Goal: Contribute content: Contribute content

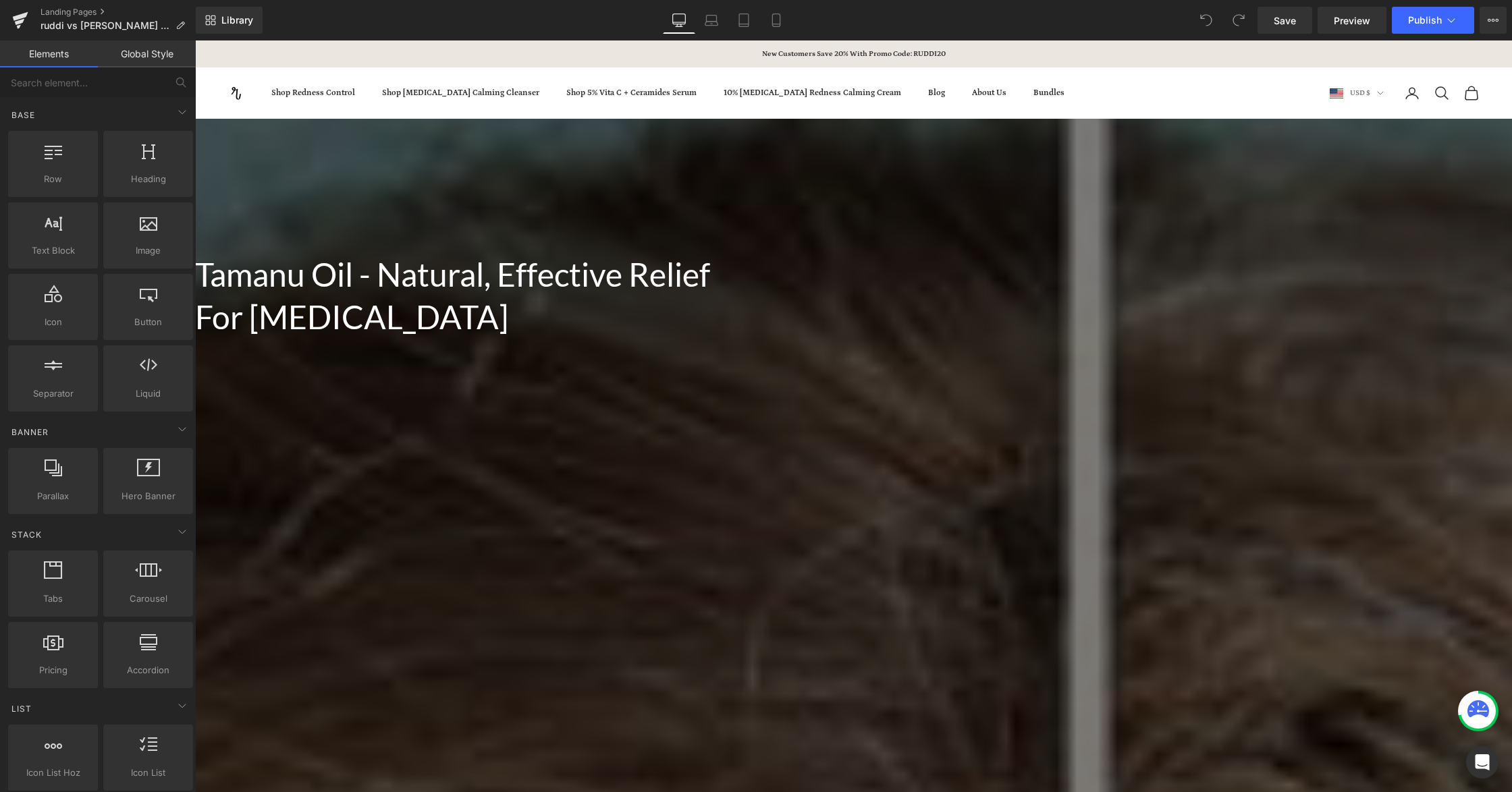
click at [441, 246] on span "Tamanu Oil - Natural, Effective Relief For Rosacea Heading Row" at bounding box center [854, 292] width 1317 height 92
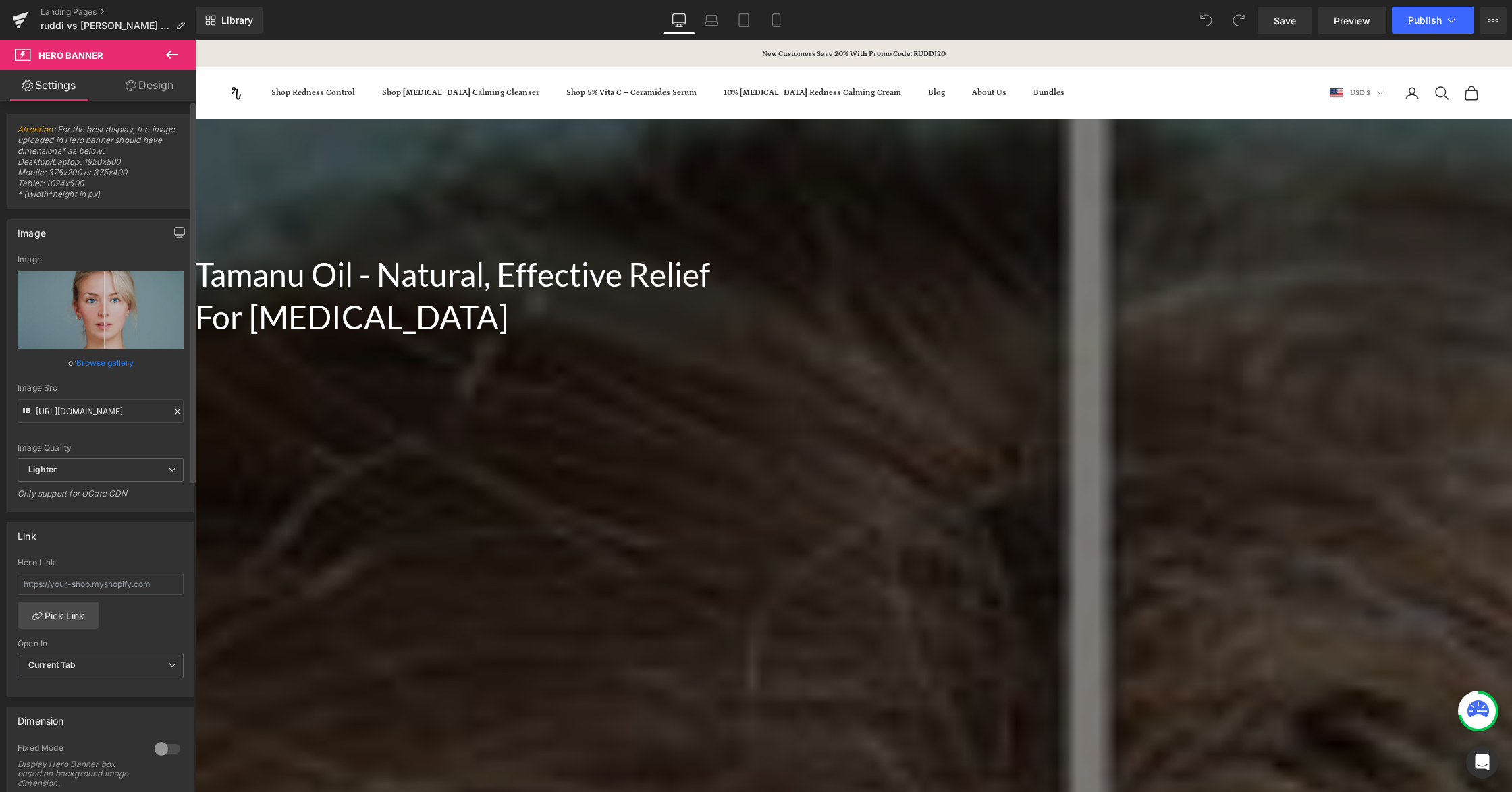
click at [93, 362] on link "Browse gallery" at bounding box center [105, 363] width 57 height 24
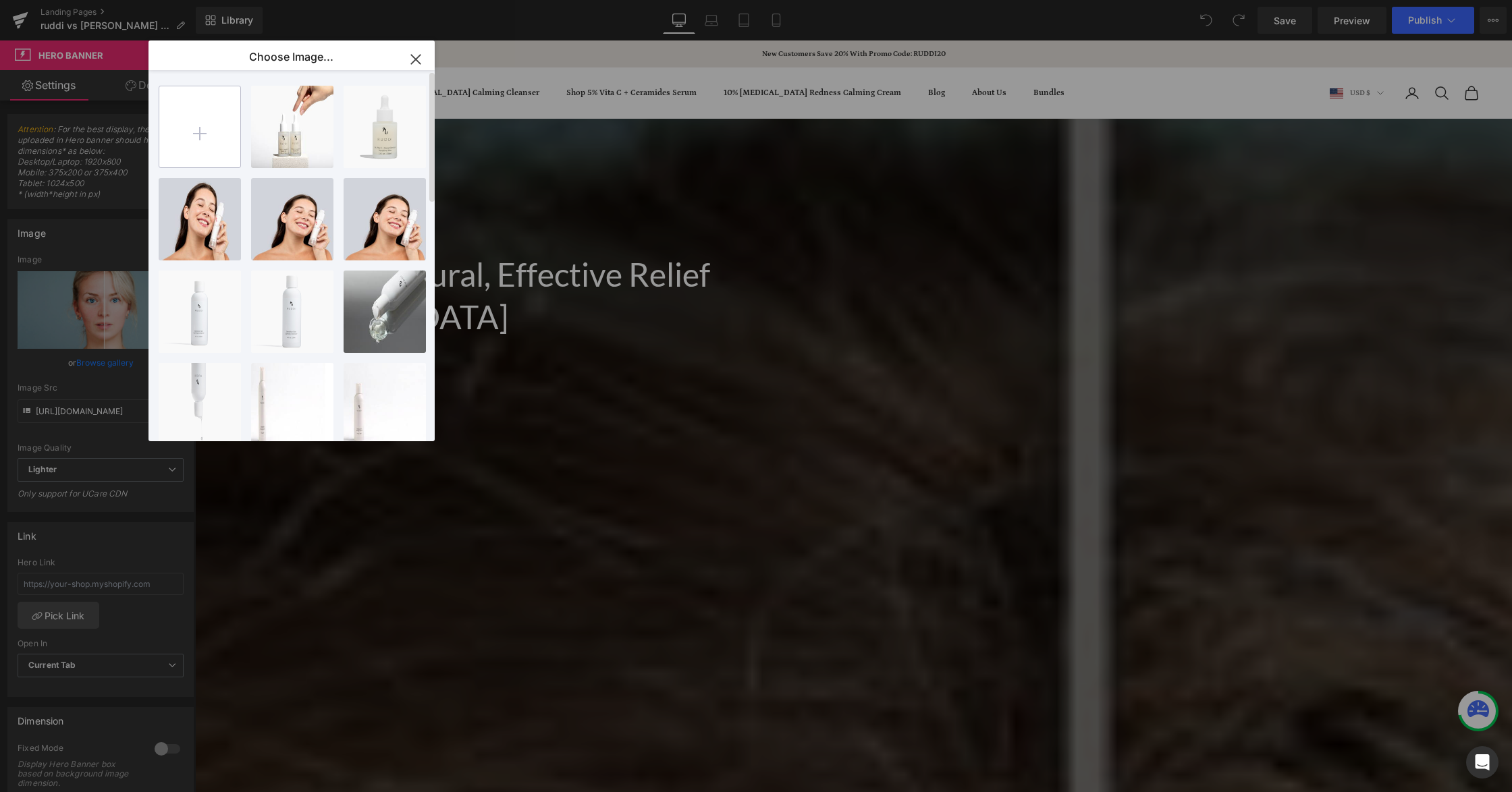
click at [223, 131] on input "file" at bounding box center [200, 127] width 81 height 81
type input "C:\fakepath\Untitled design (79).png"
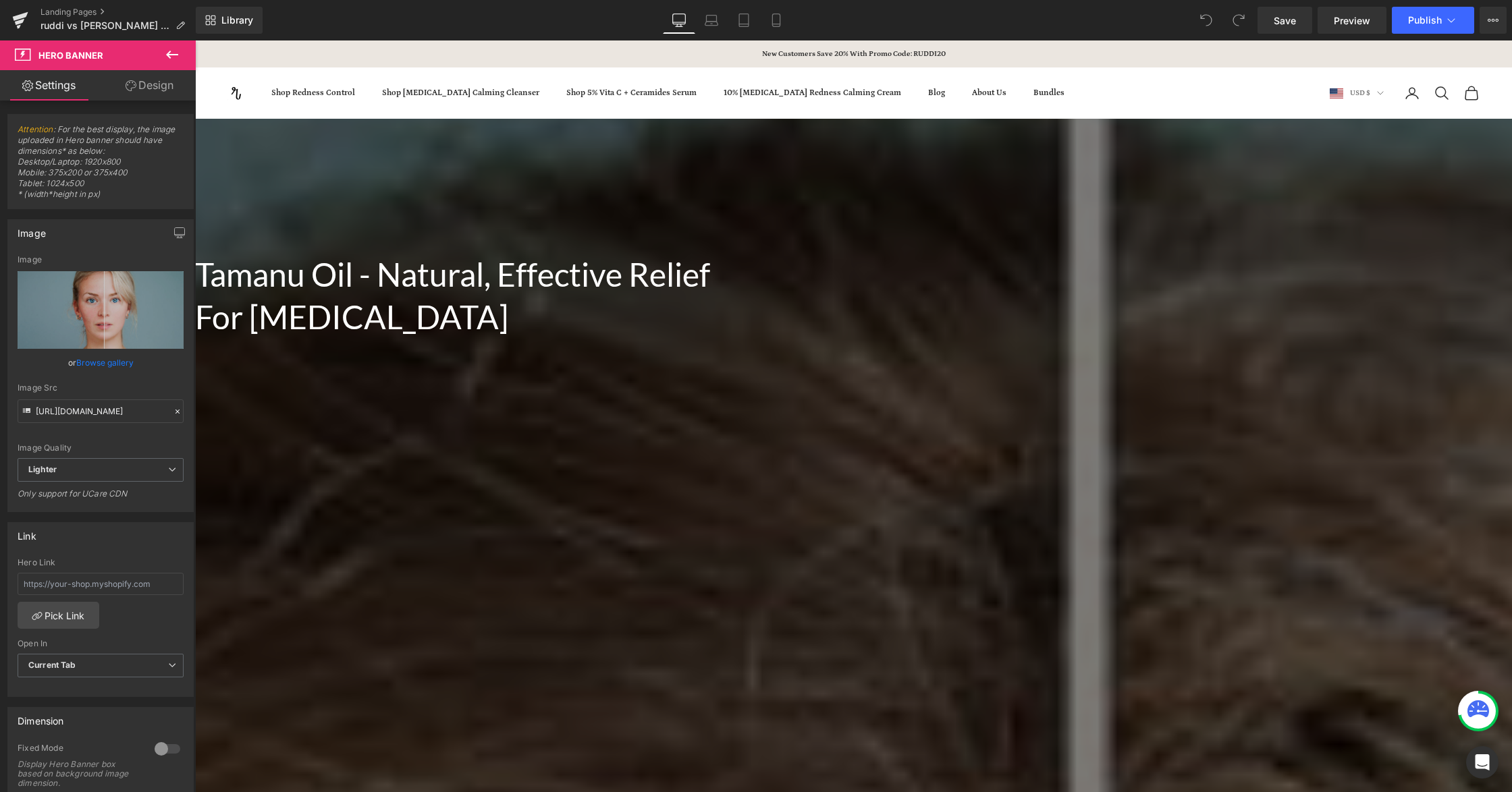
drag, startPoint x: 1003, startPoint y: 298, endPoint x: 857, endPoint y: 282, distance: 146.9
click at [735, 276] on h1 "Tamanu Oil - Natural, Effective Relief For Rosacea" at bounding box center [465, 296] width 540 height 84
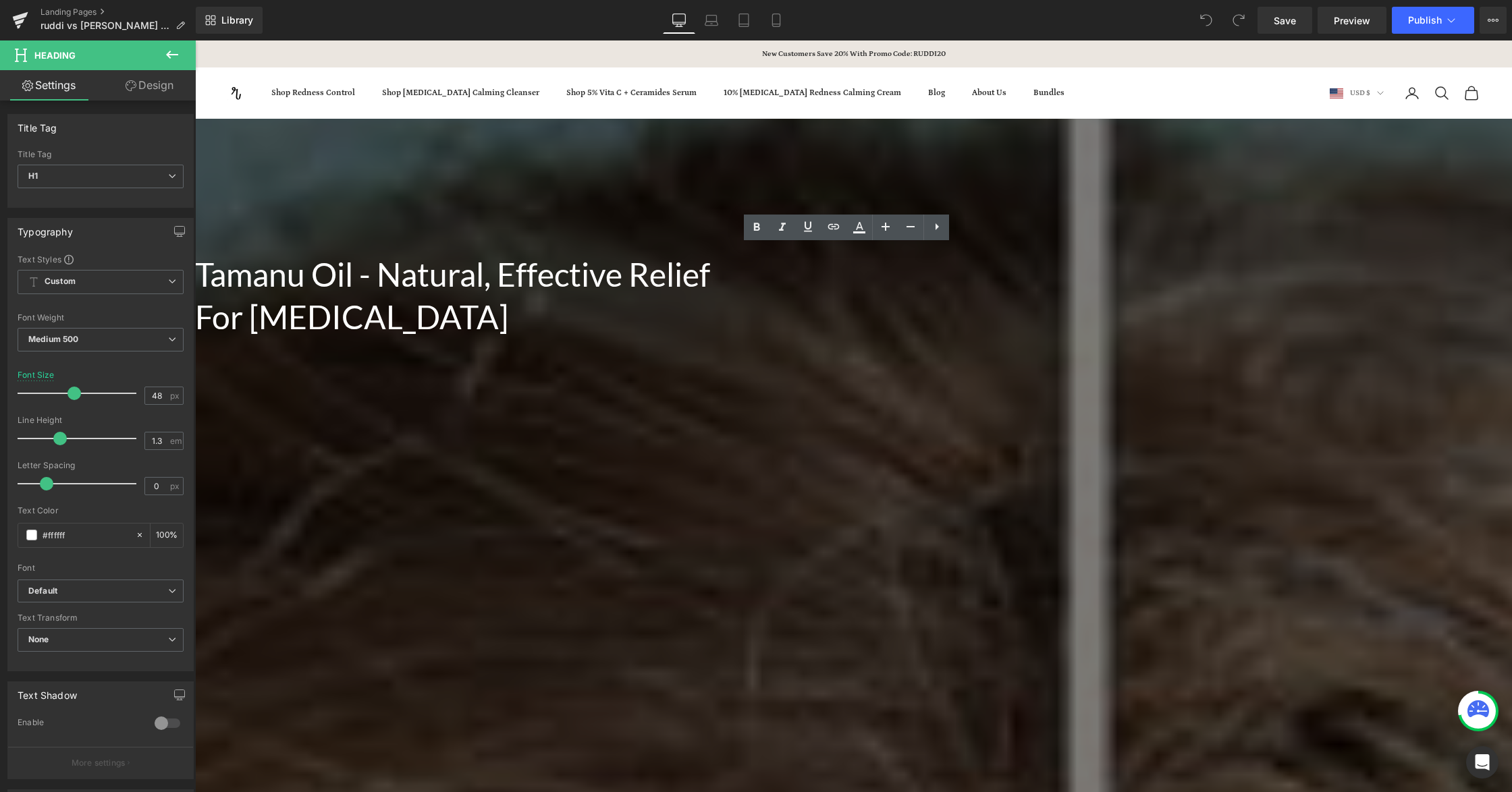
click at [735, 295] on h1 "Tamanu Oil - Natural, Effective Relief For Rosacea" at bounding box center [465, 296] width 540 height 84
click at [735, 293] on h1 "Tamanu Oil - Natural, Effective Relief For Rosacea" at bounding box center [465, 296] width 540 height 84
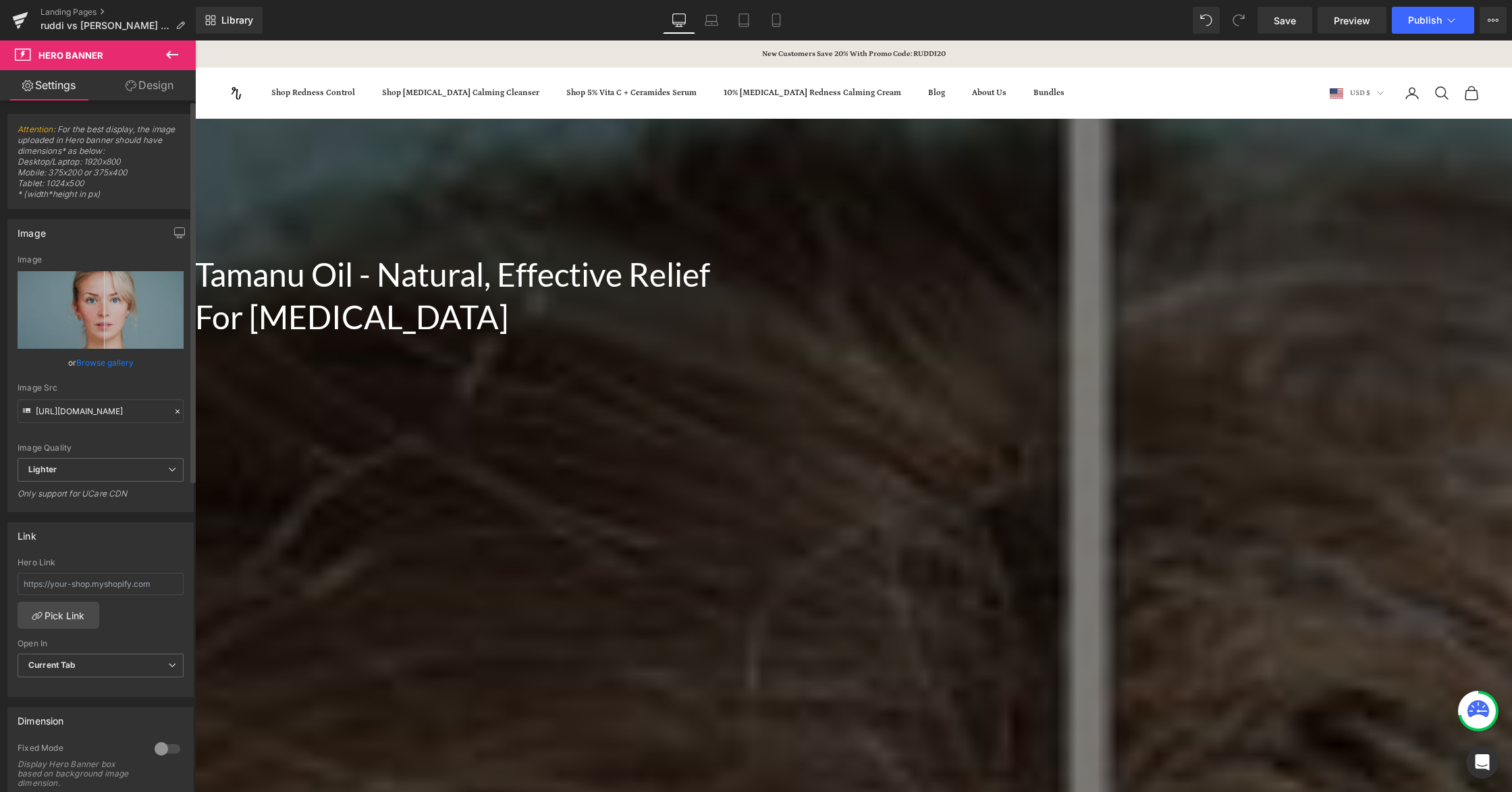
click at [106, 359] on link "Browse gallery" at bounding box center [105, 363] width 57 height 24
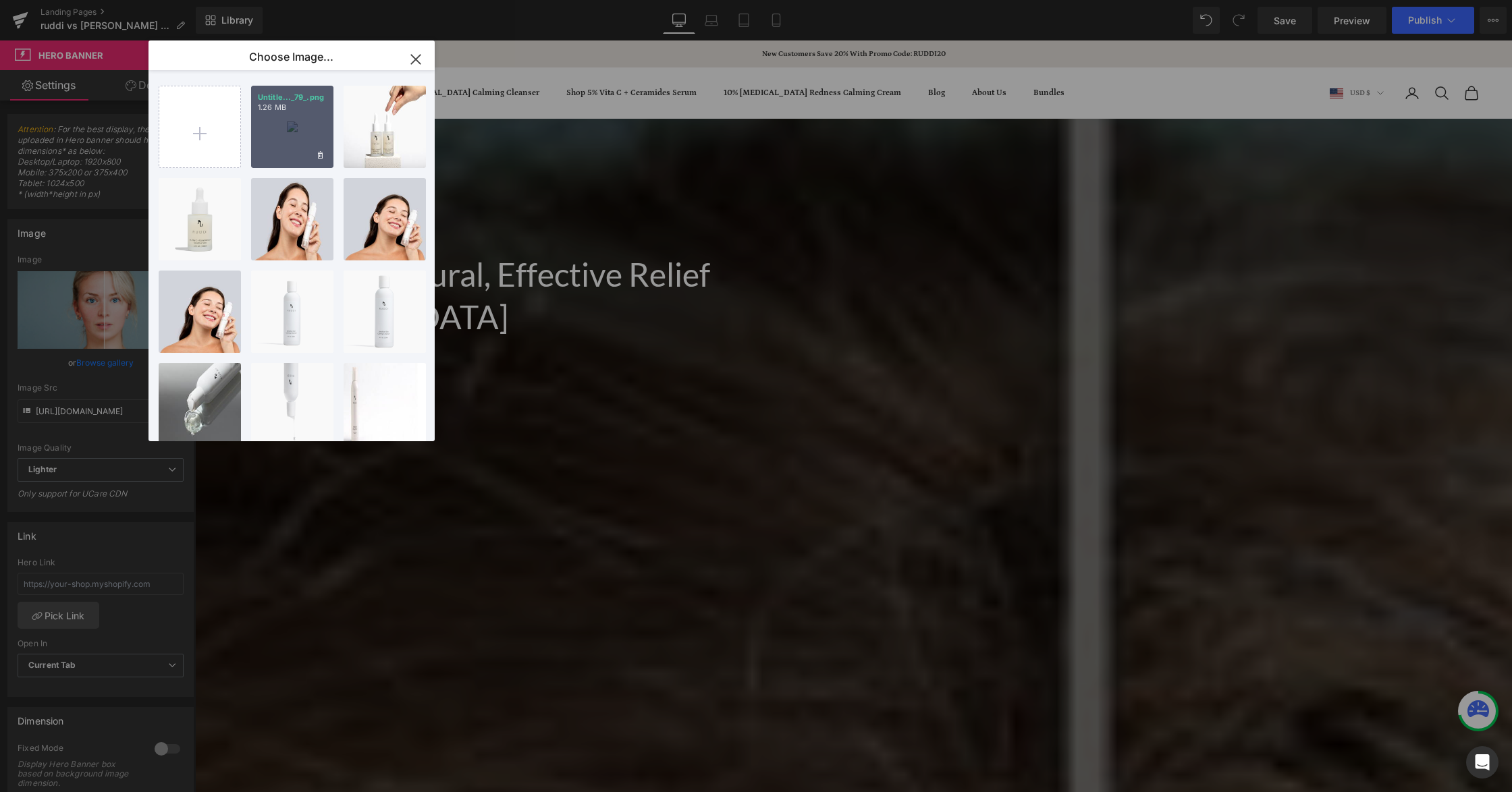
click at [274, 126] on div "Untitle..._79_.png 1.26 MB" at bounding box center [291, 127] width 82 height 82
type input "https://ucarecdn.com/a5368c57-1eaa-47a5-9cf4-dbb644fcb852/-/format/auto/-/previ…"
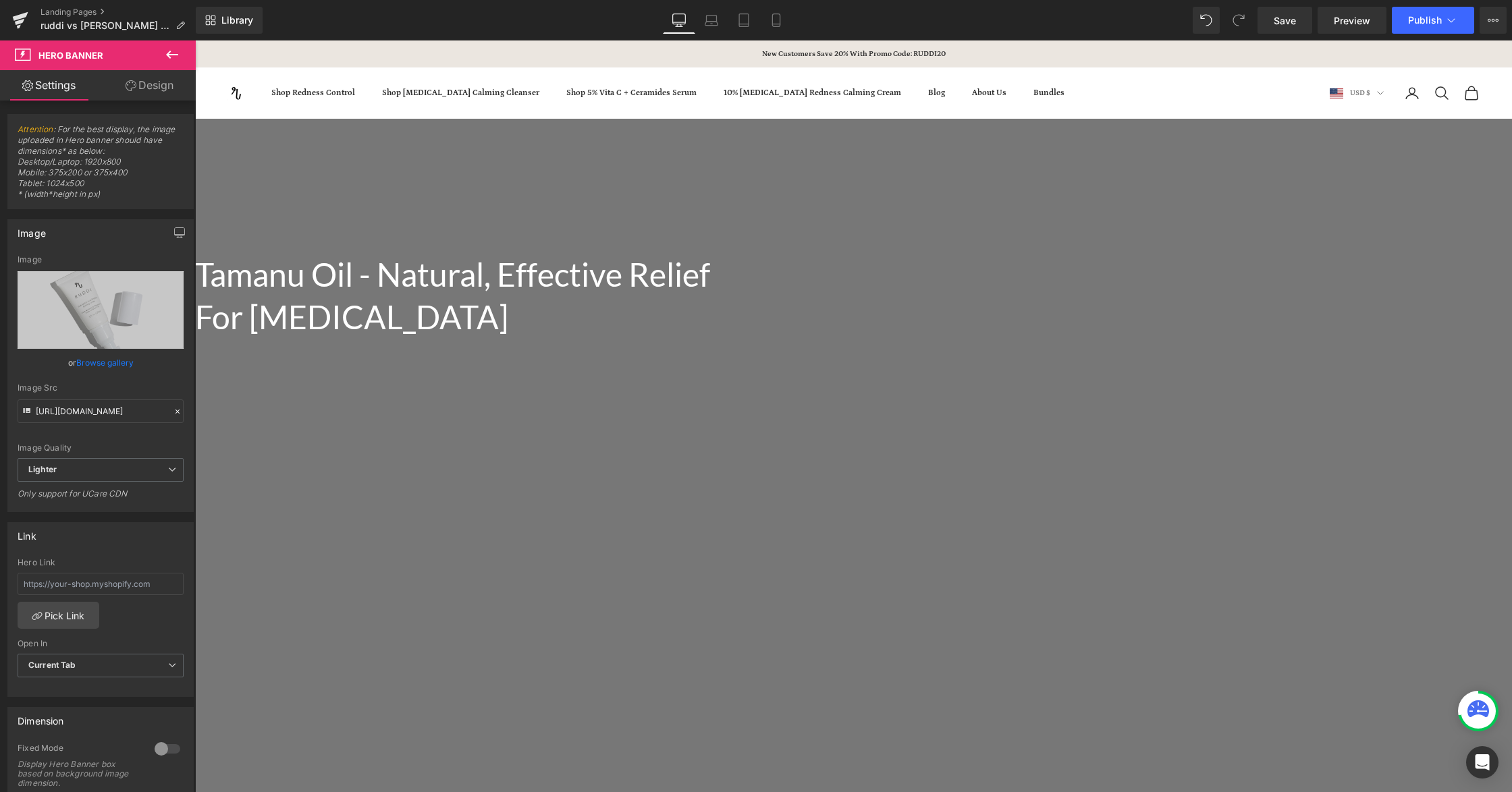
click at [735, 310] on h1 "Tamanu Oil - Natural, Effective Relief For Rosacea" at bounding box center [465, 296] width 540 height 84
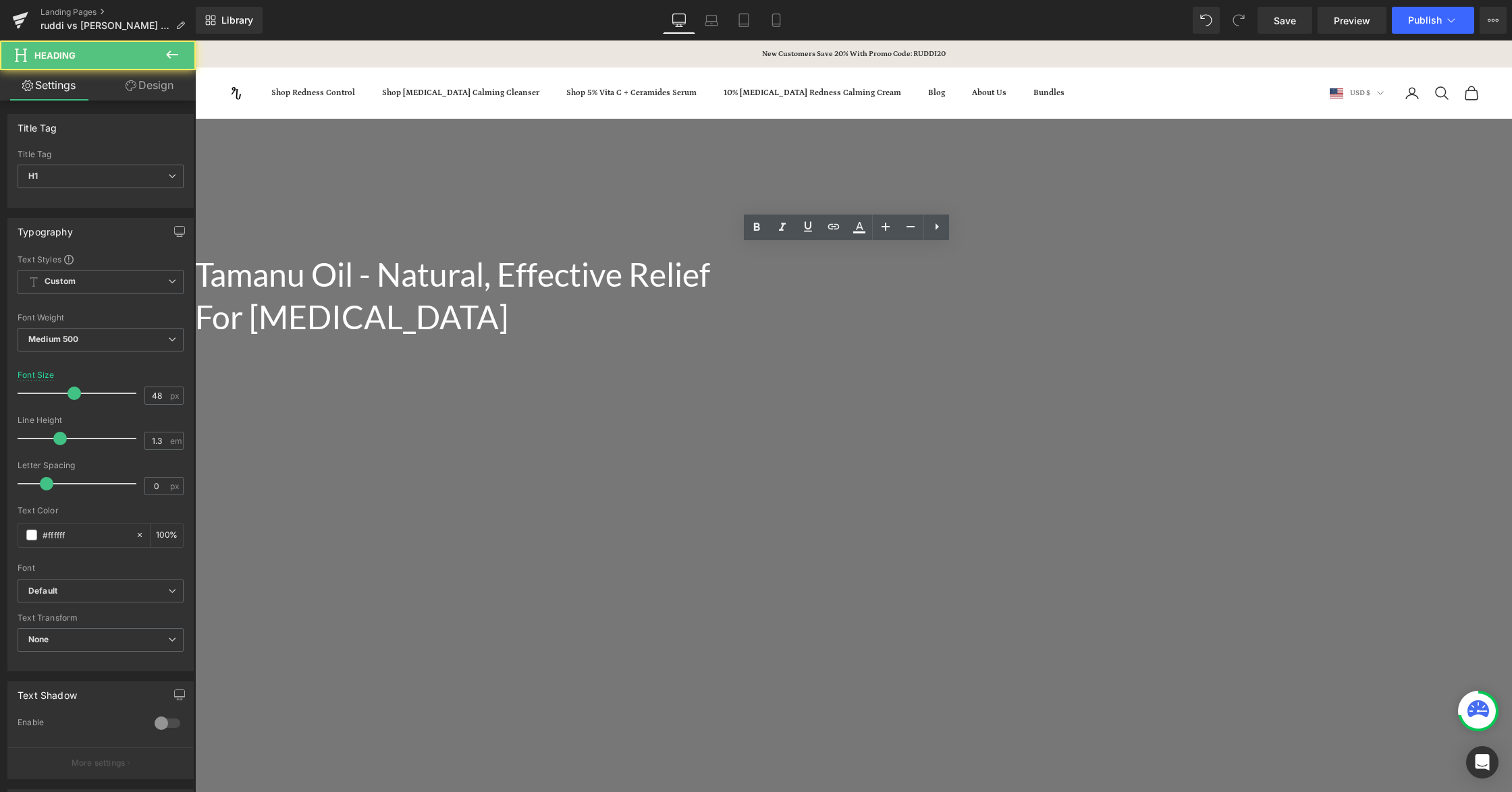
click at [735, 298] on h1 "Tamanu Oil - Natural, Effective Relief For Rosacea" at bounding box center [465, 296] width 540 height 84
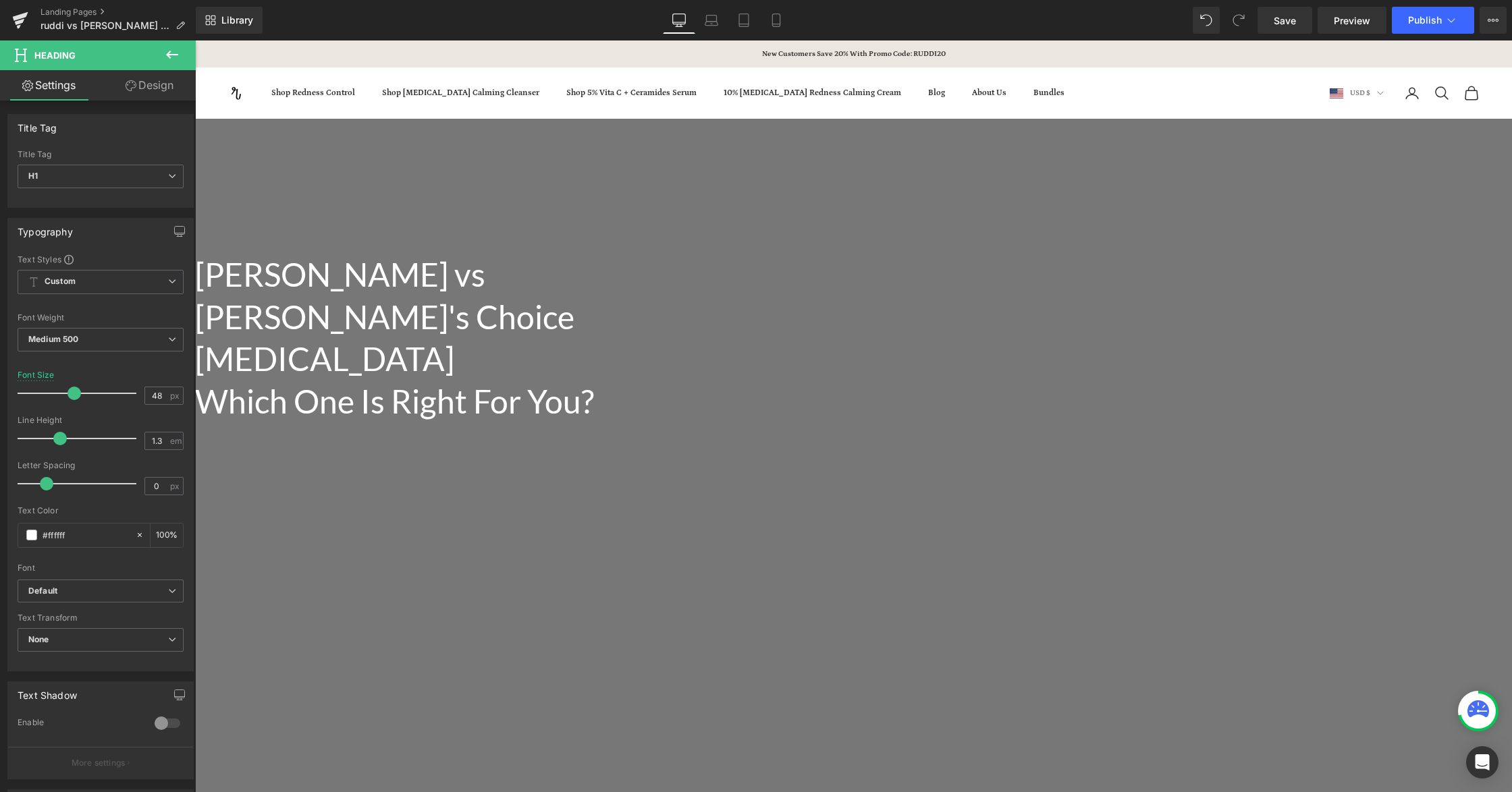
click at [735, 297] on h1 "RUDDI vs Paula's Choice Azelaic Acid Which One Is Right For You?" at bounding box center [465, 338] width 540 height 169
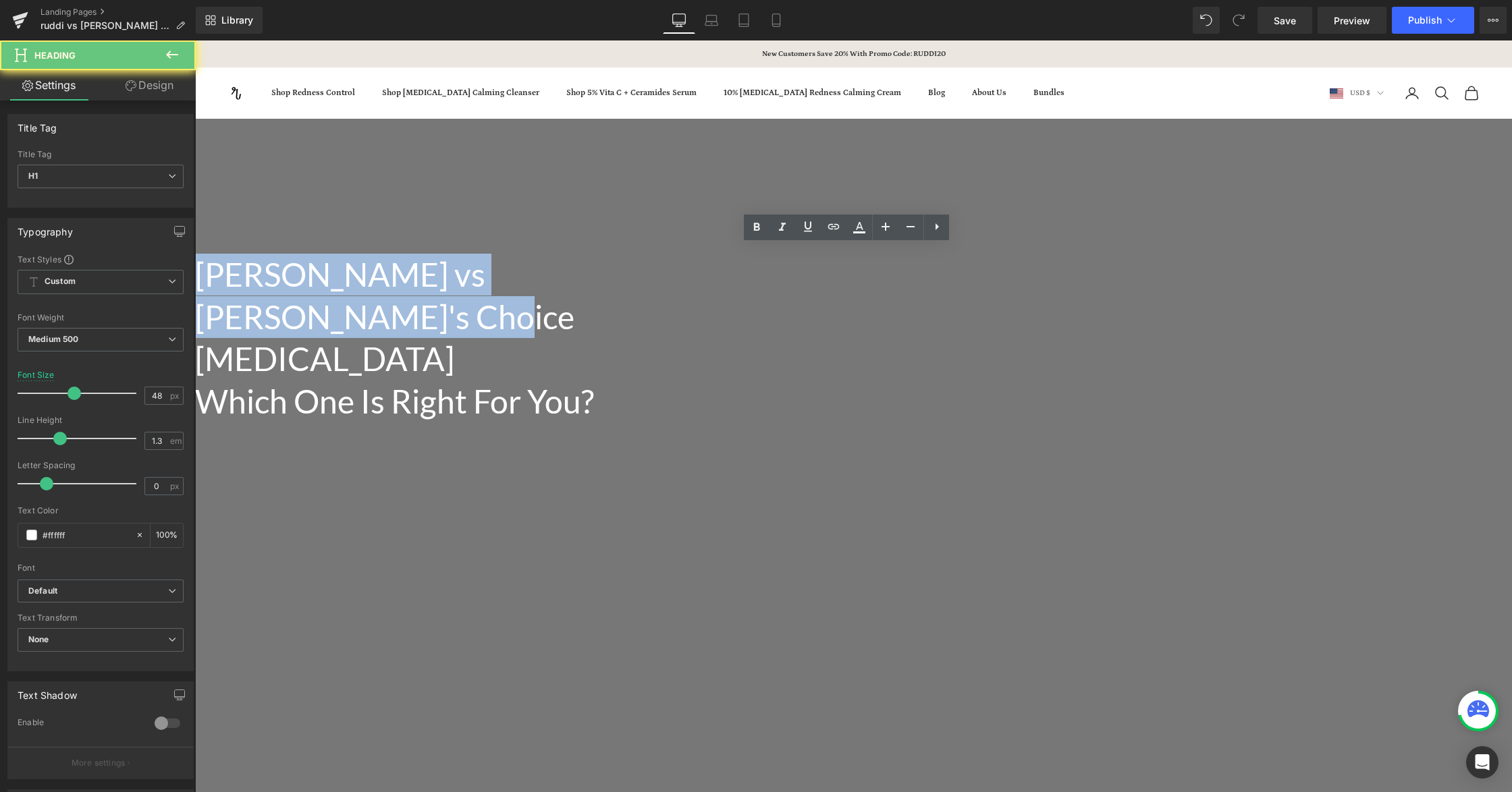
drag, startPoint x: 887, startPoint y: 308, endPoint x: 621, endPoint y: 263, distance: 269.8
click at [621, 263] on h1 "RUDDI vs Paula's Choice Azelaic Acid Which One Is Right For You?" at bounding box center [465, 338] width 540 height 169
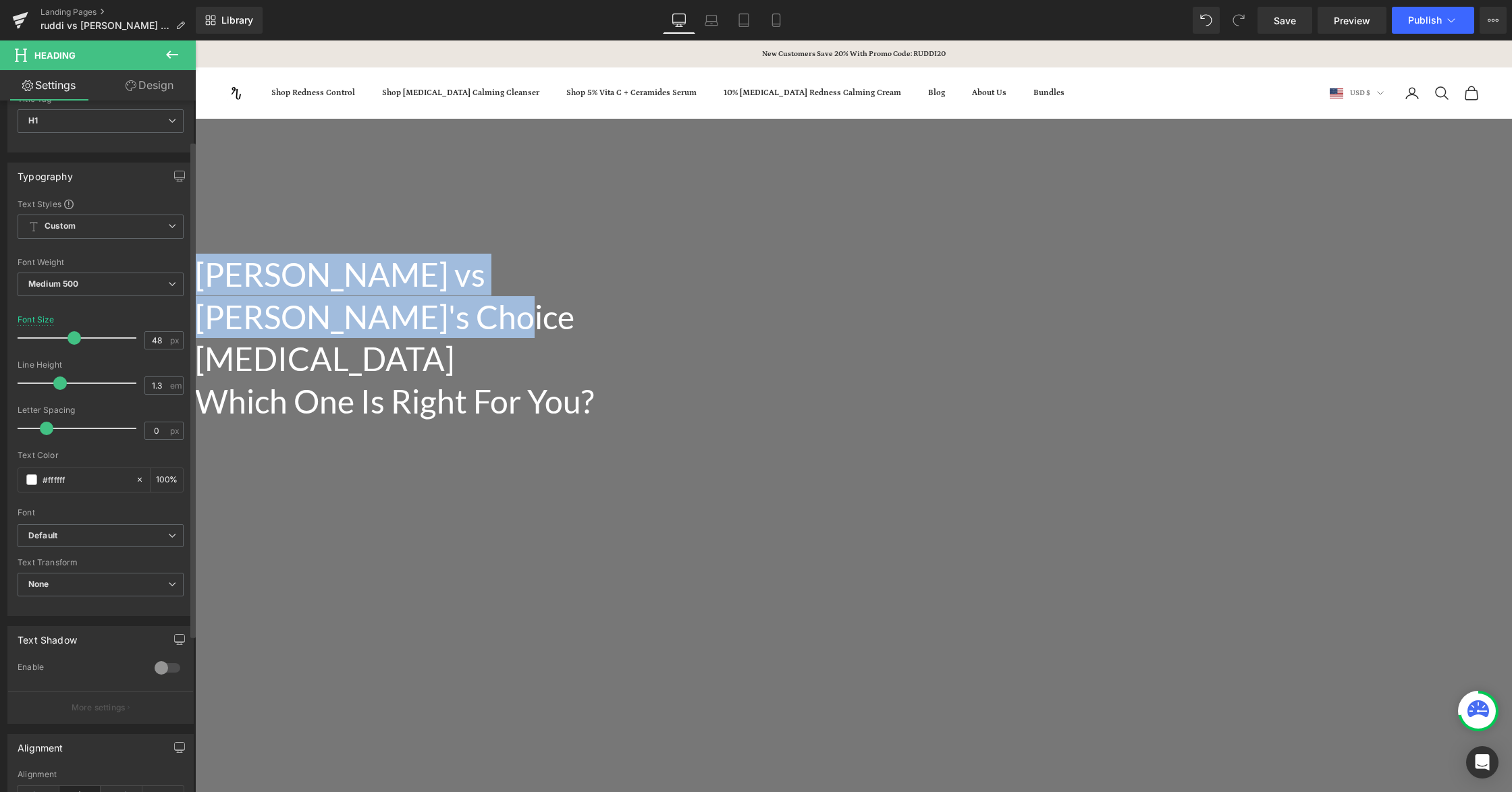
scroll to position [90, 0]
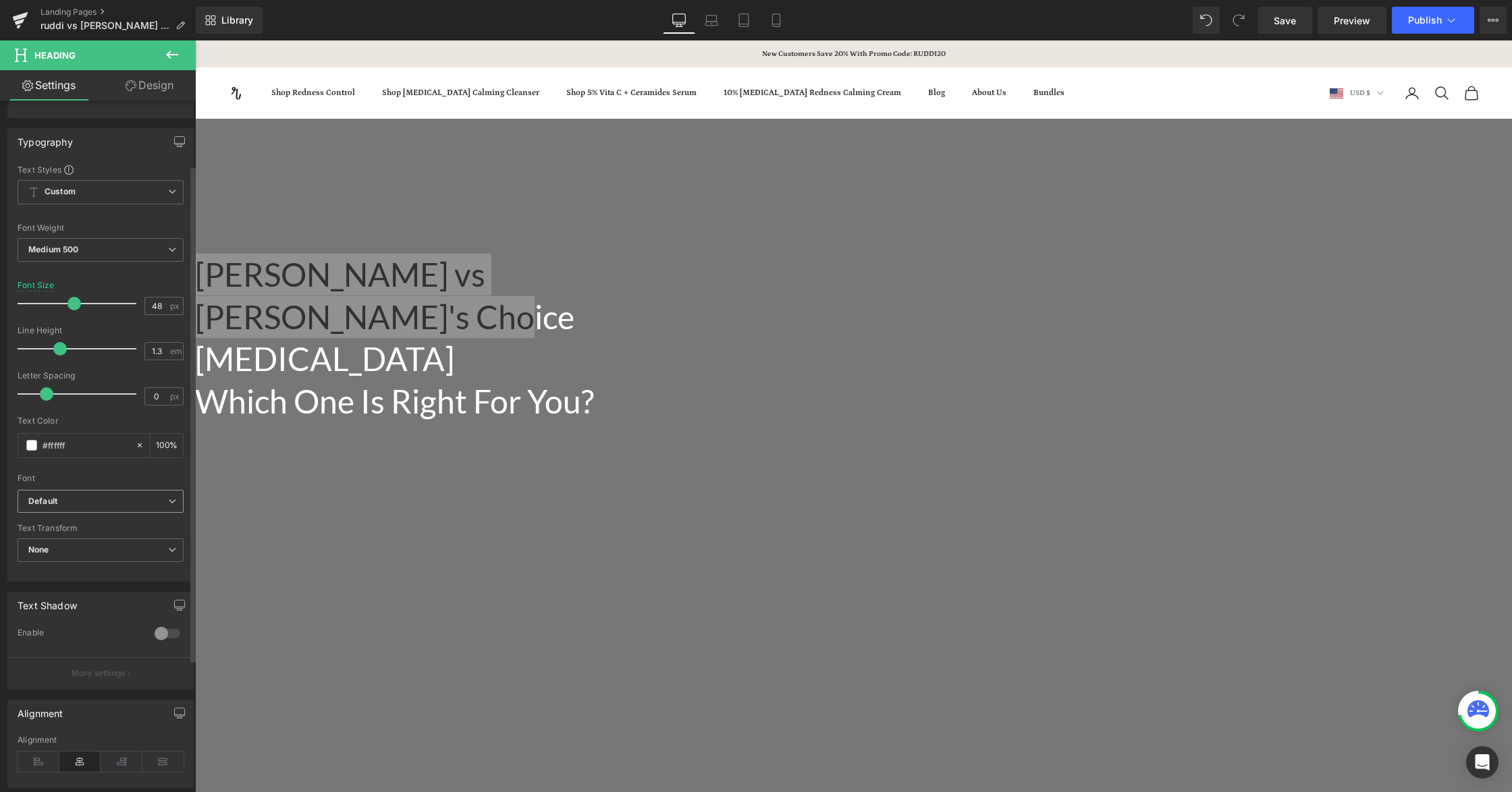
click at [100, 492] on span "Default" at bounding box center [100, 501] width 166 height 24
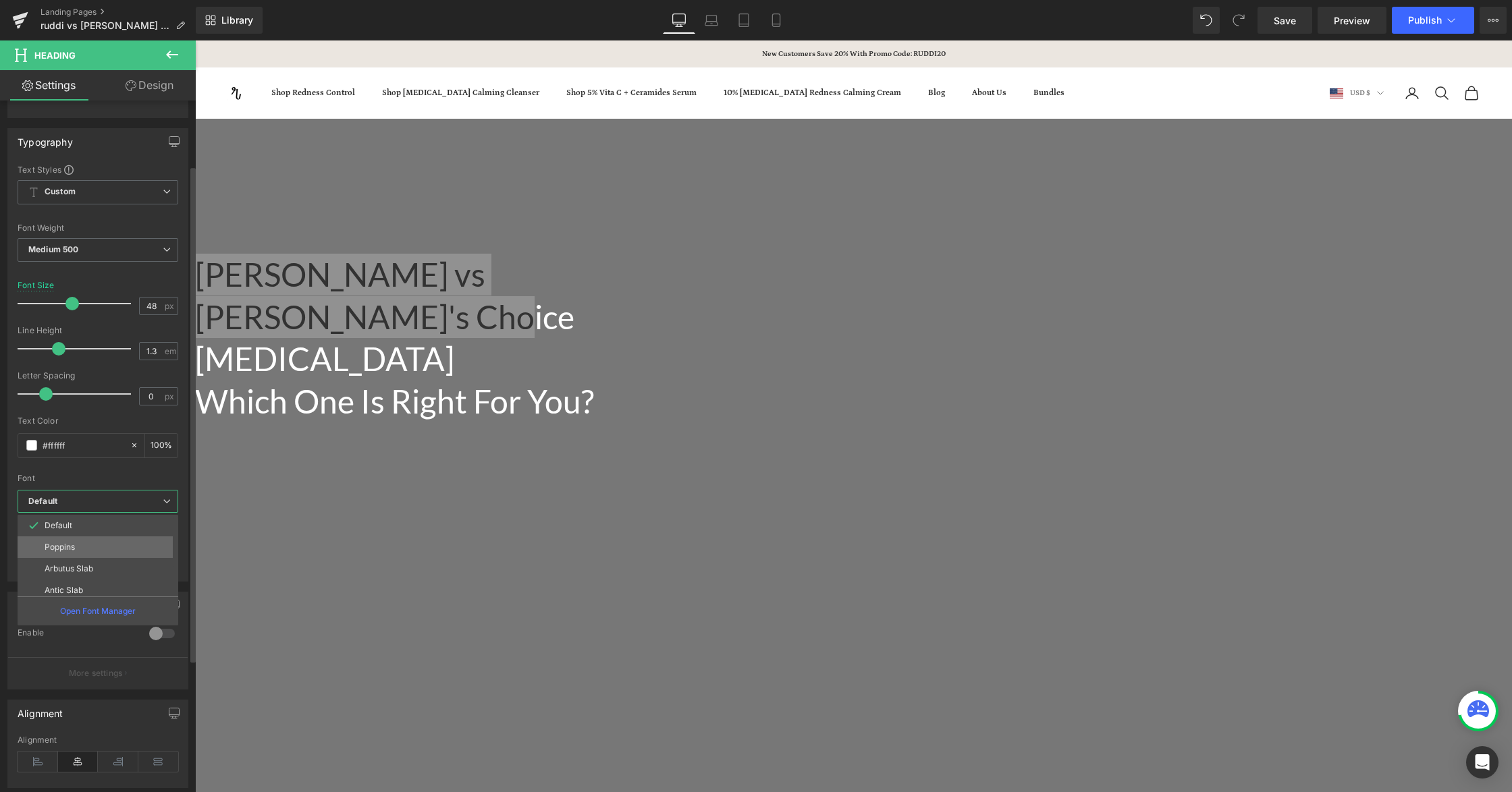
click at [111, 548] on li "Poppins" at bounding box center [100, 547] width 166 height 21
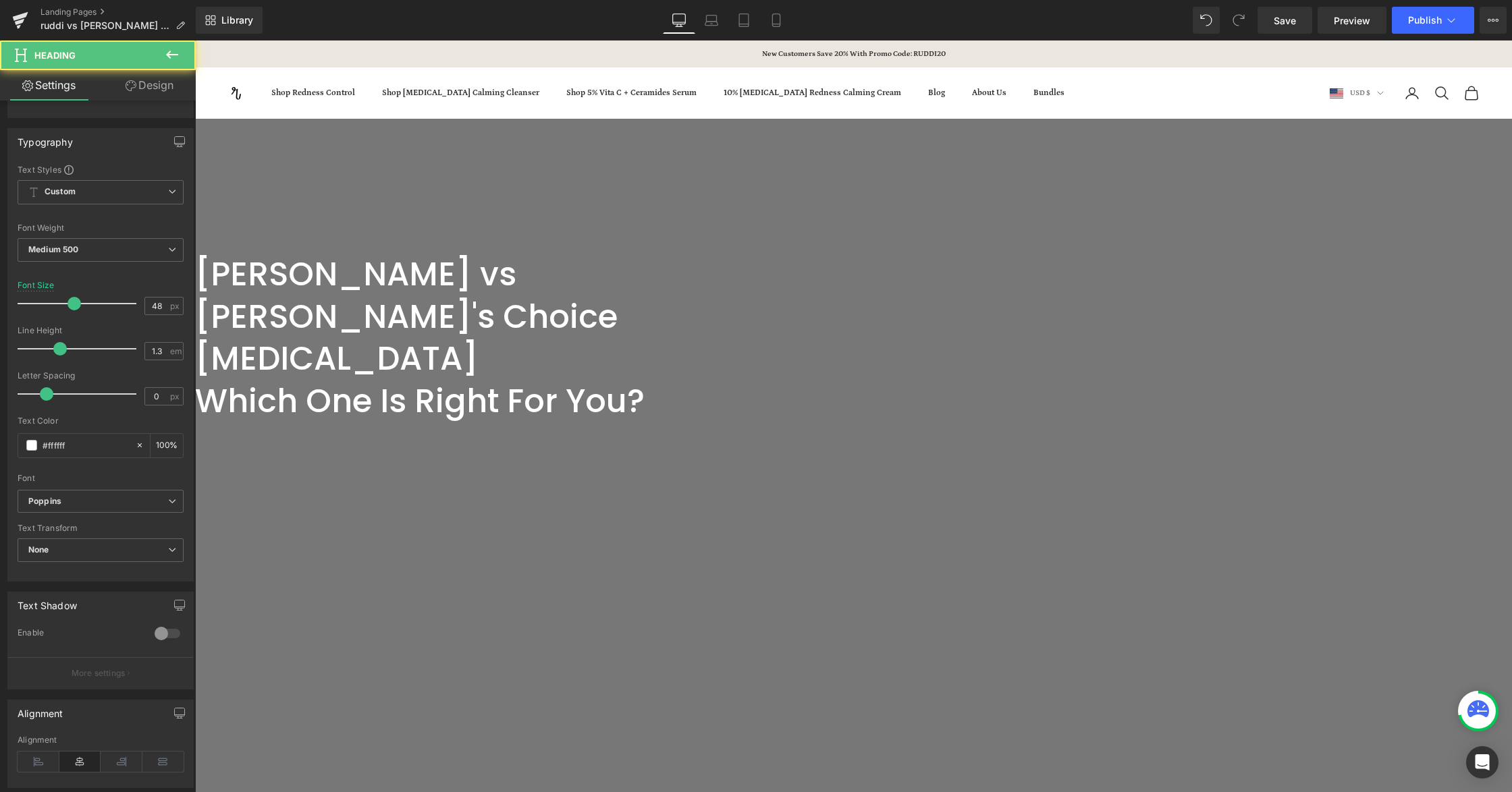
click at [735, 343] on h1 "RUDDI vs Paula's Choice Azelaic Acid Which One Is Right For You?" at bounding box center [465, 338] width 540 height 169
click at [735, 365] on h1 "RUDDI vs Paula's Choice Azelaic Acid Which One Is Right For You?" at bounding box center [465, 338] width 540 height 169
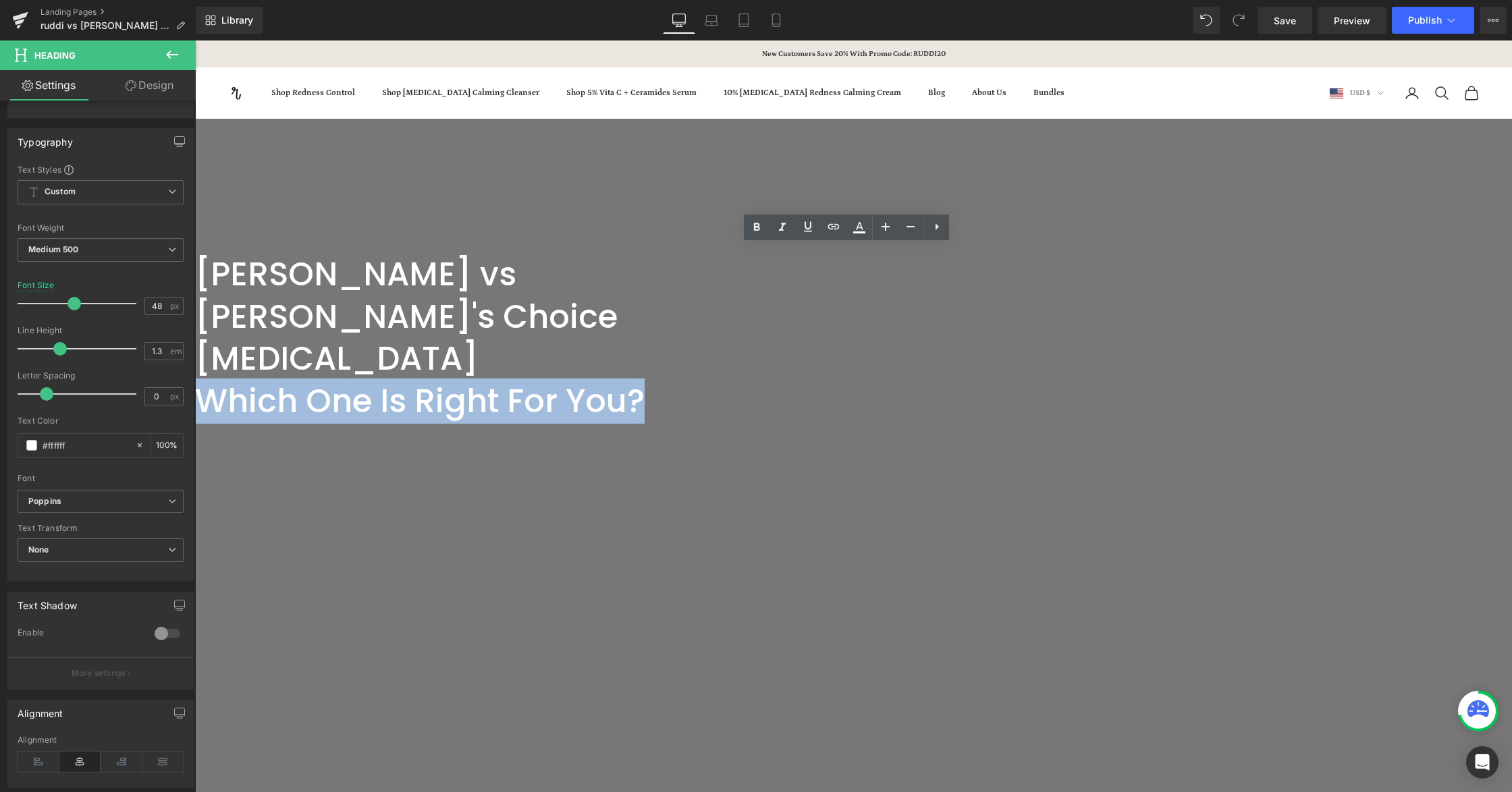
drag, startPoint x: 1083, startPoint y: 365, endPoint x: 623, endPoint y: 388, distance: 460.6
click at [623, 388] on div "RUDDI vs Paula's Choice Azelaic Acid Which One Is Right For You? Heading Row He…" at bounding box center [854, 461] width 1317 height 685
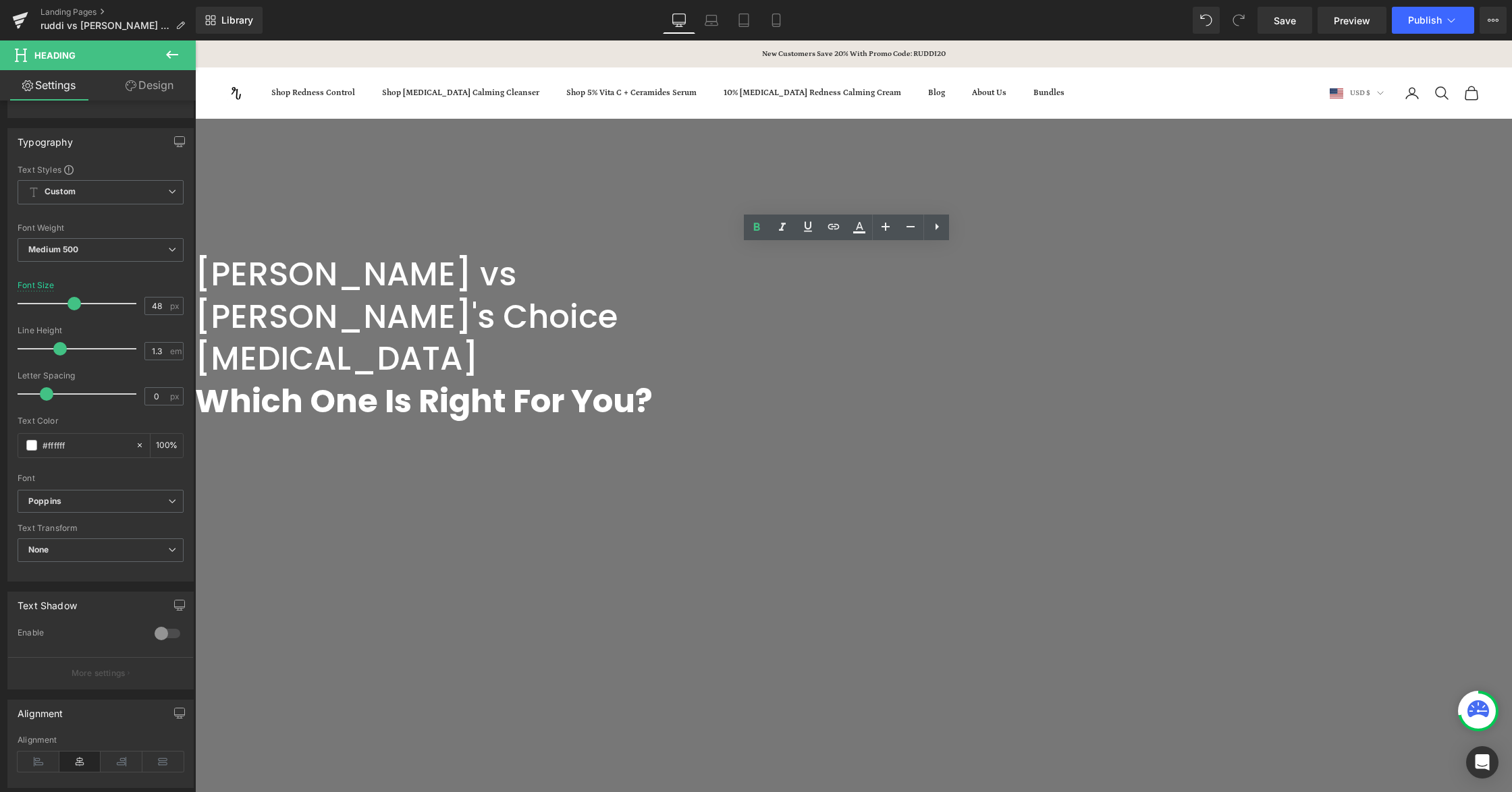
click at [1155, 378] on span "RUDDI vs Paula's Choice Azelaic Acid Which One Is Right For You? Heading Row" at bounding box center [854, 334] width 1317 height 177
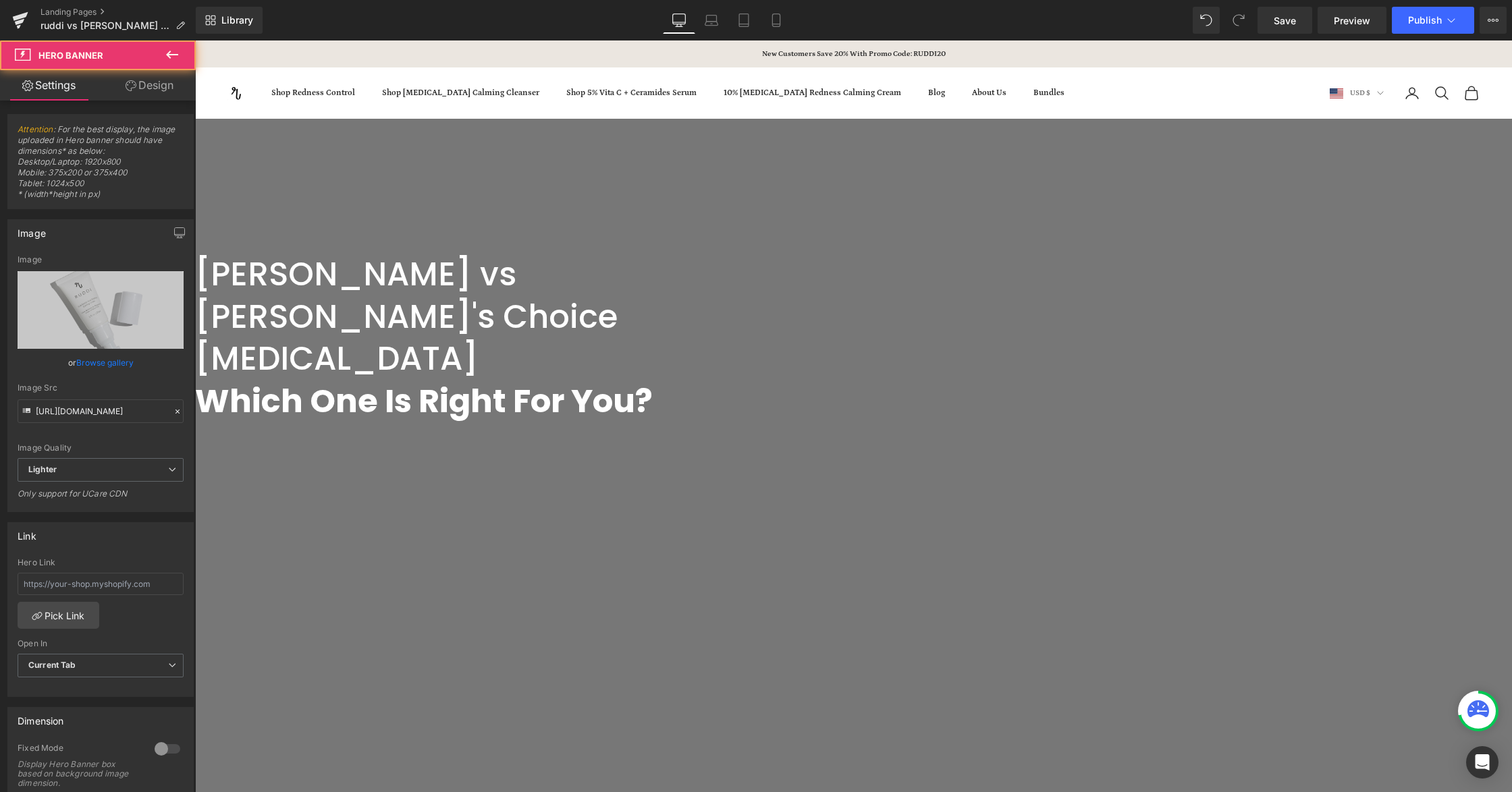
click at [653, 379] on strong "Which One Is Right For You?" at bounding box center [424, 401] width 458 height 45
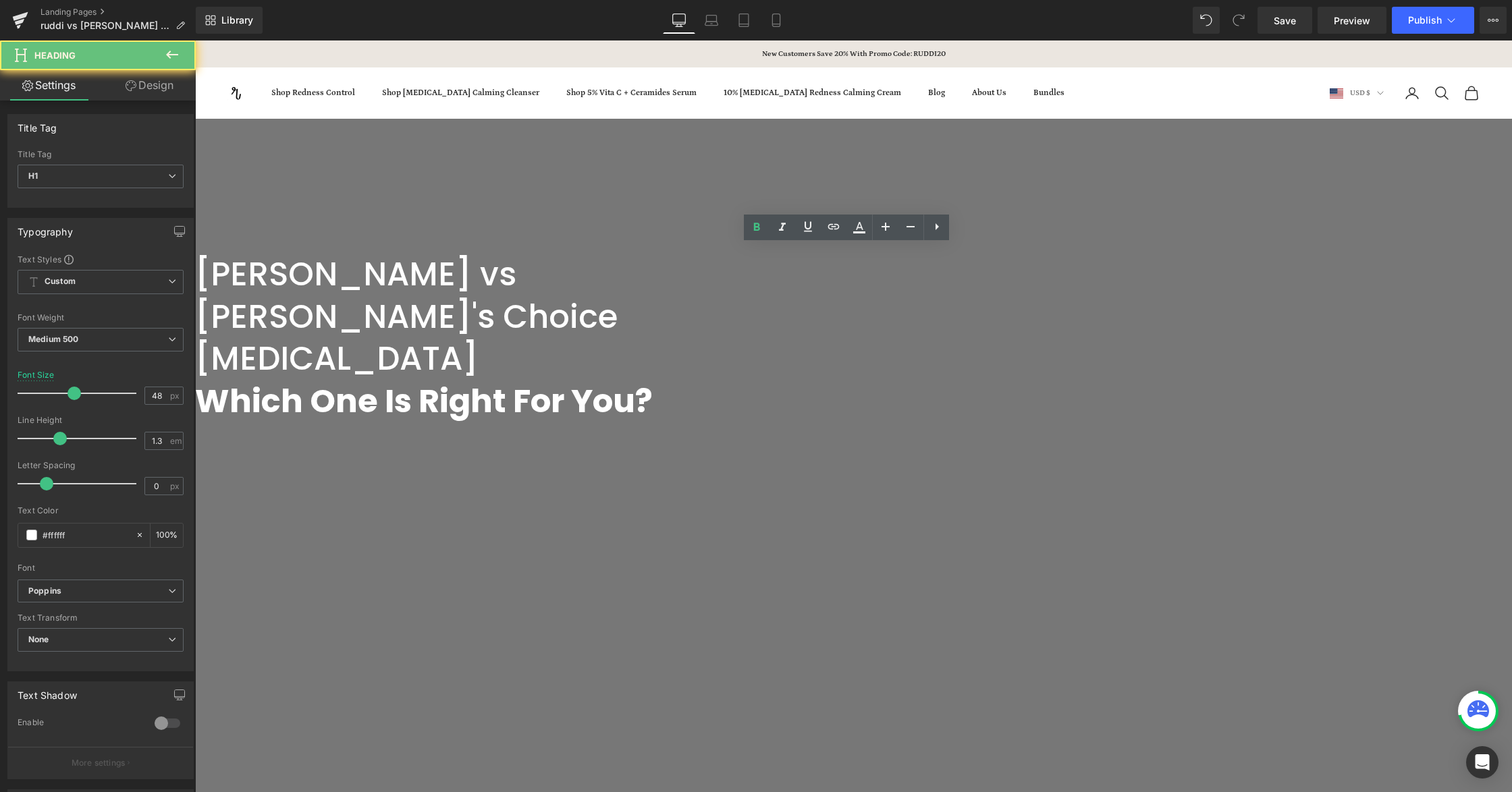
click at [1186, 365] on span "RUDDI vs Paula's Choice Azelaic Acid Which One Is Right For You? Heading Row" at bounding box center [854, 334] width 1317 height 177
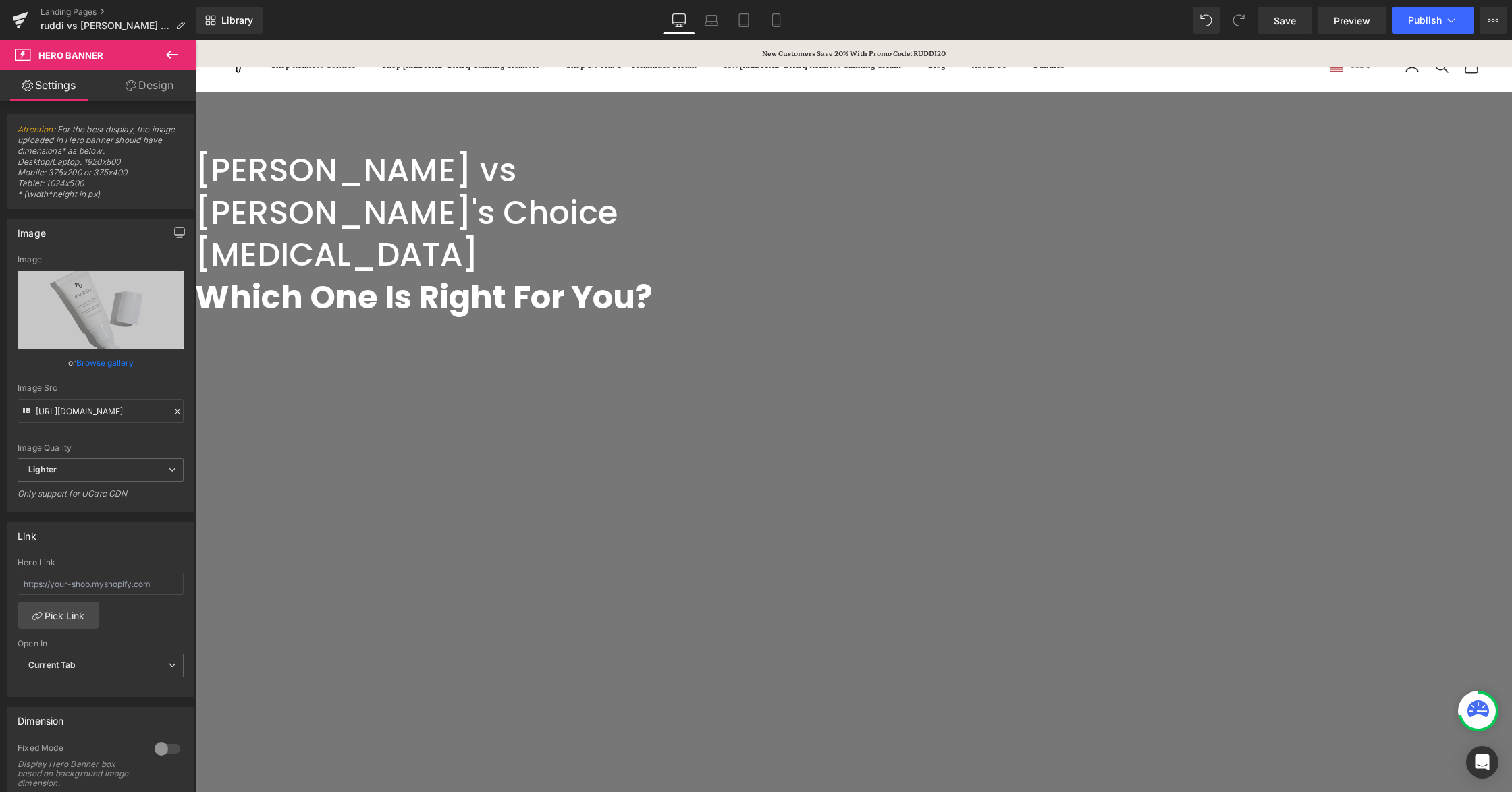
scroll to position [179, 0]
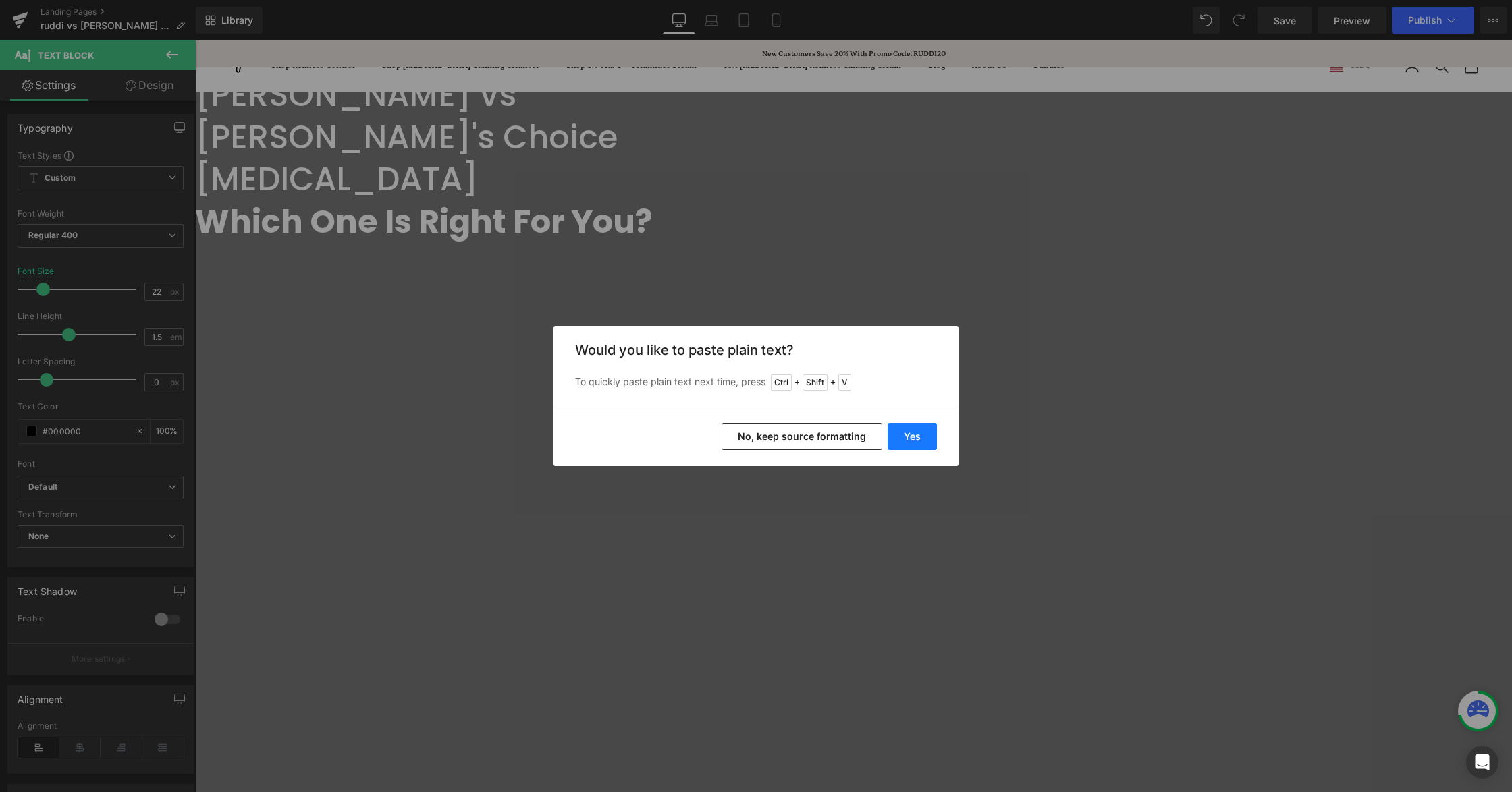
click at [916, 431] on button "Yes" at bounding box center [912, 436] width 49 height 27
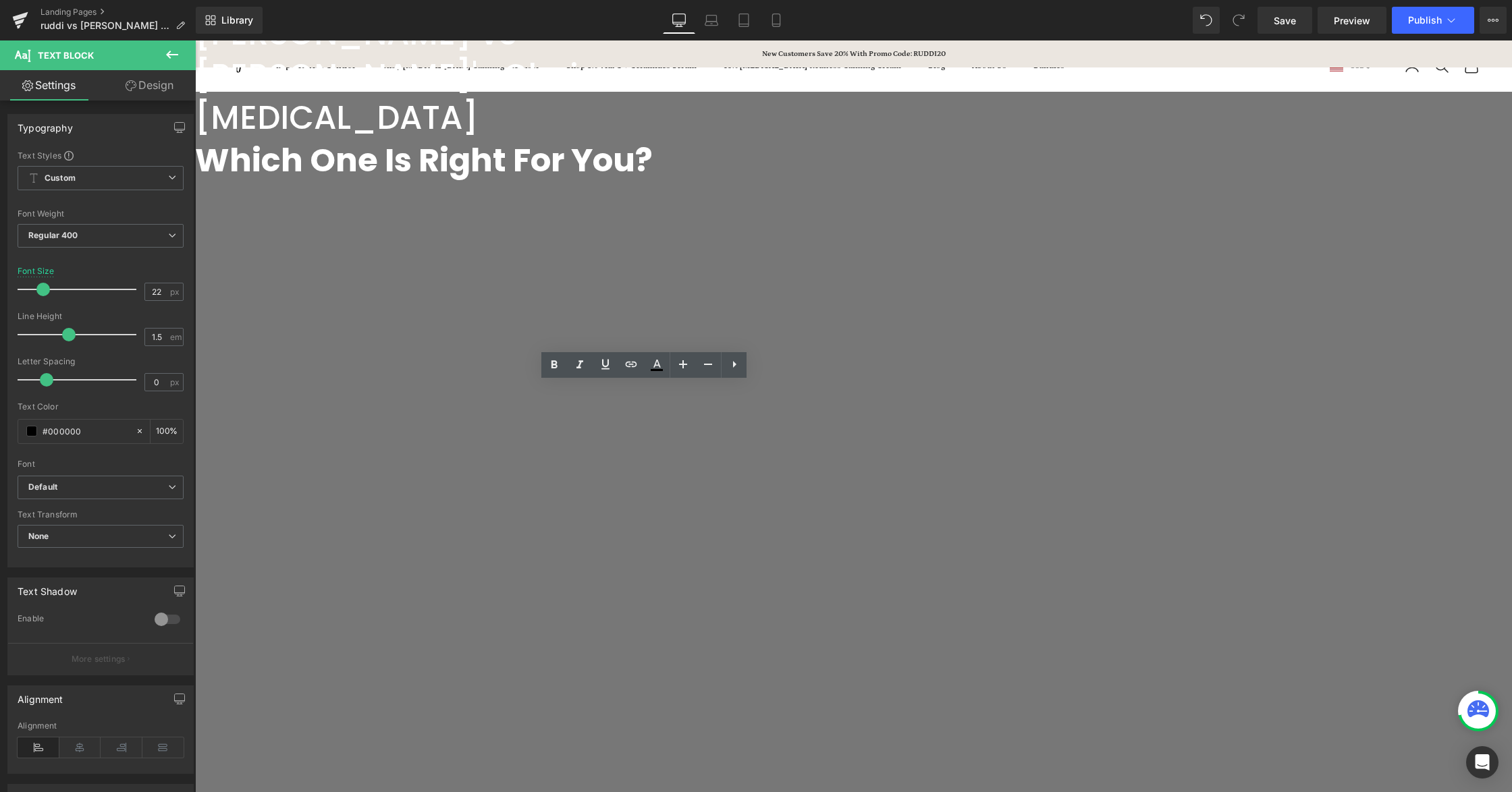
scroll to position [270, 0]
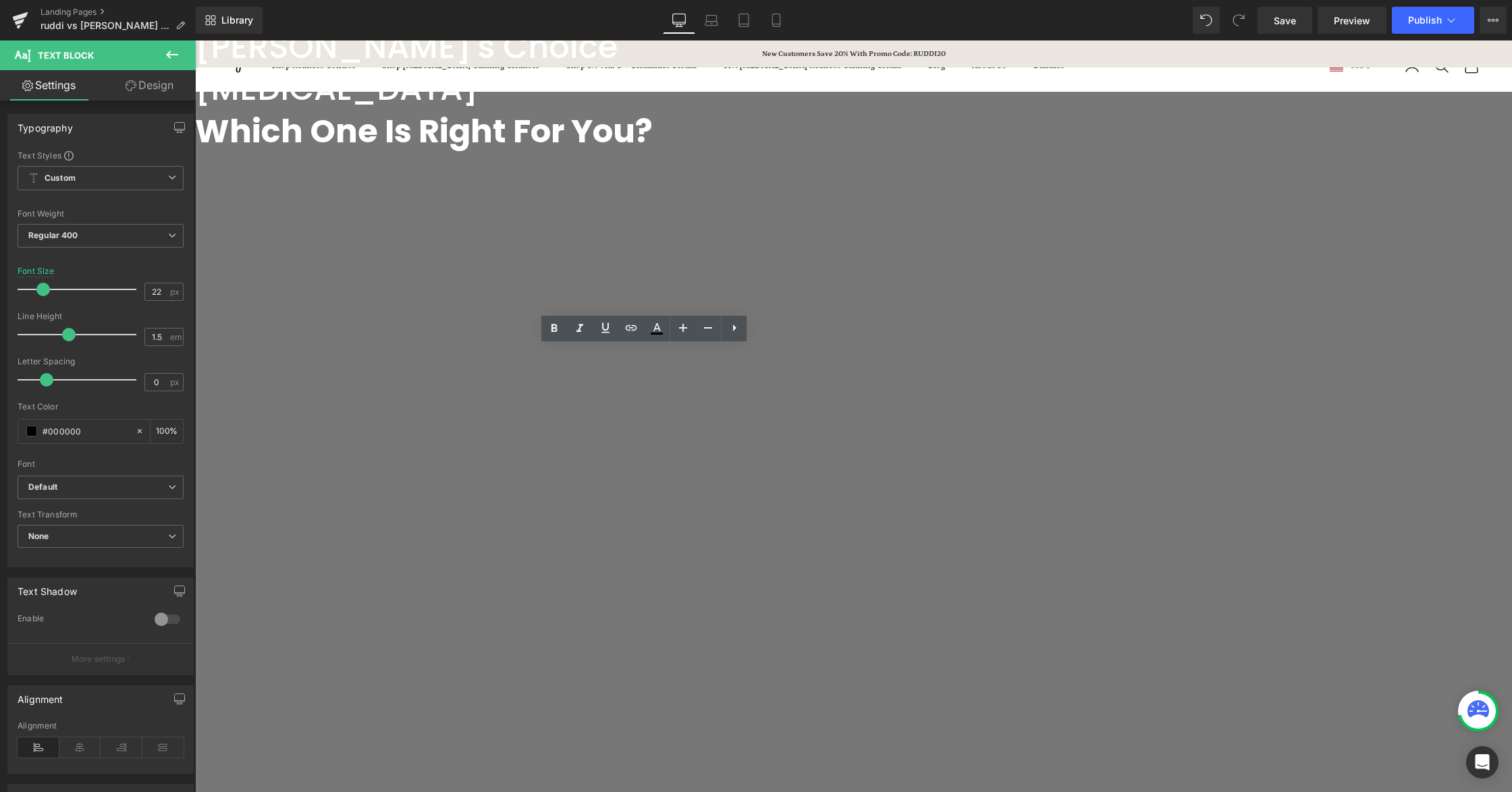
scroll to position [360, 0]
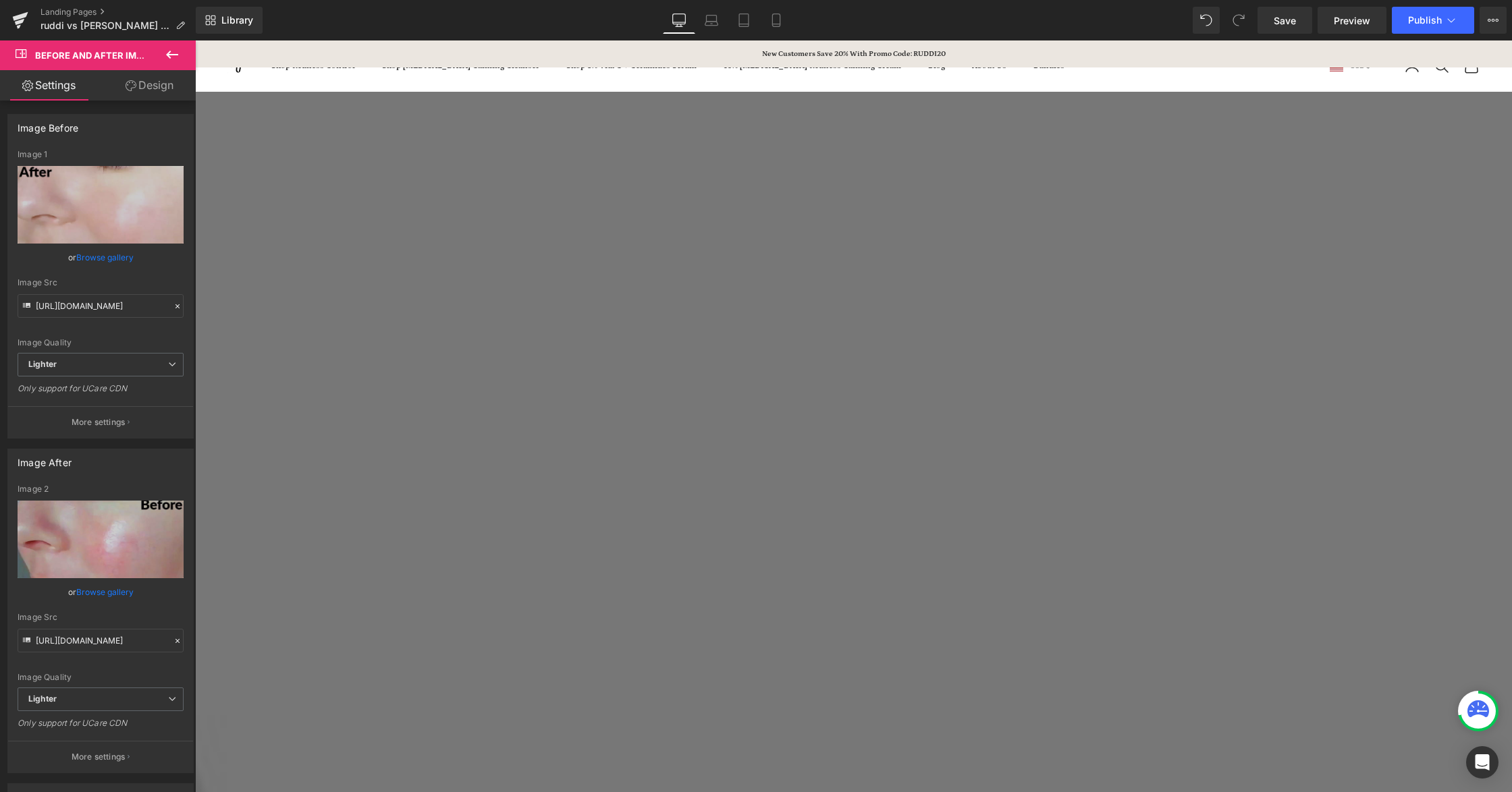
scroll to position [810, 0]
drag, startPoint x: 1072, startPoint y: 298, endPoint x: 1070, endPoint y: 306, distance: 8.2
click at [195, 41] on icon at bounding box center [195, 41] width 0 height 0
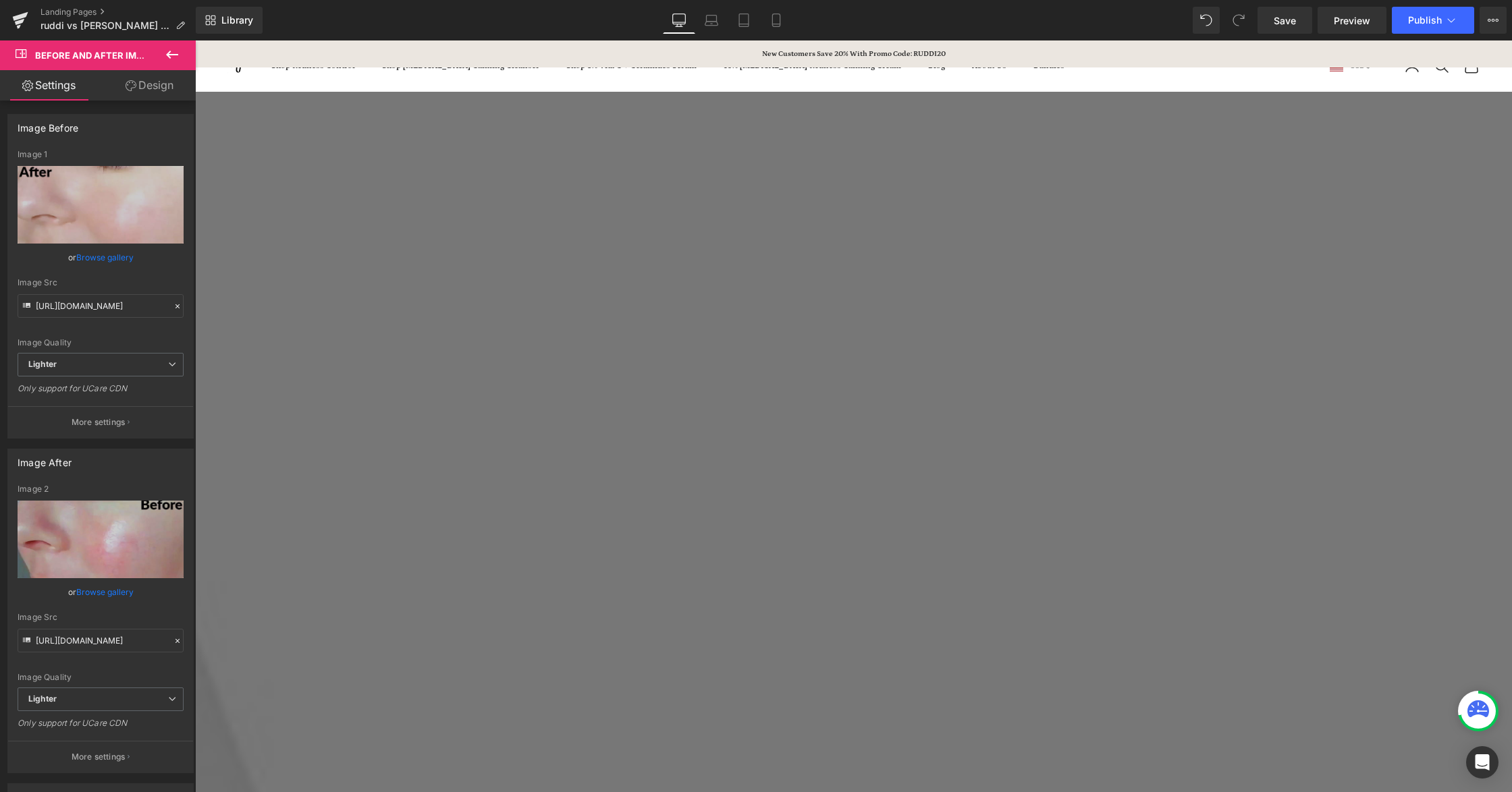
click at [195, 41] on icon at bounding box center [195, 41] width 0 height 0
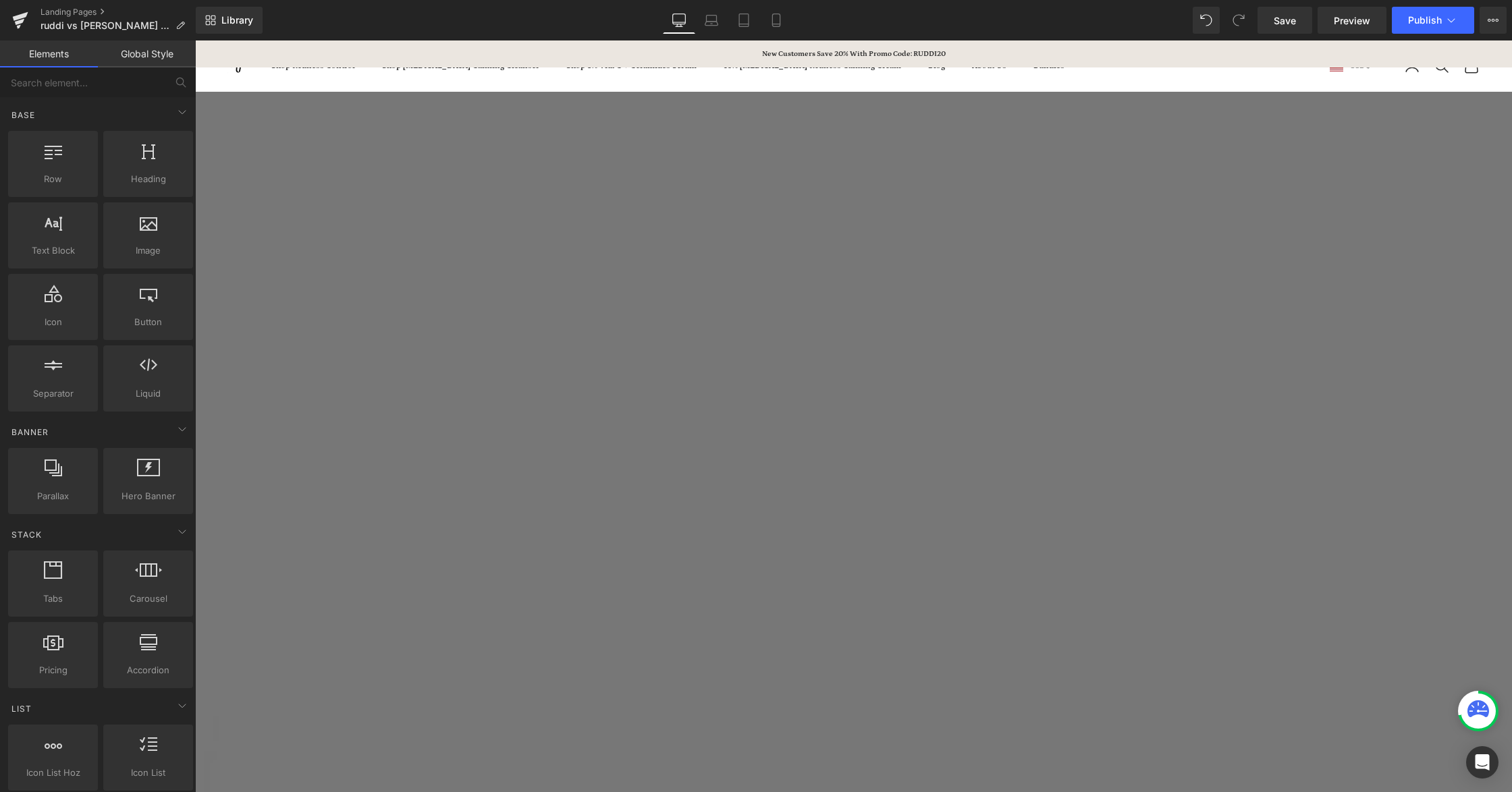
scroll to position [360, 0]
click at [195, 41] on link at bounding box center [195, 41] width 0 height 0
click at [195, 41] on icon at bounding box center [195, 41] width 0 height 0
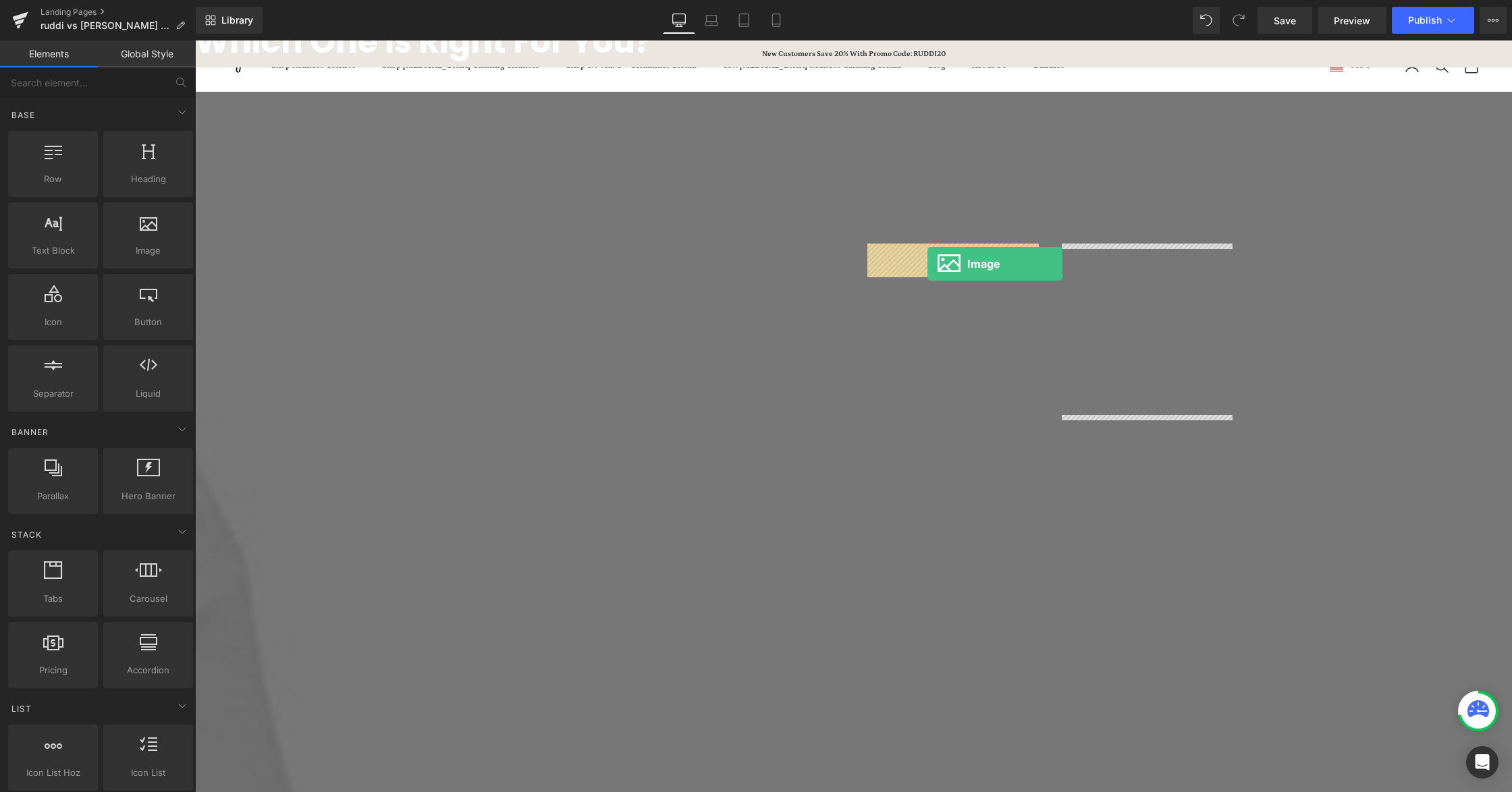
drag, startPoint x: 301, startPoint y: 290, endPoint x: 928, endPoint y: 263, distance: 627.6
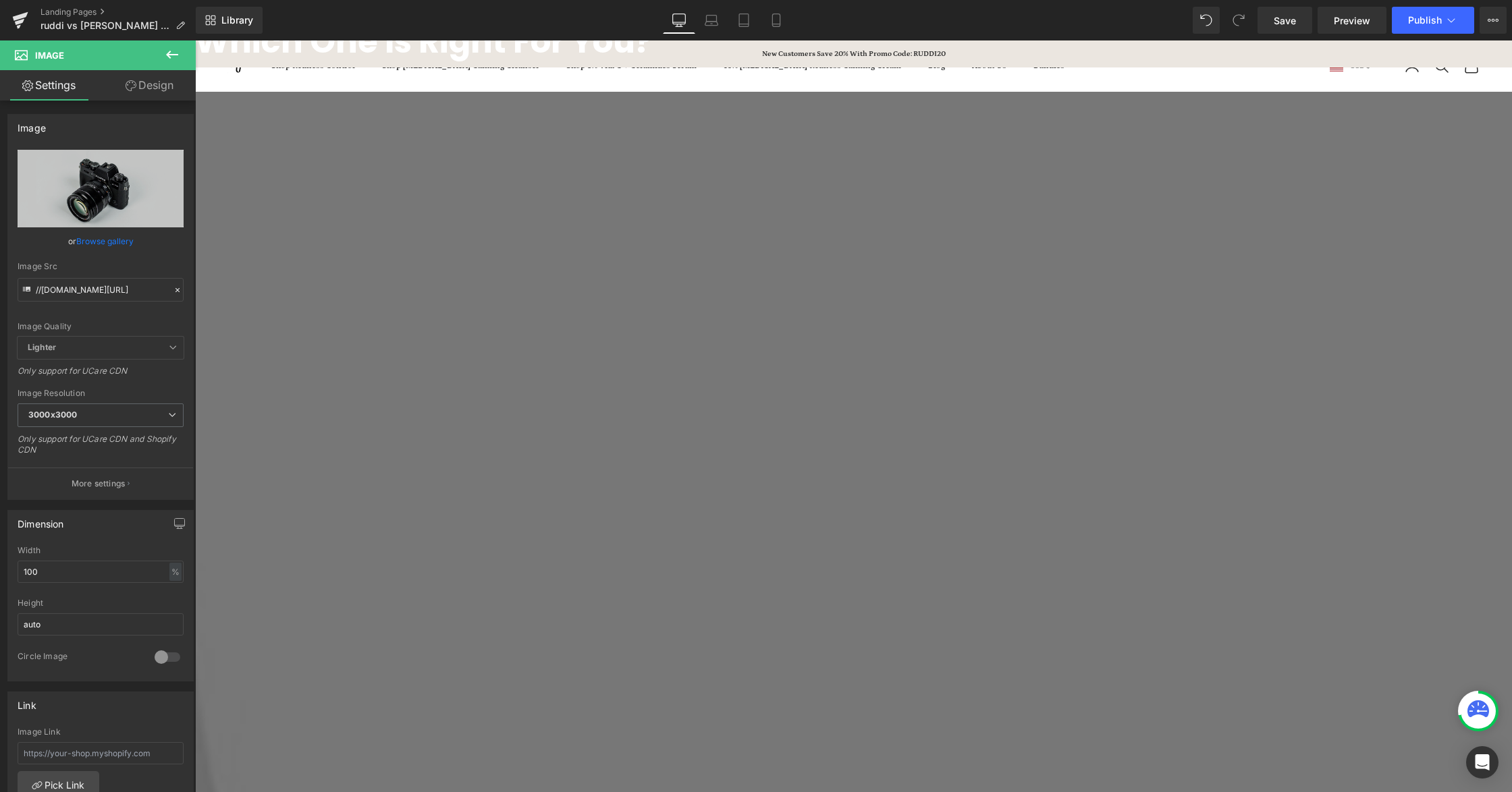
click at [112, 249] on link "Browse gallery" at bounding box center [105, 241] width 57 height 24
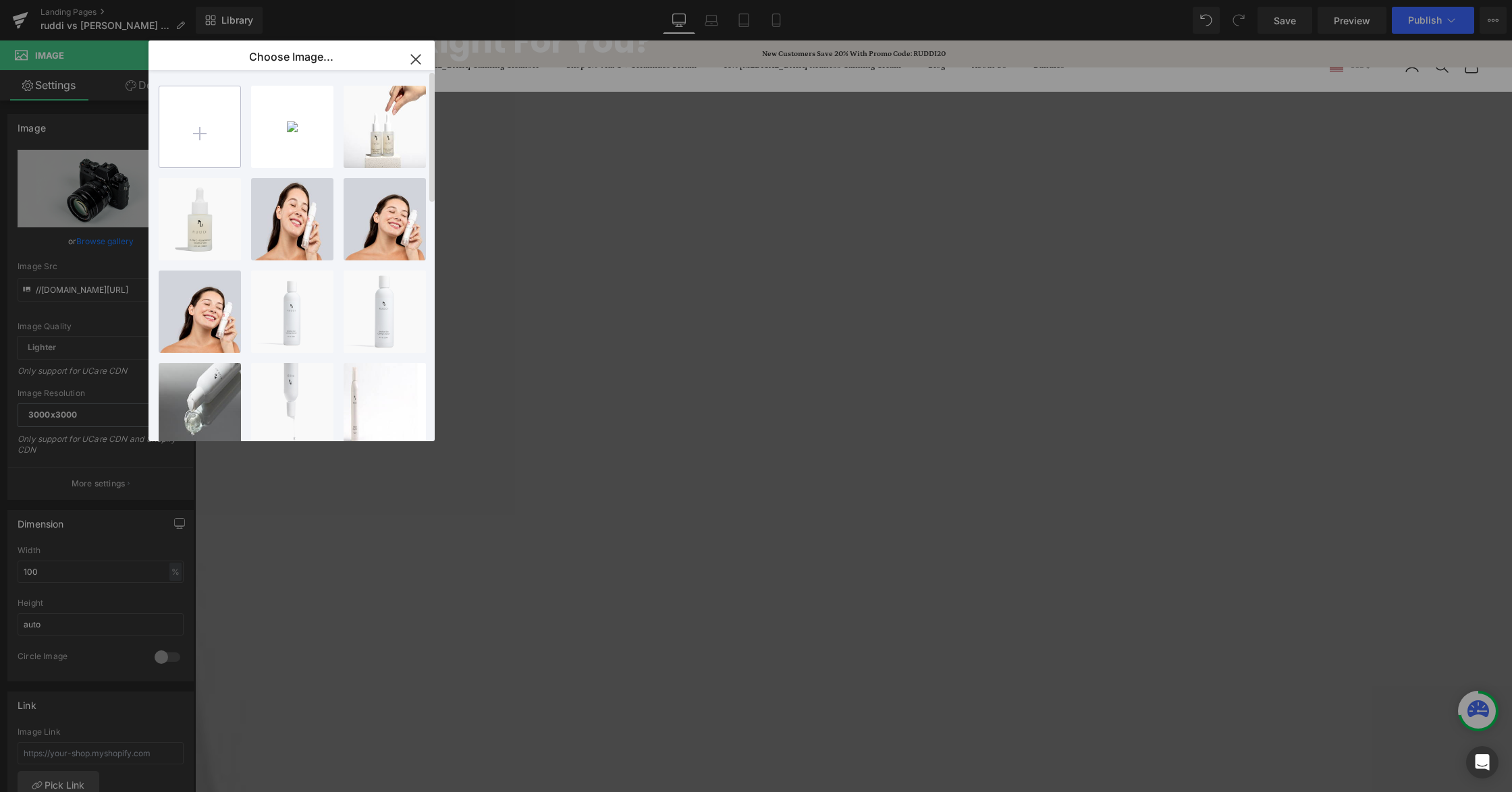
click at [216, 125] on input "file" at bounding box center [200, 127] width 81 height 81
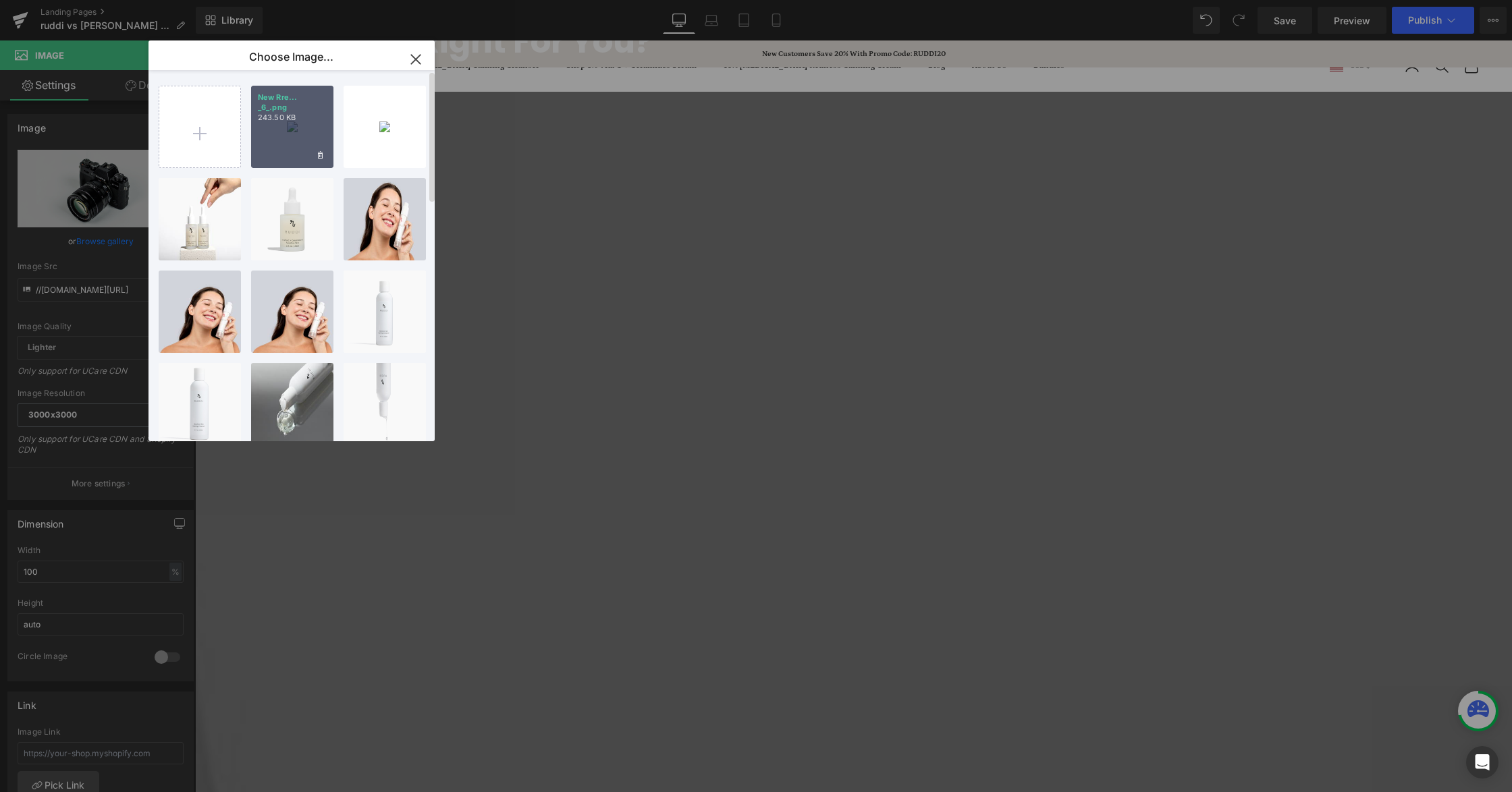
click at [300, 116] on div "New Rre... _6_.png 243.50 KB" at bounding box center [291, 127] width 82 height 82
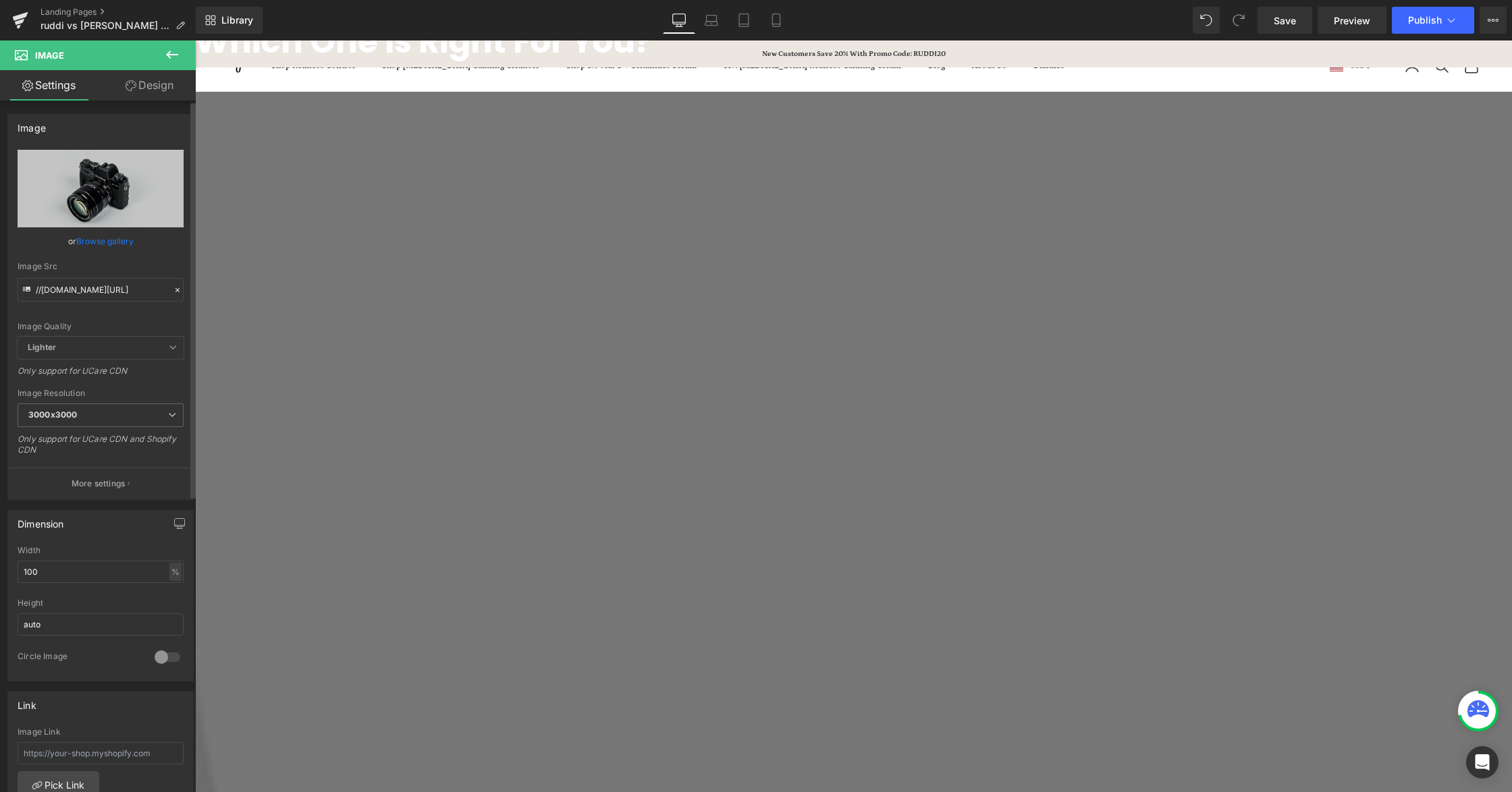
click at [111, 233] on link "Browse gallery" at bounding box center [105, 241] width 57 height 24
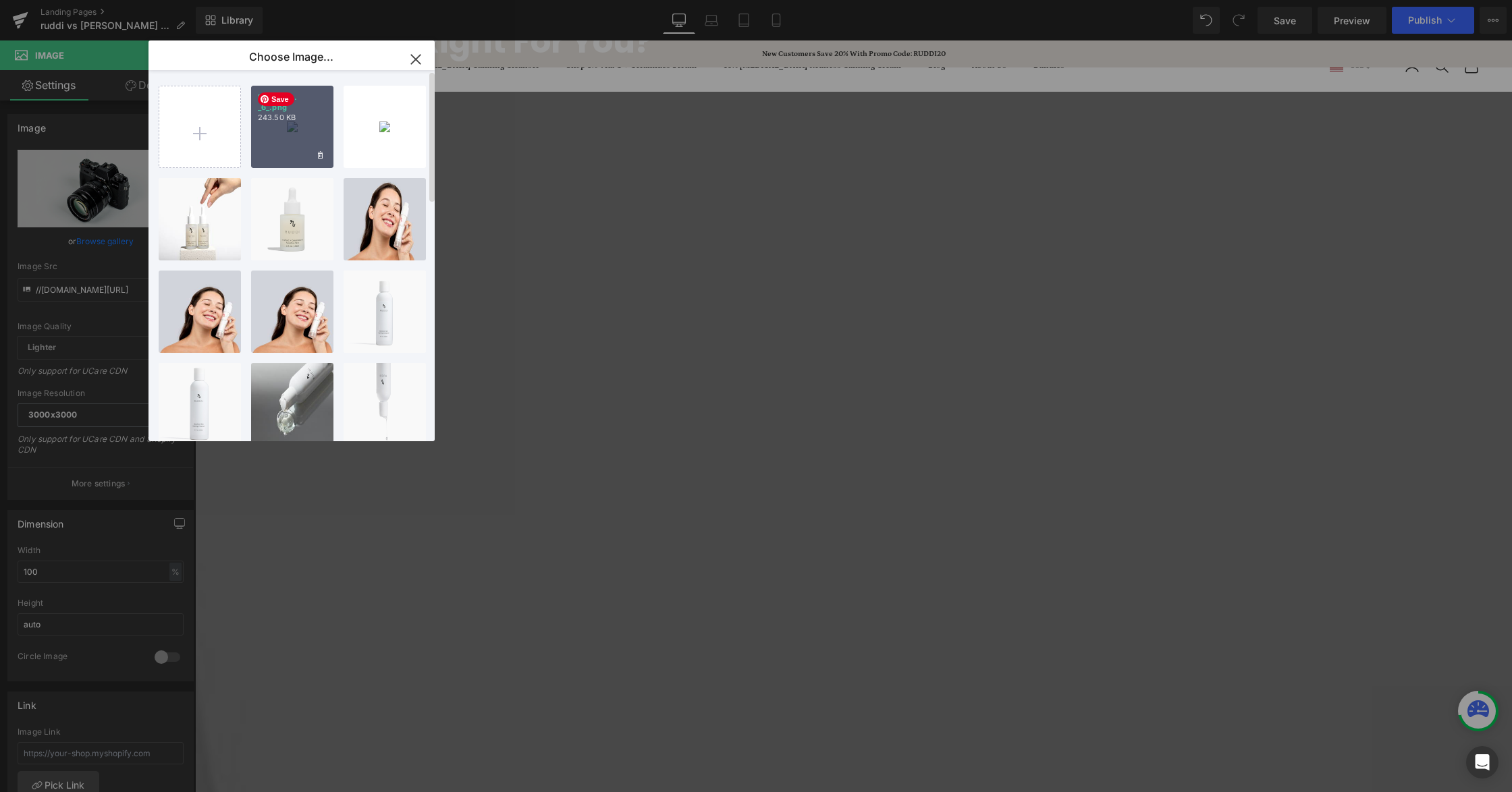
click at [293, 116] on div "New Rre... _6_.png 243.50 KB" at bounding box center [291, 127] width 82 height 82
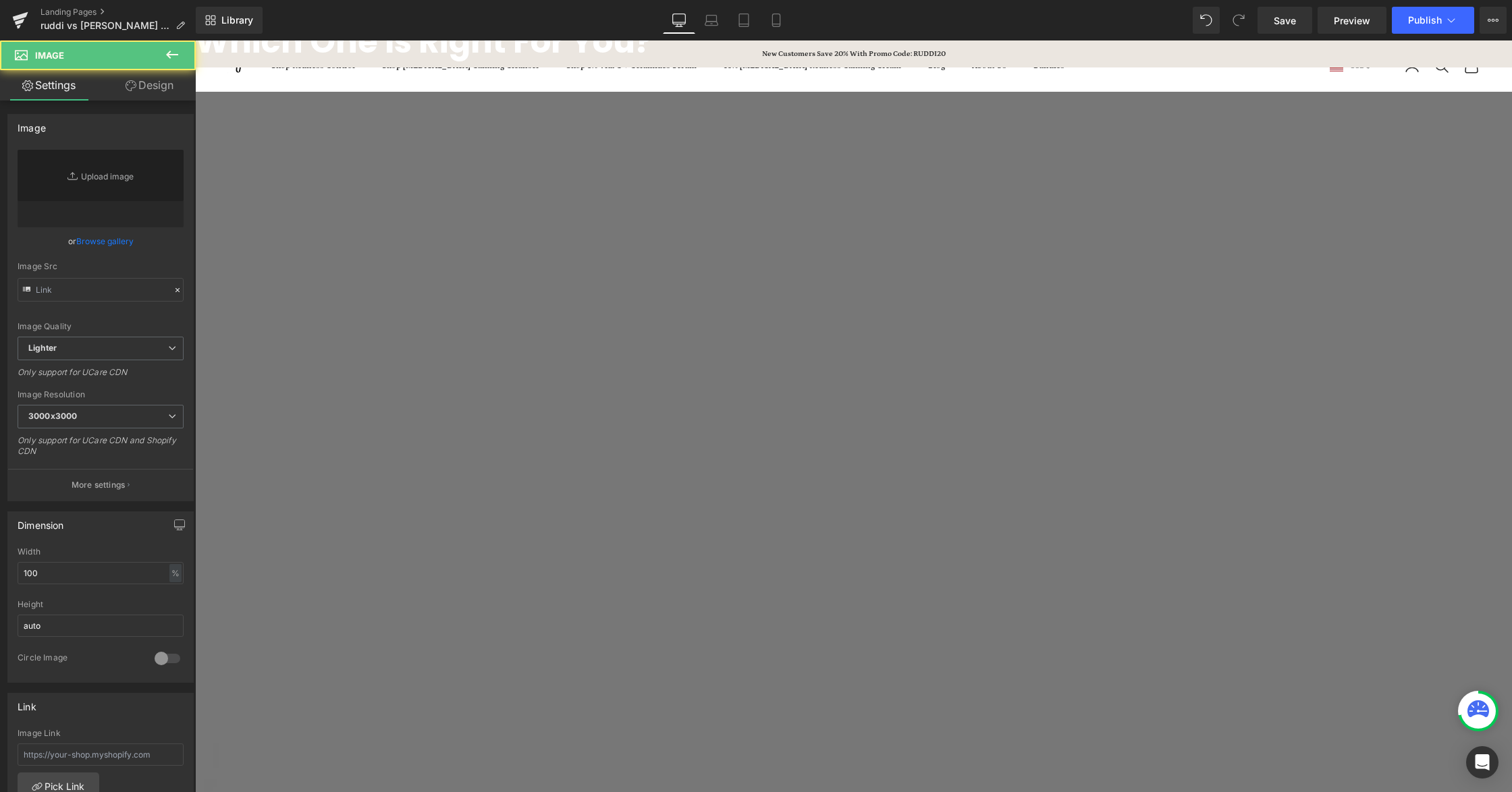
click at [195, 41] on span "Image" at bounding box center [195, 41] width 0 height 0
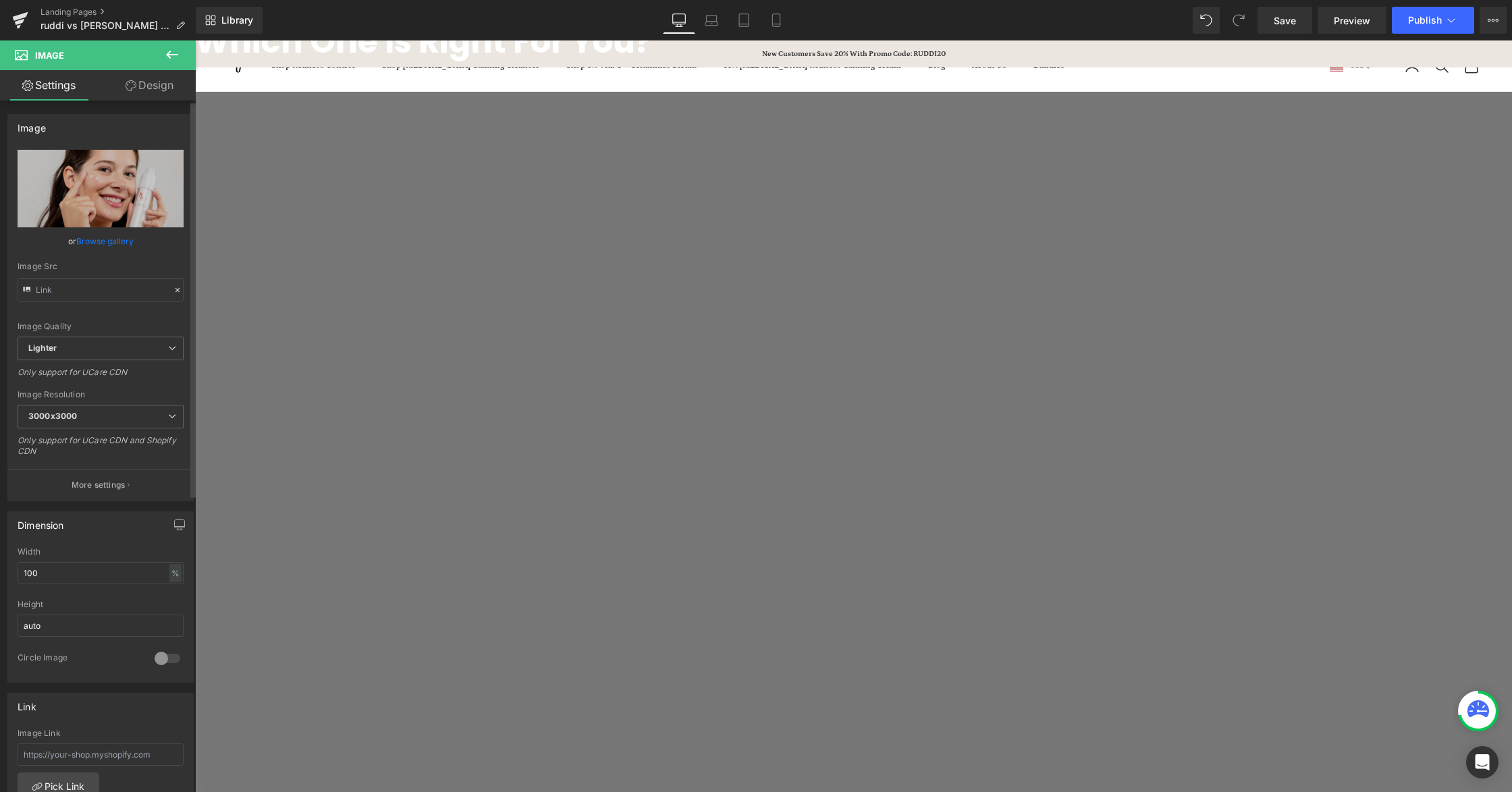
click at [109, 236] on link "Browse gallery" at bounding box center [105, 241] width 57 height 24
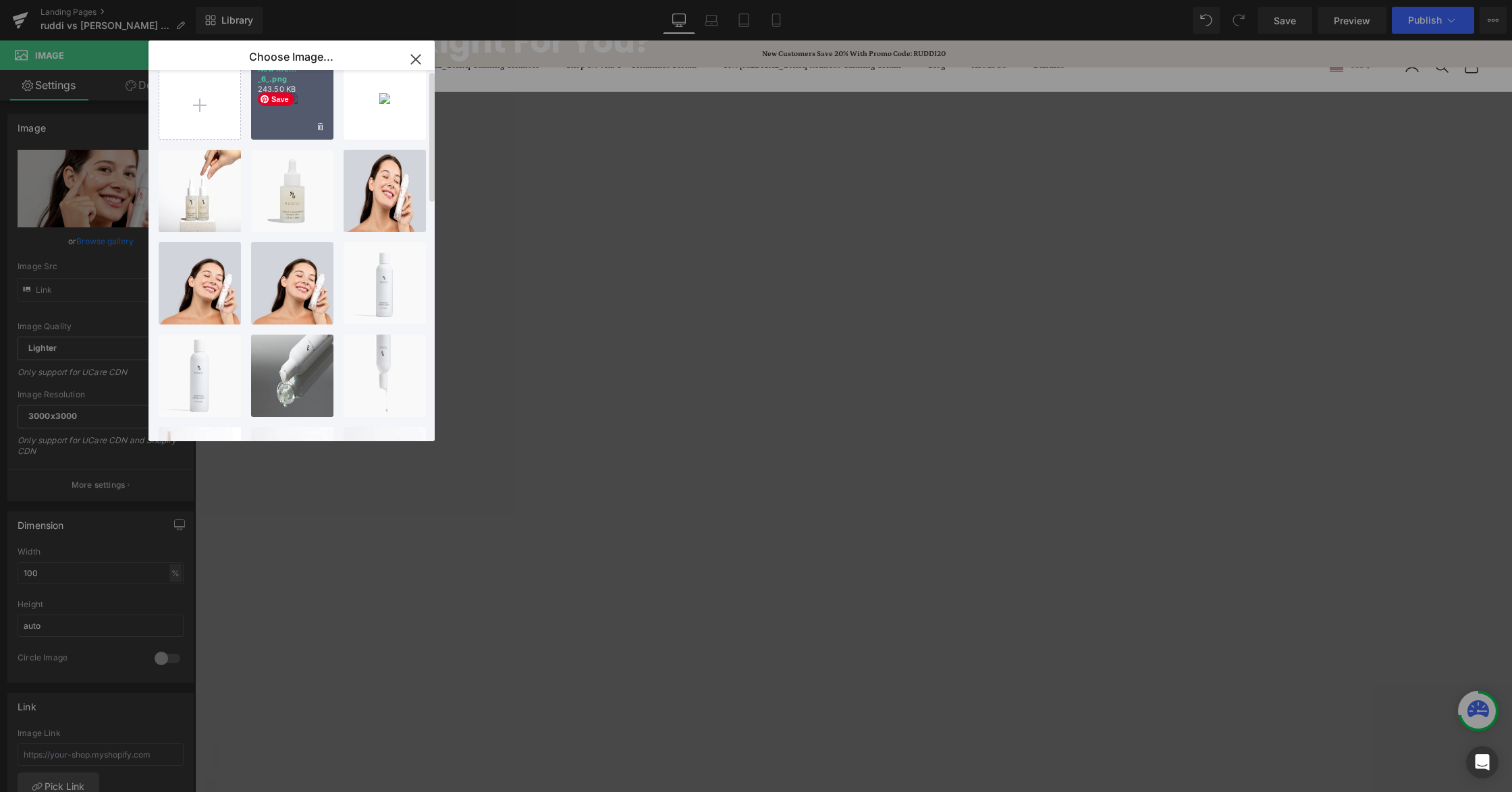
scroll to position [0, 0]
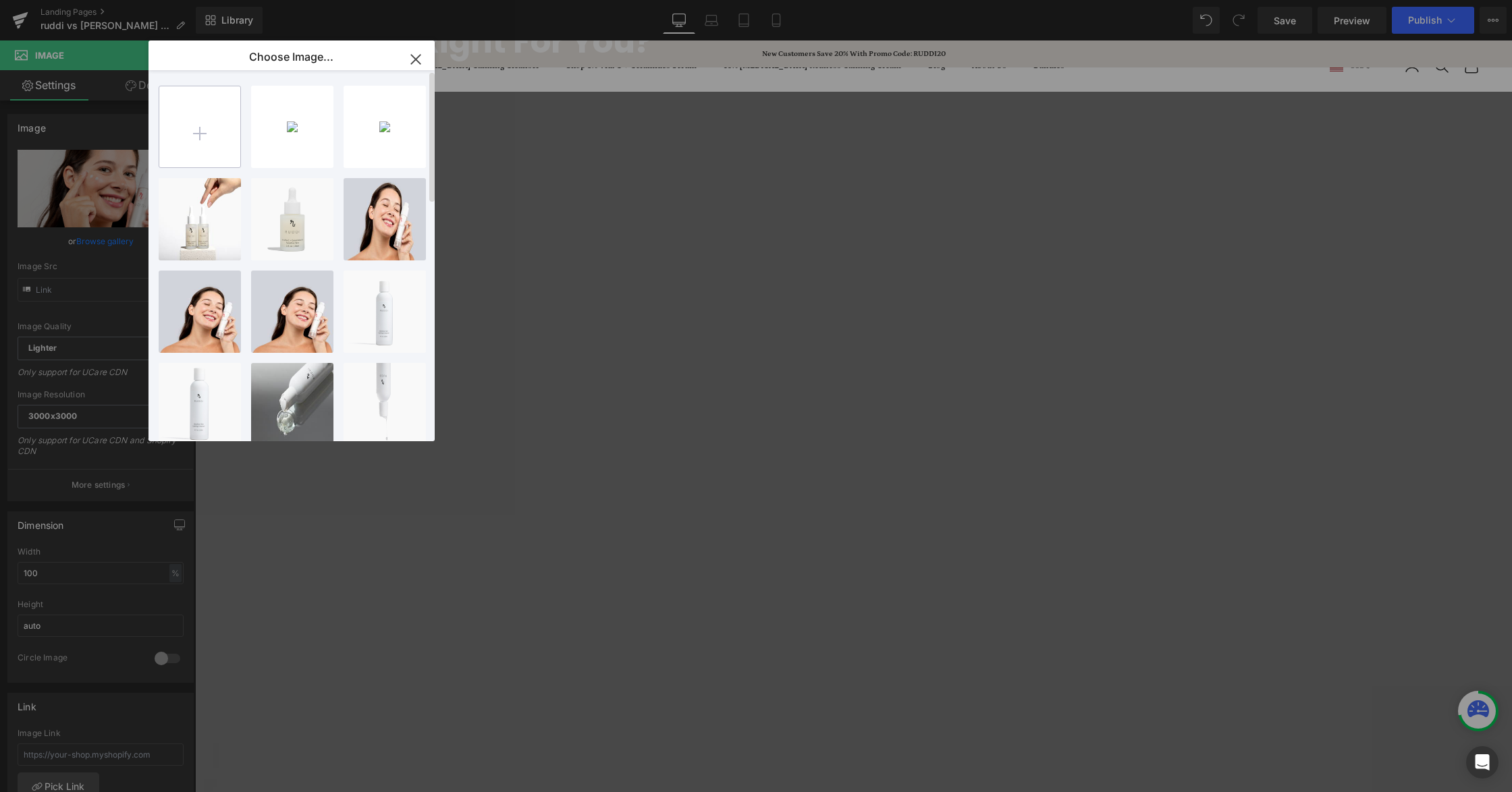
click at [220, 152] on input "file" at bounding box center [200, 127] width 81 height 81
type input "C:\fakepath\PDP Infographics (5).png"
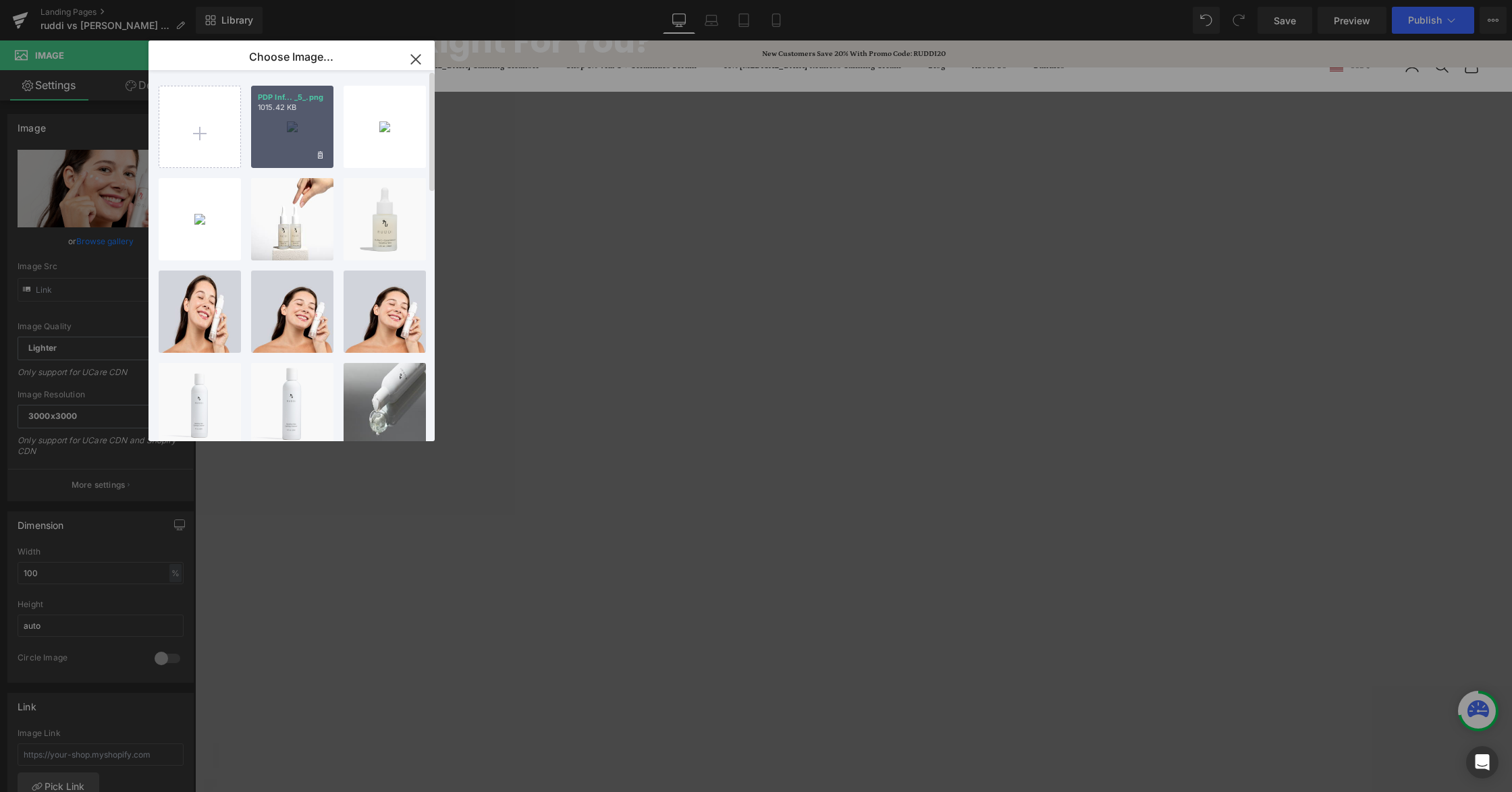
click at [292, 124] on div "PDP Inf... _5_.png 1015.42 KB" at bounding box center [291, 127] width 82 height 82
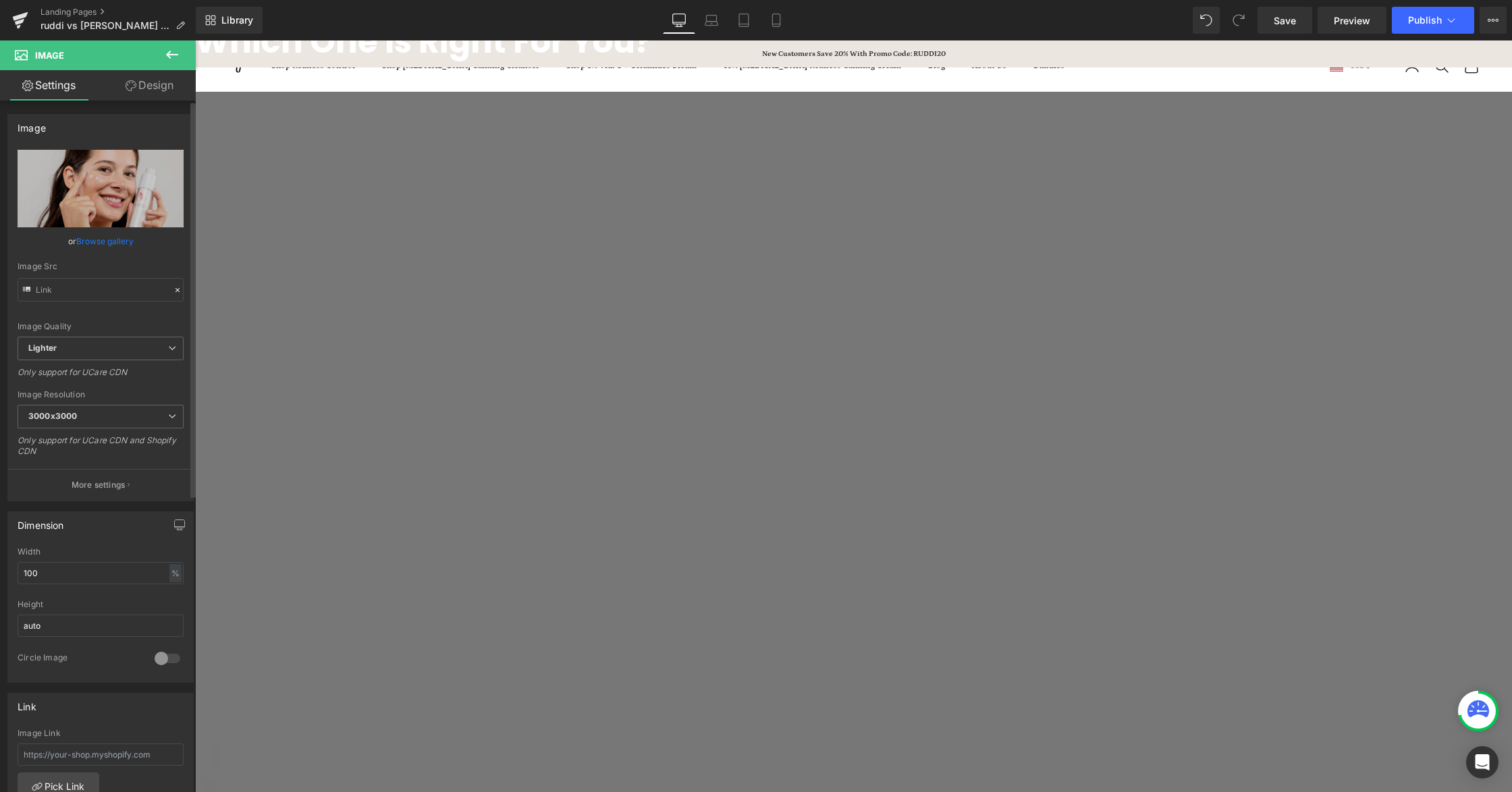
click at [116, 244] on link "Browse gallery" at bounding box center [105, 241] width 57 height 24
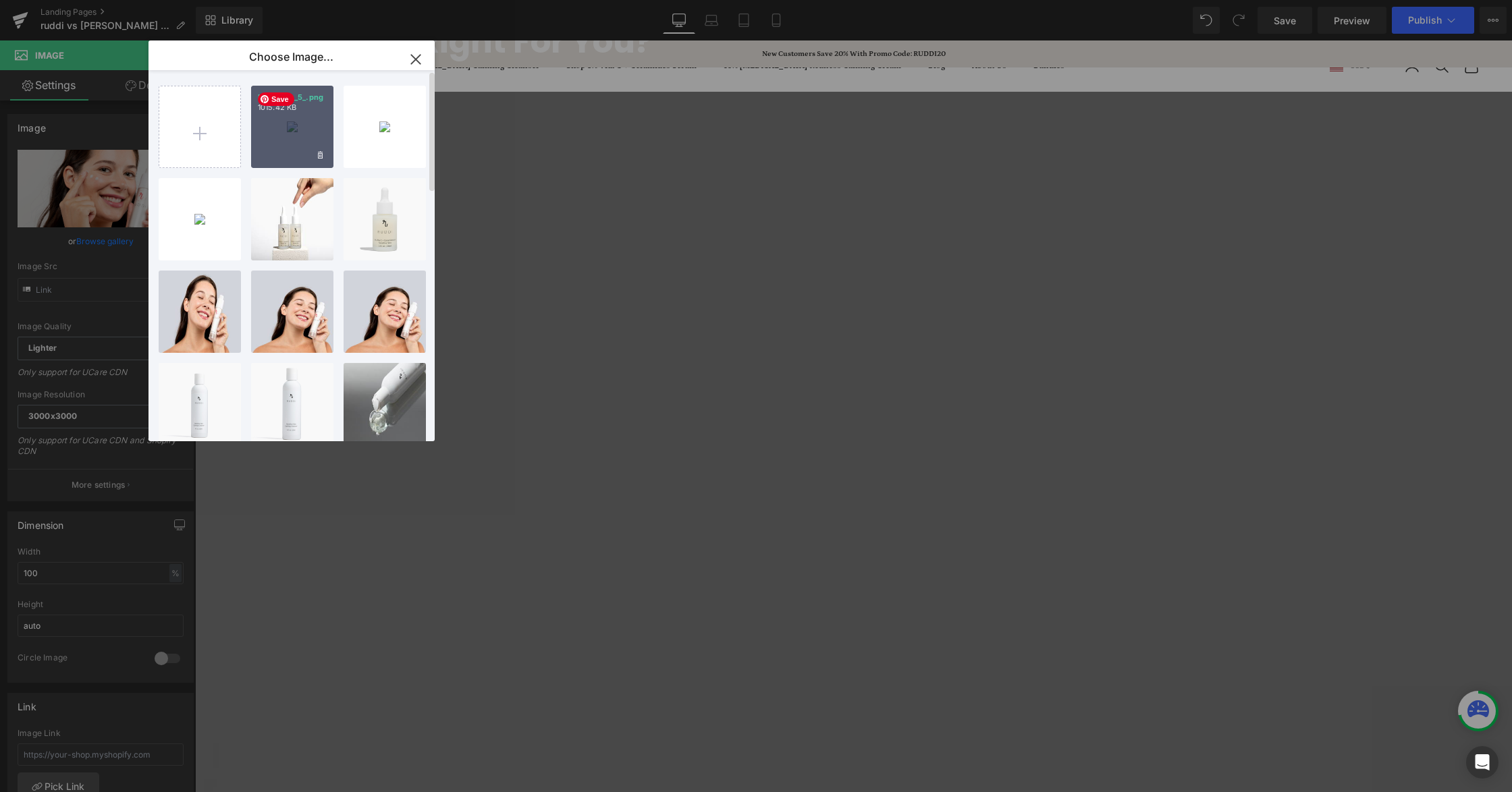
click at [303, 117] on div "PDP Inf... _5_.png 1015.42 KB" at bounding box center [291, 127] width 82 height 82
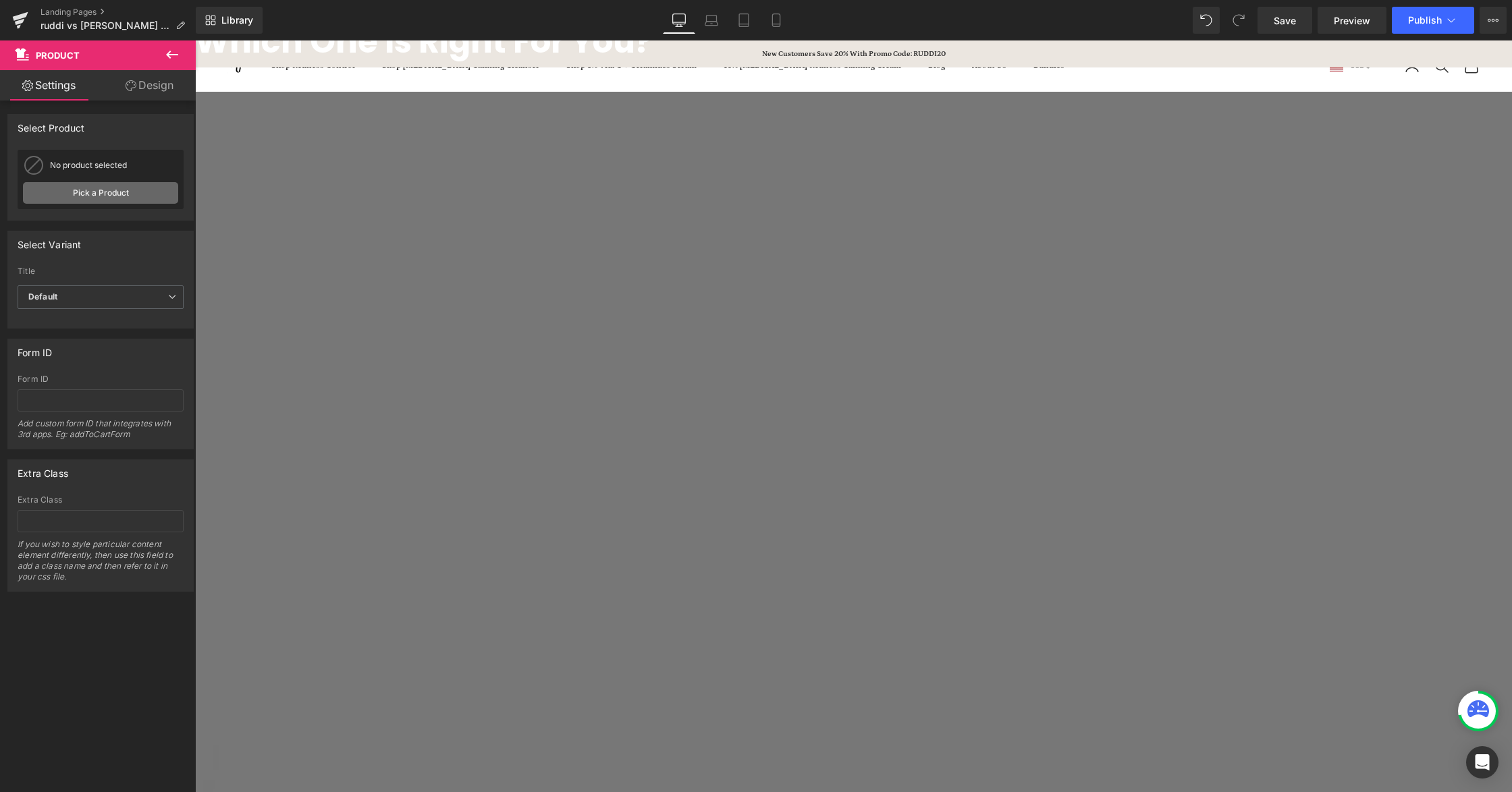
click at [105, 186] on link "Pick a Product" at bounding box center [100, 193] width 155 height 21
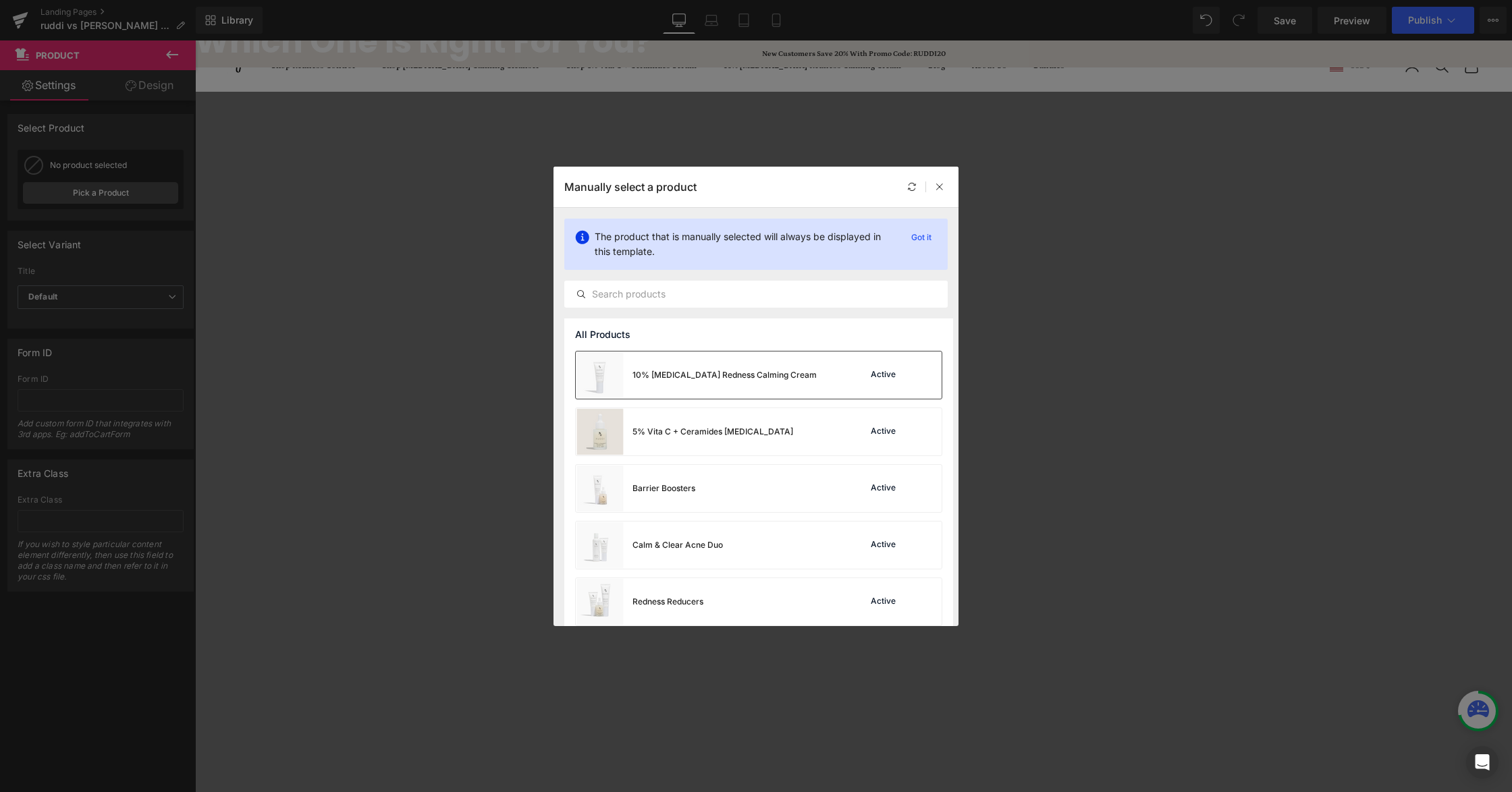
click at [695, 378] on div "10% [MEDICAL_DATA] Redness Calming Cream" at bounding box center [724, 375] width 184 height 12
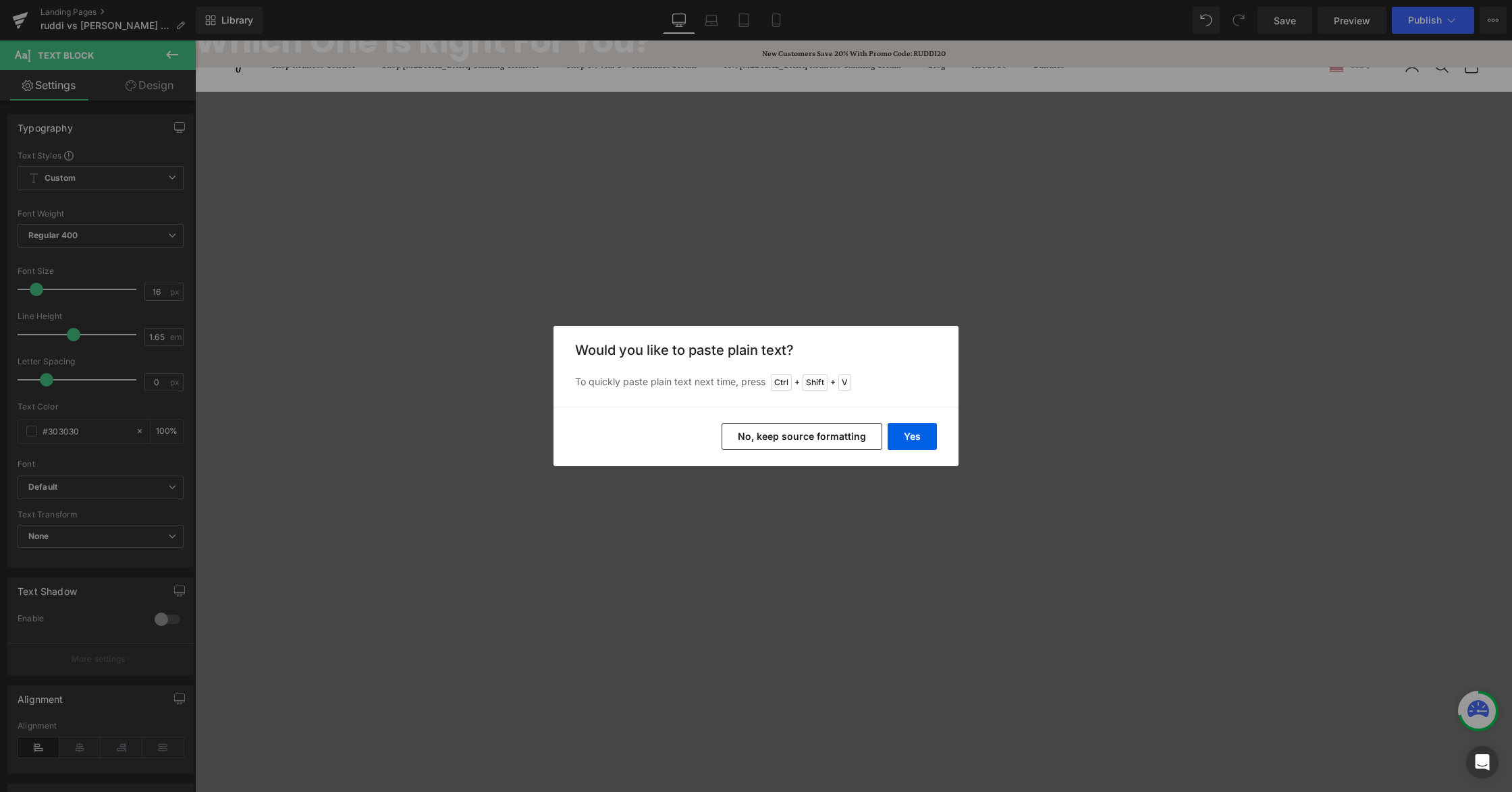
click at [832, 436] on button "No, keep source formatting" at bounding box center [802, 436] width 161 height 27
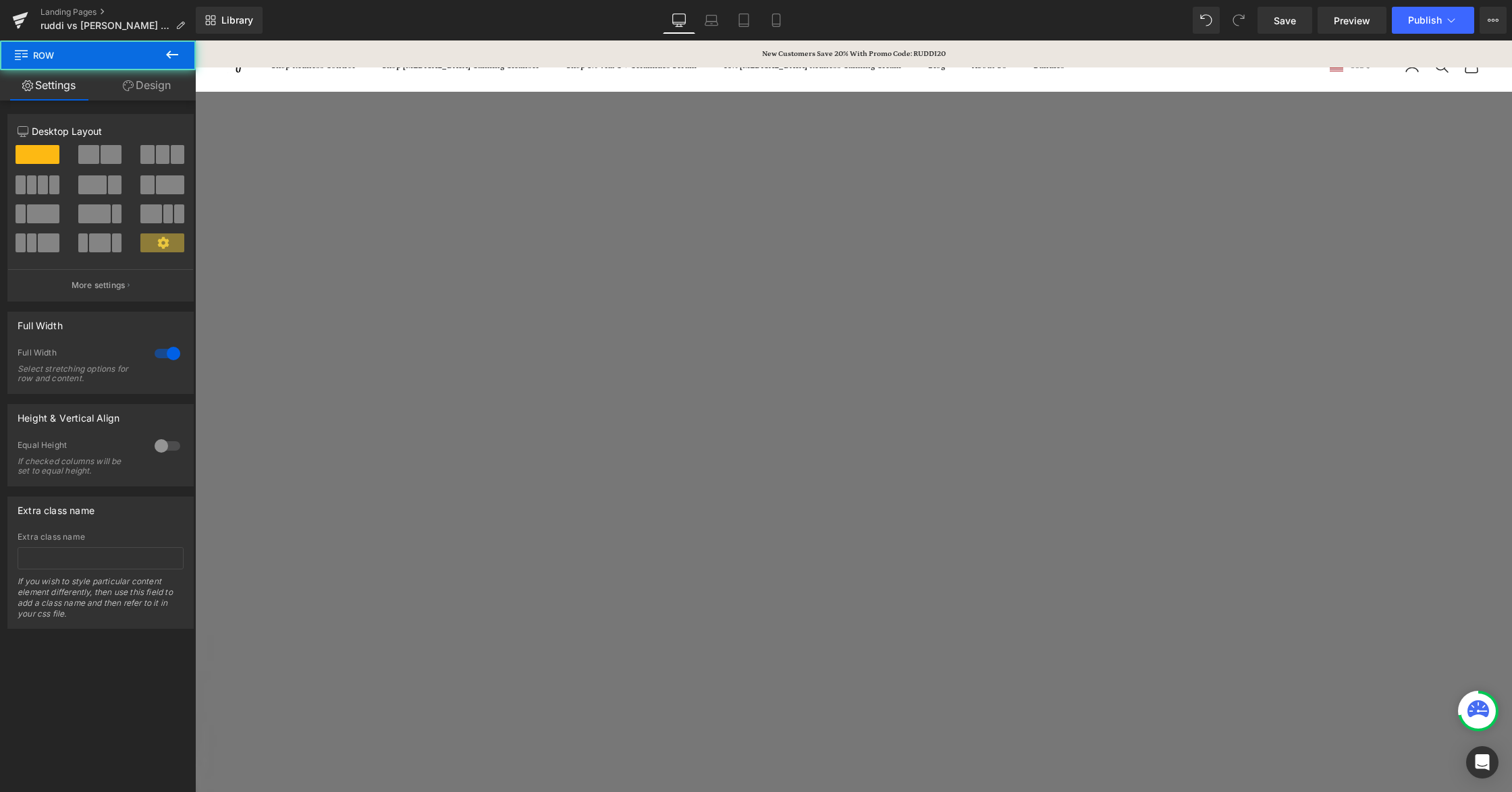
scroll to position [540, 0]
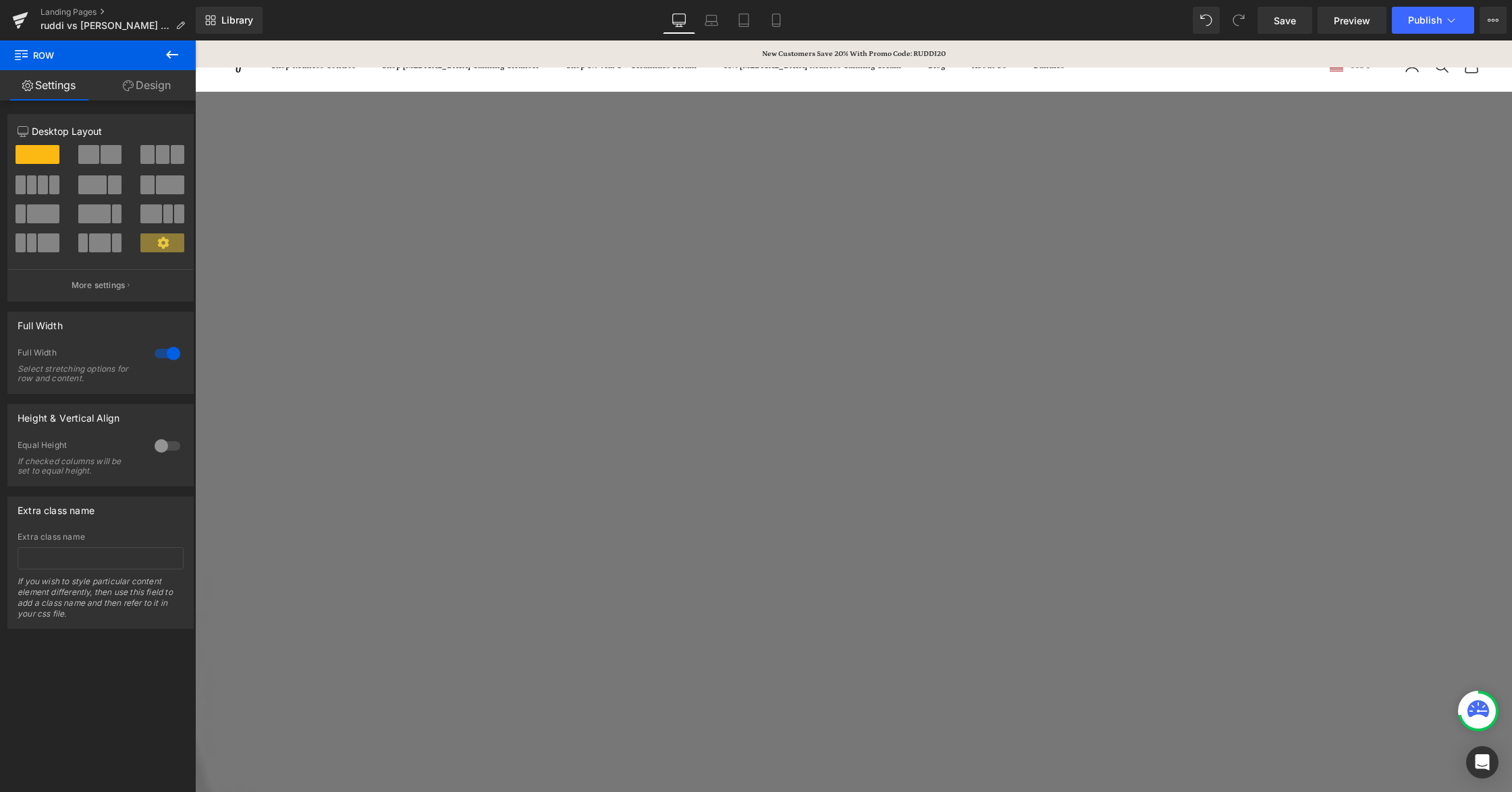
click at [195, 41] on icon at bounding box center [195, 41] width 0 height 0
click at [195, 41] on span "Liquid" at bounding box center [195, 41] width 0 height 0
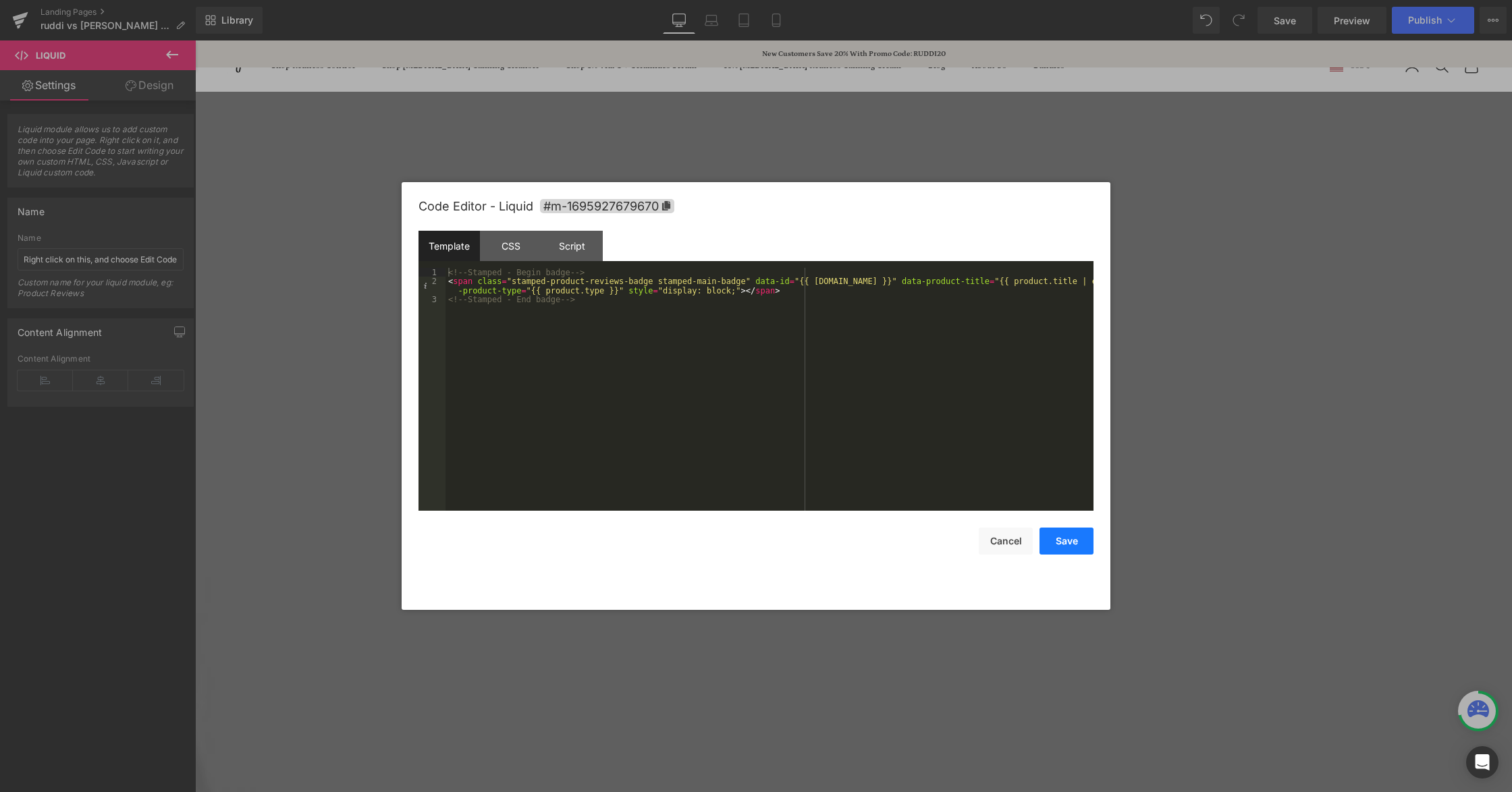
click at [1070, 534] on button "Save" at bounding box center [1066, 541] width 54 height 27
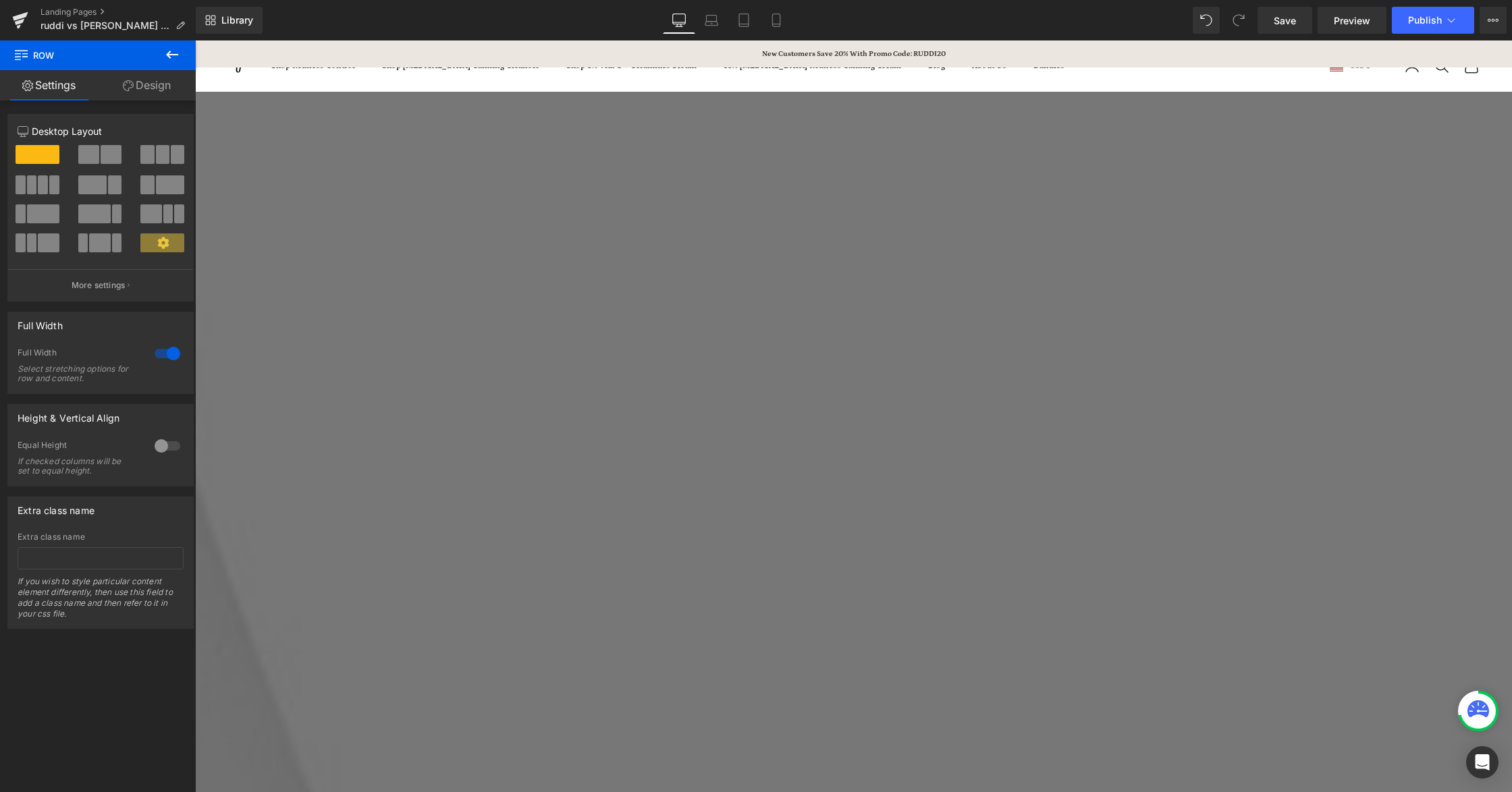
scroll to position [810, 0]
drag, startPoint x: 476, startPoint y: 263, endPoint x: 482, endPoint y: 279, distance: 17.1
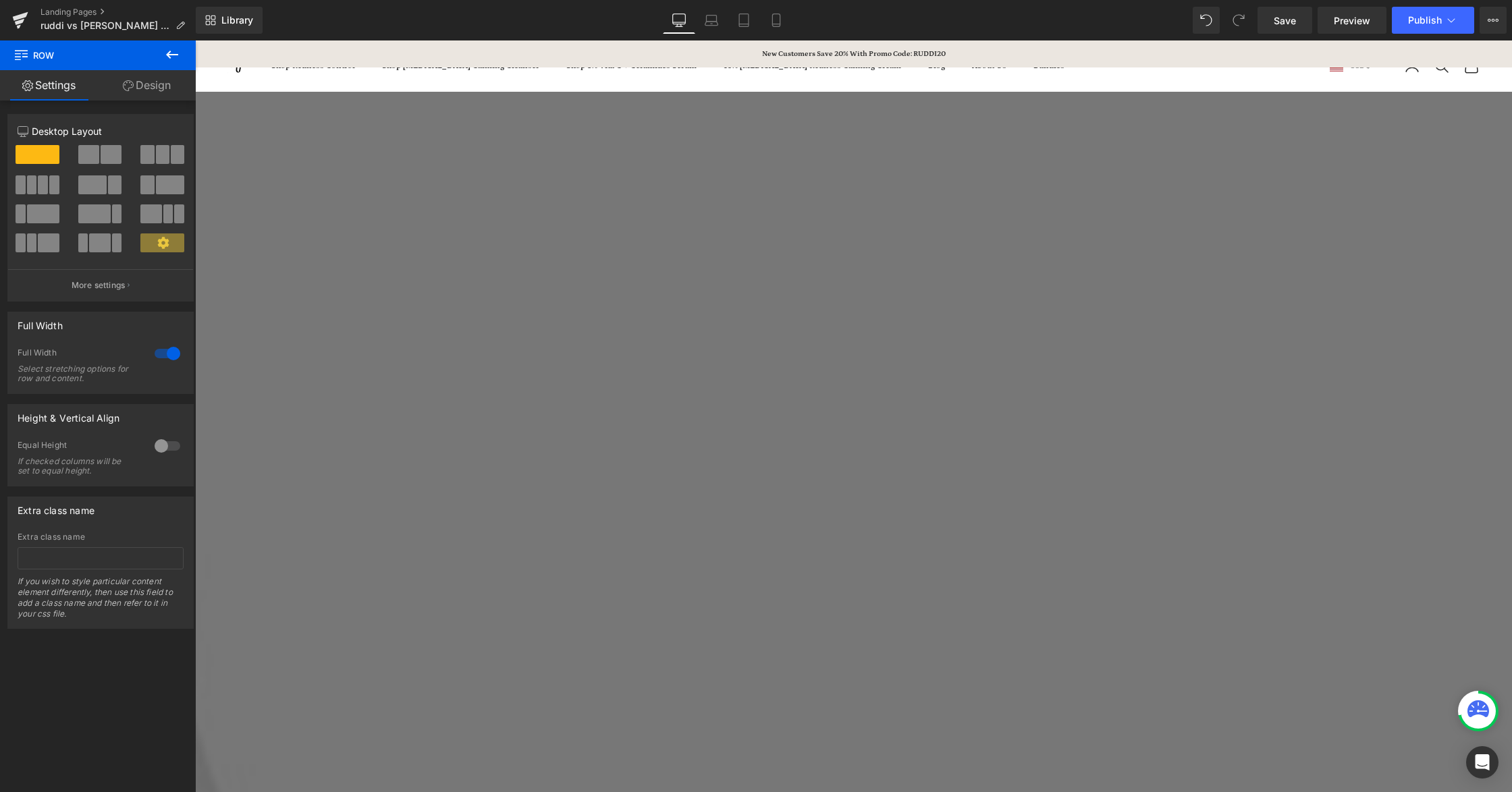
scroll to position [540, 0]
click at [1291, 25] on span "Save" at bounding box center [1285, 21] width 22 height 14
click at [1338, 20] on span "Preview" at bounding box center [1352, 21] width 37 height 14
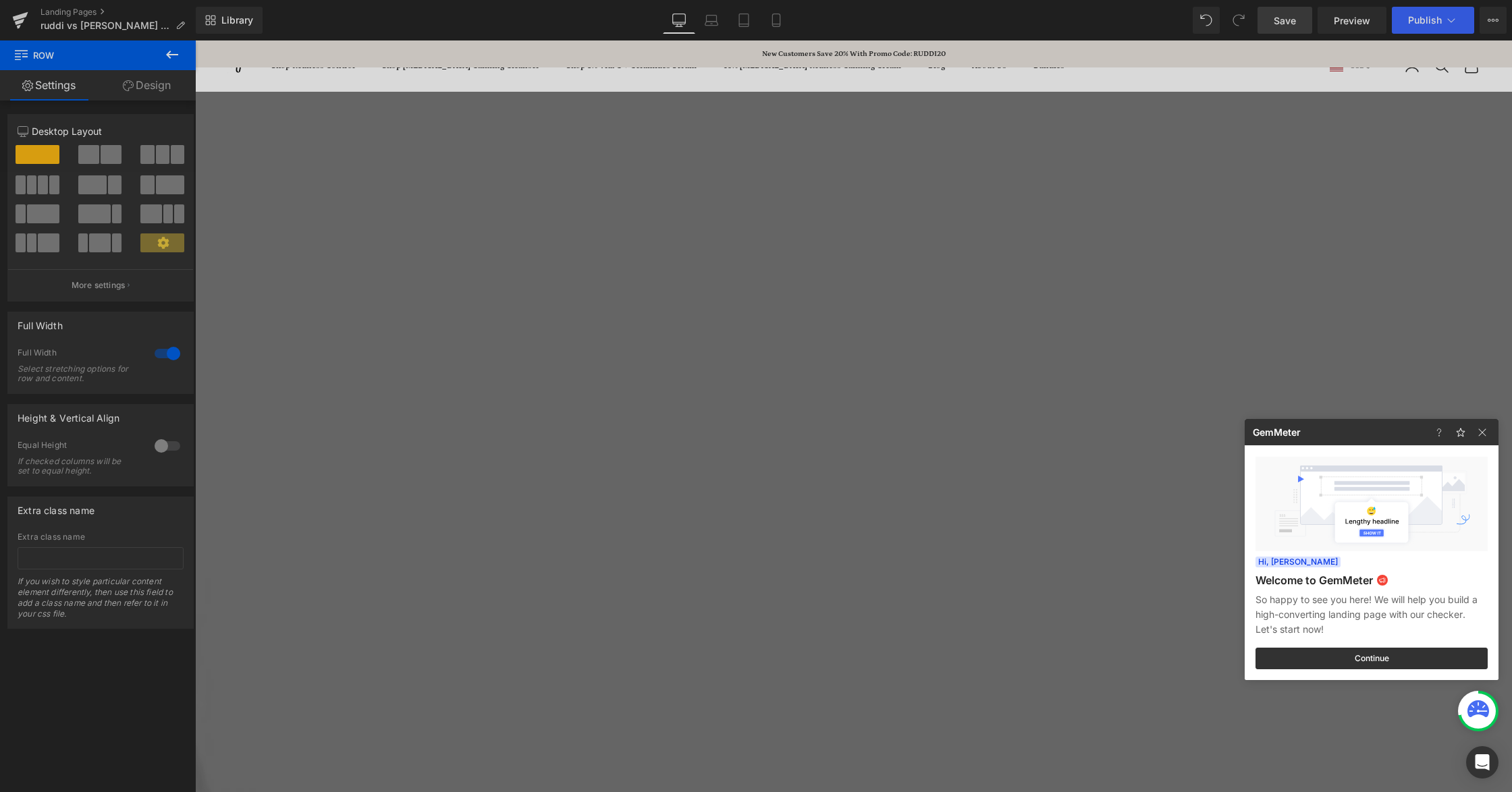
drag, startPoint x: 702, startPoint y: 574, endPoint x: 826, endPoint y: 490, distance: 149.8
click at [702, 574] on div at bounding box center [756, 396] width 1512 height 792
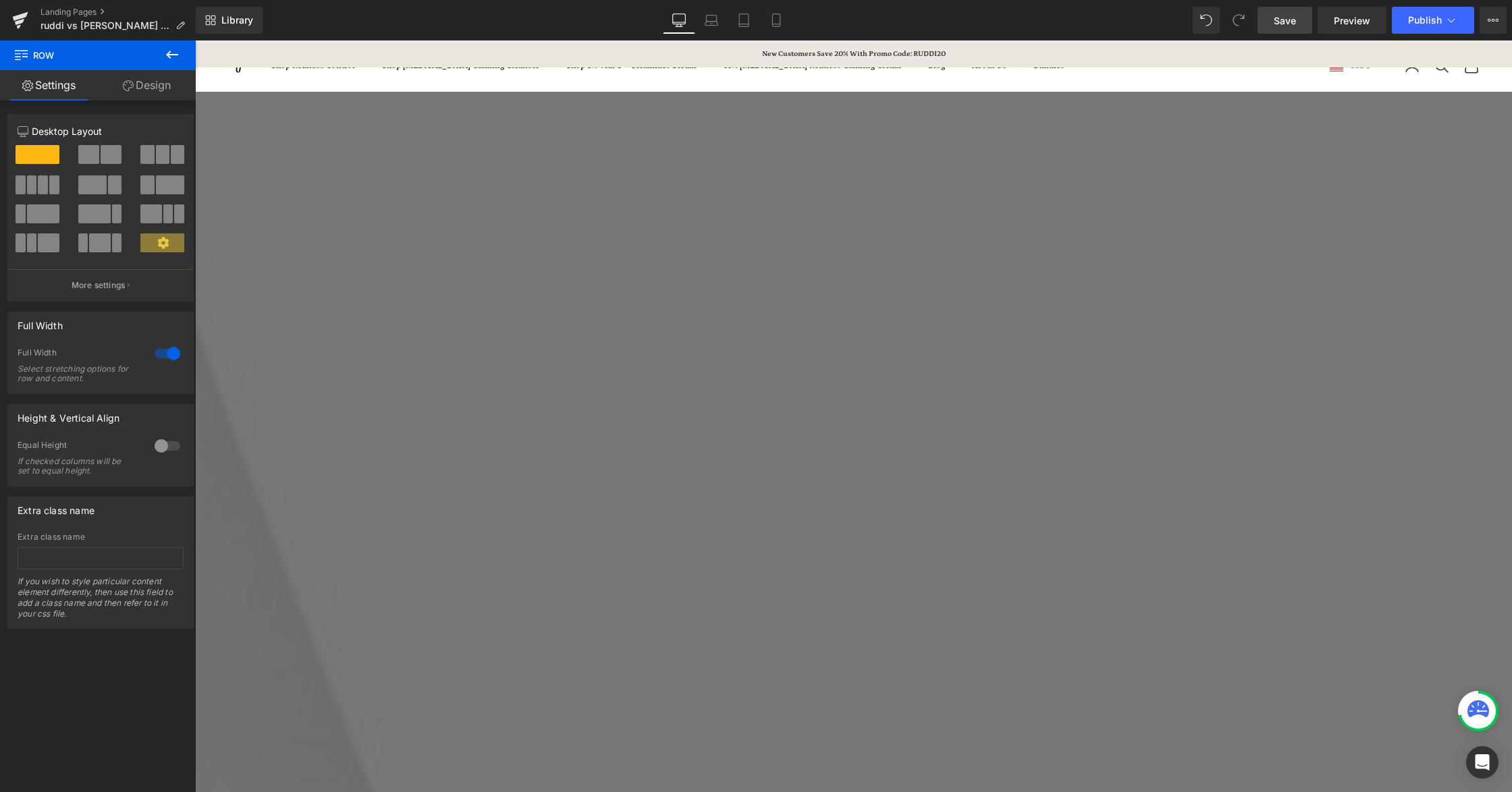
scroll to position [899, 0]
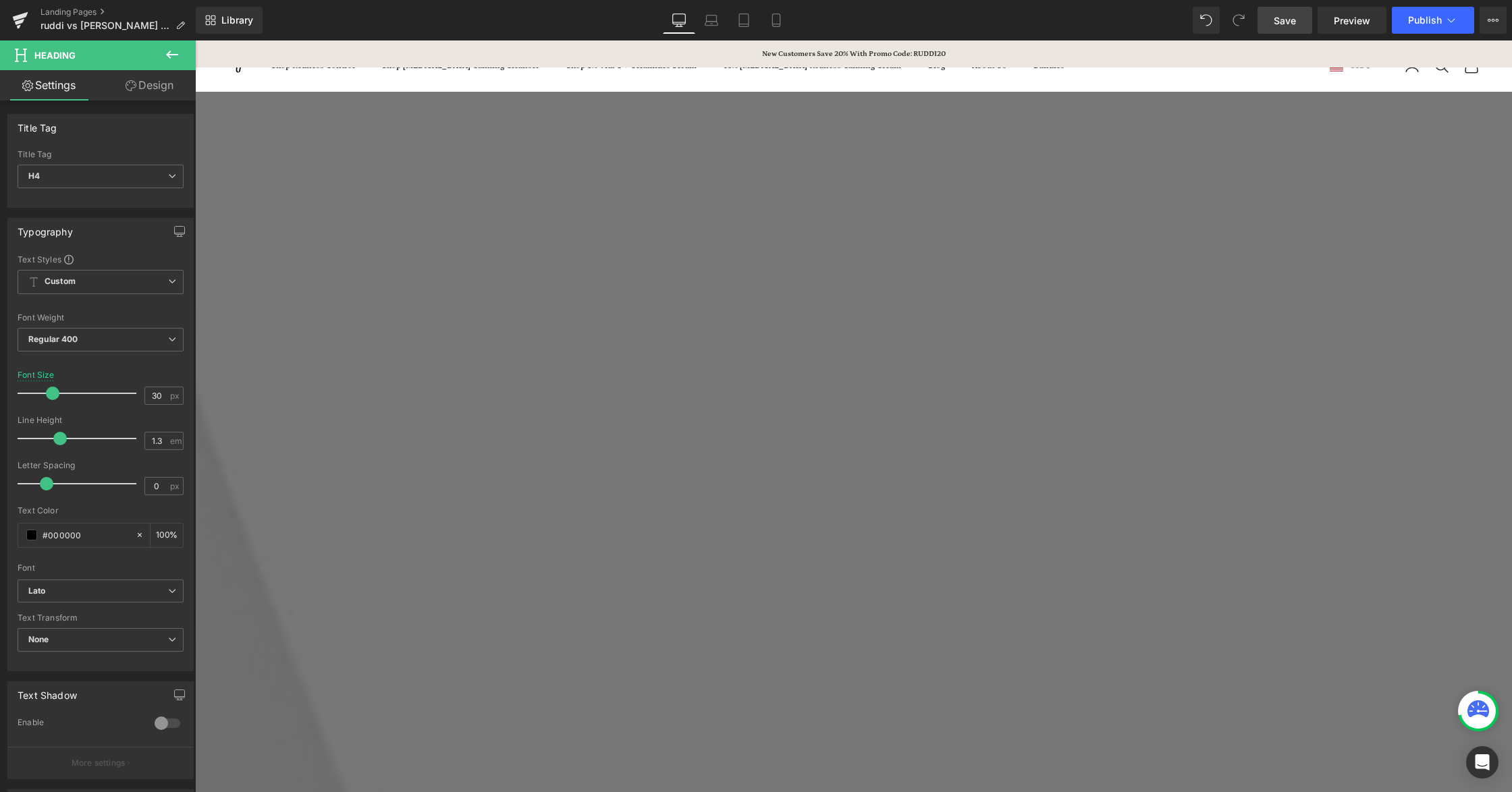
paste div
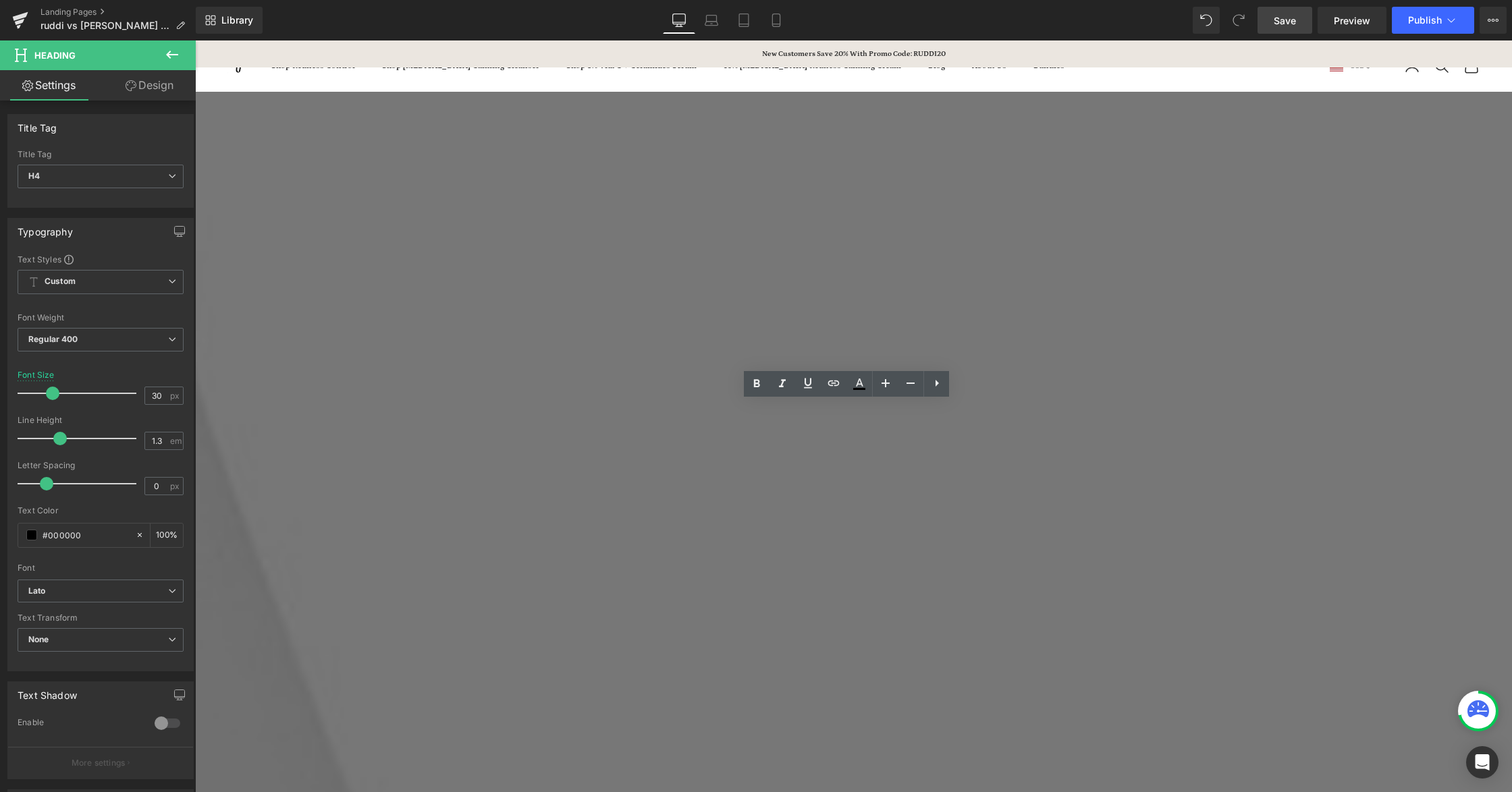
drag, startPoint x: 1308, startPoint y: 633, endPoint x: 1320, endPoint y: 627, distance: 13.4
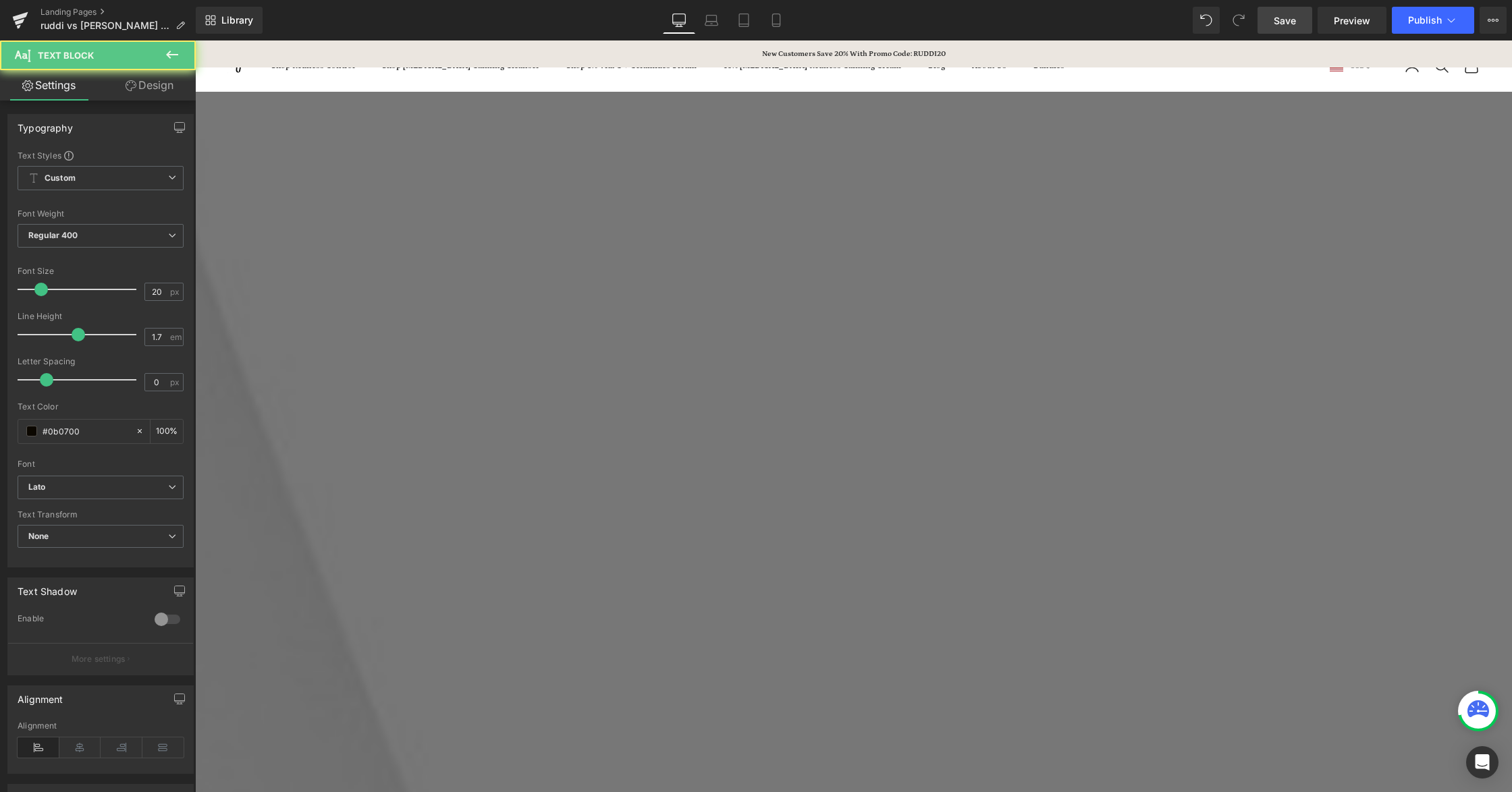
drag, startPoint x: 1010, startPoint y: 467, endPoint x: 1169, endPoint y: 481, distance: 159.6
drag, startPoint x: 452, startPoint y: 474, endPoint x: 500, endPoint y: 499, distance: 54.1
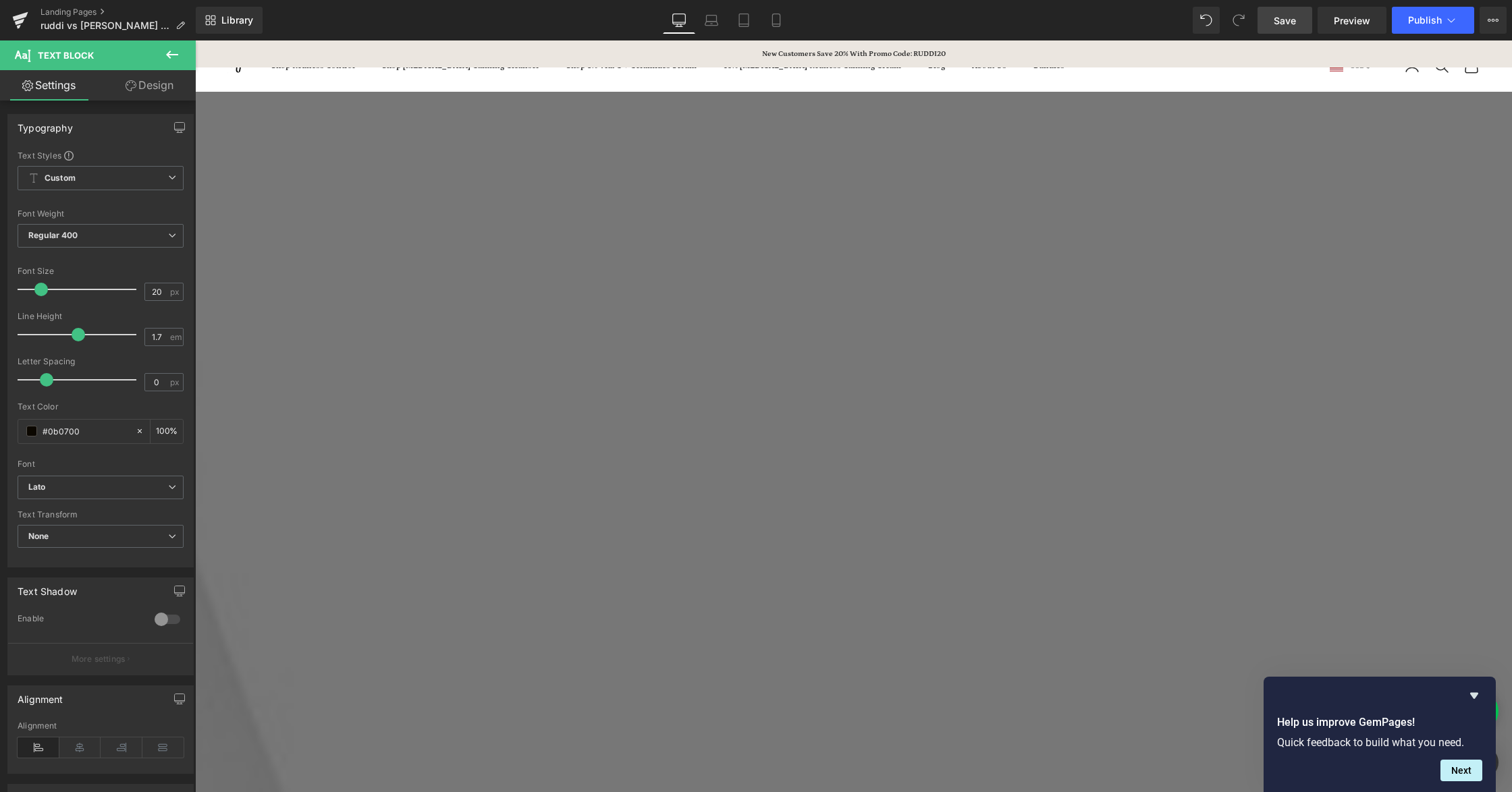
scroll to position [810, 0]
click at [70, 84] on link "Settings" at bounding box center [49, 85] width 98 height 30
click at [170, 49] on icon at bounding box center [172, 54] width 16 height 16
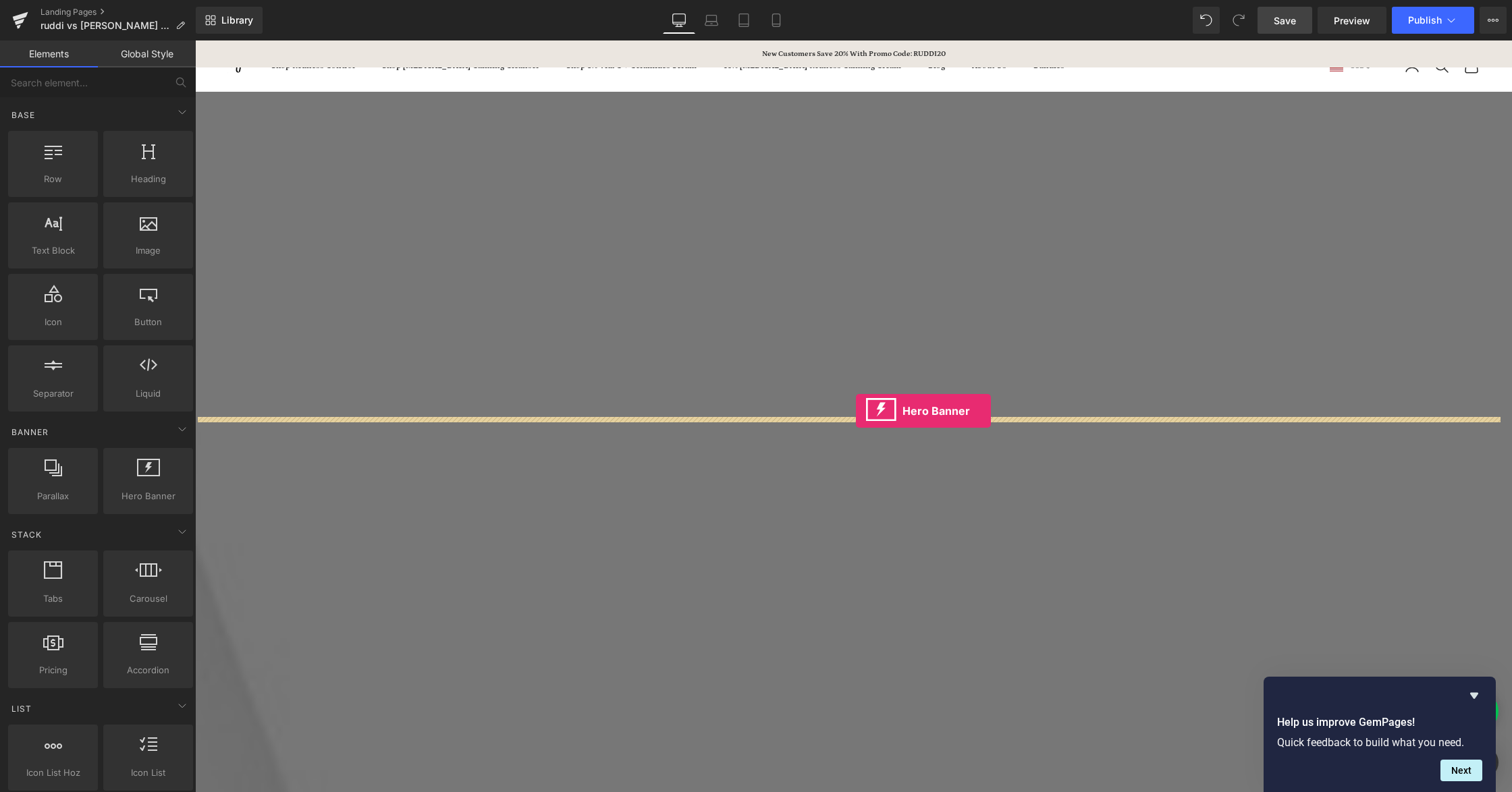
drag, startPoint x: 344, startPoint y: 516, endPoint x: 854, endPoint y: 412, distance: 520.5
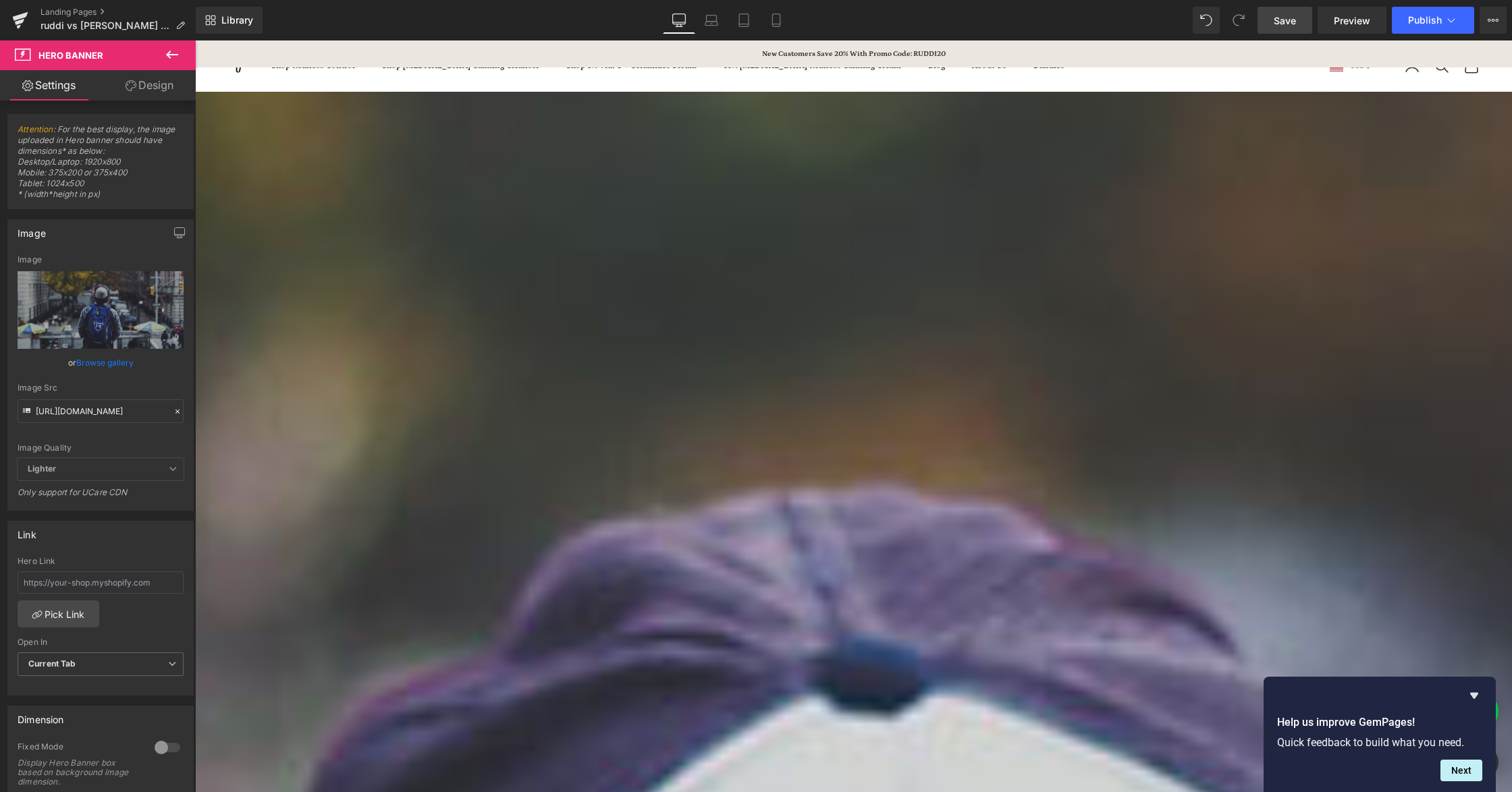
click at [195, 41] on span "Hero Banner" at bounding box center [195, 41] width 0 height 0
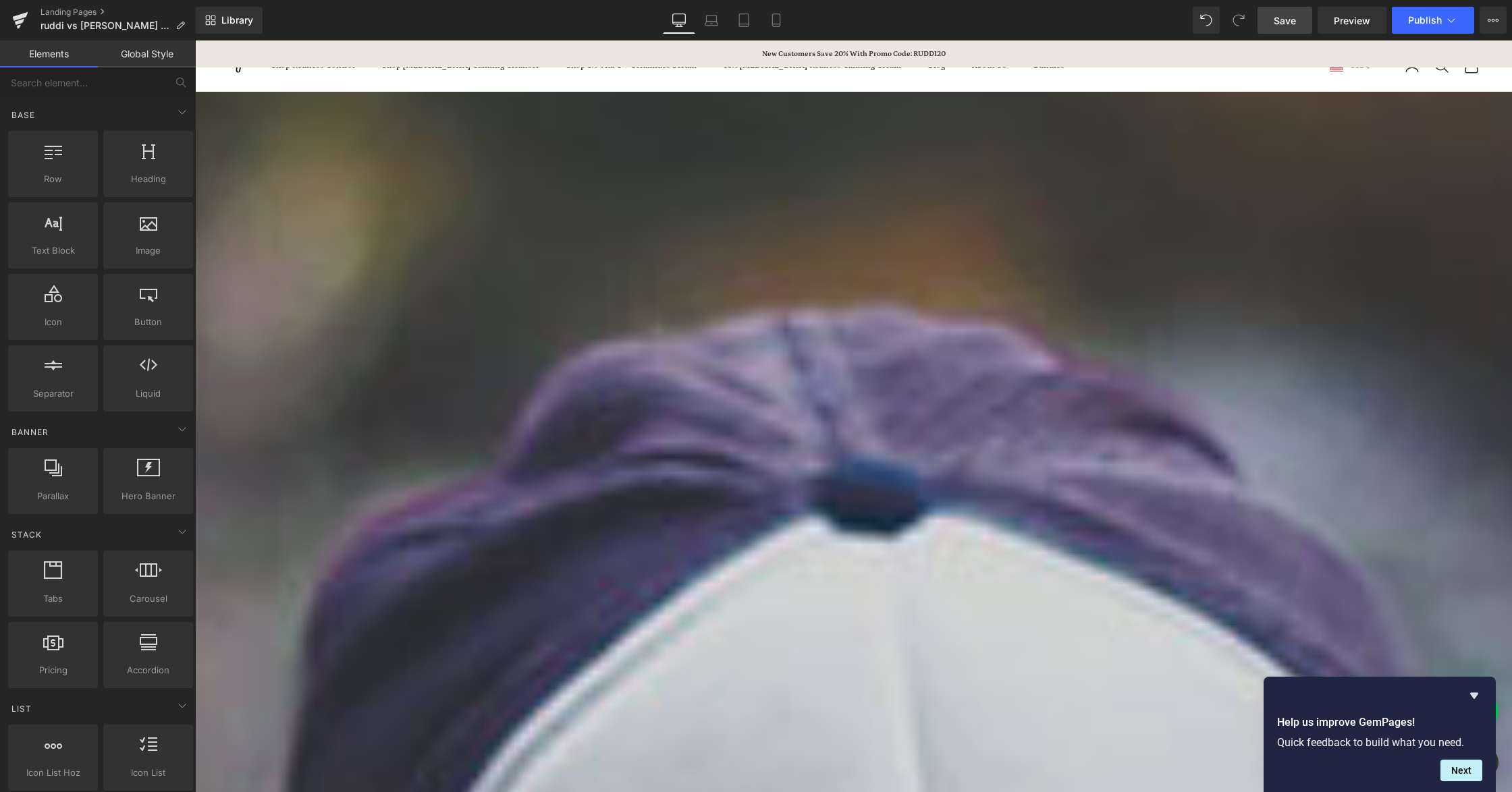
click at [195, 41] on link at bounding box center [195, 41] width 0 height 0
click at [195, 41] on span "Hero Banner" at bounding box center [195, 41] width 0 height 0
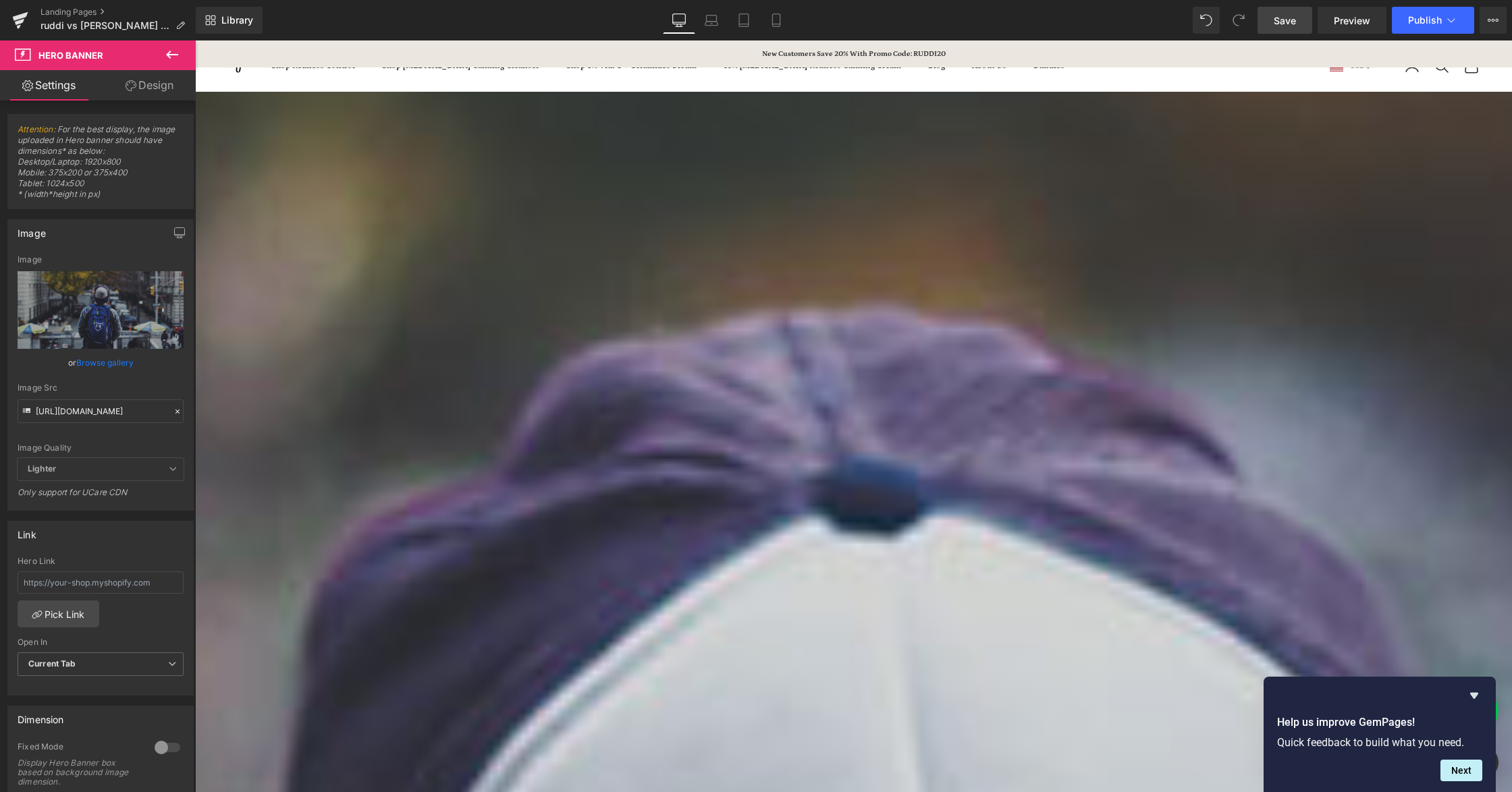
click at [96, 361] on link "Browse gallery" at bounding box center [105, 363] width 57 height 24
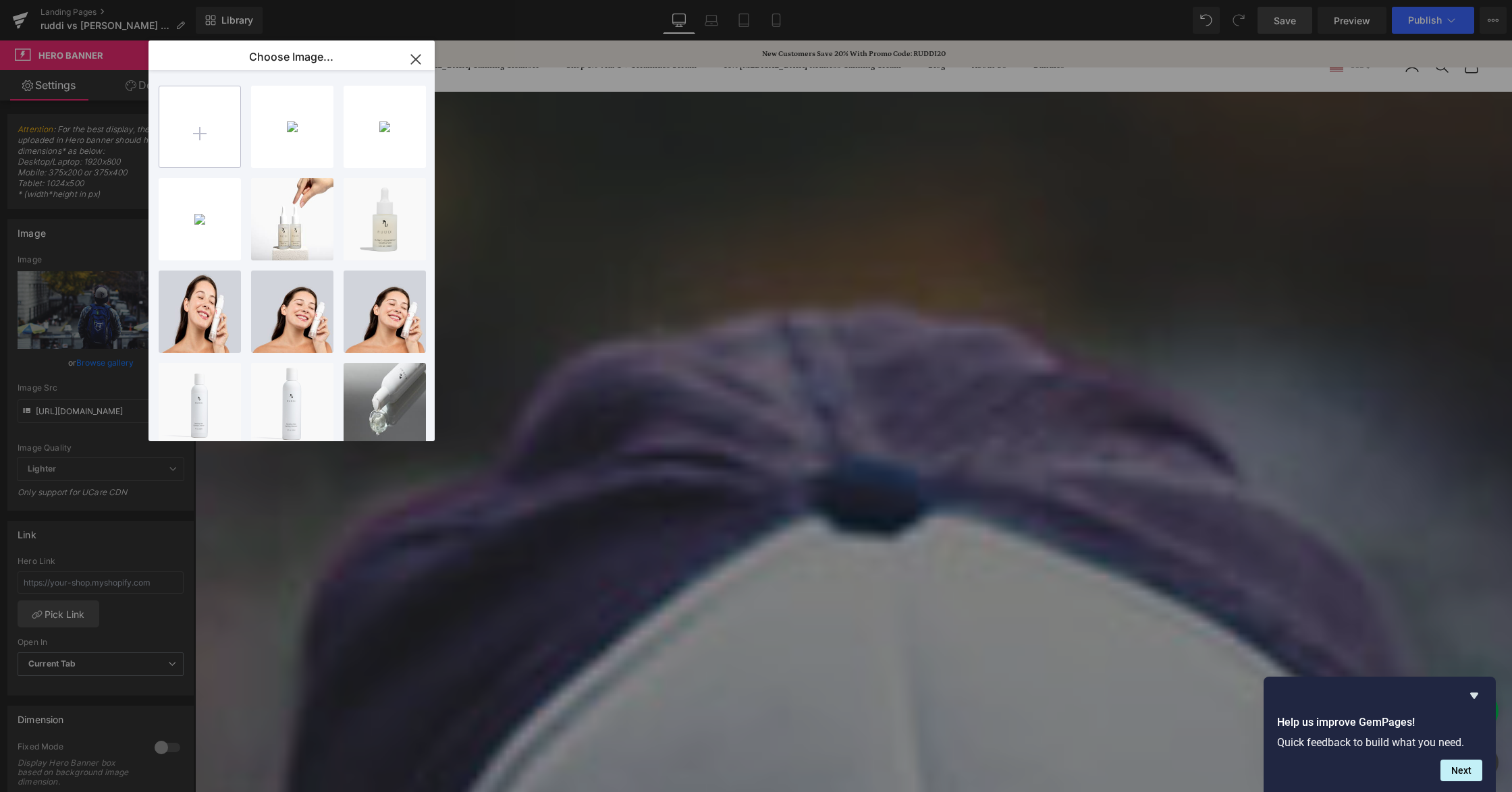
click at [198, 122] on input "file" at bounding box center [200, 127] width 81 height 81
type input "C:\fakepath\Title (14).png"
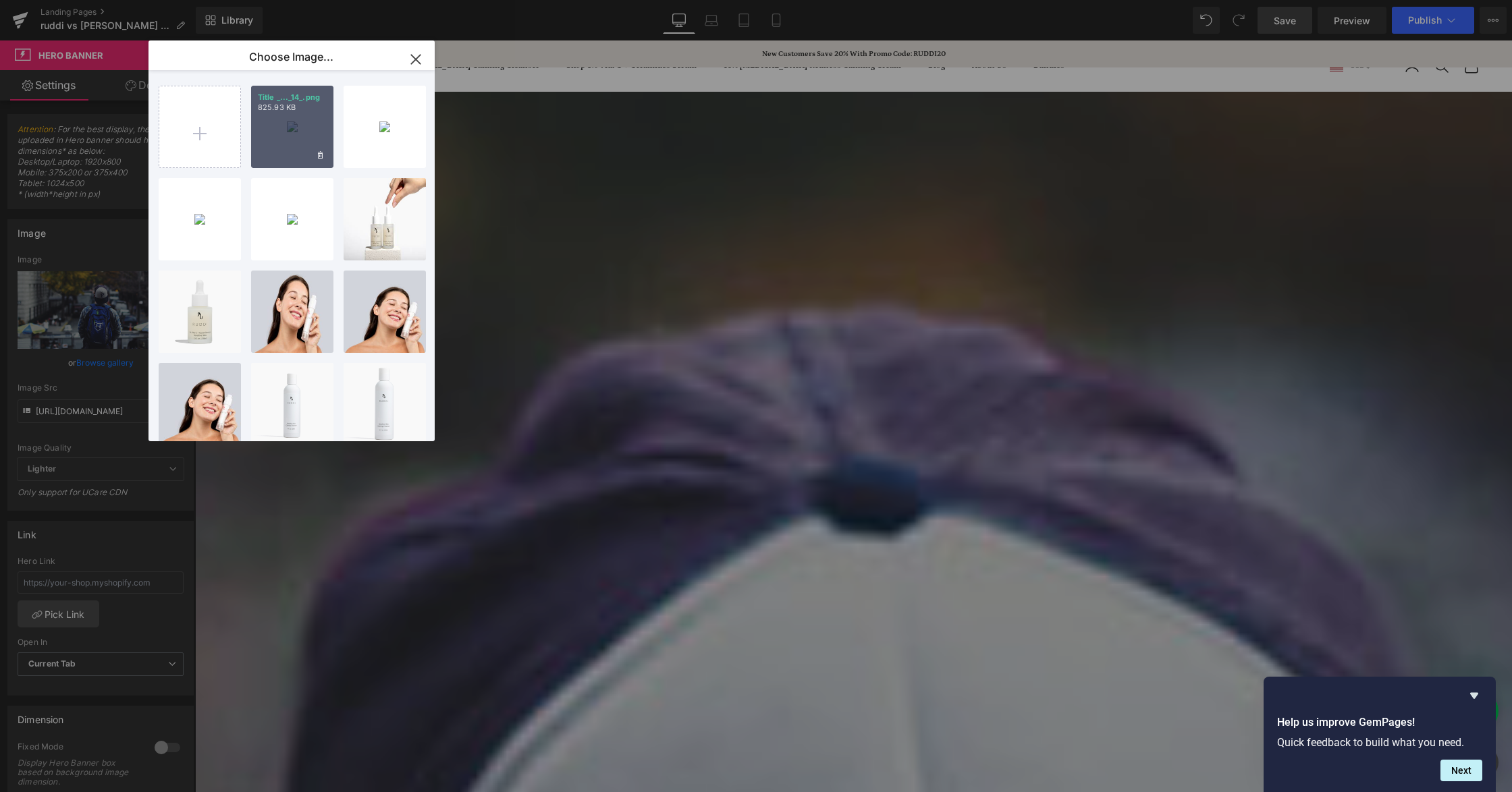
click at [292, 127] on div "Title _..._14_.png 825.93 KB" at bounding box center [291, 127] width 82 height 82
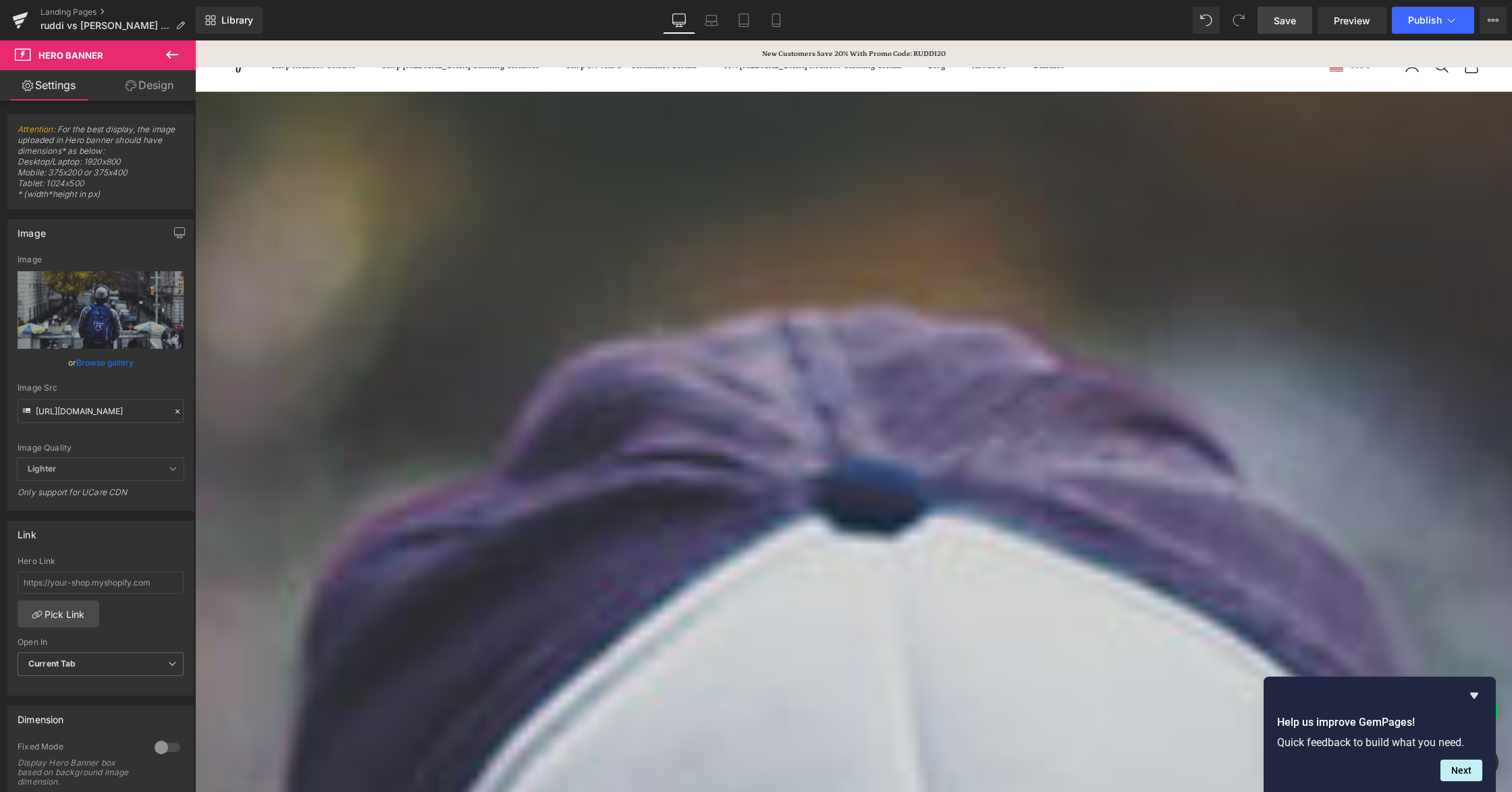
click at [104, 357] on link "Browse gallery" at bounding box center [105, 363] width 57 height 24
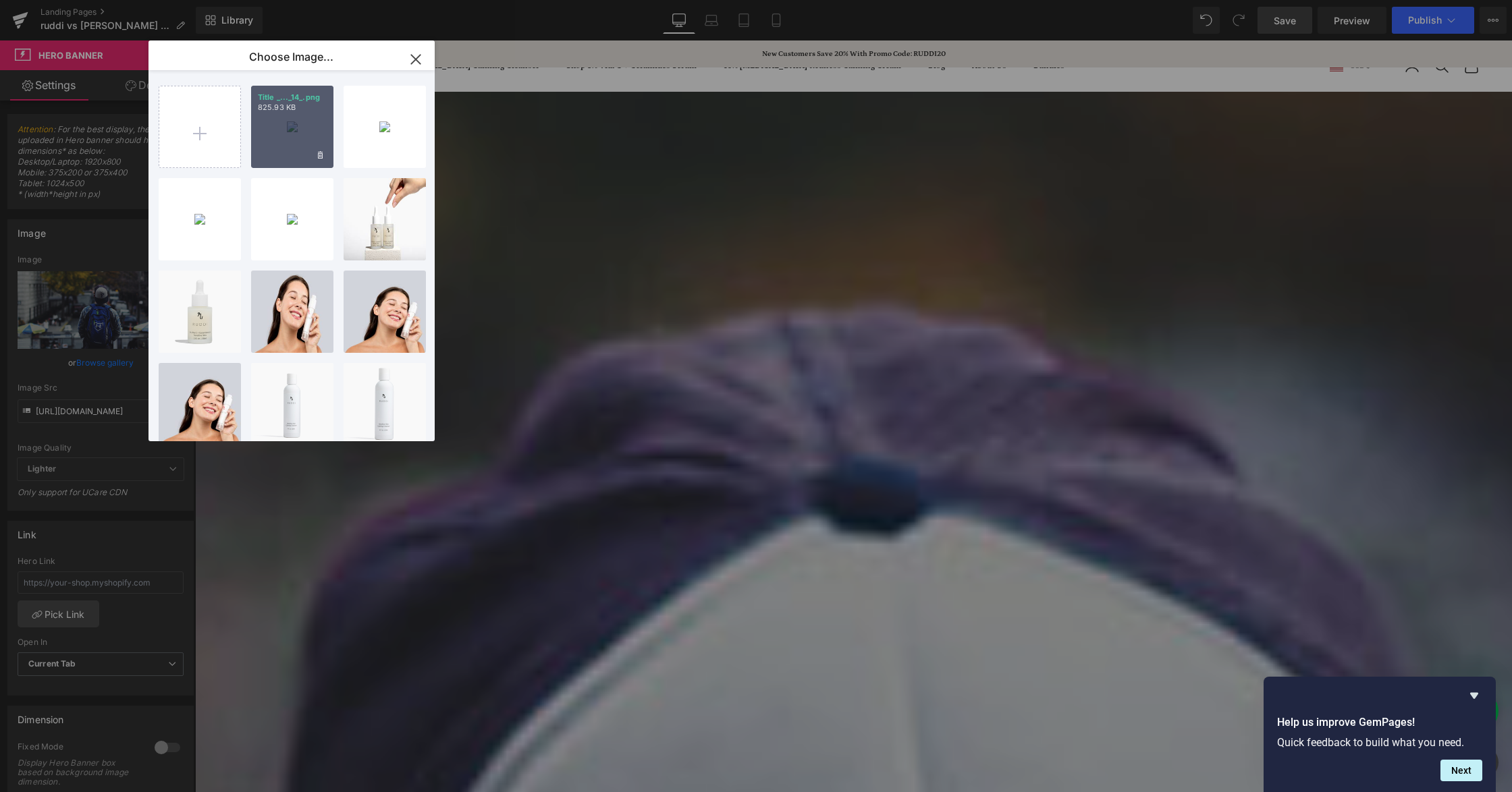
click at [305, 135] on div "Title _..._14_.png 825.93 KB" at bounding box center [291, 127] width 82 height 82
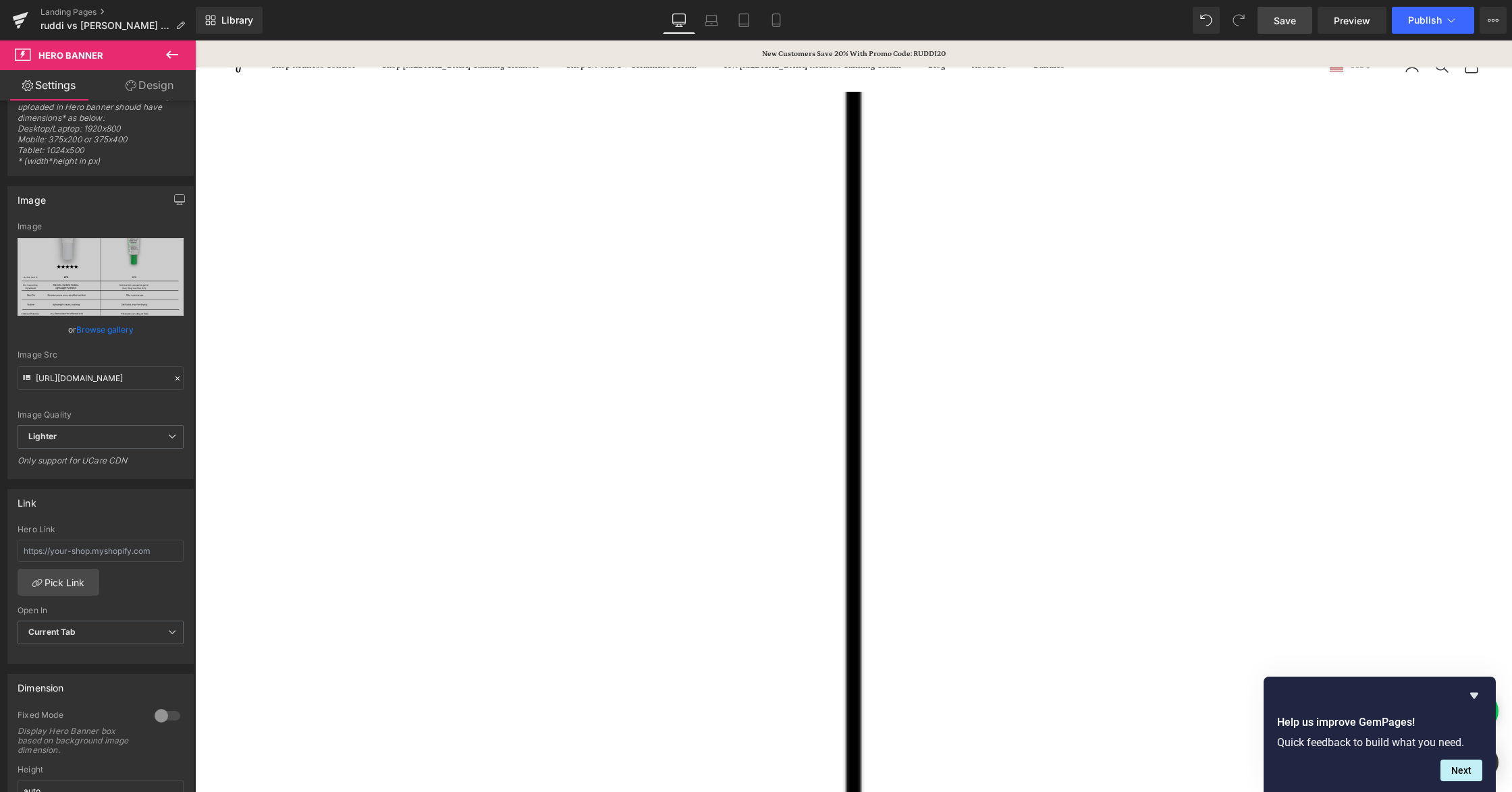
scroll to position [0, 0]
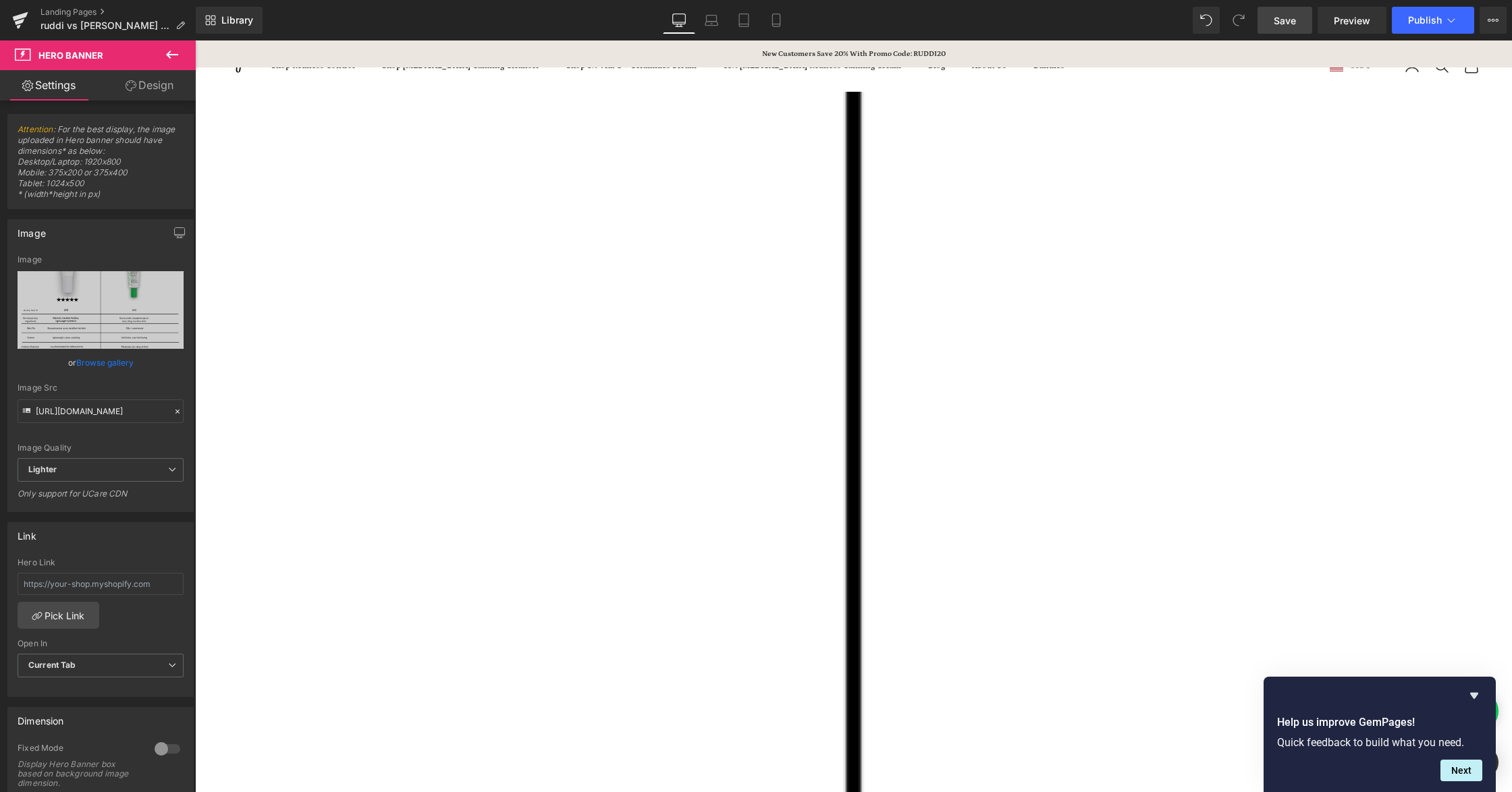
click at [147, 80] on link "Design" at bounding box center [149, 85] width 98 height 30
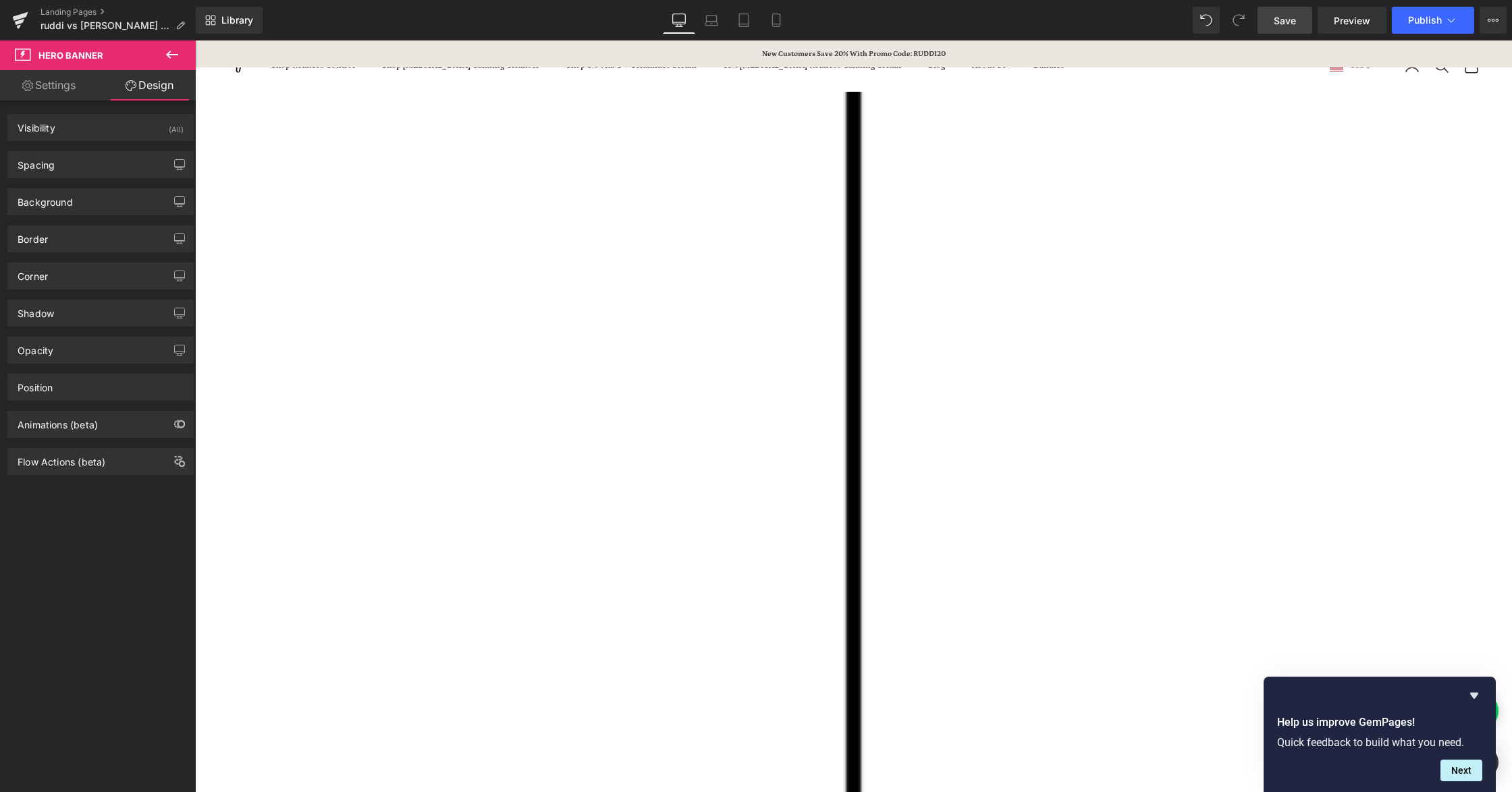
click at [87, 87] on link "Settings" at bounding box center [49, 85] width 98 height 30
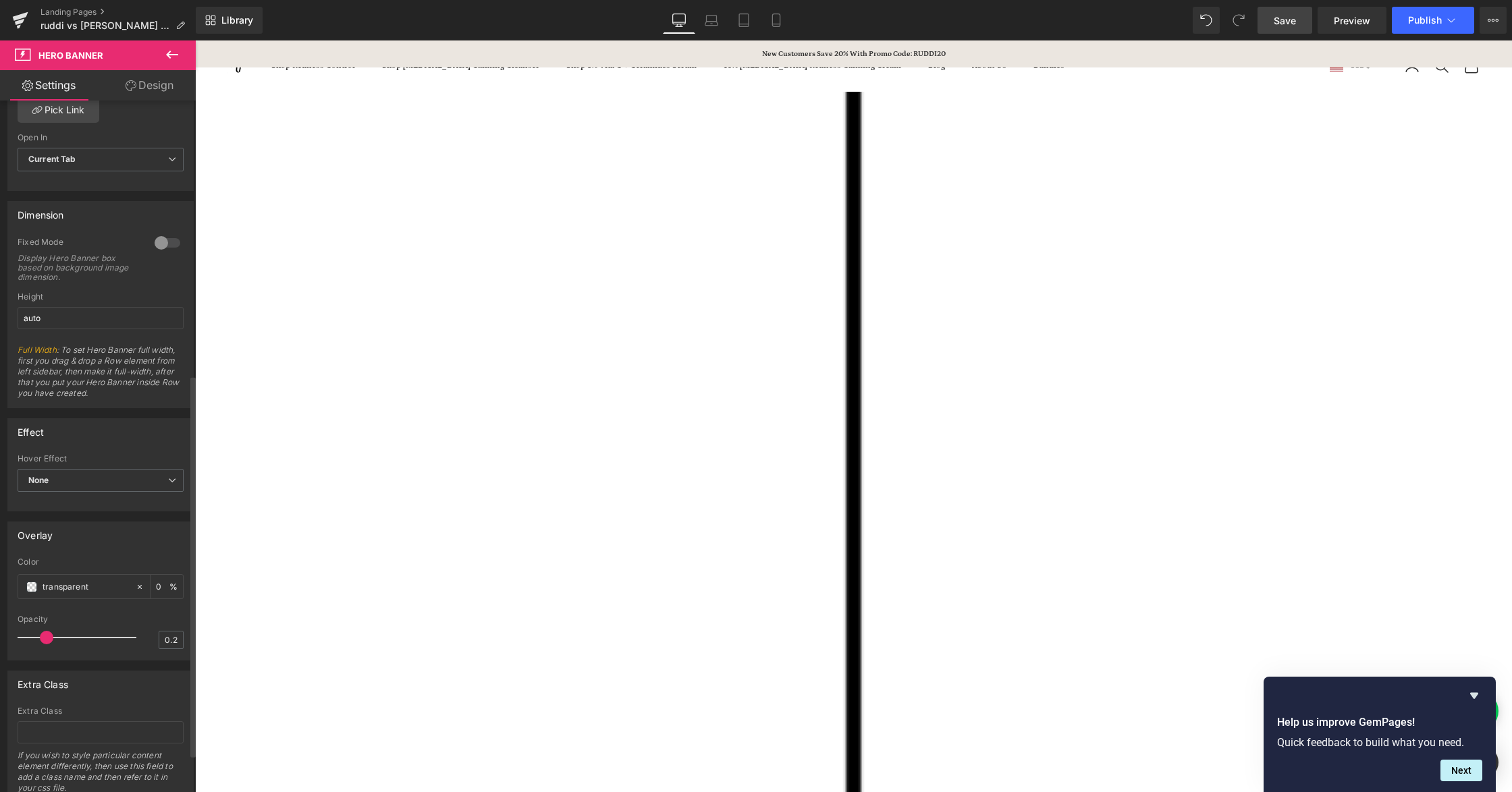
scroll to position [564, 0]
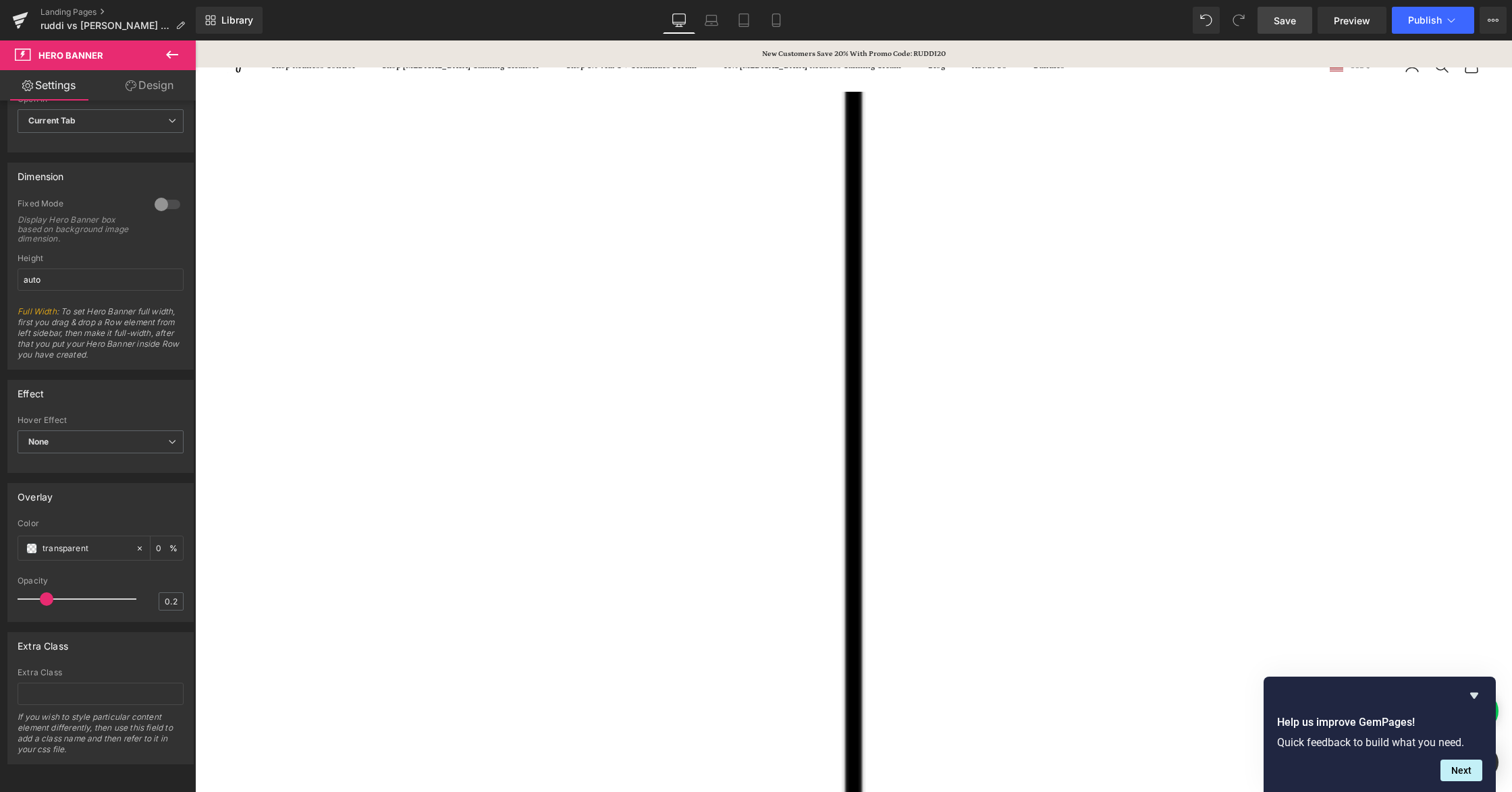
scroll to position [1349, 0]
drag, startPoint x: 845, startPoint y: 474, endPoint x: 806, endPoint y: 821, distance: 349.2
drag, startPoint x: 837, startPoint y: 516, endPoint x: 819, endPoint y: 565, distance: 52.2
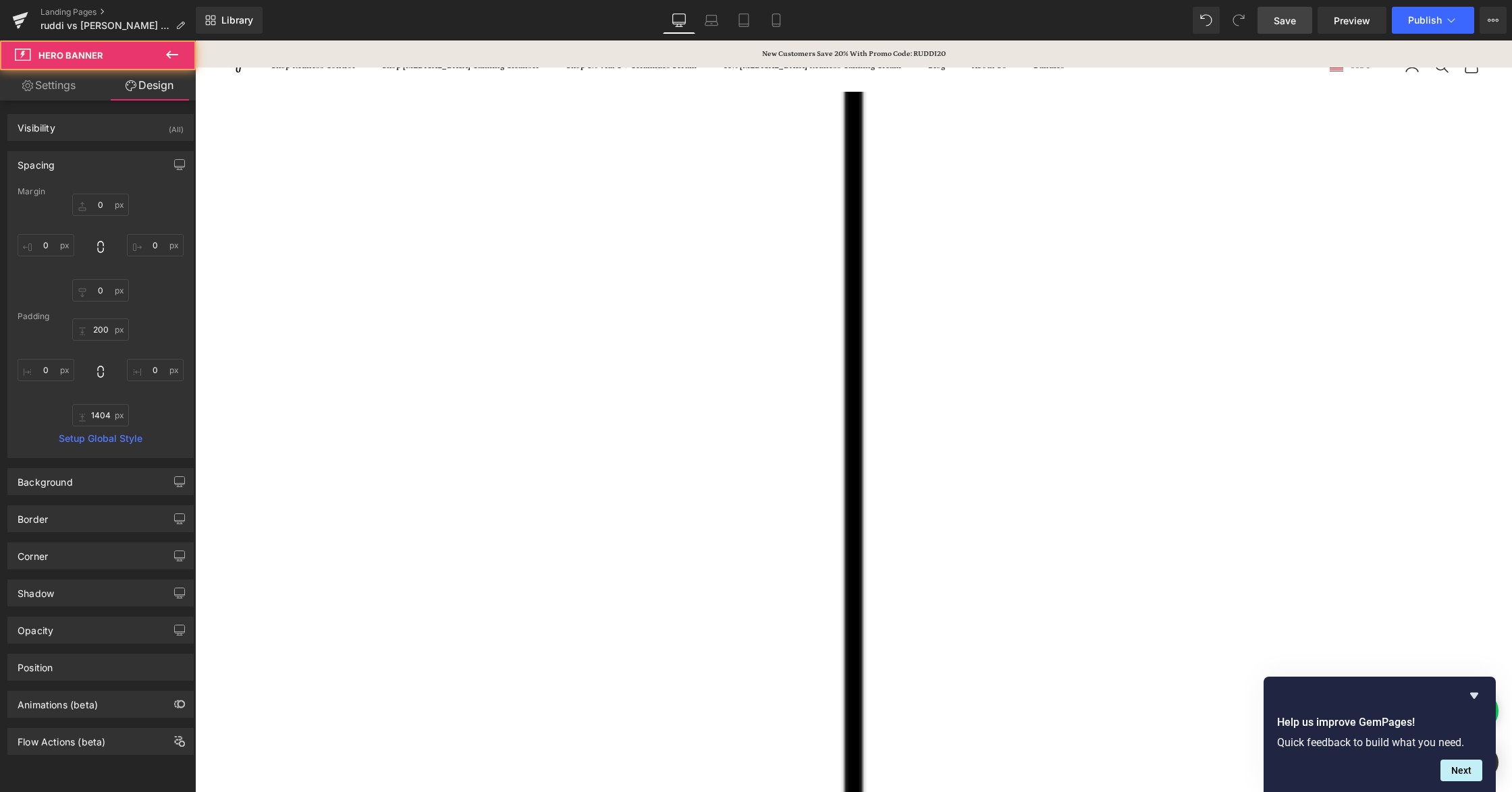
scroll to position [989, 0]
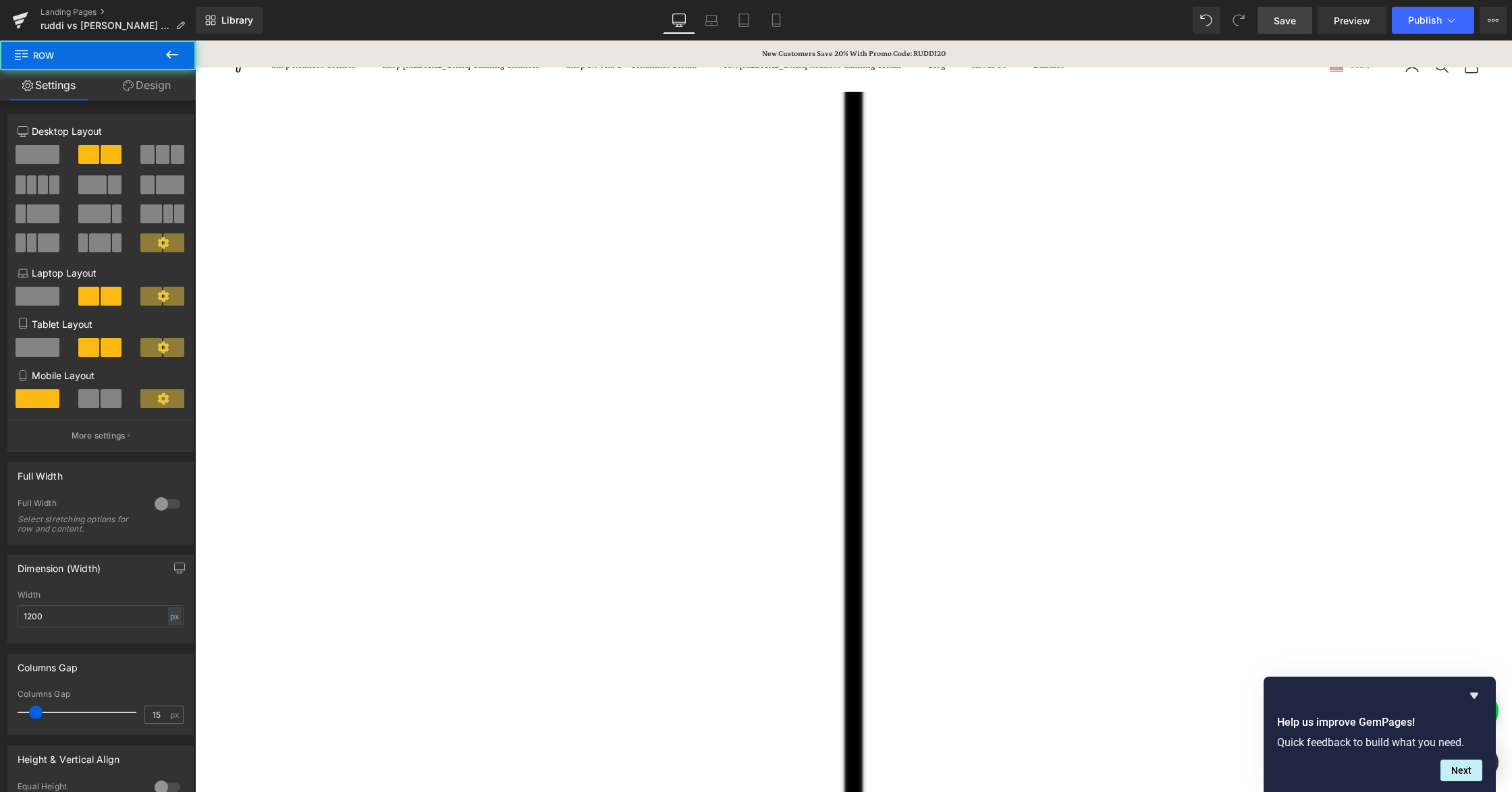
click at [1280, 20] on span "Save" at bounding box center [1285, 21] width 22 height 14
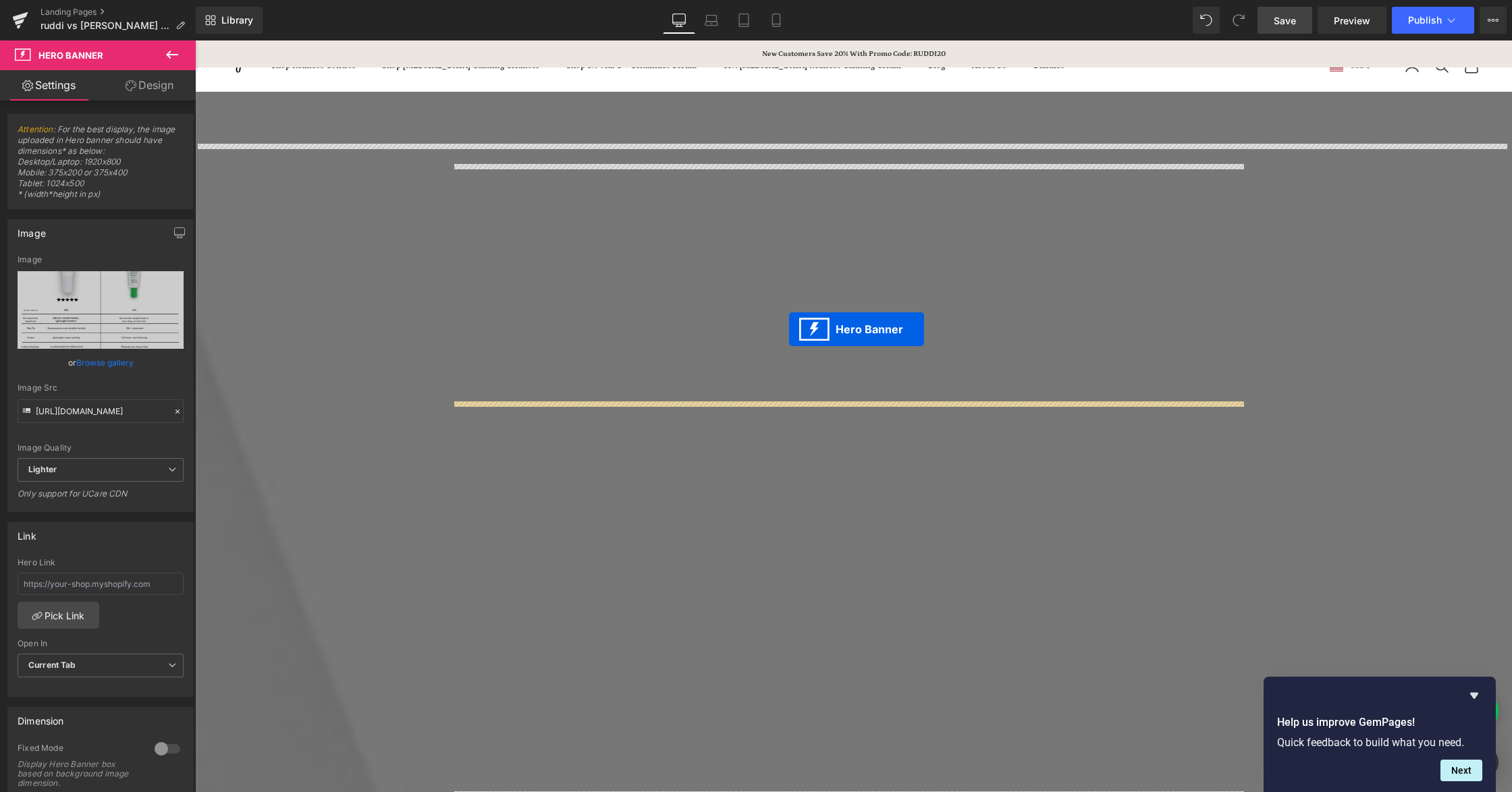
scroll to position [1349, 0]
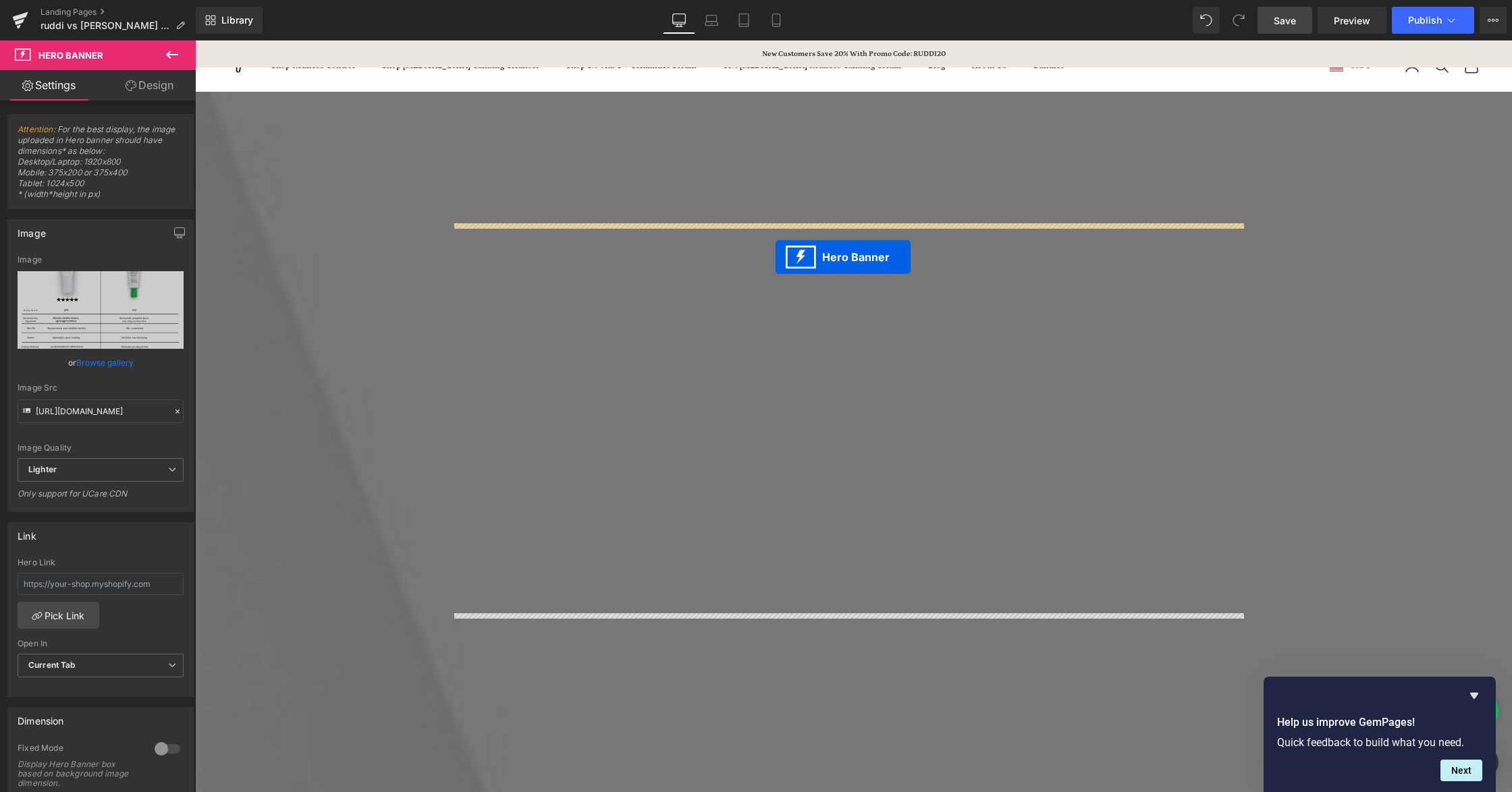
drag, startPoint x: 807, startPoint y: 193, endPoint x: 776, endPoint y: 257, distance: 71.1
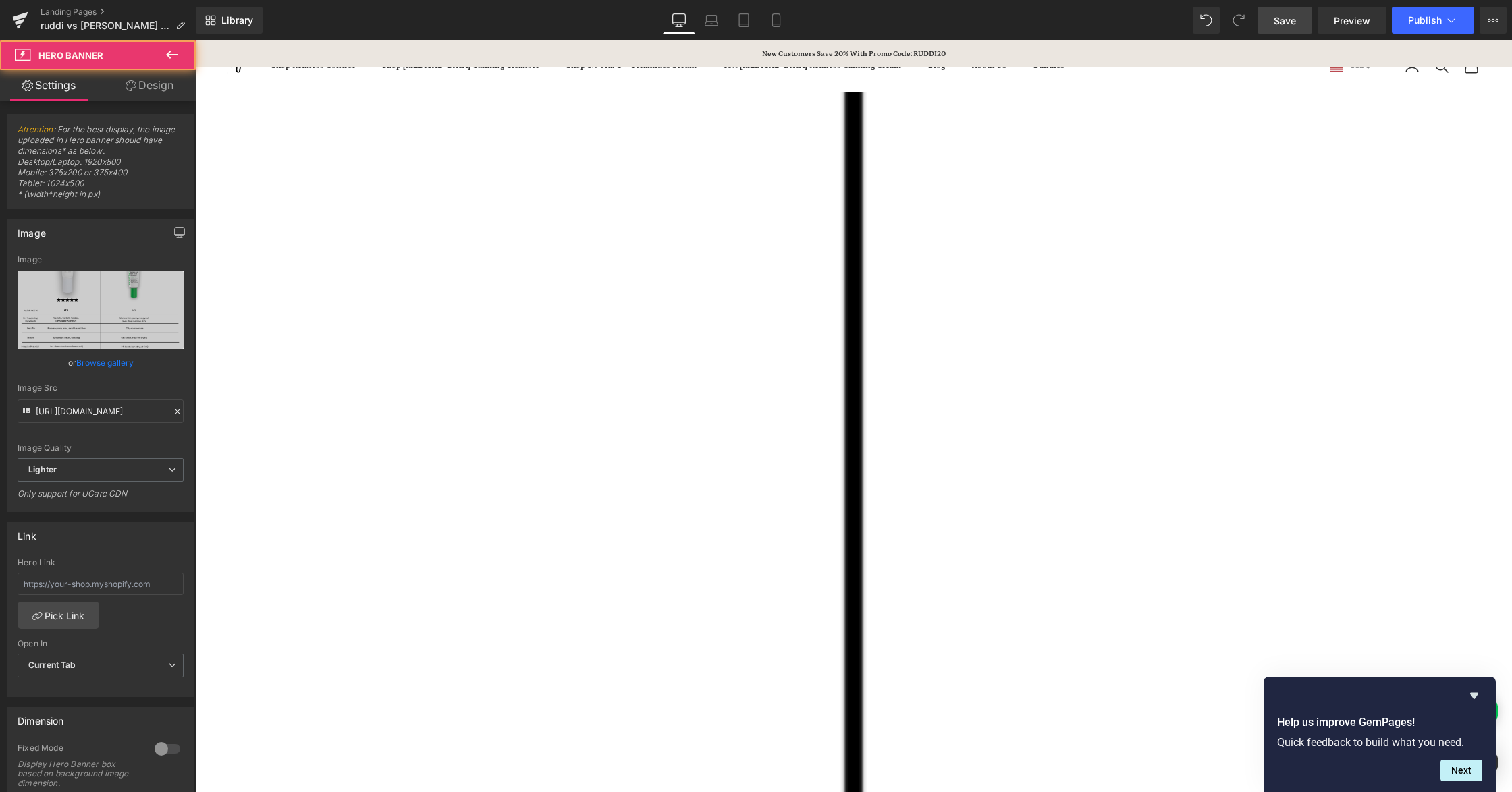
scroll to position [1316, 0]
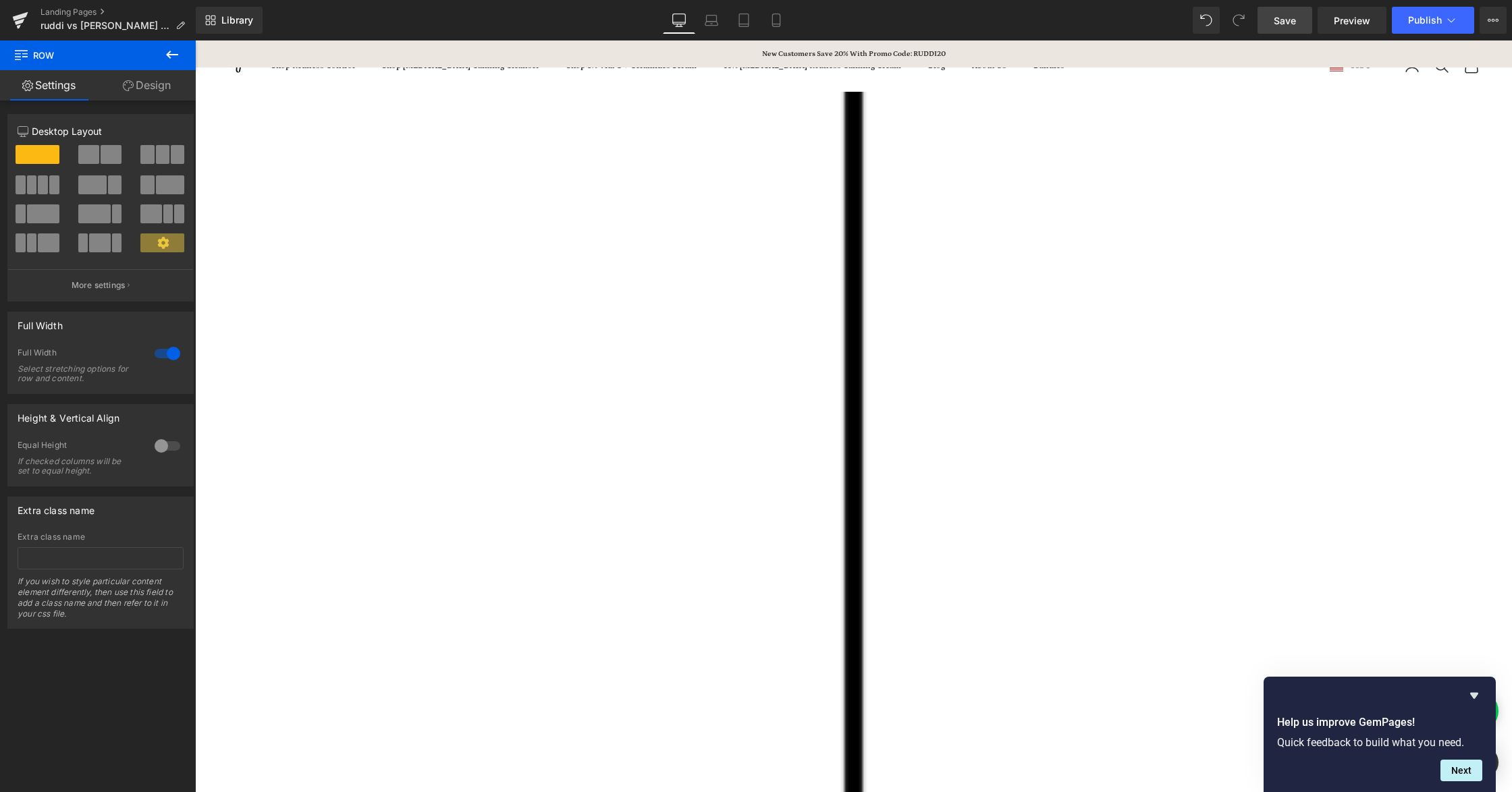
click at [1275, 29] on link "Save" at bounding box center [1284, 20] width 55 height 27
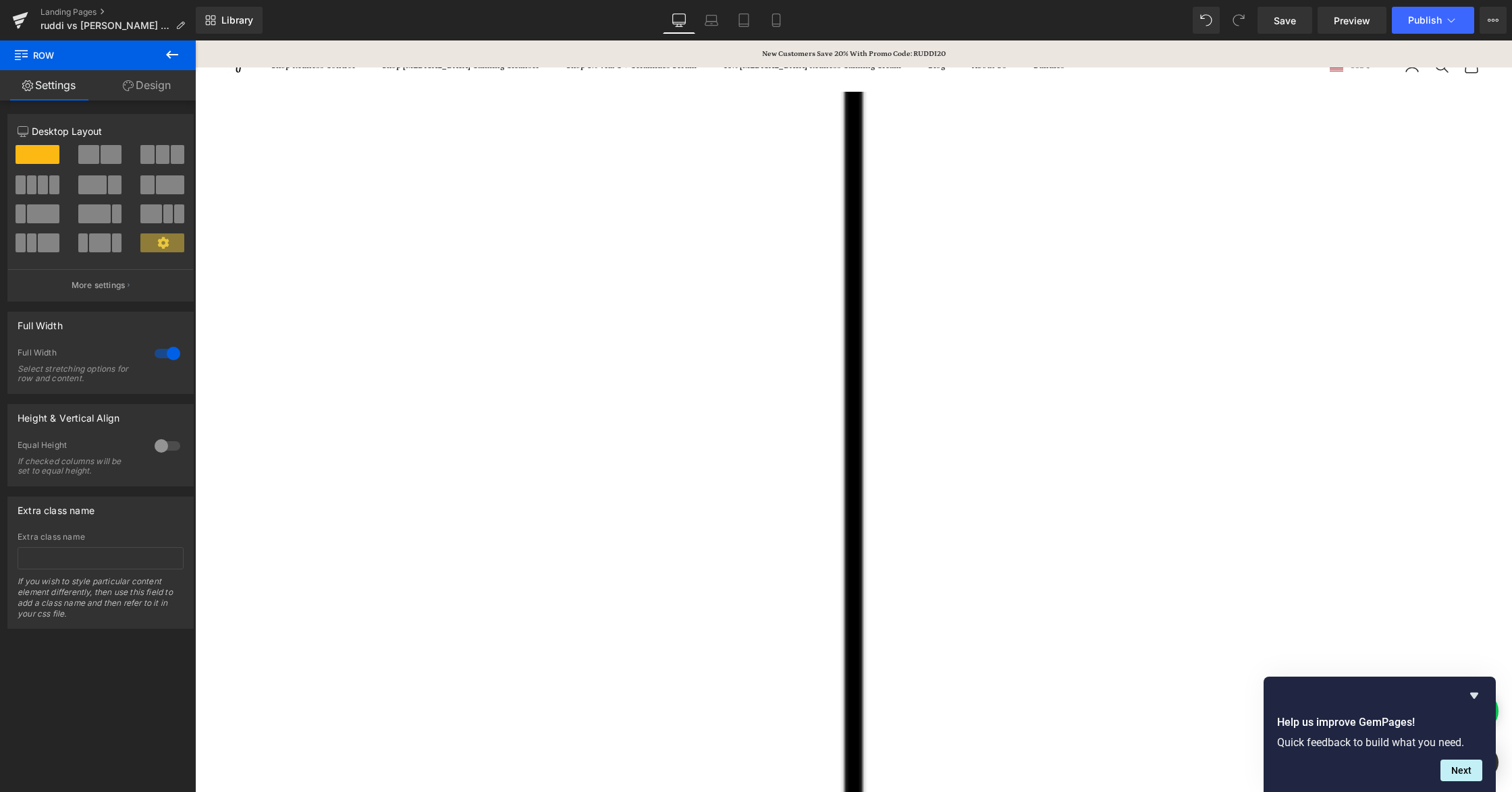
scroll to position [1136, 0]
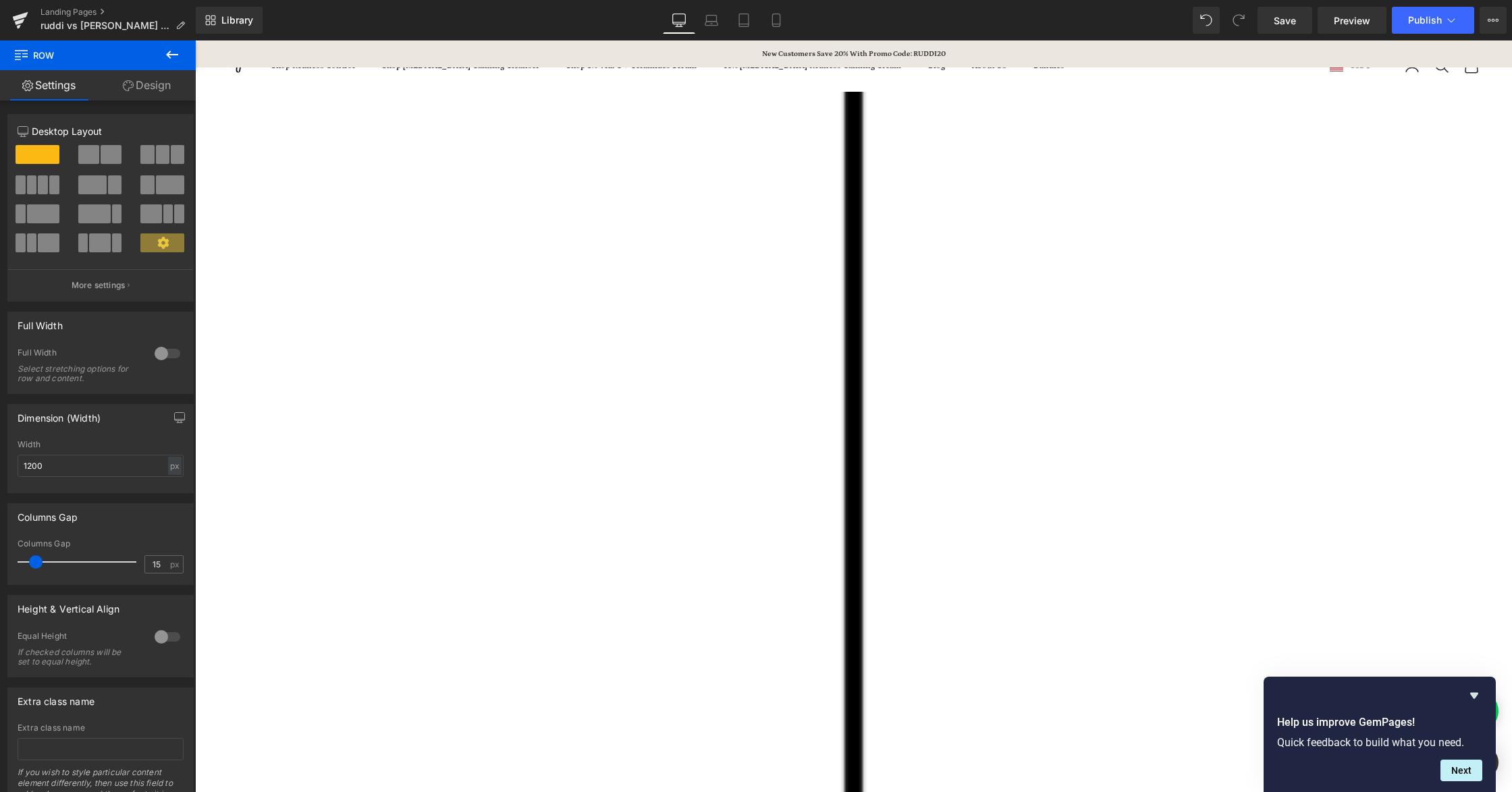
click at [152, 357] on div at bounding box center [167, 353] width 33 height 21
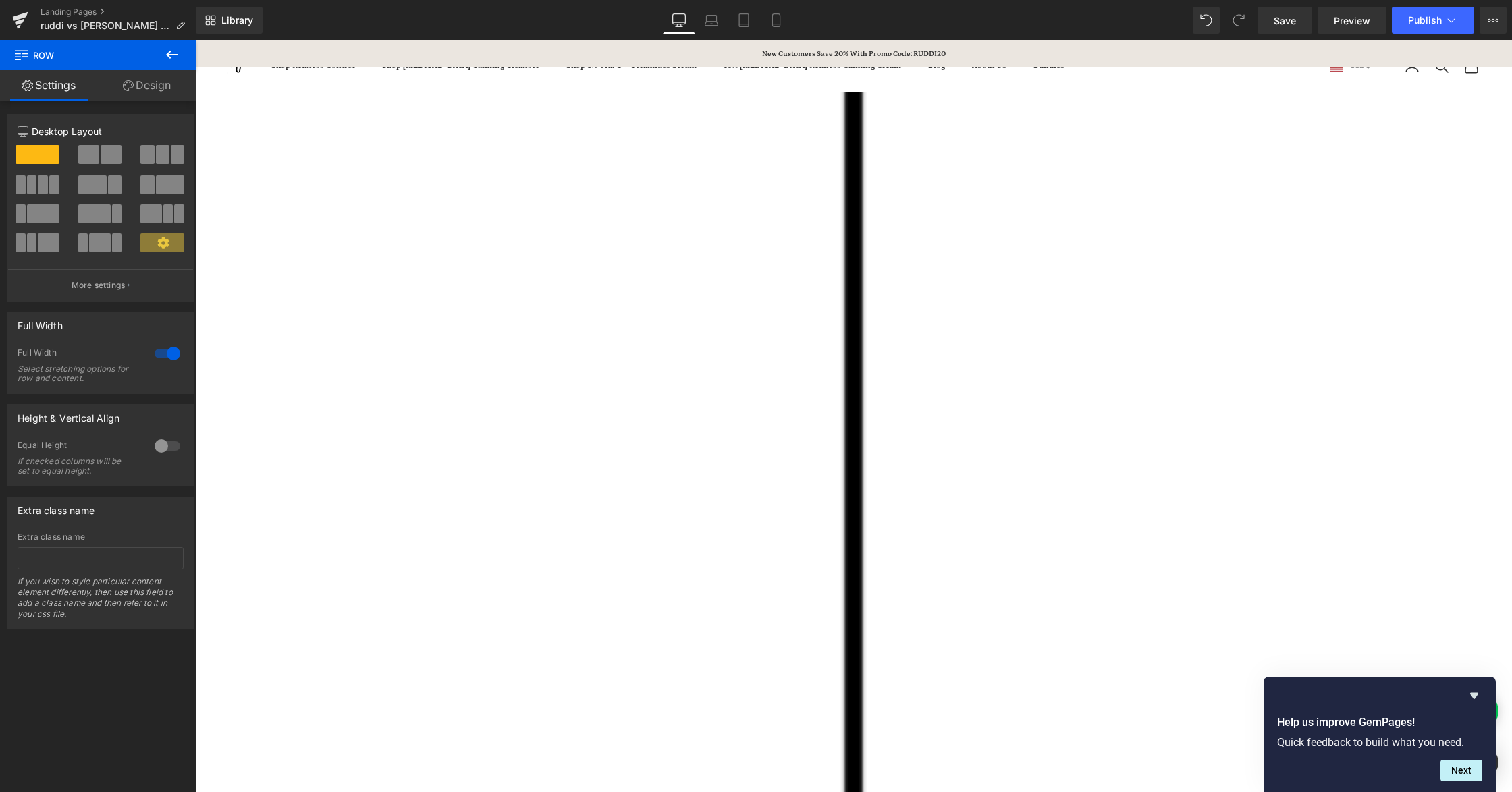
scroll to position [1046, 0]
click at [1293, 20] on span "Save" at bounding box center [1285, 21] width 22 height 14
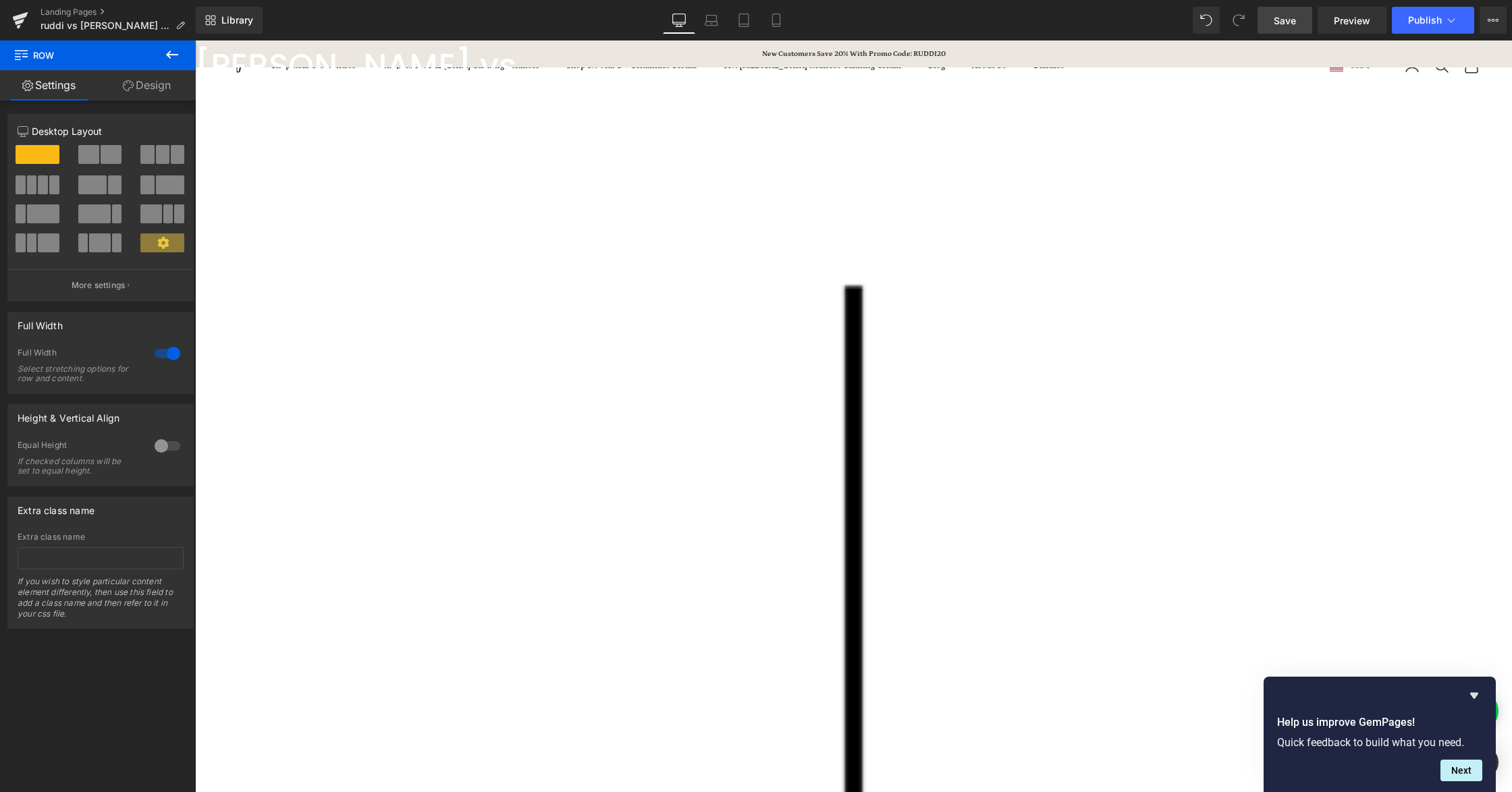
click at [1285, 16] on span "Save" at bounding box center [1285, 21] width 22 height 14
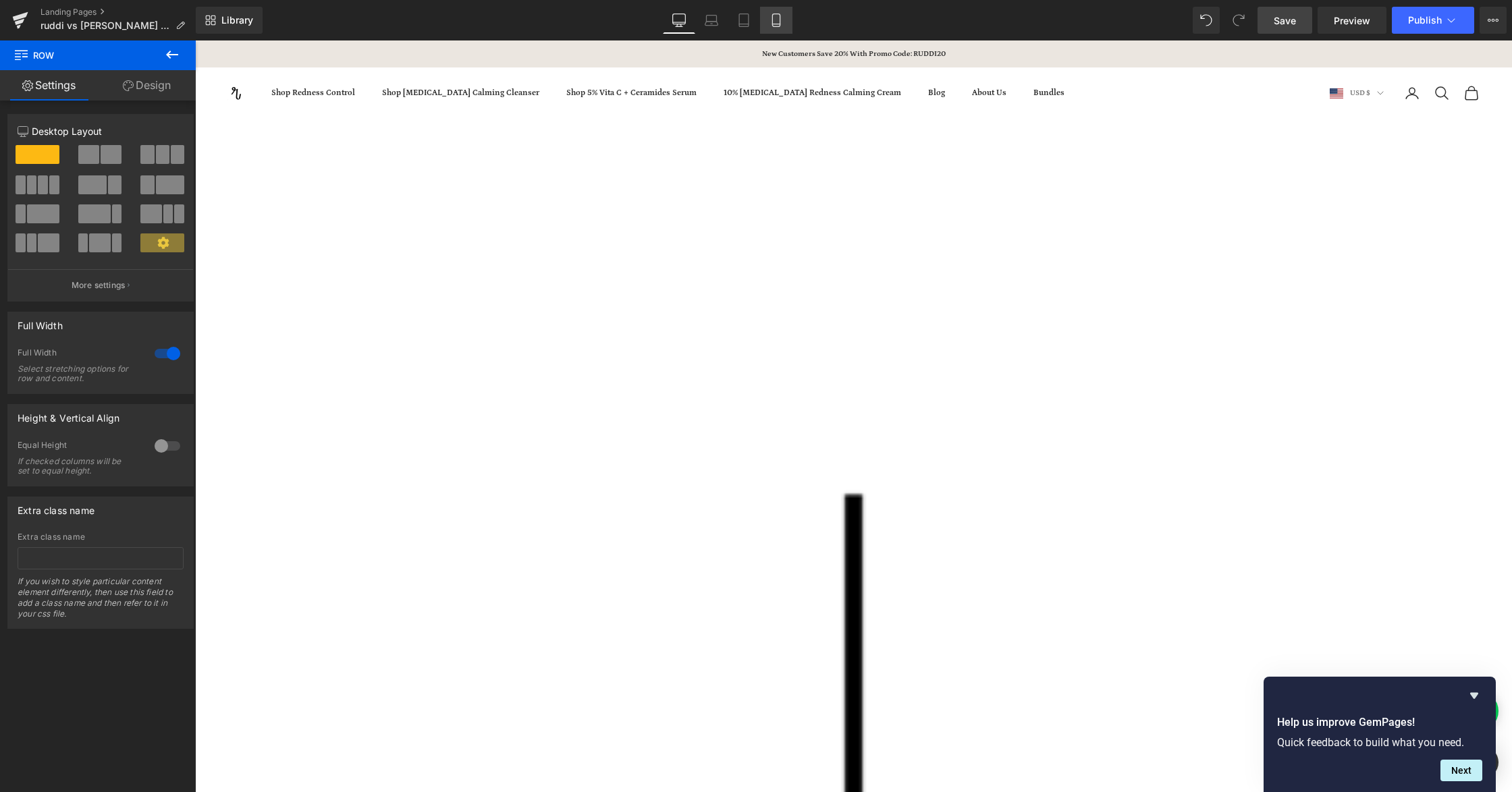
click at [773, 19] on icon at bounding box center [776, 20] width 14 height 14
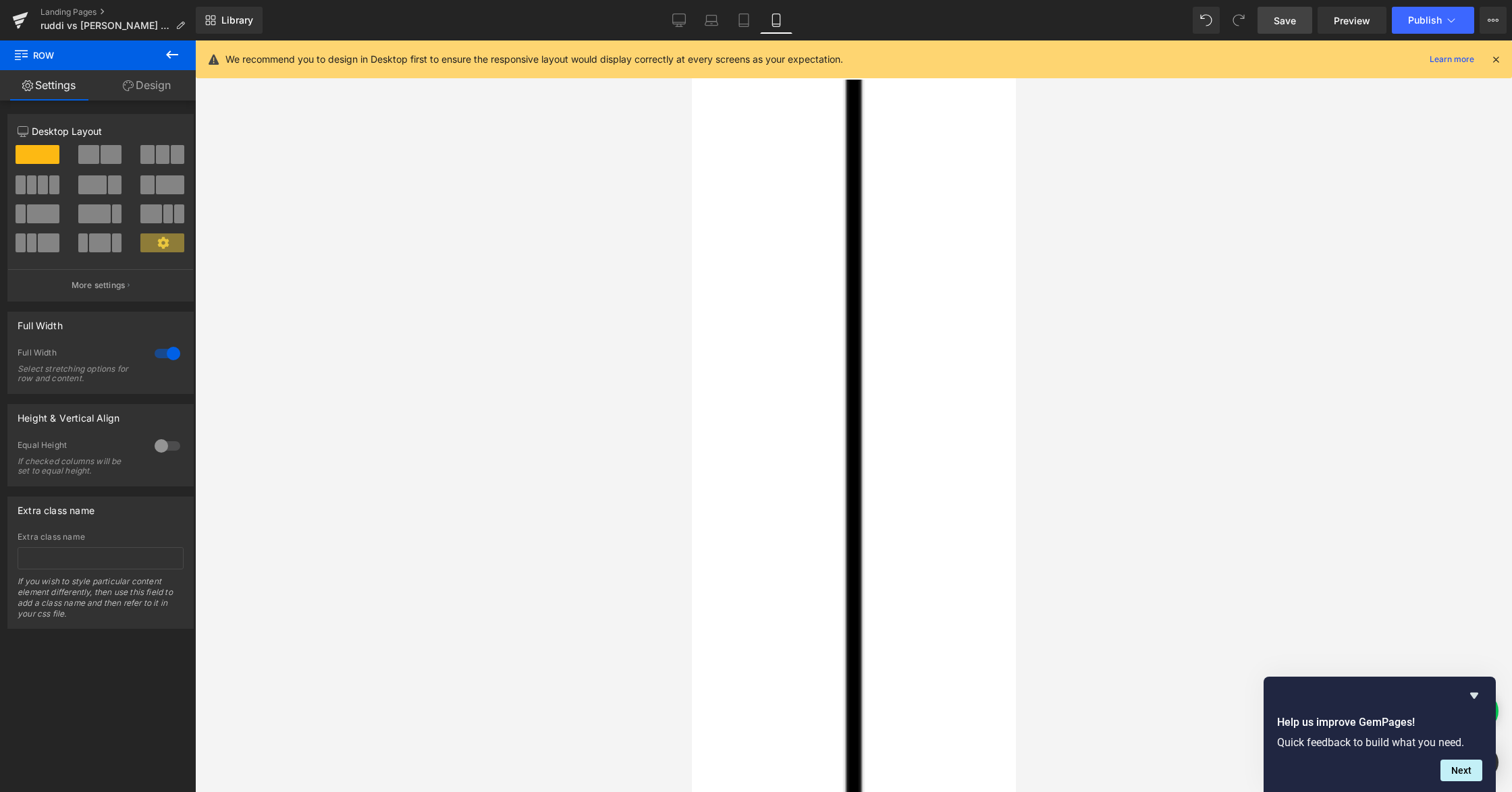
scroll to position [1676, 0]
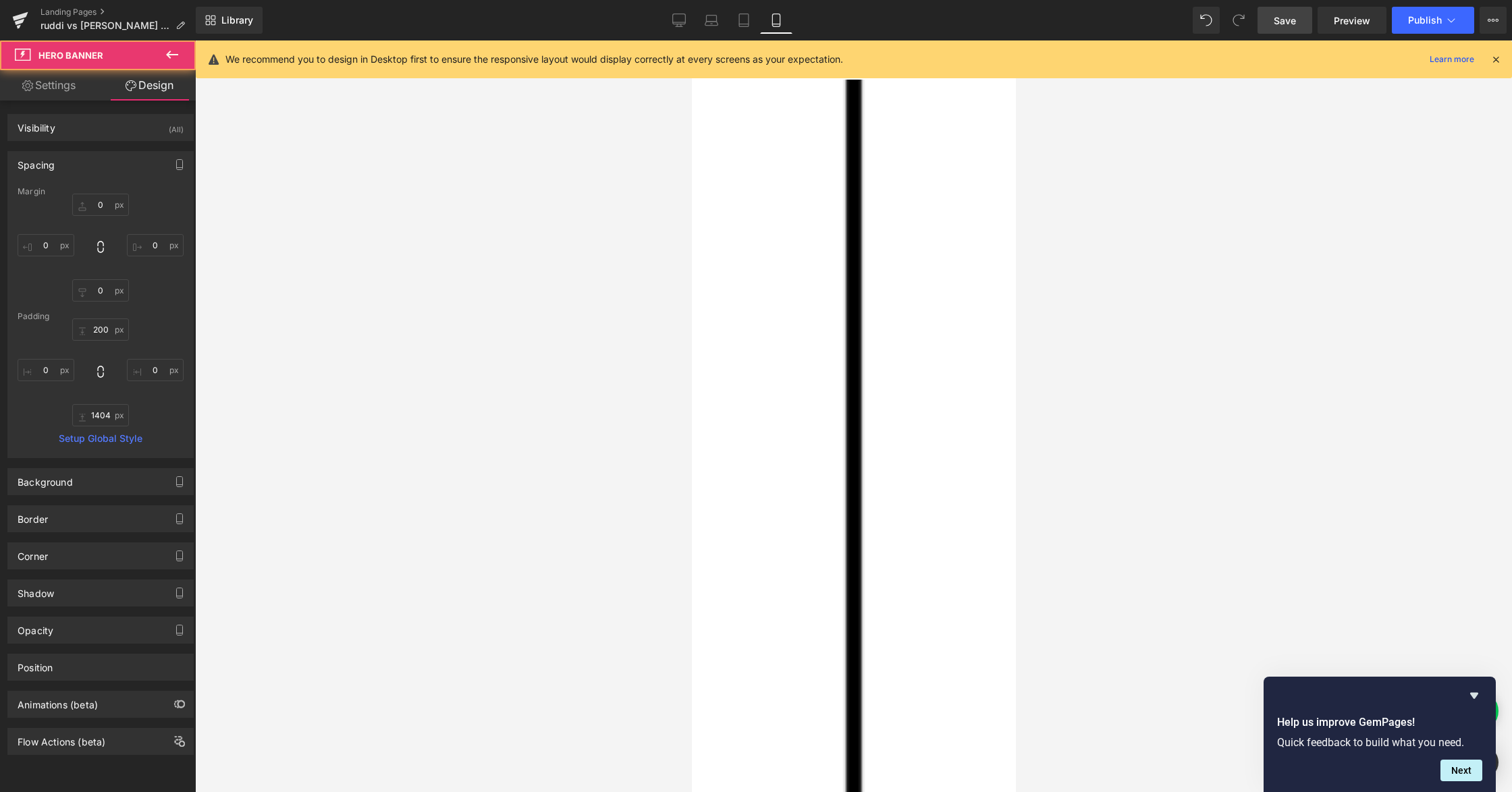
drag, startPoint x: 678, startPoint y: 22, endPoint x: 558, endPoint y: 305, distance: 307.4
click at [678, 22] on icon at bounding box center [679, 22] width 13 height 0
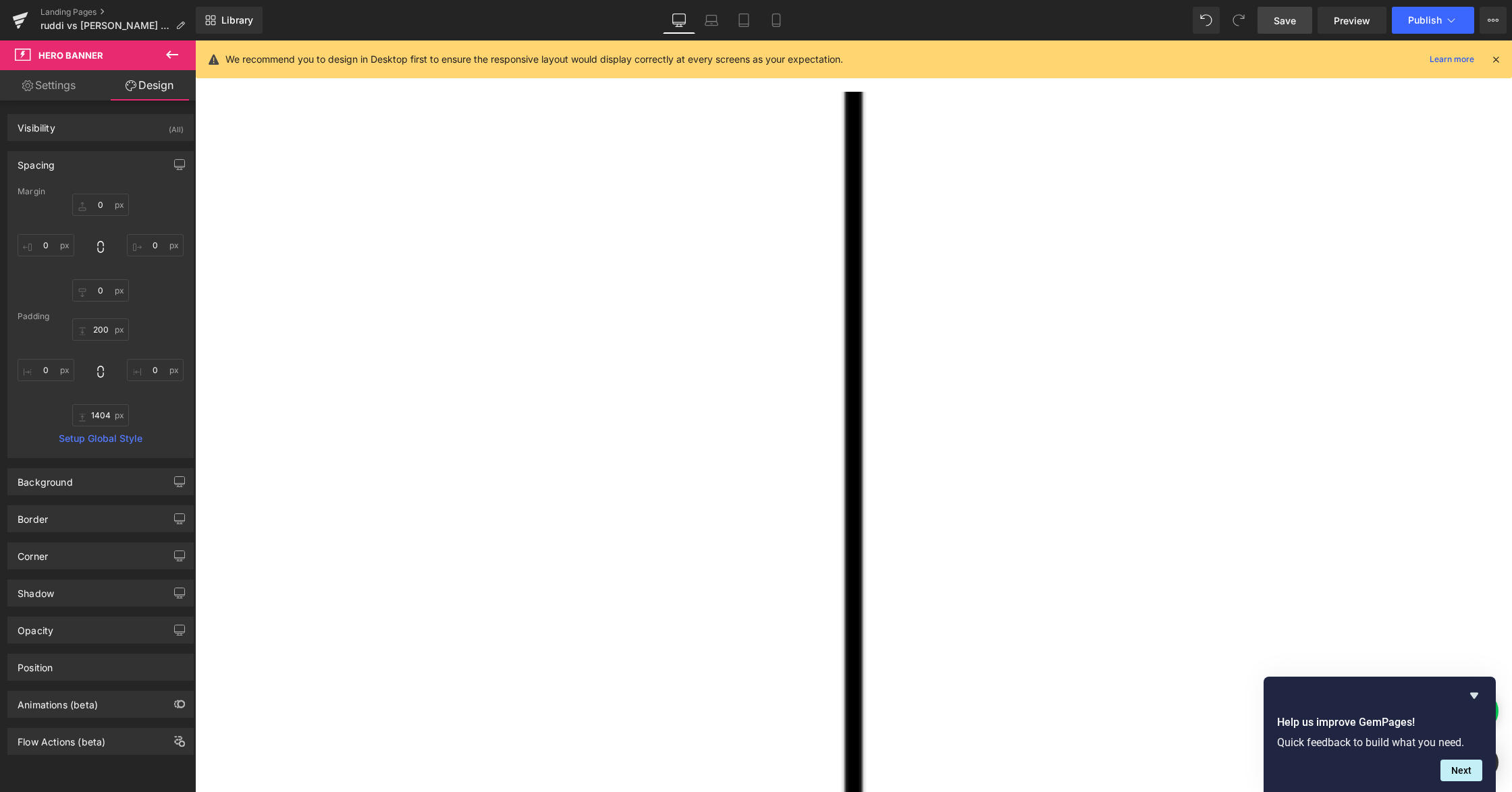
scroll to position [1108, 0]
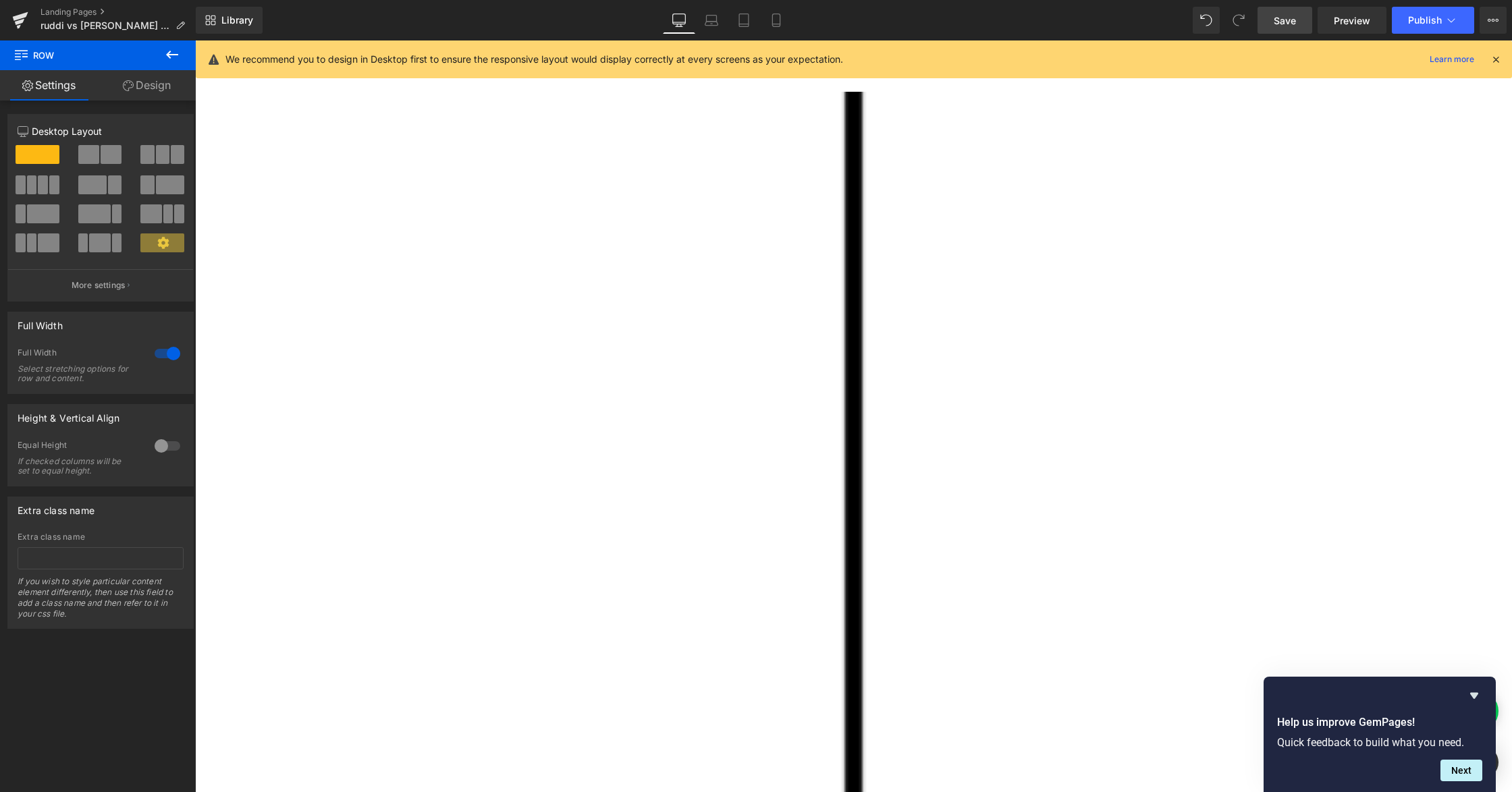
scroll to position [2187, 0]
click at [166, 55] on icon at bounding box center [172, 54] width 16 height 16
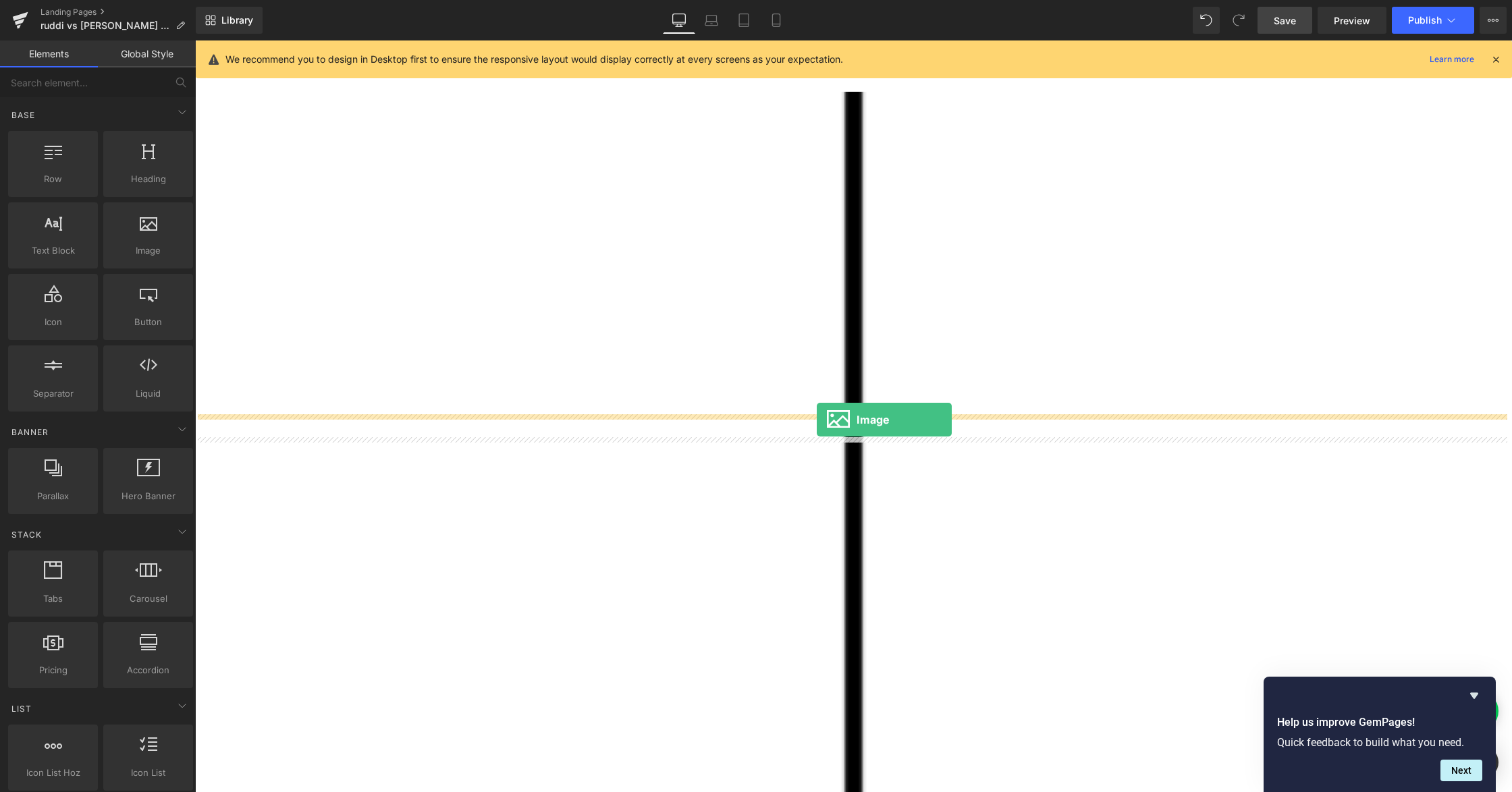
drag, startPoint x: 333, startPoint y: 274, endPoint x: 817, endPoint y: 419, distance: 505.3
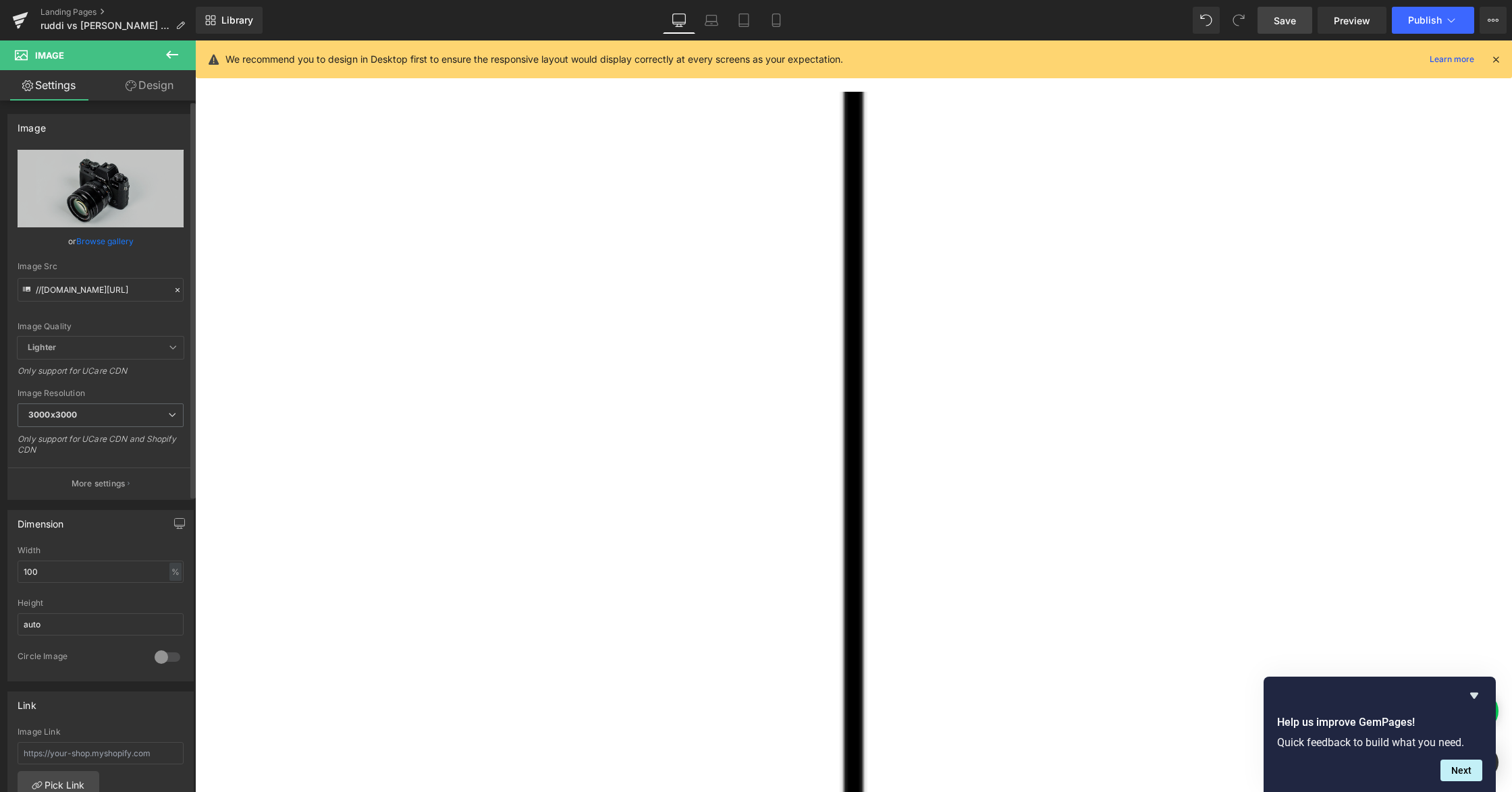
click at [100, 240] on link "Browse gallery" at bounding box center [105, 241] width 57 height 24
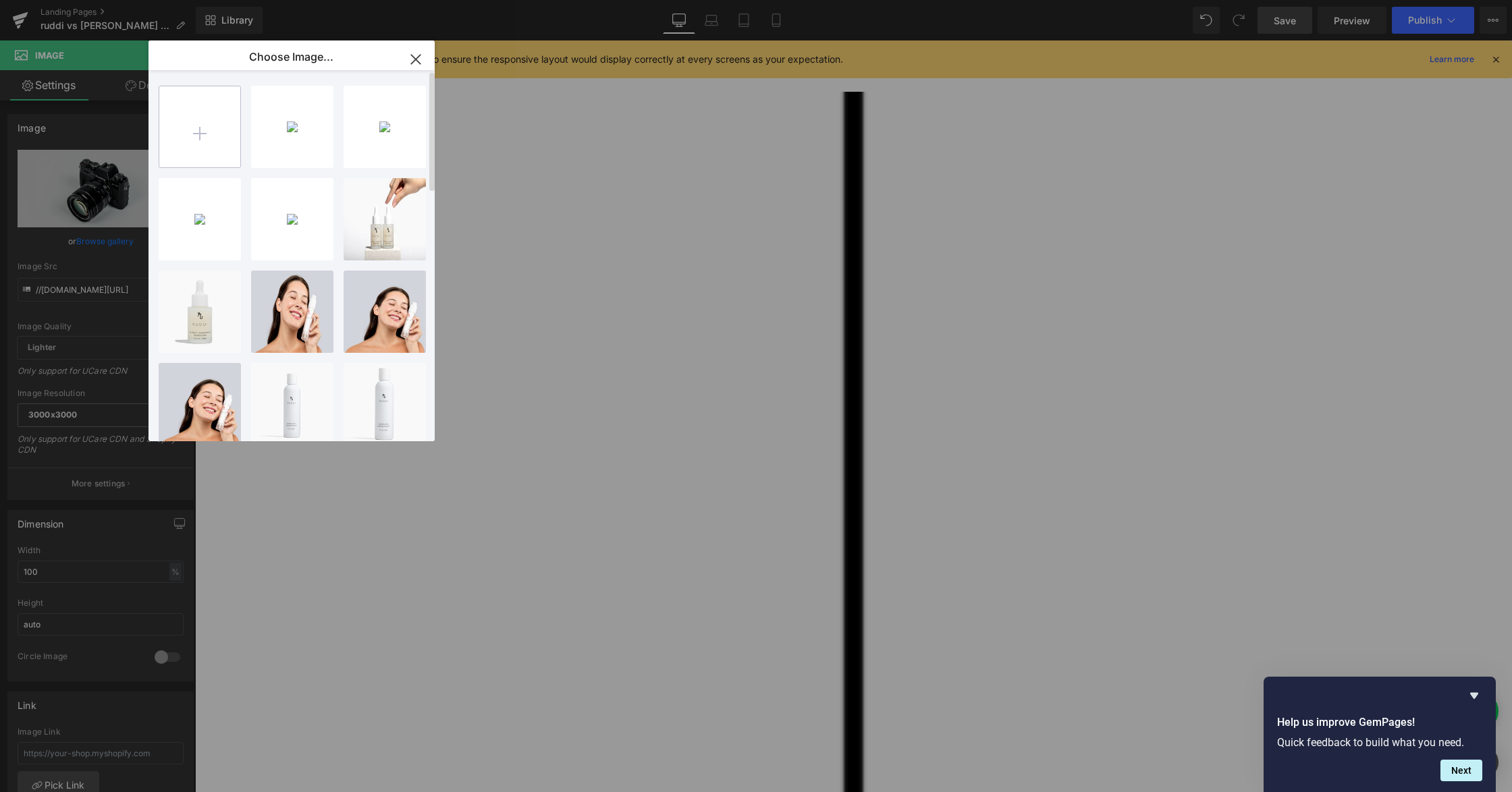
click at [202, 122] on input "file" at bounding box center [200, 127] width 81 height 81
type input "C:\fakepath\Title (16).png"
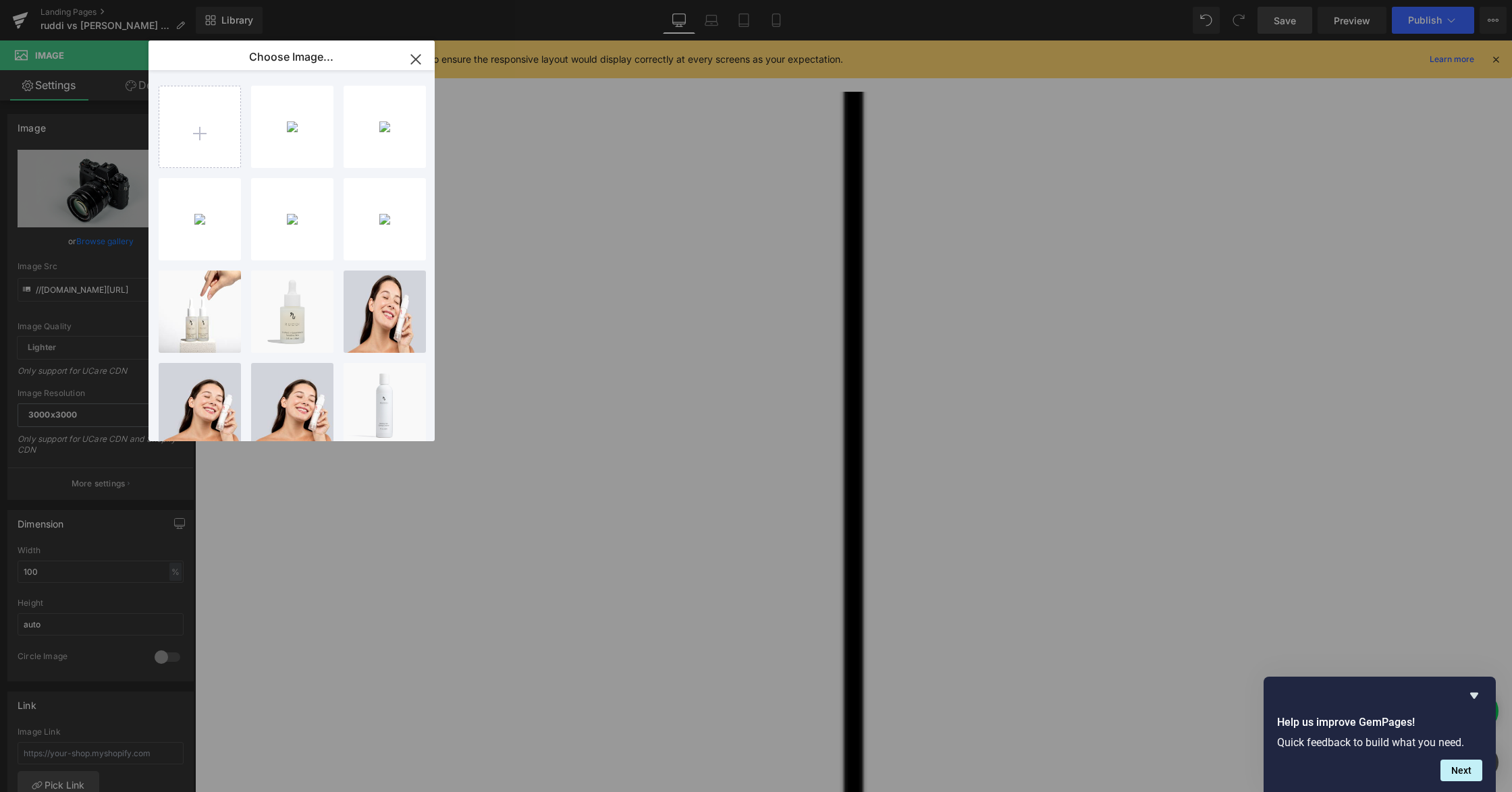
click at [0, 0] on div "Title _..._16_.png 928.52 KB" at bounding box center [0, 0] width 0 height 0
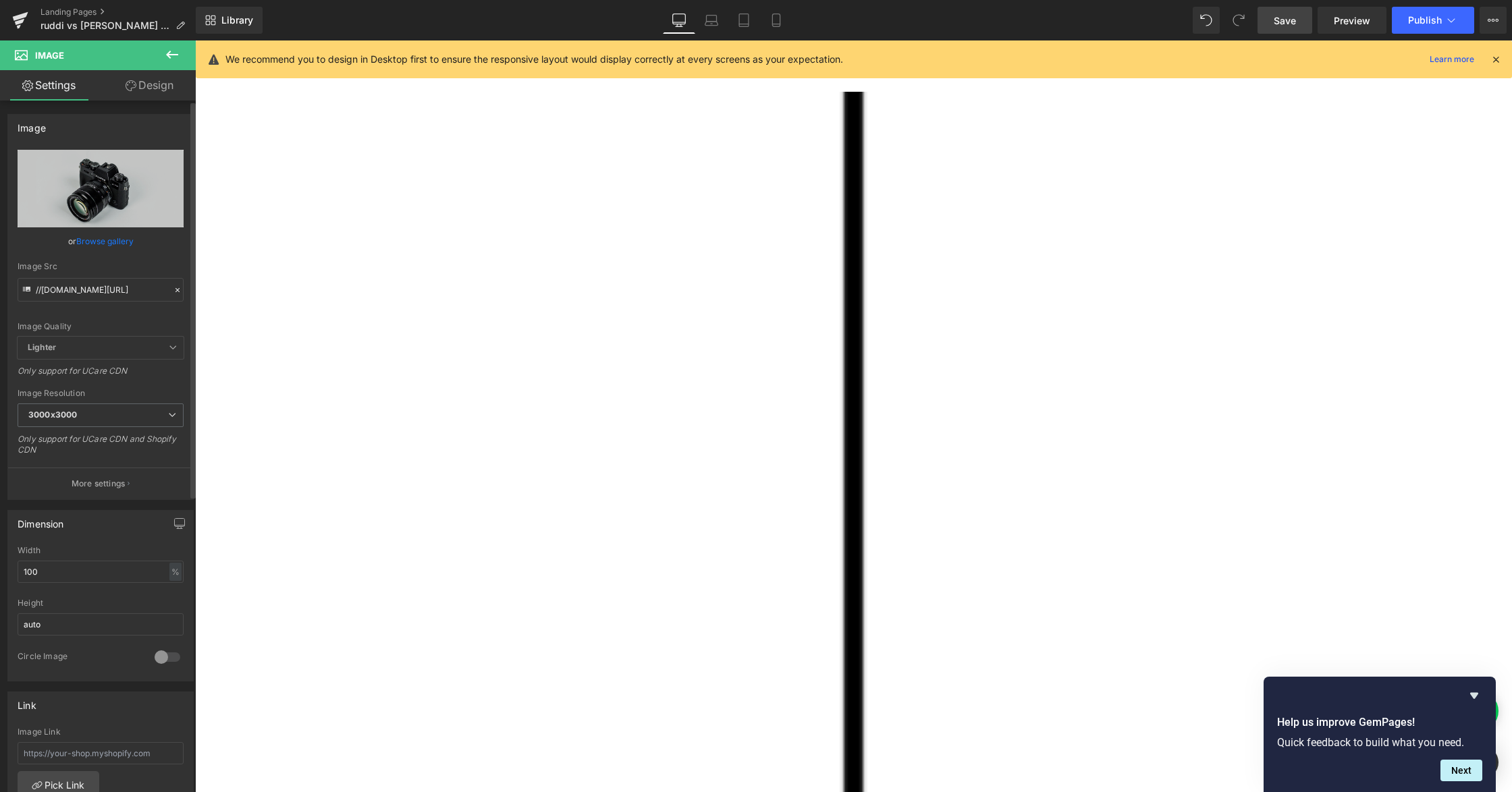
click at [103, 239] on link "Browse gallery" at bounding box center [105, 241] width 57 height 24
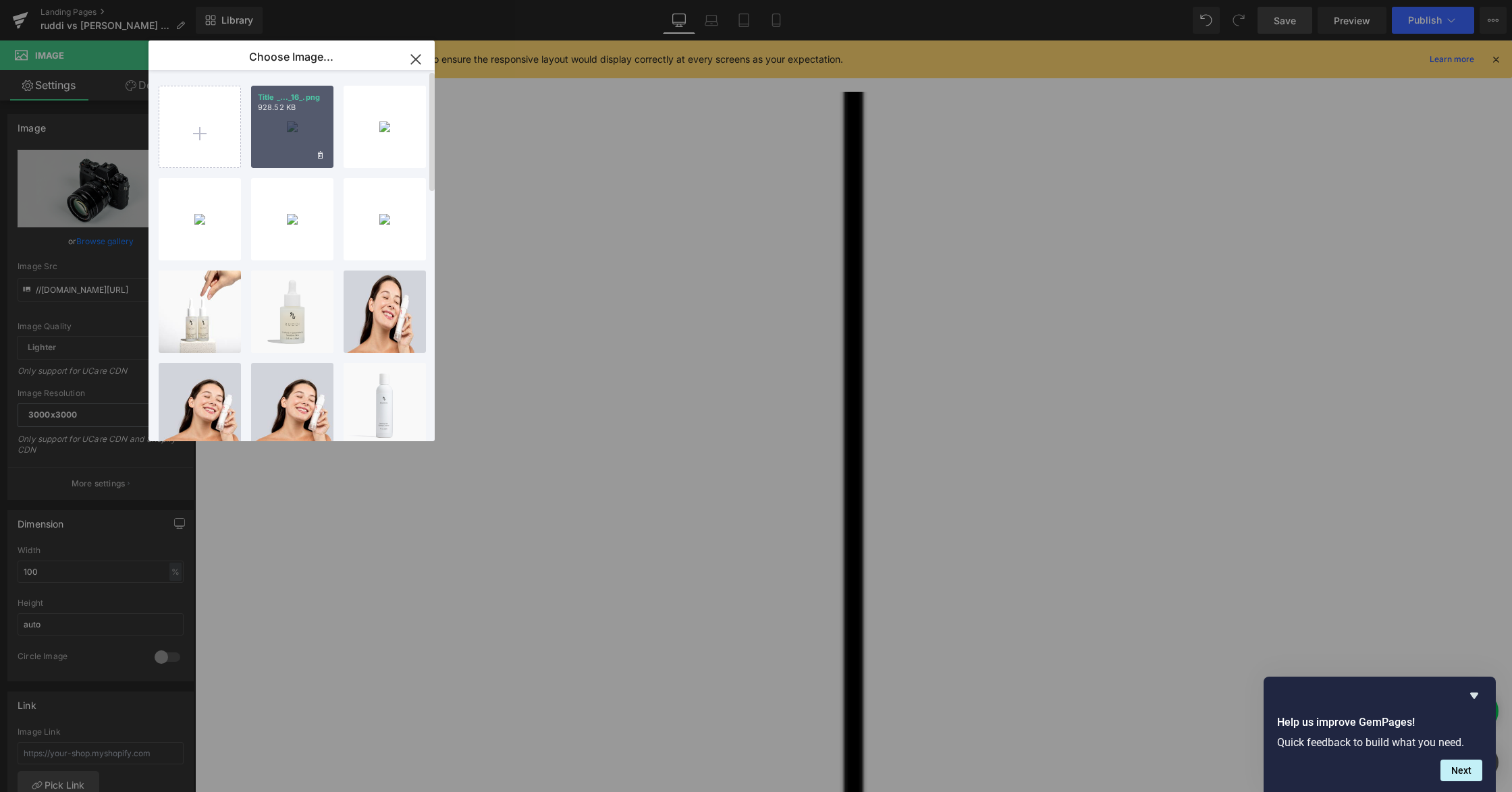
drag, startPoint x: 277, startPoint y: 130, endPoint x: 148, endPoint y: 153, distance: 131.0
click at [277, 130] on div "Title _..._16_.png 928.52 KB" at bounding box center [291, 127] width 82 height 82
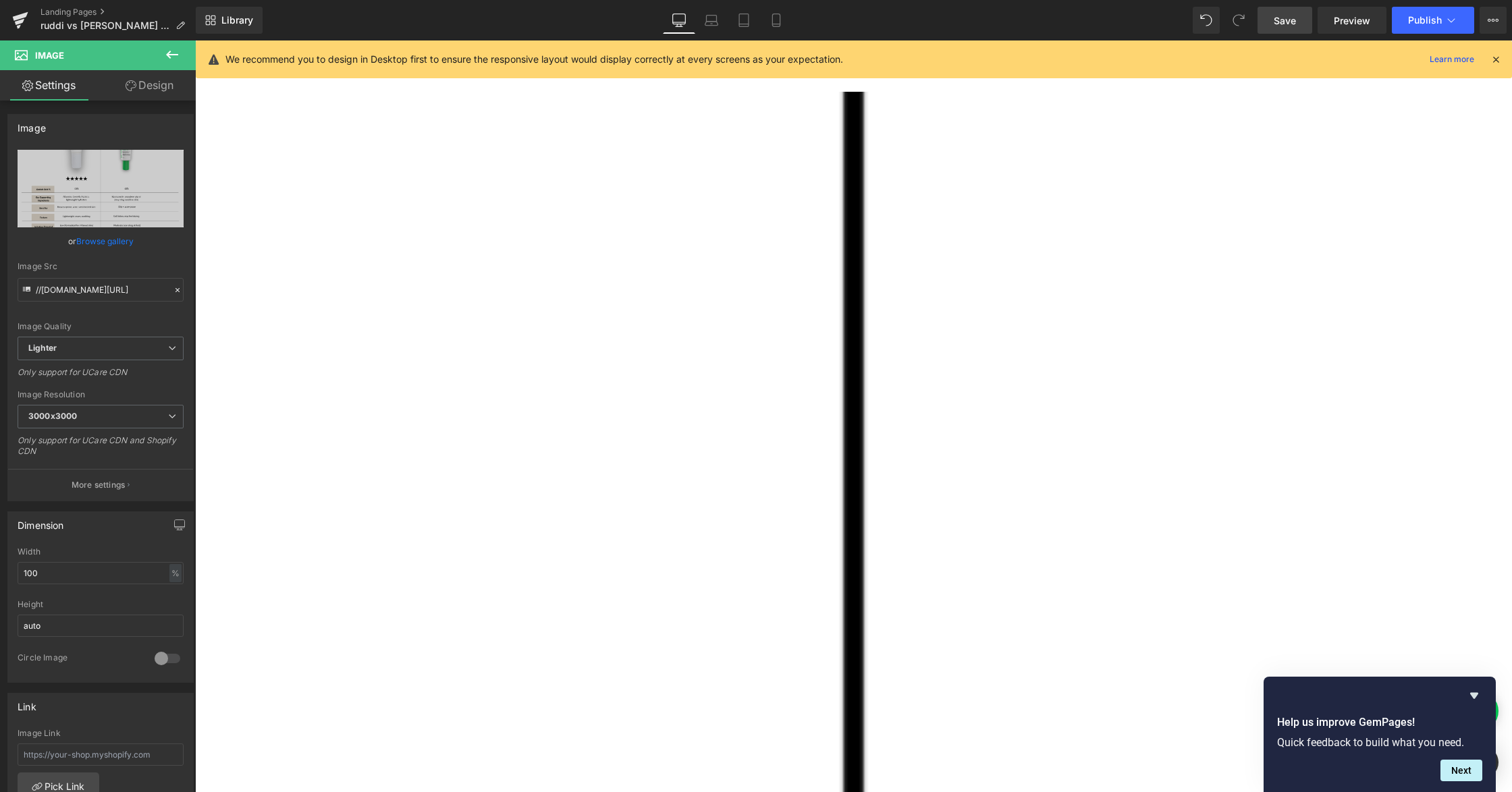
scroll to position [1108, 0]
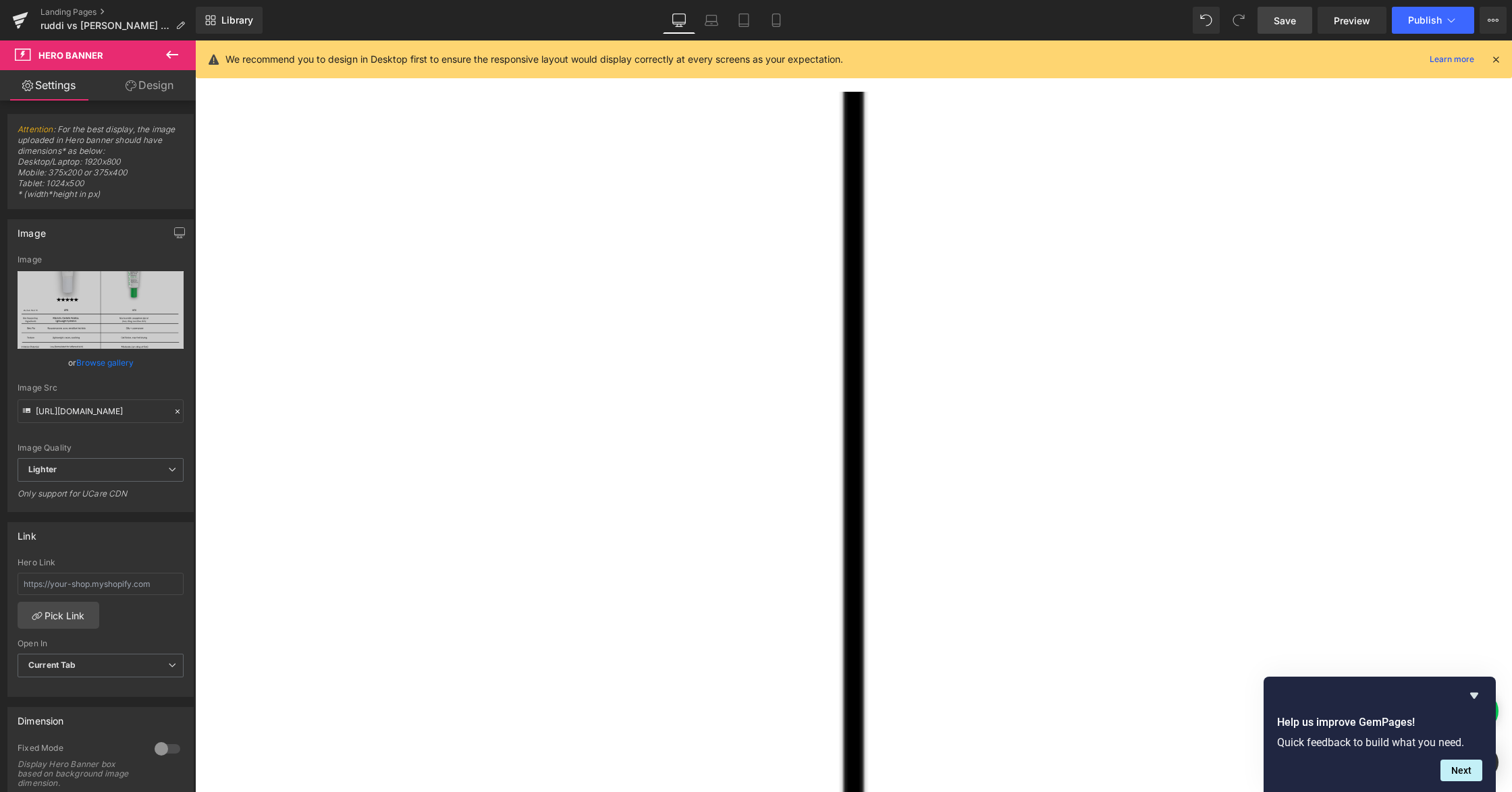
click at [195, 41] on icon at bounding box center [195, 41] width 0 height 0
click at [195, 41] on link at bounding box center [195, 41] width 0 height 0
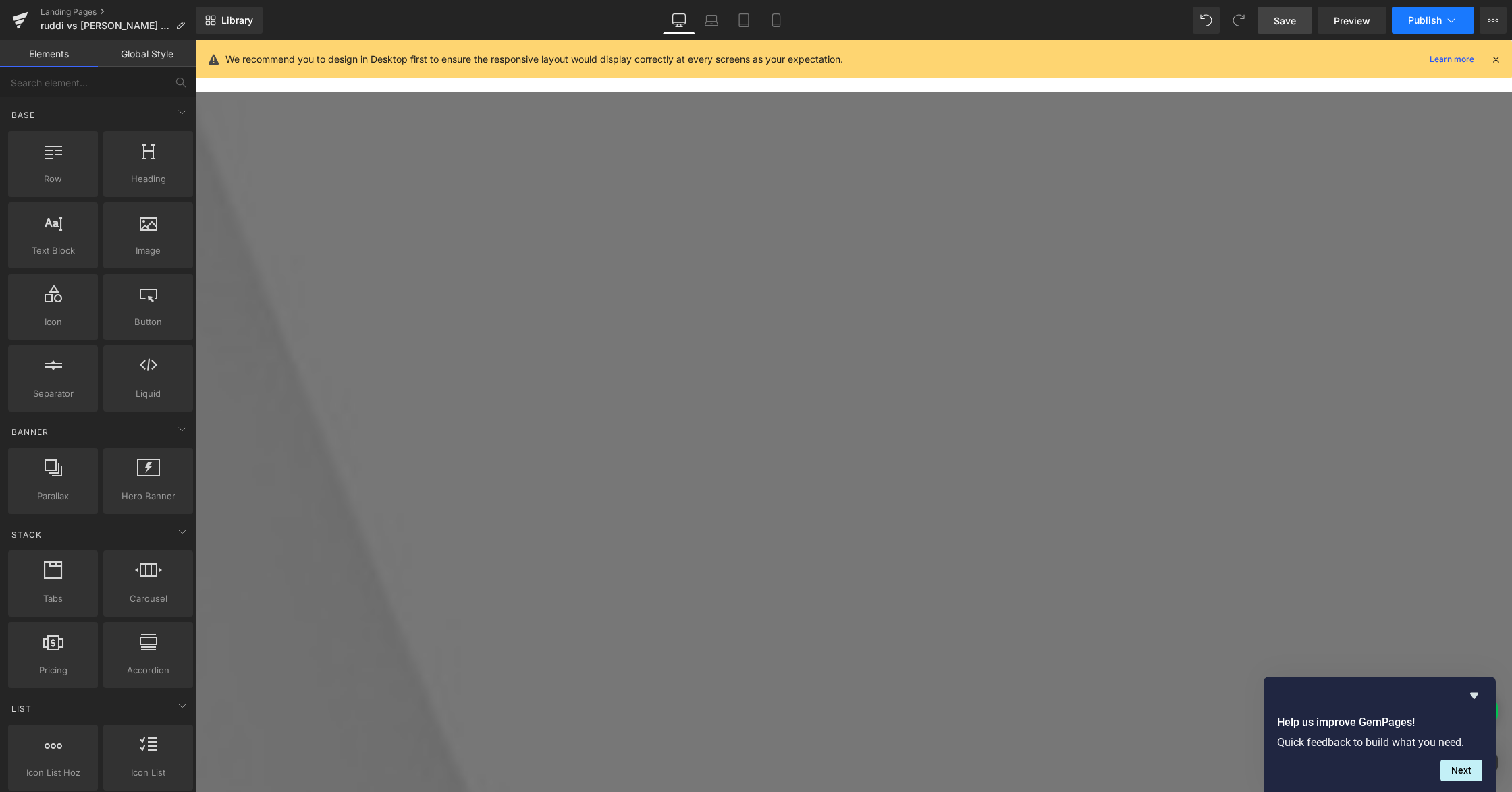
scroll to position [1648, 0]
click at [1294, 14] on span "Save" at bounding box center [1285, 21] width 22 height 14
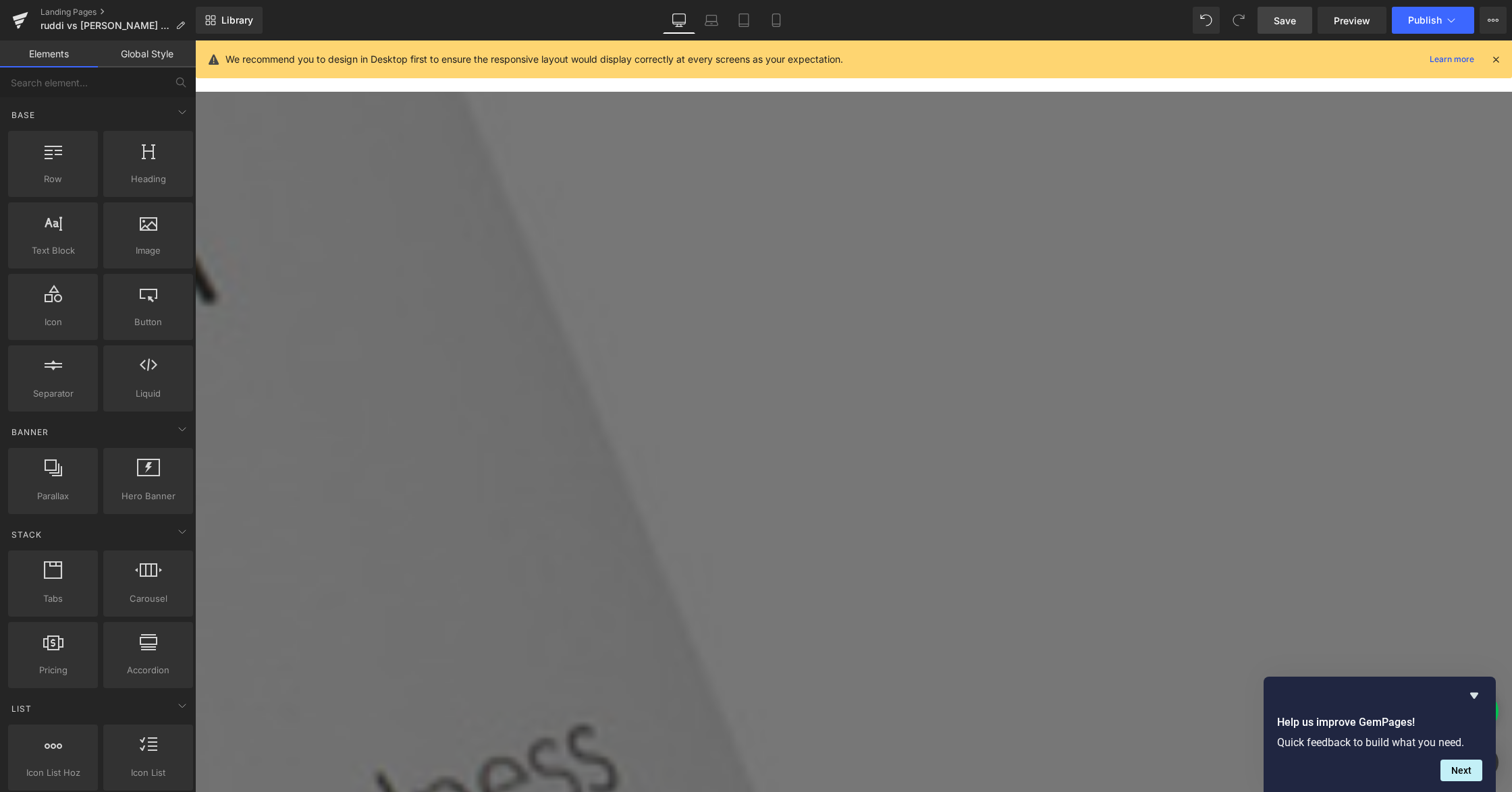
scroll to position [2638, 0]
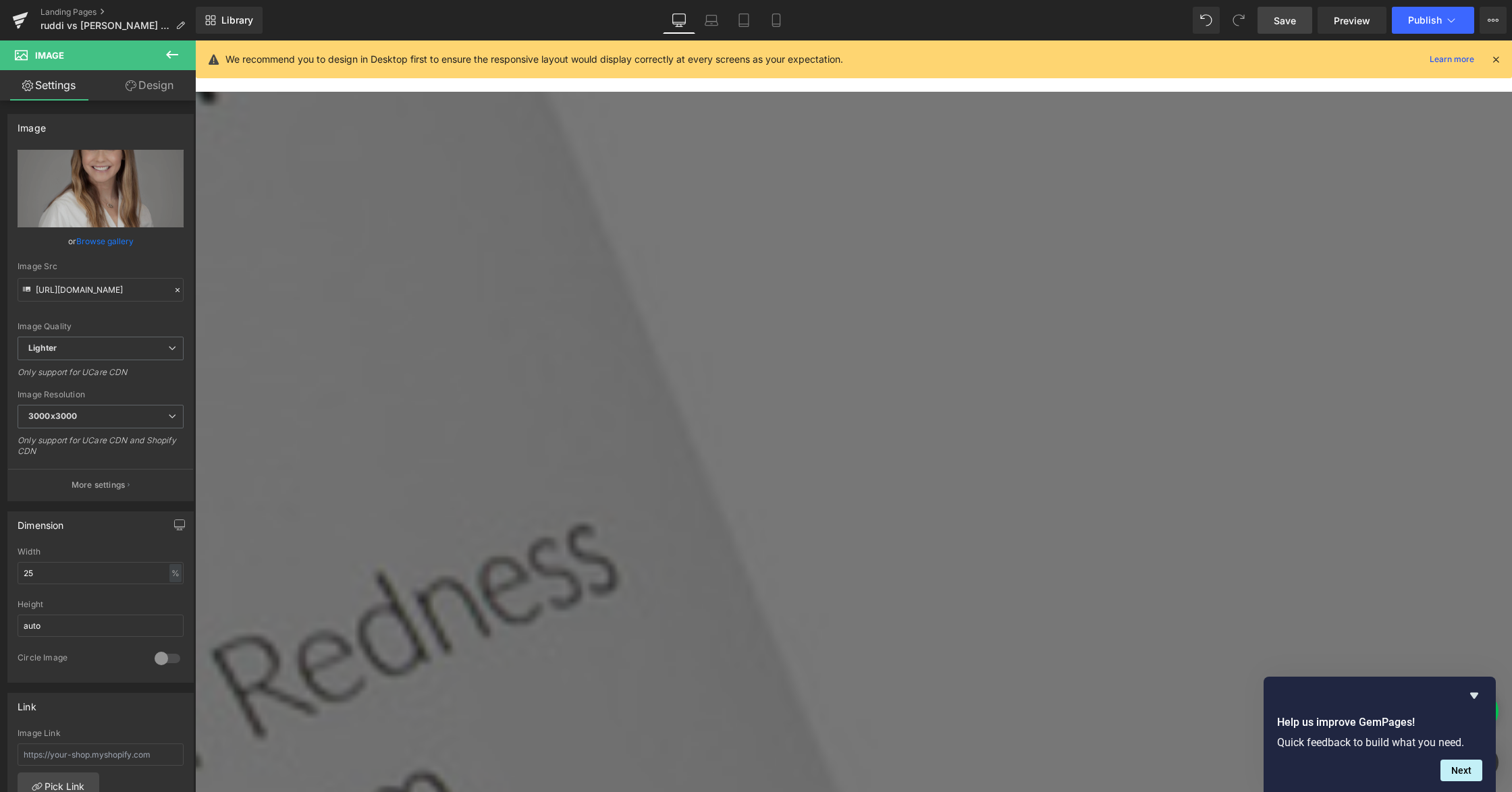
click at [195, 41] on icon at bounding box center [195, 41] width 0 height 0
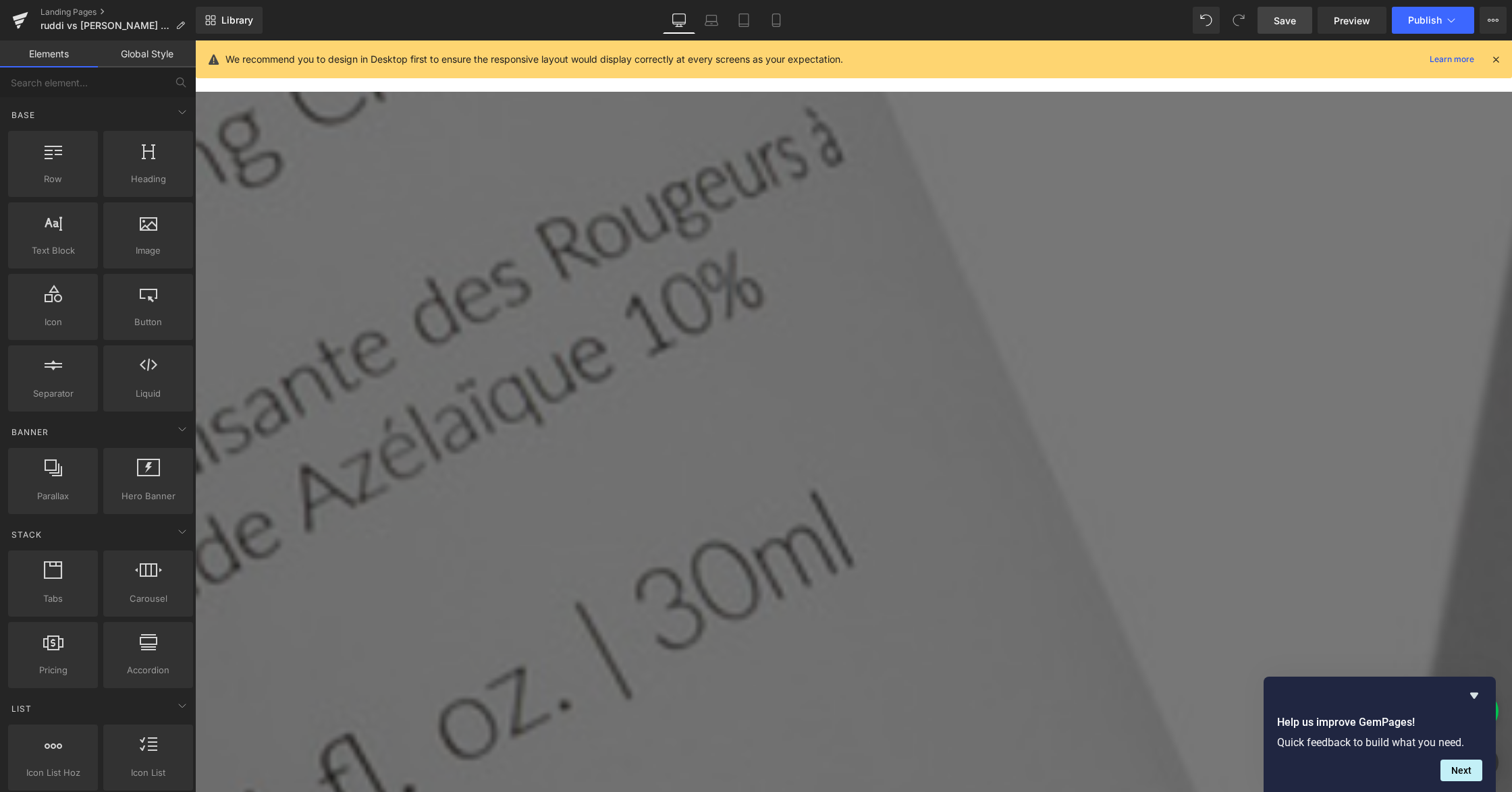
click at [195, 41] on span "Row" at bounding box center [195, 41] width 0 height 0
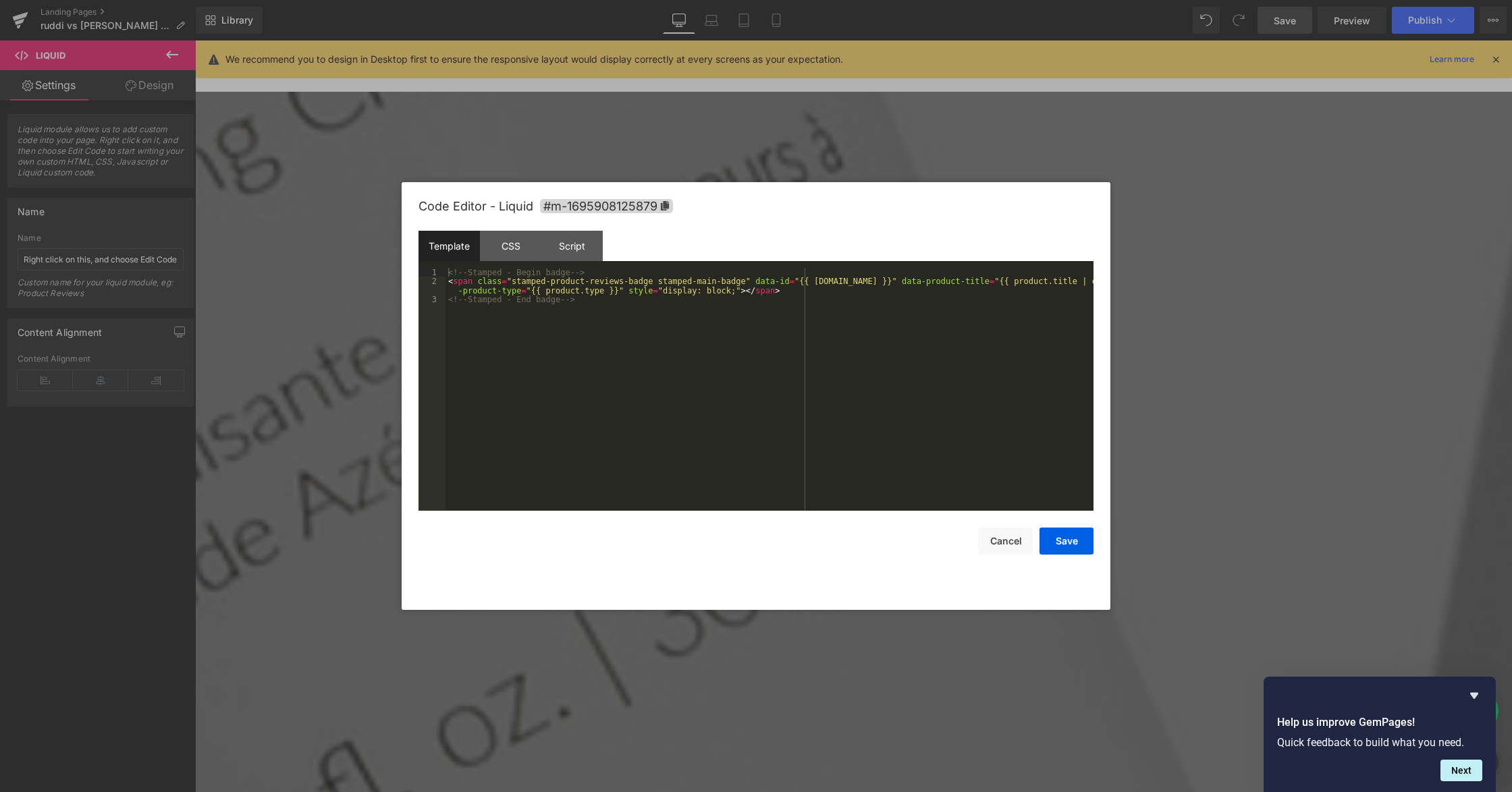
drag, startPoint x: 1399, startPoint y: 451, endPoint x: 1010, endPoint y: 209, distance: 458.1
click at [1399, 451] on div at bounding box center [756, 396] width 1512 height 792
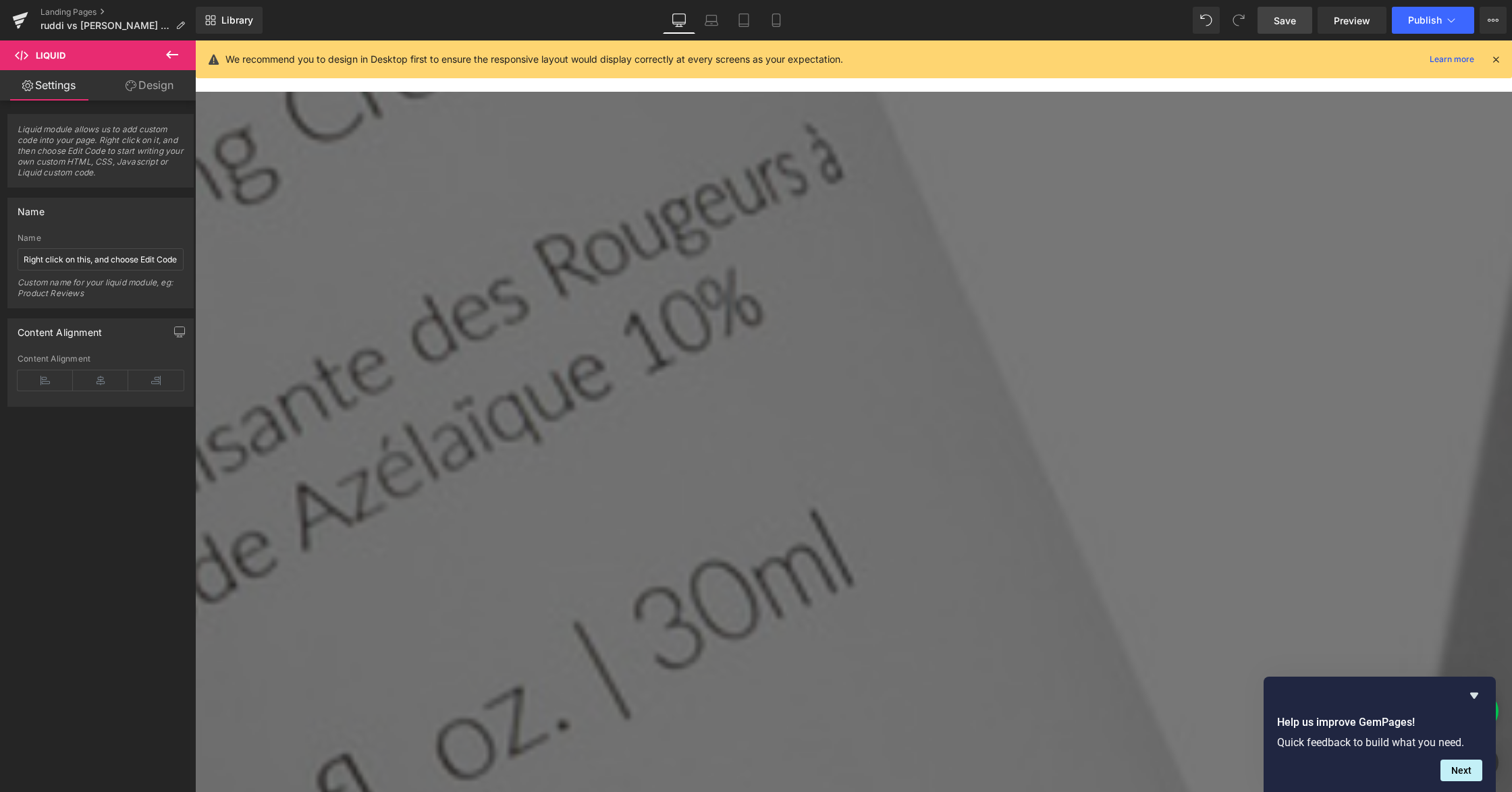
click at [195, 41] on icon at bounding box center [195, 41] width 0 height 0
click at [195, 41] on span "Row" at bounding box center [195, 41] width 0 height 0
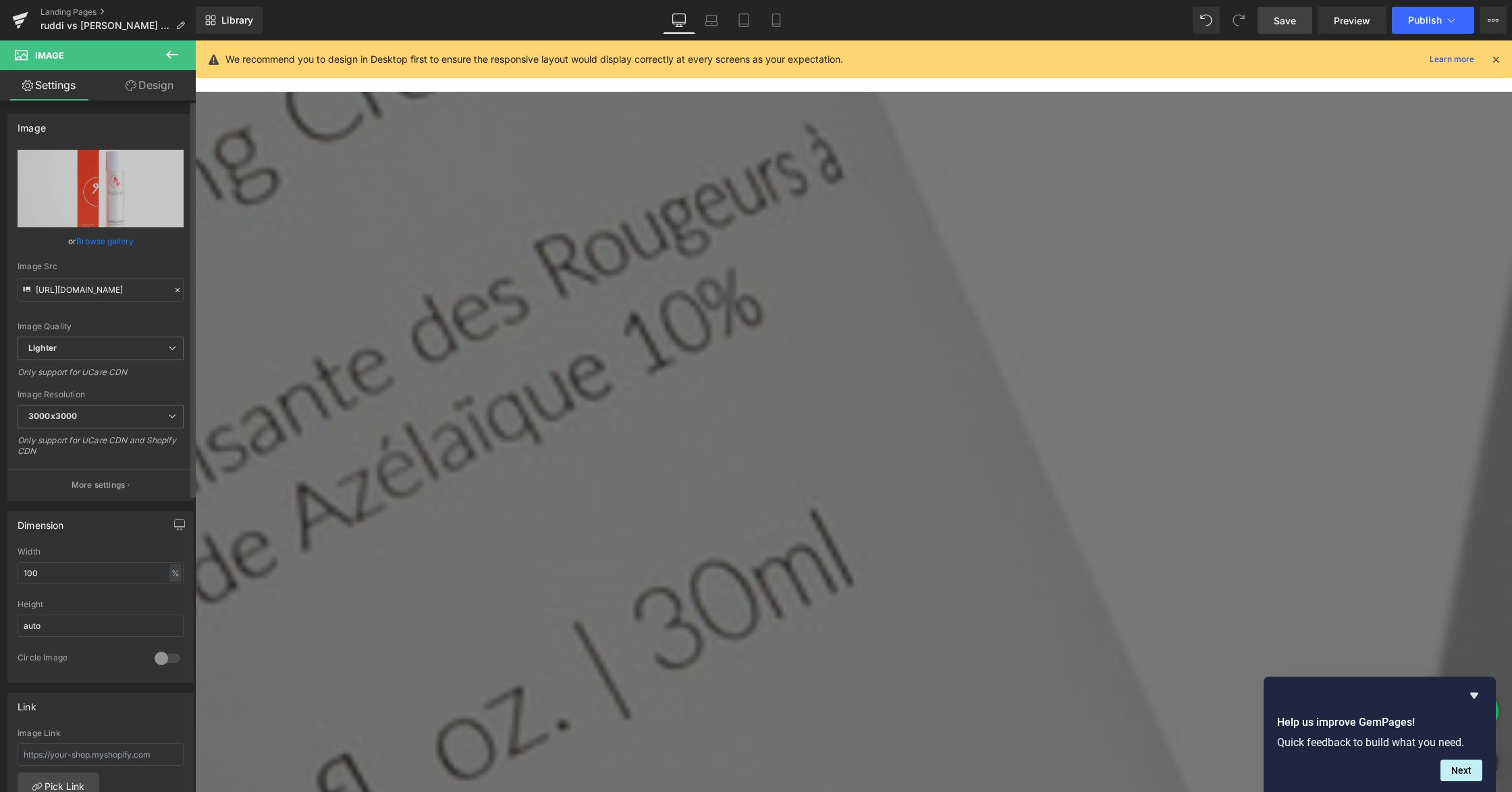
click at [99, 237] on link "Browse gallery" at bounding box center [105, 241] width 57 height 24
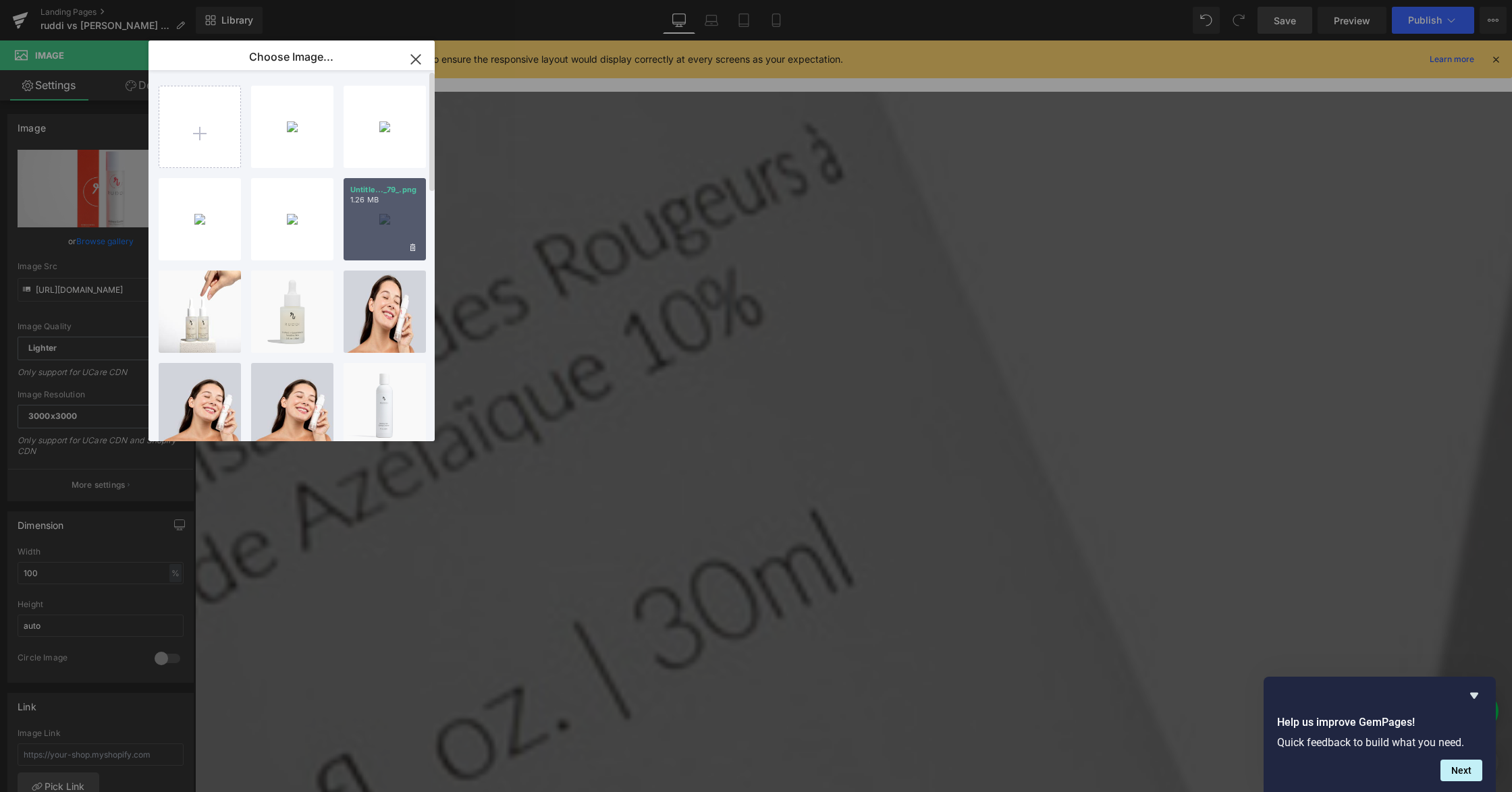
click at [365, 231] on div "Untitle..._79_.png 1.26 MB" at bounding box center [384, 219] width 82 height 82
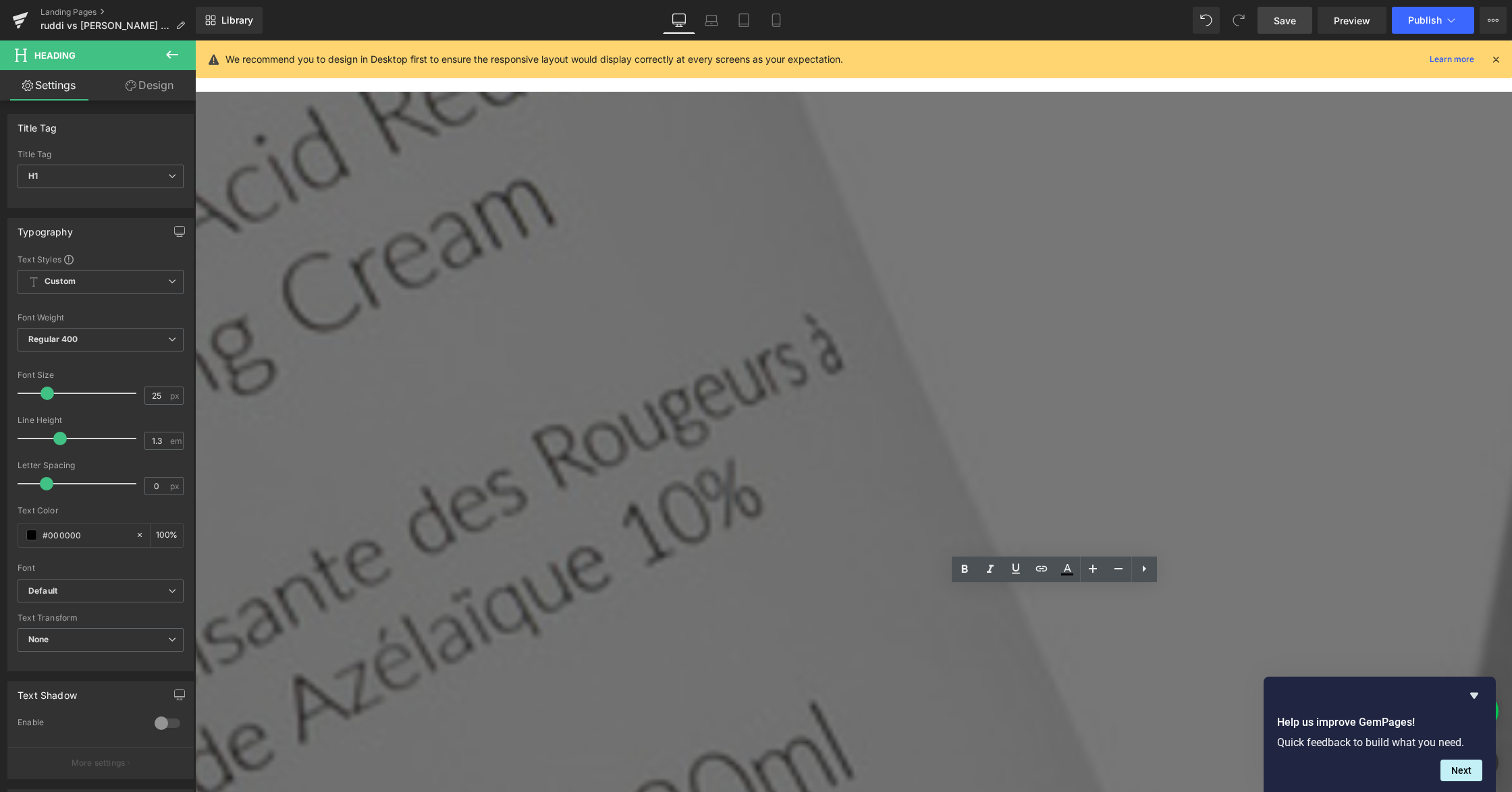
scroll to position [2368, 0]
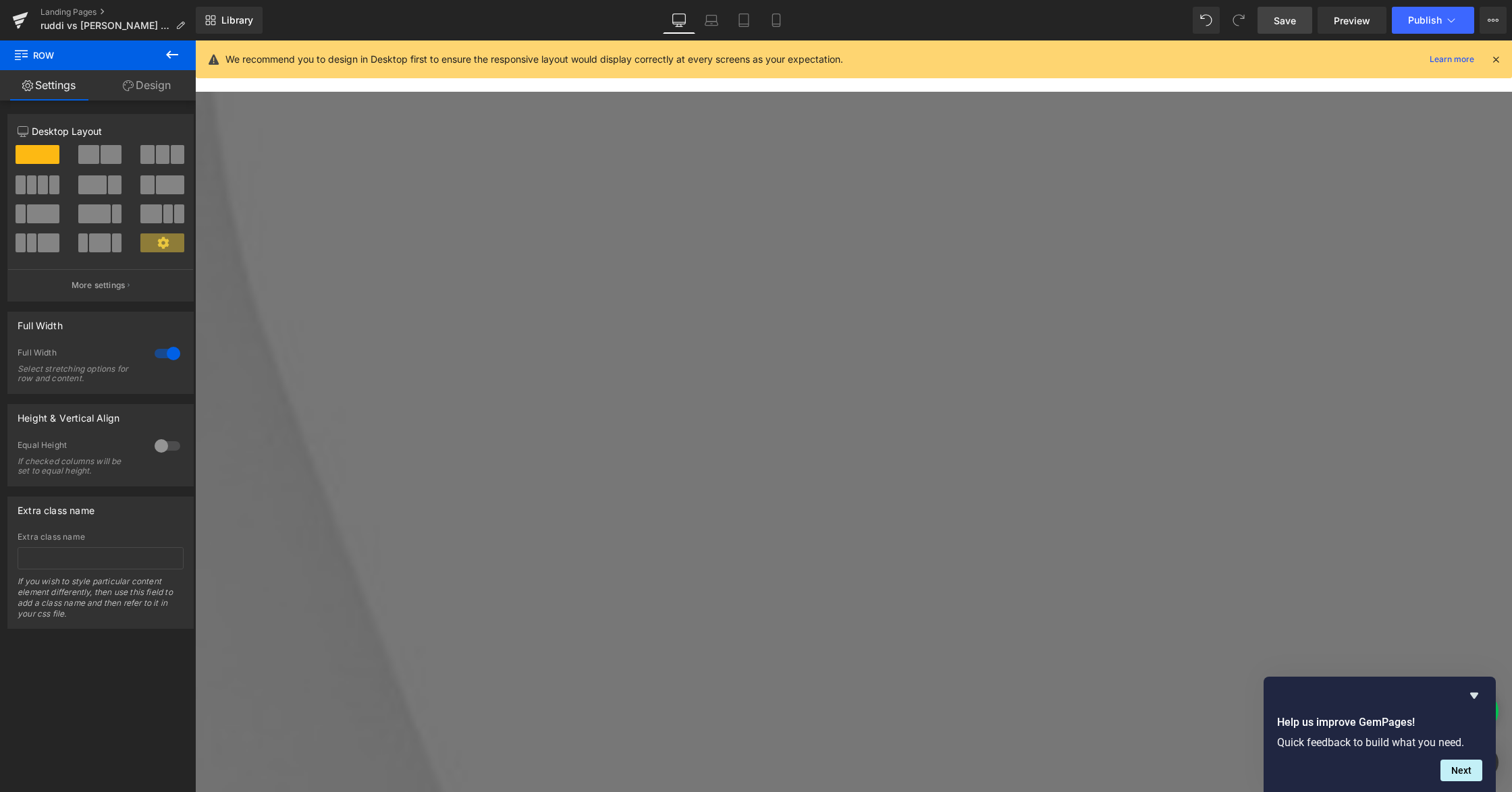
scroll to position [928, 0]
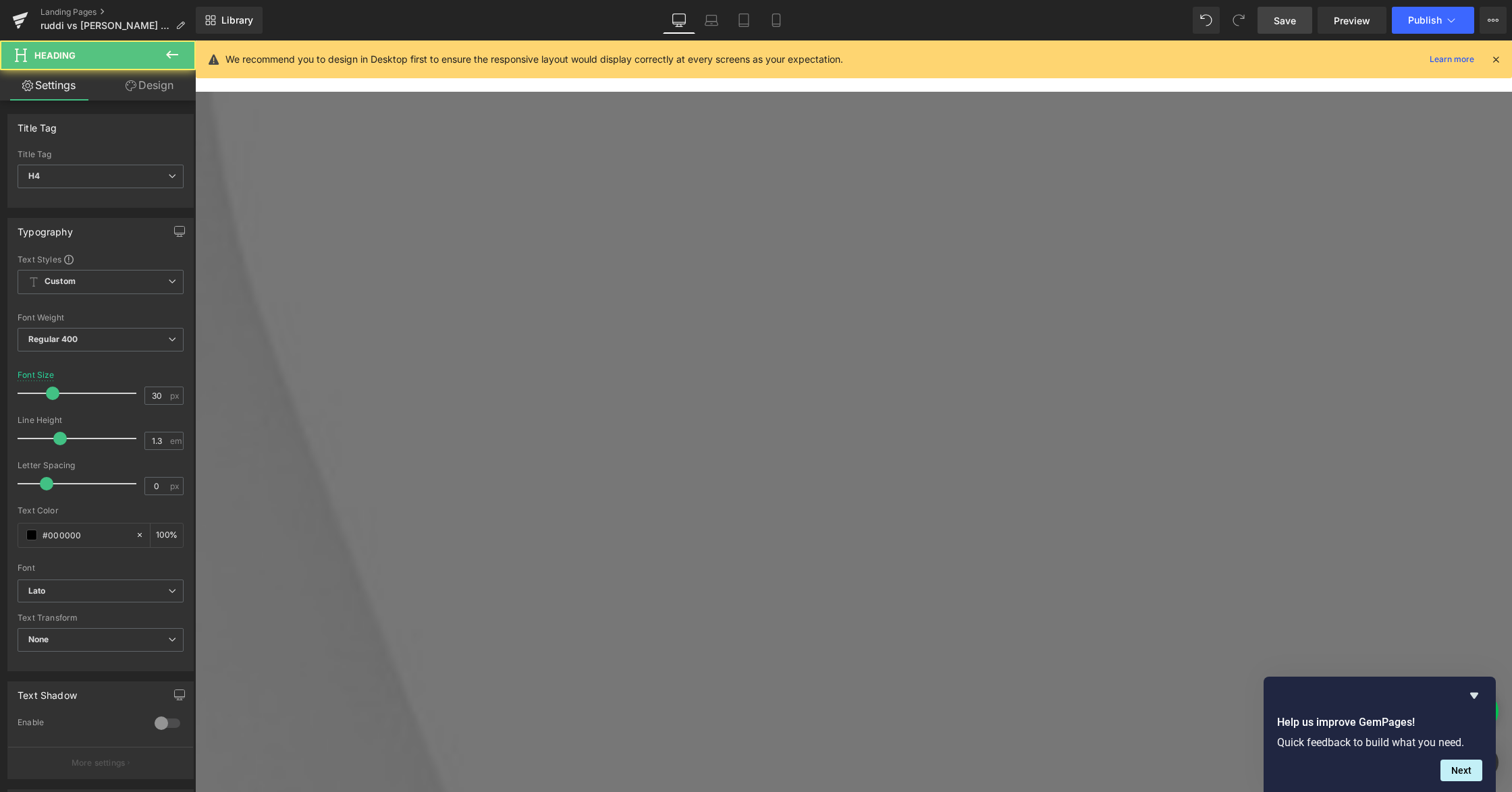
drag, startPoint x: 256, startPoint y: 379, endPoint x: 613, endPoint y: 405, distance: 357.9
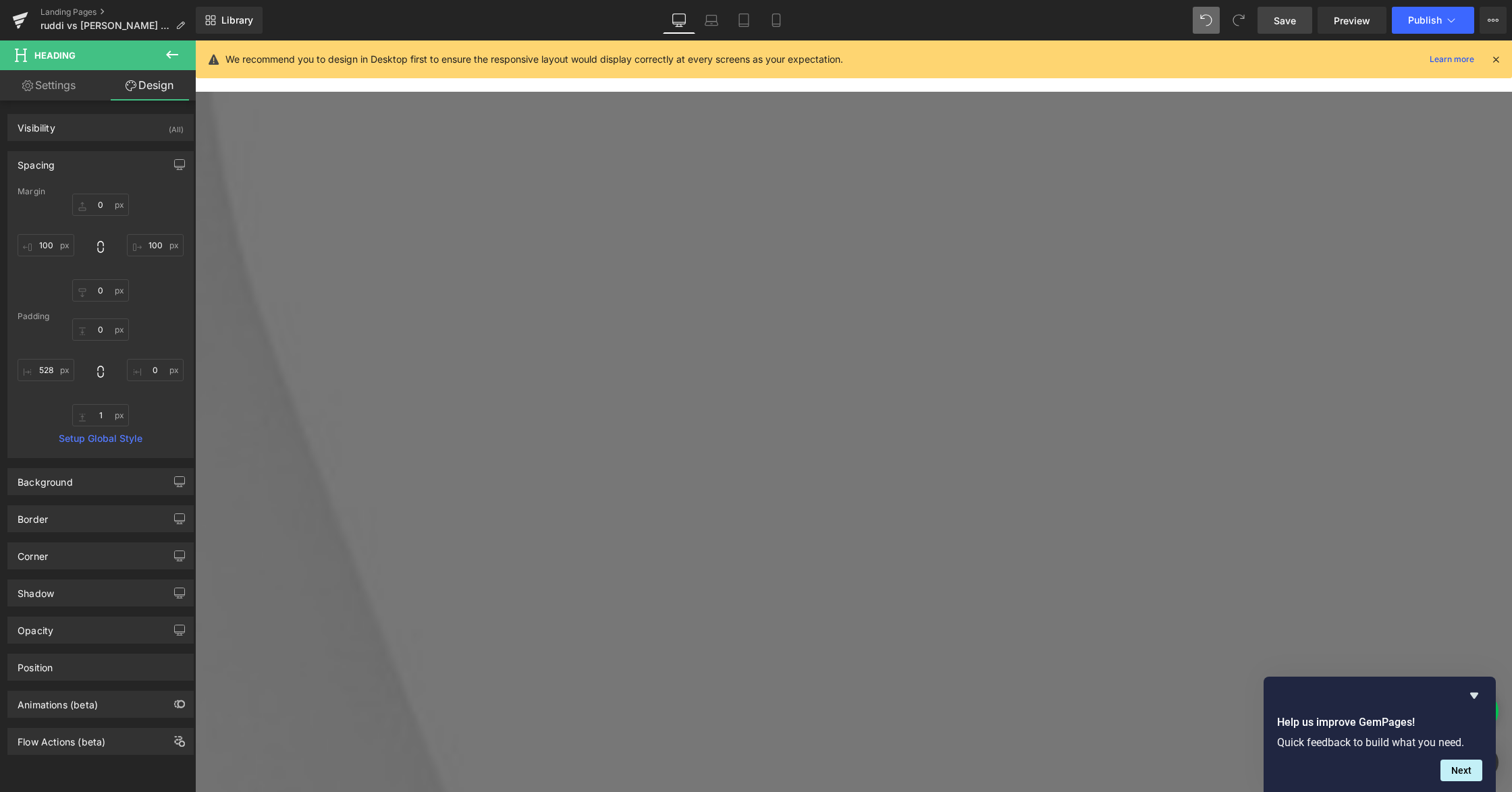
click at [1192, 25] on div "Library Desktop Desktop Laptop Tablet Mobile Save Preview Publish Scheduled Vie…" at bounding box center [854, 20] width 1316 height 27
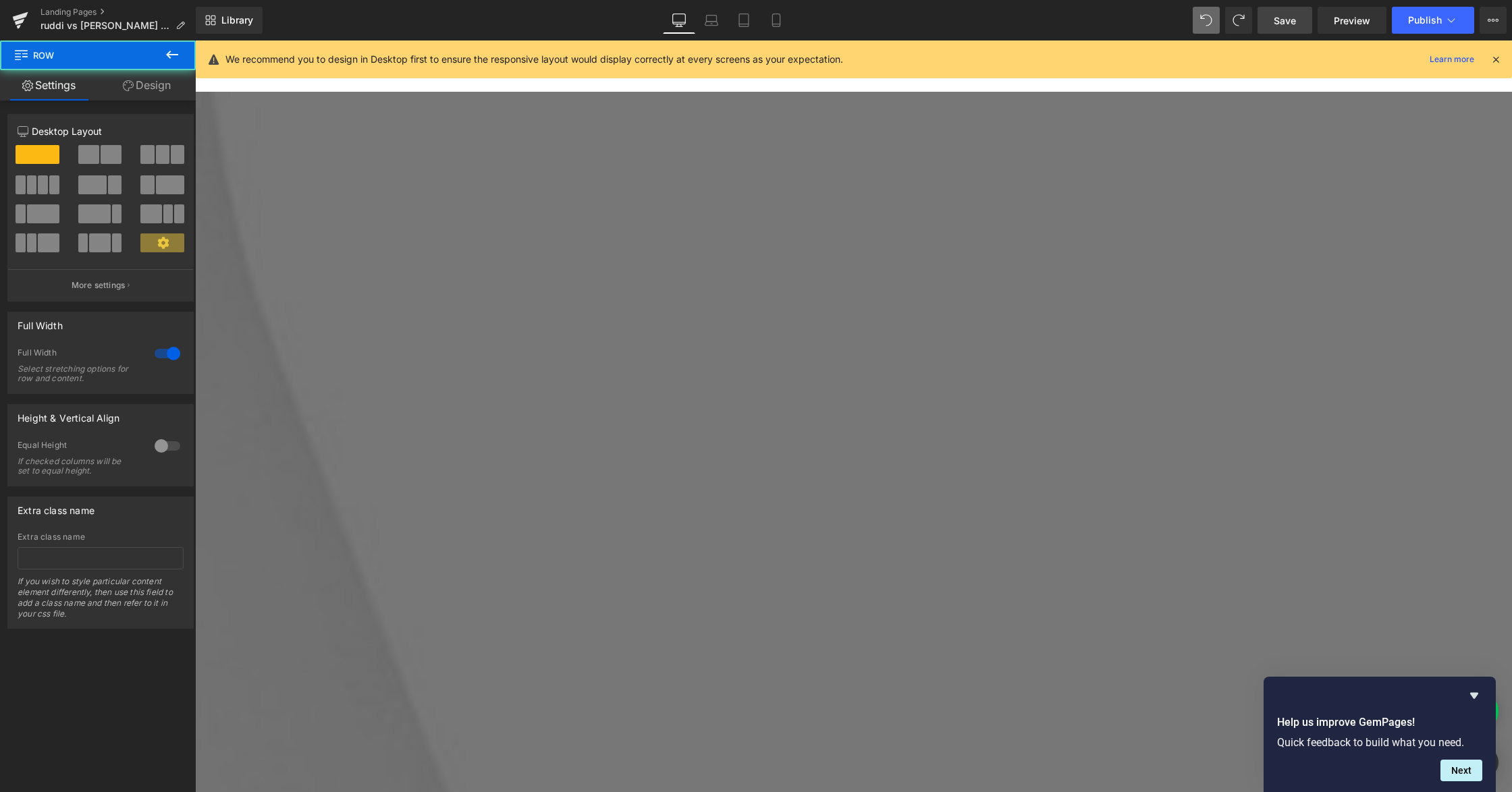
click at [179, 55] on icon at bounding box center [172, 54] width 16 height 16
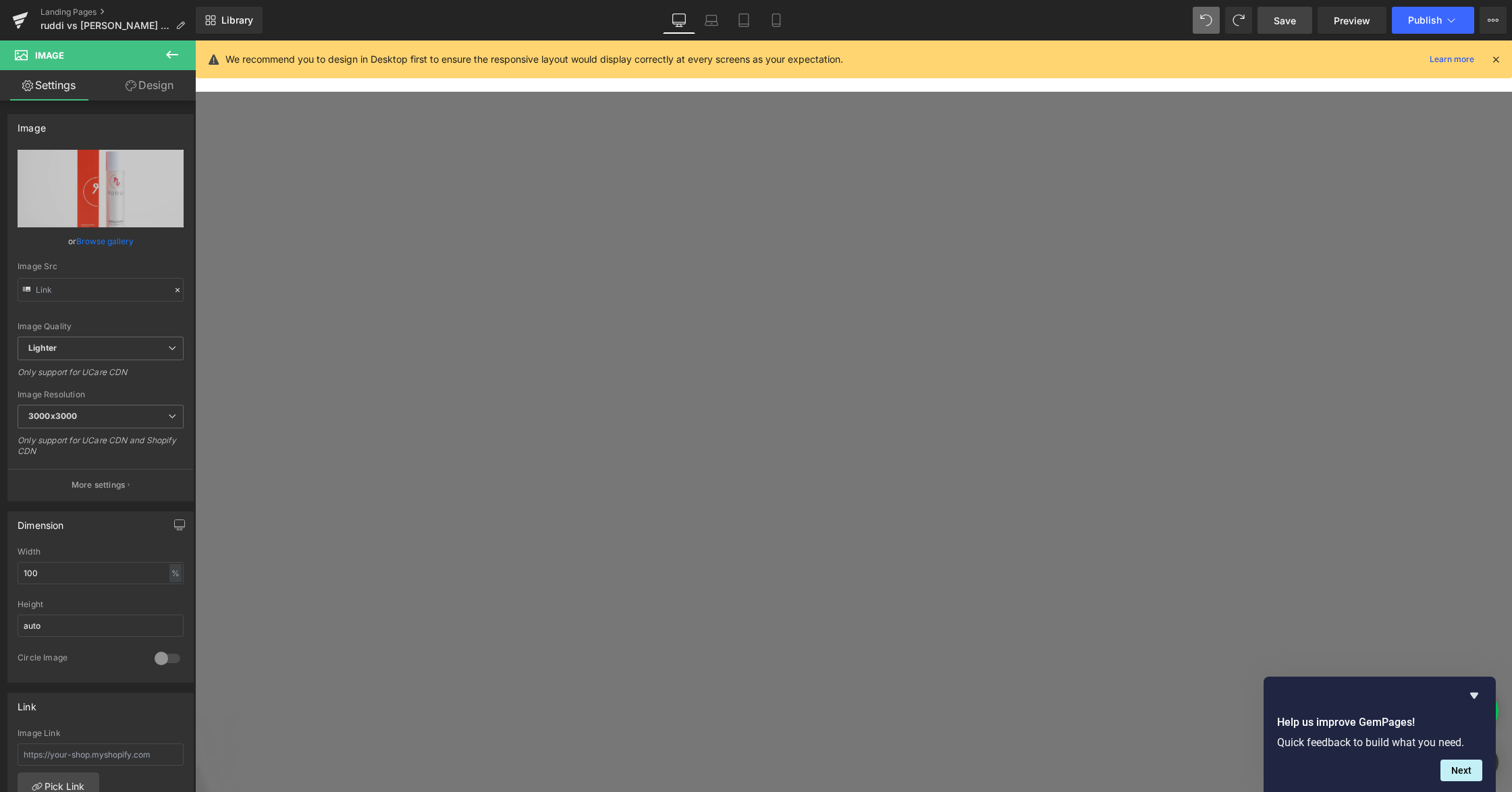
scroll to position [919, 0]
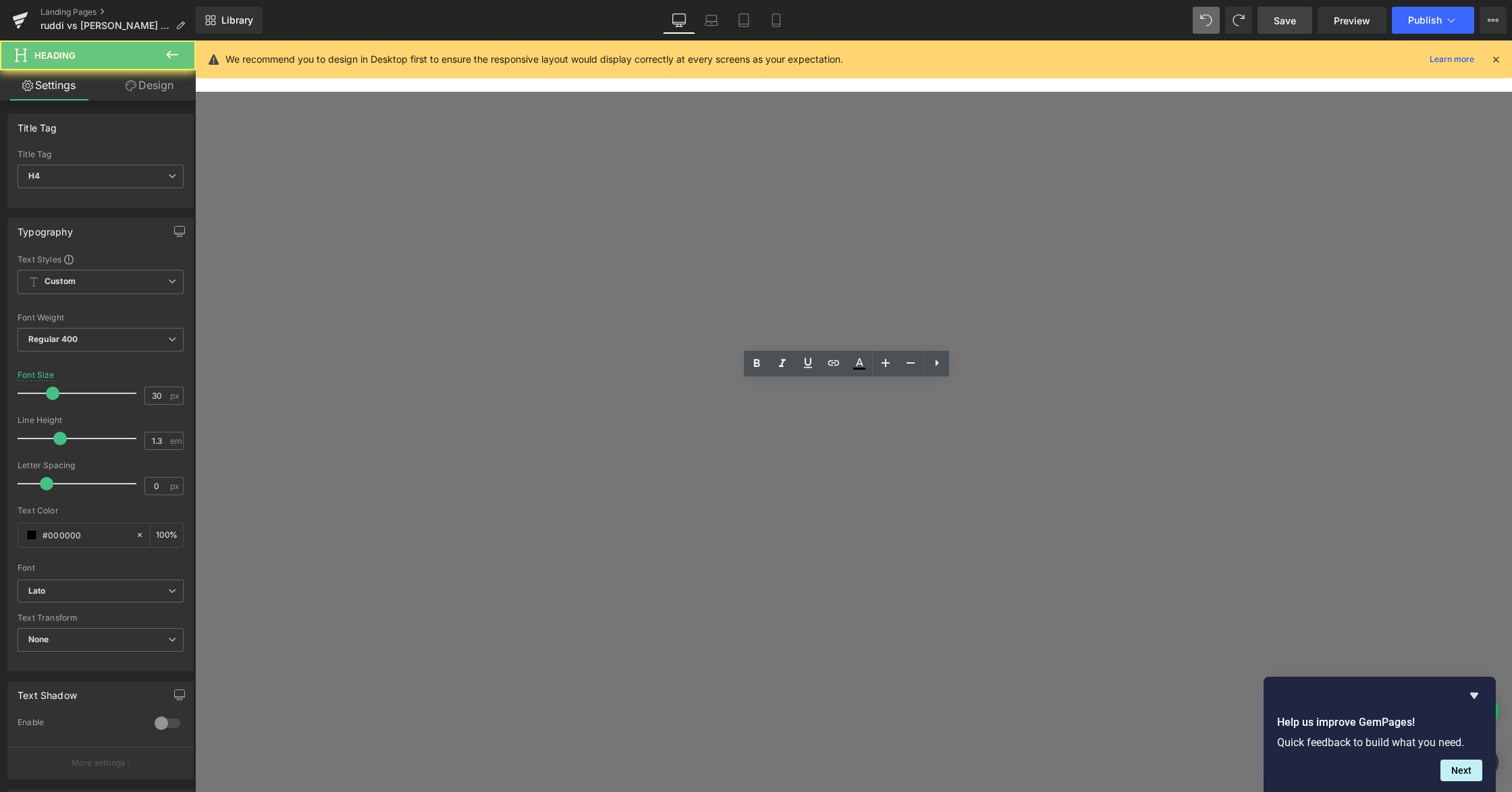
drag, startPoint x: 576, startPoint y: 450, endPoint x: 291, endPoint y: 458, distance: 285.1
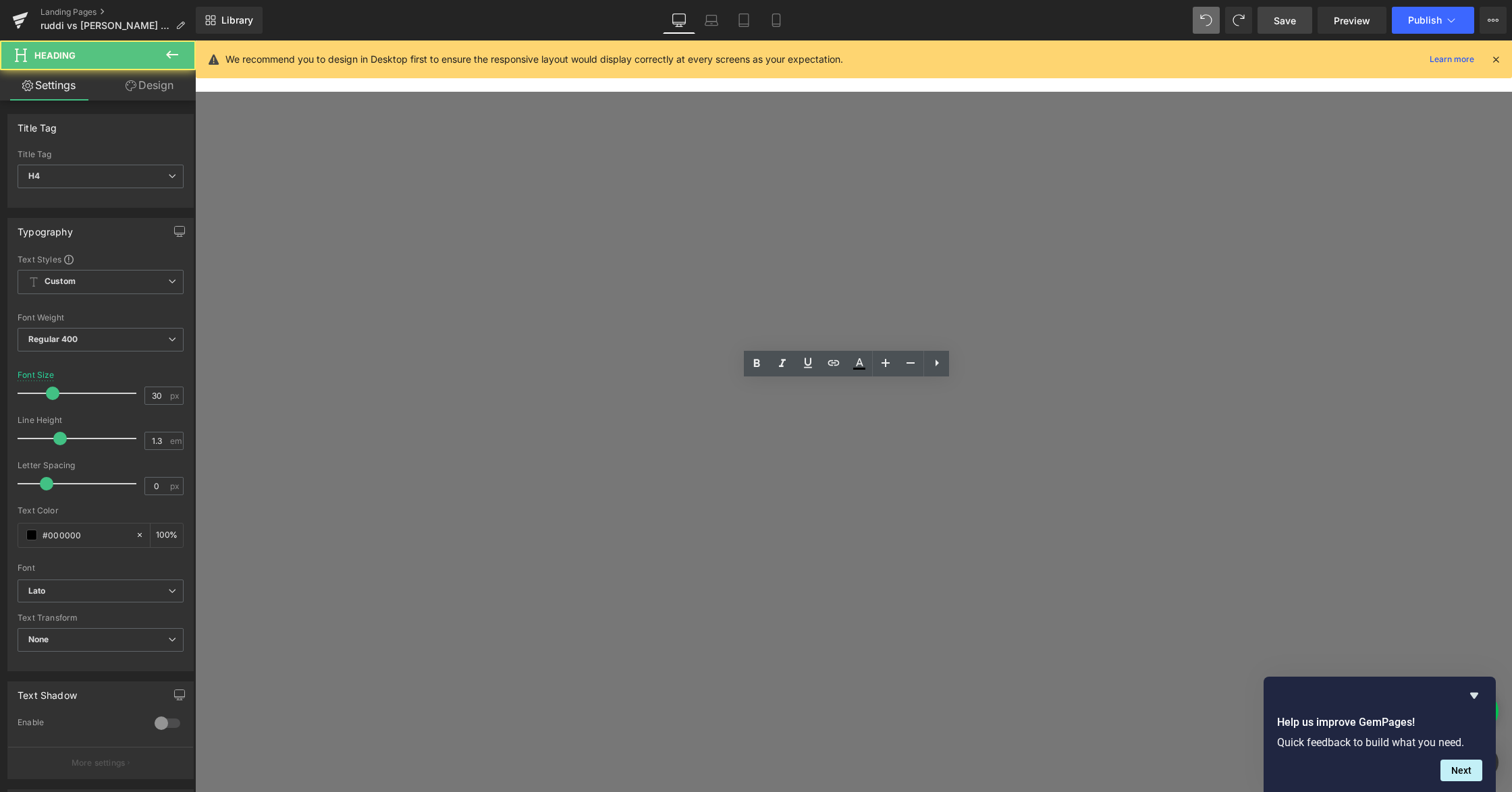
drag, startPoint x: 613, startPoint y: 463, endPoint x: 246, endPoint y: 460, distance: 367.0
click at [174, 47] on icon at bounding box center [172, 54] width 16 height 16
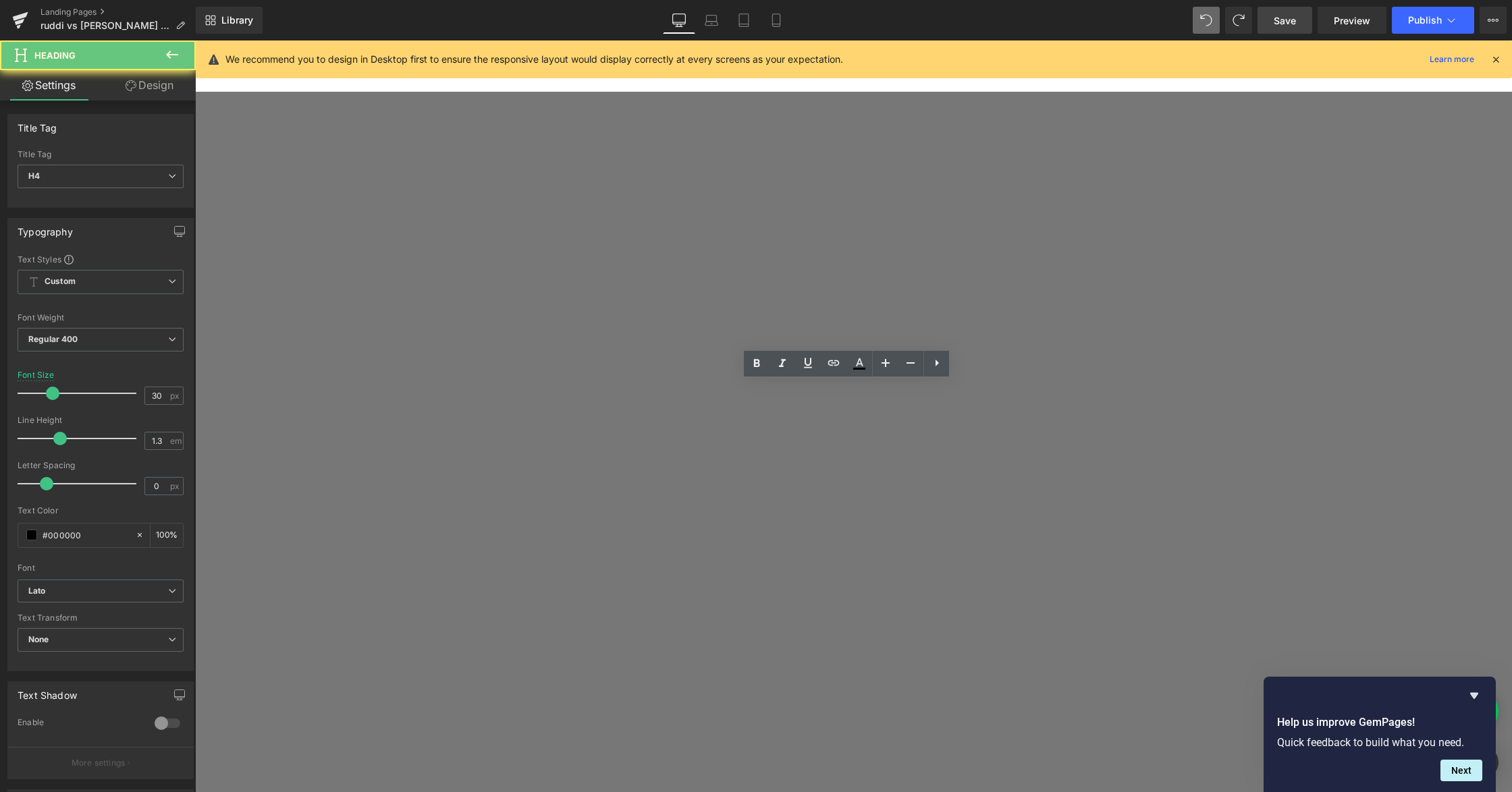
drag, startPoint x: 579, startPoint y: 406, endPoint x: 1412, endPoint y: 548, distance: 845.0
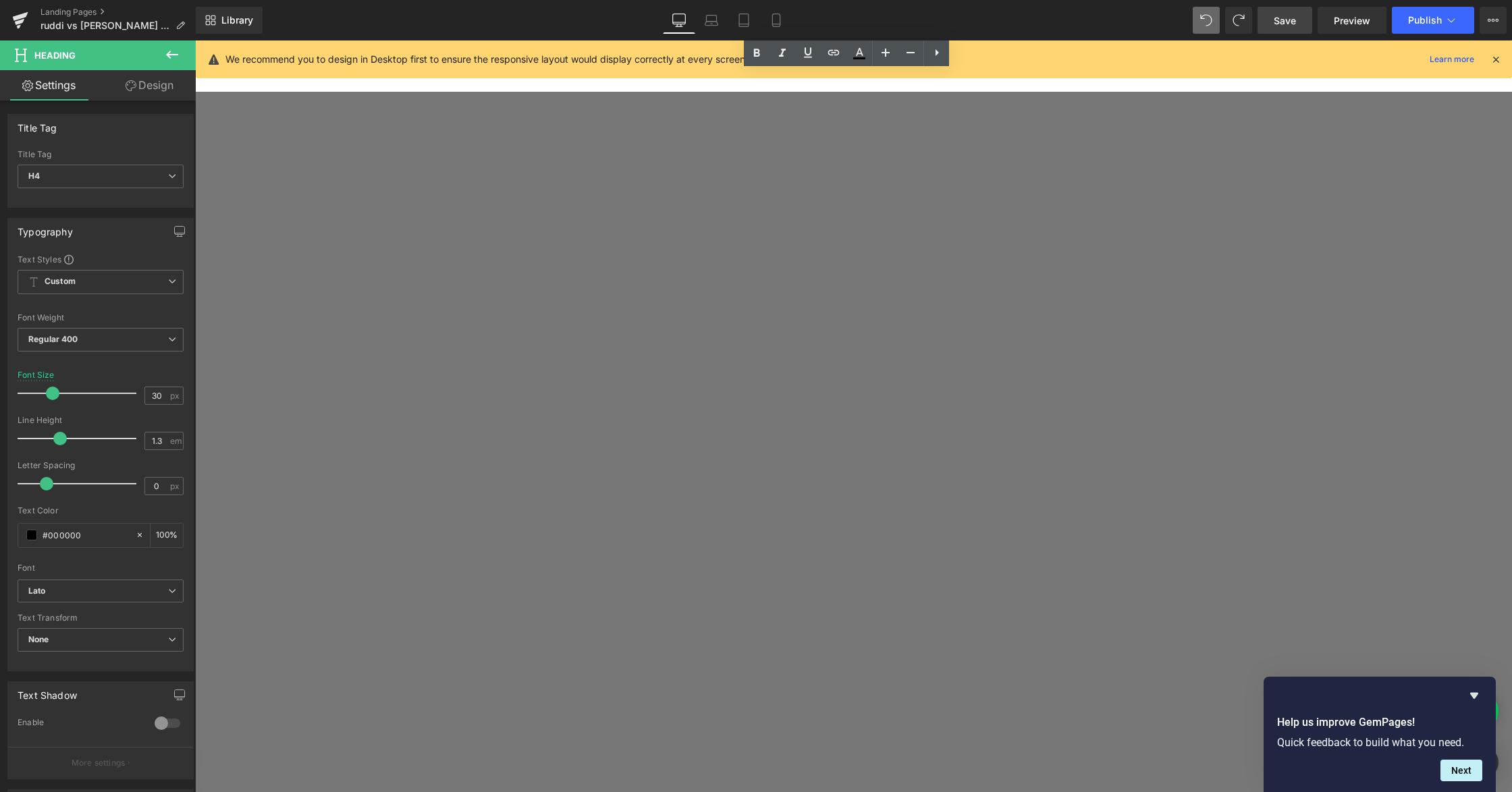
scroll to position [2239, 0]
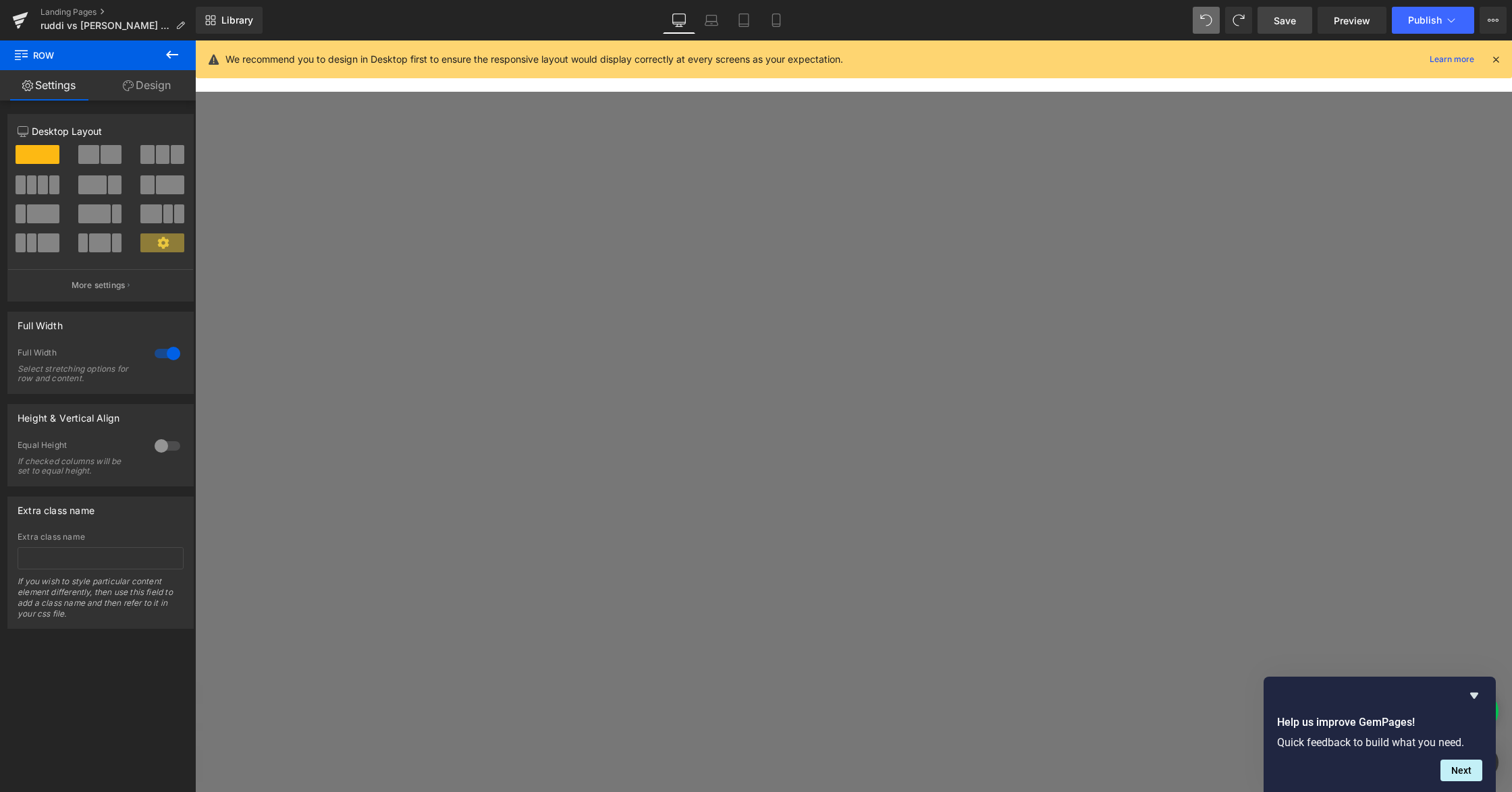
scroll to position [980, 0]
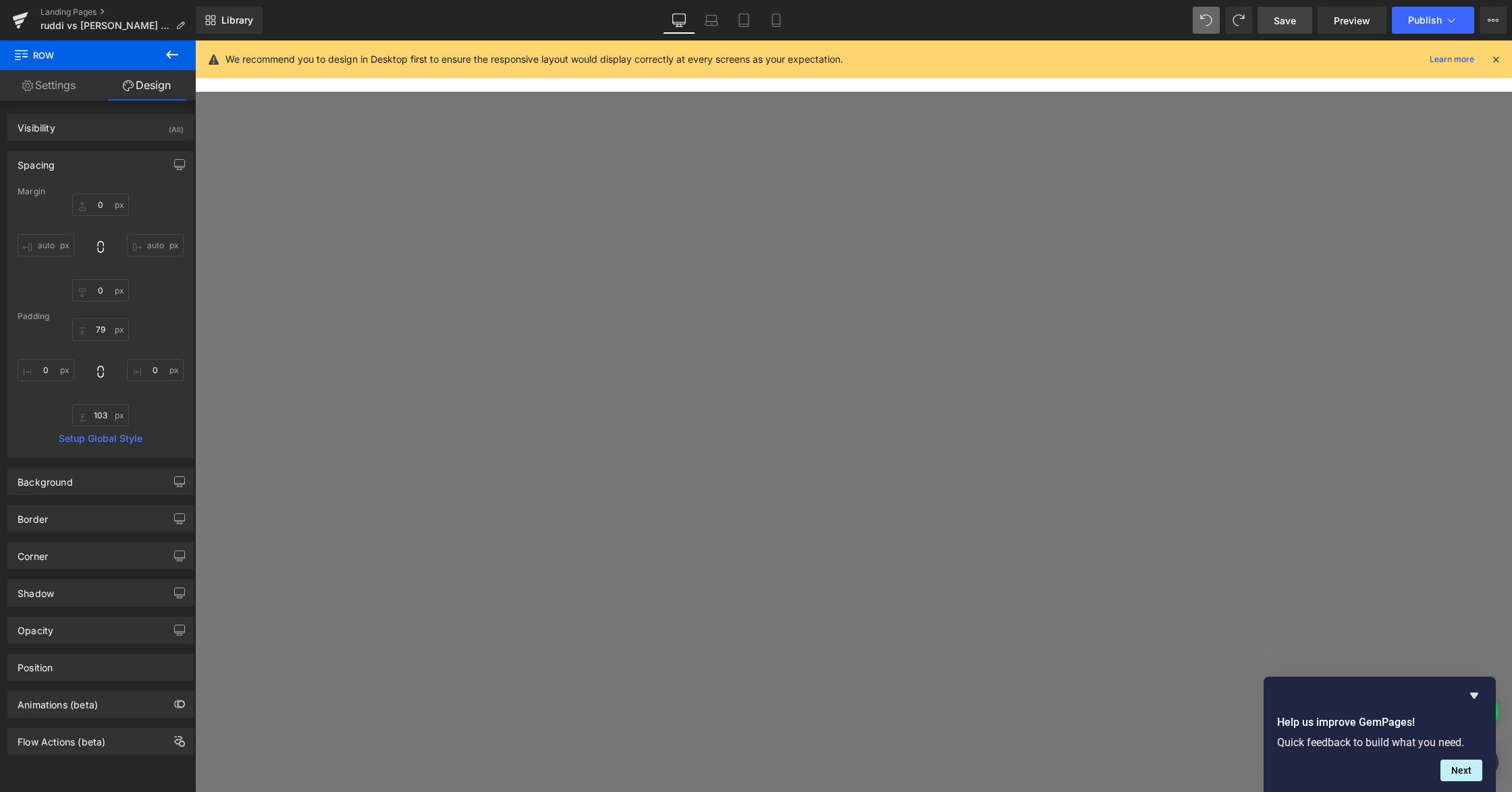
click at [176, 52] on icon at bounding box center [172, 54] width 16 height 16
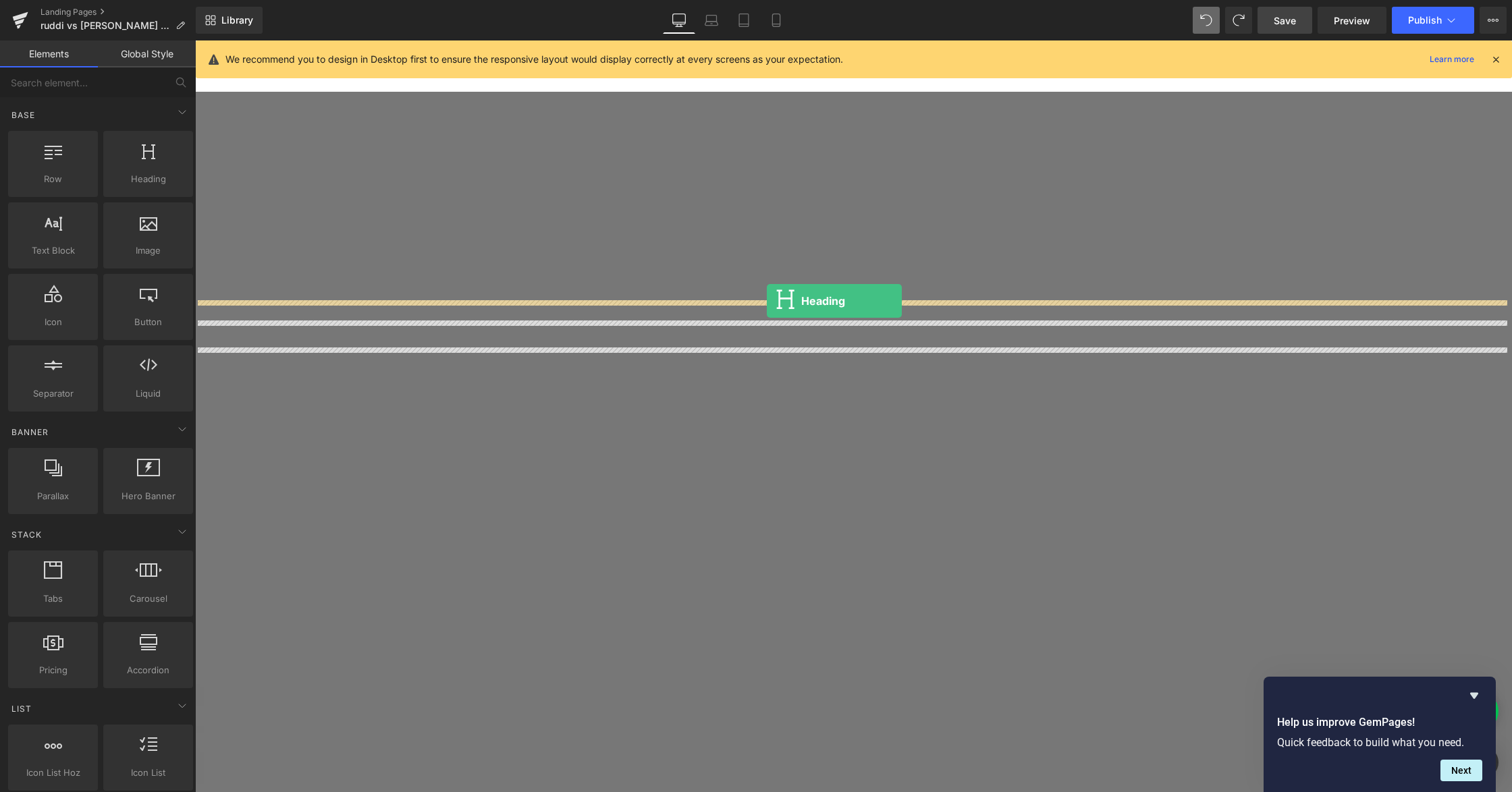
drag, startPoint x: 309, startPoint y: 195, endPoint x: 767, endPoint y: 301, distance: 470.1
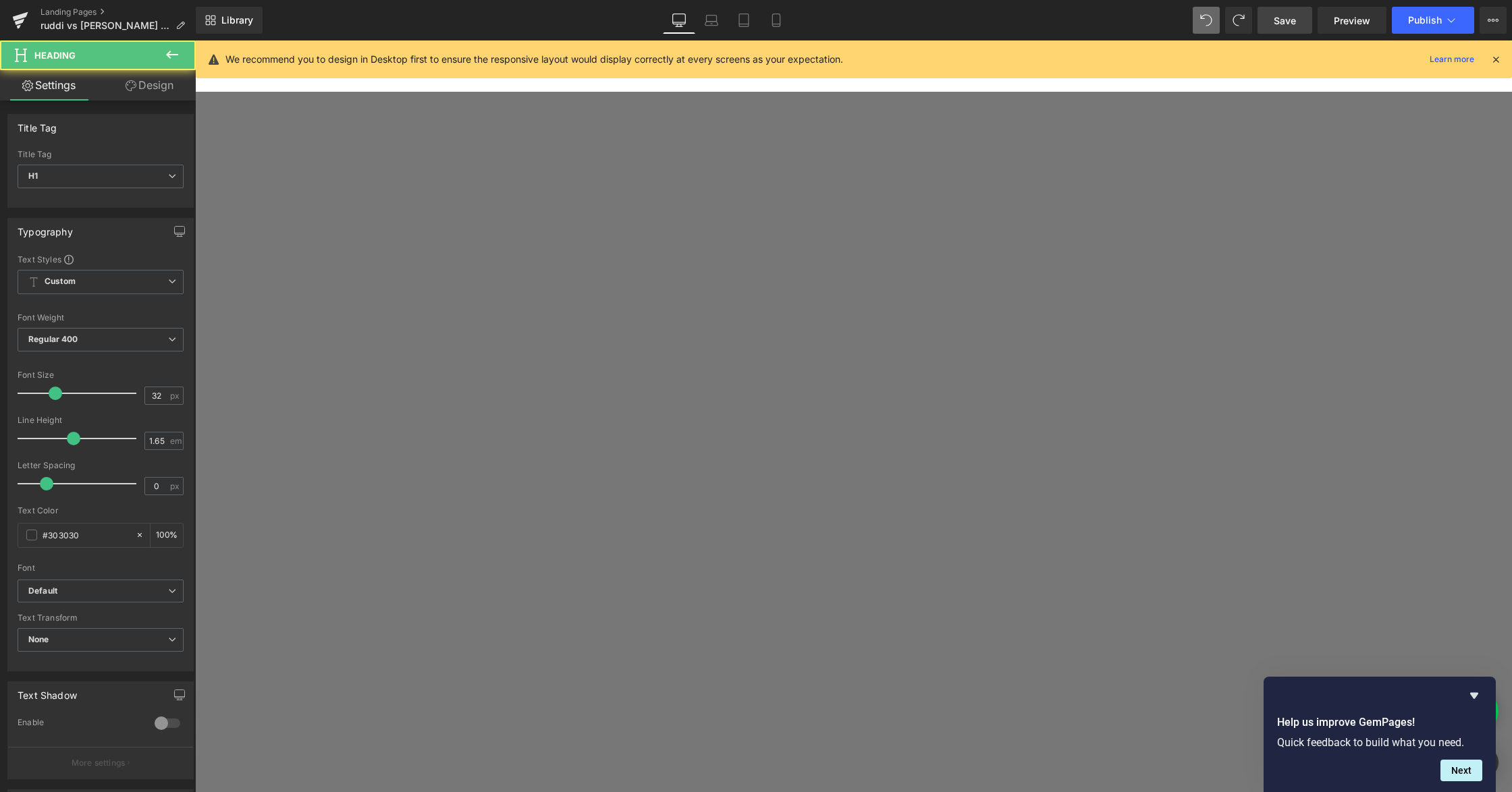
paste div
drag, startPoint x: 1038, startPoint y: 405, endPoint x: 624, endPoint y: 374, distance: 415.2
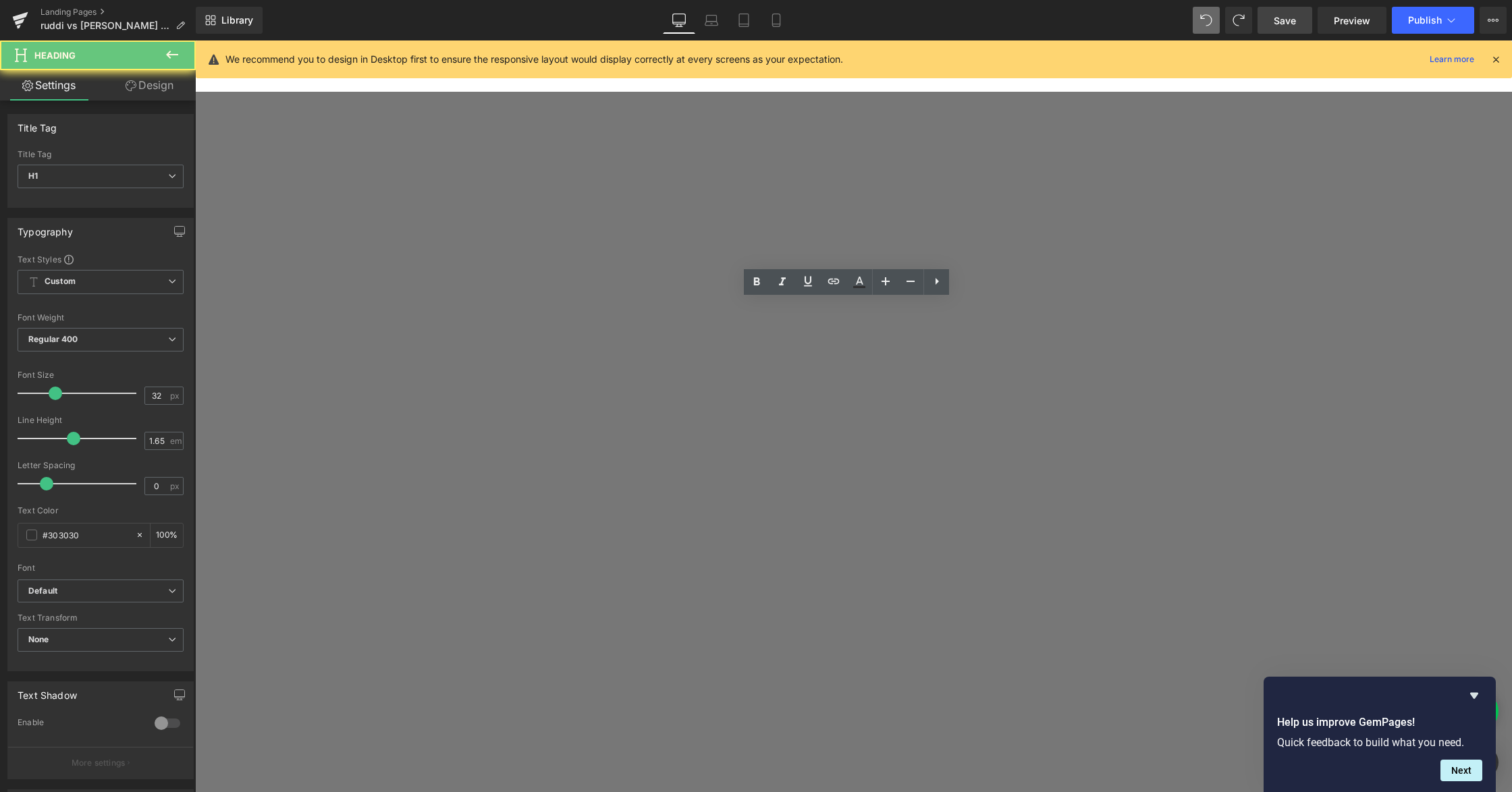
drag, startPoint x: 636, startPoint y: 382, endPoint x: 1064, endPoint y: 408, distance: 428.8
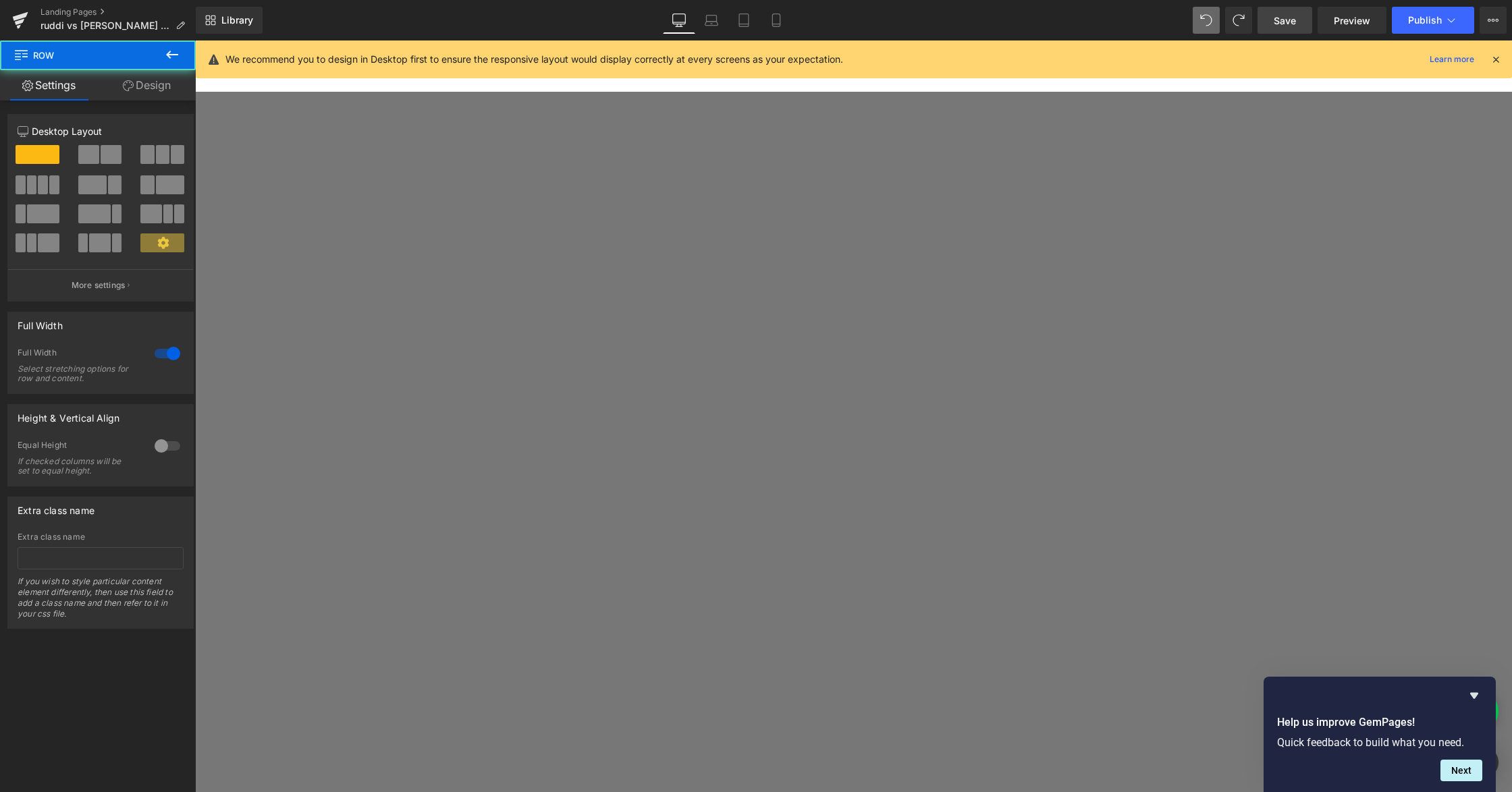
click at [195, 41] on span "Row" at bounding box center [195, 41] width 0 height 0
click at [154, 360] on div at bounding box center [167, 353] width 33 height 21
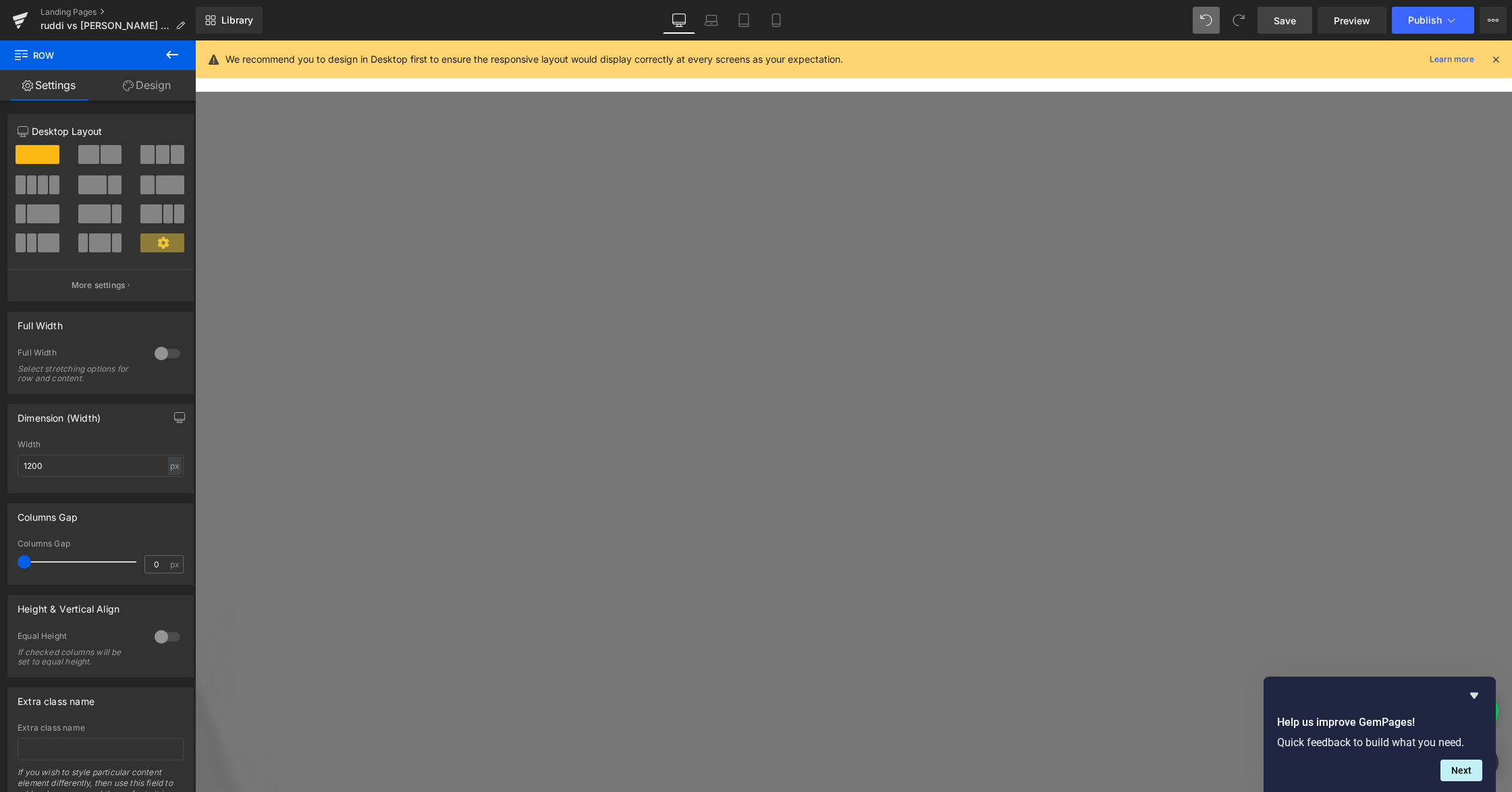
drag, startPoint x: 702, startPoint y: 220, endPoint x: 780, endPoint y: 265, distance: 90.0
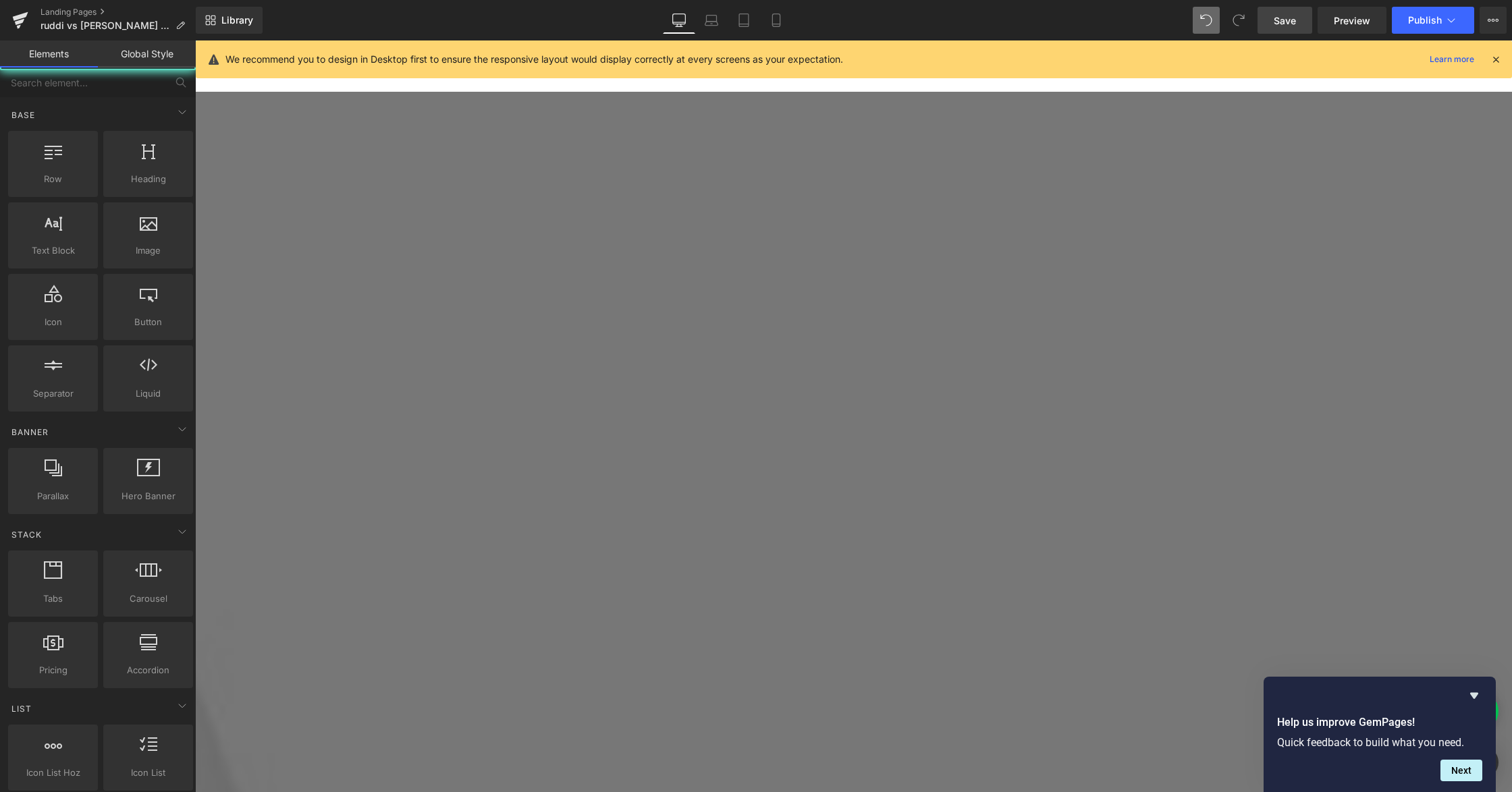
click at [1297, 21] on link "Save" at bounding box center [1284, 20] width 55 height 27
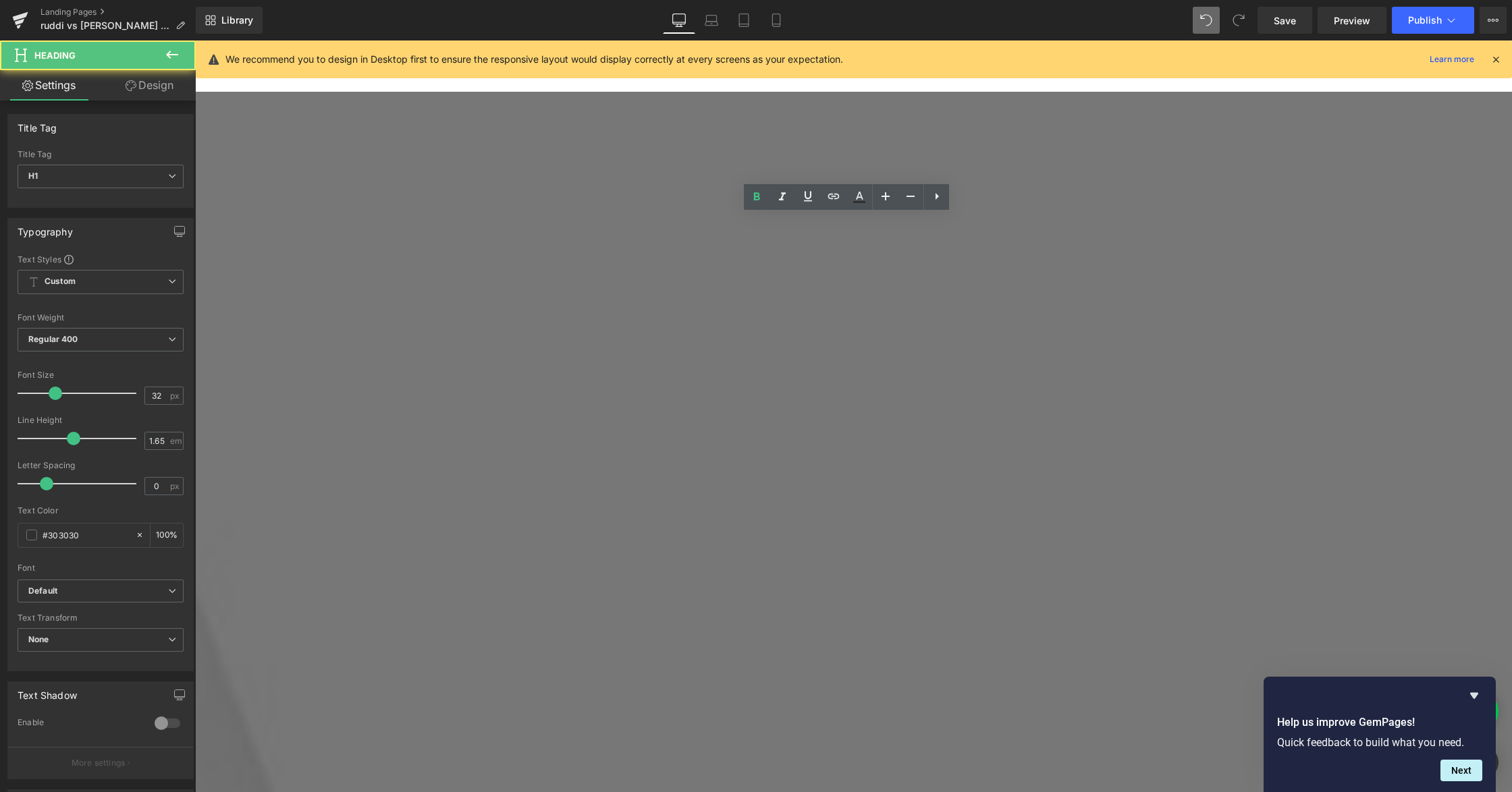
drag, startPoint x: 1056, startPoint y: 316, endPoint x: 631, endPoint y: 298, distance: 425.4
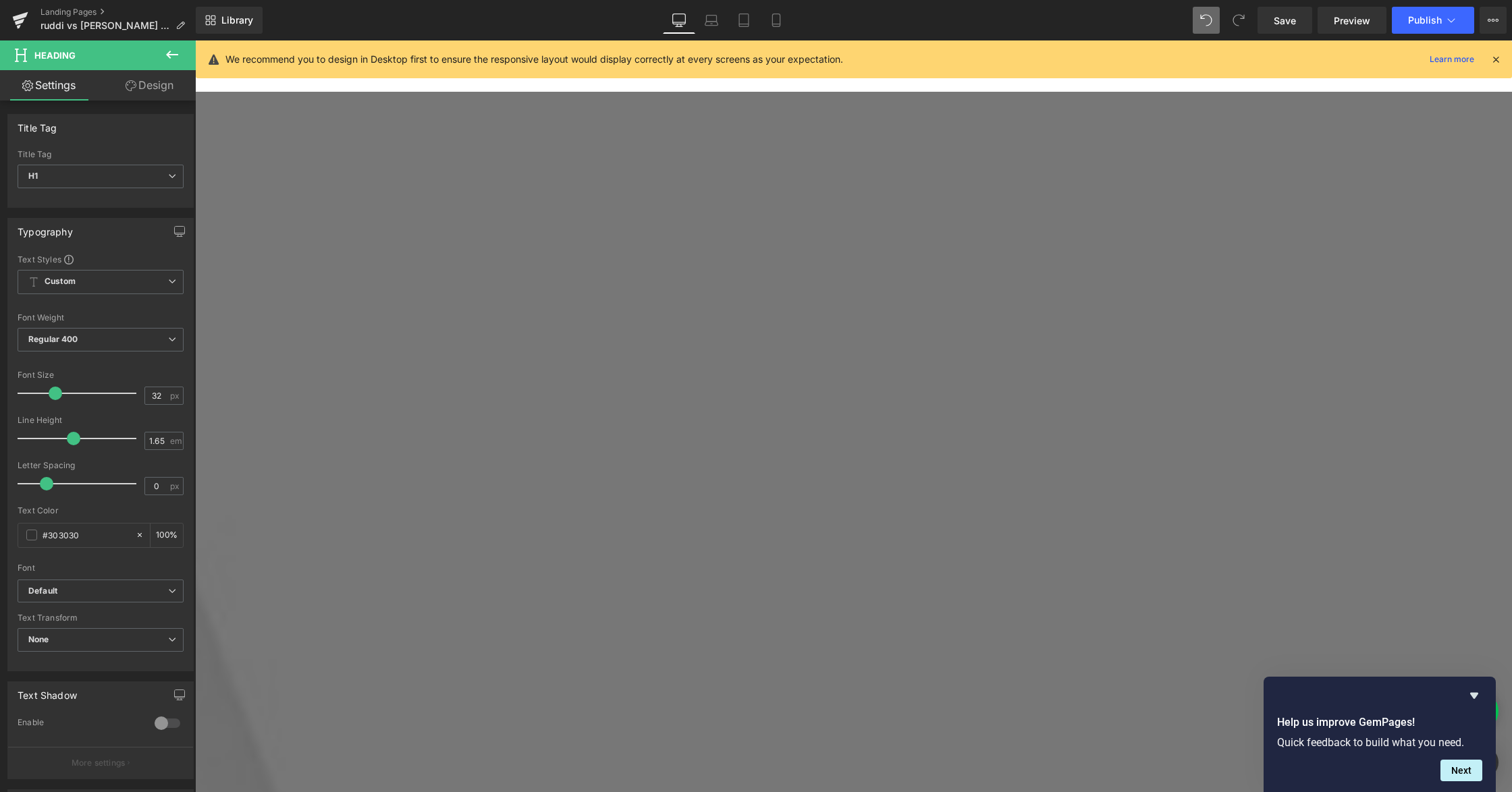
drag, startPoint x: 1095, startPoint y: 330, endPoint x: 638, endPoint y: 334, distance: 457.0
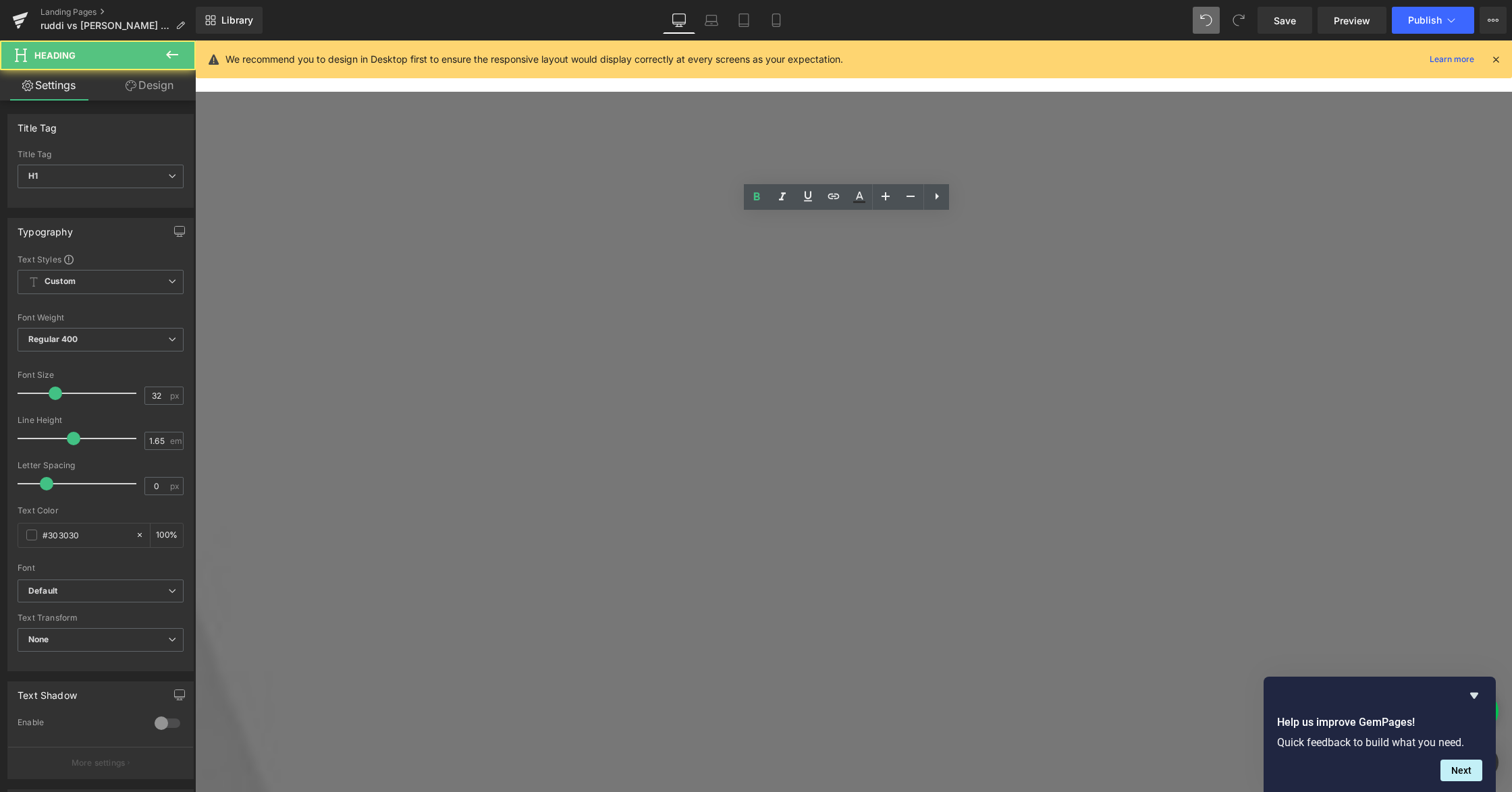
drag, startPoint x: 1196, startPoint y: 380, endPoint x: 446, endPoint y: 309, distance: 753.4
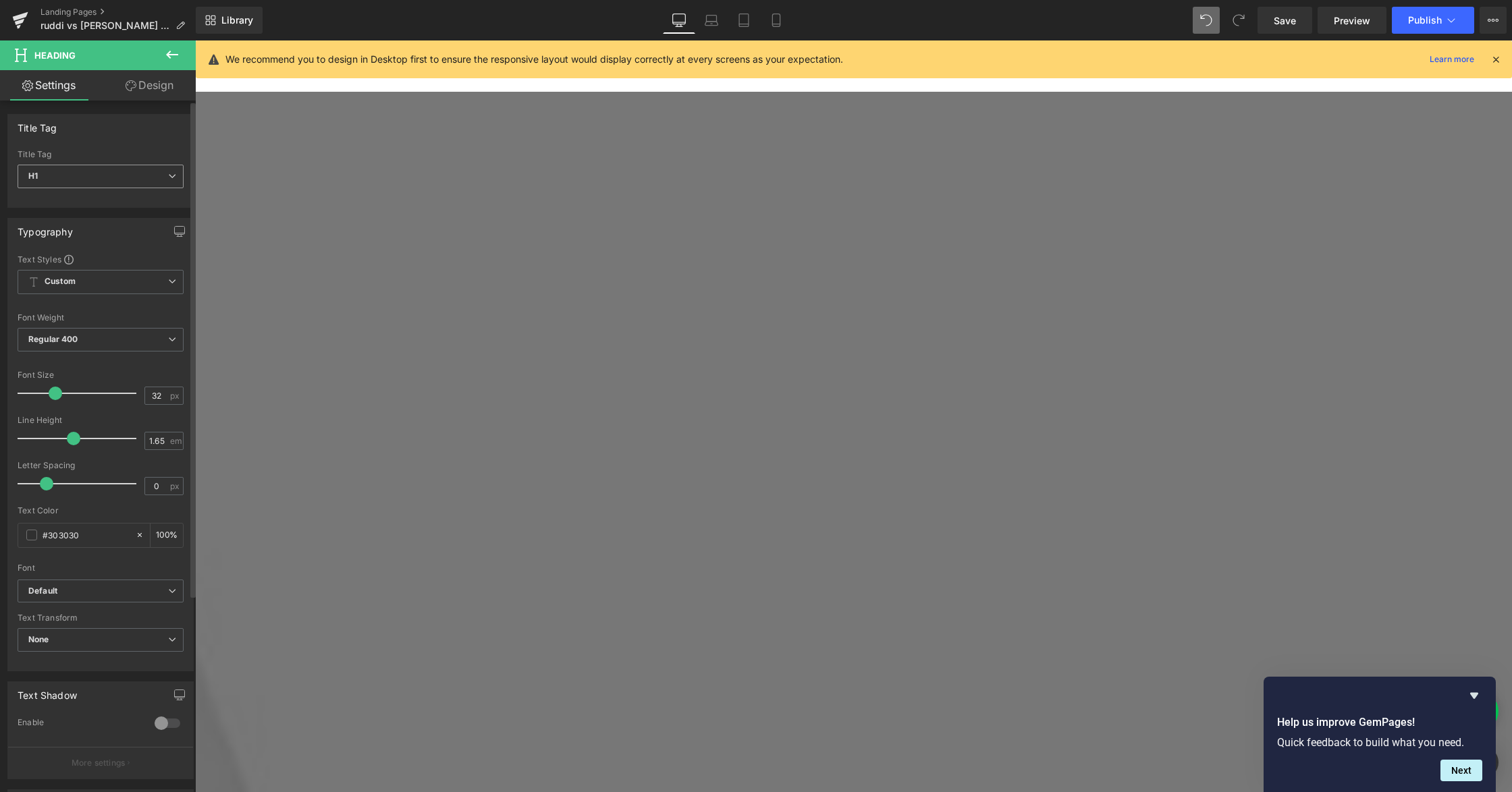
click at [138, 175] on span "H1" at bounding box center [100, 177] width 166 height 24
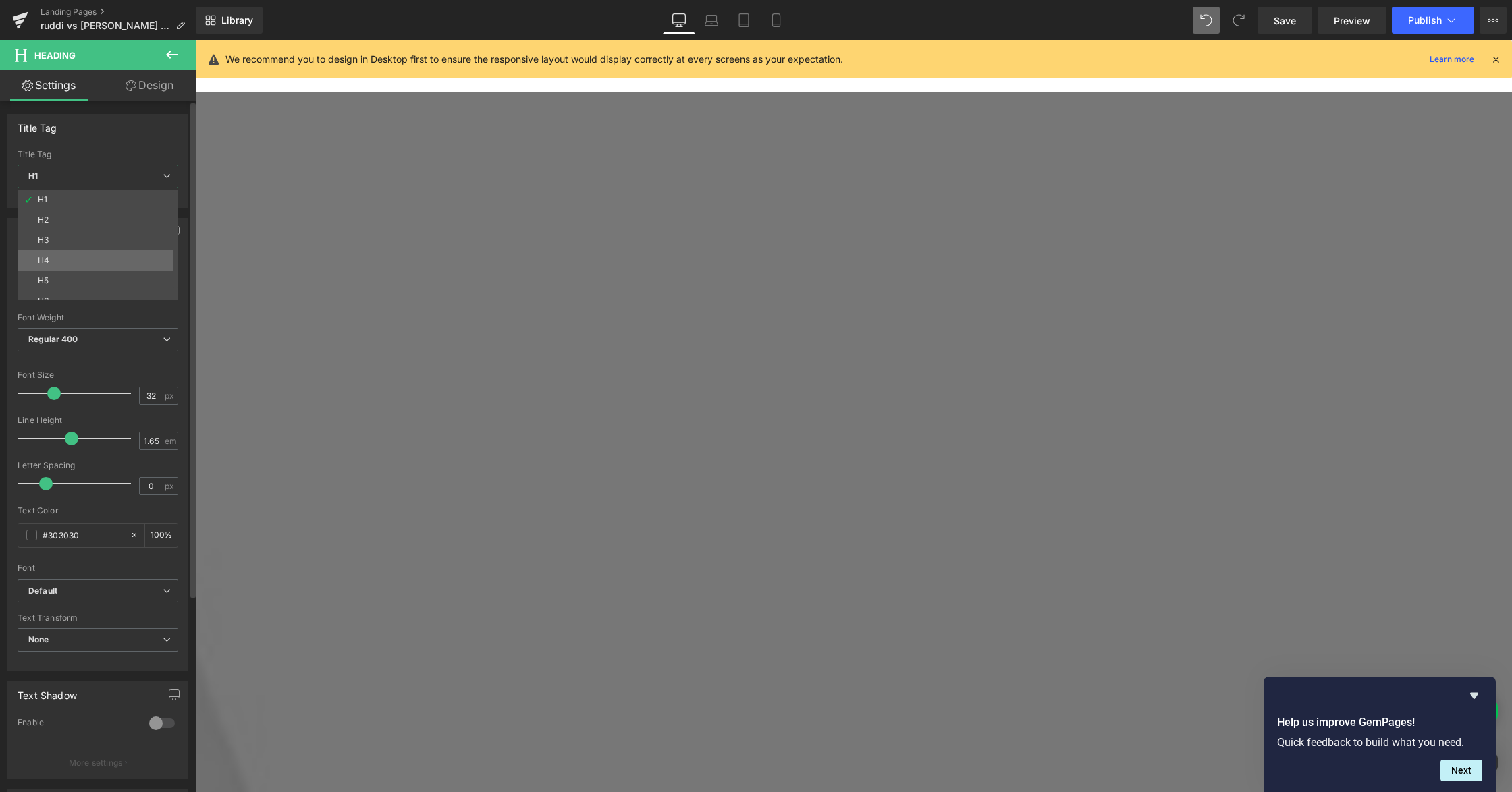
click at [79, 266] on li "H4" at bounding box center [100, 259] width 166 height 20
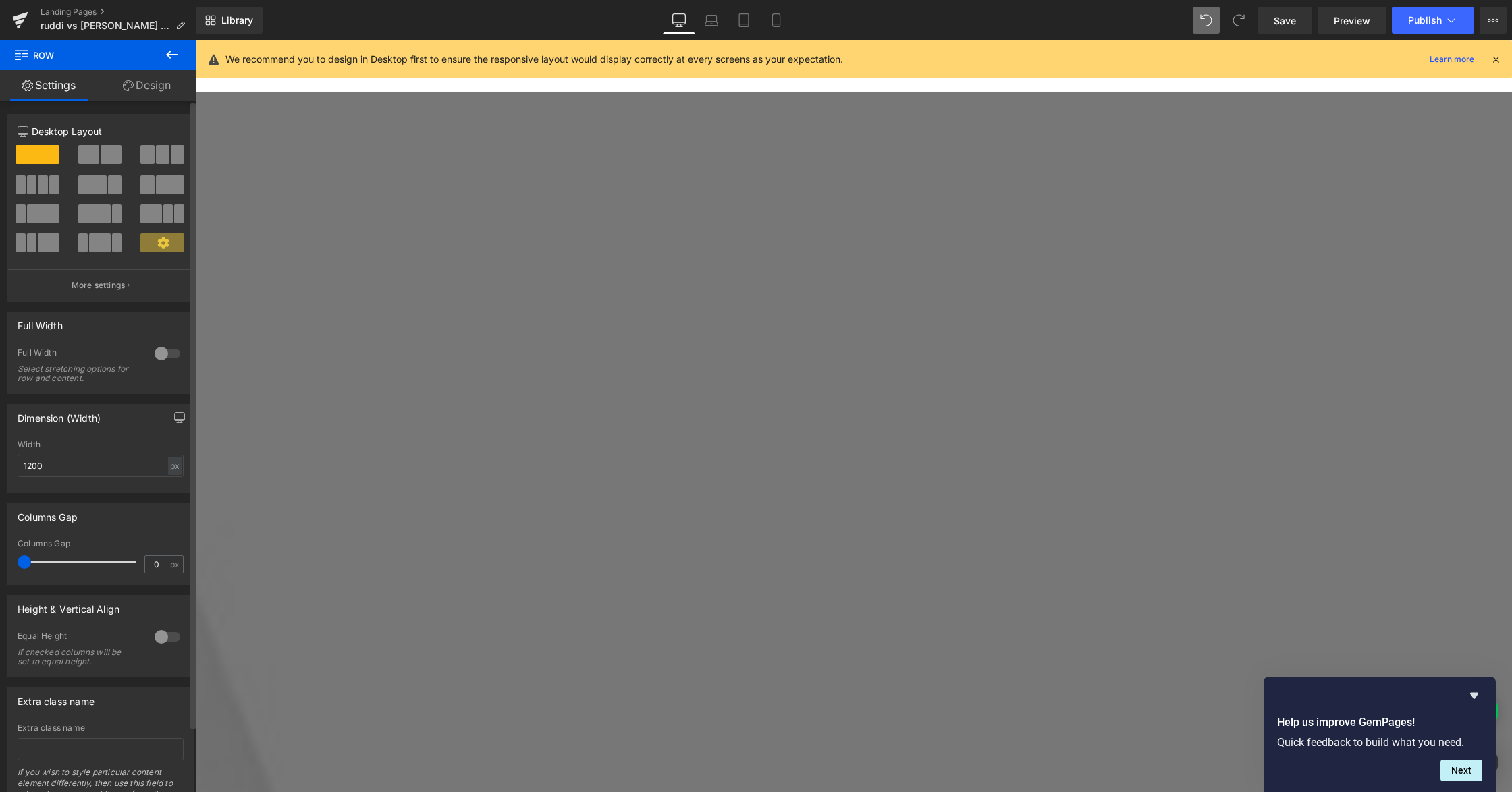
click at [155, 355] on div at bounding box center [167, 353] width 33 height 21
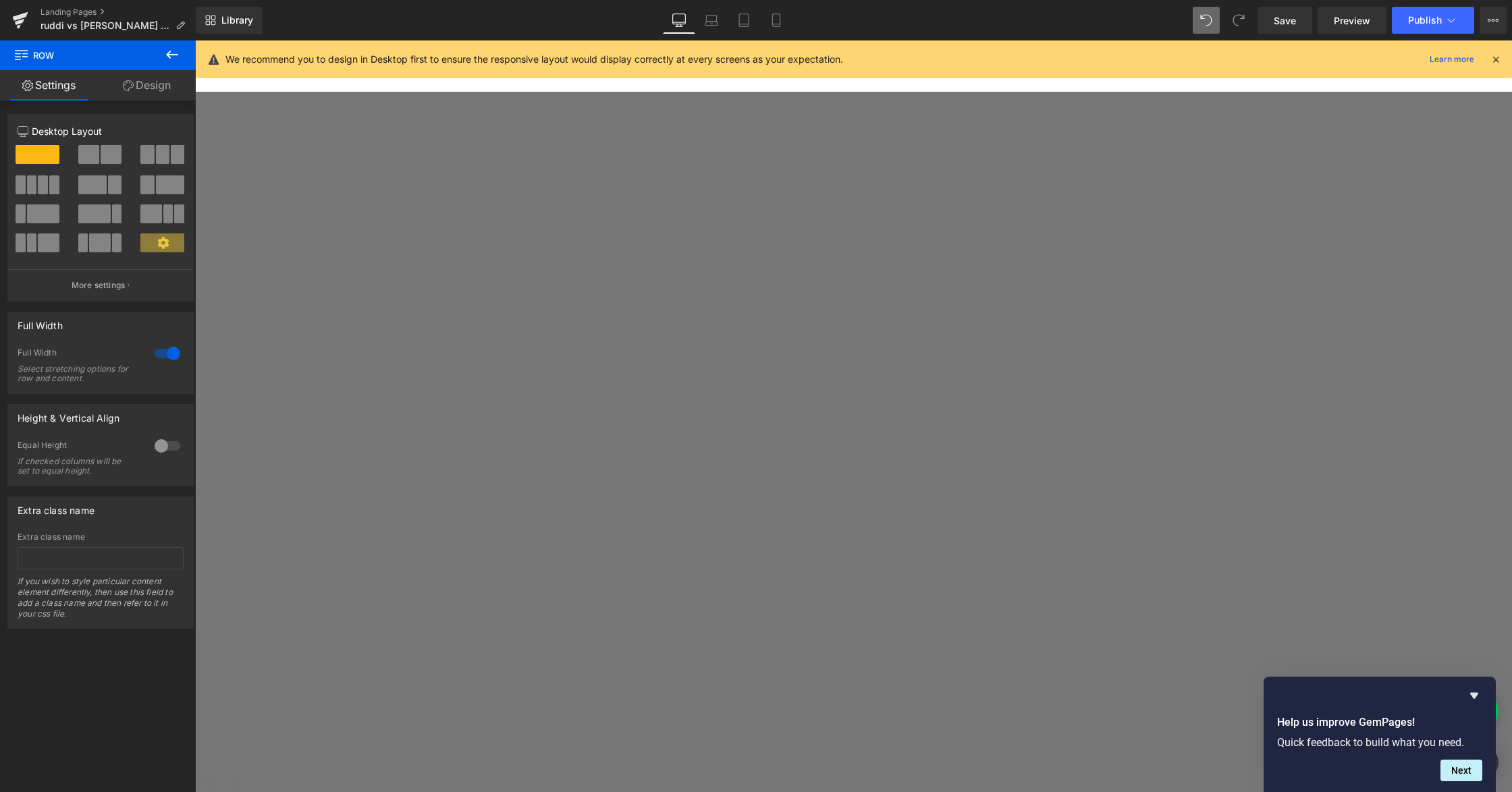
click at [170, 49] on icon at bounding box center [172, 54] width 16 height 16
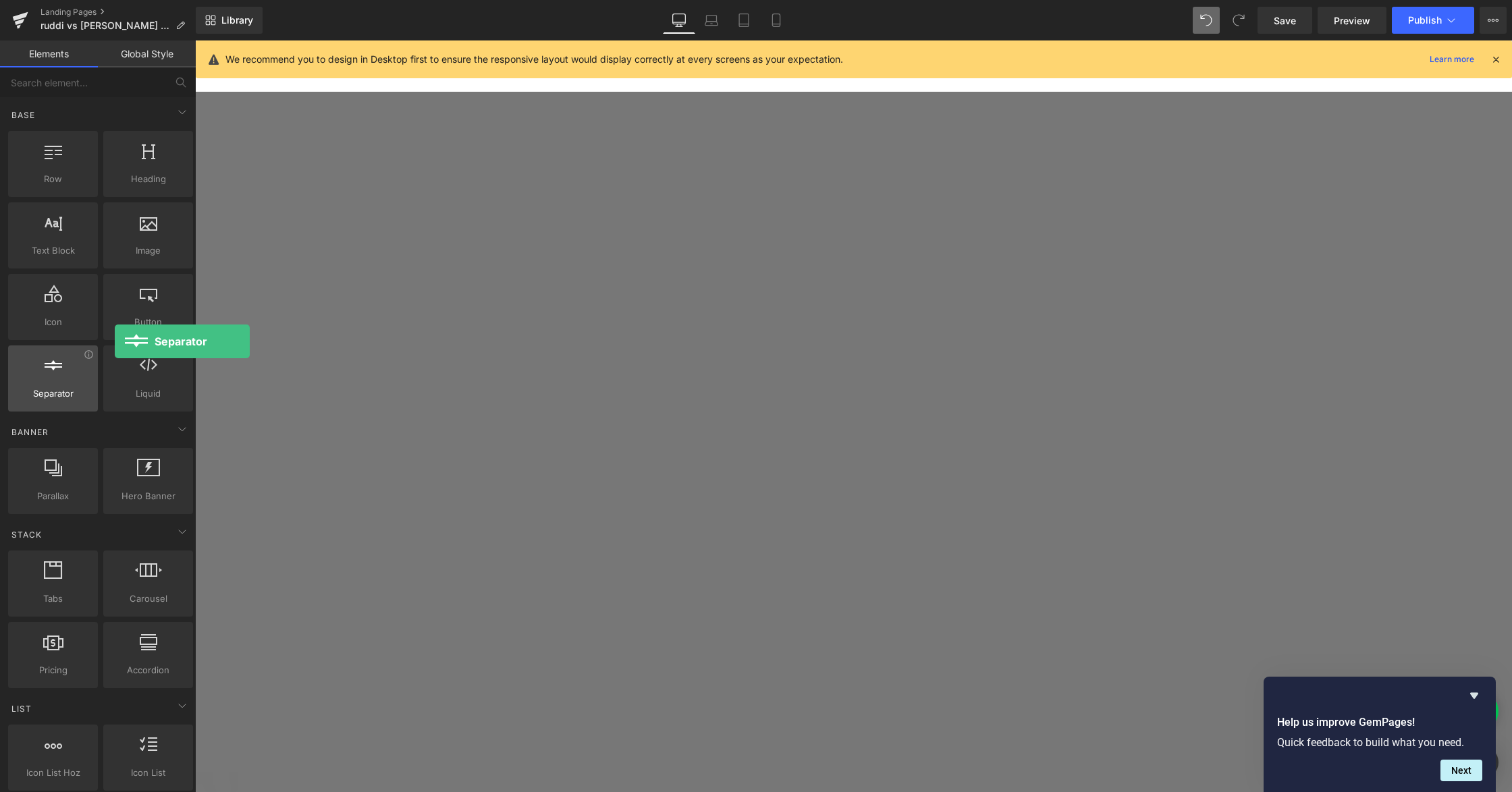
drag, startPoint x: 11, startPoint y: 302, endPoint x: 16, endPoint y: 361, distance: 59.2
click at [16, 361] on div at bounding box center [53, 372] width 82 height 30
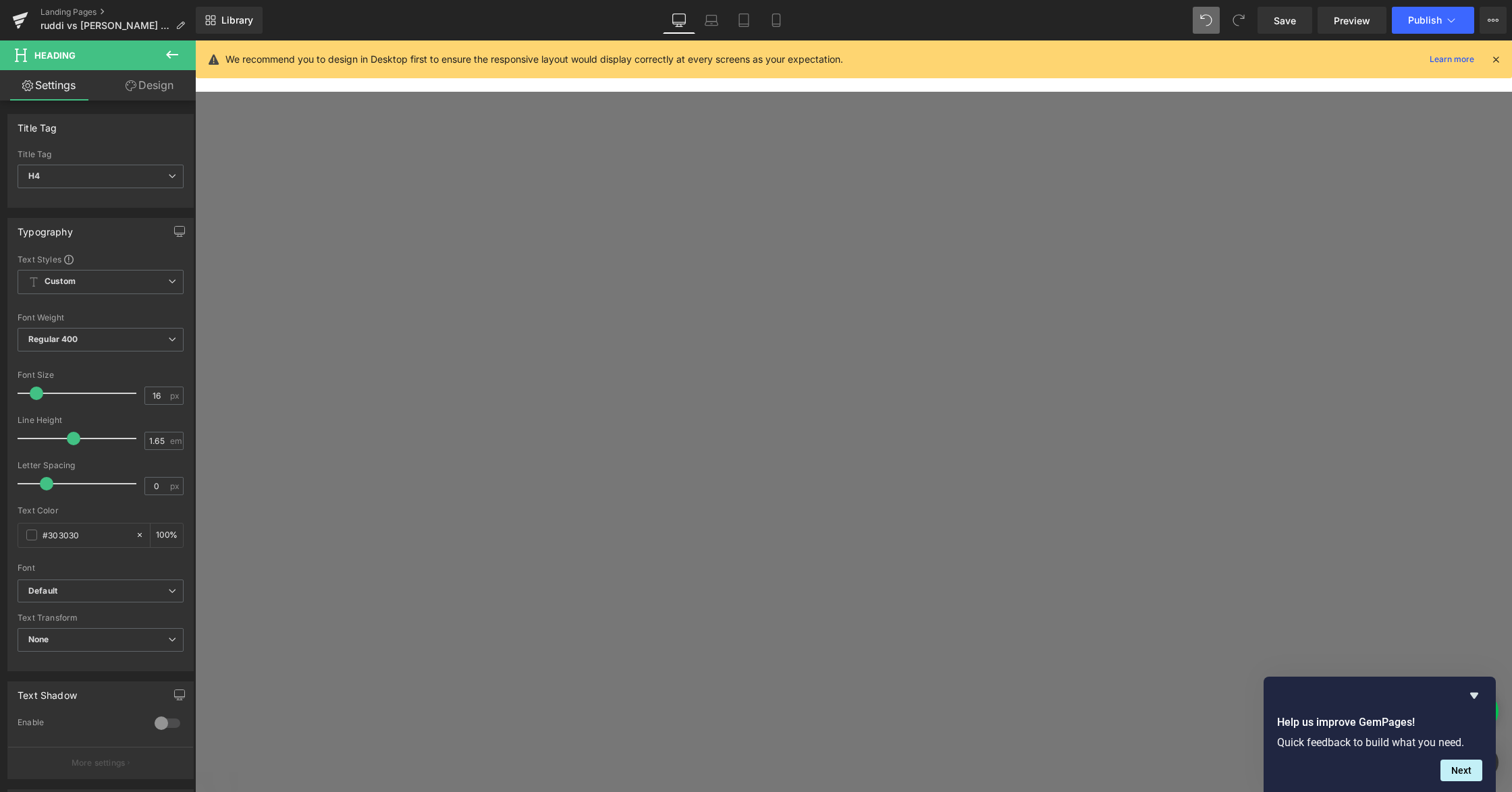
click at [148, 95] on link "Design" at bounding box center [149, 85] width 98 height 30
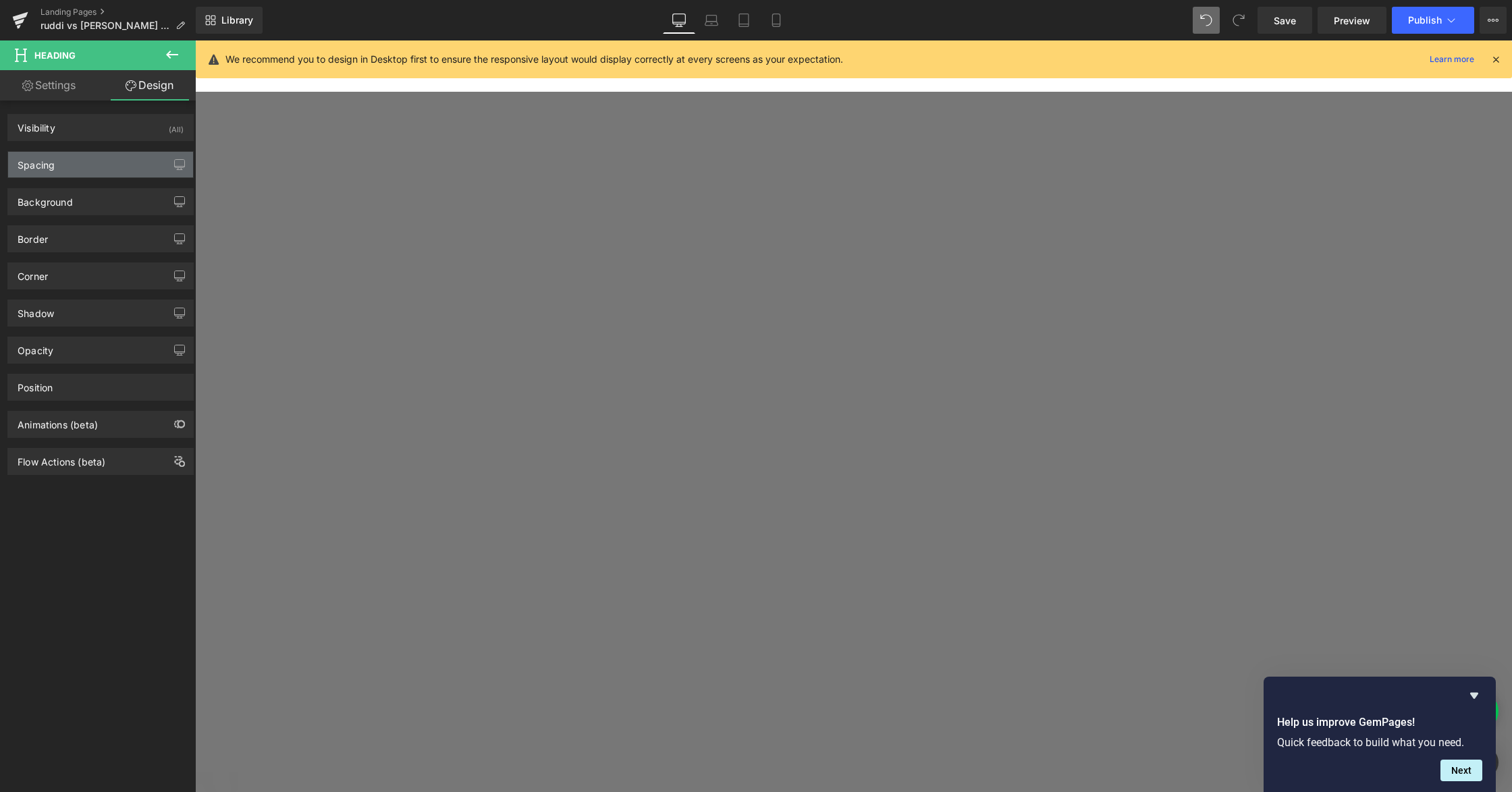
click at [87, 161] on div "Spacing" at bounding box center [100, 165] width 185 height 25
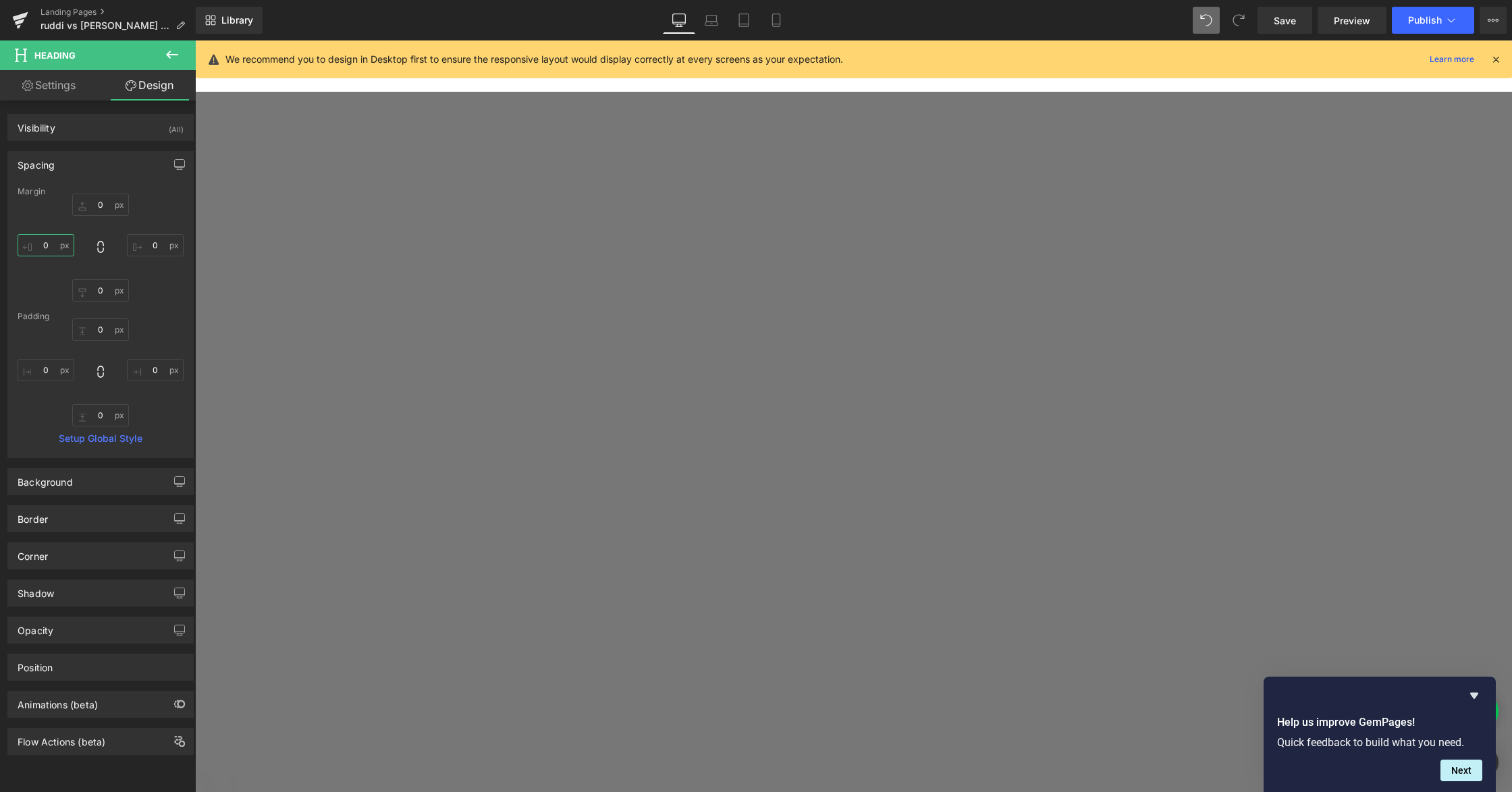
click at [61, 249] on input "text" at bounding box center [45, 245] width 57 height 22
type input "1"
type input "400"
click at [152, 251] on input "text" at bounding box center [154, 245] width 57 height 22
type input "400"
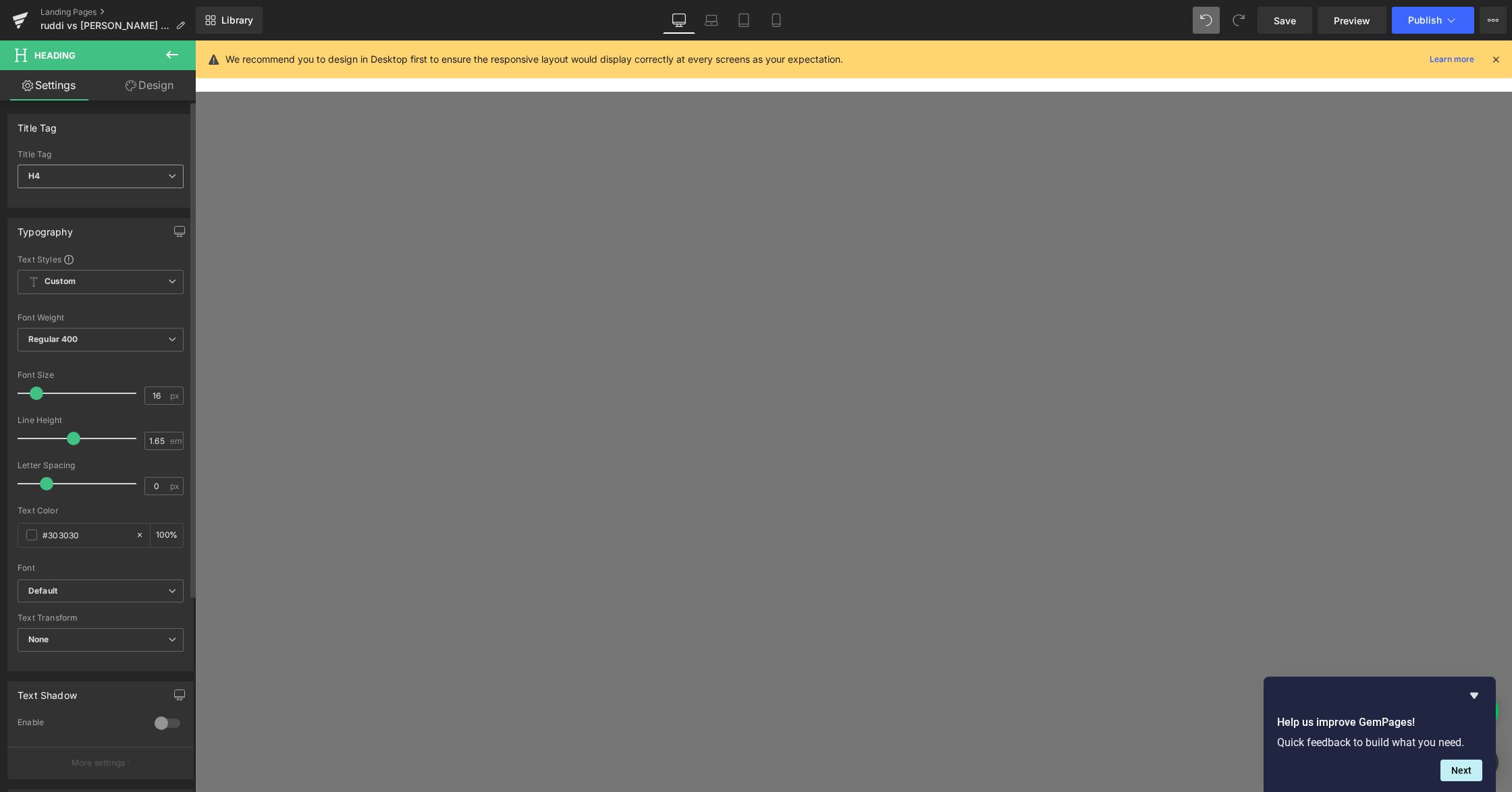
click at [131, 181] on span "H4" at bounding box center [100, 177] width 166 height 24
click at [104, 210] on li "H2" at bounding box center [100, 220] width 166 height 20
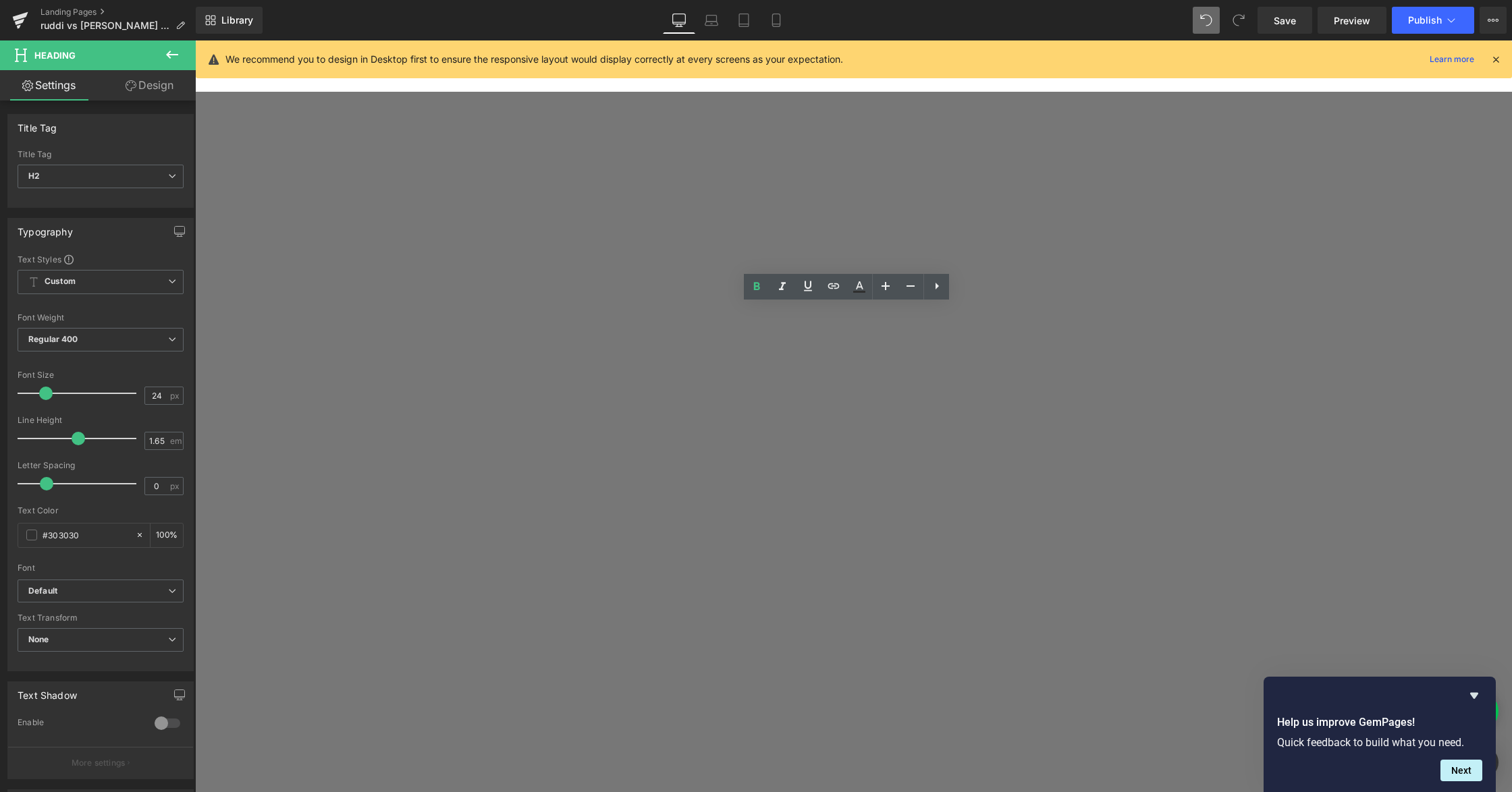
drag, startPoint x: 982, startPoint y: 436, endPoint x: 462, endPoint y: 373, distance: 523.8
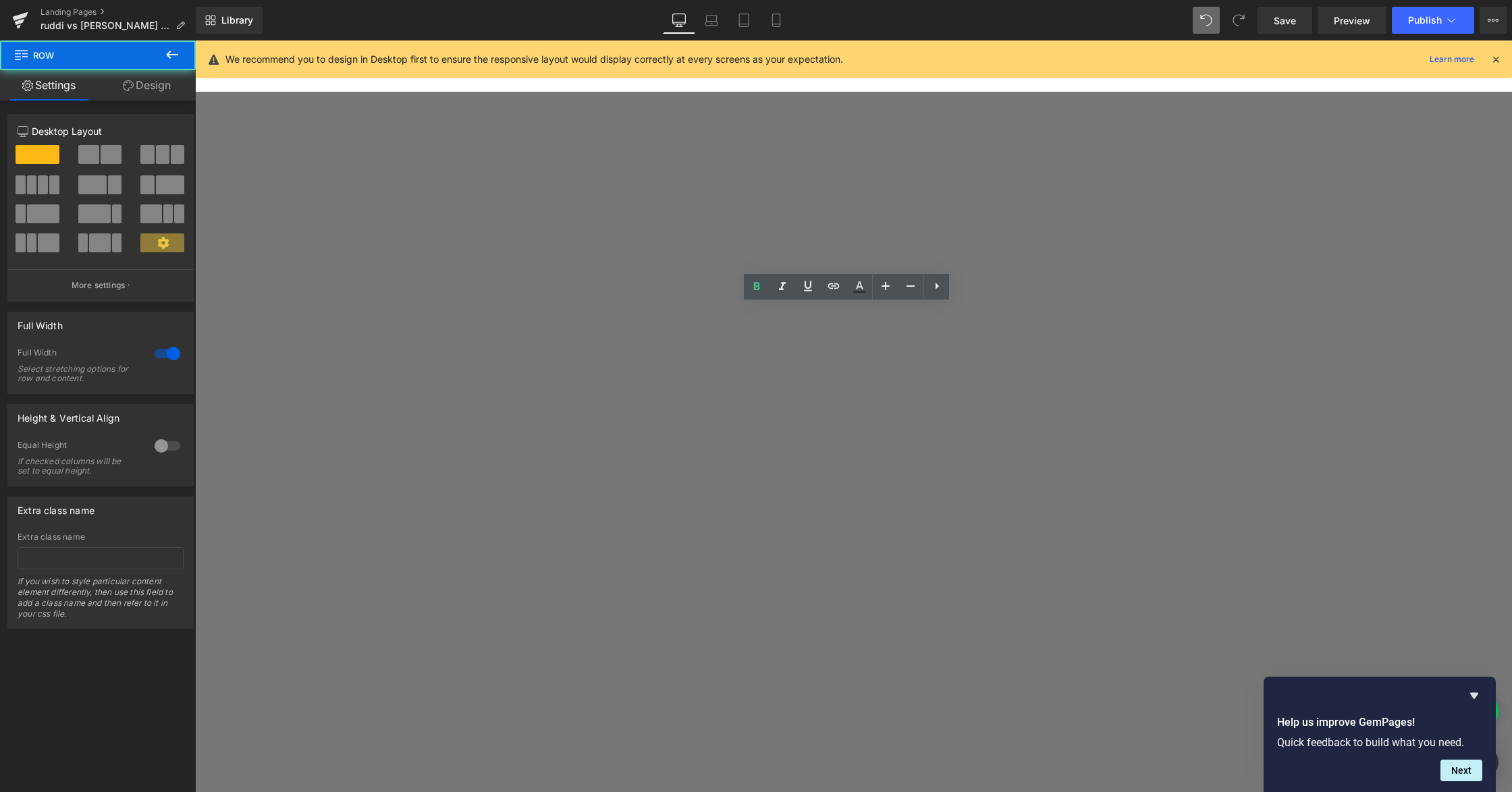
click at [195, 41] on link at bounding box center [195, 41] width 0 height 0
click at [195, 41] on icon at bounding box center [195, 41] width 0 height 0
click at [195, 41] on link at bounding box center [195, 41] width 0 height 0
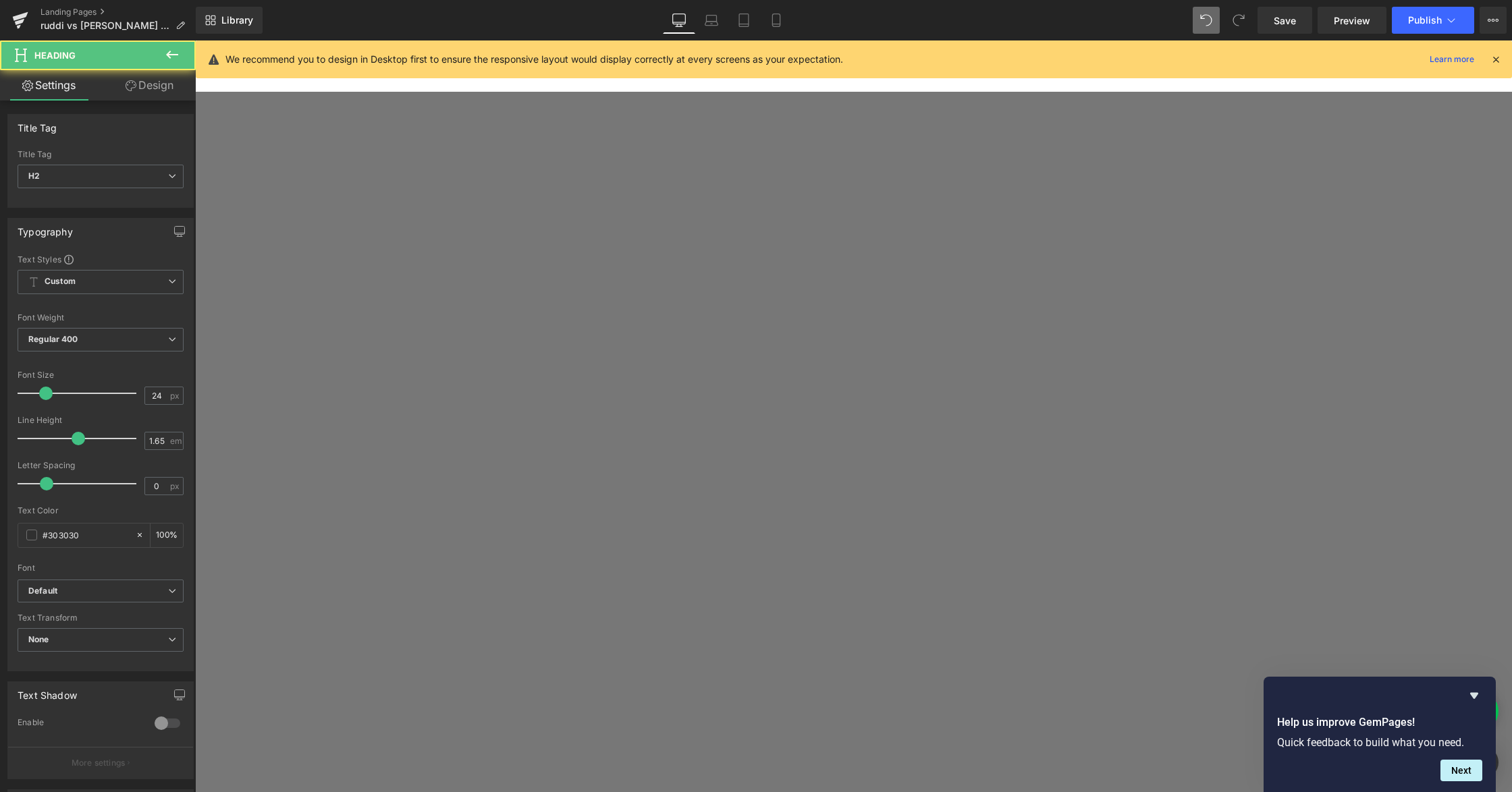
paste div
click at [134, 177] on span "H2" at bounding box center [100, 177] width 166 height 24
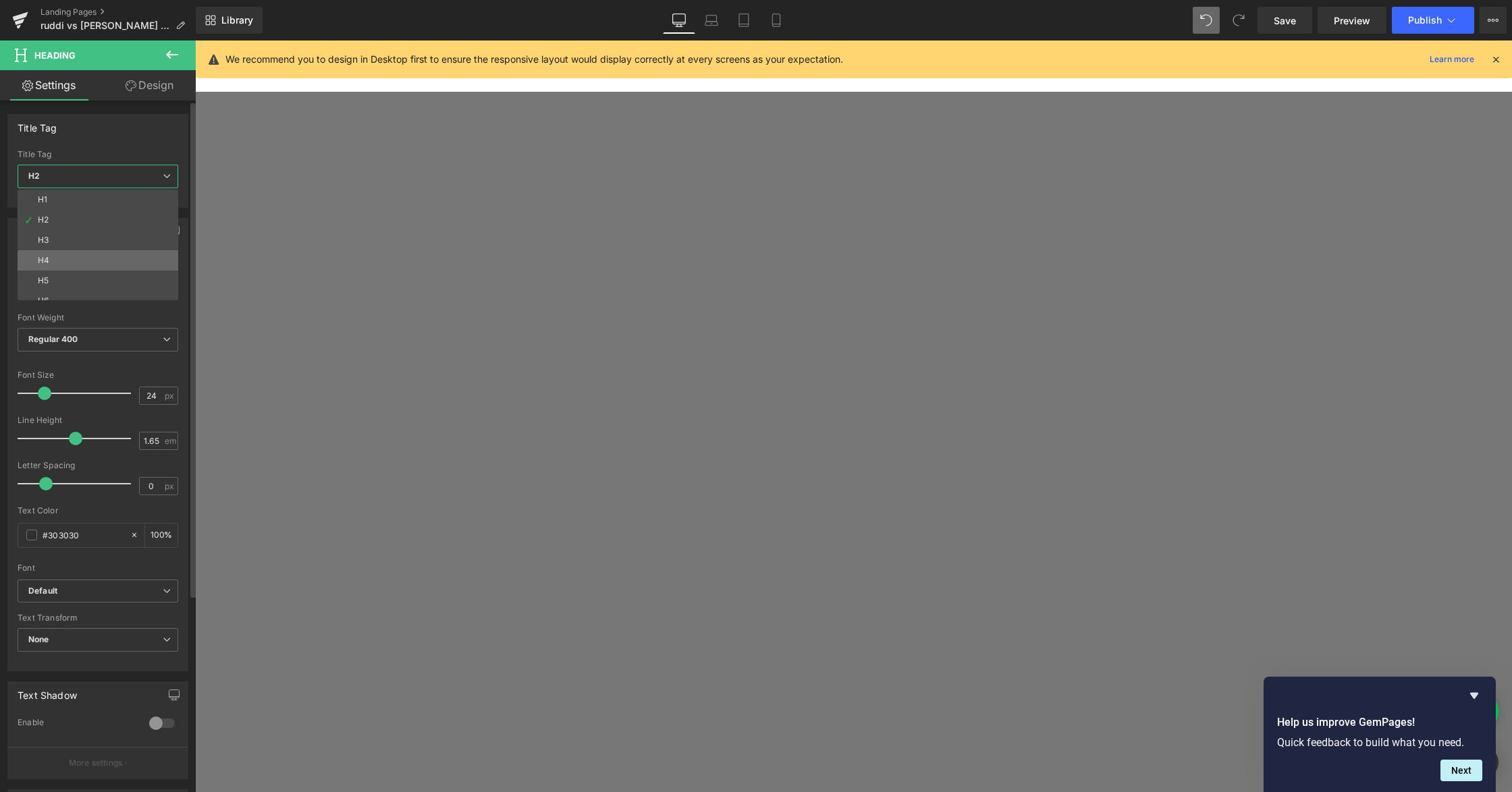
click at [108, 256] on li "H4" at bounding box center [100, 259] width 166 height 20
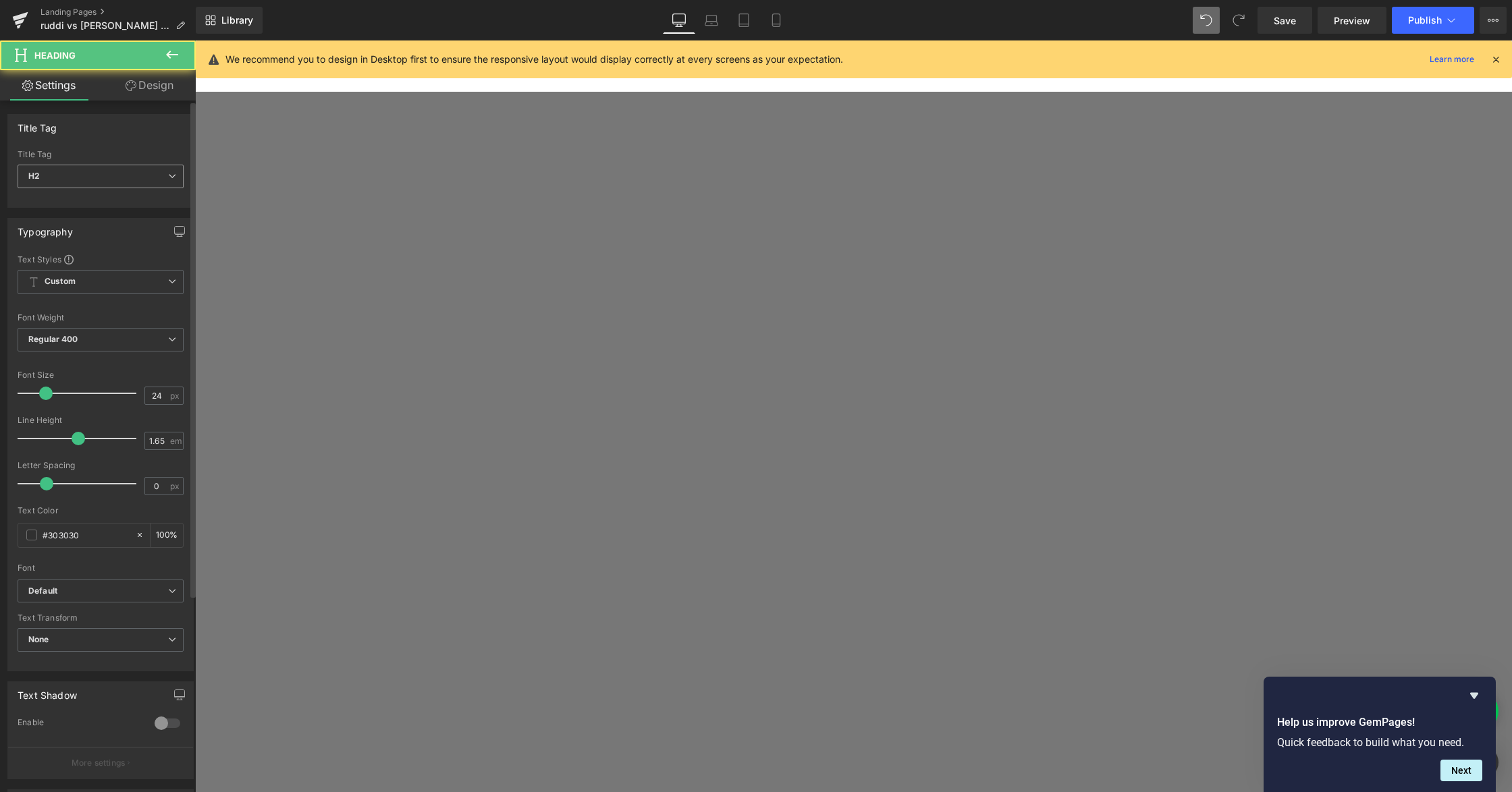
click at [132, 175] on span "H2" at bounding box center [100, 177] width 166 height 24
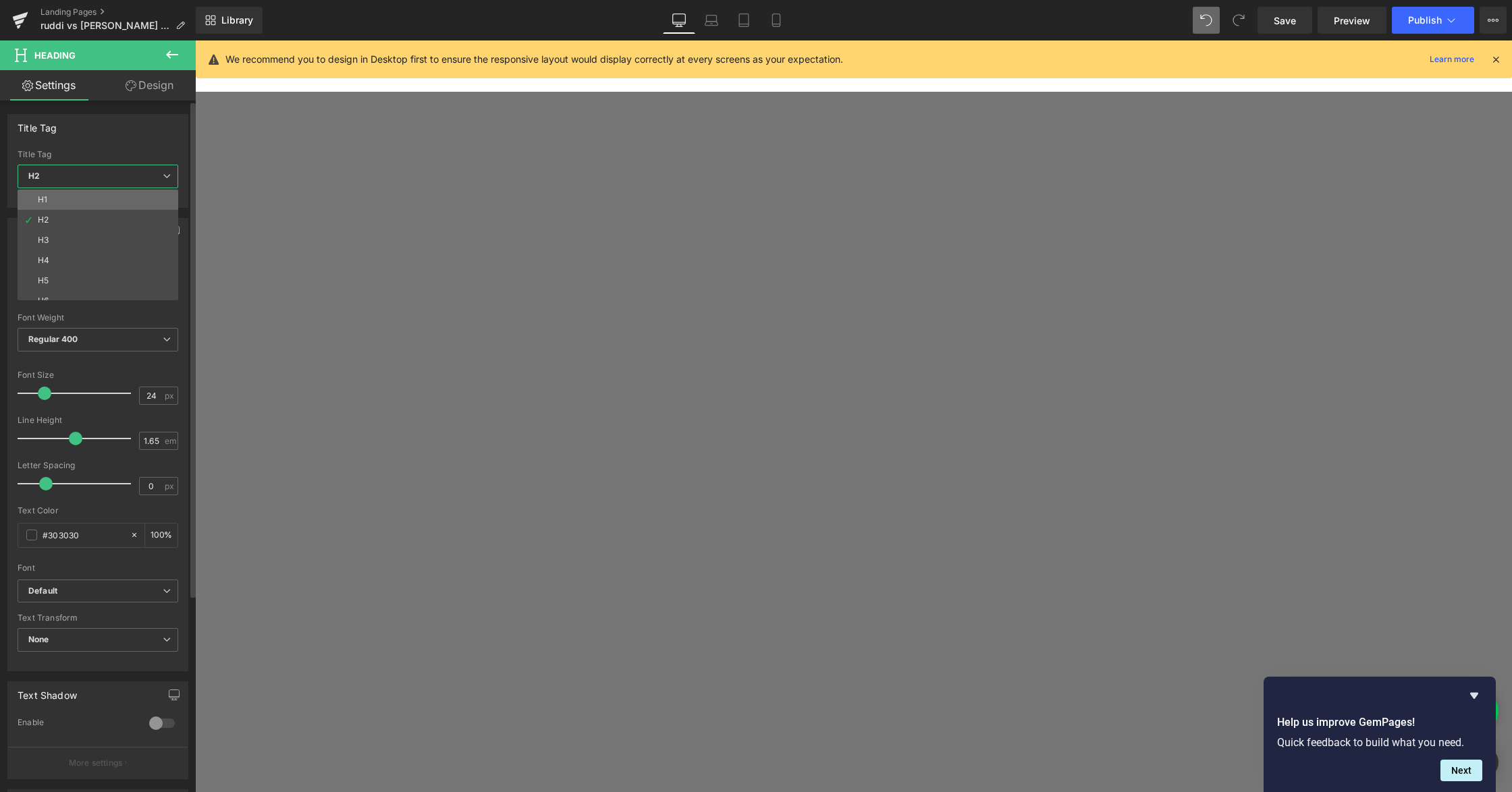
drag, startPoint x: 100, startPoint y: 200, endPoint x: 401, endPoint y: 241, distance: 303.8
click at [100, 200] on li "H1" at bounding box center [100, 199] width 166 height 20
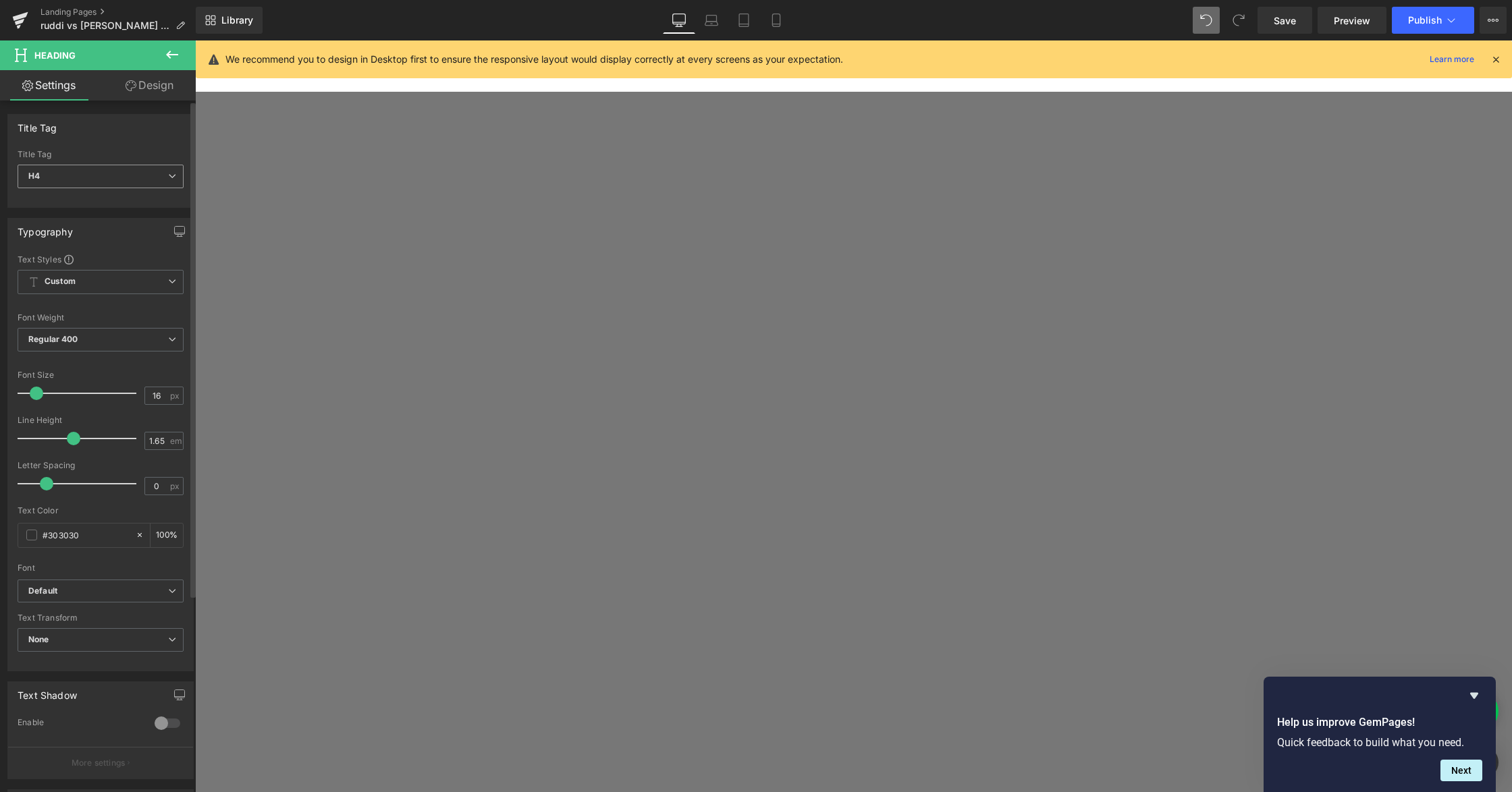
click at [60, 166] on span "H4" at bounding box center [100, 177] width 166 height 24
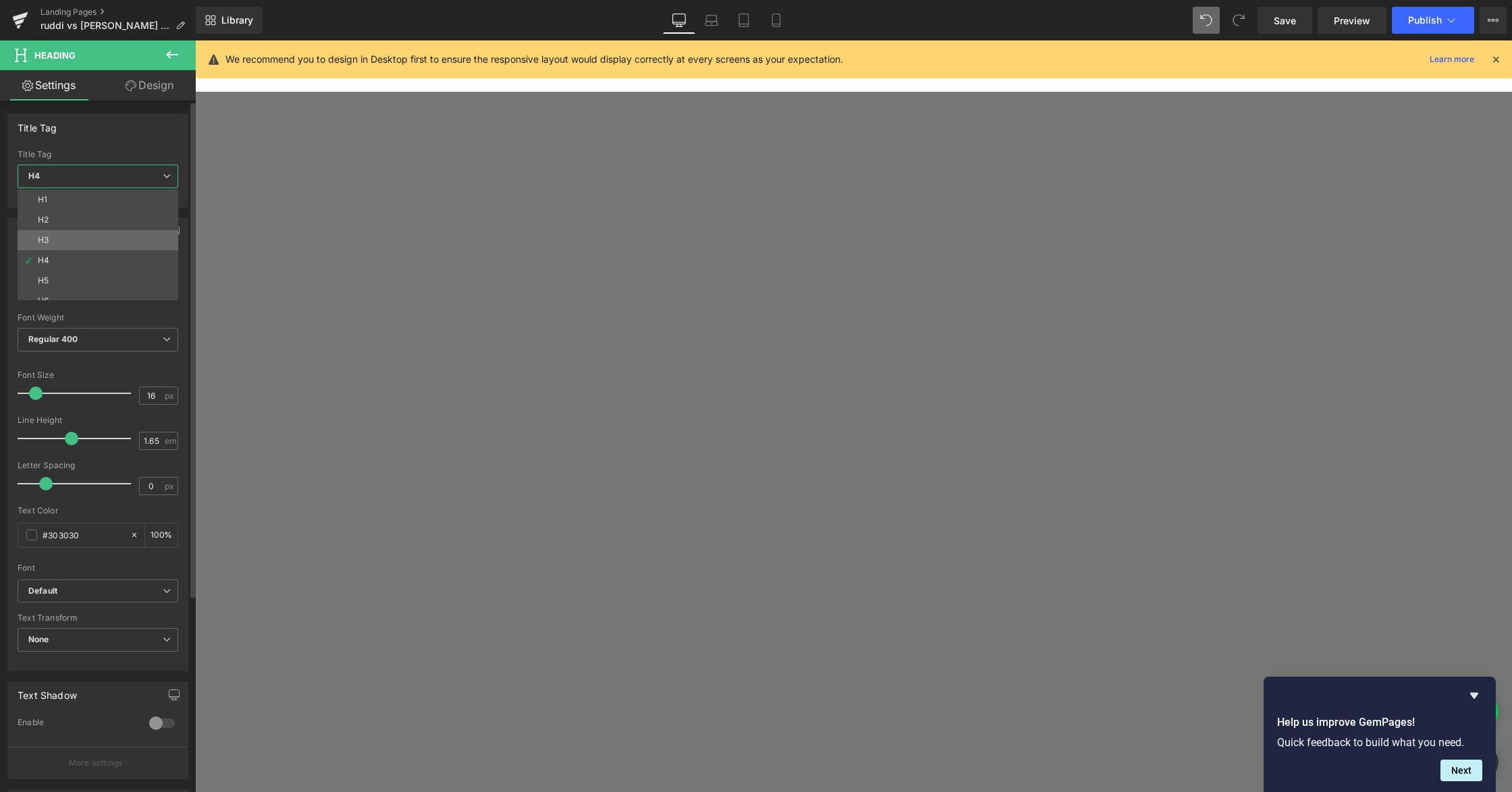
click at [78, 244] on li "H3" at bounding box center [100, 240] width 166 height 20
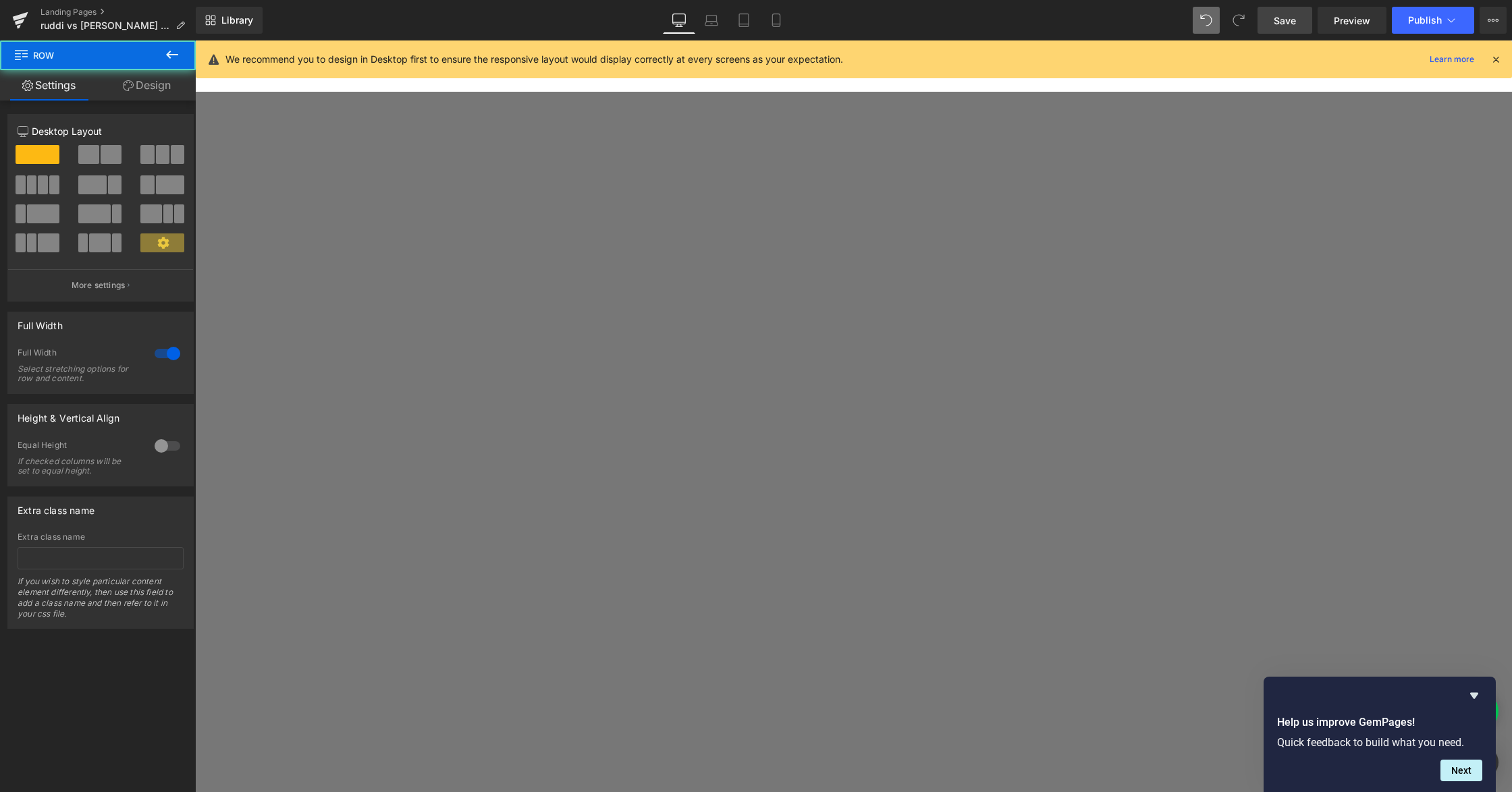
click at [1288, 15] on span "Save" at bounding box center [1285, 21] width 22 height 14
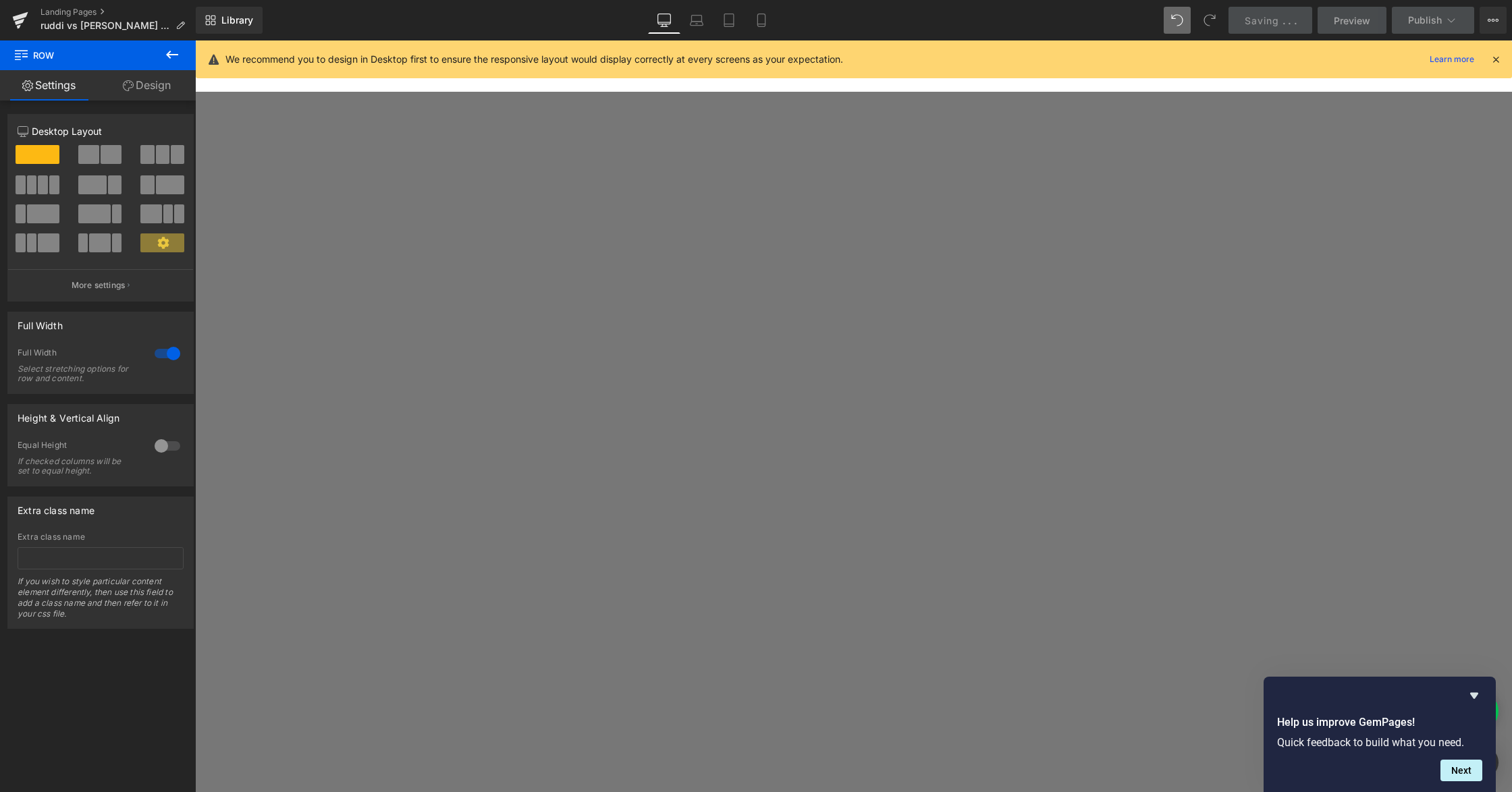
scroll to position [1159, 0]
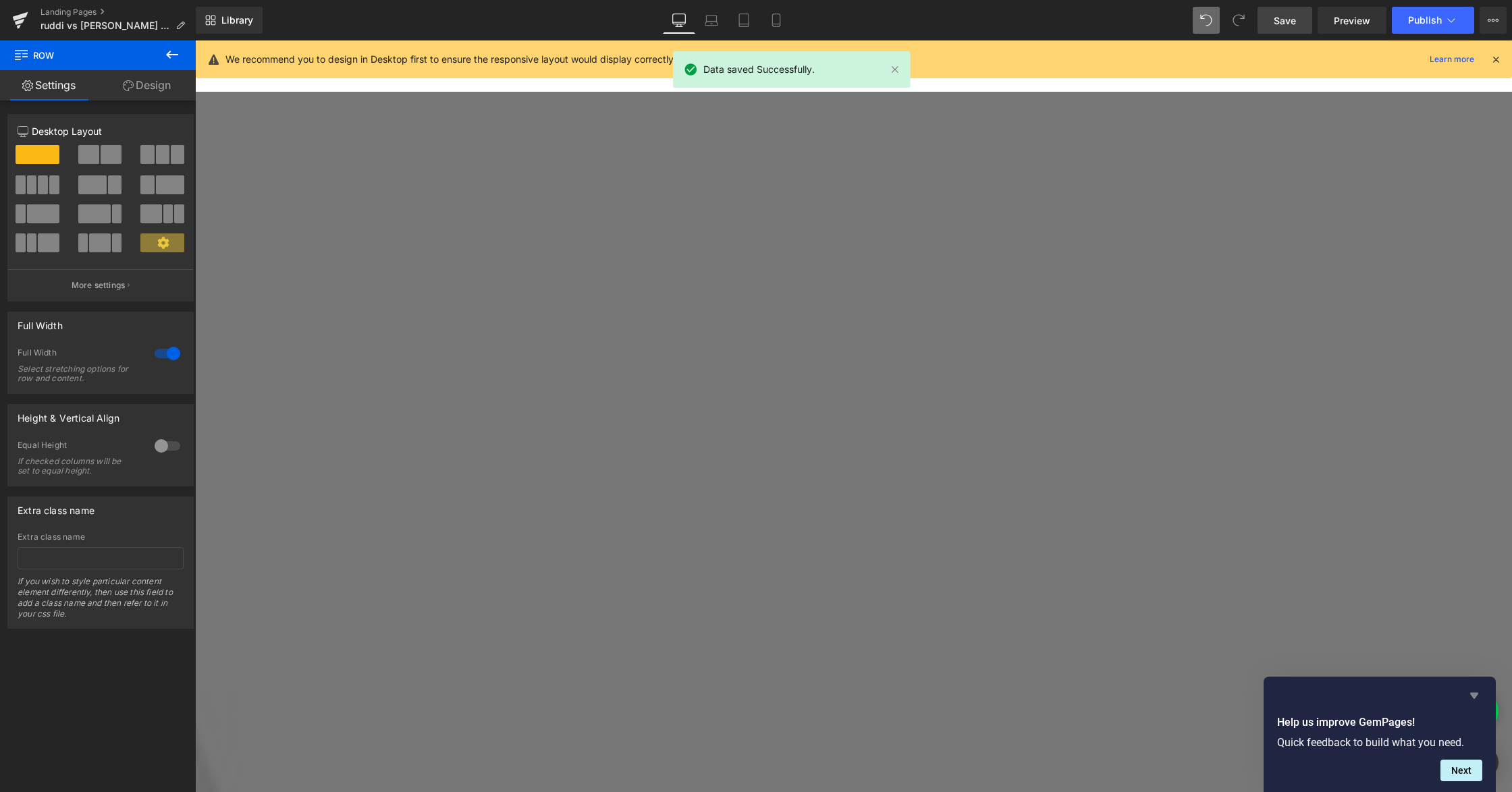
drag, startPoint x: 1475, startPoint y: 694, endPoint x: 1167, endPoint y: 530, distance: 348.9
click at [1475, 694] on icon "Hide survey" at bounding box center [1474, 696] width 8 height 6
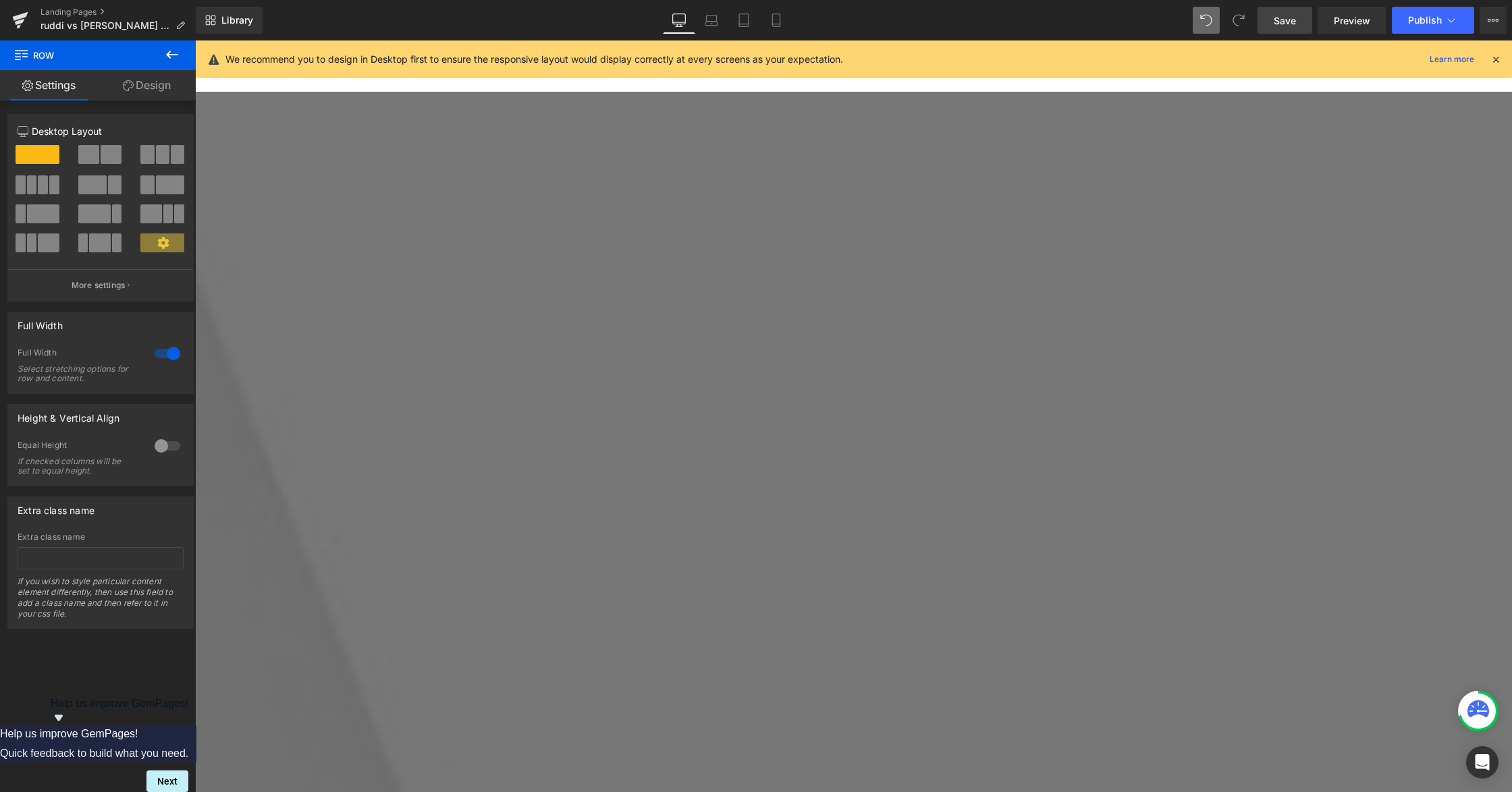
scroll to position [1520, 0]
drag, startPoint x: 778, startPoint y: 22, endPoint x: 137, endPoint y: 98, distance: 645.5
click at [778, 22] on icon at bounding box center [776, 20] width 14 height 14
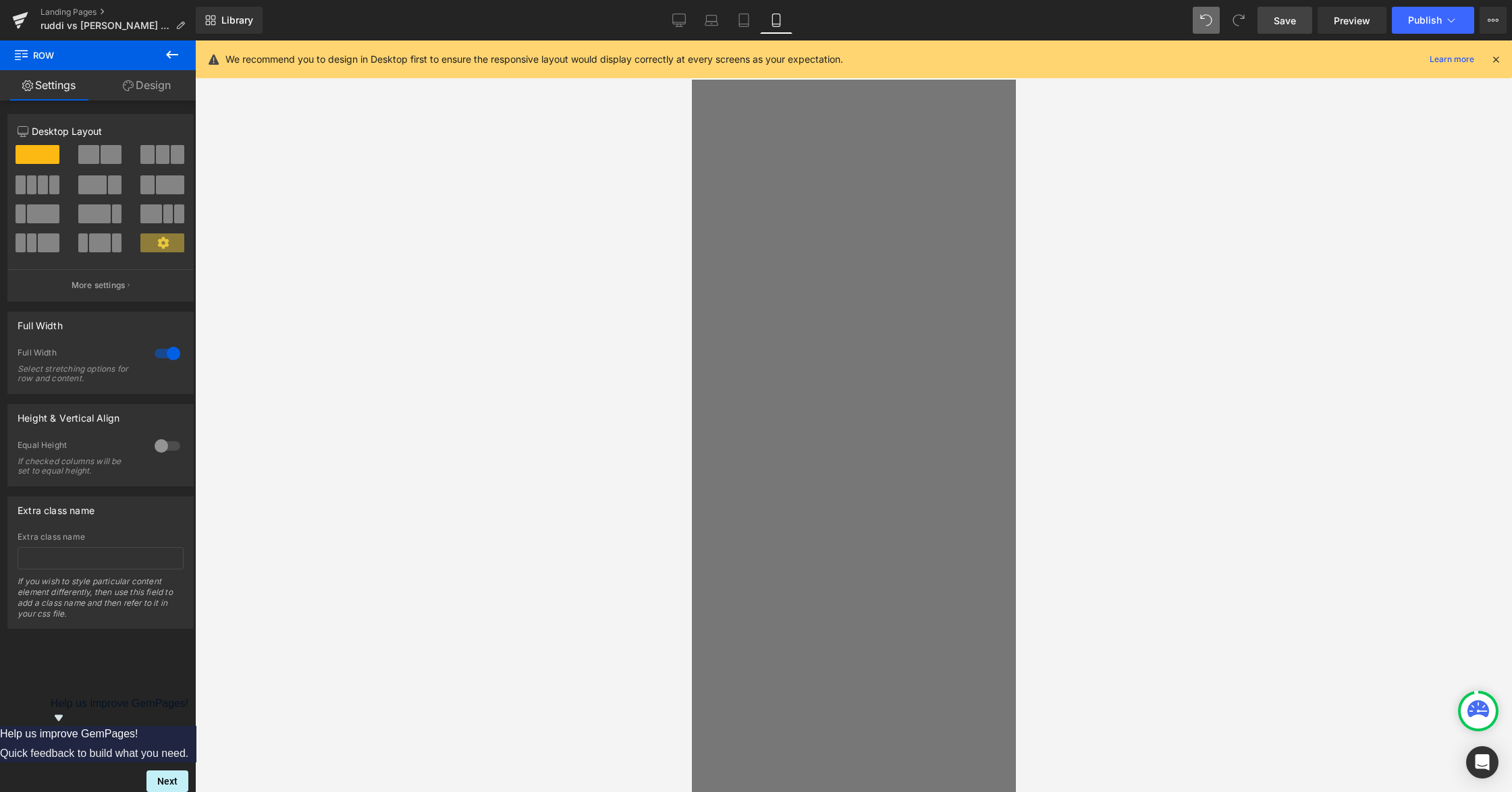
scroll to position [1136, 0]
click at [144, 71] on link "Design" at bounding box center [147, 85] width 98 height 30
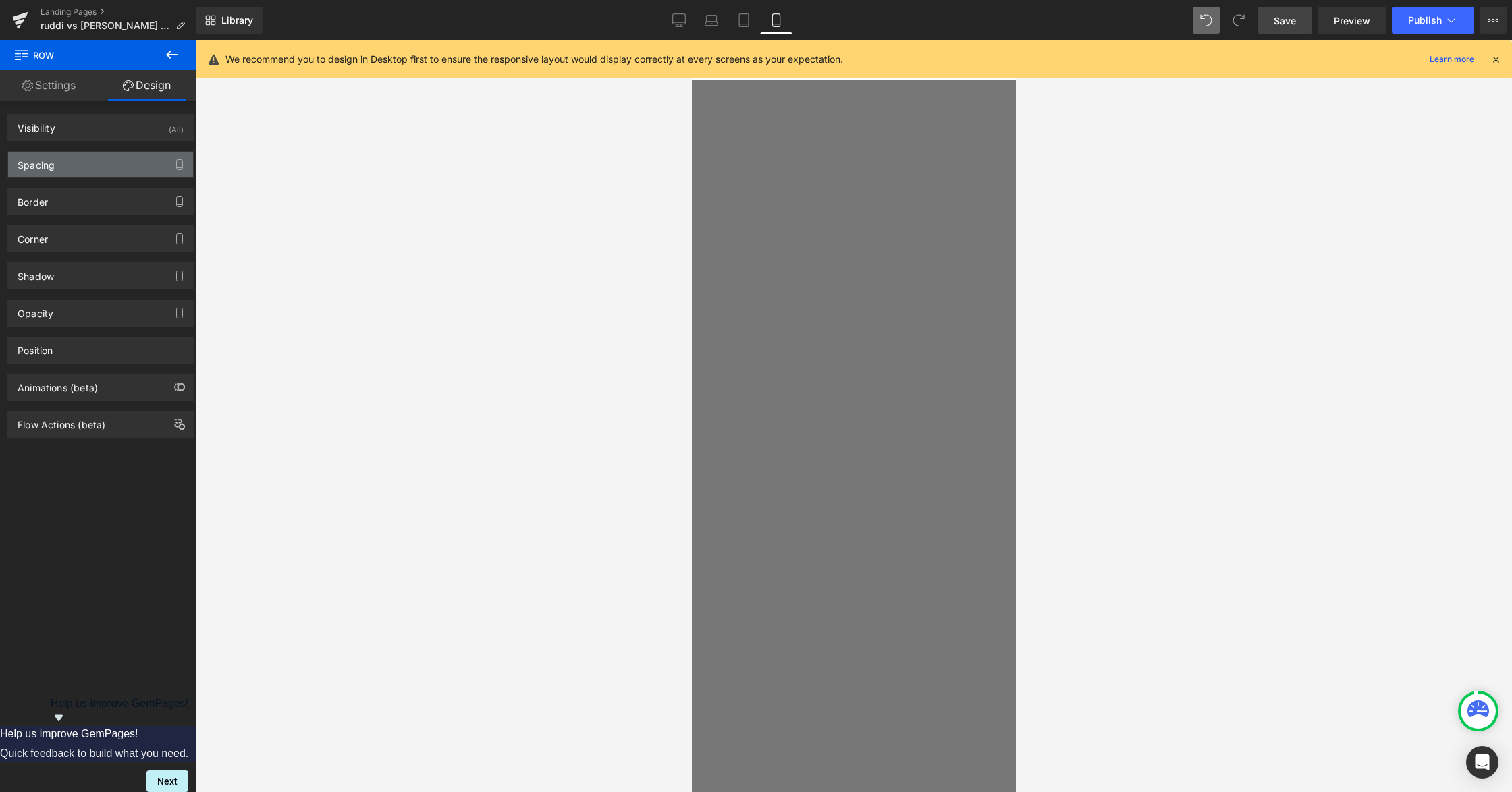
click at [88, 158] on div "Spacing" at bounding box center [100, 165] width 185 height 25
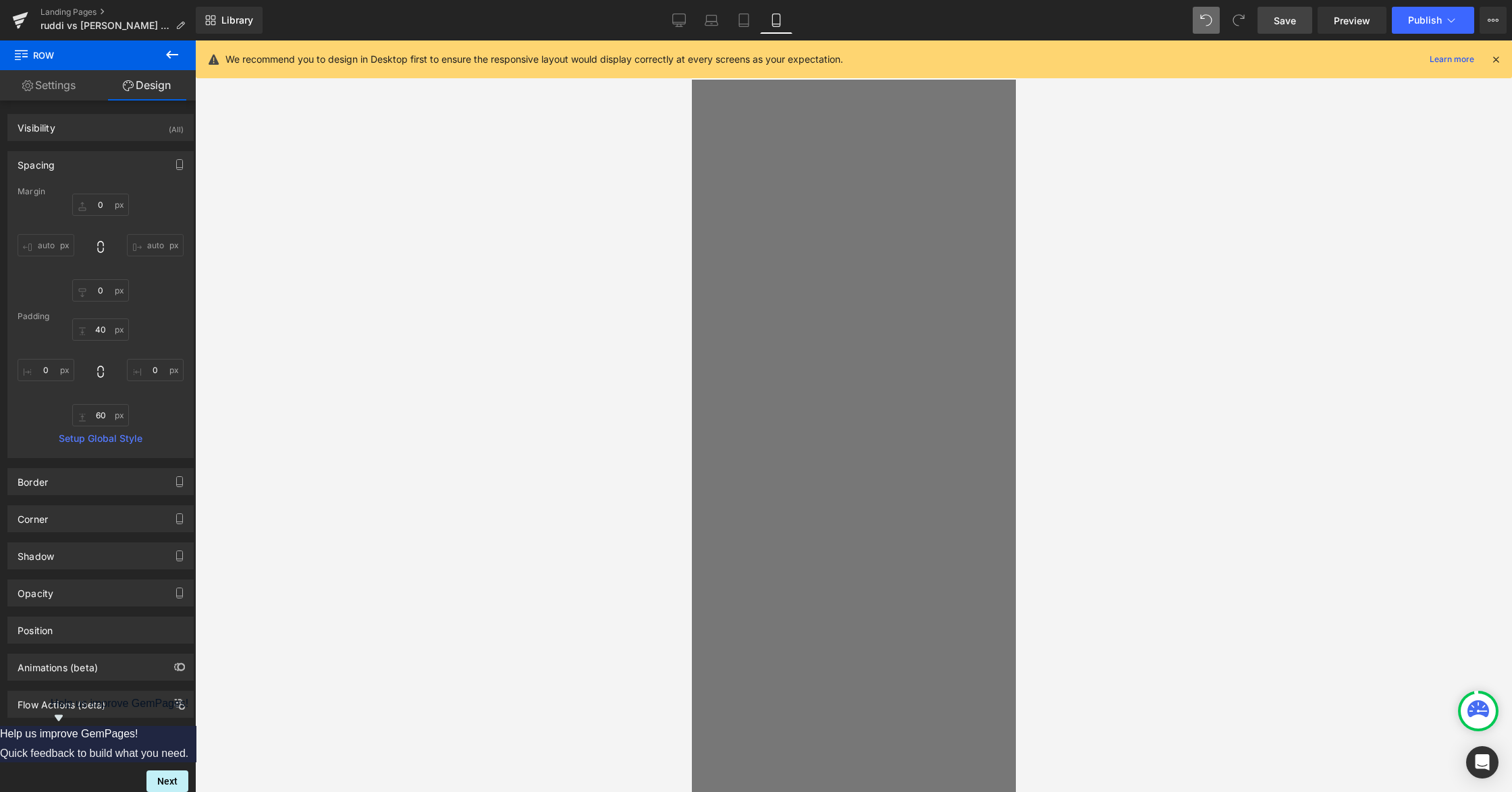
click at [88, 158] on div "Spacing" at bounding box center [100, 165] width 185 height 25
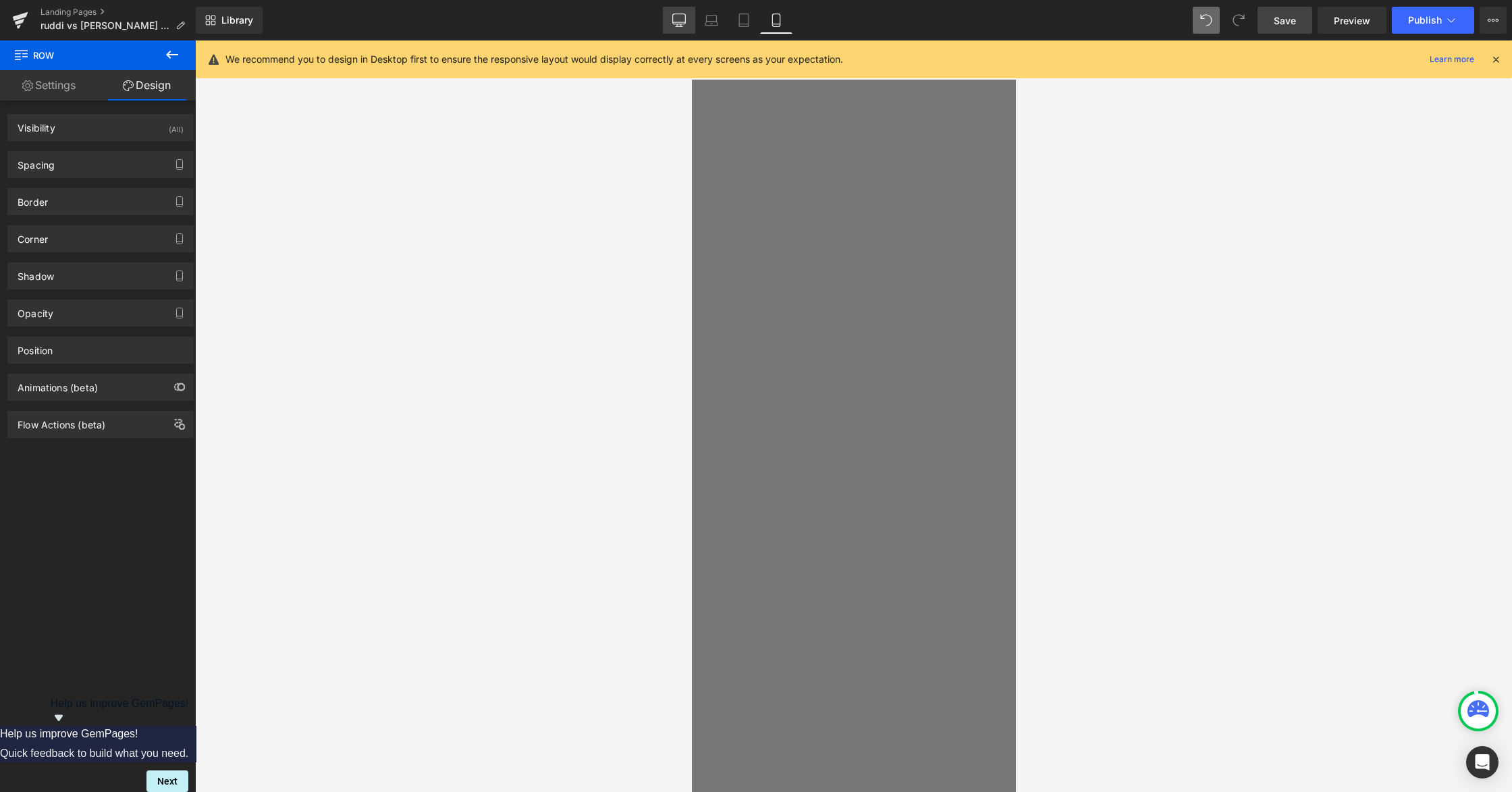
click at [682, 21] on icon at bounding box center [678, 20] width 14 height 14
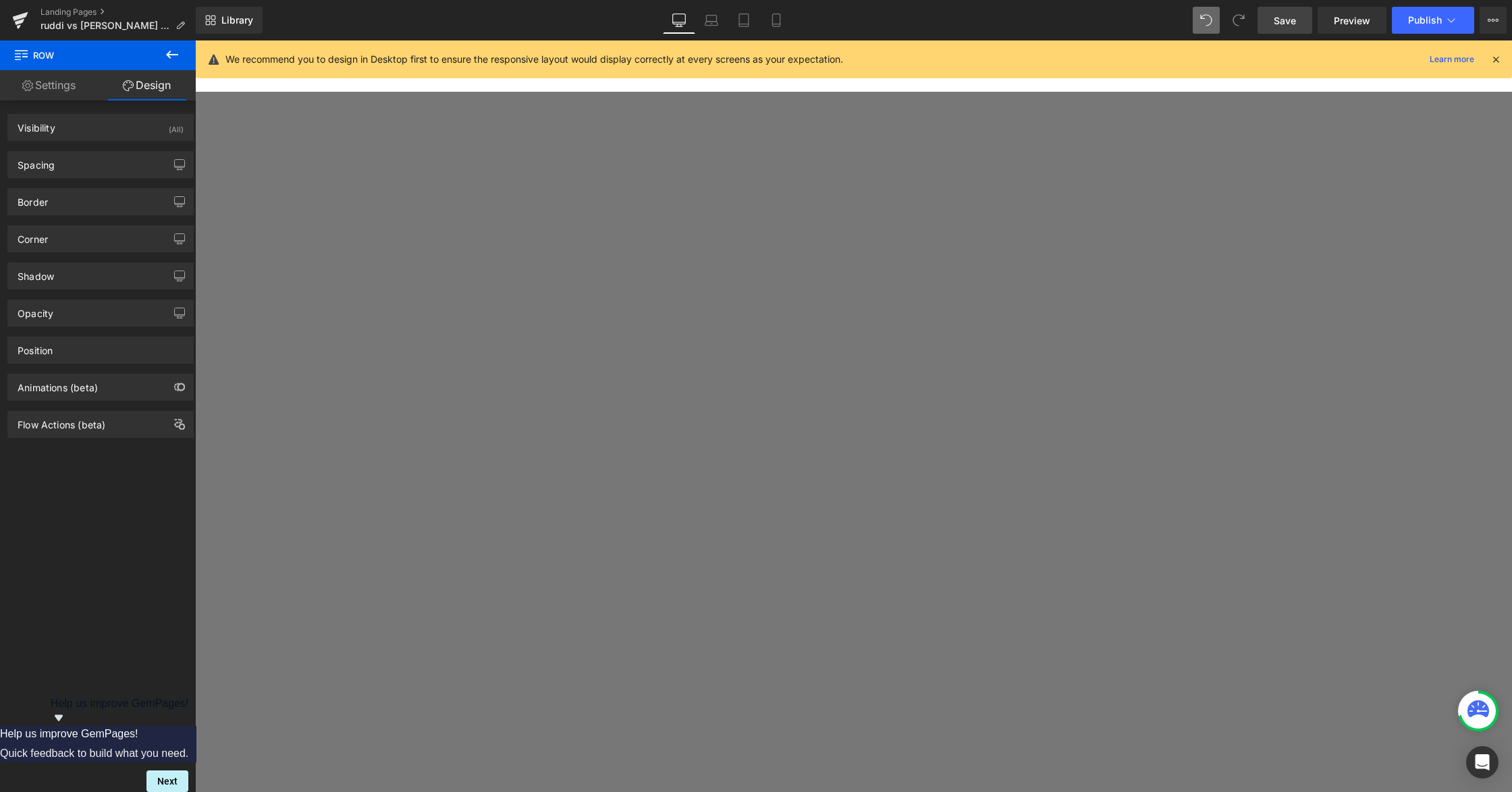
scroll to position [938, 0]
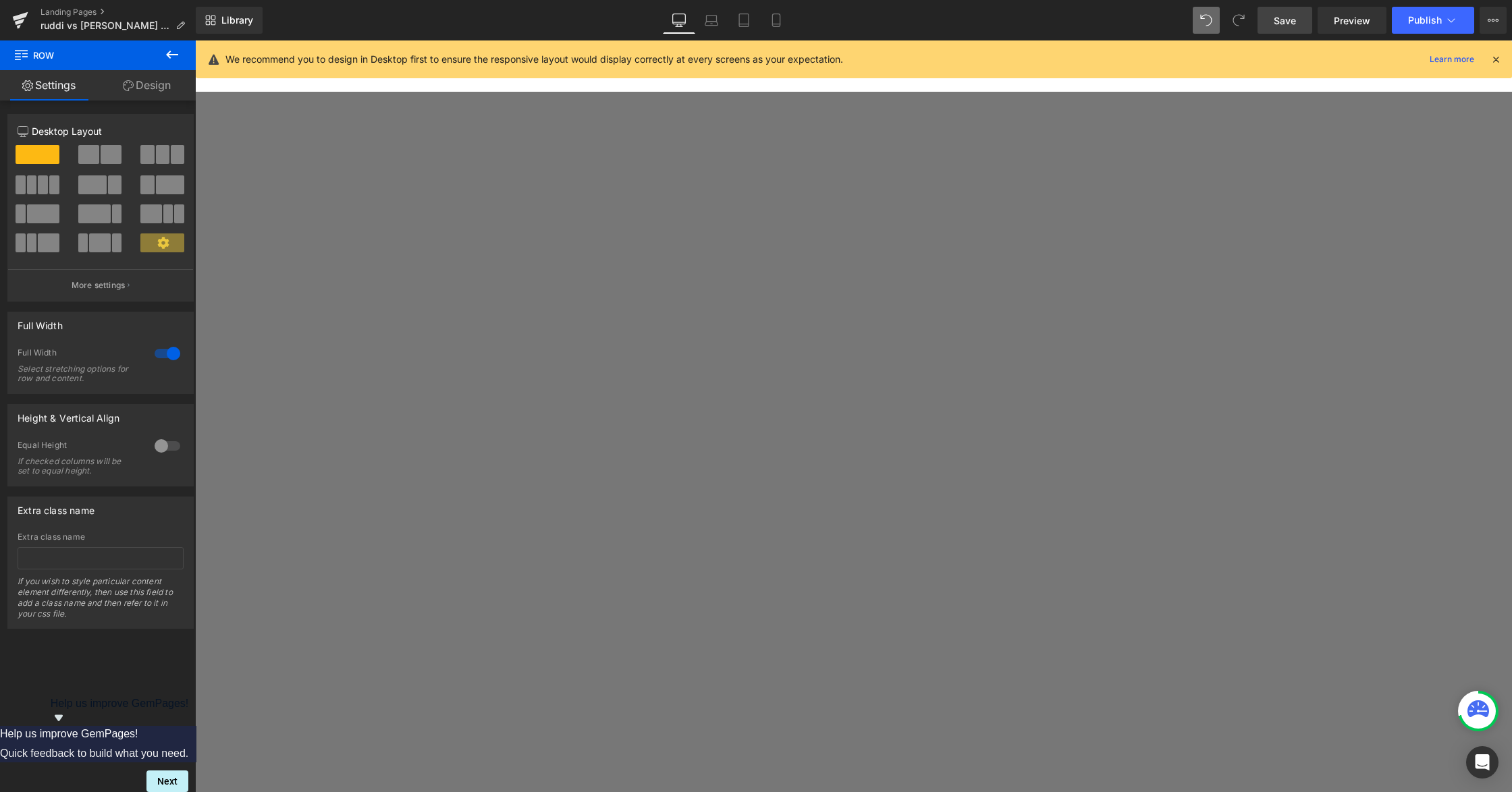
click at [195, 41] on span "Row" at bounding box center [195, 41] width 0 height 0
click at [195, 41] on icon at bounding box center [195, 41] width 0 height 0
click at [195, 41] on link at bounding box center [195, 41] width 0 height 0
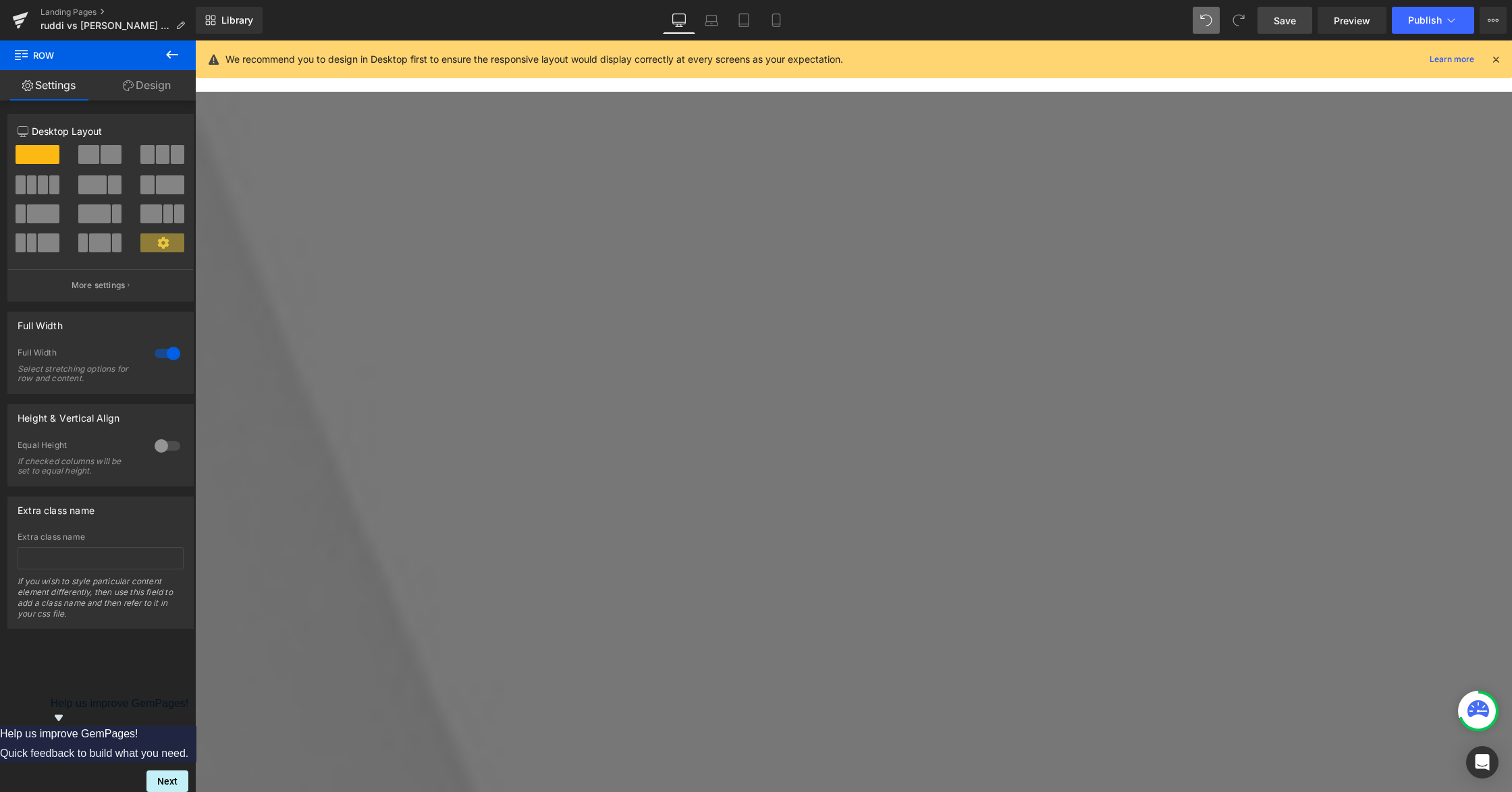
scroll to position [2405, 0]
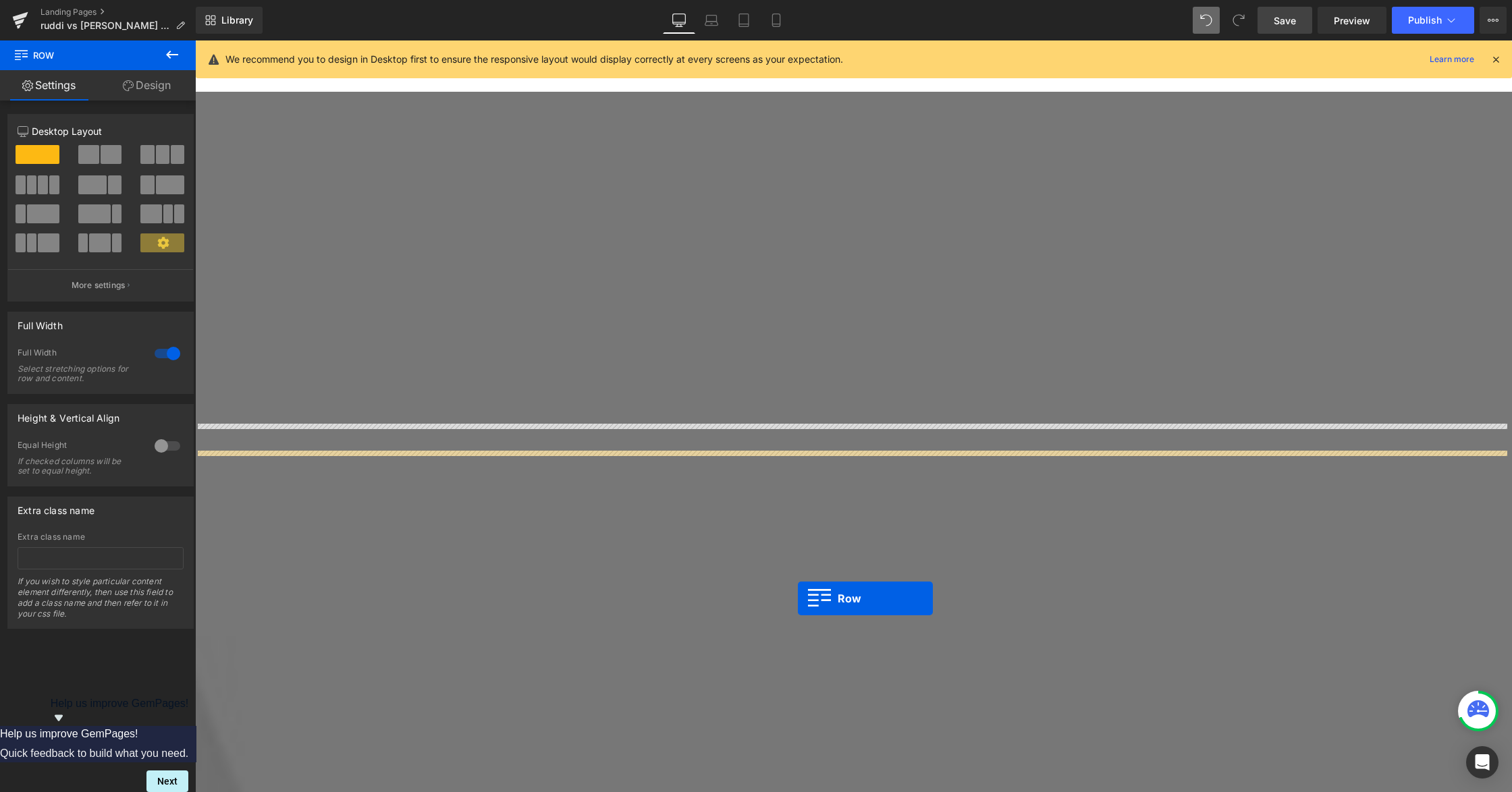
scroll to position [965, 0]
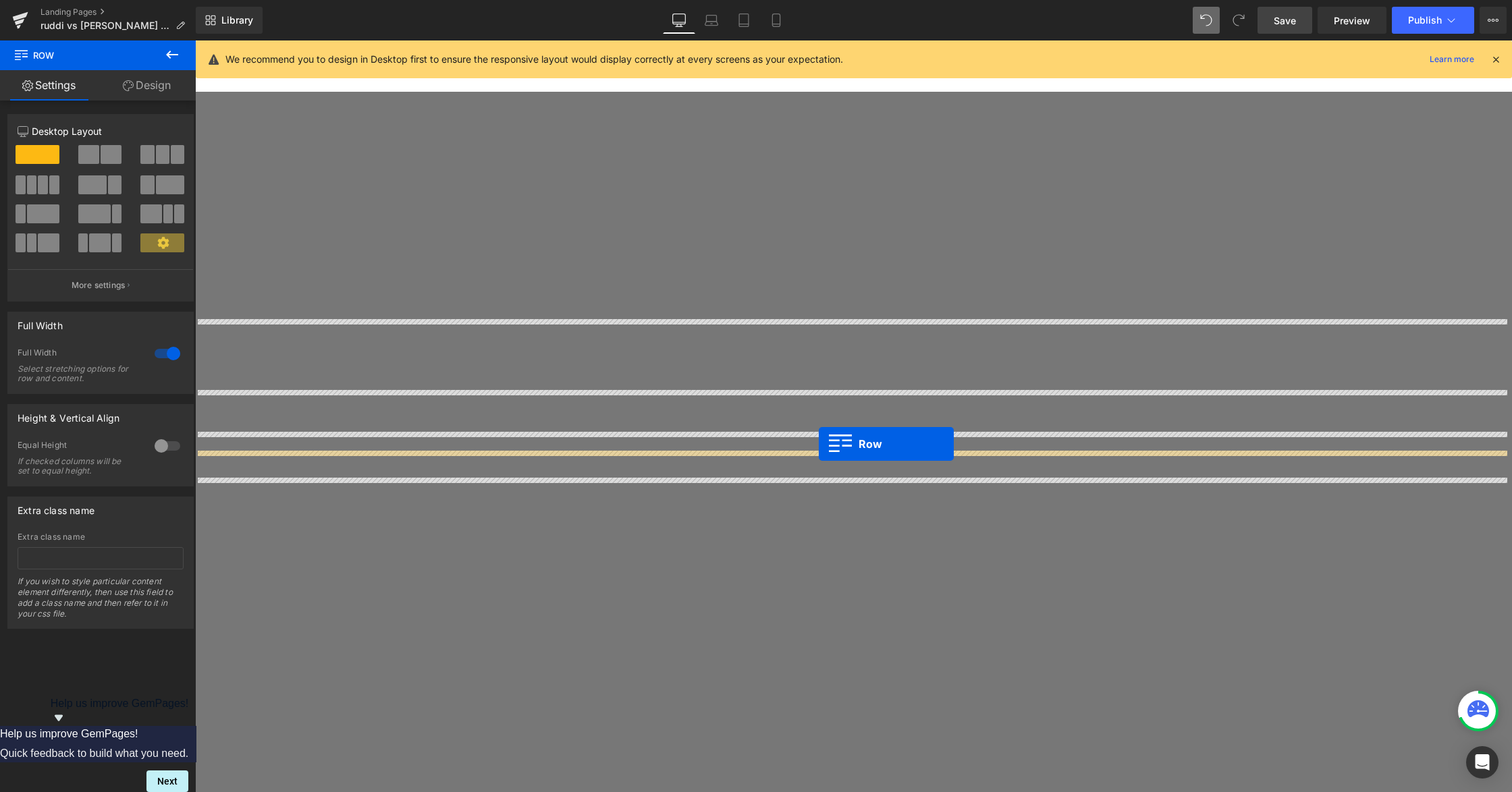
drag, startPoint x: 203, startPoint y: 467, endPoint x: 818, endPoint y: 444, distance: 615.4
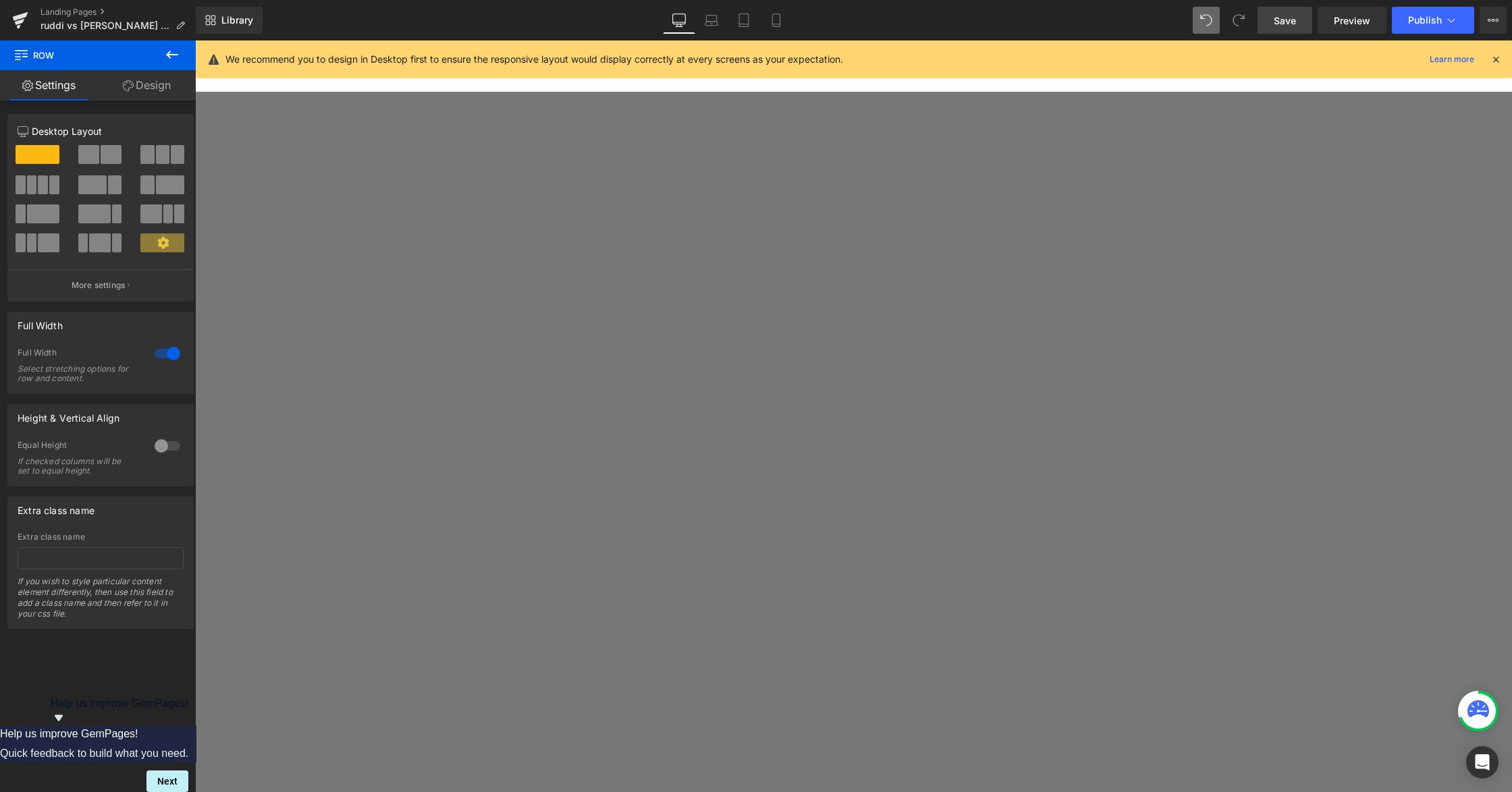
click at [195, 41] on link at bounding box center [195, 41] width 0 height 0
click at [195, 41] on icon at bounding box center [195, 41] width 0 height 0
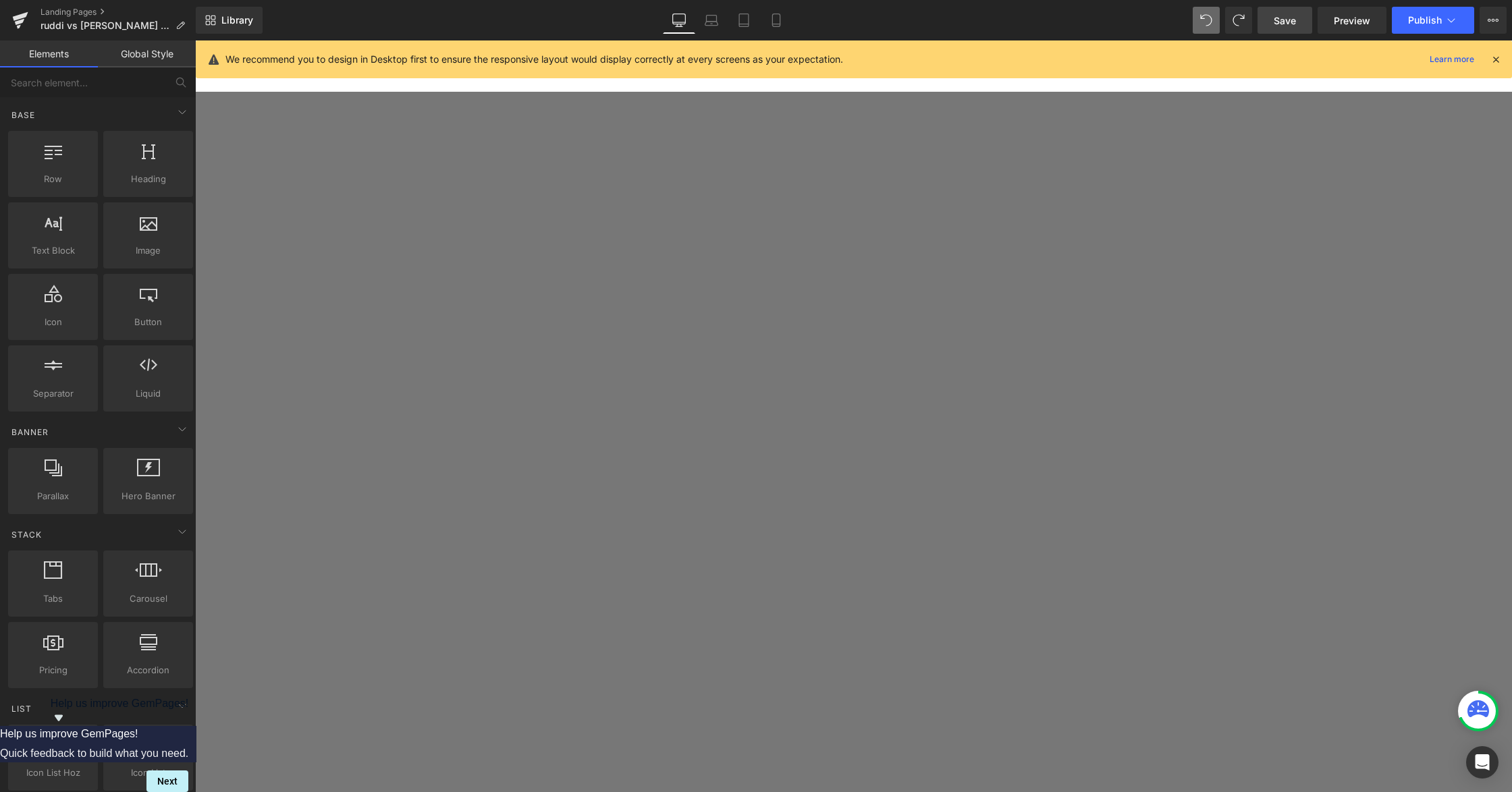
click at [195, 41] on span "Row" at bounding box center [195, 41] width 0 height 0
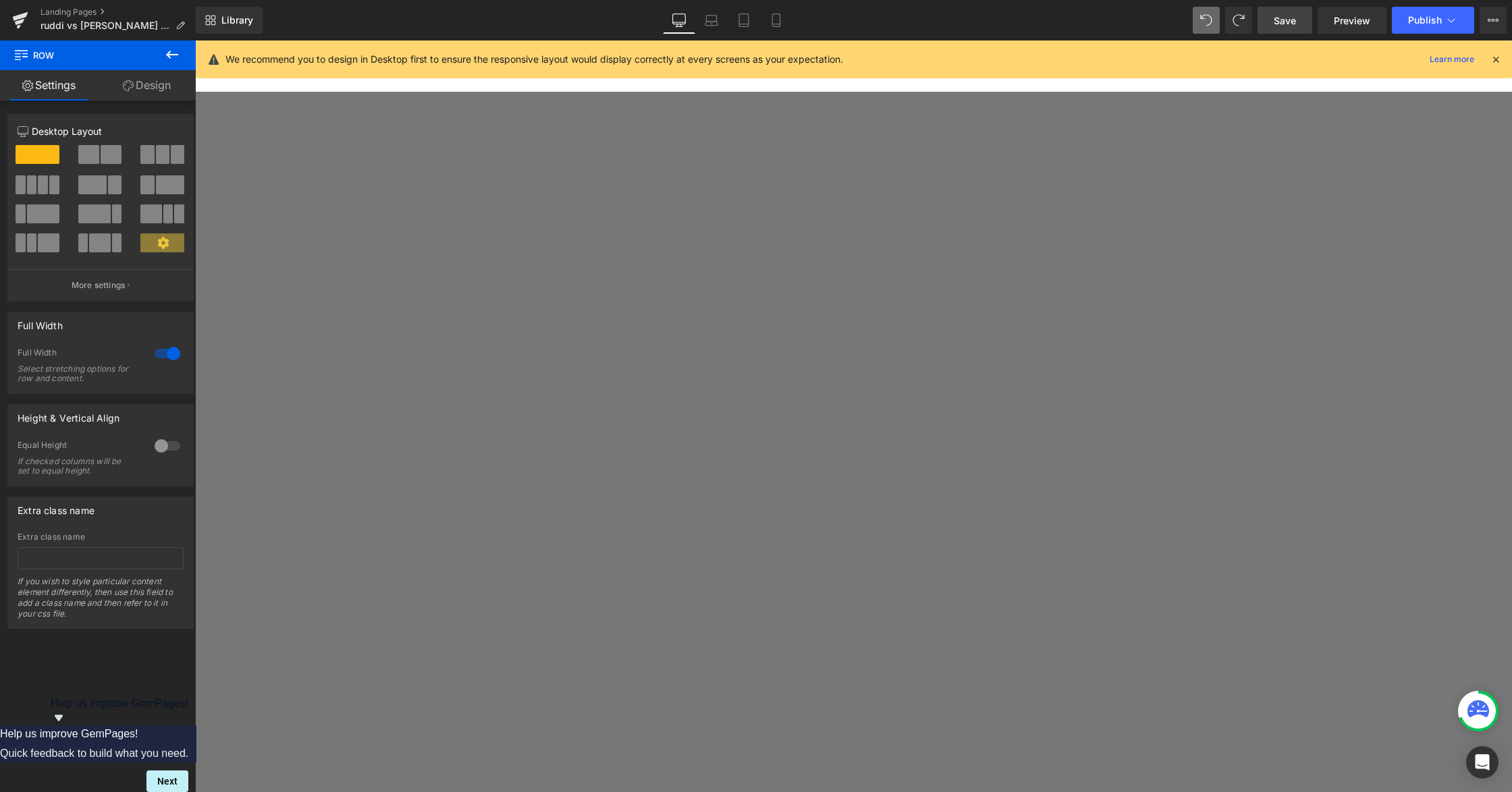
click at [154, 82] on link "Design" at bounding box center [147, 85] width 98 height 30
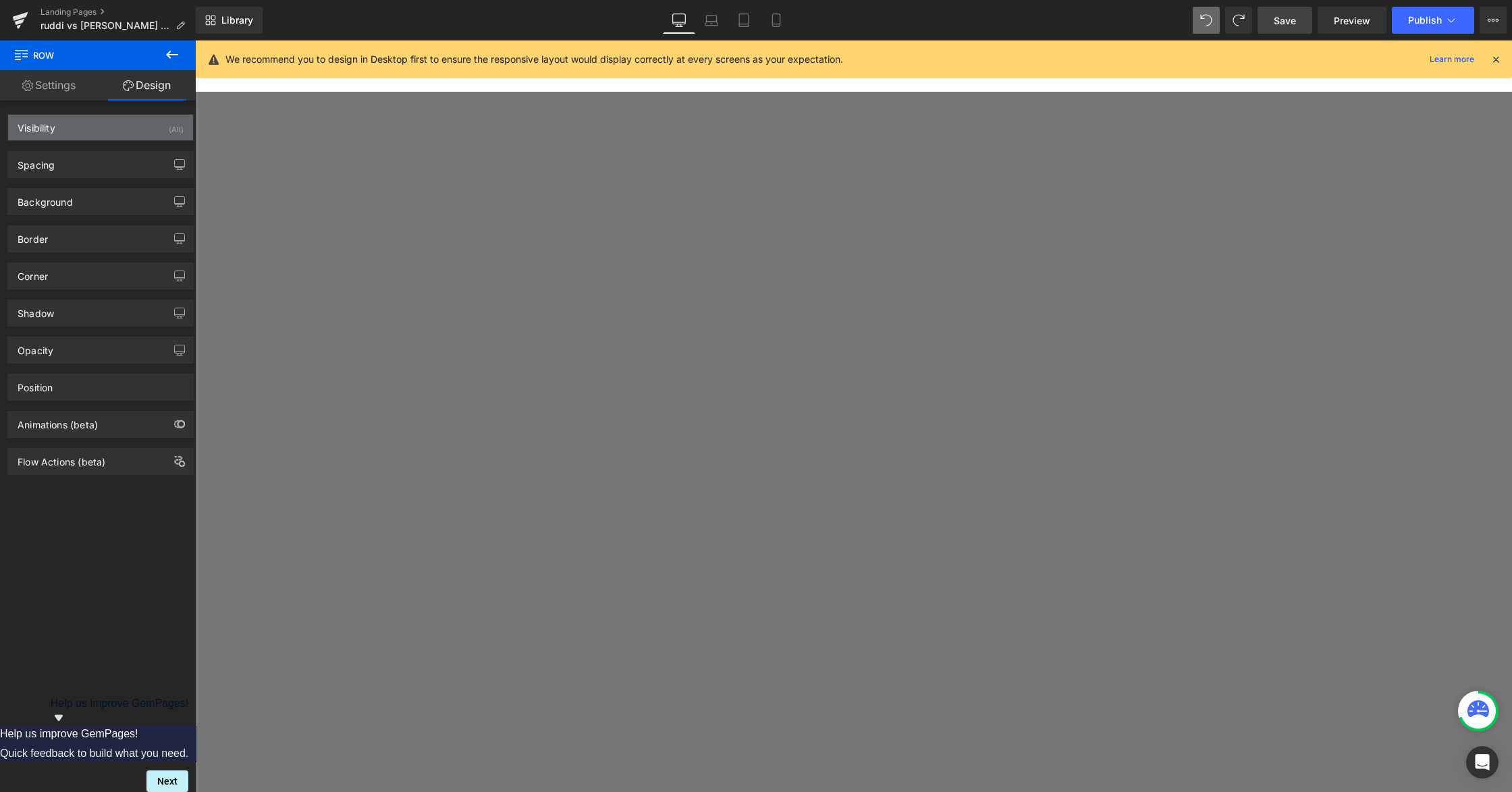
click at [108, 122] on div "Visibility (All)" at bounding box center [100, 127] width 185 height 25
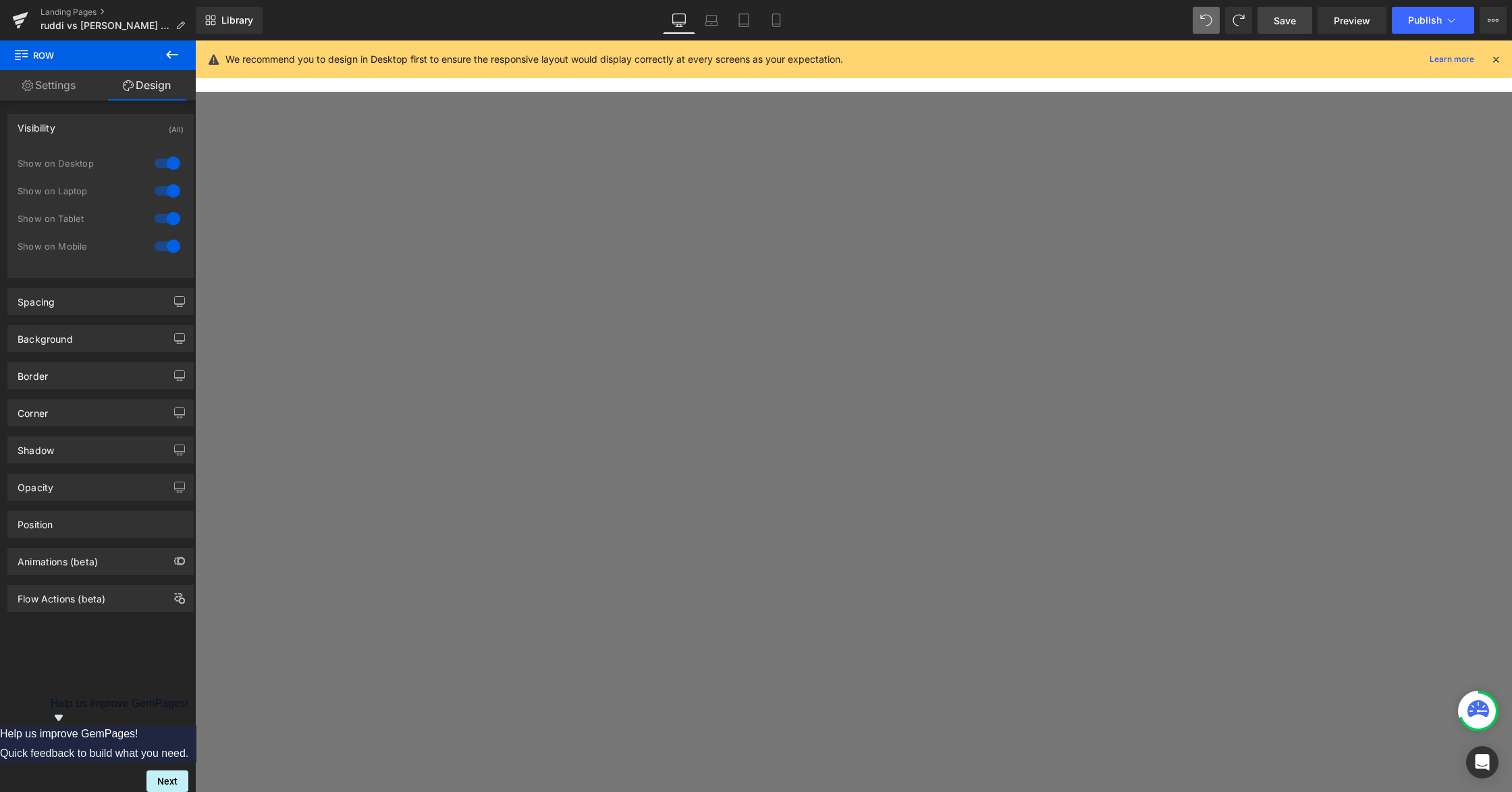
click at [166, 166] on div at bounding box center [167, 163] width 33 height 21
click at [158, 205] on div "Show on Laptop" at bounding box center [100, 197] width 166 height 28
click at [162, 192] on div at bounding box center [167, 190] width 33 height 21
click at [158, 212] on div at bounding box center [167, 218] width 33 height 21
click at [170, 147] on div "Visibility (Mobile) 0|0|0|0 1 Show on Desktop 1 Show on Laptop 1 Show on Tablet…" at bounding box center [100, 196] width 186 height 164
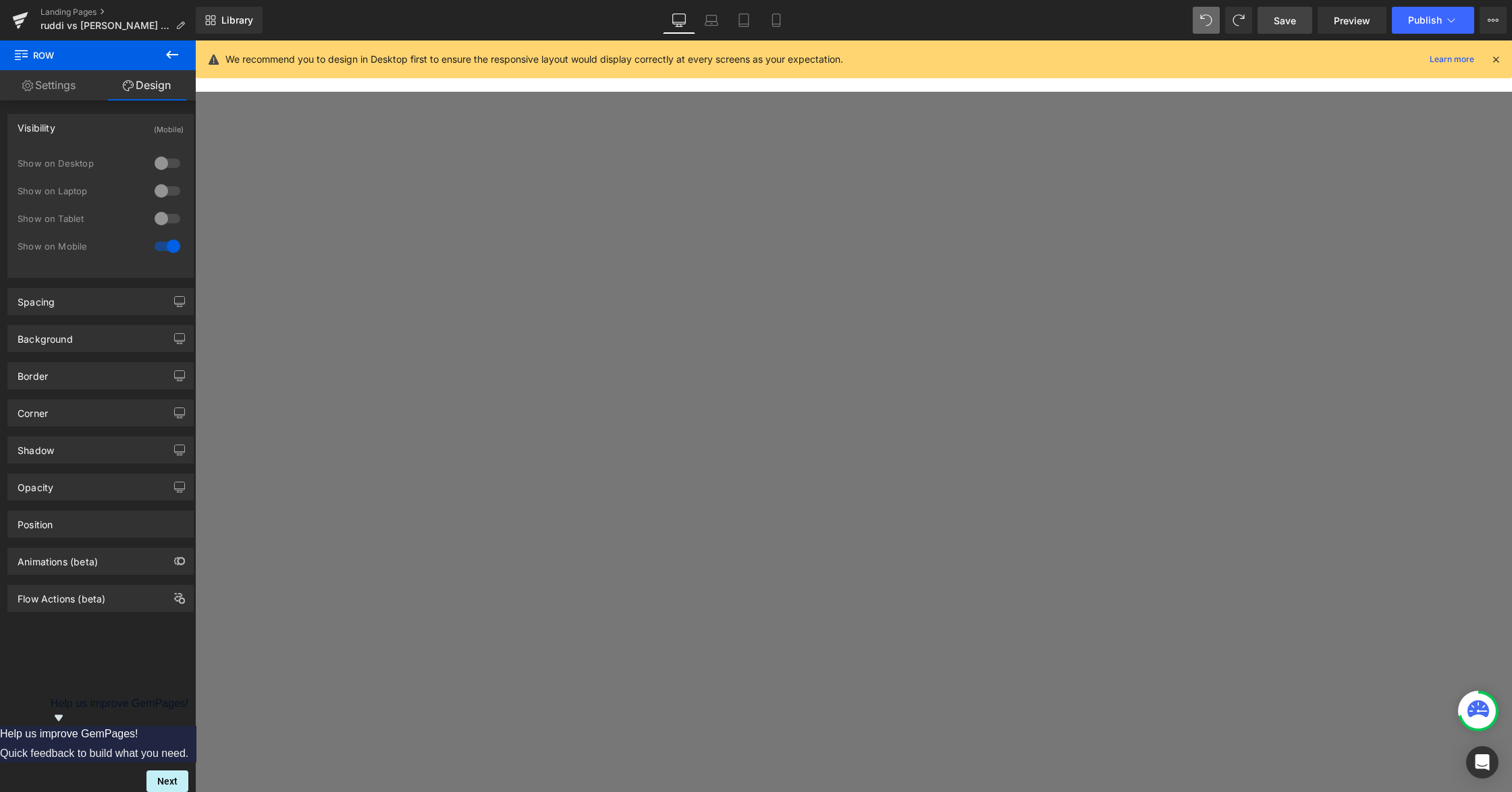
click at [165, 161] on div at bounding box center [167, 163] width 33 height 21
click at [195, 41] on span "Heading" at bounding box center [195, 41] width 0 height 0
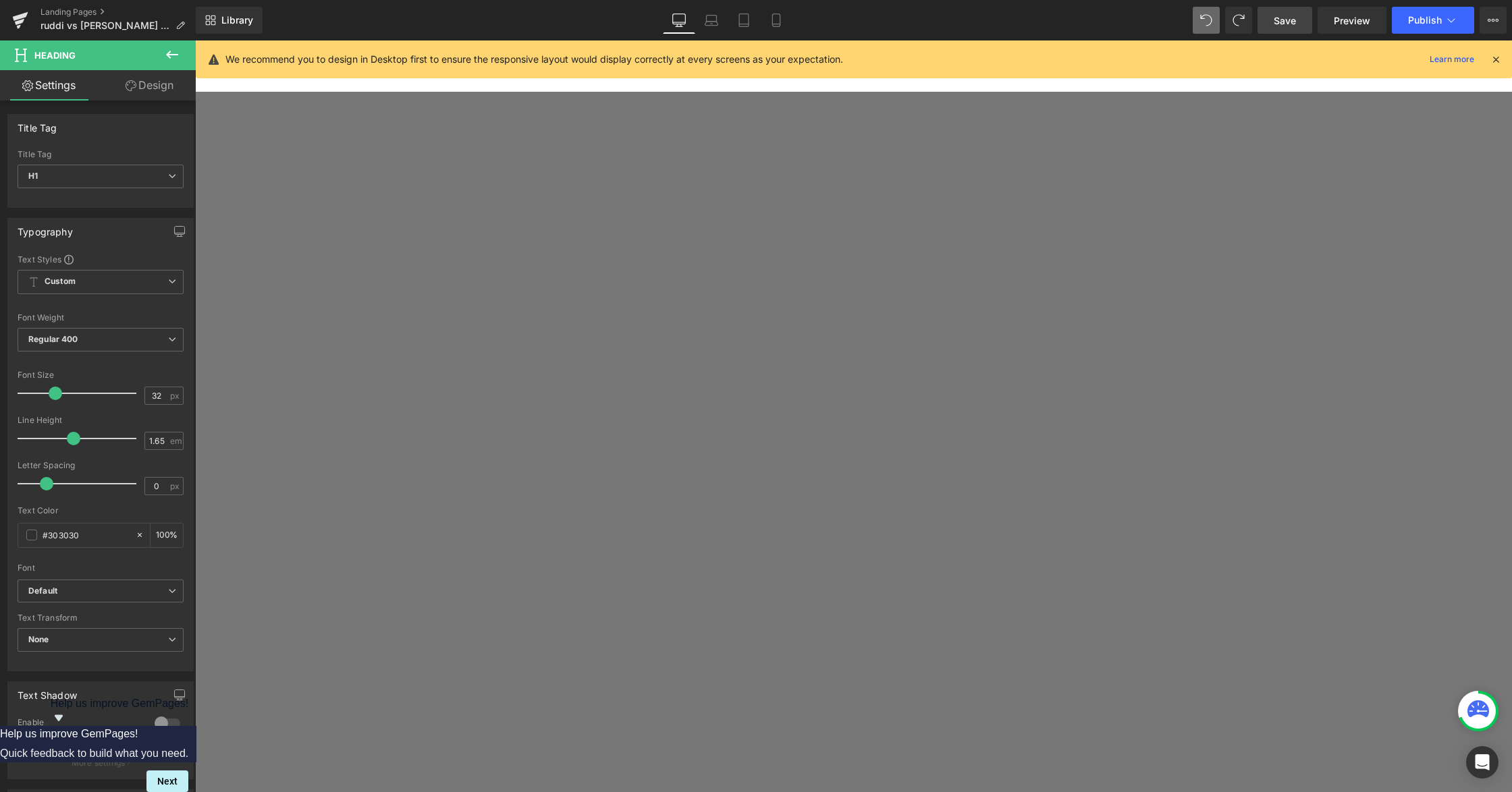
click at [195, 41] on span "Row" at bounding box center [195, 41] width 0 height 0
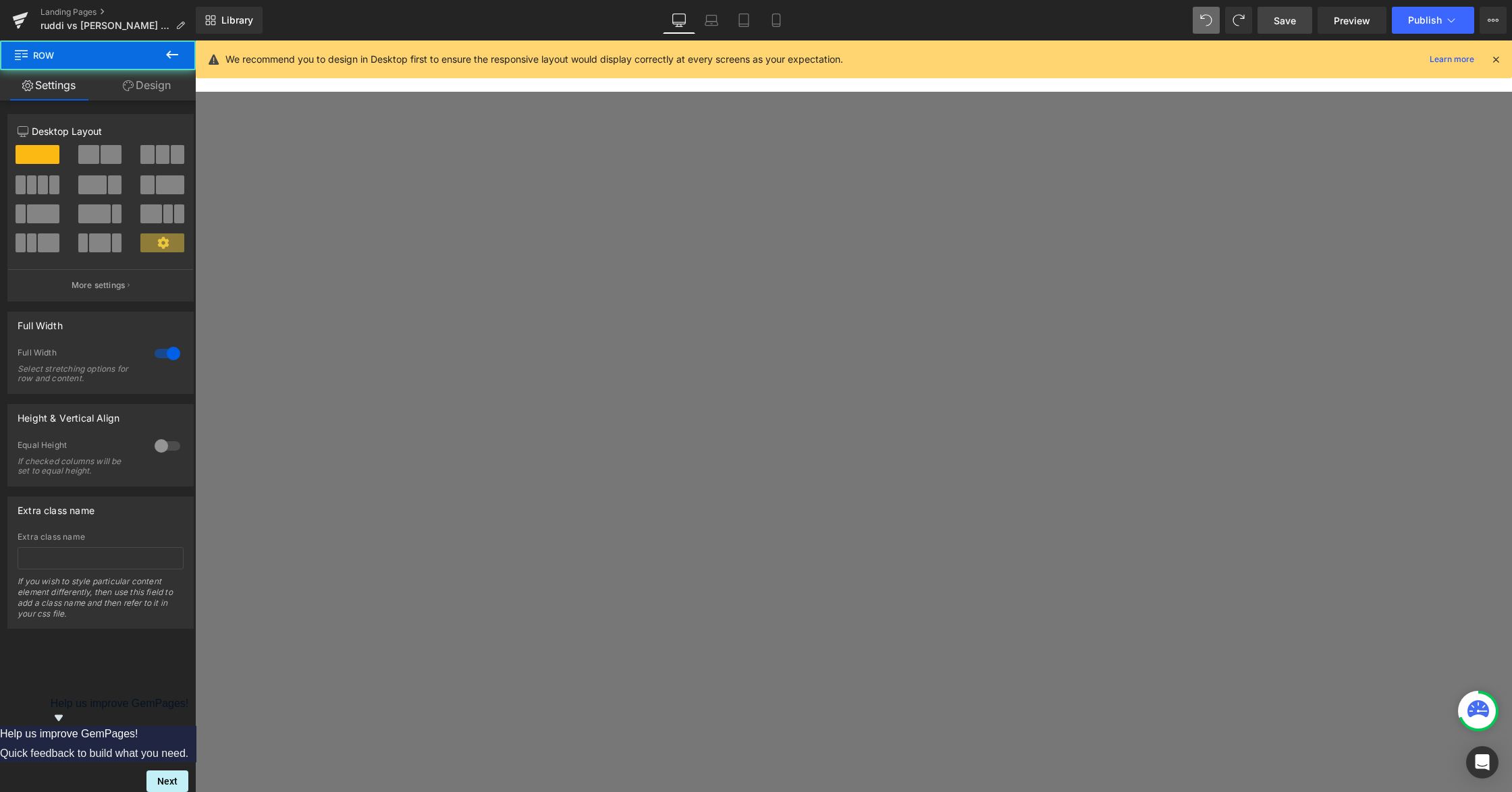
drag, startPoint x: 152, startPoint y: 109, endPoint x: 153, endPoint y: 99, distance: 10.0
click at [152, 108] on div "Column Size Customizer 12 Desktop Layout Laptop Layout Tablet Layout Mobile Lay…" at bounding box center [100, 203] width 201 height 197
click at [153, 91] on link "Design" at bounding box center [147, 85] width 98 height 30
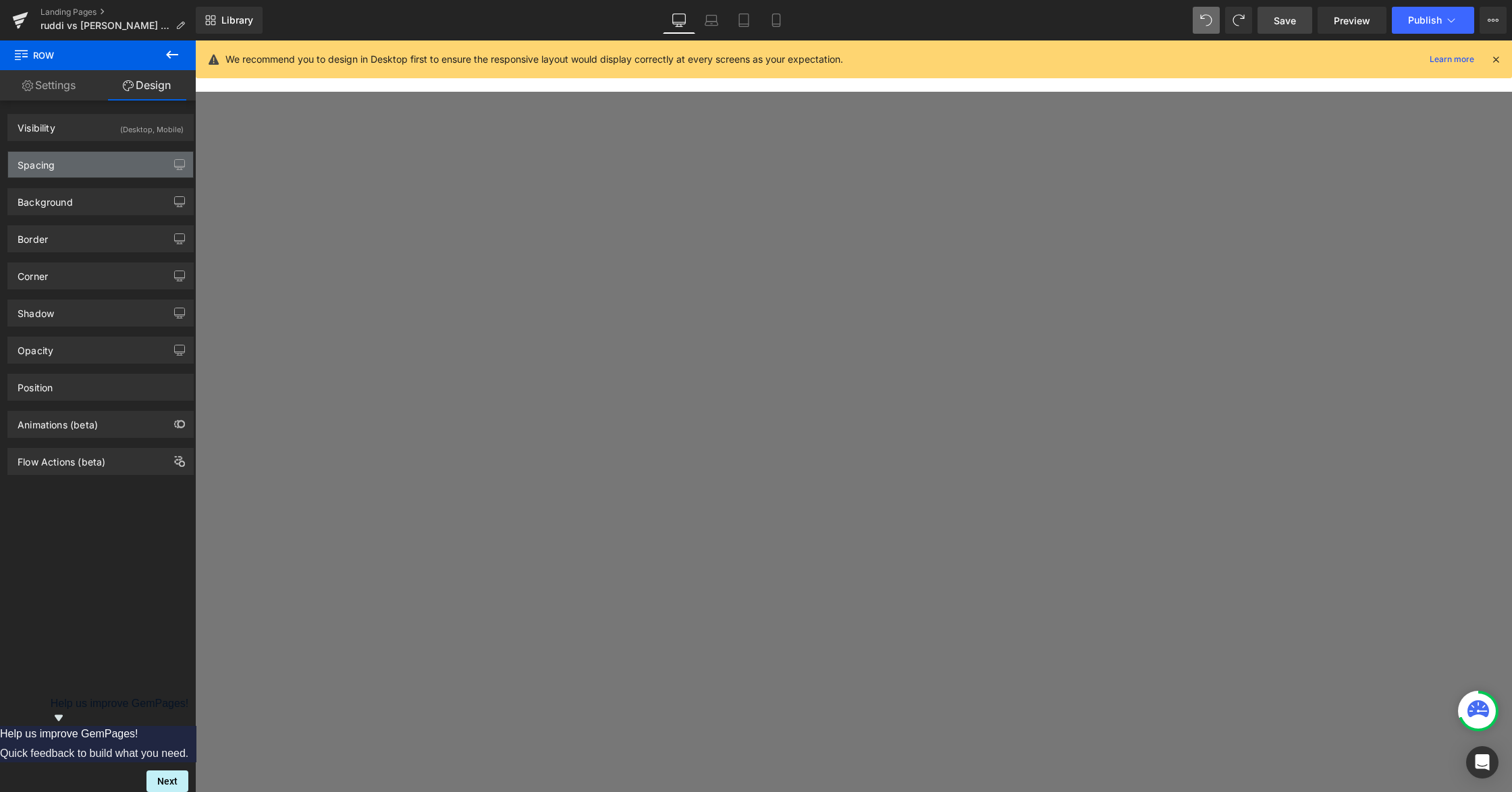
click at [74, 170] on div "Spacing" at bounding box center [100, 165] width 185 height 25
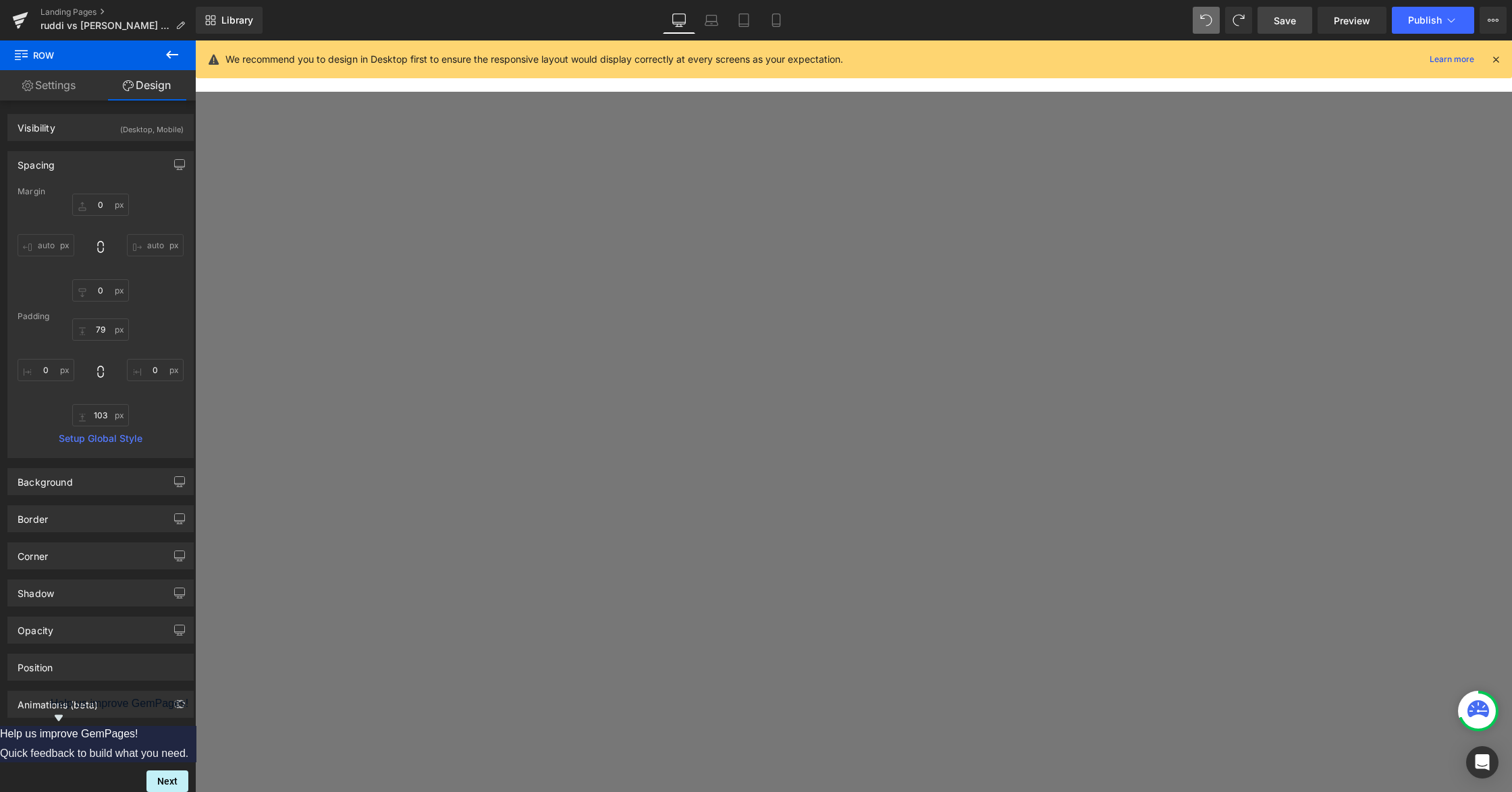
click at [47, 244] on input "auto" at bounding box center [45, 245] width 57 height 22
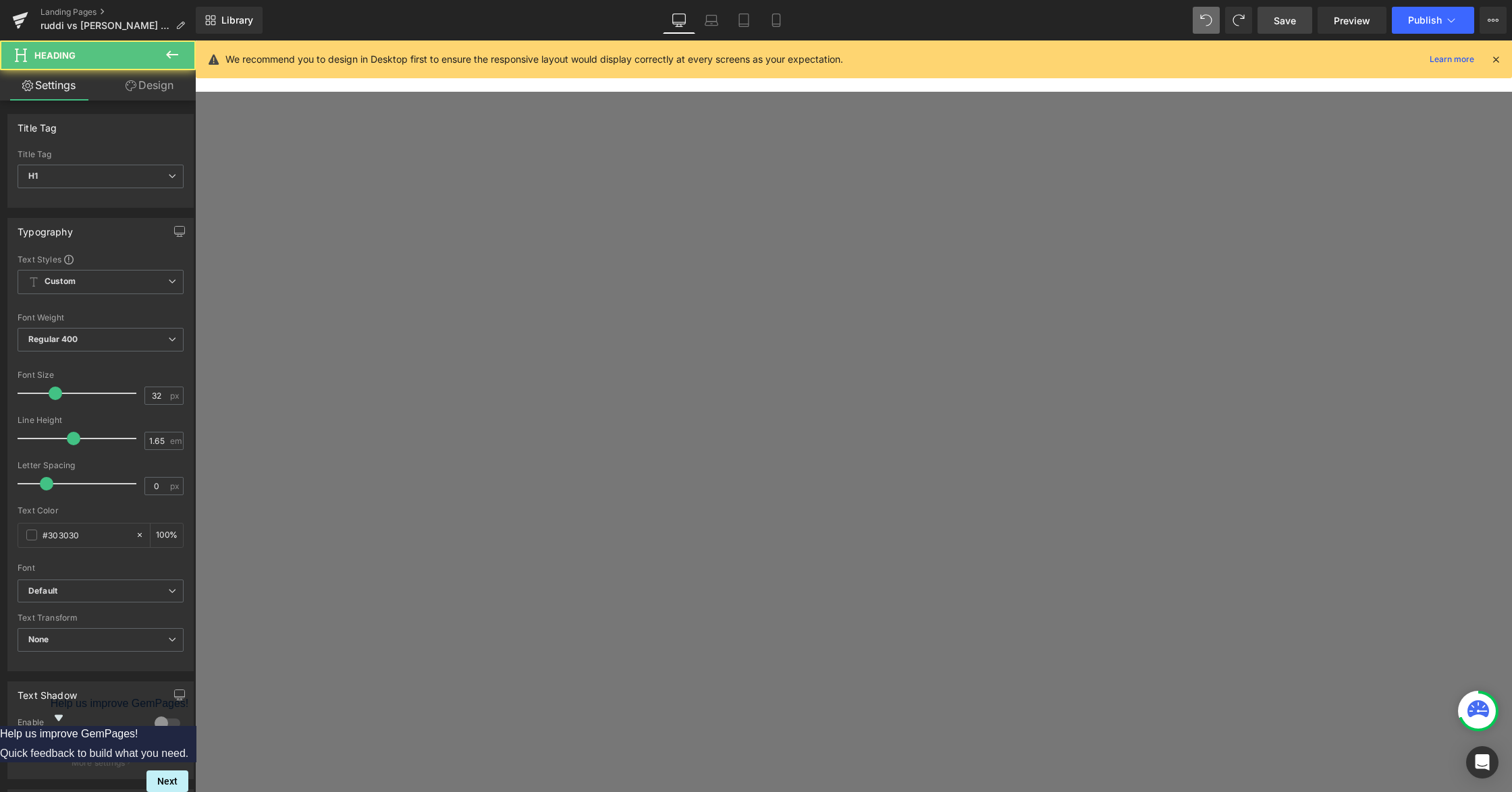
click at [139, 87] on link "Design" at bounding box center [149, 85] width 98 height 30
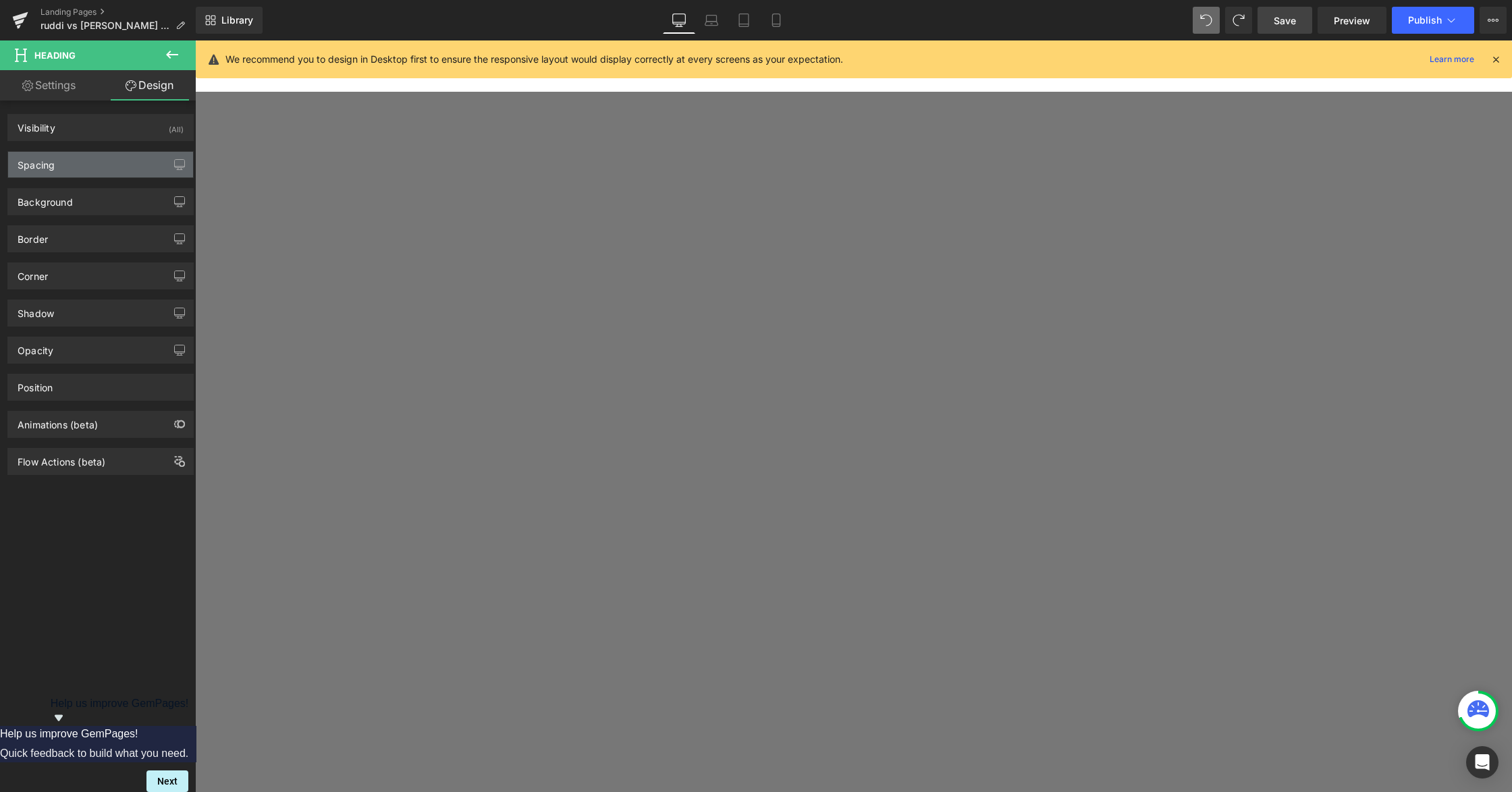
click at [104, 163] on div "Spacing" at bounding box center [100, 165] width 185 height 25
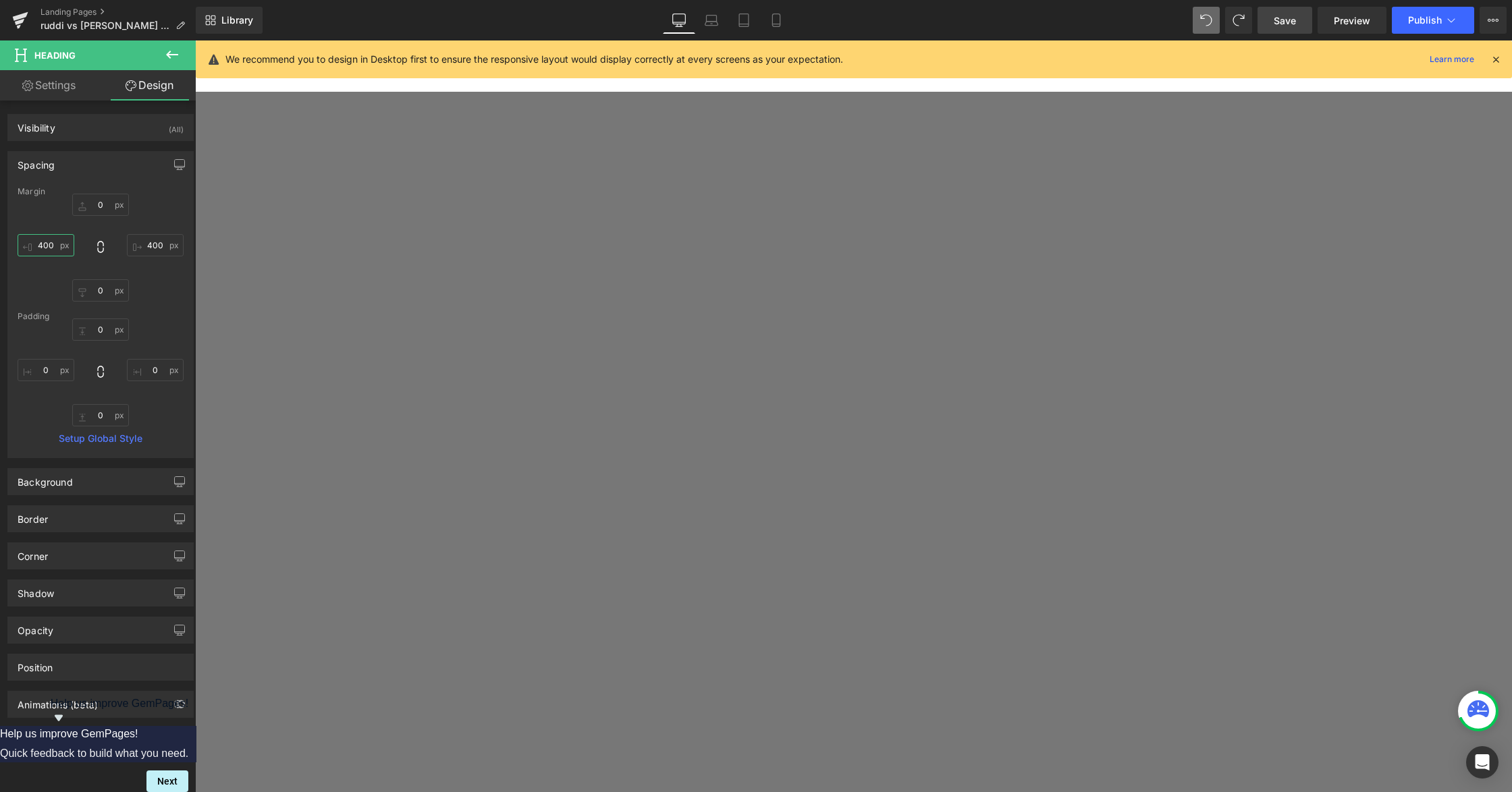
click at [60, 249] on input "400" at bounding box center [45, 245] width 57 height 22
type input "50"
click at [155, 247] on input "400" at bounding box center [154, 245] width 57 height 22
type input "50"
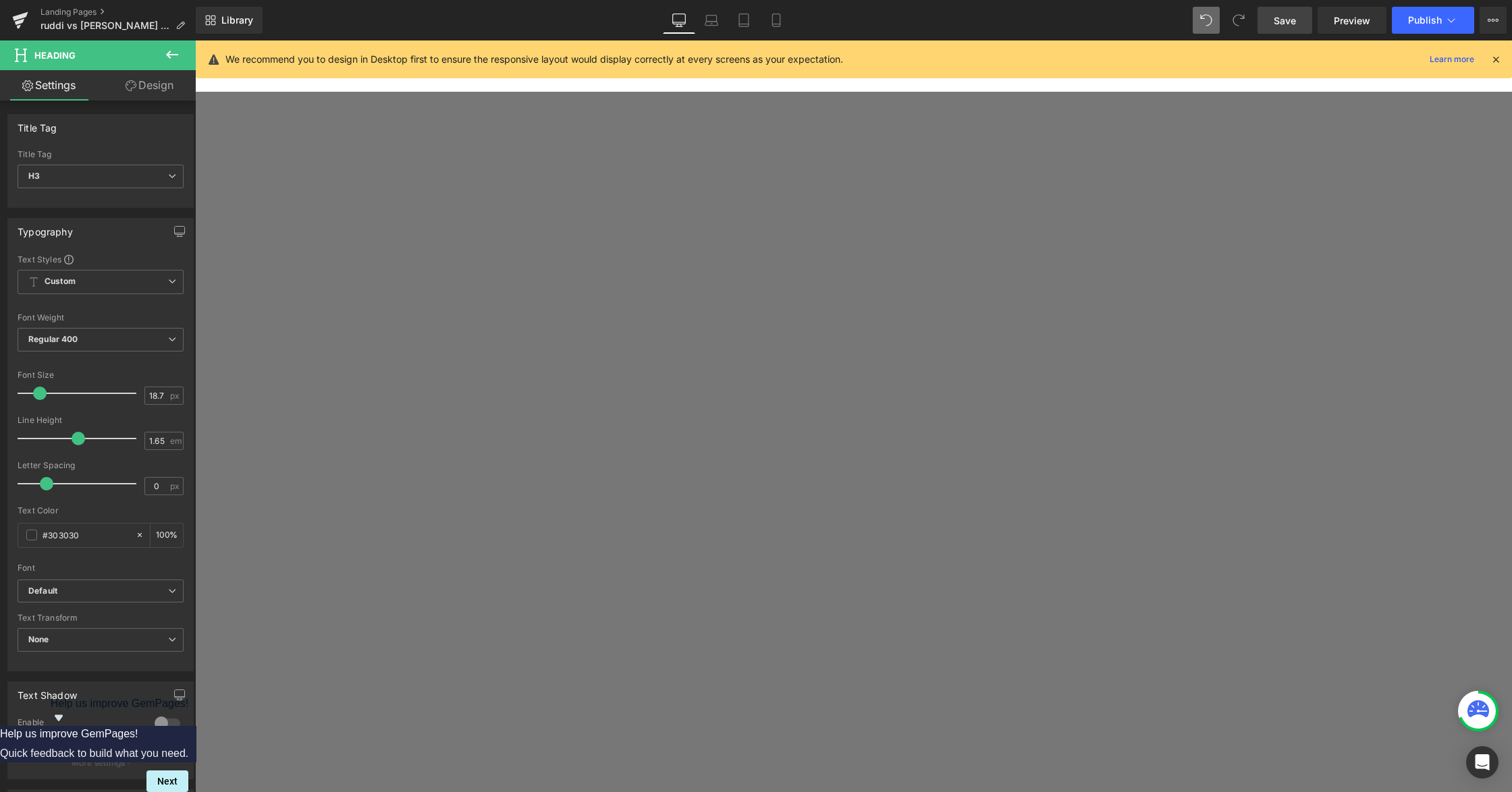
click at [136, 91] on link "Design" at bounding box center [149, 85] width 98 height 30
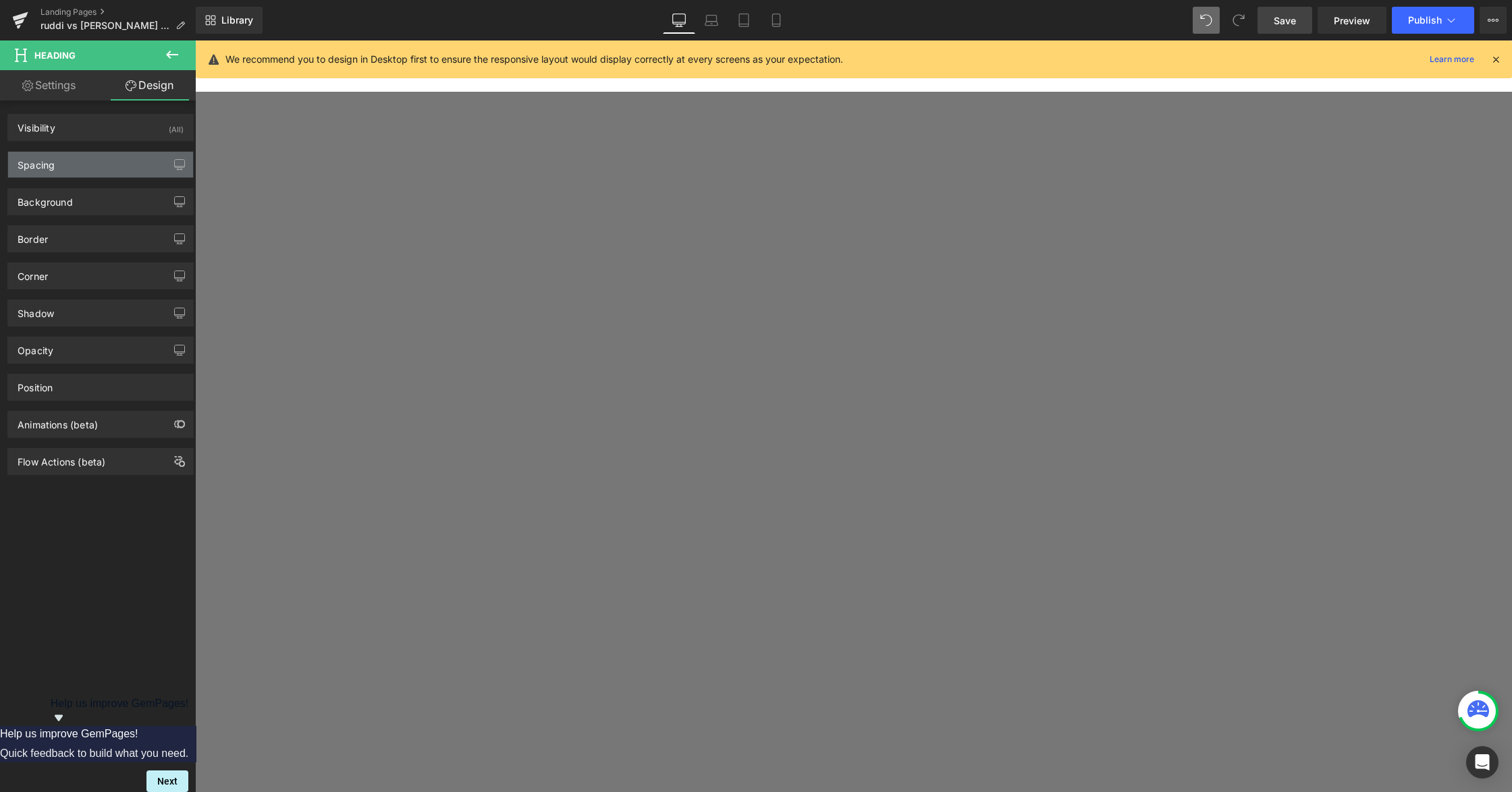
click at [96, 177] on div "Spacing" at bounding box center [100, 165] width 185 height 25
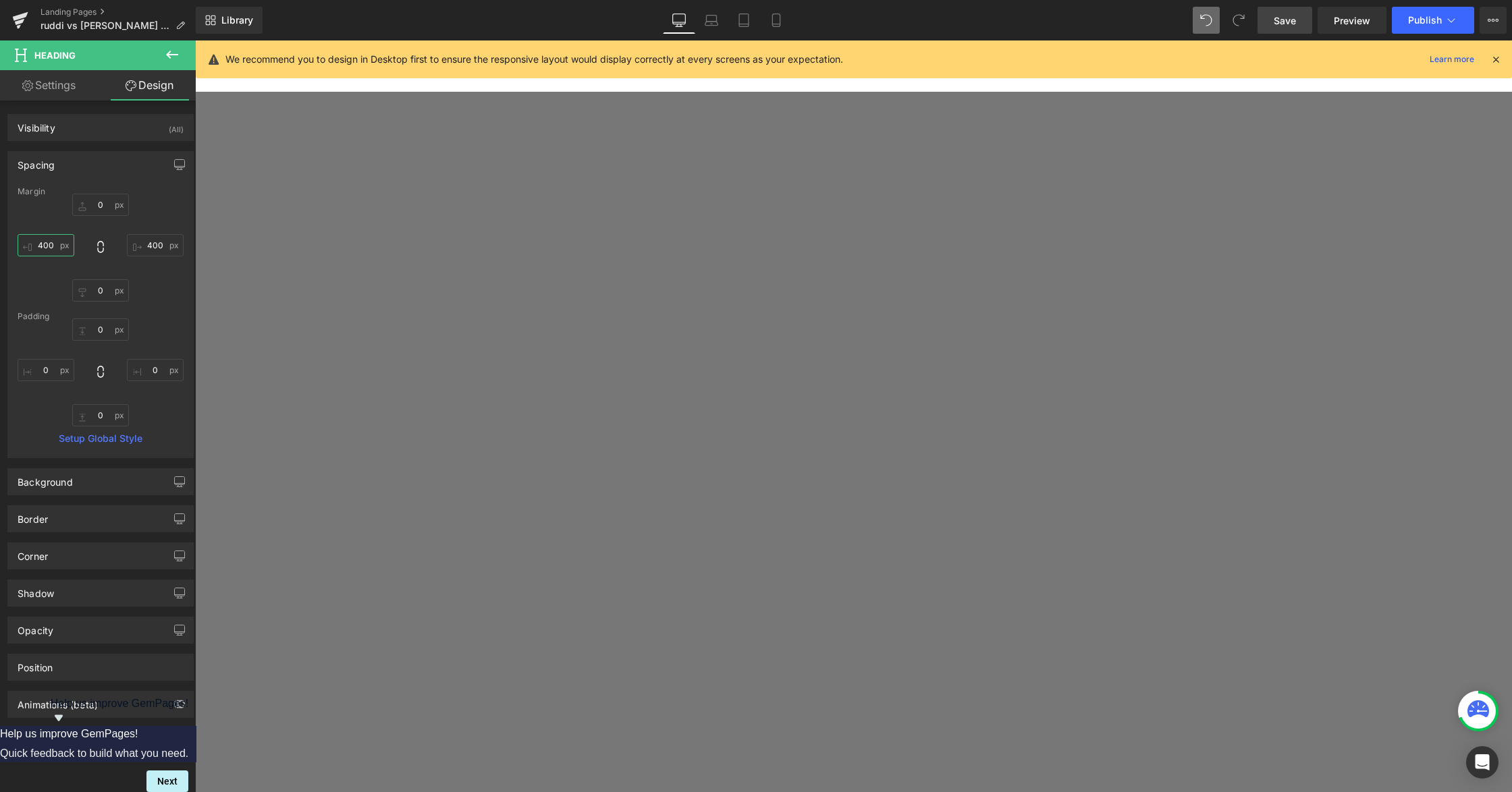
click at [57, 244] on input "400" at bounding box center [45, 245] width 57 height 22
type input "50"
click at [148, 258] on div "0 400 0 50" at bounding box center [100, 248] width 166 height 108
click at [150, 254] on input "400" at bounding box center [154, 245] width 57 height 22
type input "50"
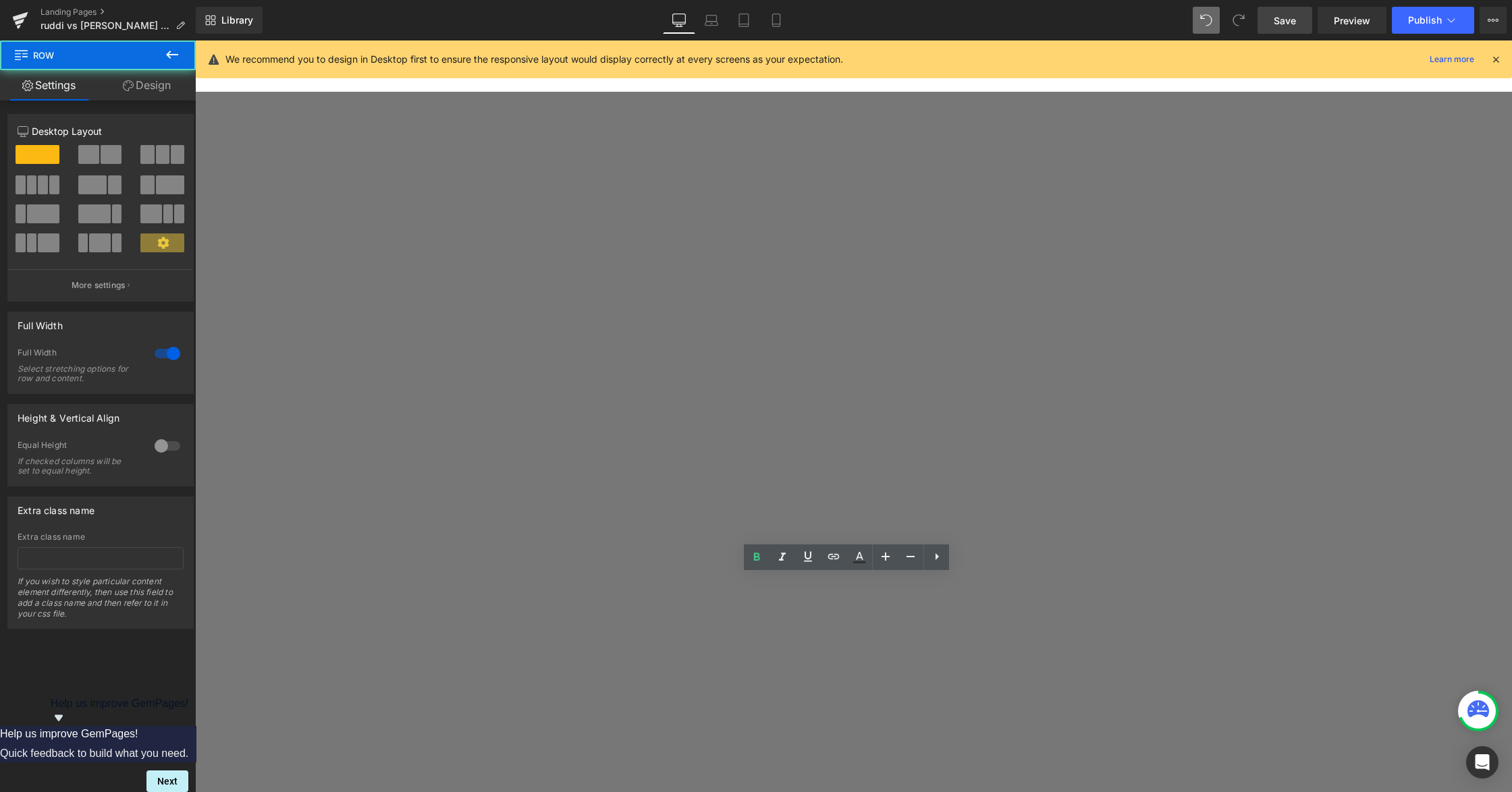
click at [195, 41] on span "Row" at bounding box center [195, 41] width 0 height 0
click at [147, 82] on link "Design" at bounding box center [147, 85] width 98 height 30
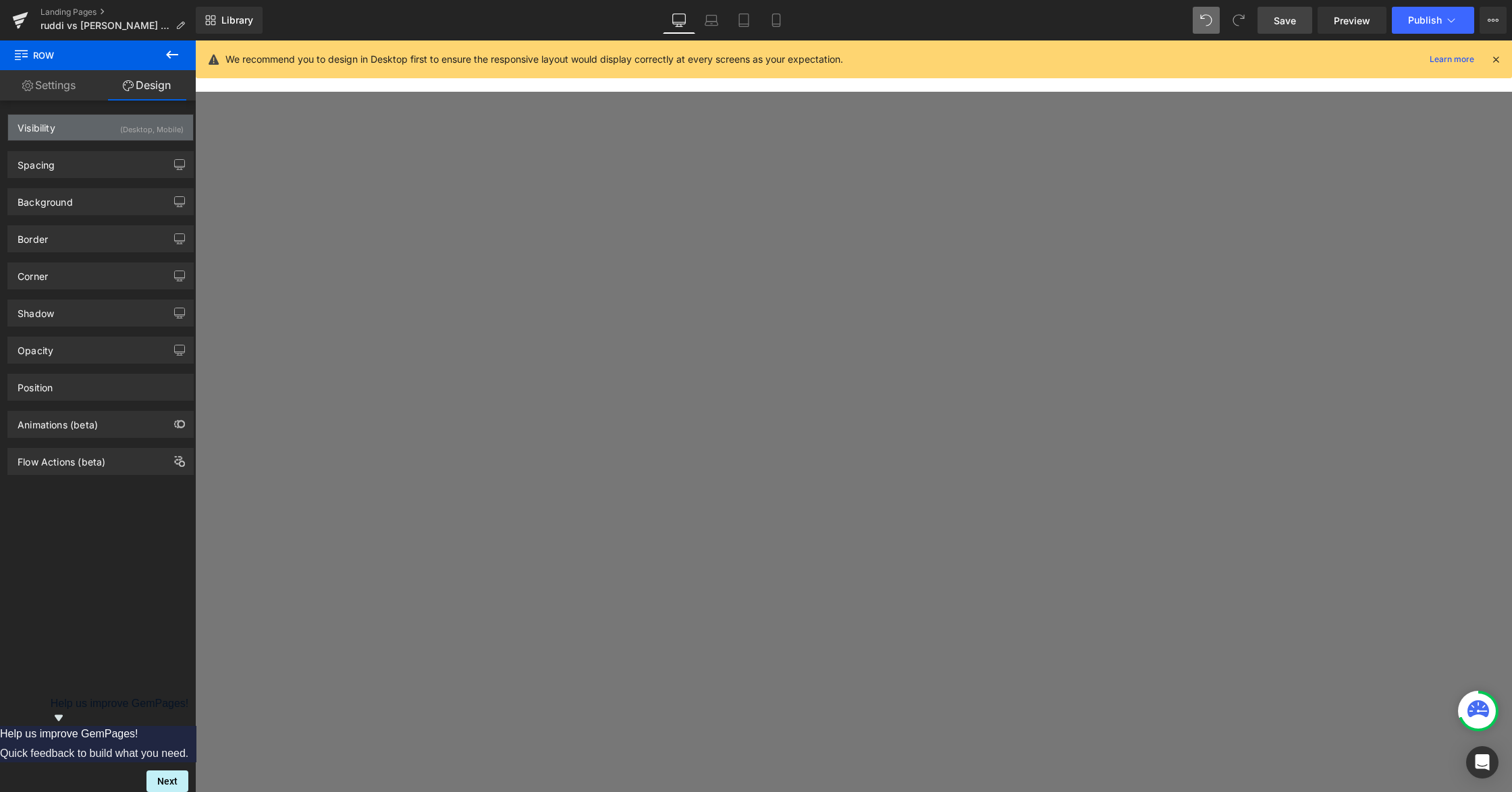
click at [47, 122] on div "Visibility" at bounding box center [36, 124] width 37 height 19
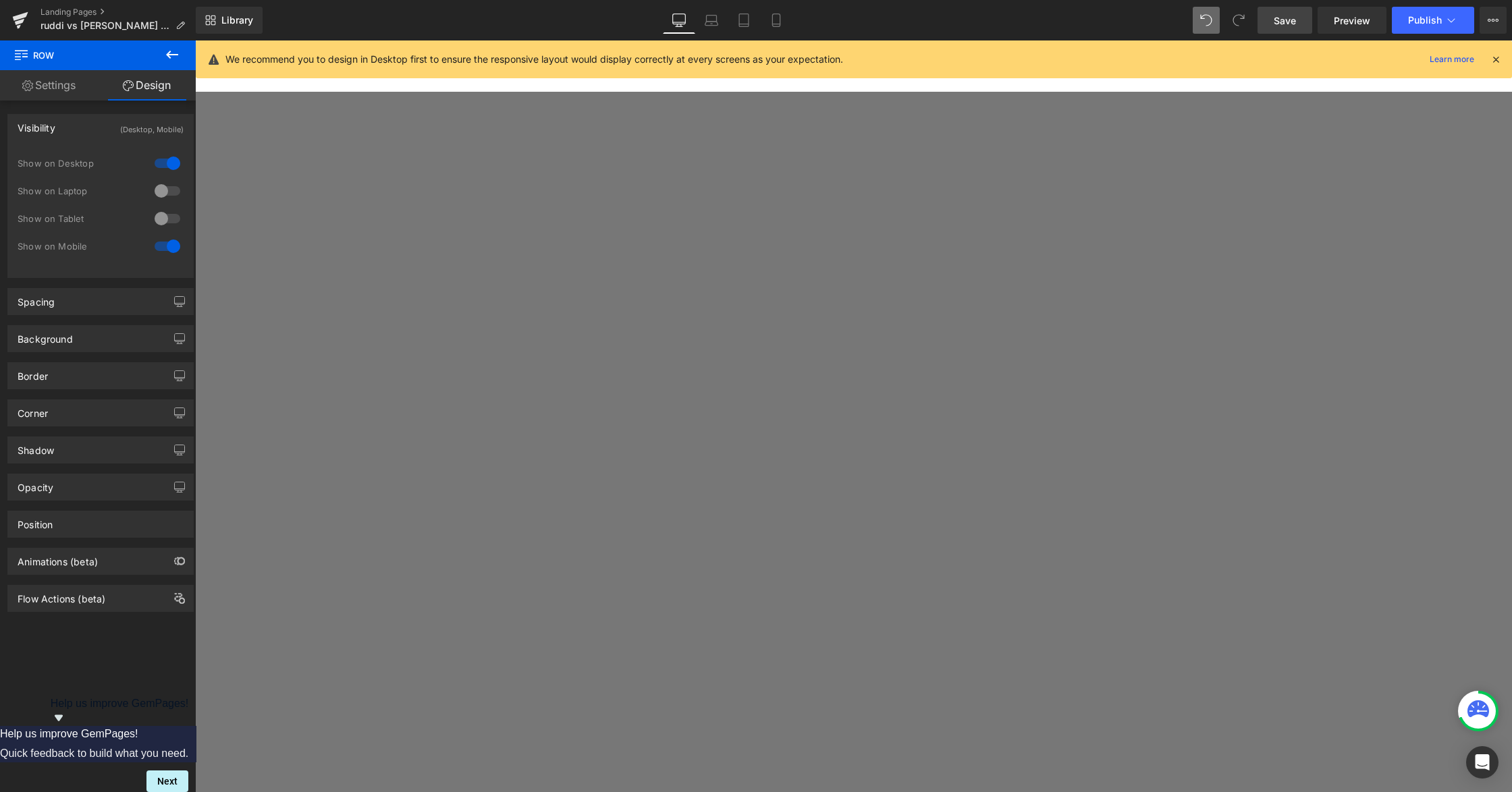
drag, startPoint x: 158, startPoint y: 166, endPoint x: 179, endPoint y: 166, distance: 21.0
click at [158, 166] on div at bounding box center [167, 163] width 33 height 21
click at [195, 41] on span "Row" at bounding box center [195, 41] width 0 height 0
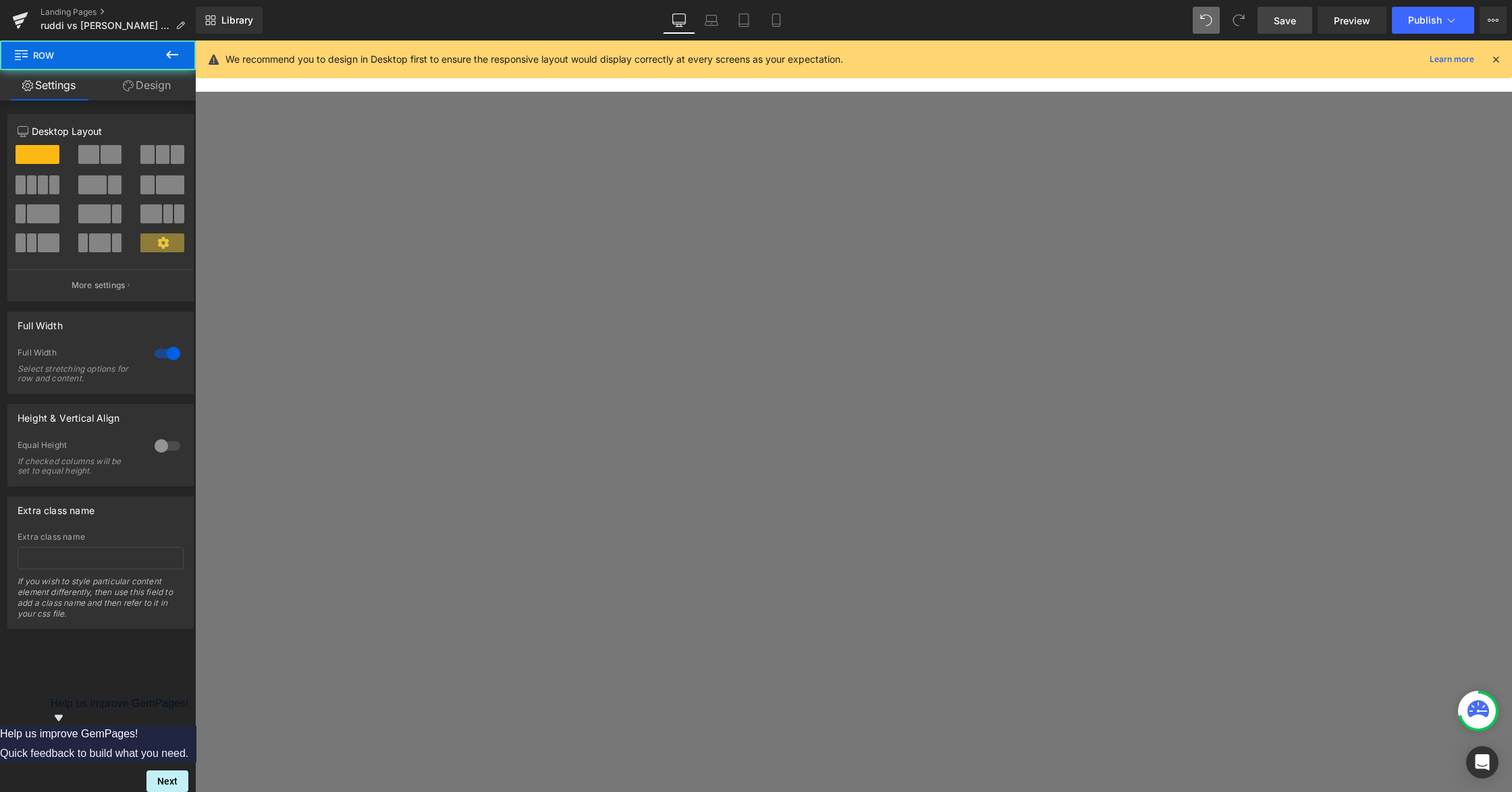
click at [158, 84] on link "Design" at bounding box center [147, 85] width 98 height 30
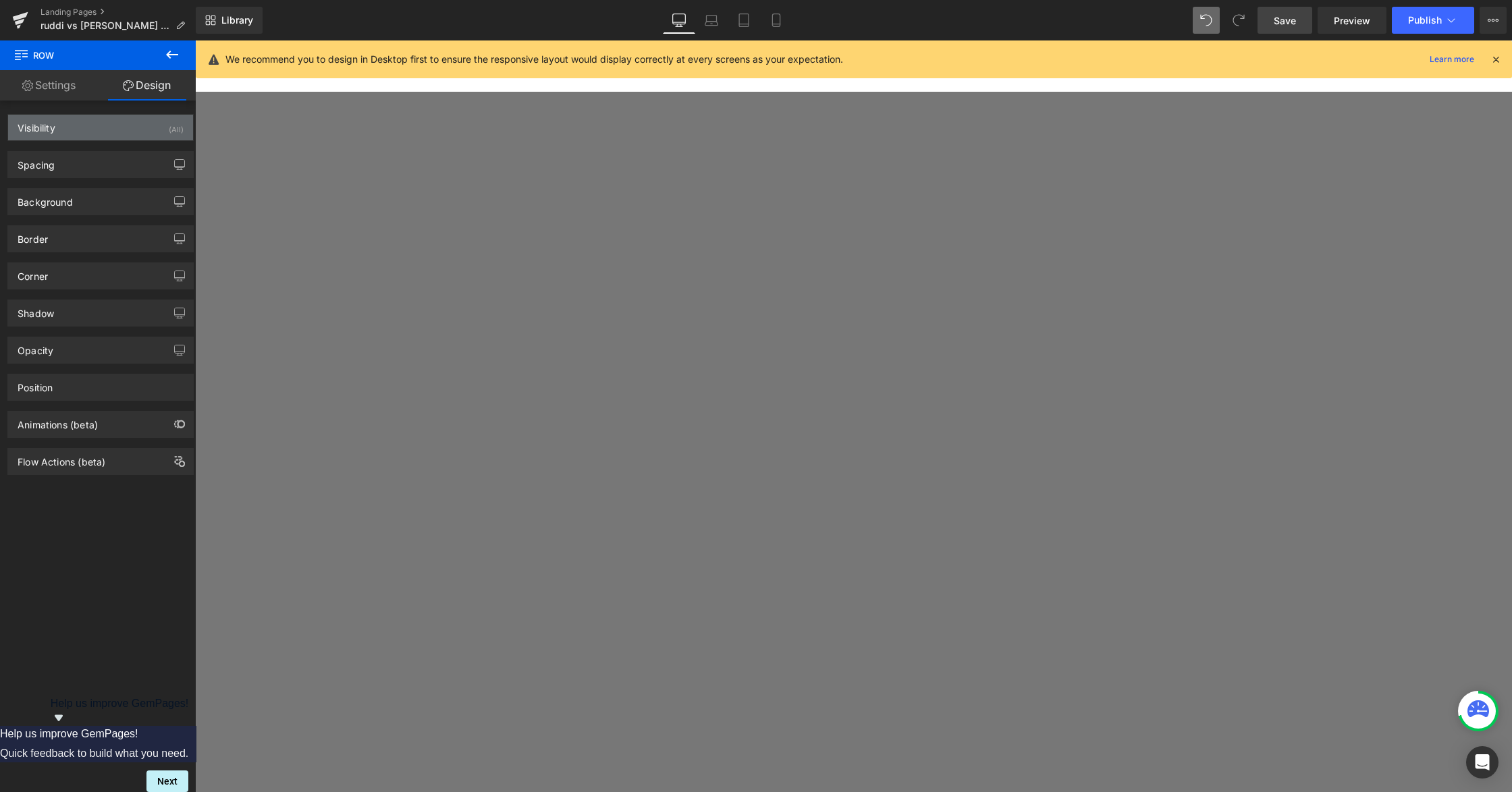
click at [68, 135] on div "Visibility (All)" at bounding box center [100, 127] width 185 height 25
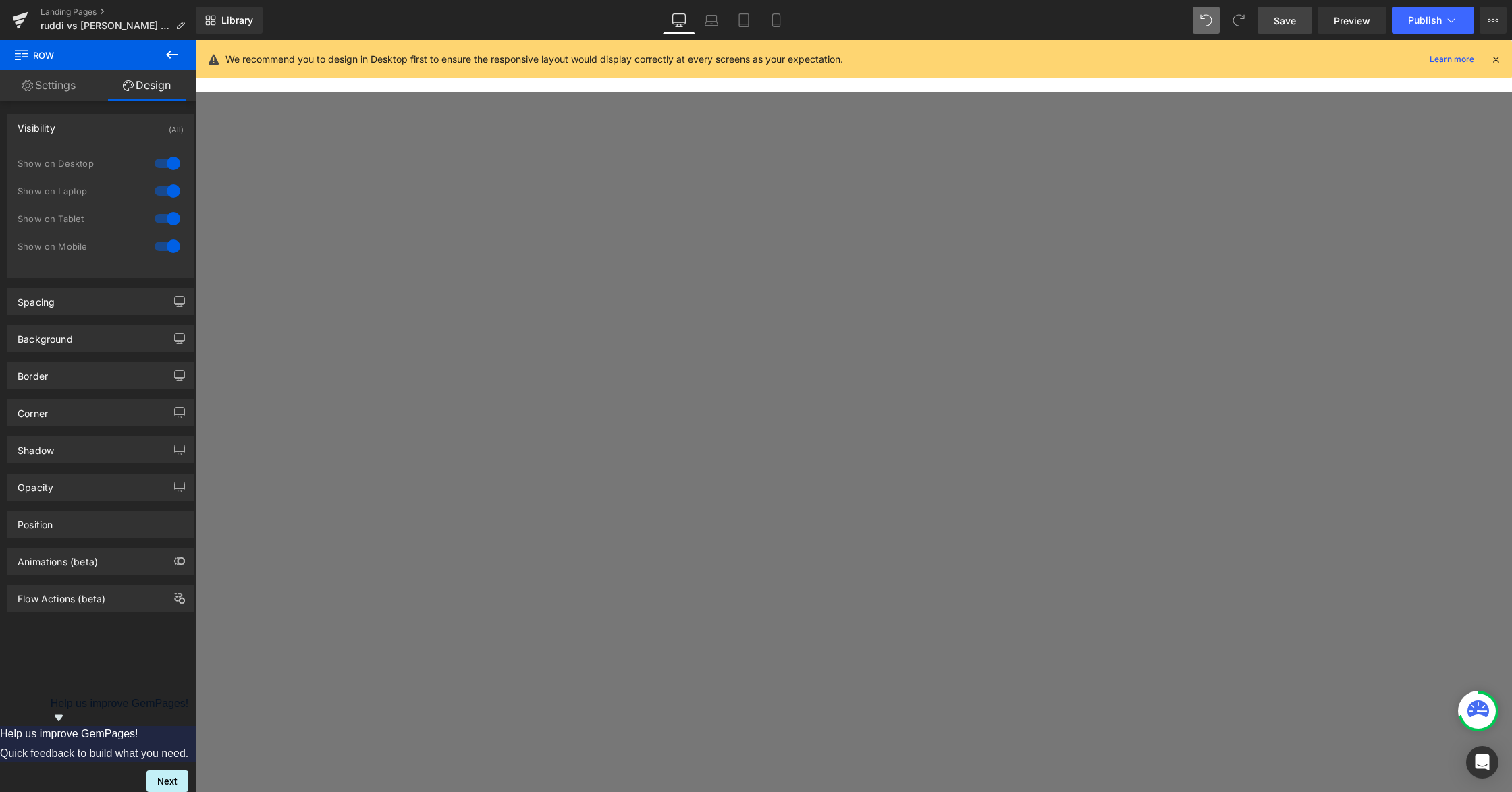
click at [171, 243] on div at bounding box center [167, 246] width 33 height 21
drag, startPoint x: 780, startPoint y: 19, endPoint x: 197, endPoint y: 289, distance: 642.5
click at [780, 19] on icon at bounding box center [776, 20] width 14 height 14
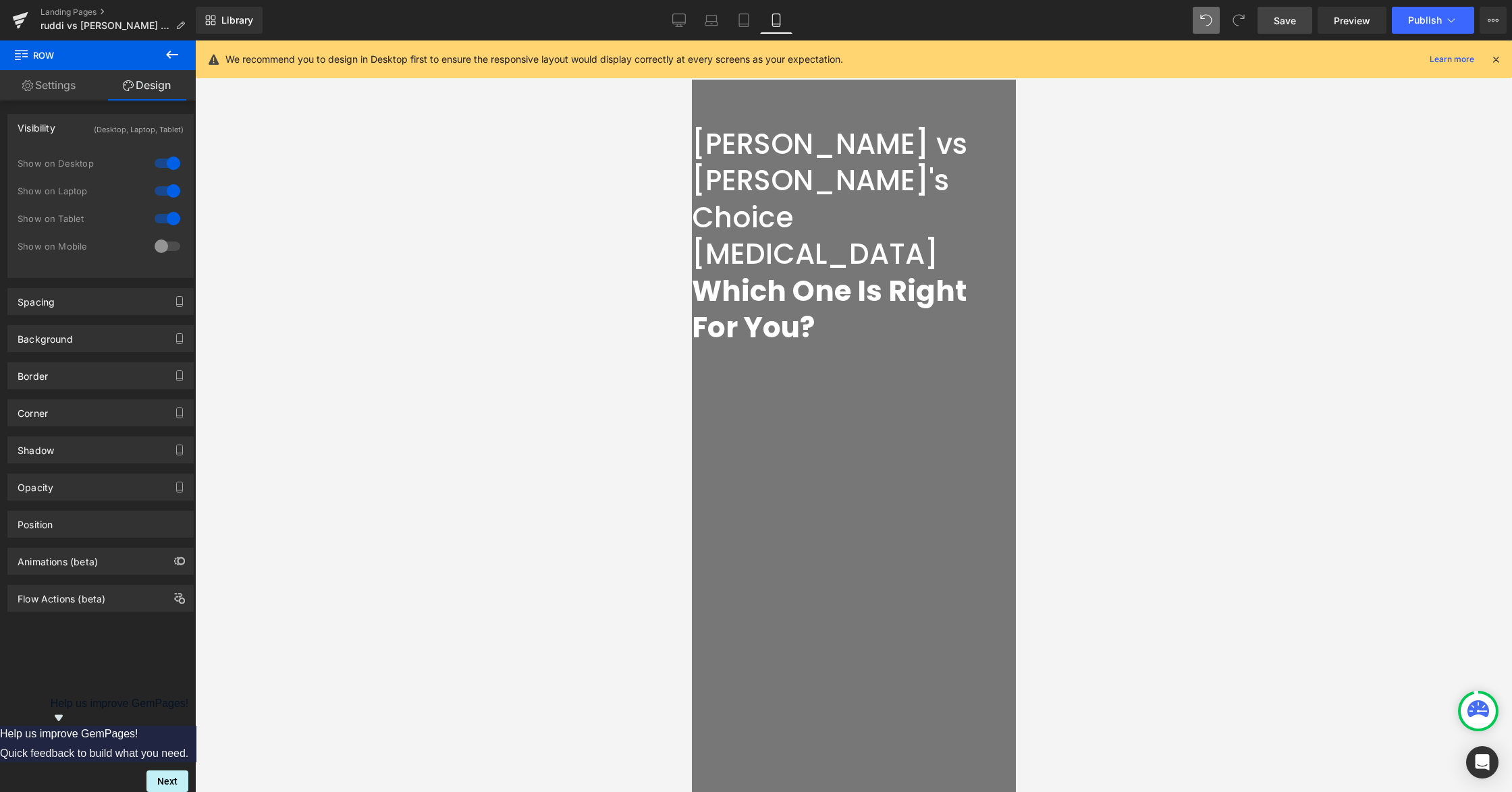
scroll to position [179, 0]
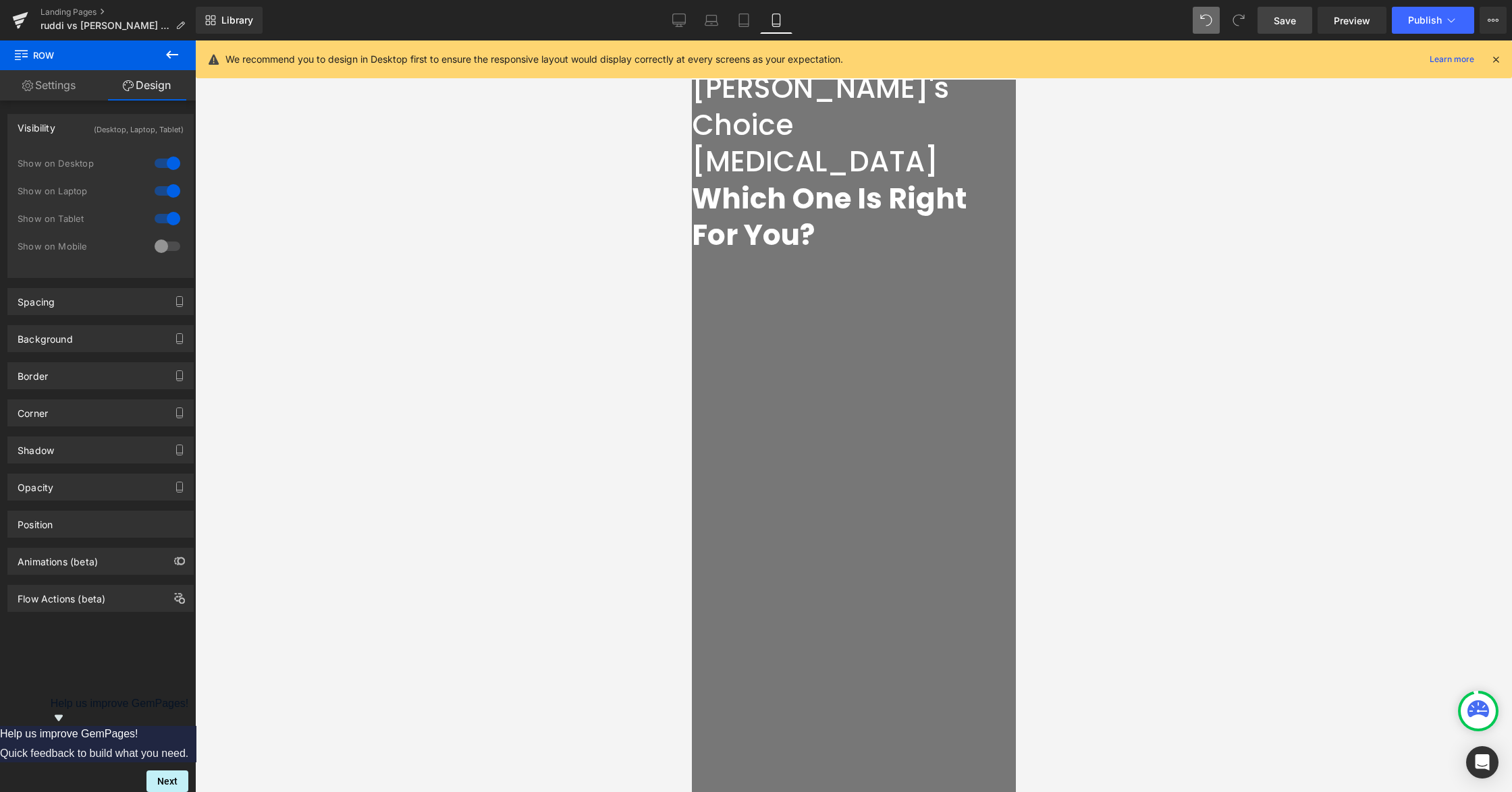
click at [691, 41] on span "Row" at bounding box center [691, 41] width 0 height 0
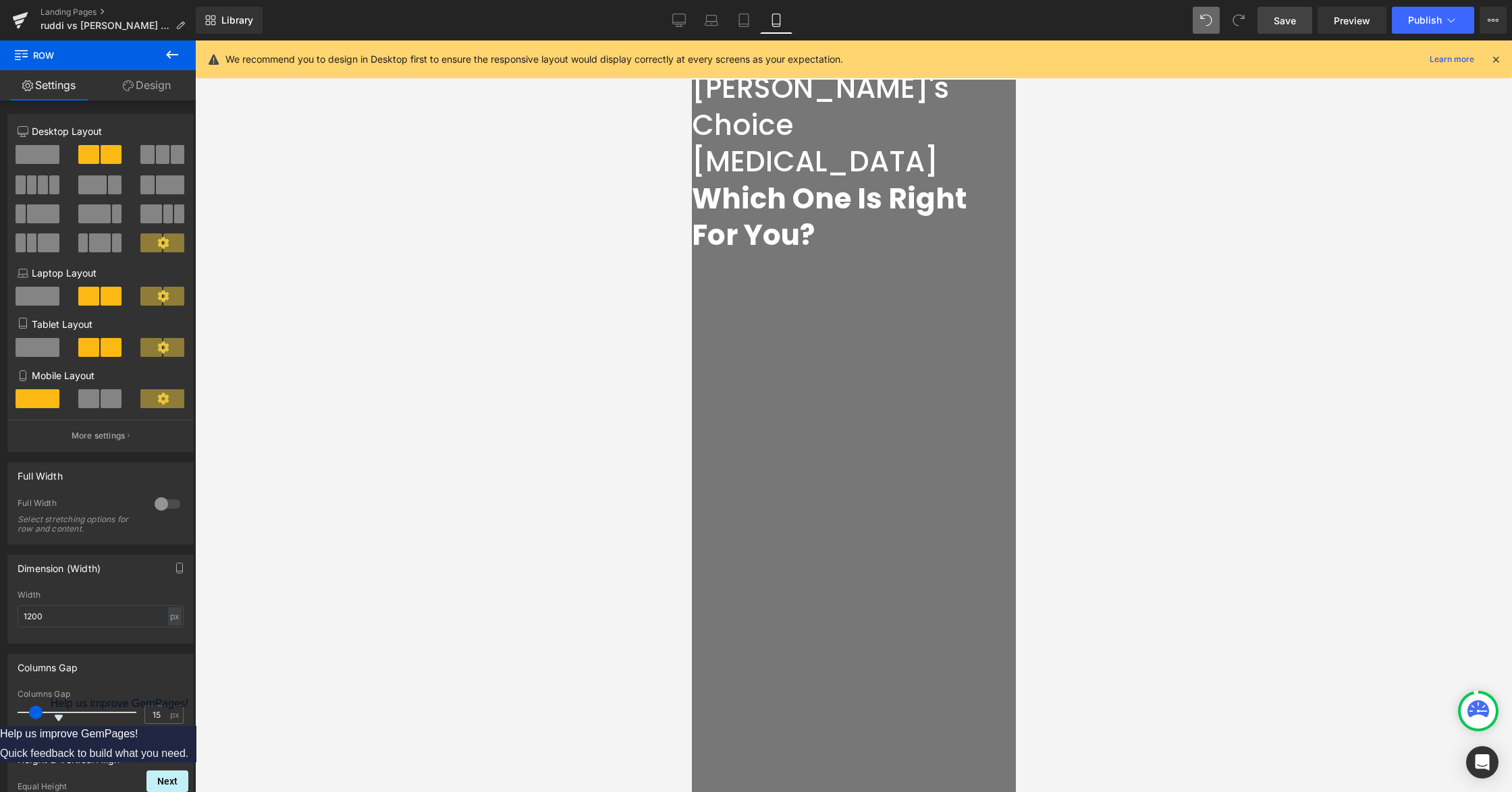
click at [123, 84] on icon at bounding box center [128, 86] width 11 height 11
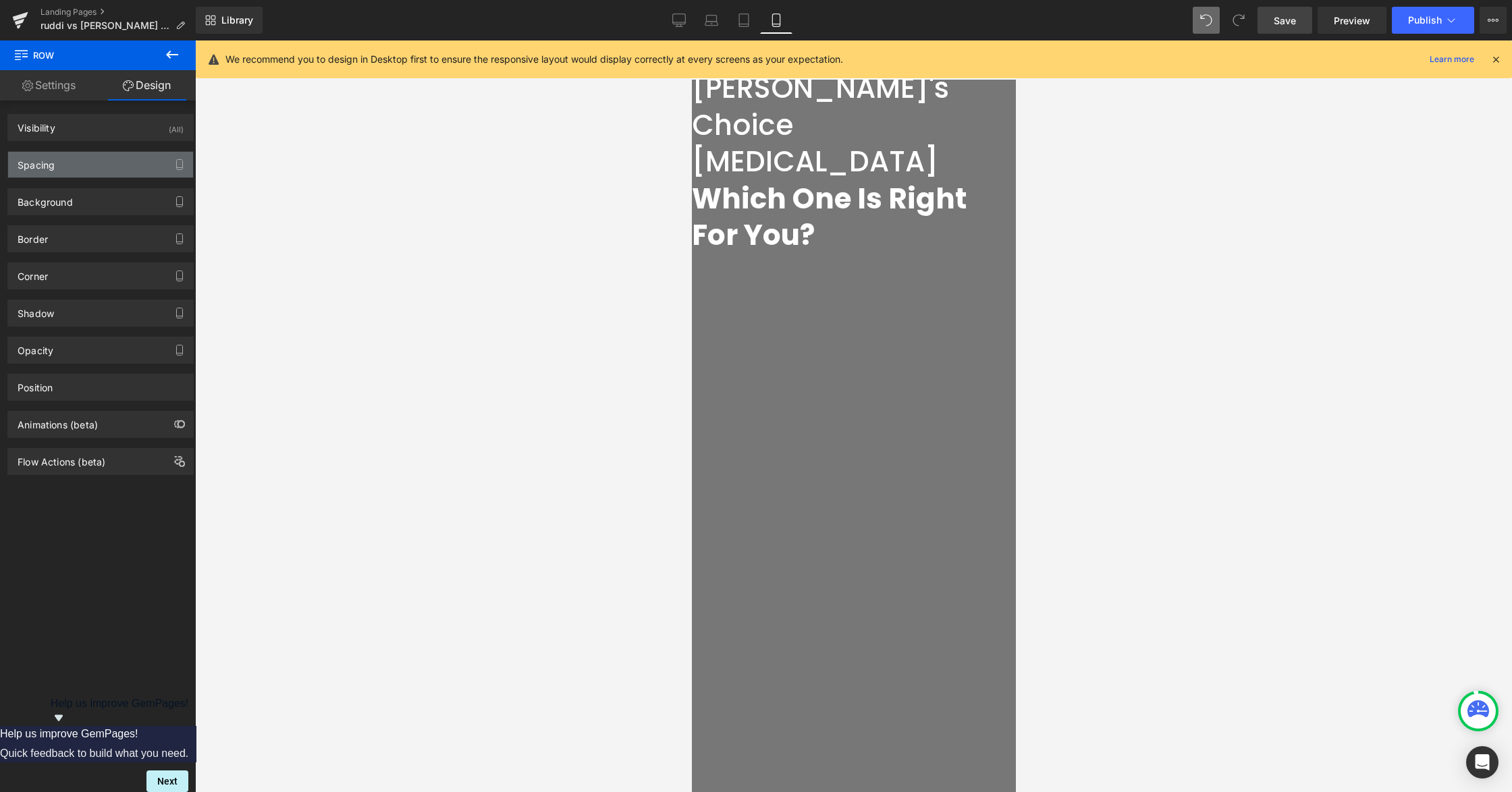
click at [66, 174] on div "Spacing" at bounding box center [100, 165] width 185 height 25
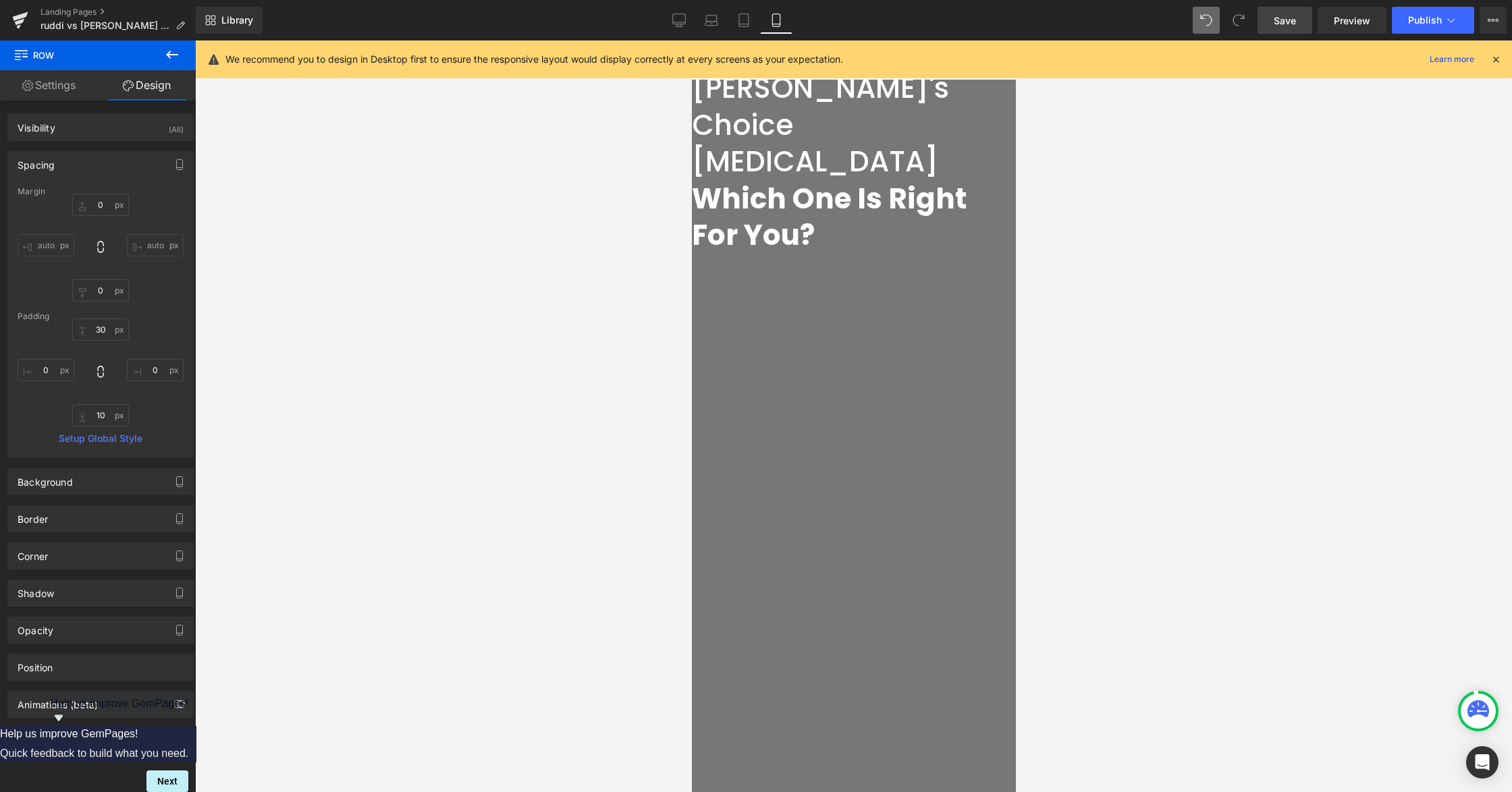
click at [56, 244] on input "auto" at bounding box center [45, 245] width 57 height 22
click at [45, 240] on input "auto" at bounding box center [45, 245] width 57 height 22
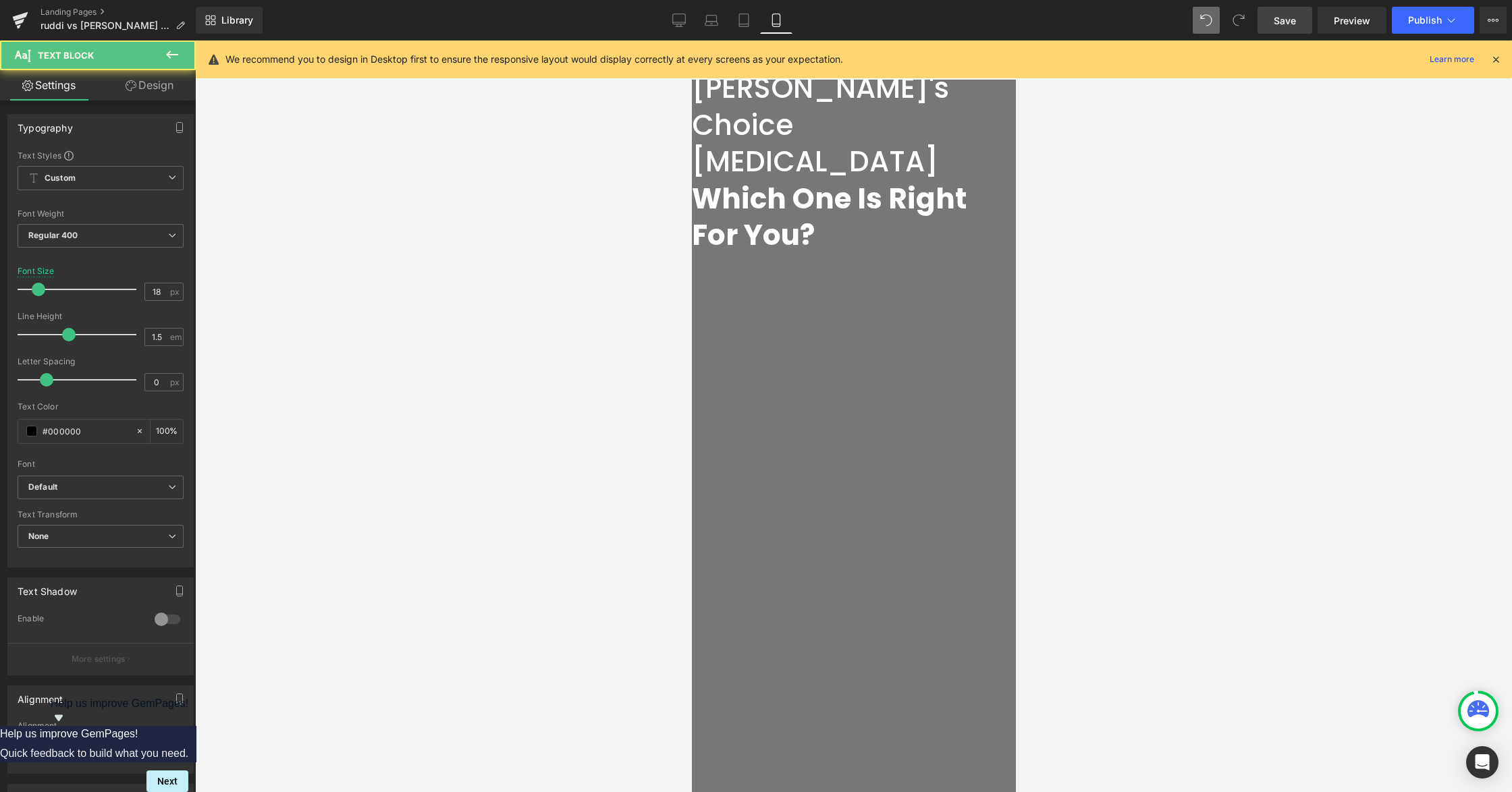
click at [153, 87] on link "Design" at bounding box center [149, 85] width 98 height 30
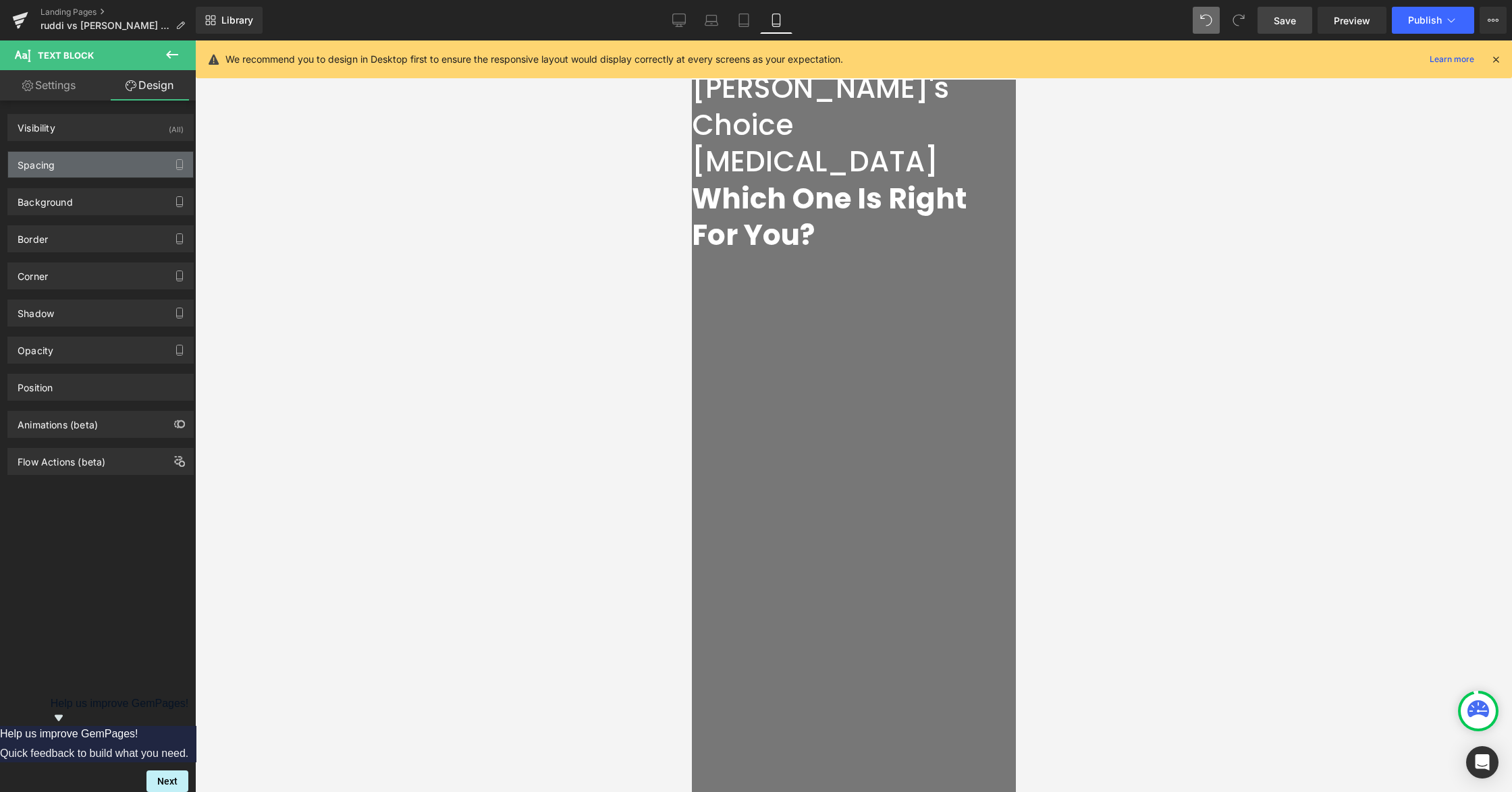
click at [68, 166] on div "Spacing" at bounding box center [100, 165] width 185 height 25
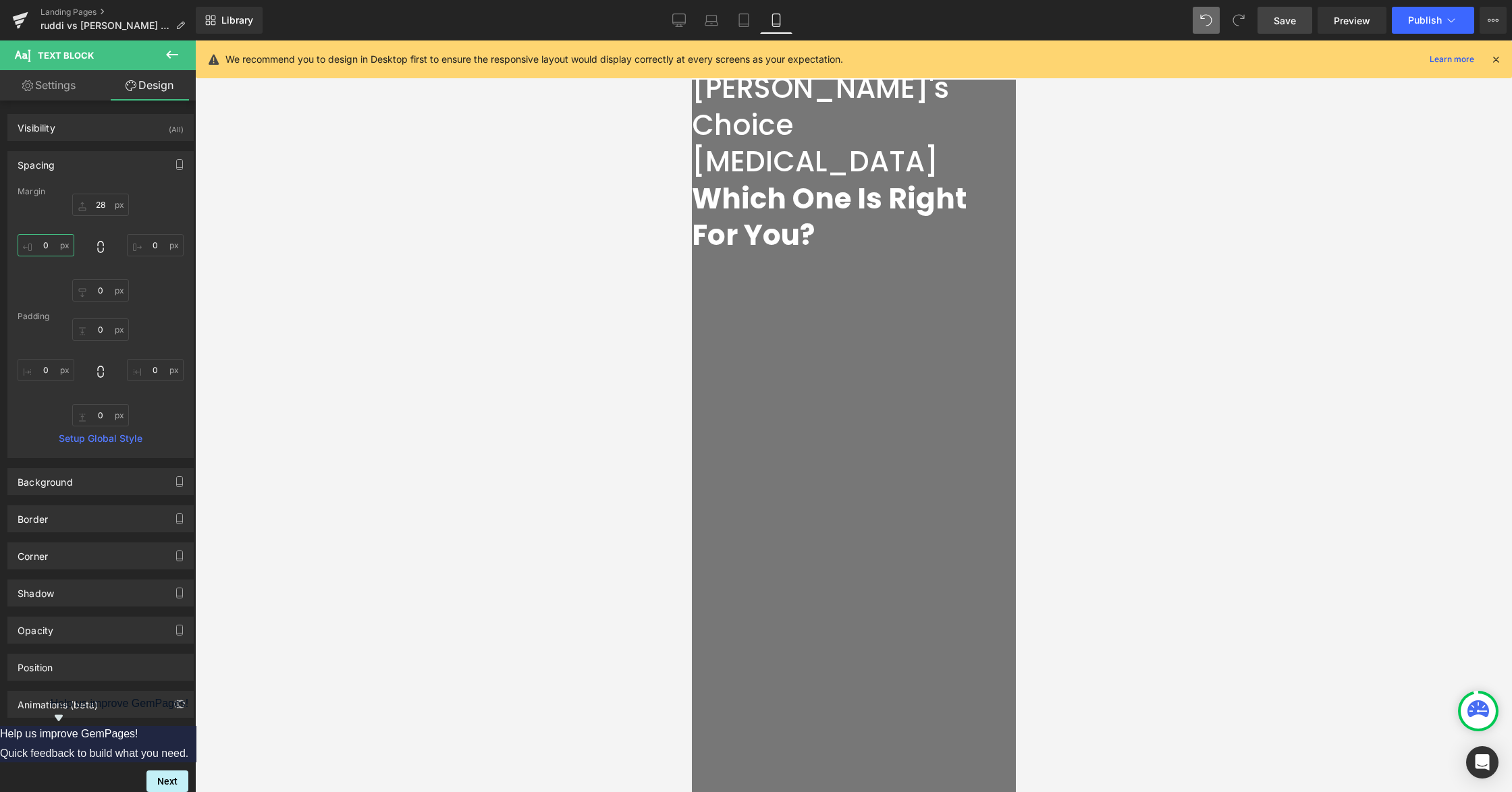
click at [54, 252] on input "0" at bounding box center [45, 245] width 57 height 22
type input "5"
type input "25"
click at [147, 248] on input "0" at bounding box center [154, 245] width 57 height 22
type input "25"
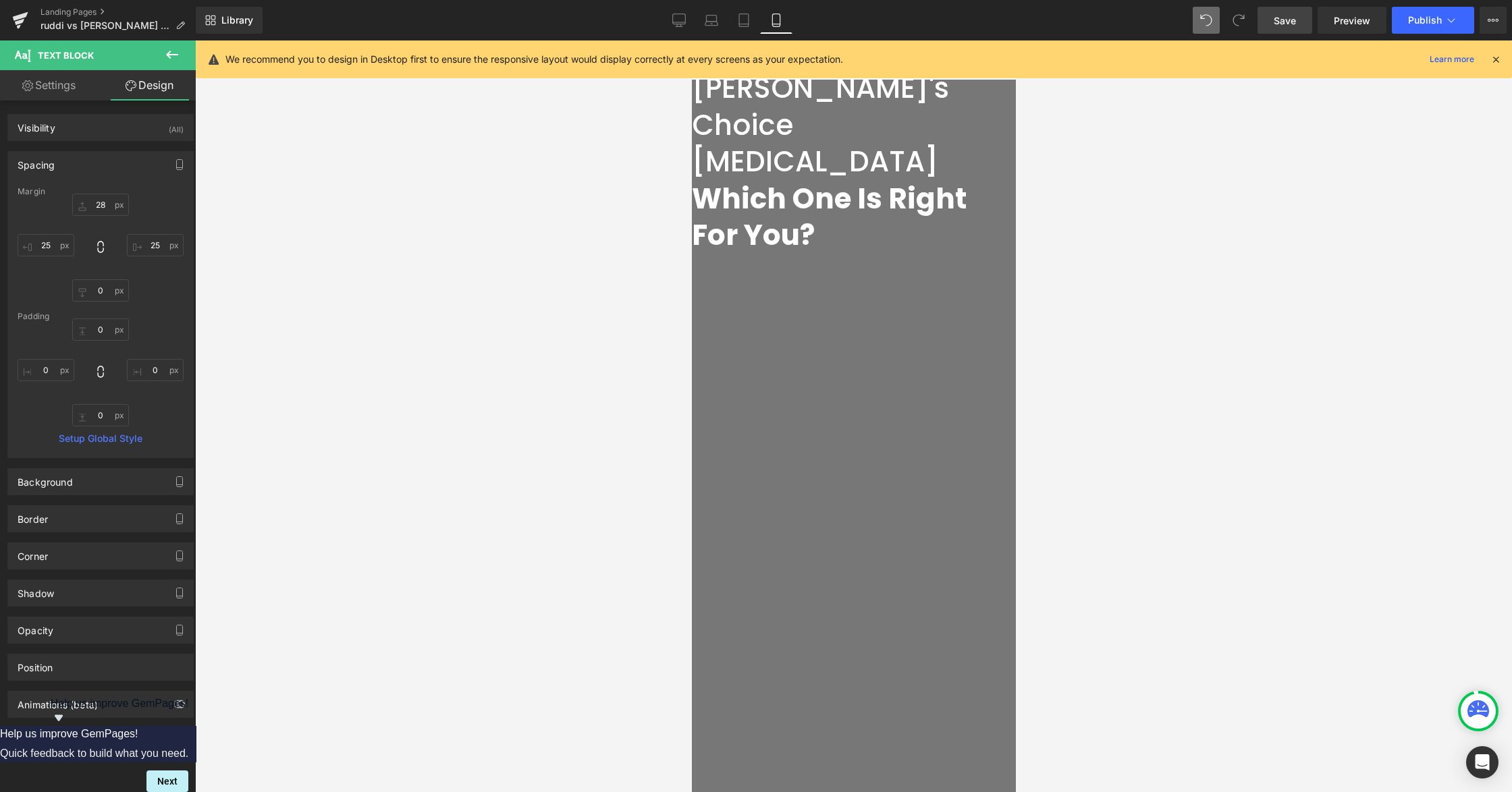
click at [1161, 444] on div at bounding box center [854, 416] width 1317 height 751
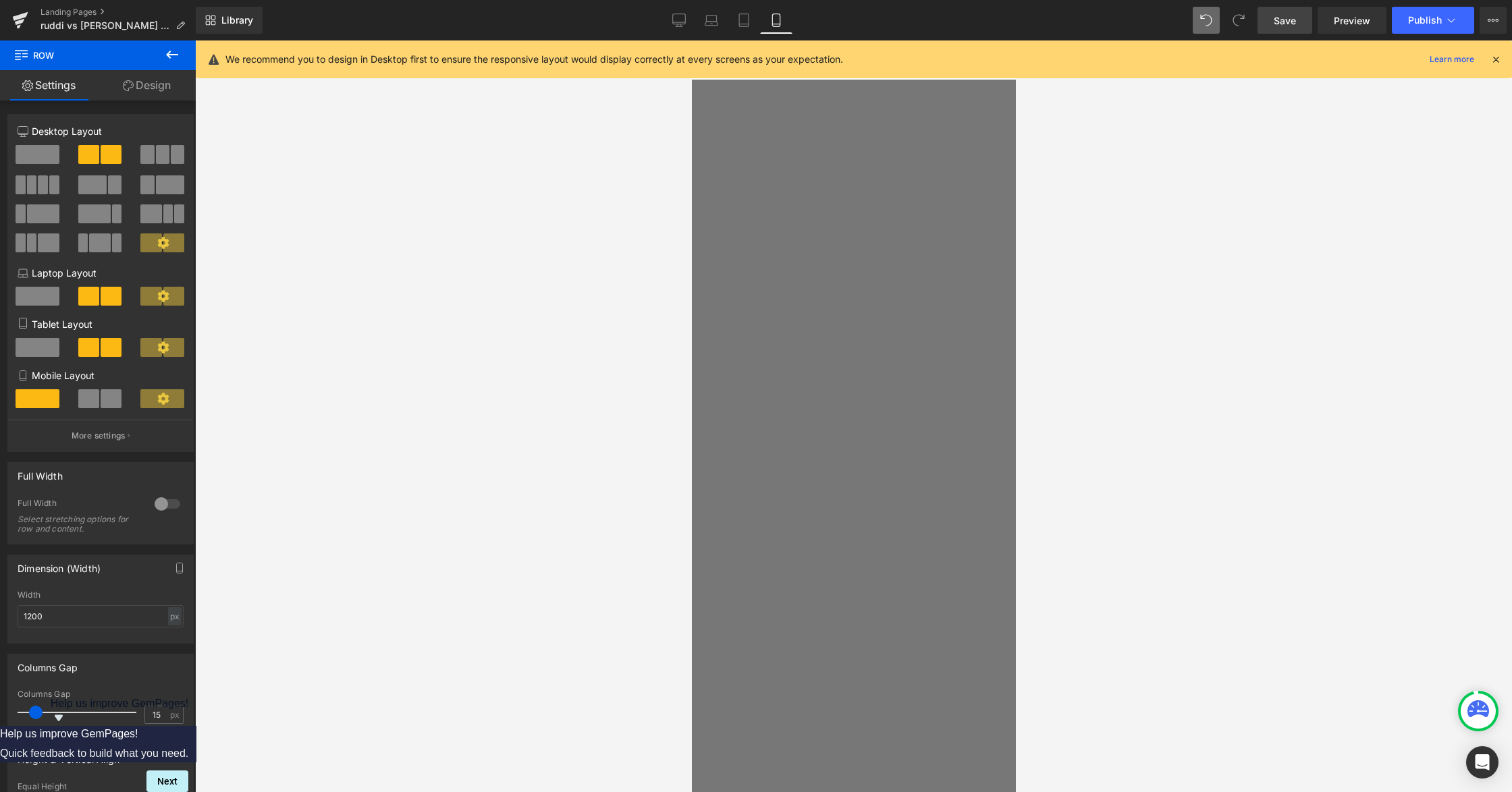
scroll to position [630, 0]
click at [1108, 388] on div at bounding box center [854, 416] width 1317 height 751
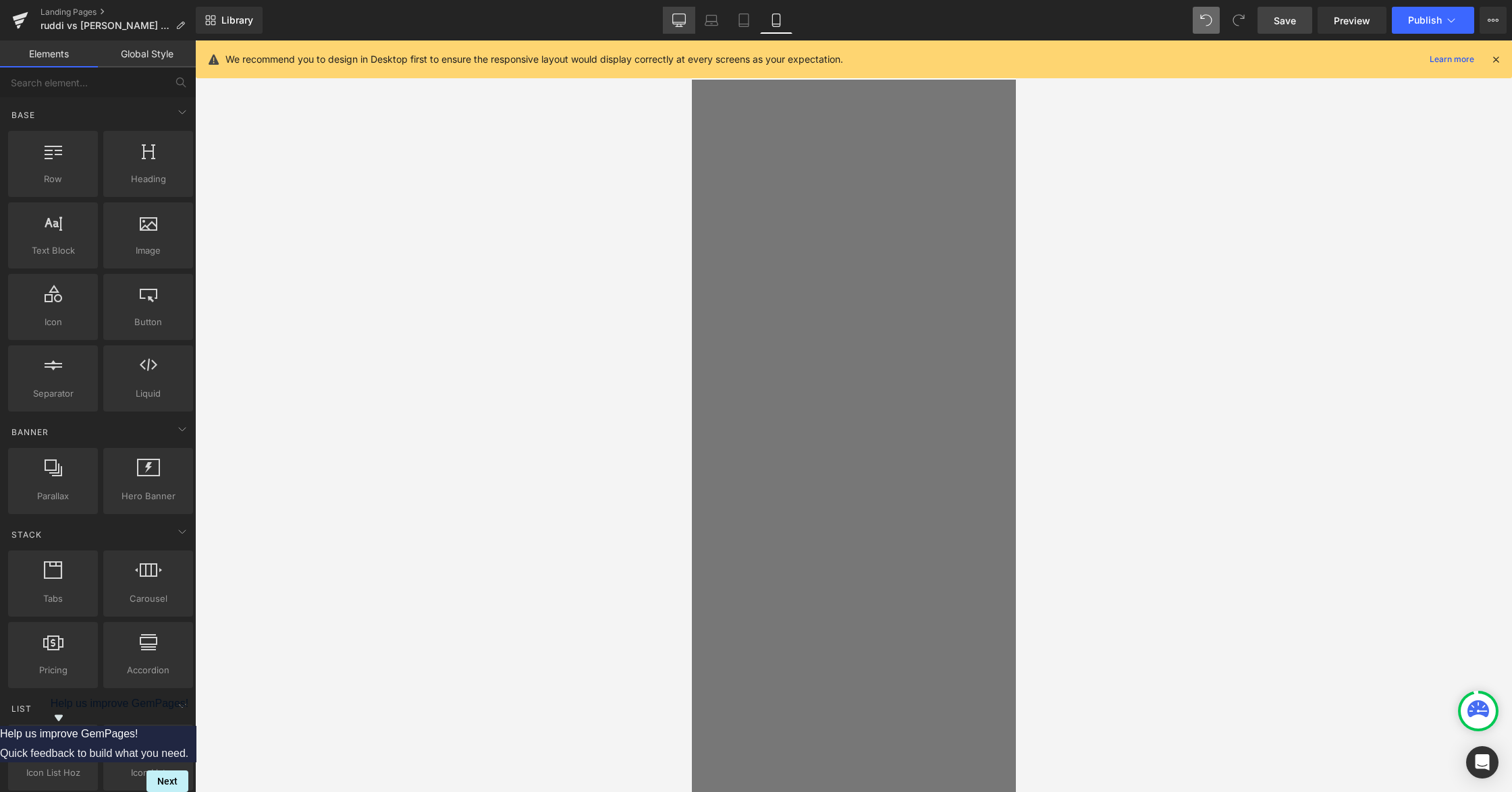
click at [686, 11] on link "Desktop" at bounding box center [678, 20] width 33 height 27
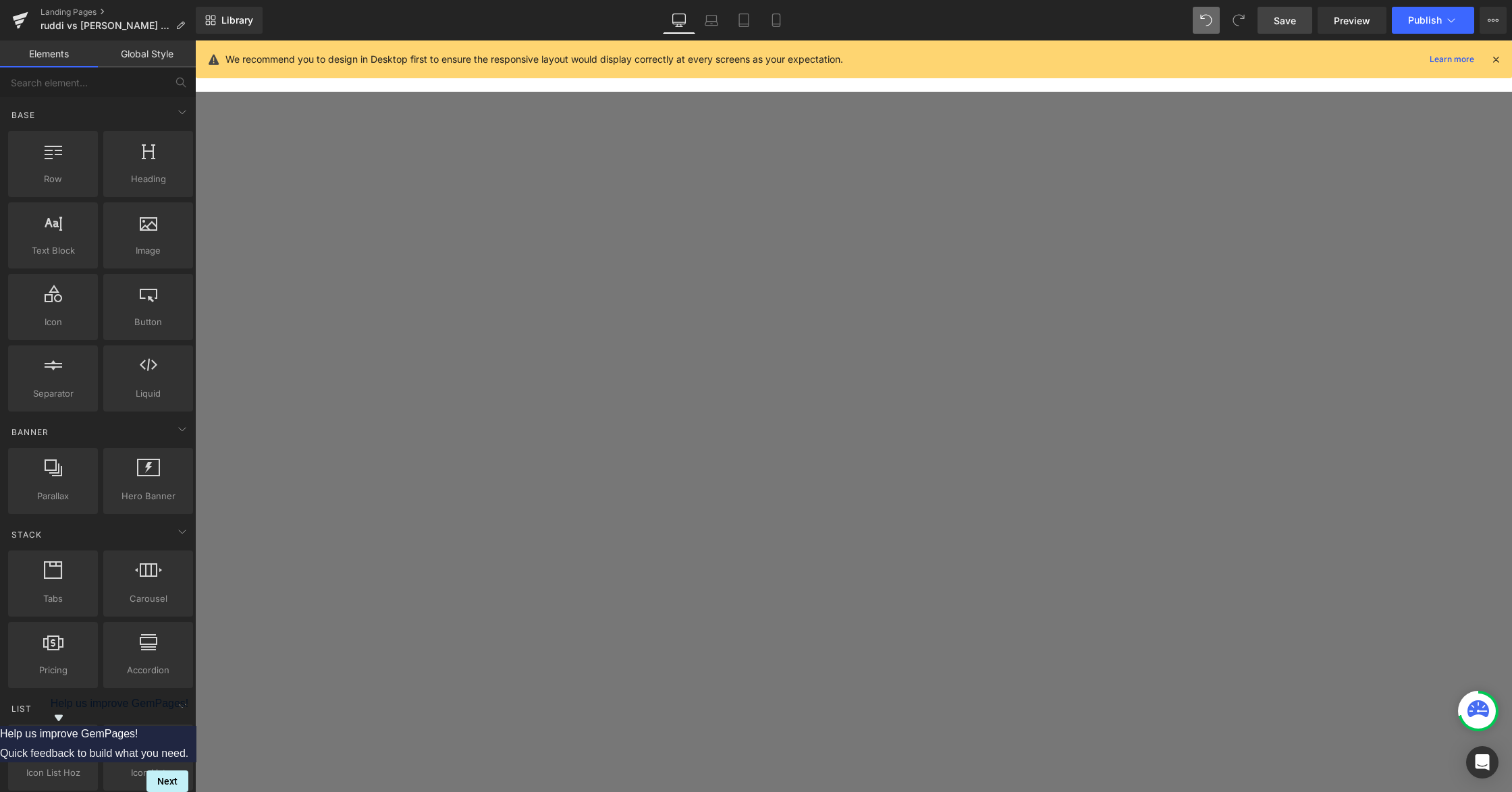
scroll to position [201, 0]
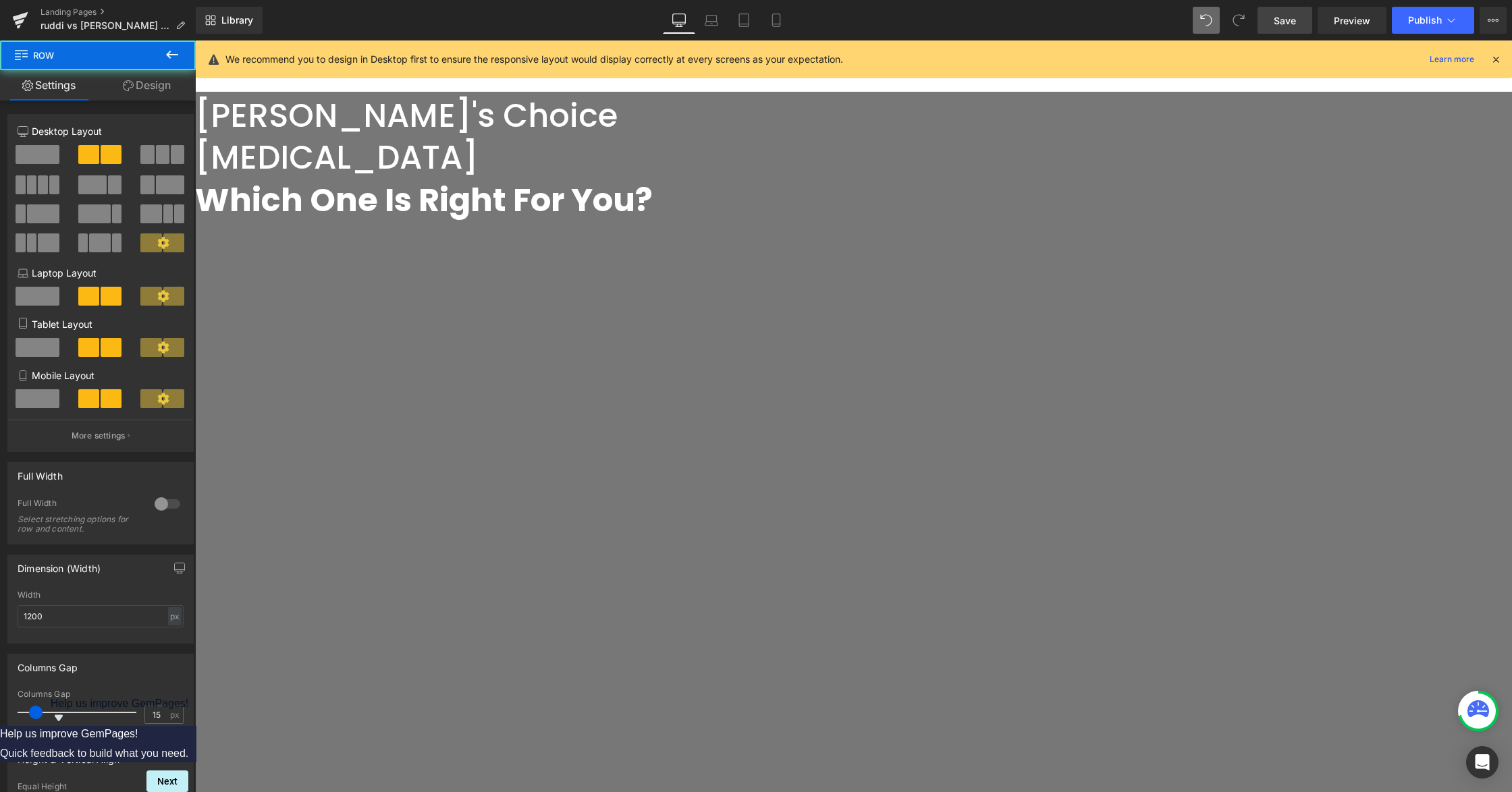
click at [195, 41] on span "Row" at bounding box center [195, 41] width 0 height 0
click at [163, 89] on link "Design" at bounding box center [147, 85] width 98 height 30
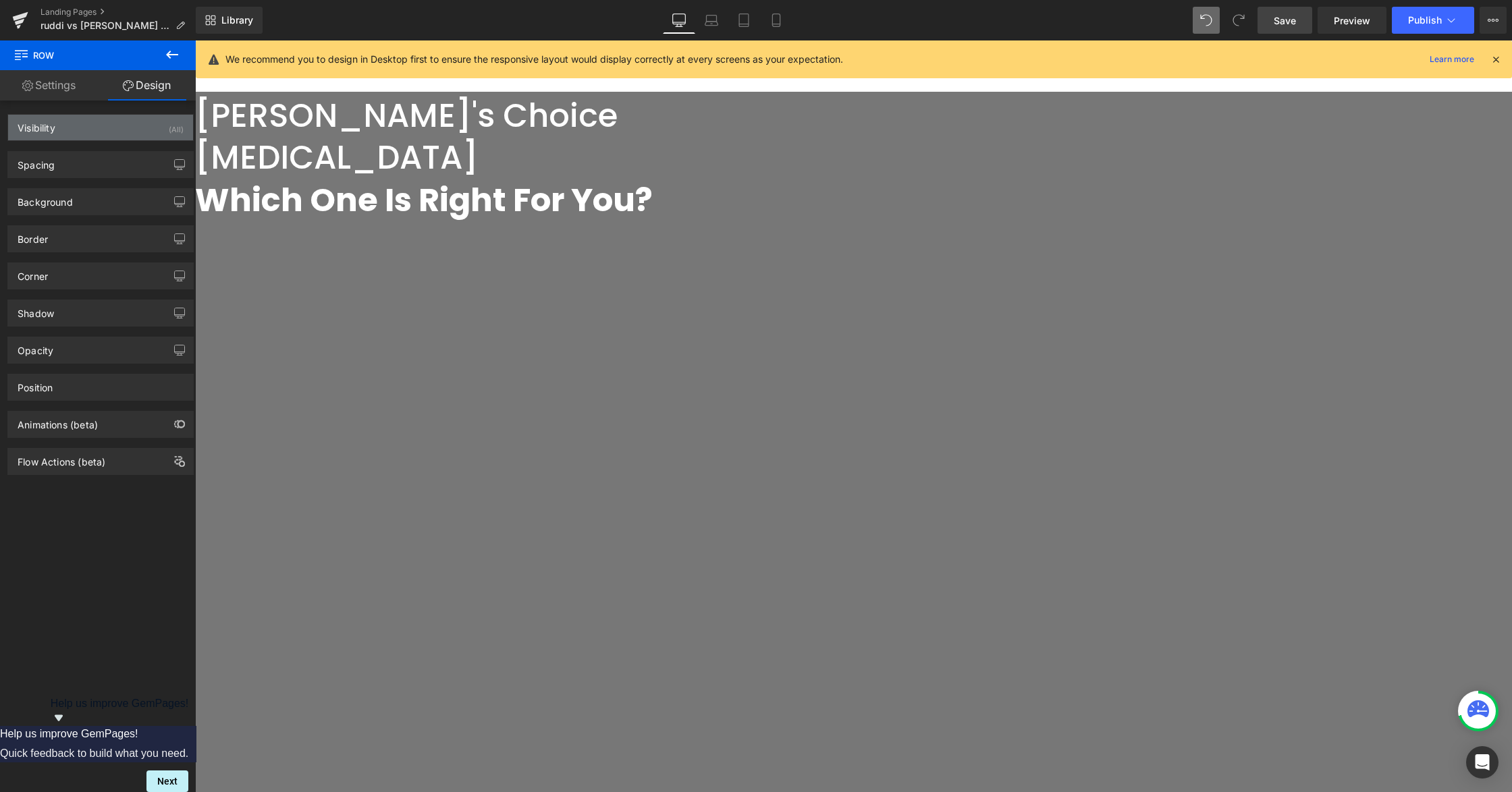
click at [146, 135] on div "Visibility (All)" at bounding box center [100, 127] width 185 height 25
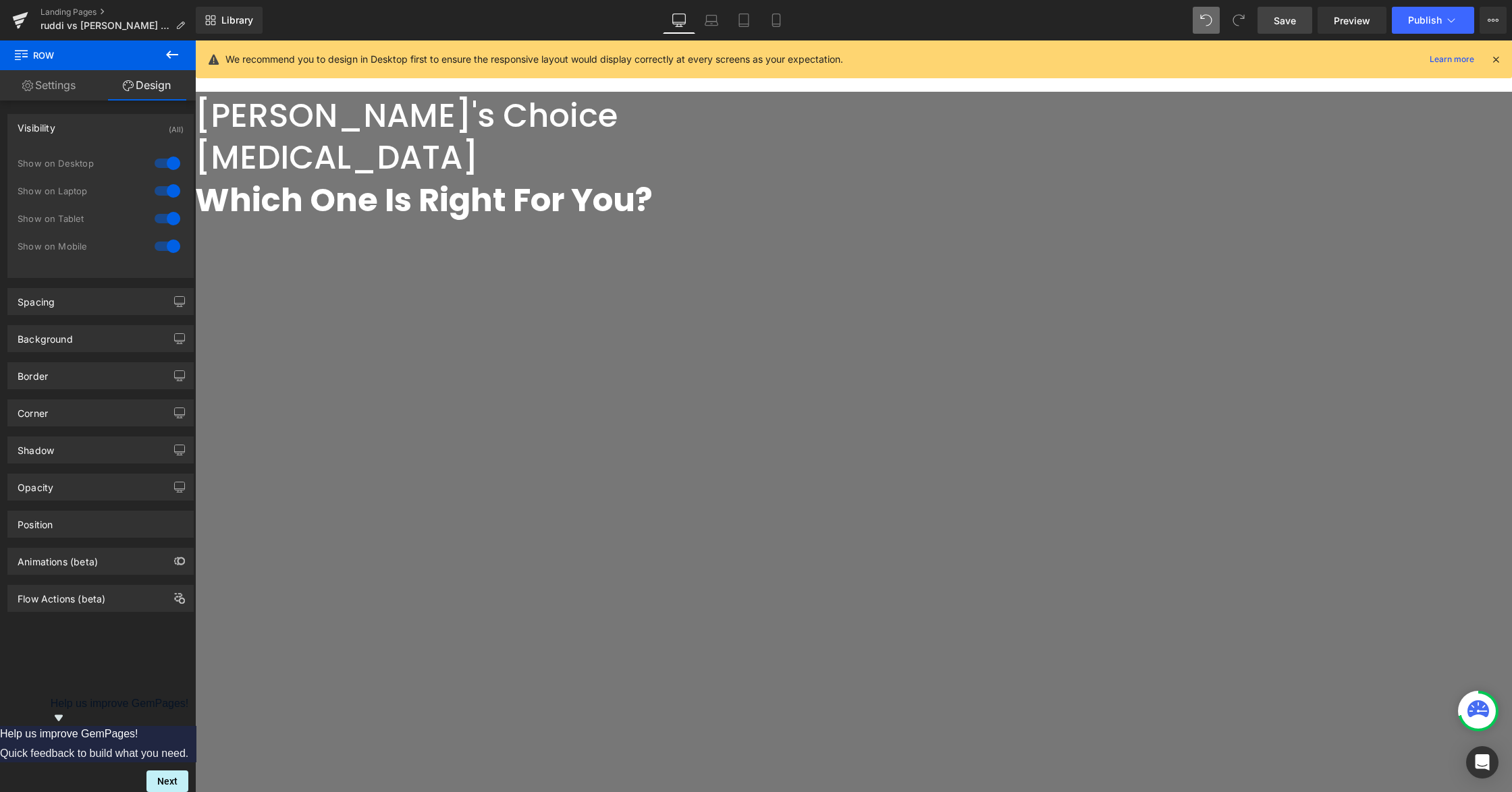
click at [163, 246] on div at bounding box center [167, 246] width 33 height 21
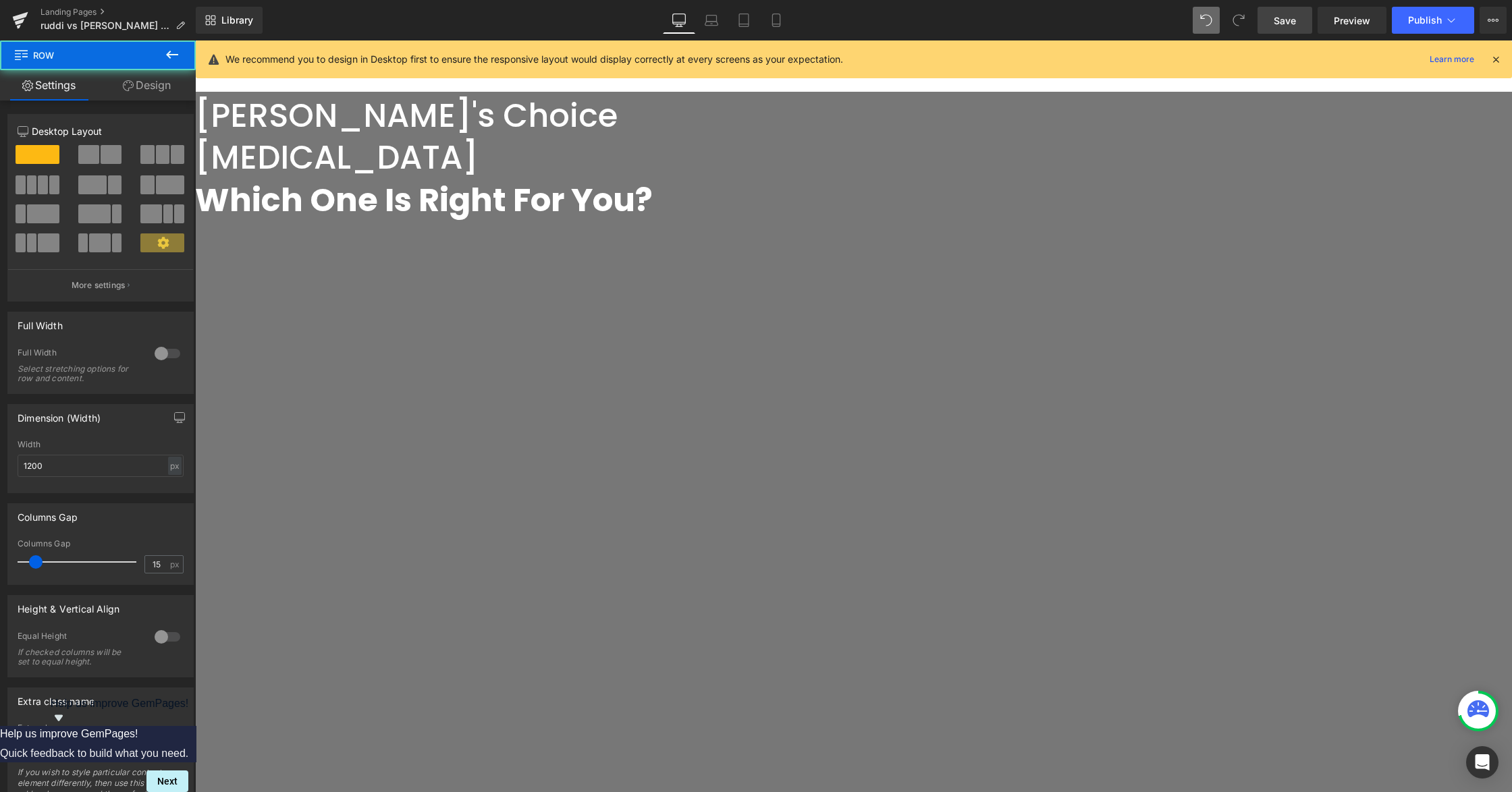
click at [138, 78] on link "Design" at bounding box center [147, 85] width 98 height 30
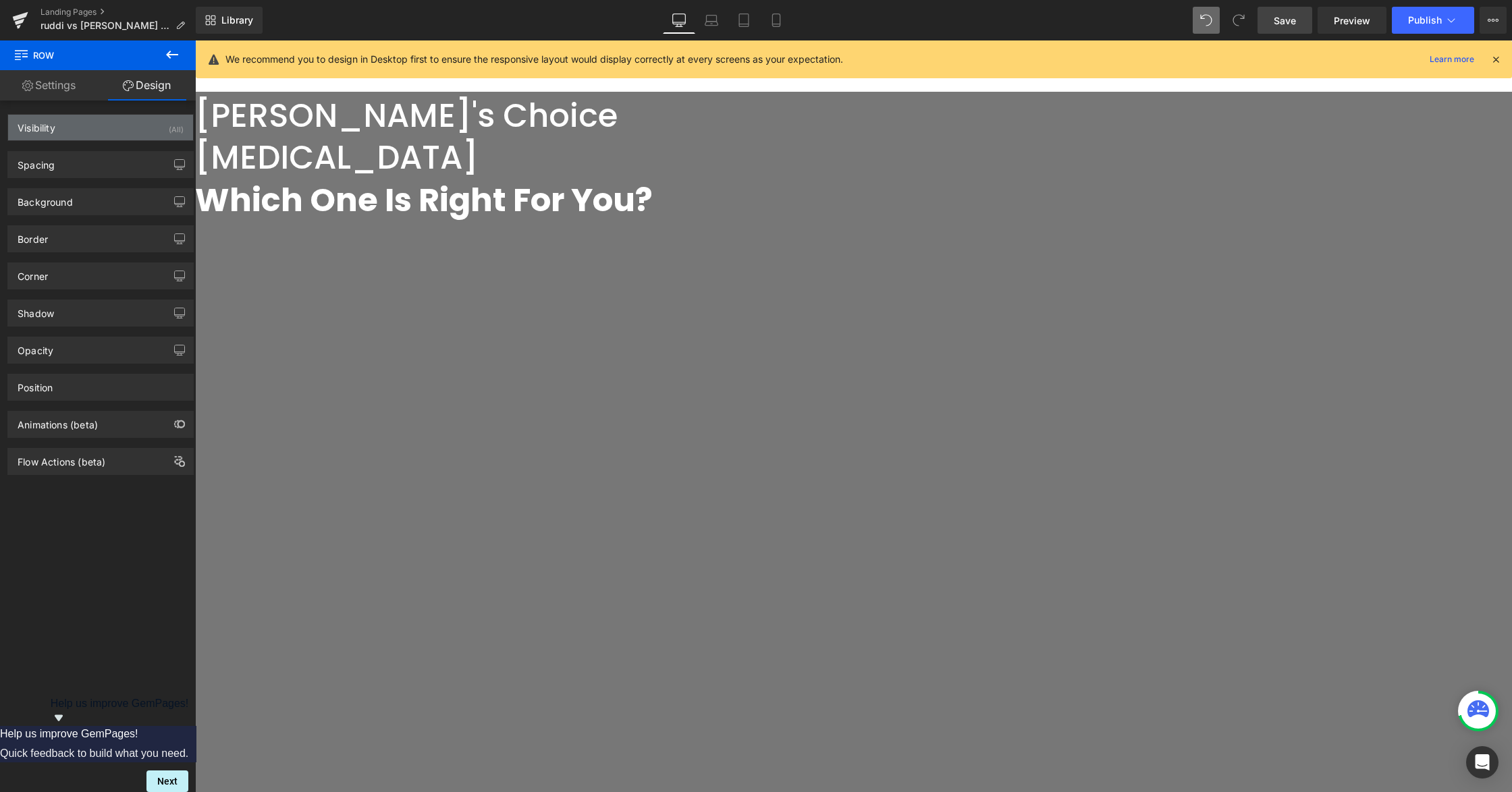
click at [57, 122] on div "Visibility (All)" at bounding box center [100, 127] width 185 height 25
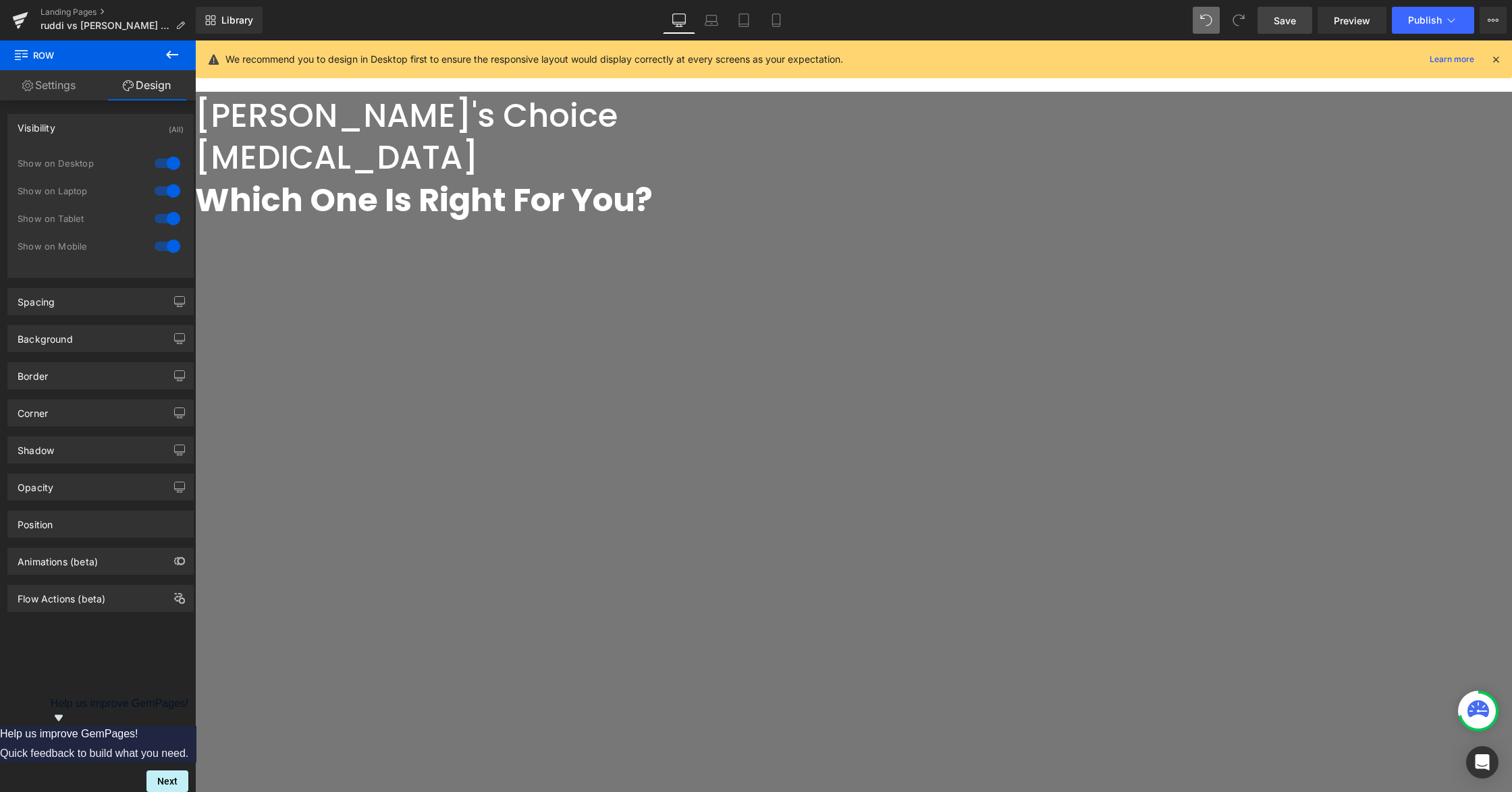
click at [167, 239] on div at bounding box center [167, 246] width 33 height 21
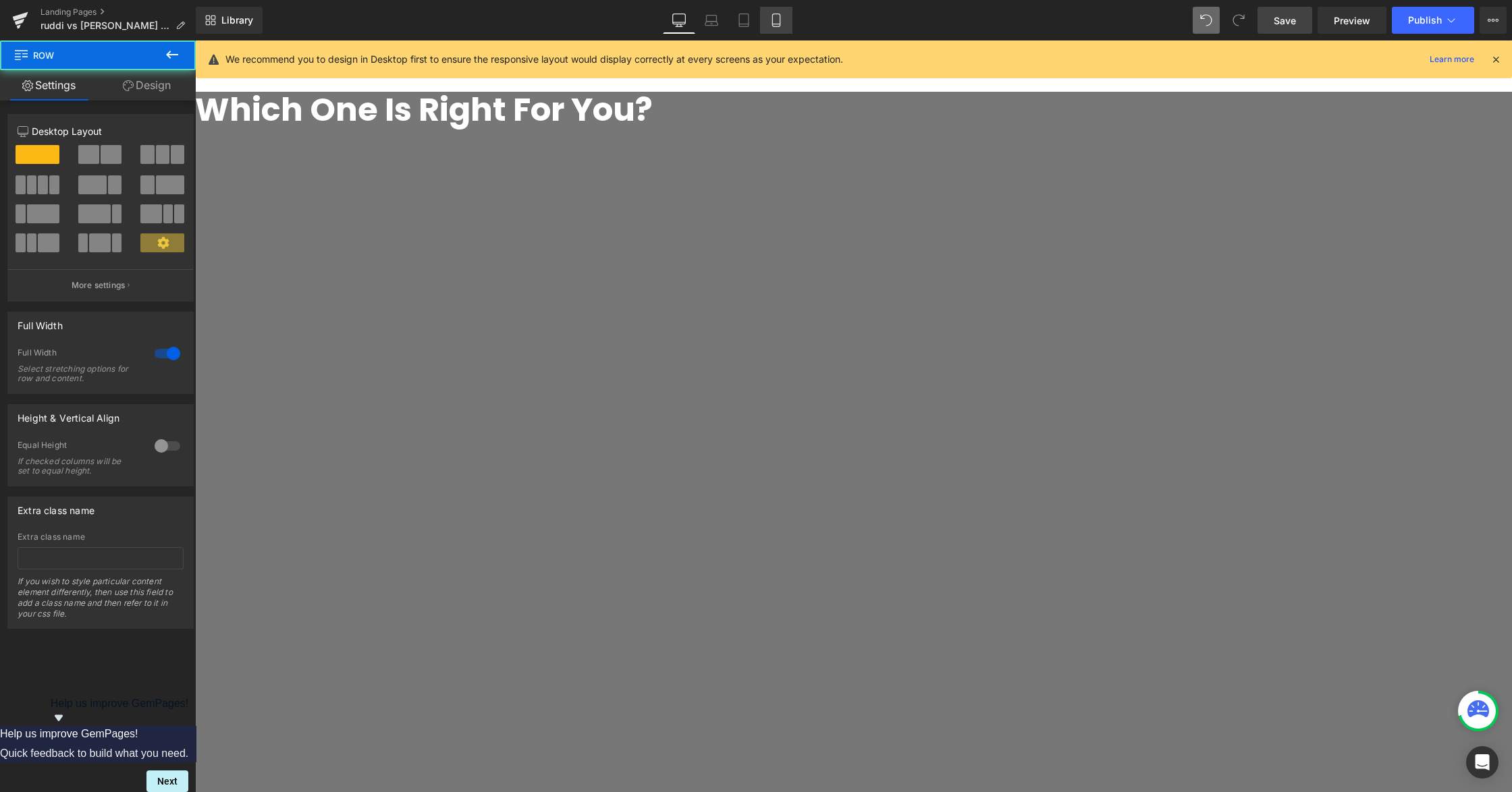
click at [789, 30] on link "Mobile" at bounding box center [776, 20] width 33 height 27
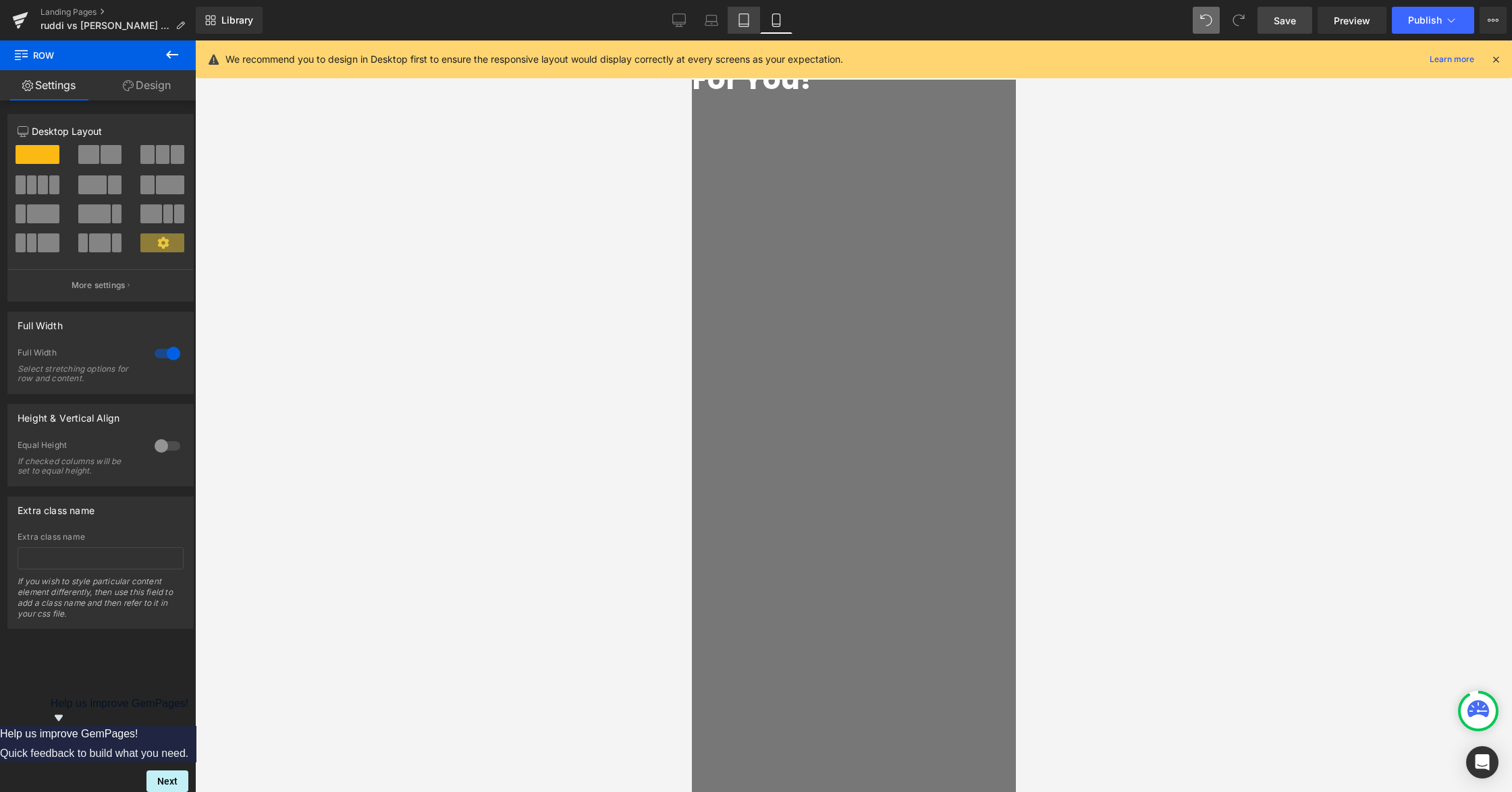
click at [741, 20] on icon at bounding box center [744, 20] width 14 height 14
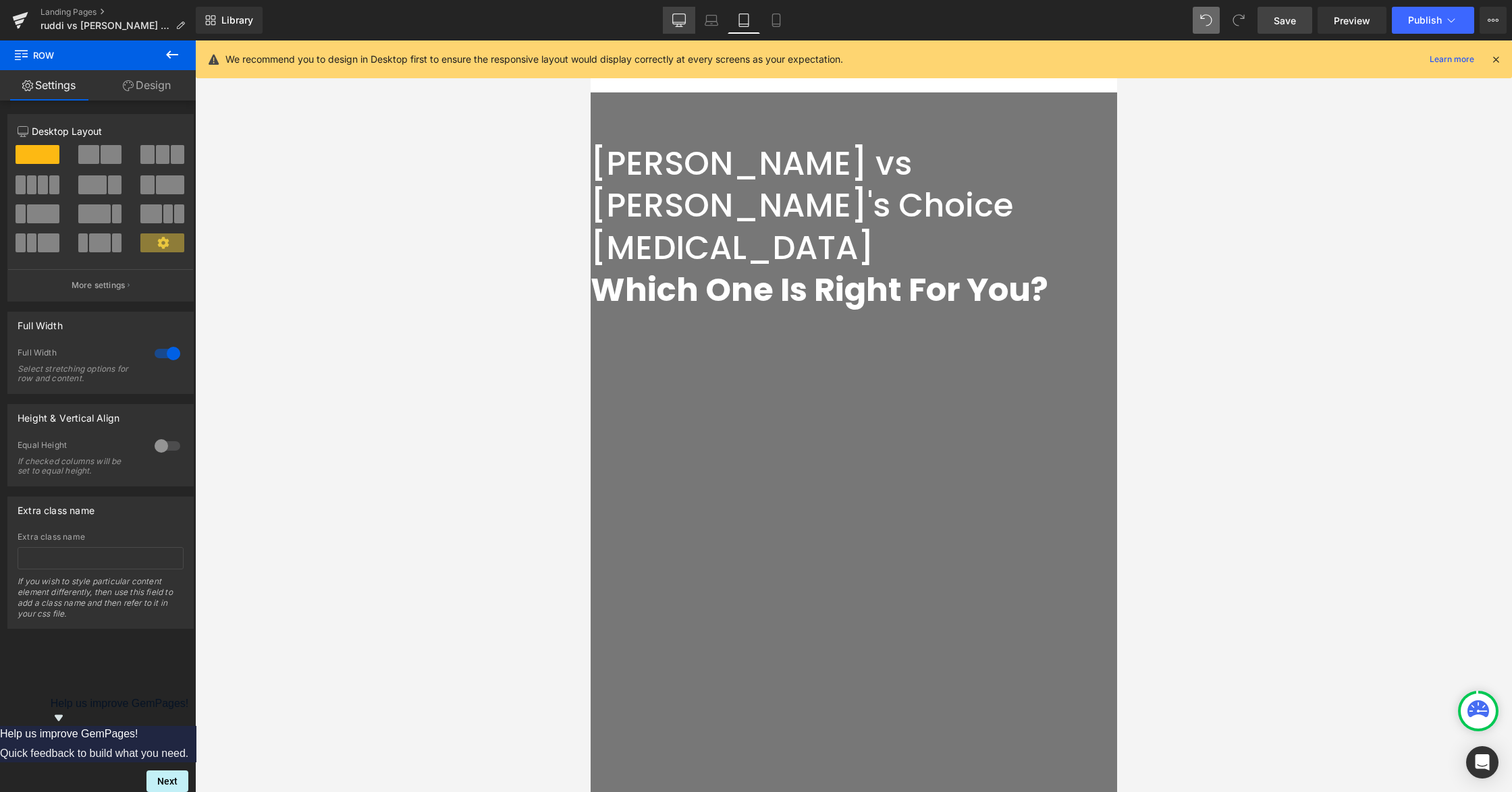
drag, startPoint x: 684, startPoint y: 11, endPoint x: 494, endPoint y: 262, distance: 314.8
click at [684, 11] on link "Desktop" at bounding box center [678, 20] width 33 height 27
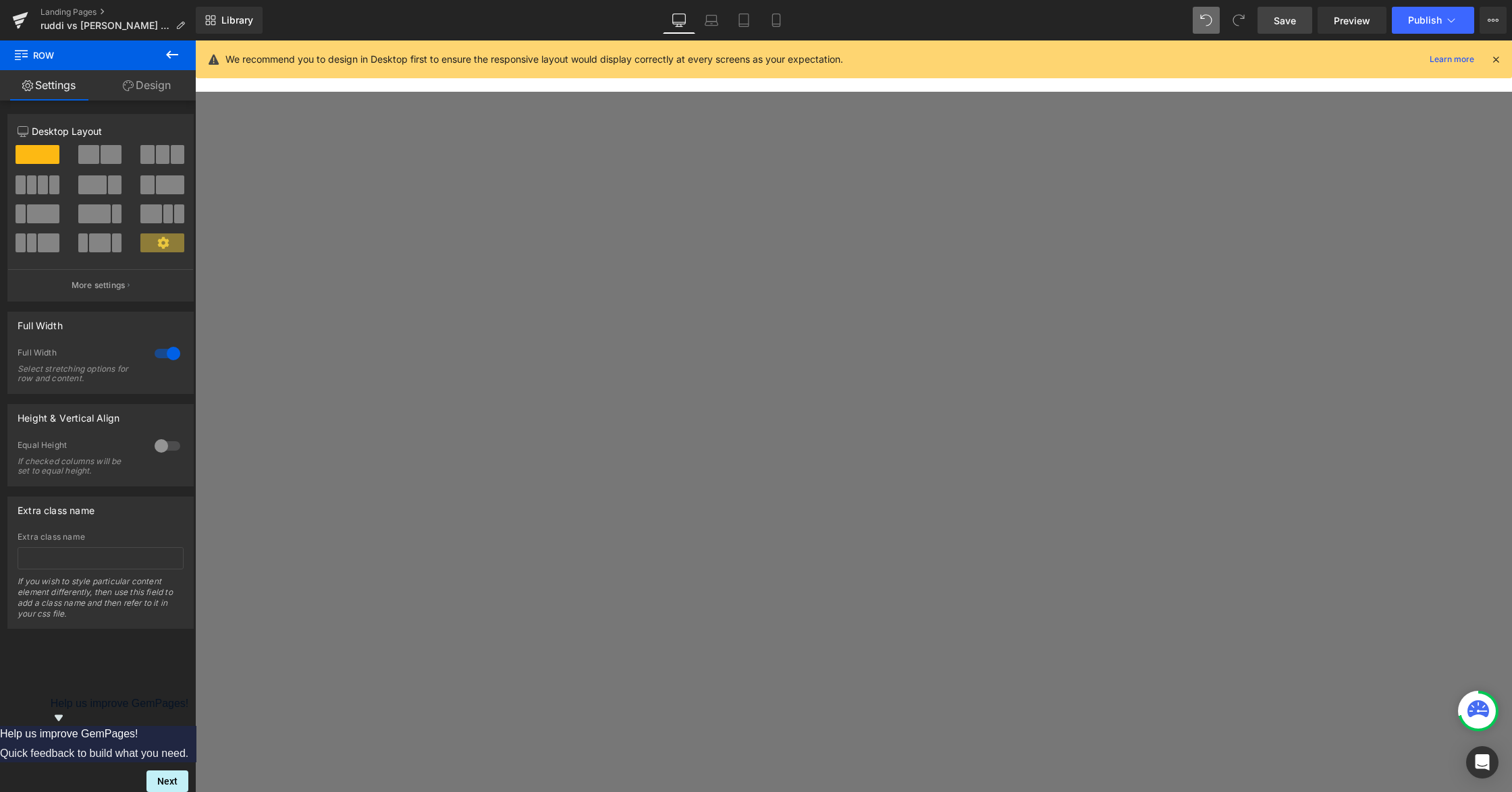
scroll to position [830, 0]
click at [195, 41] on span "Row" at bounding box center [195, 41] width 0 height 0
click at [155, 79] on link "Design" at bounding box center [147, 85] width 98 height 30
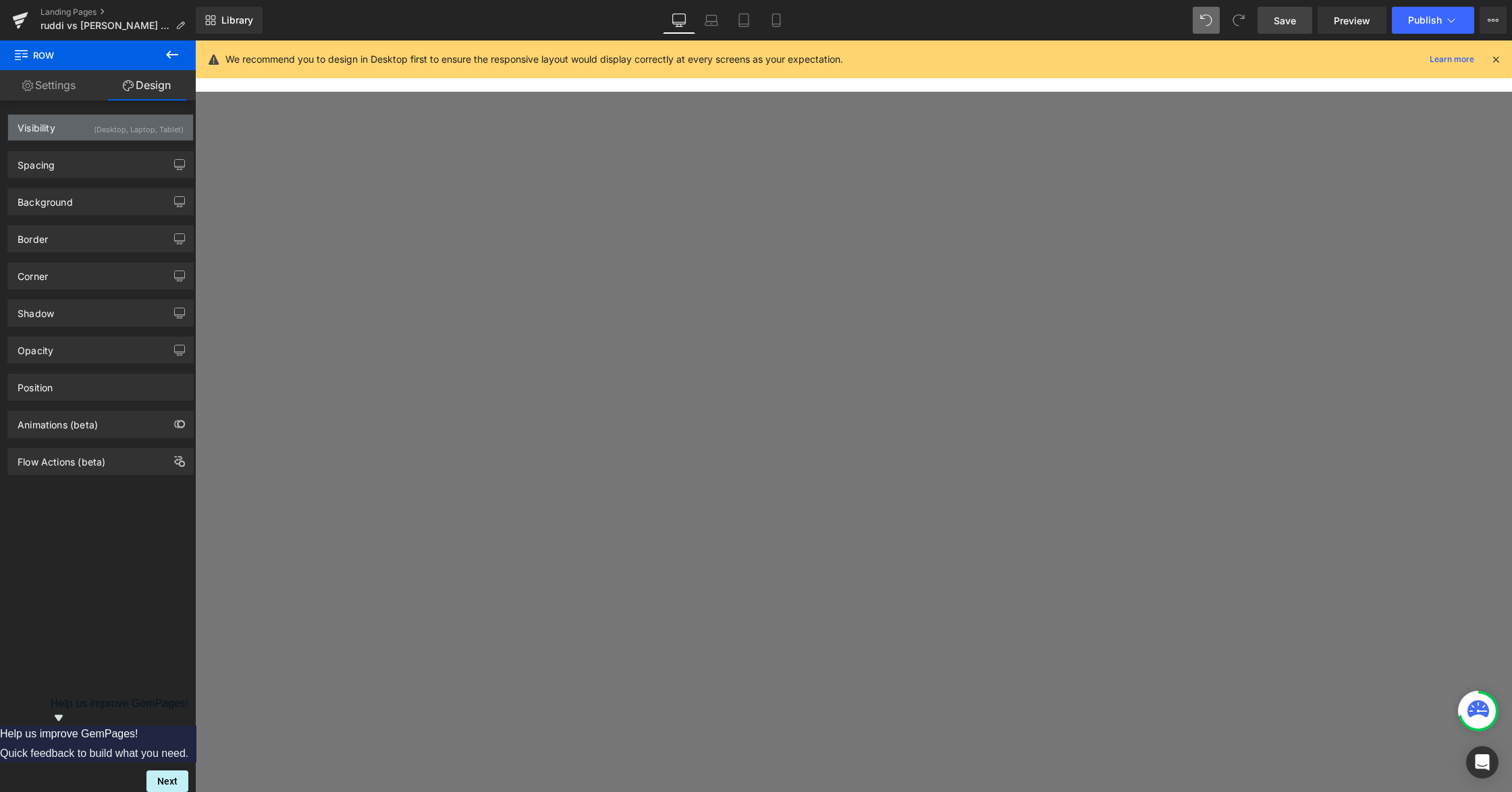
click at [105, 128] on div "(Desktop, Laptop, Tablet)" at bounding box center [139, 126] width 90 height 22
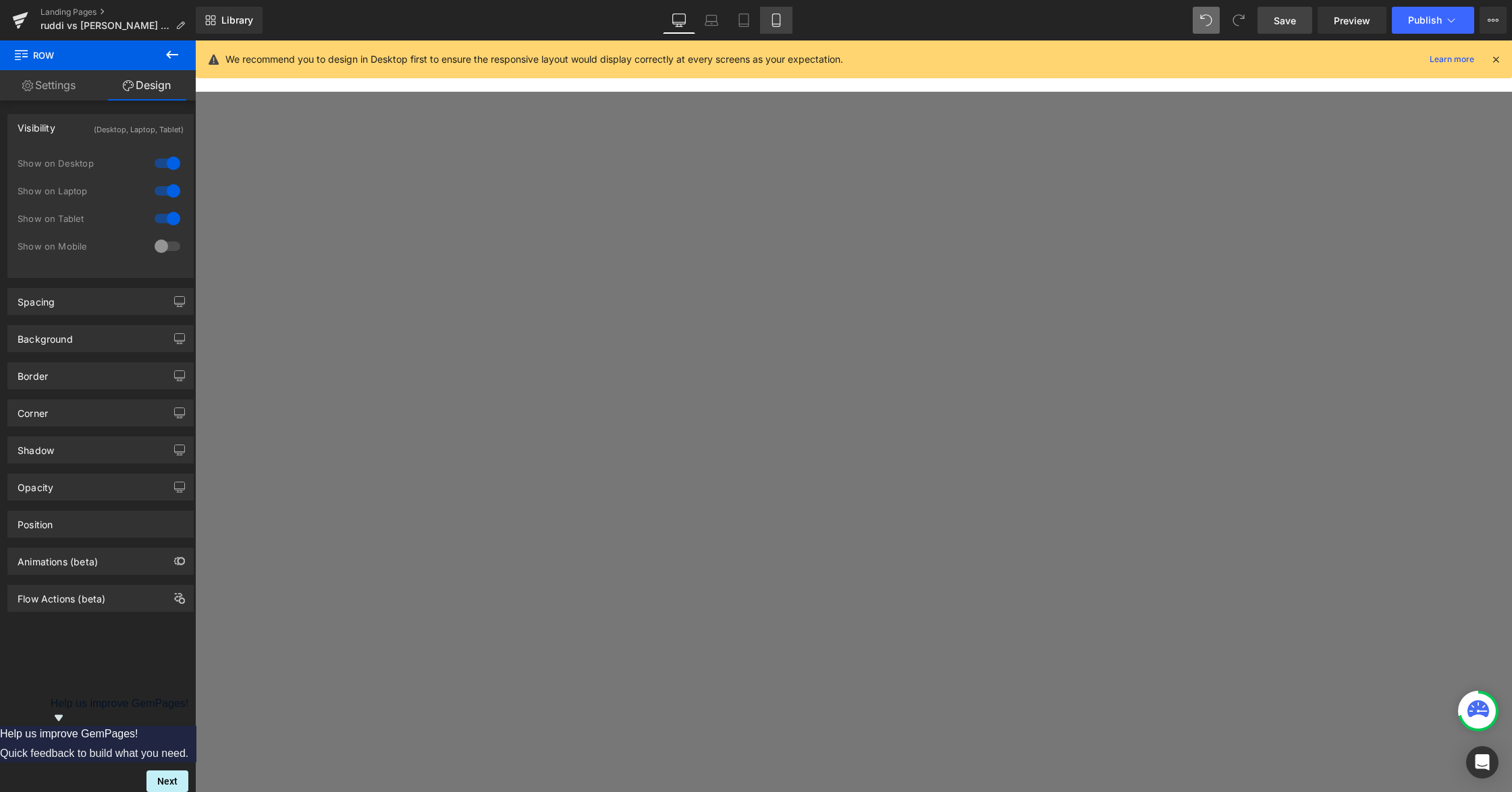
click at [769, 25] on icon at bounding box center [776, 20] width 14 height 14
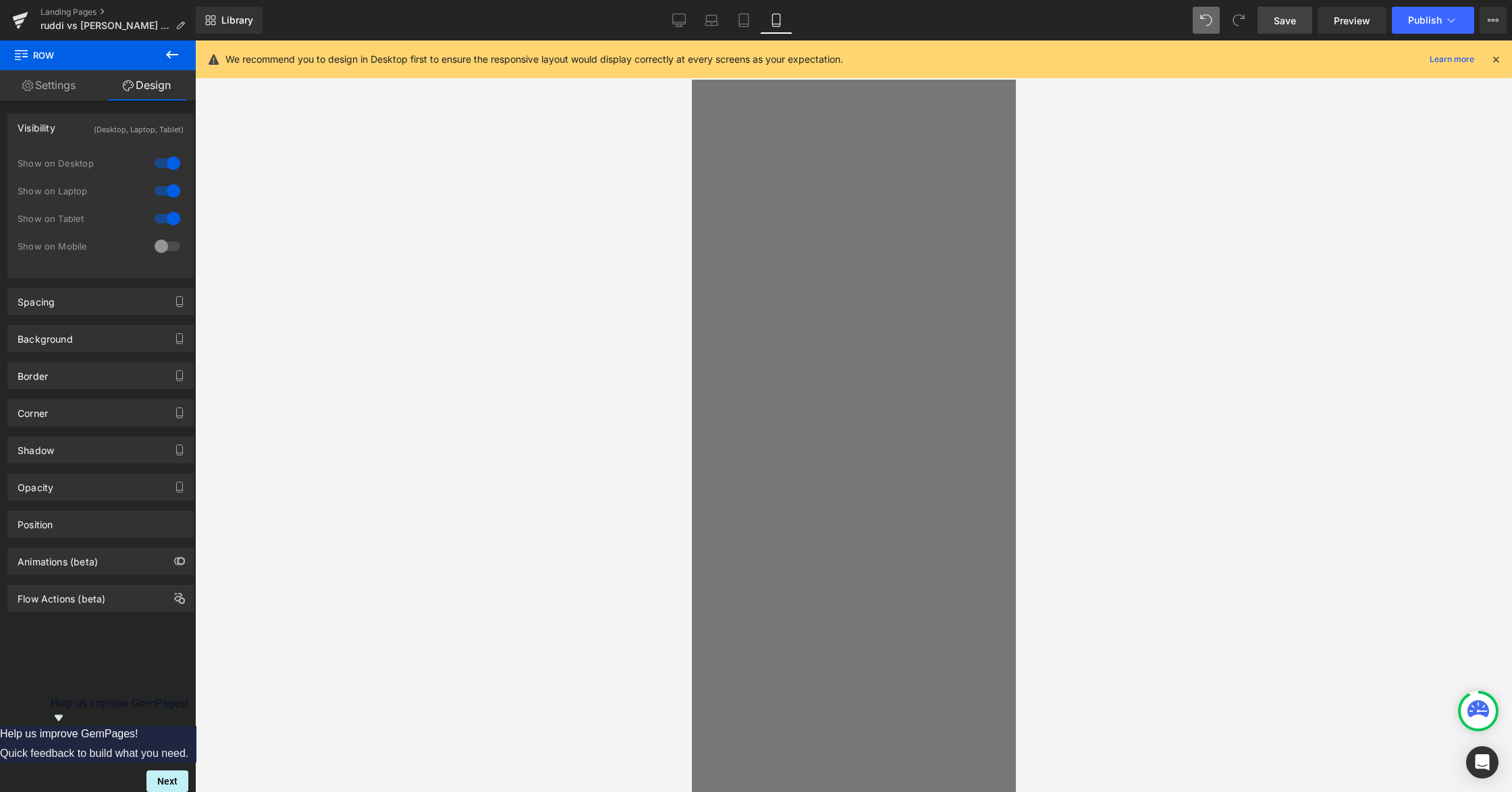
scroll to position [270, 0]
click at [746, 33] on link "Tablet" at bounding box center [744, 20] width 33 height 27
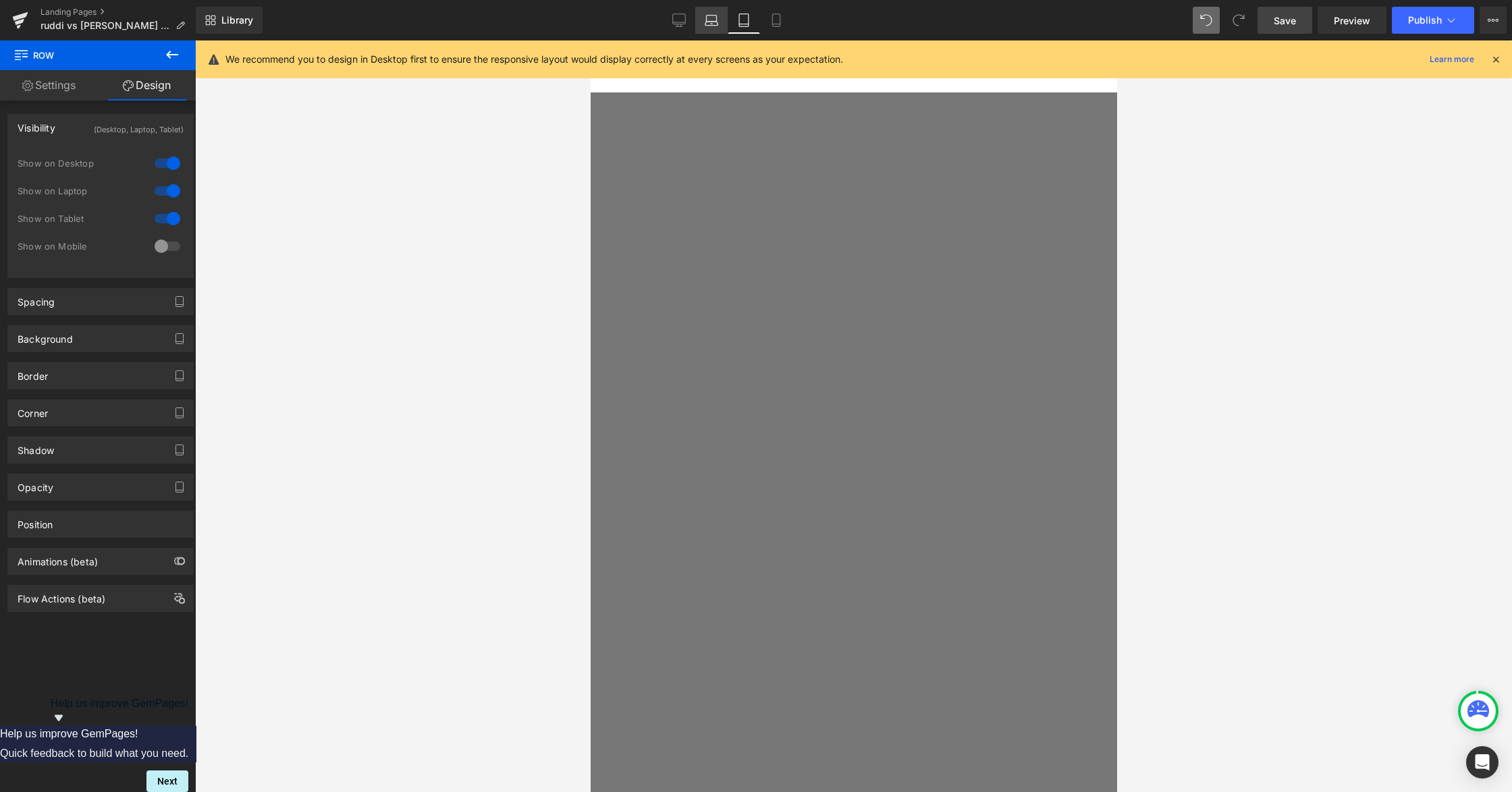
click at [713, 14] on icon at bounding box center [711, 20] width 14 height 14
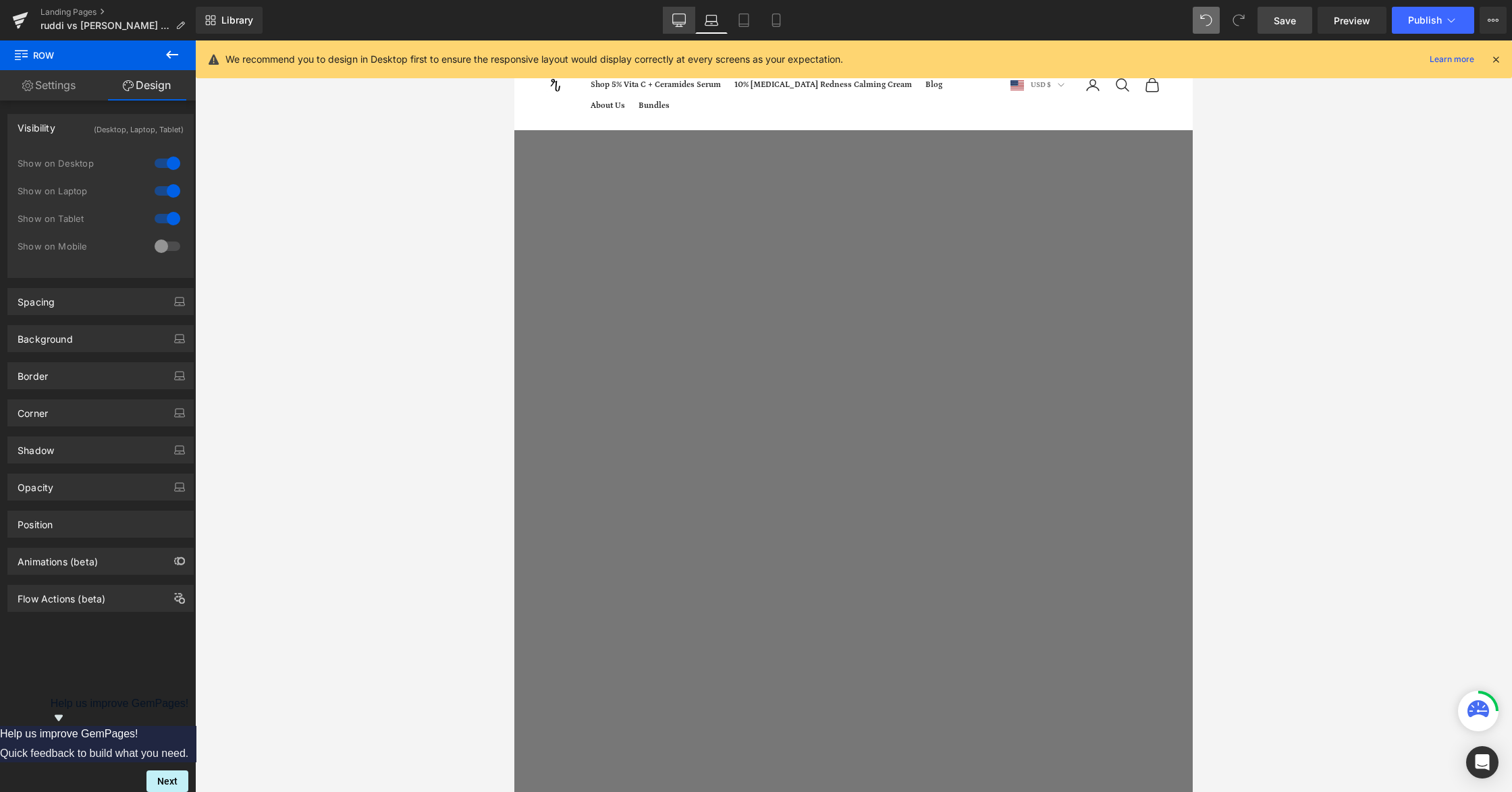
click at [670, 21] on link "Desktop" at bounding box center [678, 20] width 33 height 27
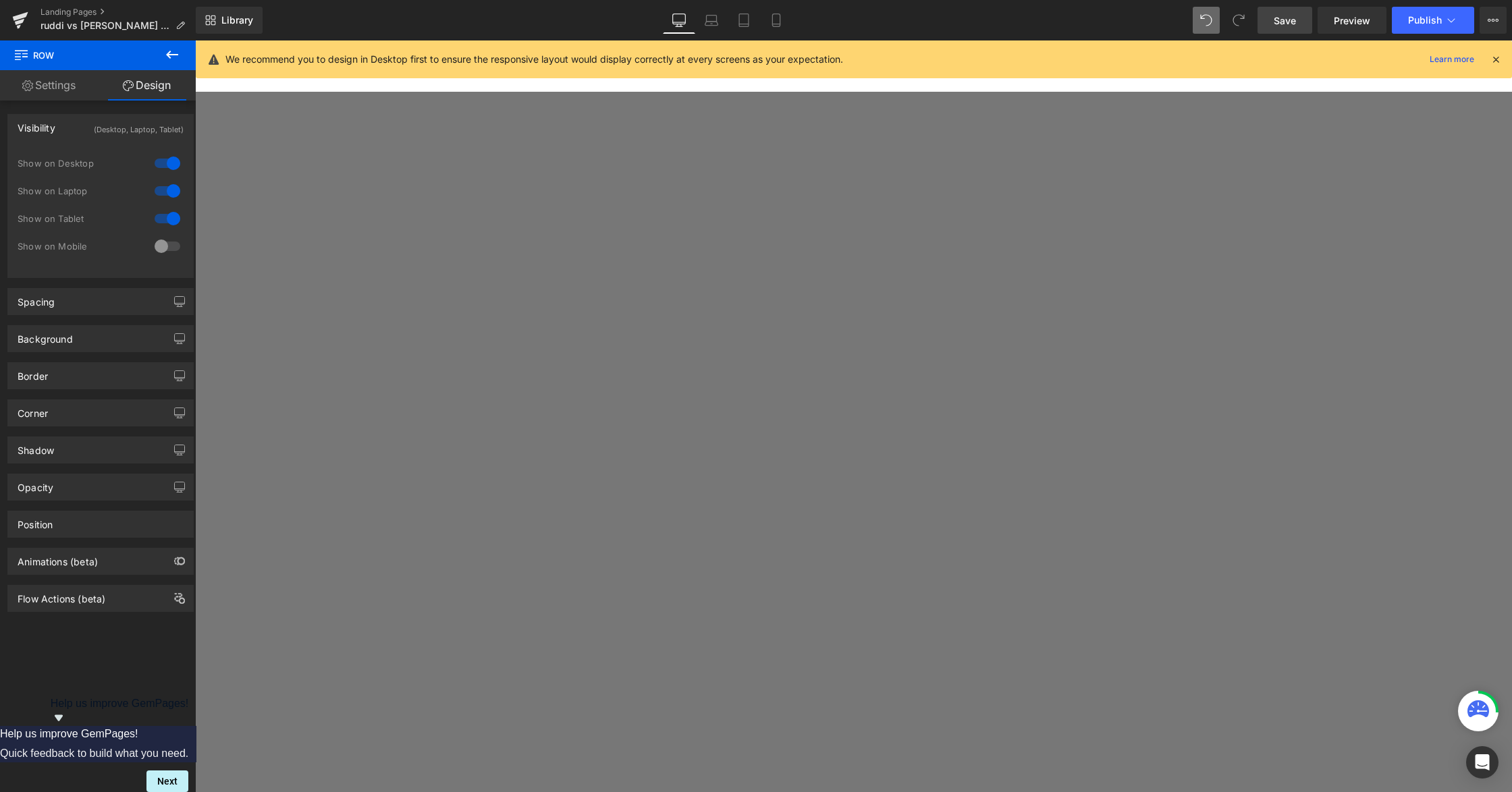
scroll to position [938, 0]
click at [195, 41] on link at bounding box center [195, 41] width 0 height 0
click at [195, 41] on icon at bounding box center [195, 41] width 0 height 0
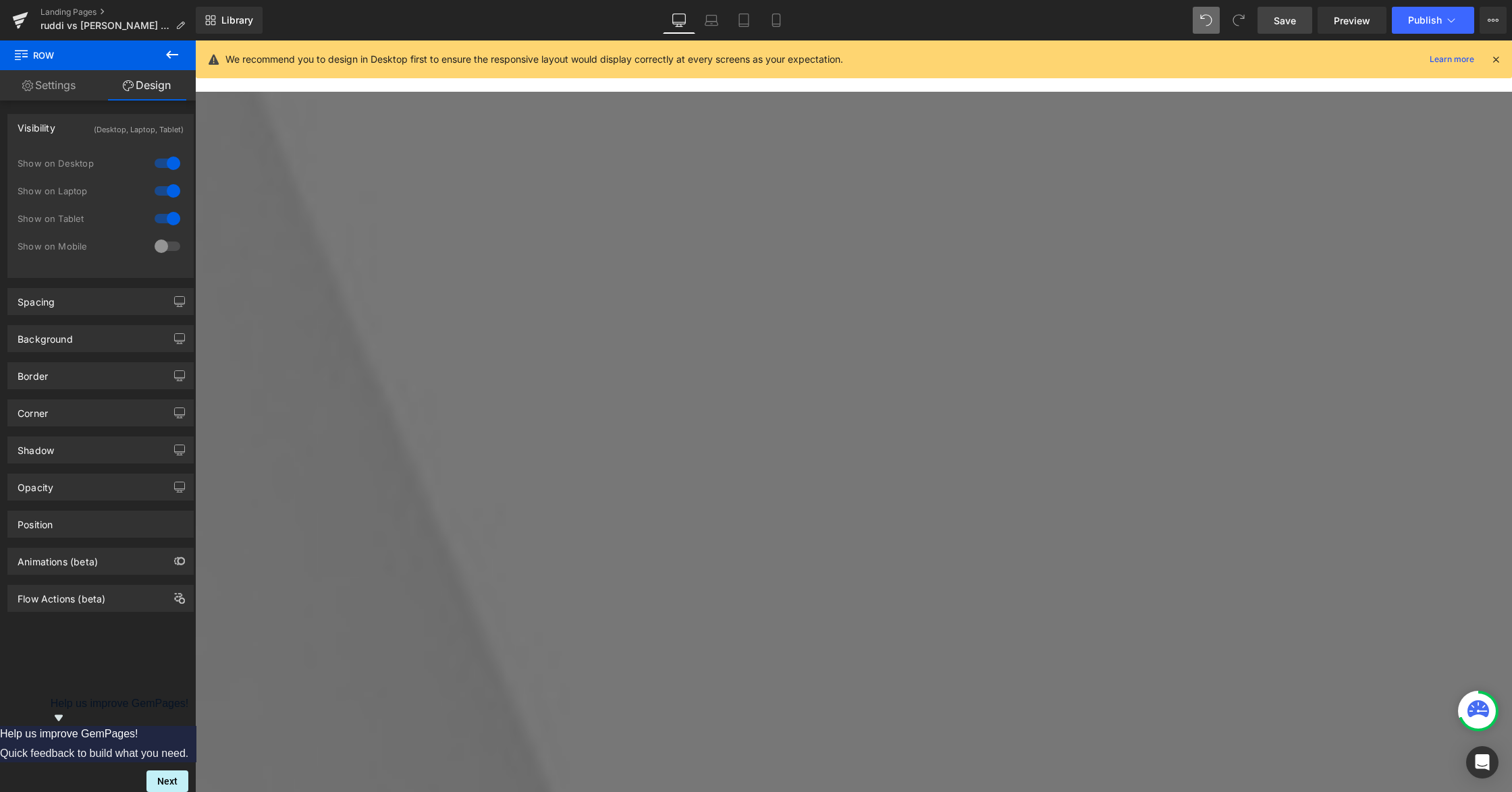
scroll to position [2585, 0]
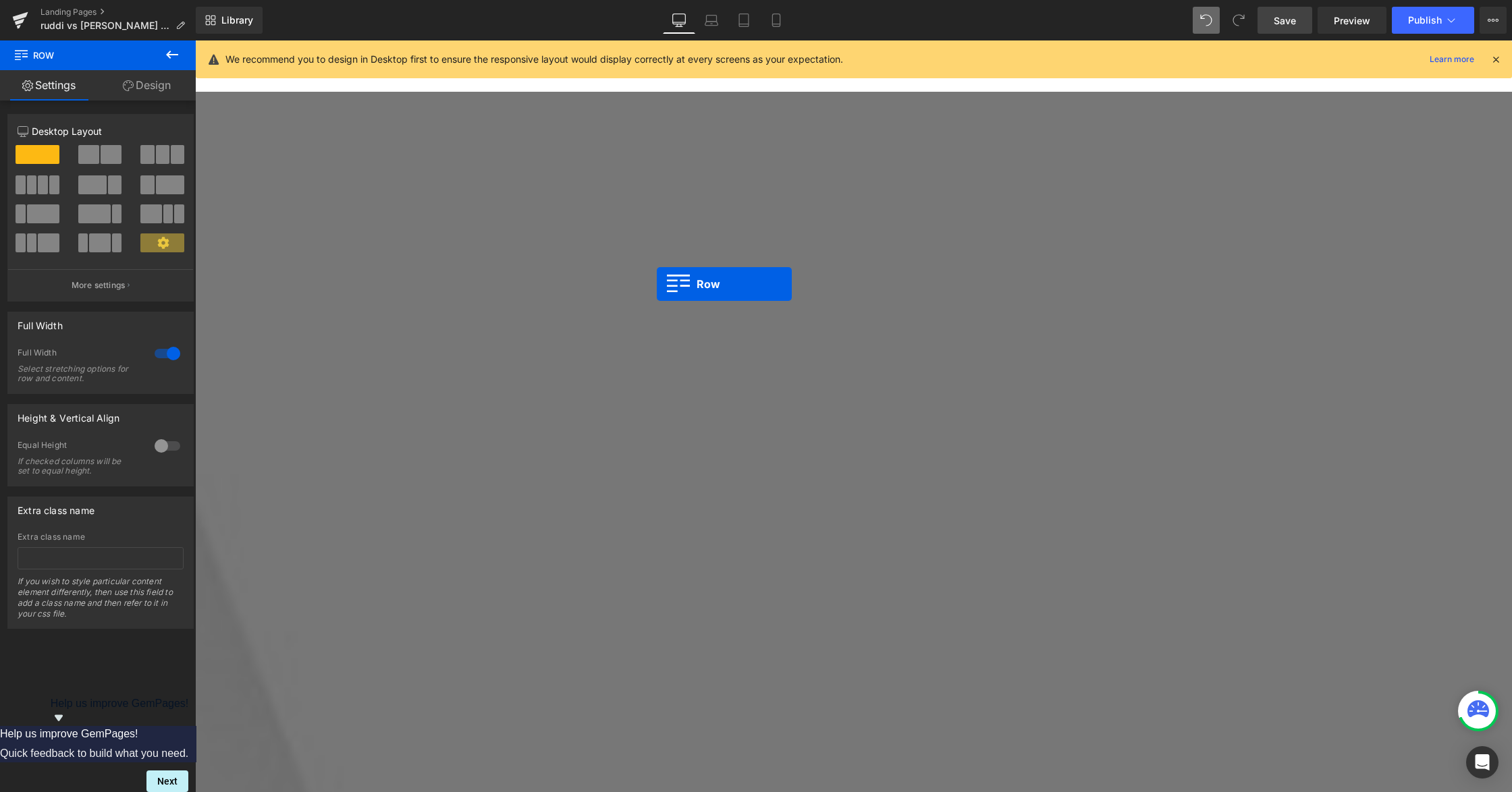
scroll to position [1235, 0]
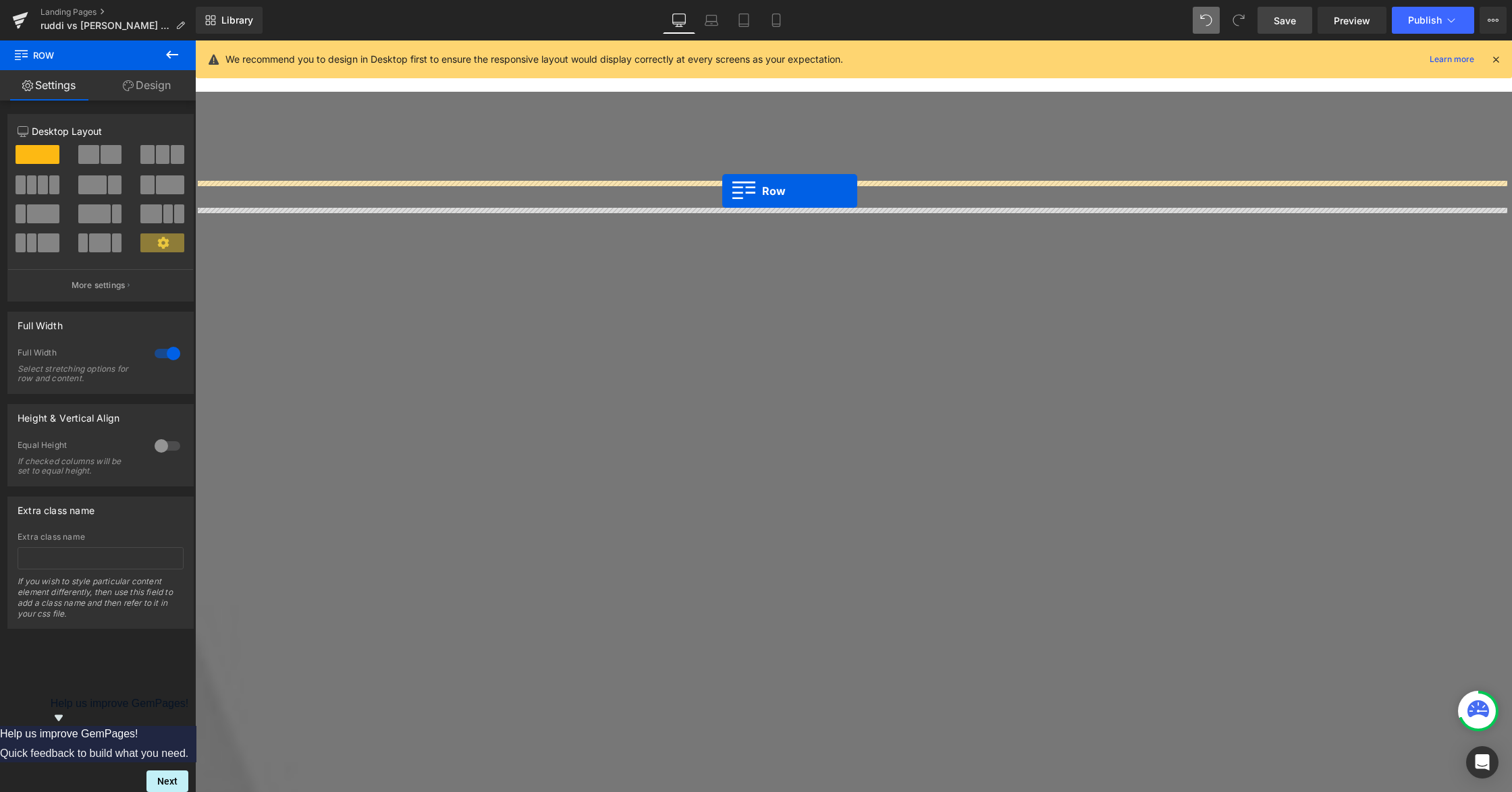
drag, startPoint x: 202, startPoint y: 281, endPoint x: 722, endPoint y: 192, distance: 527.6
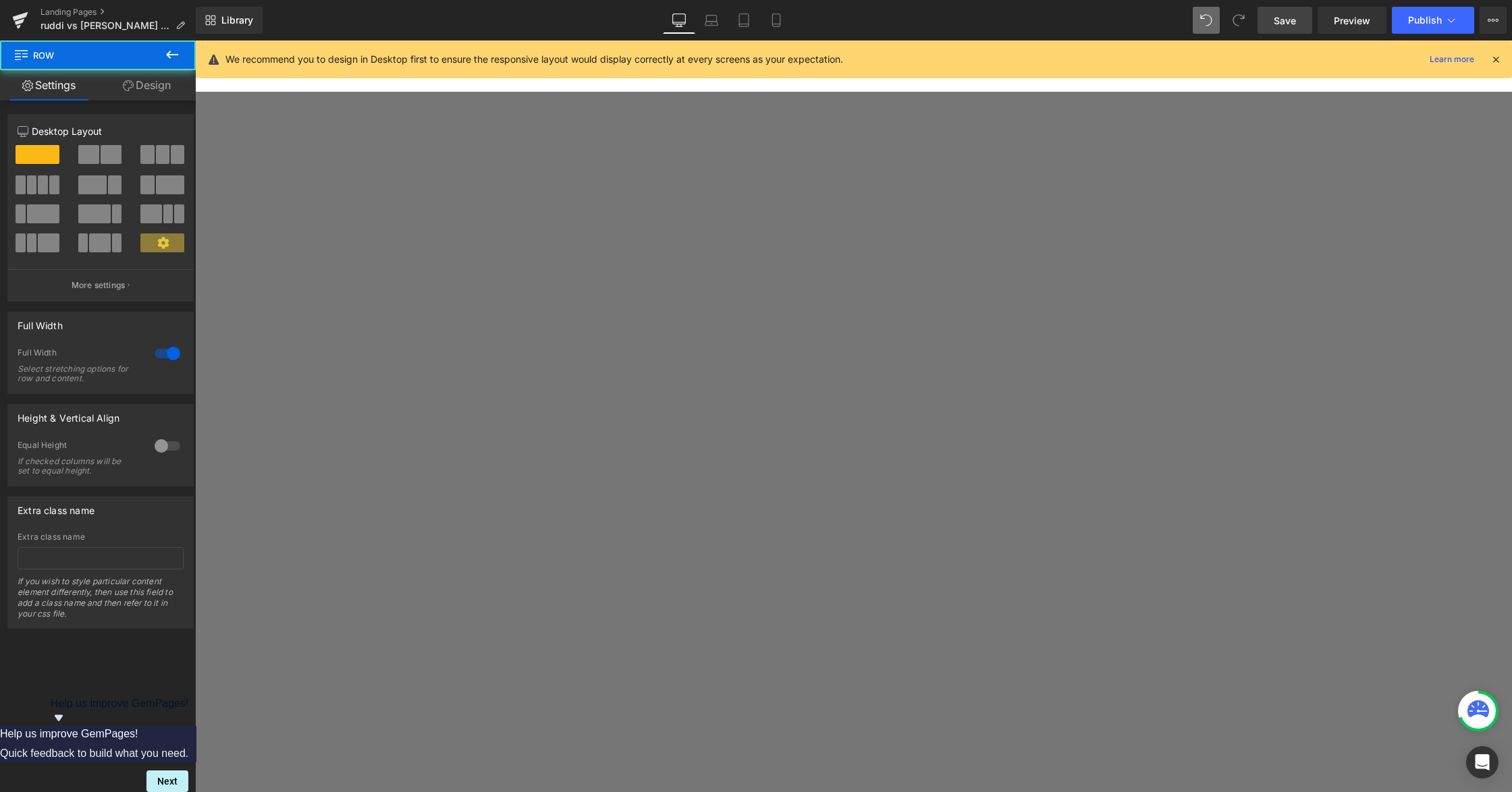
scroll to position [1145, 0]
click at [149, 85] on link "Design" at bounding box center [147, 85] width 98 height 30
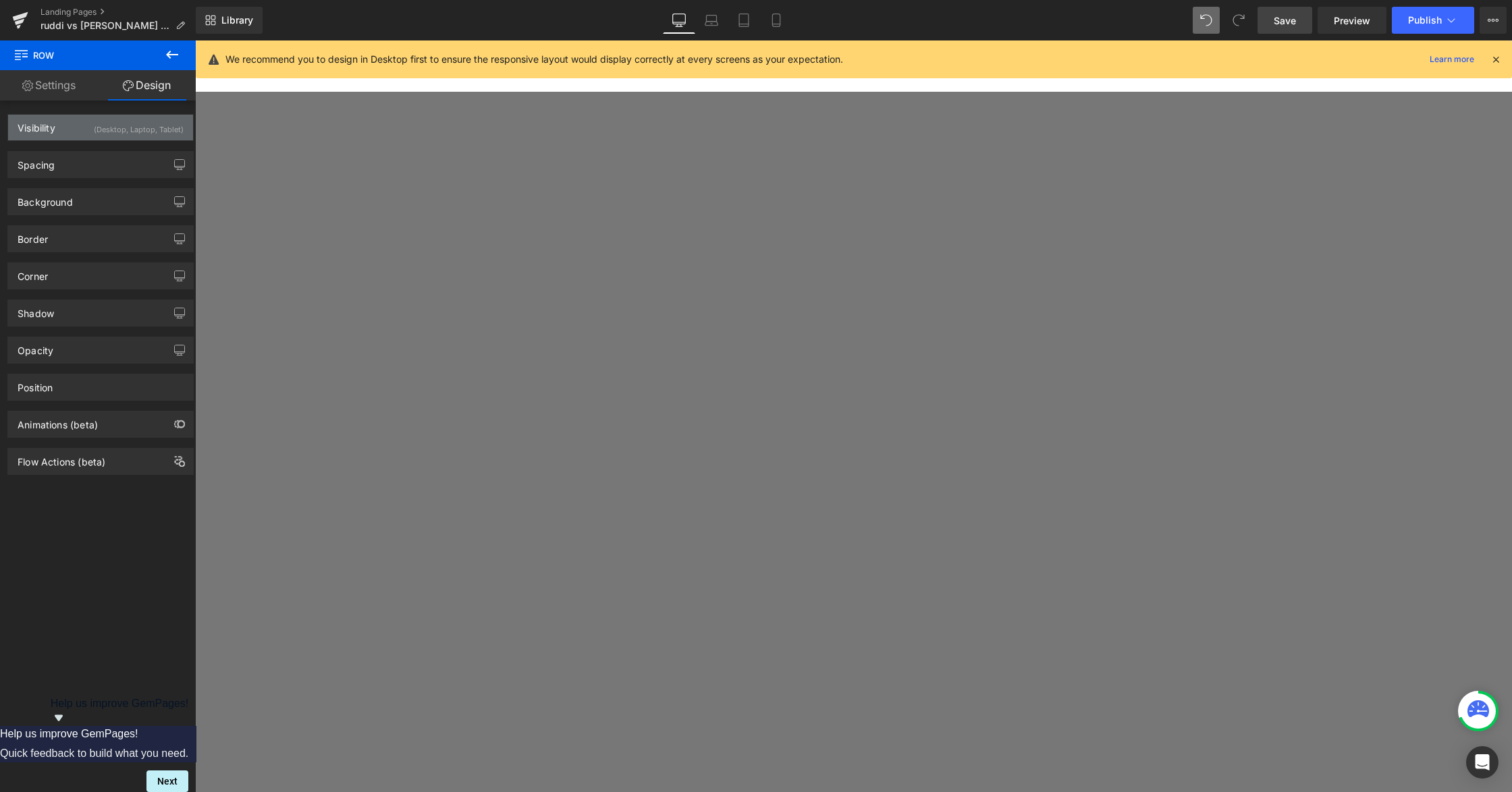
click at [142, 133] on div "(Desktop, Laptop, Tablet)" at bounding box center [139, 126] width 90 height 22
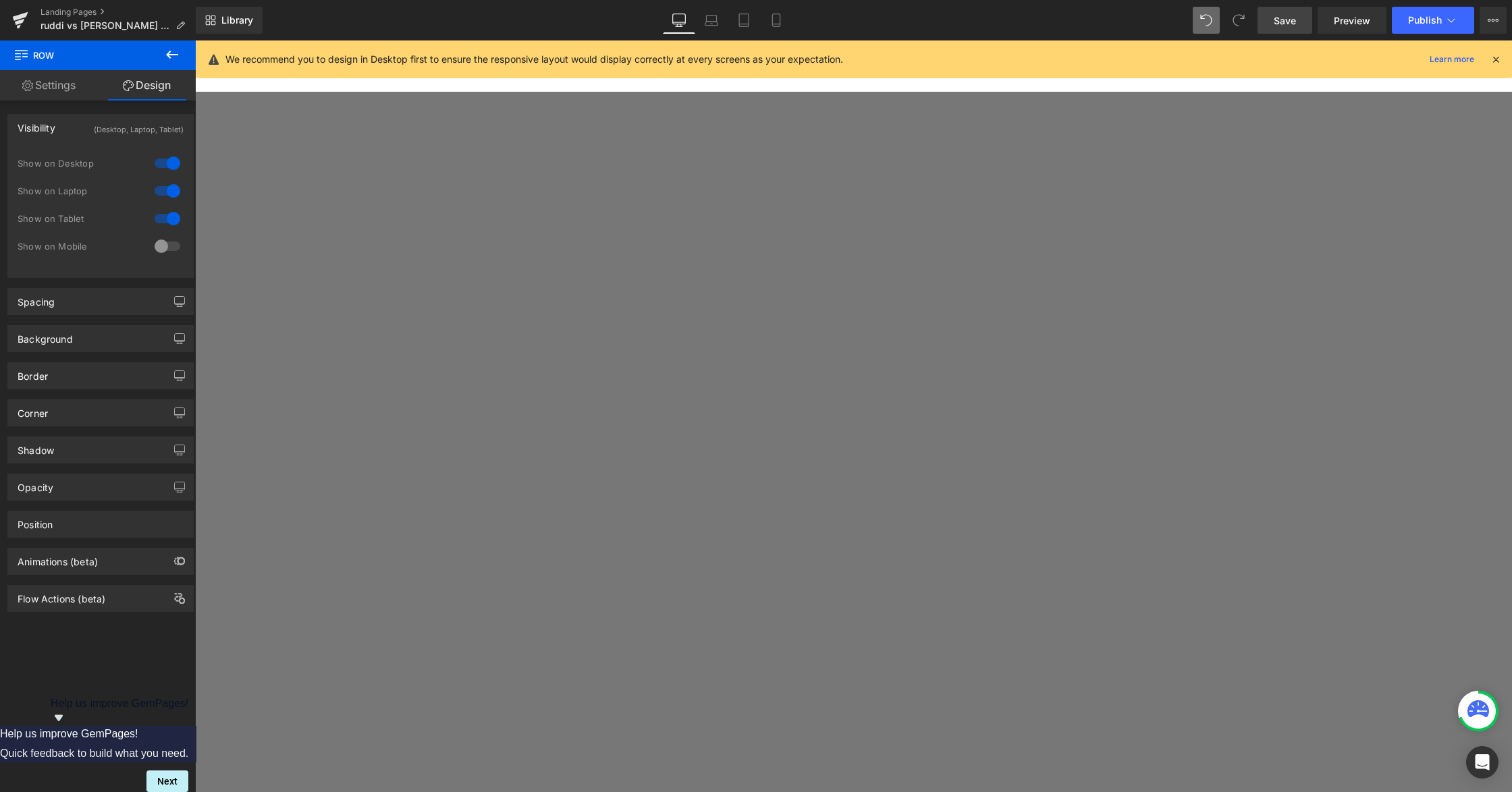
click at [165, 244] on div at bounding box center [167, 246] width 33 height 21
drag, startPoint x: 169, startPoint y: 220, endPoint x: 167, endPoint y: 200, distance: 20.1
click at [168, 220] on div at bounding box center [167, 218] width 33 height 21
click at [167, 197] on div at bounding box center [167, 190] width 33 height 21
click at [166, 166] on div at bounding box center [167, 163] width 33 height 21
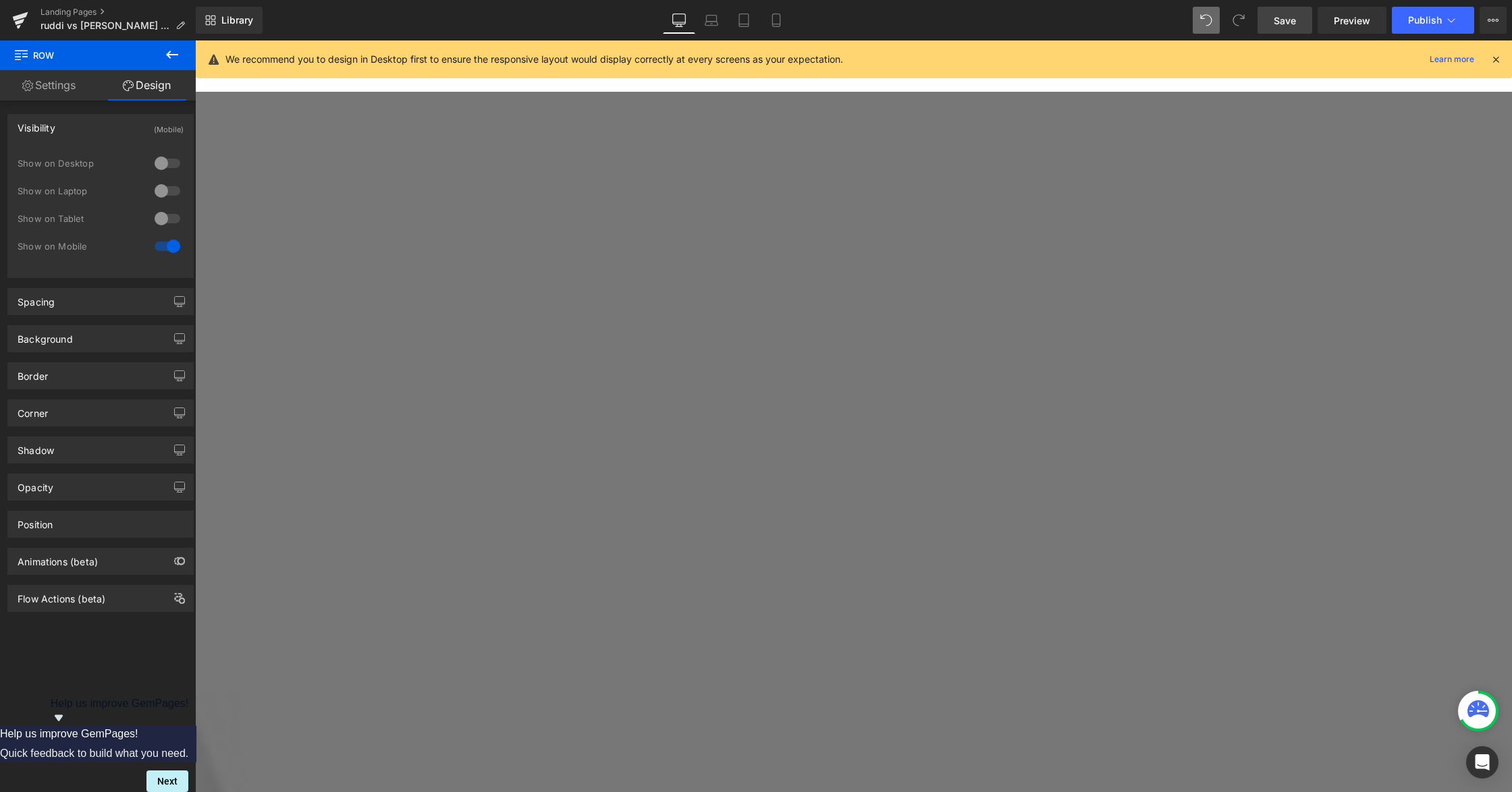
click at [782, 6] on div "Library Desktop Desktop Laptop Tablet Mobile Save Preview Publish Scheduled Vie…" at bounding box center [854, 20] width 1316 height 41
click at [778, 14] on icon at bounding box center [776, 21] width 7 height 13
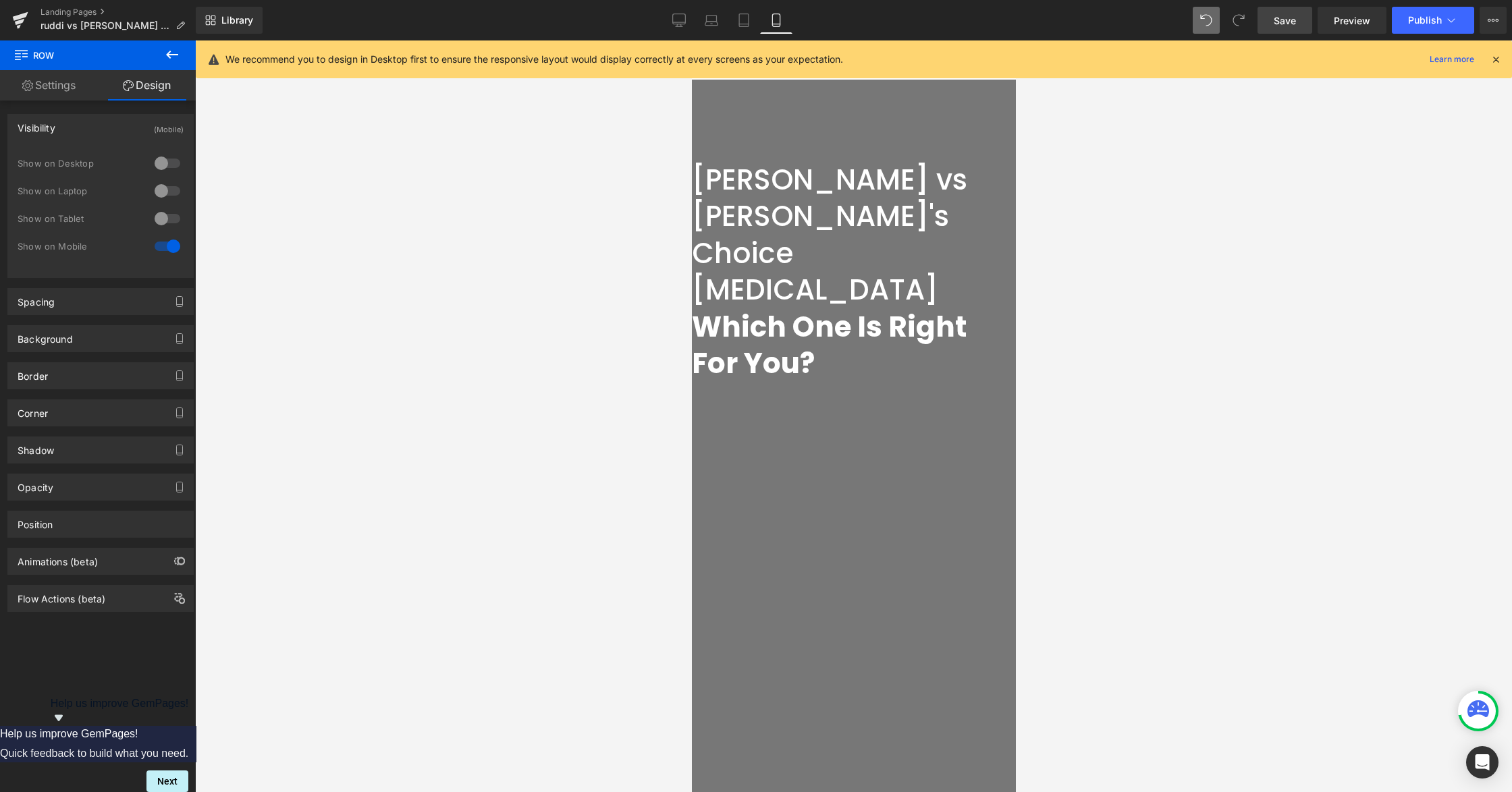
scroll to position [44, 0]
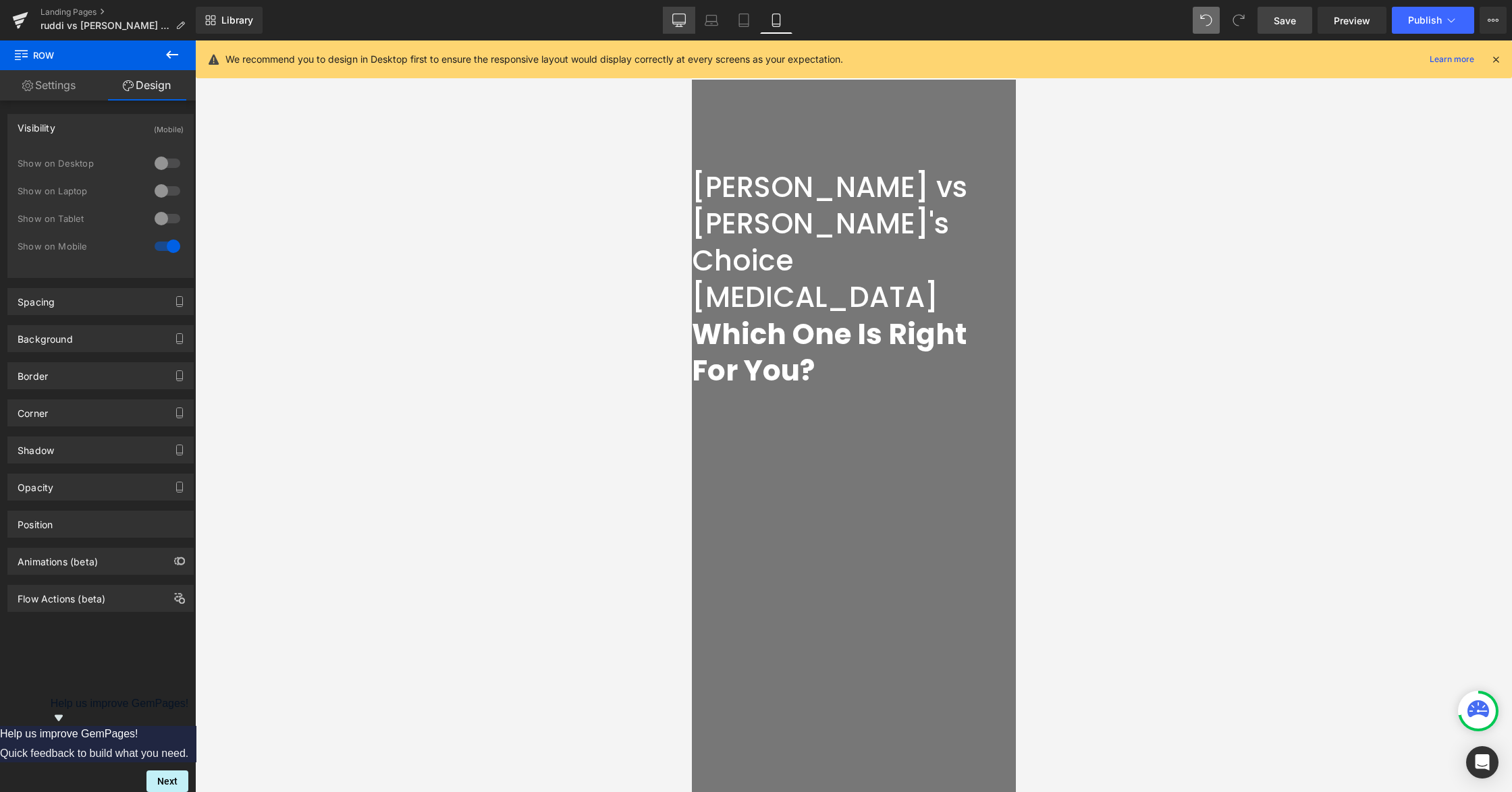
click at [689, 19] on link "Desktop" at bounding box center [678, 20] width 33 height 27
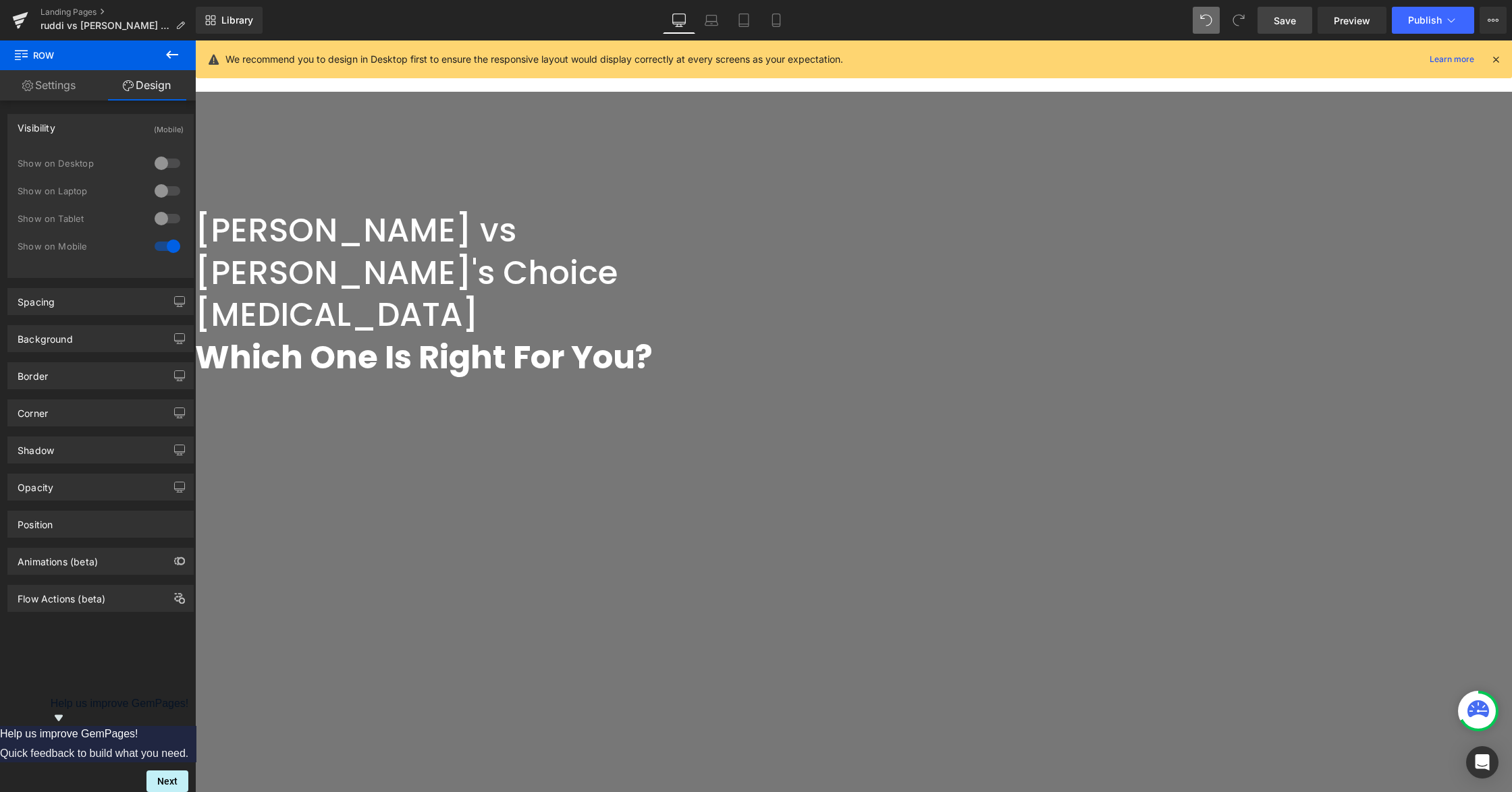
scroll to position [0, 0]
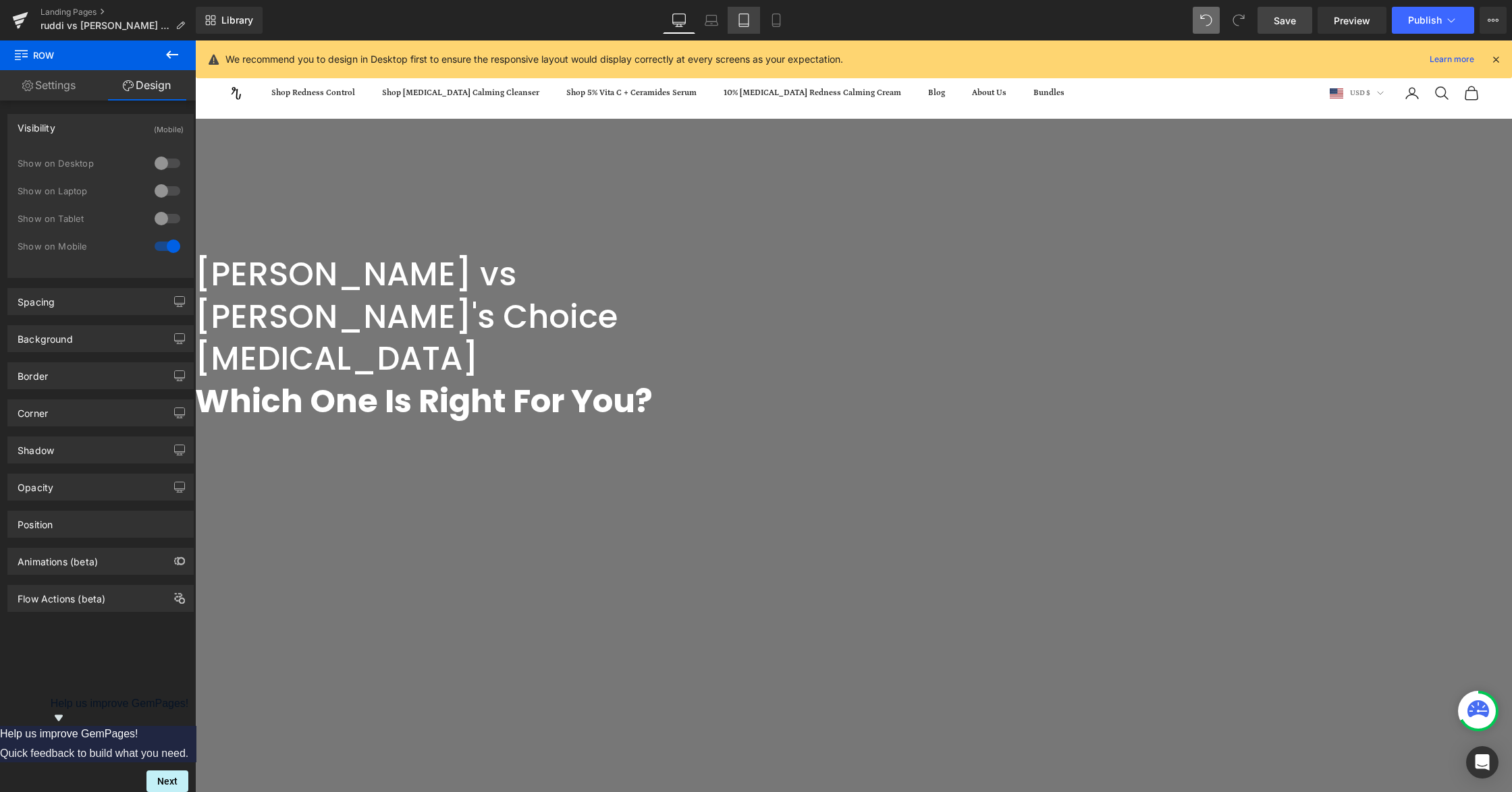
click at [744, 20] on icon at bounding box center [744, 20] width 14 height 14
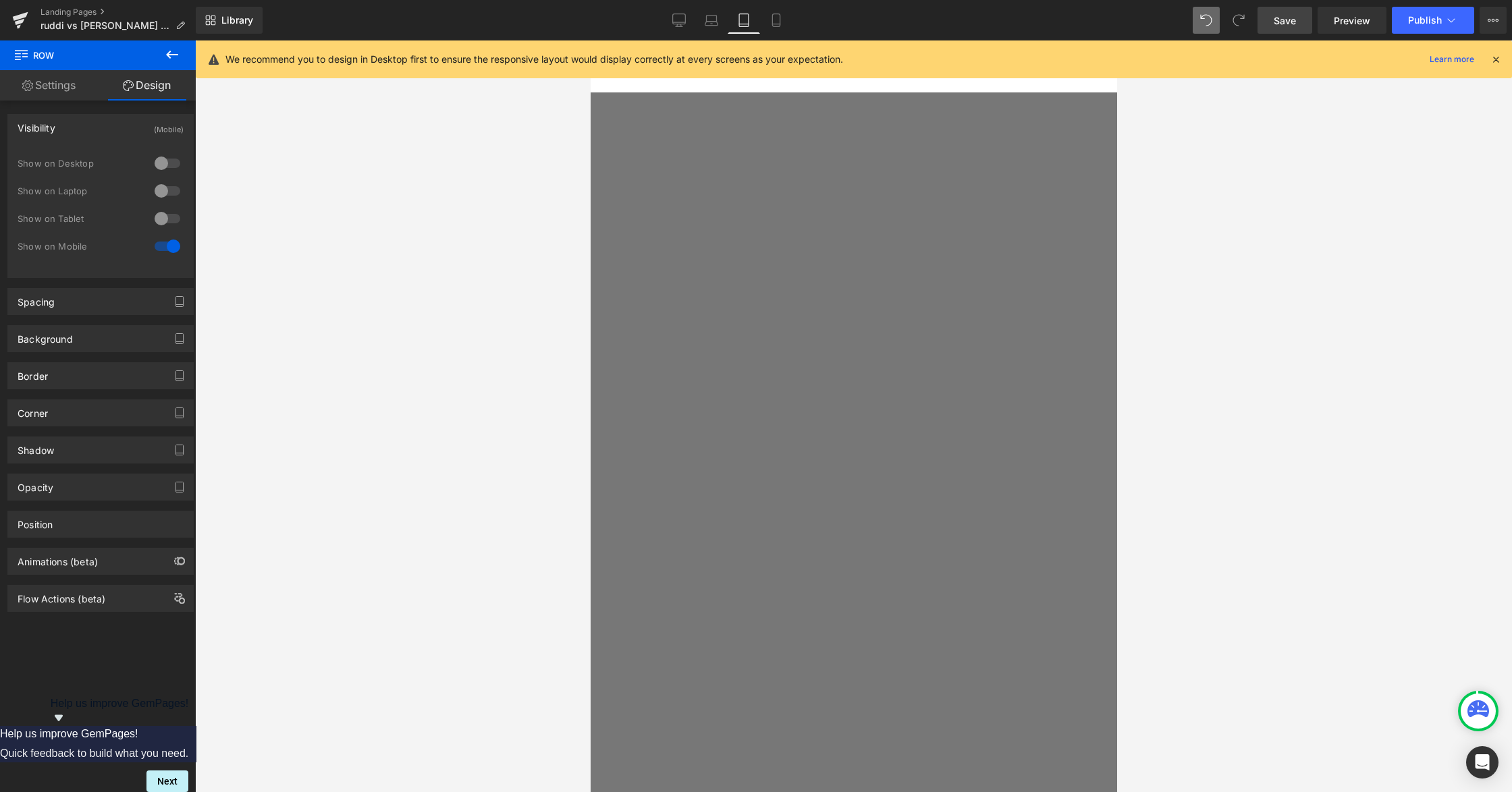
scroll to position [360, 0]
click at [671, 2] on div "Library Tablet Desktop Laptop Tablet Mobile Save Preview Publish Scheduled View…" at bounding box center [854, 20] width 1316 height 41
drag, startPoint x: 676, startPoint y: 14, endPoint x: 756, endPoint y: 254, distance: 253.0
click at [676, 14] on icon at bounding box center [679, 19] width 13 height 10
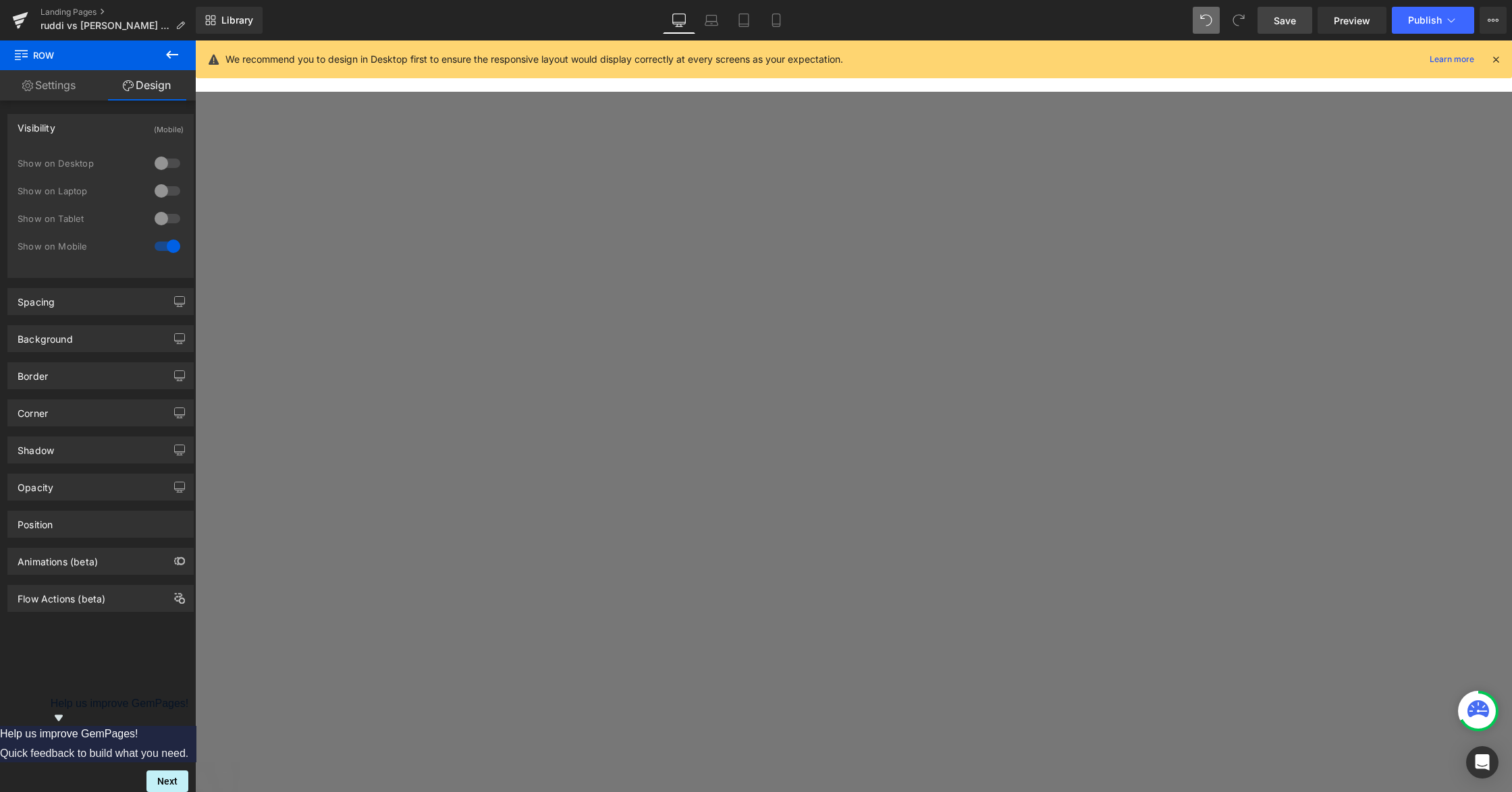
scroll to position [989, 0]
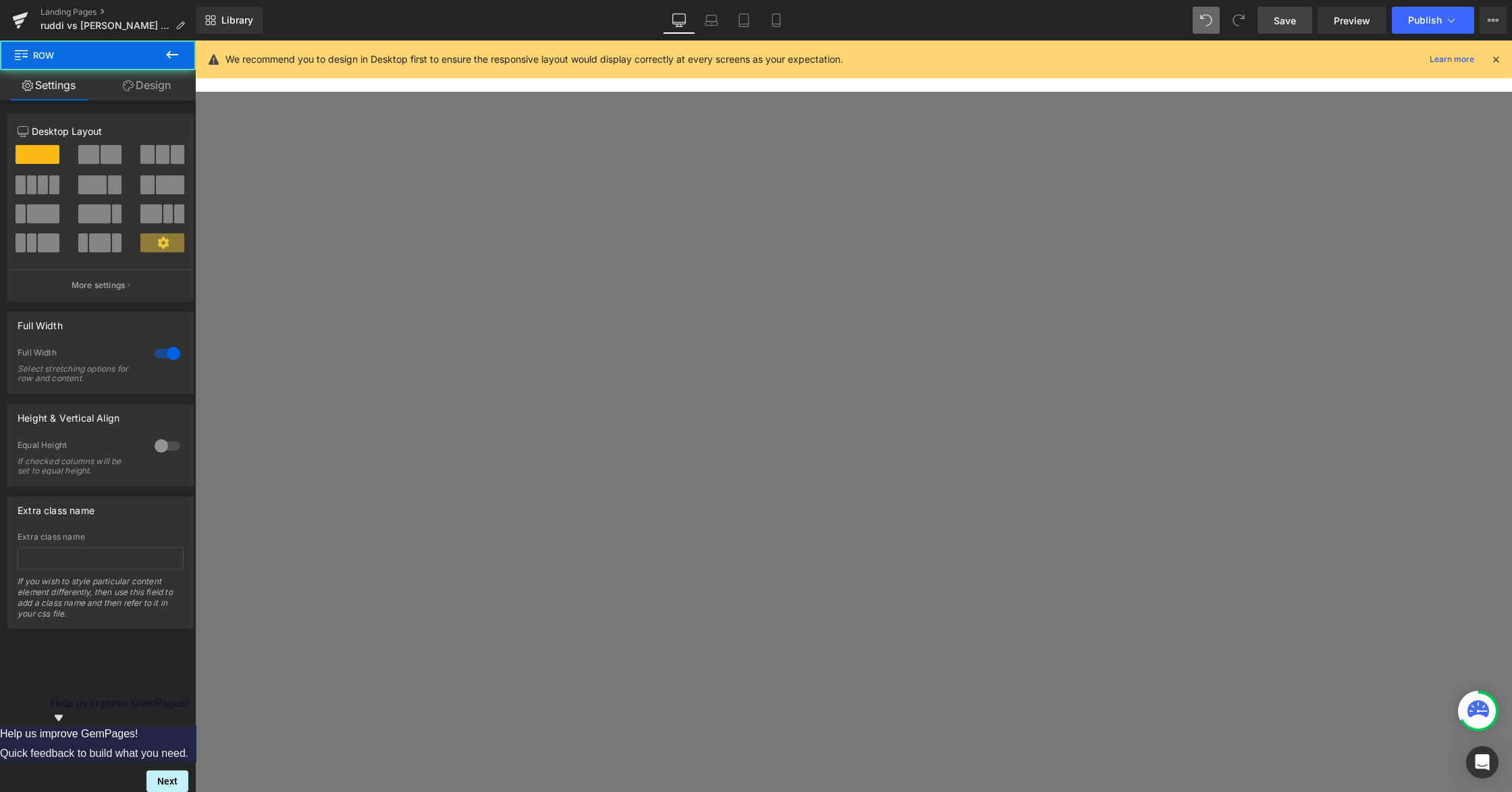
click at [195, 41] on span "Row" at bounding box center [195, 41] width 0 height 0
click at [125, 79] on link "Design" at bounding box center [147, 85] width 98 height 30
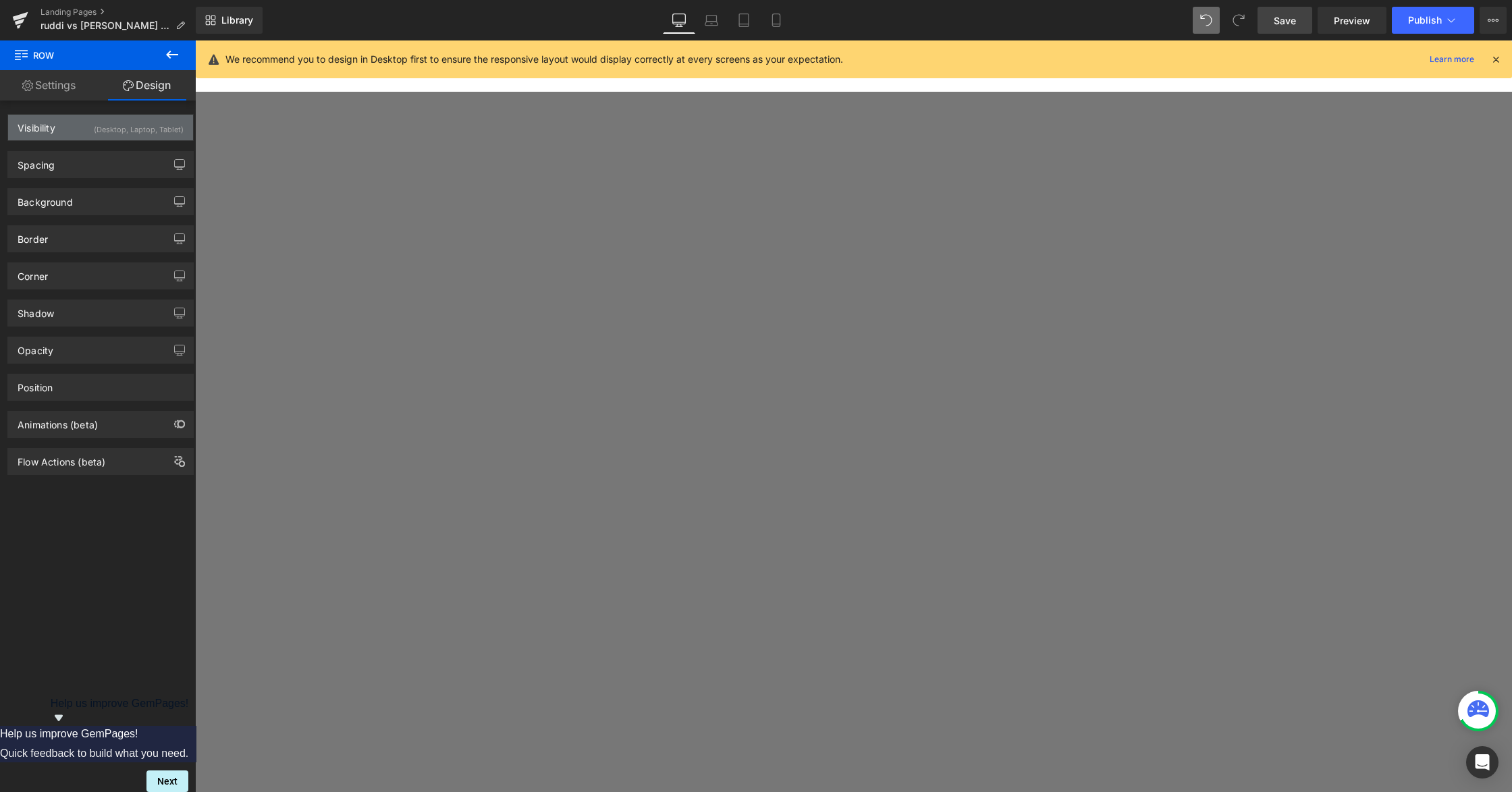
click at [169, 116] on div "(Desktop, Laptop, Tablet)" at bounding box center [139, 126] width 90 height 22
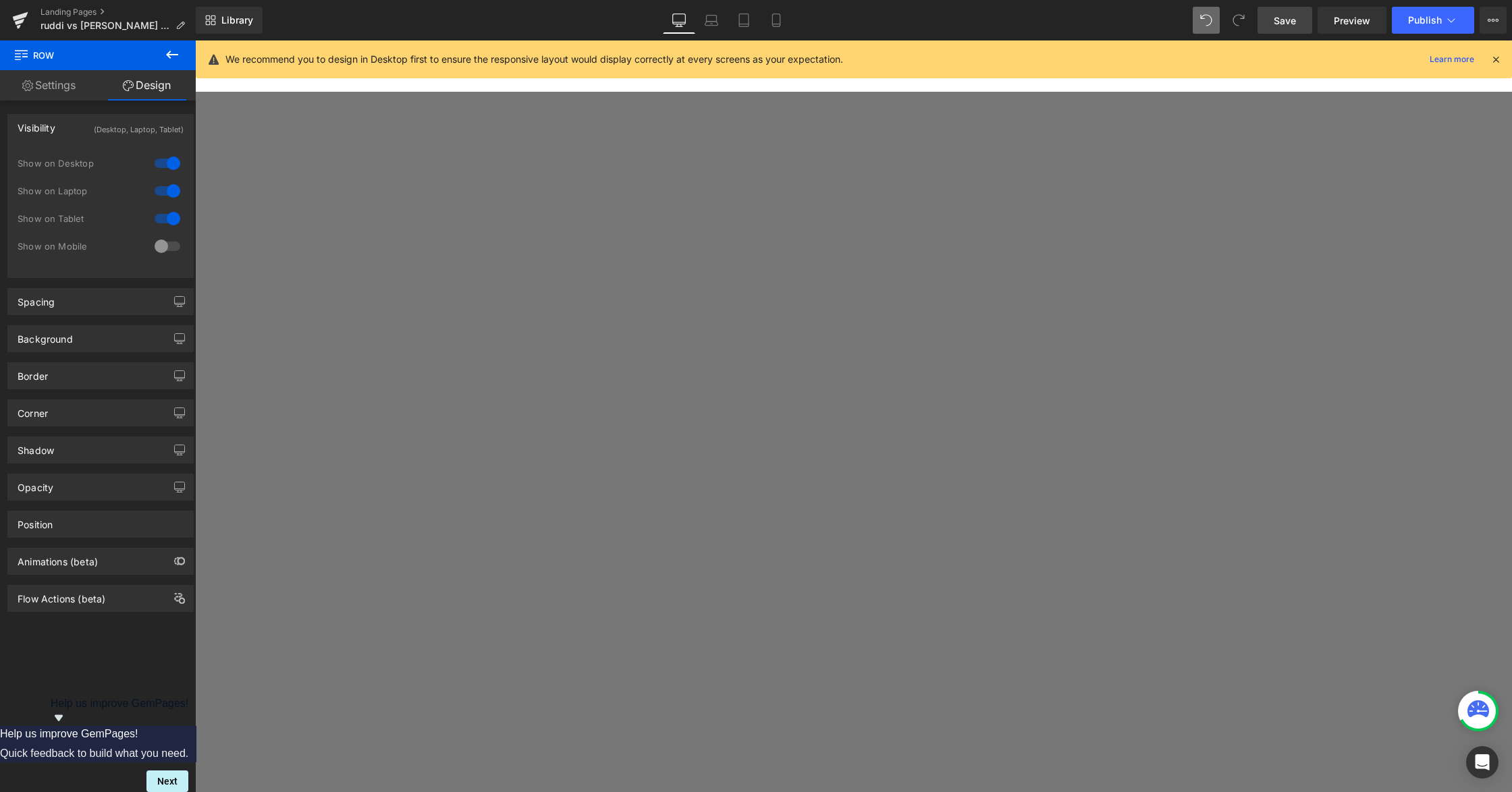
click at [158, 243] on div at bounding box center [167, 246] width 33 height 21
click at [767, 20] on link "Mobile" at bounding box center [776, 20] width 33 height 27
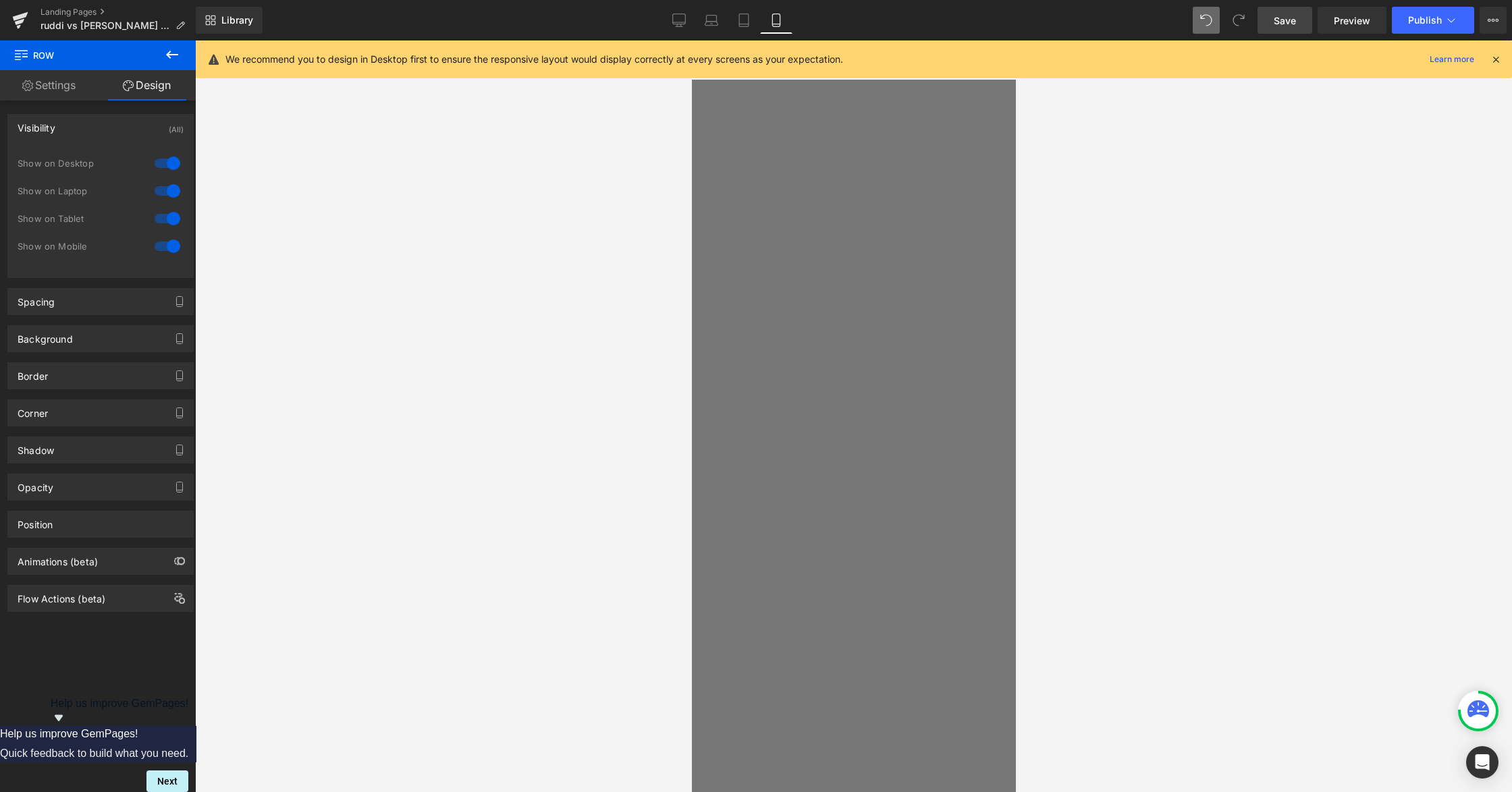
click at [1295, 20] on span "Save" at bounding box center [1285, 21] width 22 height 14
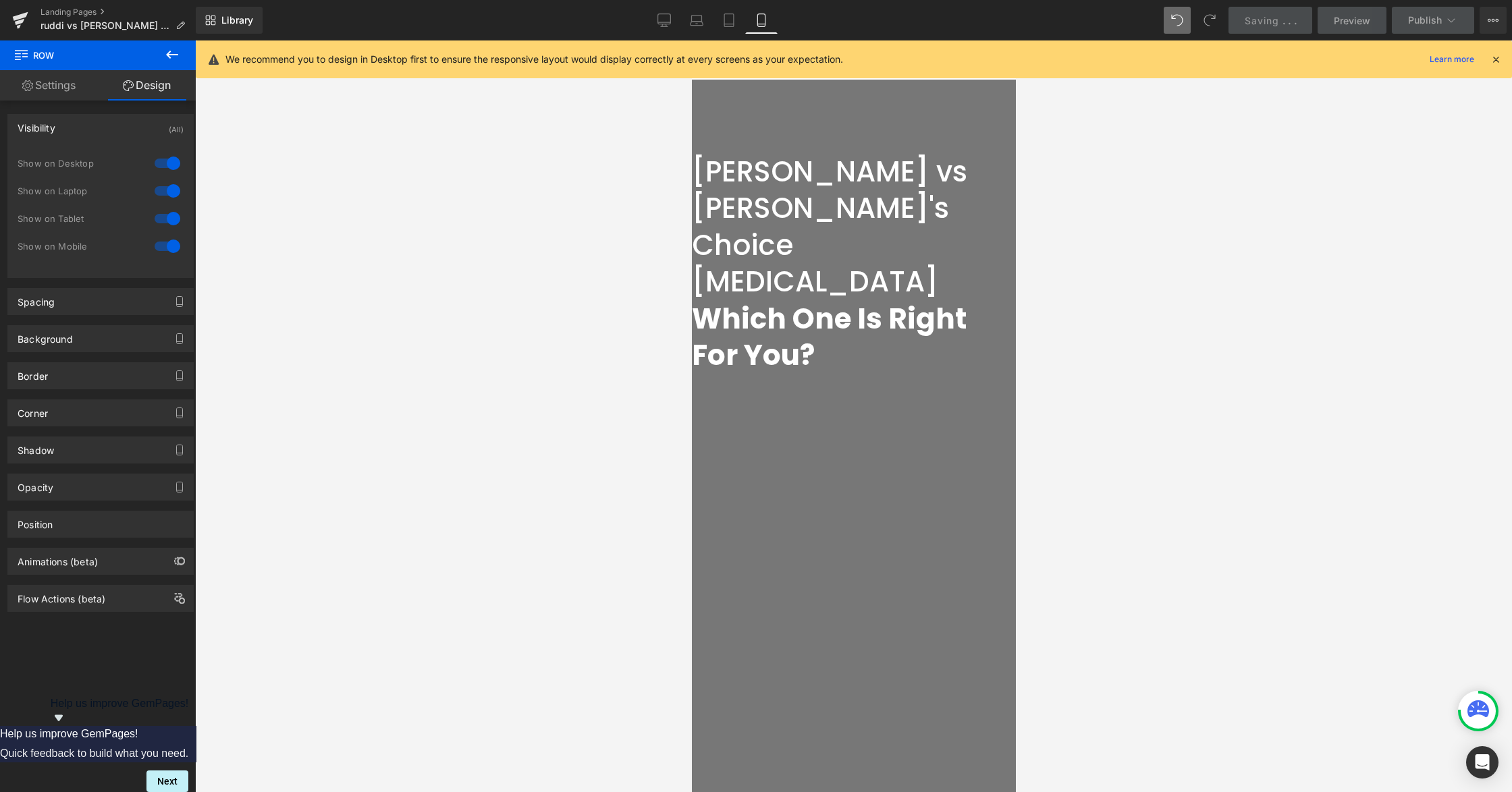
scroll to position [0, 0]
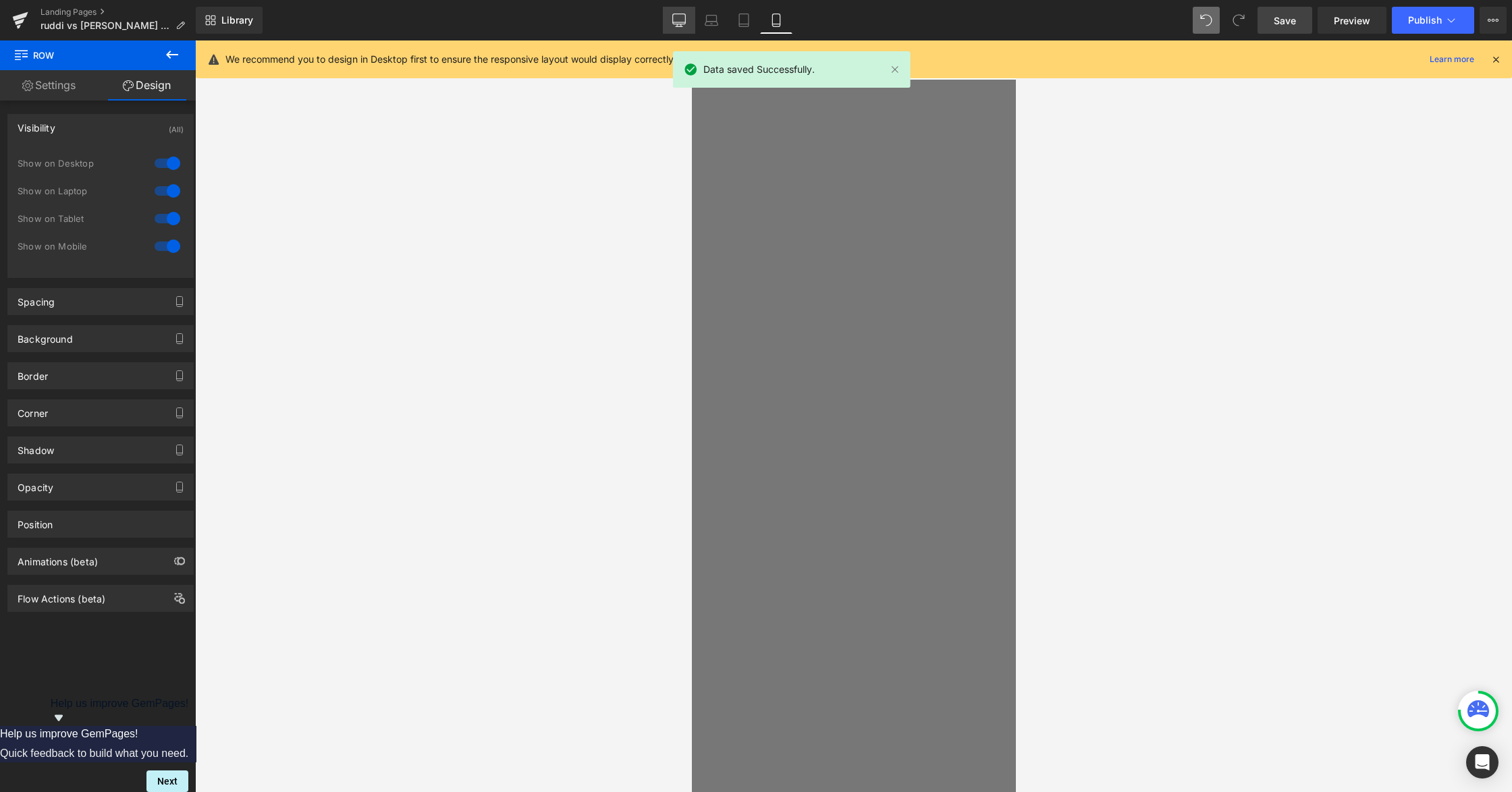
click at [676, 25] on icon at bounding box center [678, 20] width 14 height 14
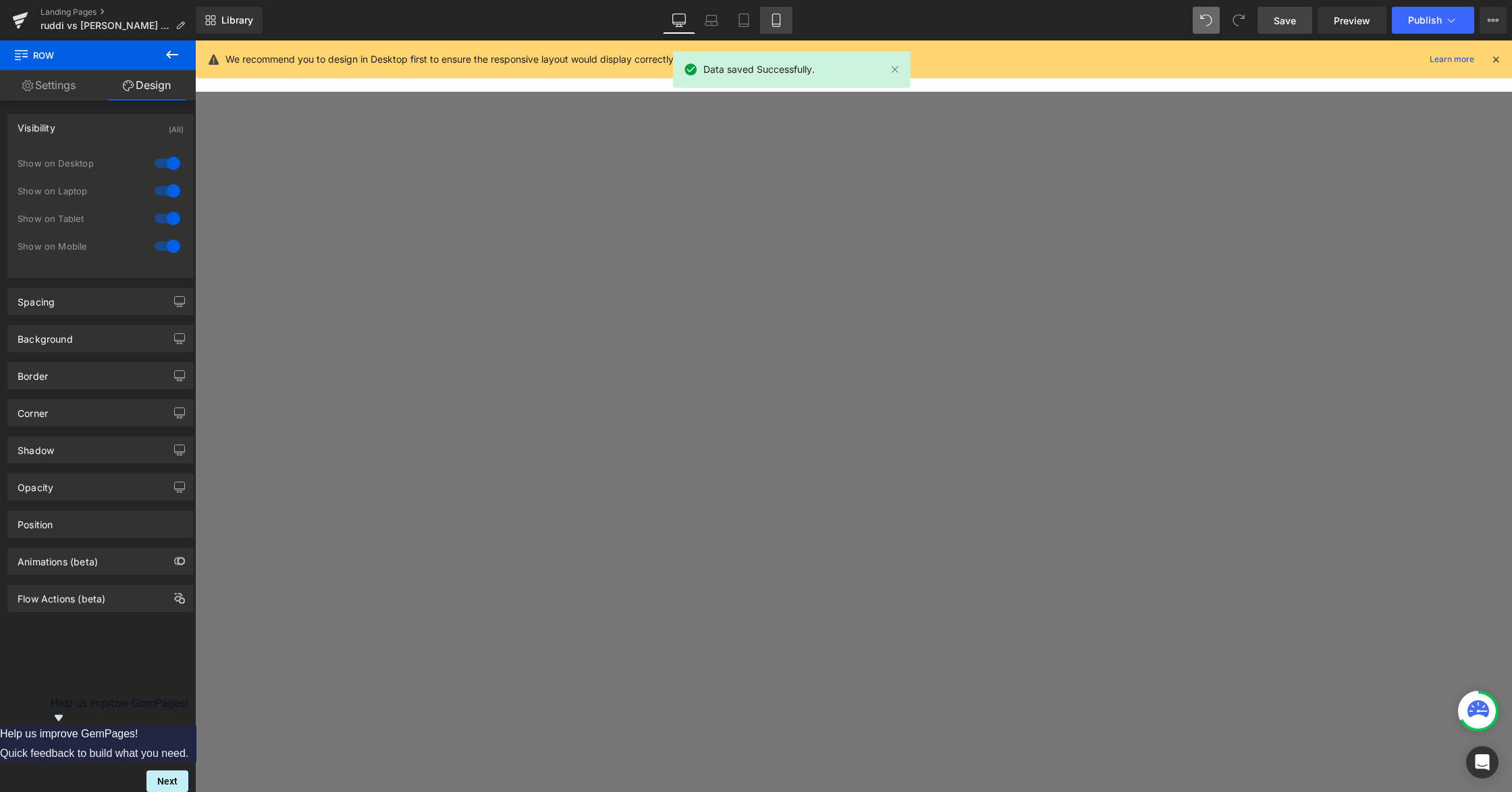
click at [775, 19] on icon at bounding box center [776, 20] width 14 height 14
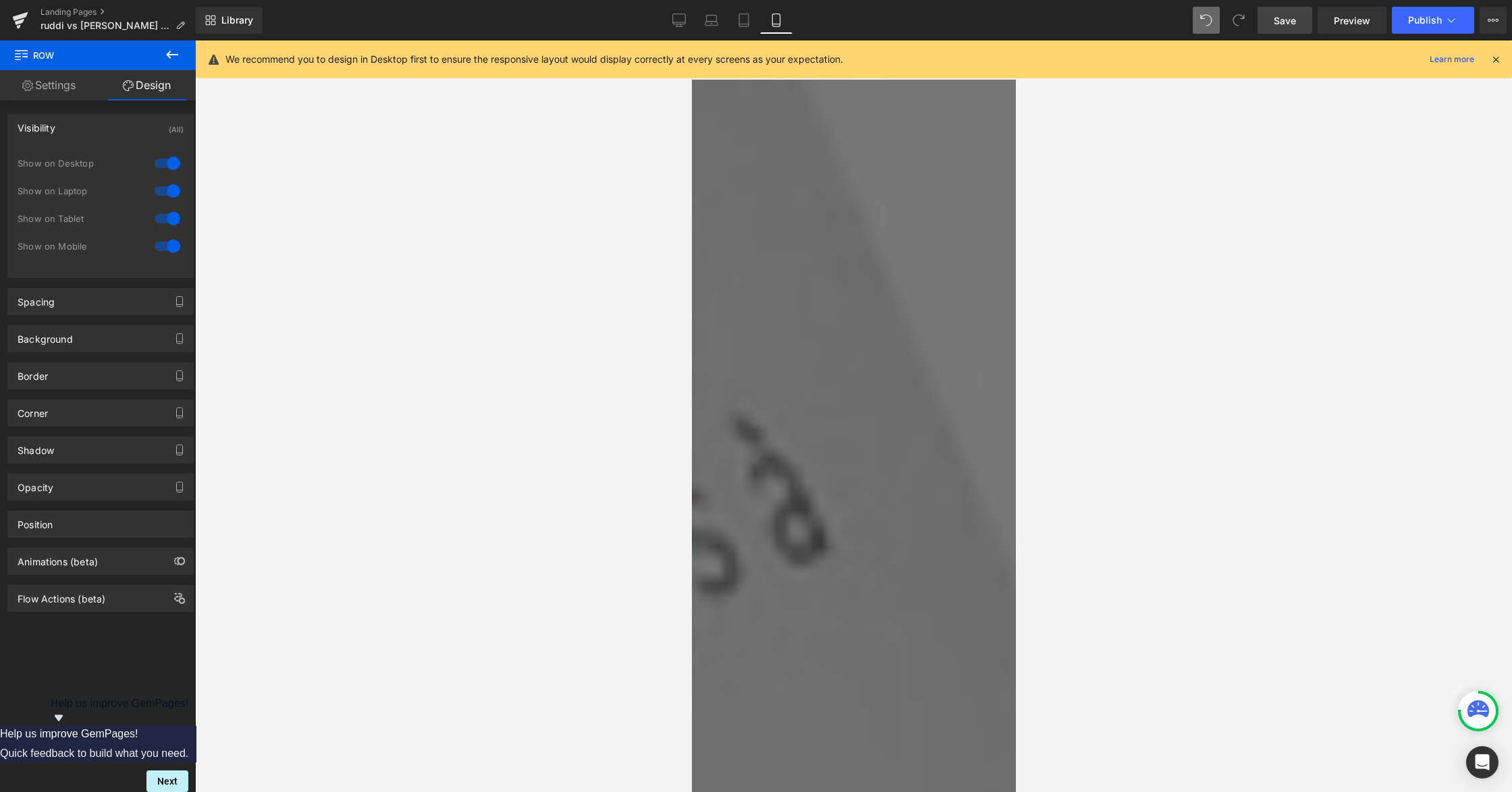
click at [678, 3] on div "Library Mobile Desktop Laptop Tablet Mobile Save Preview Publish Scheduled View…" at bounding box center [854, 20] width 1316 height 41
click at [680, 11] on link "Desktop" at bounding box center [678, 20] width 33 height 27
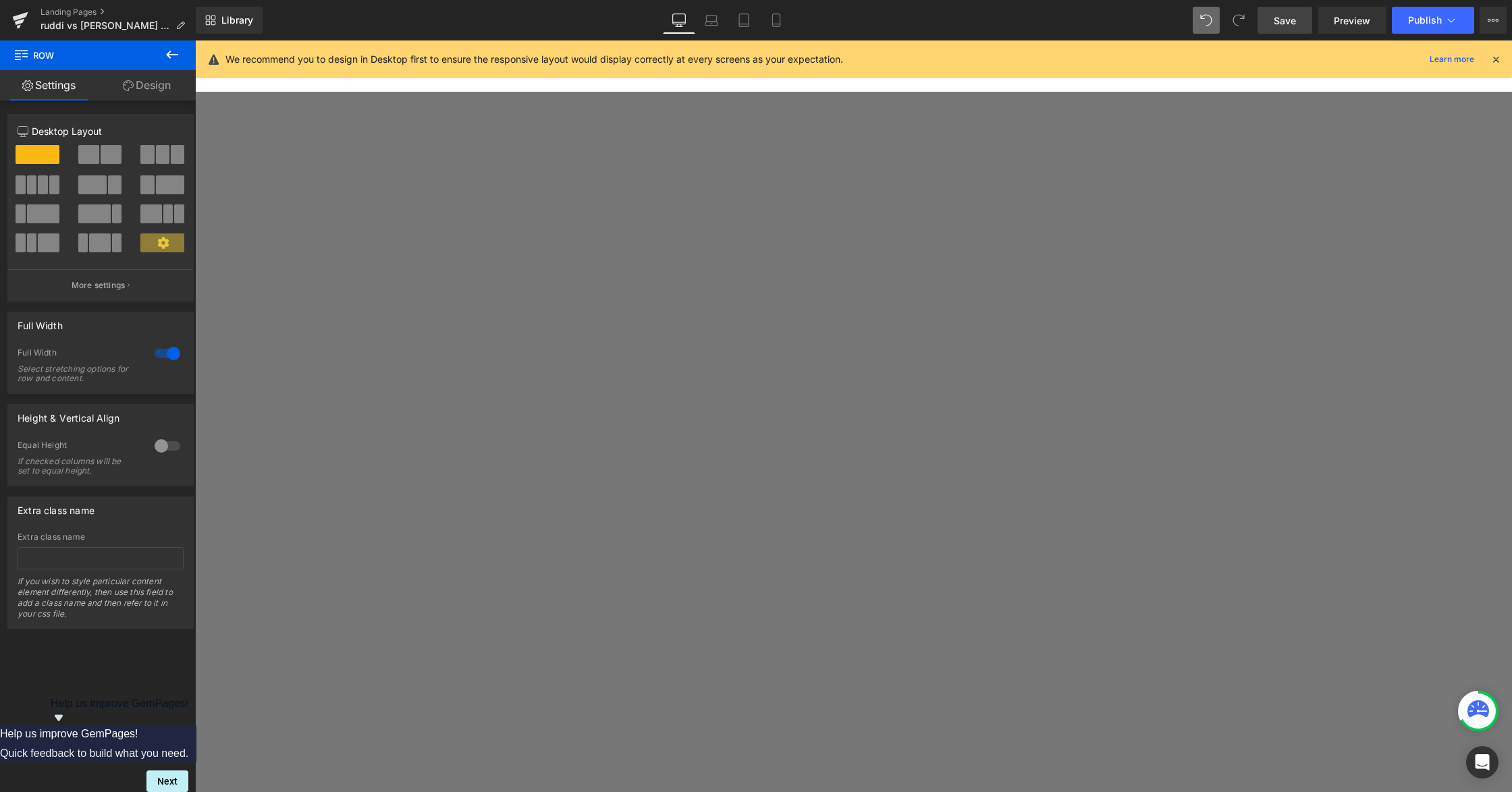
drag, startPoint x: 326, startPoint y: 376, endPoint x: 244, endPoint y: 140, distance: 249.8
drag, startPoint x: 148, startPoint y: 84, endPoint x: 131, endPoint y: 215, distance: 132.1
click at [148, 84] on link "Design" at bounding box center [147, 85] width 98 height 30
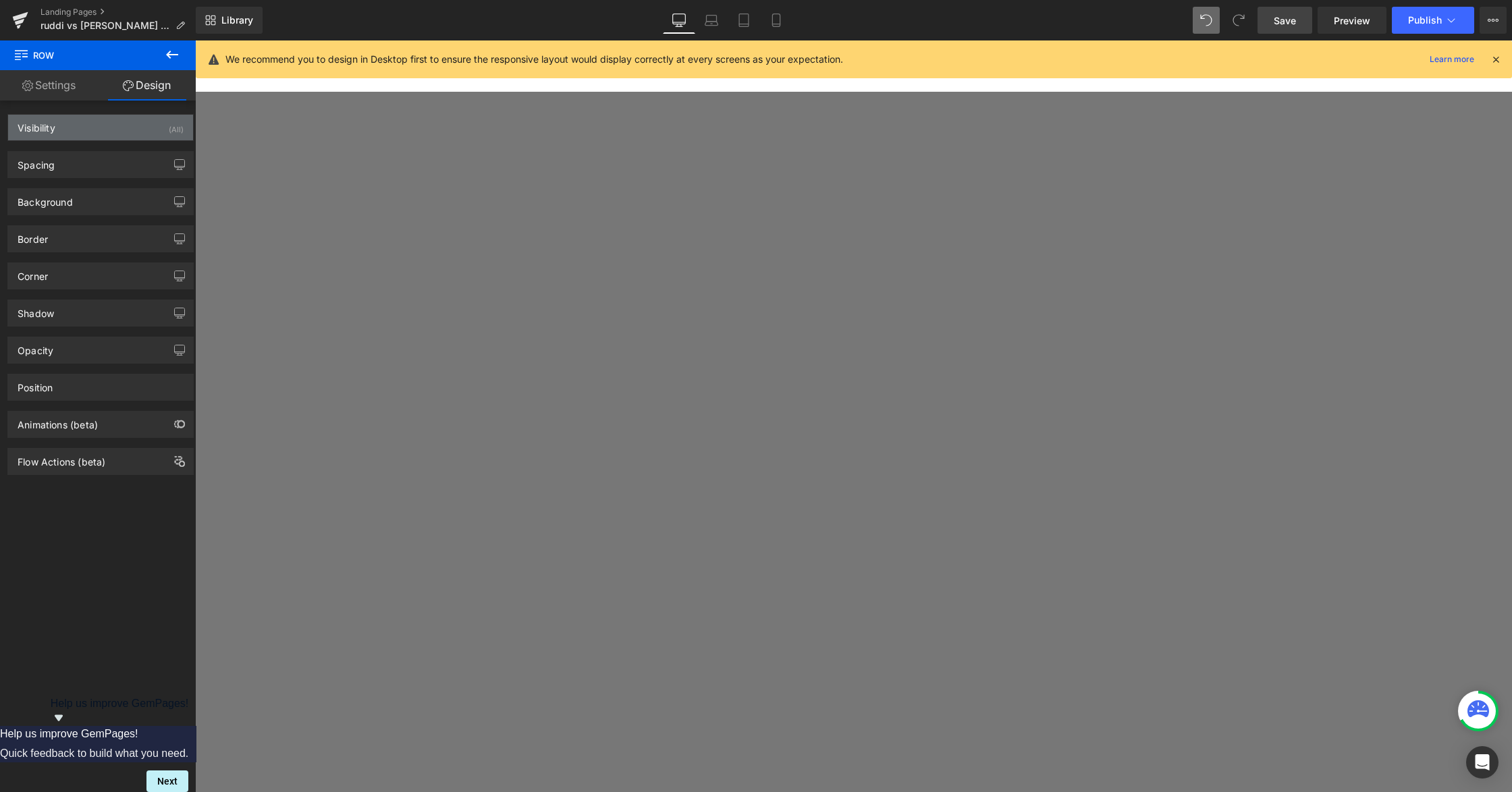
click at [151, 131] on div "Visibility (All)" at bounding box center [100, 127] width 185 height 25
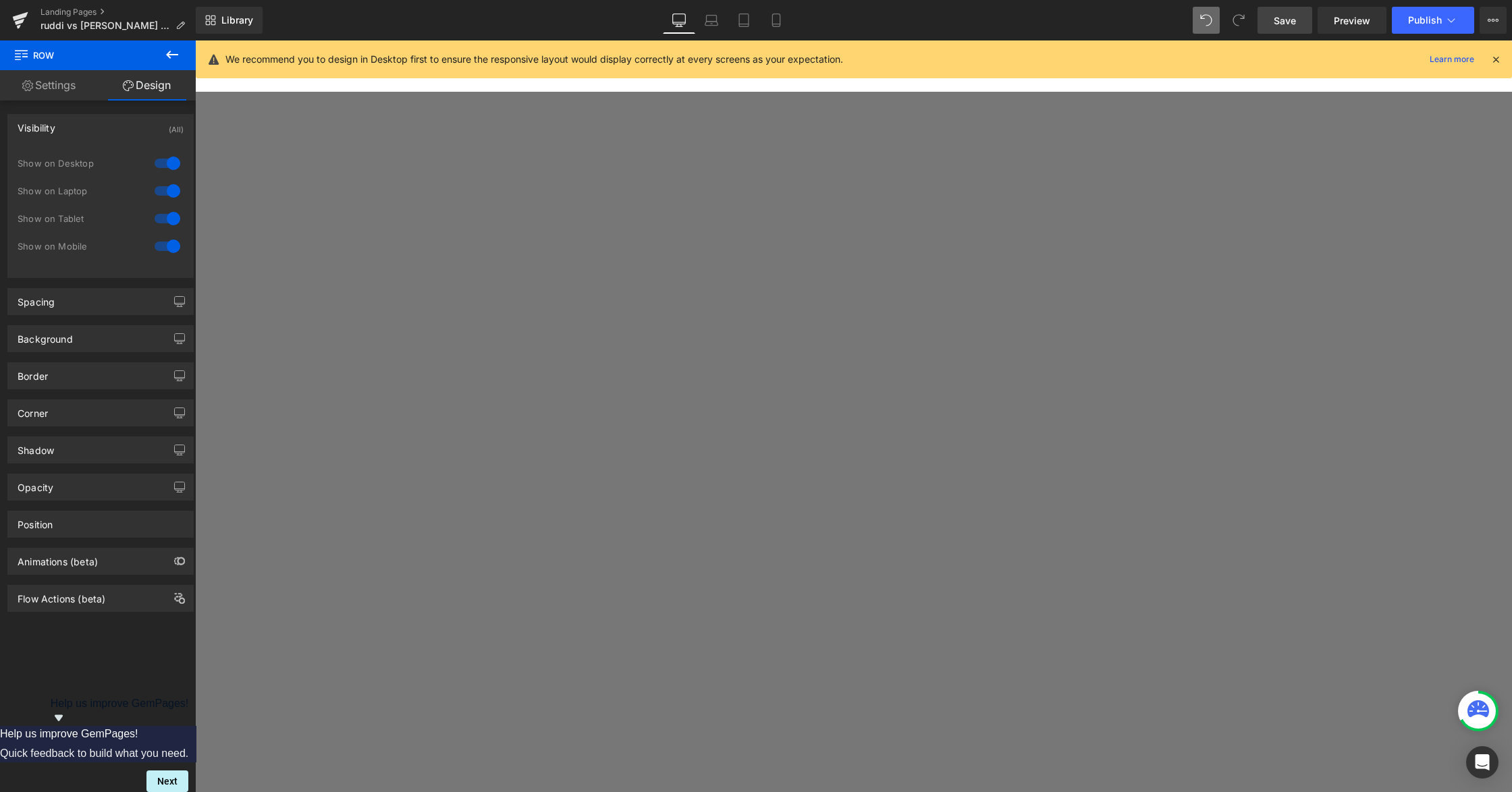
click at [159, 182] on div at bounding box center [167, 190] width 33 height 21
click at [161, 213] on div at bounding box center [167, 218] width 33 height 21
click at [162, 240] on div at bounding box center [167, 246] width 33 height 21
drag, startPoint x: 1305, startPoint y: 17, endPoint x: 768, endPoint y: 187, distance: 563.3
click at [1305, 17] on link "Save" at bounding box center [1284, 20] width 55 height 27
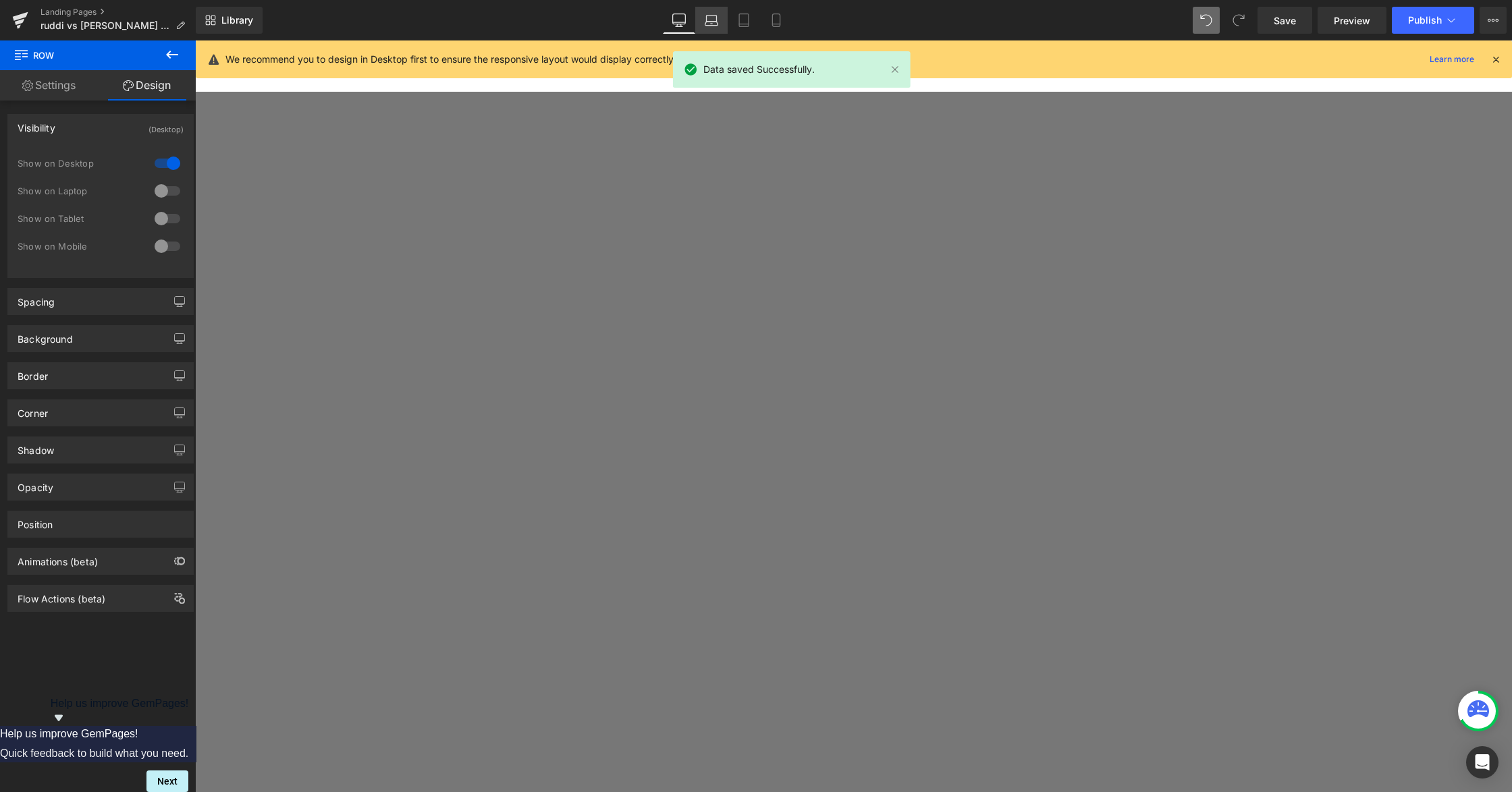
click at [708, 20] on icon at bounding box center [711, 20] width 14 height 14
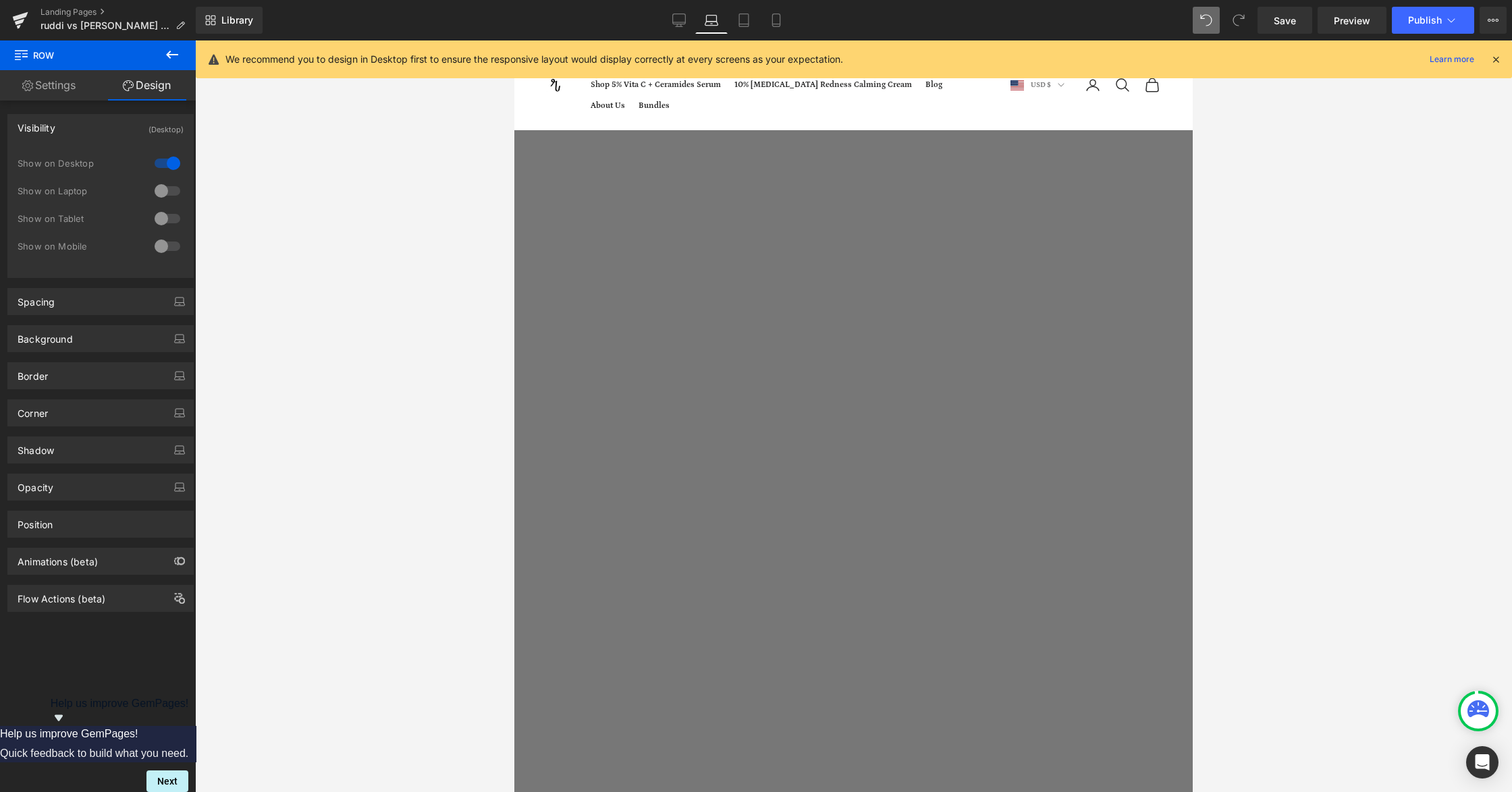
scroll to position [179, 0]
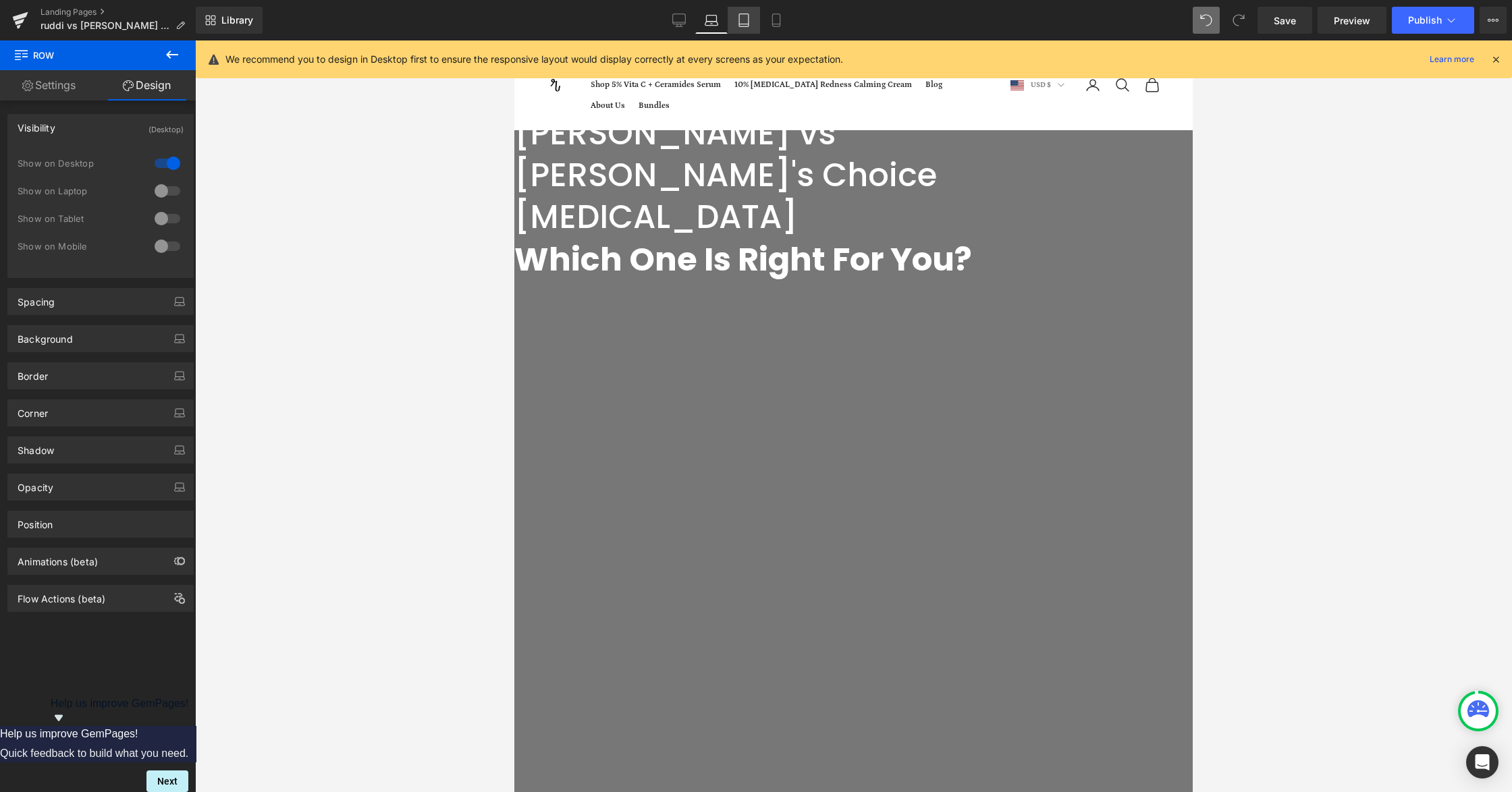
click at [737, 17] on icon at bounding box center [744, 20] width 14 height 14
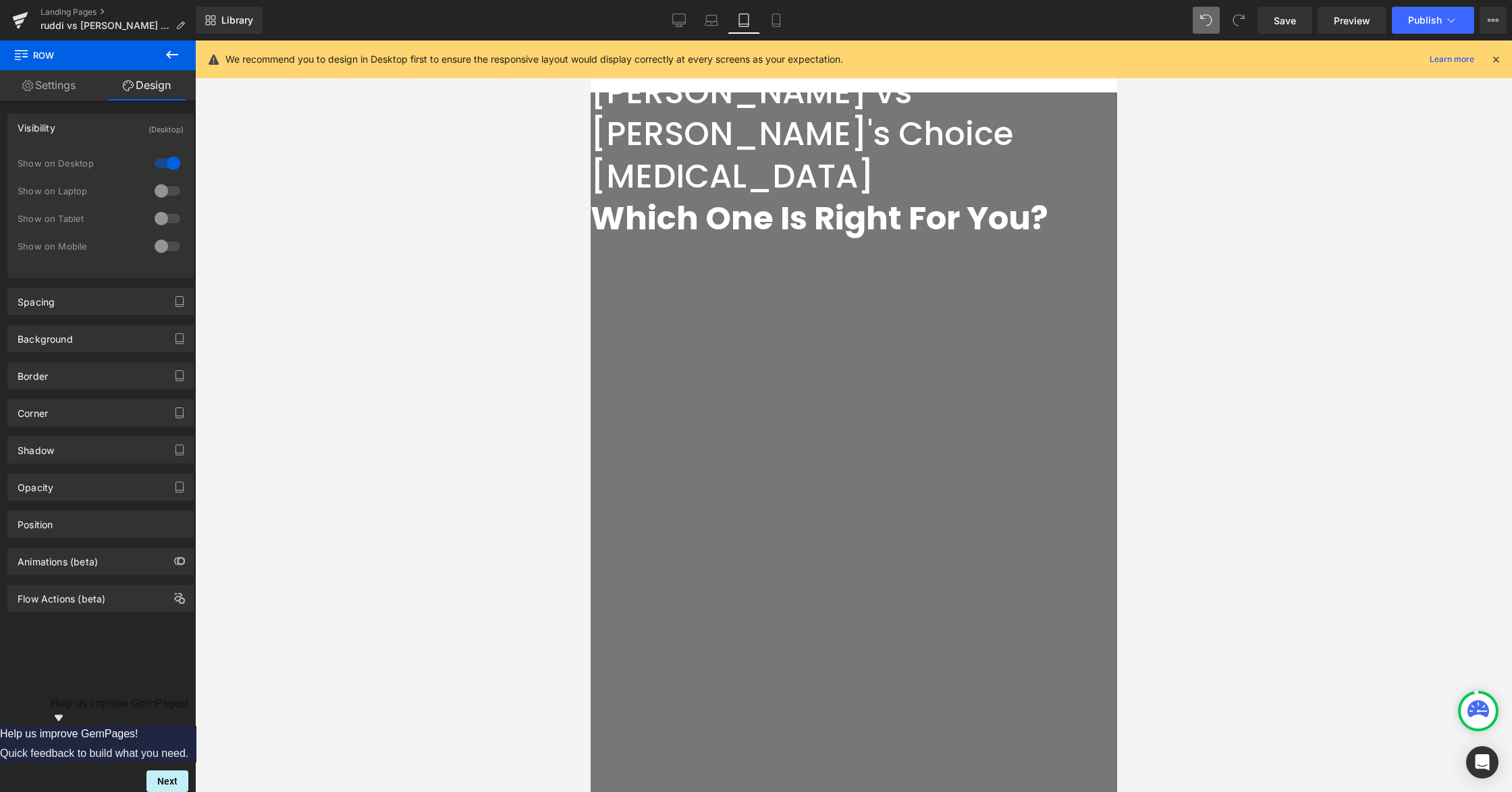
scroll to position [0, 0]
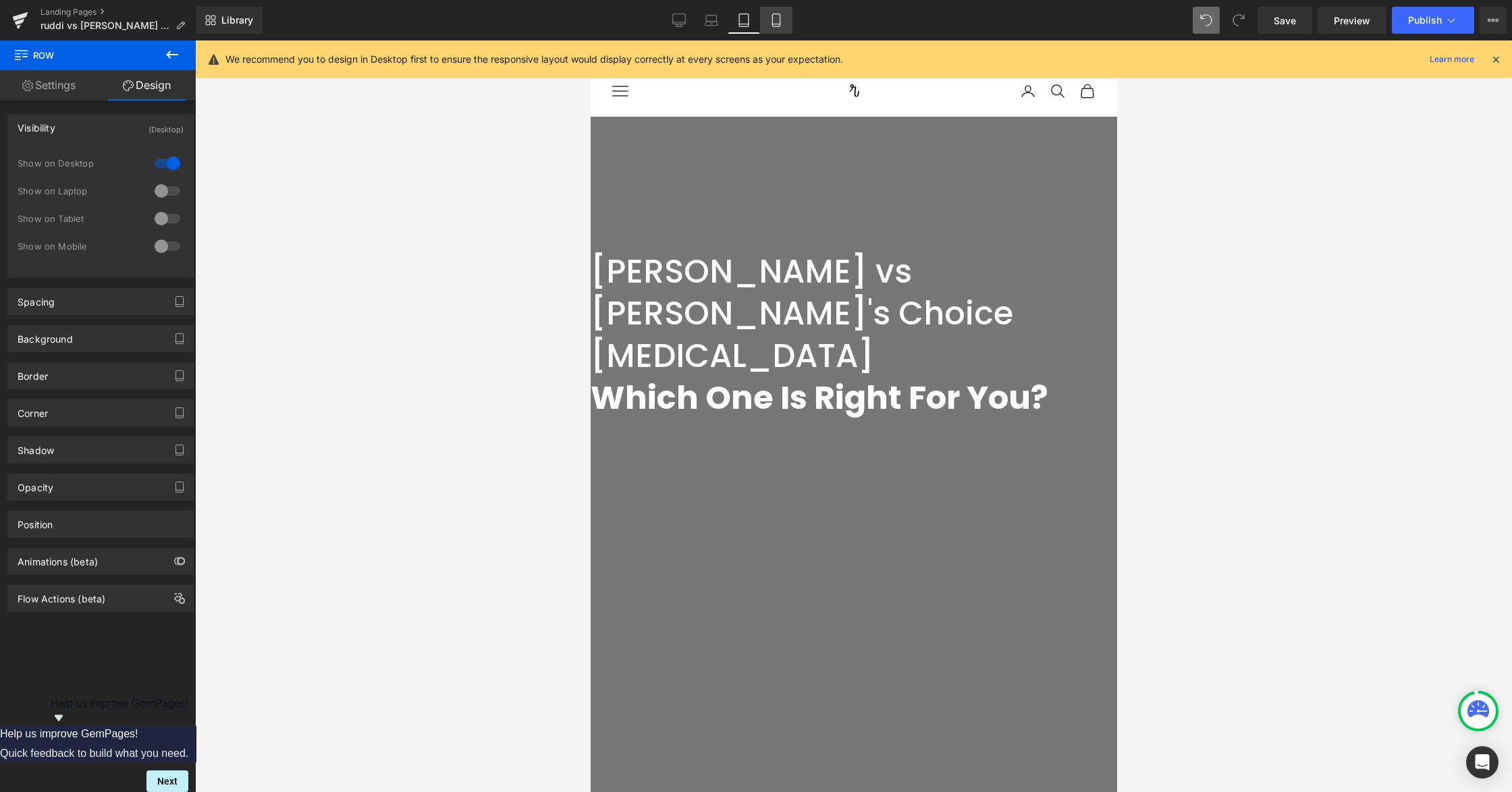
click at [775, 29] on link "Mobile" at bounding box center [776, 20] width 33 height 27
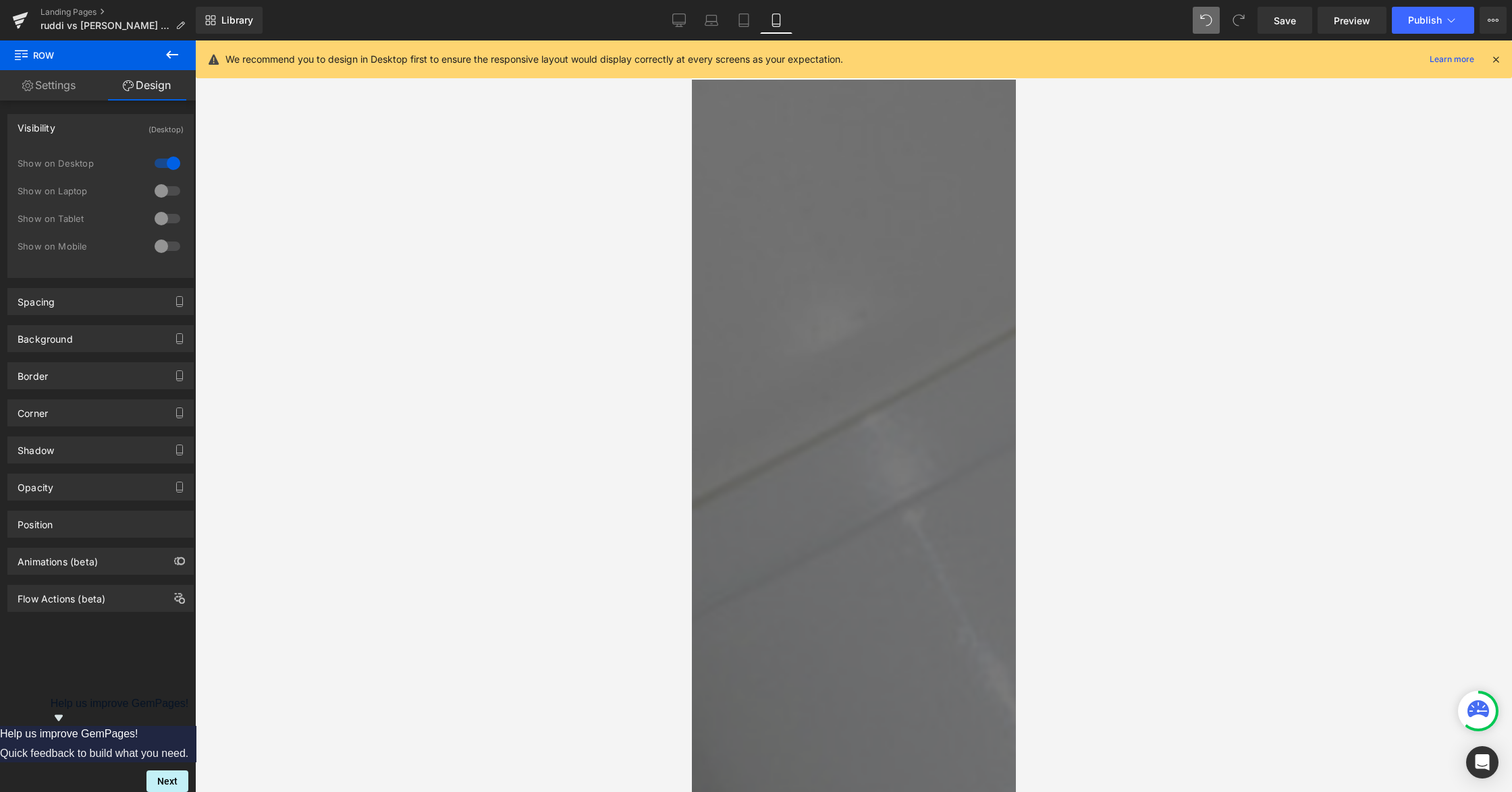
scroll to position [1890, 0]
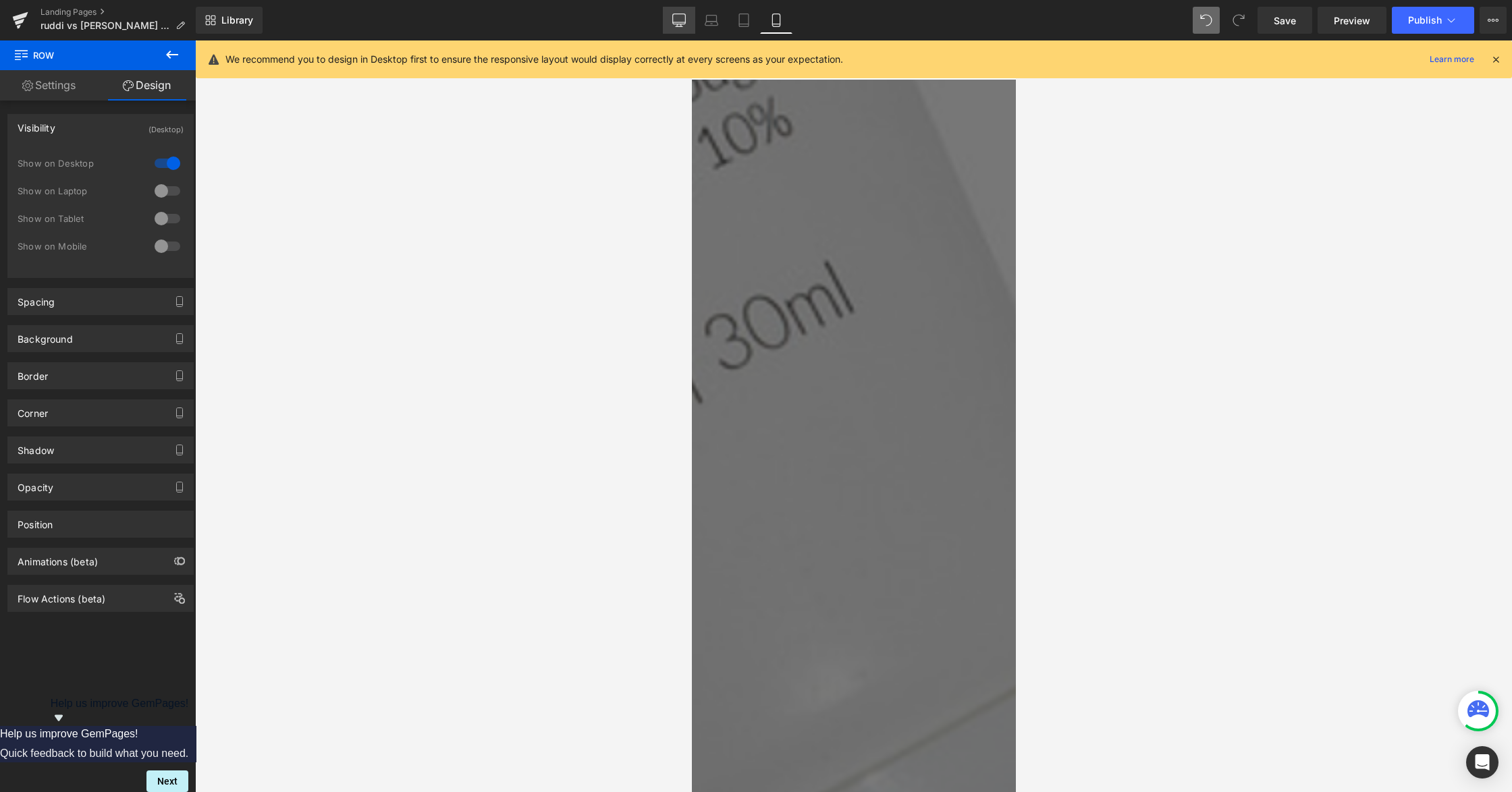
drag, startPoint x: 665, startPoint y: 42, endPoint x: 671, endPoint y: 29, distance: 14.3
click at [667, 37] on div "Library Mobile Desktop Laptop Tablet Mobile Save Preview Publish Scheduled View…" at bounding box center [854, 20] width 1316 height 41
drag, startPoint x: 671, startPoint y: 29, endPoint x: 547, endPoint y: 241, distance: 245.6
click at [671, 29] on link "Desktop" at bounding box center [678, 20] width 33 height 27
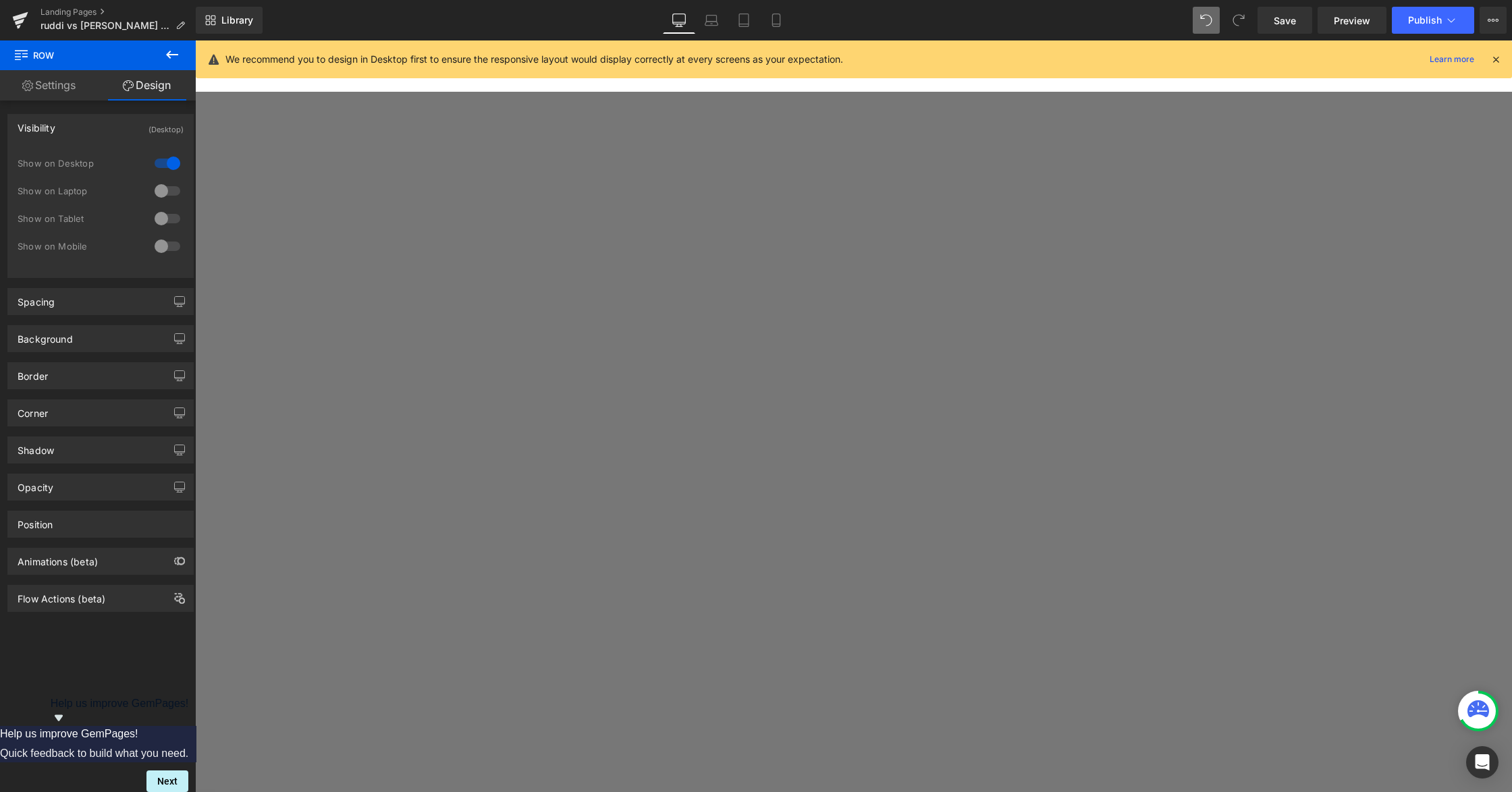
scroll to position [1028, 0]
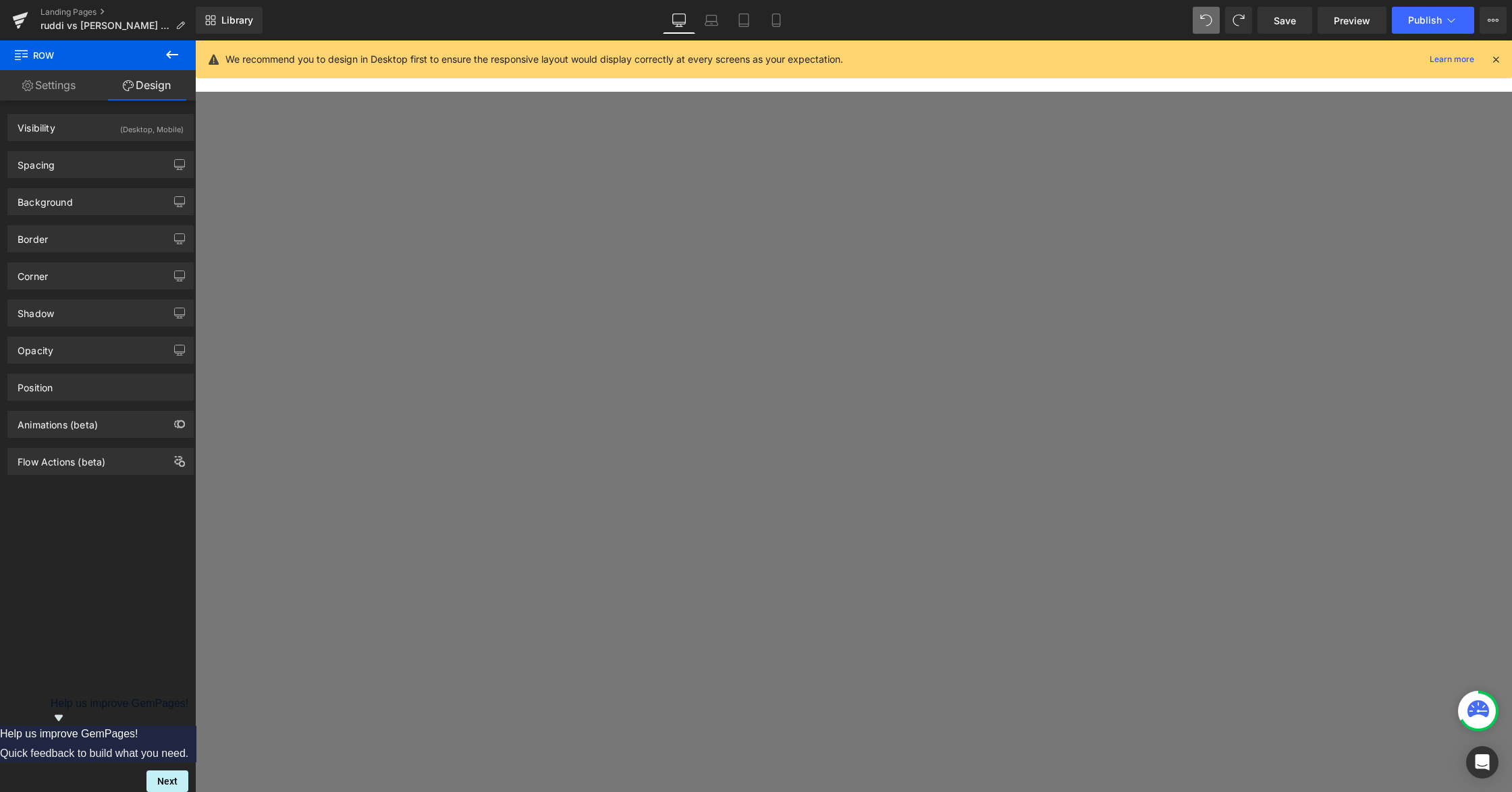
click at [195, 41] on span "Row" at bounding box center [195, 41] width 0 height 0
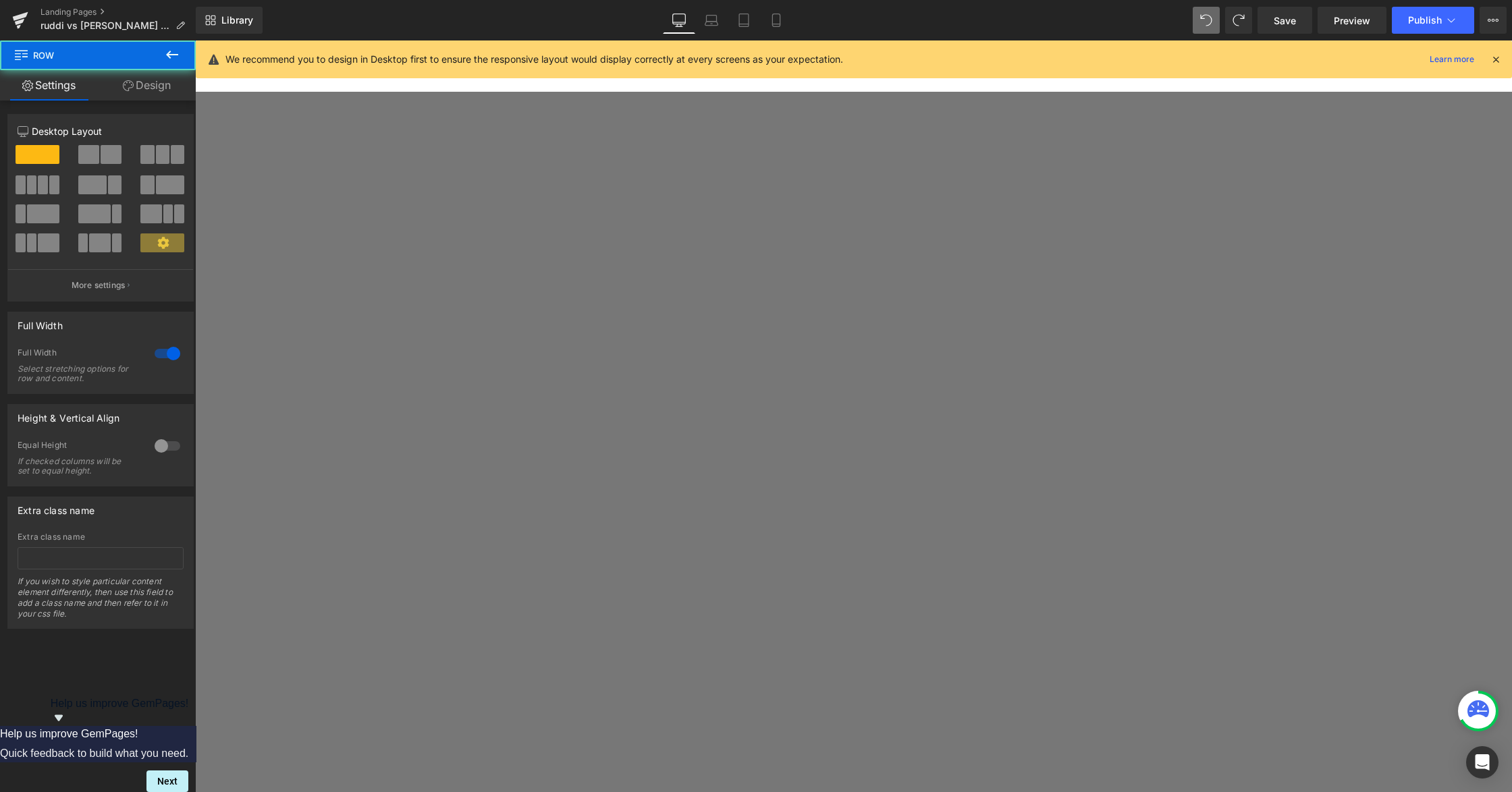
click at [166, 93] on link "Design" at bounding box center [147, 85] width 98 height 30
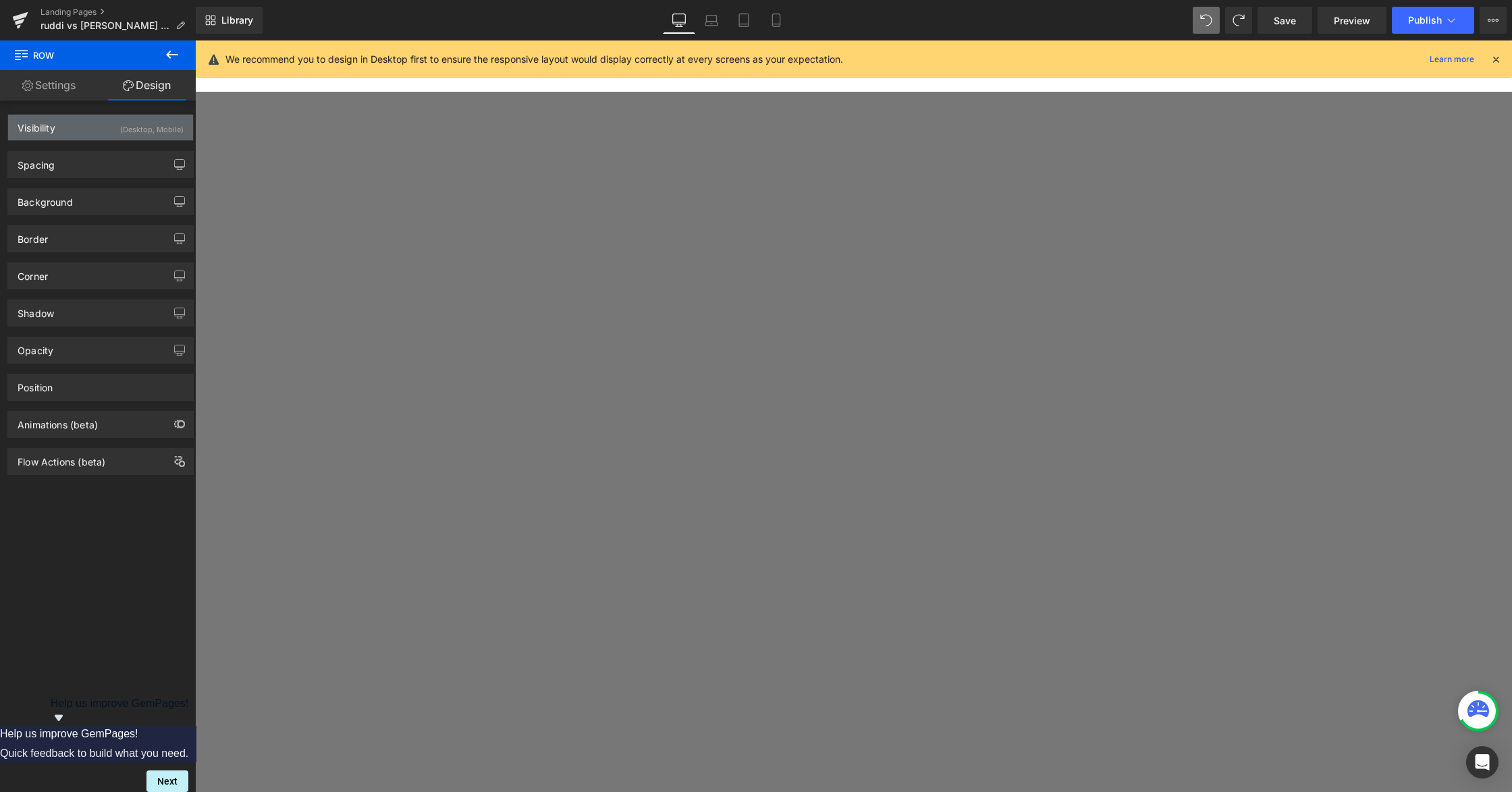
click at [149, 136] on div "(Desktop, Mobile)" at bounding box center [152, 126] width 64 height 22
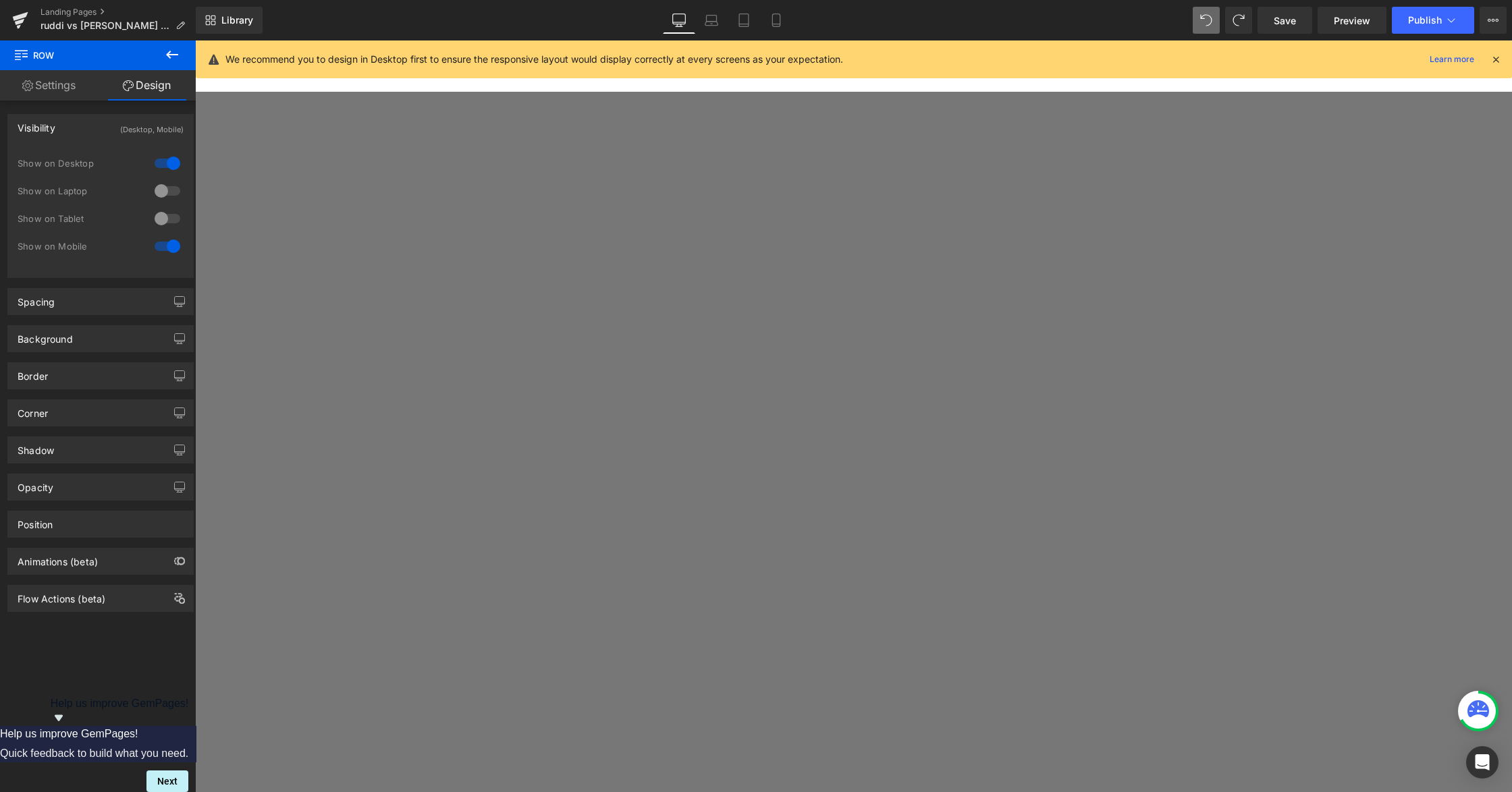
click at [165, 157] on div at bounding box center [167, 163] width 33 height 21
click at [195, 41] on span "Row" at bounding box center [195, 41] width 0 height 0
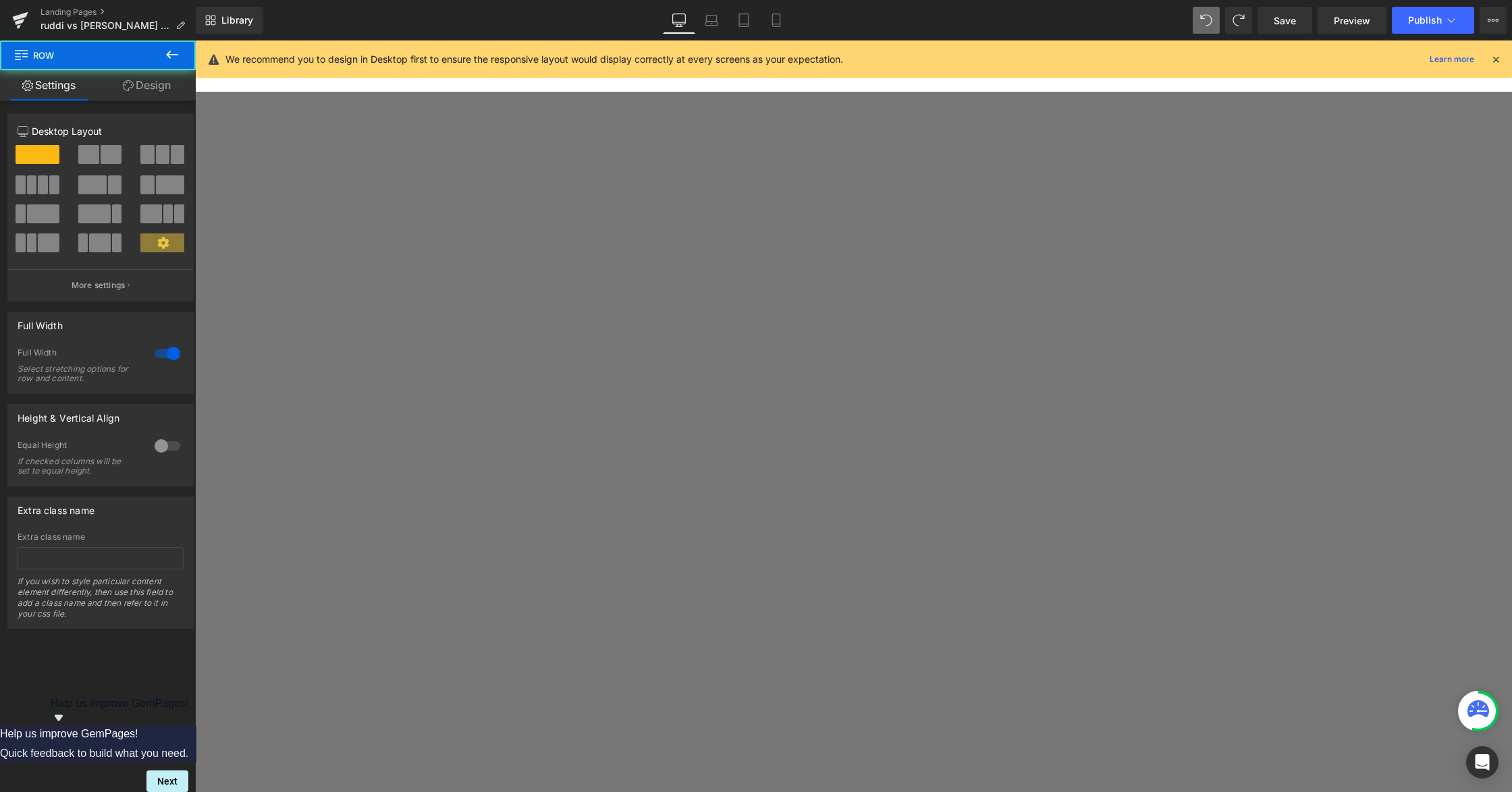
click at [151, 91] on link "Design" at bounding box center [147, 85] width 98 height 30
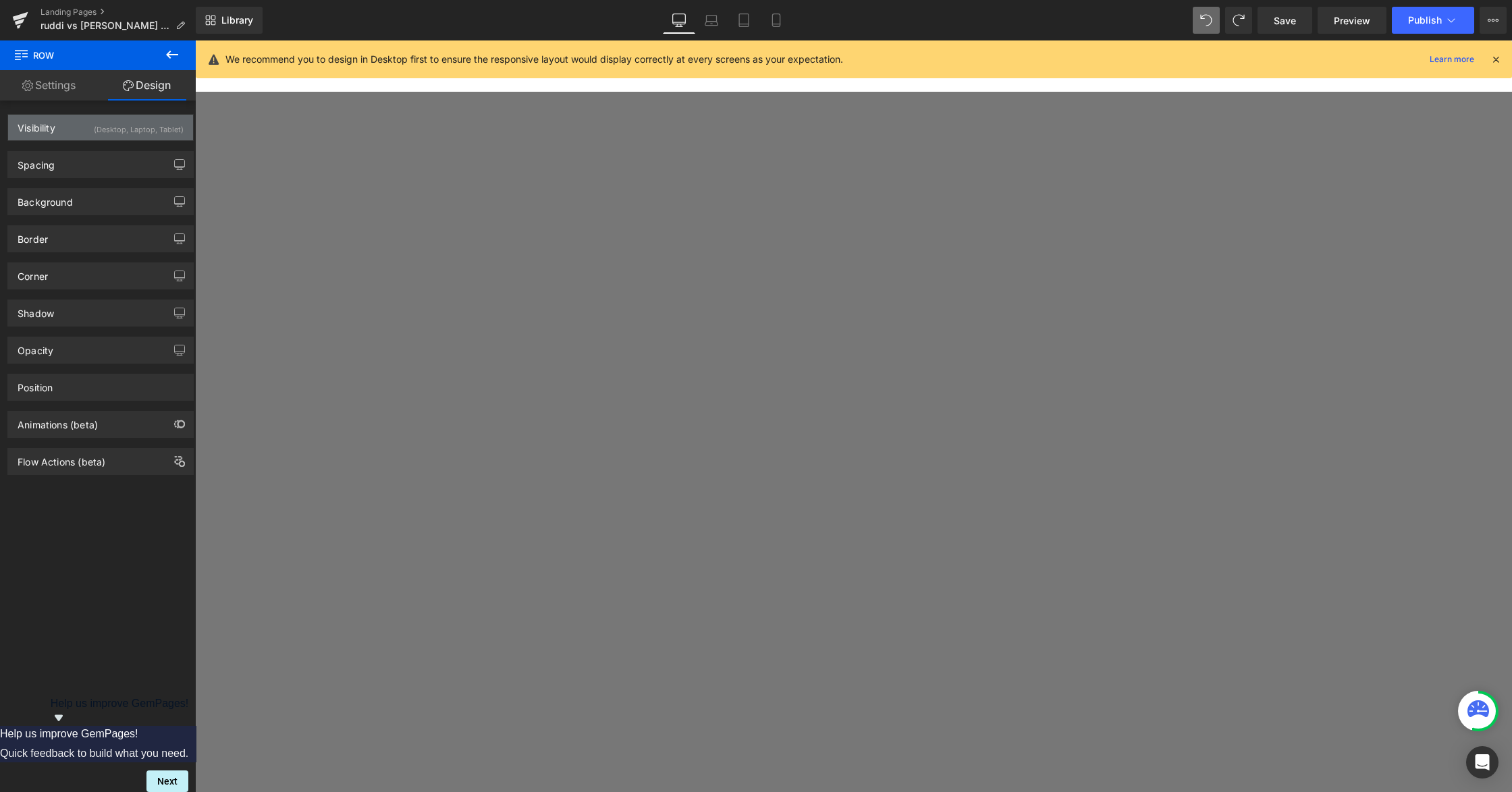
click at [94, 127] on div "(Desktop, Laptop, Tablet)" at bounding box center [139, 126] width 90 height 22
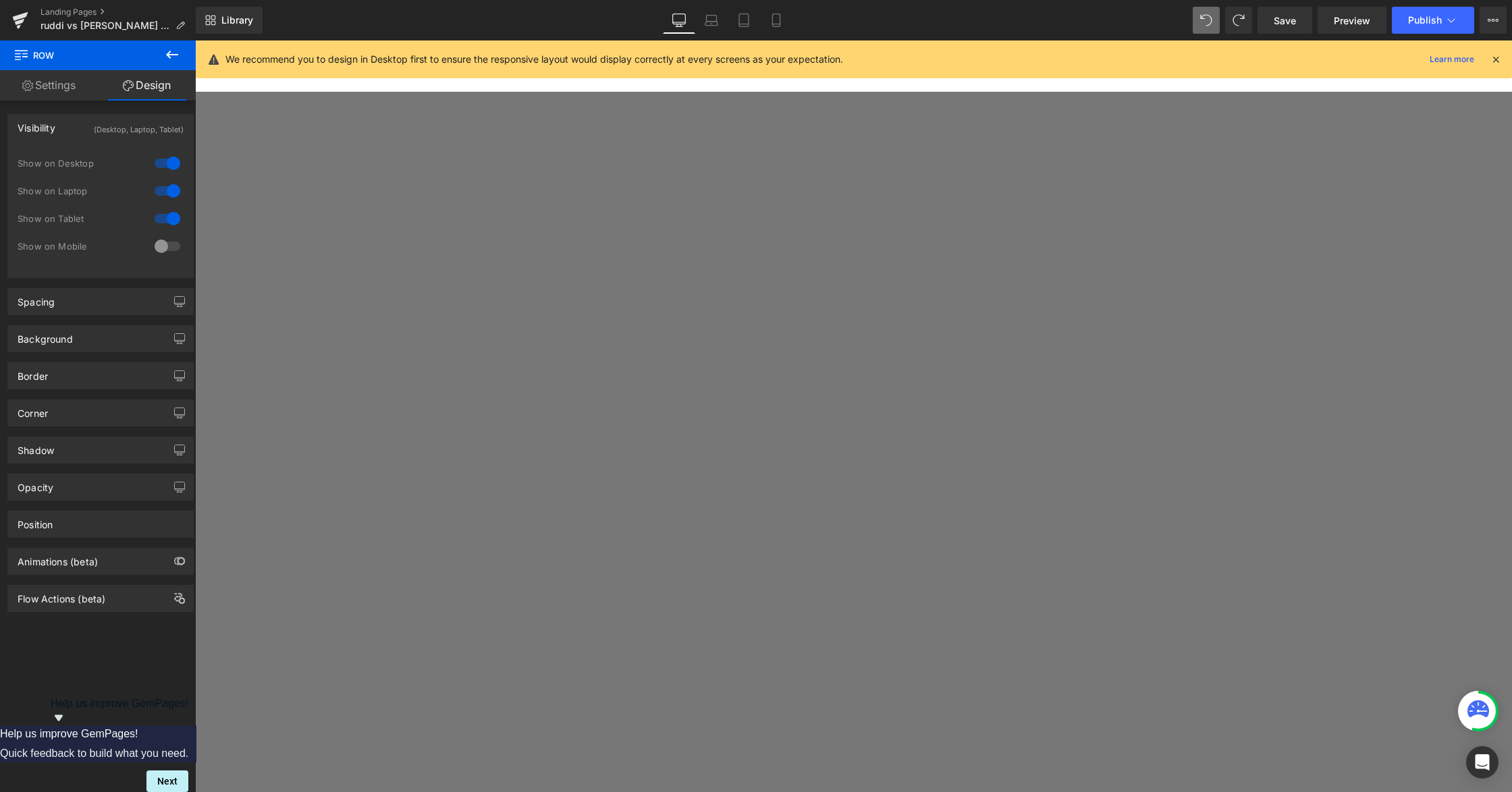
click at [162, 220] on div at bounding box center [167, 218] width 33 height 21
click at [166, 189] on div at bounding box center [167, 190] width 33 height 21
click at [1267, 20] on link "Save" at bounding box center [1284, 20] width 55 height 27
click at [762, 18] on link "Mobile" at bounding box center [776, 20] width 33 height 27
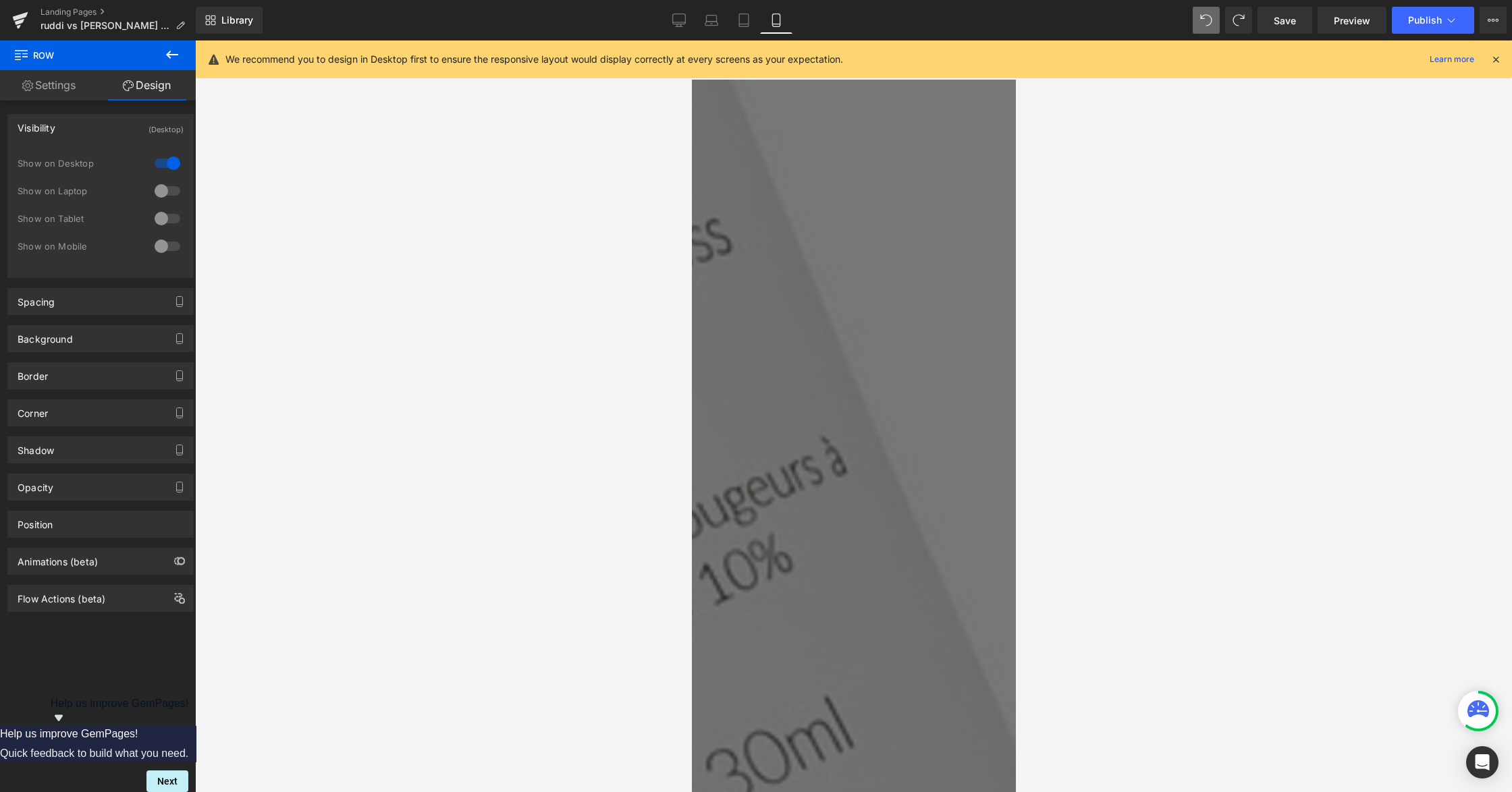
scroll to position [989, 0]
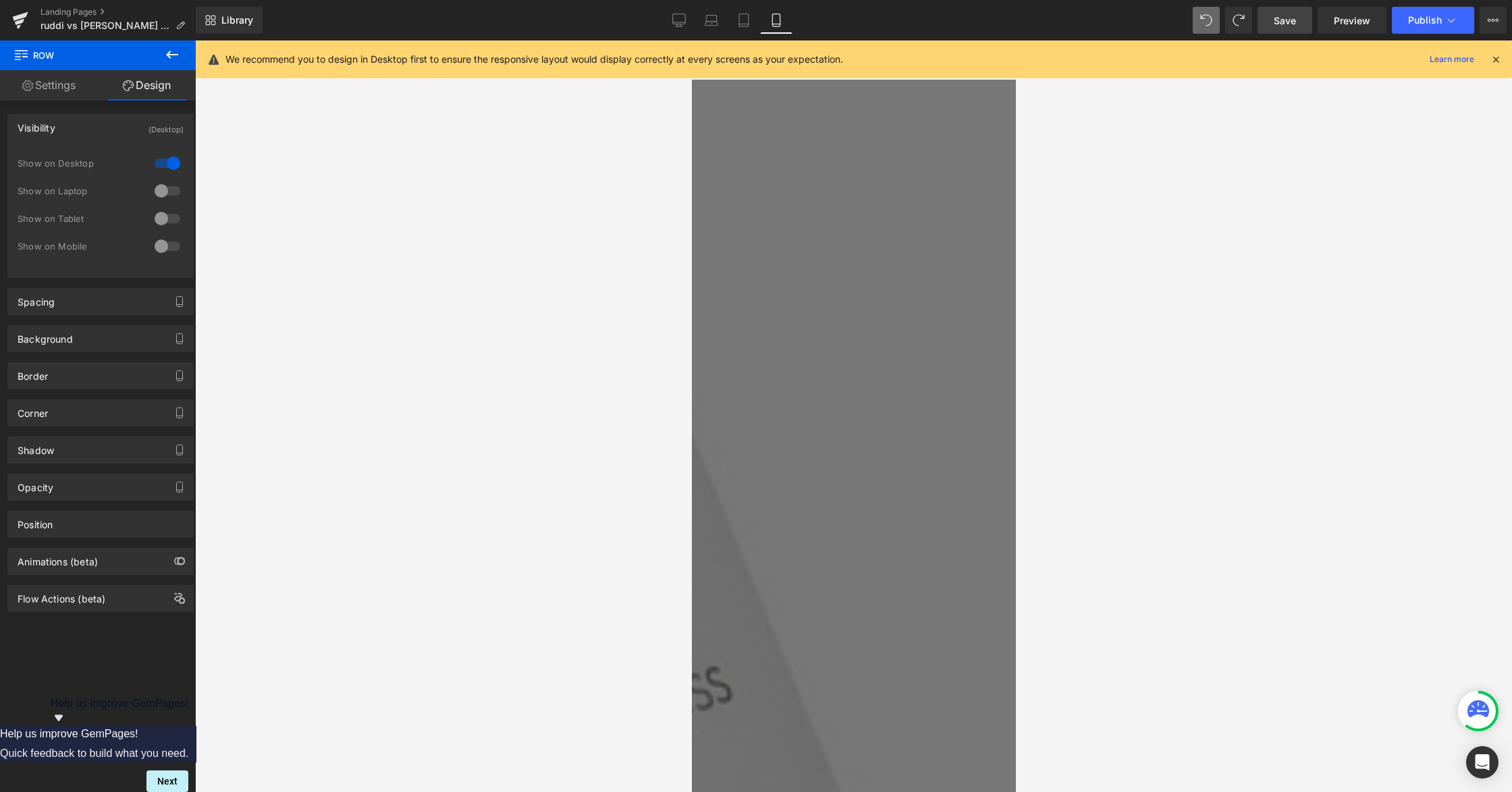
click at [1299, 20] on link "Save" at bounding box center [1284, 20] width 55 height 27
click at [1365, 28] on link "Preview" at bounding box center [1352, 20] width 68 height 27
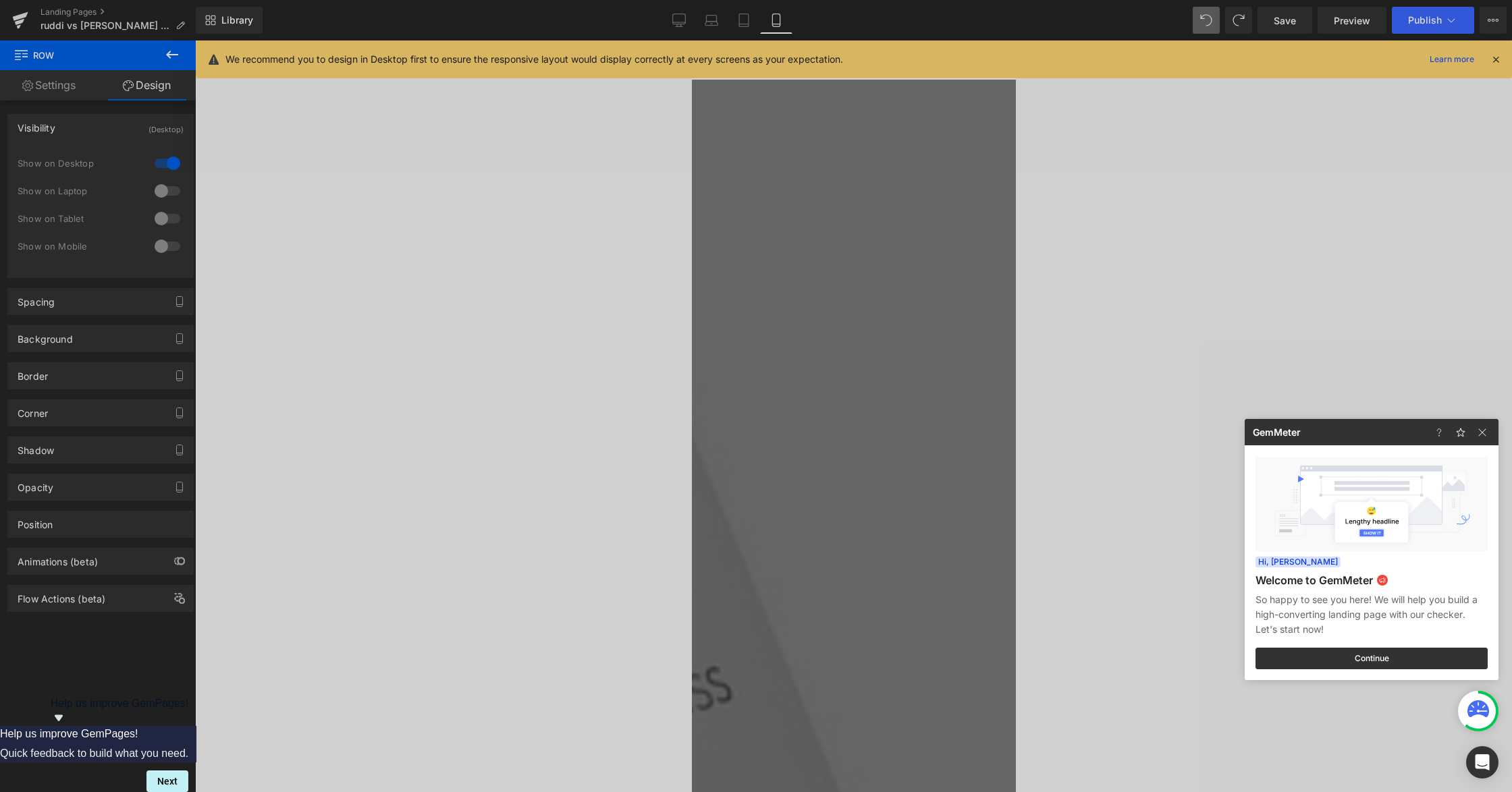
click at [619, 168] on div at bounding box center [756, 396] width 1512 height 792
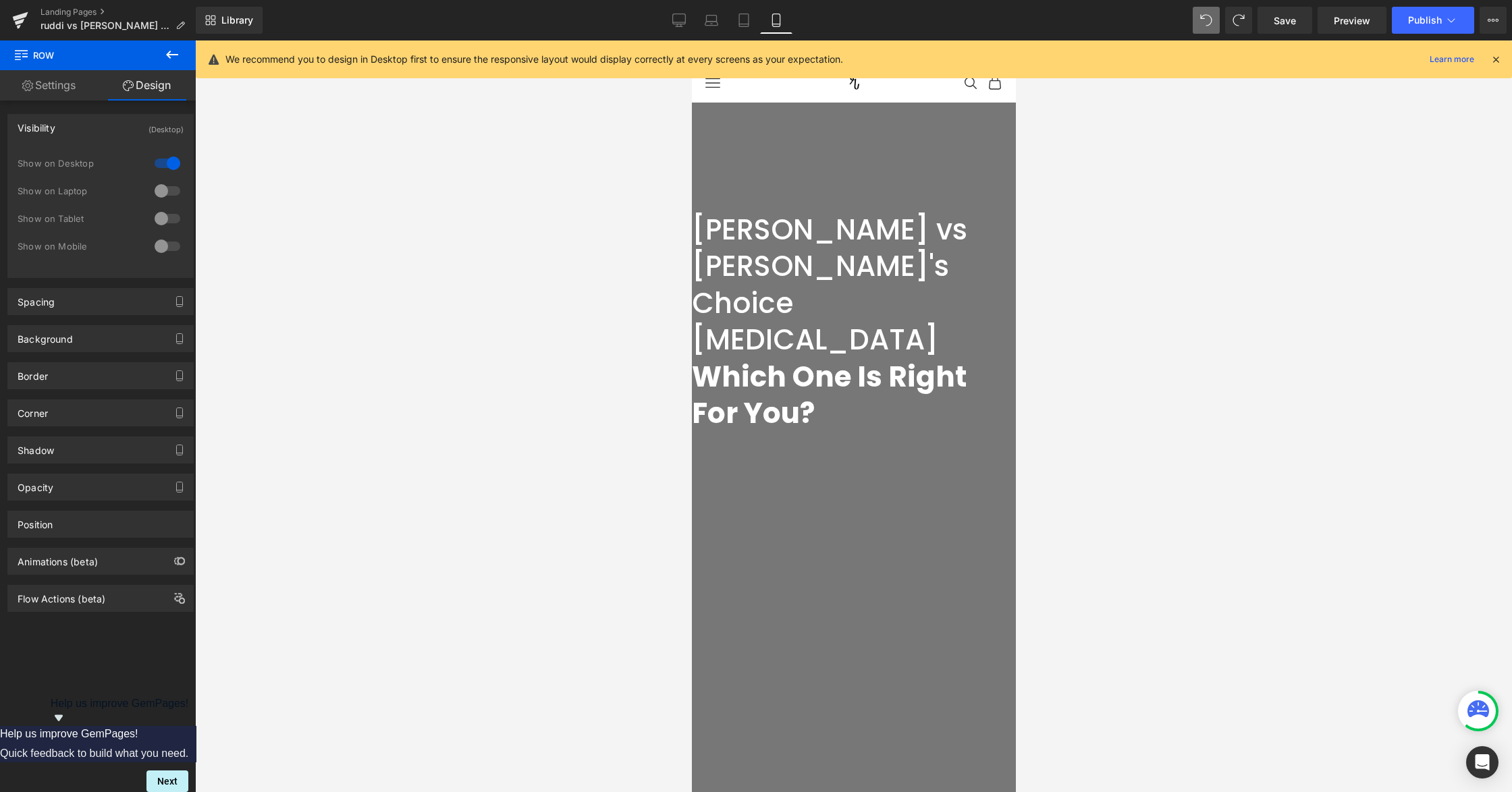
scroll to position [0, 0]
drag, startPoint x: 543, startPoint y: 201, endPoint x: 360, endPoint y: 135, distance: 194.5
click at [541, 202] on div at bounding box center [854, 416] width 1317 height 751
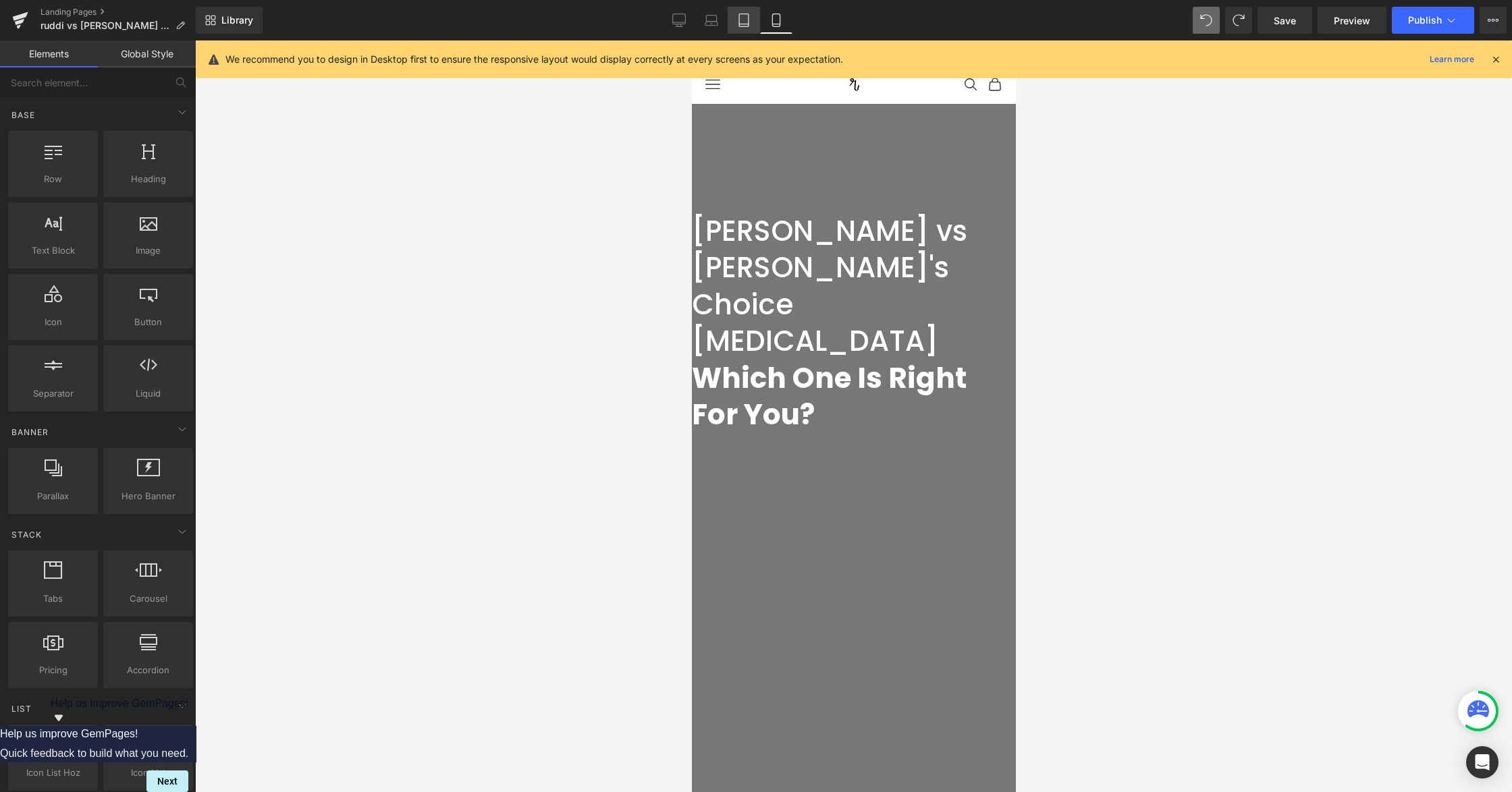
click at [738, 31] on link "Tablet" at bounding box center [744, 20] width 33 height 27
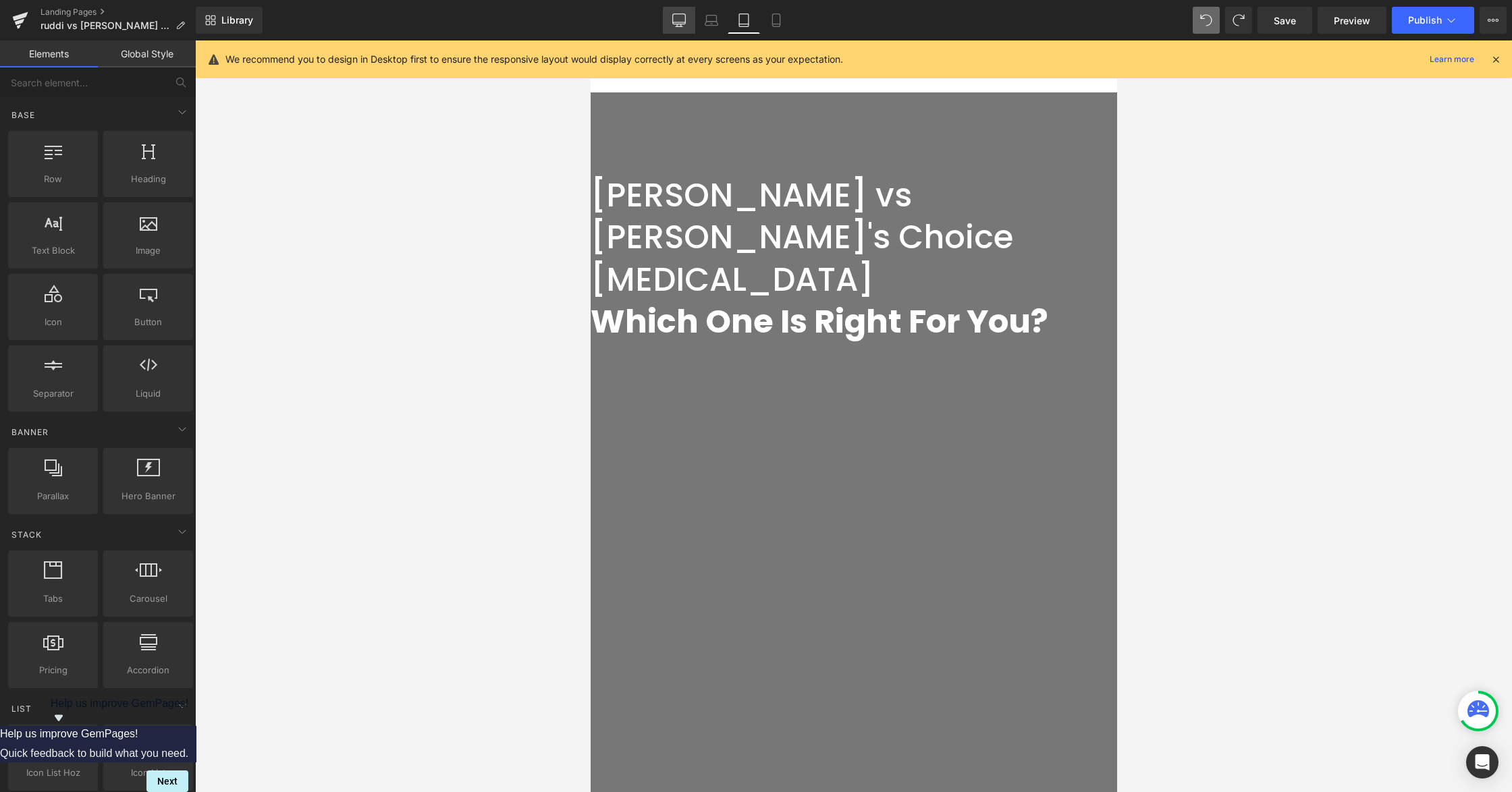
click at [671, 22] on link "Desktop" at bounding box center [678, 20] width 33 height 27
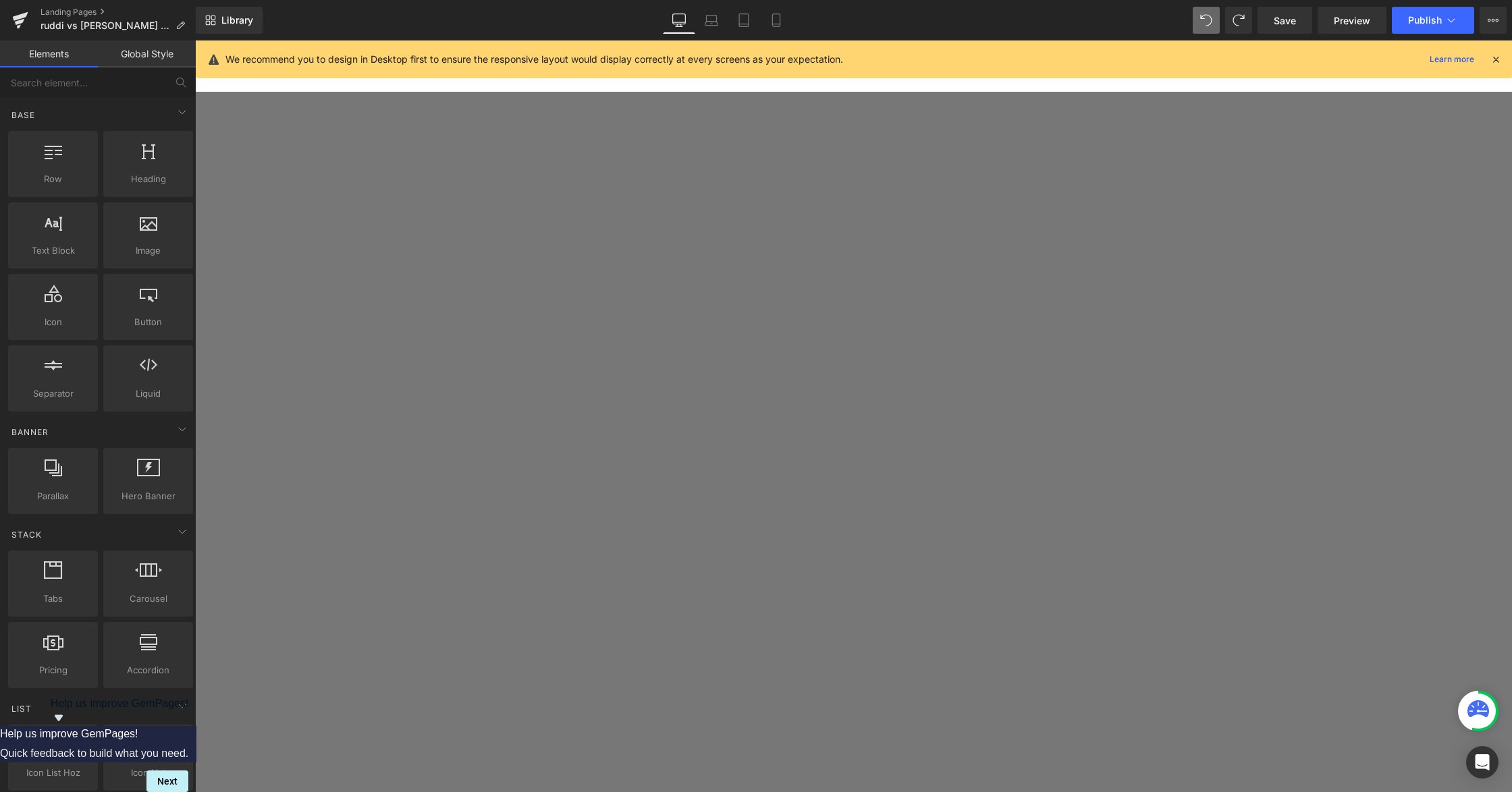
scroll to position [1096, 0]
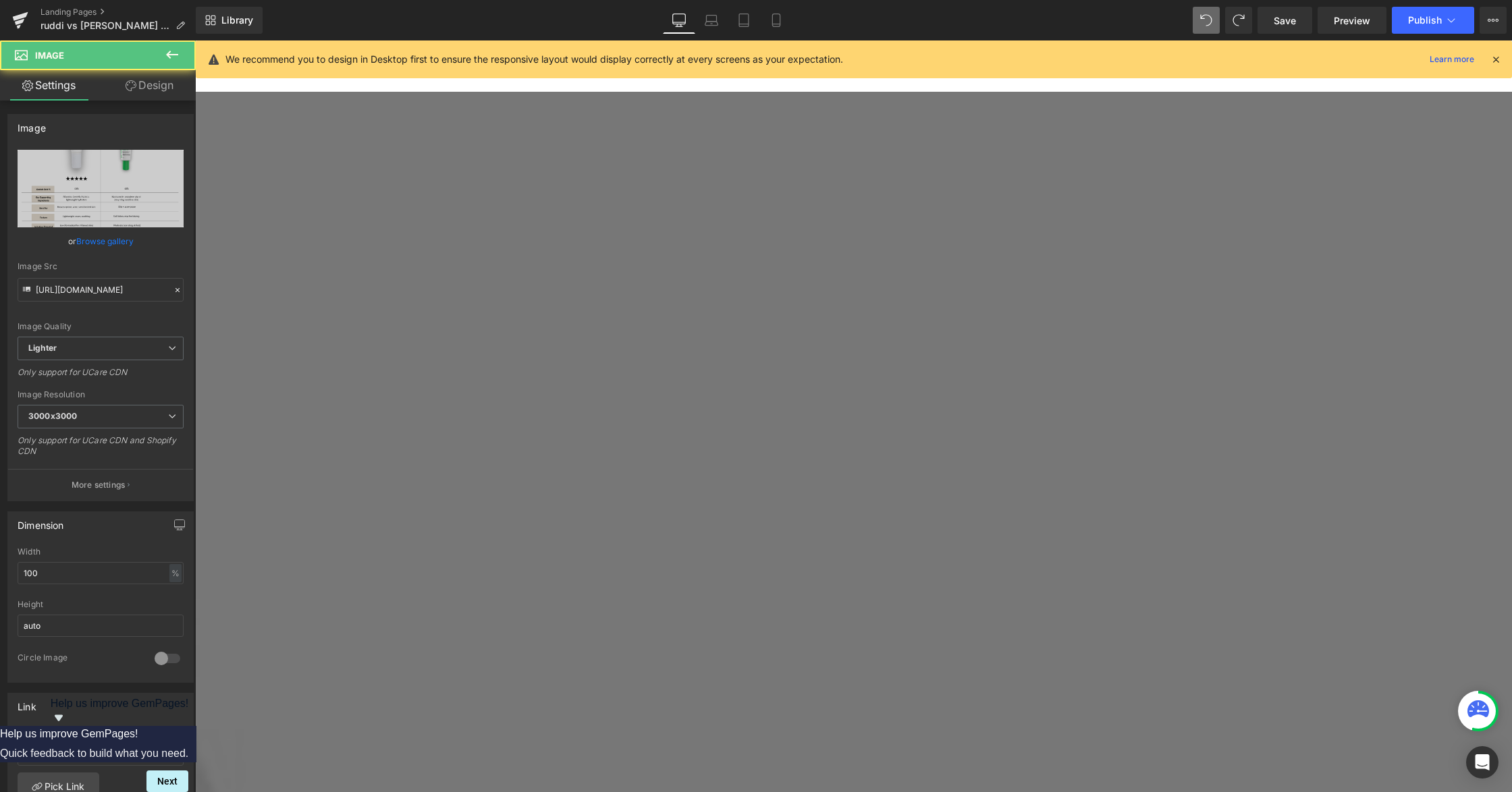
click at [160, 87] on link "Design" at bounding box center [149, 85] width 98 height 30
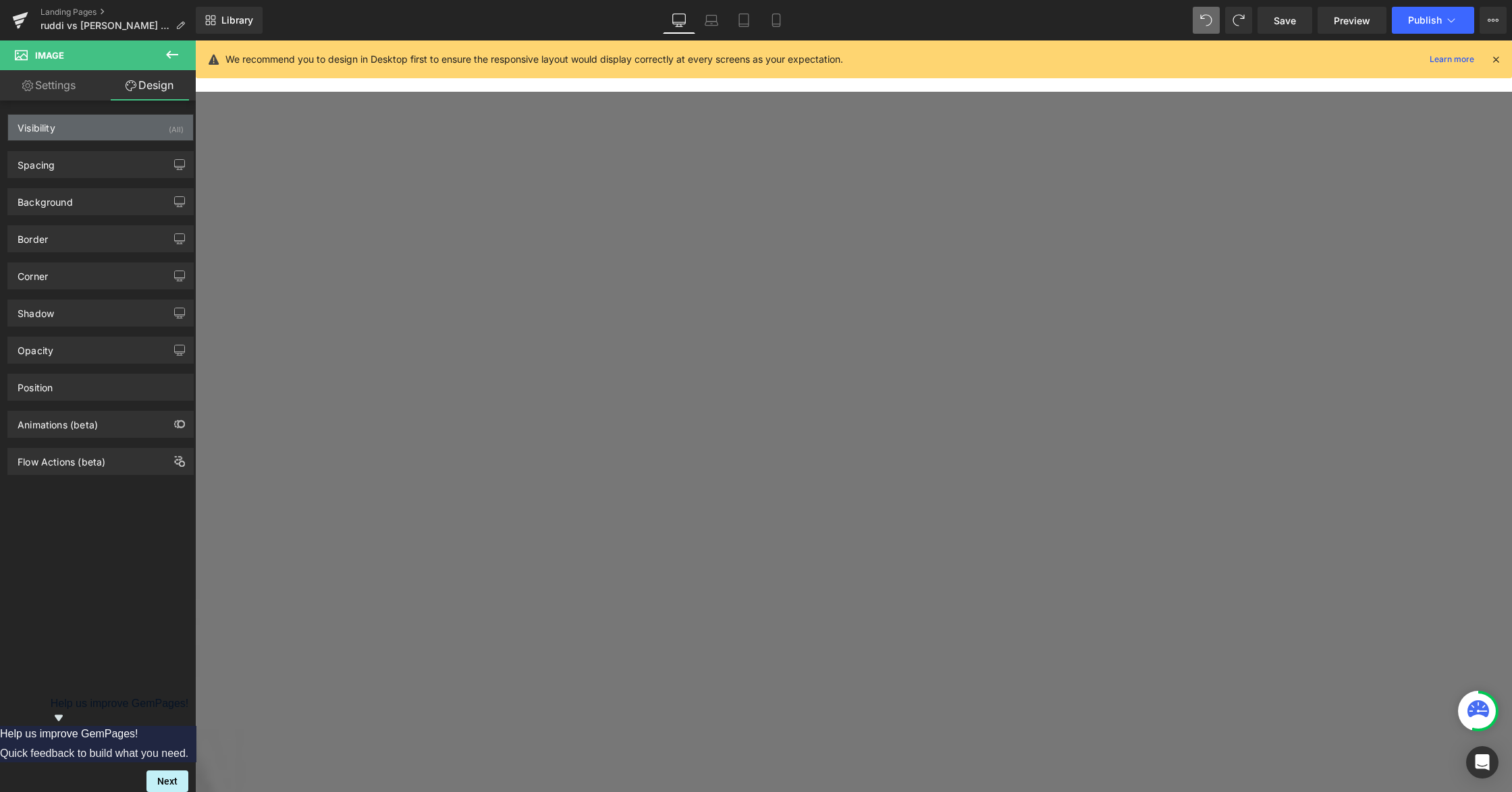
click at [95, 130] on div "Visibility (All)" at bounding box center [100, 127] width 185 height 25
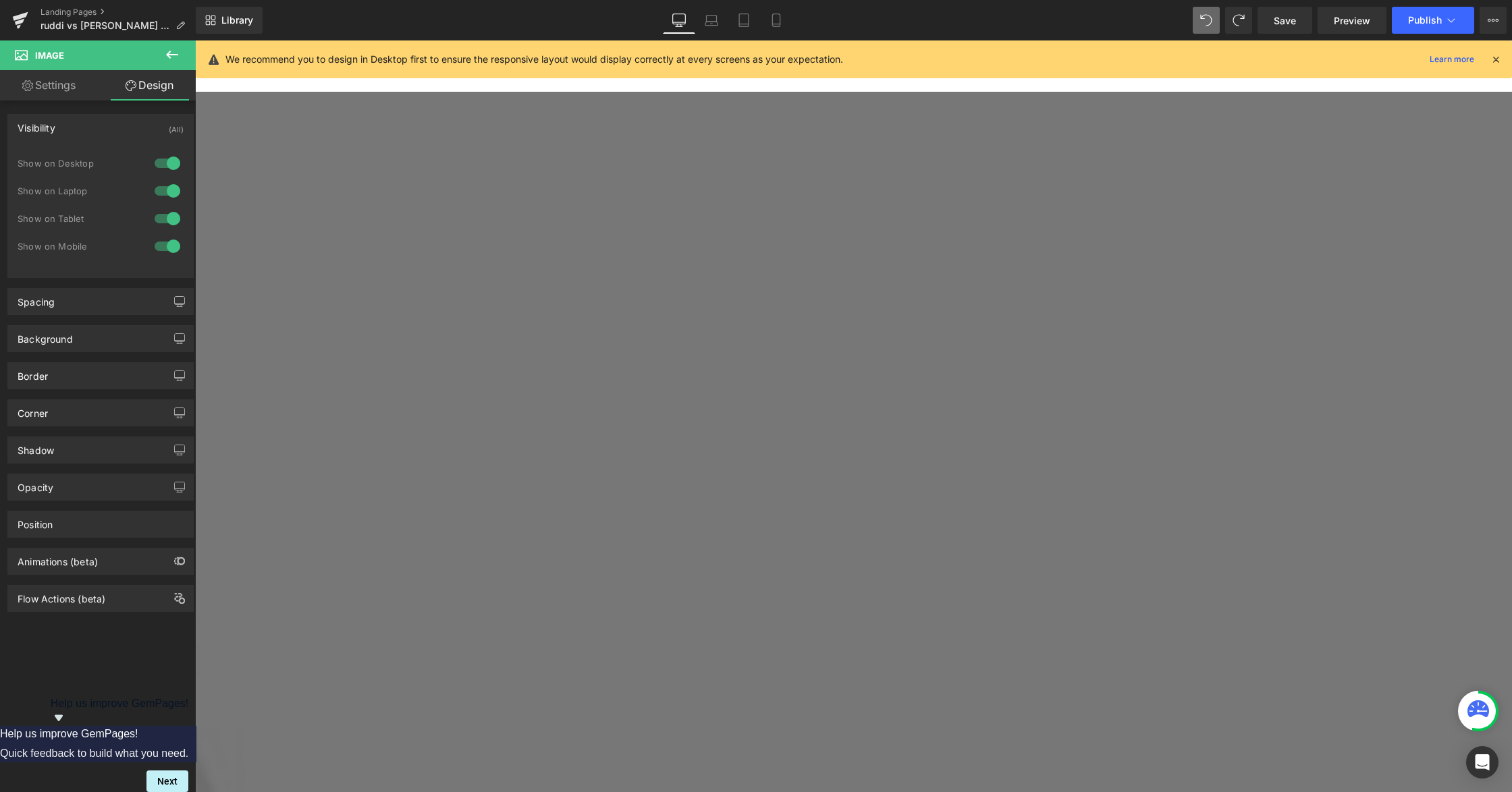
click at [162, 244] on div at bounding box center [167, 246] width 33 height 21
click at [161, 248] on div at bounding box center [167, 246] width 33 height 21
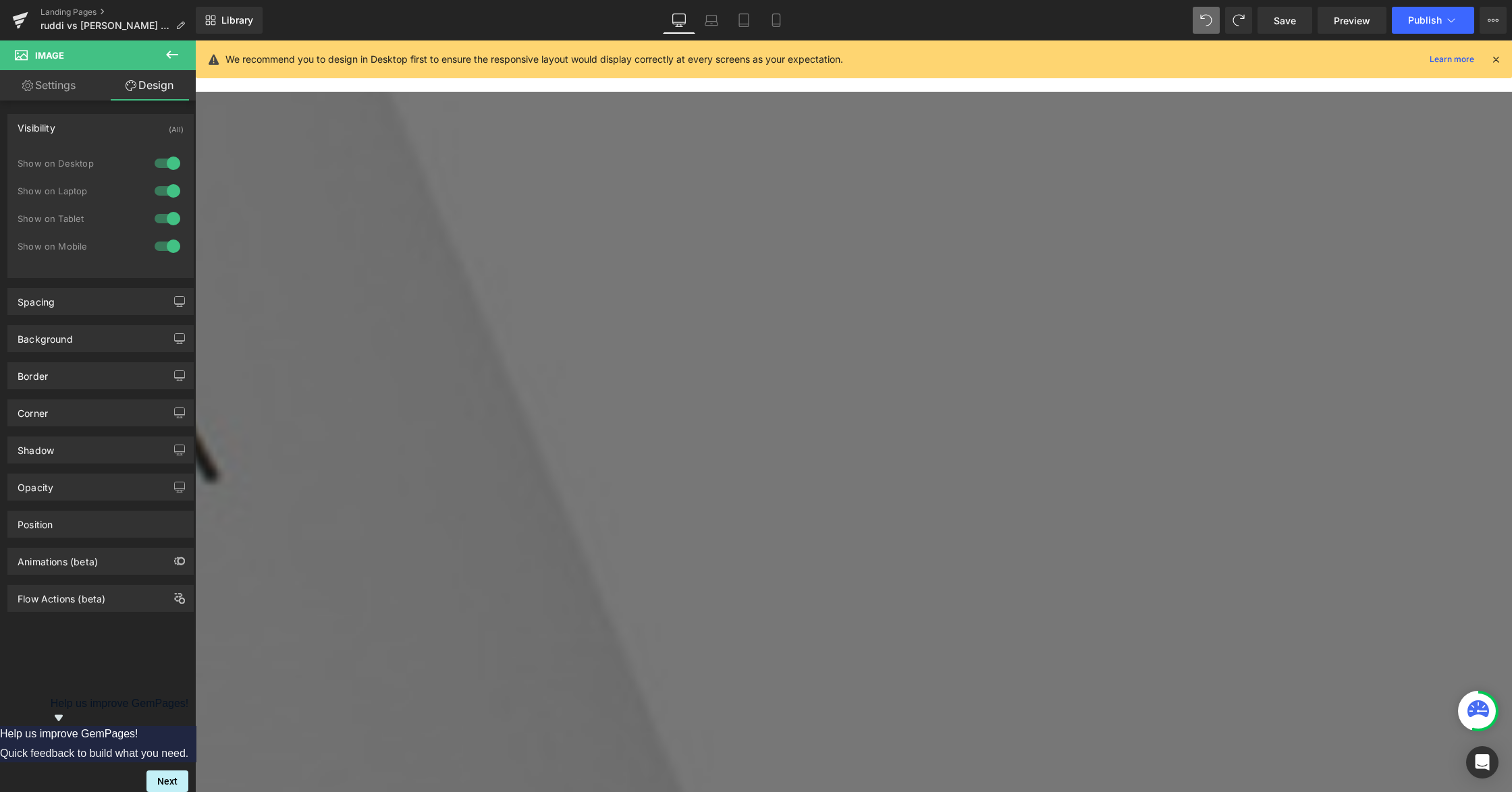
scroll to position [2518, 0]
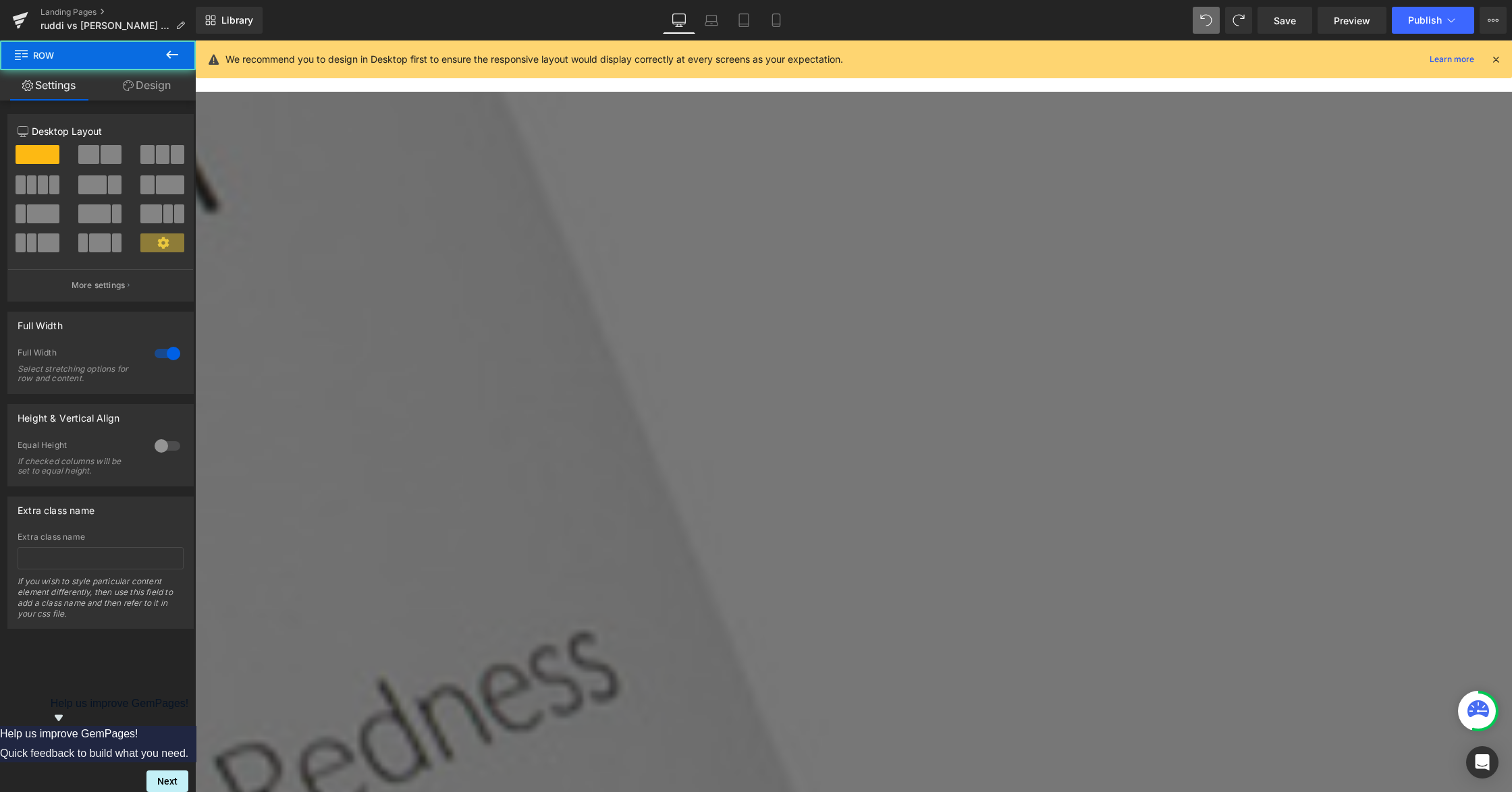
click at [195, 41] on icon at bounding box center [195, 41] width 0 height 0
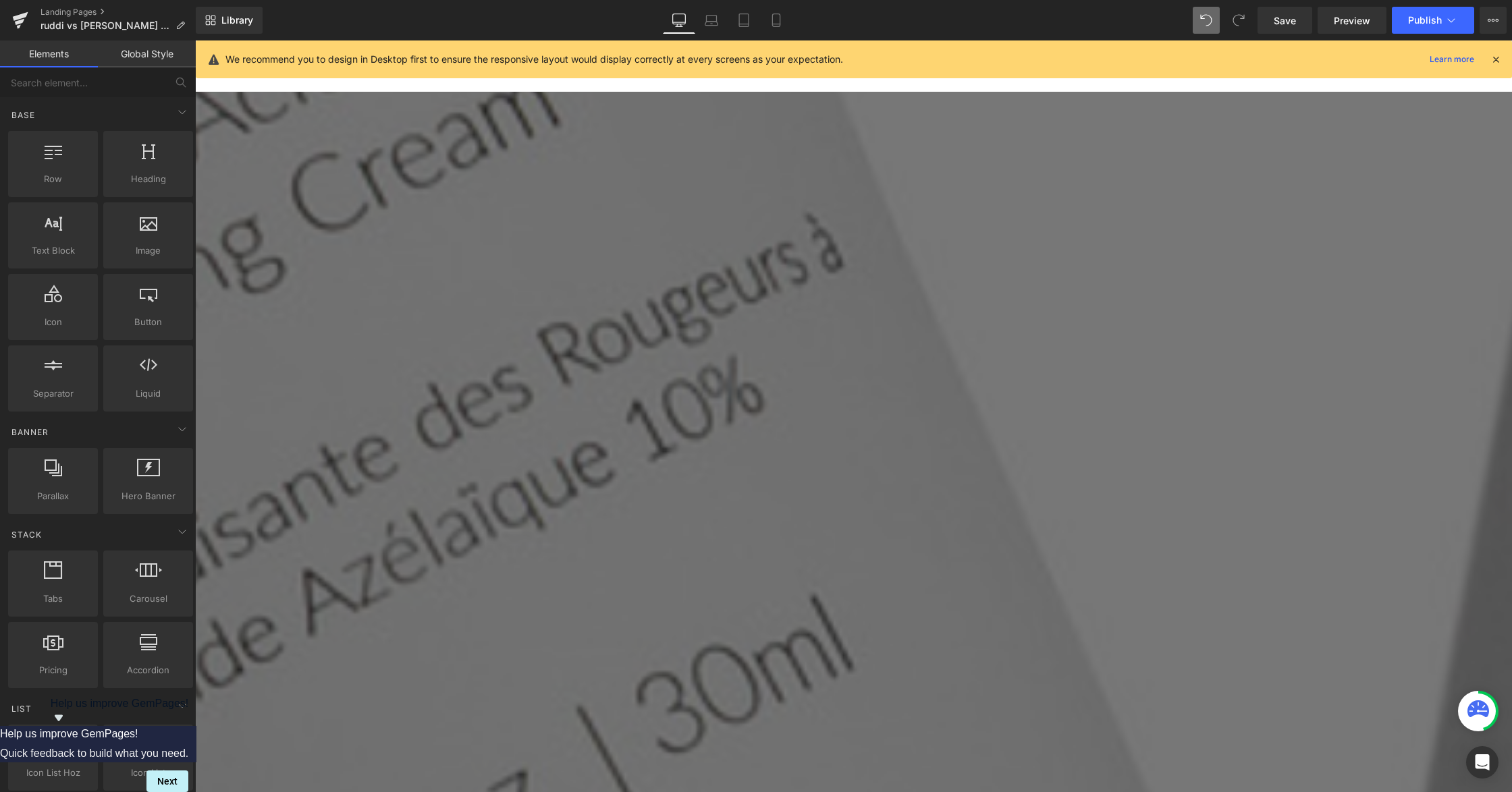
click at [291, 376] on div "RUDDI vs Paula's Choice Azelaic Acid Which One Is Right For You? Heading Row He…" at bounding box center [854, 500] width 1317 height 5800
click at [254, 357] on div "RUDDI vs Paula's Choice Azelaic Acid Which One Is Right For You? Heading Row He…" at bounding box center [854, 500] width 1317 height 5800
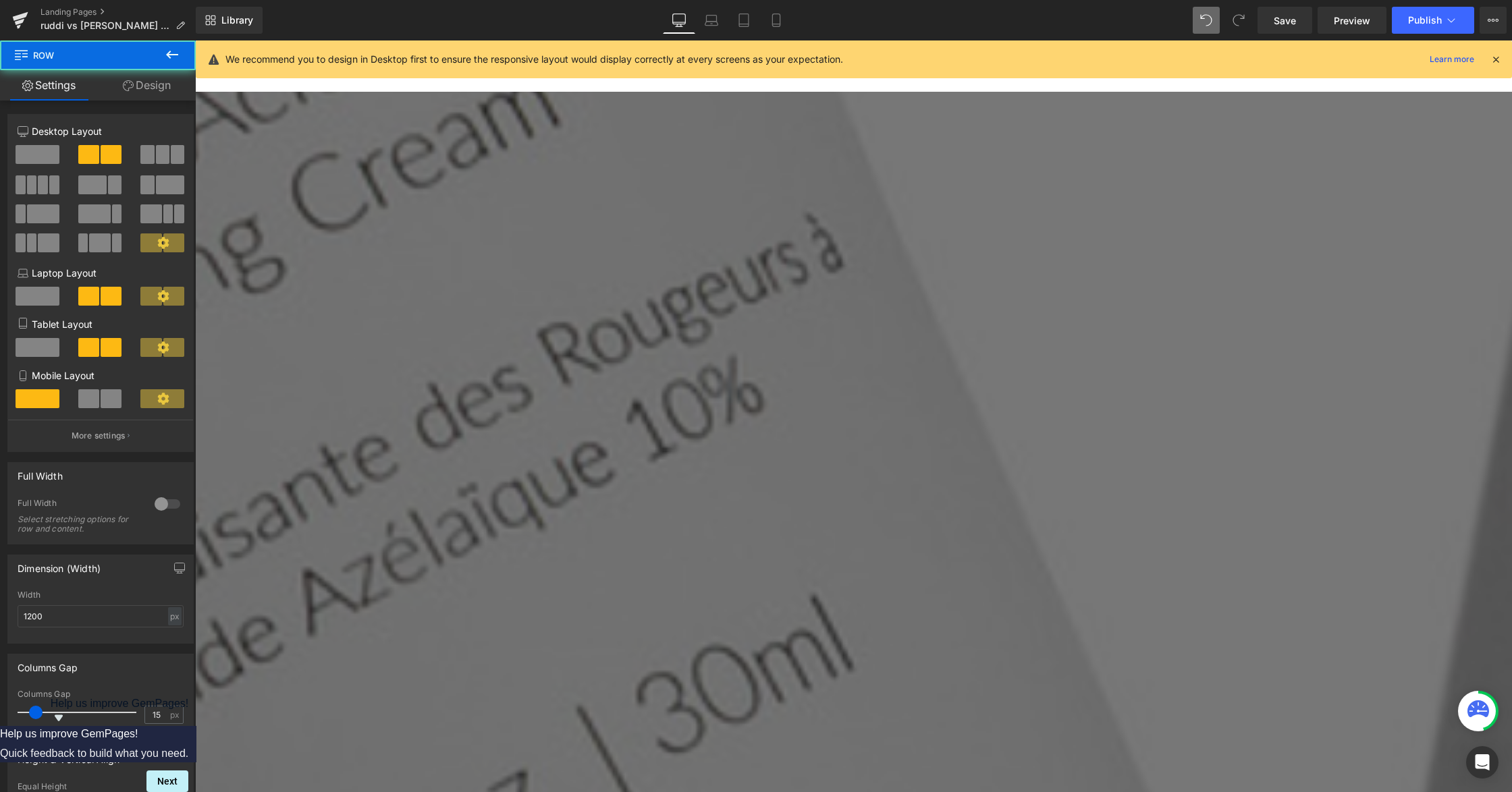
click at [195, 41] on link at bounding box center [195, 41] width 0 height 0
click at [195, 41] on icon at bounding box center [195, 41] width 0 height 0
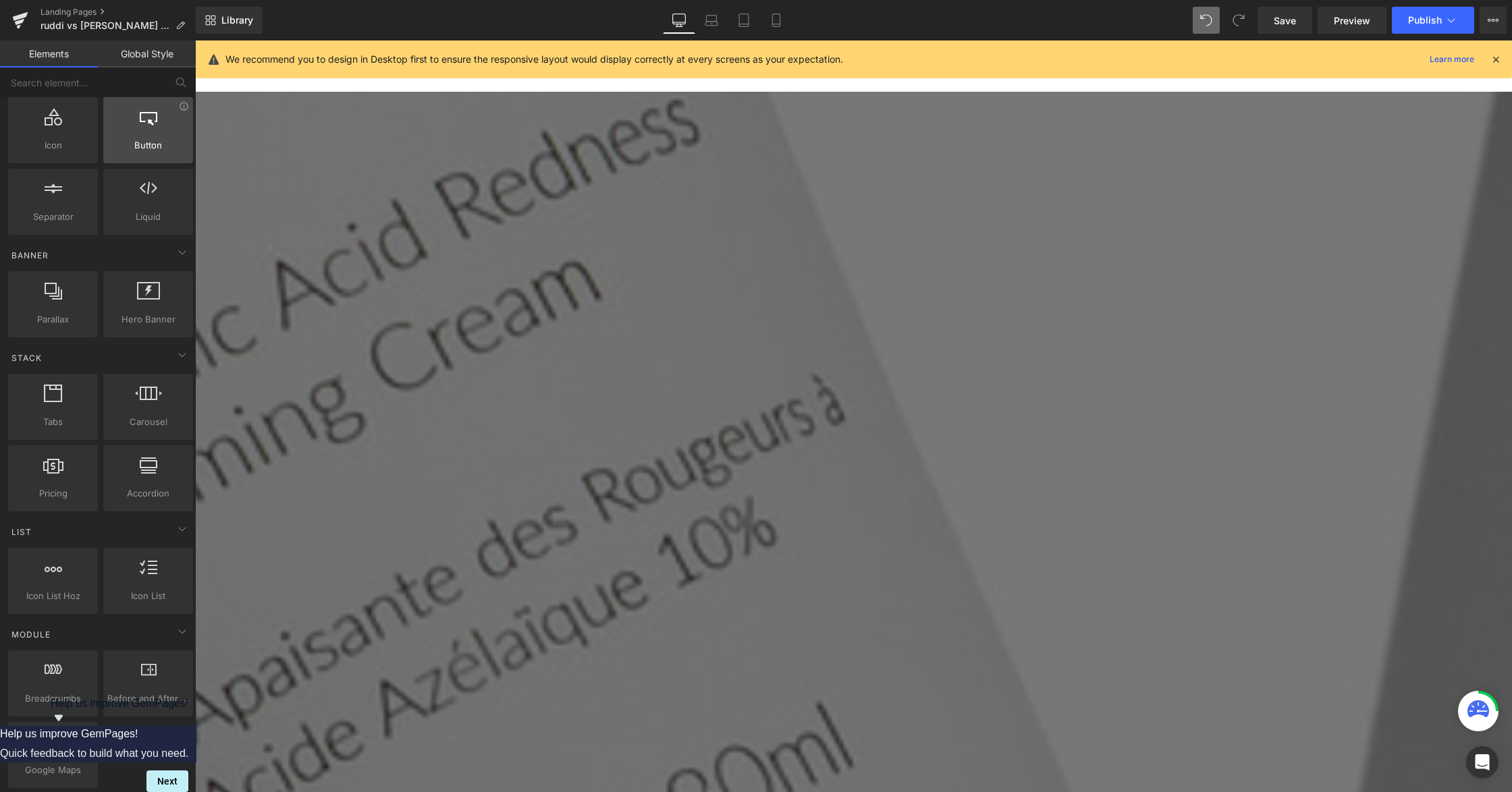
scroll to position [0, 0]
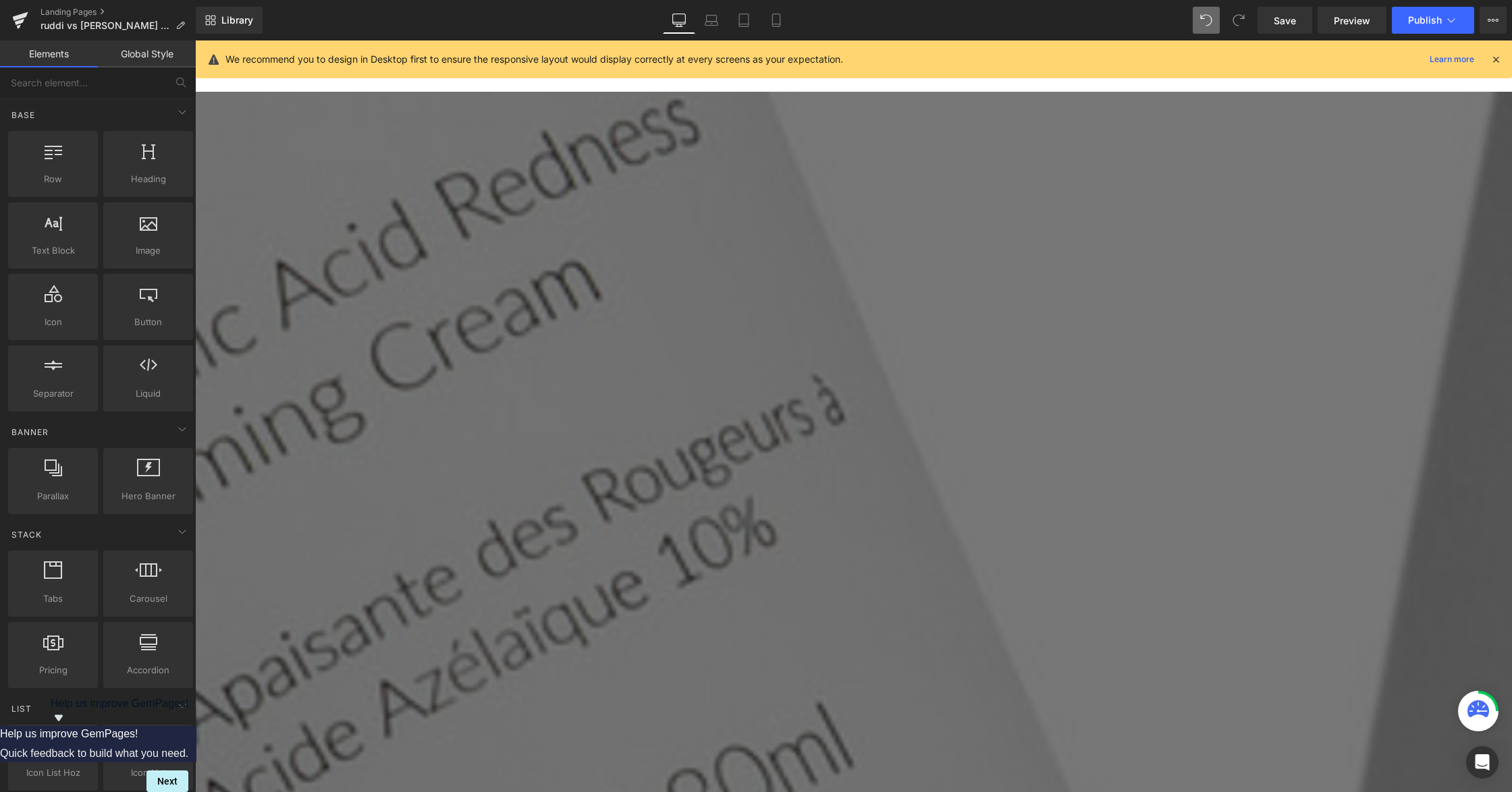
click at [74, 54] on link "Elements" at bounding box center [49, 54] width 98 height 27
click at [135, 53] on link "Global Style" at bounding box center [147, 54] width 98 height 27
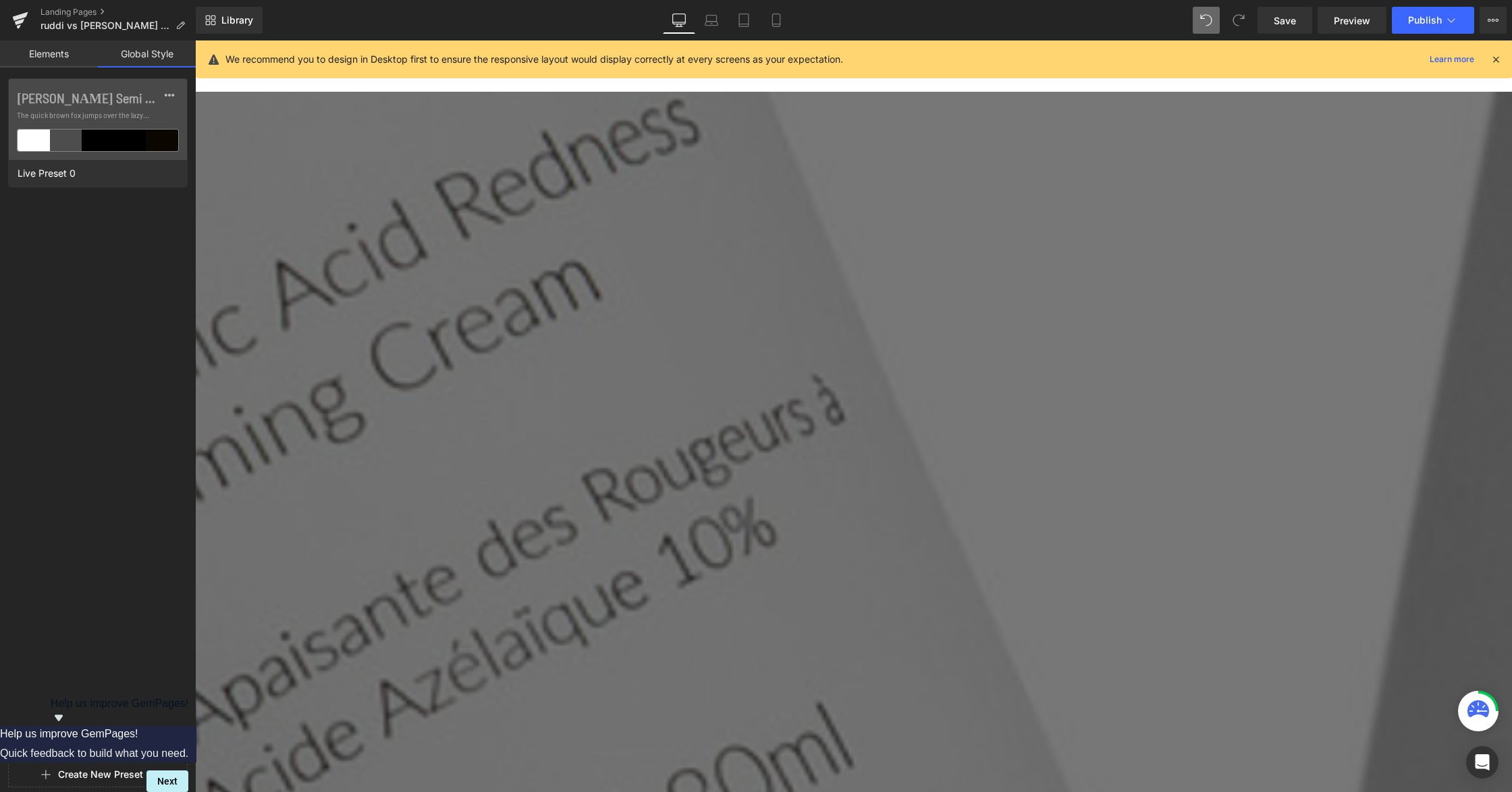
click at [76, 51] on link "Elements" at bounding box center [49, 54] width 98 height 27
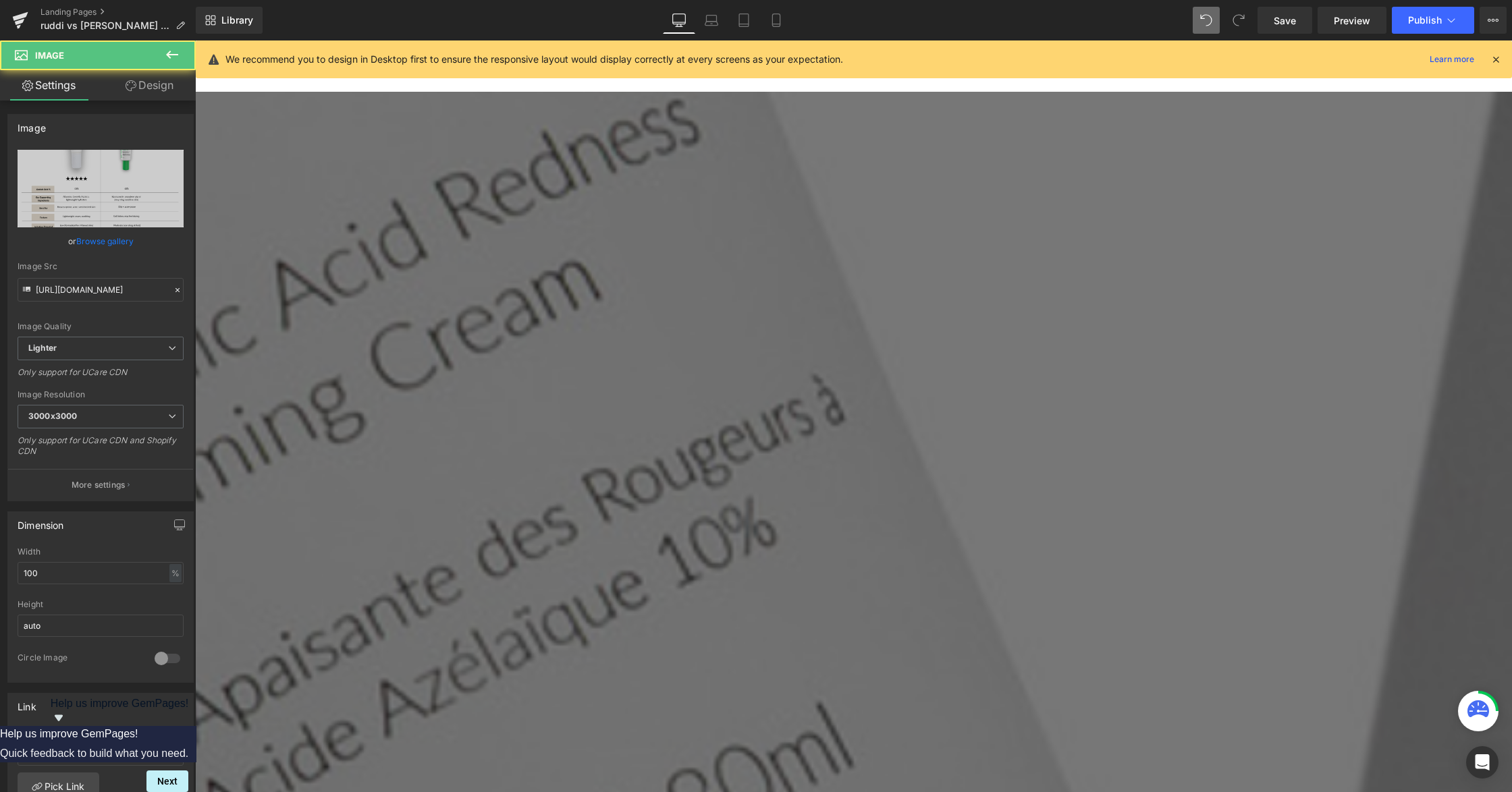
drag, startPoint x: 575, startPoint y: 646, endPoint x: 579, endPoint y: 631, distance: 15.5
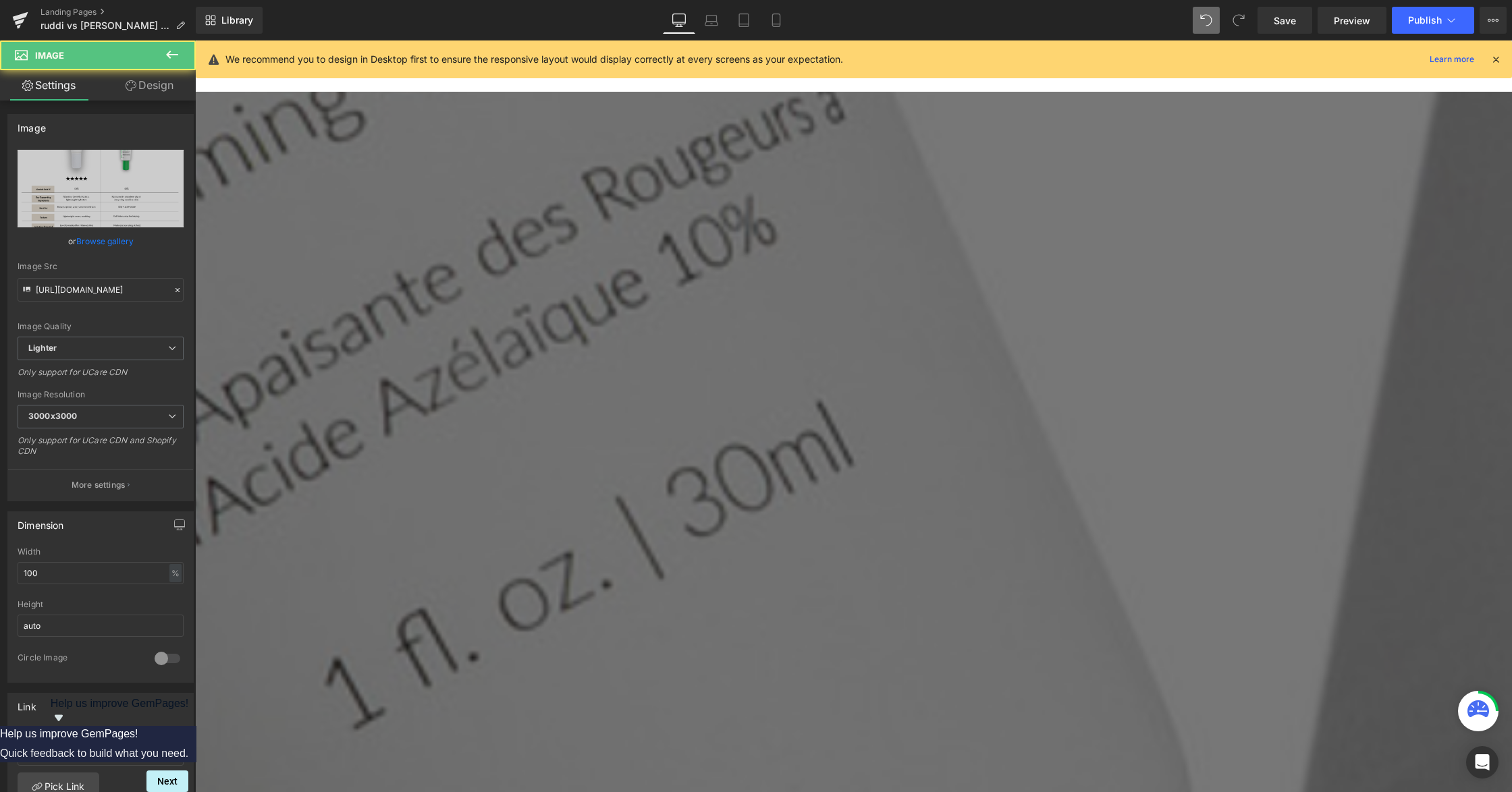
scroll to position [2339, 0]
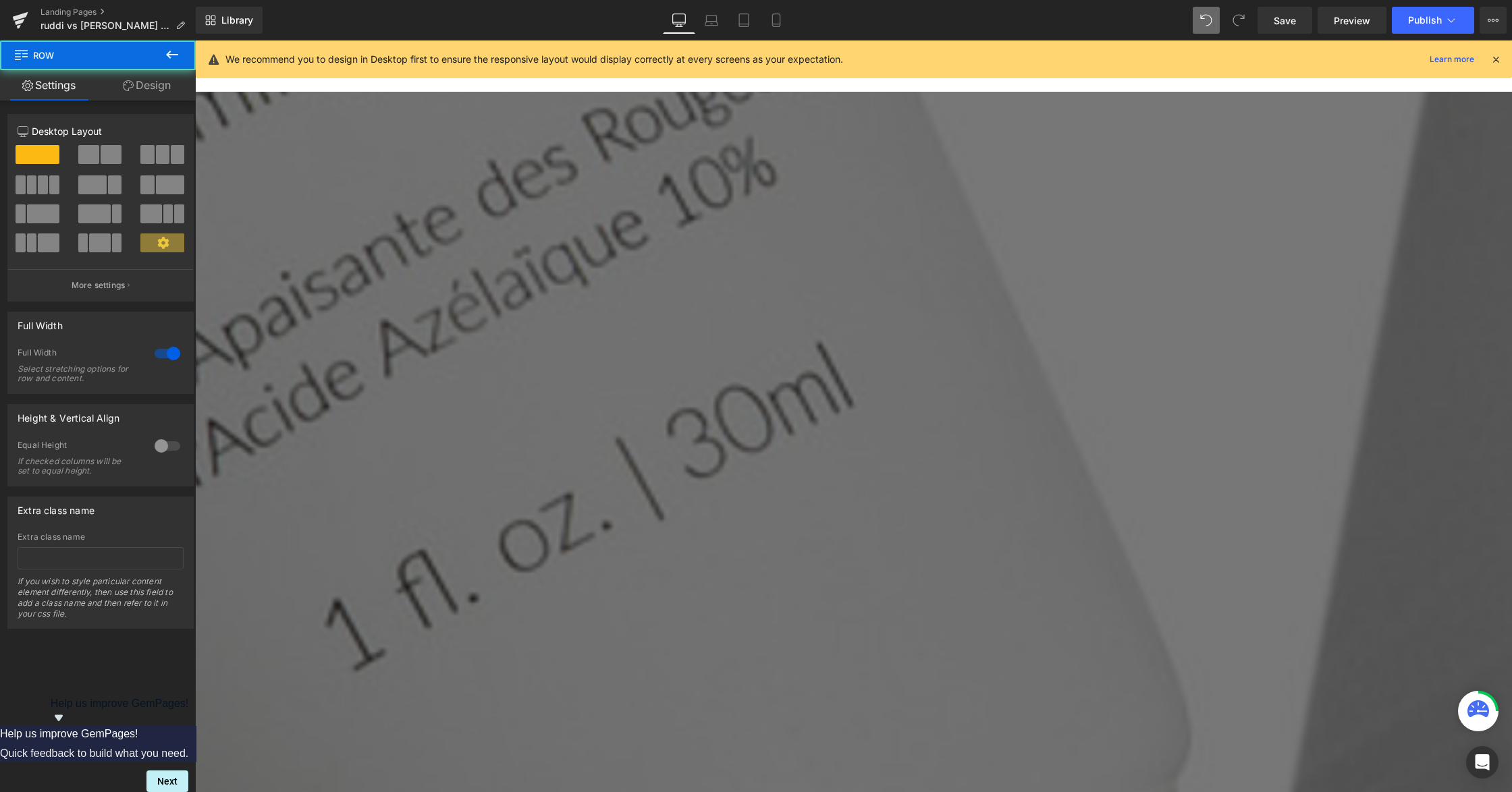
drag, startPoint x: 646, startPoint y: 484, endPoint x: 651, endPoint y: 479, distance: 7.1
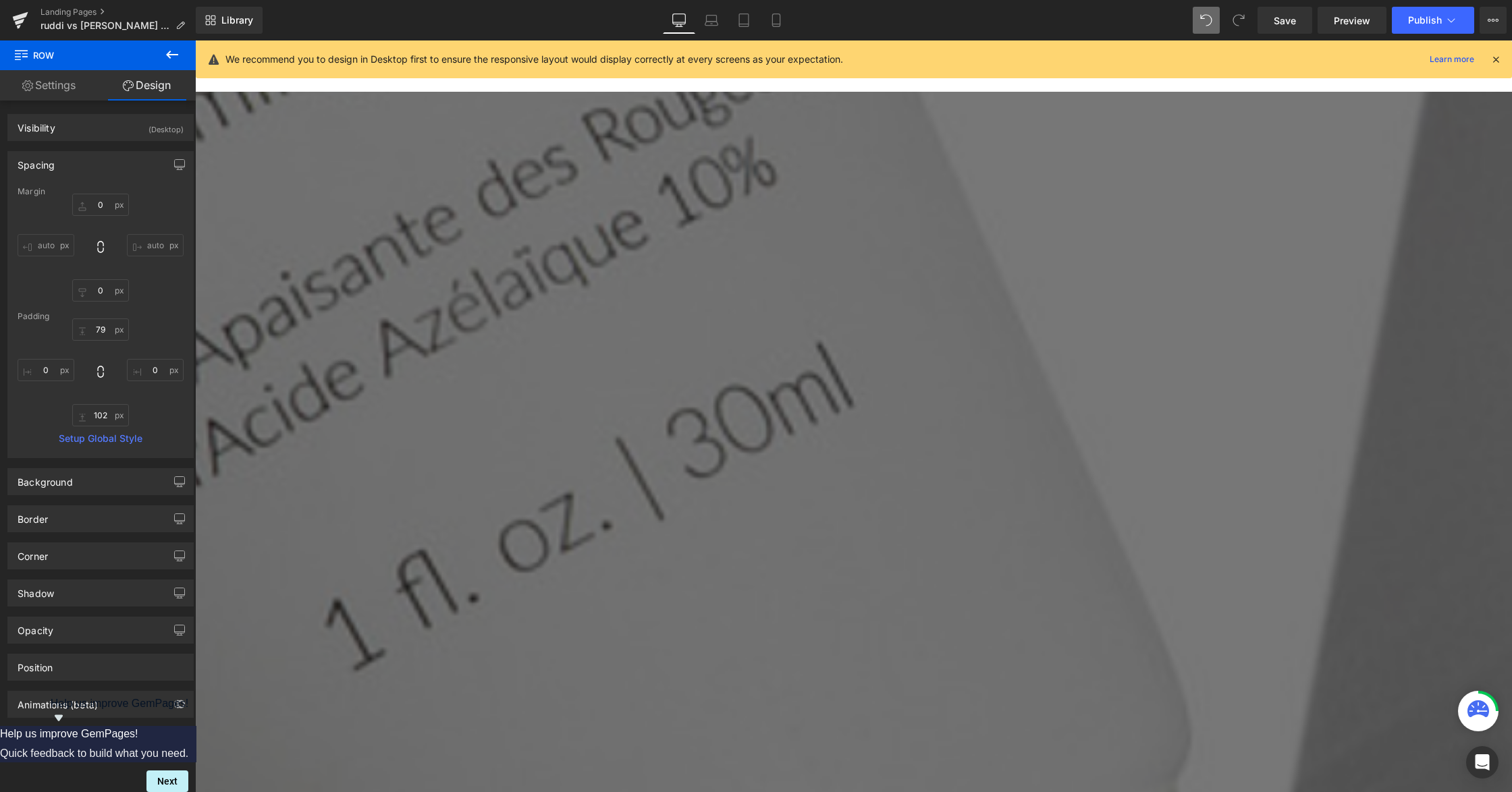
click at [73, 82] on link "Settings" at bounding box center [49, 85] width 98 height 30
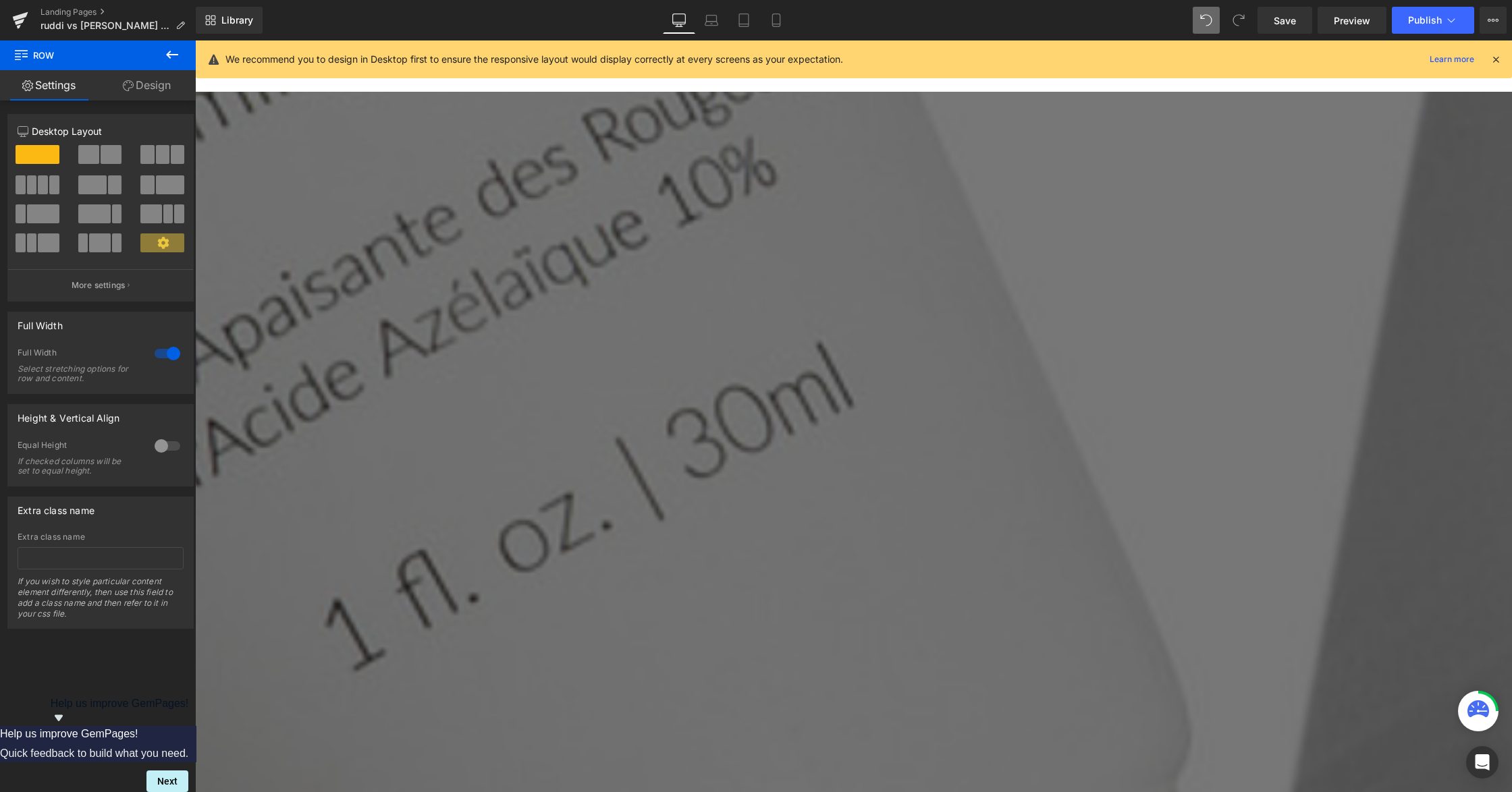
click at [164, 53] on icon at bounding box center [172, 54] width 16 height 16
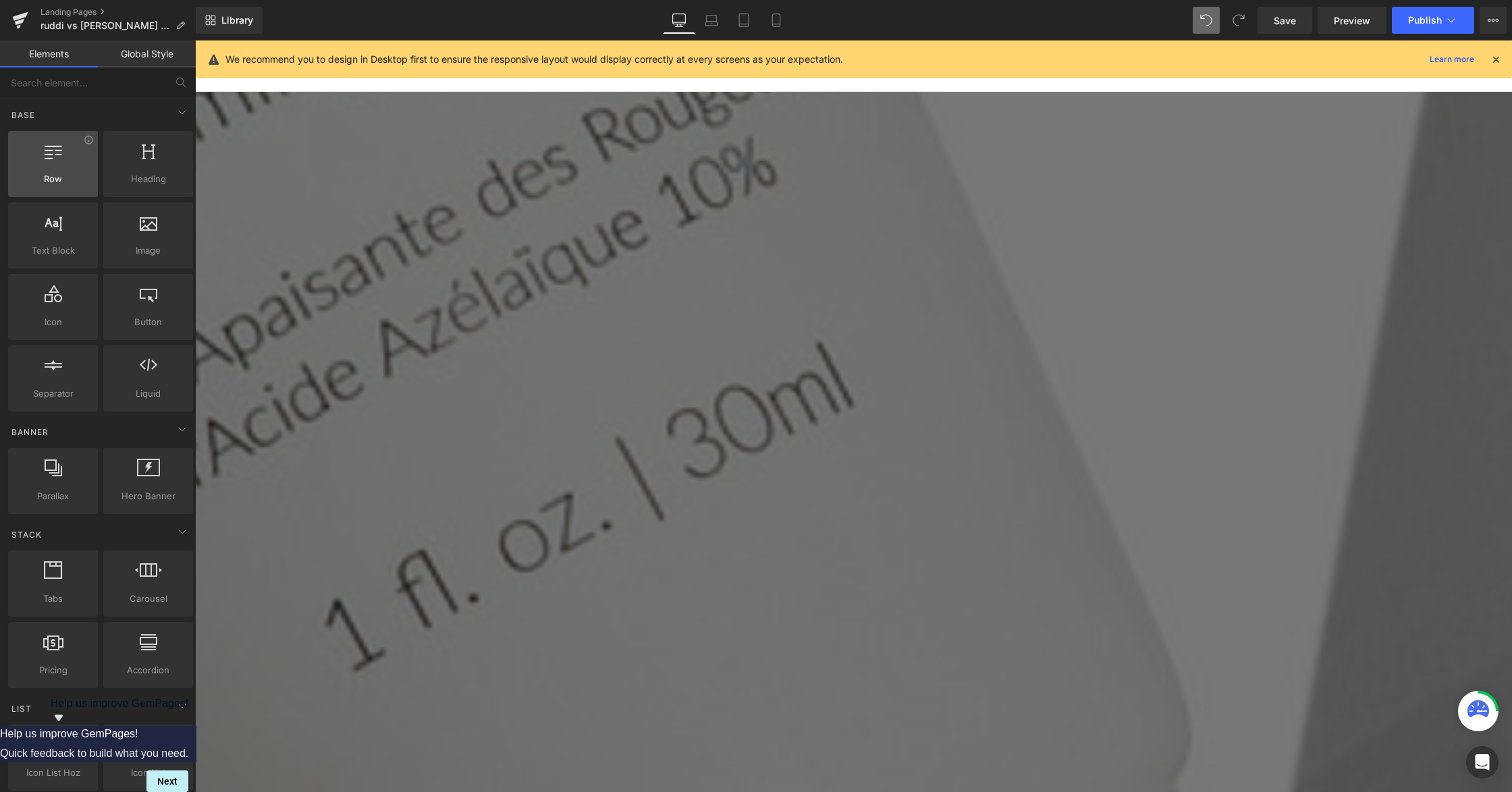
click at [66, 179] on span "Row" at bounding box center [53, 179] width 82 height 14
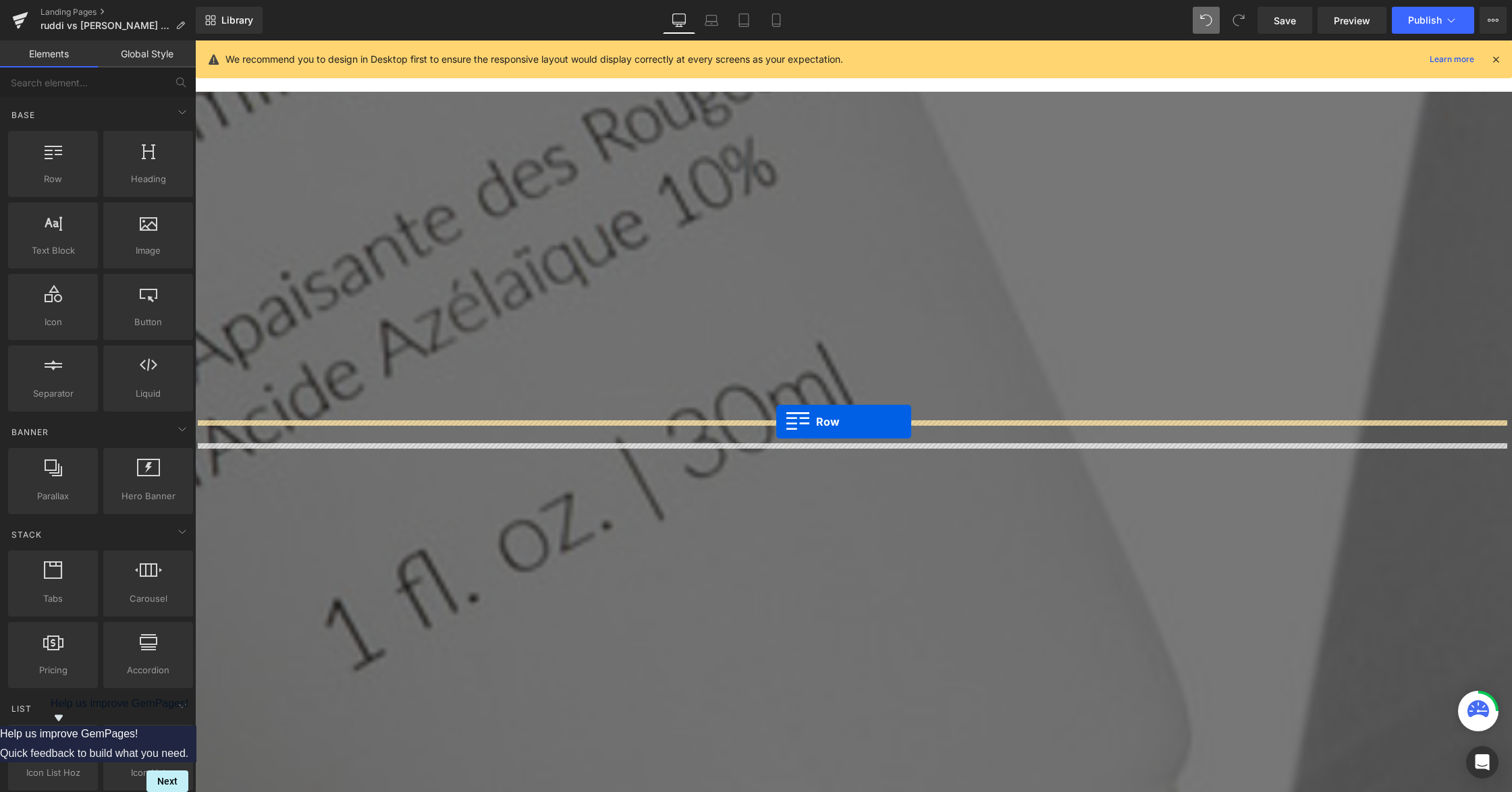
drag, startPoint x: 322, startPoint y: 271, endPoint x: 776, endPoint y: 422, distance: 478.5
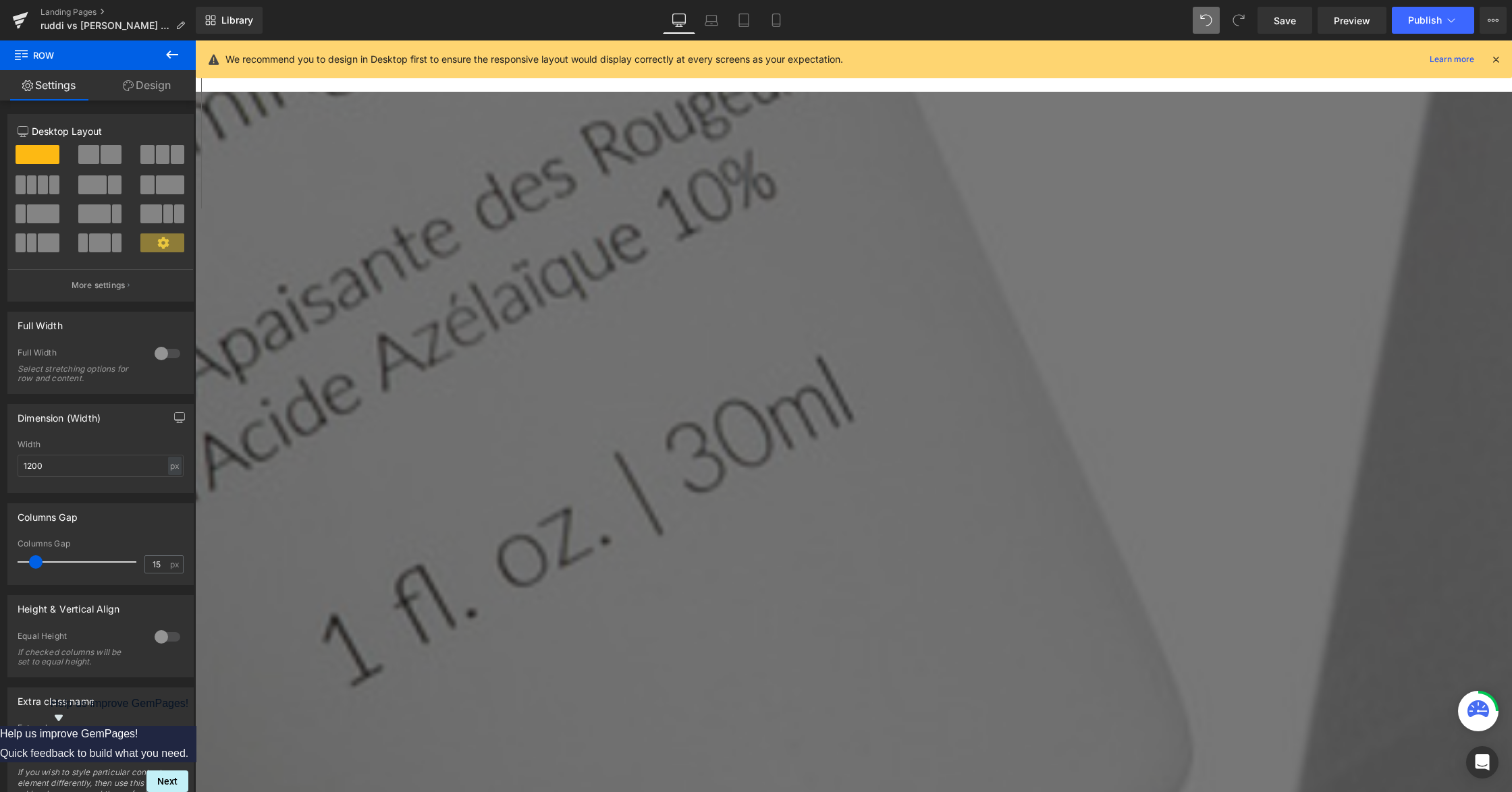
click at [148, 146] on span at bounding box center [147, 154] width 14 height 19
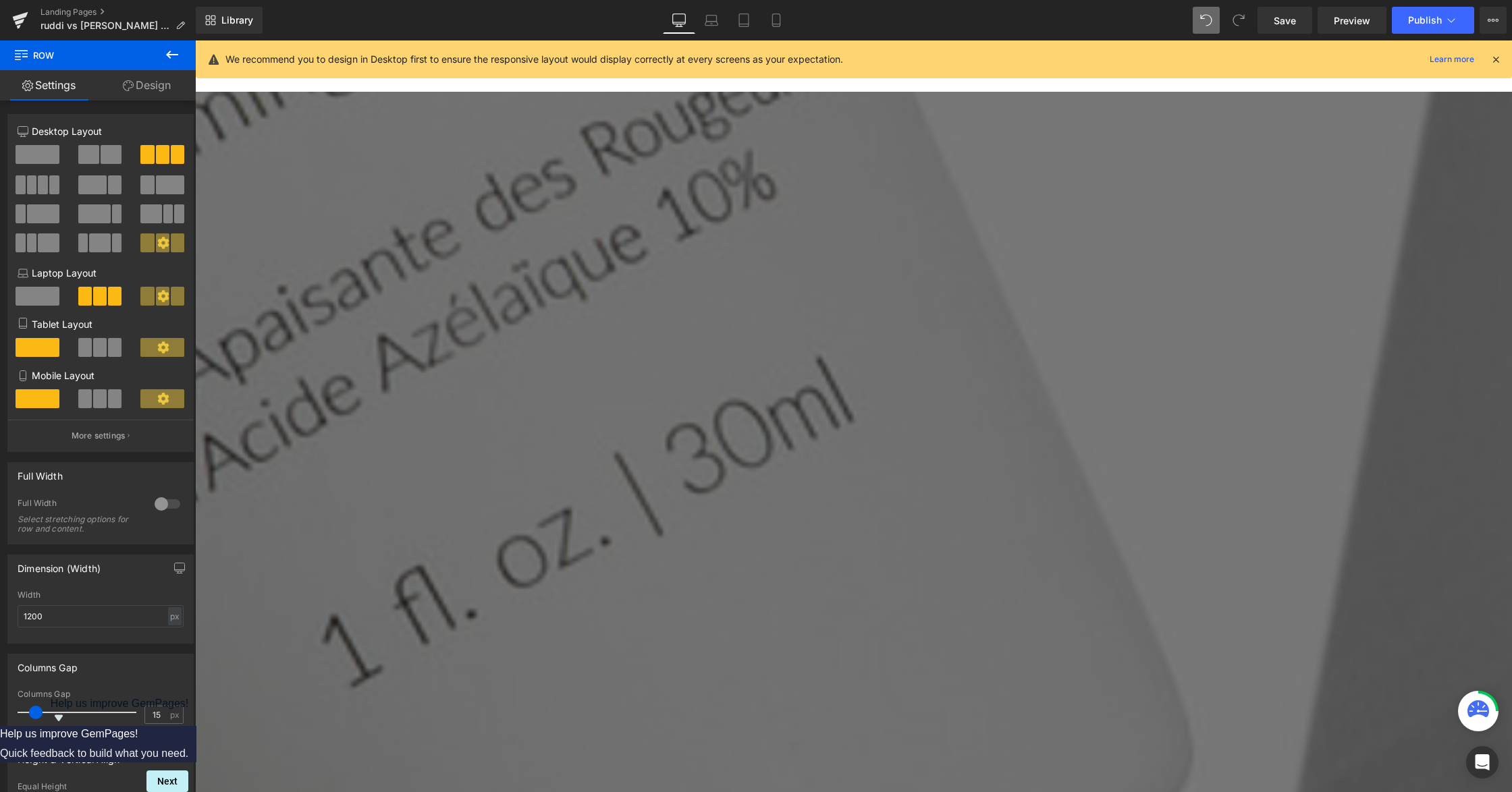
click at [167, 60] on icon at bounding box center [172, 54] width 16 height 16
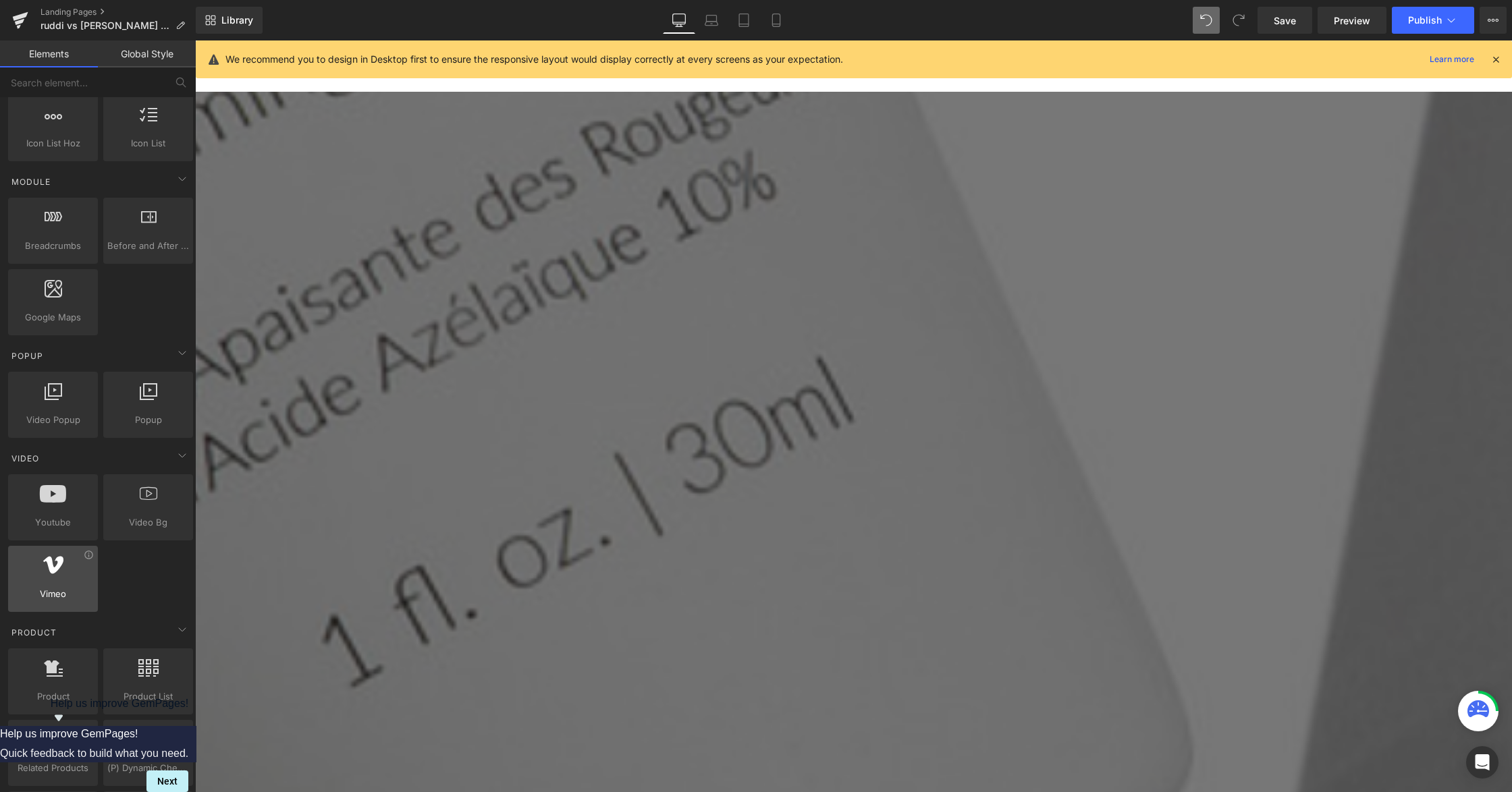
scroll to position [720, 0]
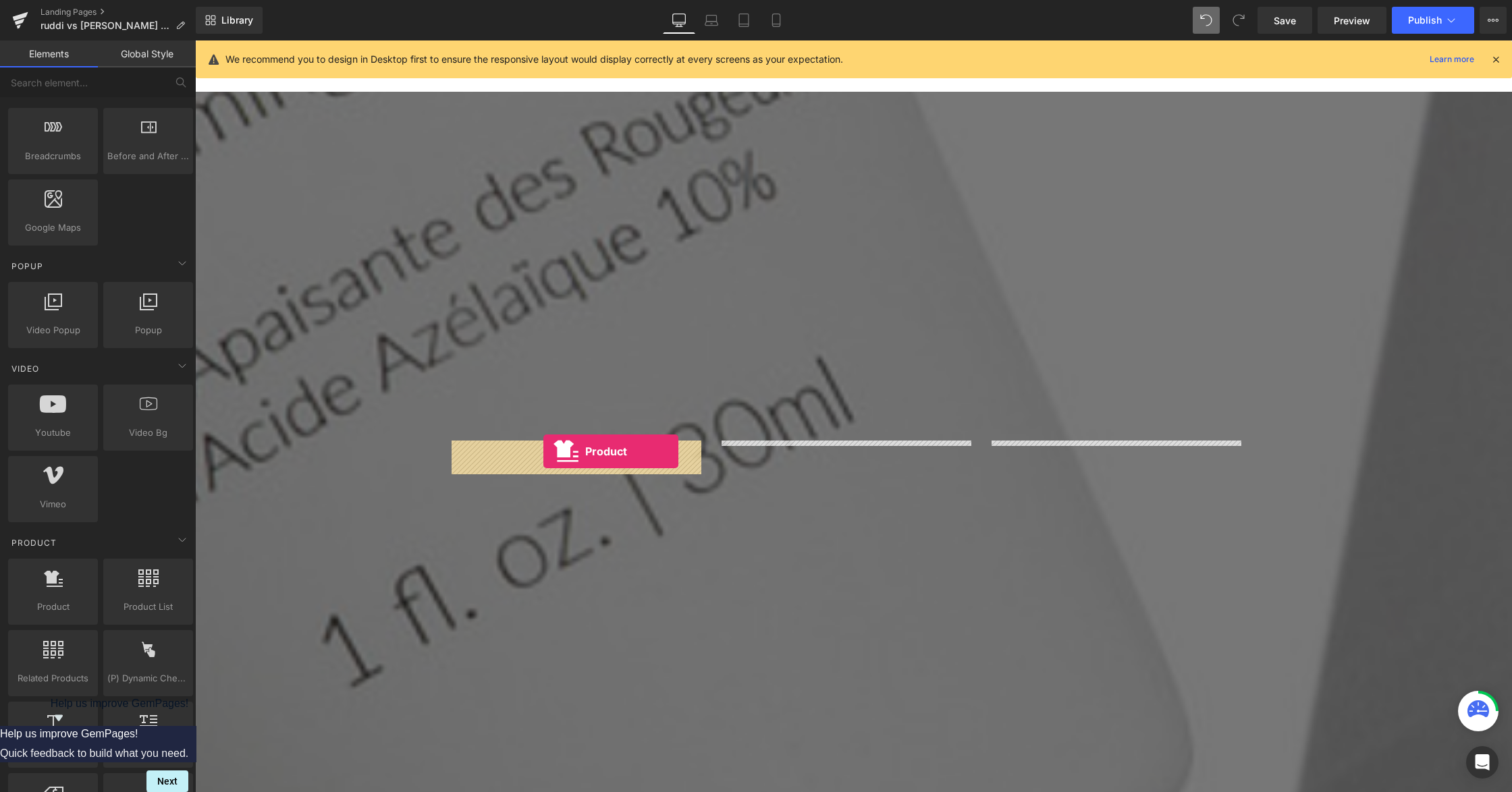
drag, startPoint x: 505, startPoint y: 494, endPoint x: 543, endPoint y: 451, distance: 57.4
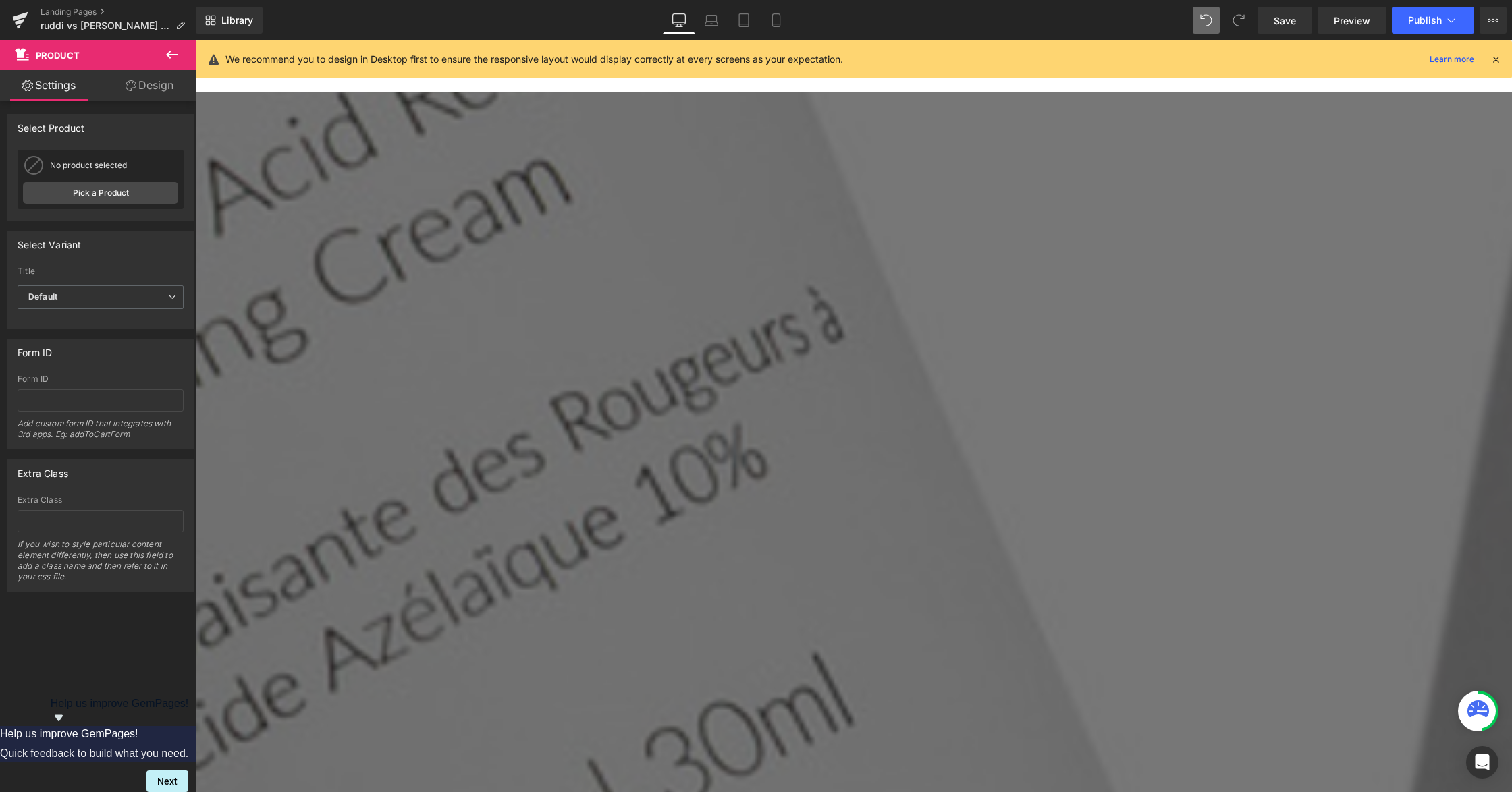
click at [195, 41] on link at bounding box center [195, 41] width 0 height 0
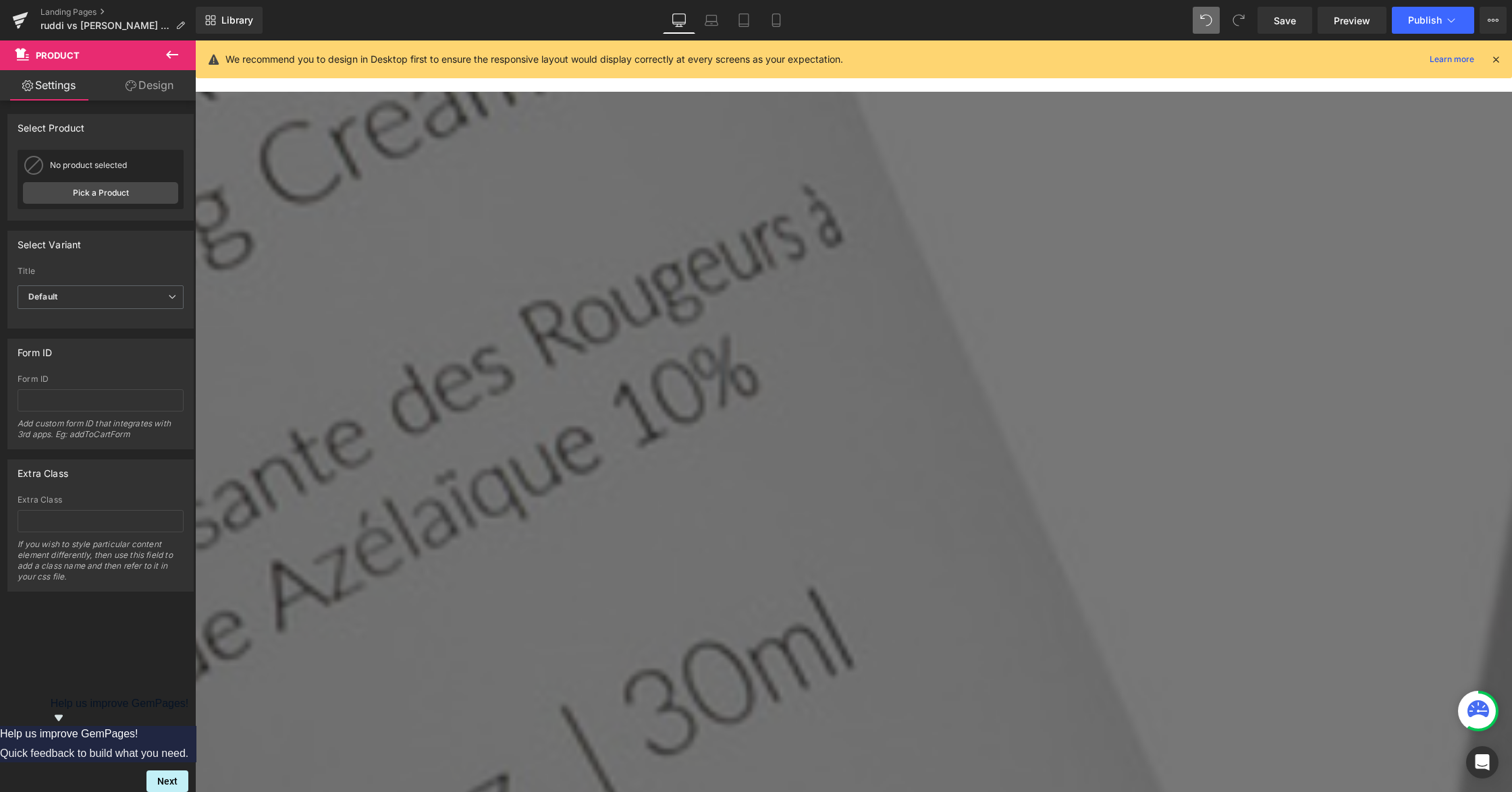
scroll to position [2669, 0]
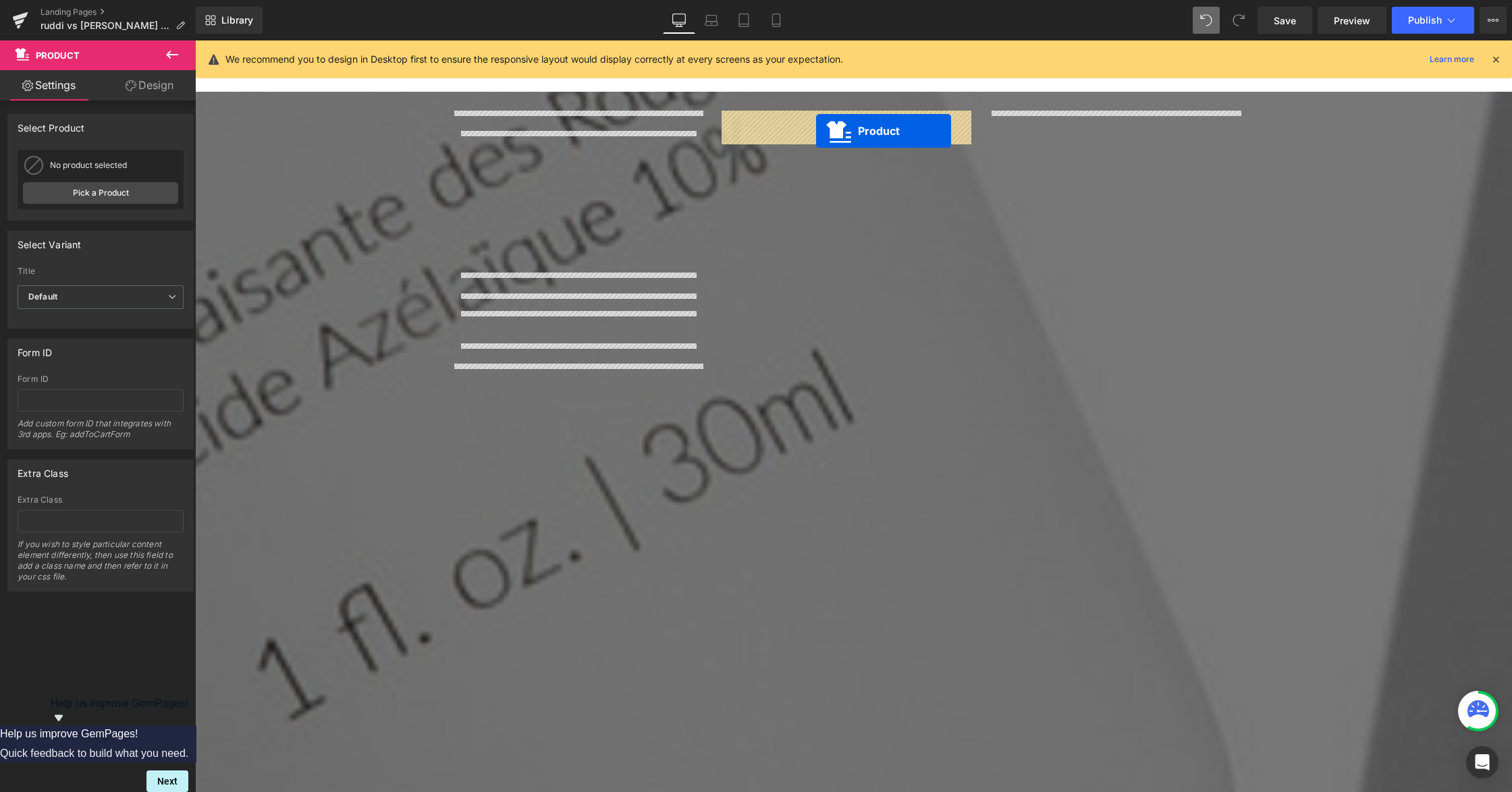
drag, startPoint x: 547, startPoint y: 371, endPoint x: 816, endPoint y: 130, distance: 361.2
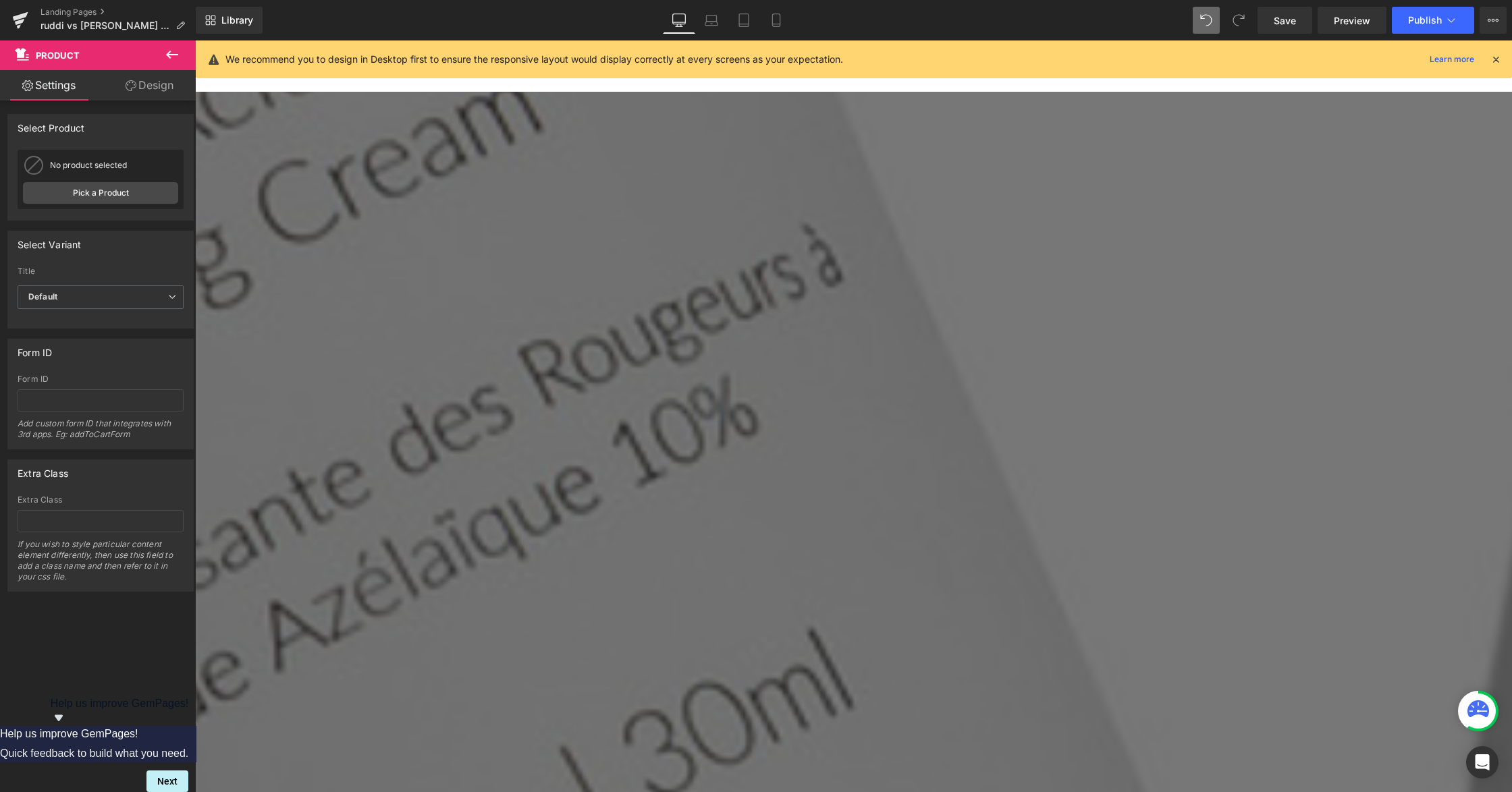
click at [195, 41] on link at bounding box center [195, 41] width 0 height 0
click at [195, 41] on icon at bounding box center [195, 41] width 0 height 0
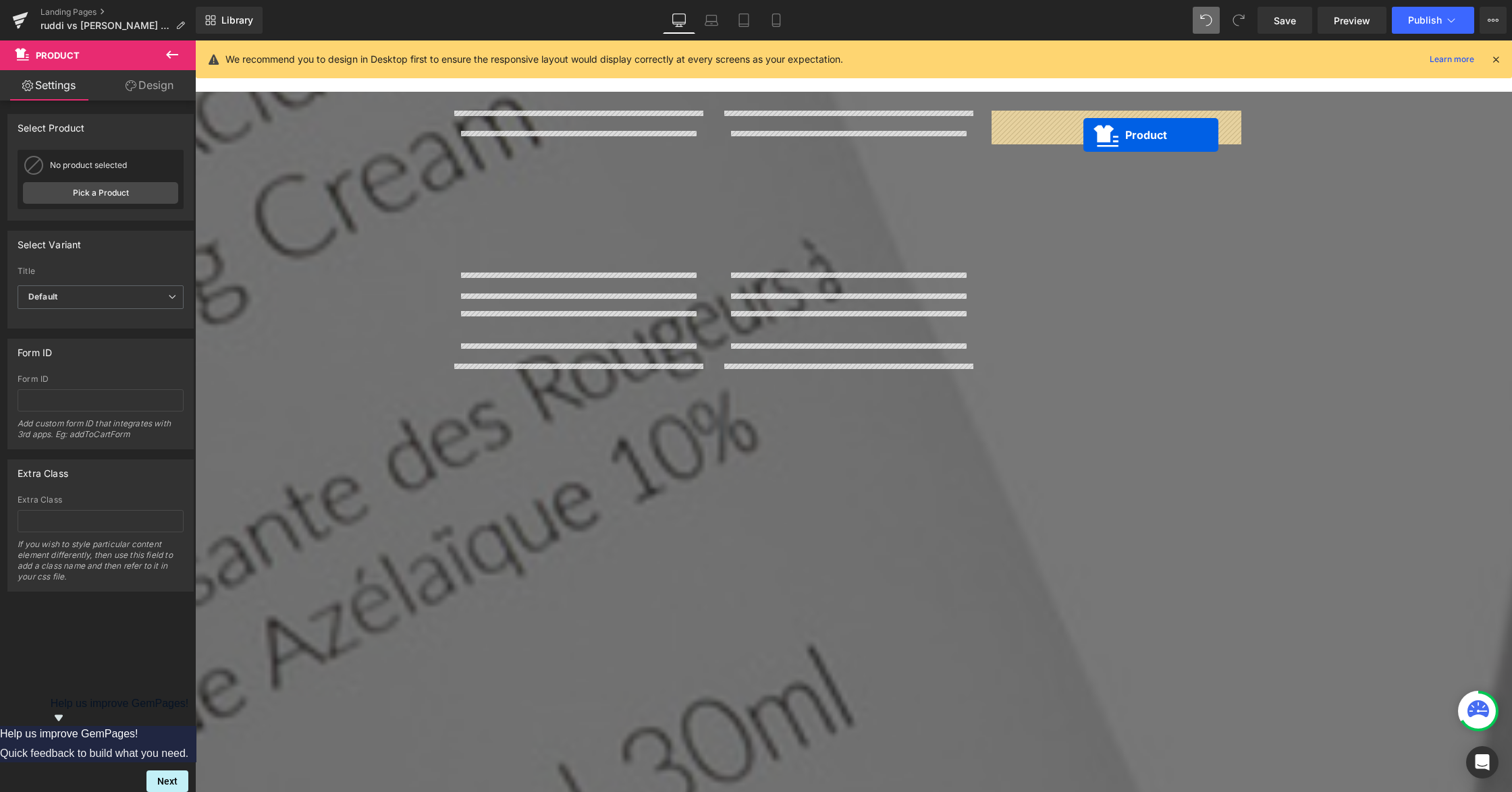
drag, startPoint x: 819, startPoint y: 376, endPoint x: 1084, endPoint y: 134, distance: 358.9
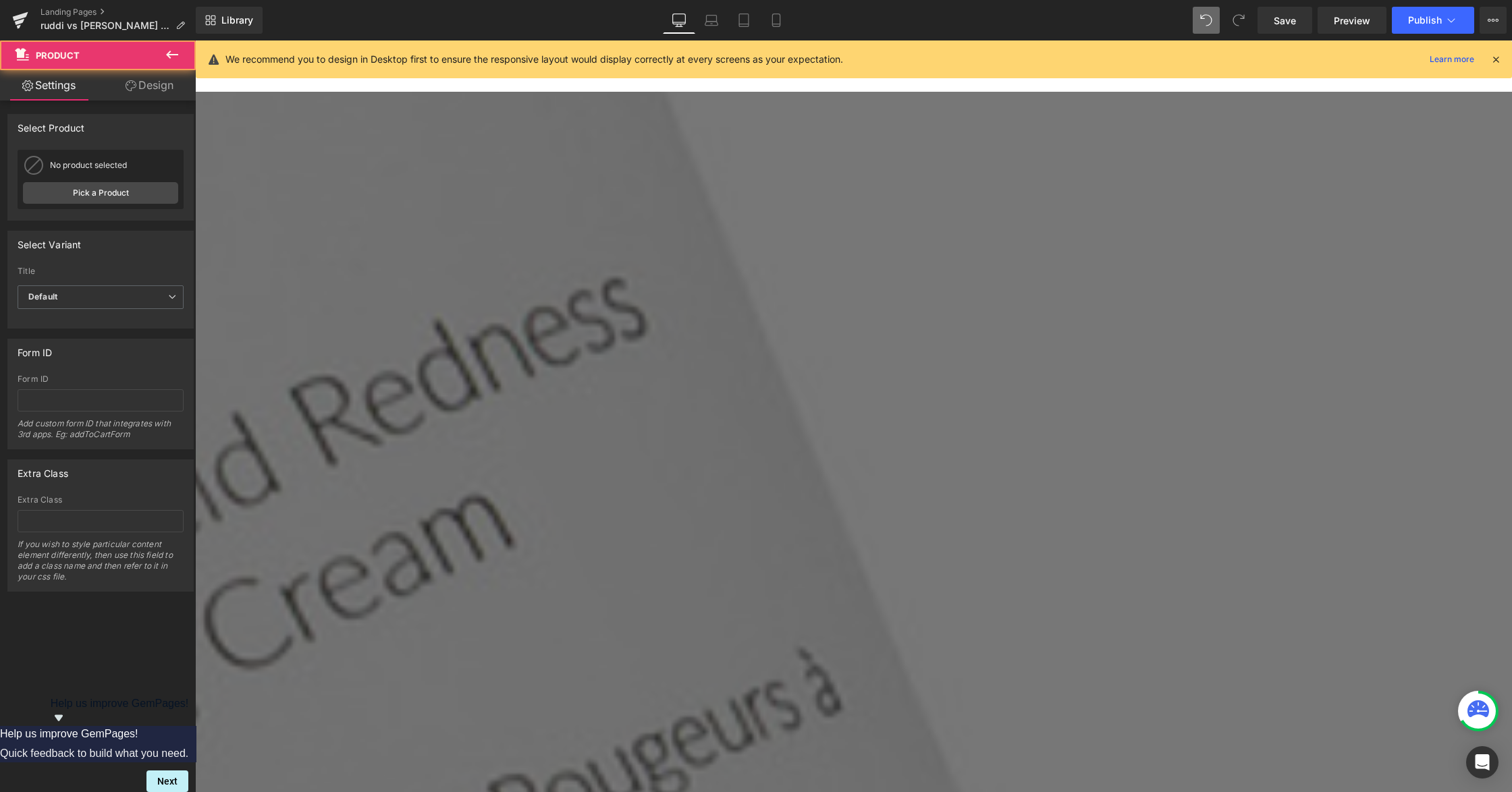
scroll to position [2399, 0]
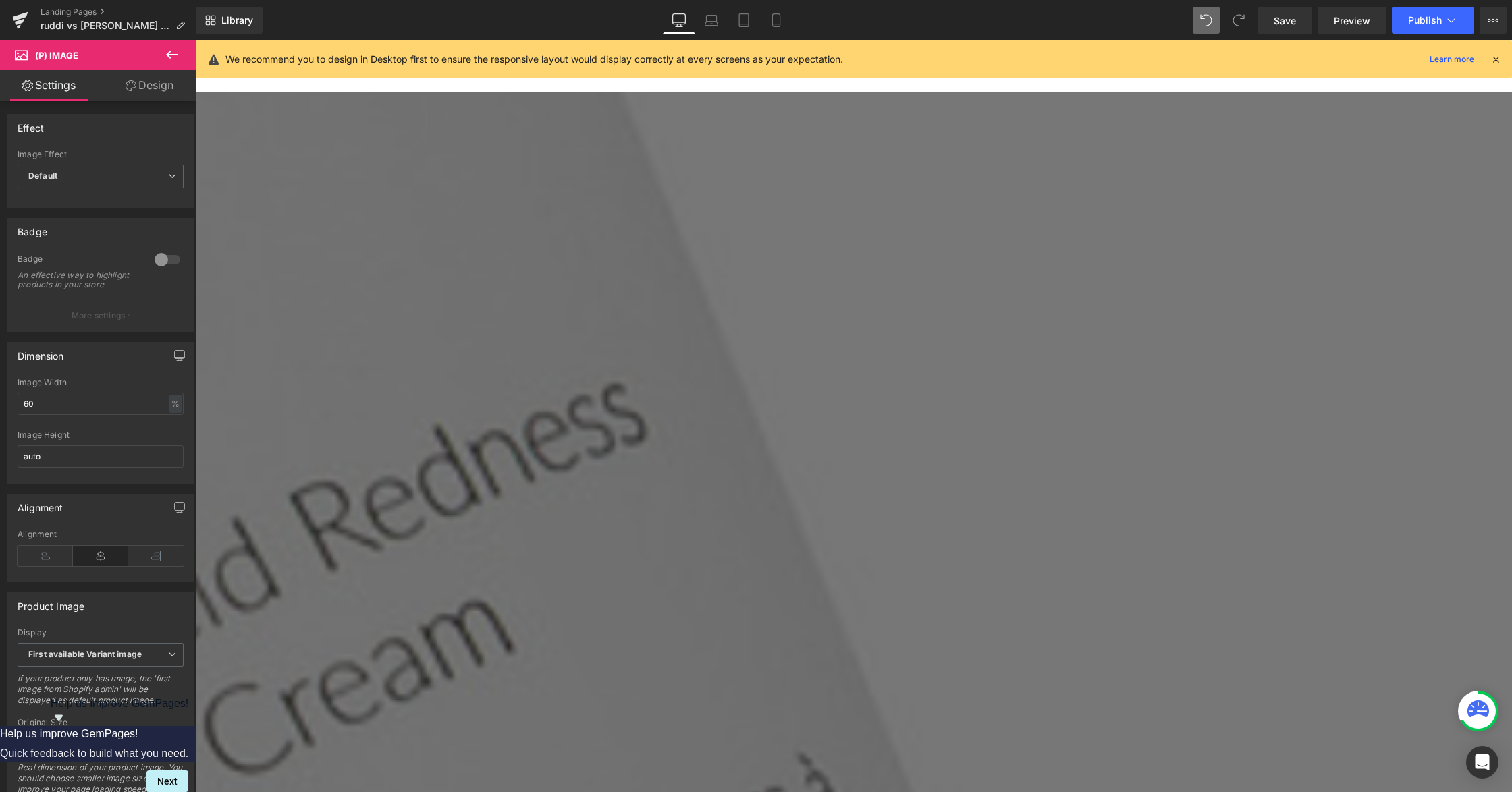
click at [195, 41] on span "Product" at bounding box center [195, 41] width 0 height 0
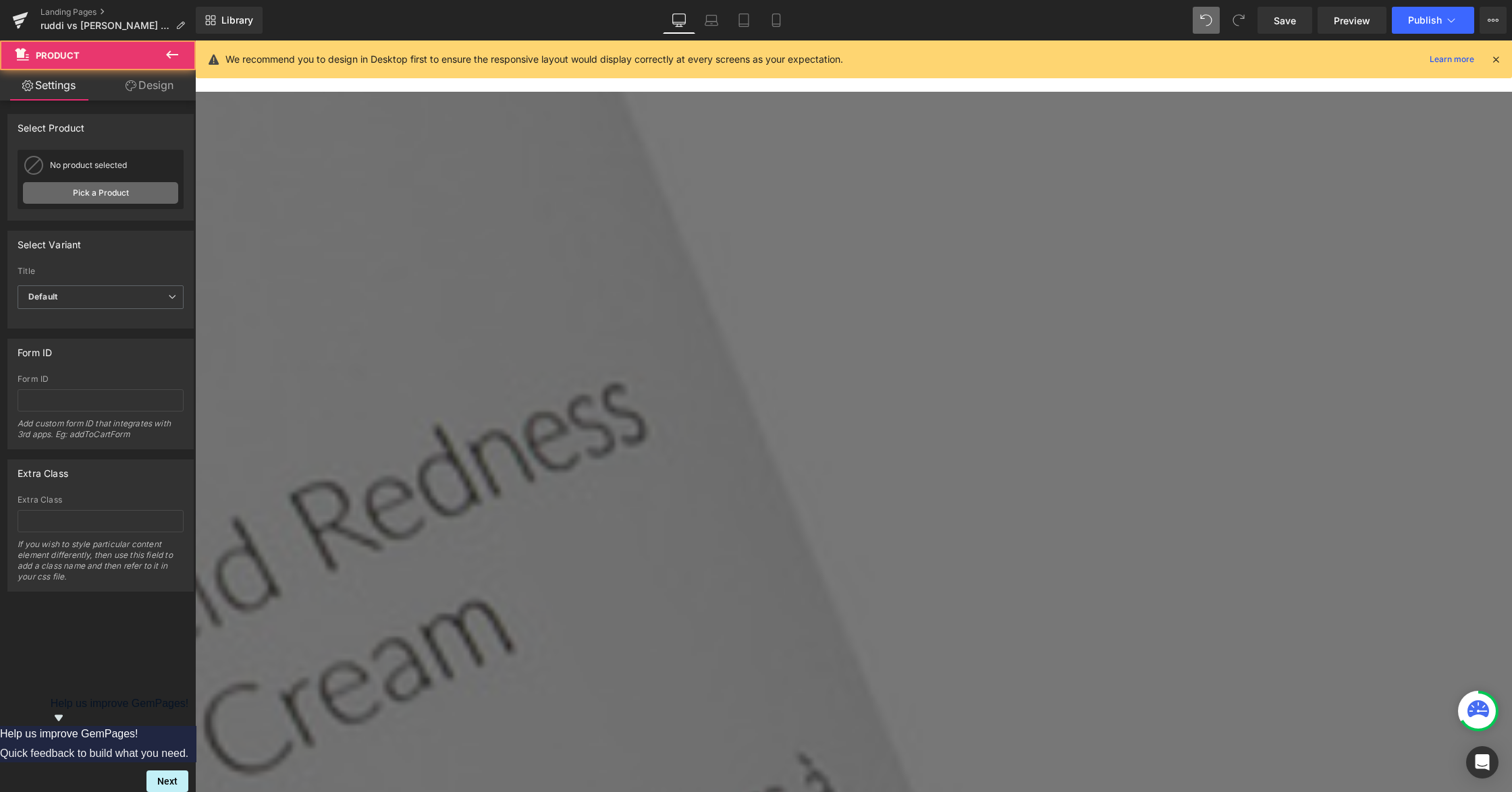
click at [133, 189] on link "Pick a Product" at bounding box center [100, 193] width 155 height 21
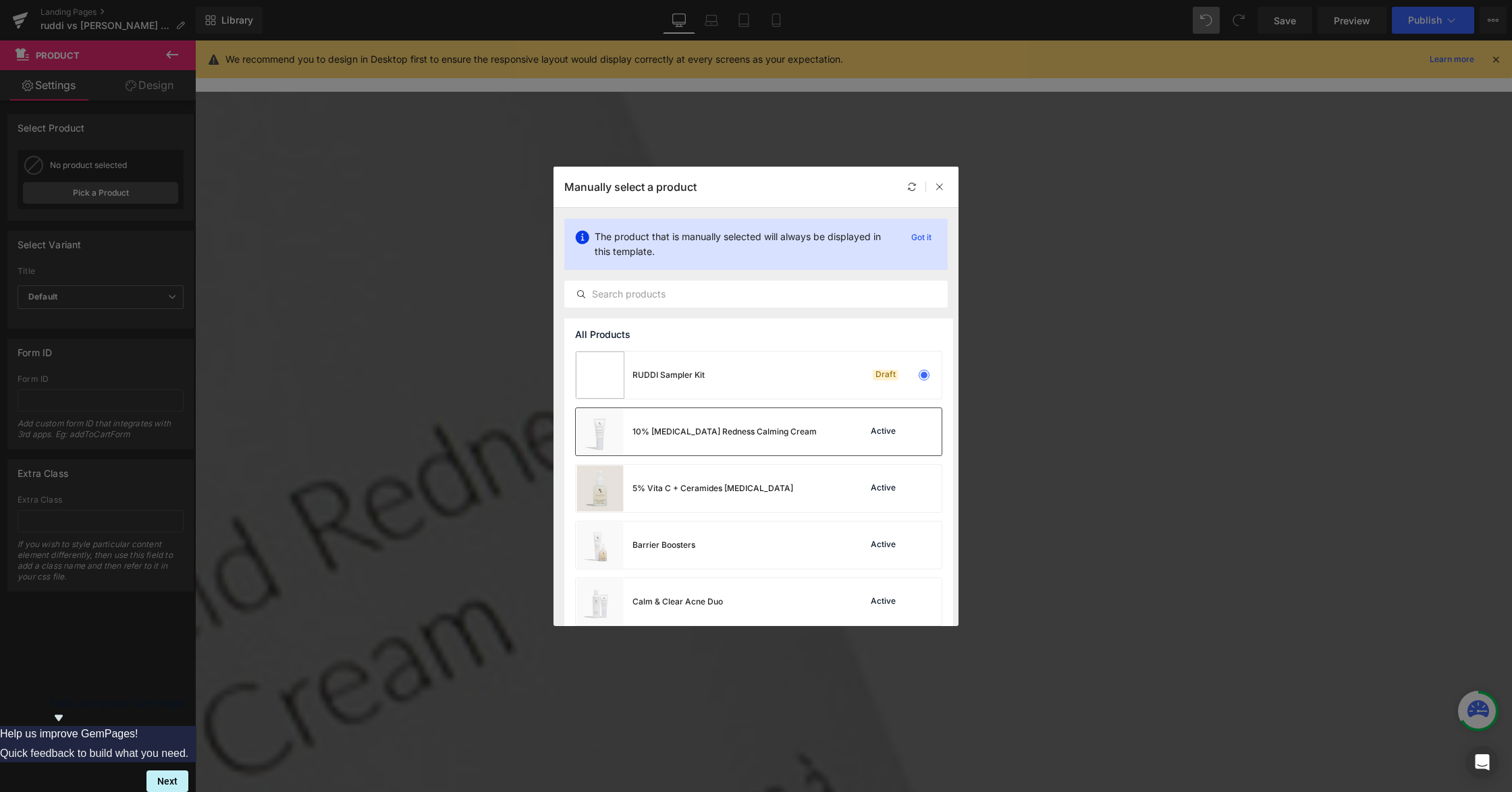
drag, startPoint x: 592, startPoint y: 430, endPoint x: 397, endPoint y: 390, distance: 199.1
click at [592, 429] on img at bounding box center [600, 431] width 49 height 47
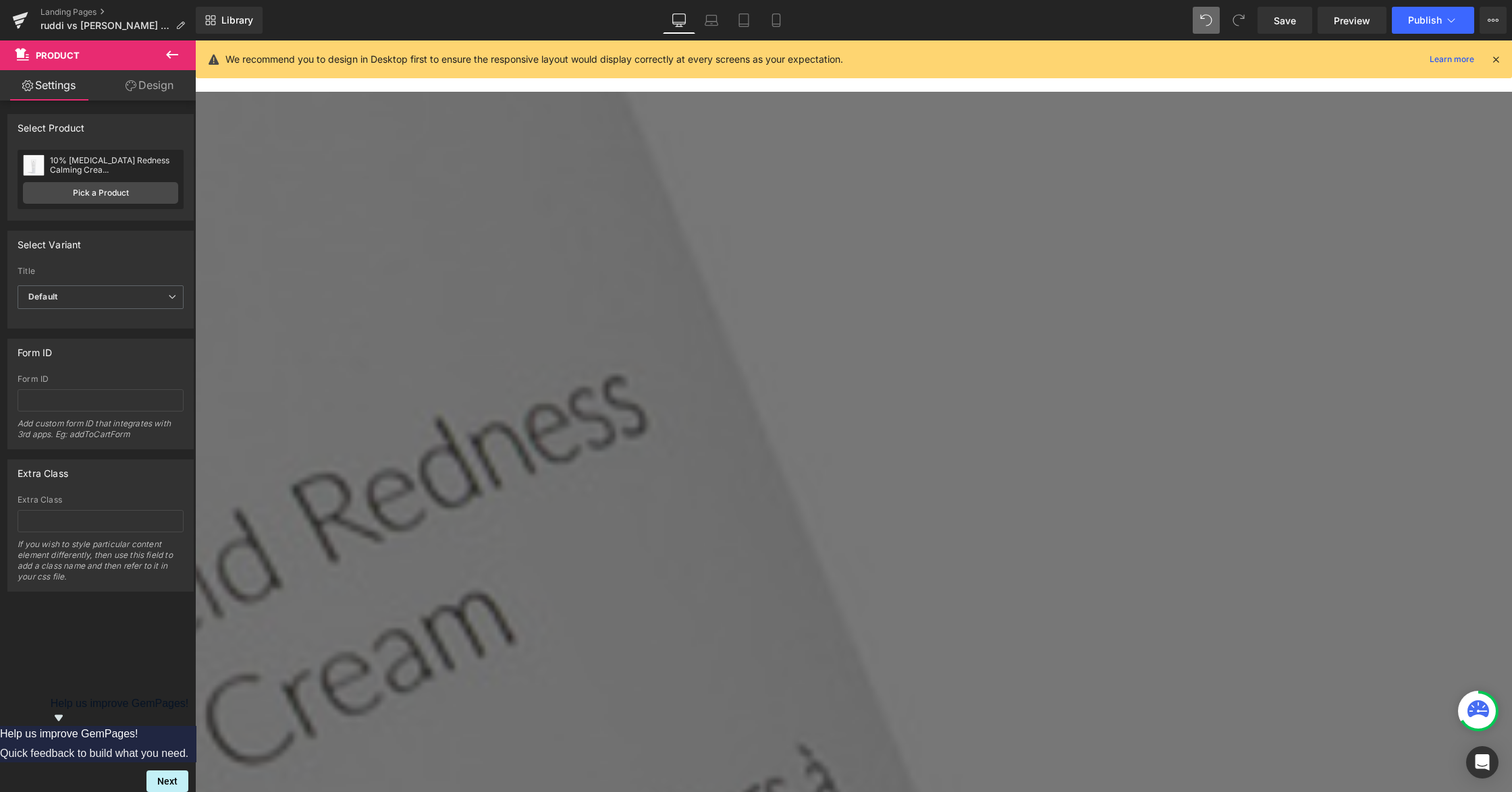
click at [195, 41] on span "Product" at bounding box center [195, 41] width 0 height 0
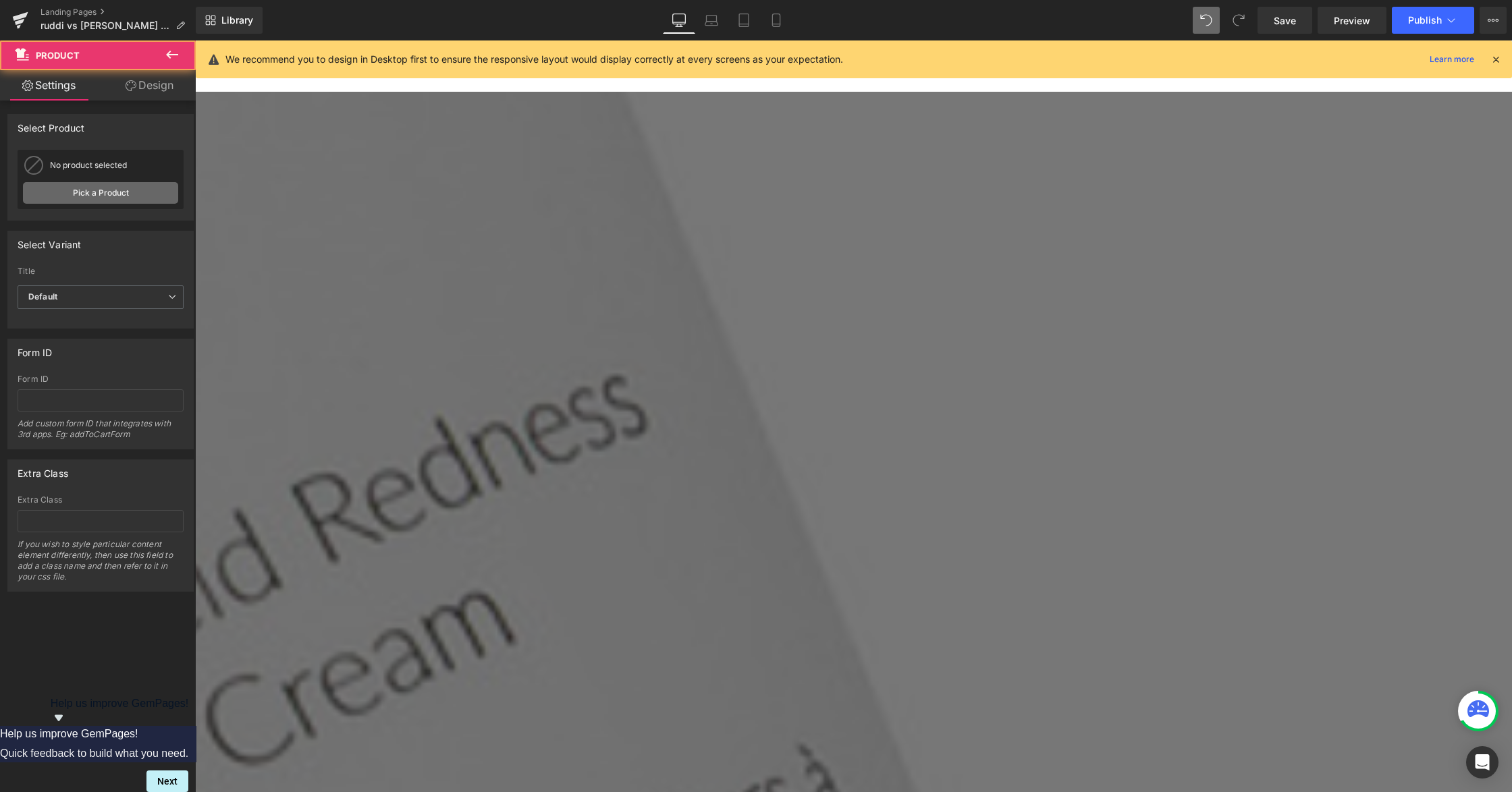
click at [101, 202] on link "Pick a Product" at bounding box center [100, 193] width 155 height 21
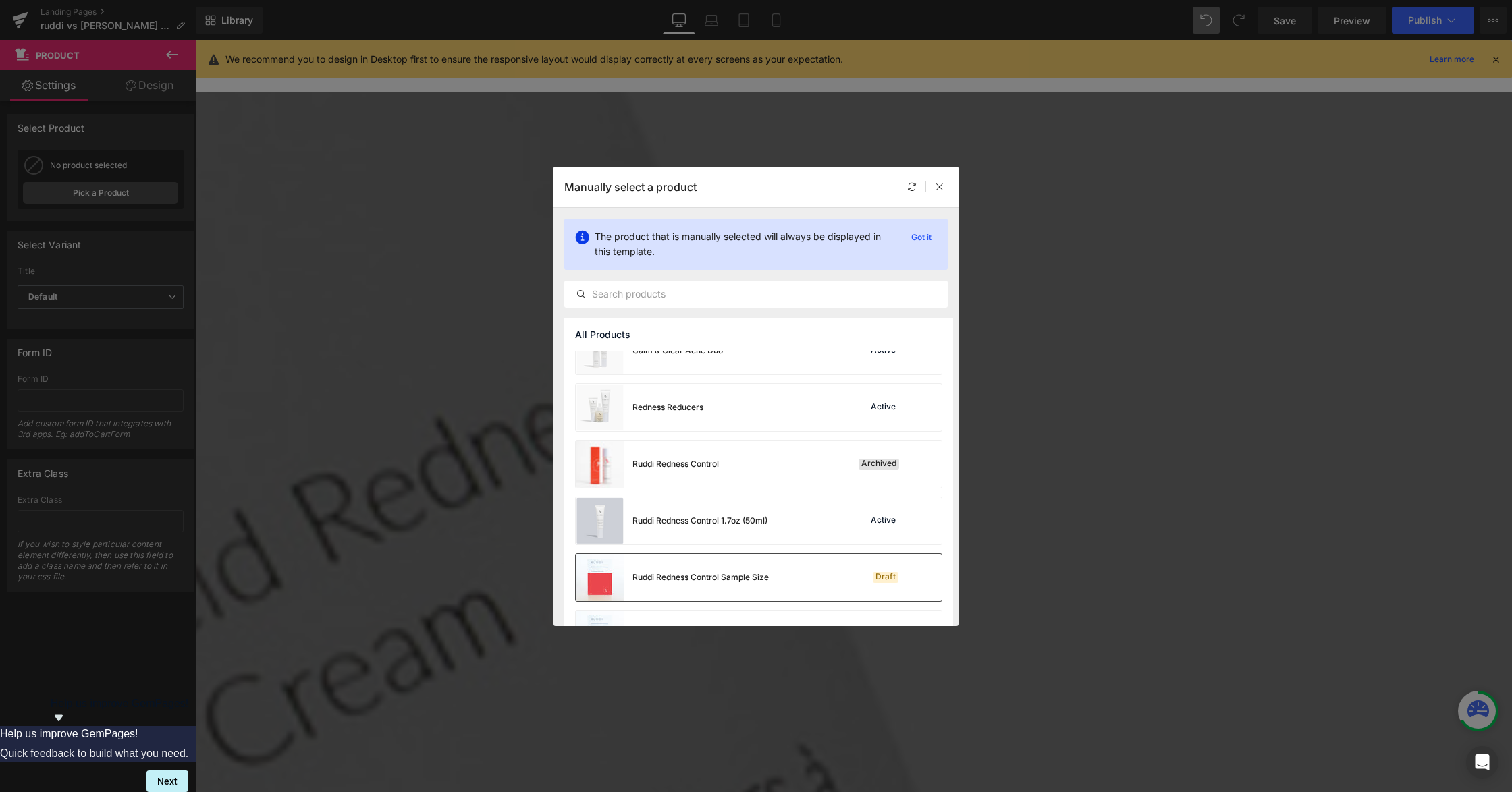
scroll to position [71, 0]
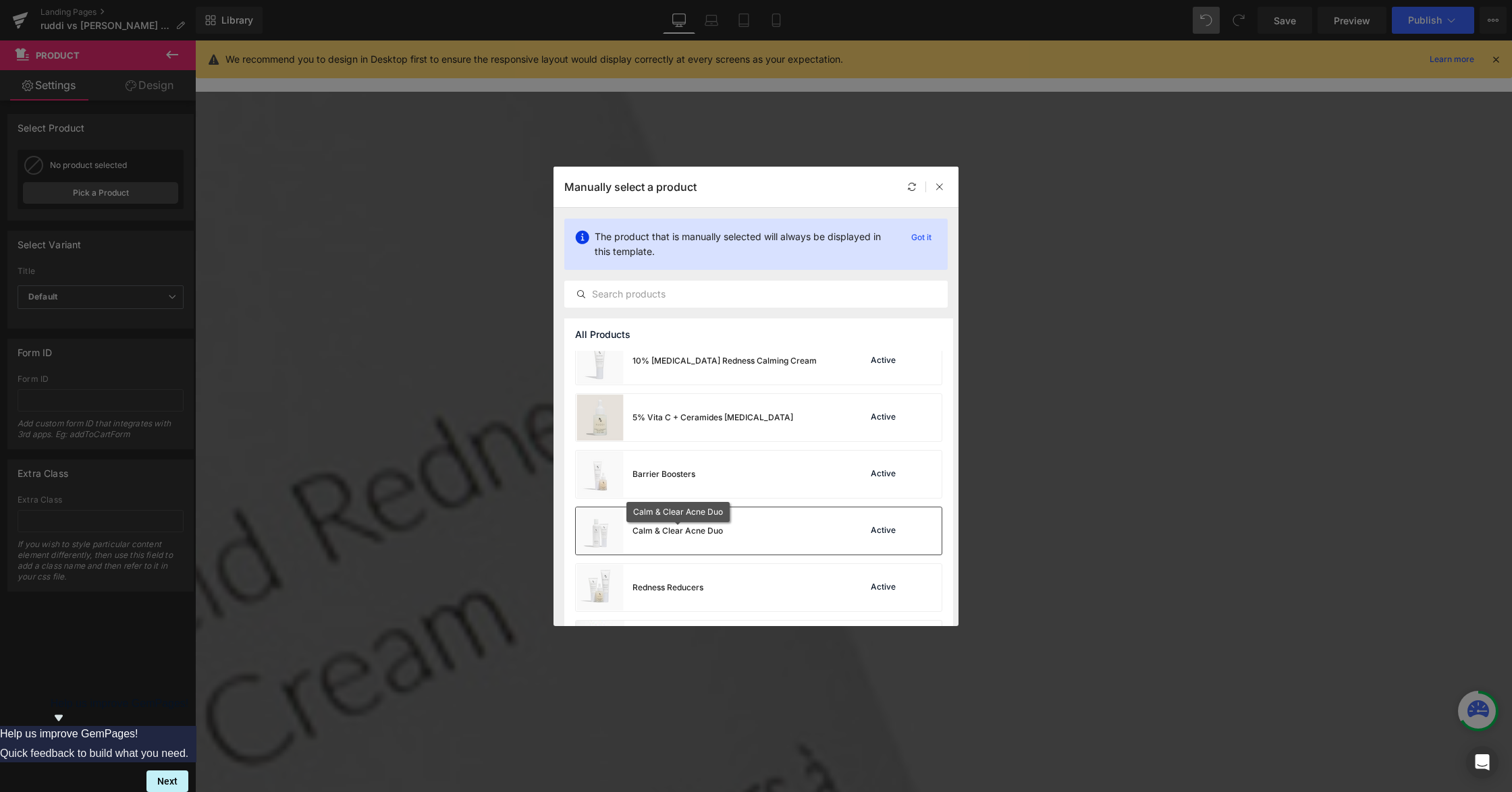
click at [709, 534] on div "Calm & Clear Acne Duo" at bounding box center [678, 530] width 91 height 12
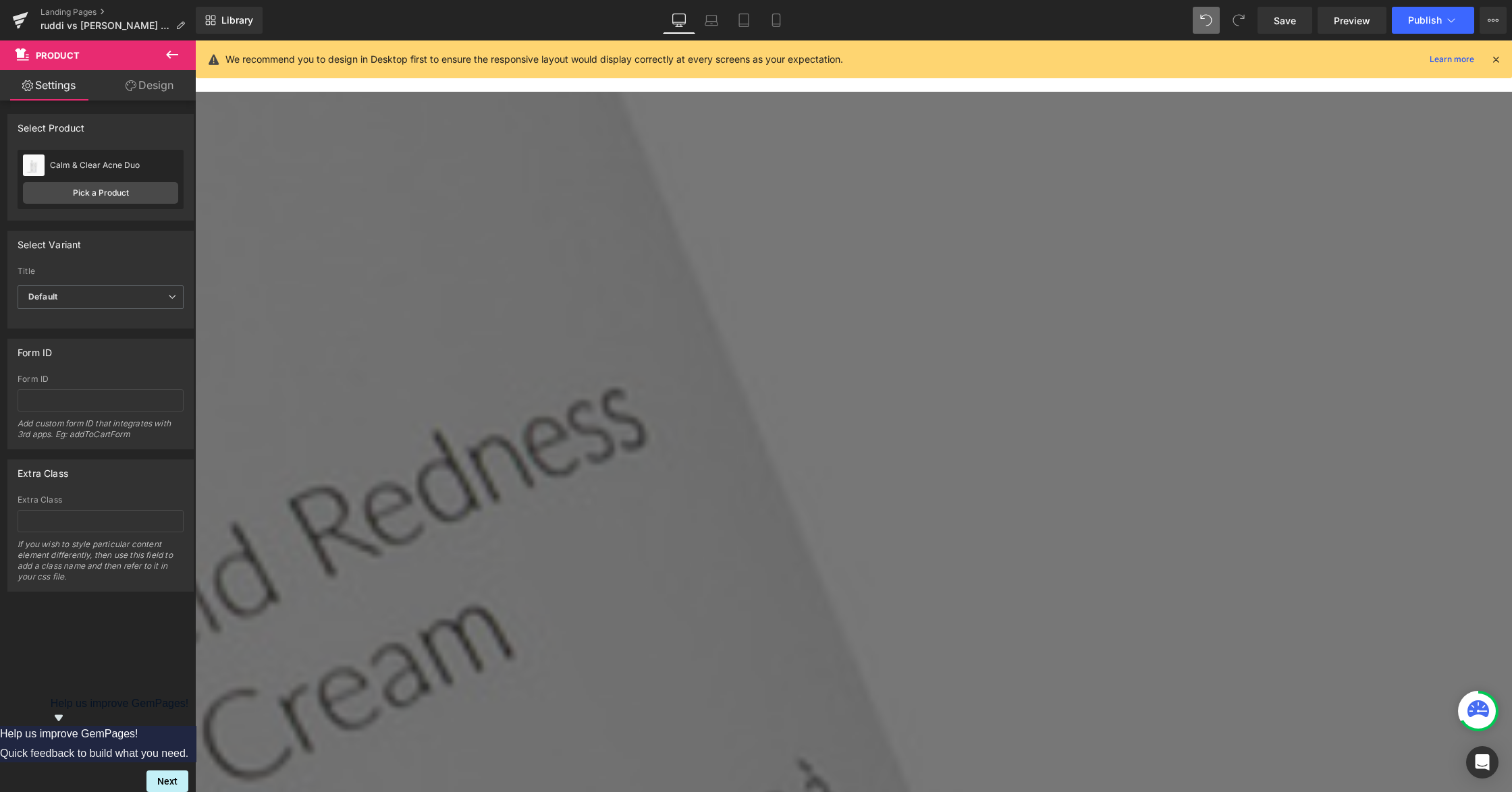
click at [195, 41] on span "Product" at bounding box center [195, 41] width 0 height 0
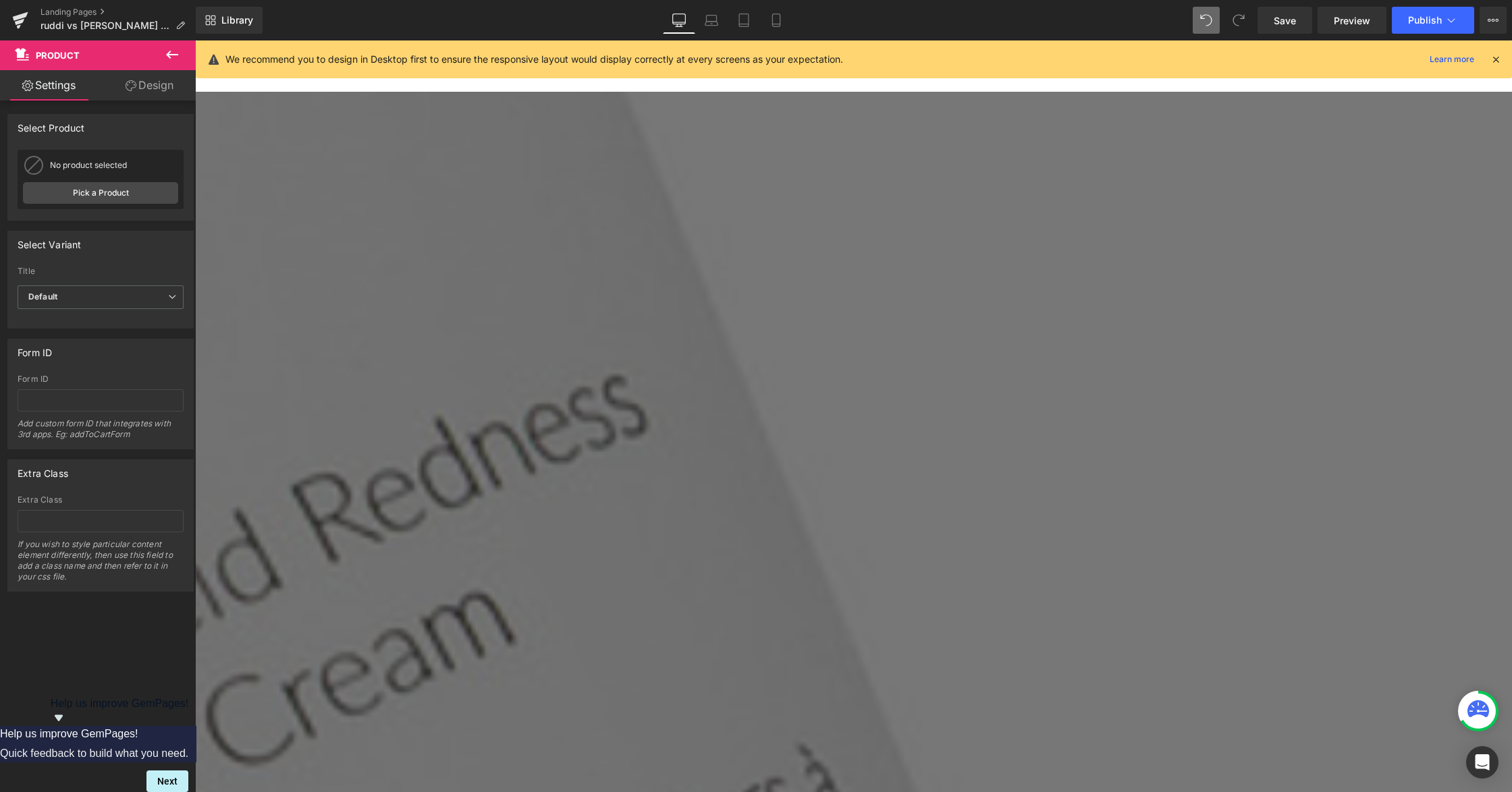
click at [138, 173] on div "No product selected" at bounding box center [100, 165] width 155 height 20
click at [142, 188] on link "Pick a Product" at bounding box center [100, 193] width 155 height 21
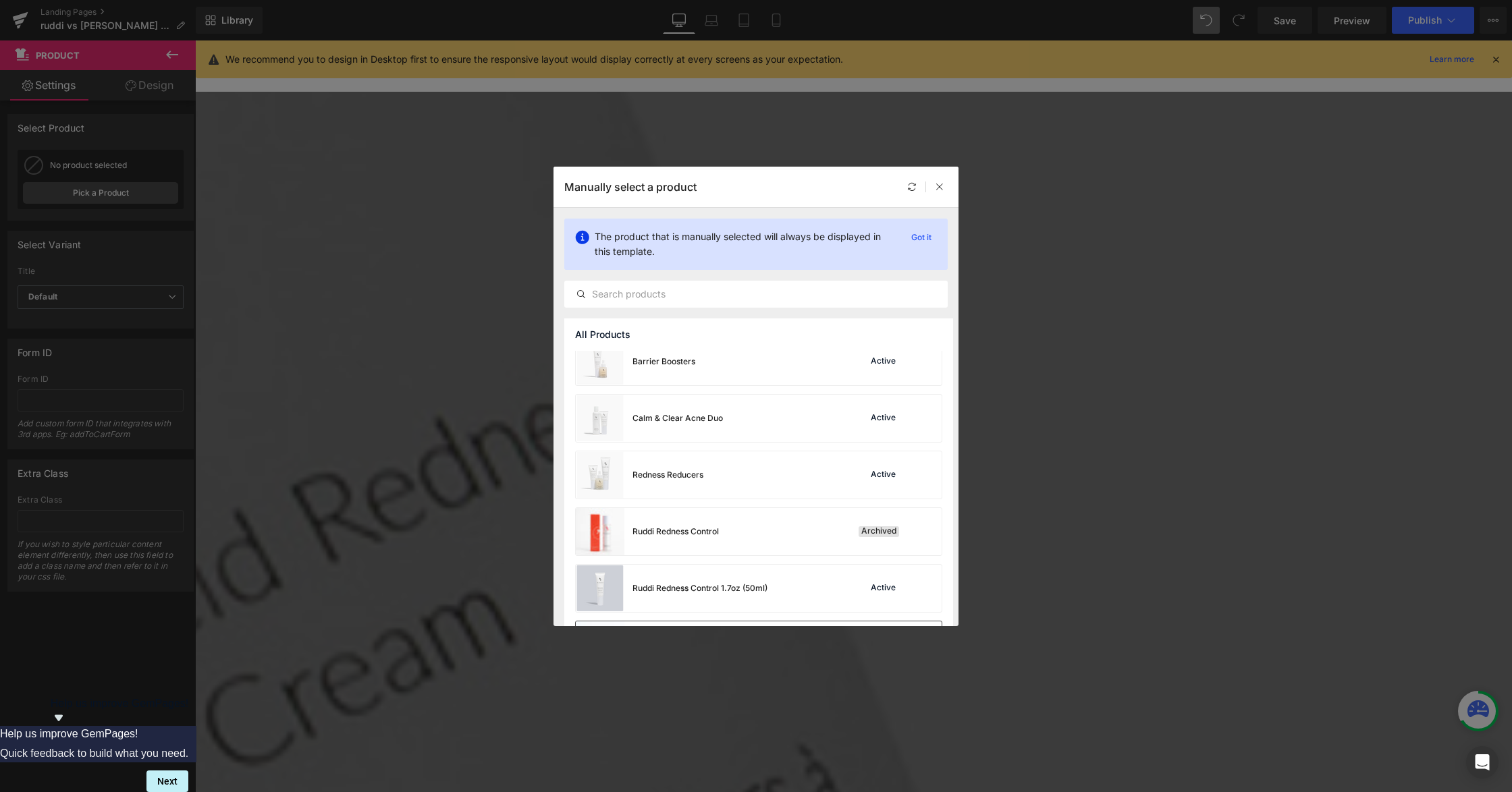
scroll to position [161, 0]
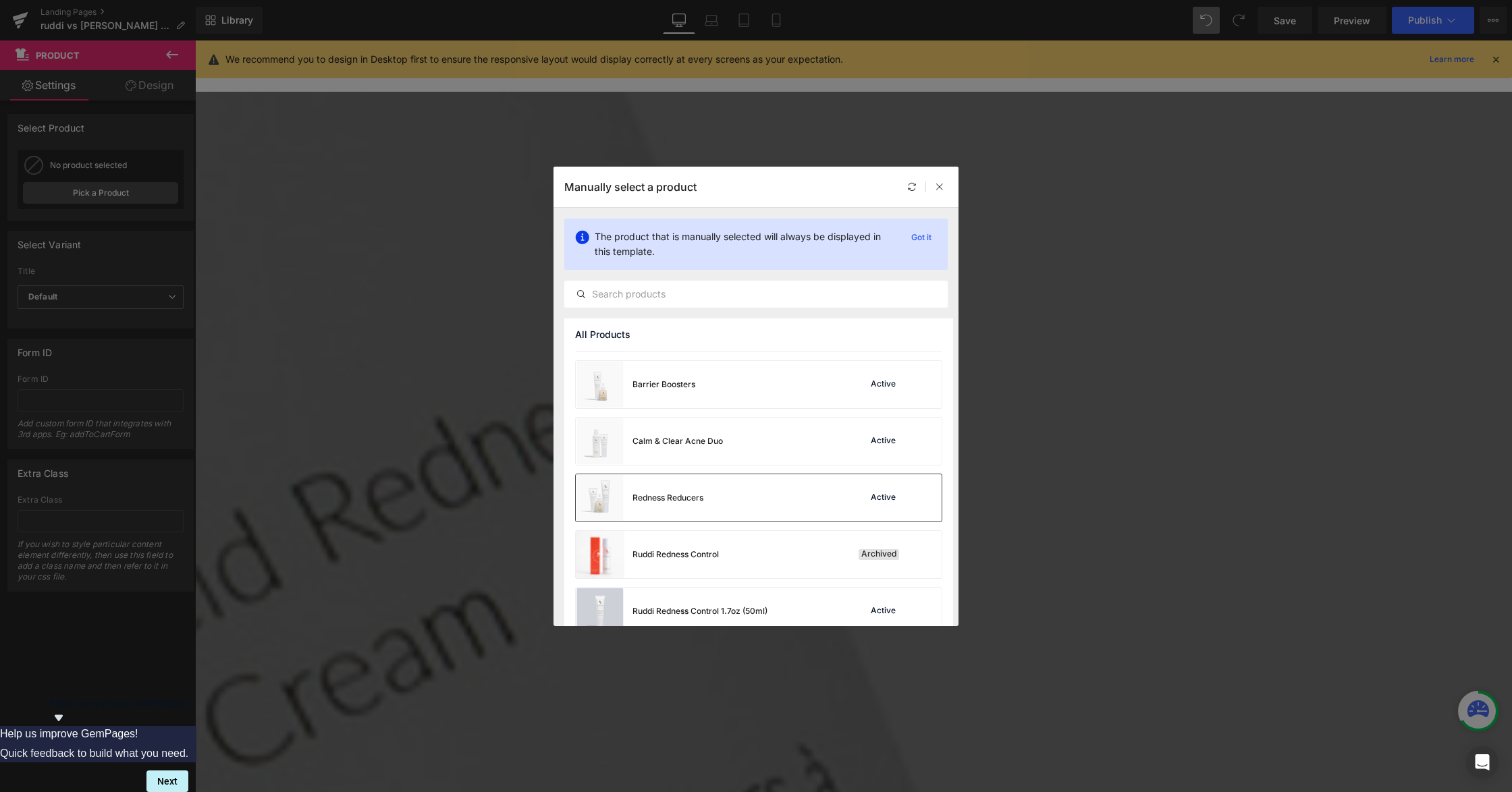
click at [691, 500] on div "Redness Reducers" at bounding box center [667, 497] width 71 height 12
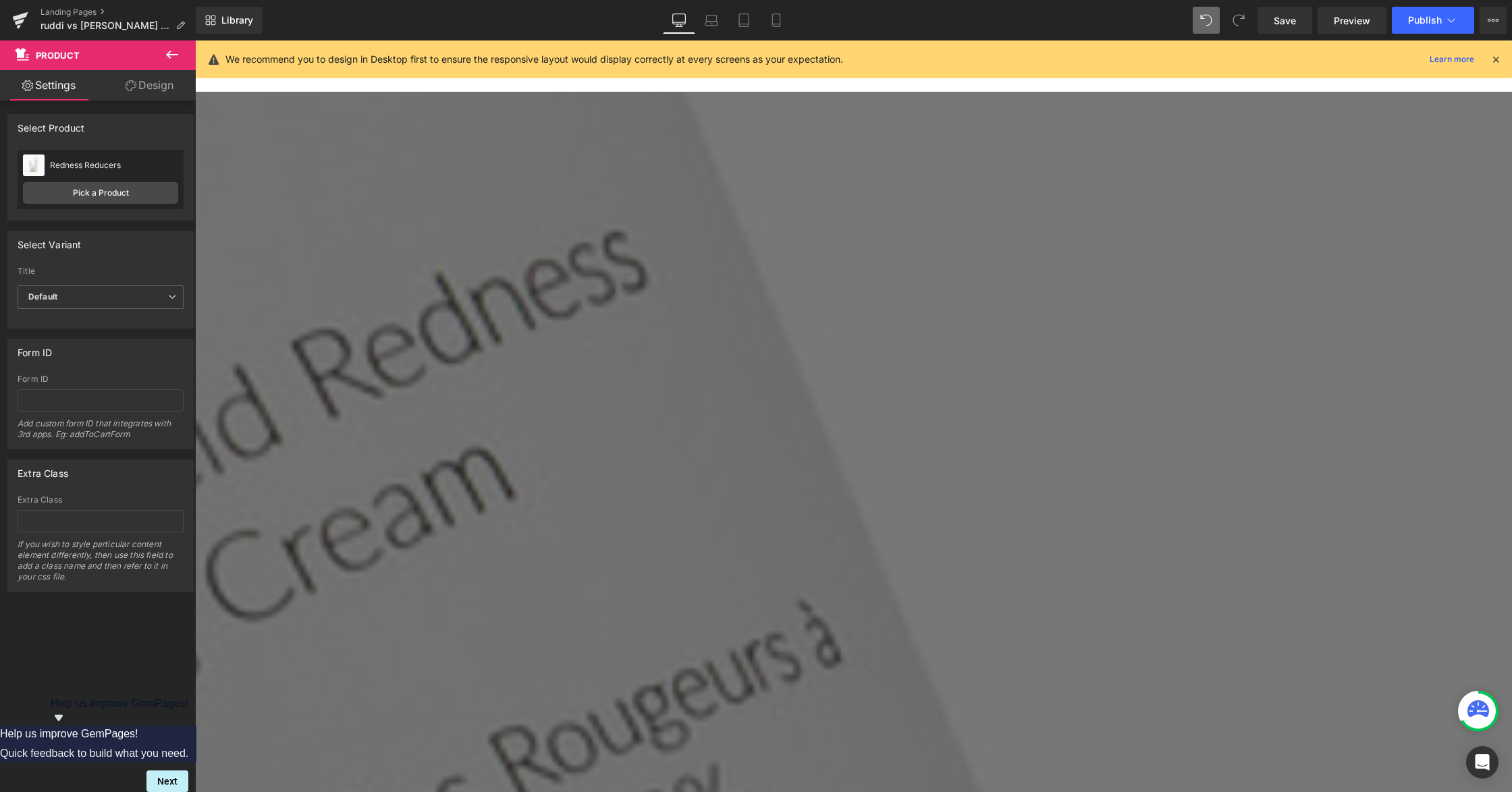
scroll to position [2399, 0]
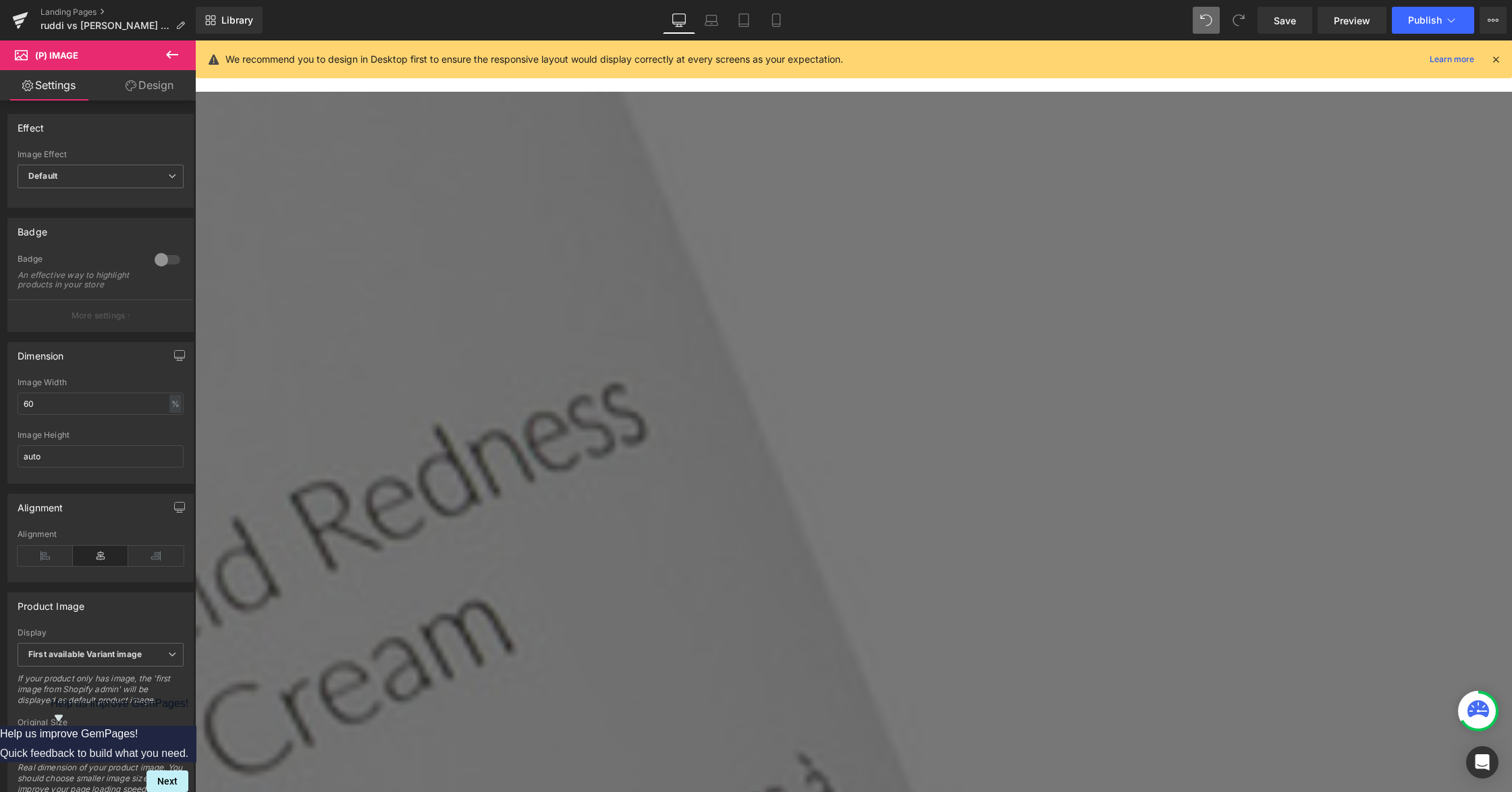
click at [155, 87] on link "Design" at bounding box center [149, 85] width 98 height 30
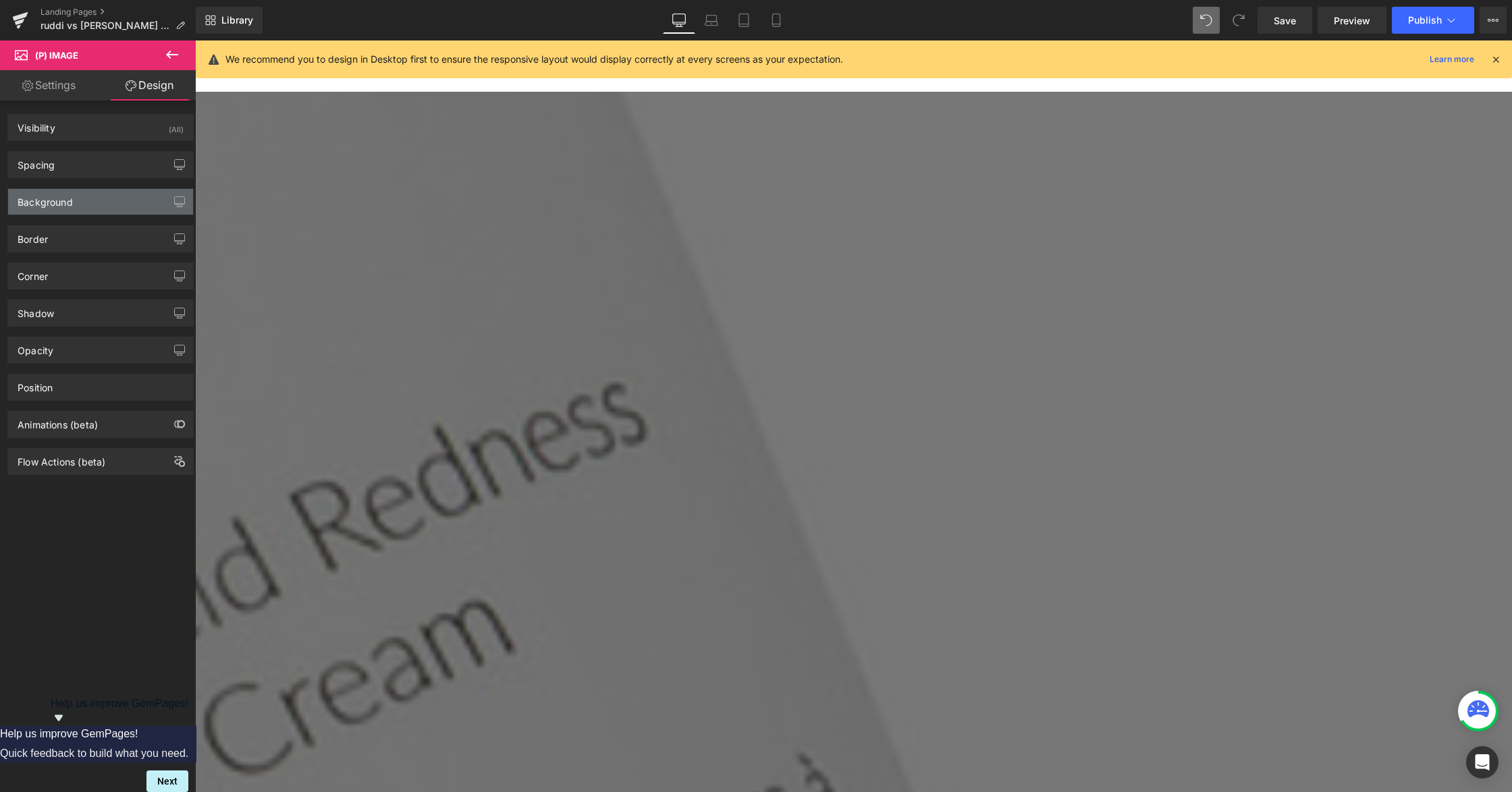
click at [87, 212] on div "Background" at bounding box center [100, 201] width 185 height 25
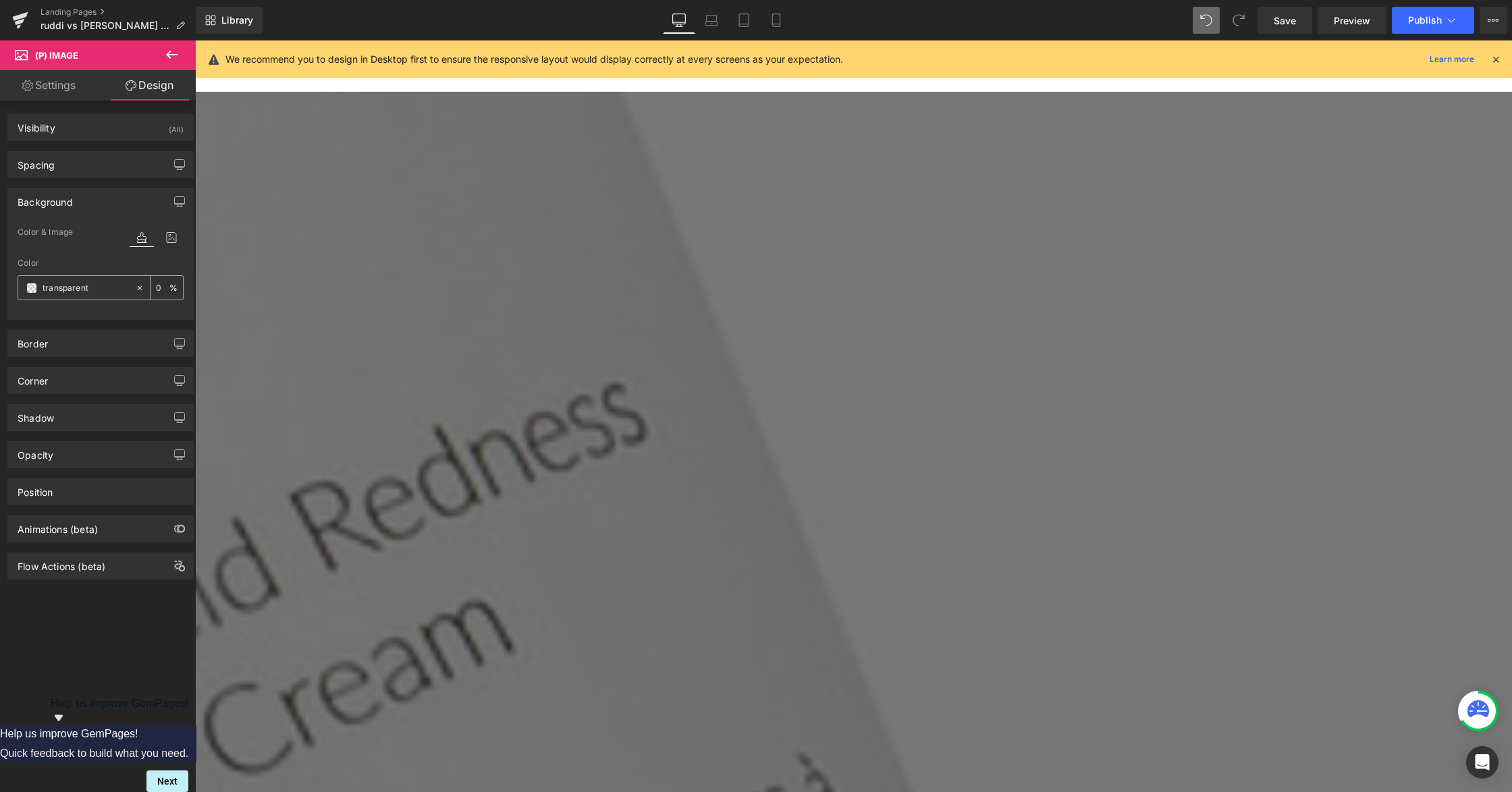
click at [62, 286] on input "transparent" at bounding box center [85, 288] width 87 height 15
click at [38, 287] on div "transparent" at bounding box center [76, 288] width 117 height 24
click at [33, 287] on span at bounding box center [32, 288] width 11 height 11
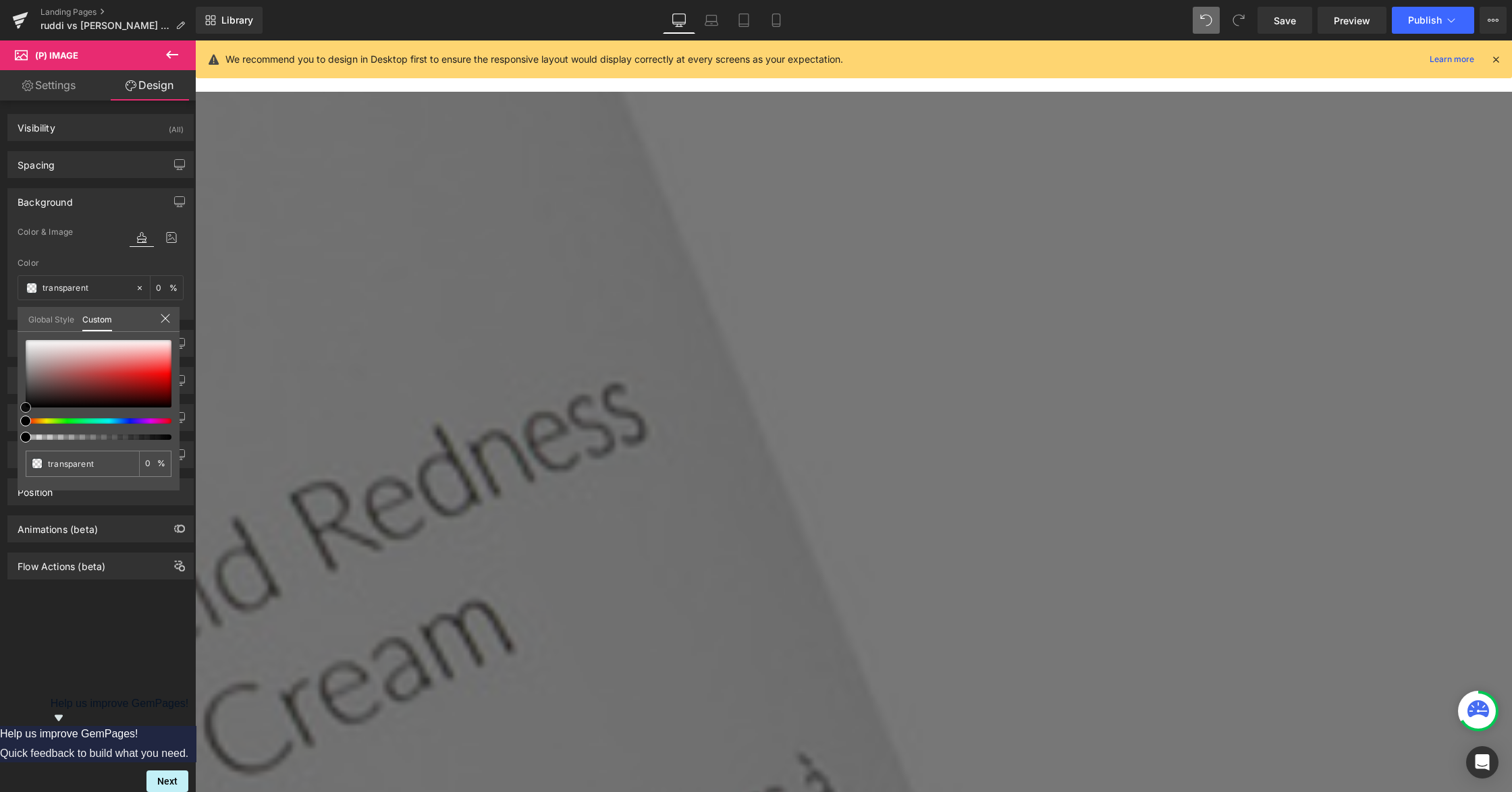
click at [65, 349] on div at bounding box center [98, 373] width 146 height 68
drag, startPoint x: 73, startPoint y: 360, endPoint x: 91, endPoint y: 390, distance: 35.0
click at [91, 390] on div at bounding box center [98, 373] width 146 height 68
drag, startPoint x: 76, startPoint y: 373, endPoint x: 1, endPoint y: 322, distance: 90.7
click at [1, 320] on div "Background Color & Image color Color transparent 0 % Image Replace Image Upload…" at bounding box center [100, 249] width 201 height 142
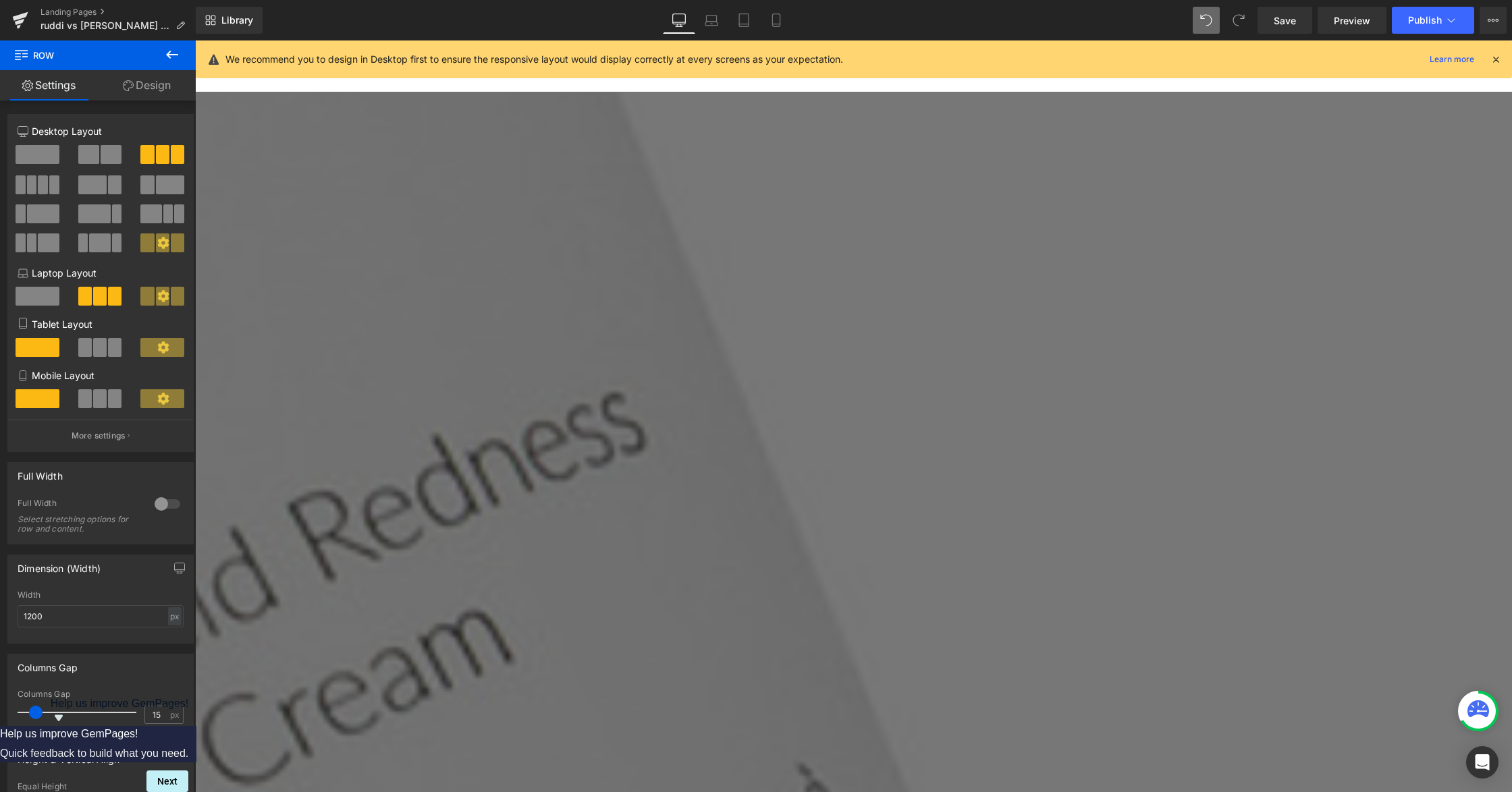
click at [195, 41] on span "Row" at bounding box center [195, 41] width 0 height 0
click at [166, 89] on link "Design" at bounding box center [147, 85] width 98 height 30
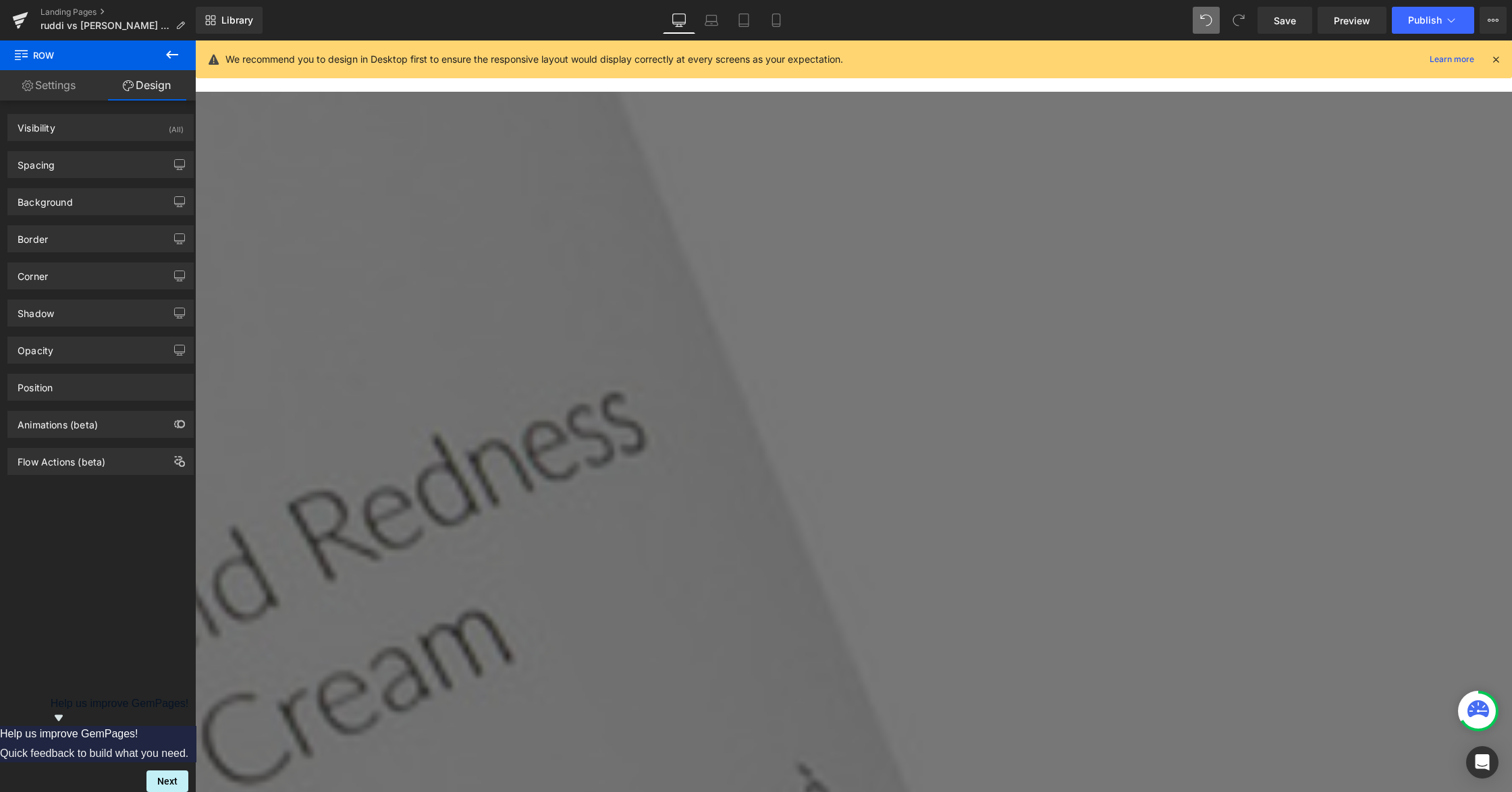
click at [82, 189] on div "Background Color & Image color Color transparent 0 % Image Replace Image Upload…" at bounding box center [100, 202] width 186 height 27
click at [80, 201] on div "Background" at bounding box center [100, 201] width 185 height 25
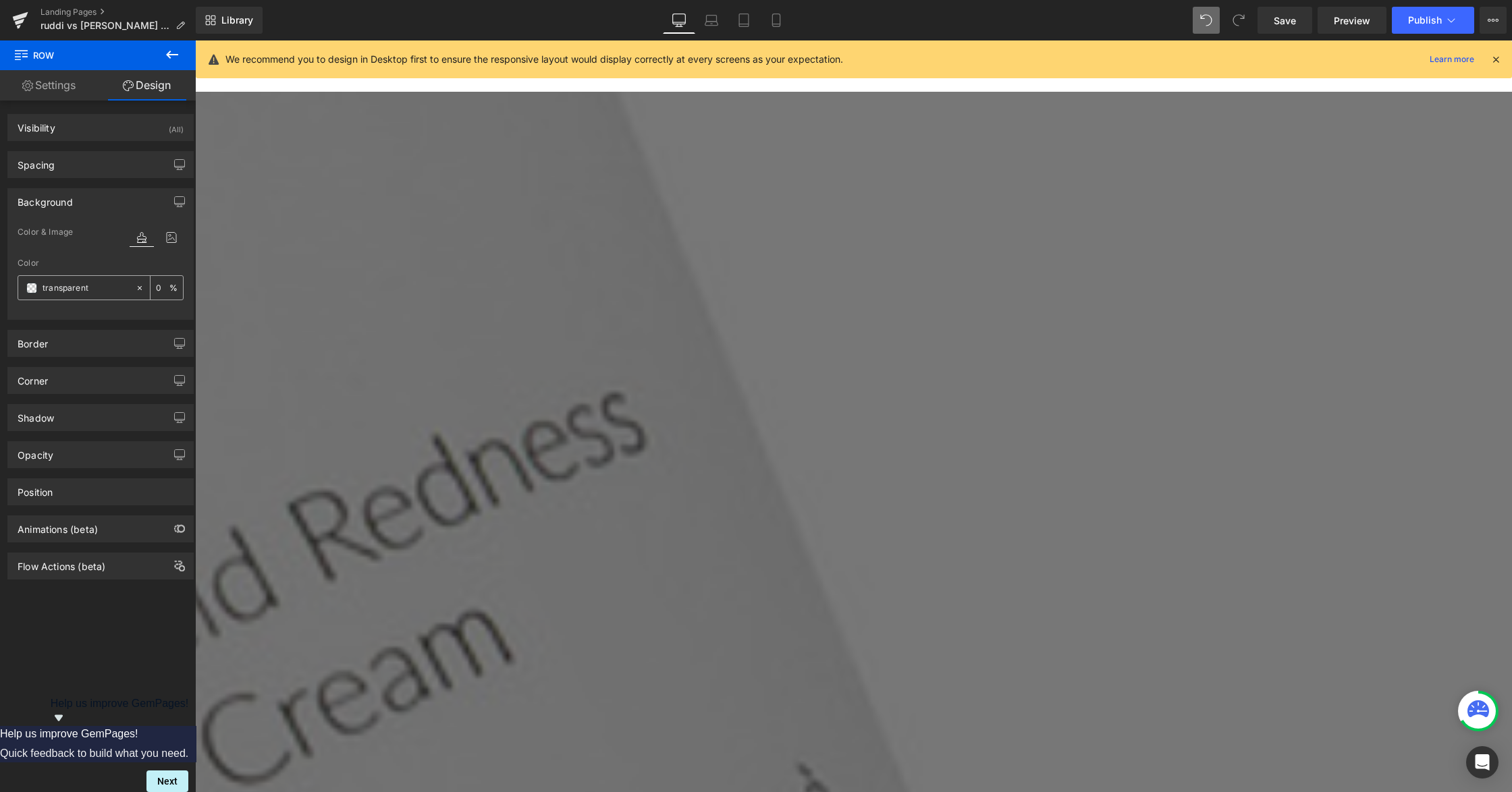
click at [36, 284] on span at bounding box center [32, 288] width 11 height 11
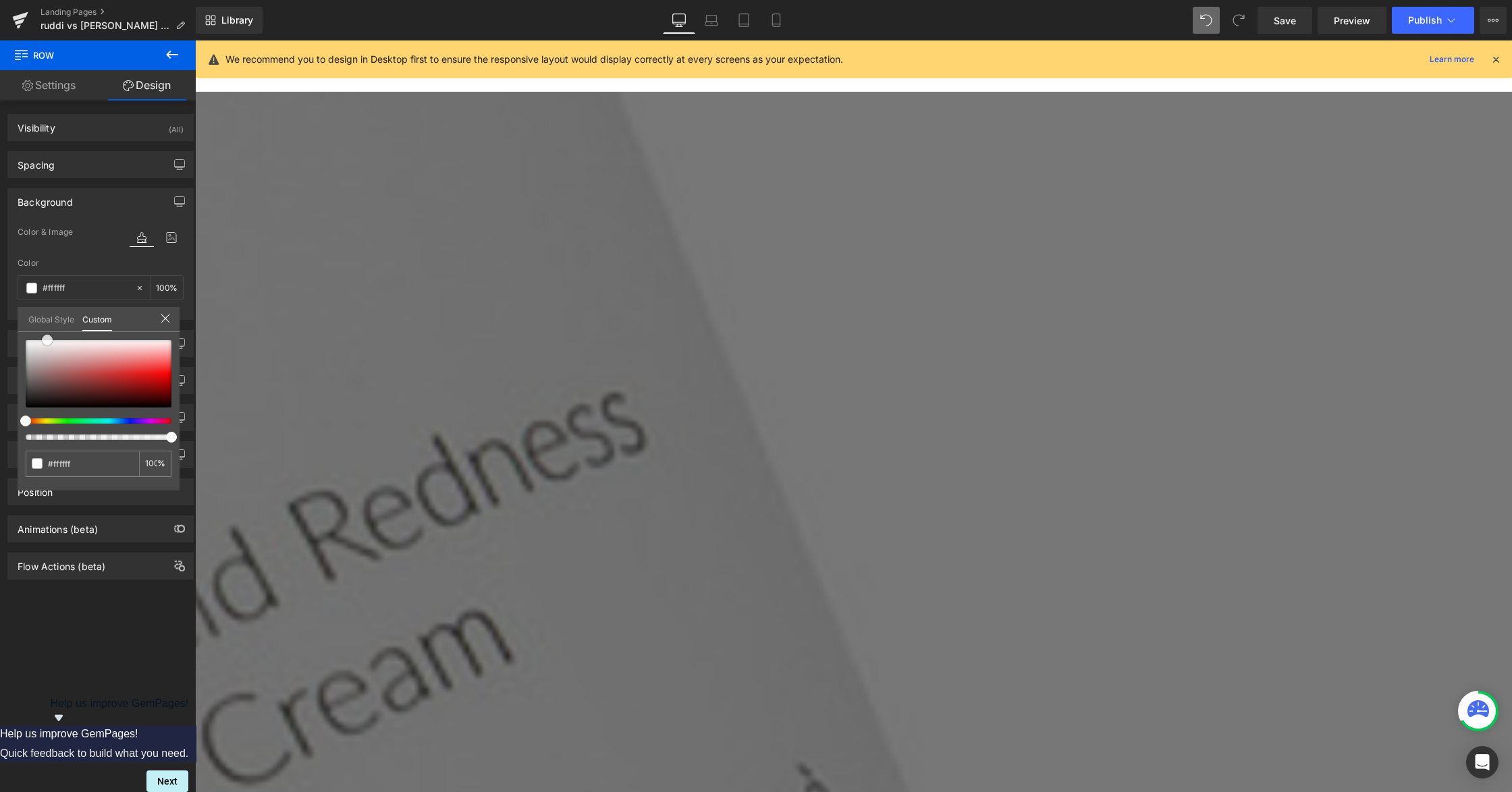
drag, startPoint x: 107, startPoint y: 386, endPoint x: 47, endPoint y: 335, distance: 78.7
click at [47, 340] on div at bounding box center [98, 373] width 146 height 68
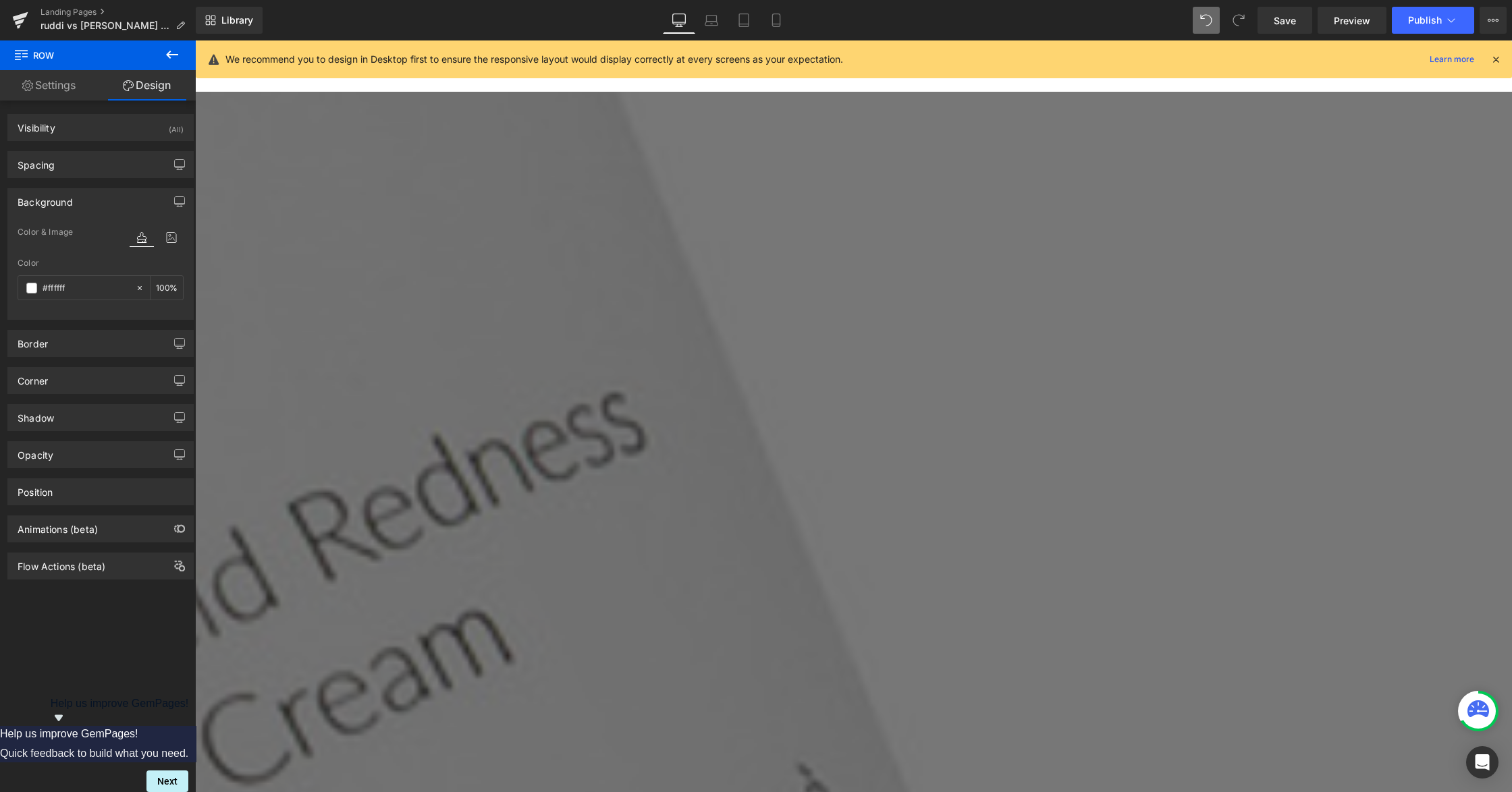
drag, startPoint x: 561, startPoint y: 529, endPoint x: 561, endPoint y: 554, distance: 25.0
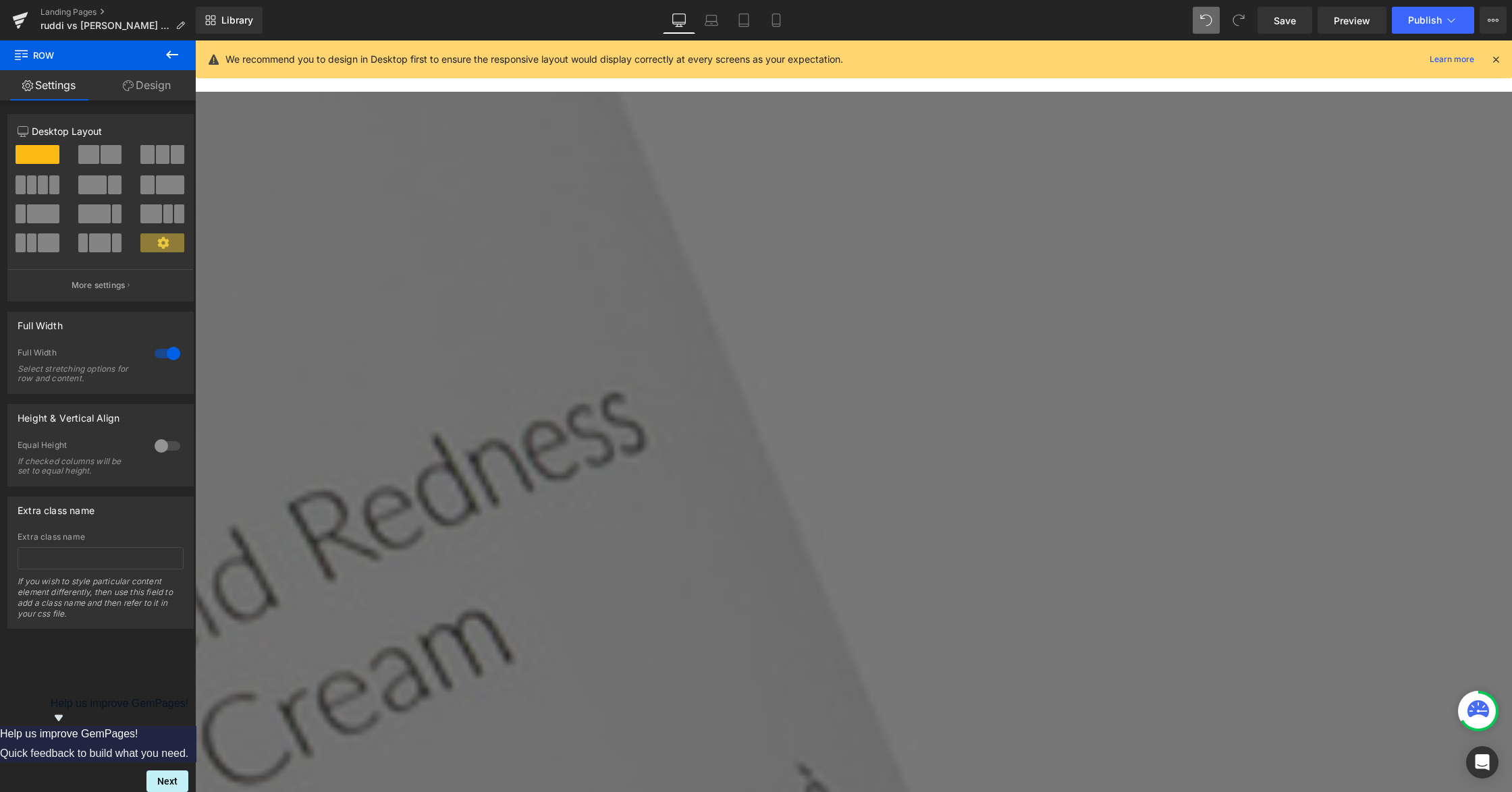
click at [166, 53] on icon at bounding box center [172, 54] width 16 height 16
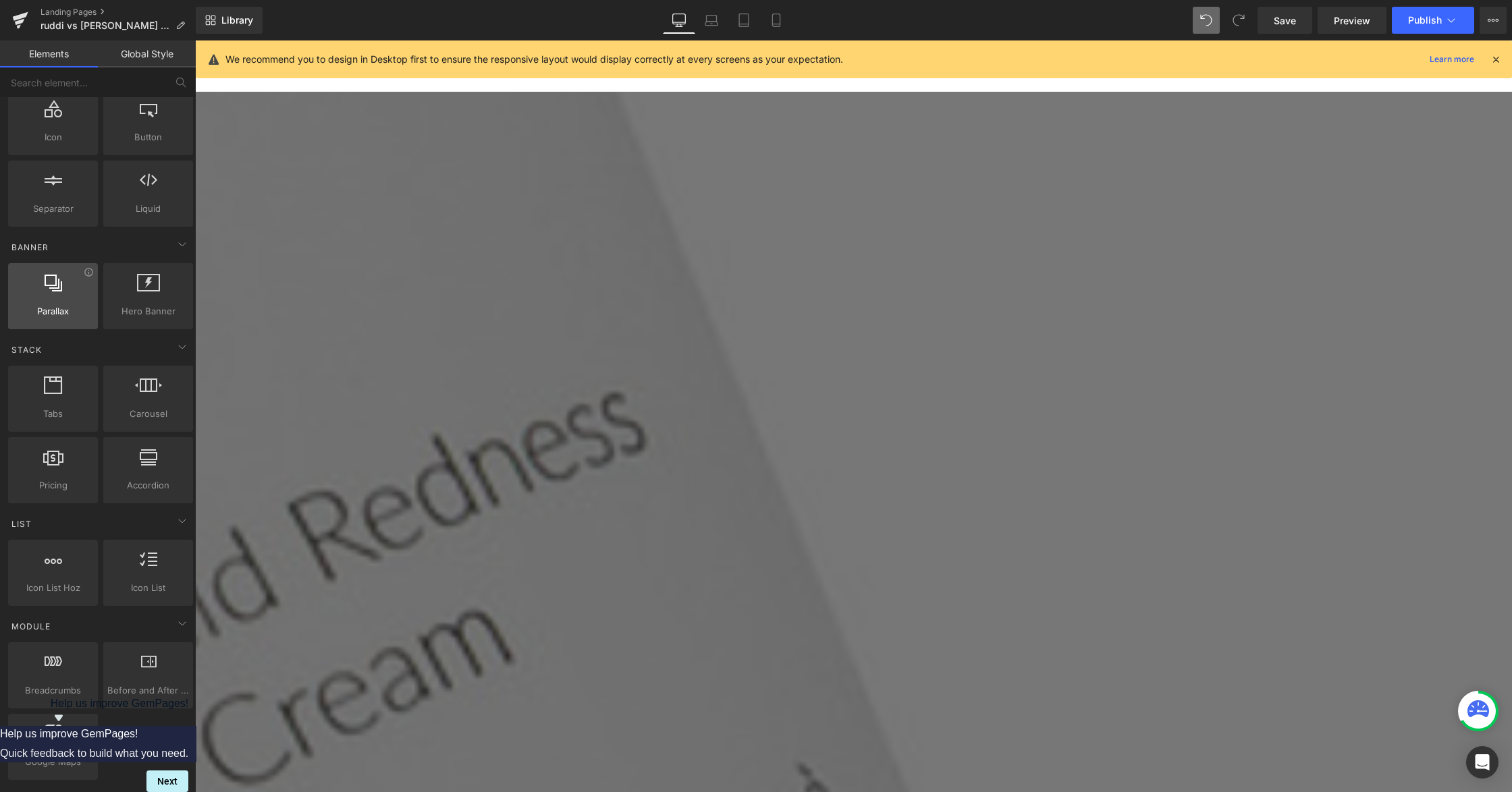
scroll to position [0, 0]
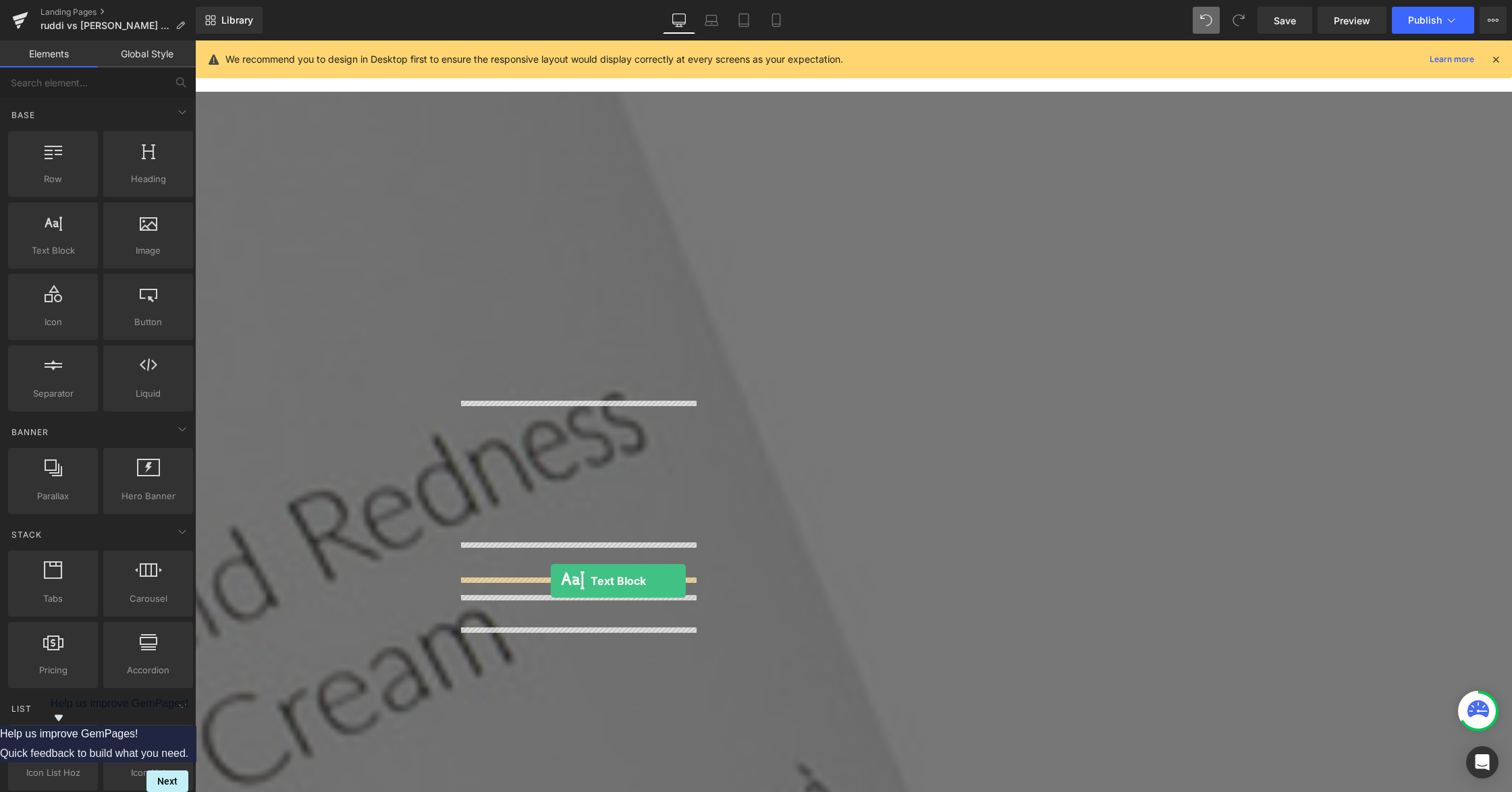
drag, startPoint x: 266, startPoint y: 281, endPoint x: 551, endPoint y: 581, distance: 413.8
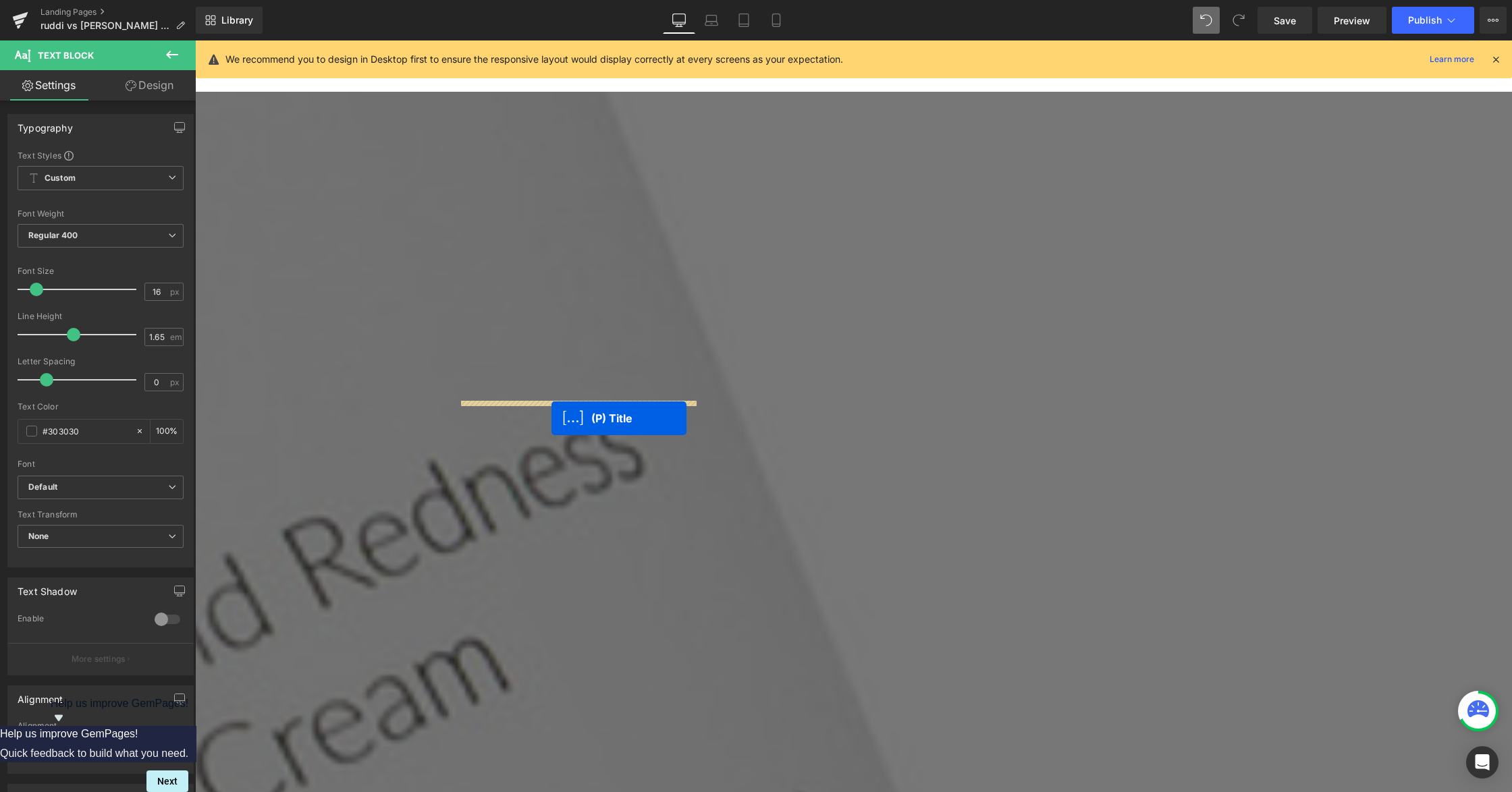
drag, startPoint x: 545, startPoint y: 563, endPoint x: 552, endPoint y: 419, distance: 144.2
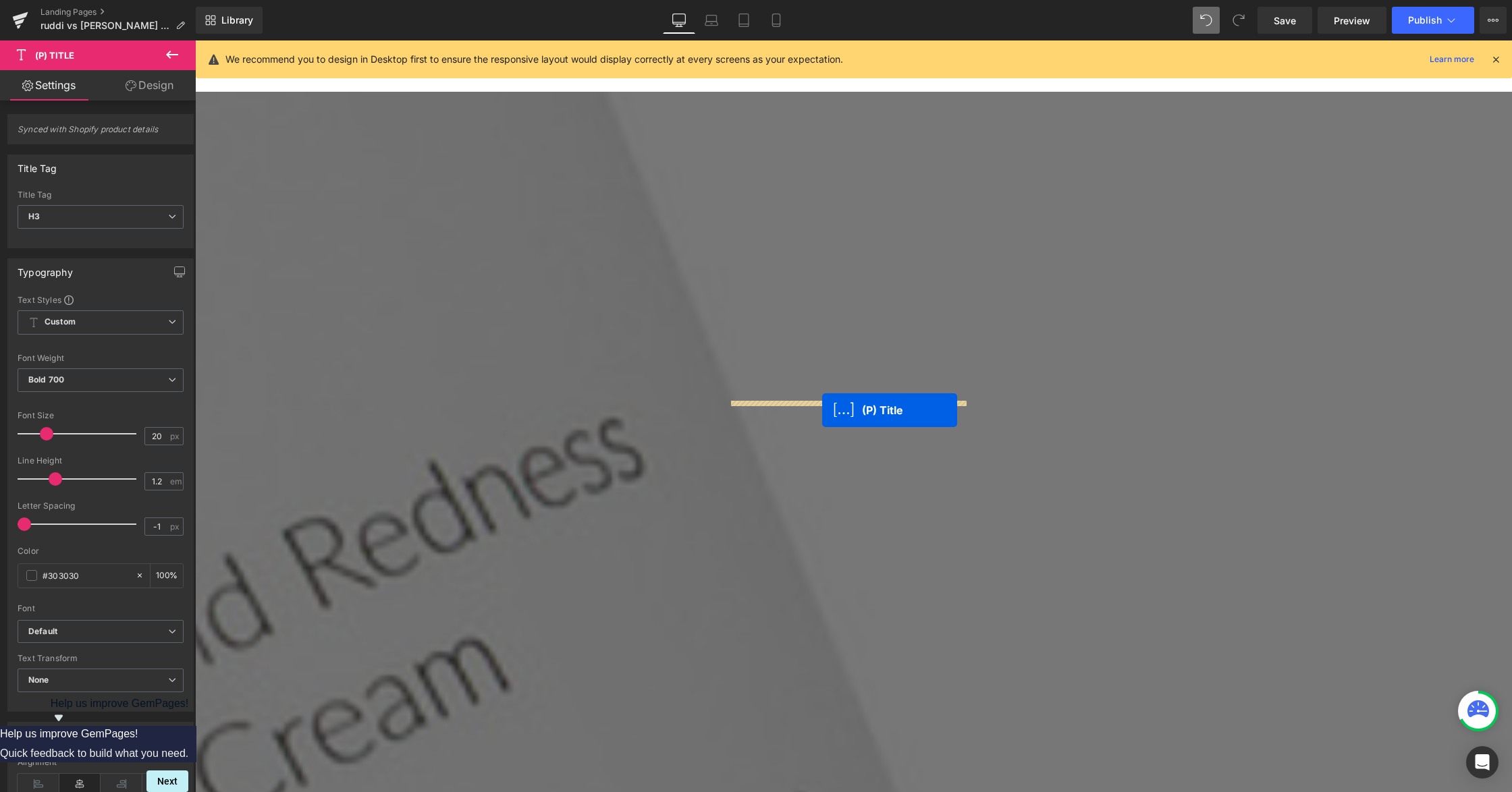
drag, startPoint x: 816, startPoint y: 552, endPoint x: 822, endPoint y: 410, distance: 142.1
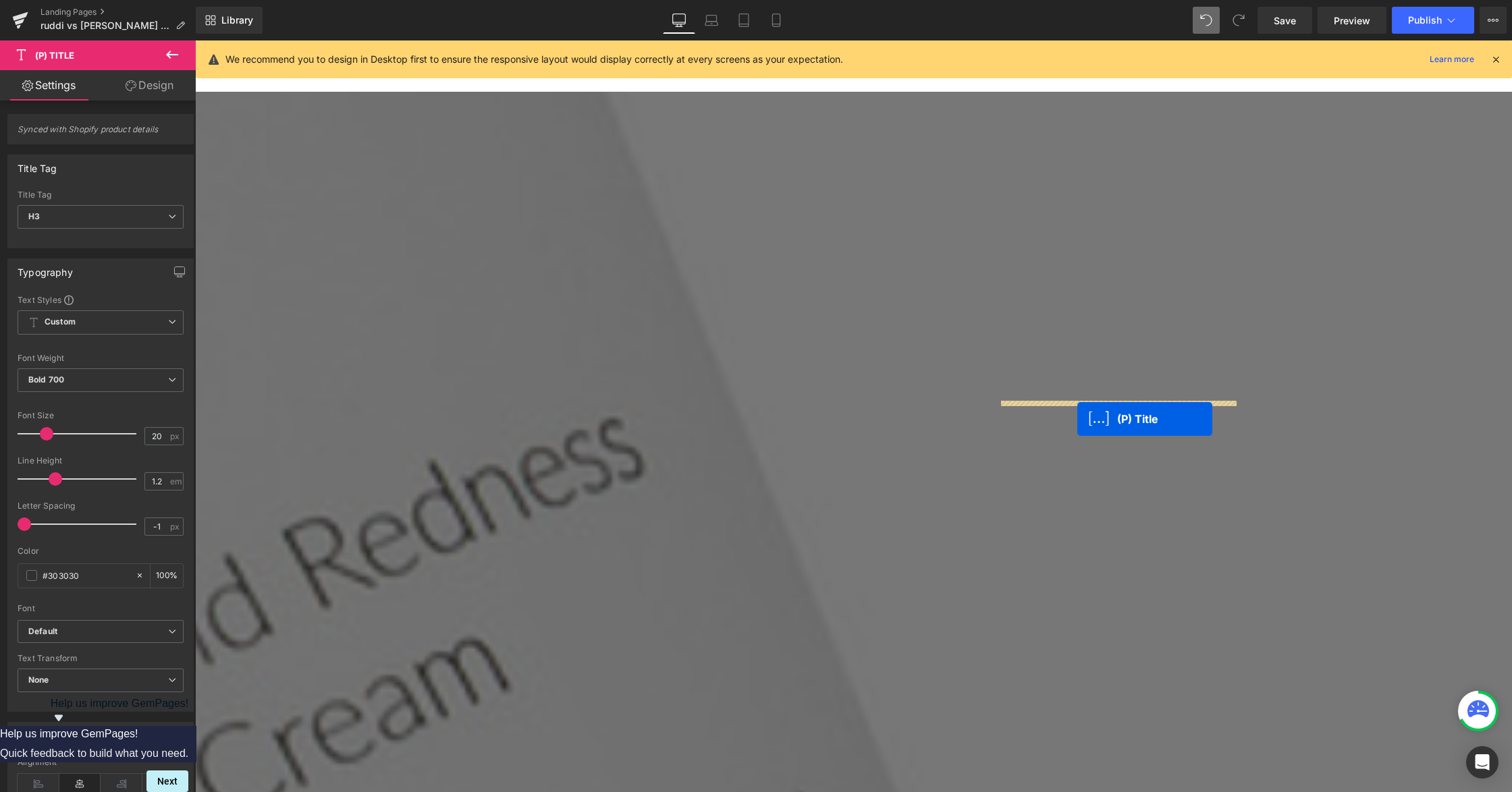
drag, startPoint x: 1076, startPoint y: 513, endPoint x: 1077, endPoint y: 419, distance: 94.0
click at [195, 41] on icon at bounding box center [195, 41] width 0 height 0
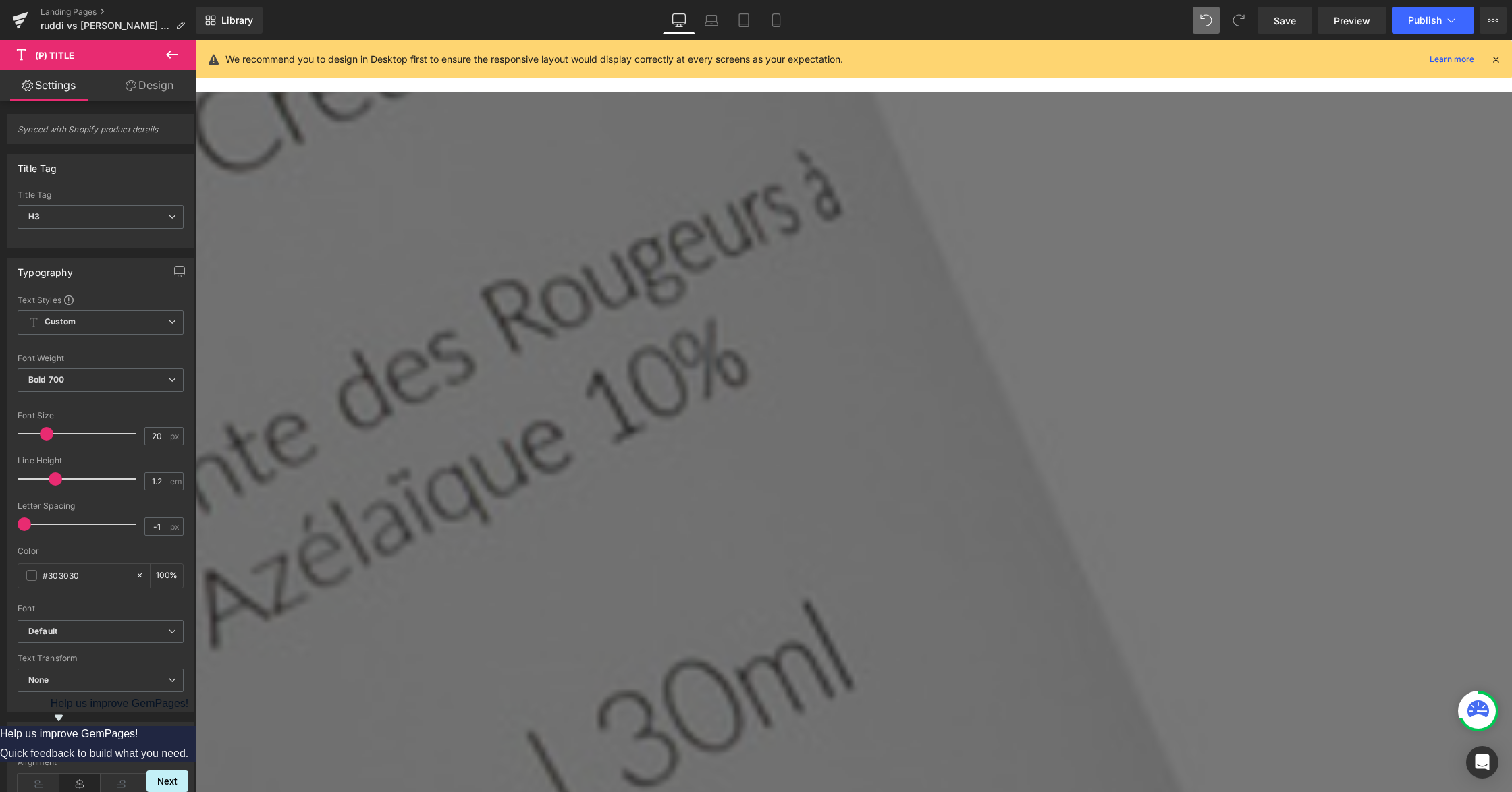
scroll to position [2791, 0]
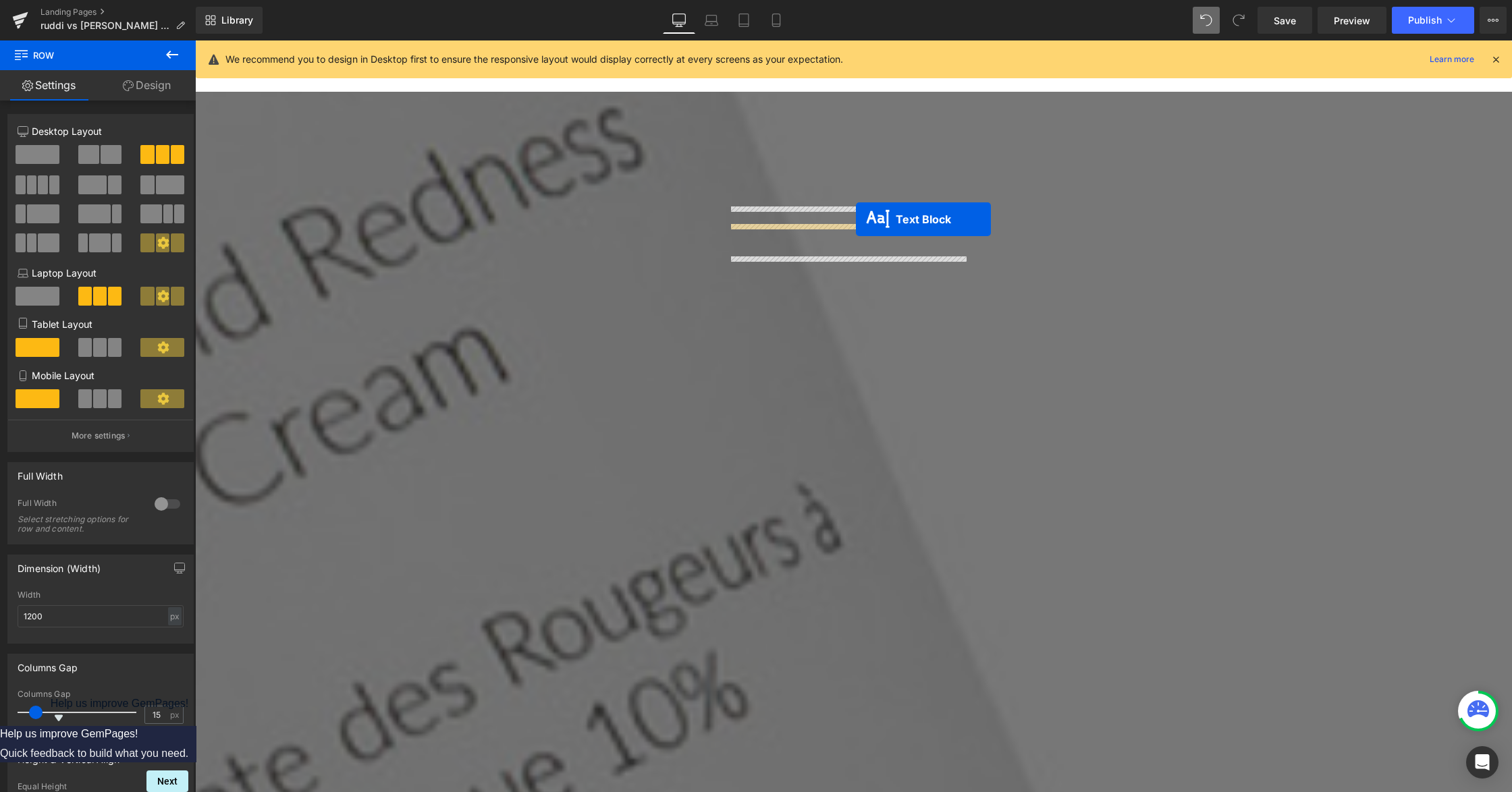
scroll to position [2700, 0]
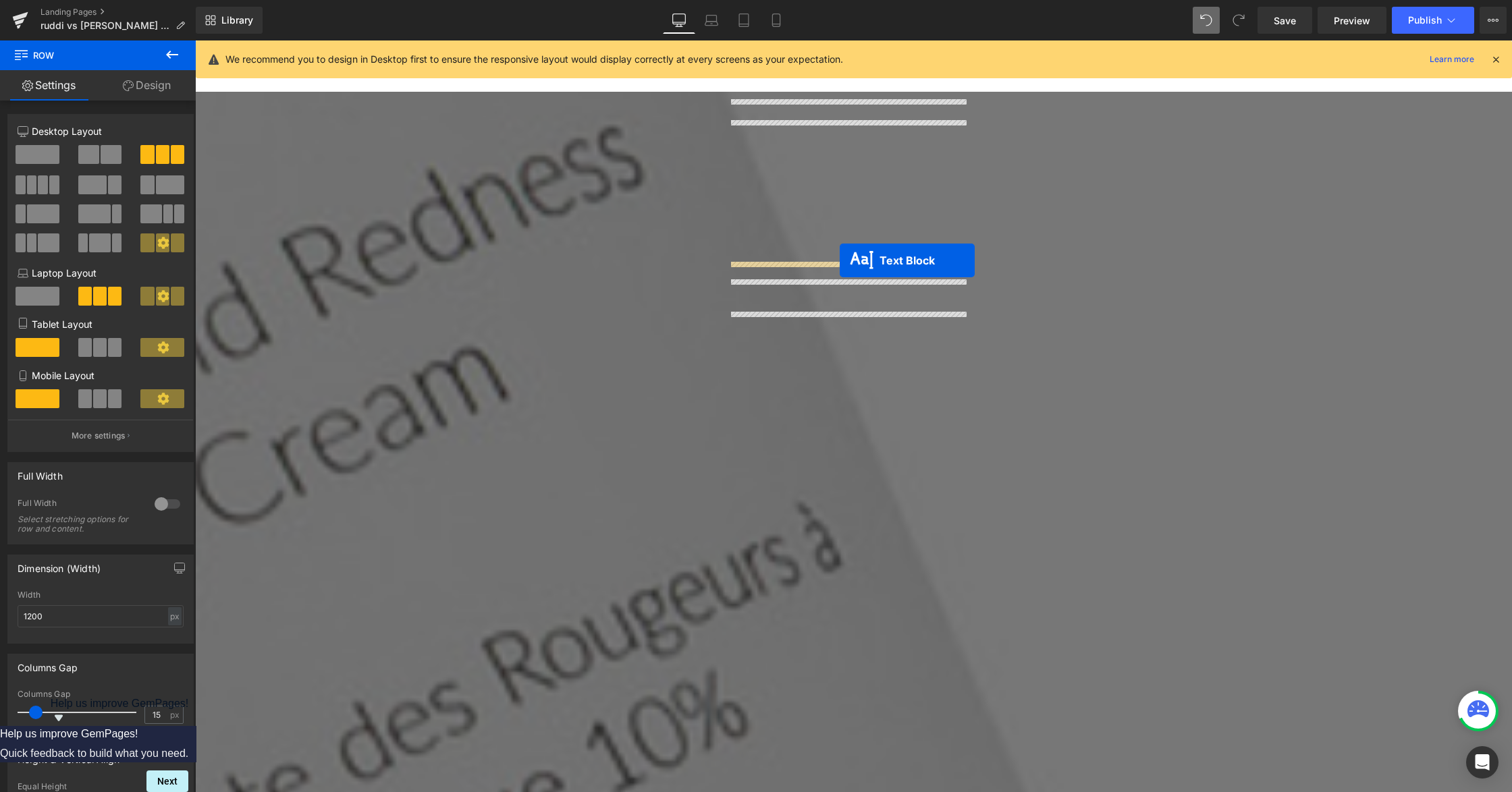
drag, startPoint x: 544, startPoint y: 457, endPoint x: 837, endPoint y: 262, distance: 352.0
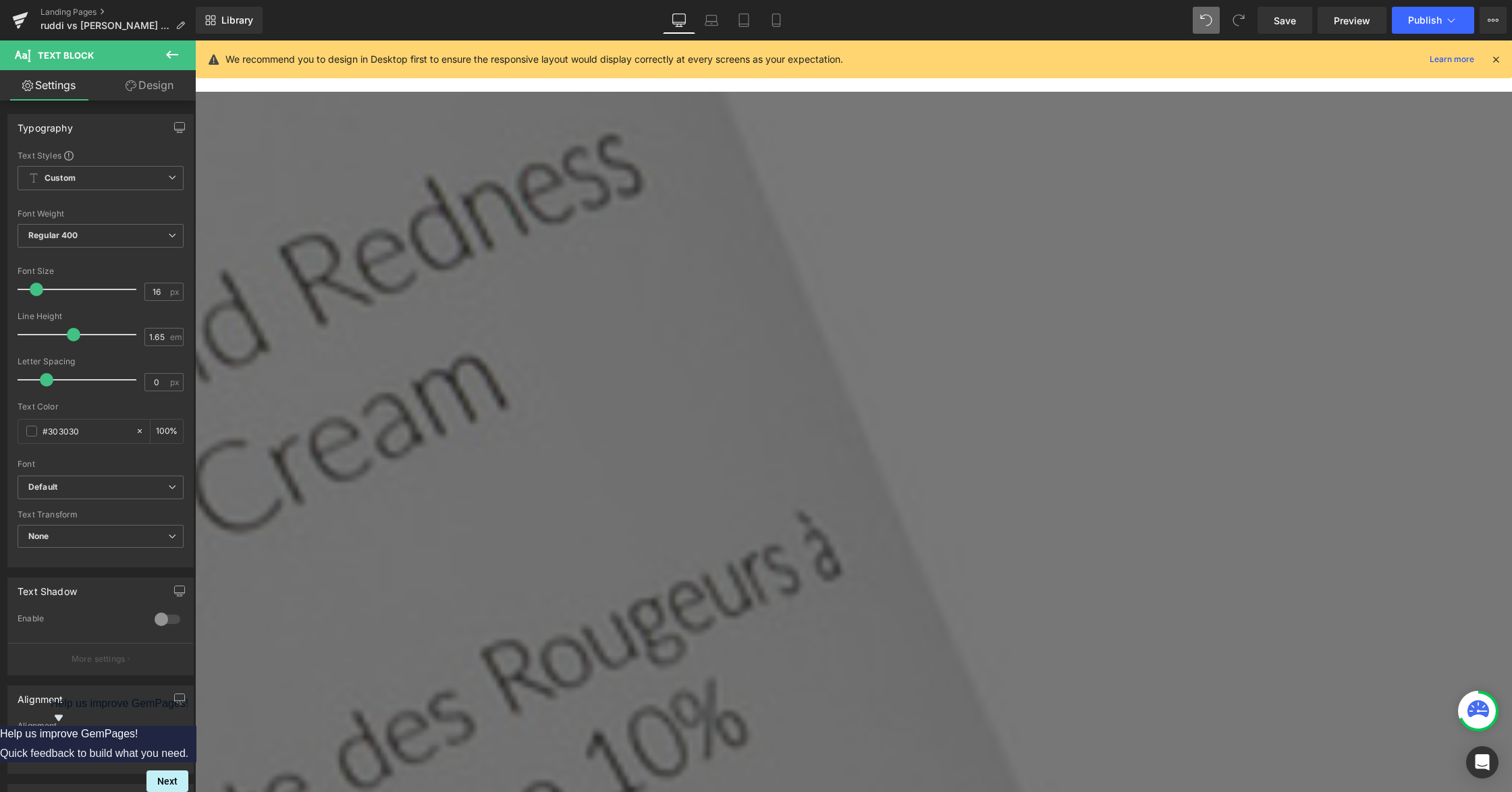
click at [195, 41] on icon at bounding box center [195, 41] width 0 height 0
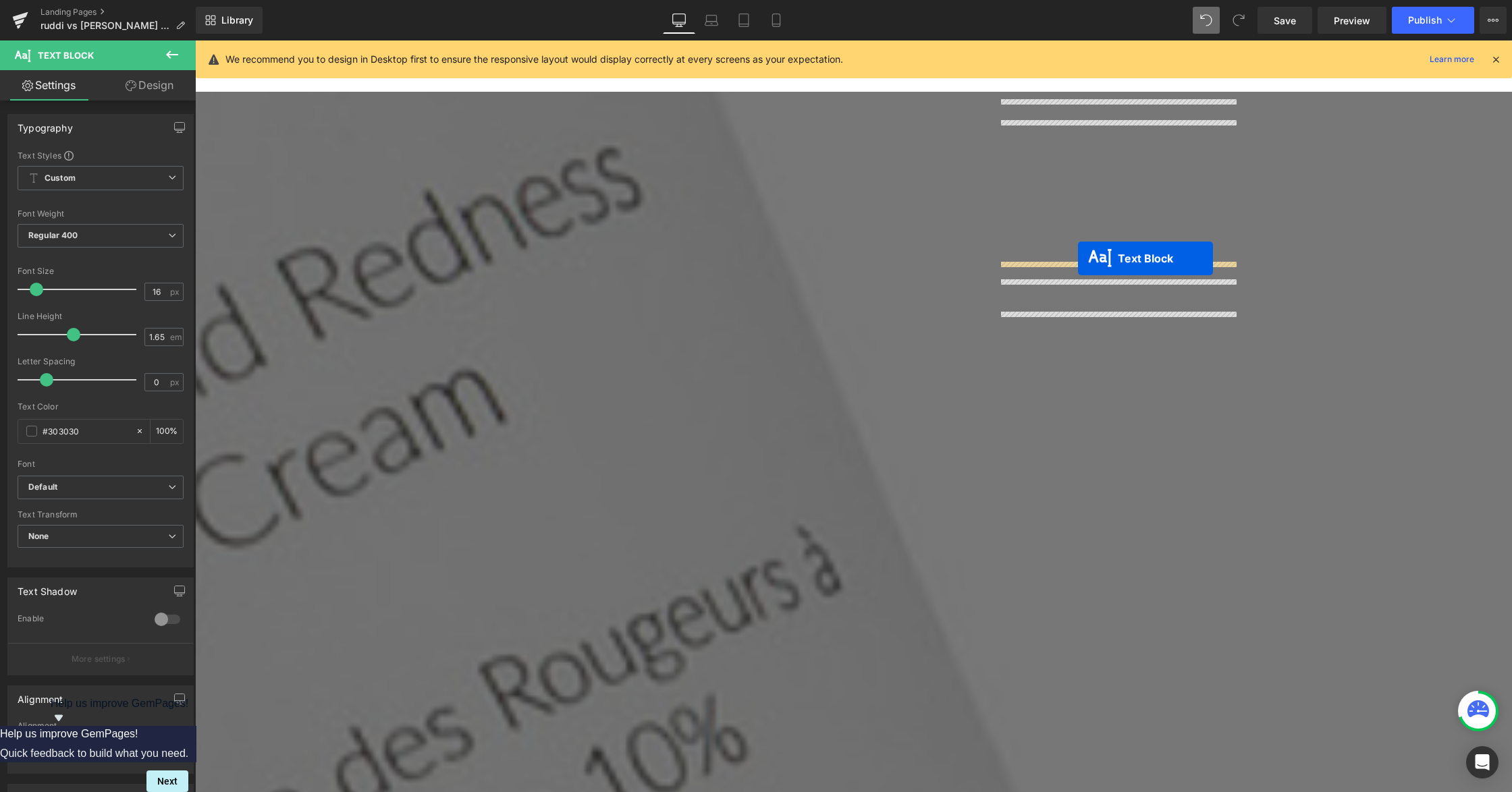
drag, startPoint x: 807, startPoint y: 535, endPoint x: 1078, endPoint y: 259, distance: 386.8
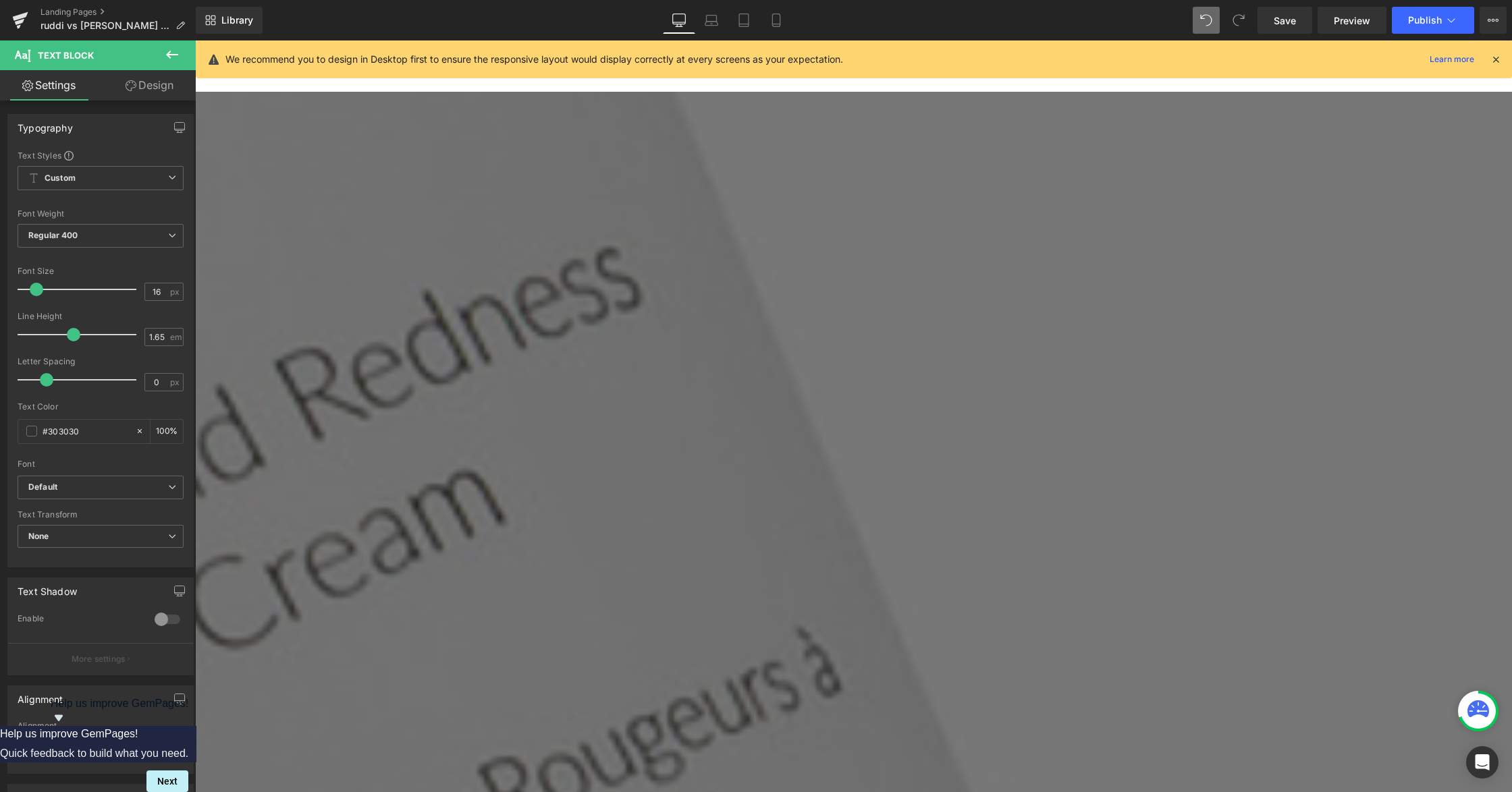
scroll to position [2521, 0]
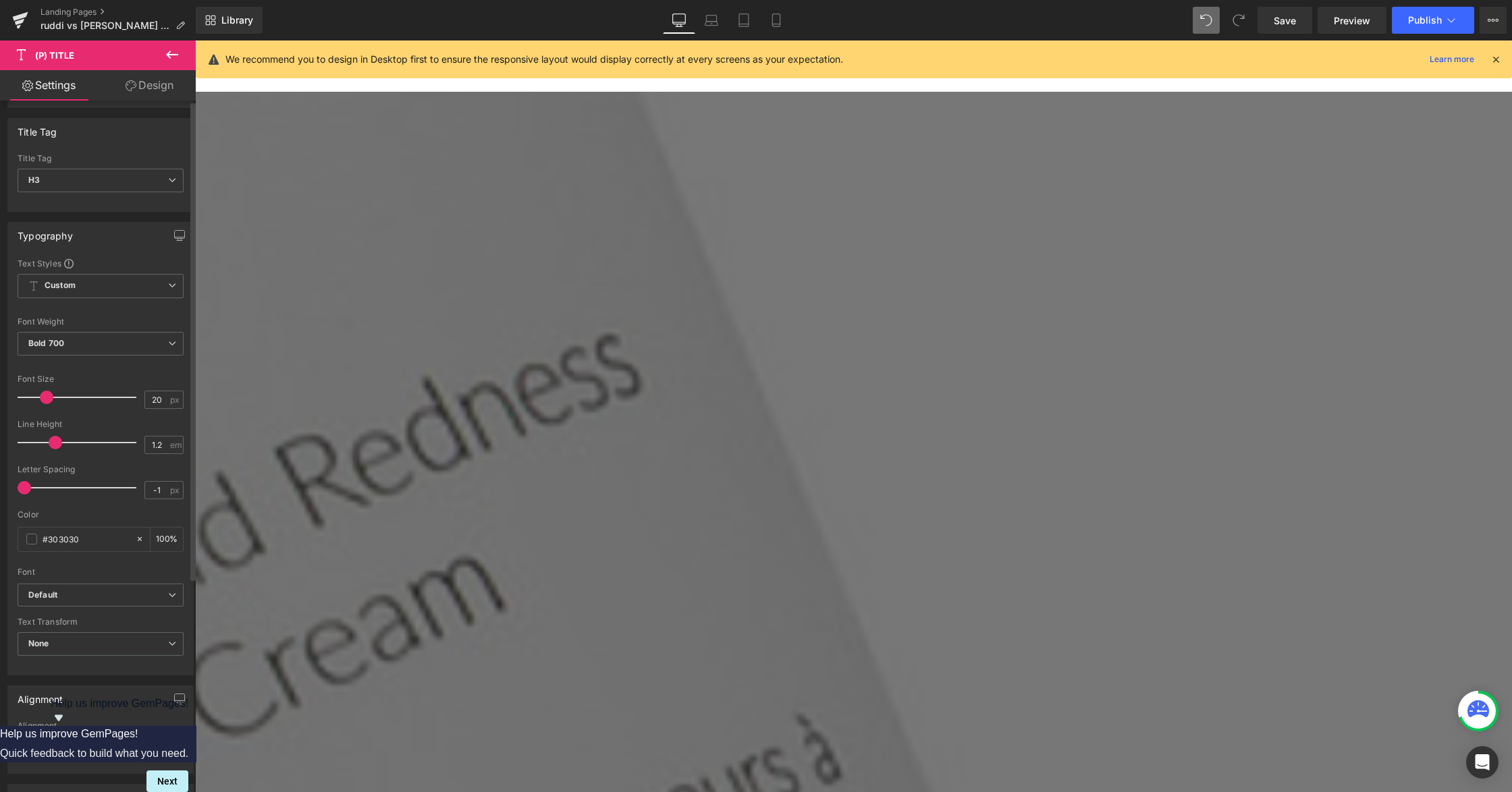
scroll to position [0, 0]
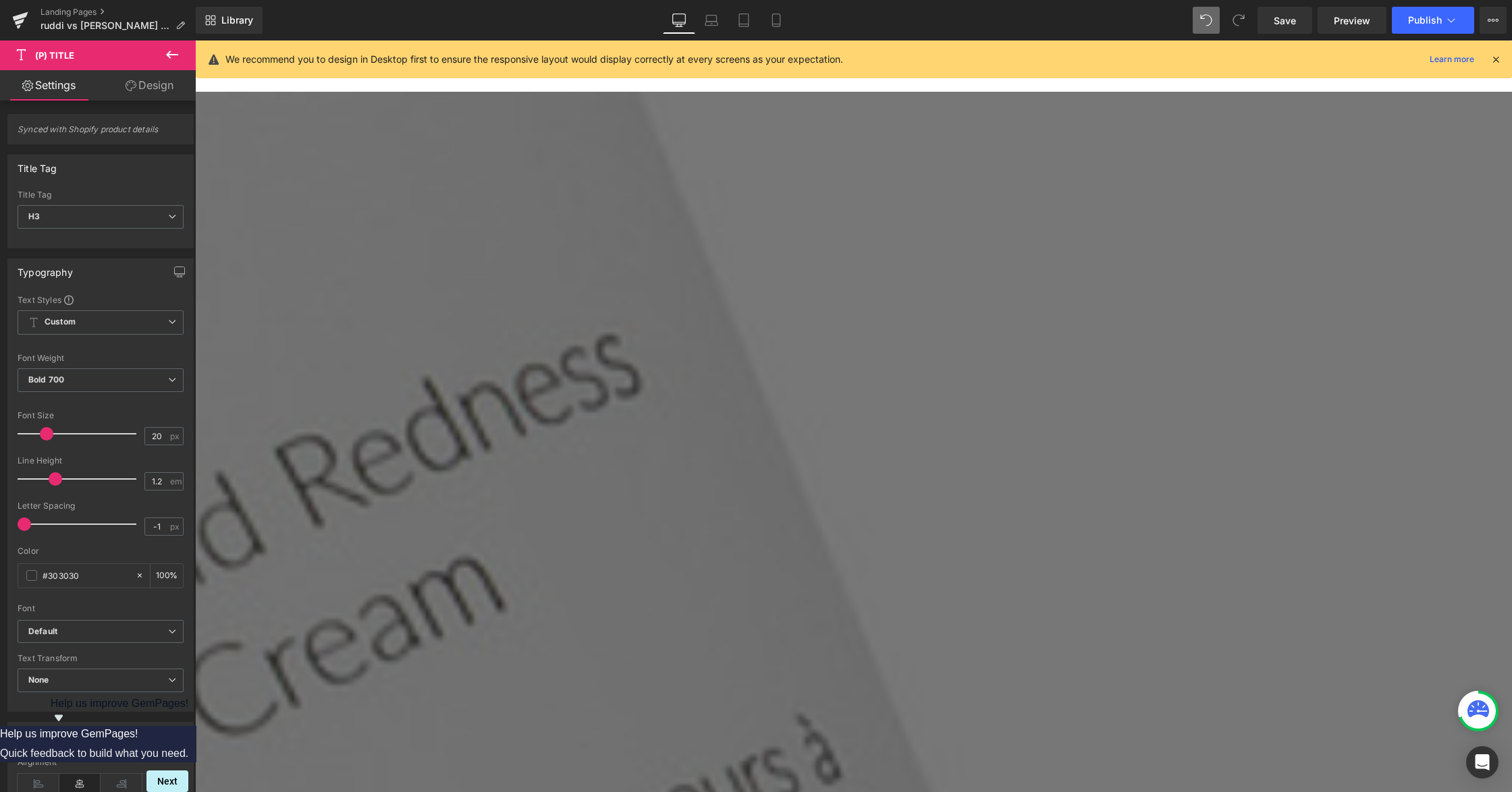
click at [166, 55] on icon at bounding box center [172, 54] width 16 height 16
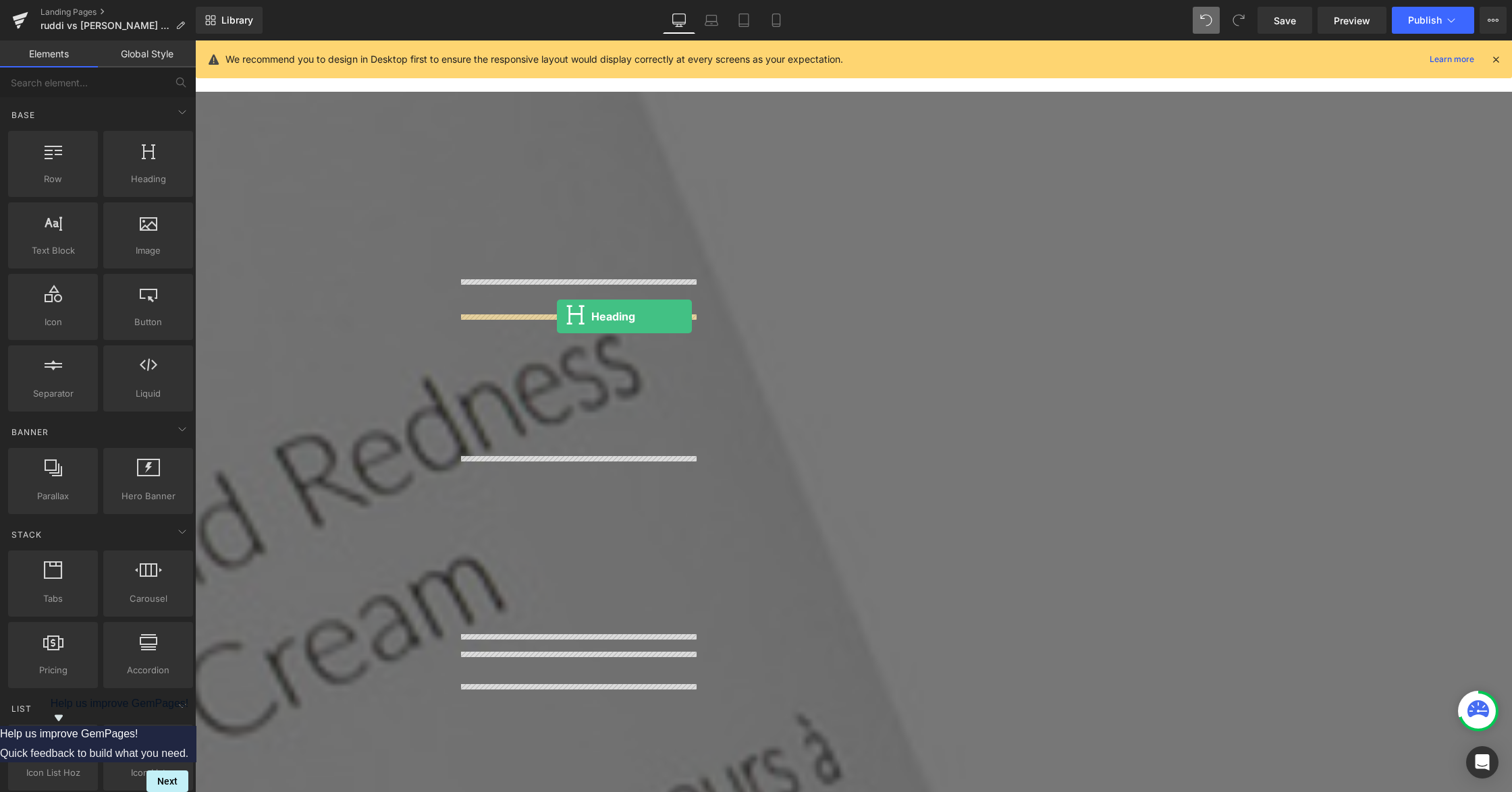
drag, startPoint x: 317, startPoint y: 194, endPoint x: 557, endPoint y: 317, distance: 269.7
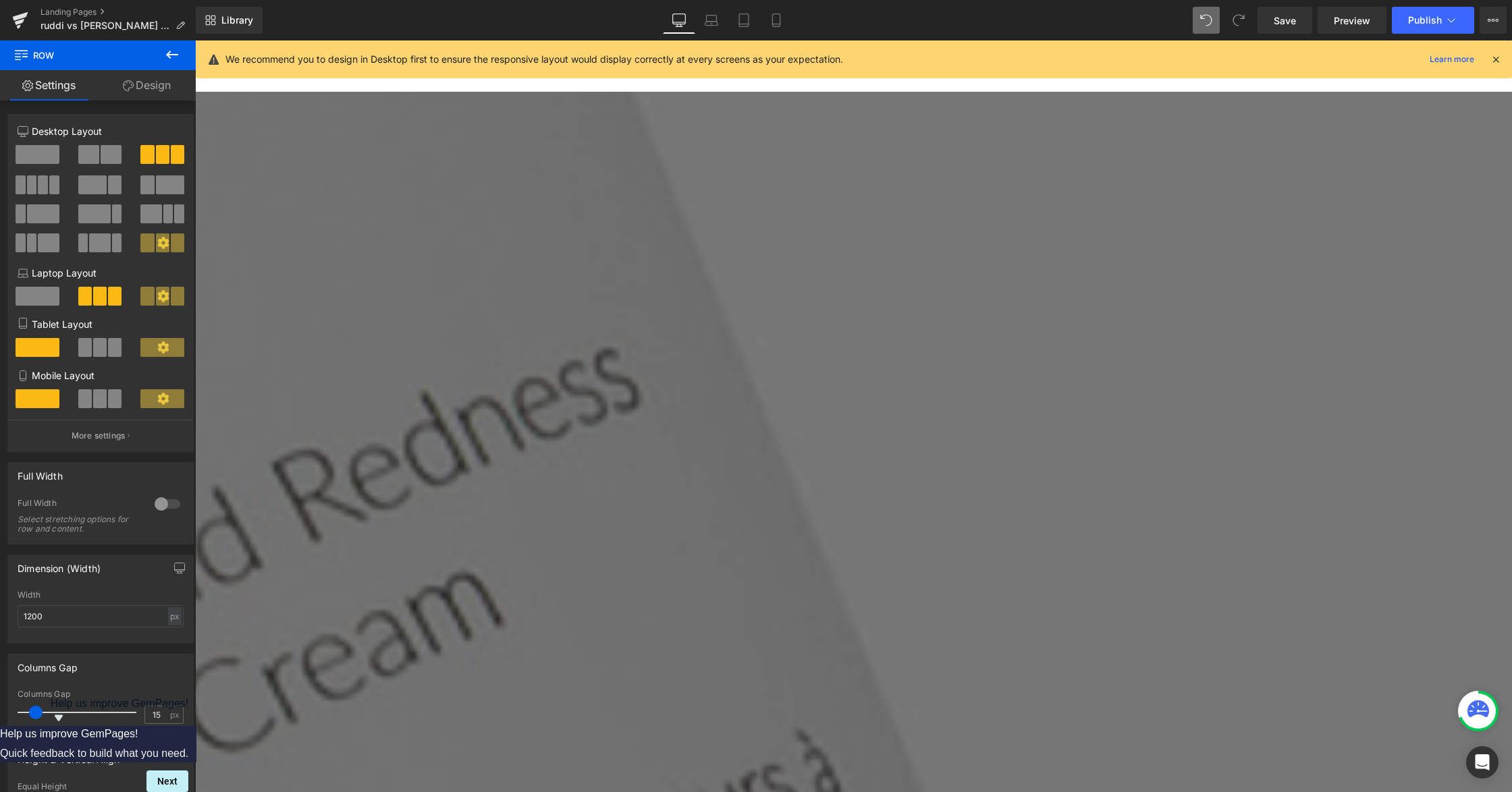
click at [195, 41] on icon at bounding box center [195, 41] width 0 height 0
click at [195, 41] on link at bounding box center [195, 41] width 0 height 0
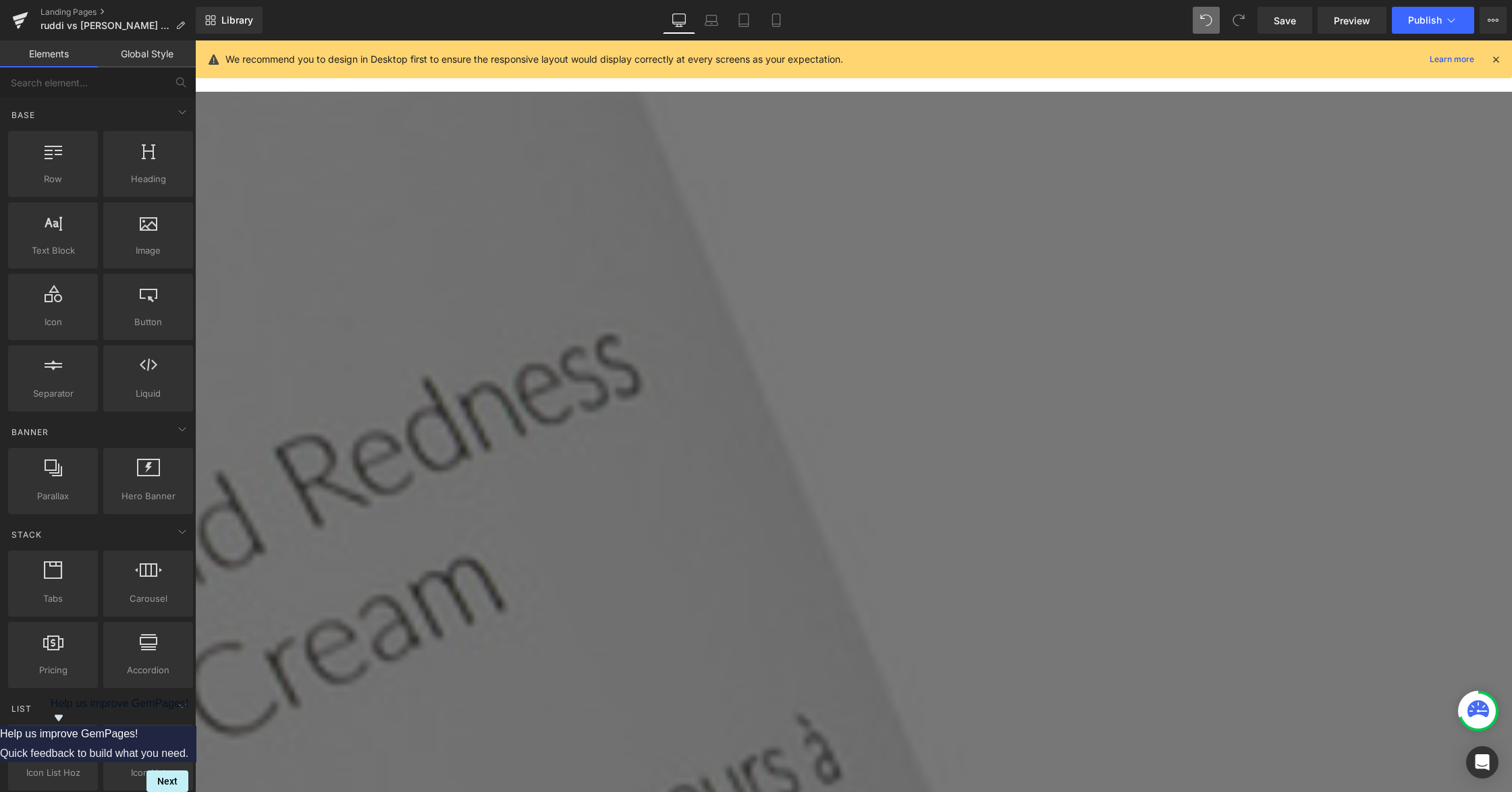
click at [195, 41] on link at bounding box center [195, 41] width 0 height 0
click at [195, 41] on icon at bounding box center [195, 41] width 0 height 0
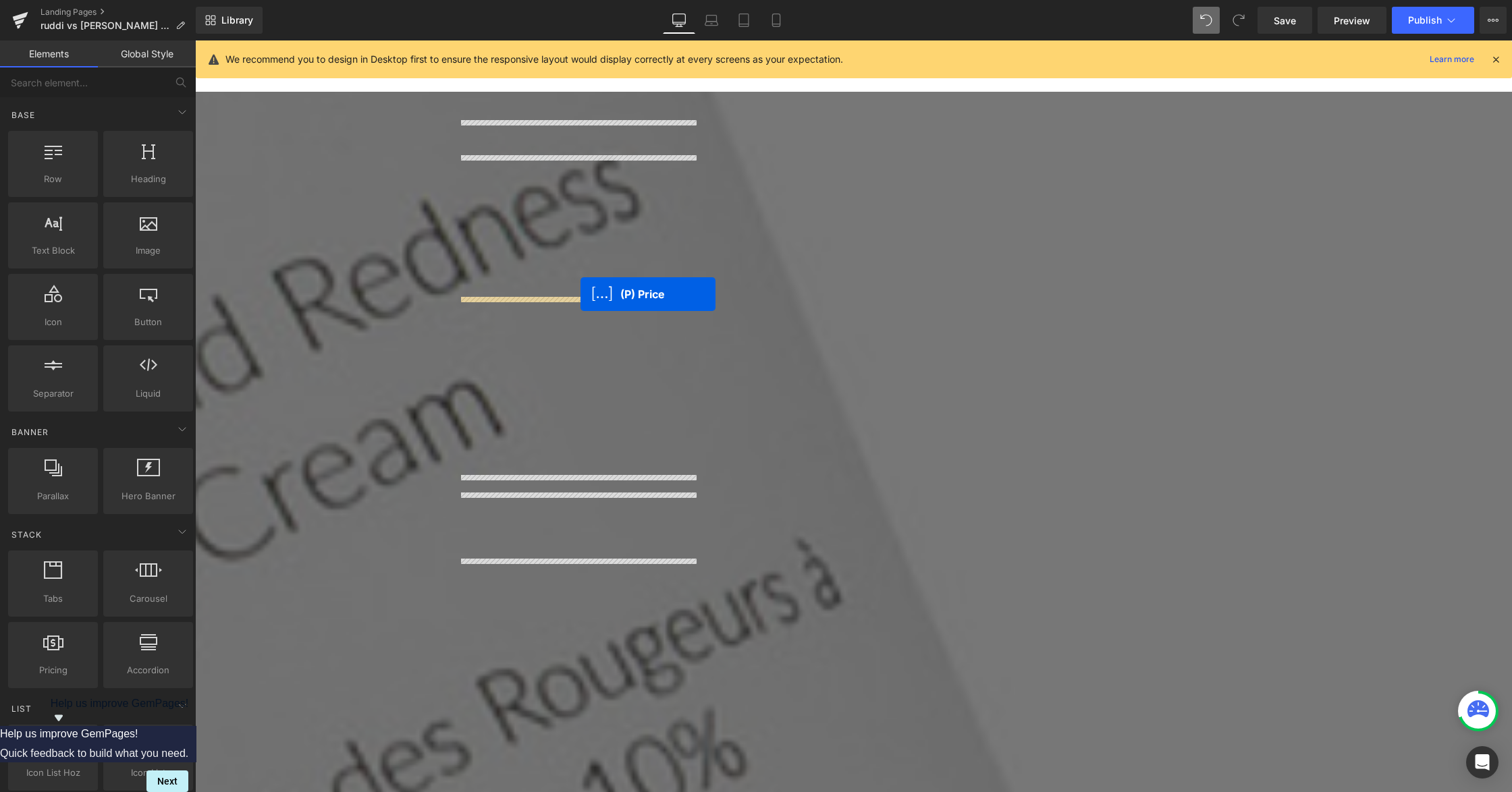
scroll to position [2531, 0]
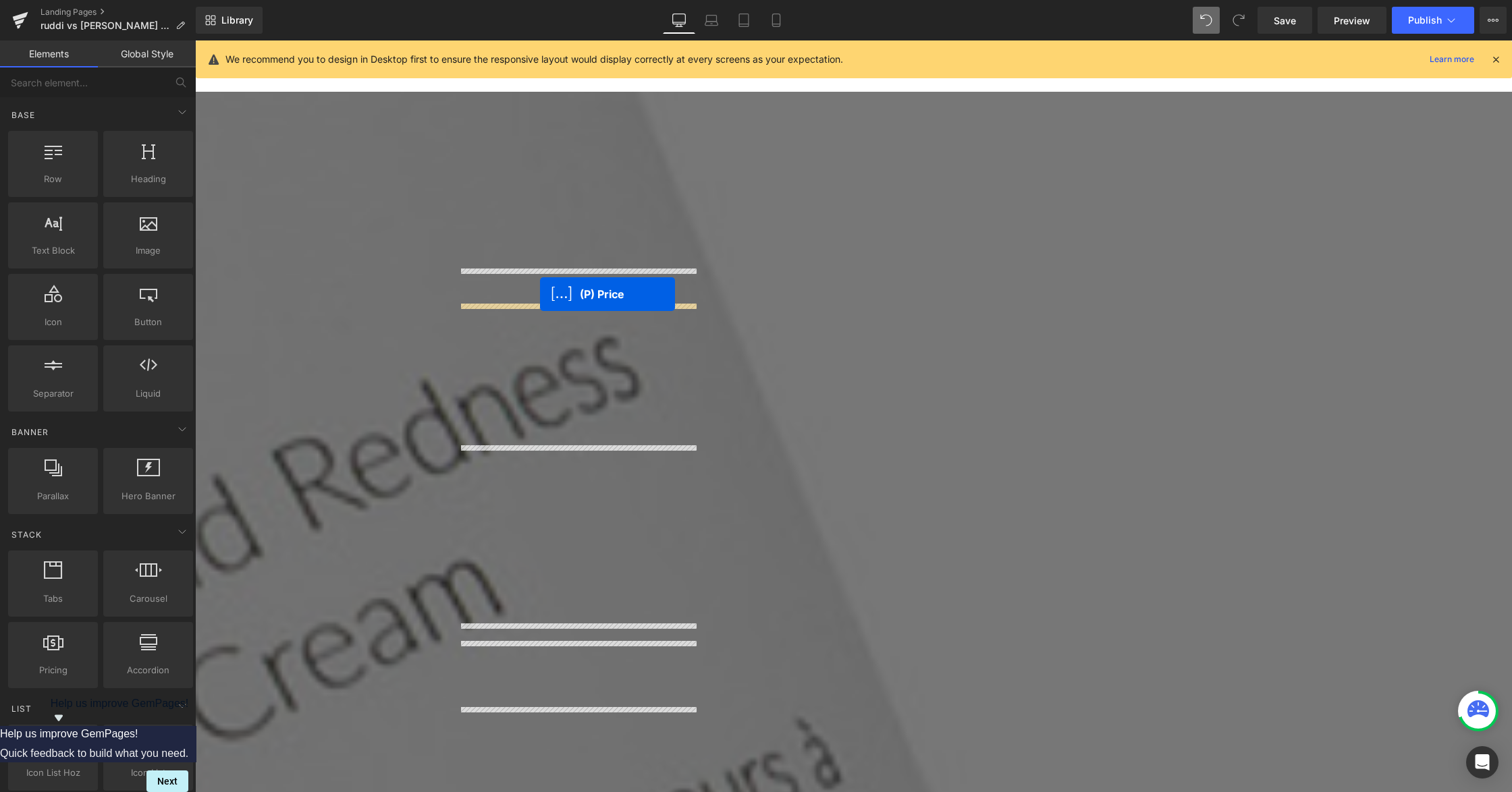
drag, startPoint x: 546, startPoint y: 467, endPoint x: 540, endPoint y: 295, distance: 172.1
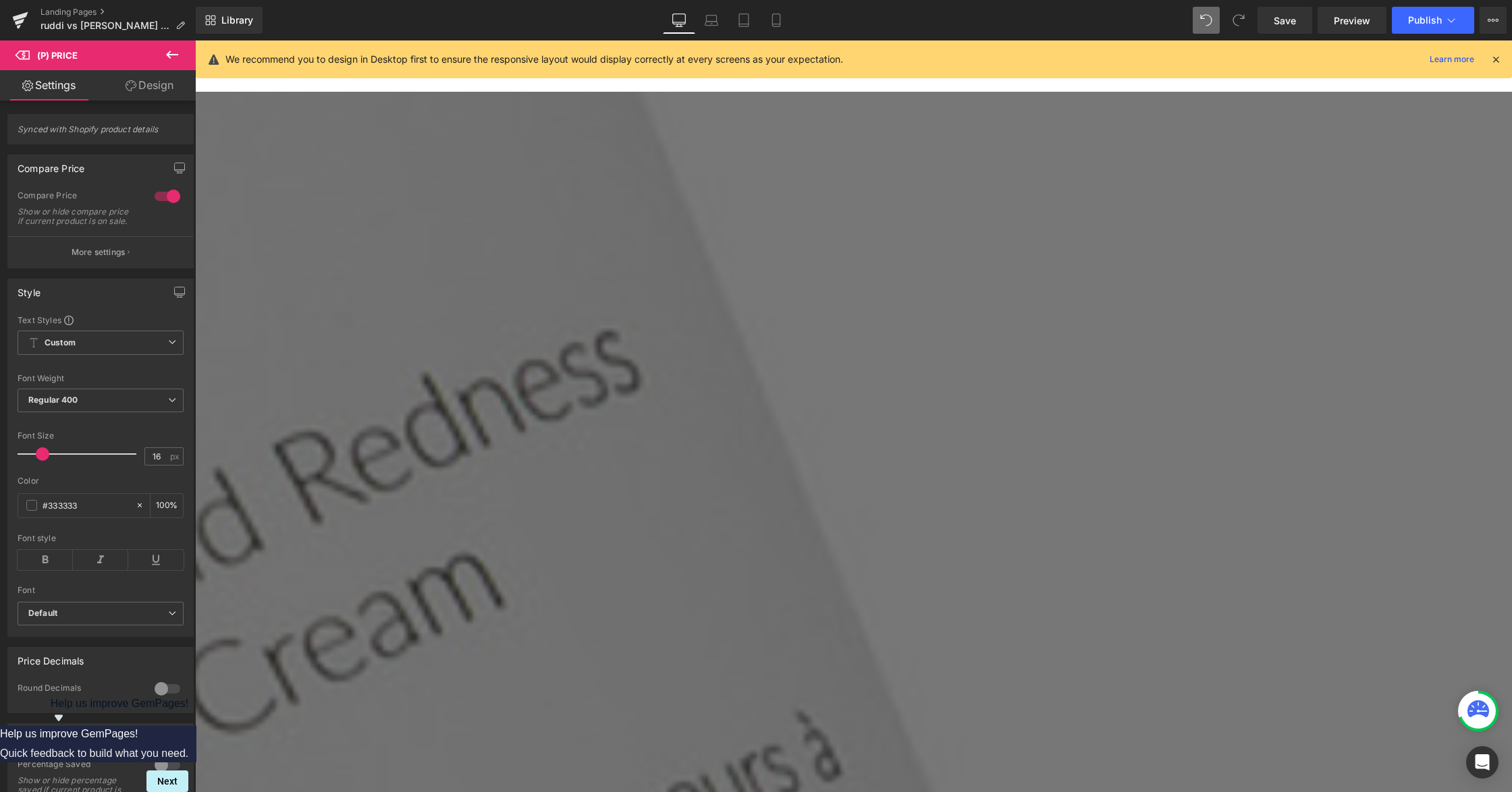
click at [195, 41] on span "(P) Price" at bounding box center [195, 41] width 0 height 0
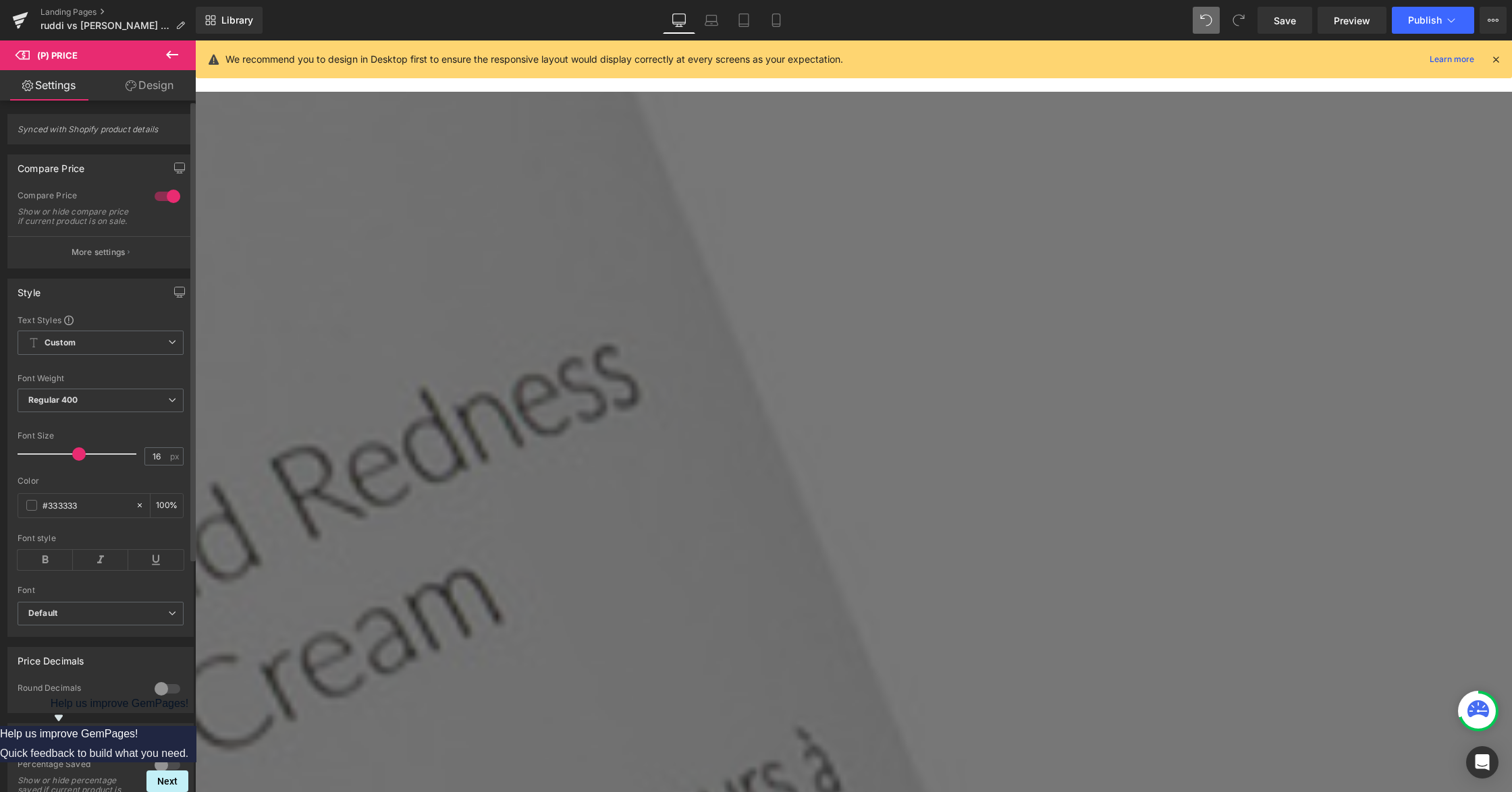
drag, startPoint x: 43, startPoint y: 466, endPoint x: 78, endPoint y: 466, distance: 35.0
click at [78, 461] on span at bounding box center [79, 454] width 14 height 14
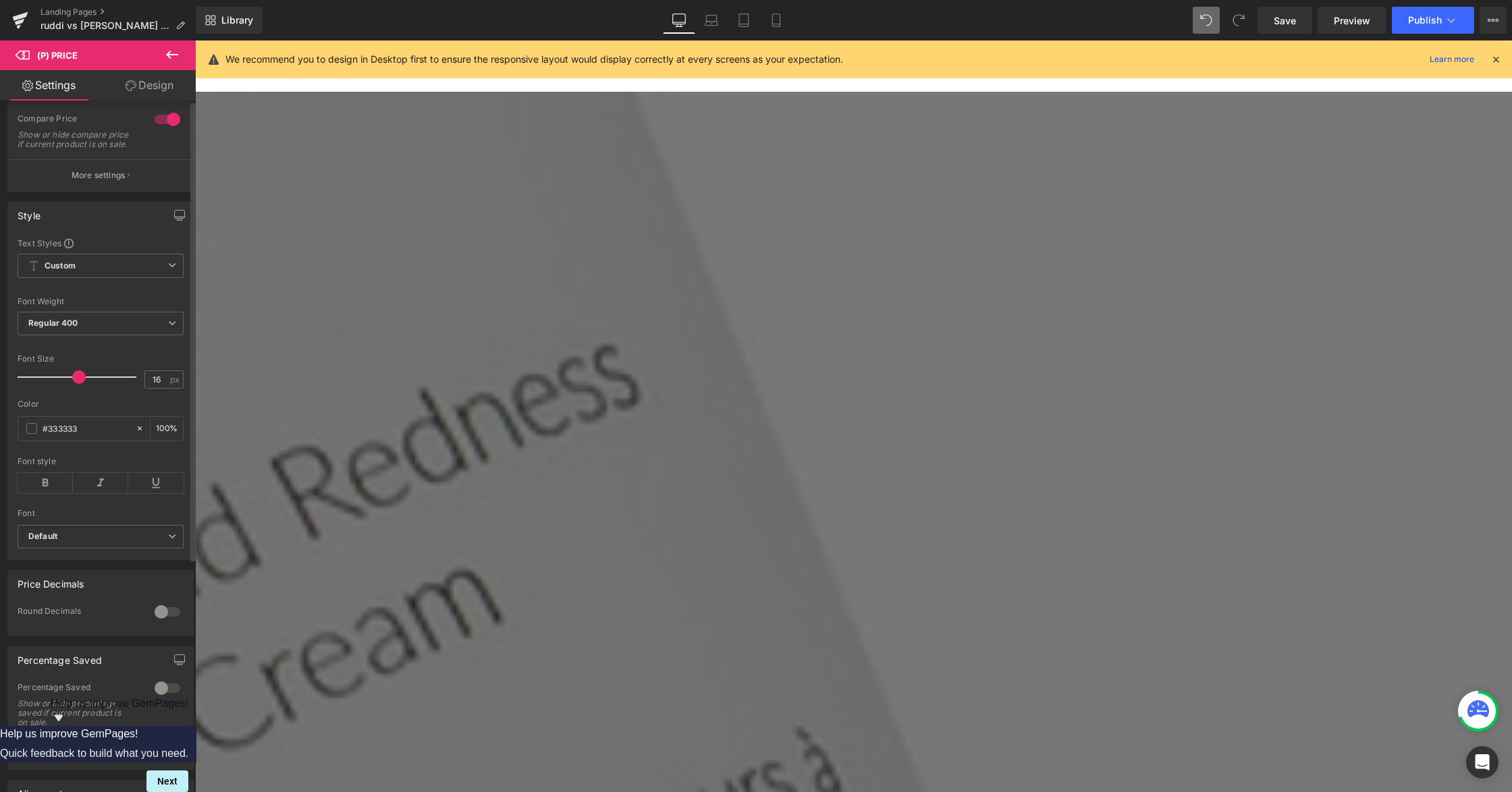
scroll to position [179, 0]
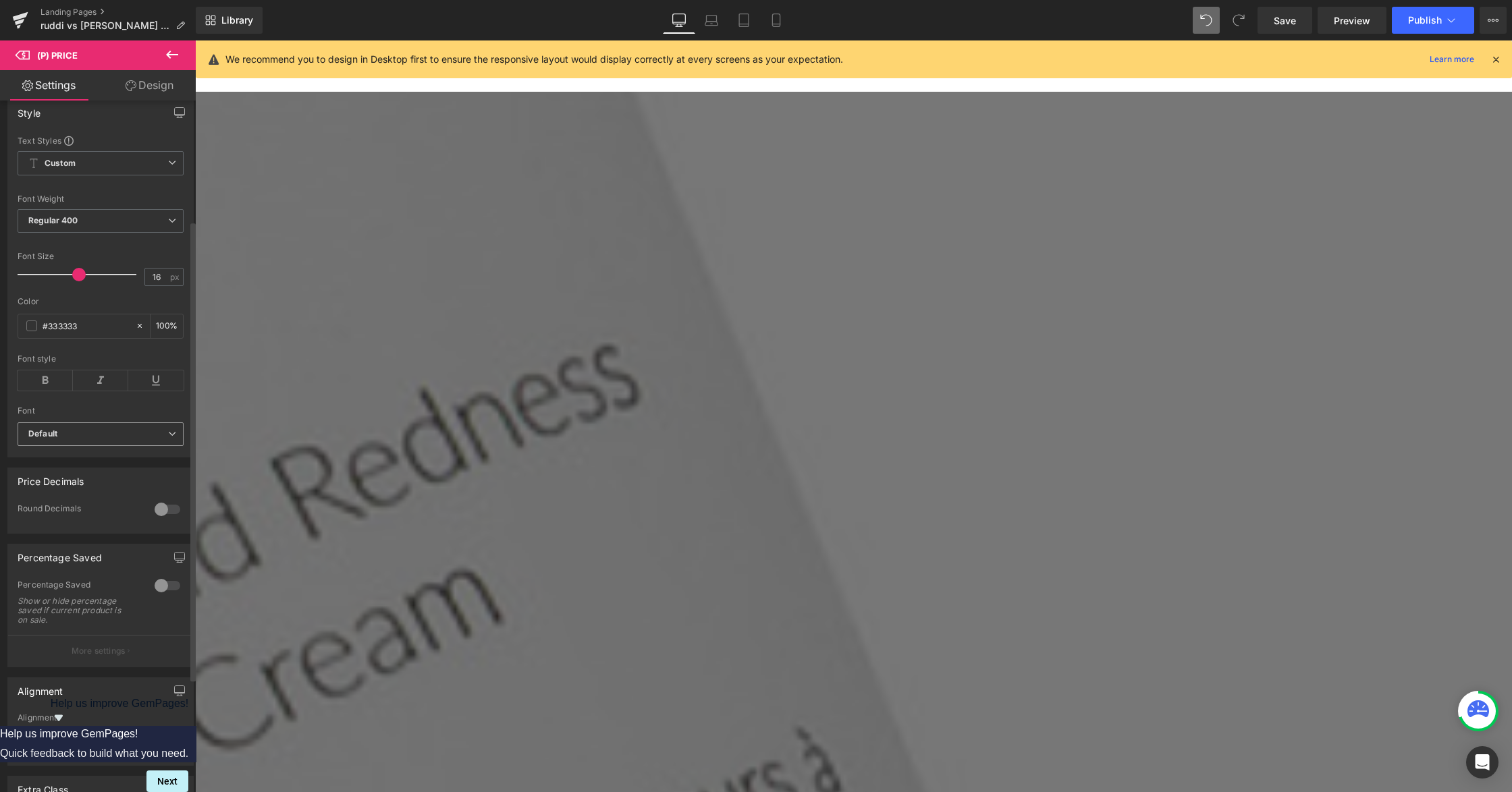
click at [89, 440] on b "Default" at bounding box center [98, 434] width 139 height 11
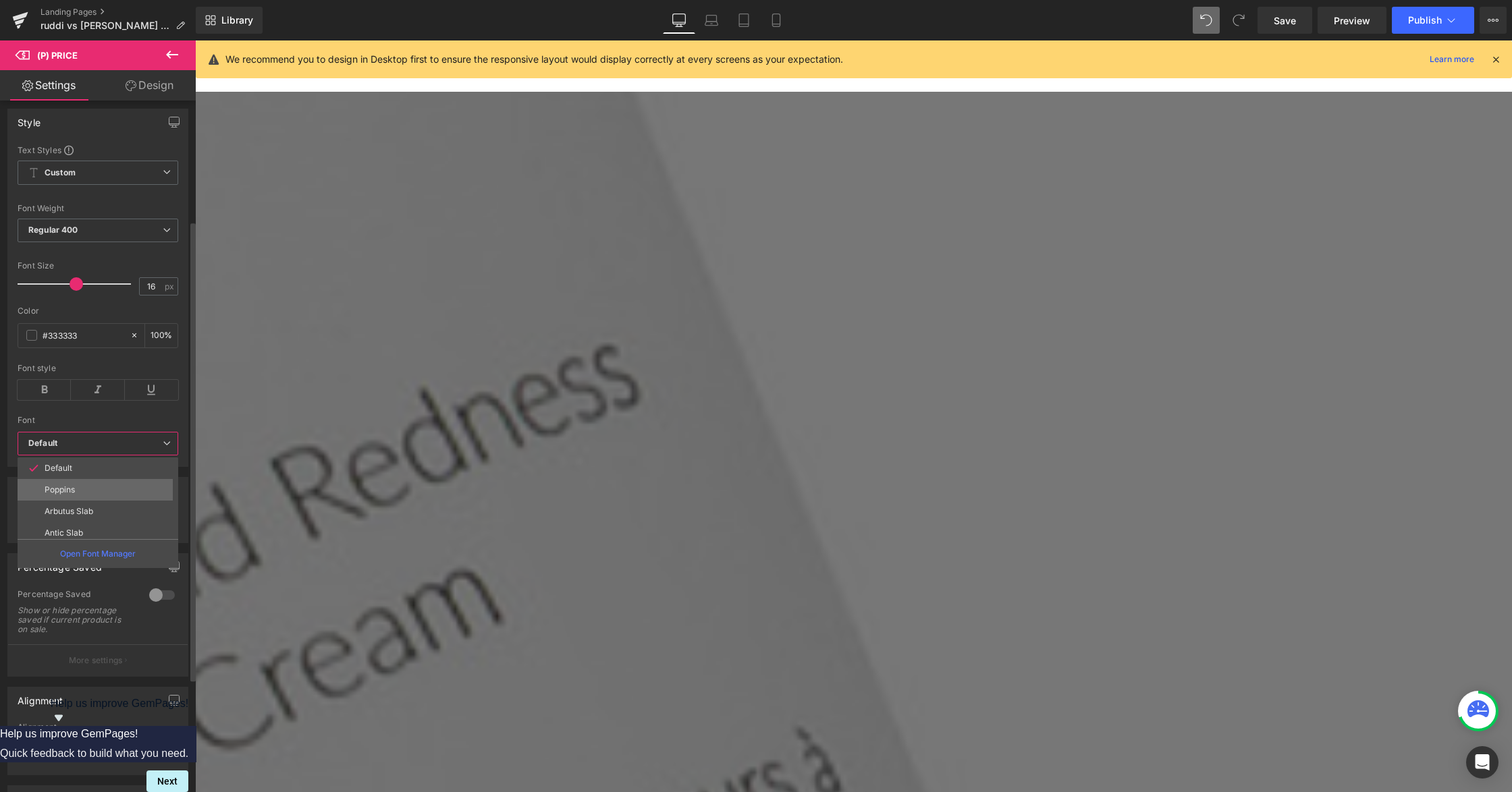
click at [93, 490] on li "Poppins" at bounding box center [100, 490] width 166 height 21
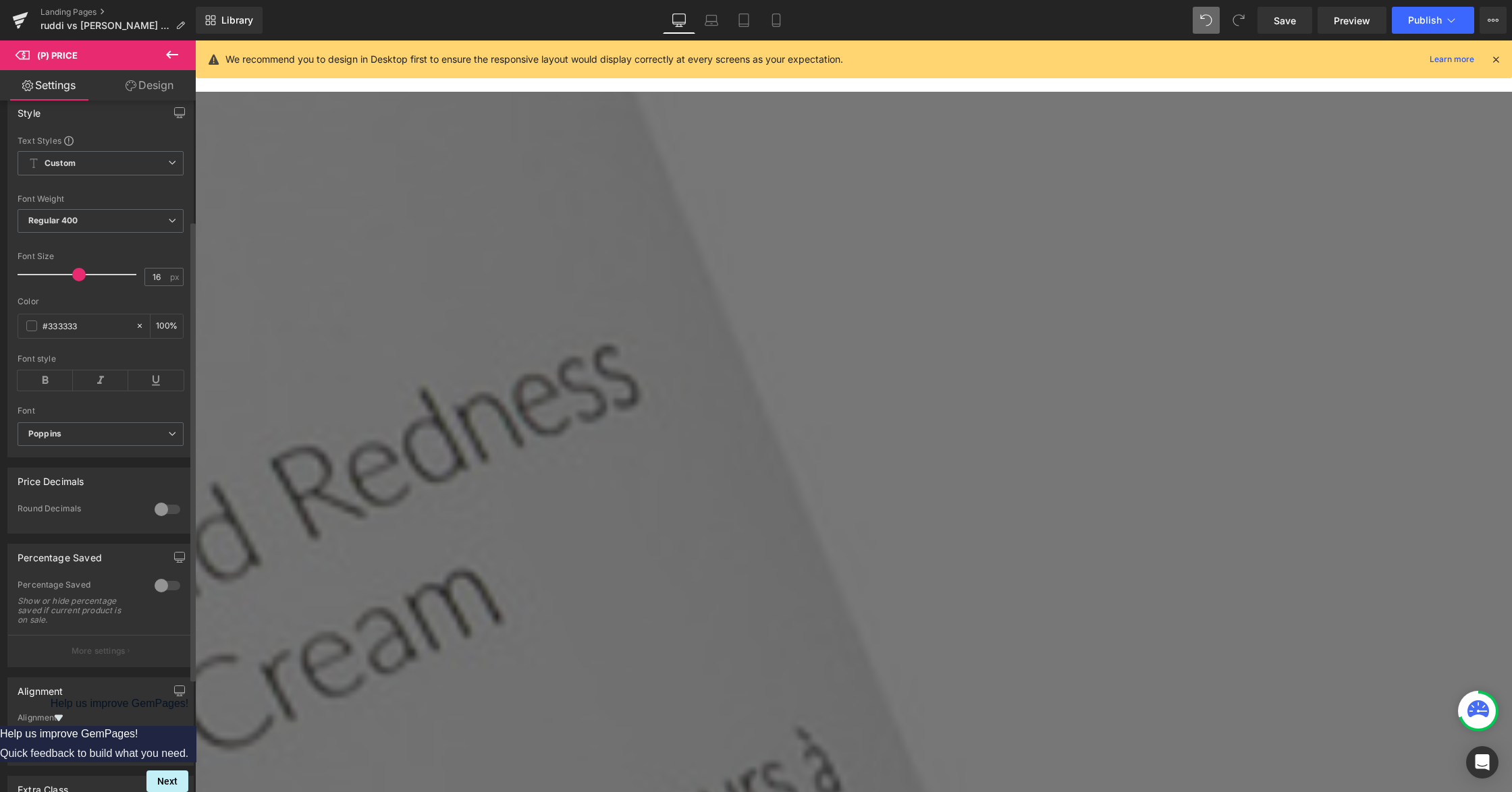
click at [87, 423] on div "Font Default Poppins Arbutus Slab Antic Slab Lato Raleway Archivo Arimo Poppins…" at bounding box center [100, 279] width 166 height 287
click at [88, 440] on b "Poppins" at bounding box center [98, 434] width 139 height 11
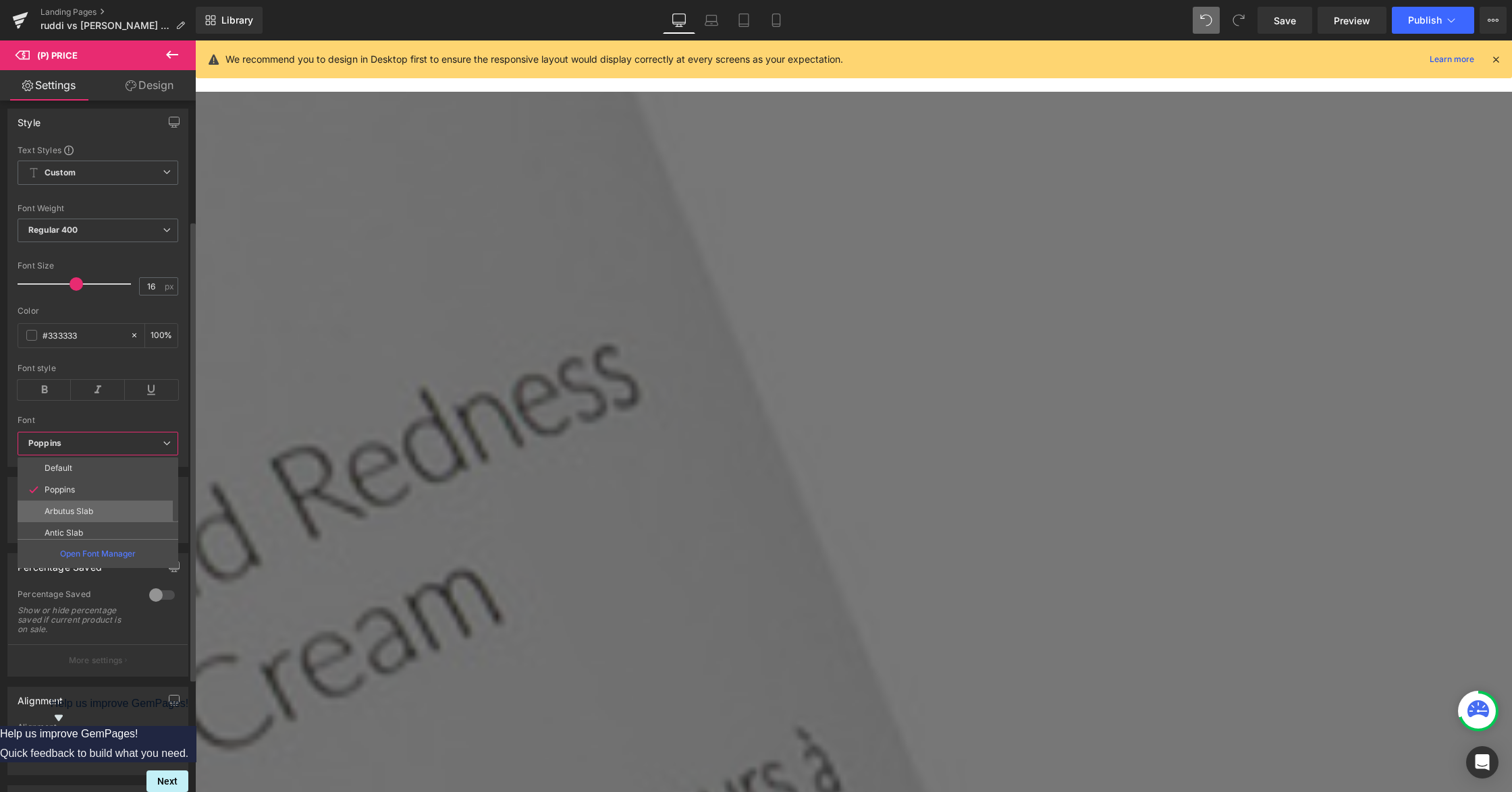
scroll to position [92, 0]
drag, startPoint x: 72, startPoint y: 452, endPoint x: 68, endPoint y: 462, distance: 10.8
click at [71, 452] on span "Poppins" at bounding box center [98, 444] width 161 height 24
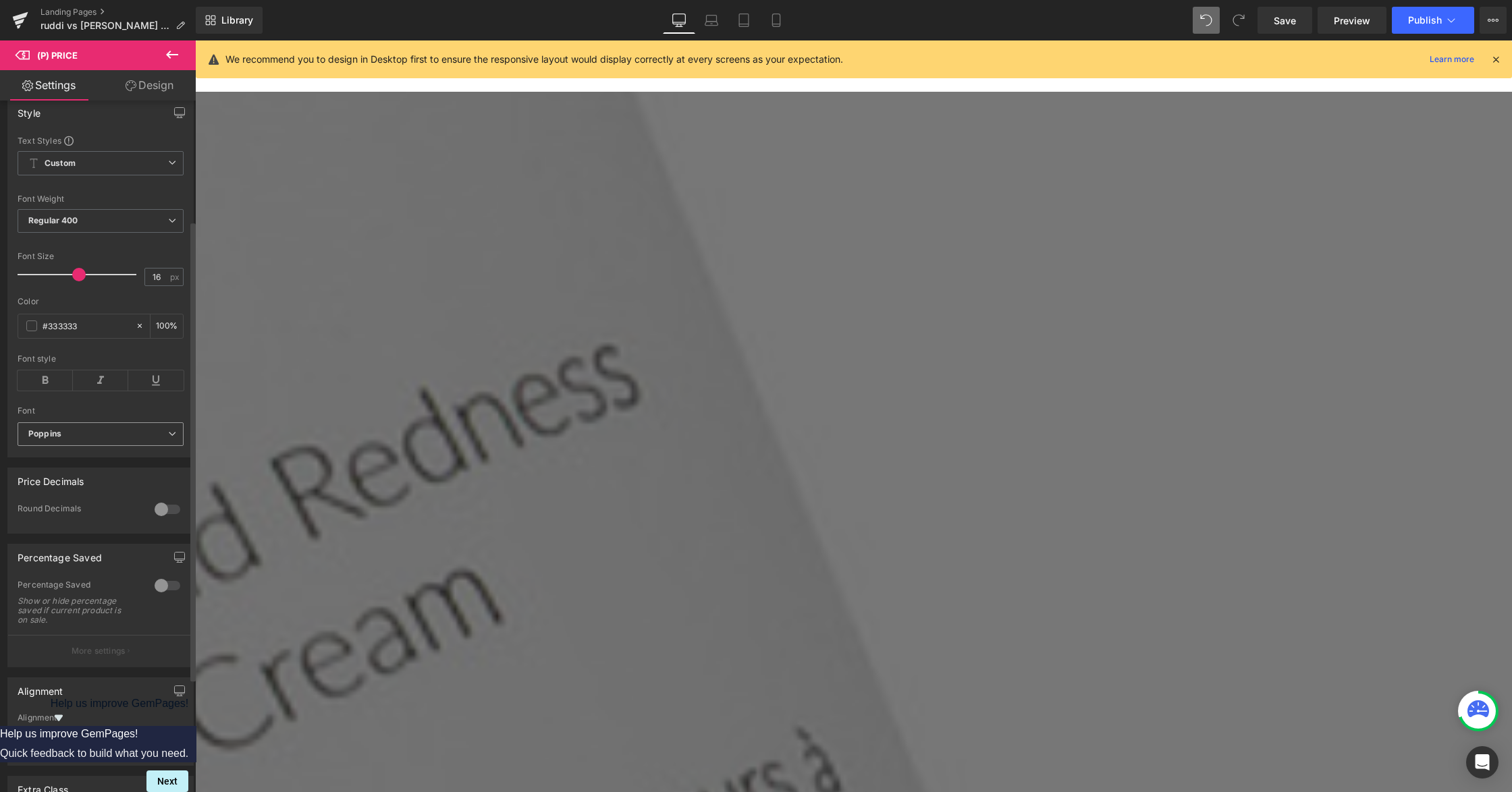
click at [66, 440] on b "Poppins" at bounding box center [98, 434] width 139 height 11
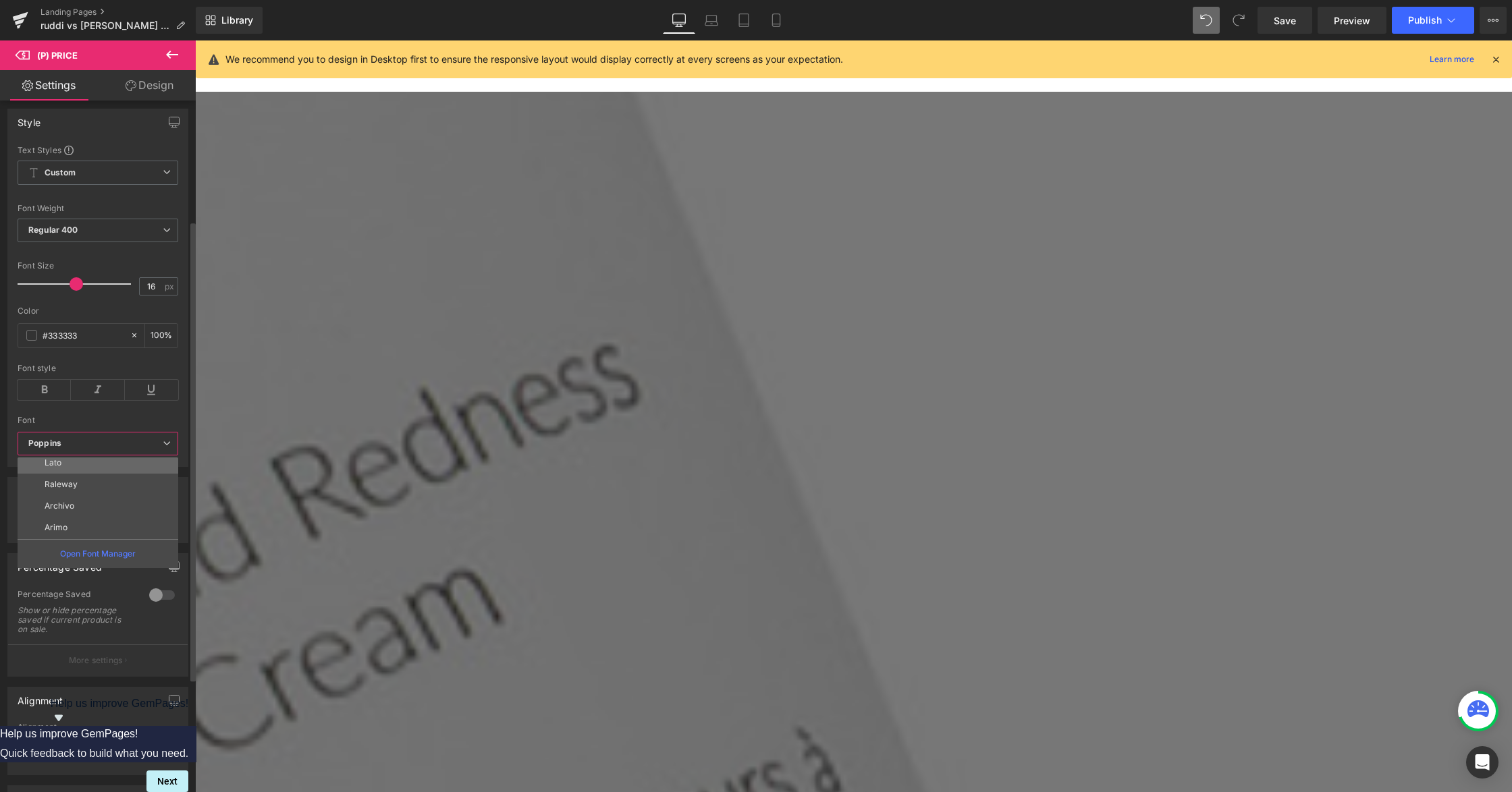
click at [60, 470] on li "Lato" at bounding box center [100, 462] width 166 height 21
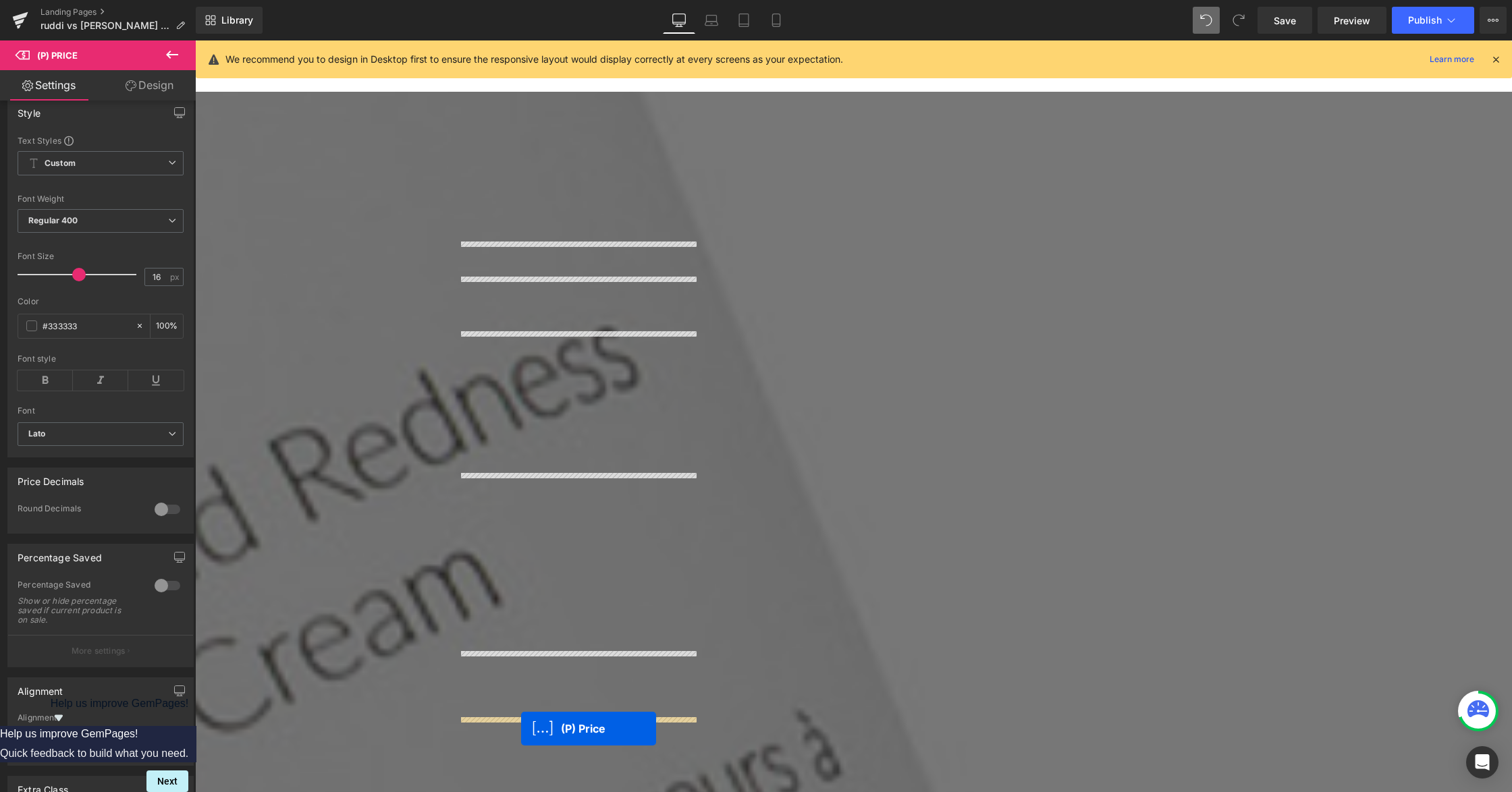
scroll to position [2572, 0]
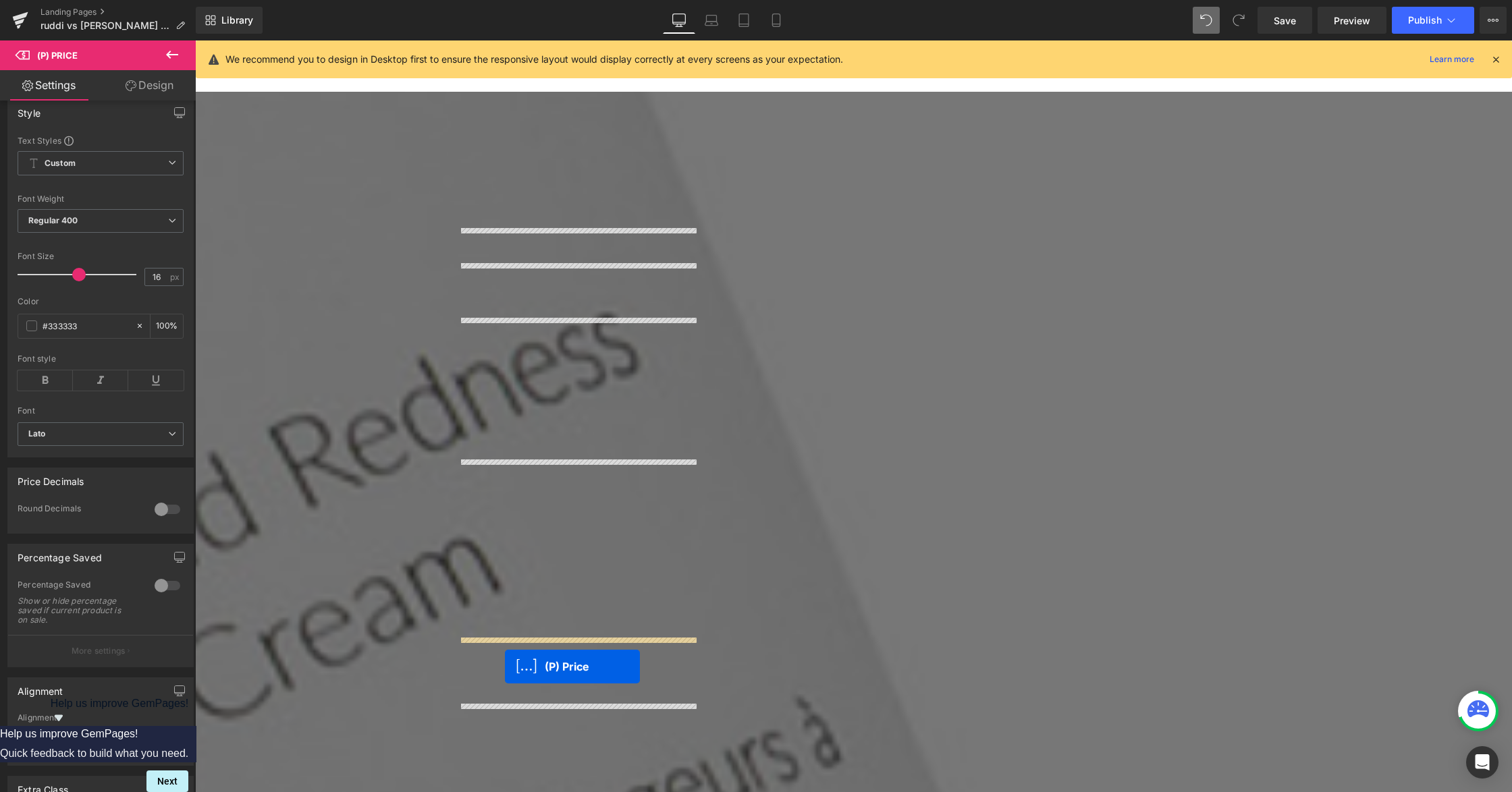
drag, startPoint x: 516, startPoint y: 680, endPoint x: 506, endPoint y: 667, distance: 16.4
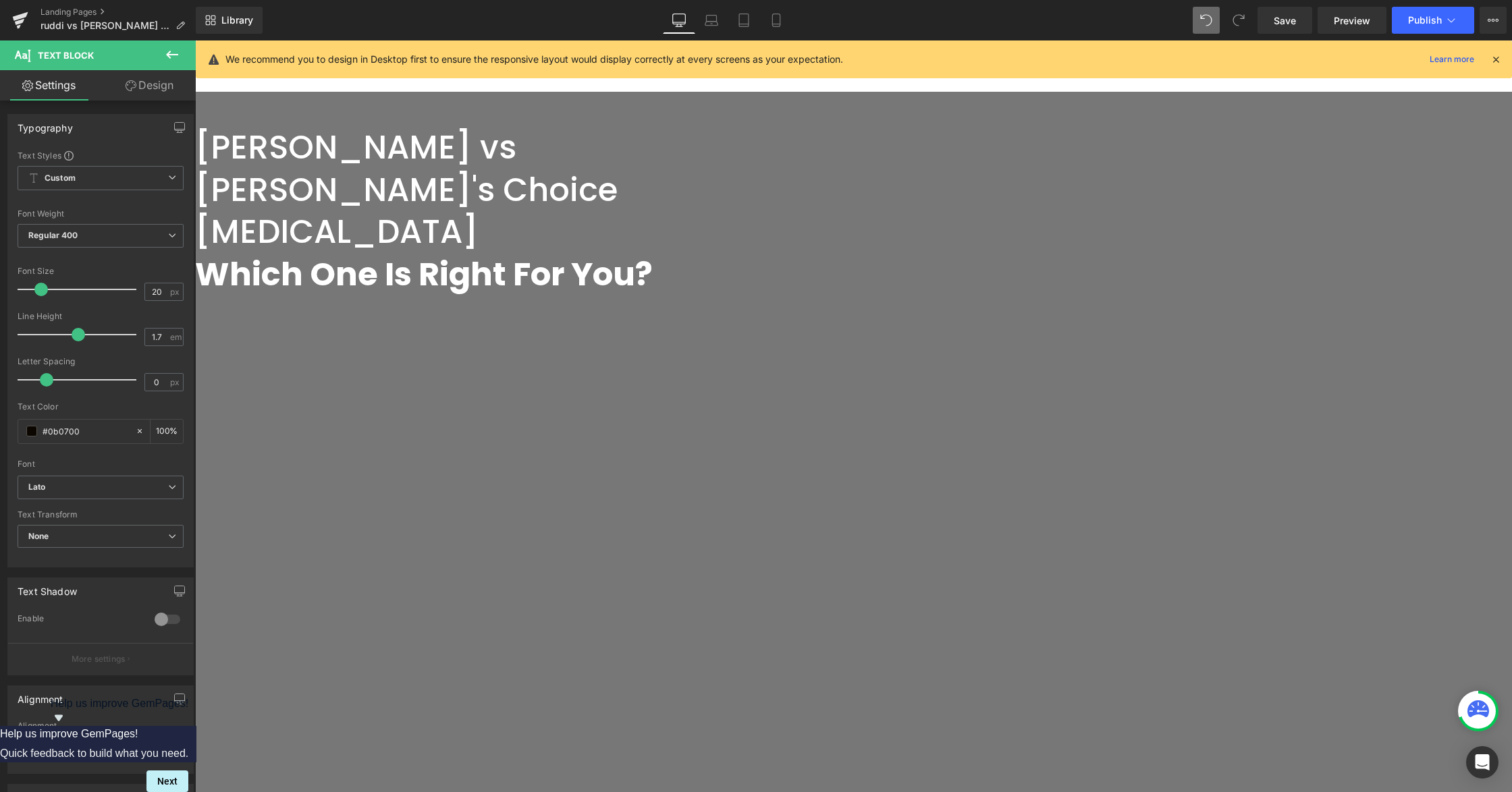
scroll to position [450, 0]
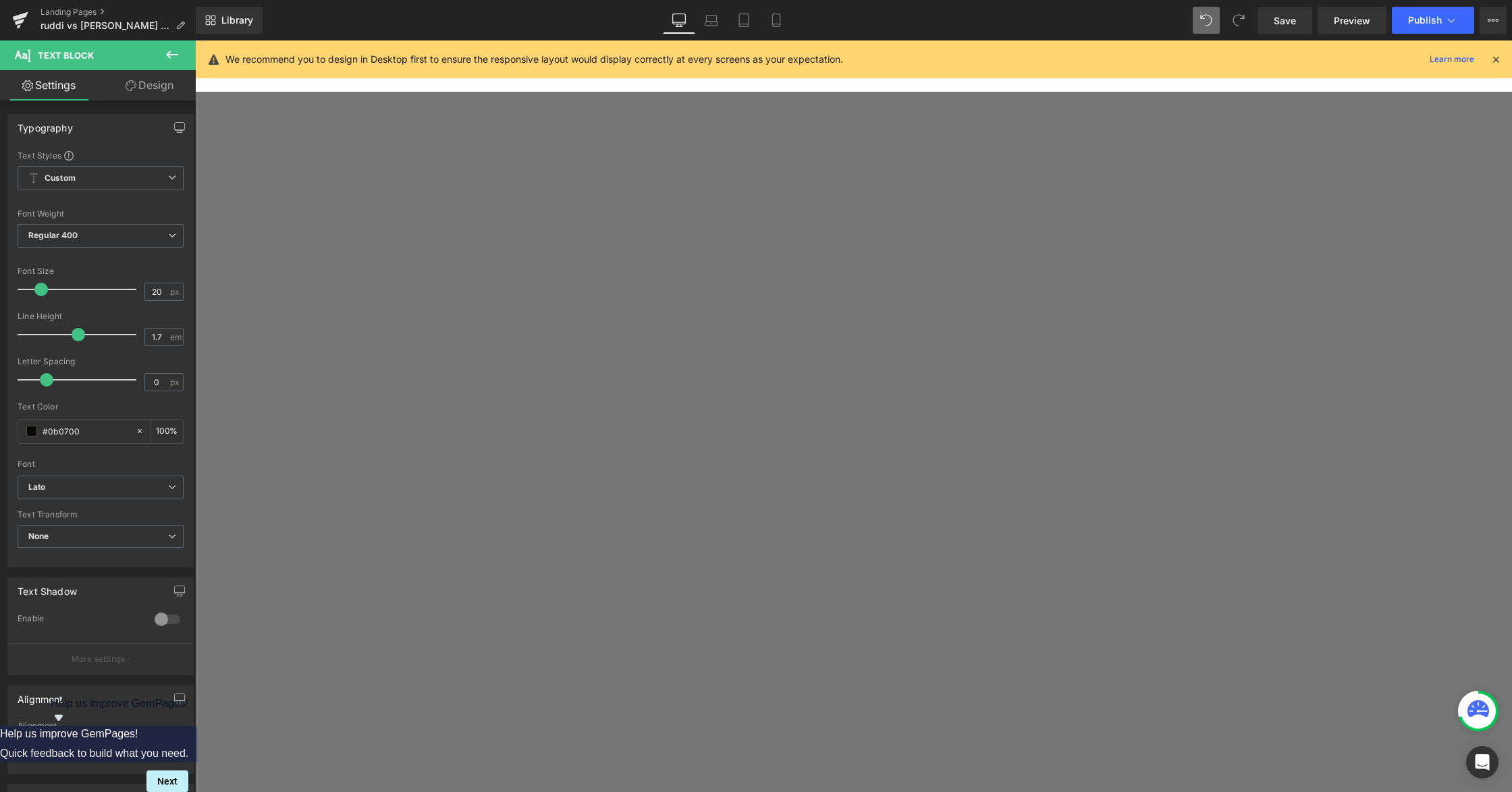
click at [195, 41] on icon at bounding box center [195, 41] width 0 height 0
click at [195, 41] on link at bounding box center [195, 41] width 0 height 0
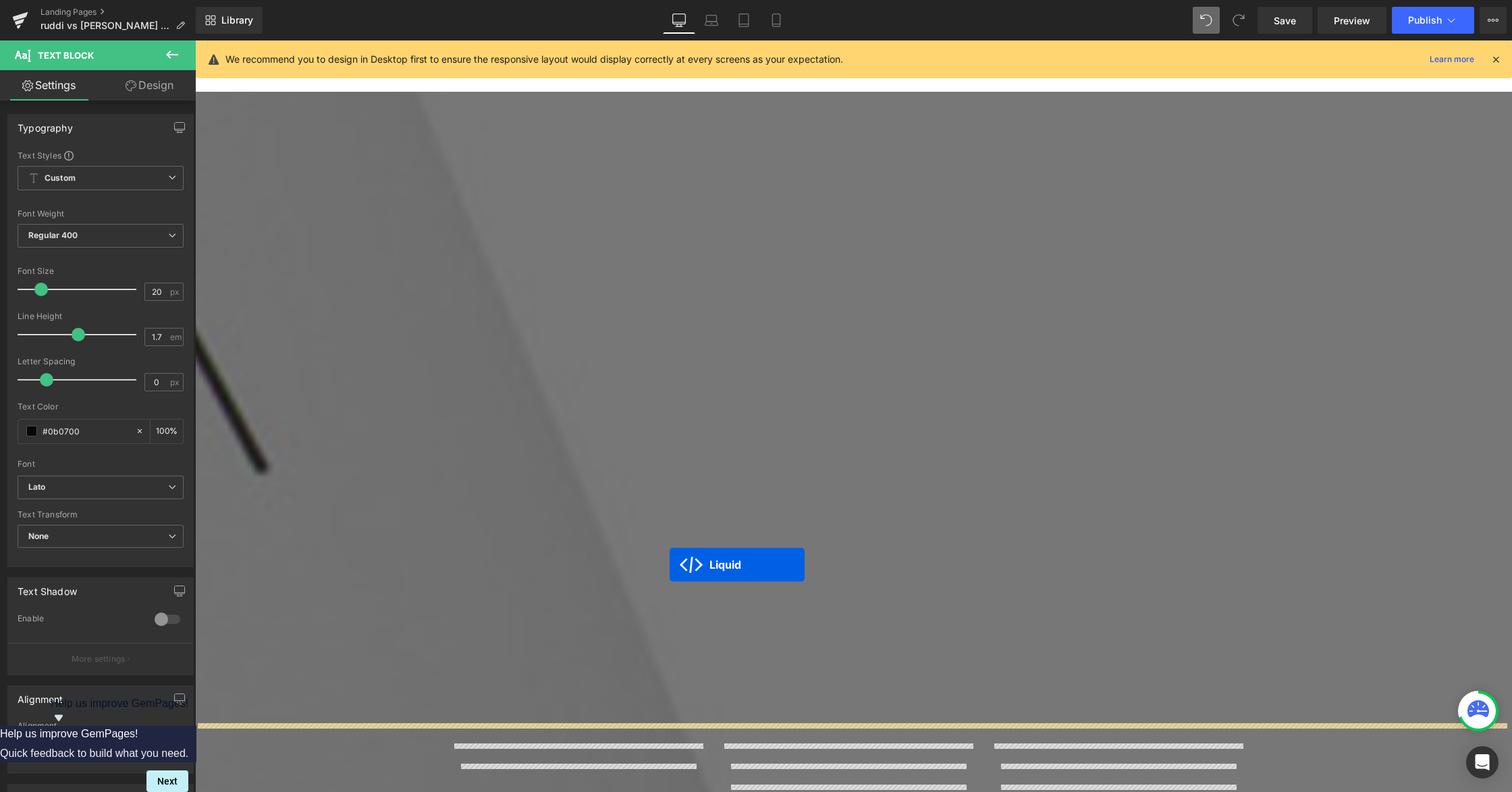
scroll to position [2586, 0]
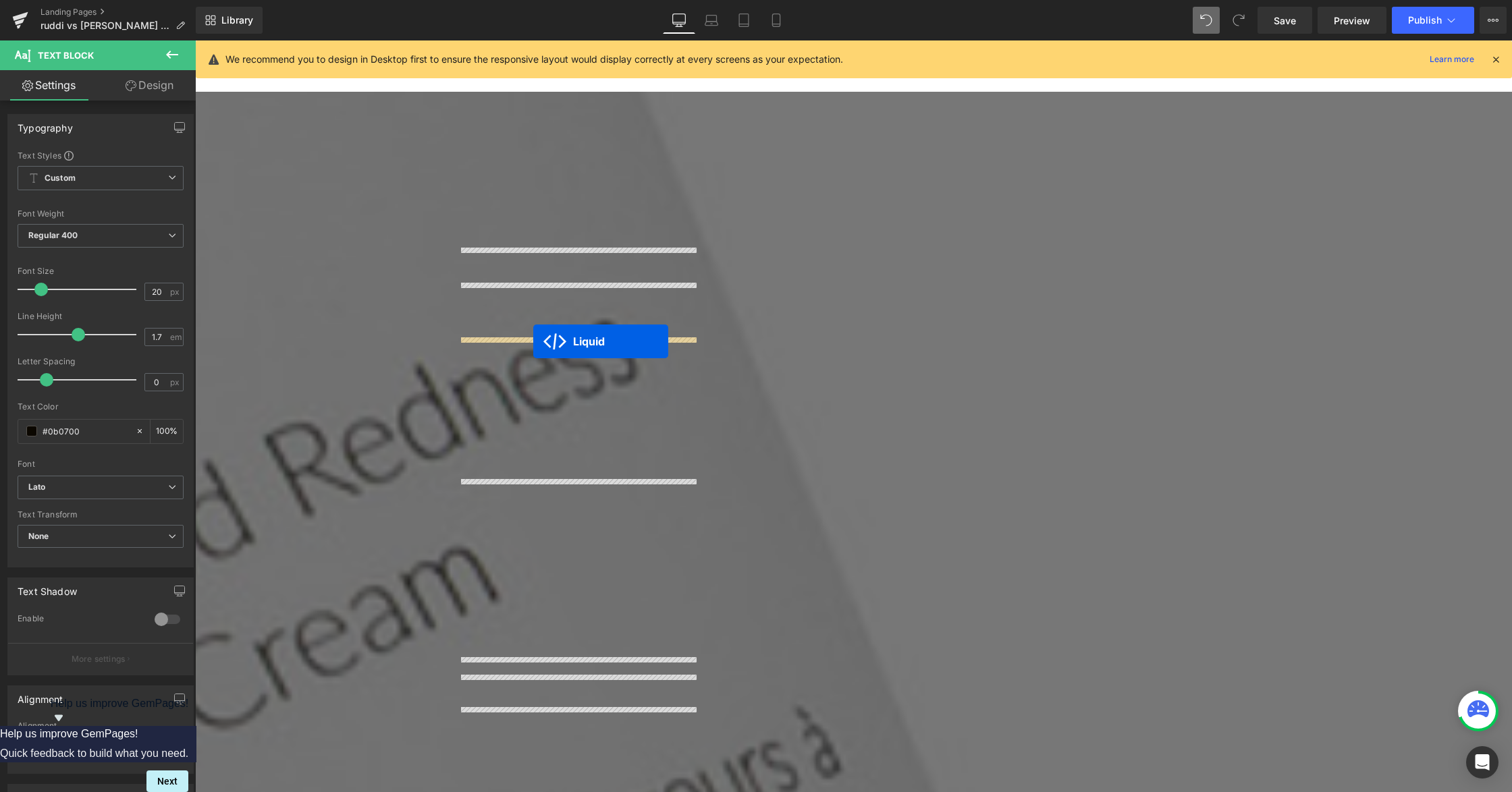
drag, startPoint x: 1008, startPoint y: 617, endPoint x: 533, endPoint y: 341, distance: 549.4
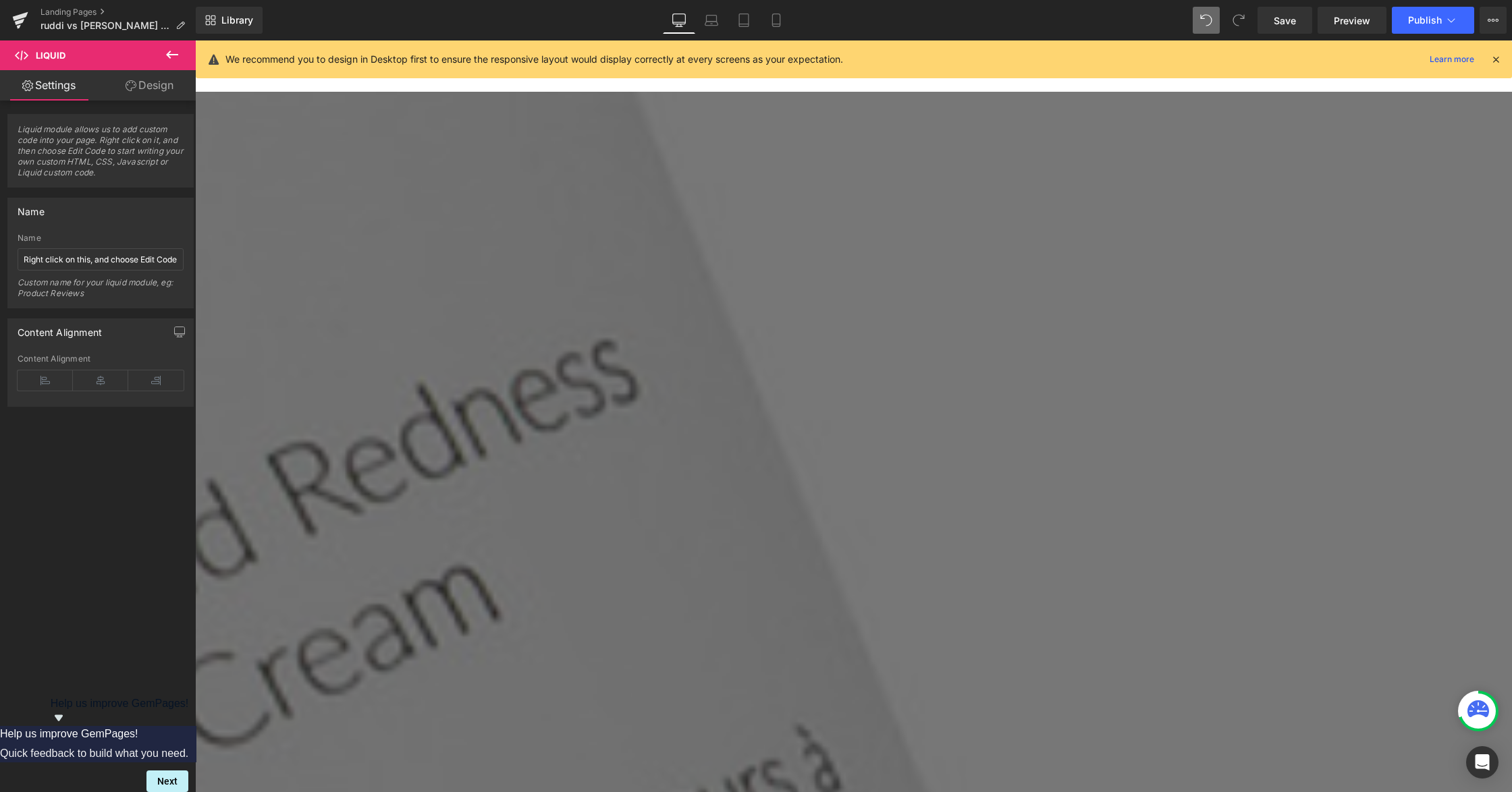
click at [195, 41] on link at bounding box center [195, 41] width 0 height 0
click at [195, 41] on icon at bounding box center [195, 41] width 0 height 0
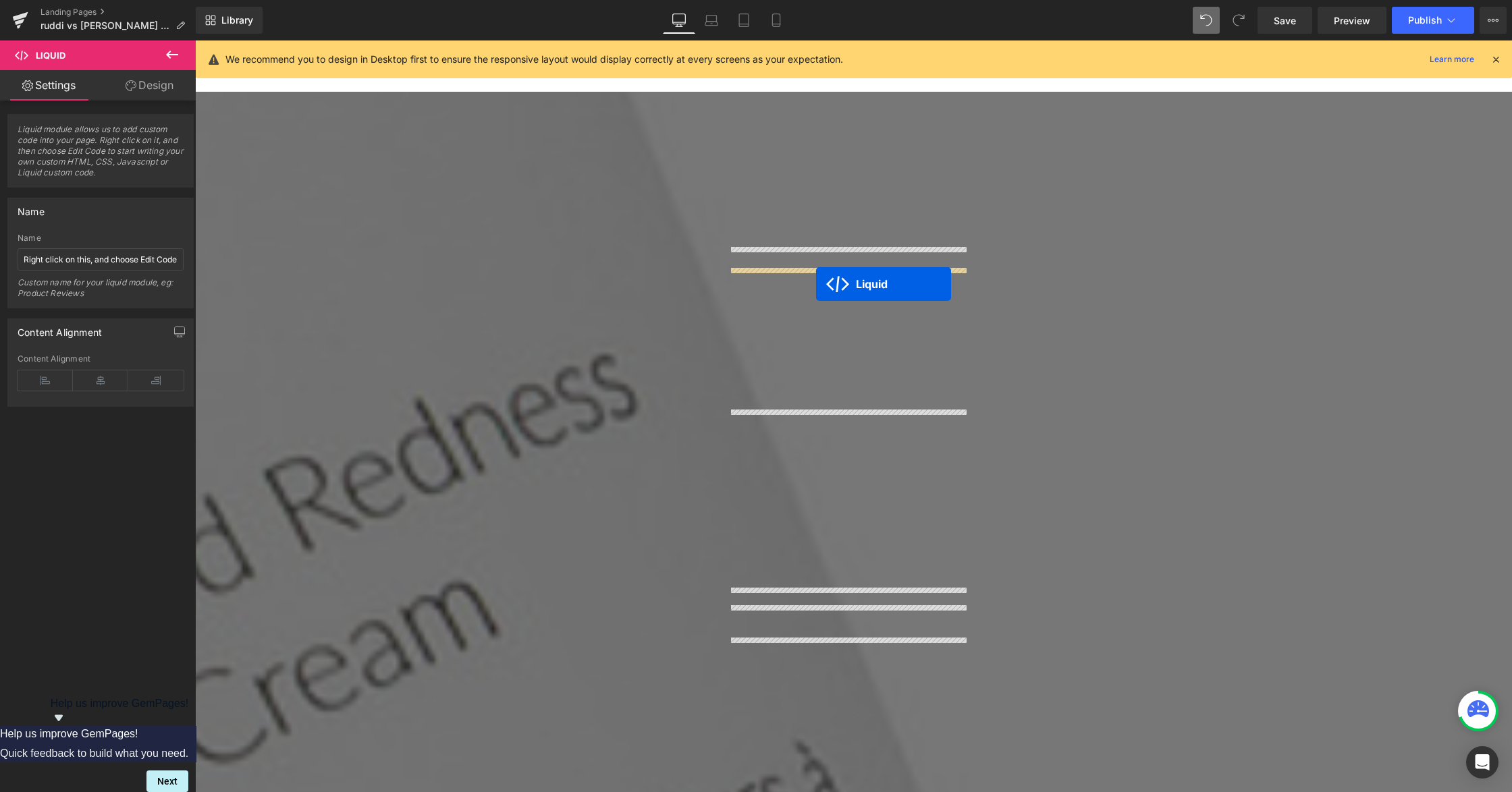
drag, startPoint x: 716, startPoint y: 380, endPoint x: 816, endPoint y: 284, distance: 138.6
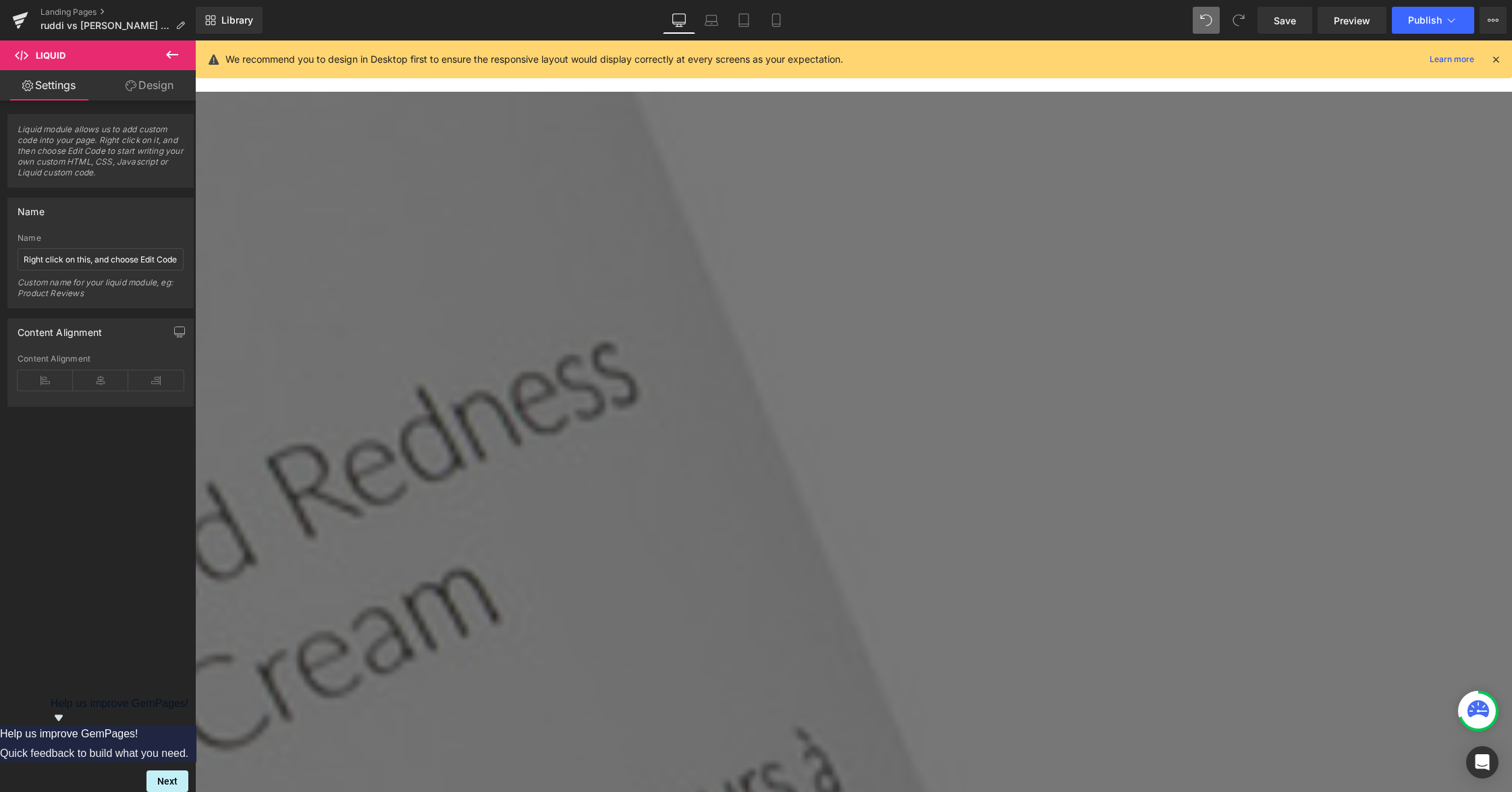
click at [195, 41] on icon at bounding box center [195, 41] width 0 height 0
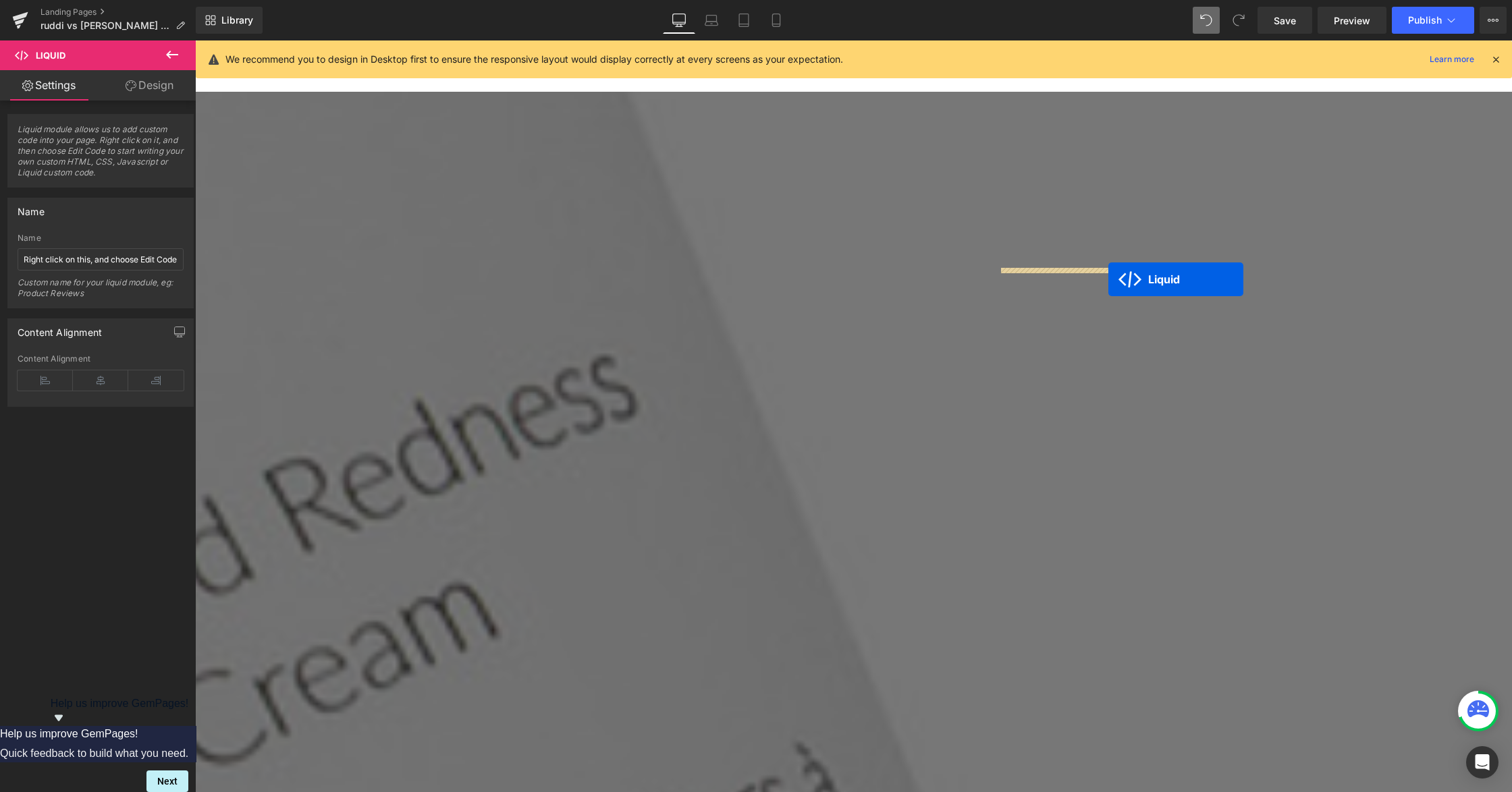
drag, startPoint x: 808, startPoint y: 308, endPoint x: 1108, endPoint y: 279, distance: 301.4
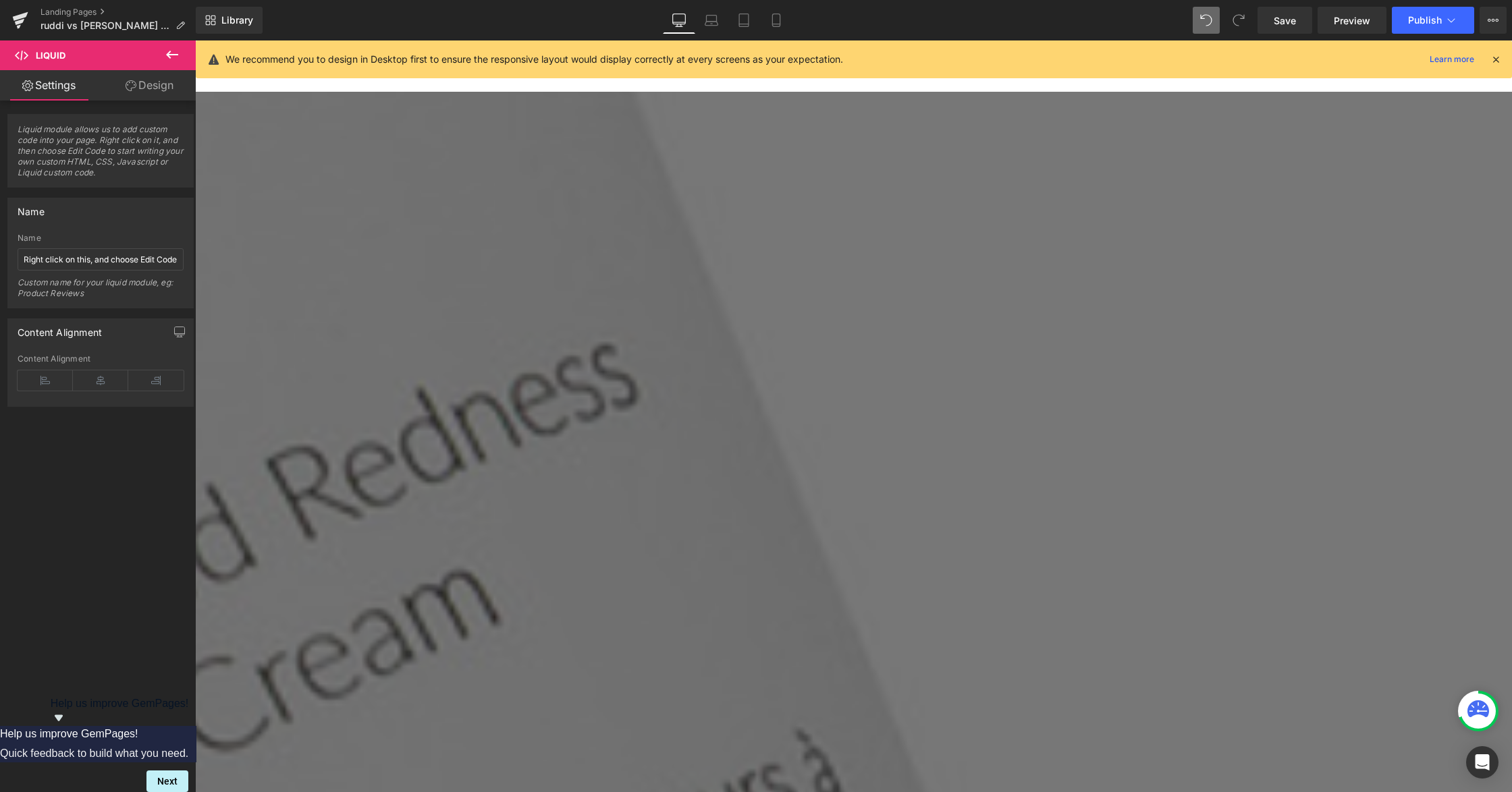
click at [195, 41] on icon at bounding box center [195, 41] width 0 height 0
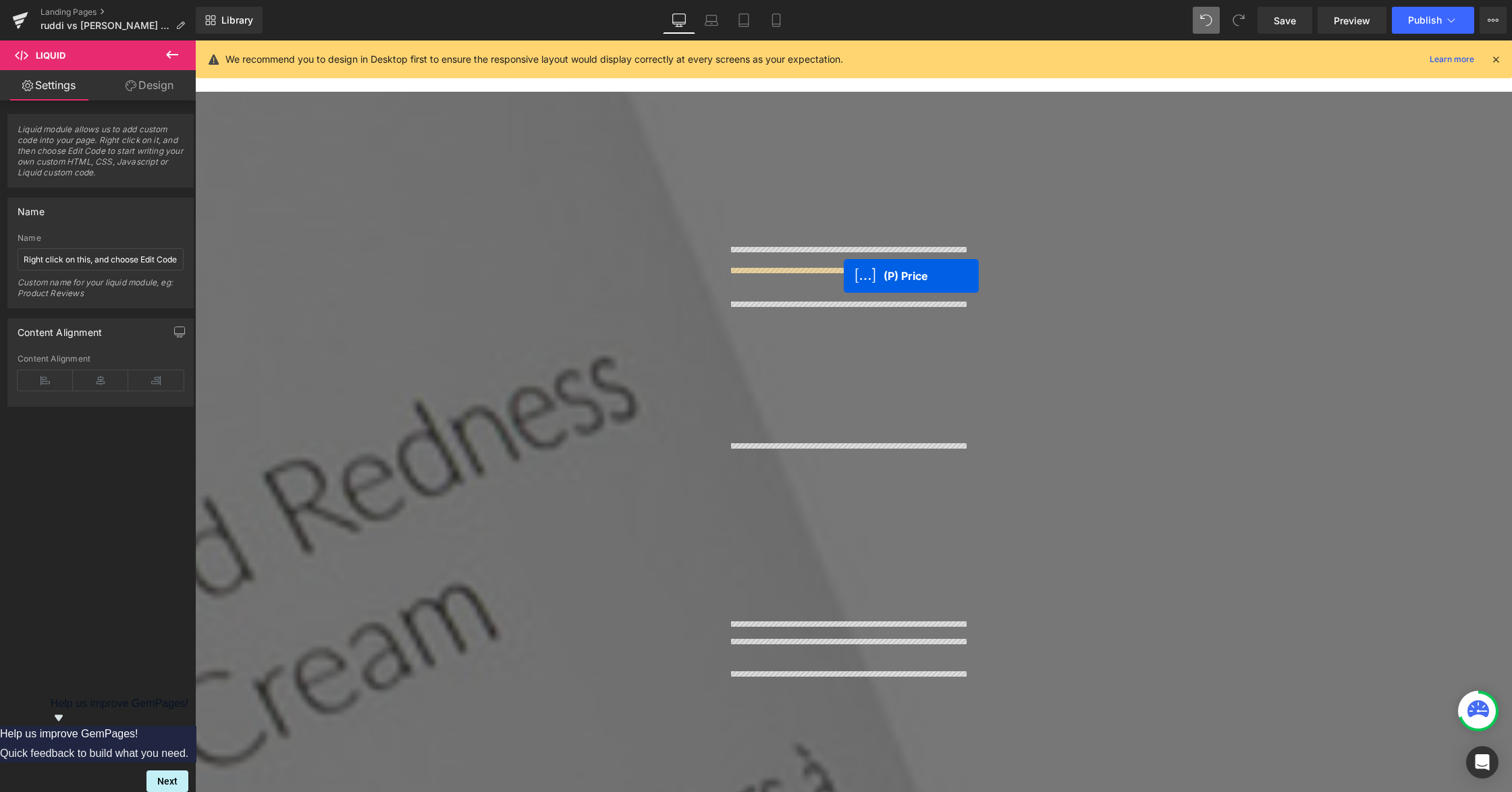
drag, startPoint x: 546, startPoint y: 365, endPoint x: 842, endPoint y: 274, distance: 309.7
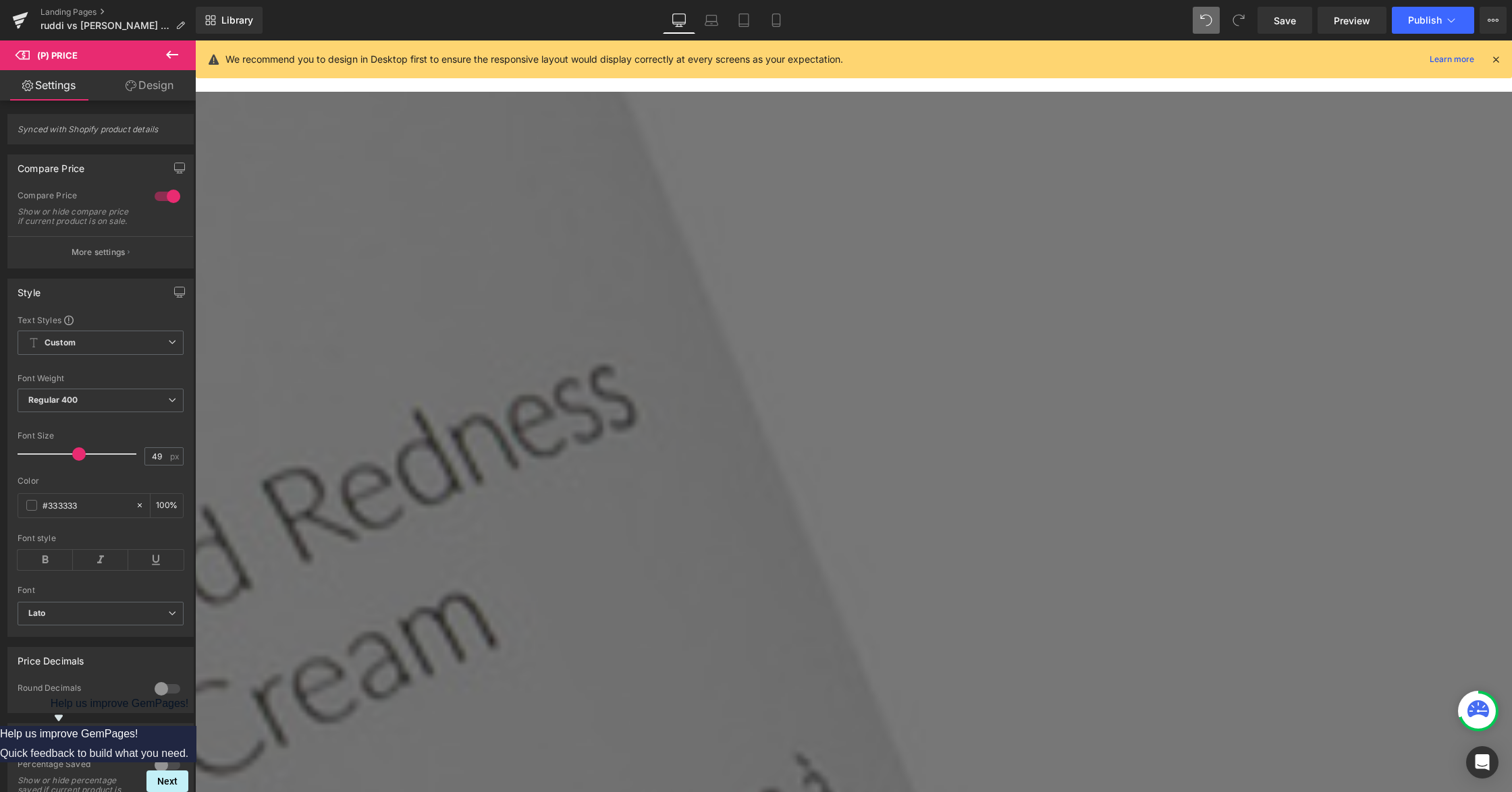
click at [195, 41] on icon at bounding box center [195, 41] width 0 height 0
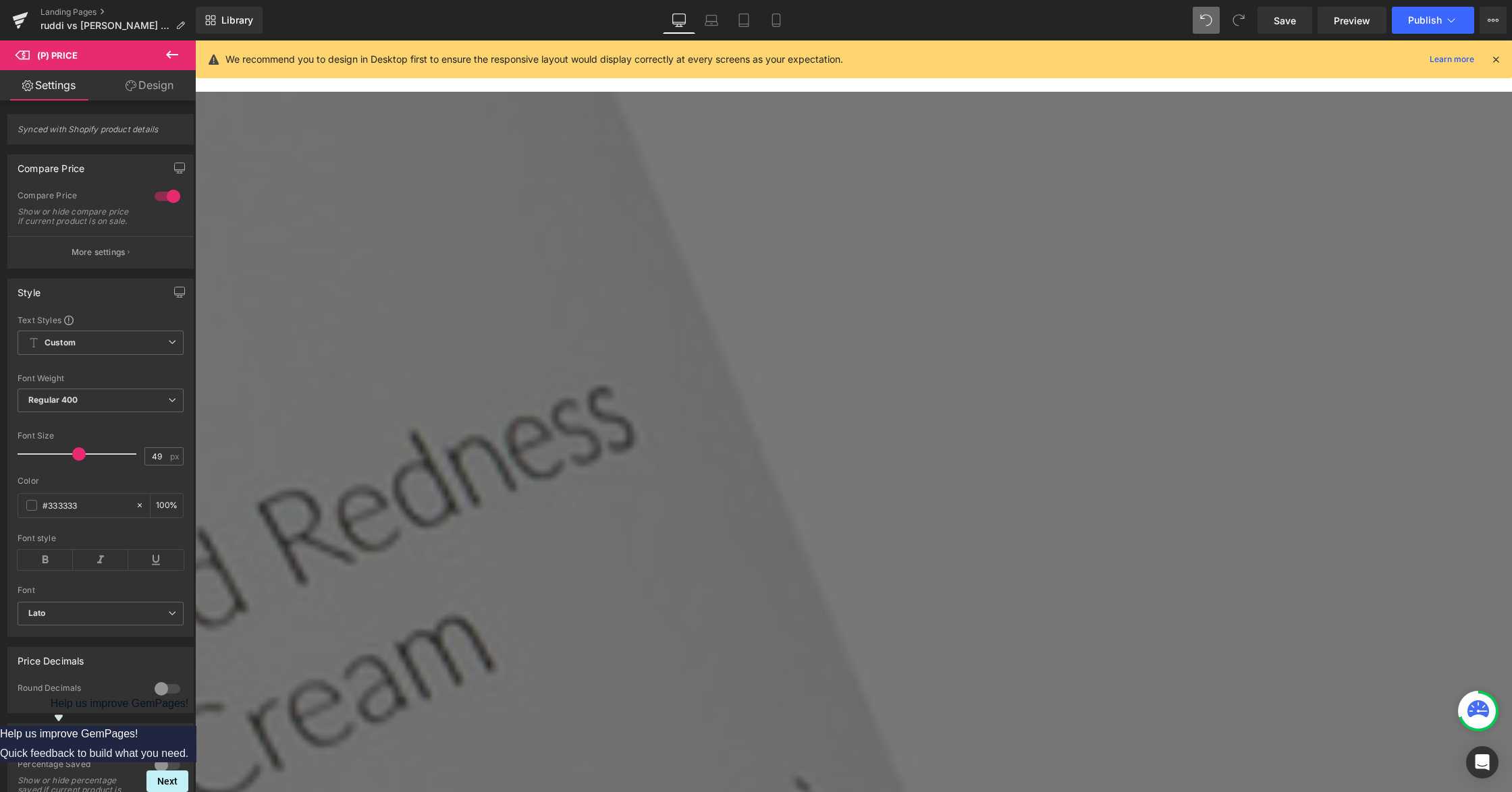
click at [195, 41] on icon at bounding box center [195, 41] width 0 height 0
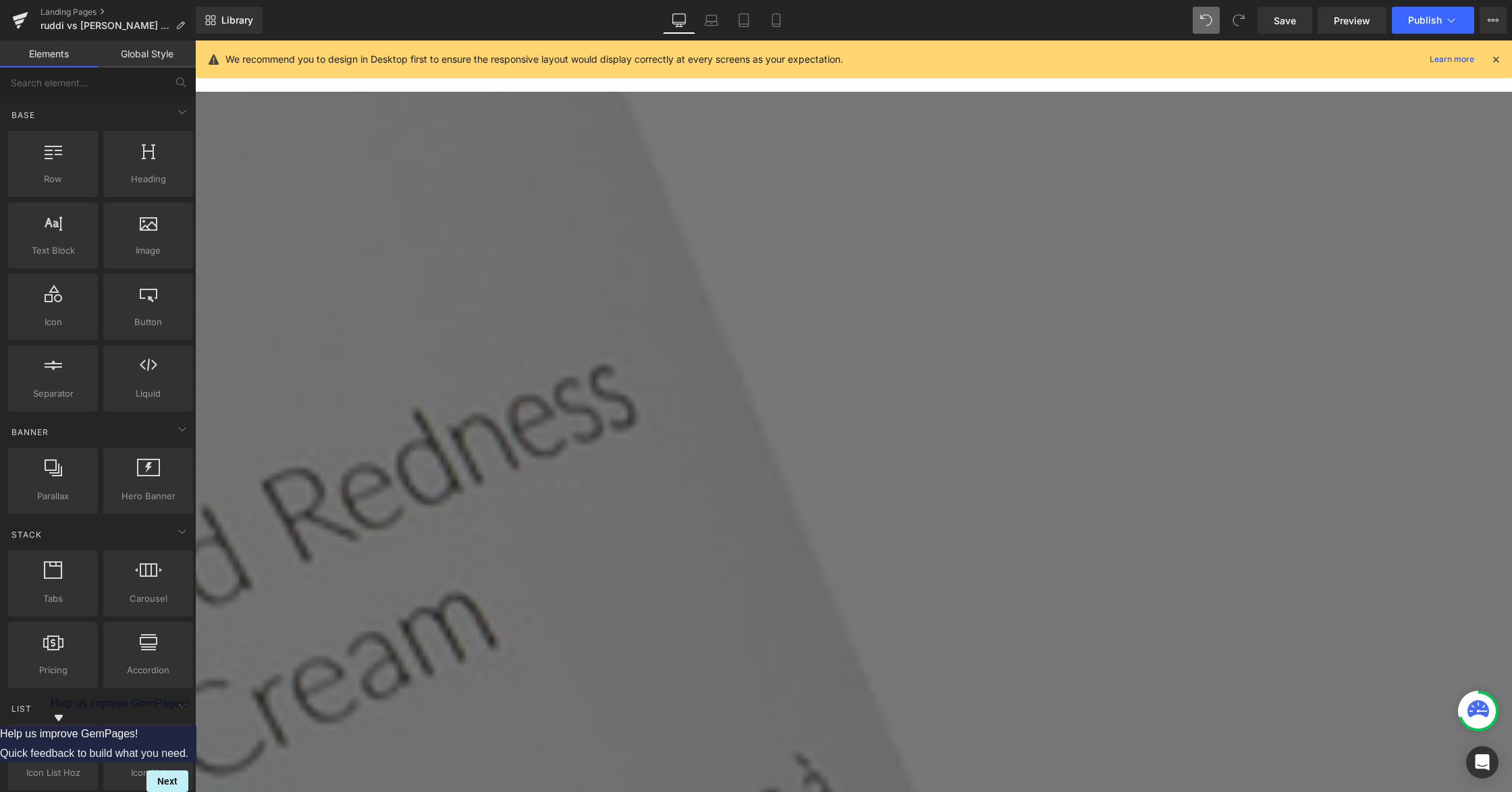
click at [195, 41] on icon at bounding box center [195, 41] width 0 height 0
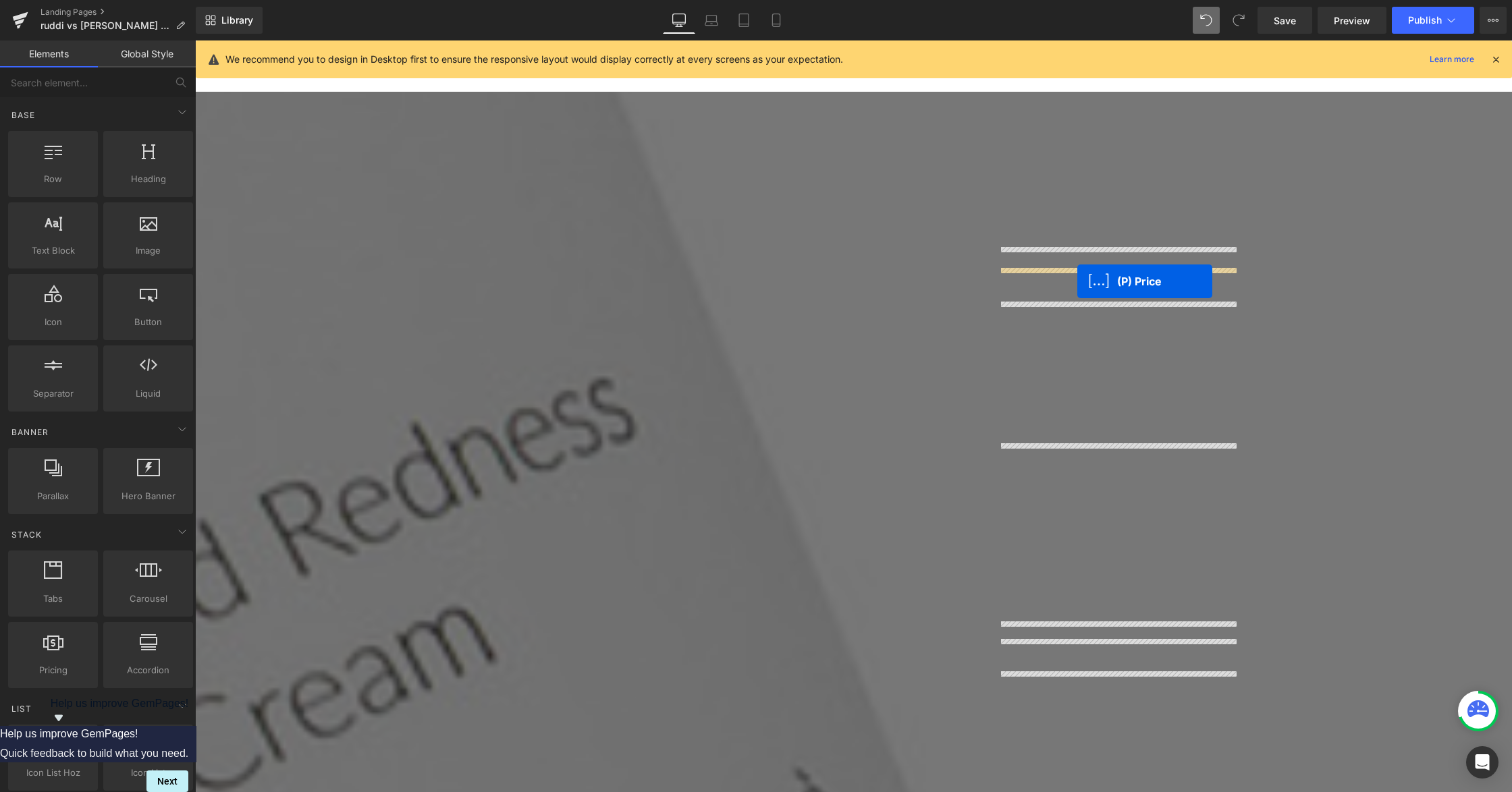
drag, startPoint x: 810, startPoint y: 349, endPoint x: 1077, endPoint y: 281, distance: 275.5
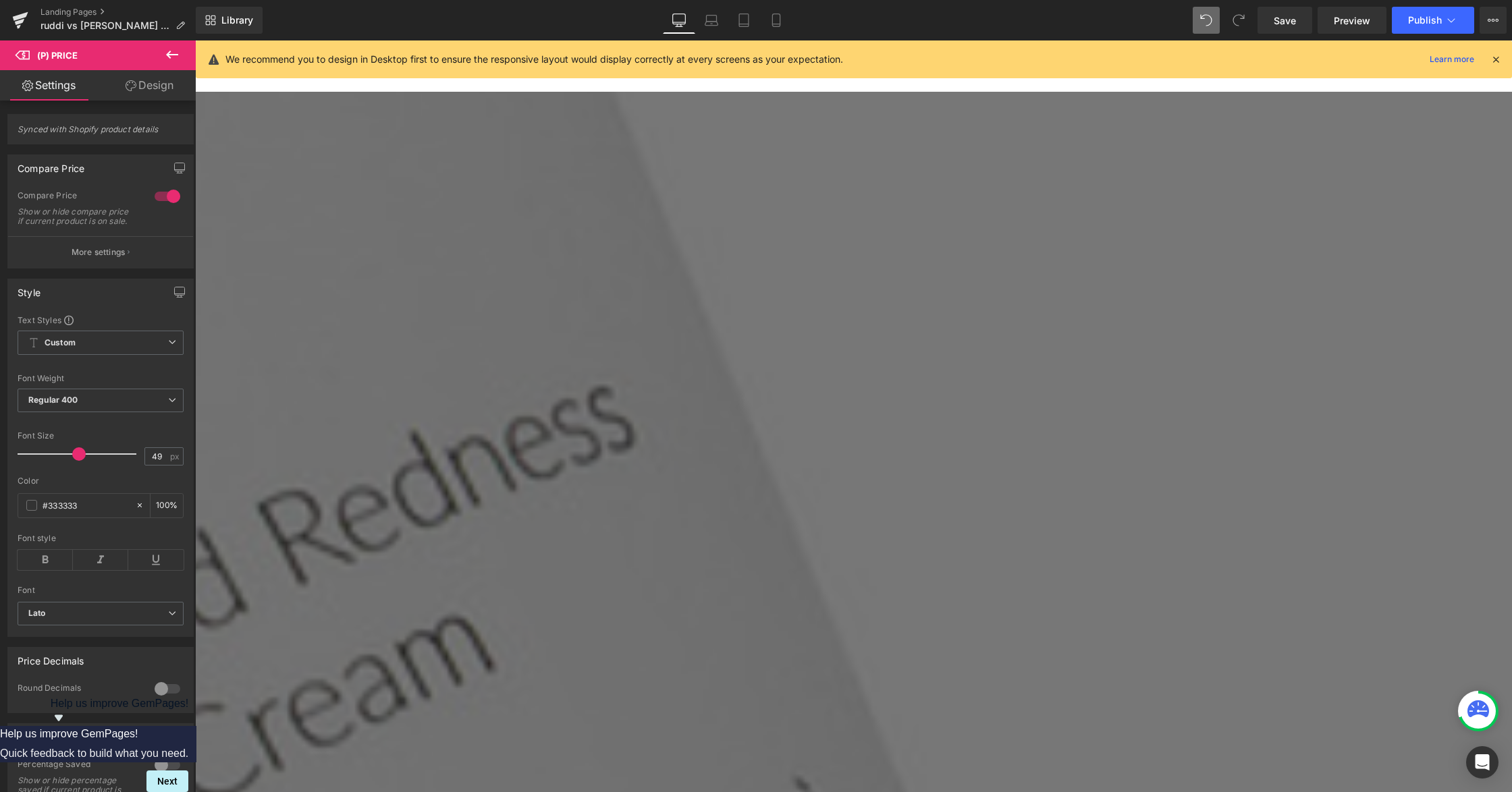
click at [195, 41] on icon at bounding box center [195, 41] width 0 height 0
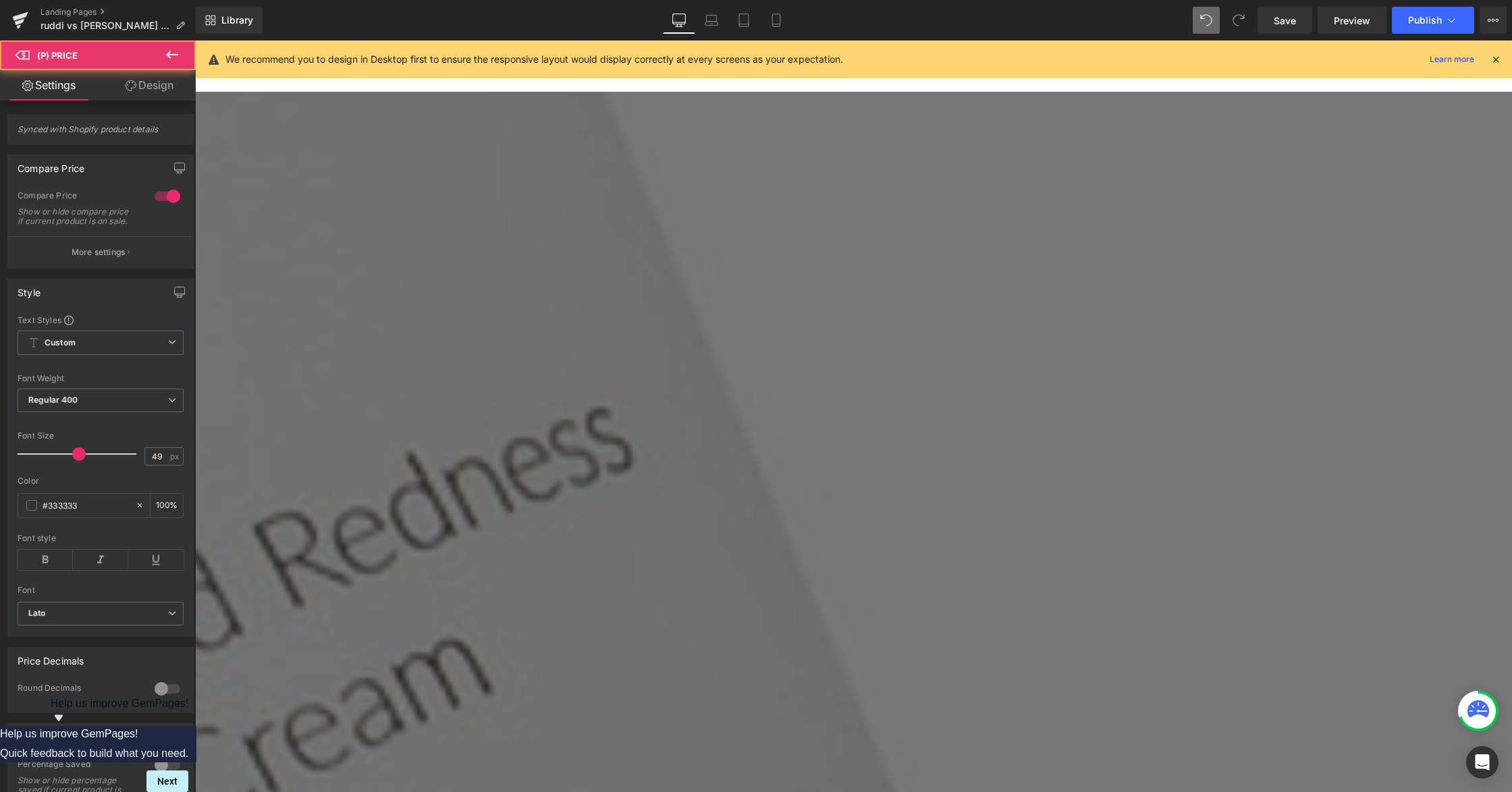
drag, startPoint x: 1199, startPoint y: 278, endPoint x: 1142, endPoint y: 289, distance: 58.1
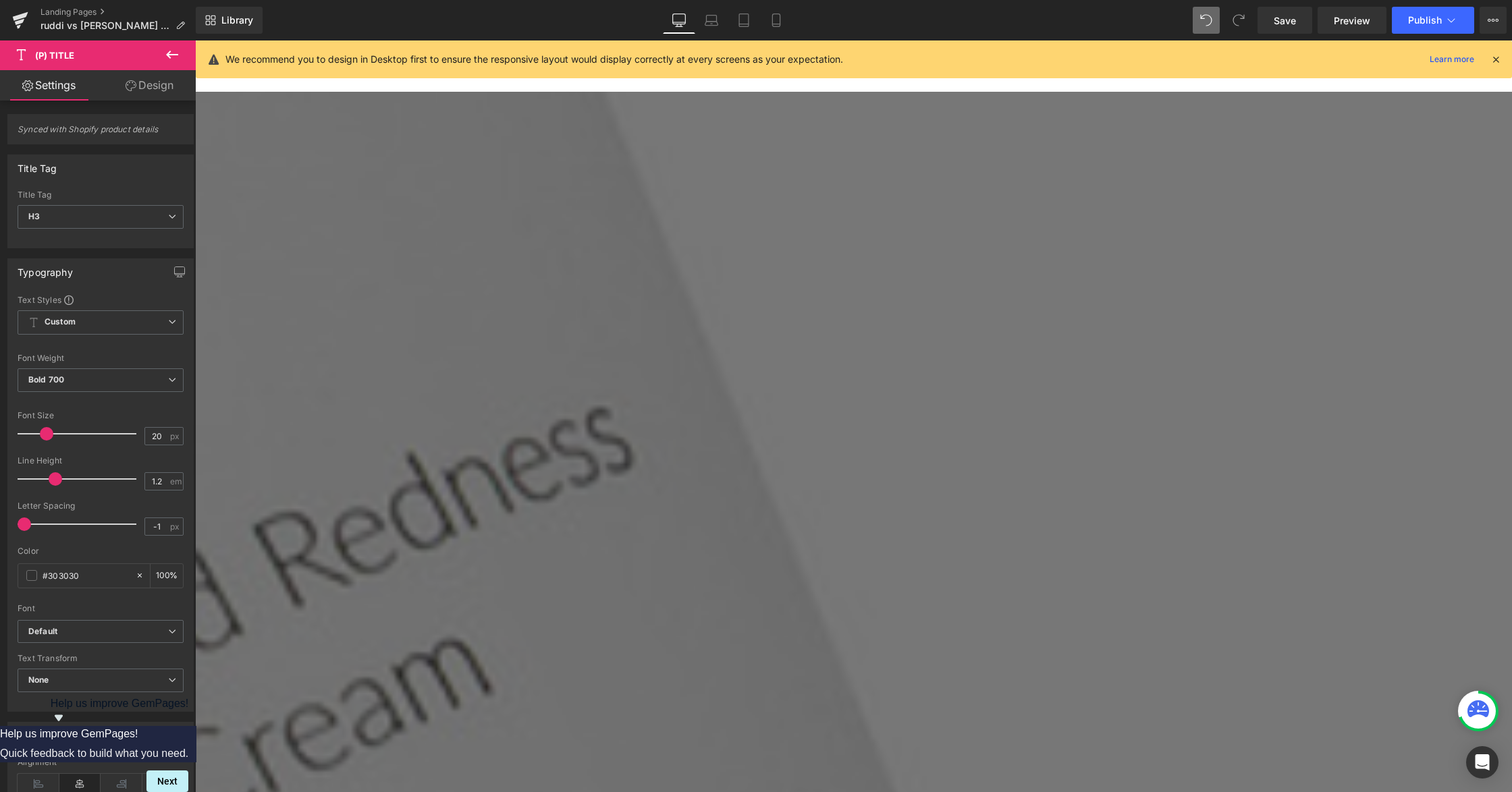
click at [195, 41] on icon at bounding box center [195, 41] width 0 height 0
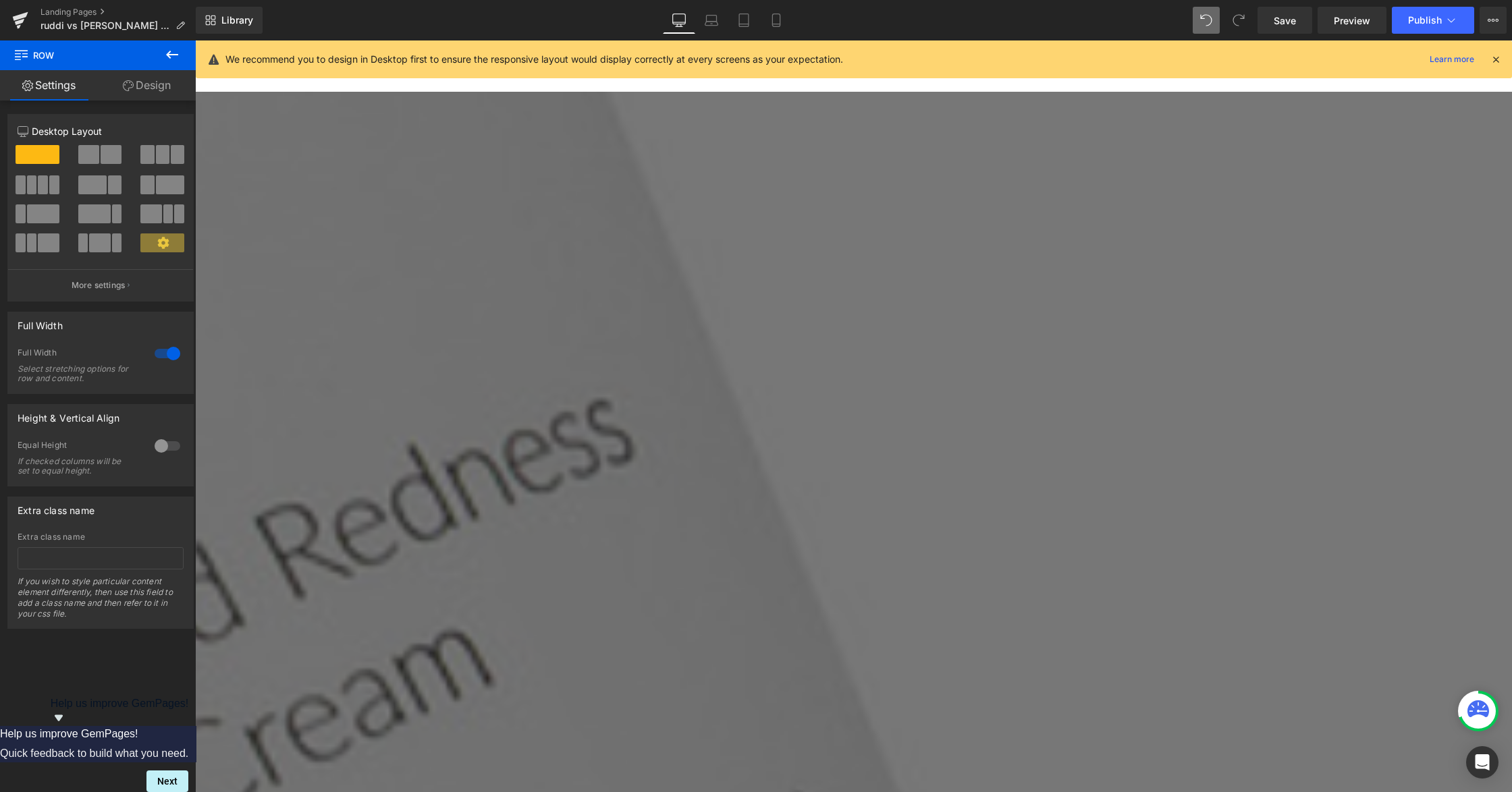
click at [195, 41] on span "(P) Title" at bounding box center [195, 41] width 0 height 0
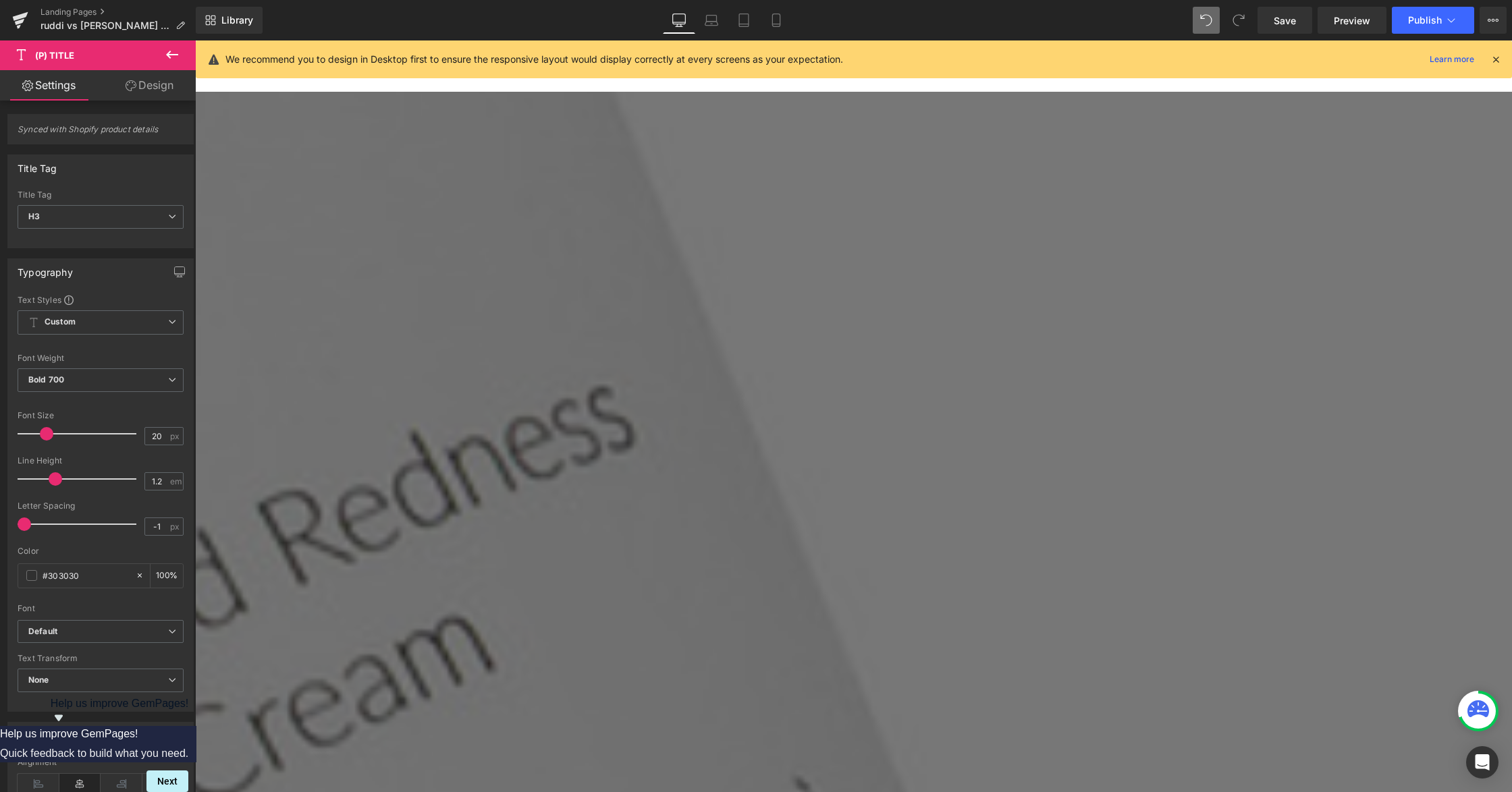
click at [195, 41] on span "(P) Title" at bounding box center [195, 41] width 0 height 0
click at [93, 211] on span "H3" at bounding box center [100, 217] width 166 height 24
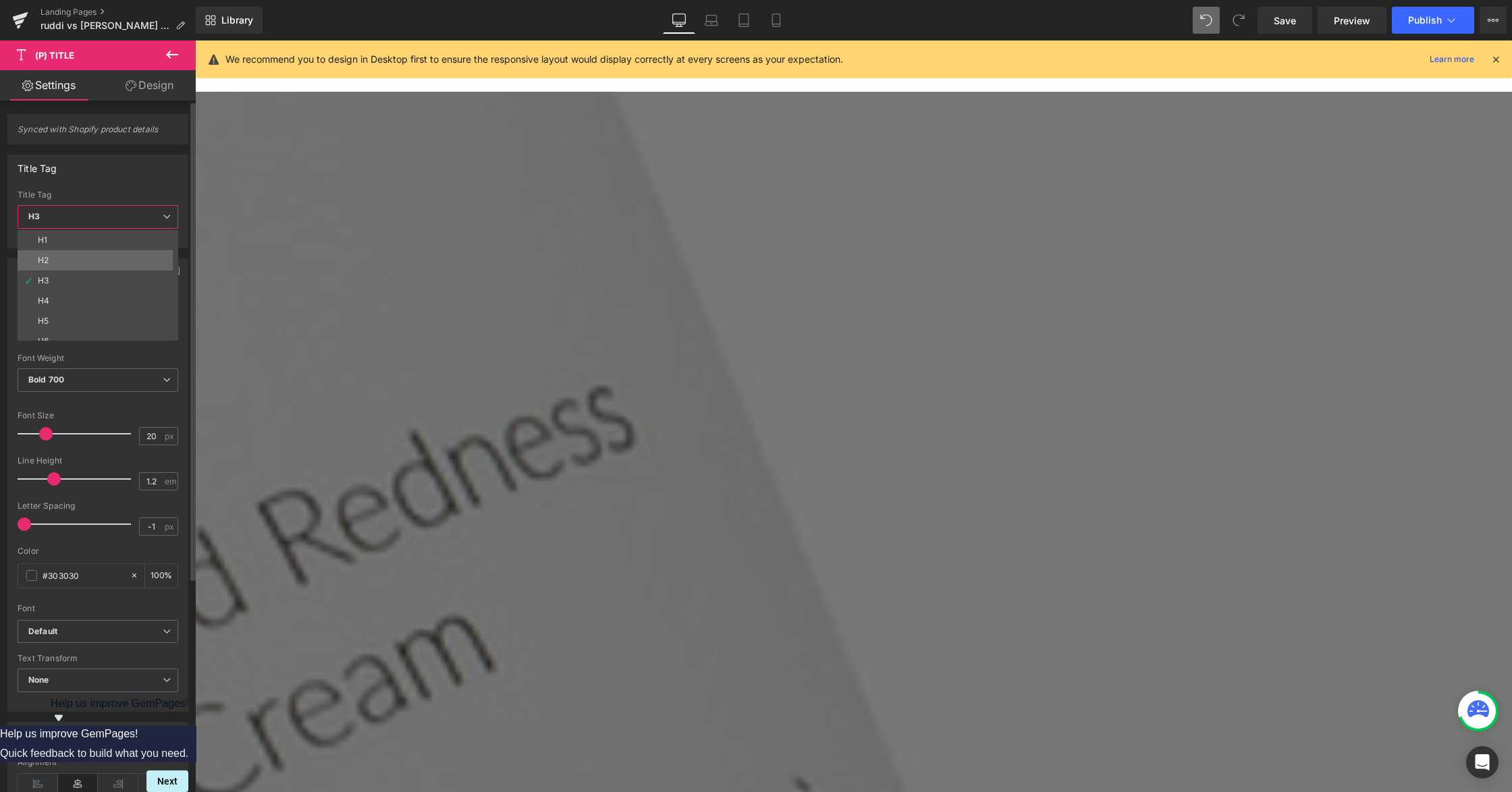
click at [57, 252] on li "H2" at bounding box center [100, 259] width 166 height 20
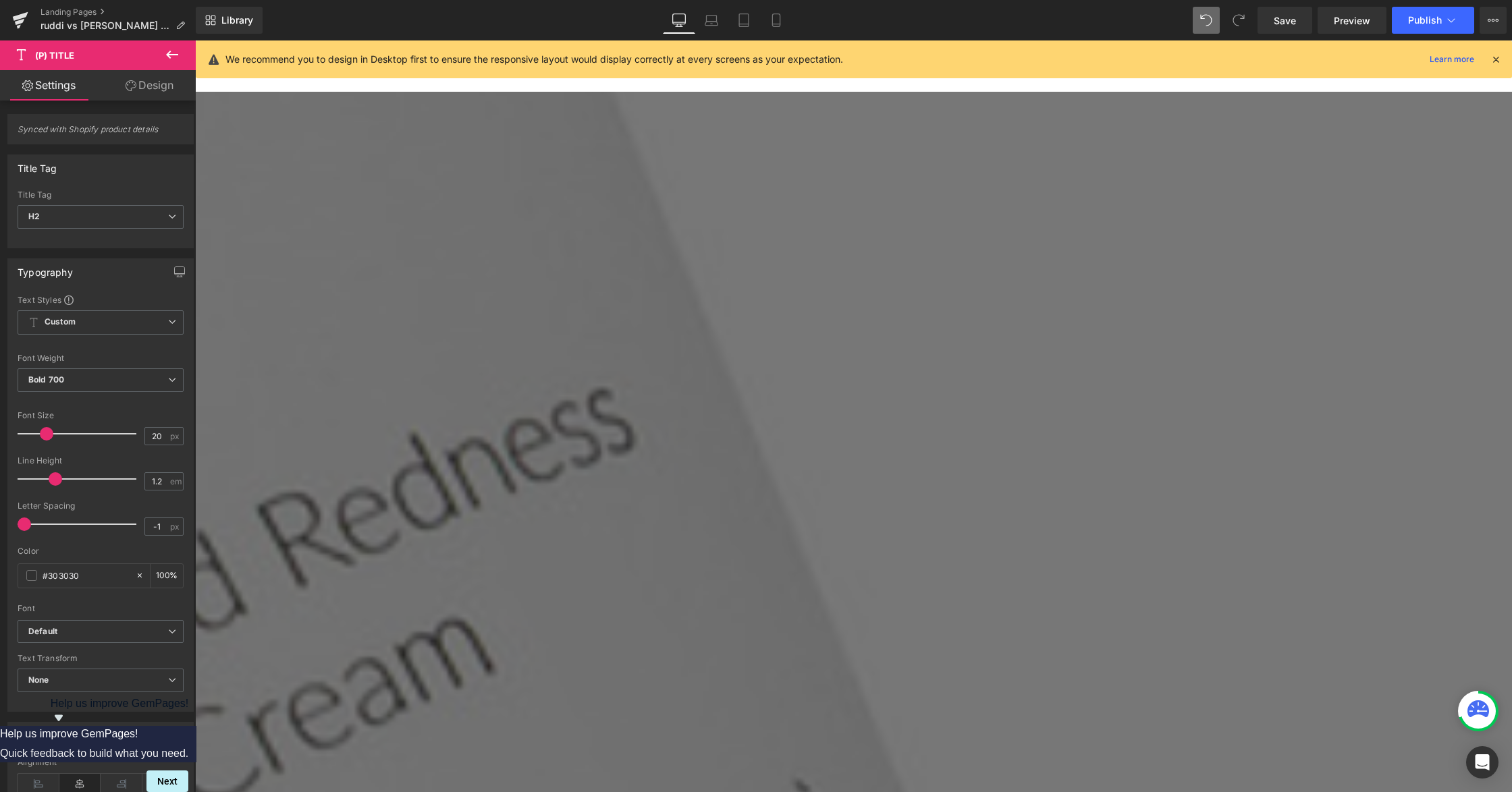
click at [195, 41] on span "(P) Title" at bounding box center [195, 41] width 0 height 0
click at [74, 219] on span "H3" at bounding box center [100, 217] width 166 height 24
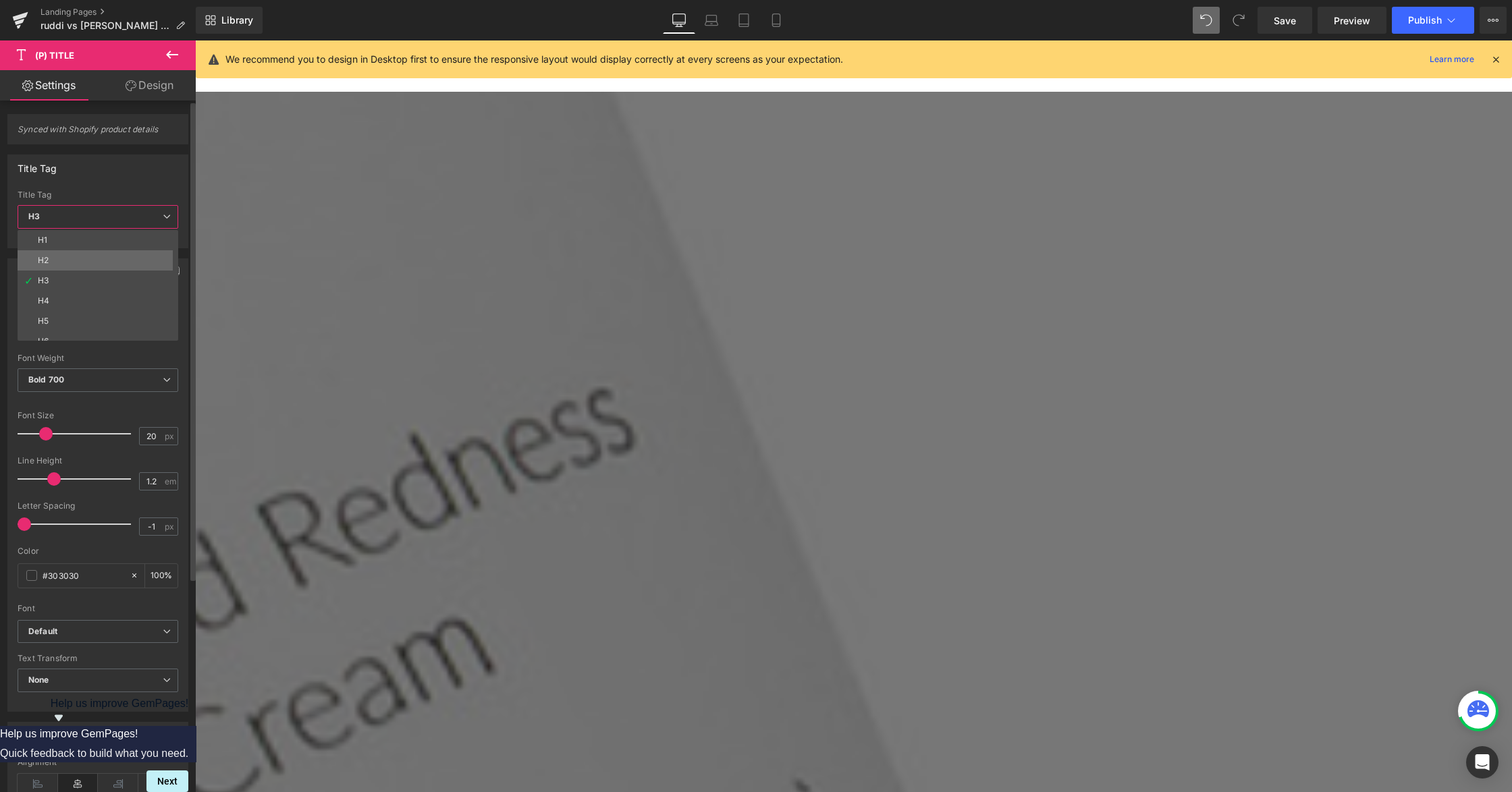
click at [58, 252] on li "H2" at bounding box center [100, 259] width 166 height 20
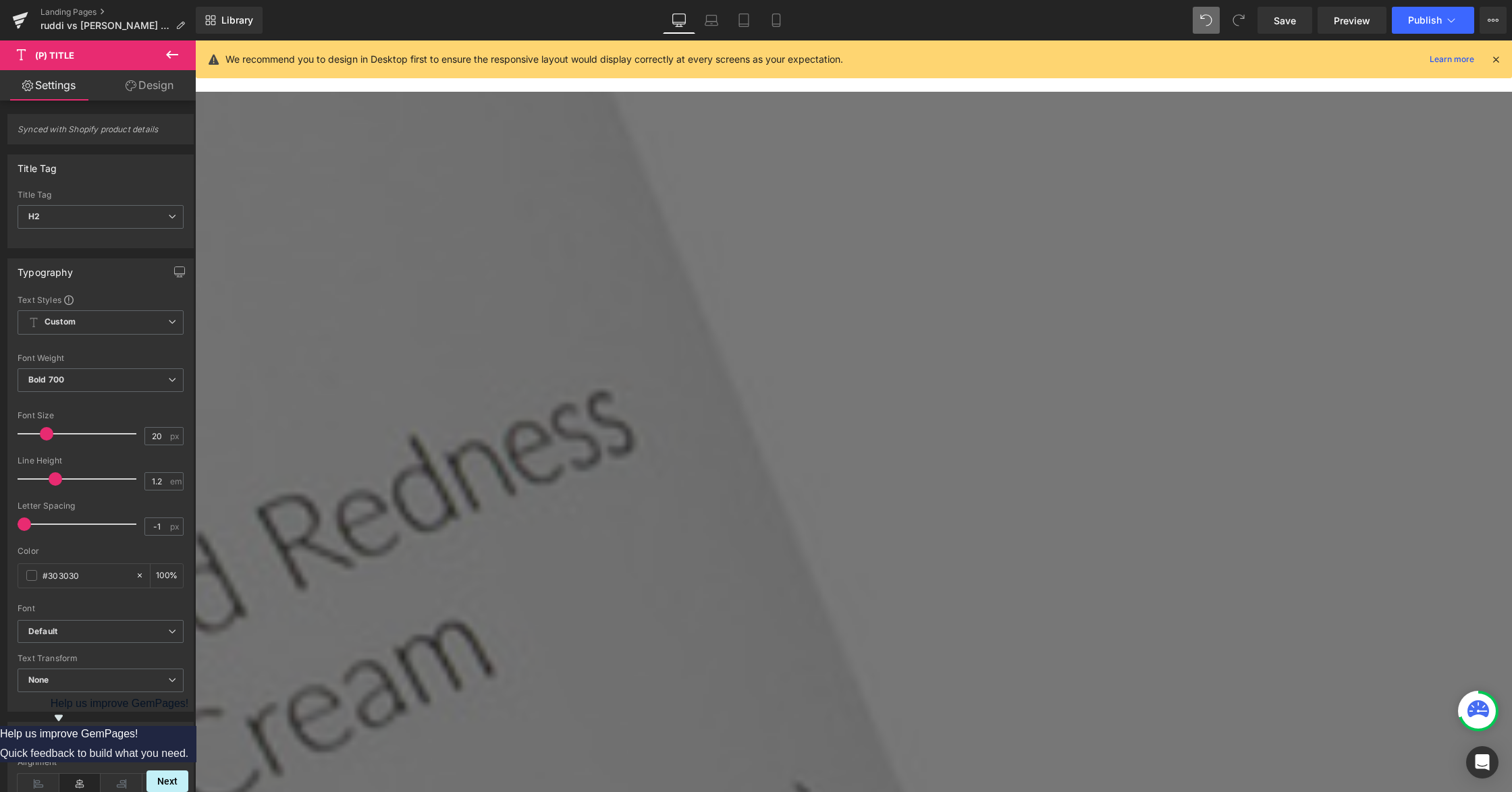
click at [168, 45] on button at bounding box center [171, 55] width 47 height 29
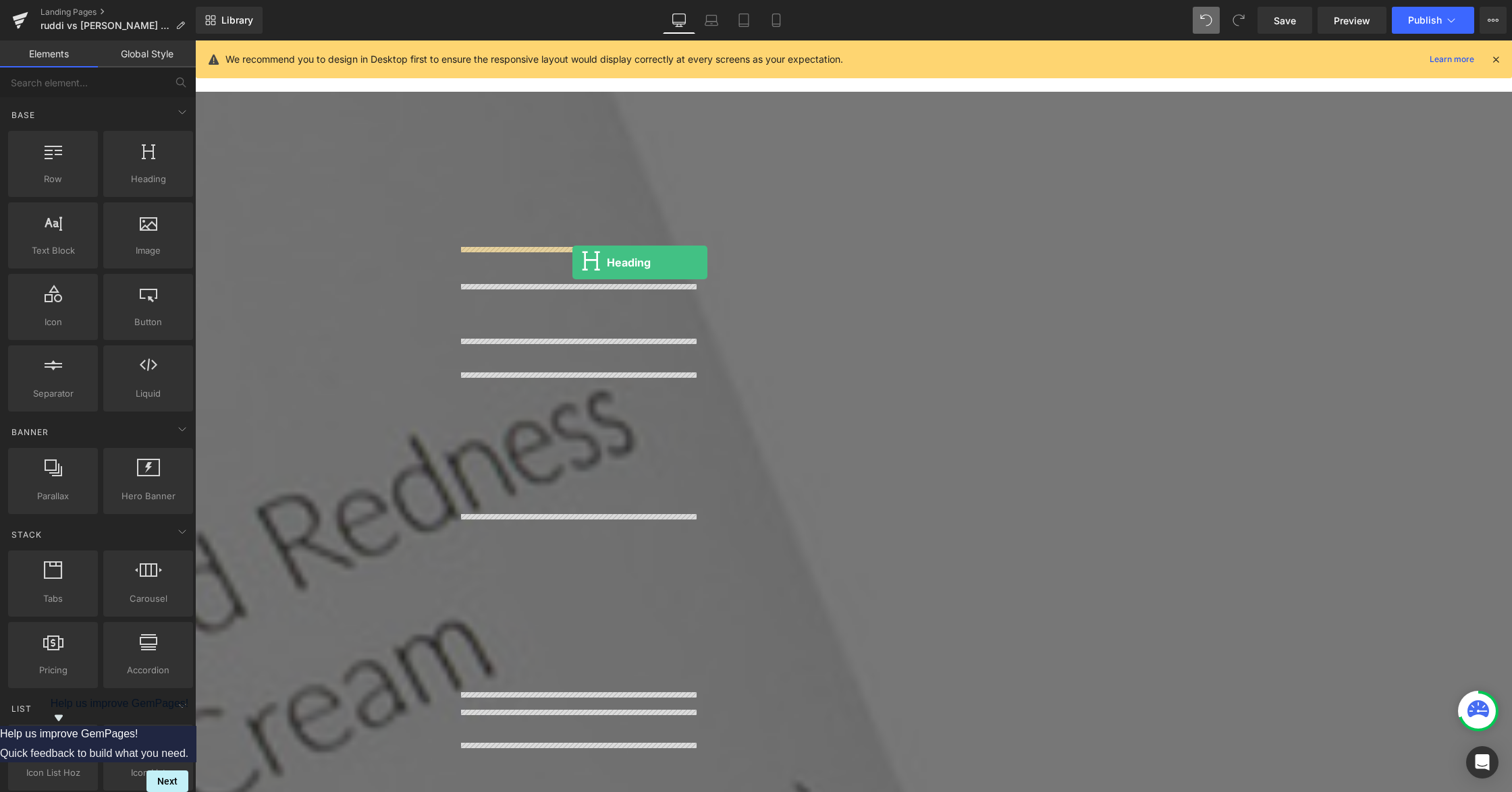
drag, startPoint x: 317, startPoint y: 214, endPoint x: 571, endPoint y: 259, distance: 258.0
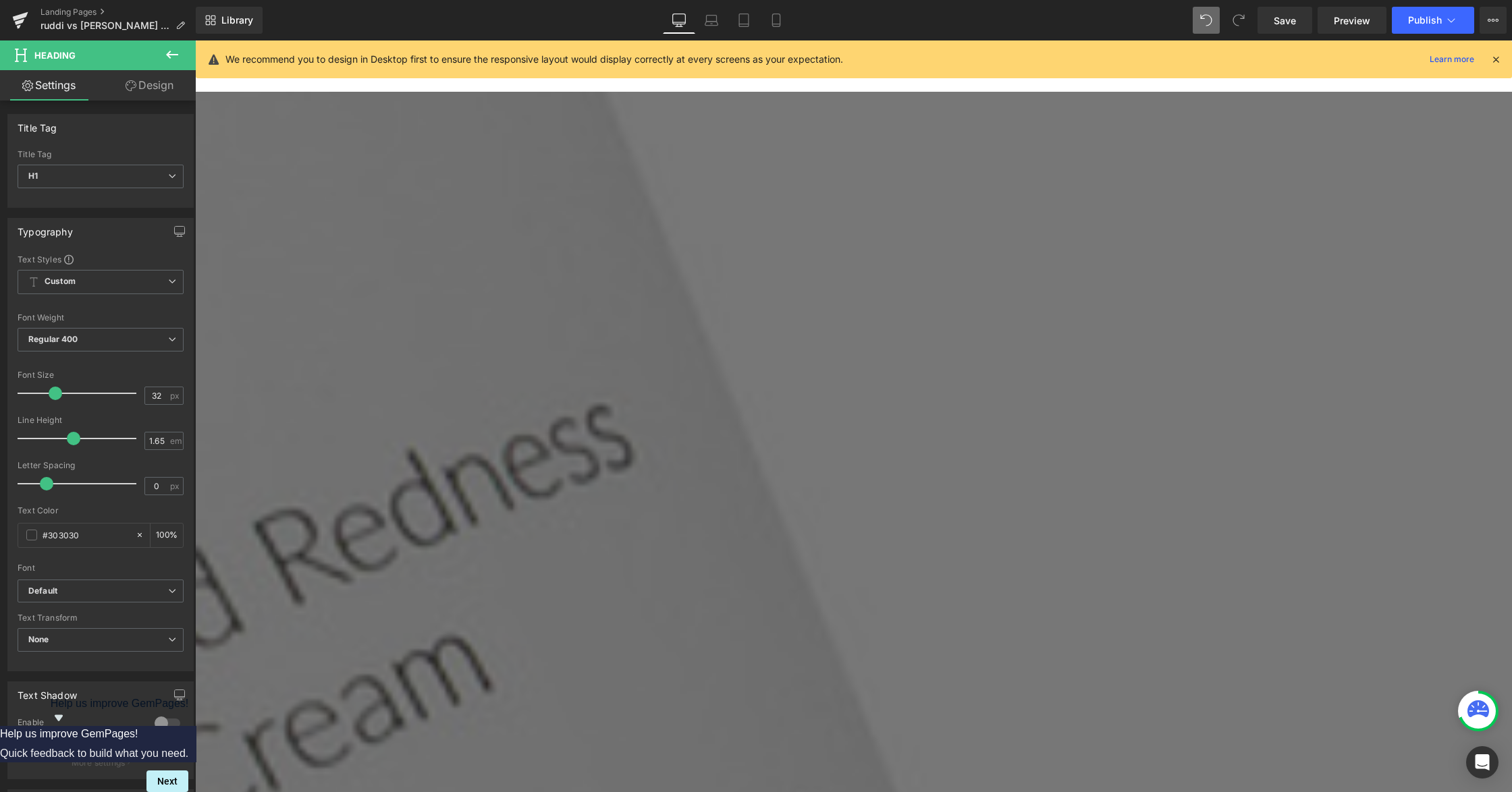
click at [195, 41] on icon at bounding box center [195, 41] width 0 height 0
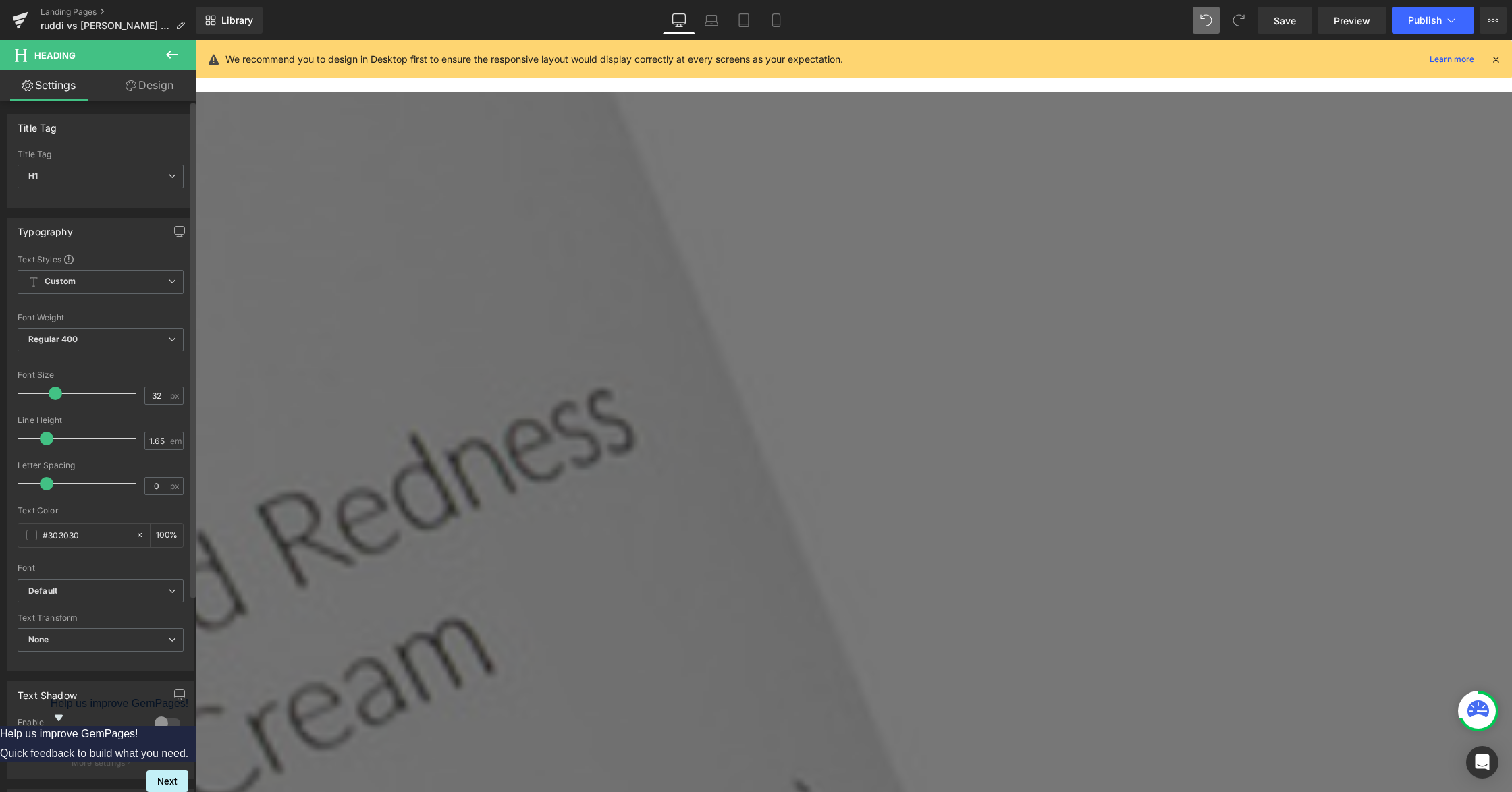
drag, startPoint x: 65, startPoint y: 441, endPoint x: 41, endPoint y: 441, distance: 24.0
click at [41, 441] on span at bounding box center [46, 439] width 14 height 14
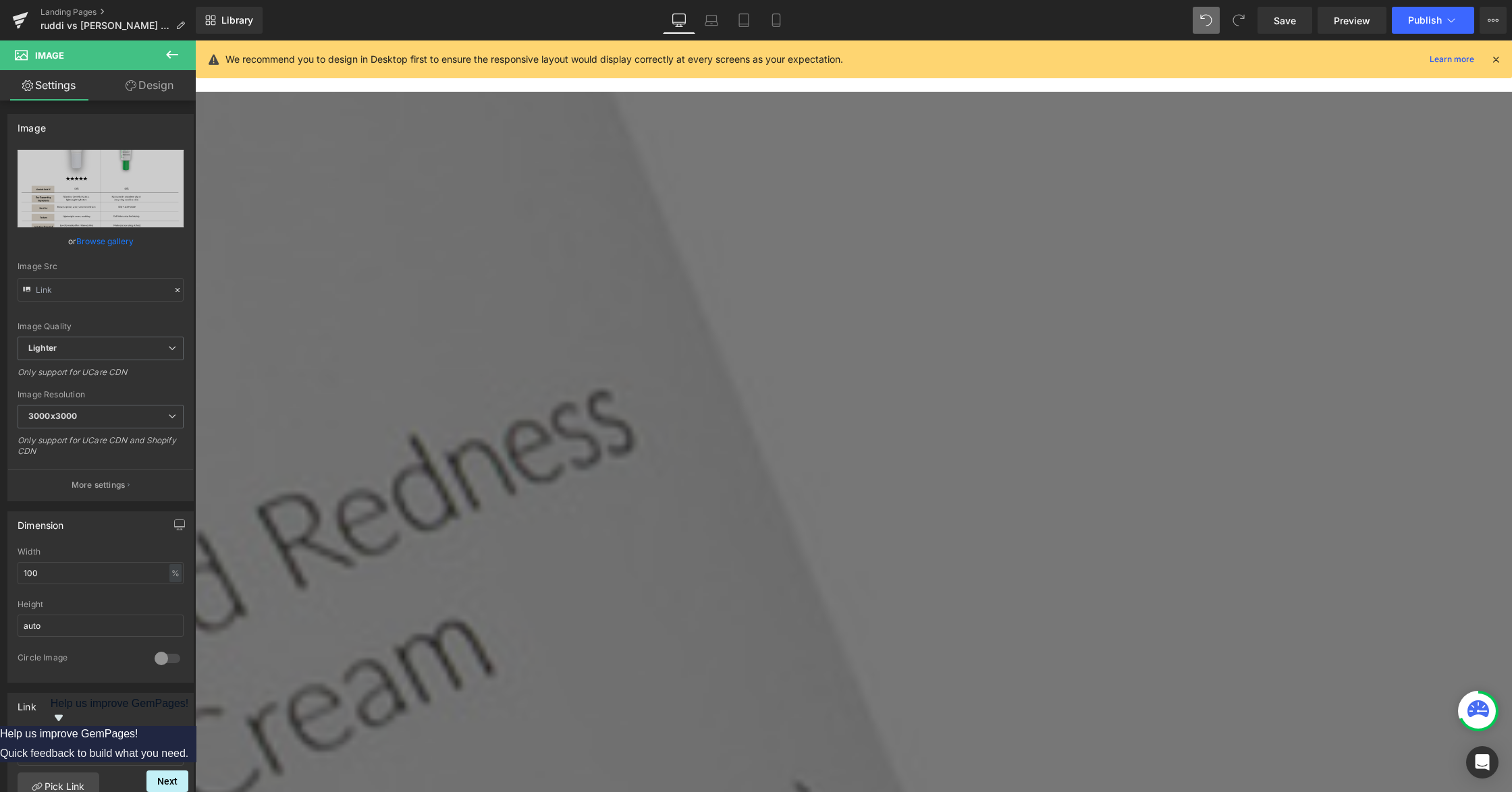
click at [195, 41] on link at bounding box center [195, 41] width 0 height 0
click at [195, 41] on icon at bounding box center [195, 41] width 0 height 0
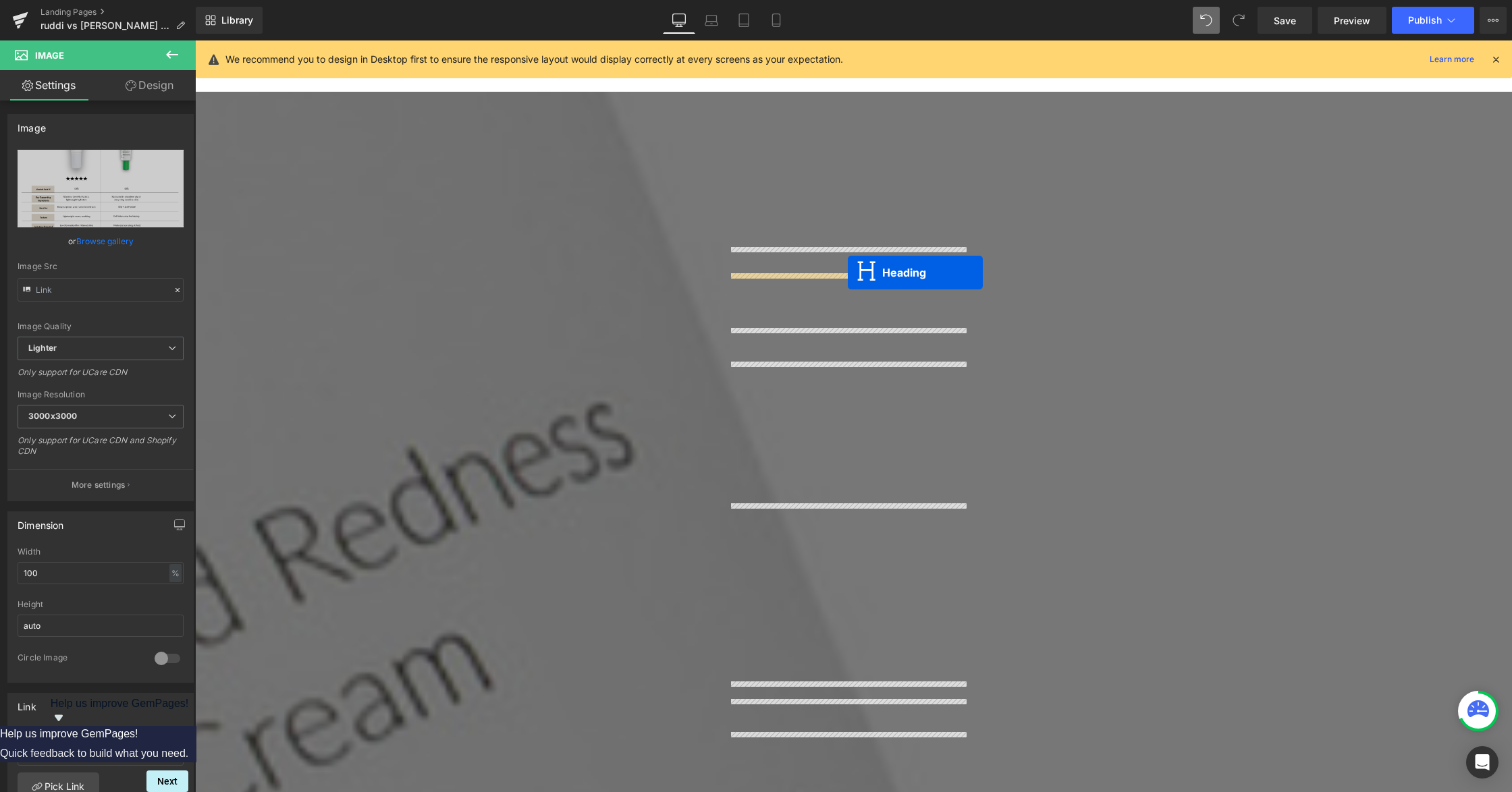
drag, startPoint x: 546, startPoint y: 314, endPoint x: 848, endPoint y: 272, distance: 304.9
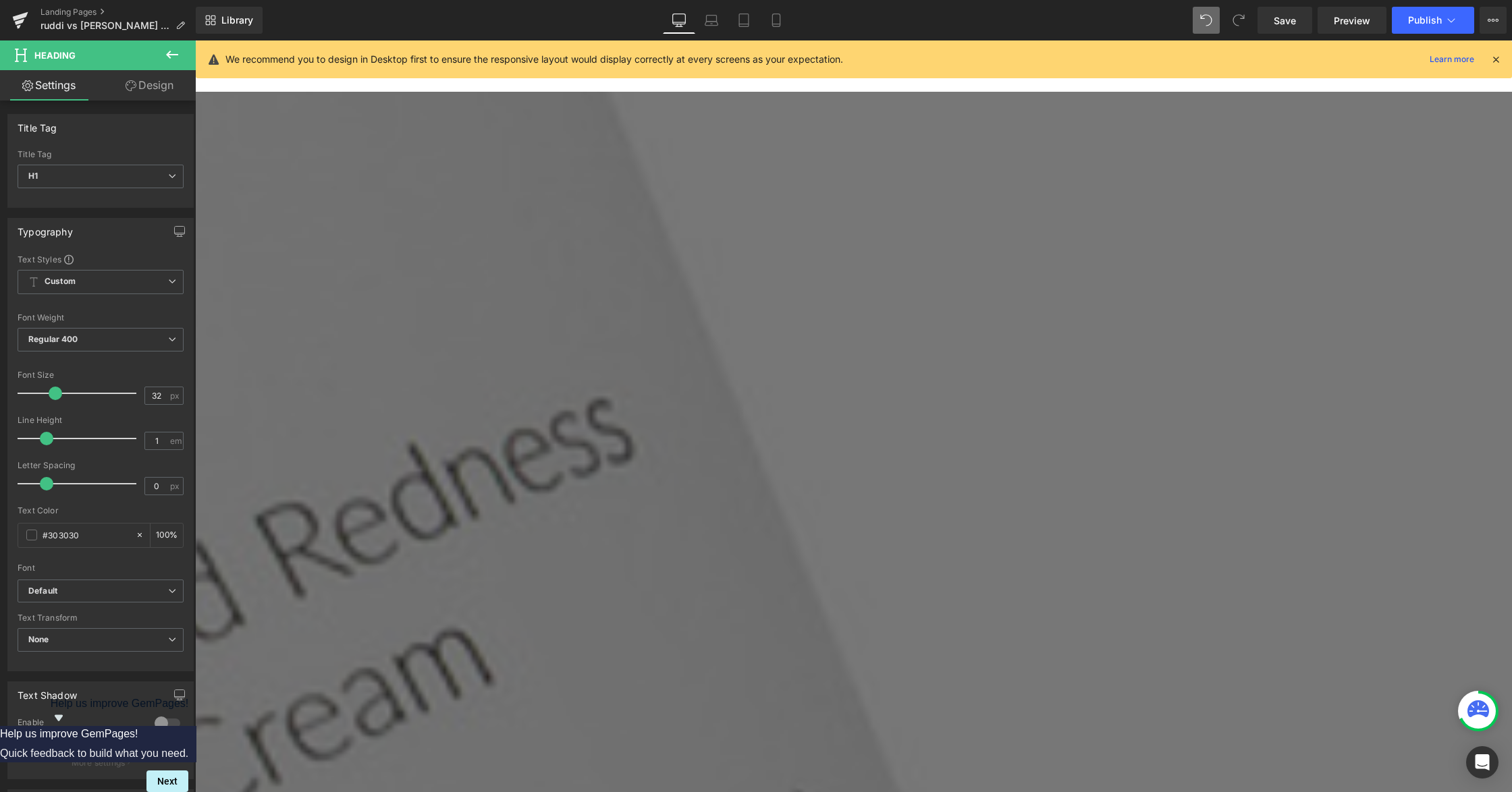
click at [195, 41] on icon at bounding box center [195, 41] width 0 height 0
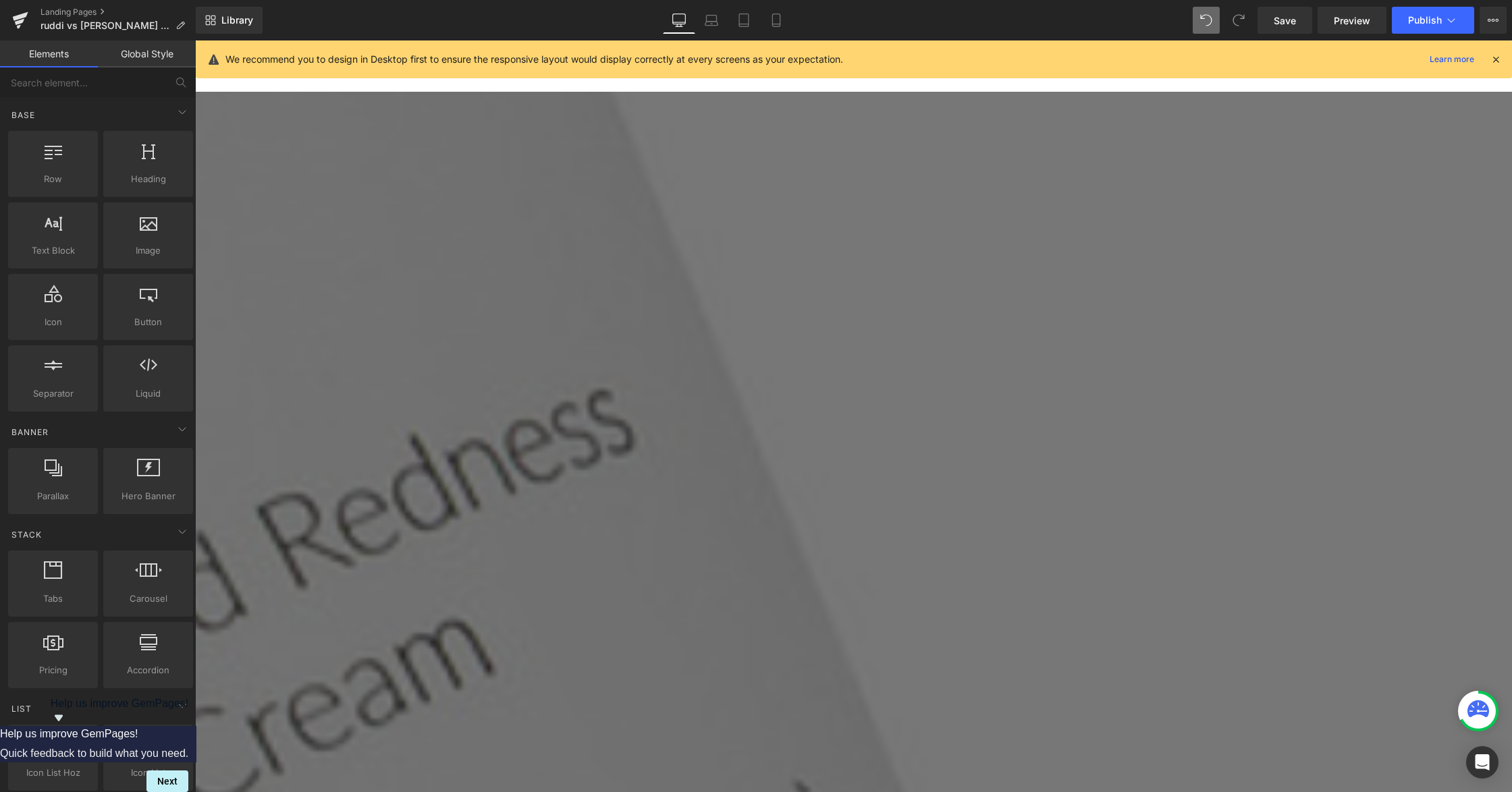
click at [195, 41] on icon at bounding box center [195, 41] width 0 height 0
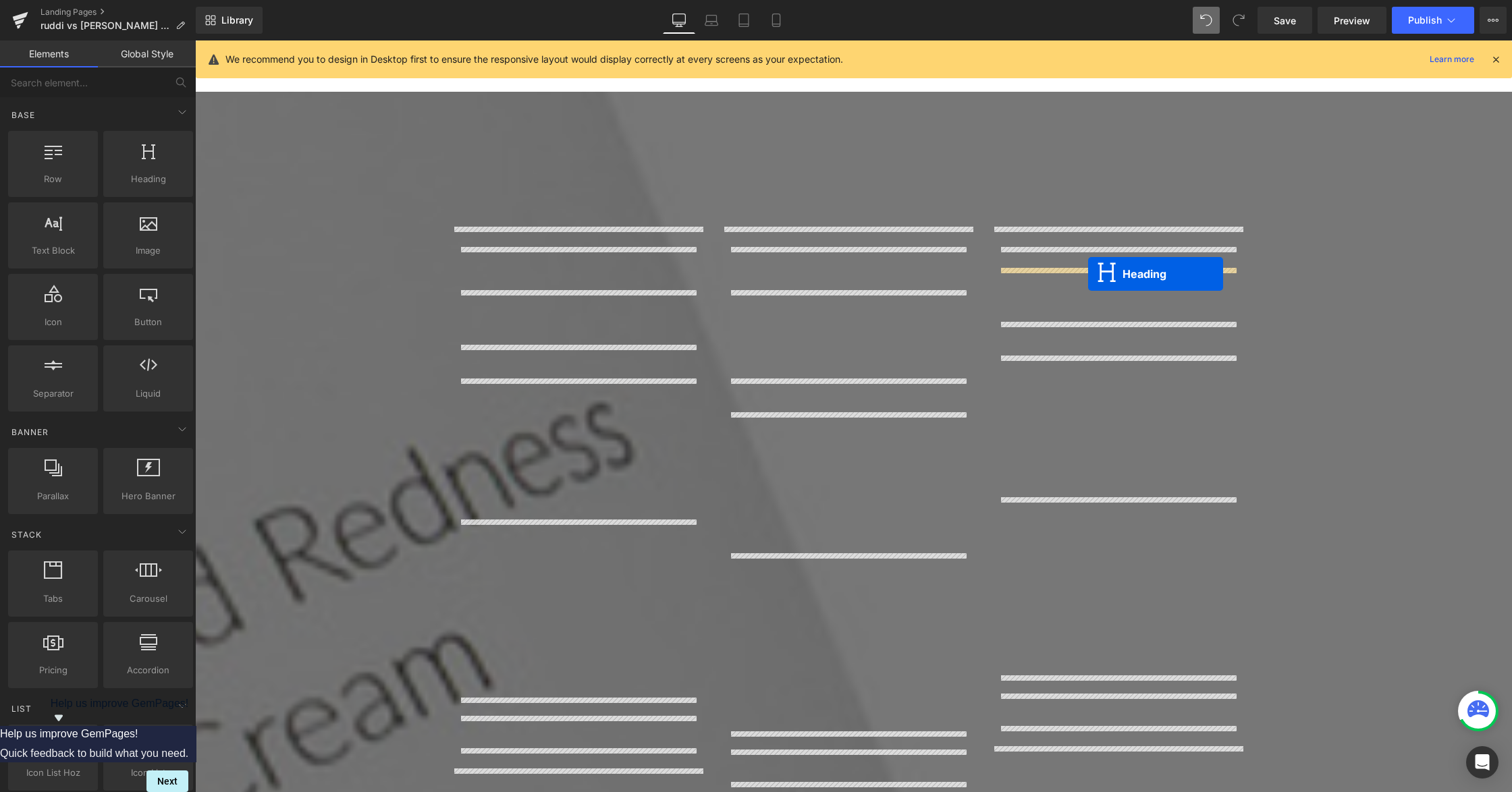
drag, startPoint x: 818, startPoint y: 312, endPoint x: 1088, endPoint y: 274, distance: 272.7
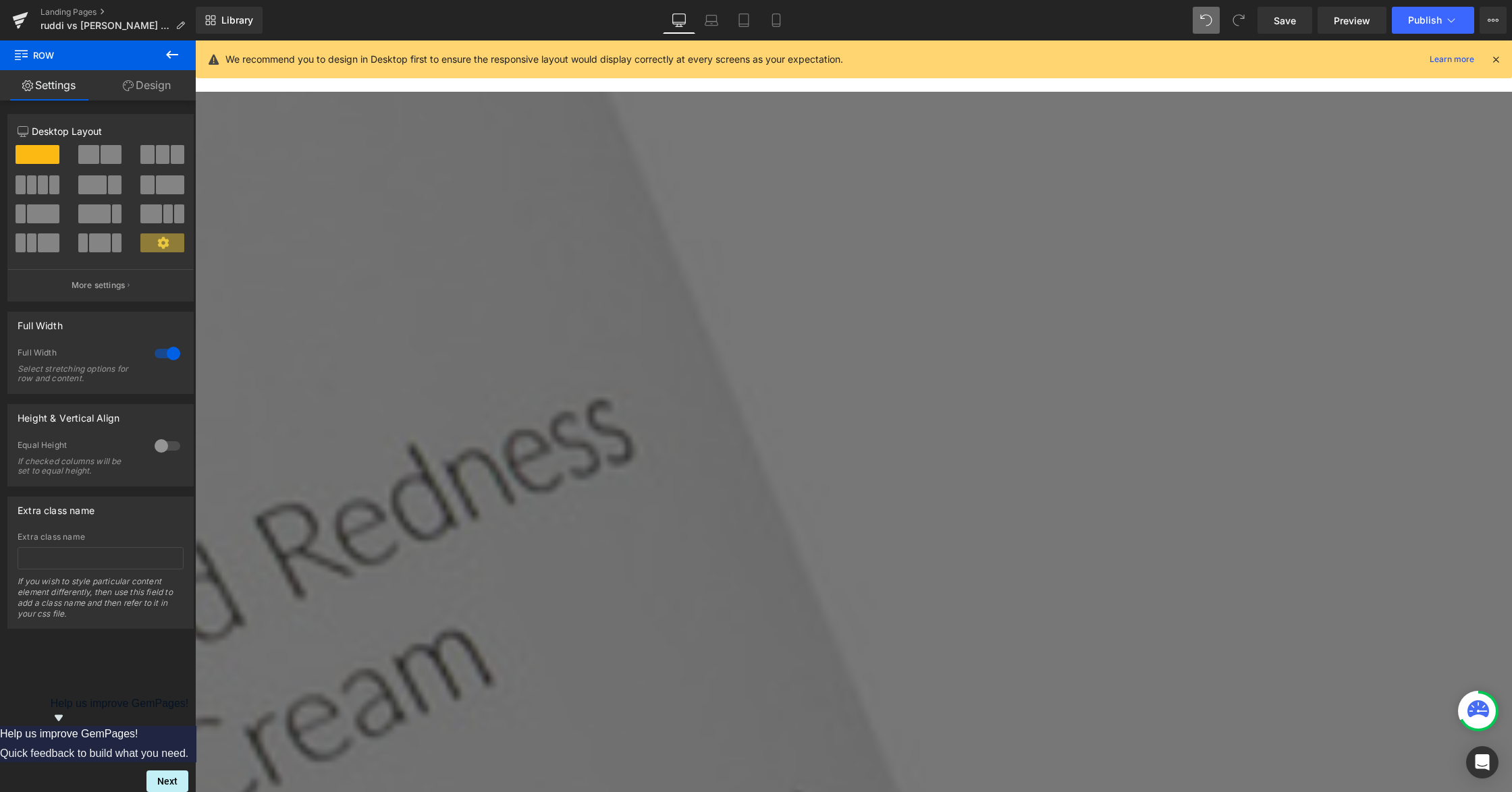
click at [195, 41] on icon at bounding box center [195, 41] width 0 height 0
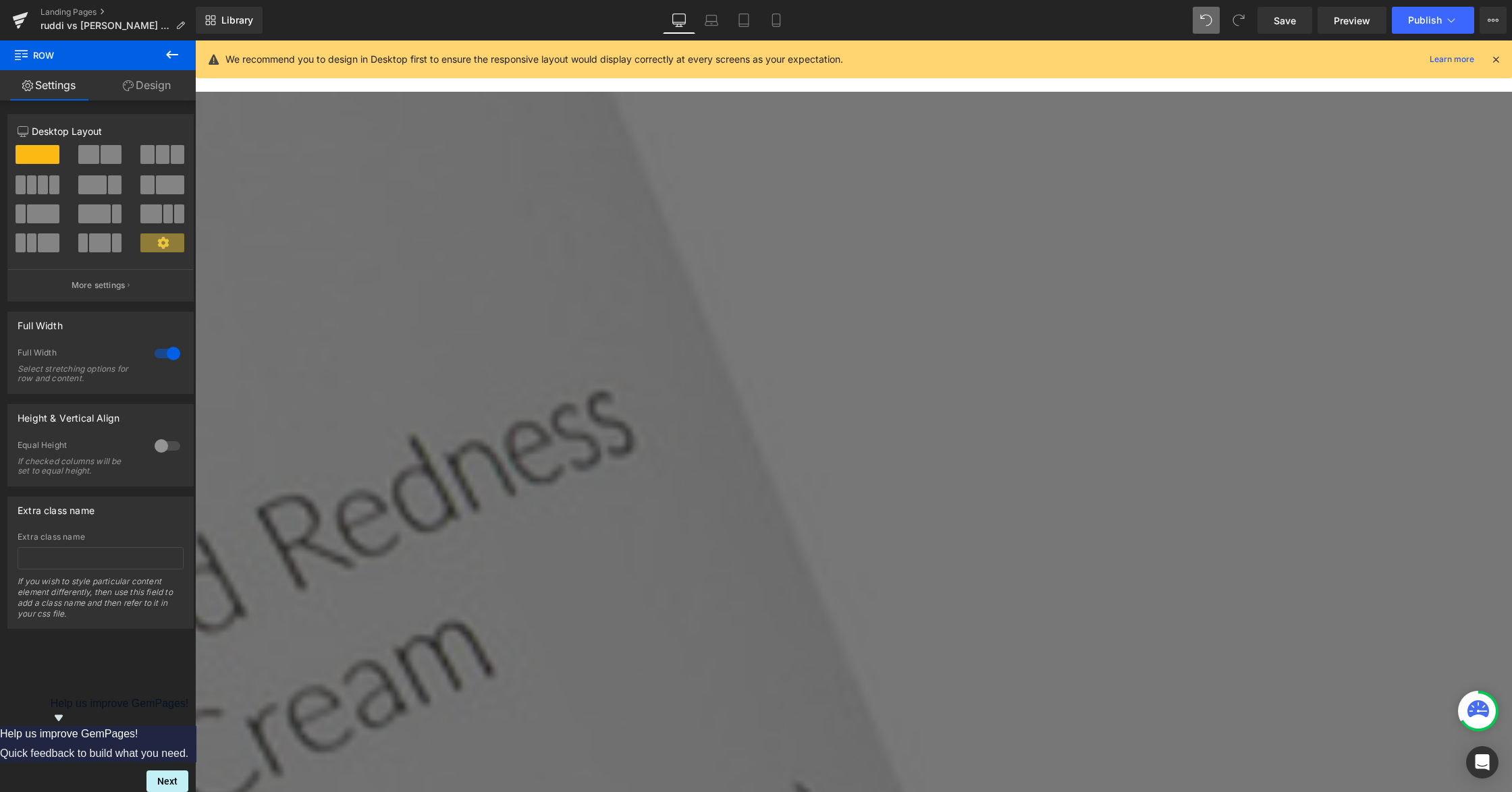
click at [195, 41] on icon at bounding box center [195, 41] width 0 height 0
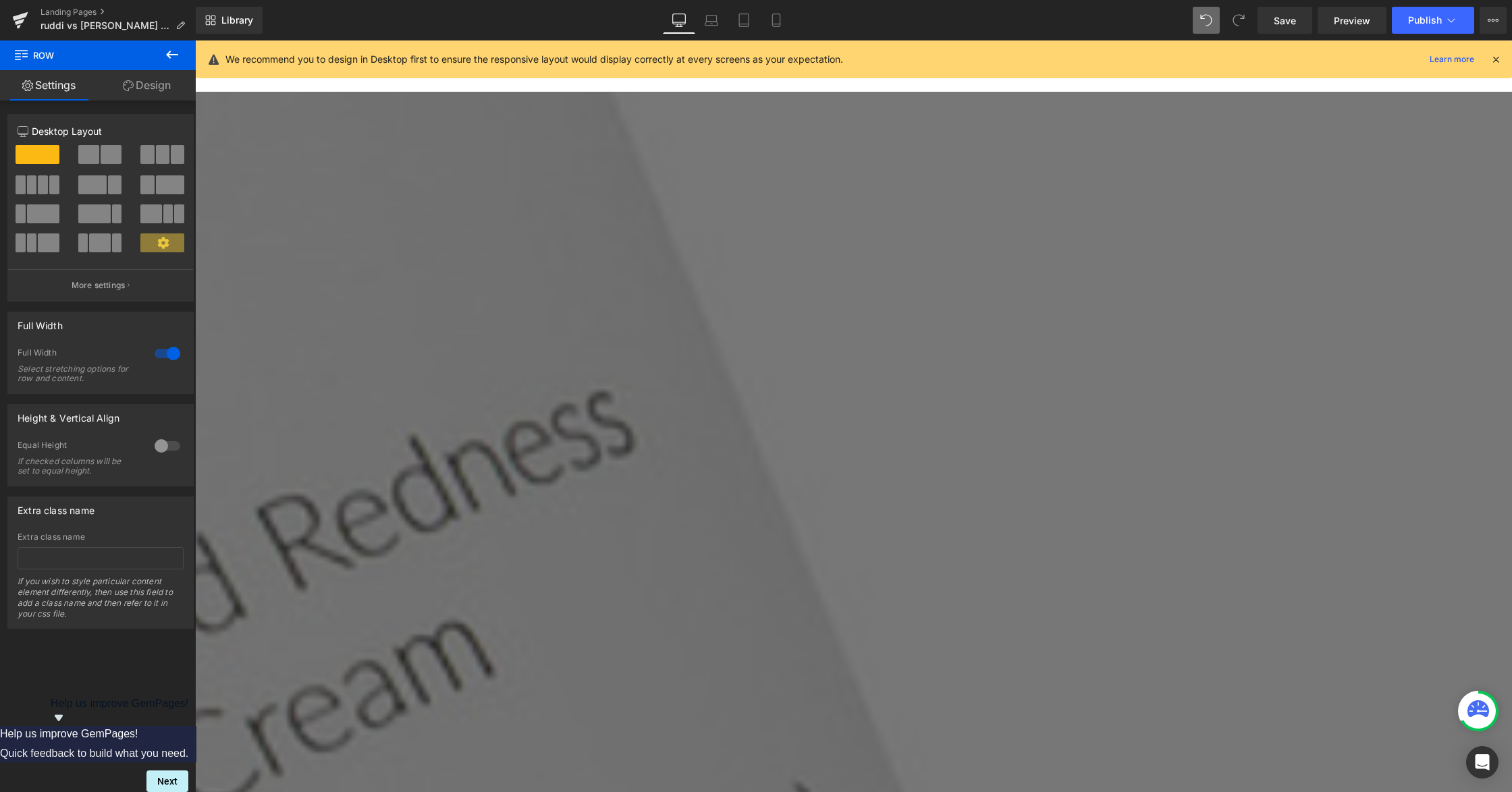
click at [195, 41] on icon at bounding box center [195, 41] width 0 height 0
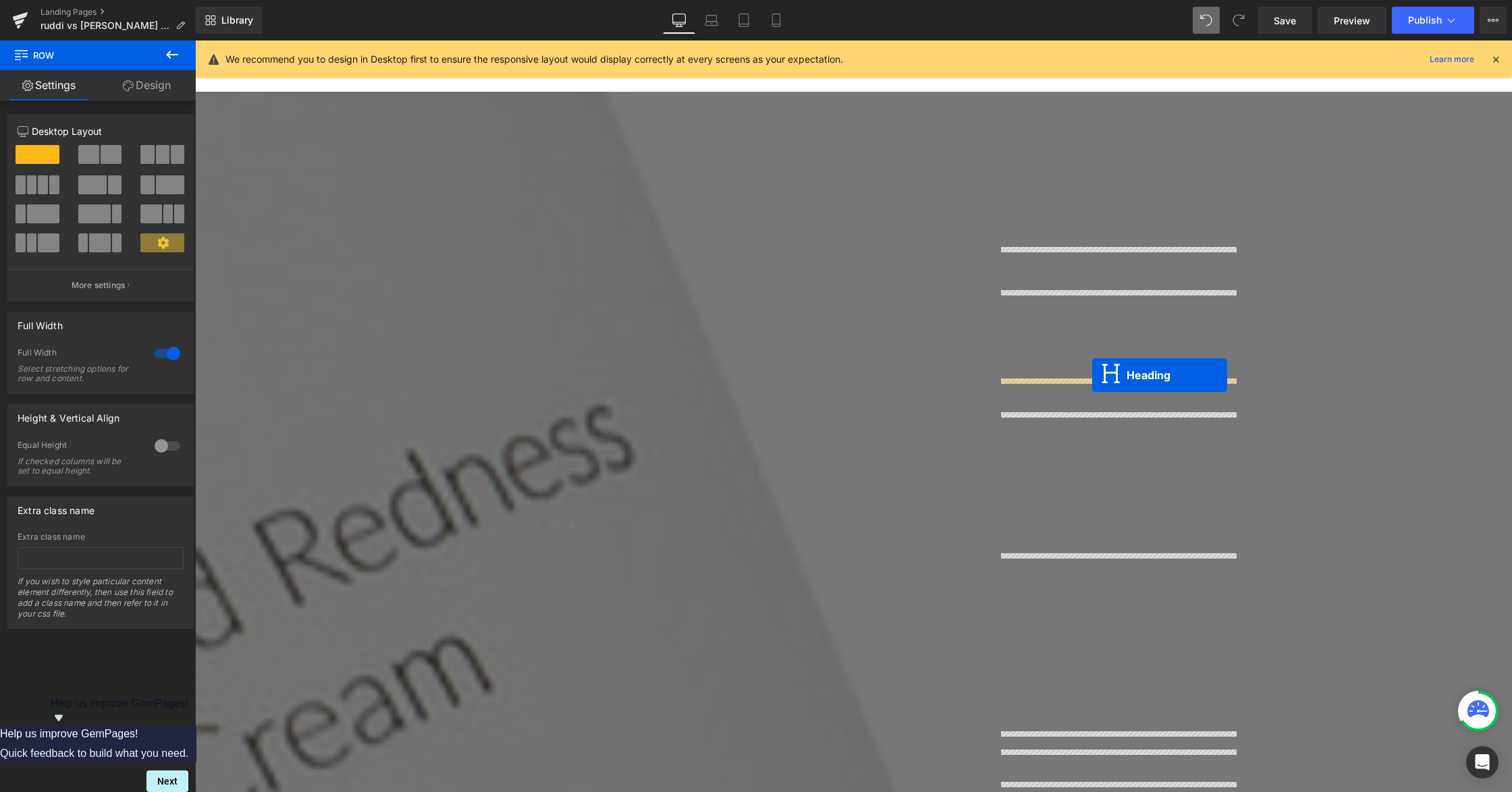
drag, startPoint x: 1080, startPoint y: 311, endPoint x: 1092, endPoint y: 375, distance: 65.1
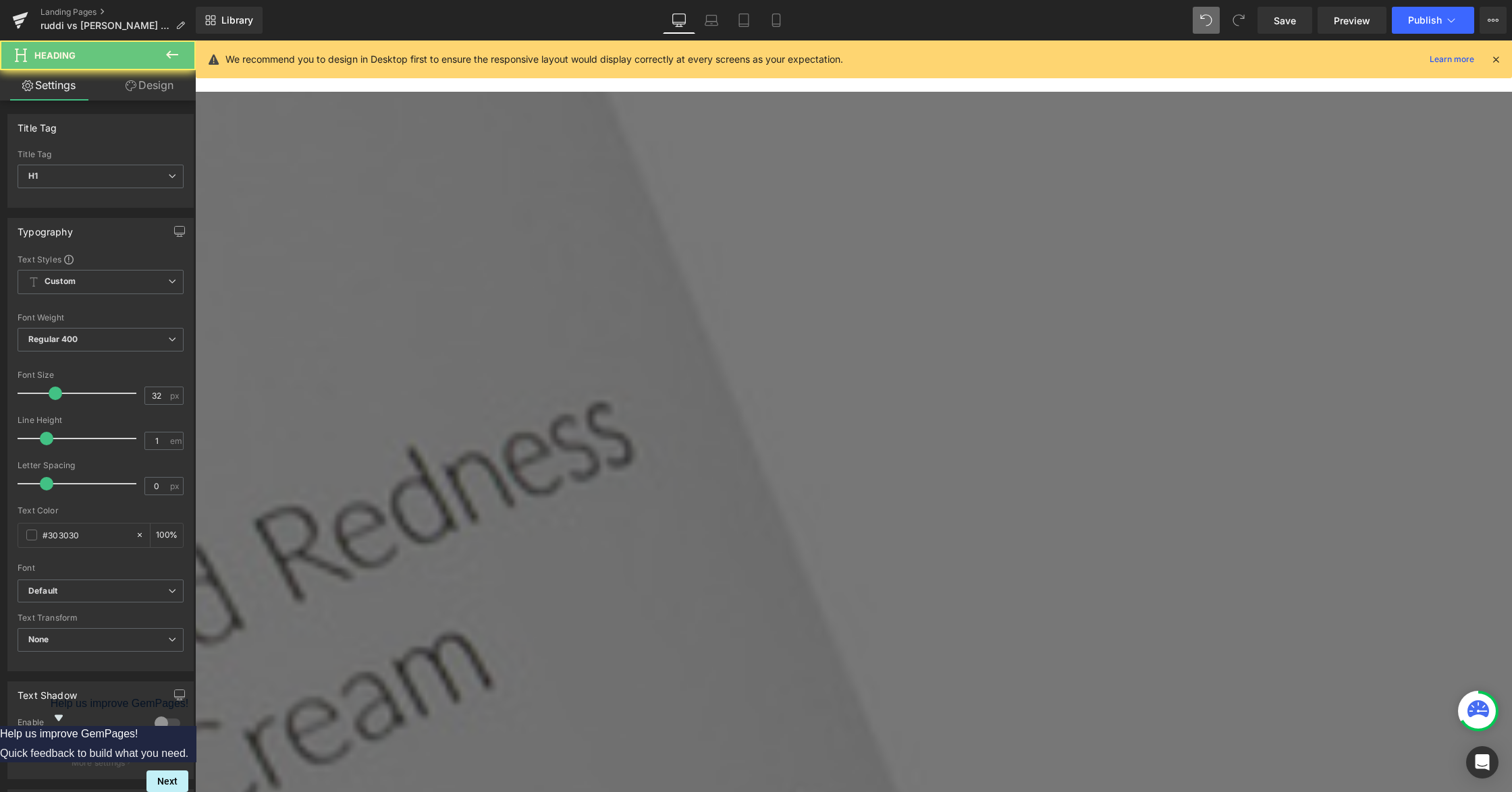
click at [132, 181] on span "H1" at bounding box center [100, 177] width 166 height 24
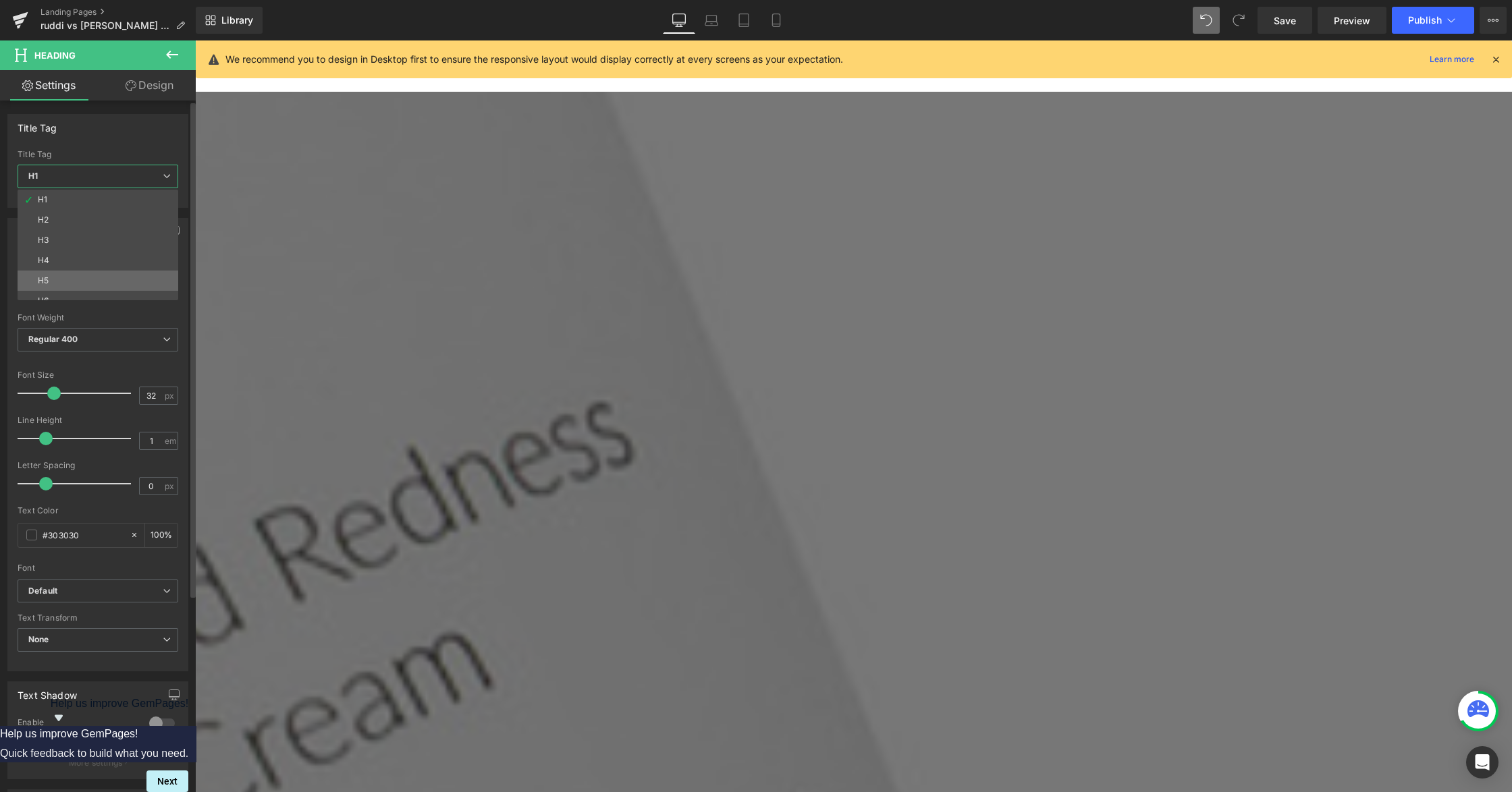
click at [104, 276] on li "H5" at bounding box center [100, 280] width 166 height 20
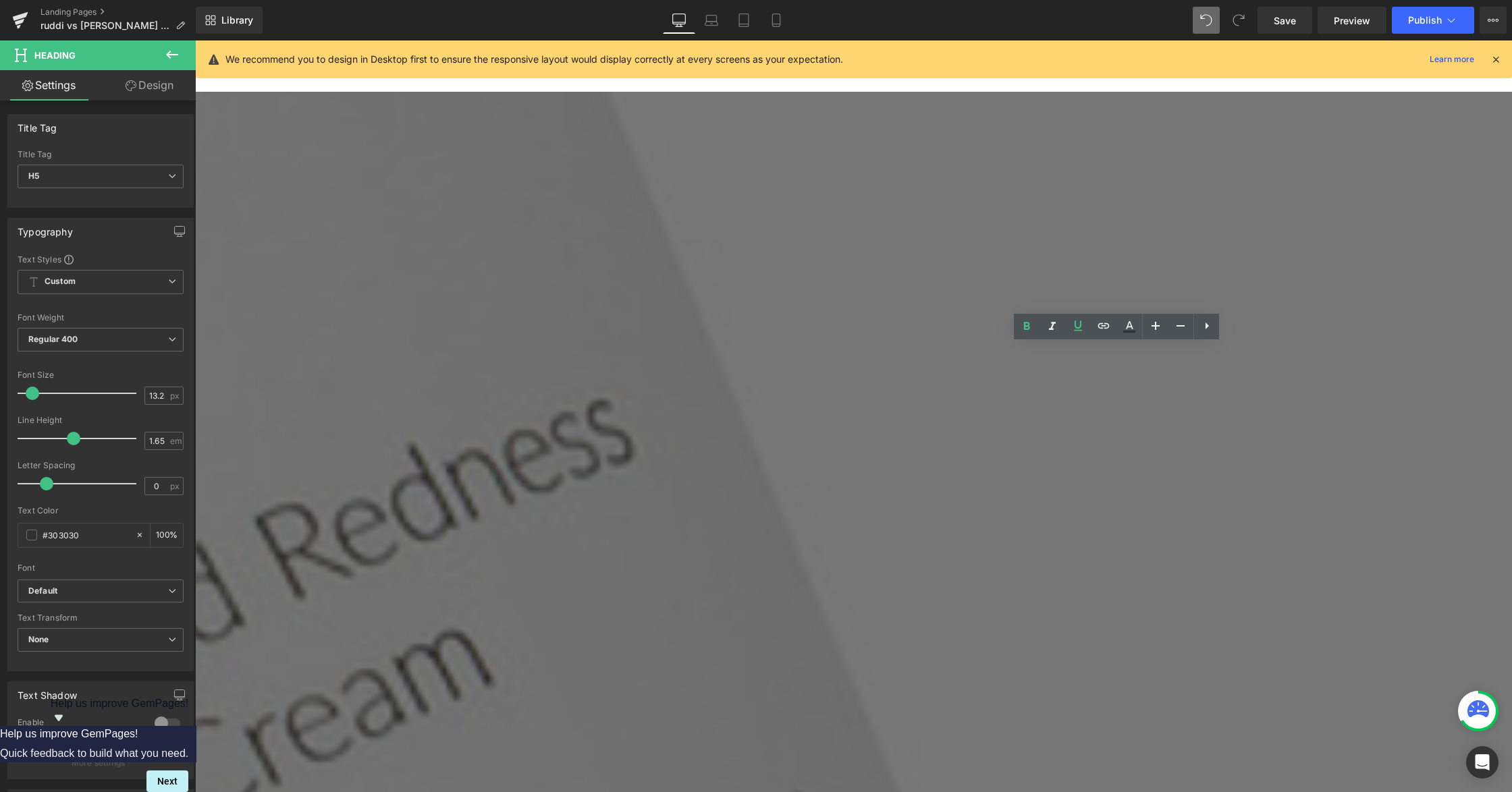
drag, startPoint x: 1189, startPoint y: 352, endPoint x: 1019, endPoint y: 335, distance: 170.8
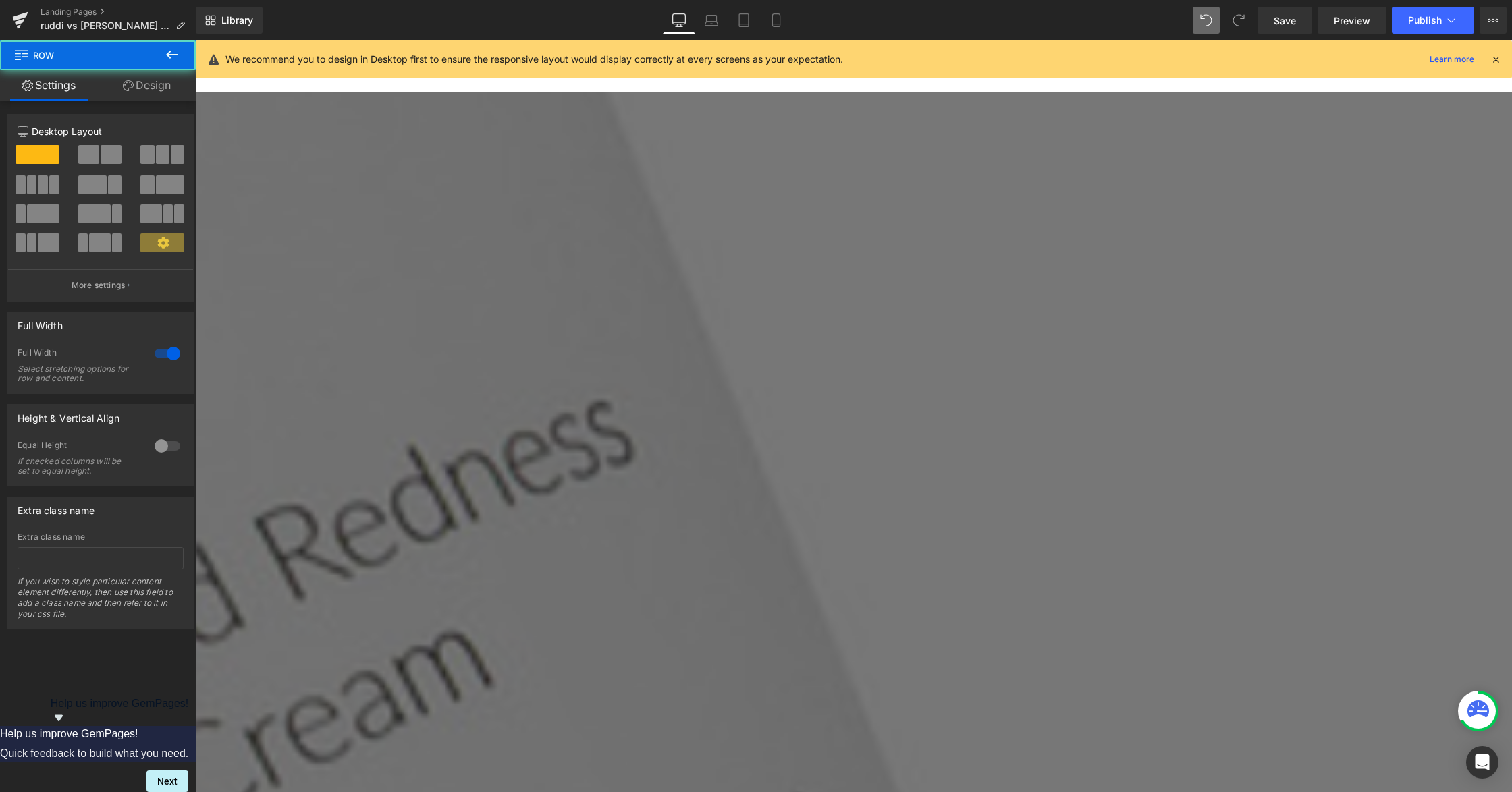
click at [195, 41] on icon at bounding box center [195, 41] width 0 height 0
click at [195, 41] on span "(P) Price" at bounding box center [195, 41] width 0 height 0
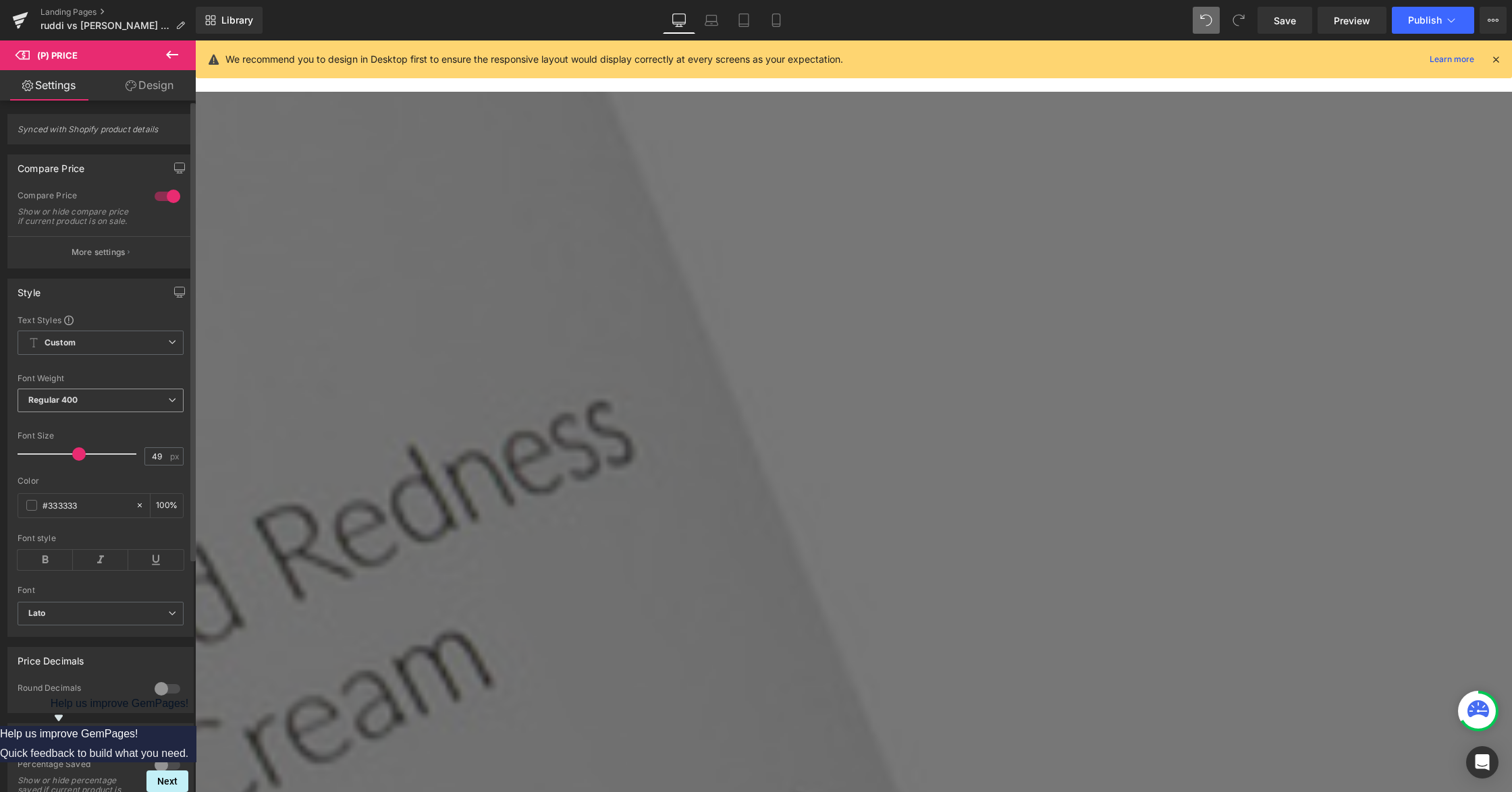
click at [97, 408] on span "Regular 400" at bounding box center [100, 400] width 166 height 24
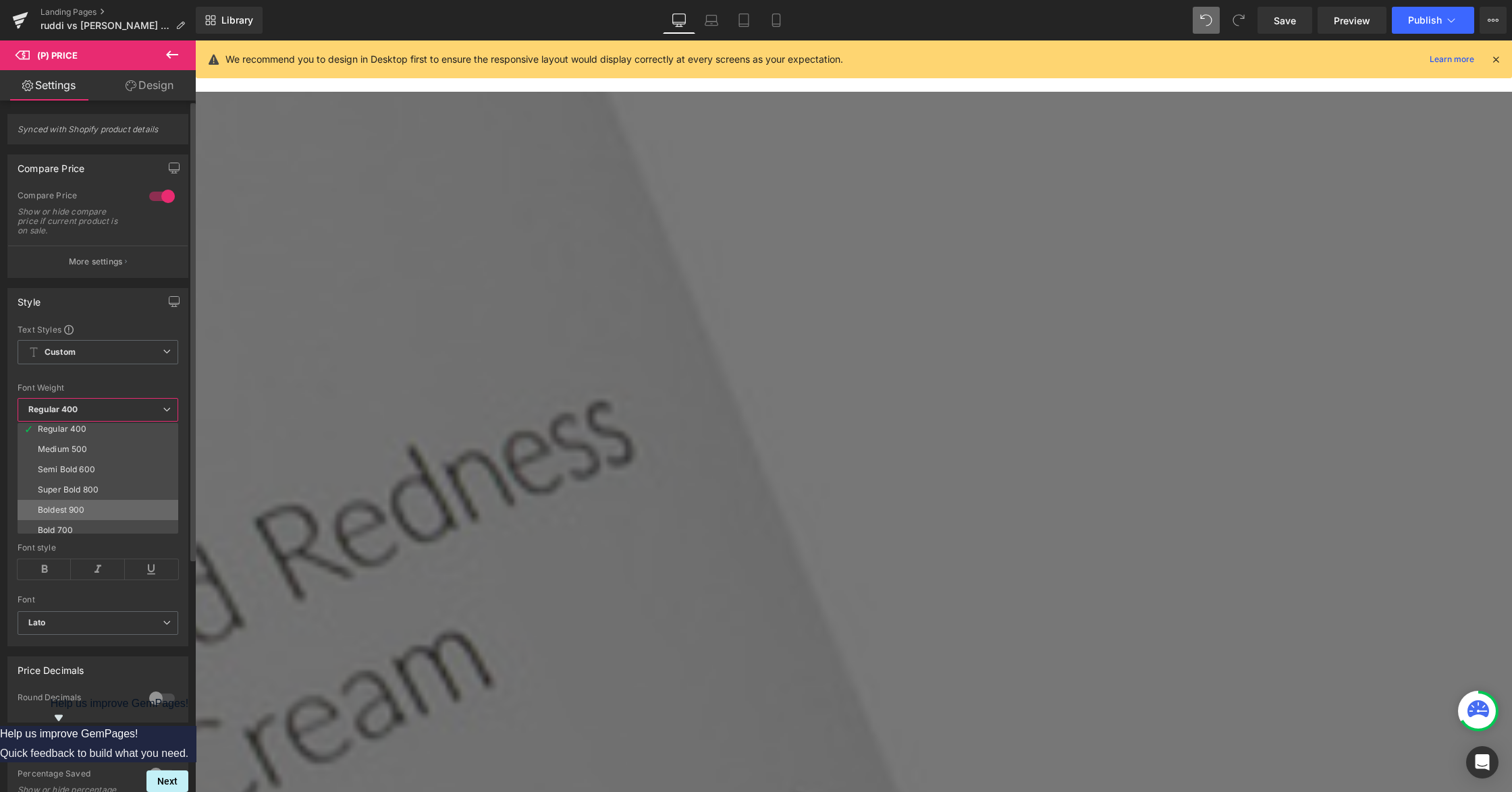
scroll to position [90, 0]
click at [91, 485] on li "Boldest 900" at bounding box center [100, 485] width 166 height 20
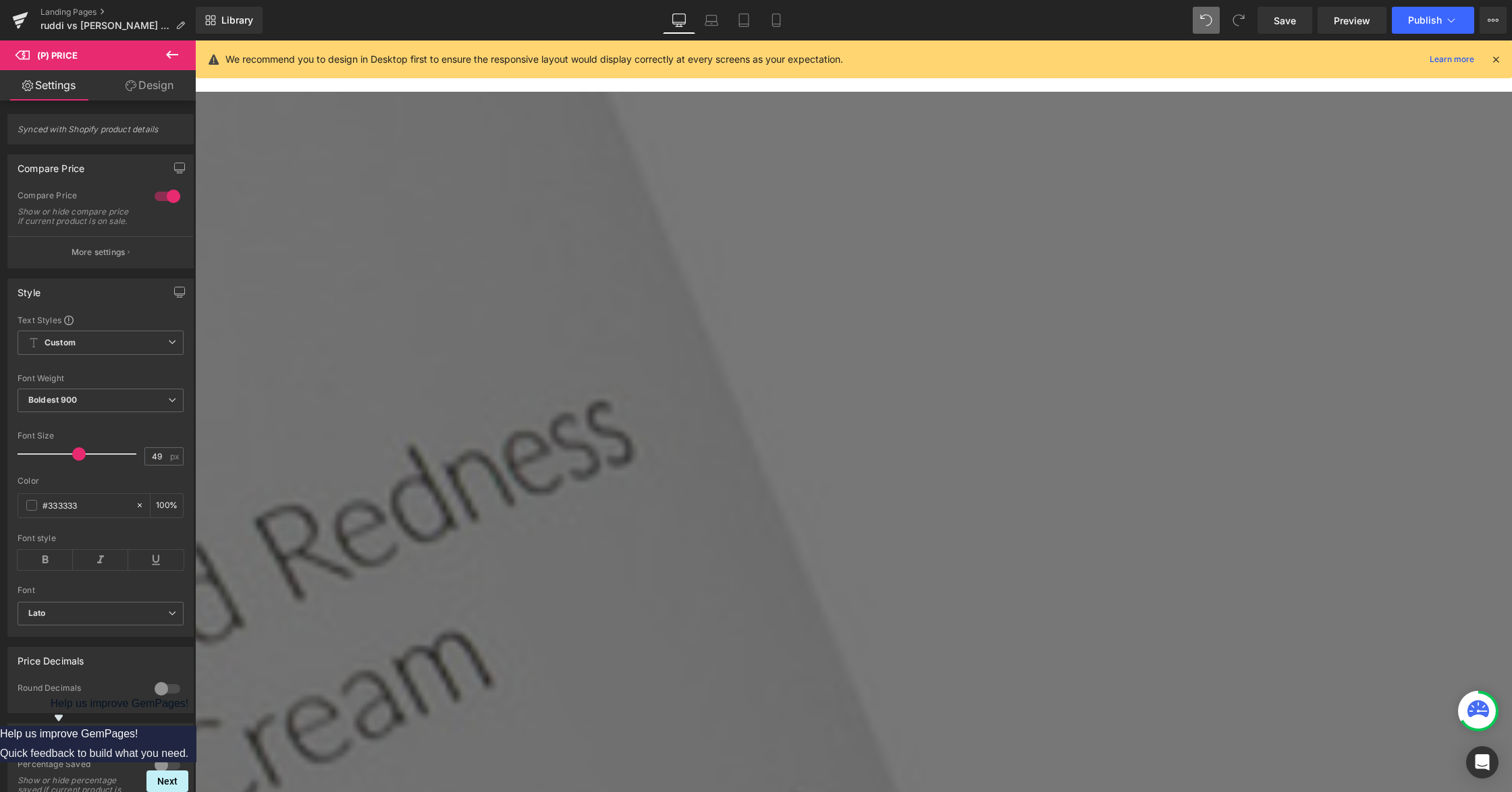
click at [195, 41] on span "(P) Price" at bounding box center [195, 41] width 0 height 0
click at [96, 405] on span "Regular 400" at bounding box center [100, 400] width 166 height 24
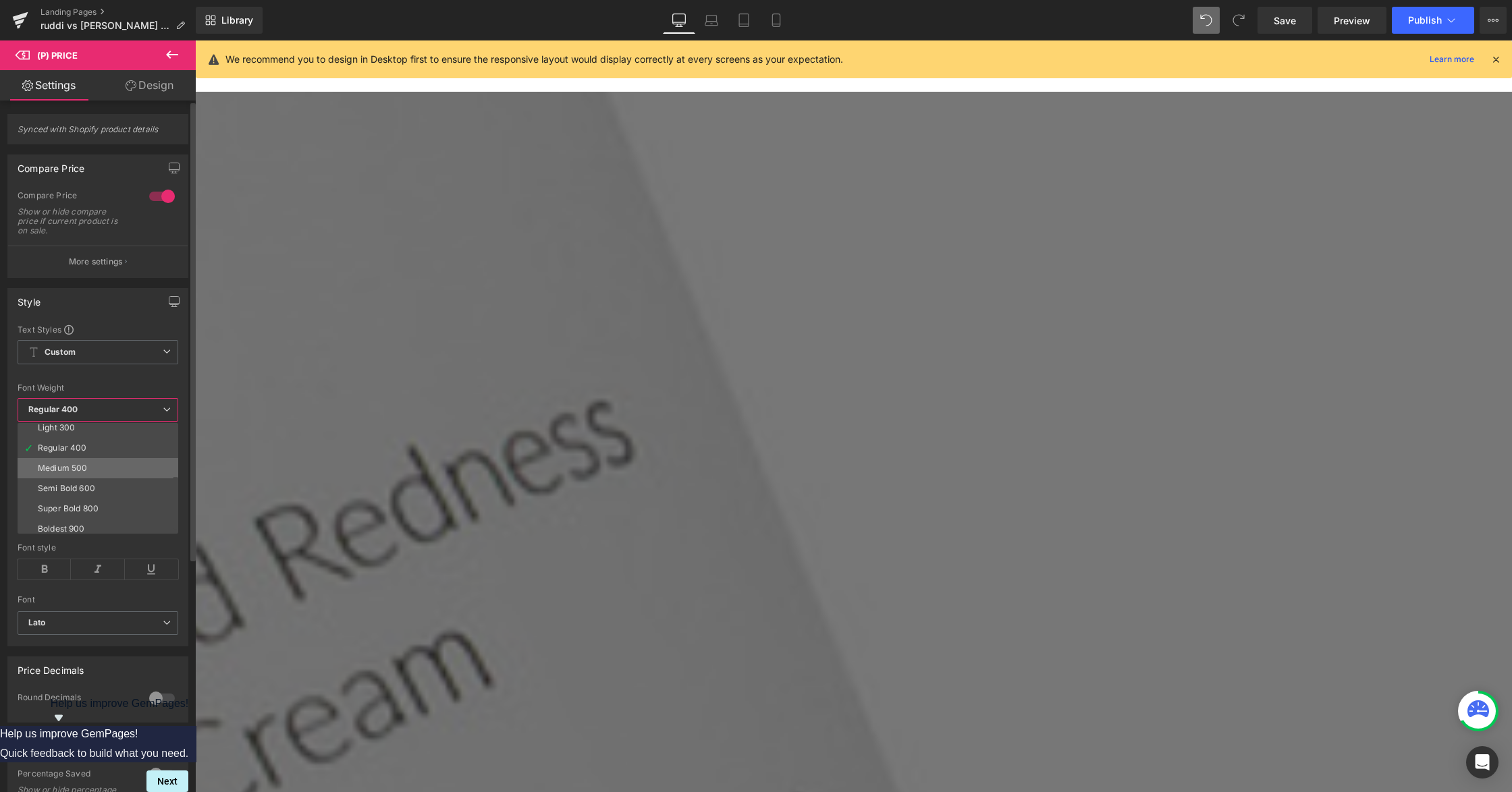
scroll to position [111, 0]
click at [116, 439] on li "Super Bold 800" at bounding box center [100, 443] width 166 height 20
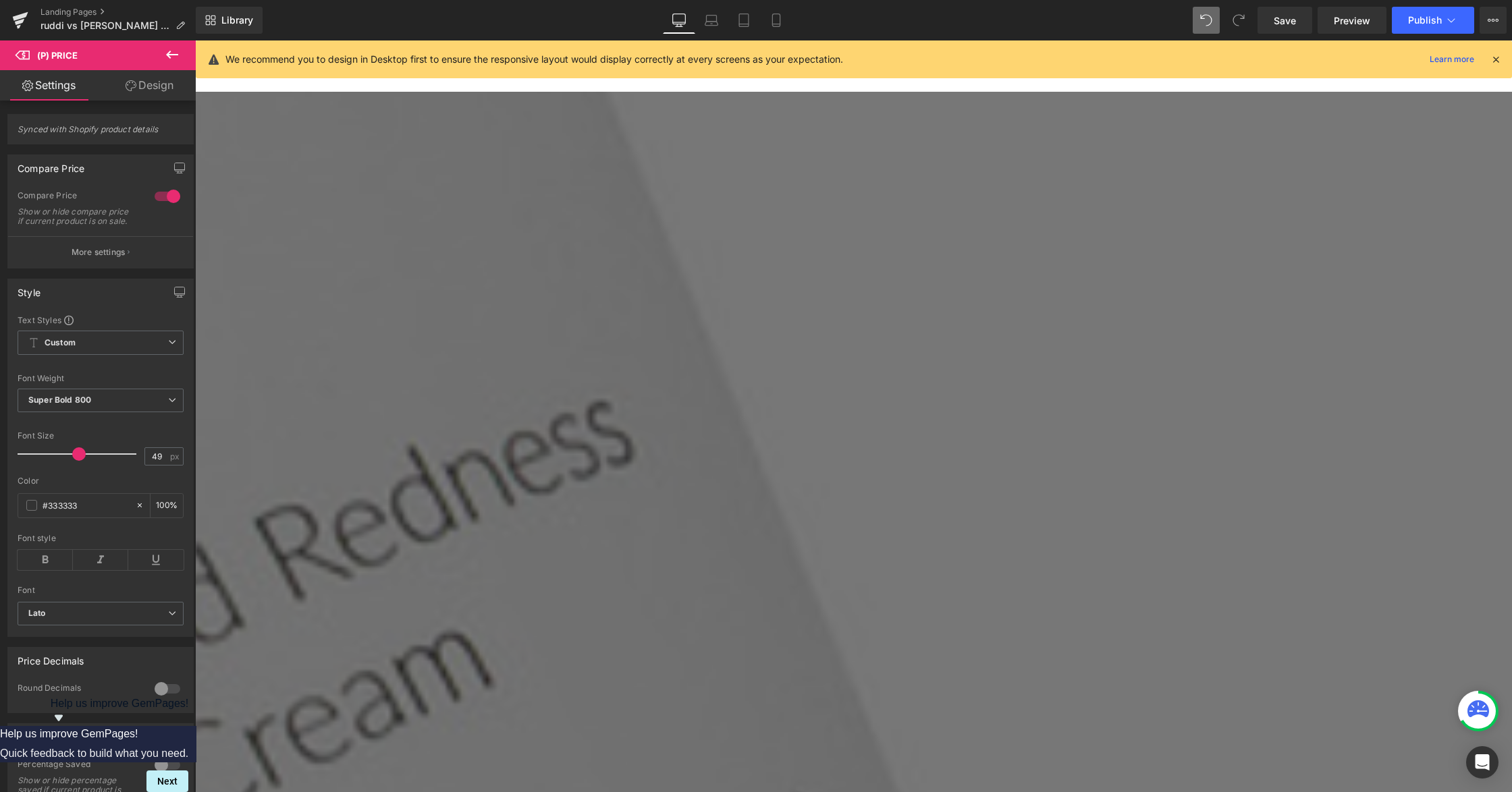
drag, startPoint x: 544, startPoint y: 318, endPoint x: 361, endPoint y: 373, distance: 191.1
click at [195, 41] on link "(P) Price" at bounding box center [195, 41] width 0 height 0
click at [92, 412] on span "Regular 400" at bounding box center [100, 400] width 166 height 24
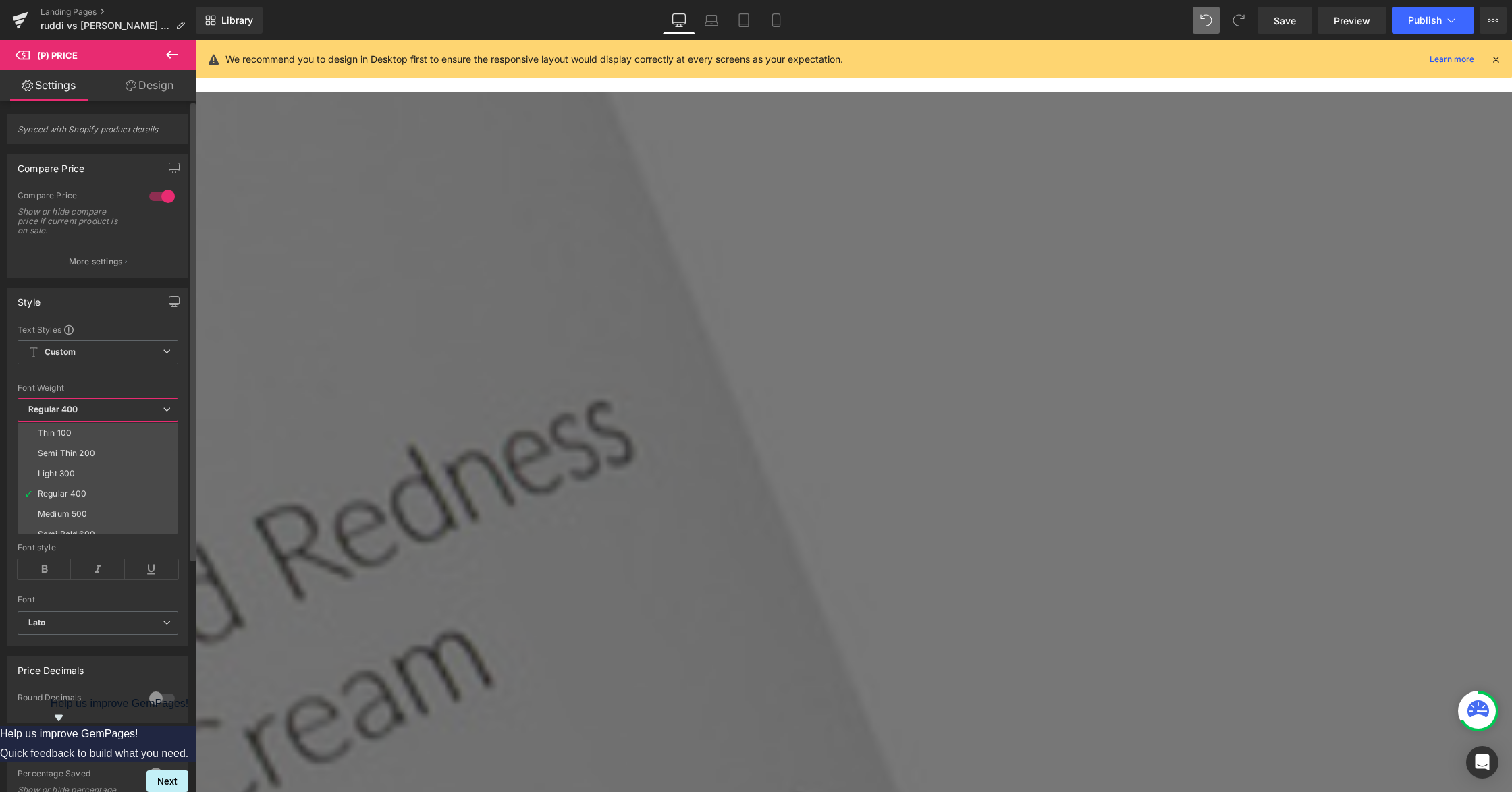
scroll to position [90, 0]
click at [108, 458] on li "Super Bold 800" at bounding box center [100, 464] width 166 height 20
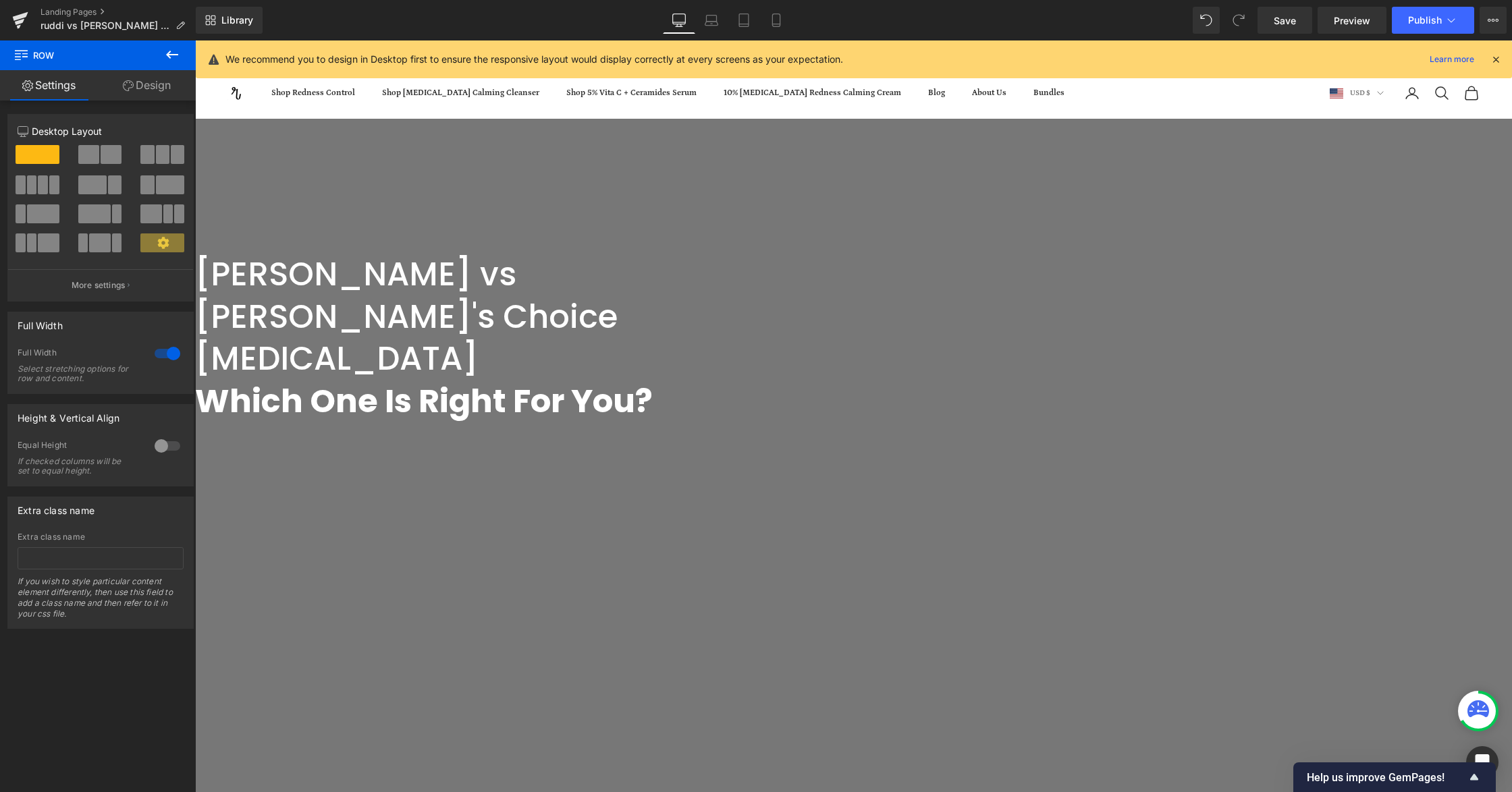
click at [195, 41] on icon at bounding box center [195, 41] width 0 height 0
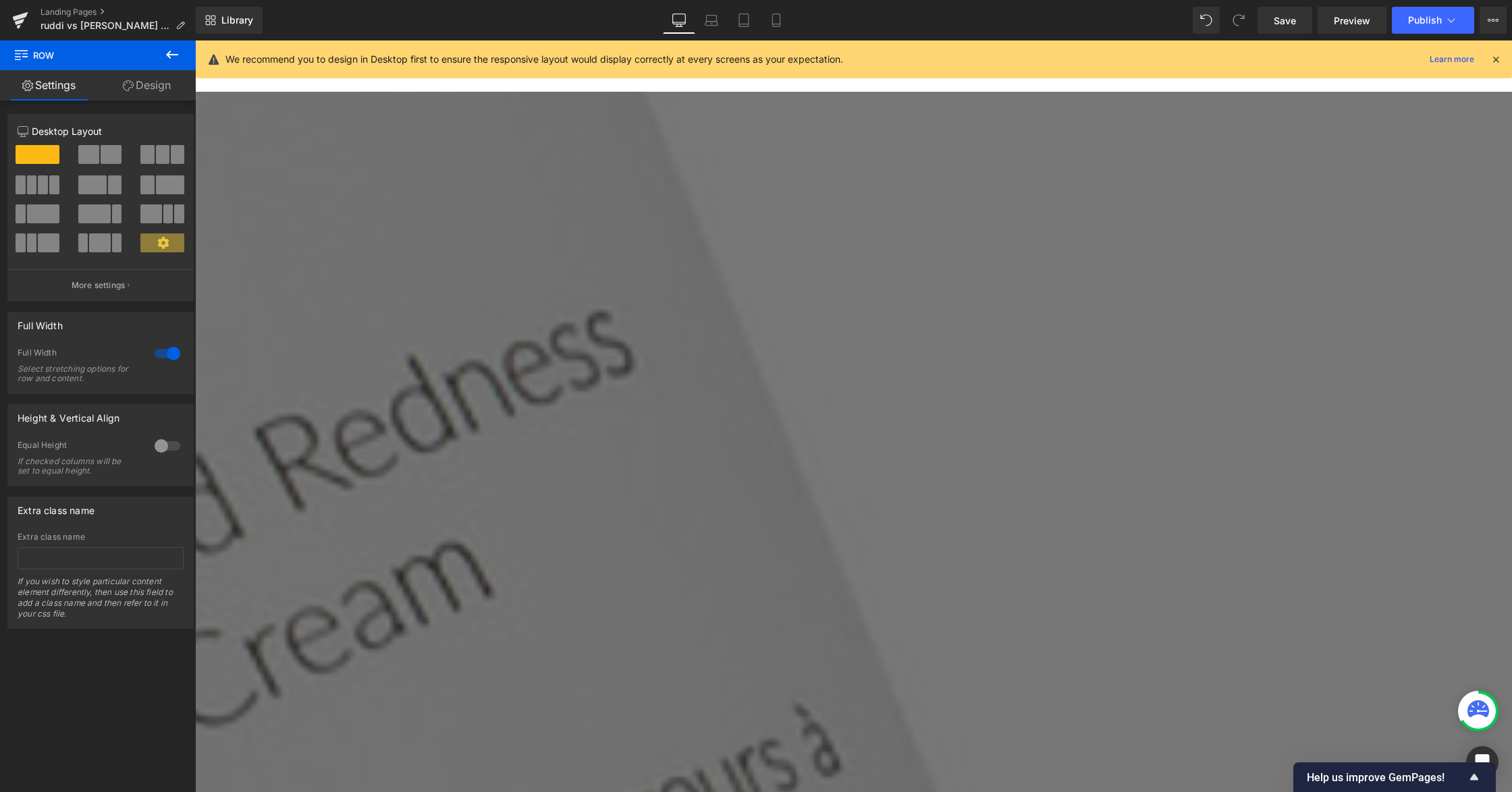
click at [195, 41] on icon at bounding box center [195, 41] width 0 height 0
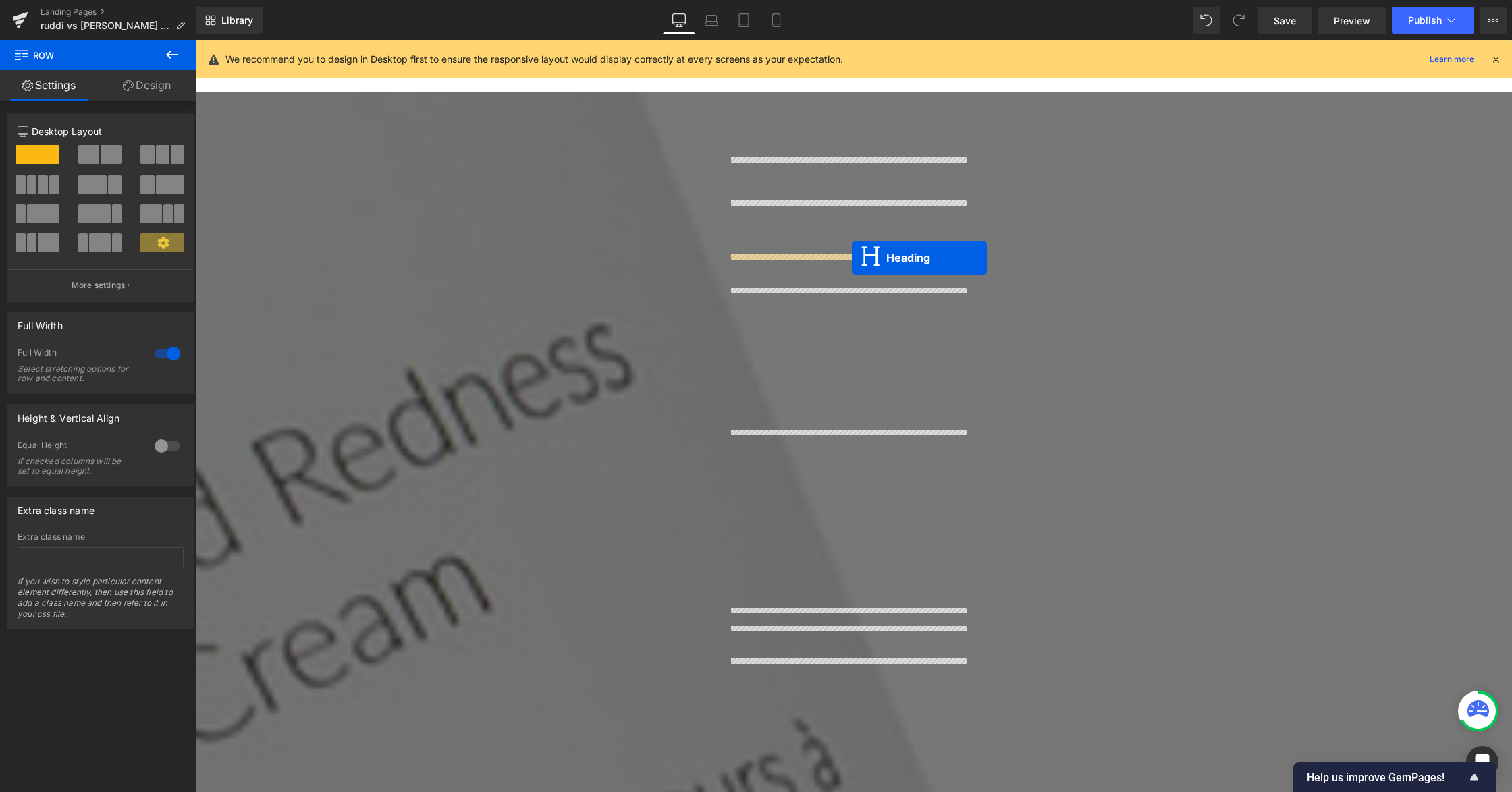
drag, startPoint x: 1087, startPoint y: 276, endPoint x: 852, endPoint y: 258, distance: 235.7
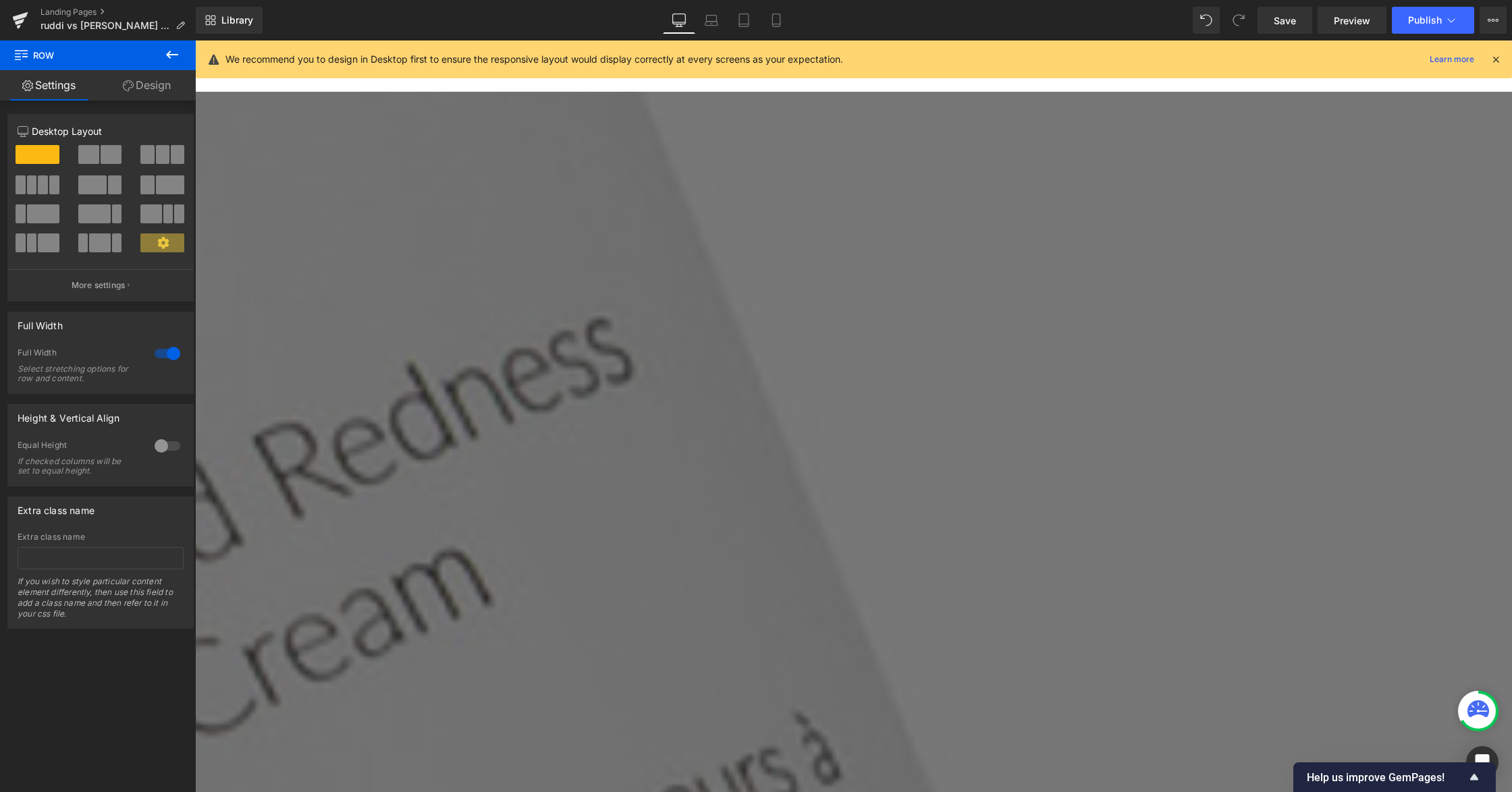
click at [195, 41] on icon at bounding box center [195, 41] width 0 height 0
click at [195, 41] on link at bounding box center [195, 41] width 0 height 0
click at [195, 41] on icon at bounding box center [195, 41] width 0 height 0
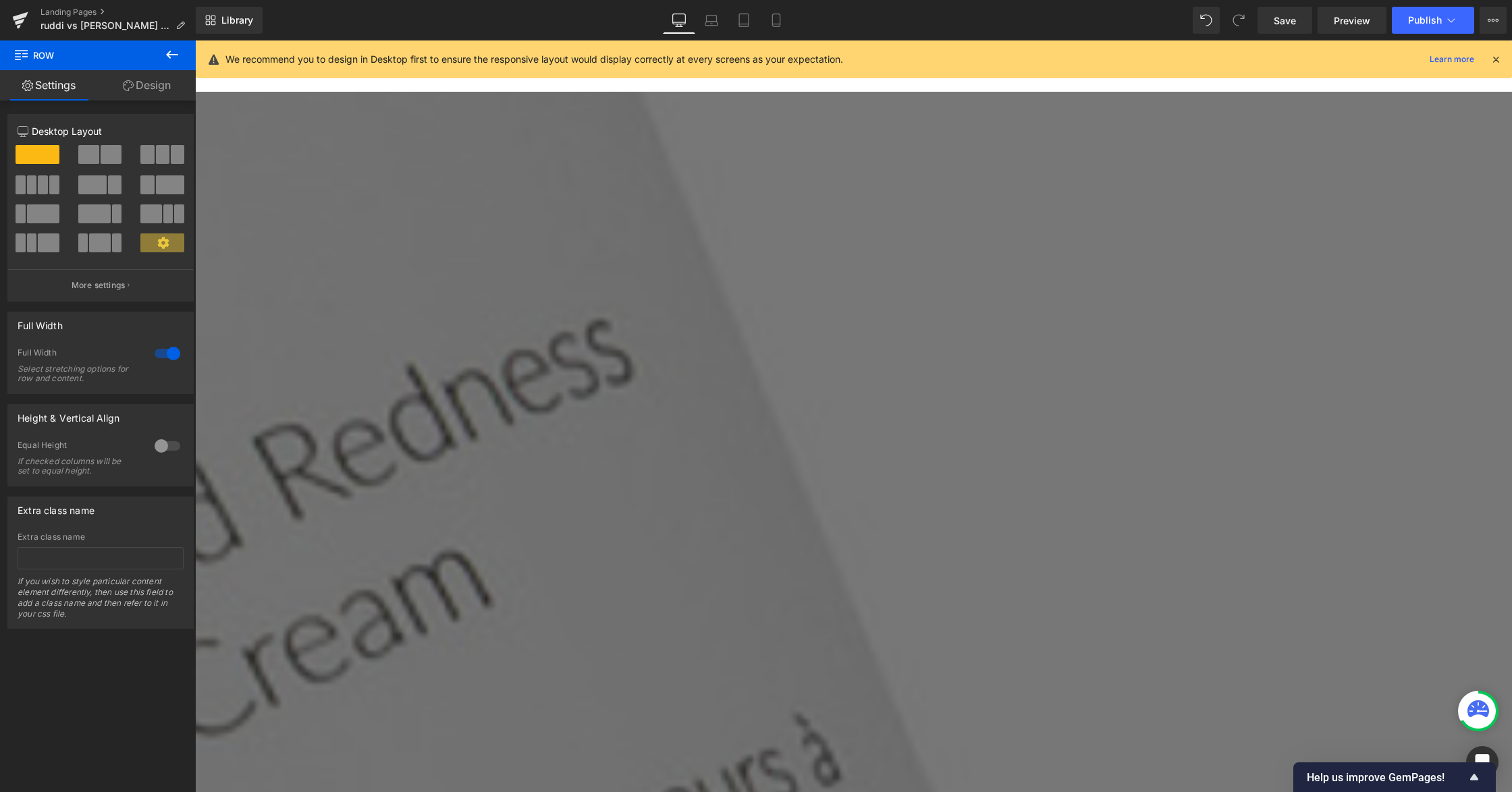
click at [195, 41] on icon at bounding box center [195, 41] width 0 height 0
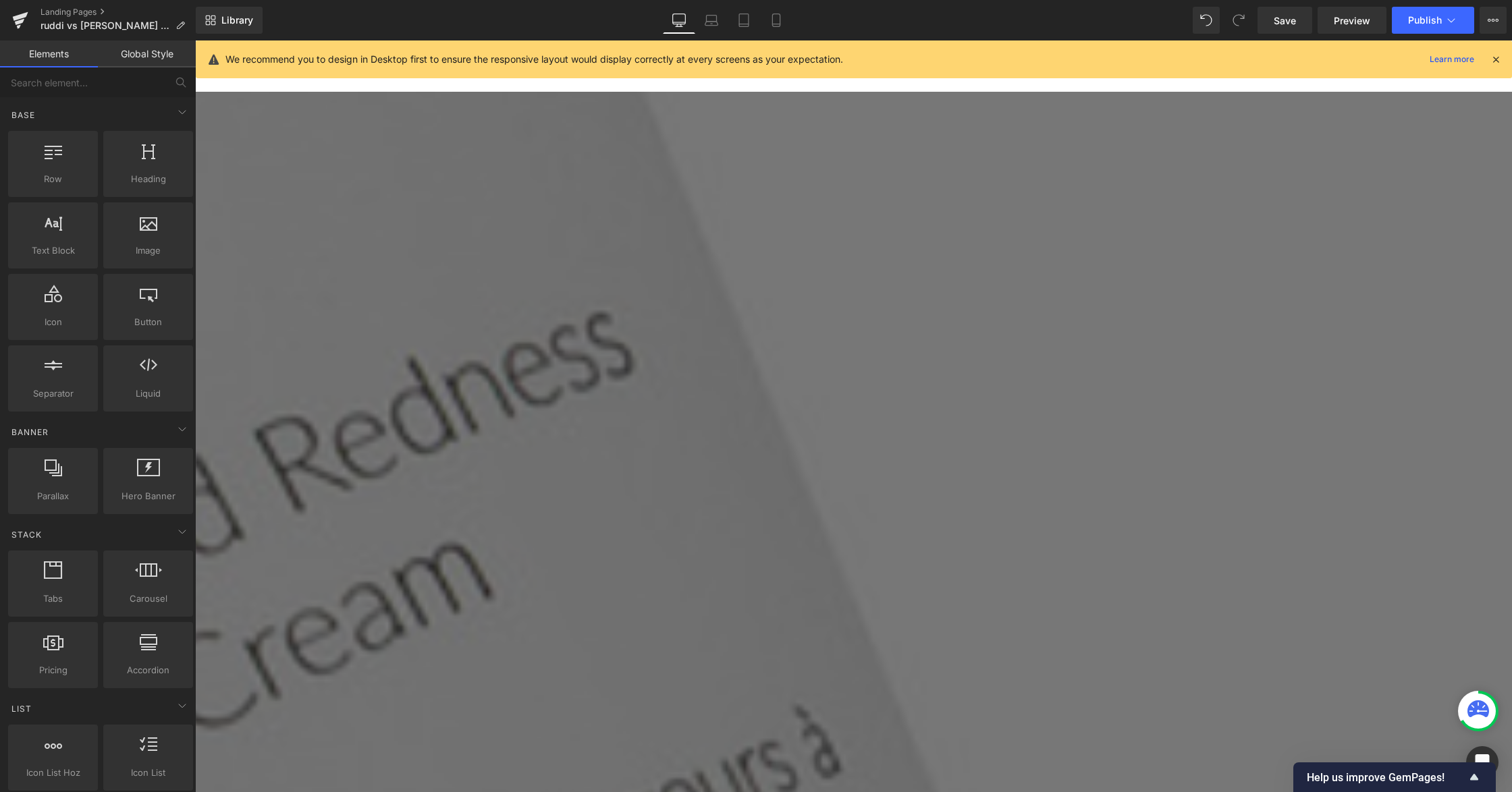
click at [195, 41] on icon at bounding box center [195, 41] width 0 height 0
click at [195, 41] on link at bounding box center [195, 41] width 0 height 0
click at [195, 41] on icon at bounding box center [195, 41] width 0 height 0
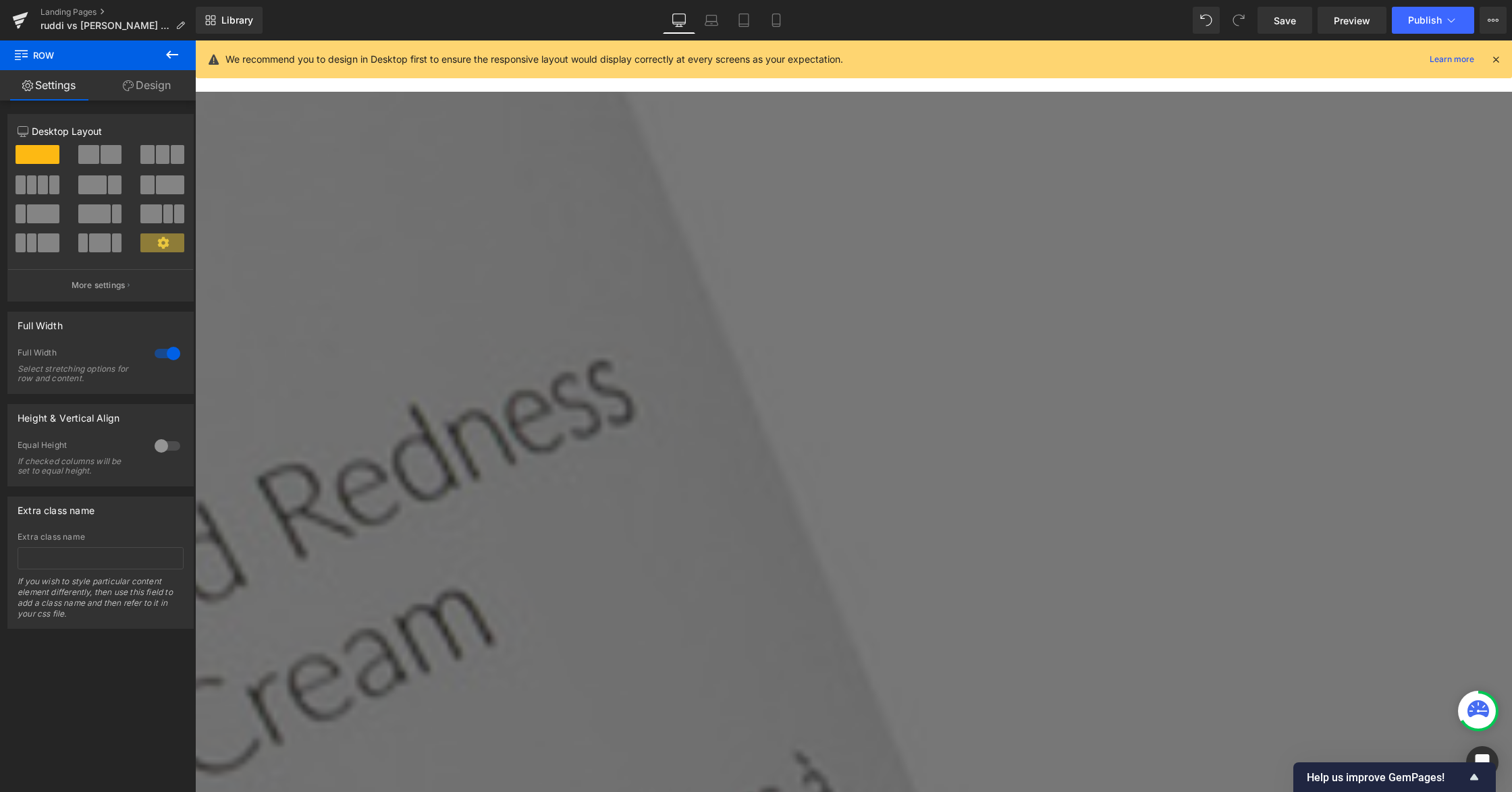
scroll to position [2554, 0]
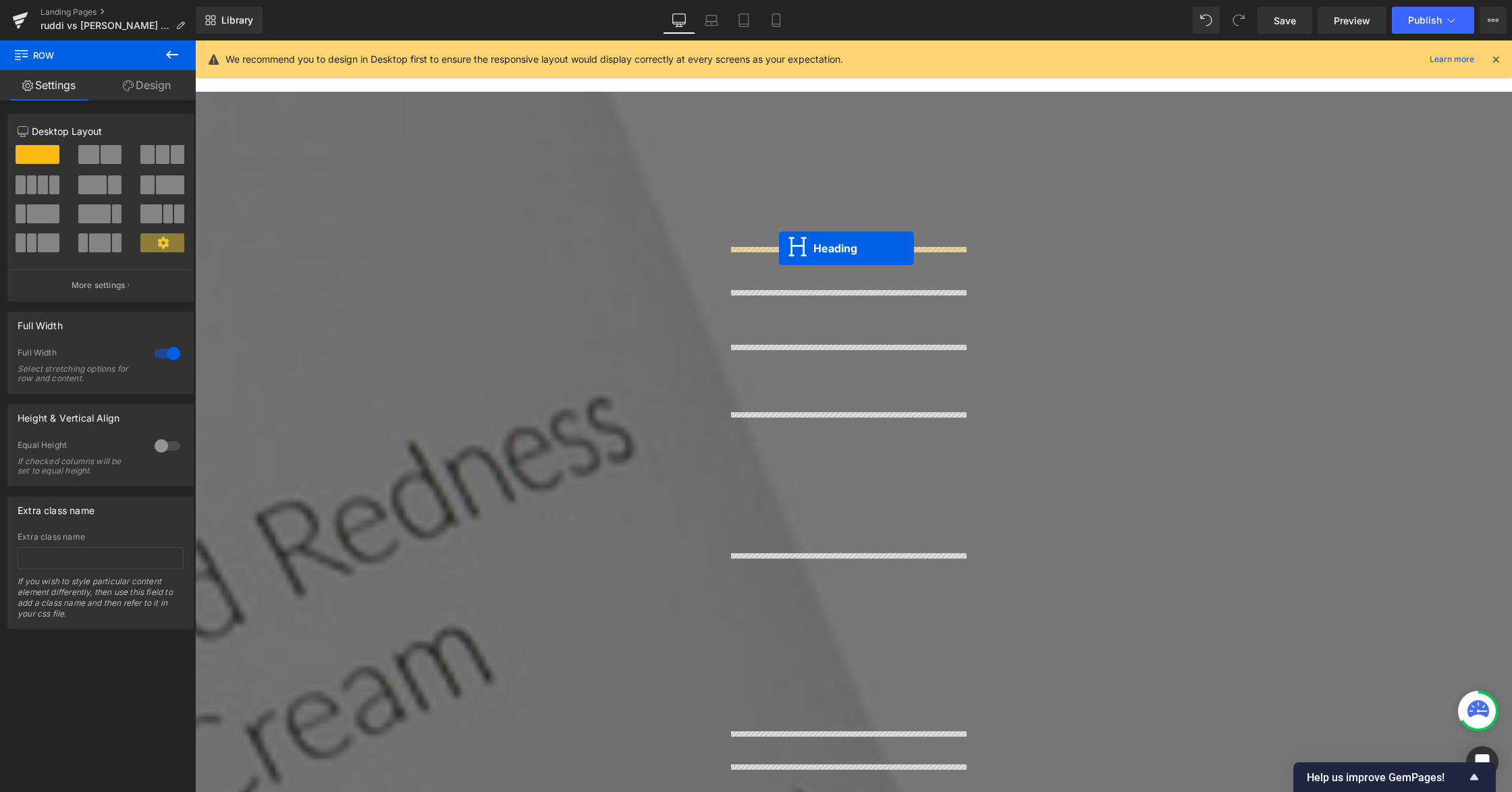
drag, startPoint x: 791, startPoint y: 349, endPoint x: 779, endPoint y: 248, distance: 101.7
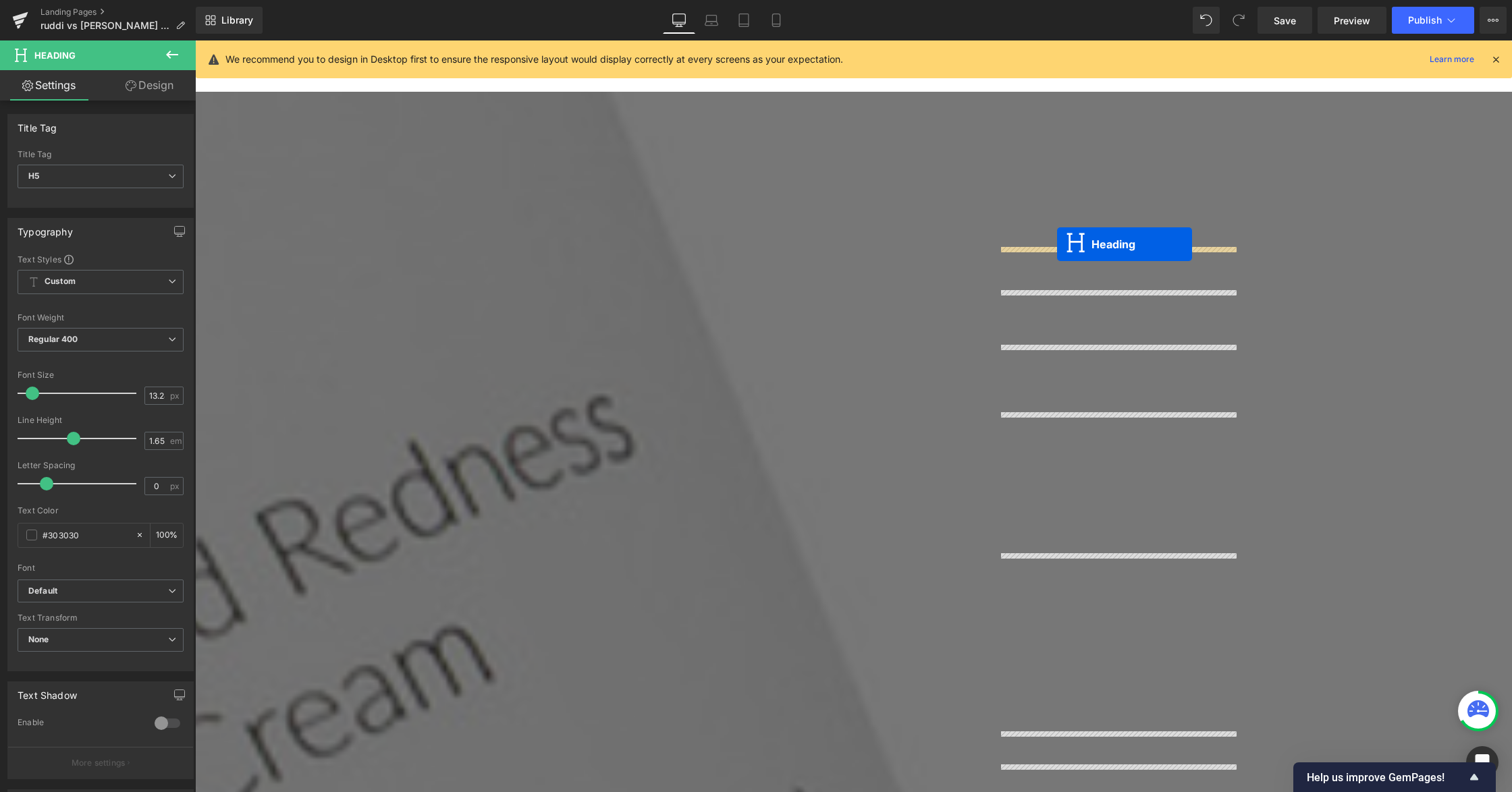
drag, startPoint x: 1061, startPoint y: 349, endPoint x: 1057, endPoint y: 246, distance: 103.1
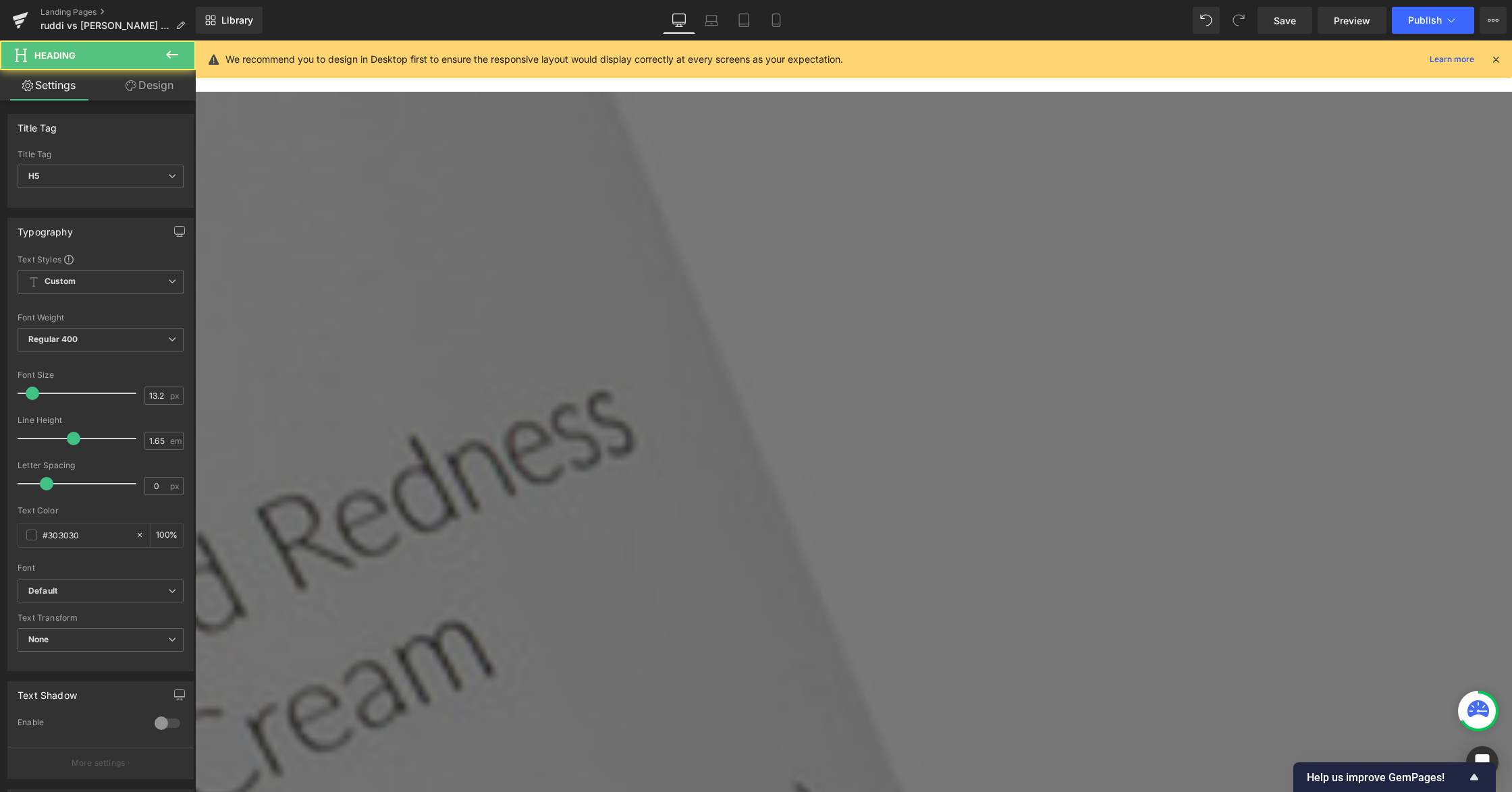
drag, startPoint x: 911, startPoint y: 255, endPoint x: 782, endPoint y: 243, distance: 129.6
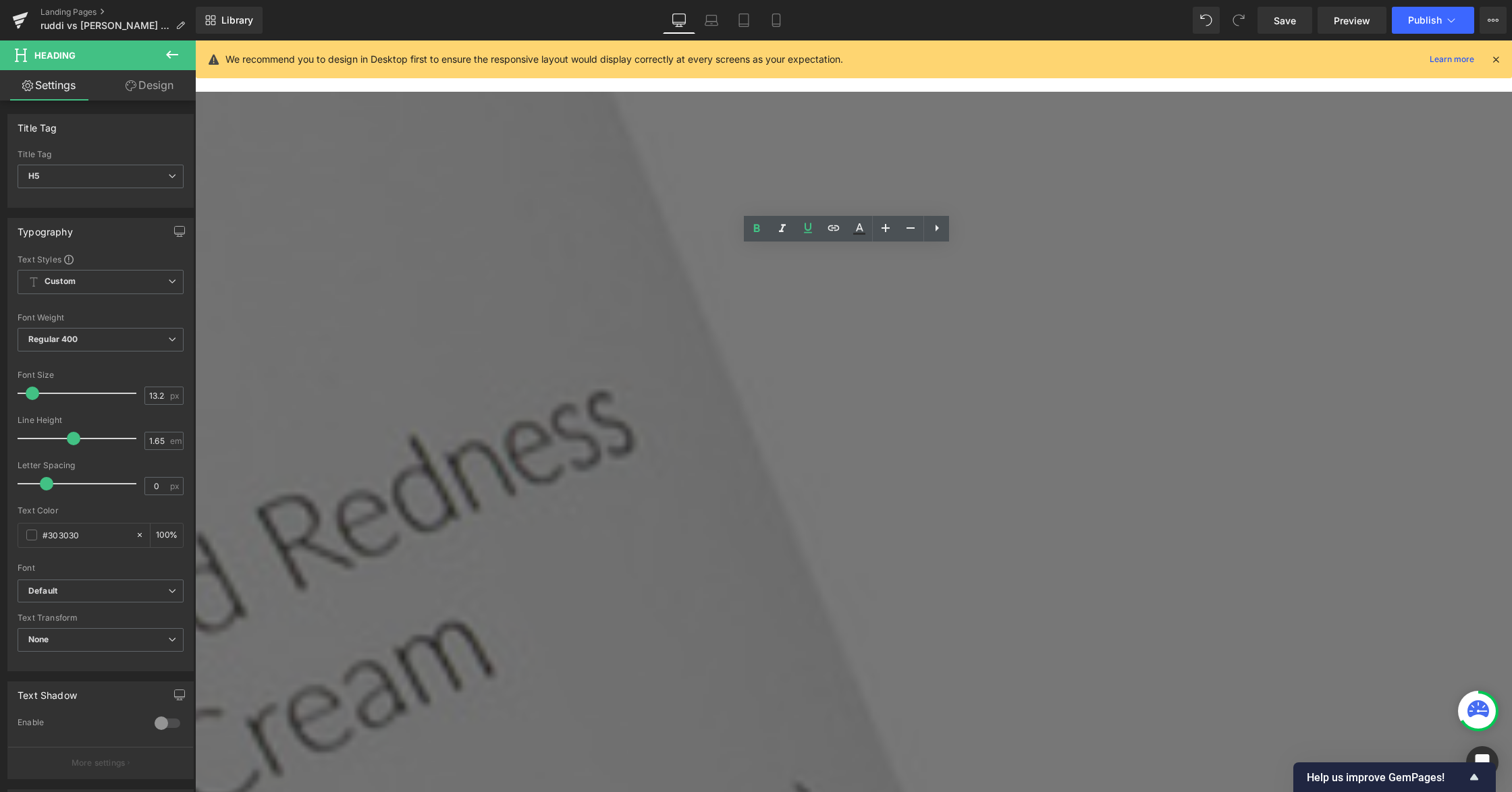
click at [107, 170] on span "H5" at bounding box center [100, 177] width 166 height 24
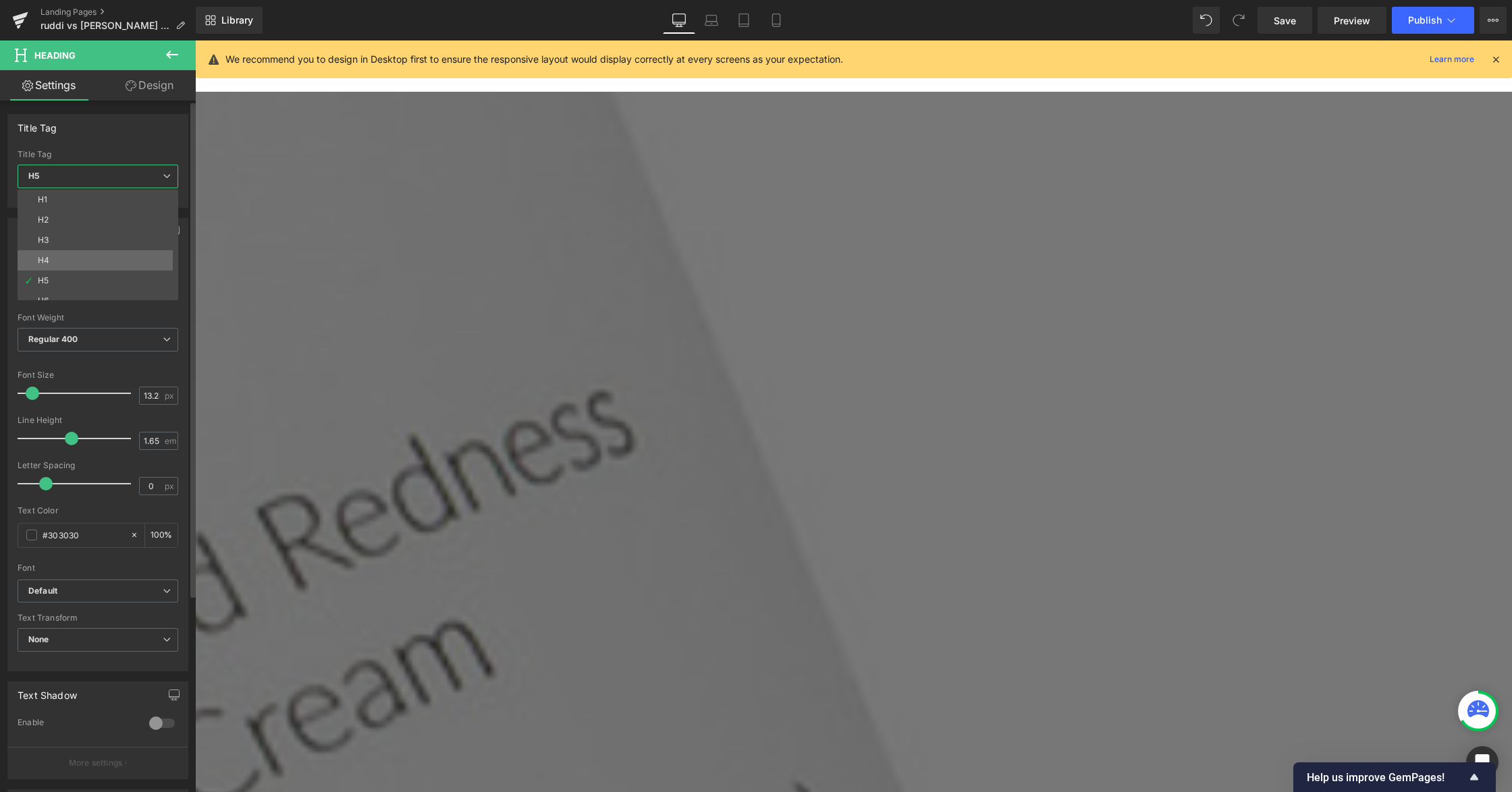
click at [76, 256] on li "H4" at bounding box center [100, 259] width 166 height 20
type input "16"
type input "100"
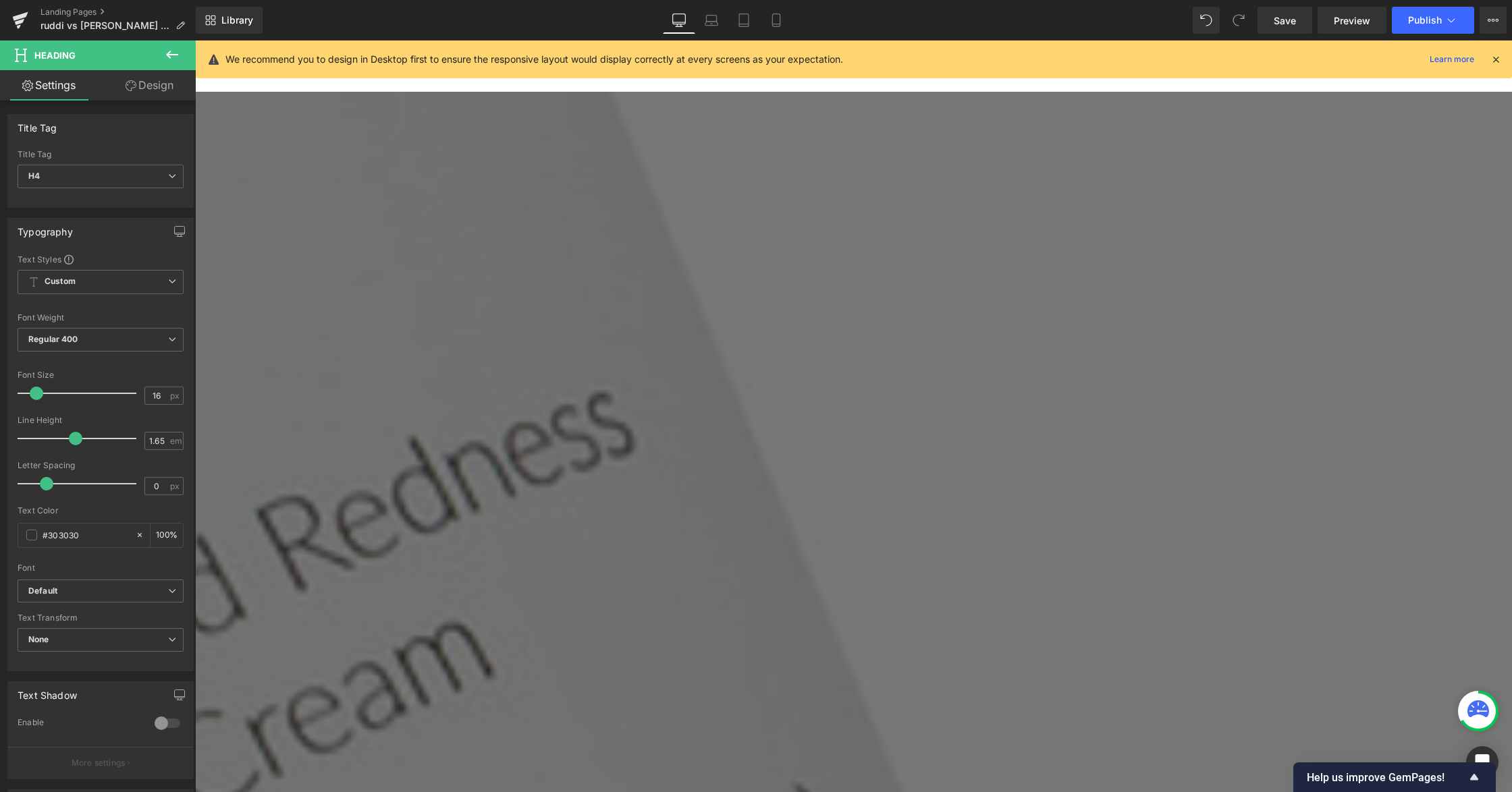
click at [82, 190] on div "H5 H1 H2 H3 H4 H5 H6" at bounding box center [100, 180] width 166 height 30
click at [80, 181] on span "H5" at bounding box center [100, 177] width 166 height 24
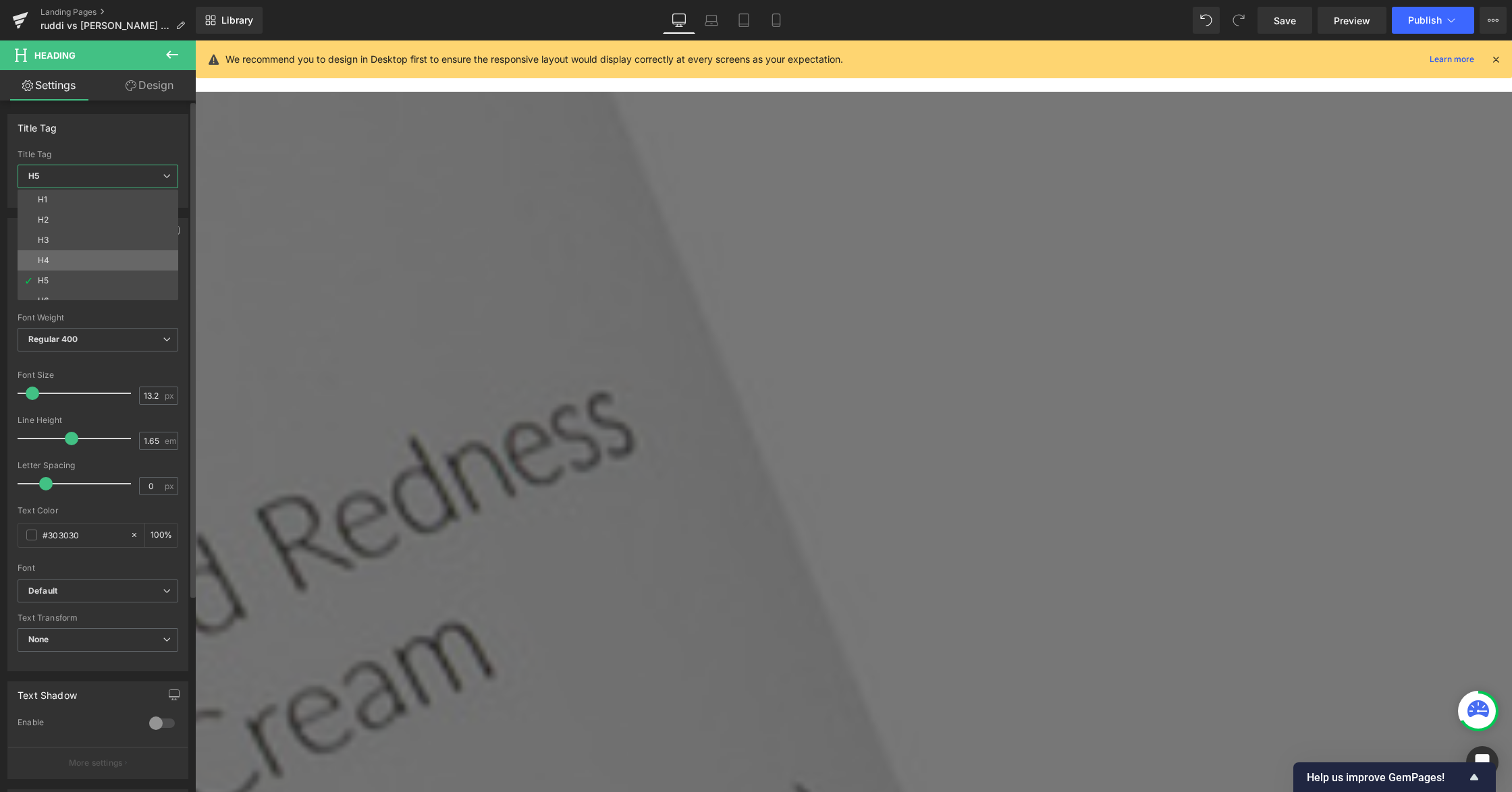
click at [70, 263] on li "H4" at bounding box center [100, 259] width 166 height 20
type input "16"
type input "100"
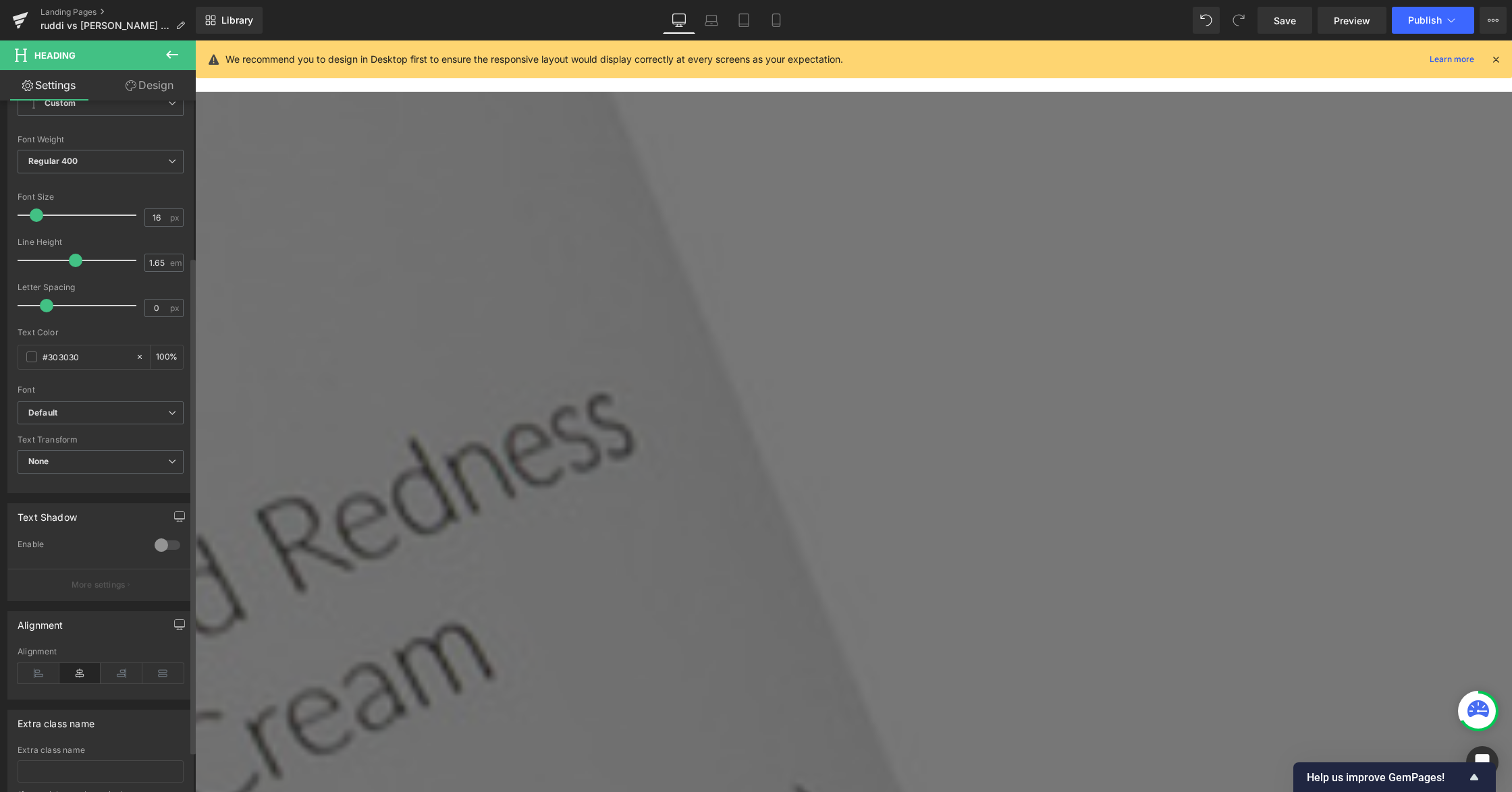
scroll to position [270, 0]
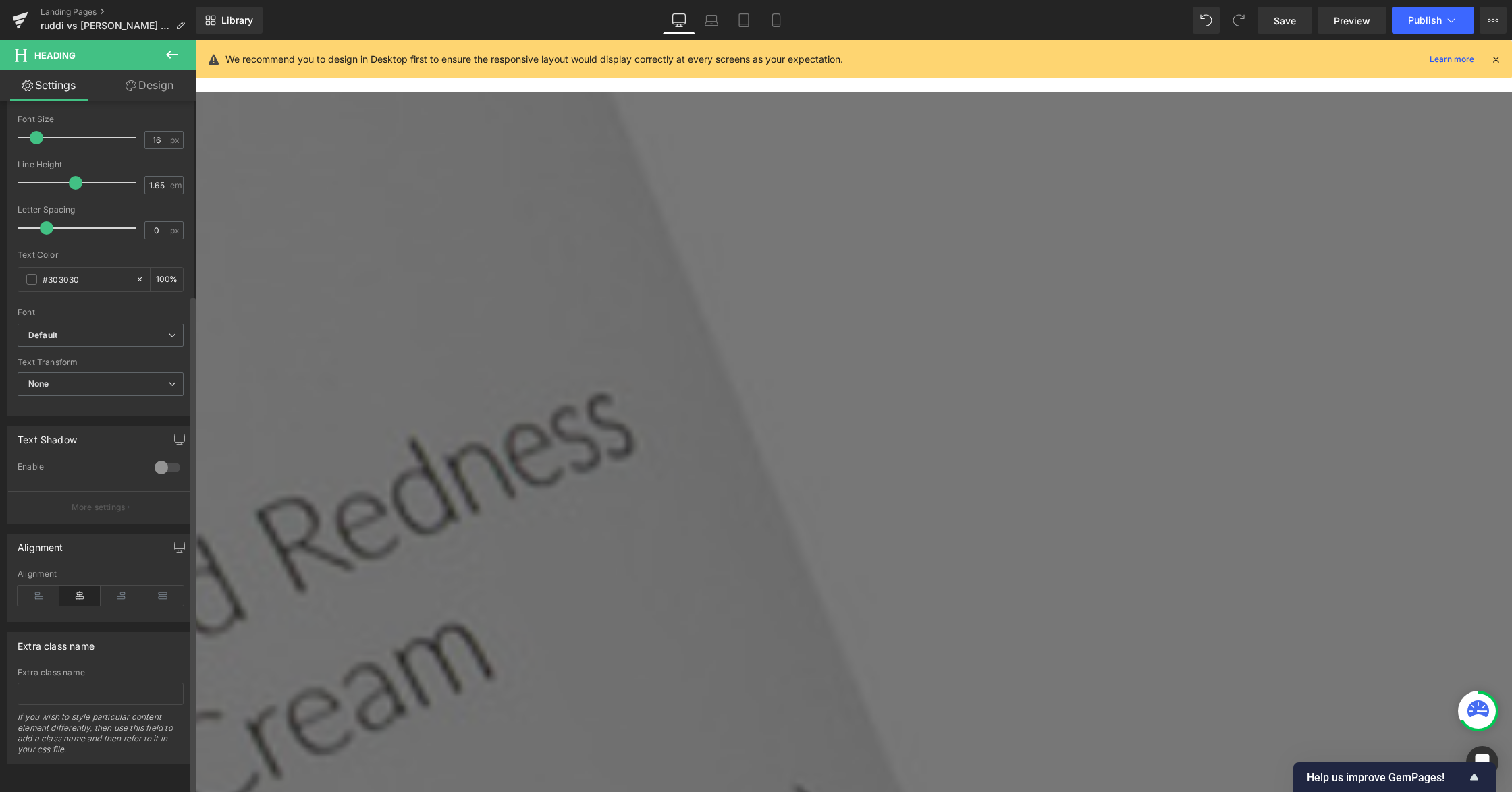
click at [155, 457] on div at bounding box center [167, 467] width 33 height 21
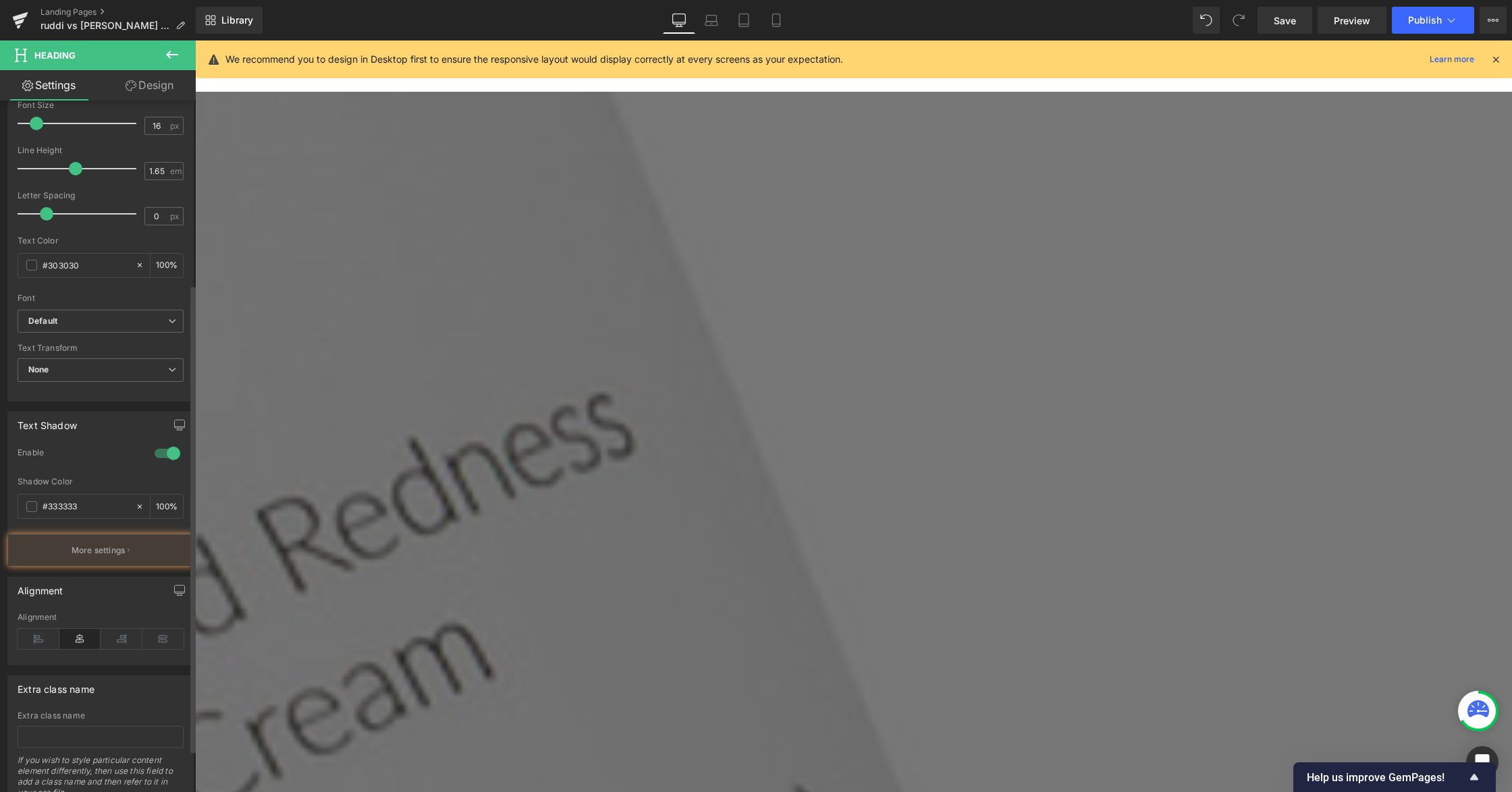
click at [155, 452] on div at bounding box center [167, 453] width 33 height 21
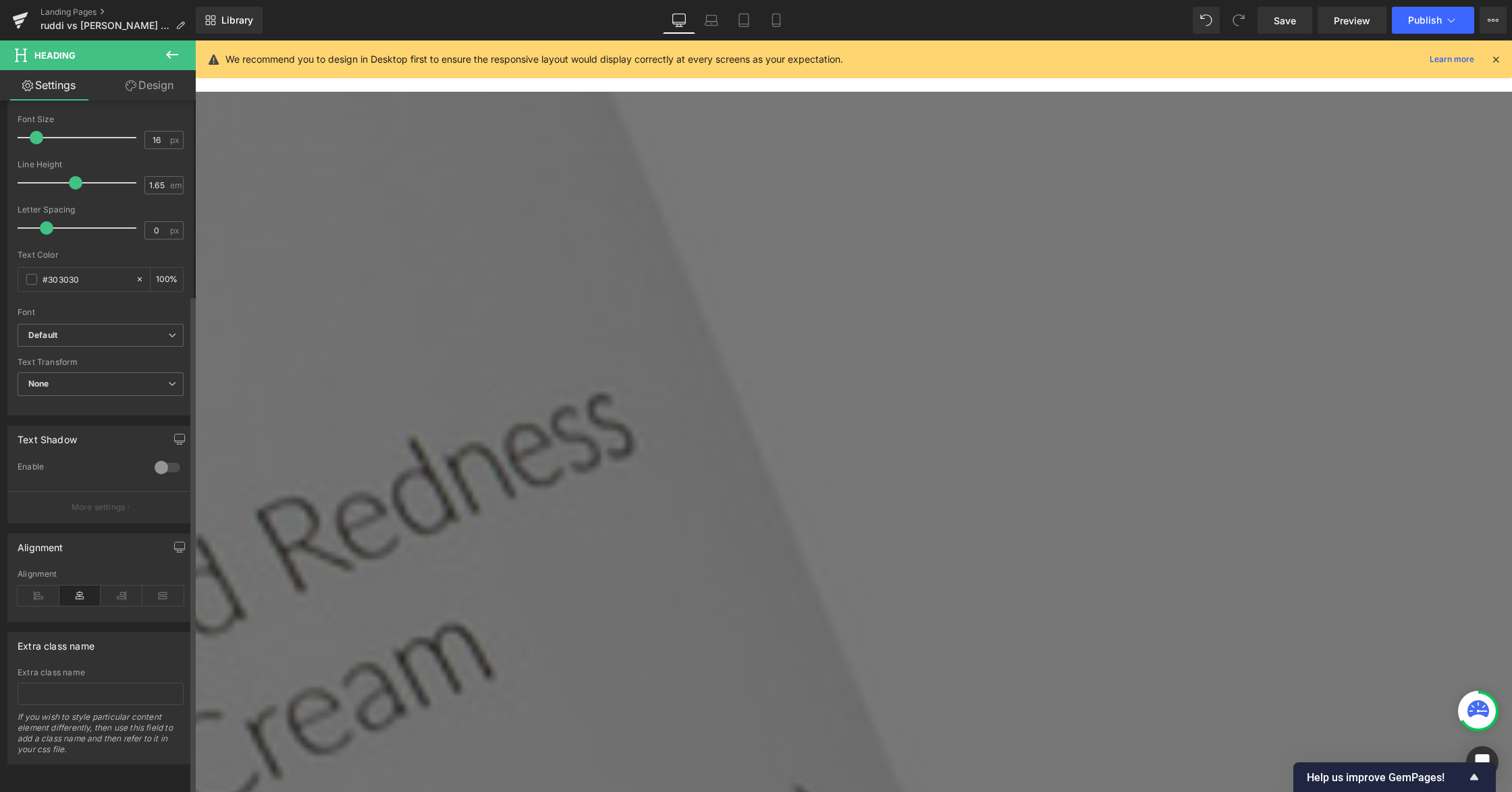
click at [155, 457] on div at bounding box center [167, 467] width 33 height 21
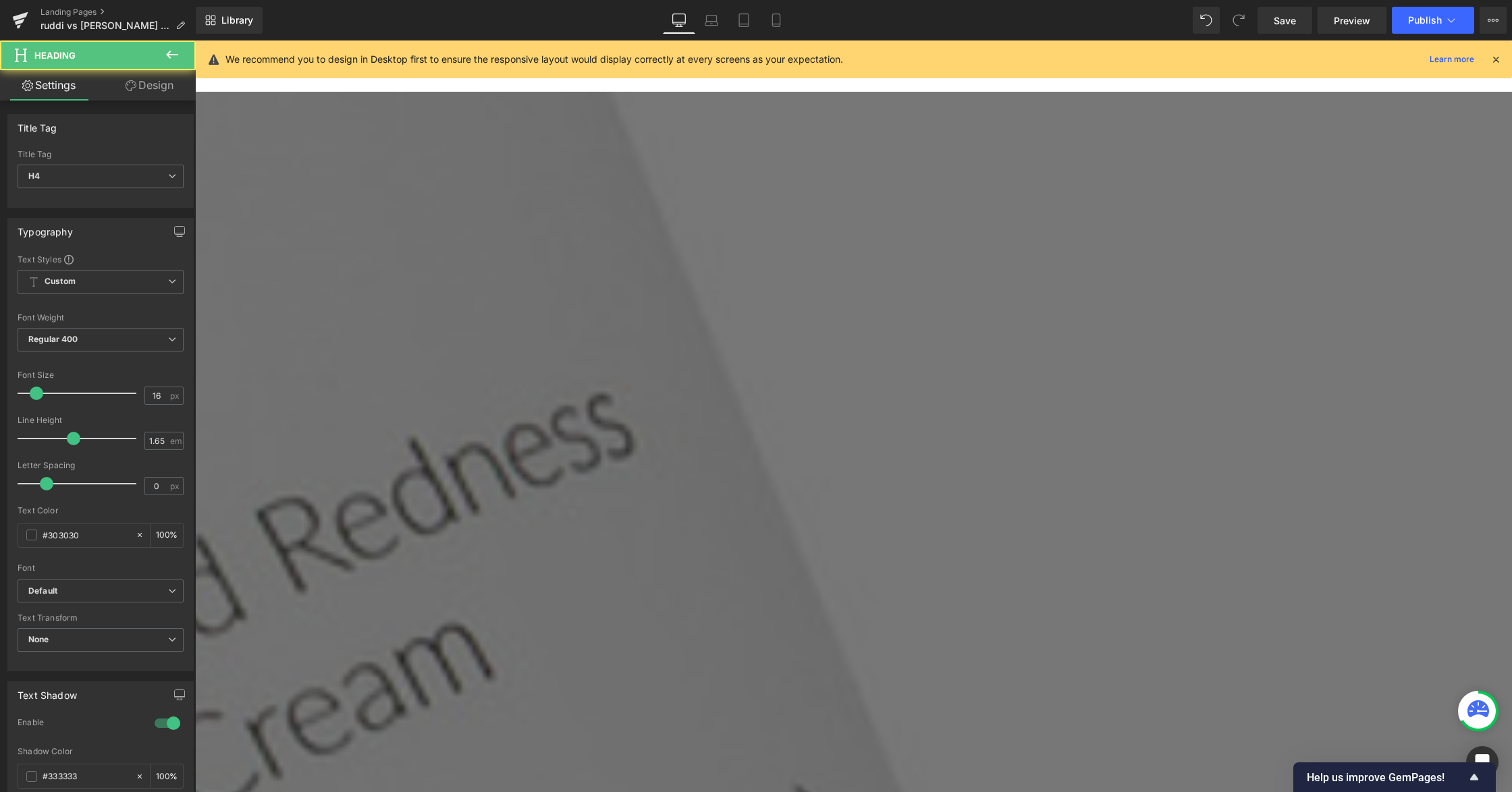
drag, startPoint x: 1124, startPoint y: 250, endPoint x: 1042, endPoint y: 252, distance: 82.0
click at [158, 724] on div at bounding box center [167, 723] width 33 height 21
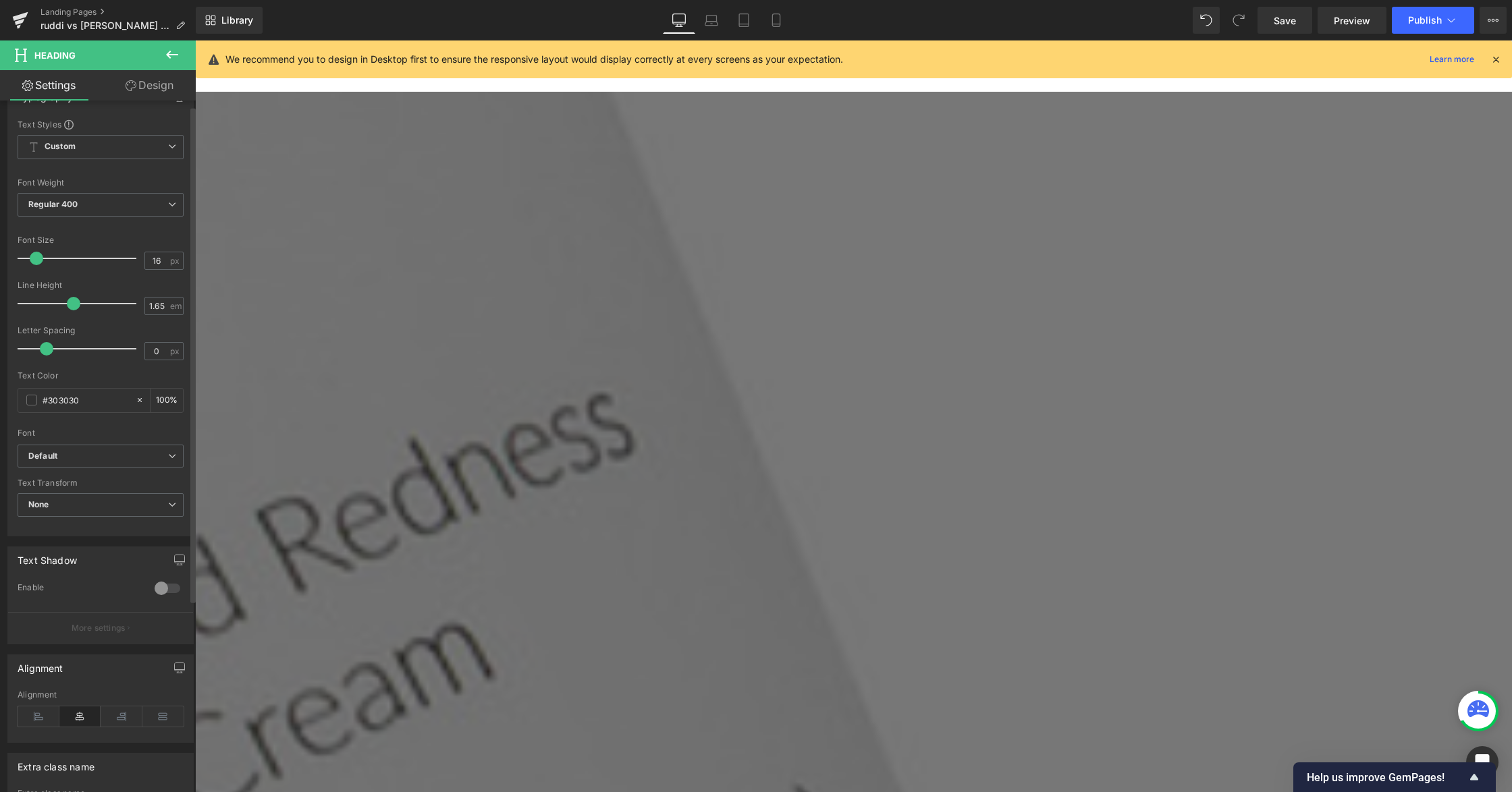
scroll to position [0, 0]
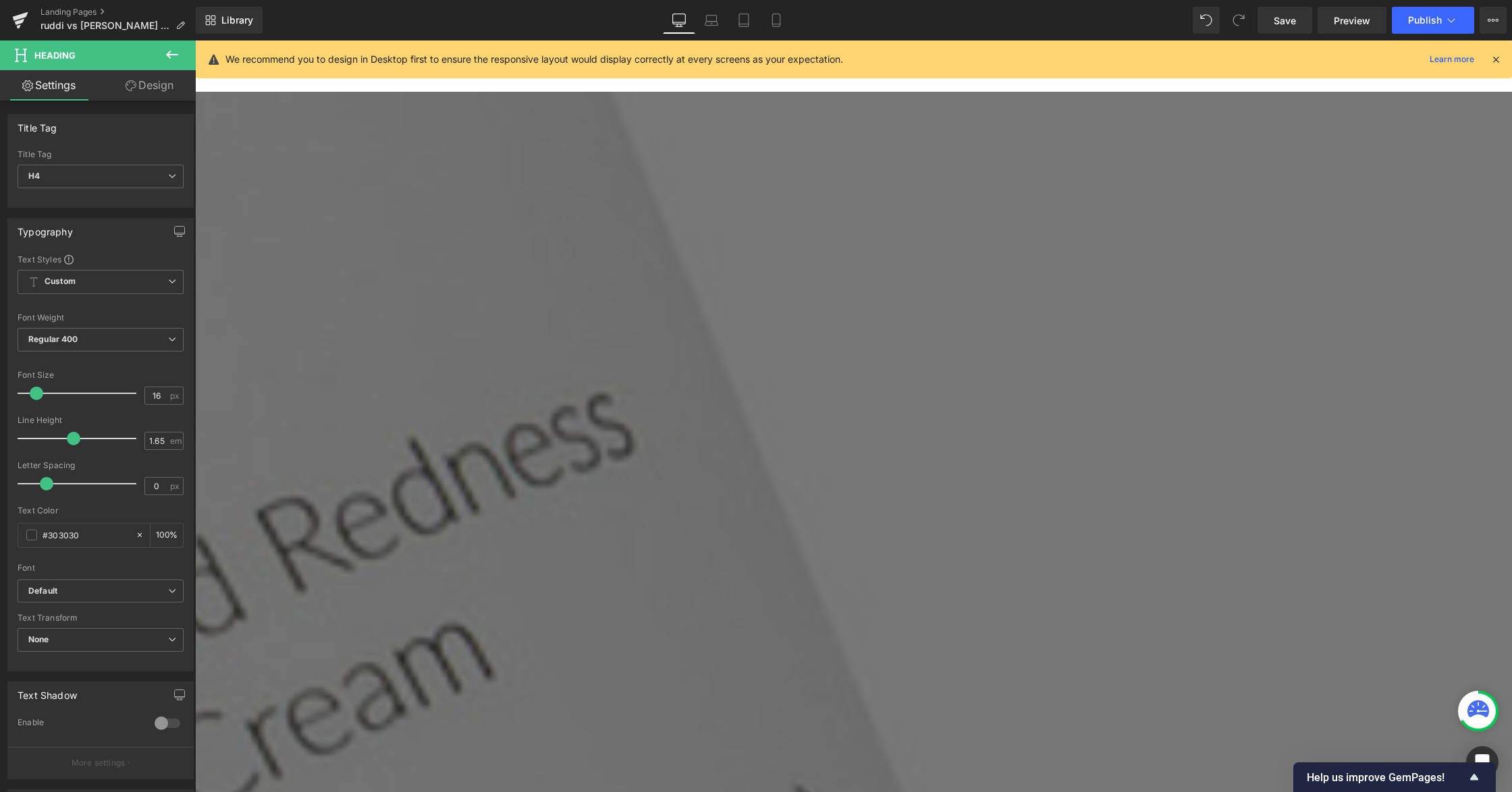
click at [144, 90] on link "Design" at bounding box center [149, 85] width 98 height 30
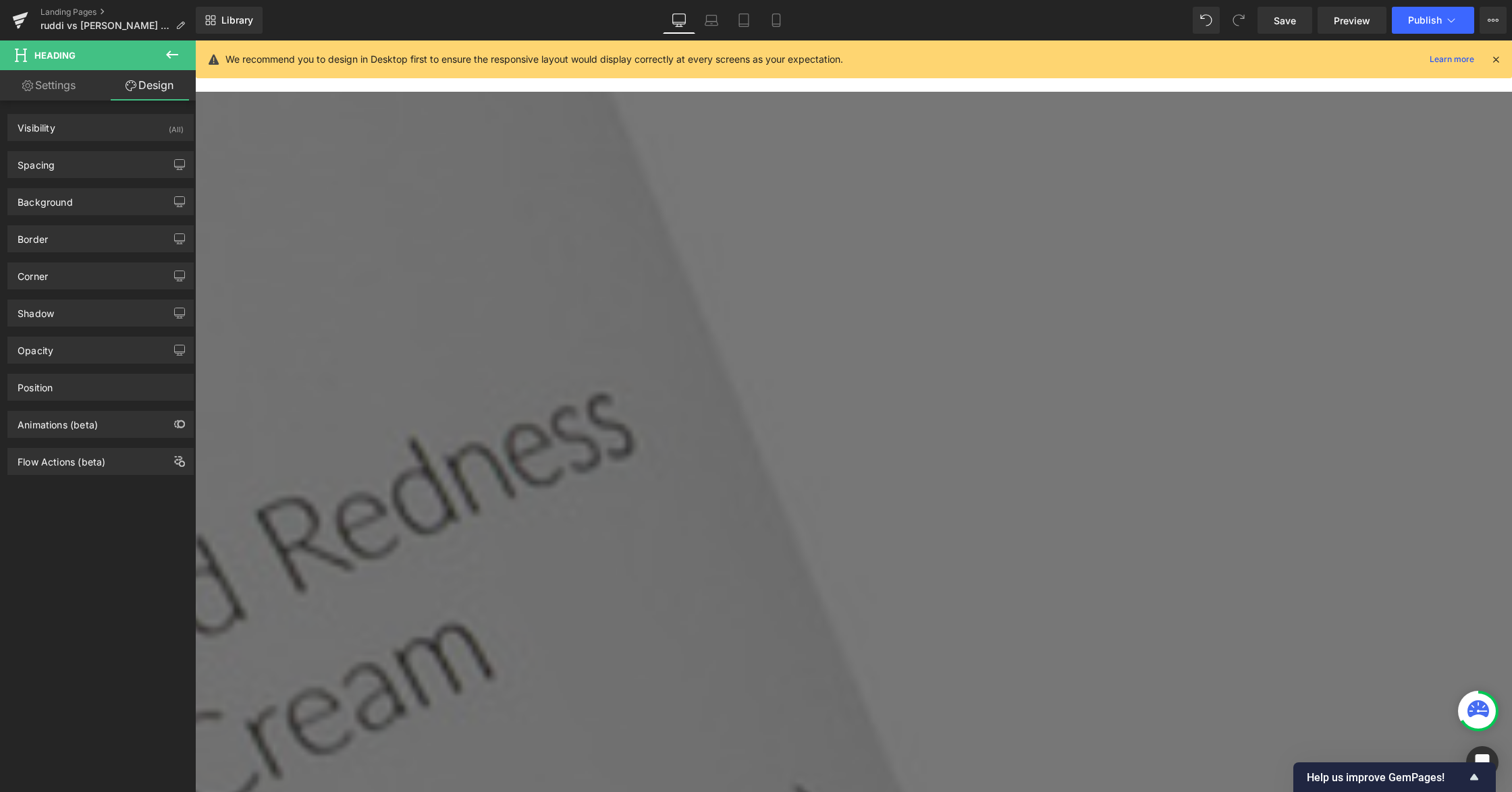
click at [74, 80] on link "Settings" at bounding box center [49, 85] width 98 height 30
type input "100"
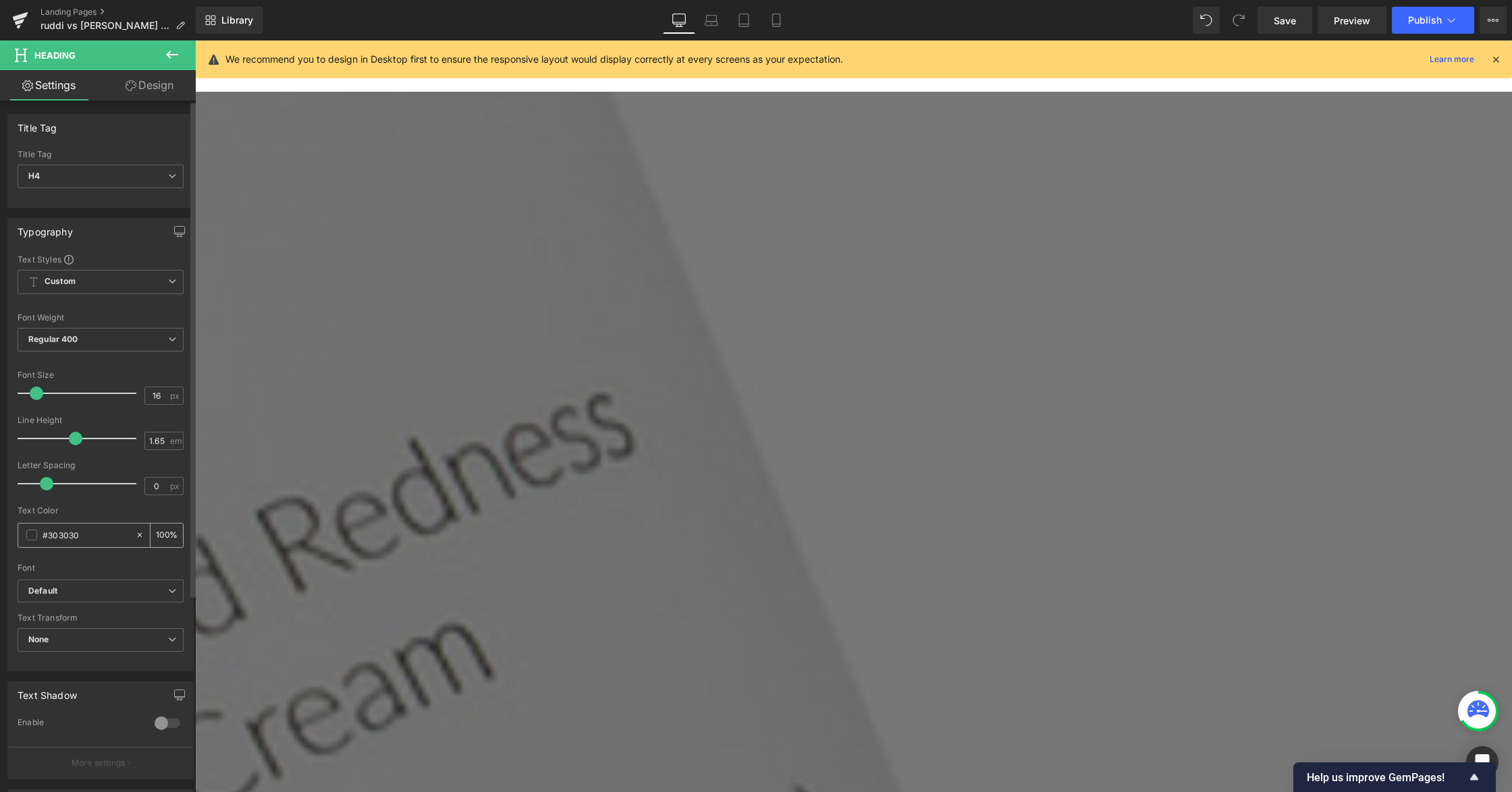
click at [33, 533] on span at bounding box center [32, 535] width 11 height 11
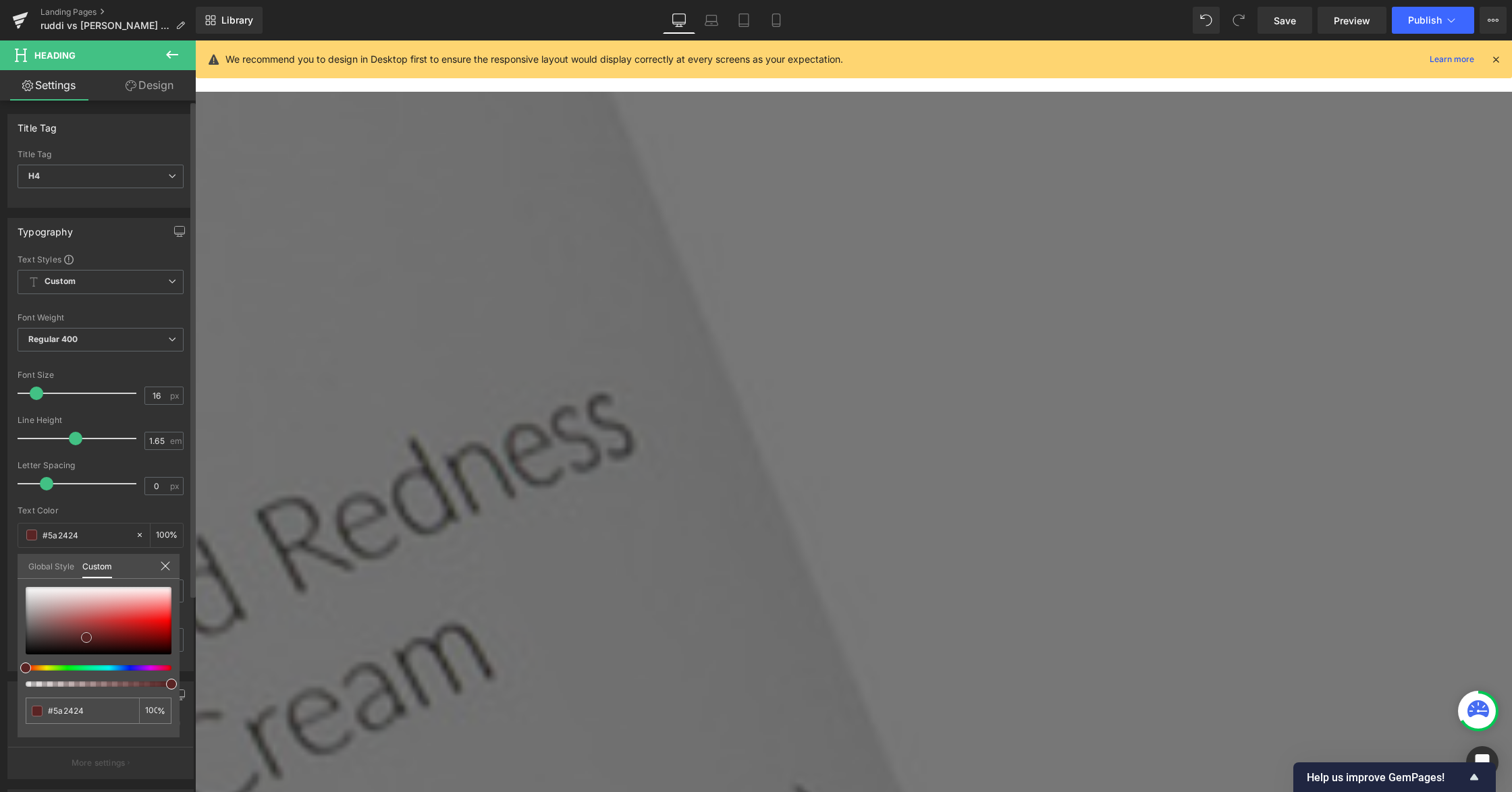
type input "#5a2424"
type input "#5e2525"
type input "#8b3636"
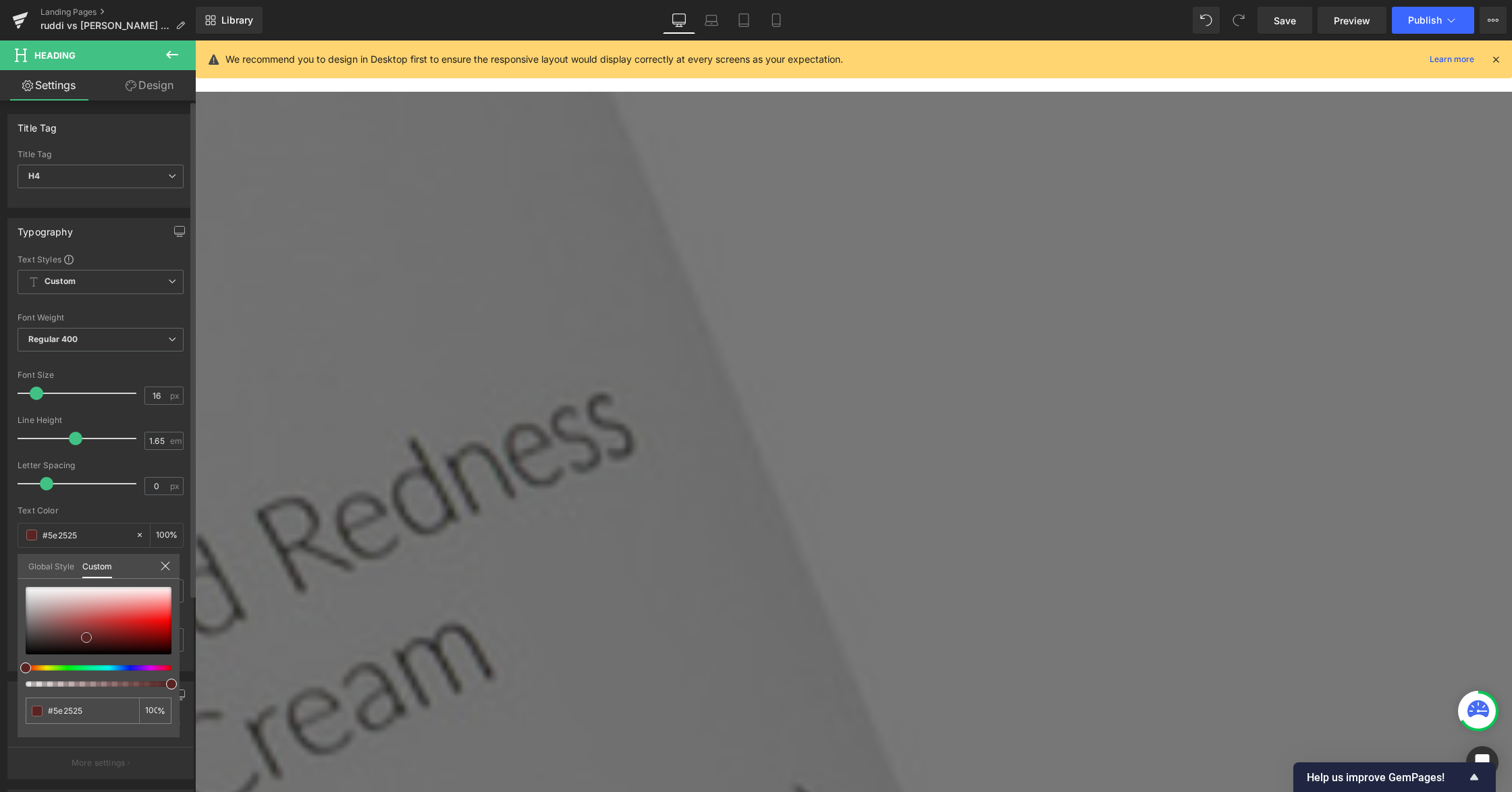
type input "#8b3636"
type input "#872f2f"
type input "#882e2e"
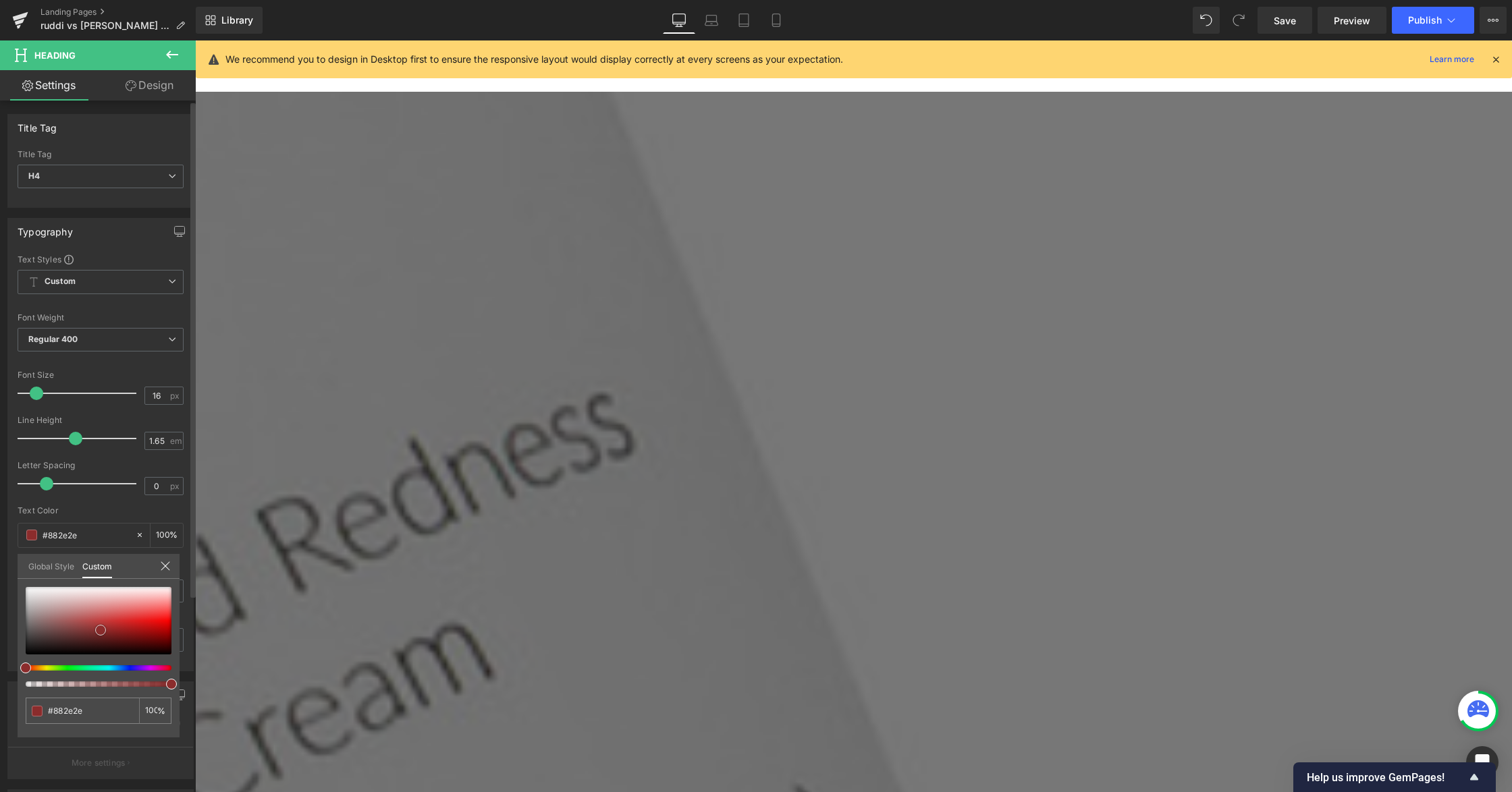
type input "#8b2c2c"
type input "#8f2d2d"
type input "#a33c3c"
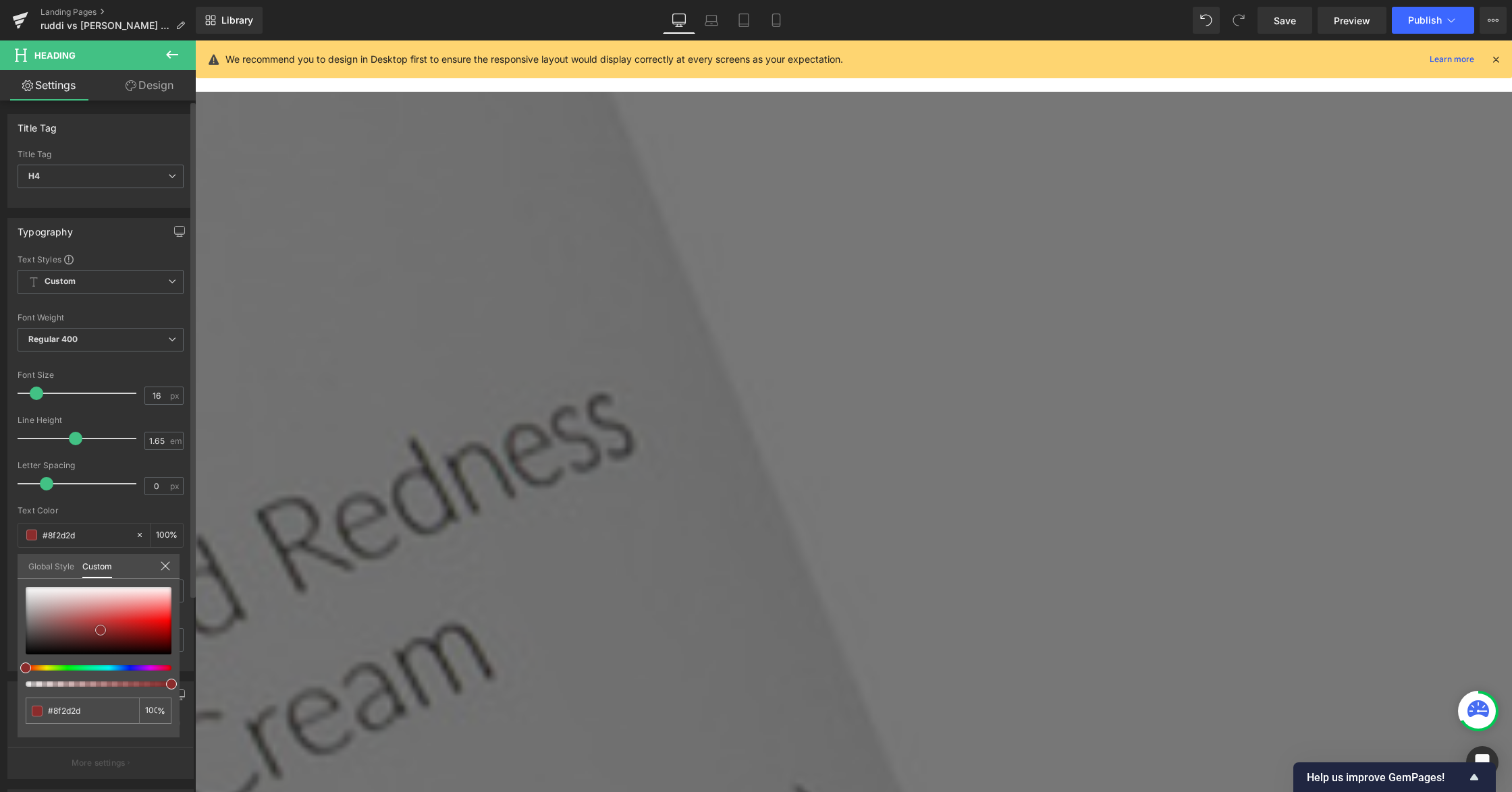
type input "#a33c3c"
type input "#b28484"
type input "#b59595"
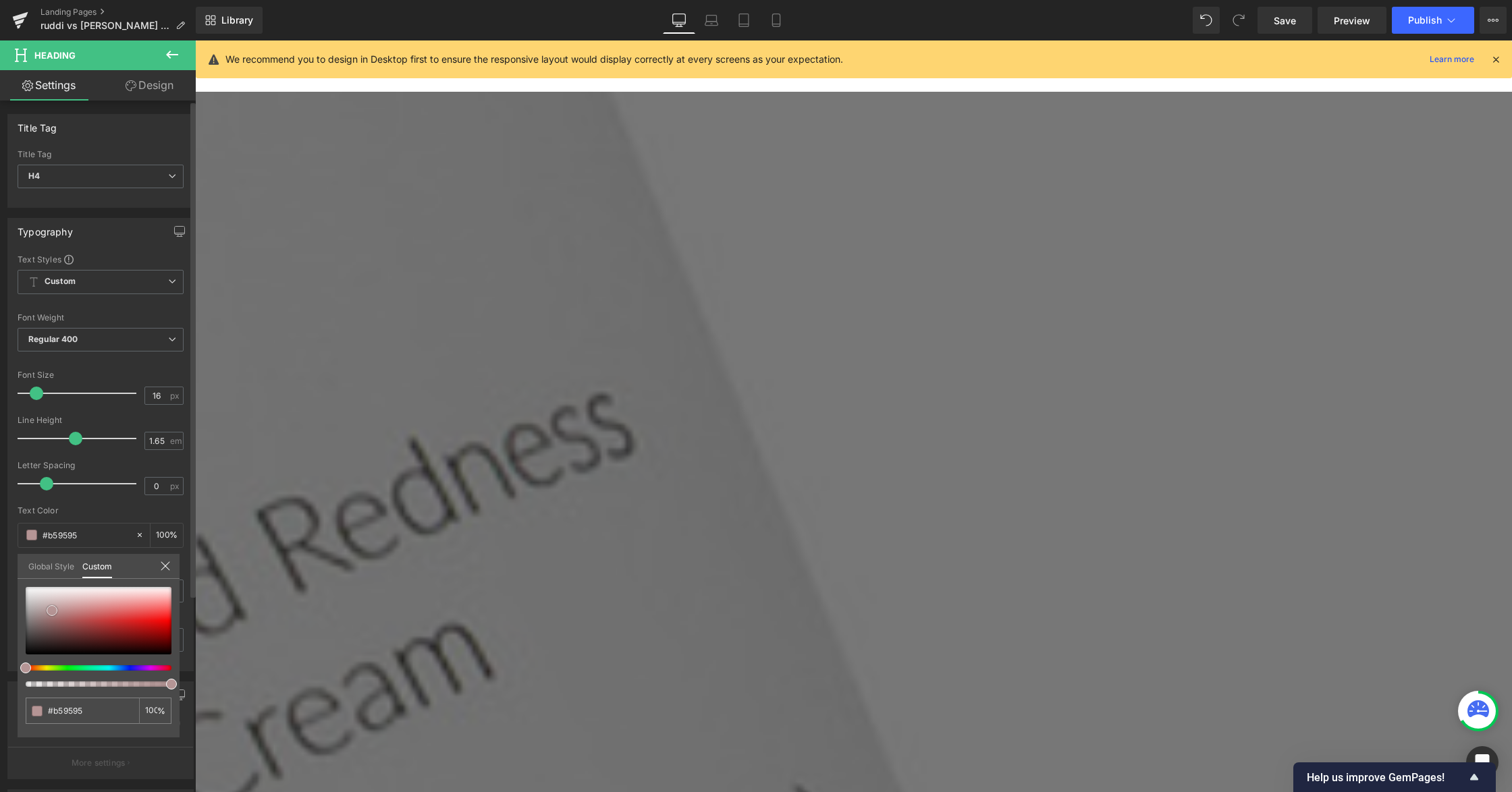
type input "#b79898"
type input "#d3c4c4"
type input "#d7caca"
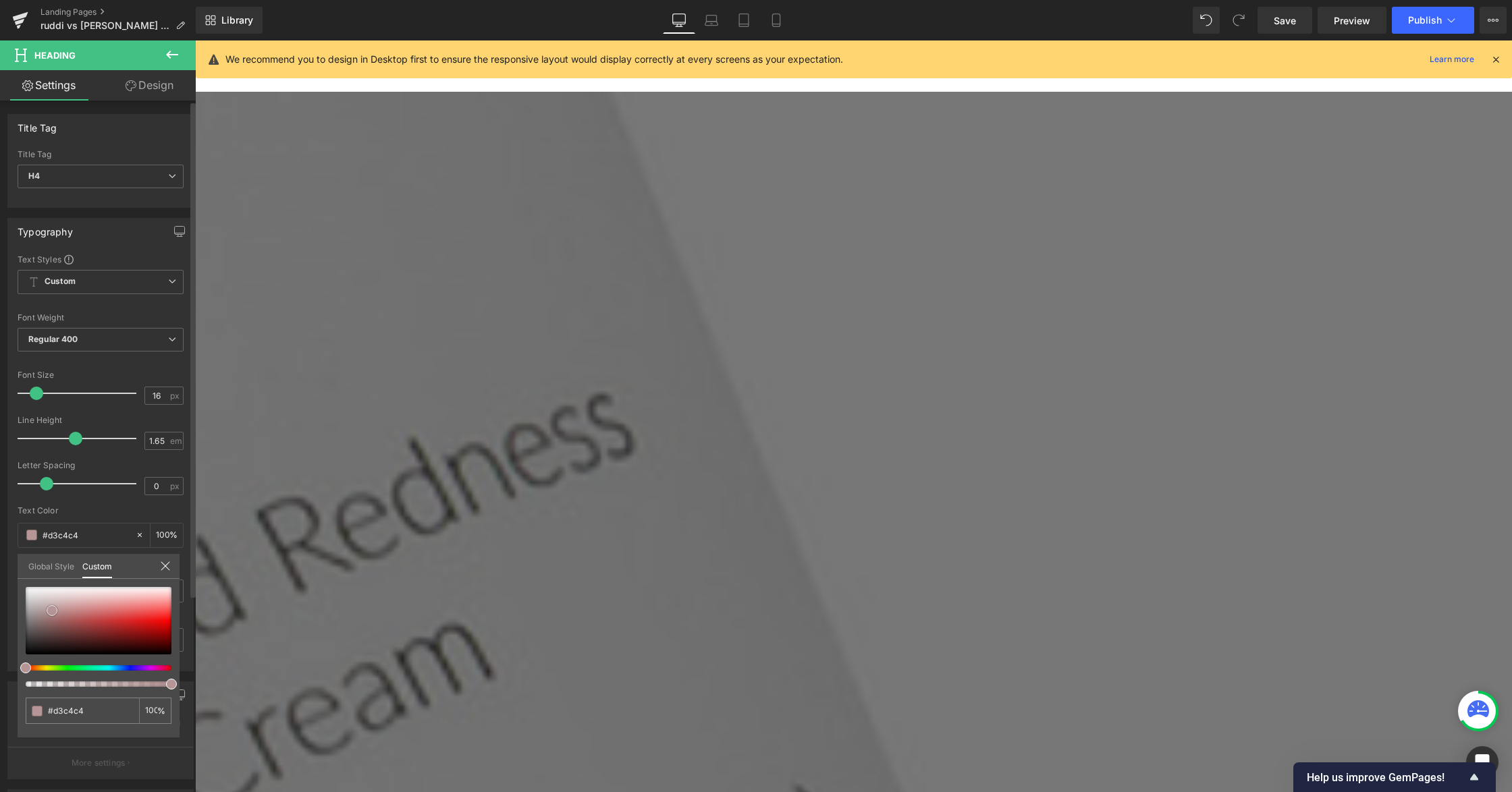
type input "#d7caca"
type input "#dbd0d0"
type input "#d3c4c4"
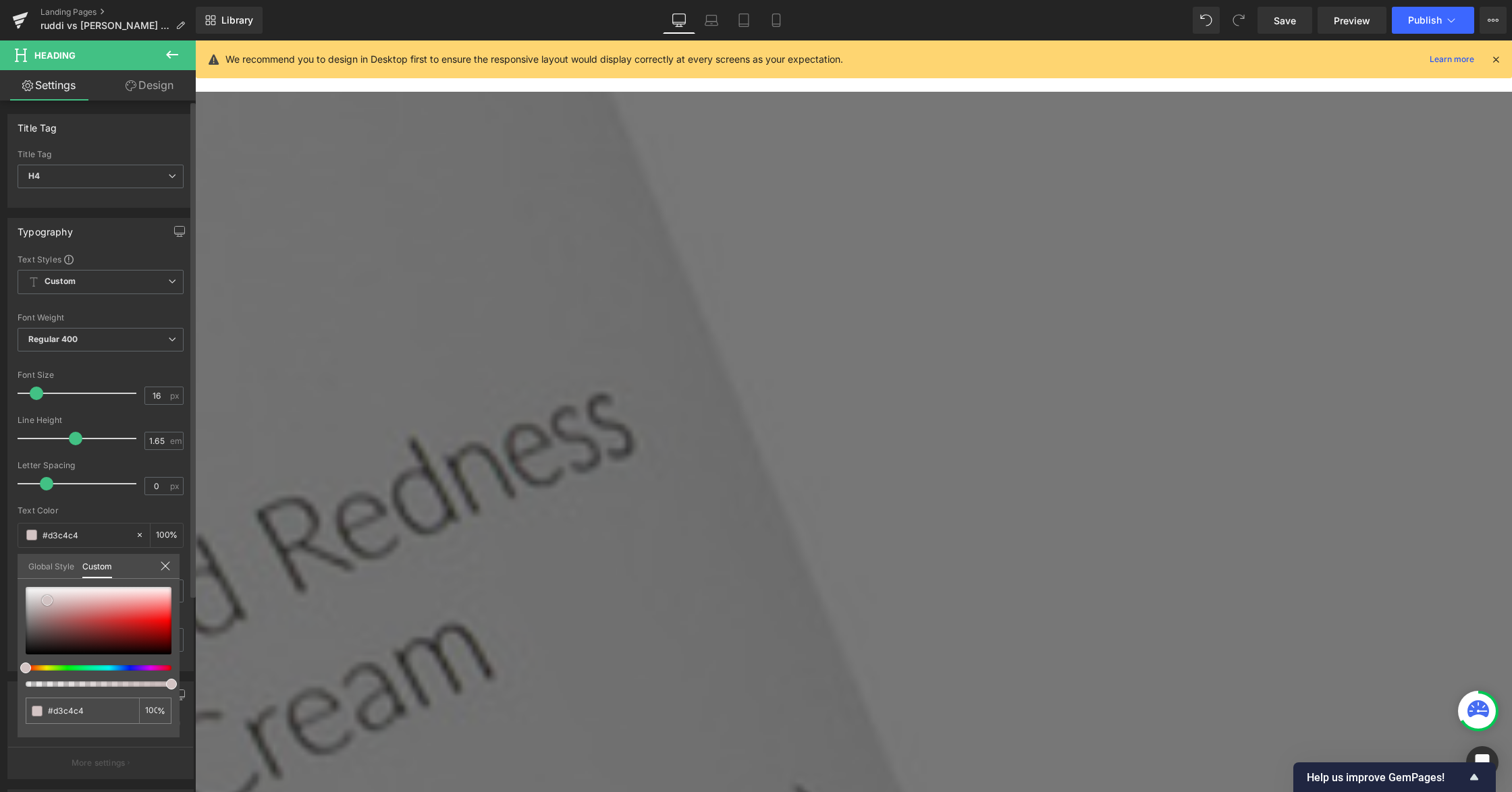
type input "#a16c6c"
type input "#9b6363"
type input "#996060"
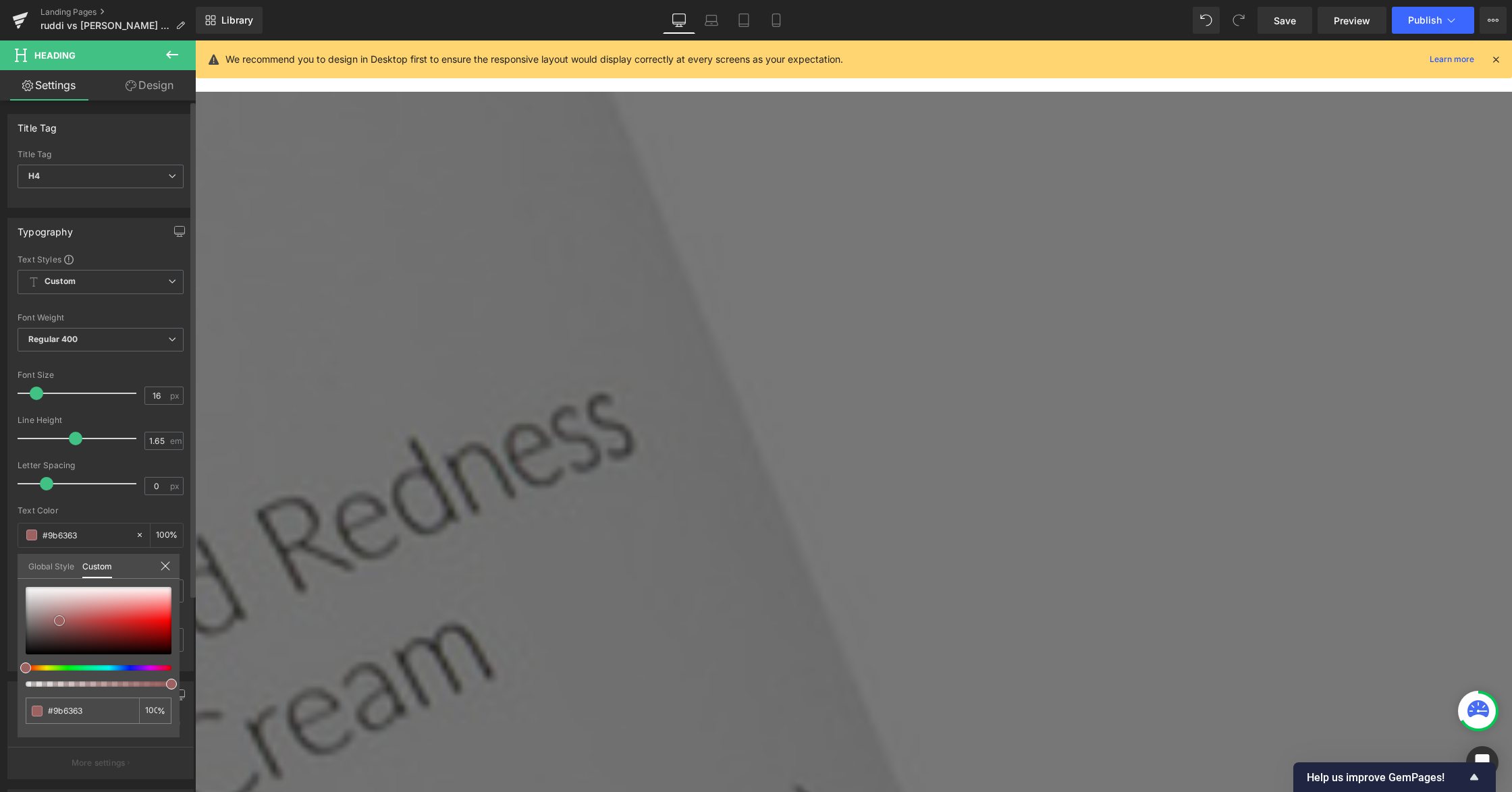
type input "#996060"
type input "#825353"
type input "#7d5353"
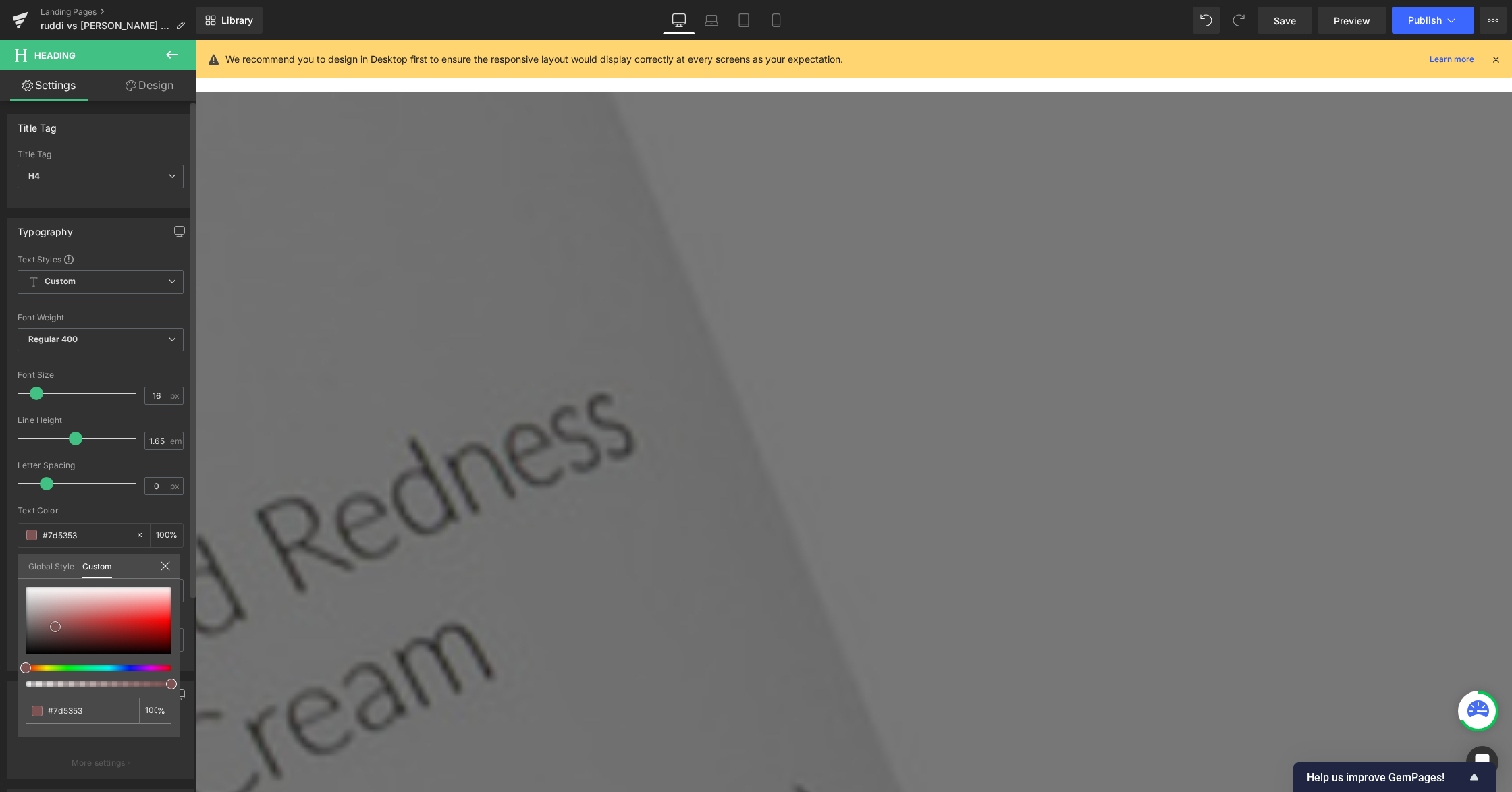
type input "#6e4949"
type input "#2b1717"
type input "#321010"
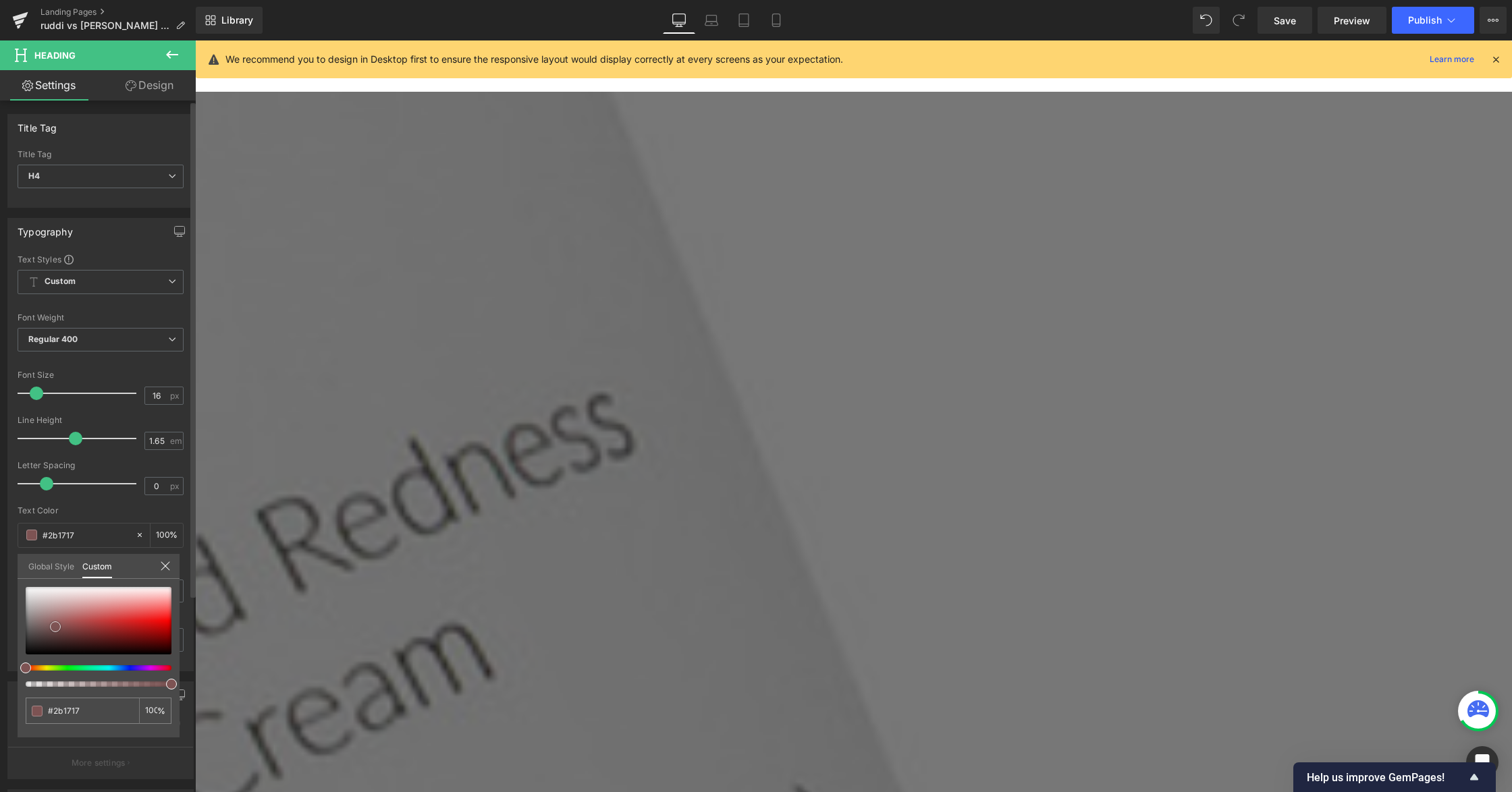
type input "#321010"
type input "#411414"
type input "#701e1e"
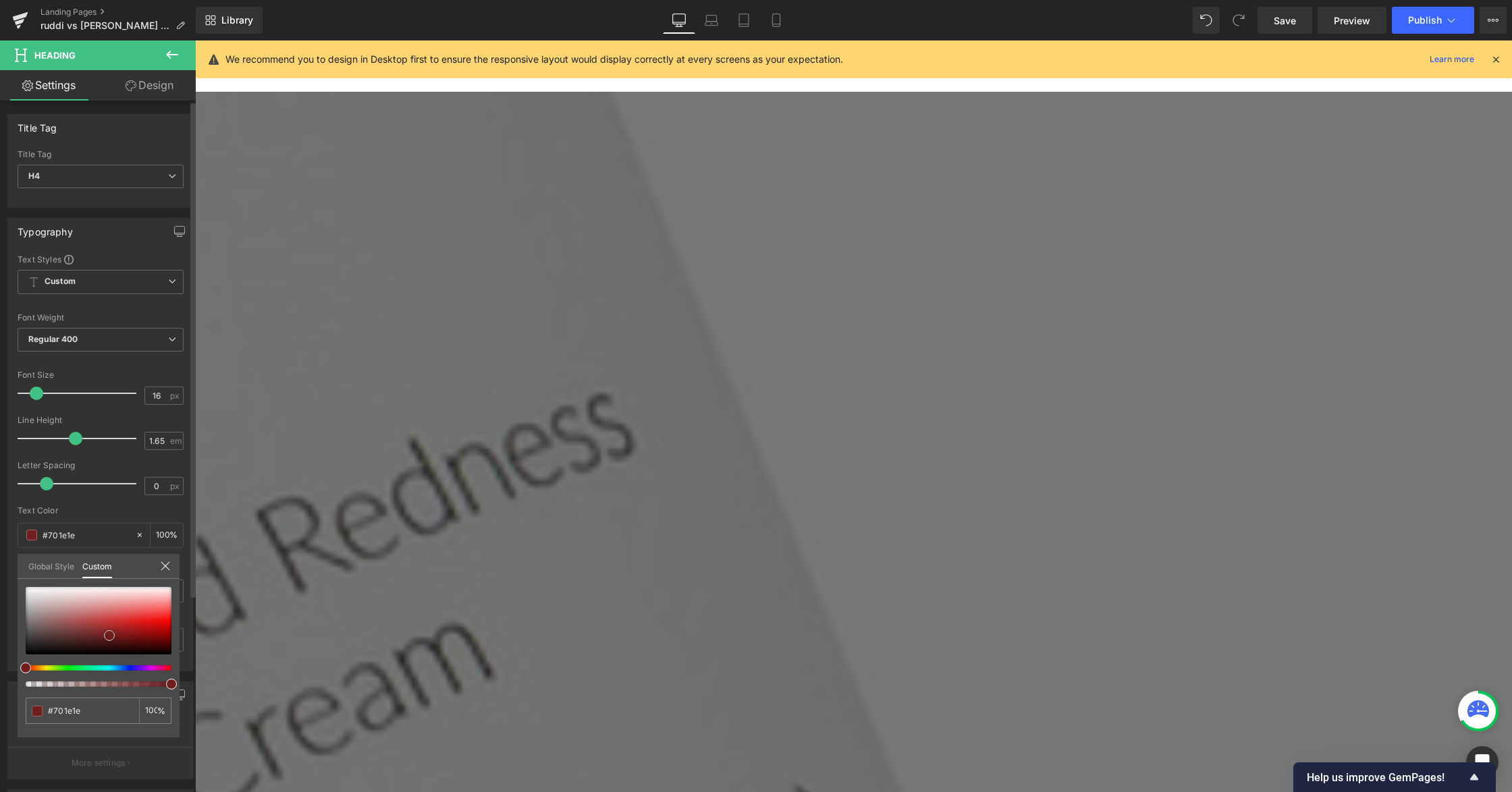
type input "#711d1d"
type input "#721b1b"
type input "#731b1b"
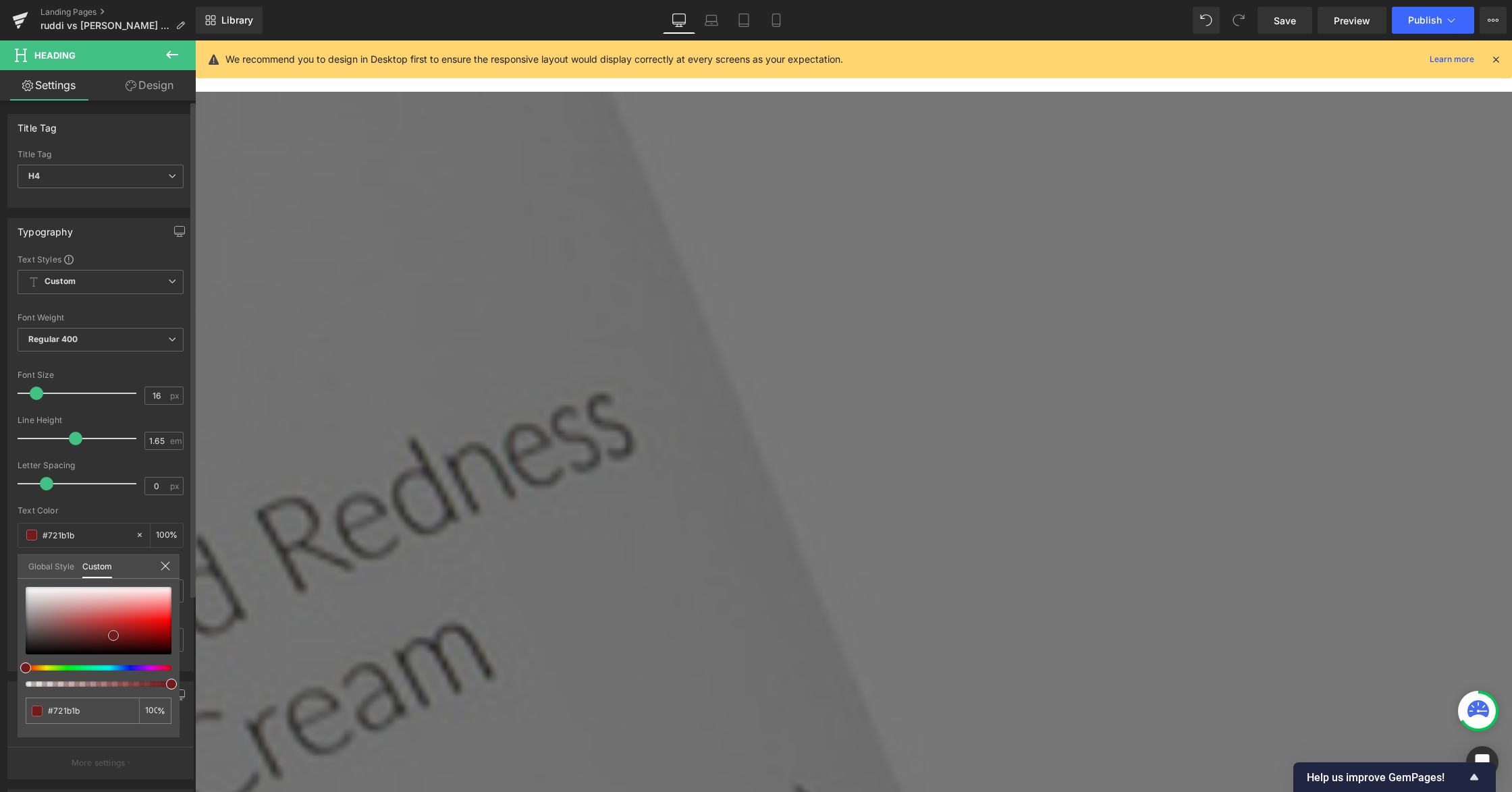
type input "#731b1b"
type input "#6a1919"
type input "#674646"
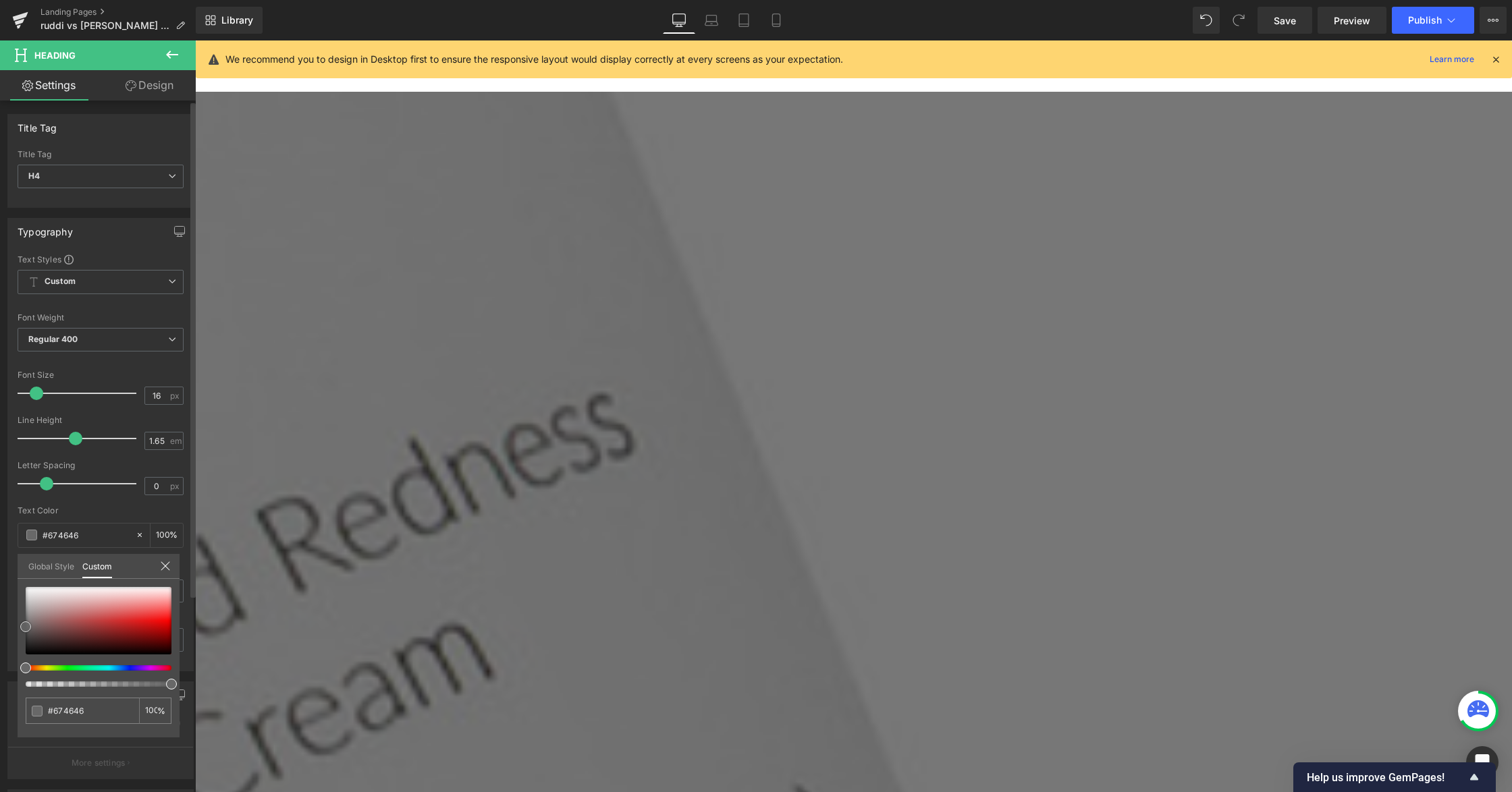
type input "#696767"
type input "#686868"
drag, startPoint x: 87, startPoint y: 638, endPoint x: -2, endPoint y: 624, distance: 90.1
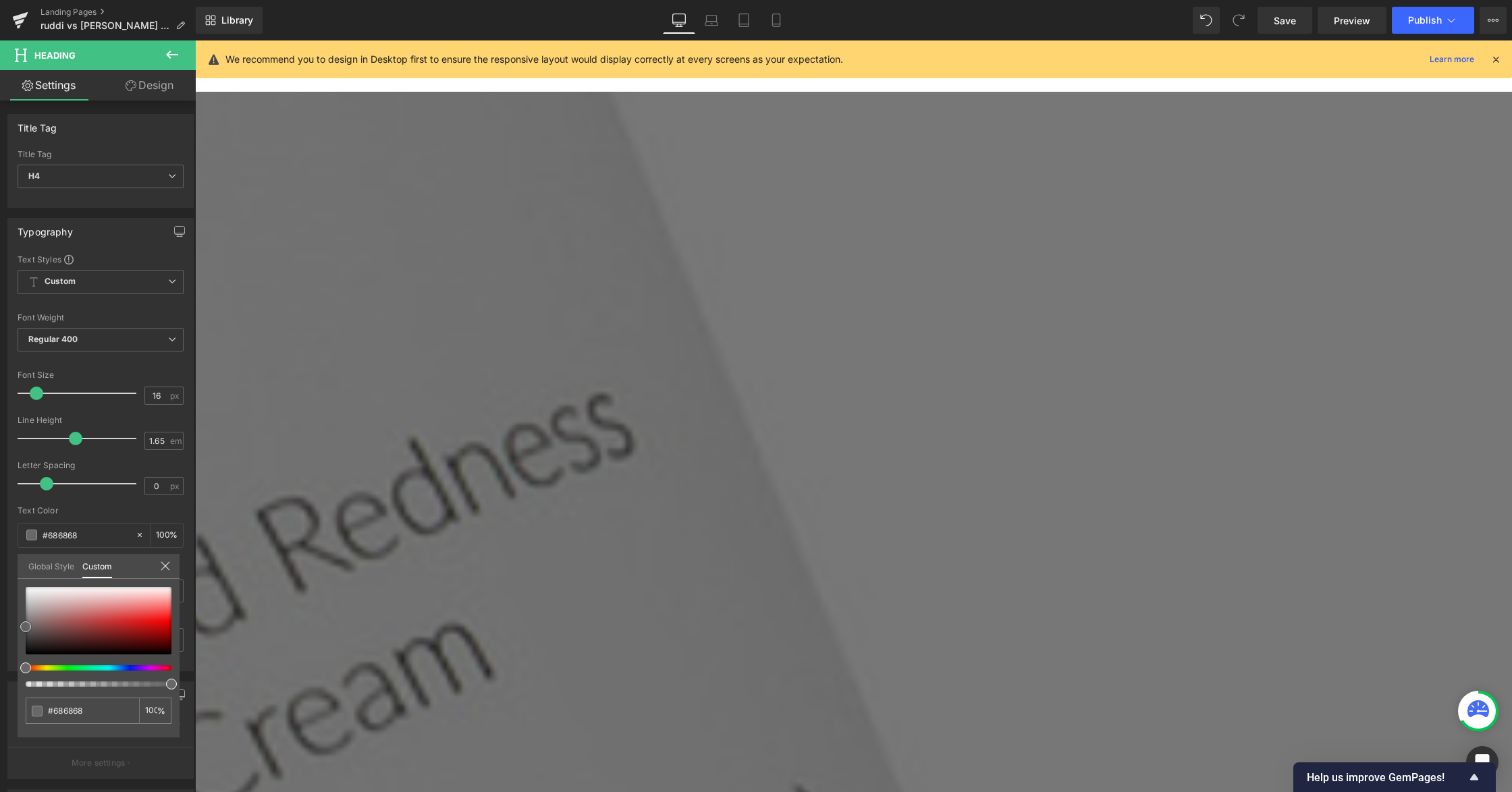
click at [0, 624] on html "Heading You are previewing how the will restyle your page. You can not edit Ele…" at bounding box center [756, 396] width 1512 height 792
type input "#707070"
type input "#b98d8d"
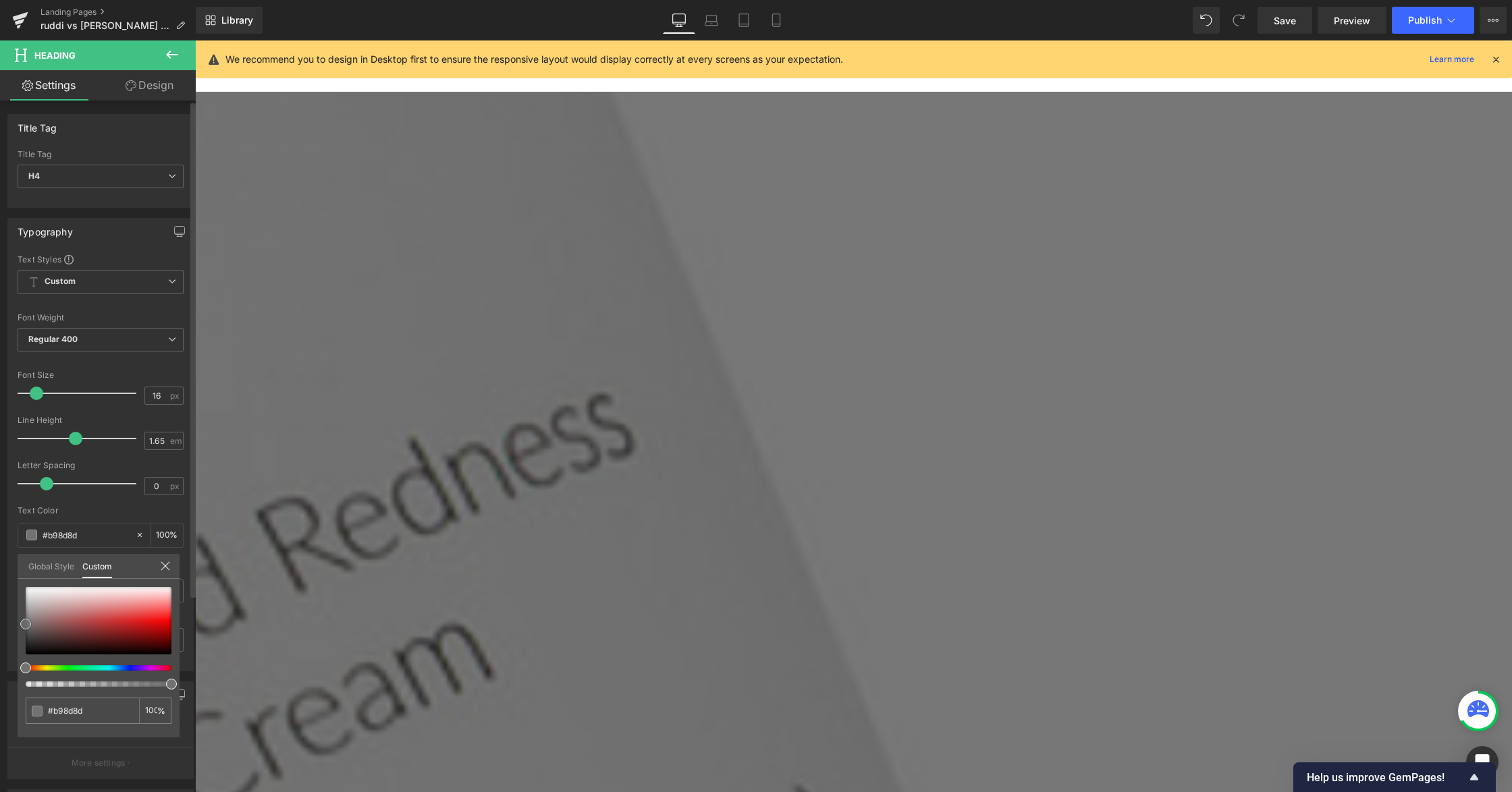
type input "#946565"
type input "#161616"
type input "#000000"
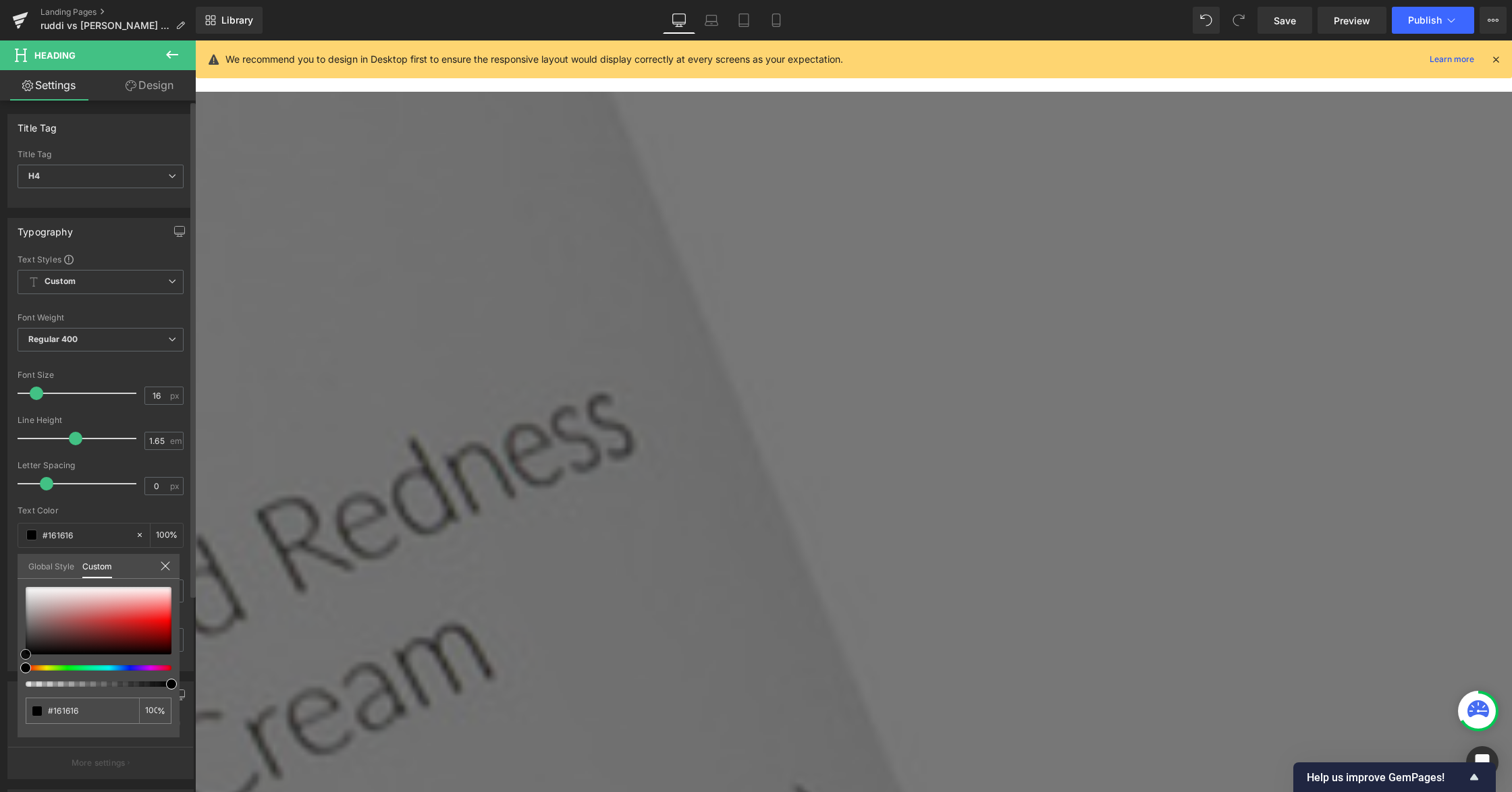
type input "#000000"
drag, startPoint x: 49, startPoint y: 626, endPoint x: 14, endPoint y: 658, distance: 47.4
click at [14, 658] on div "Typography Text Styles Custom Custom Setup Global Style Custom Setup Global Sty…" at bounding box center [100, 439] width 201 height 463
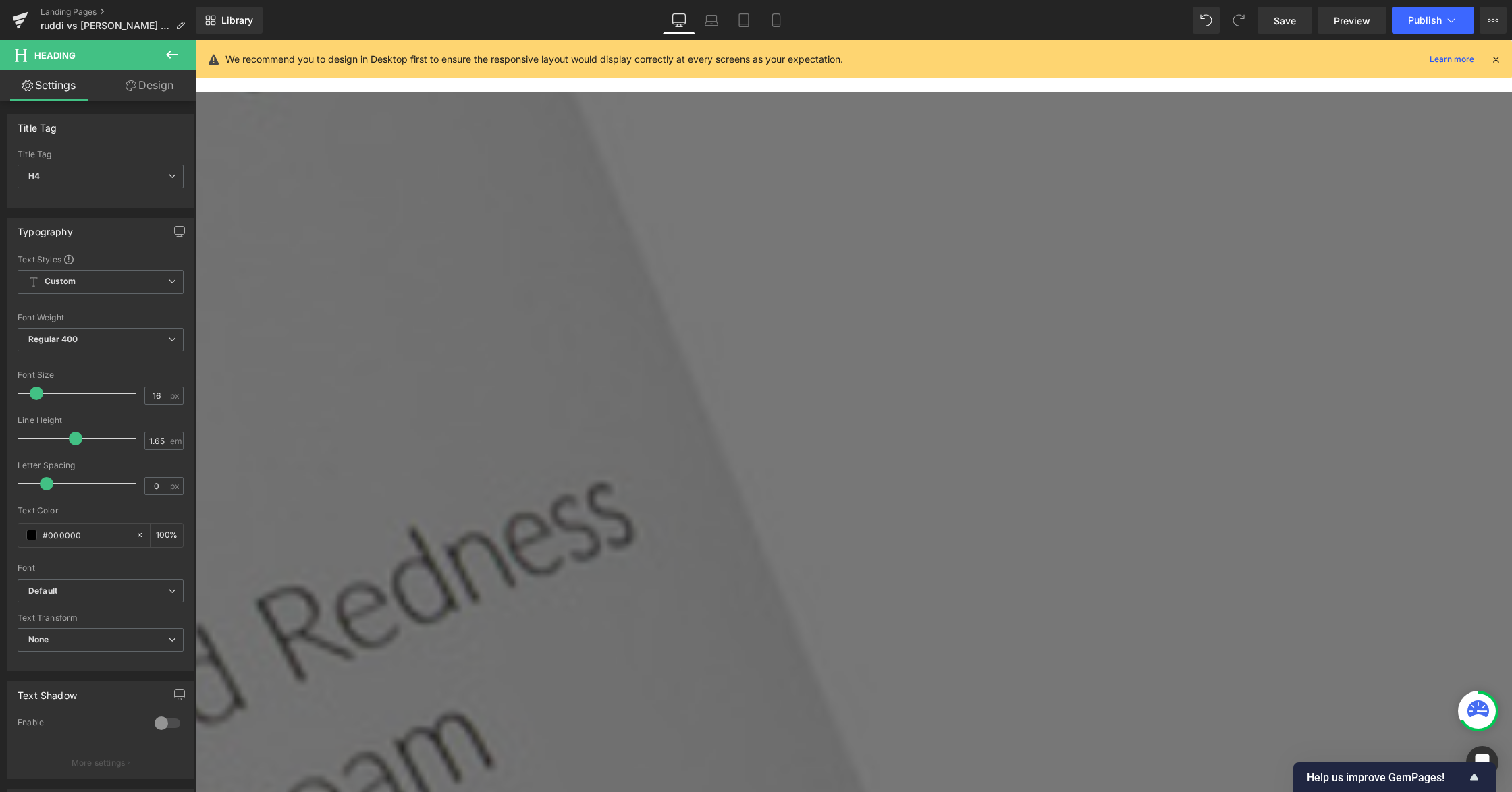
scroll to position [2463, 0]
click at [195, 41] on span "Row" at bounding box center [195, 41] width 0 height 0
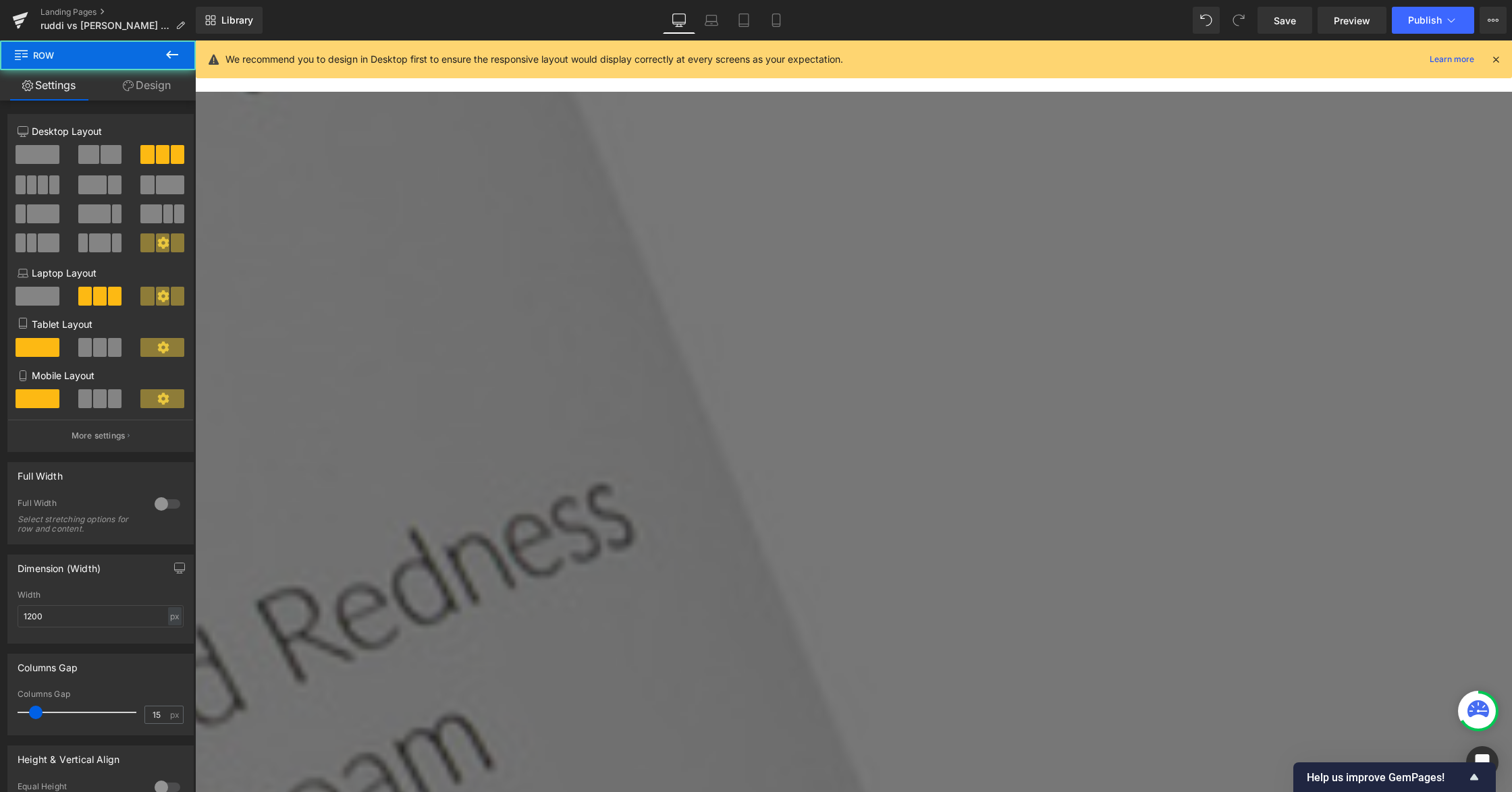
click at [116, 93] on link "Design" at bounding box center [147, 85] width 98 height 30
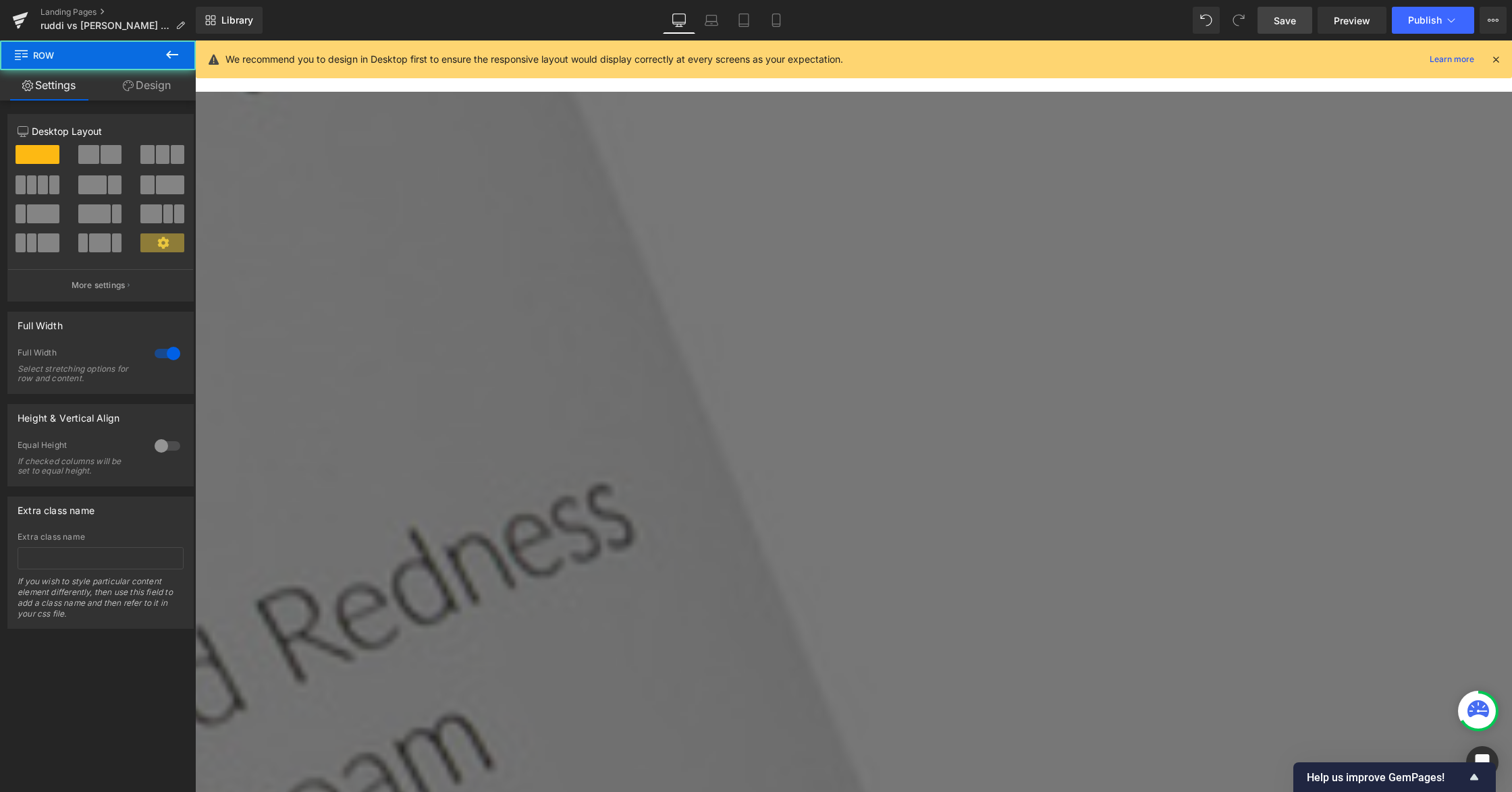
click at [1291, 29] on link "Save" at bounding box center [1284, 20] width 55 height 27
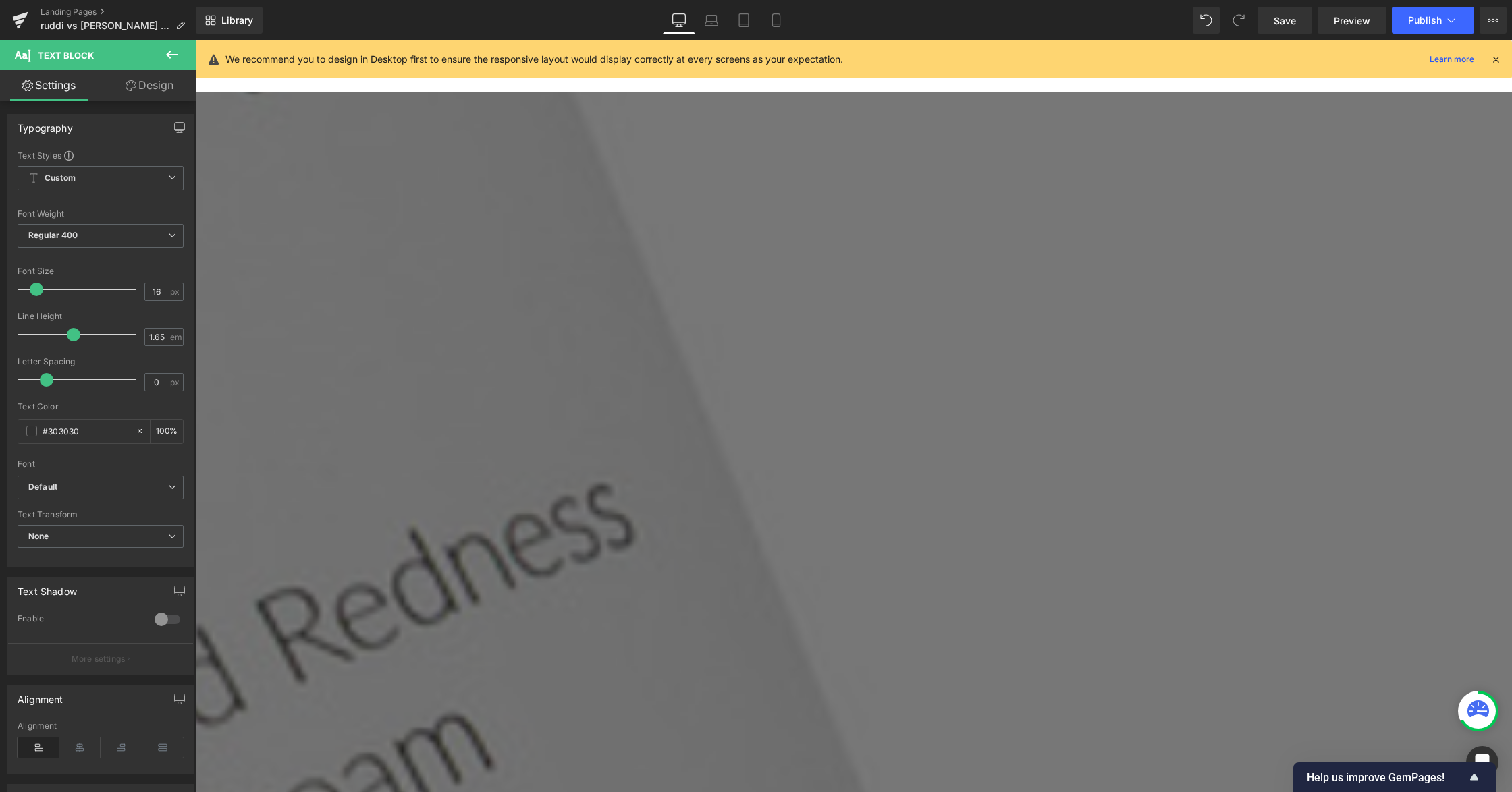
copy p "Lorem ipsum dolor sit amet, consectetur adipiscing elit, sed do eiusmod tempor …"
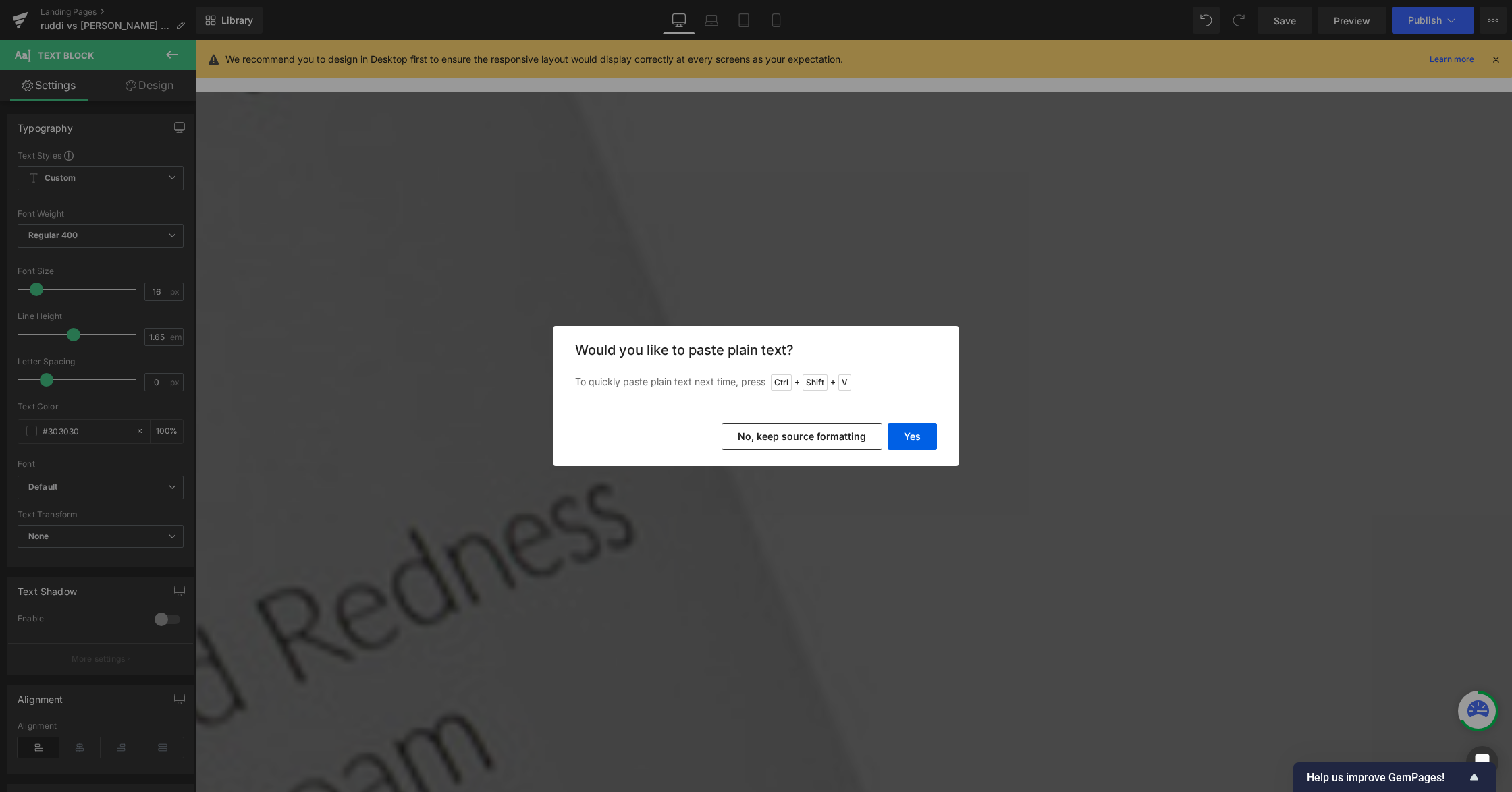
click at [867, 435] on button "No, keep source formatting" at bounding box center [802, 436] width 161 height 27
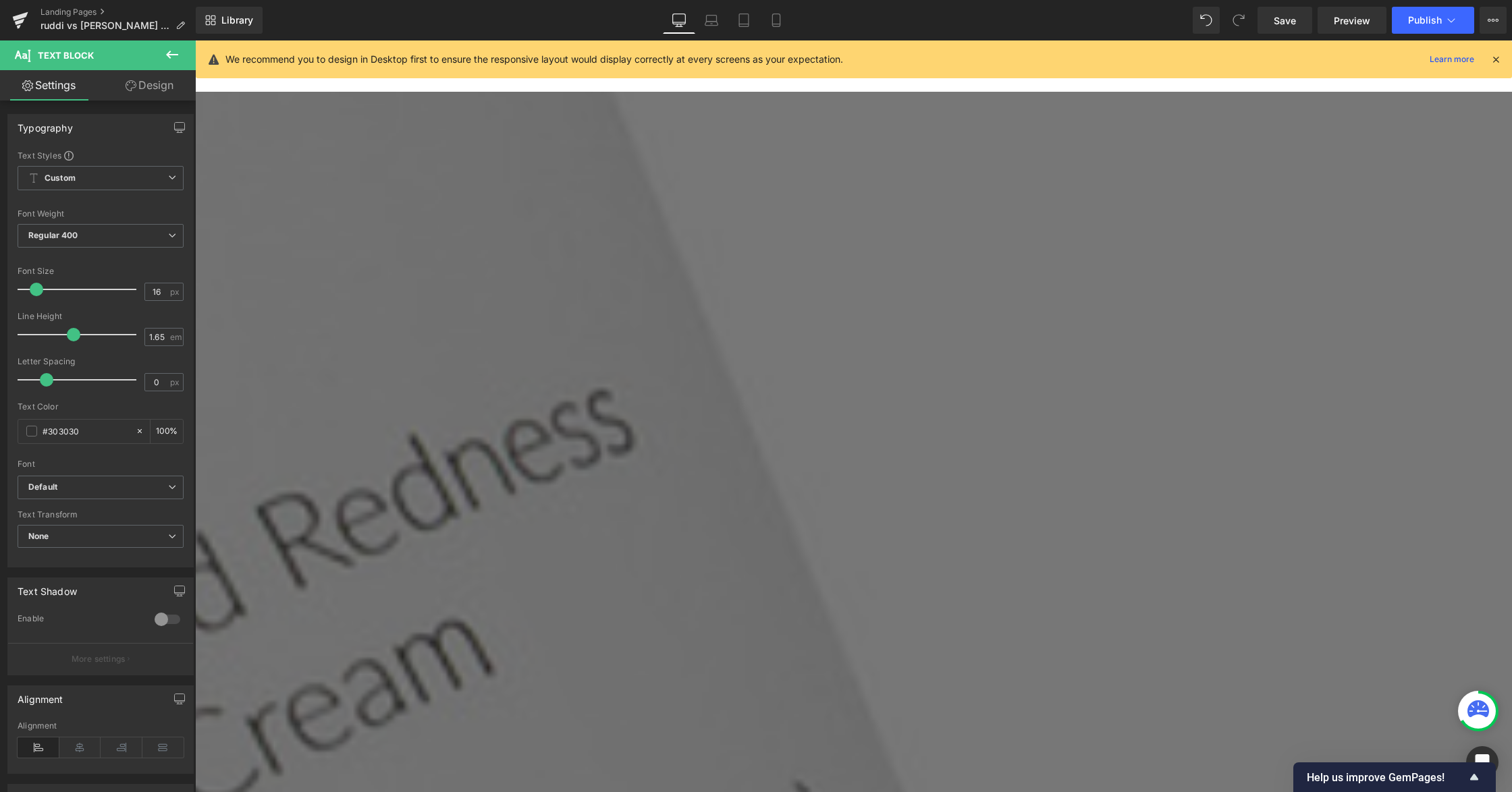
scroll to position [2643, 0]
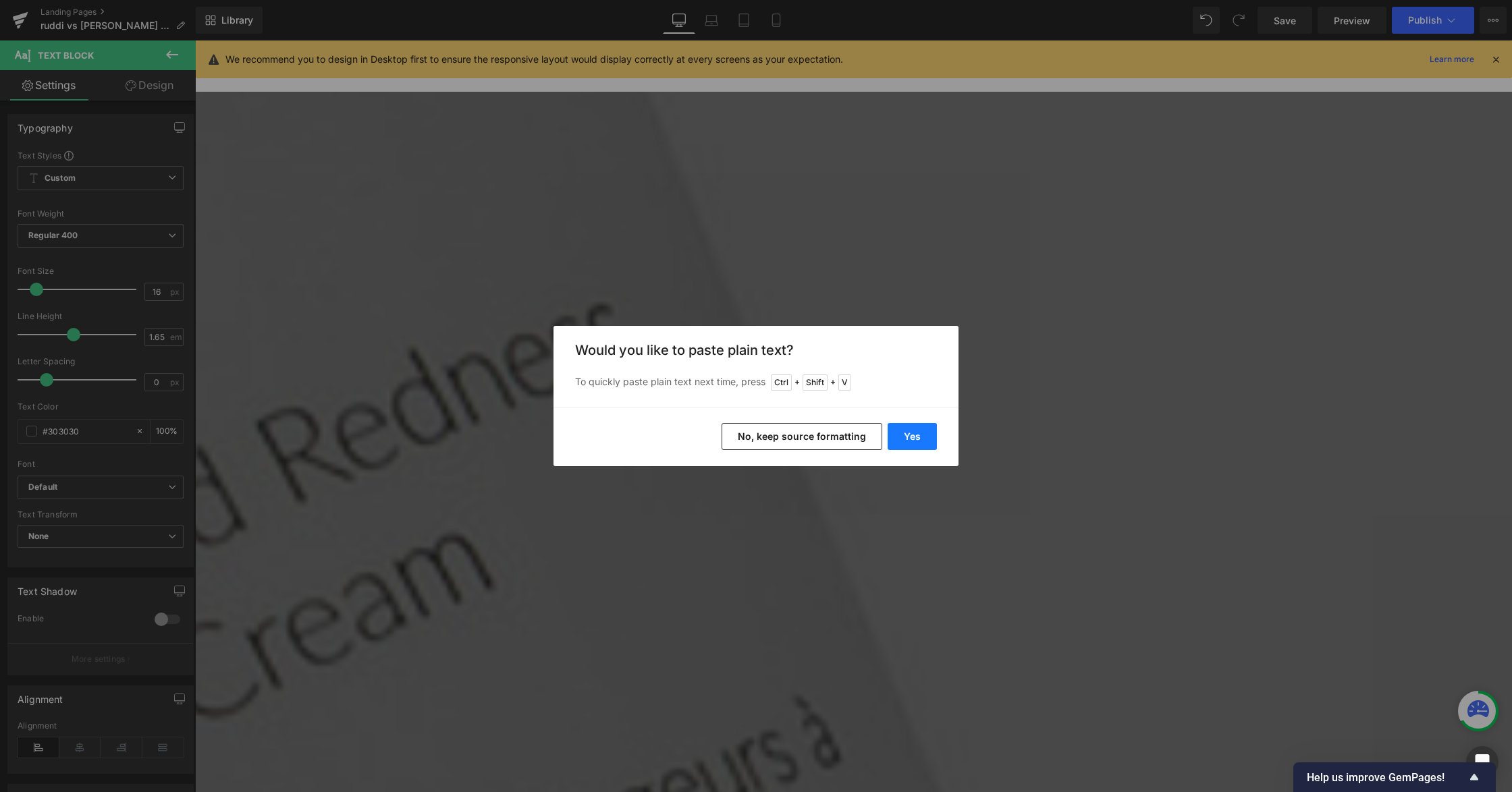
click at [908, 437] on button "Yes" at bounding box center [912, 436] width 49 height 27
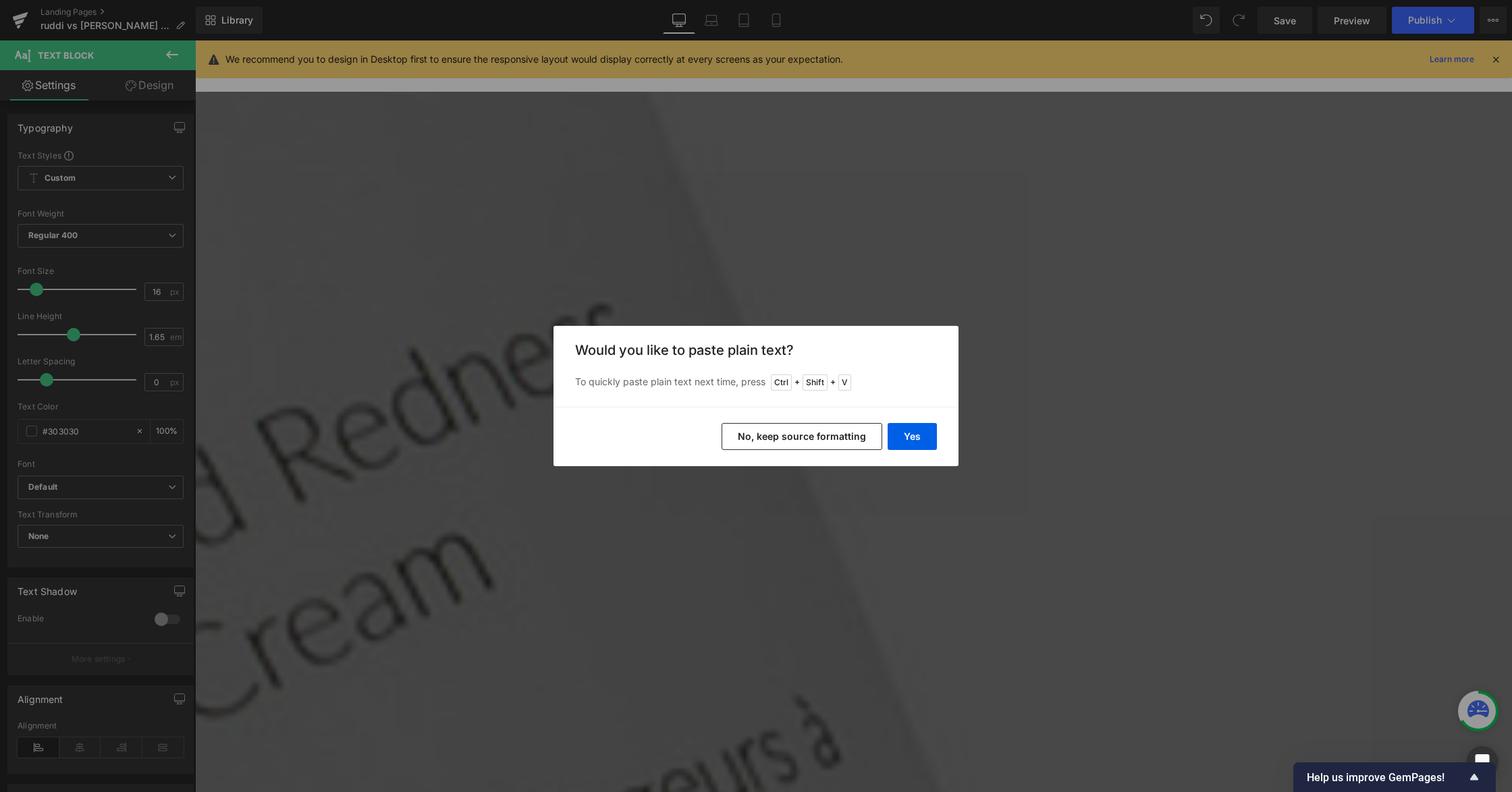
click at [805, 451] on div "Yes No, keep source formatting" at bounding box center [756, 436] width 405 height 60
click at [800, 438] on button "No, keep source formatting" at bounding box center [802, 436] width 161 height 27
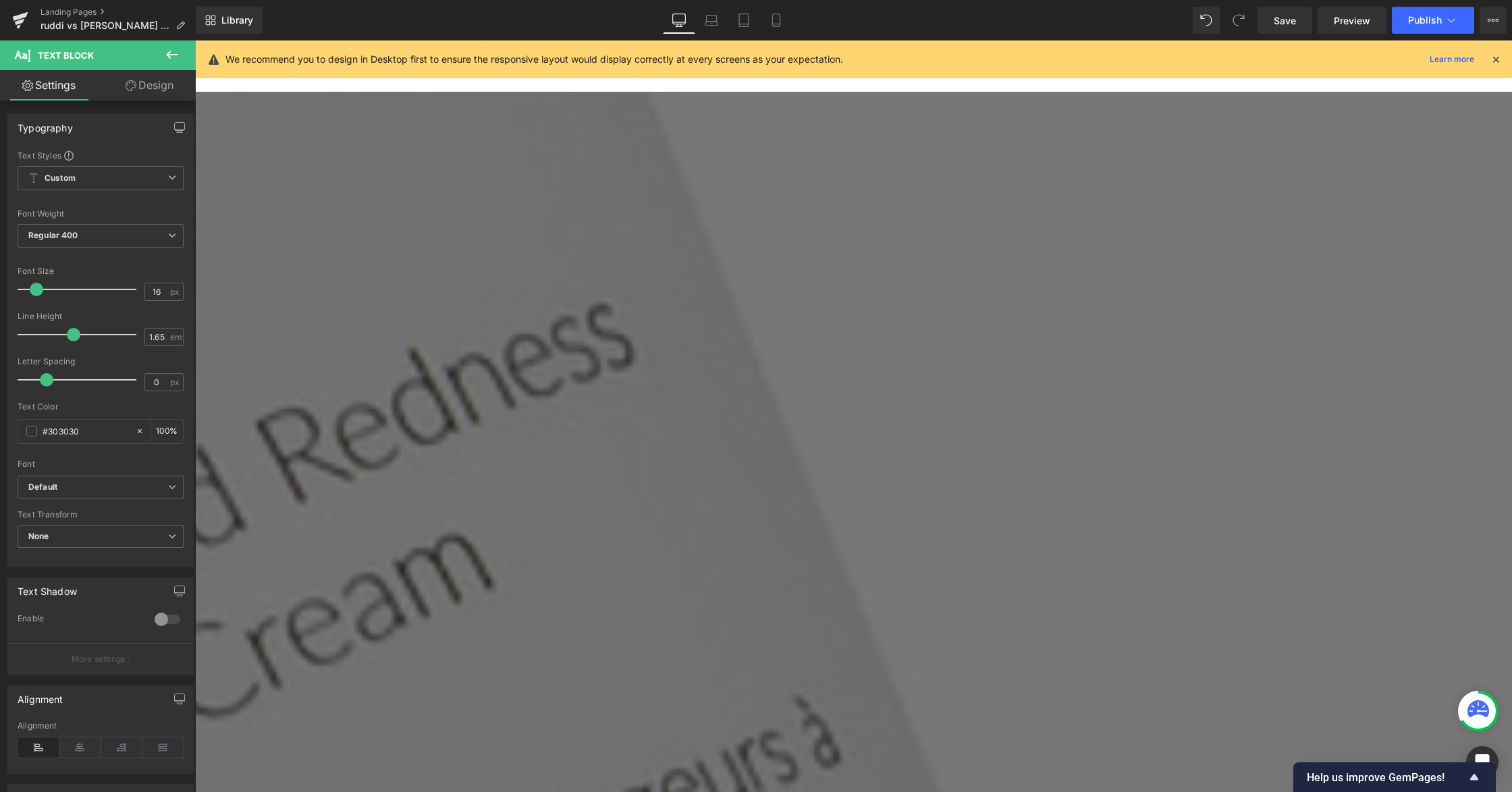
click at [195, 41] on span "Text Block" at bounding box center [195, 41] width 0 height 0
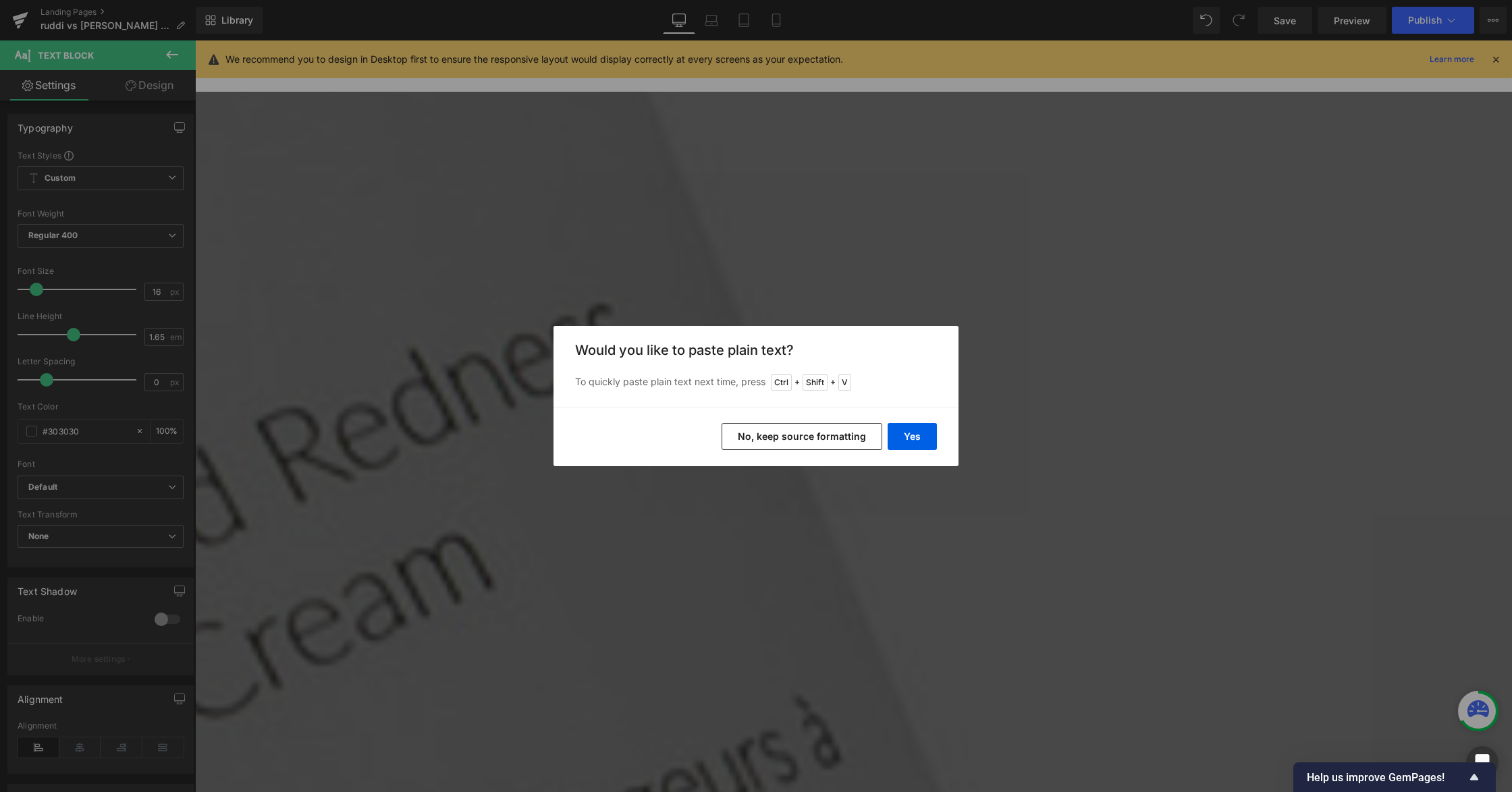
click at [859, 433] on button "No, keep source formatting" at bounding box center [802, 436] width 161 height 27
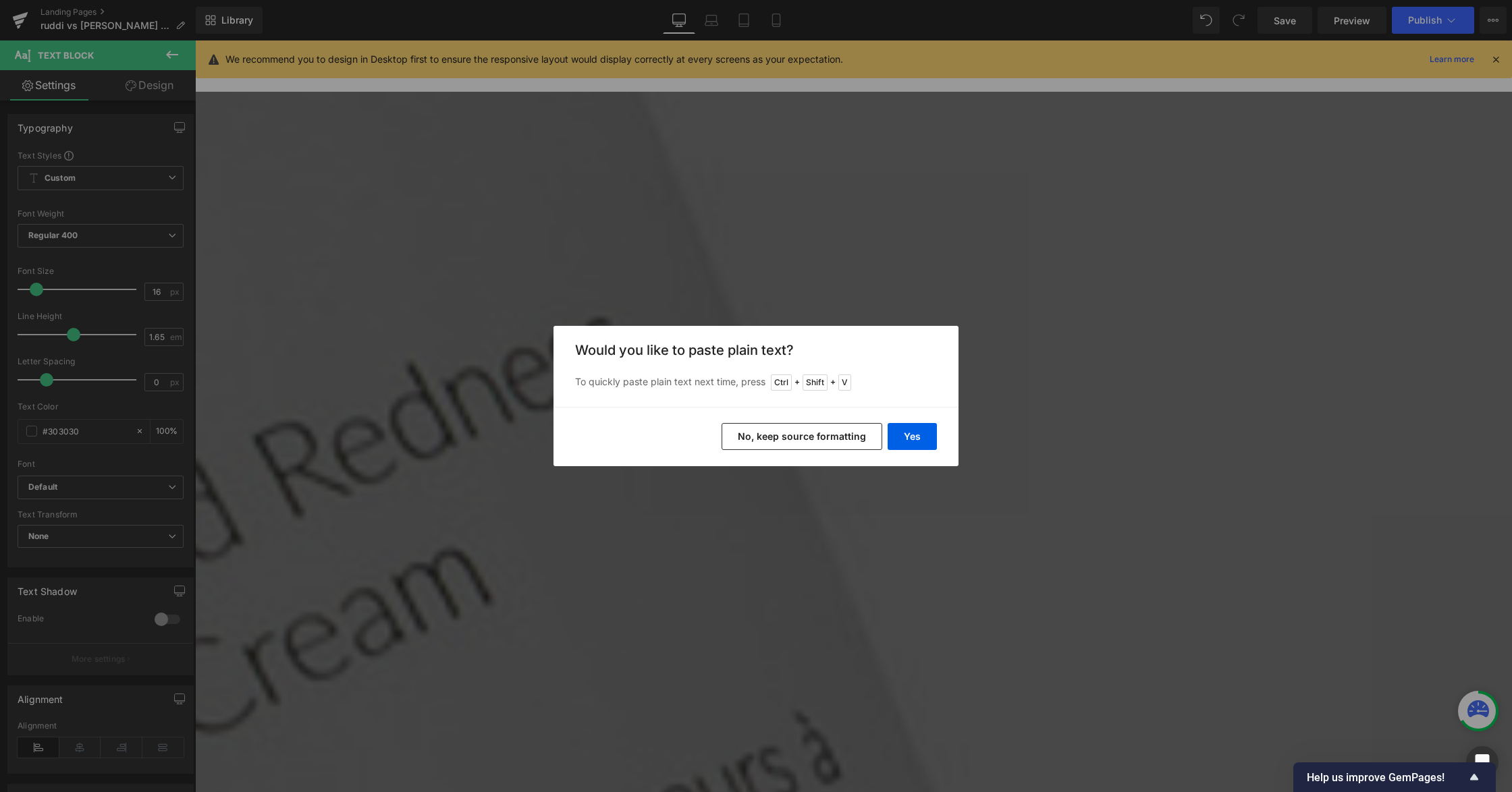
click at [813, 432] on button "No, keep source formatting" at bounding box center [802, 436] width 161 height 27
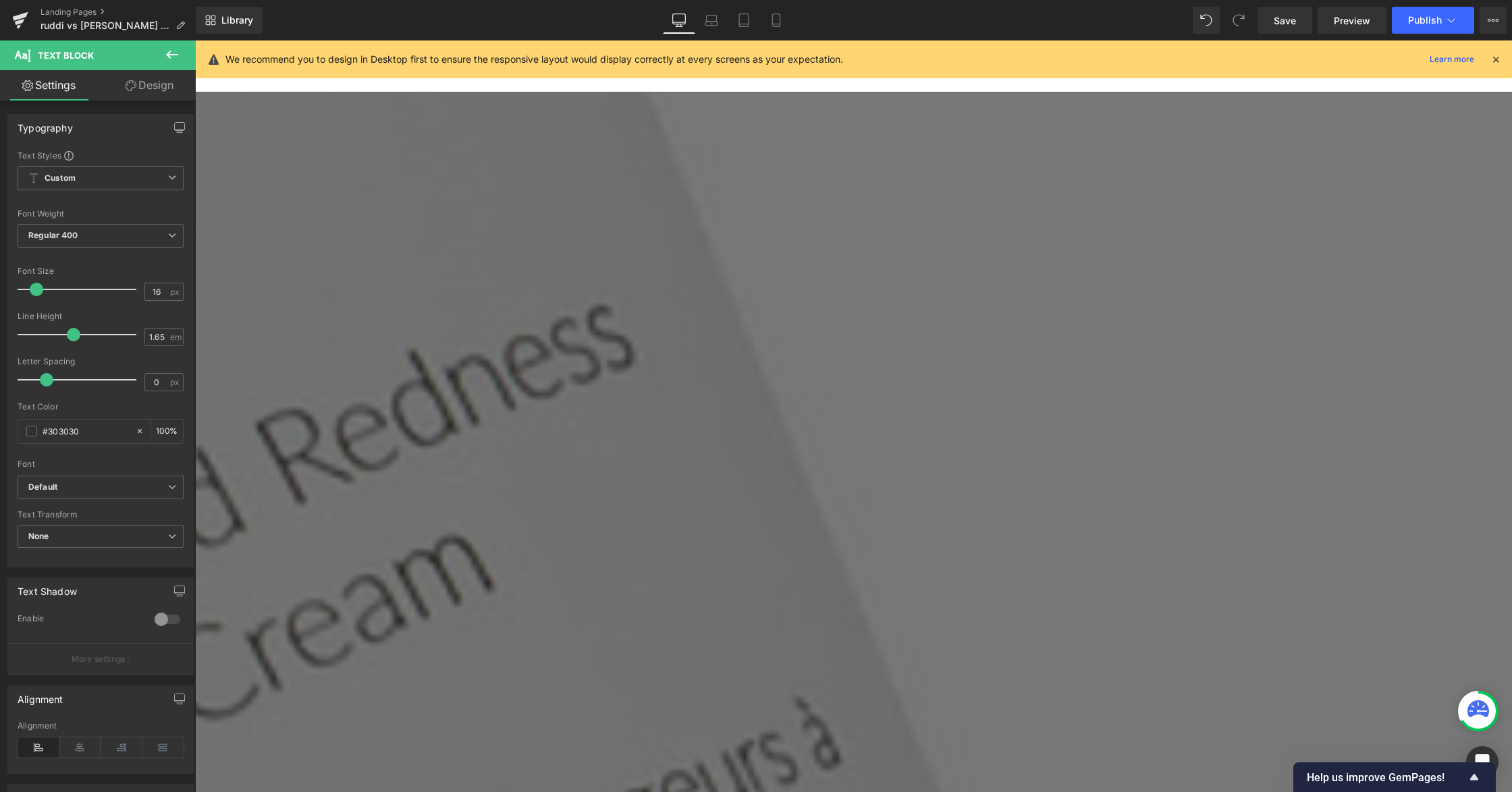
drag, startPoint x: 942, startPoint y: 553, endPoint x: 929, endPoint y: 546, distance: 14.8
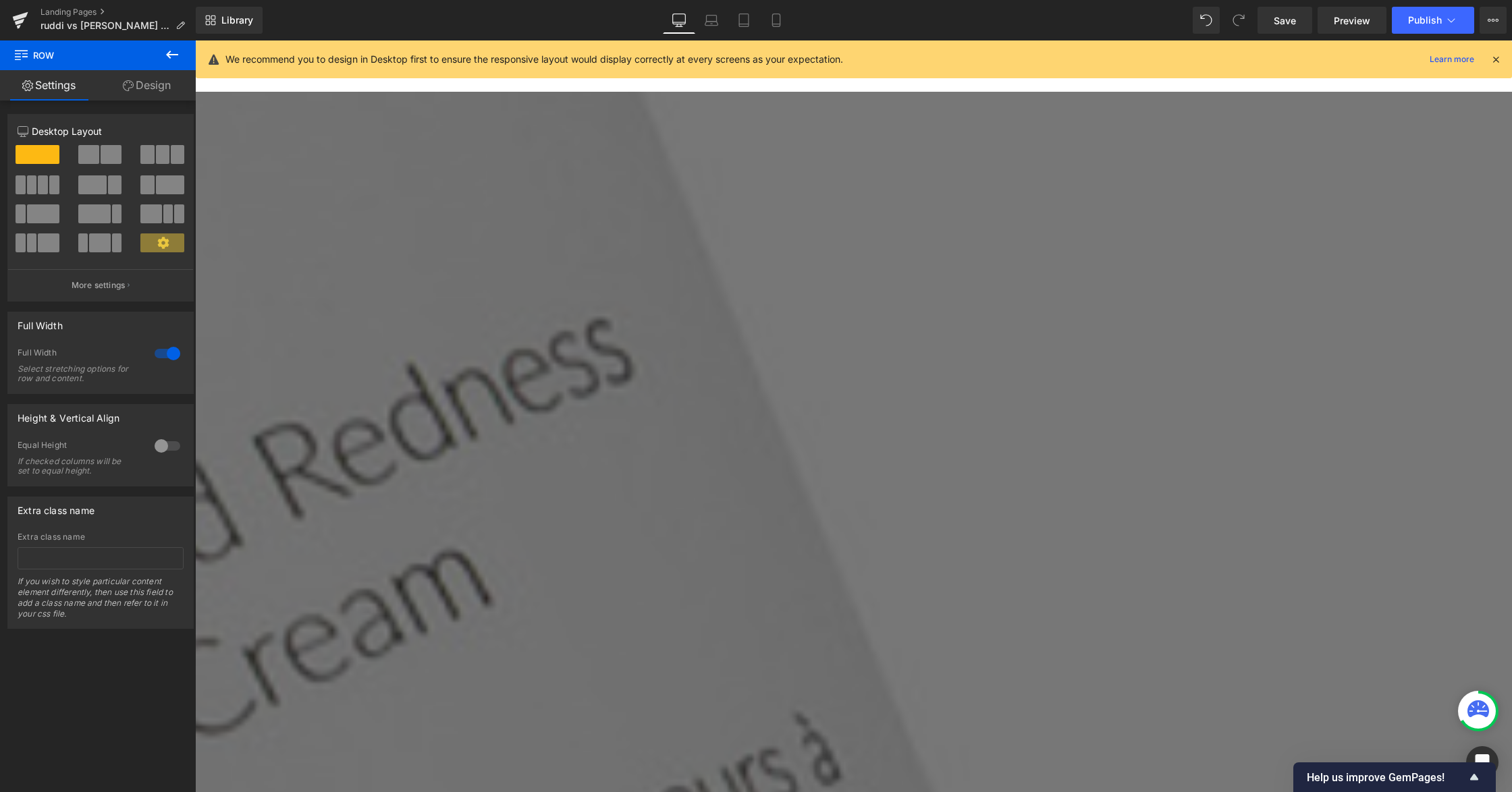
click at [195, 41] on span "Row" at bounding box center [195, 41] width 0 height 0
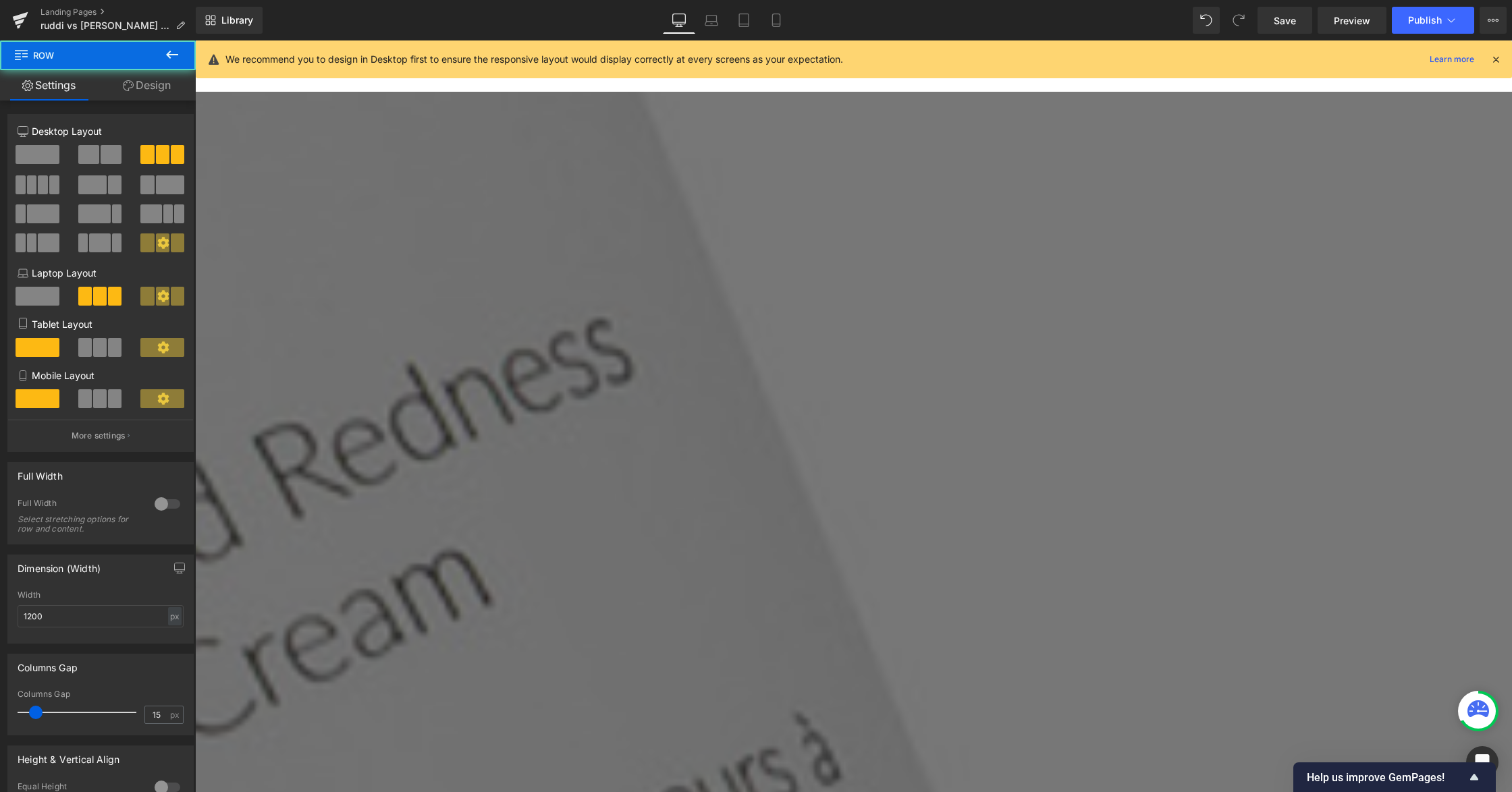
click at [158, 84] on link "Design" at bounding box center [147, 85] width 98 height 30
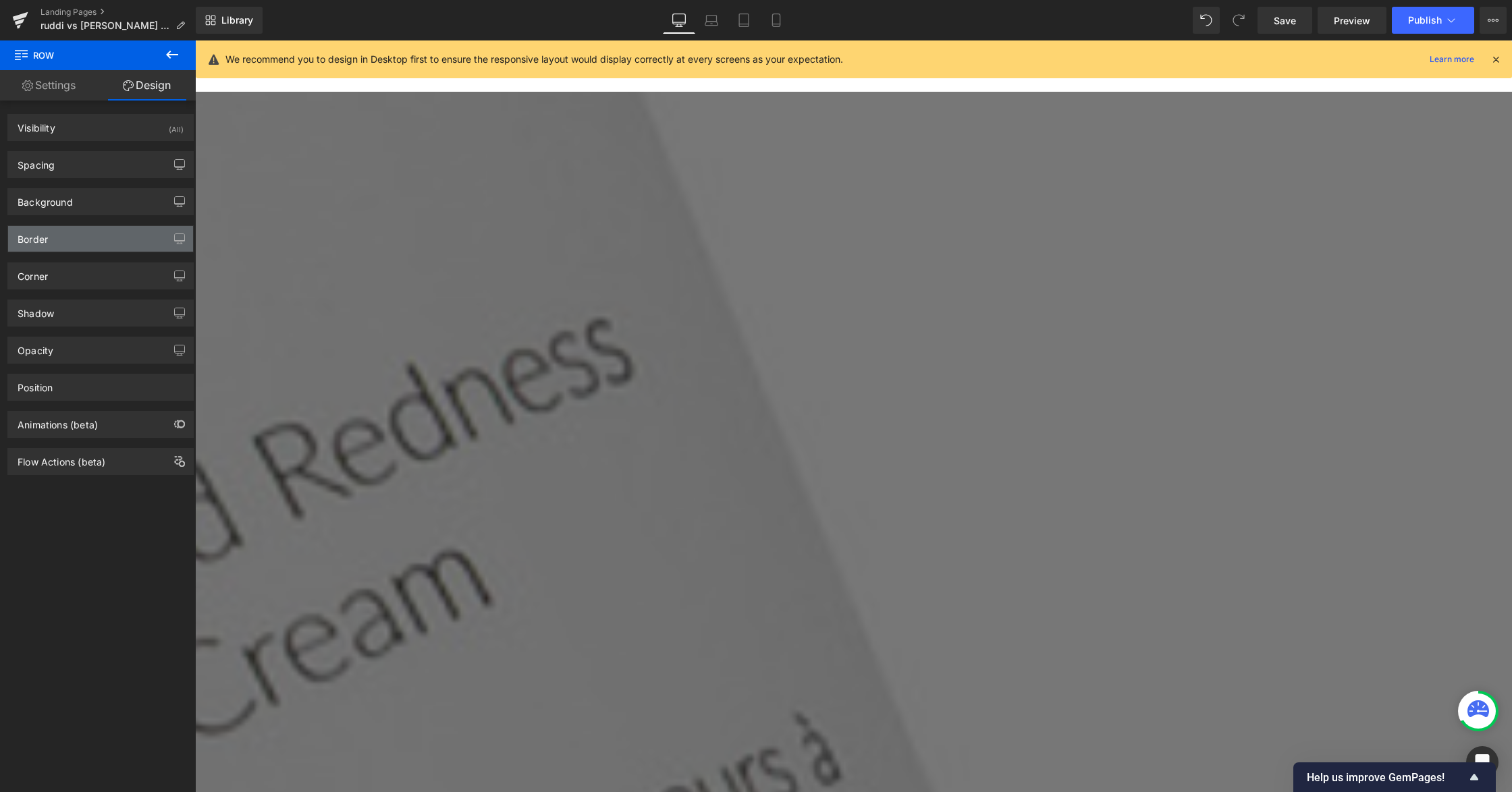
click at [76, 244] on div "Border" at bounding box center [100, 239] width 185 height 25
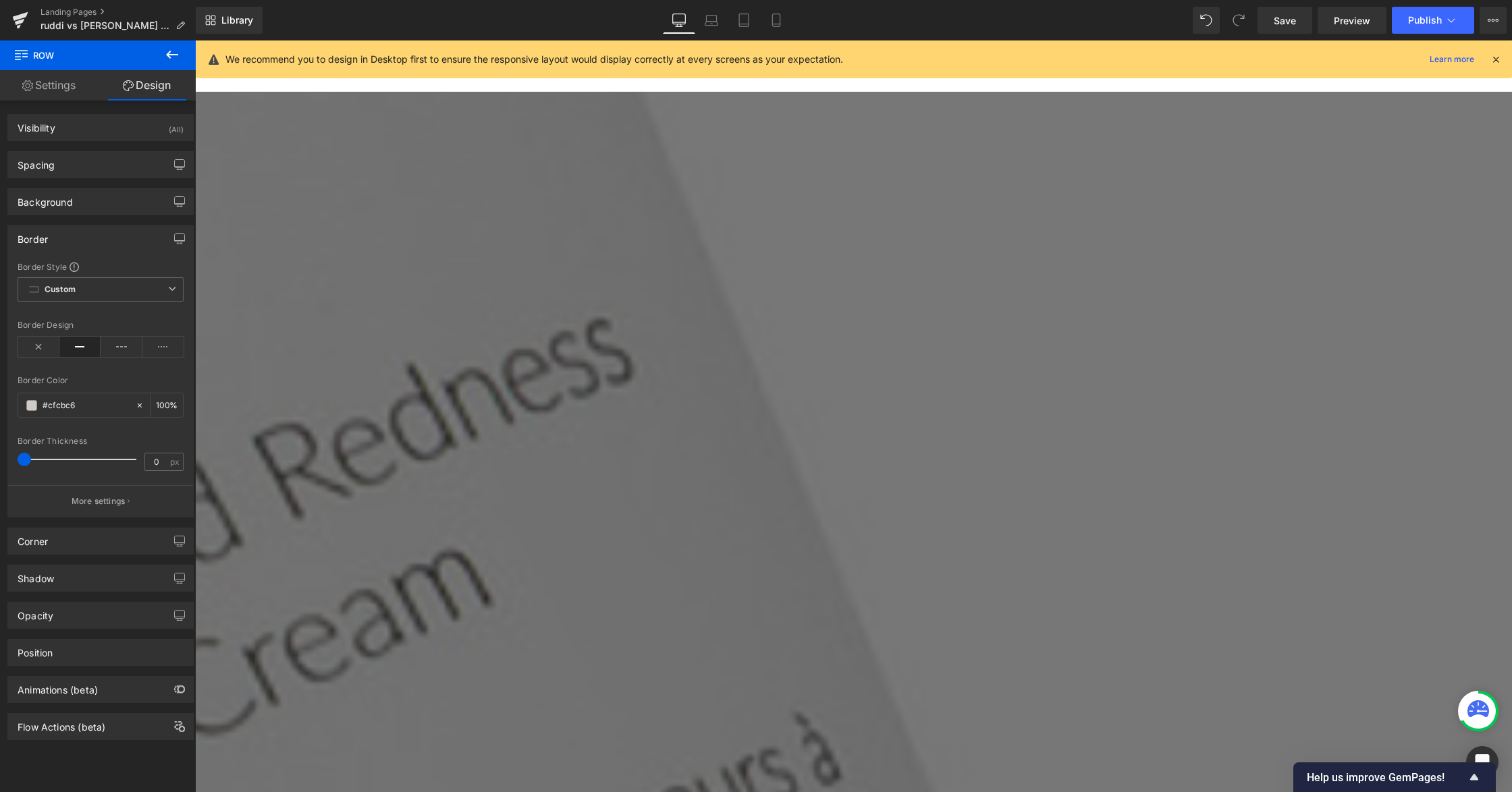
click at [78, 352] on icon at bounding box center [80, 346] width 42 height 20
type input "1"
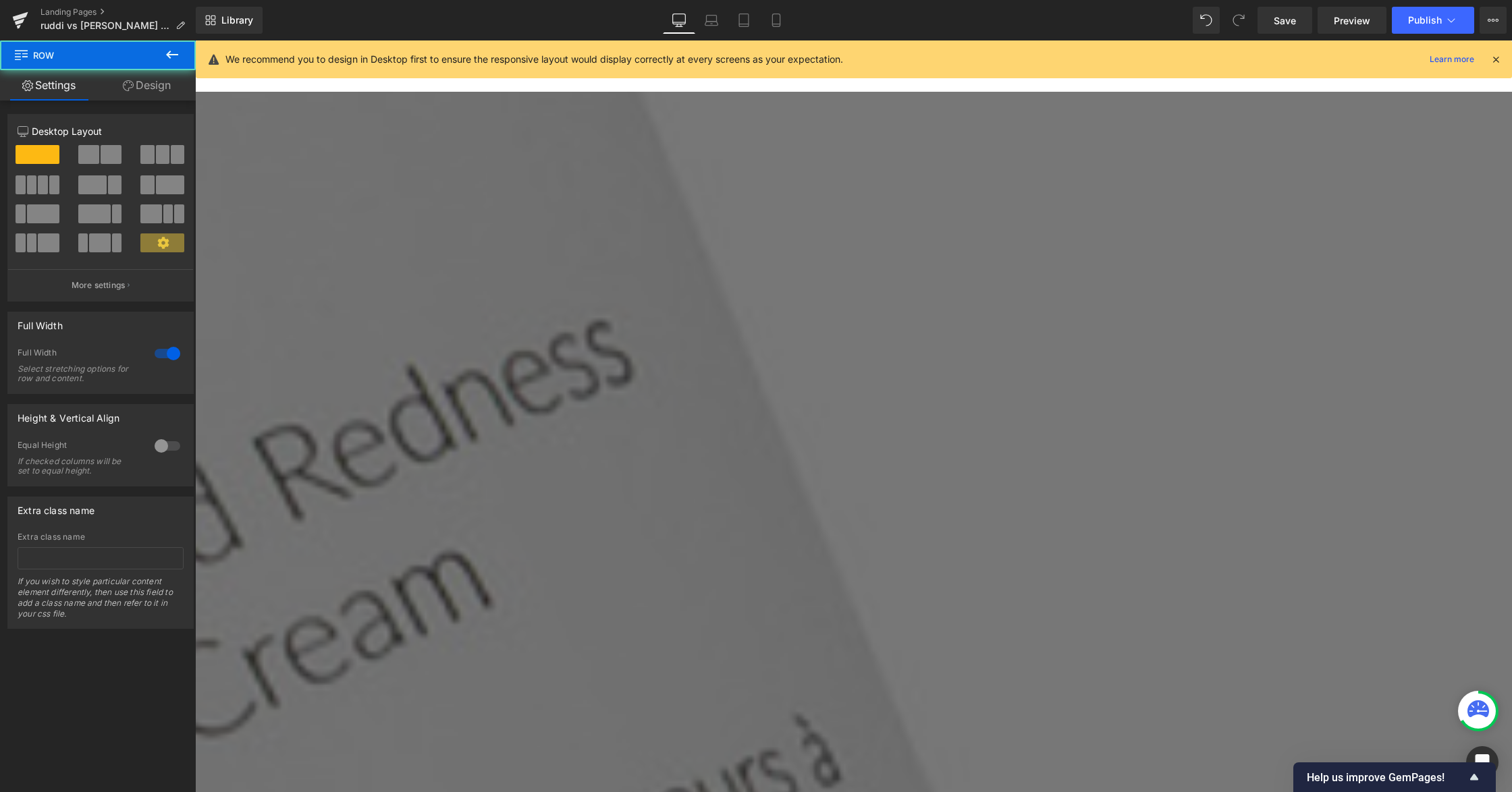
scroll to position [2463, 0]
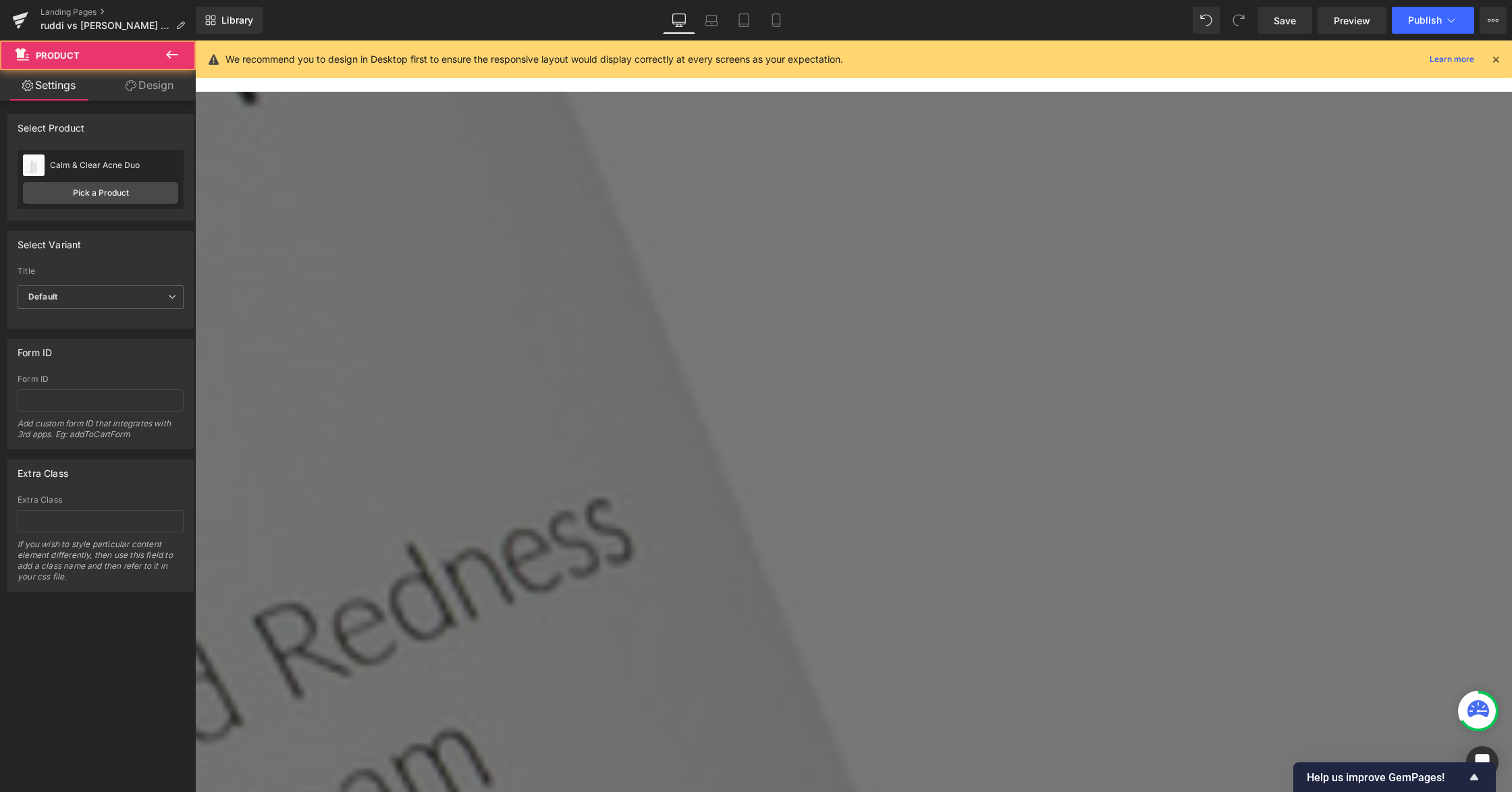
click at [139, 90] on link "Design" at bounding box center [149, 85] width 98 height 30
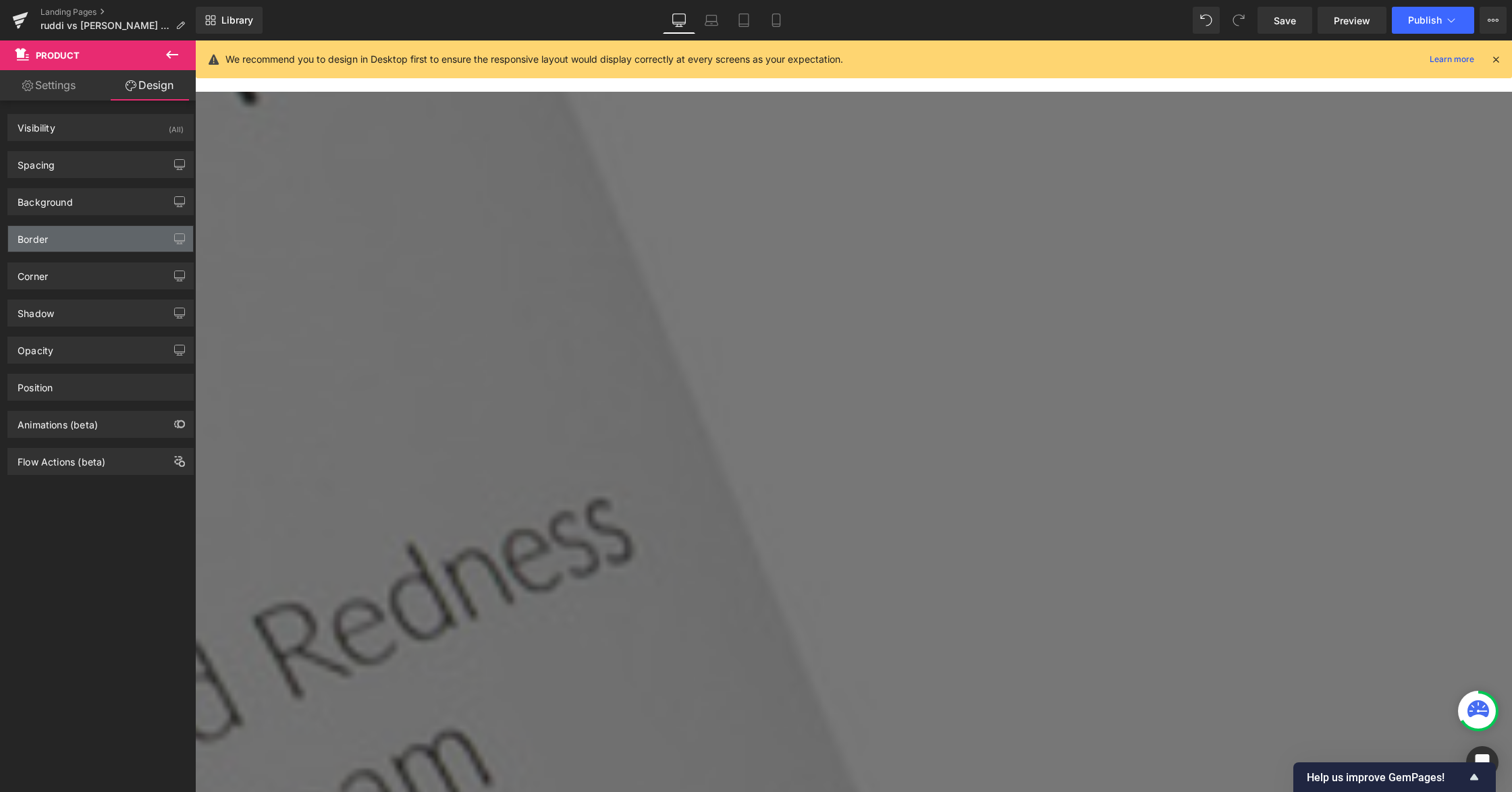
click at [95, 244] on div "Border" at bounding box center [100, 239] width 185 height 25
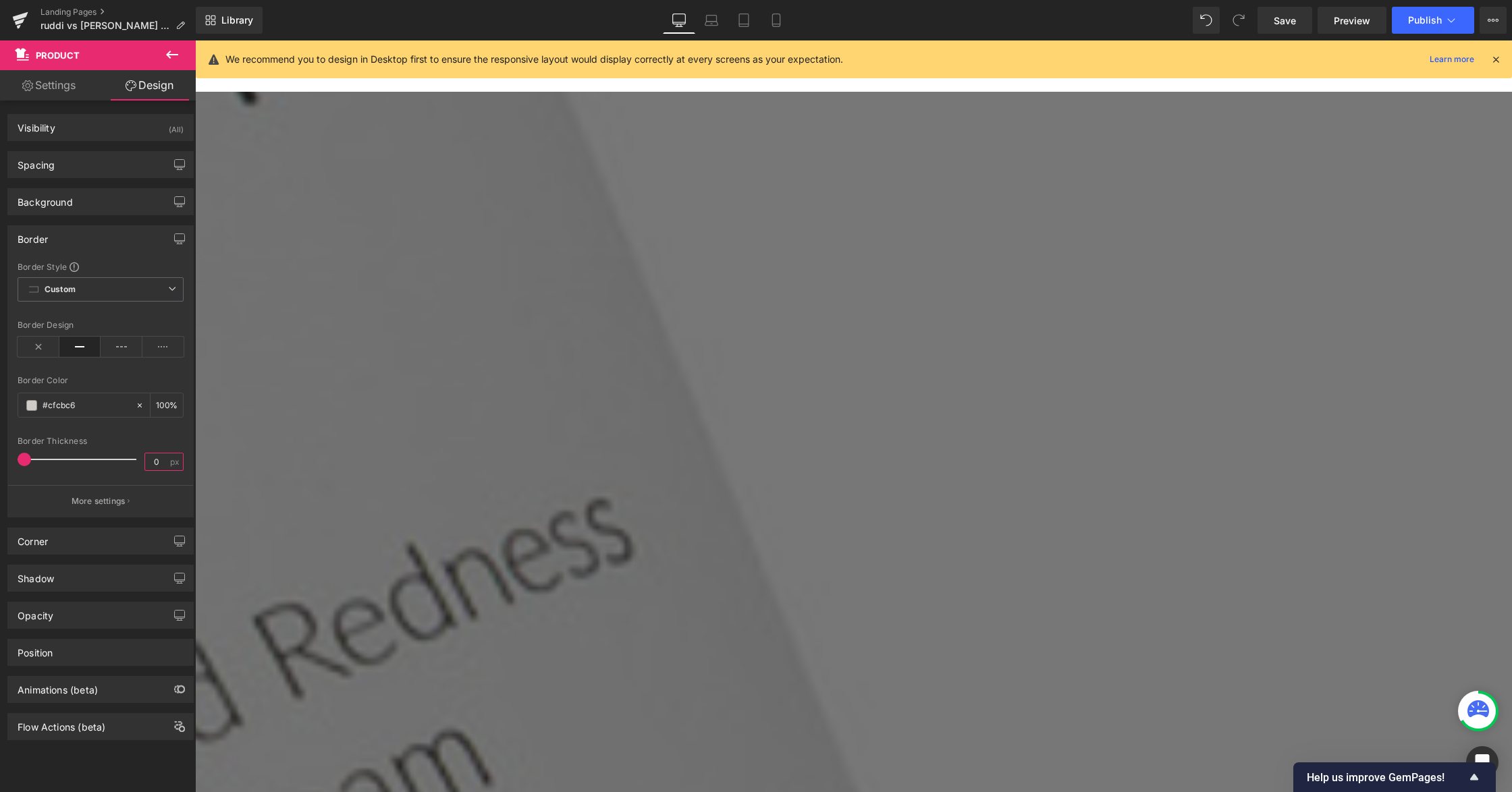
click at [154, 458] on input "0" at bounding box center [157, 462] width 24 height 17
type input "1"
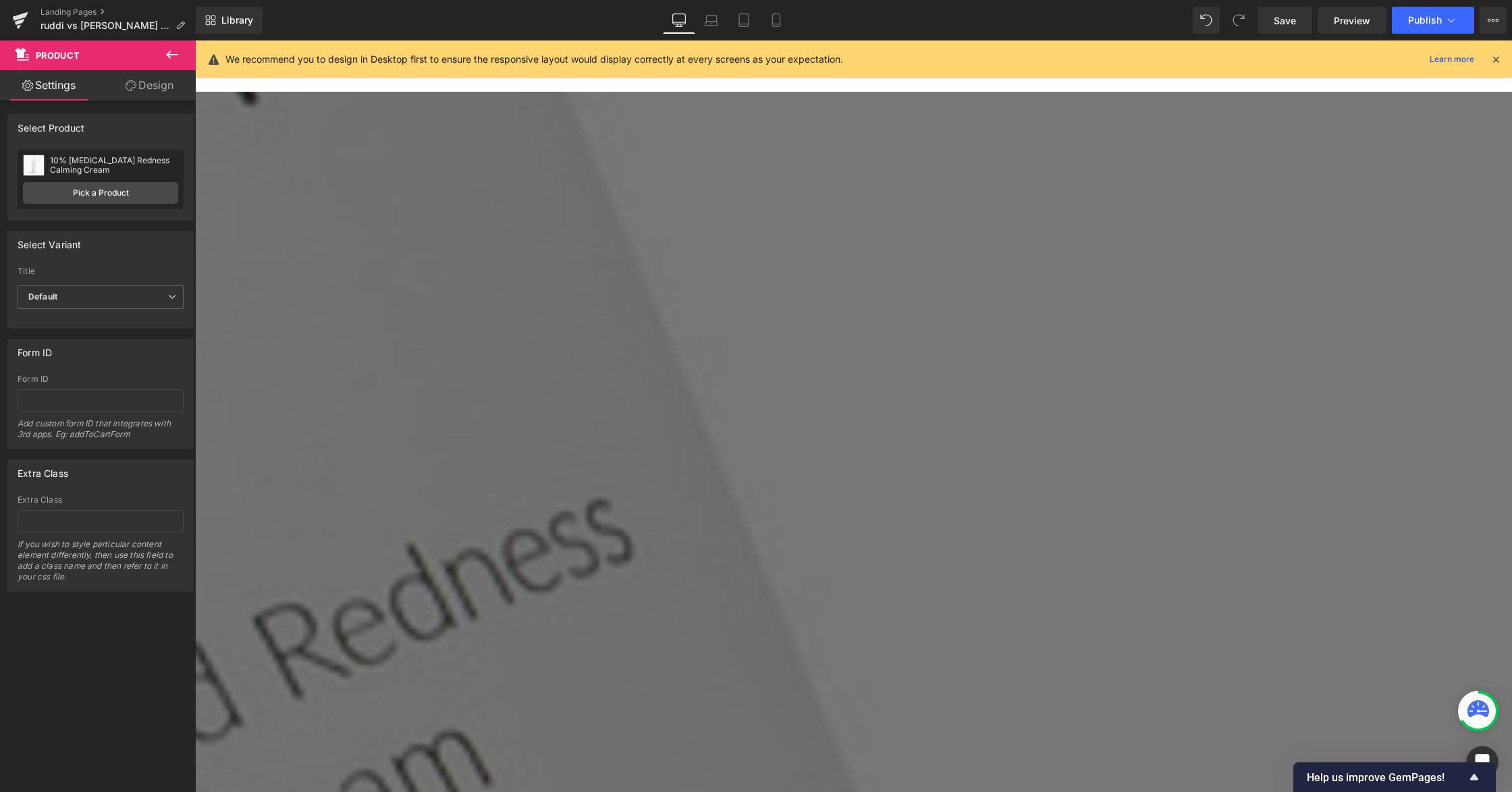
click at [133, 101] on div "Attention : If you want to show the product linked with the product page you ar…" at bounding box center [100, 345] width 201 height 491
click at [149, 84] on link "Design" at bounding box center [149, 85] width 98 height 30
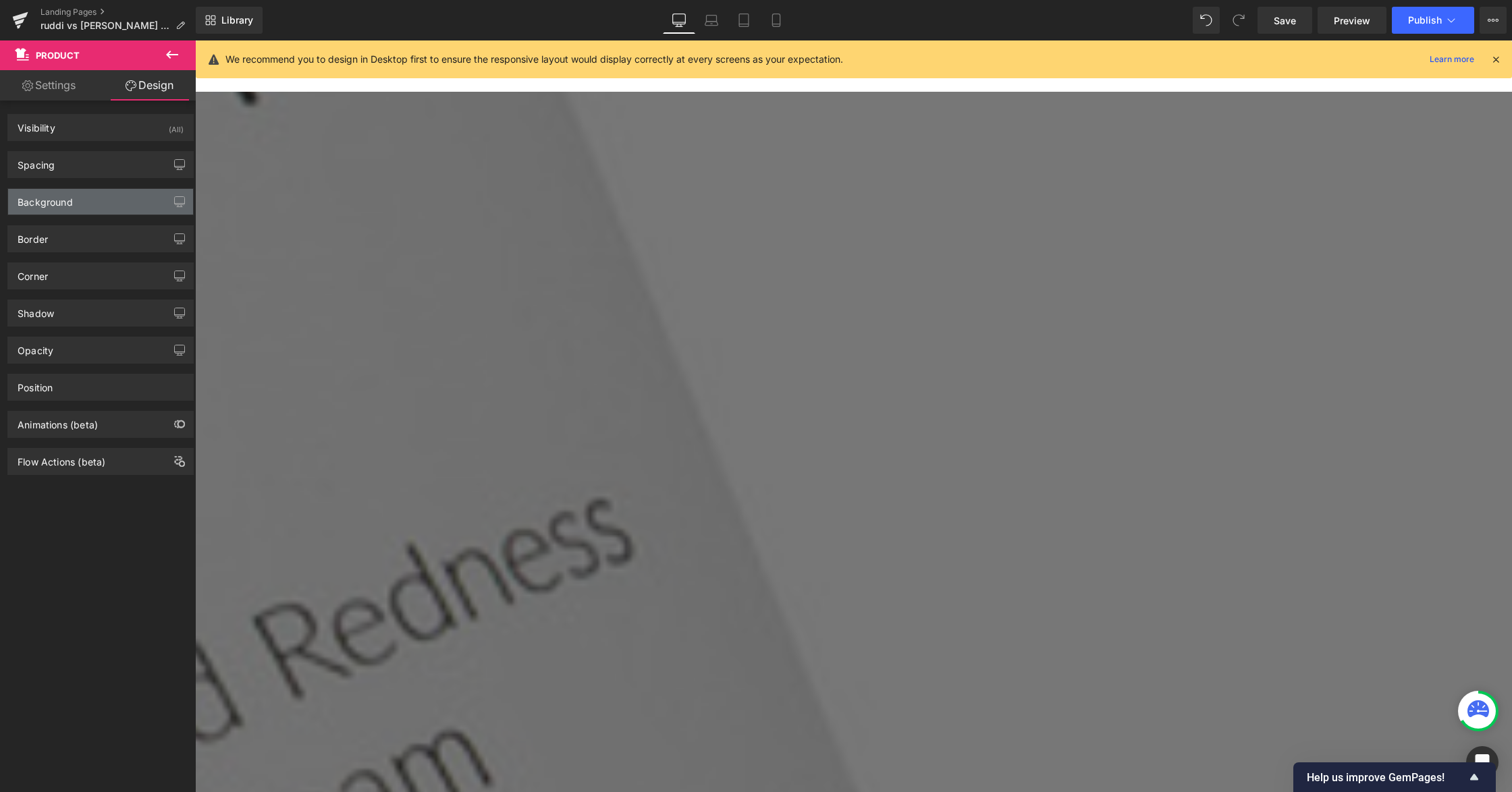
click at [92, 195] on div "Background" at bounding box center [100, 201] width 185 height 25
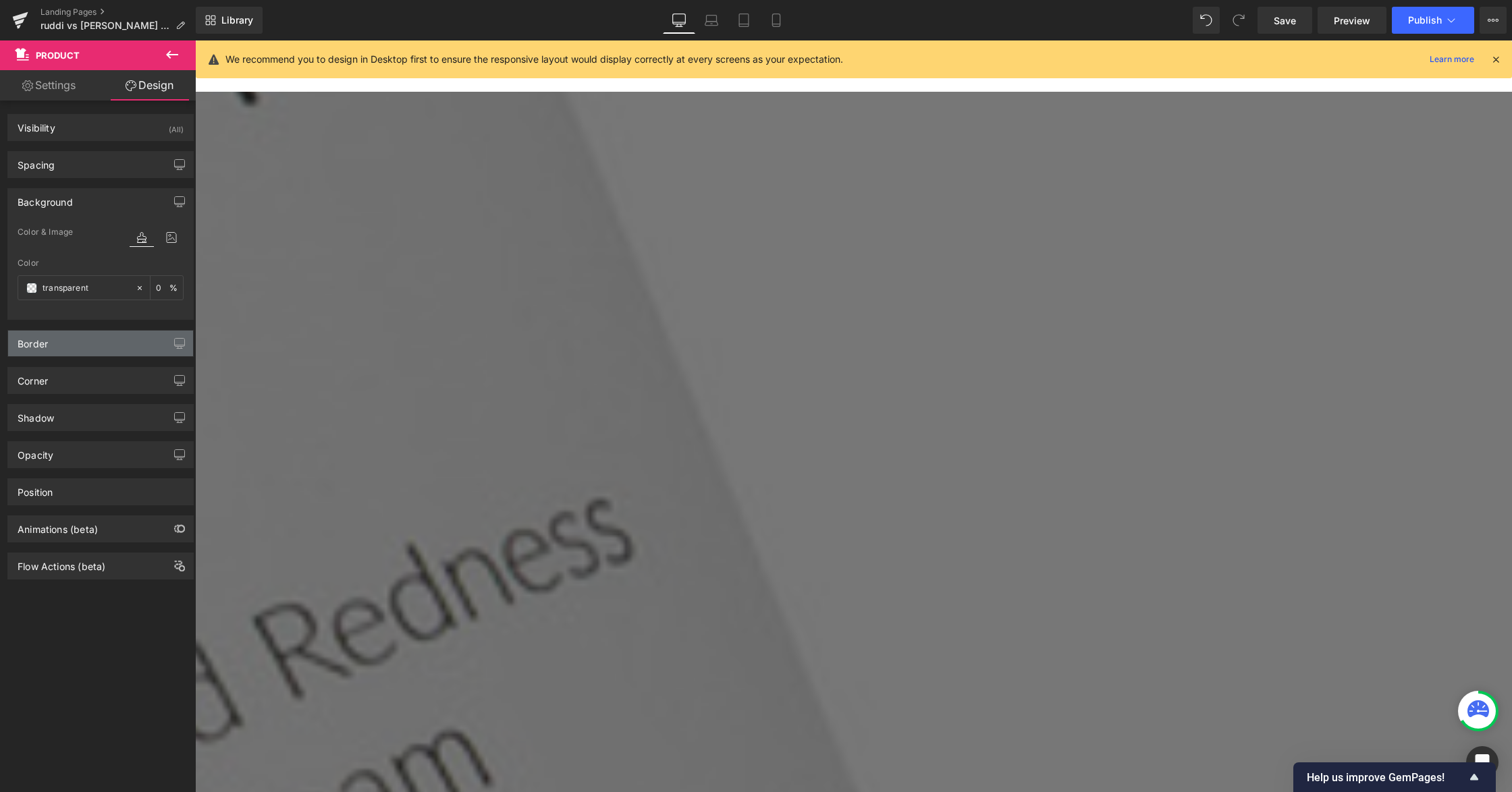
click at [84, 341] on div "Border" at bounding box center [100, 343] width 185 height 25
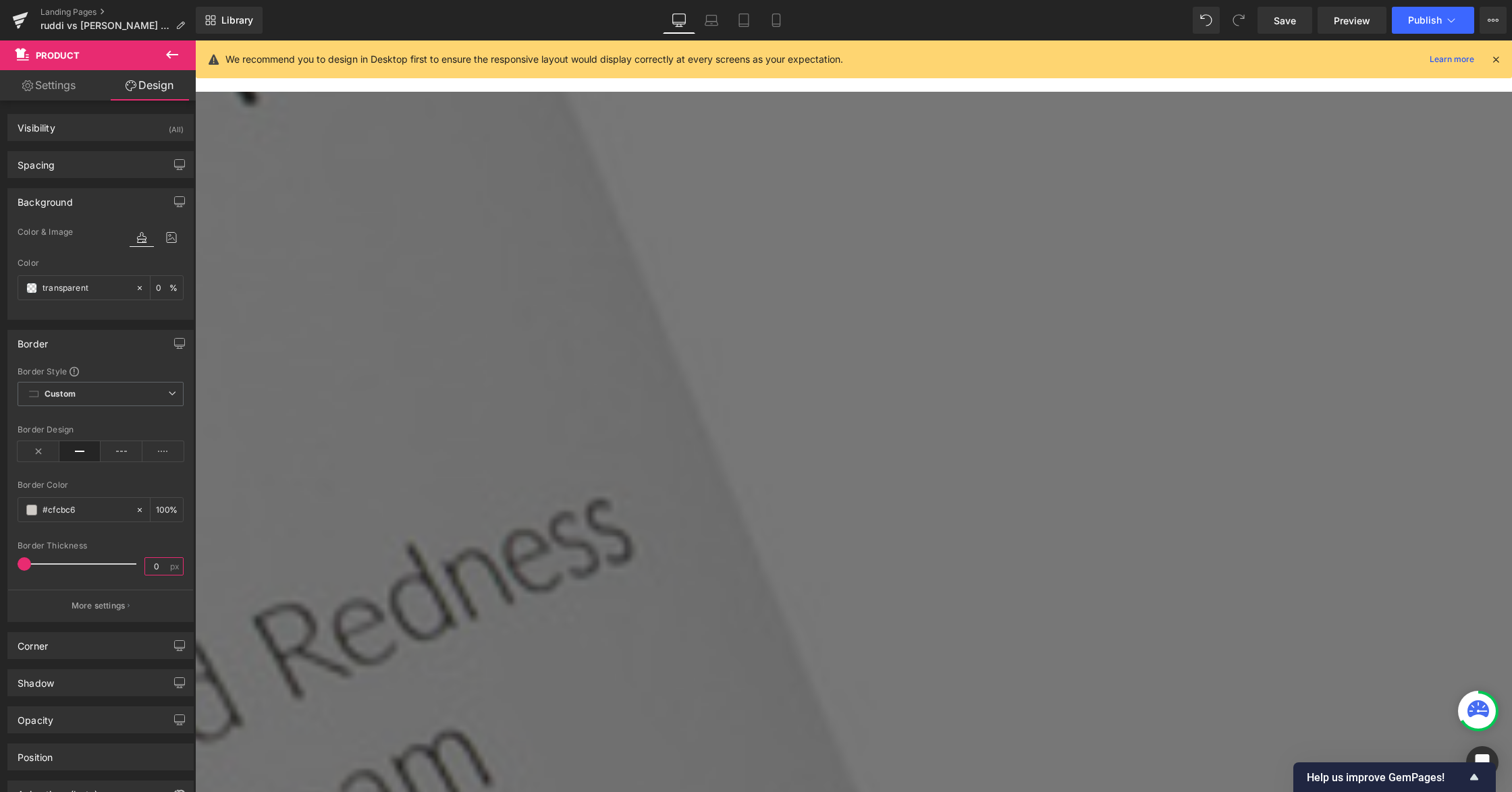
type input "1"
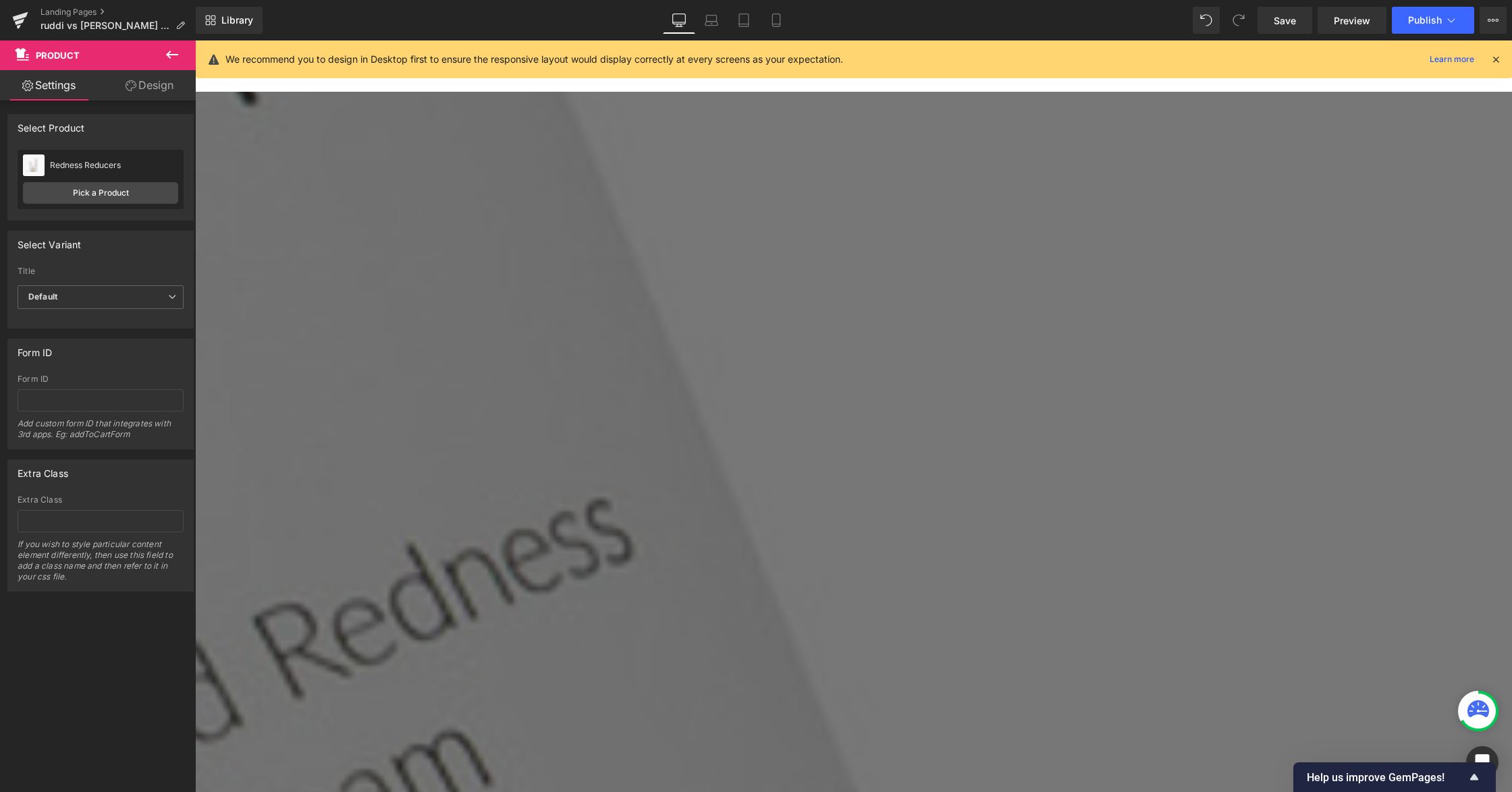
click at [138, 95] on link "Design" at bounding box center [149, 85] width 98 height 30
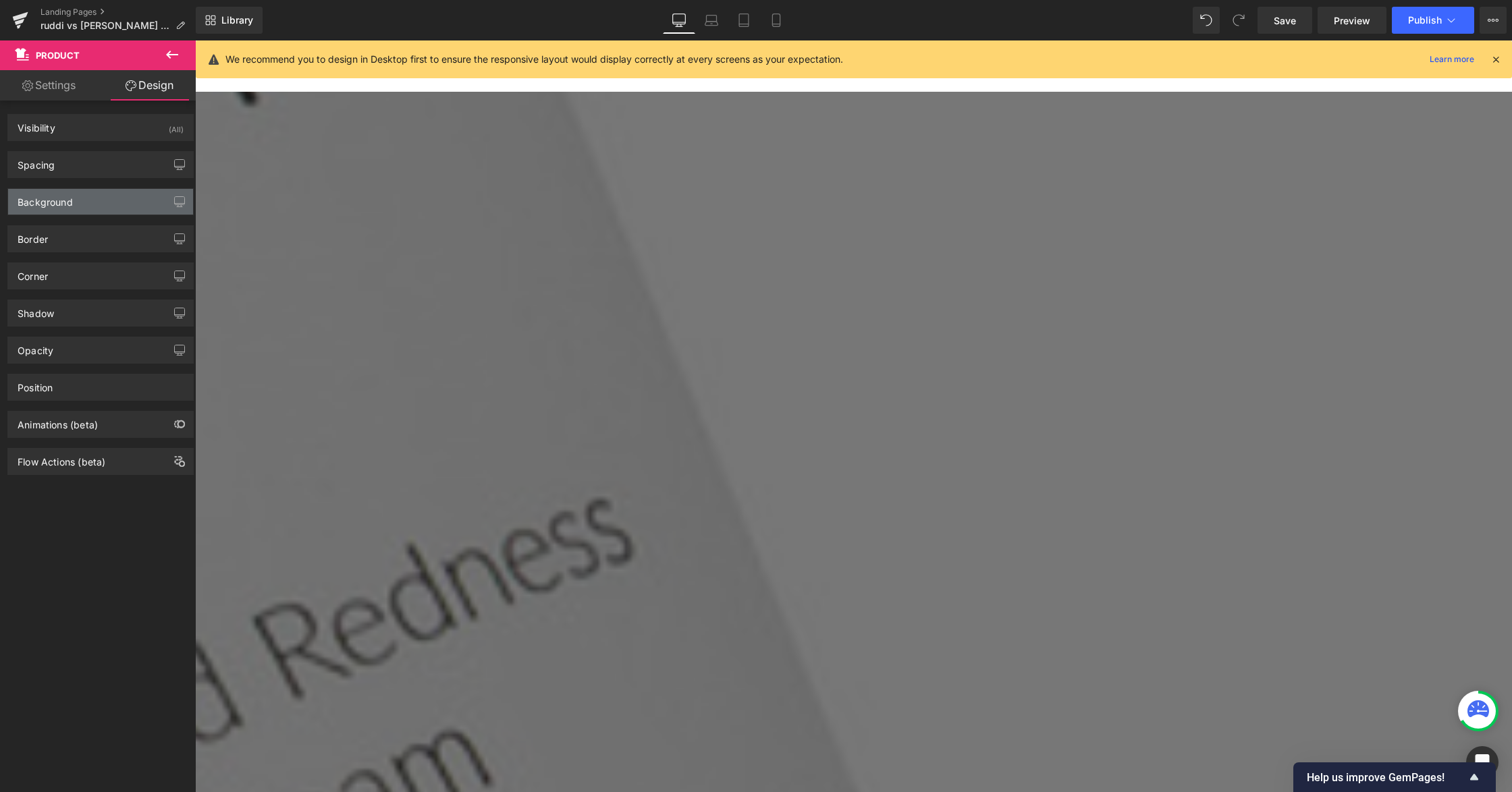
type input "#cfcbc6"
type input "100"
click at [91, 241] on div "Border" at bounding box center [100, 239] width 185 height 25
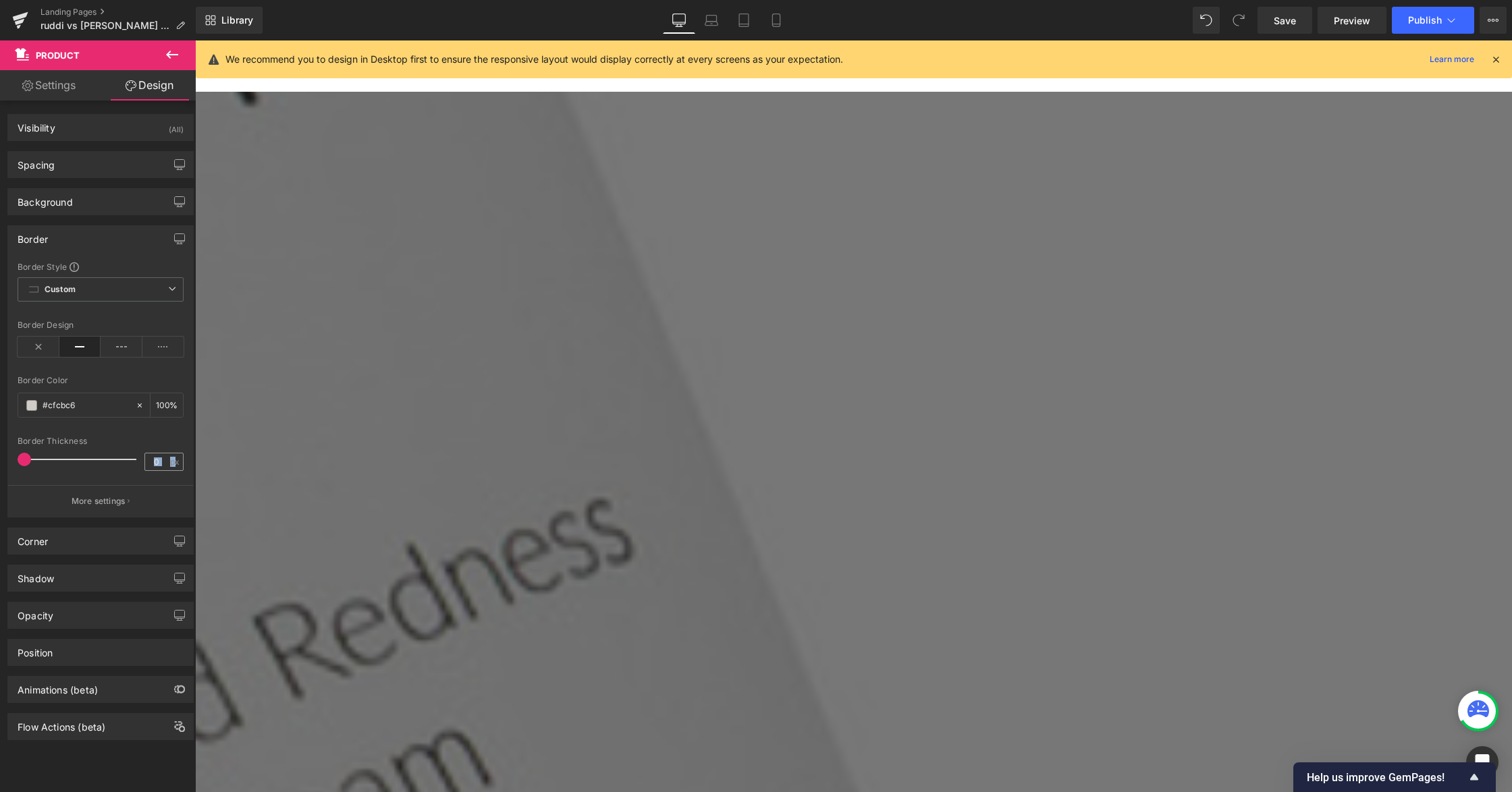
drag, startPoint x: 170, startPoint y: 471, endPoint x: 154, endPoint y: 470, distance: 16.0
click at [154, 470] on div "0 px" at bounding box center [163, 462] width 39 height 18
click at [154, 467] on input "0" at bounding box center [157, 462] width 24 height 17
type input "1"
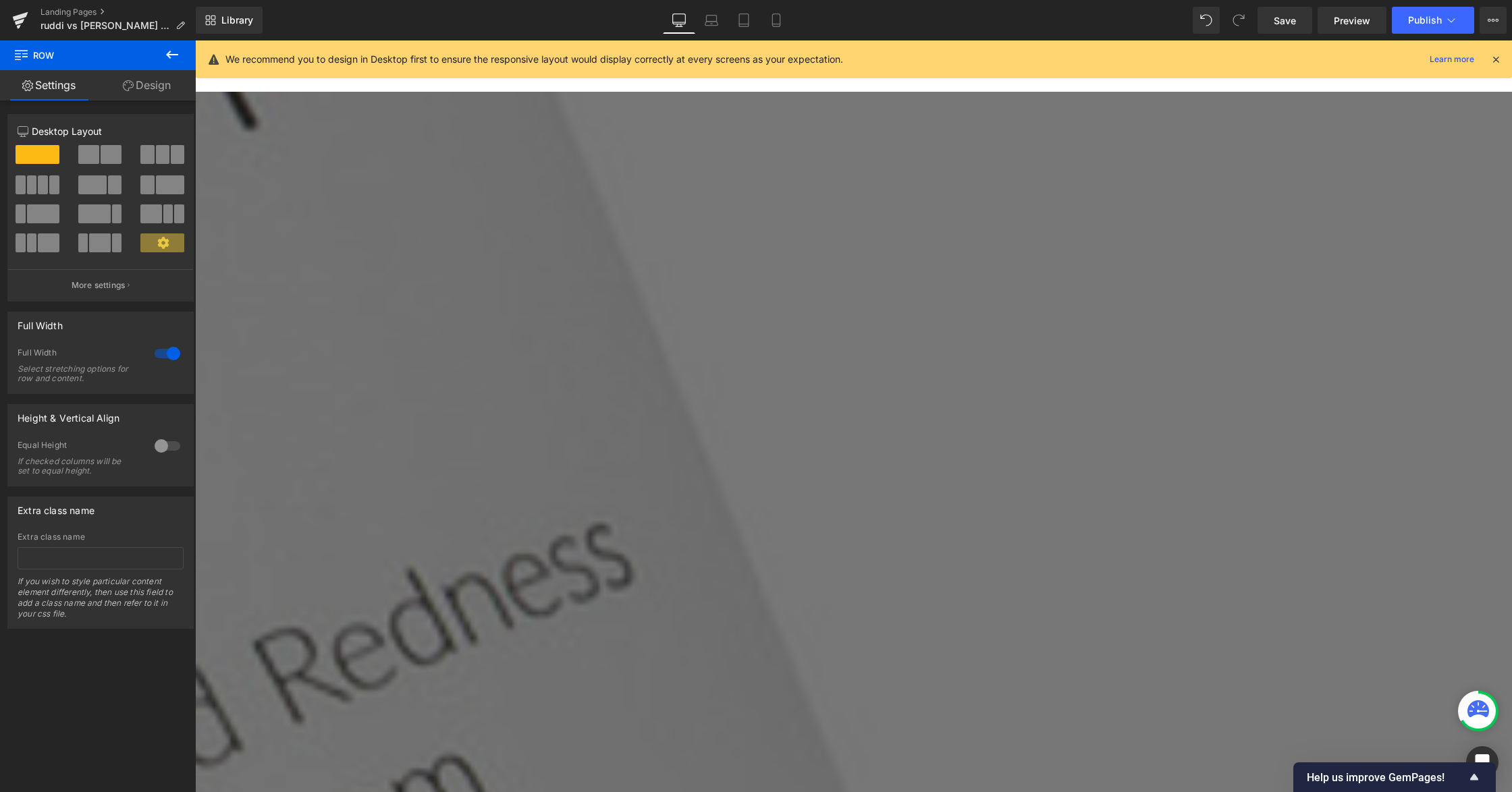
scroll to position [2373, 0]
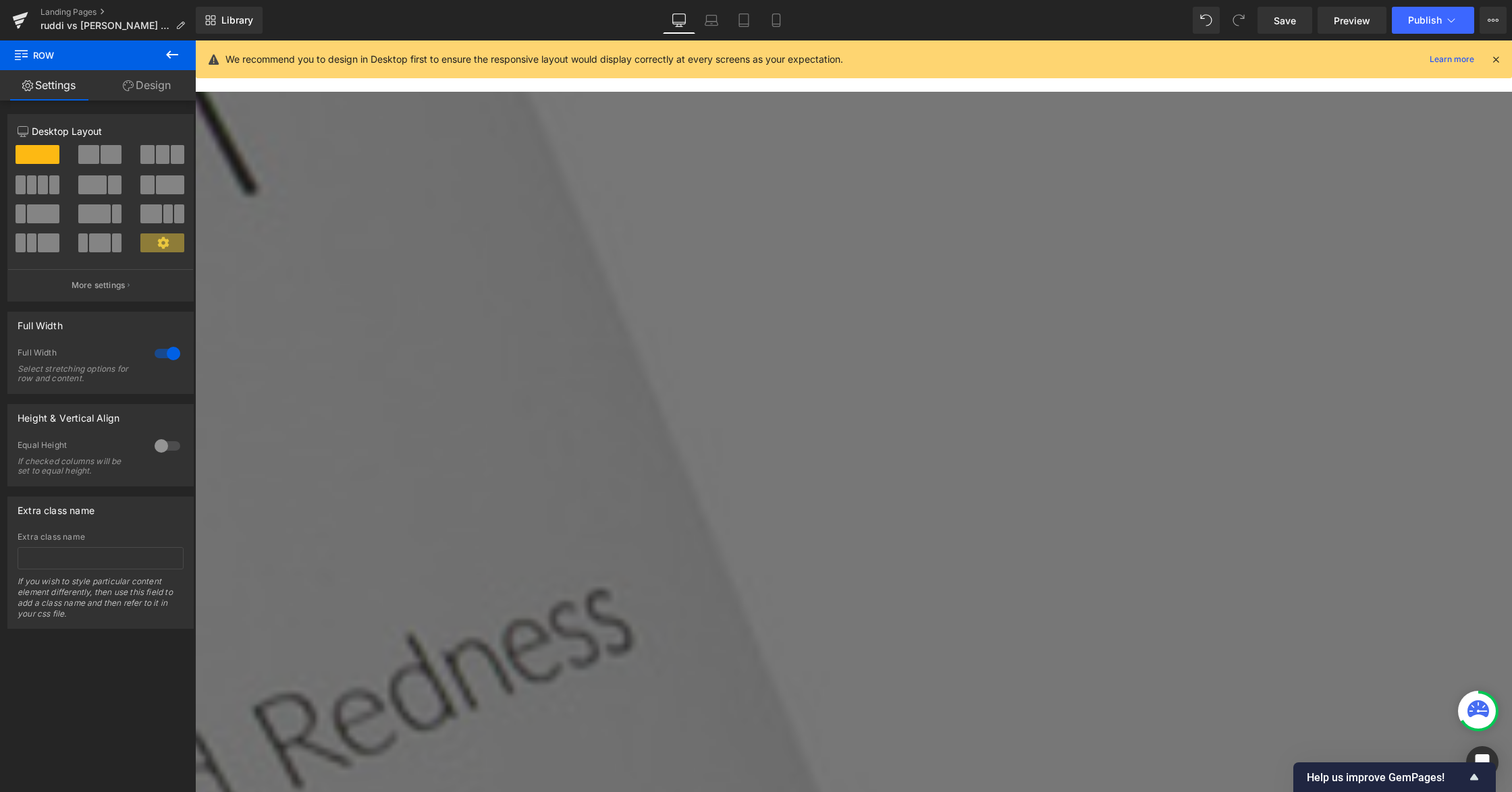
click at [195, 41] on span "Row" at bounding box center [195, 41] width 0 height 0
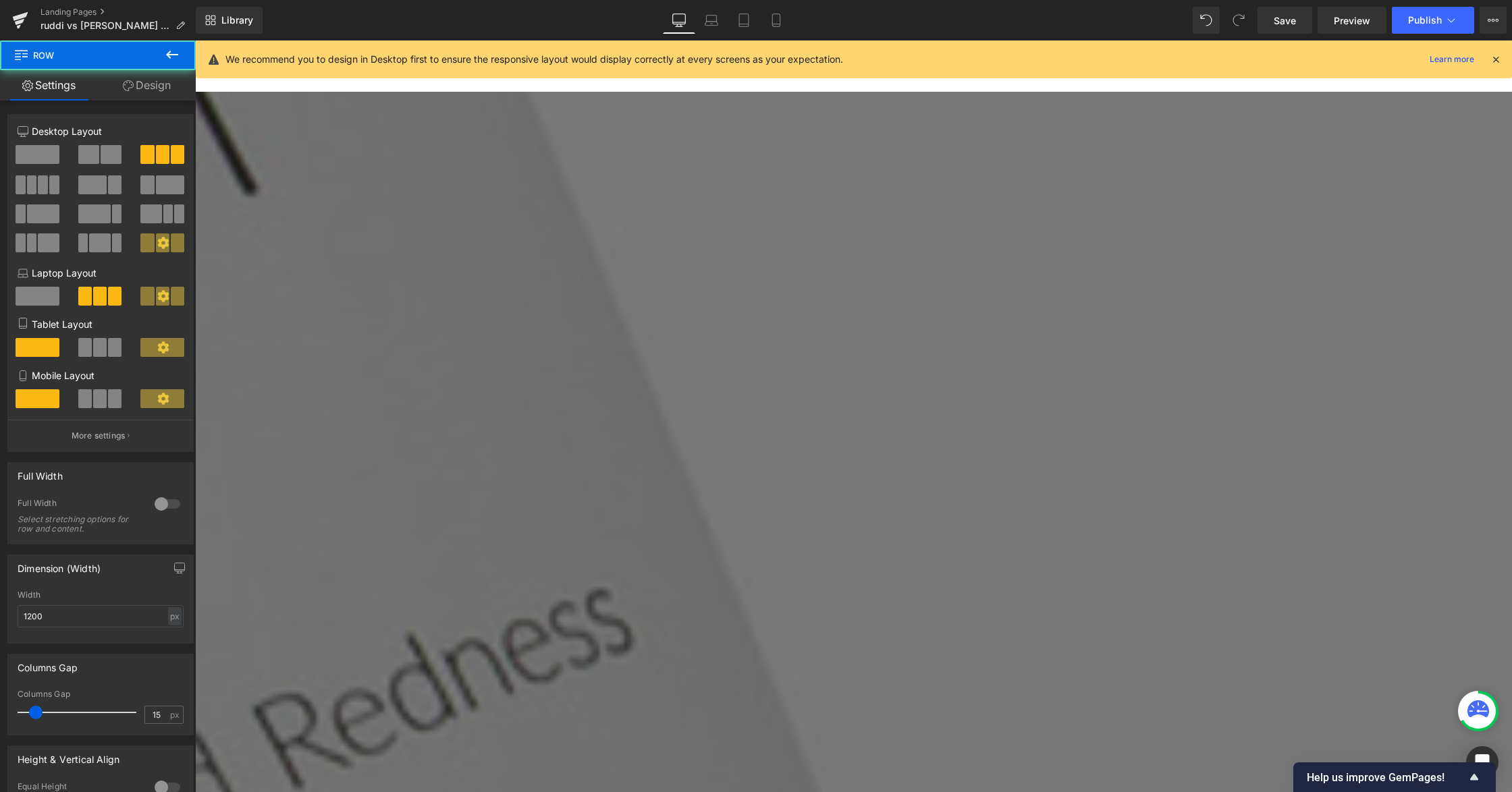
click at [155, 76] on link "Design" at bounding box center [147, 85] width 98 height 30
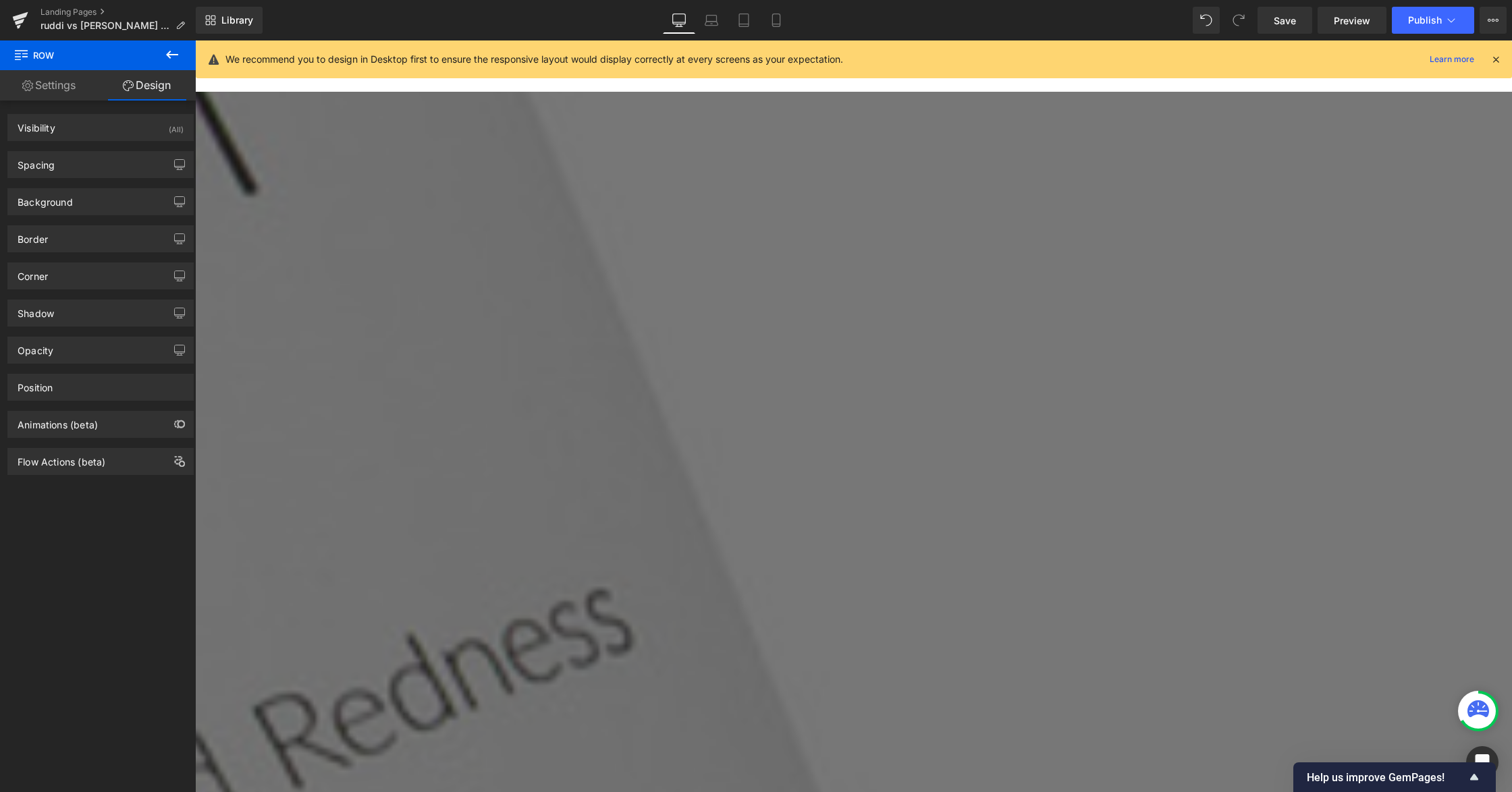
click at [195, 41] on span "Row" at bounding box center [195, 41] width 0 height 0
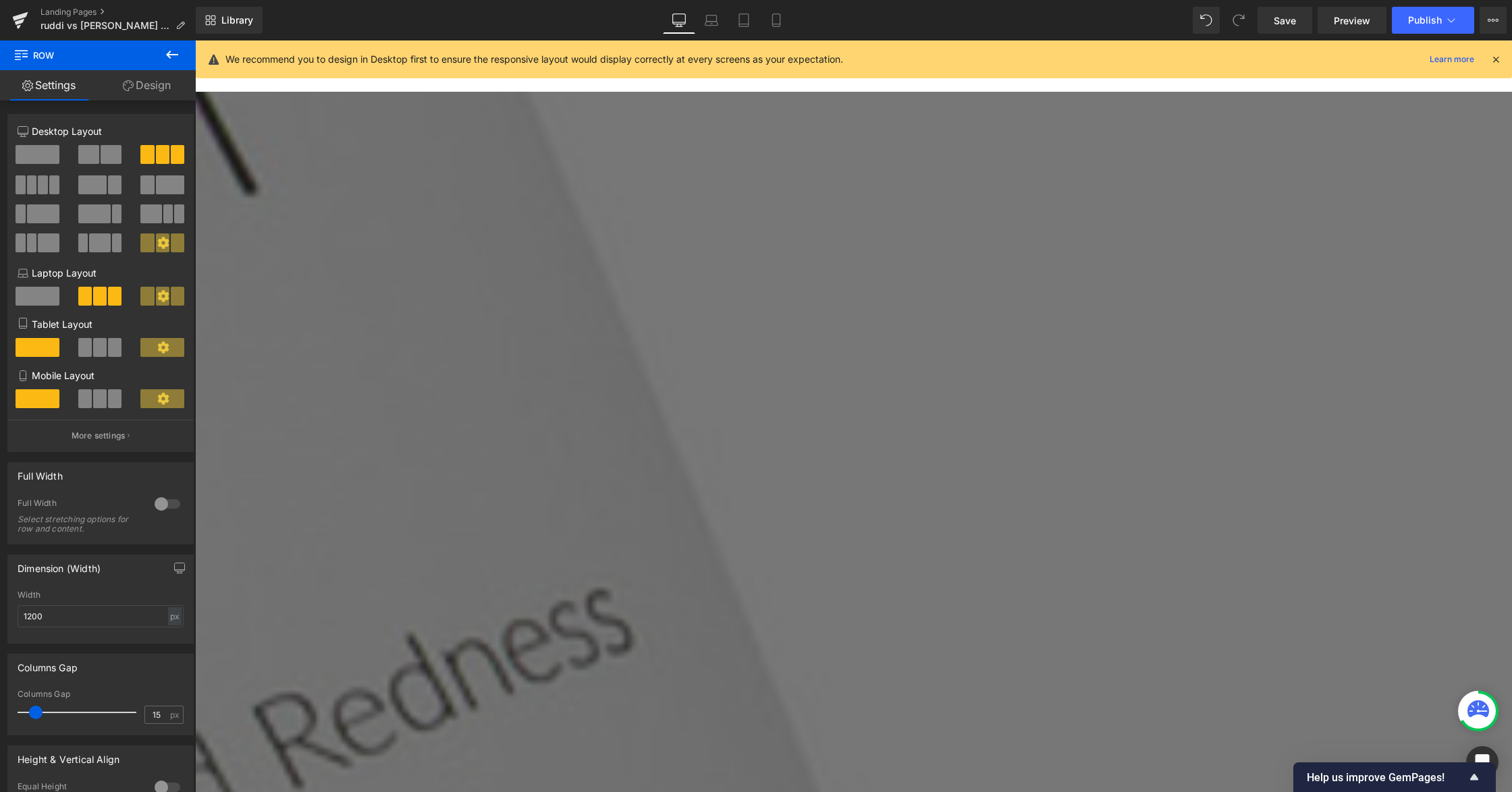
click at [195, 41] on span "Row" at bounding box center [195, 41] width 0 height 0
click at [148, 90] on link "Design" at bounding box center [147, 85] width 98 height 30
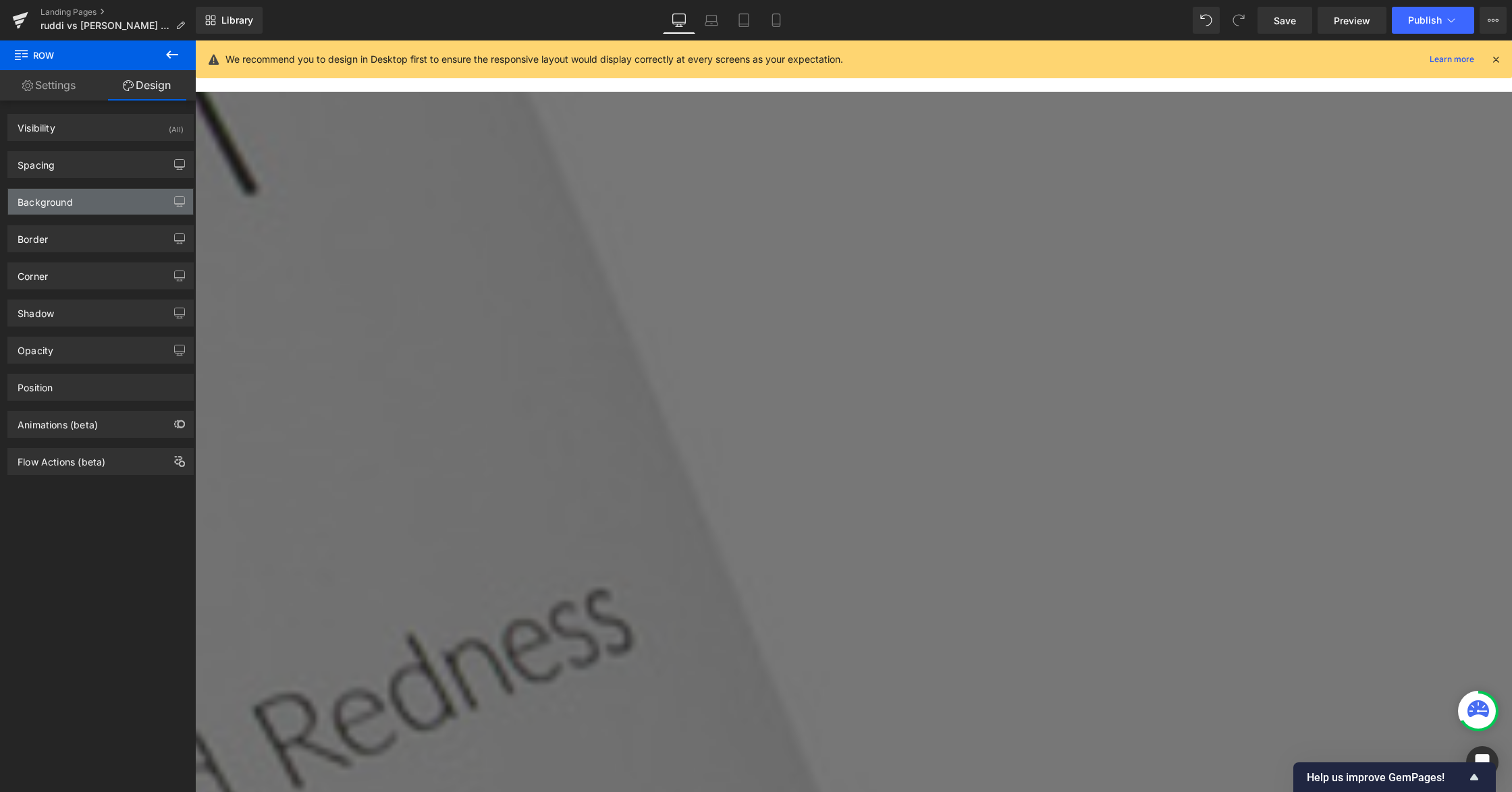
click at [84, 204] on div "Background" at bounding box center [100, 201] width 185 height 25
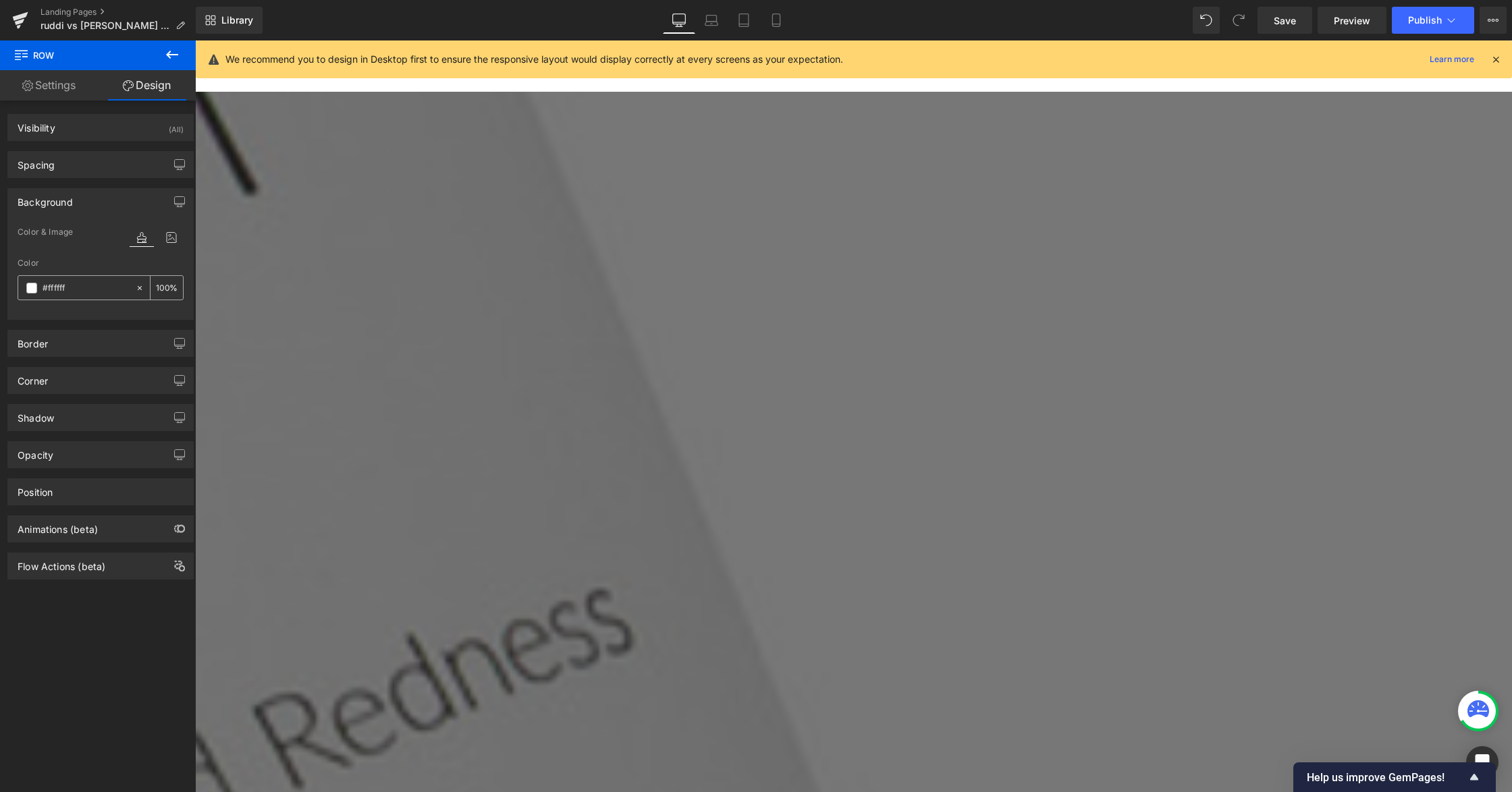
click at [66, 289] on input "#ffffff" at bounding box center [85, 288] width 87 height 15
click at [157, 287] on input "100" at bounding box center [162, 287] width 14 height 15
type input "0"
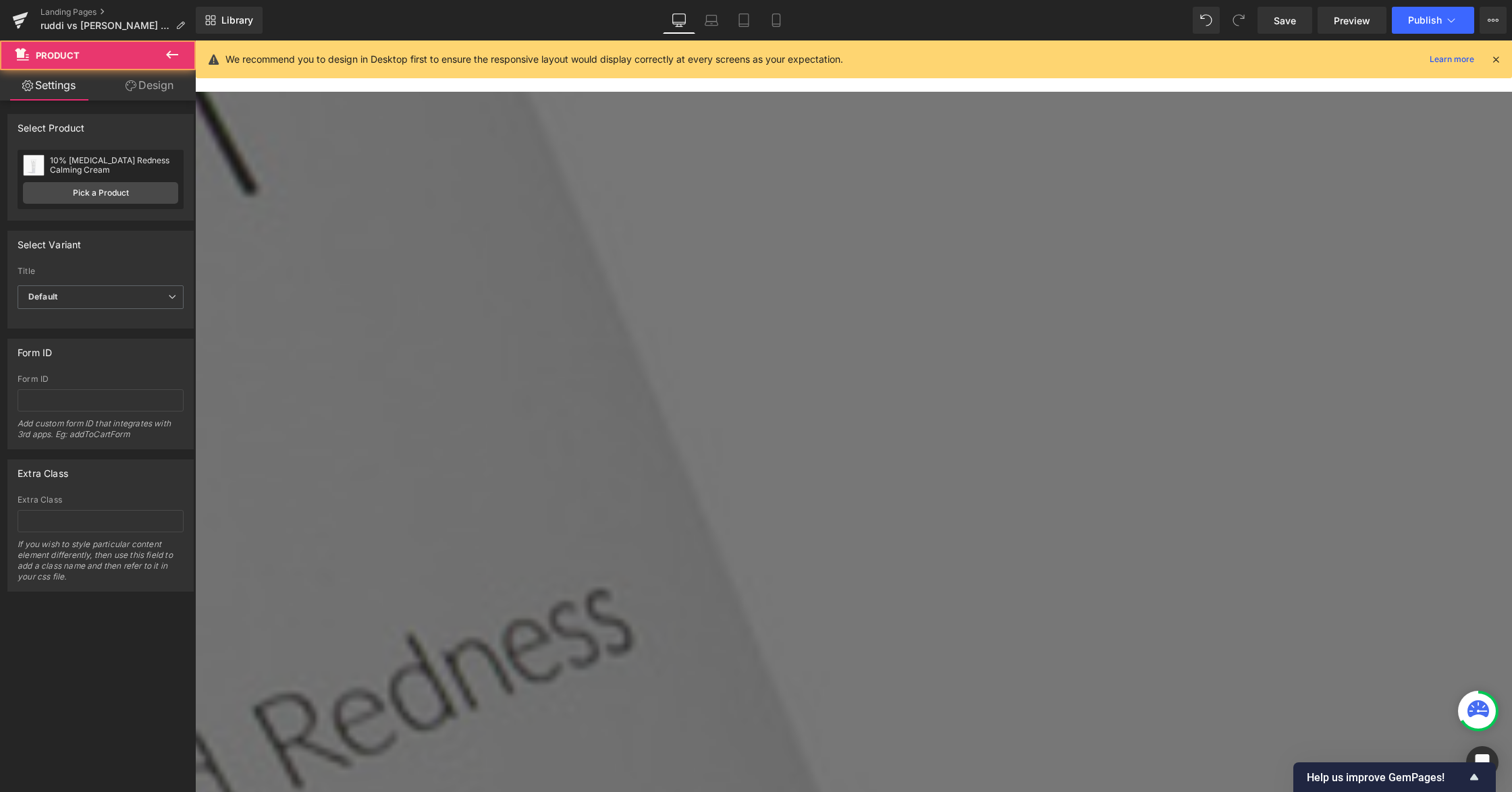
click at [148, 92] on link "Design" at bounding box center [149, 85] width 98 height 30
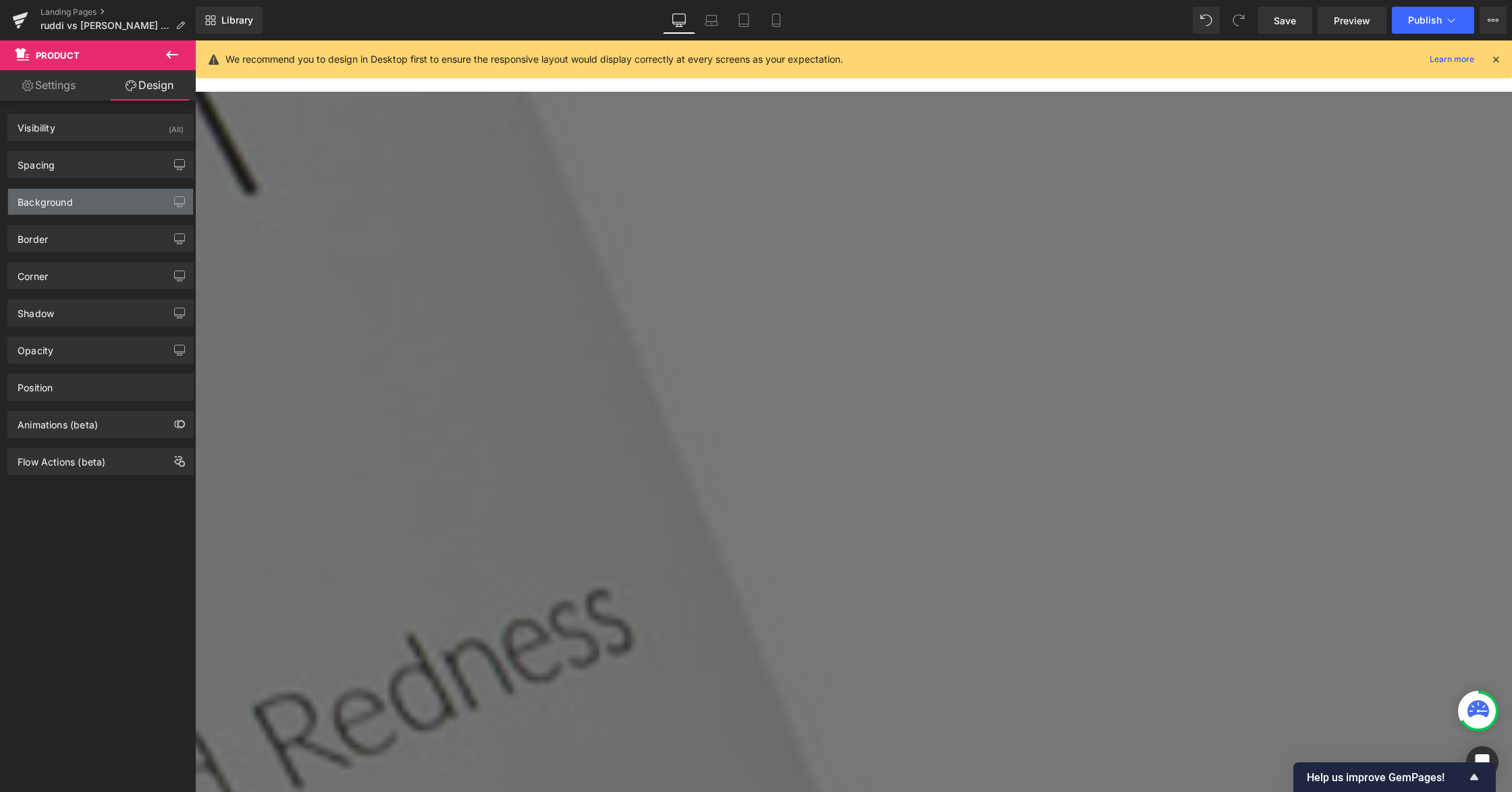
click at [87, 197] on div "Background" at bounding box center [100, 201] width 185 height 25
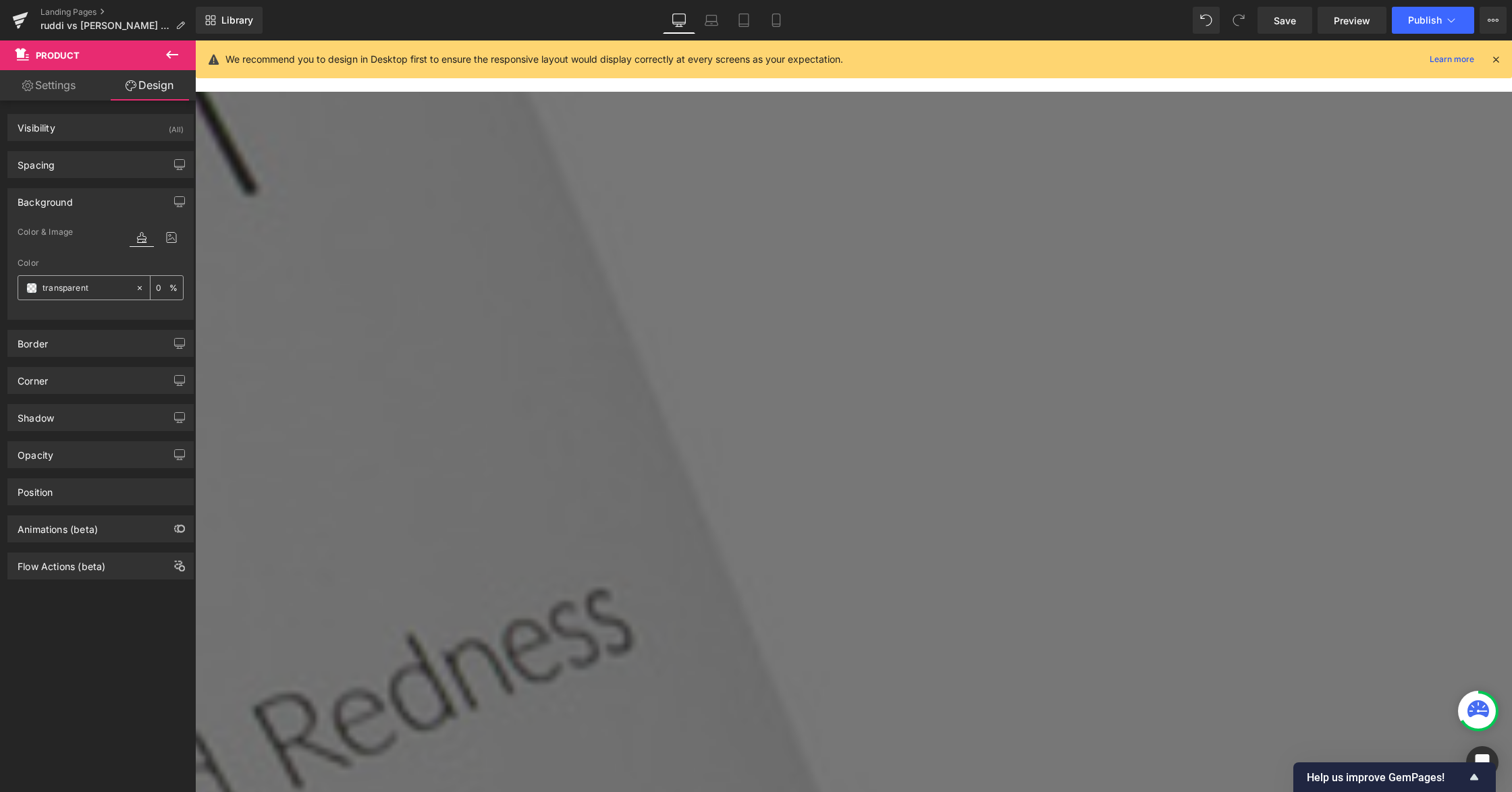
click at [68, 281] on div "transparent" at bounding box center [76, 288] width 117 height 24
click at [29, 294] on span at bounding box center [32, 288] width 11 height 11
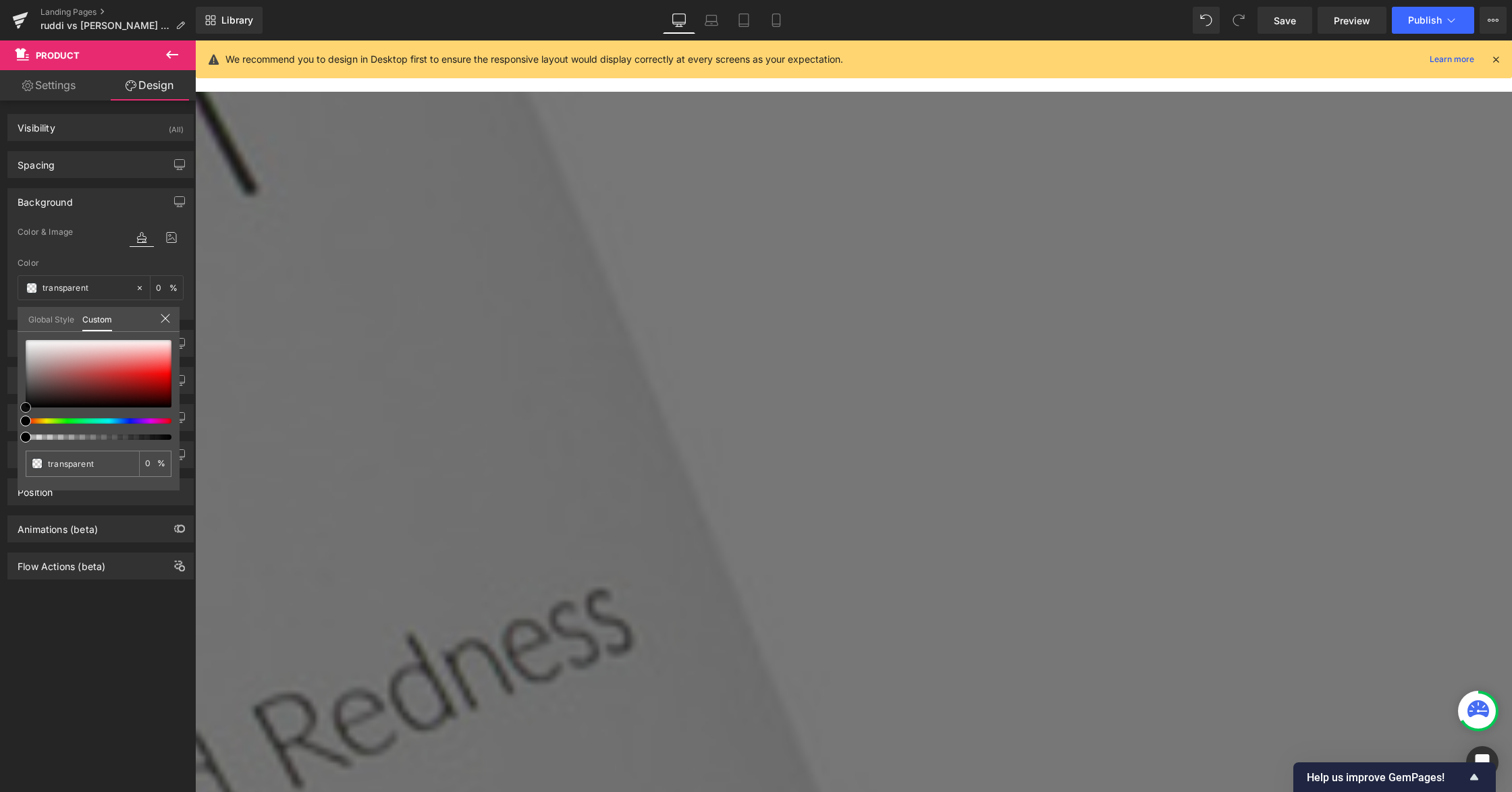
type input "#cb9494"
type input "100"
type input "#cb9494"
type input "100"
type input "#d1adad"
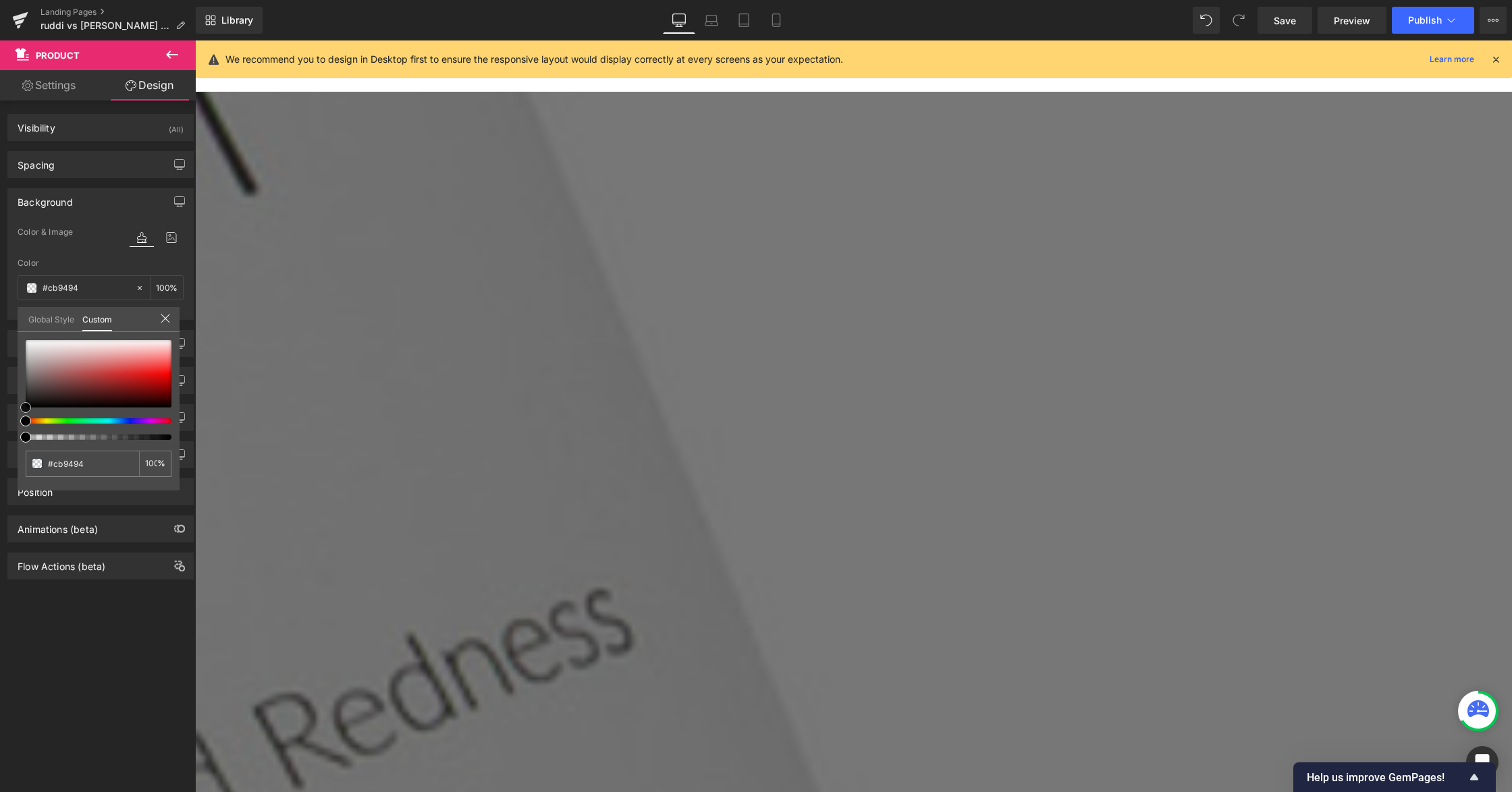
type input "#d1adad"
type input "#e8e2e2"
type input "#ffffff"
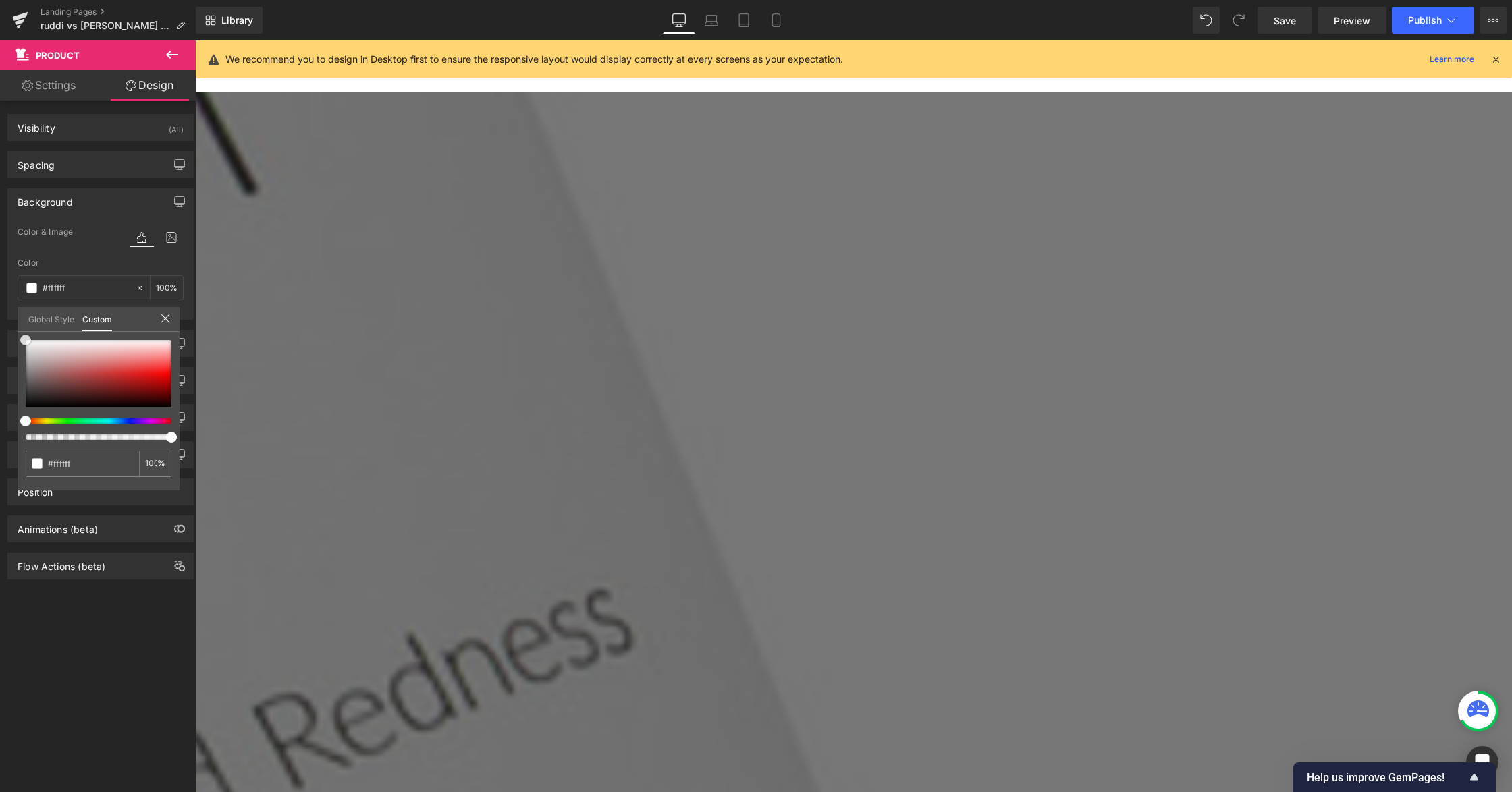
drag, startPoint x: 77, startPoint y: 361, endPoint x: 47, endPoint y: 338, distance: 37.8
click at [1, 320] on div "Background Color & Image color rgba(255, 255, 255, 1) Color #ffffff 100 % Image…" at bounding box center [100, 249] width 201 height 142
type input "#b2adad"
click at [29, 361] on div at bounding box center [98, 373] width 146 height 68
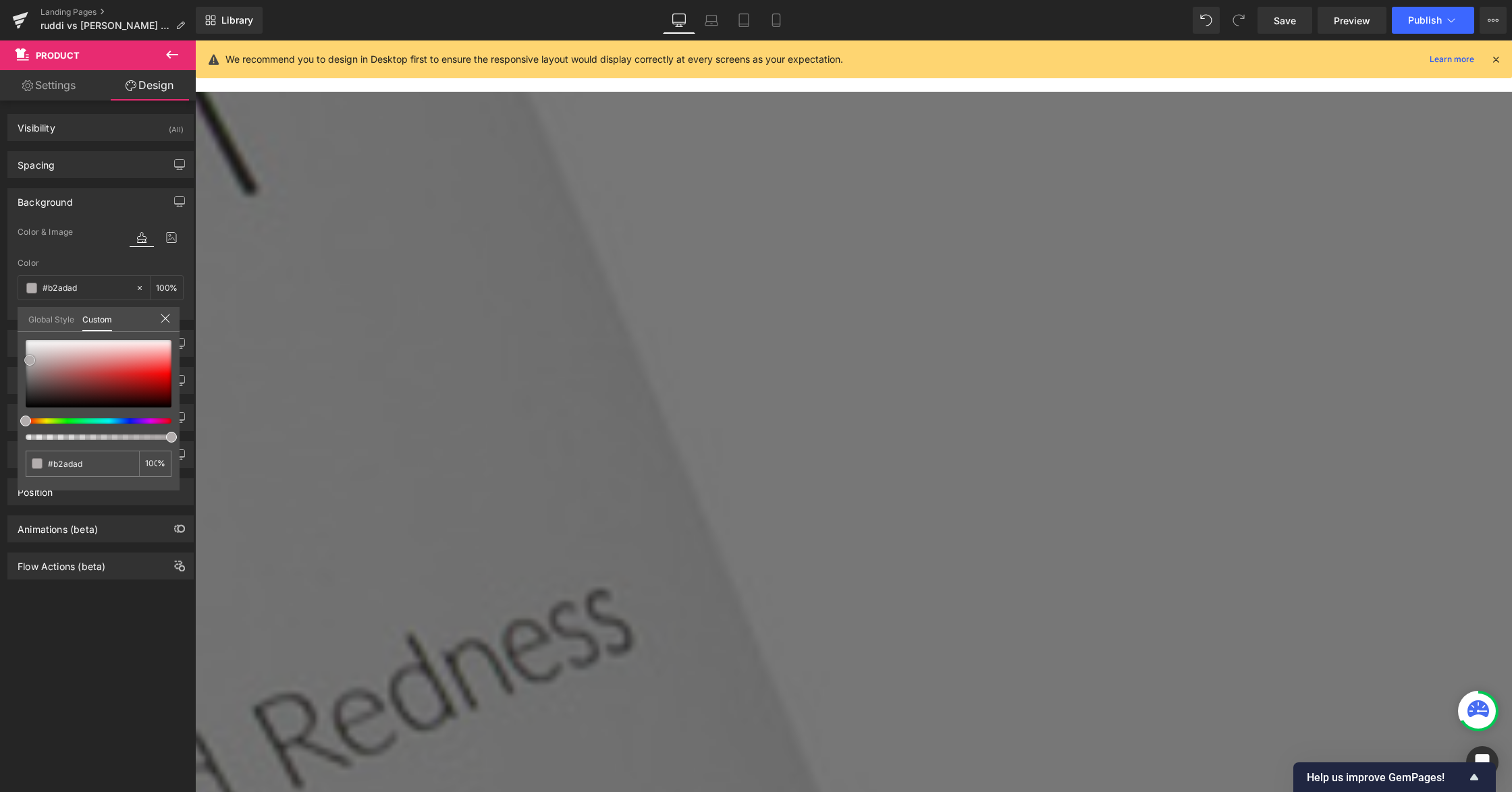
type input "#d4d3d3"
type input "#d9d8d8"
click at [28, 349] on div at bounding box center [98, 373] width 146 height 68
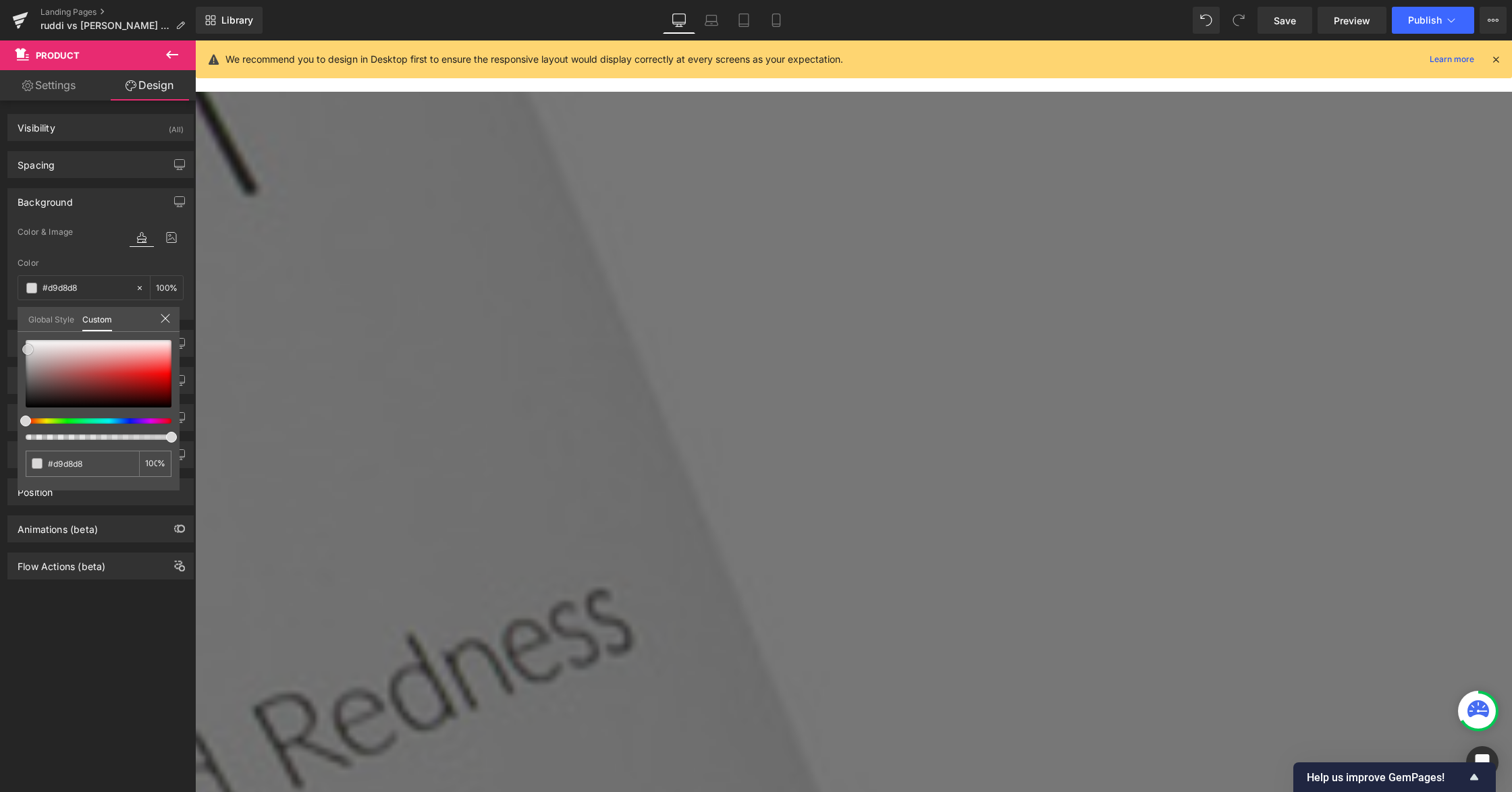
type input "#f2f2f2"
click at [25, 343] on div at bounding box center [98, 373] width 146 height 68
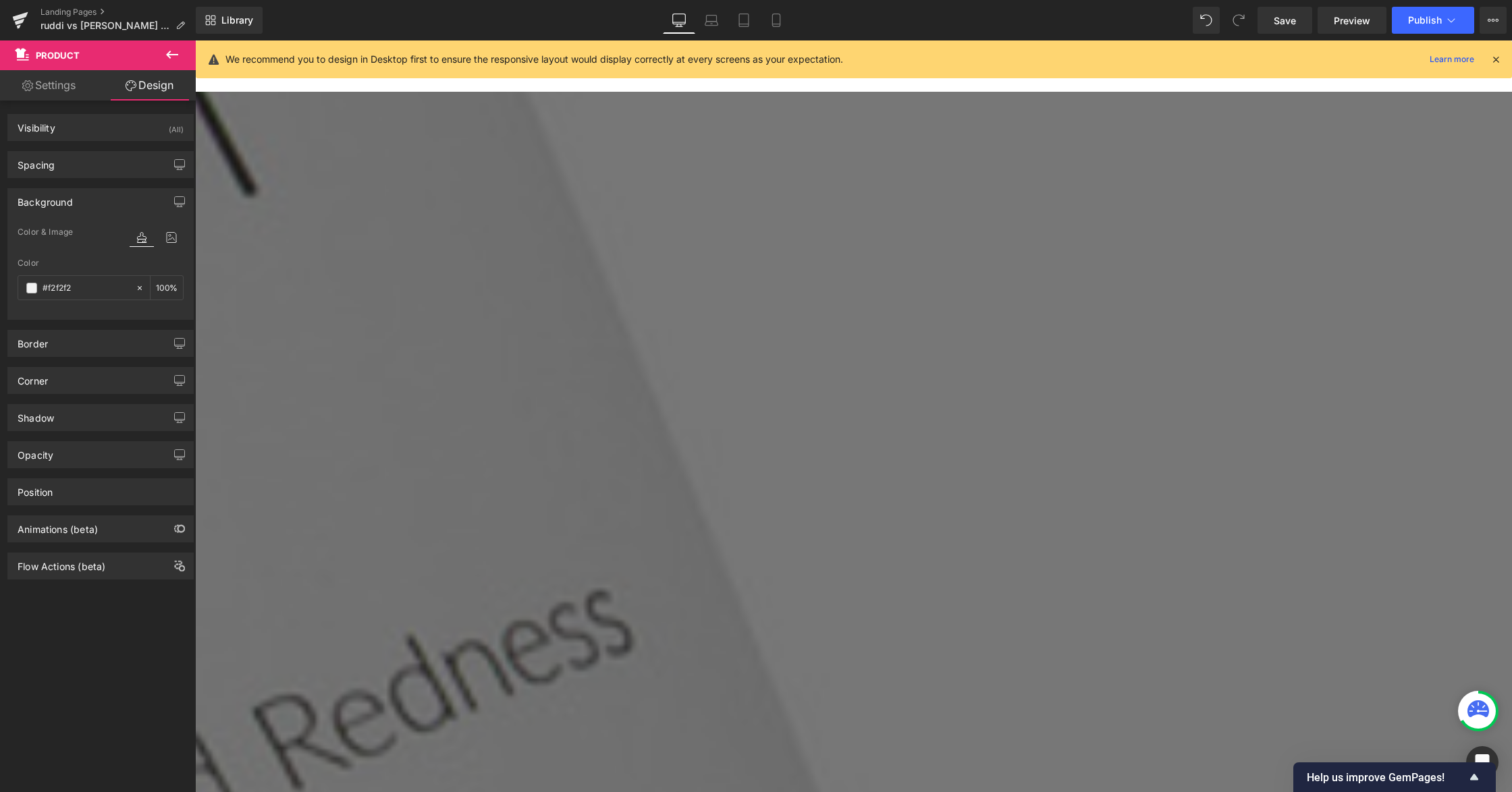
click at [195, 41] on span "Product" at bounding box center [195, 41] width 0 height 0
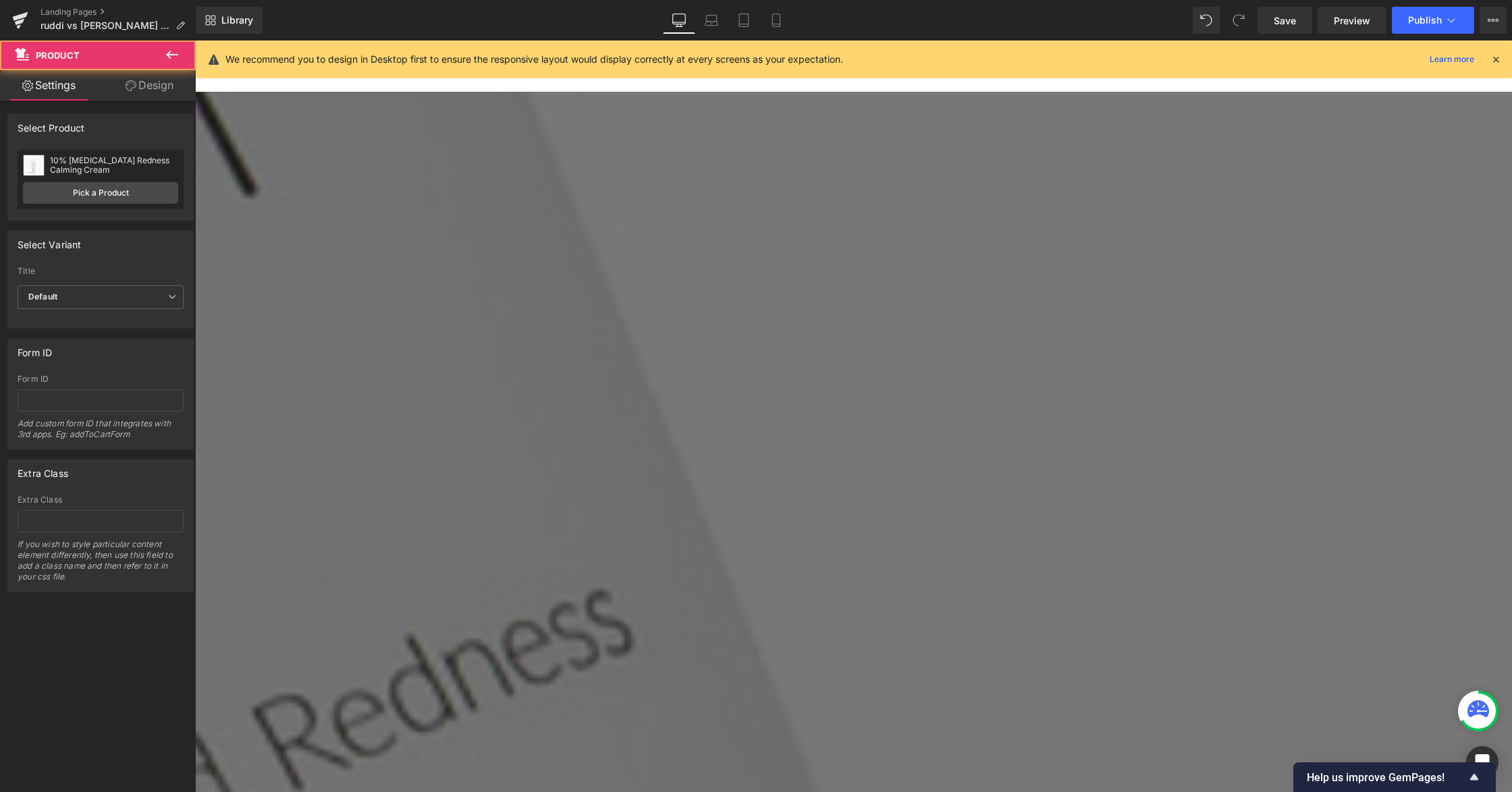
click at [155, 81] on link "Design" at bounding box center [149, 85] width 98 height 30
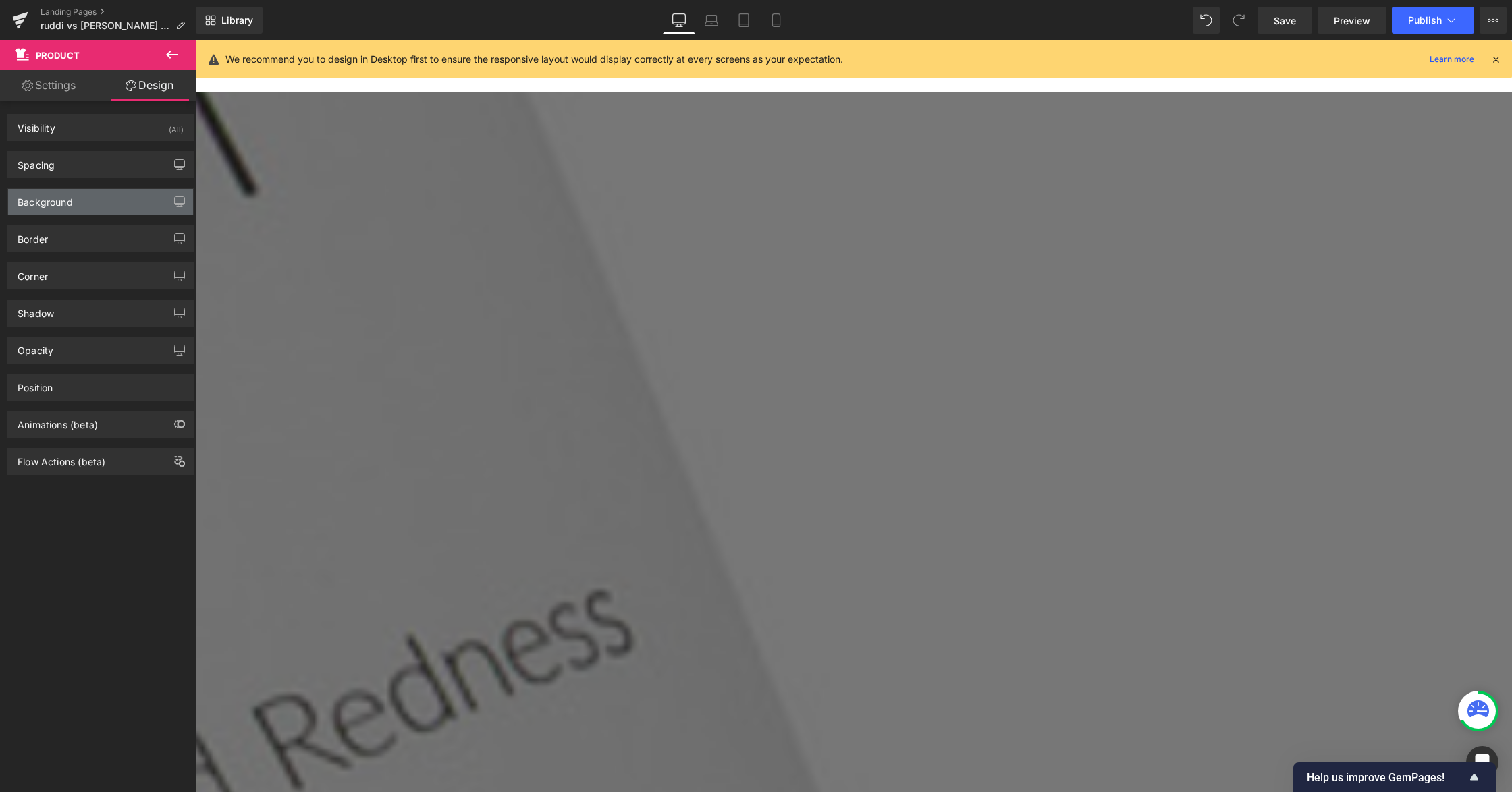
click at [71, 204] on div "Background" at bounding box center [45, 198] width 56 height 19
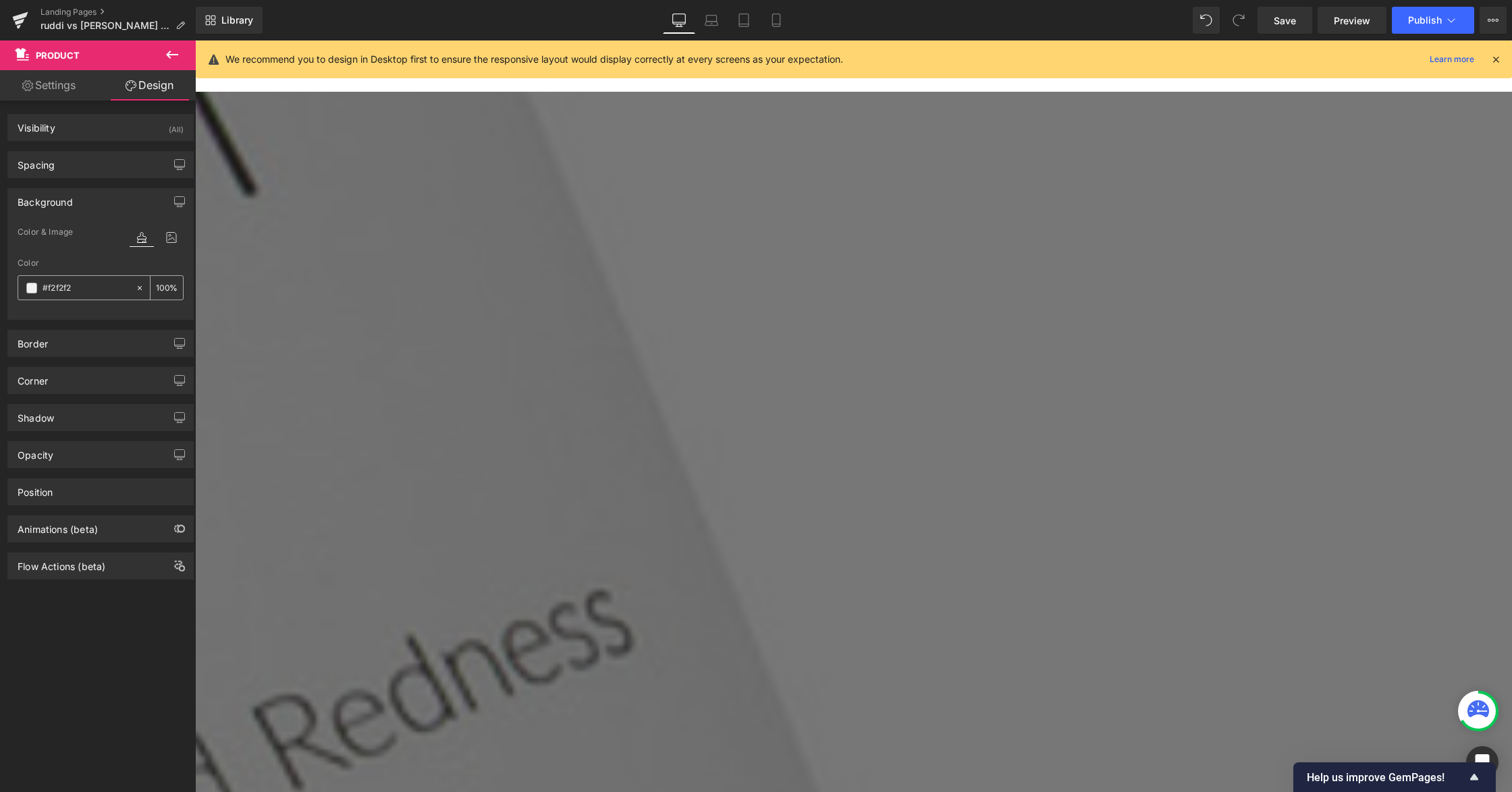
click at [90, 289] on input "#f2f2f2" at bounding box center [85, 288] width 87 height 15
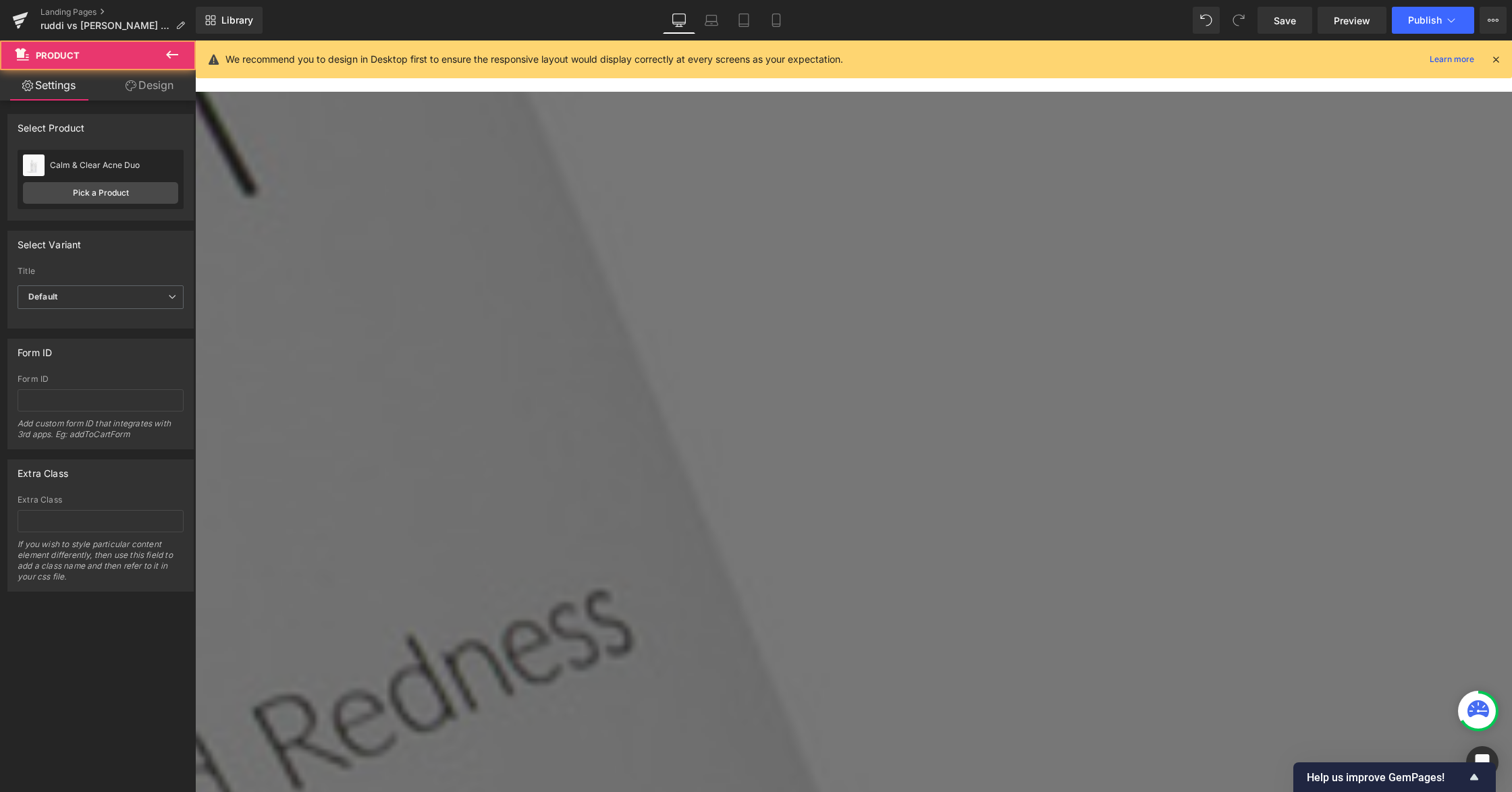
click at [139, 81] on link "Design" at bounding box center [149, 85] width 98 height 30
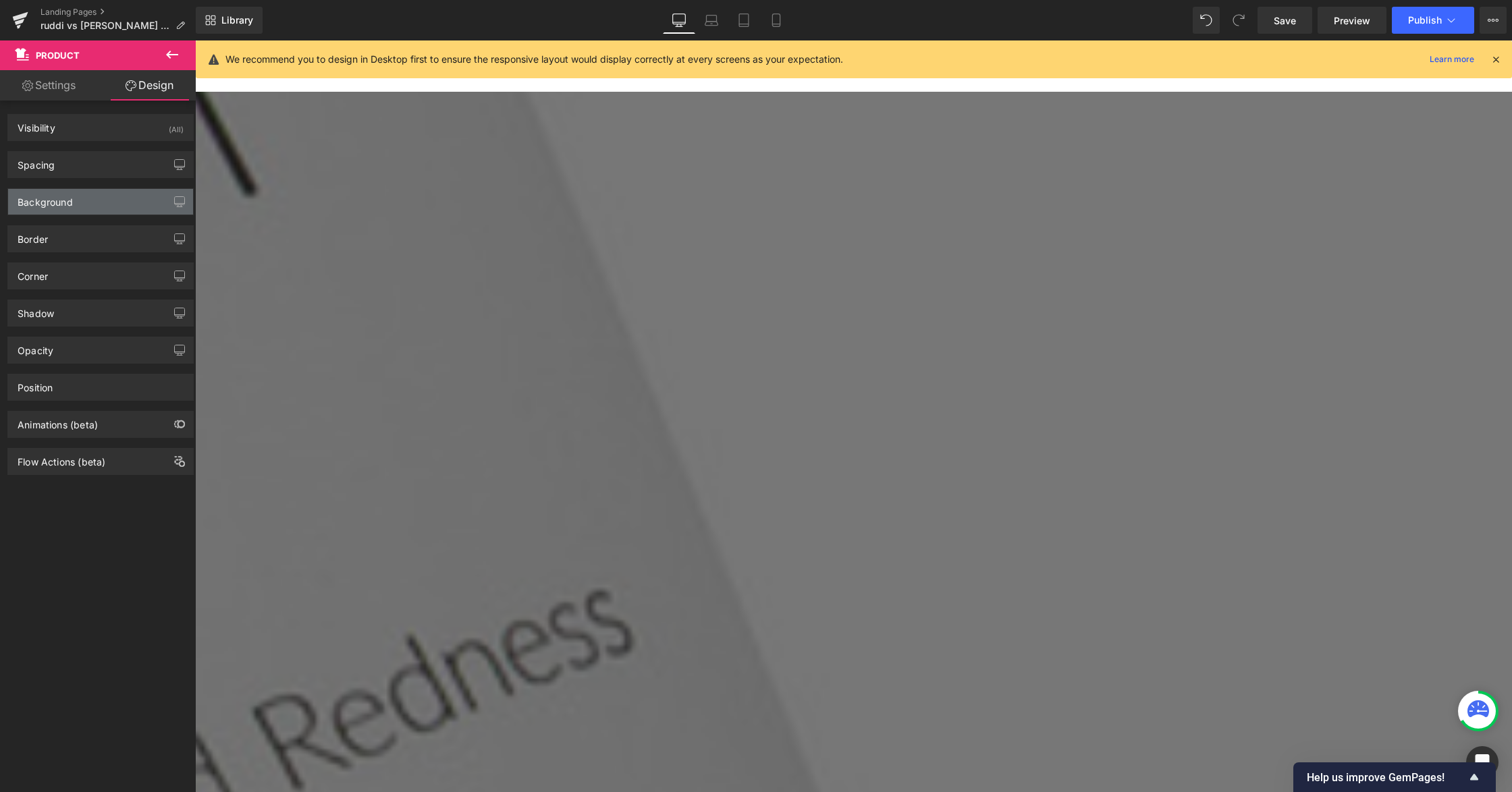
click at [76, 194] on div "Background" at bounding box center [100, 201] width 185 height 25
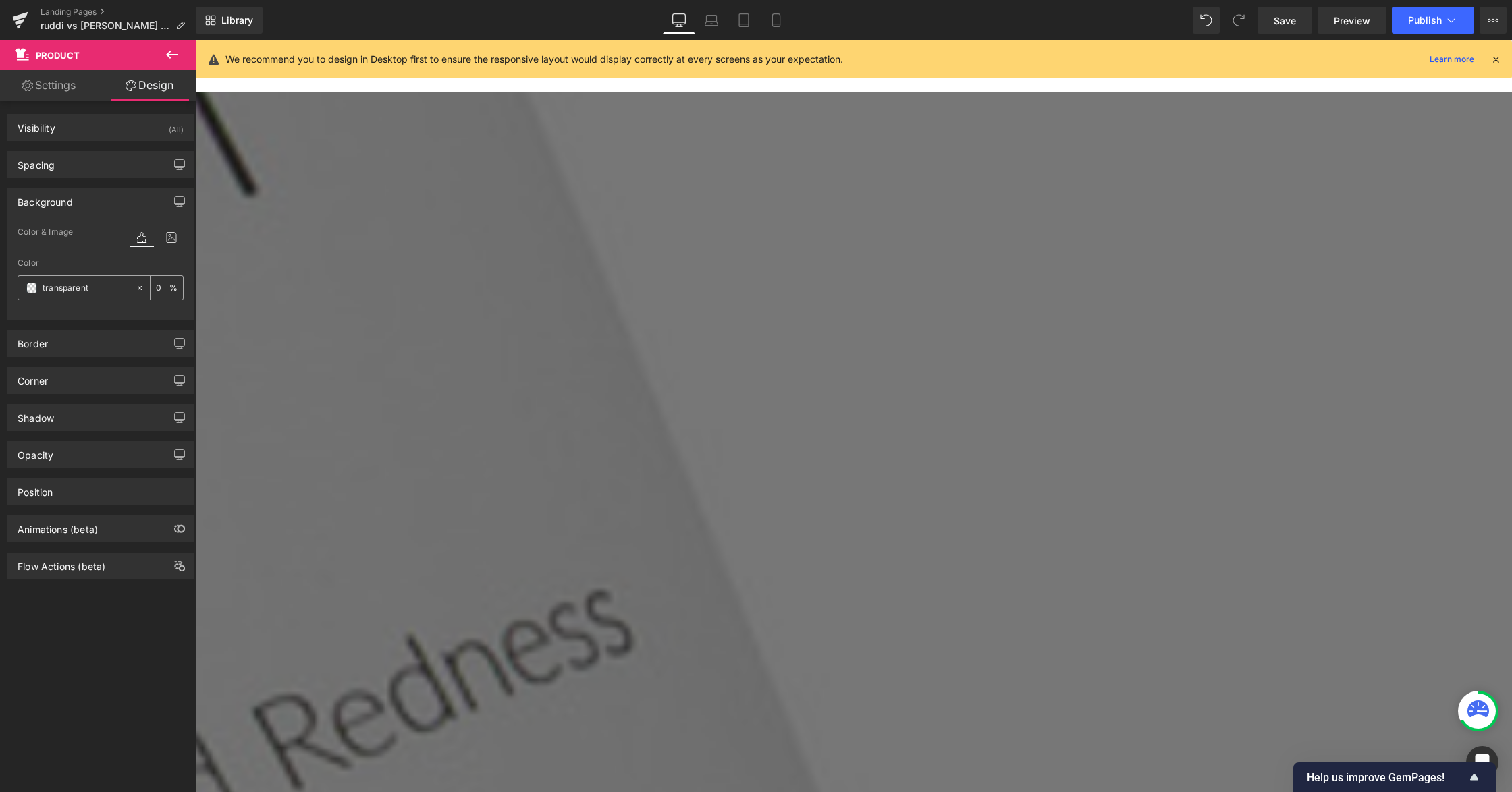
click at [104, 299] on div "transparent" at bounding box center [76, 288] width 117 height 24
click at [103, 295] on input "transparent" at bounding box center [85, 288] width 87 height 15
paste input "#f2f2f2"
type input "#f2f2f2"
type input "100"
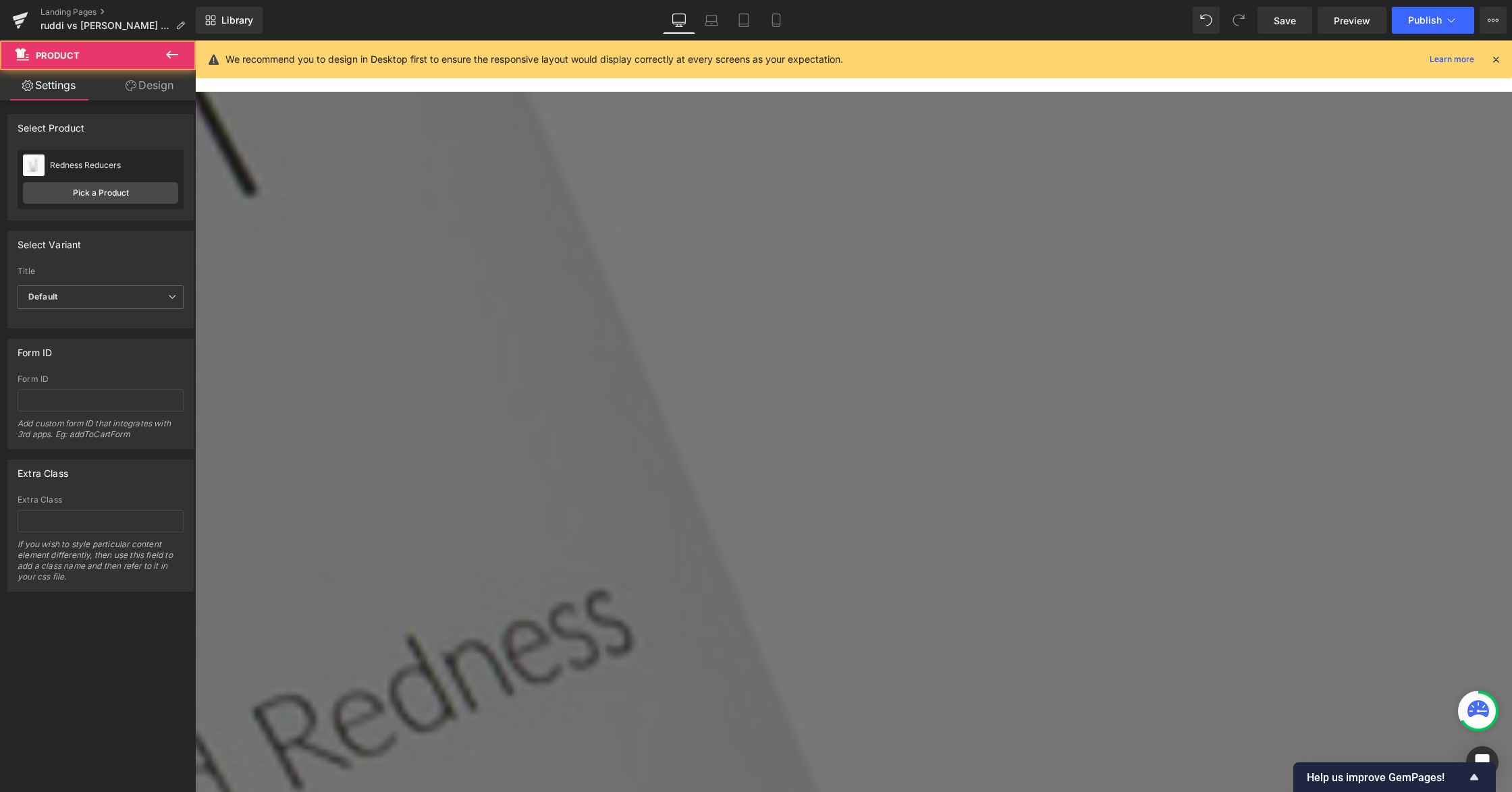
click at [147, 99] on link "Design" at bounding box center [149, 85] width 98 height 30
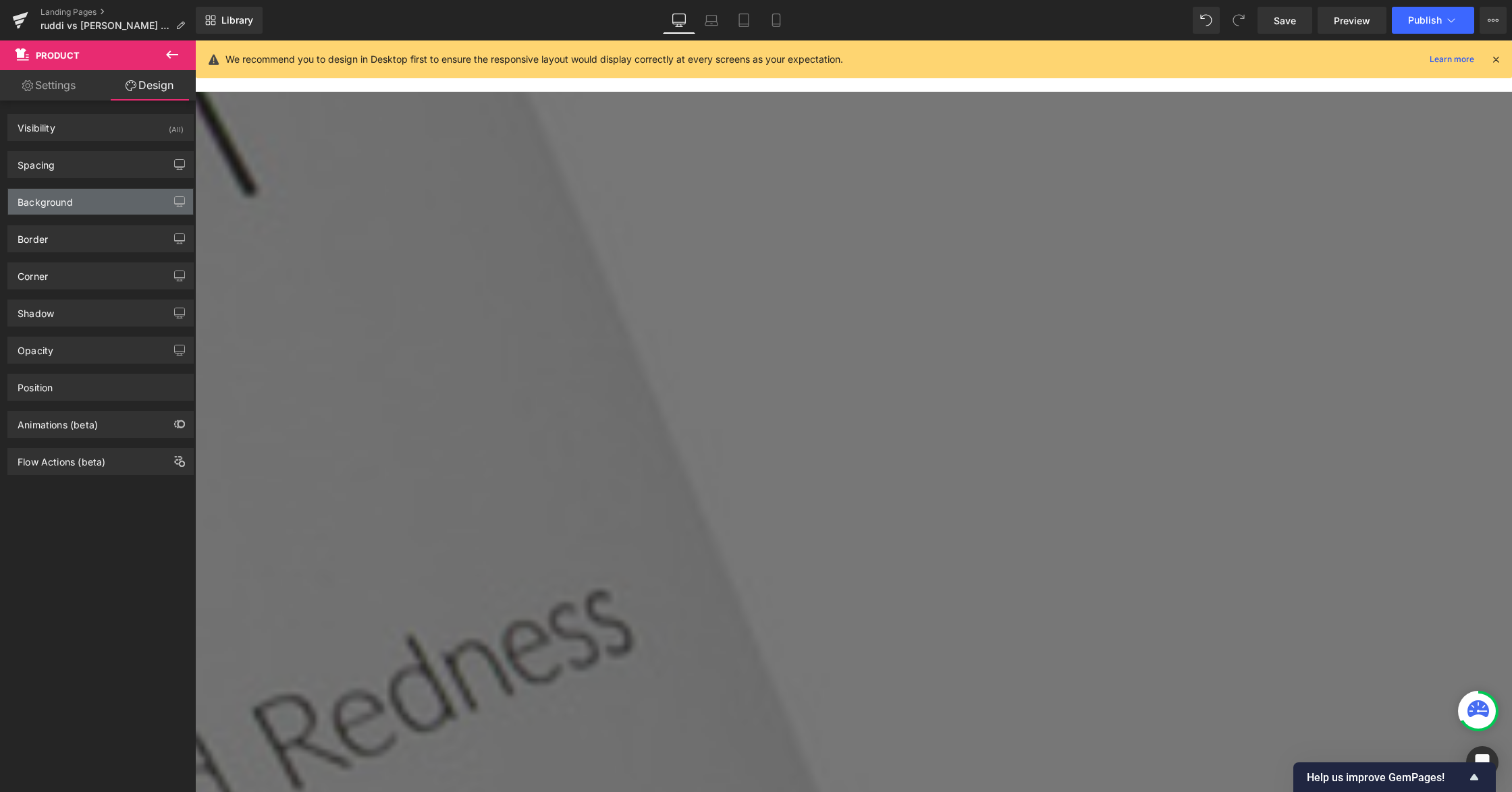
click at [106, 200] on div "Background" at bounding box center [100, 201] width 185 height 25
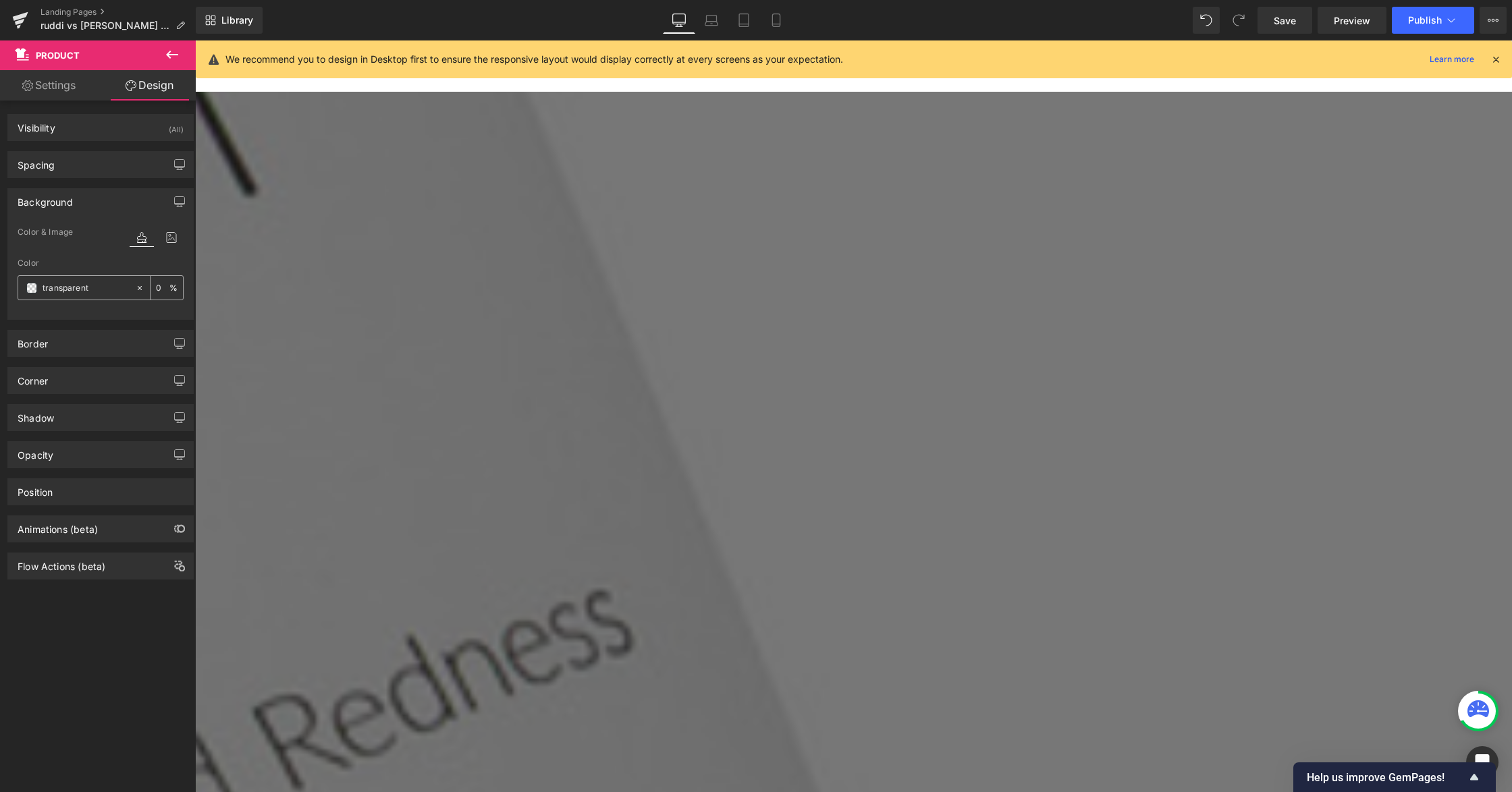
click at [103, 281] on div "transparent" at bounding box center [76, 288] width 117 height 24
paste input "#f2f2f2"
type input "#f2f2f2"
type input "100"
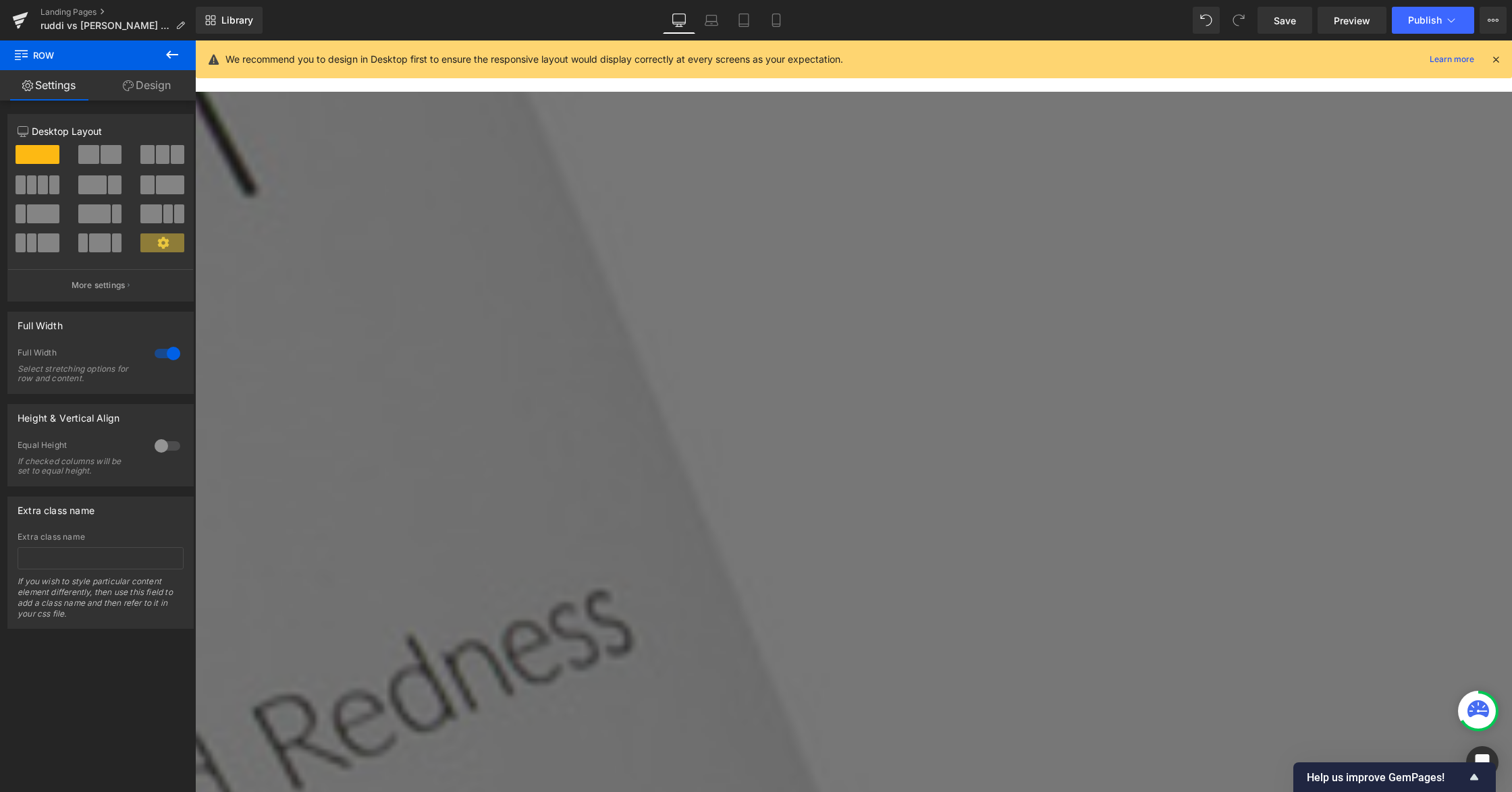
click at [195, 41] on span "Row" at bounding box center [195, 41] width 0 height 0
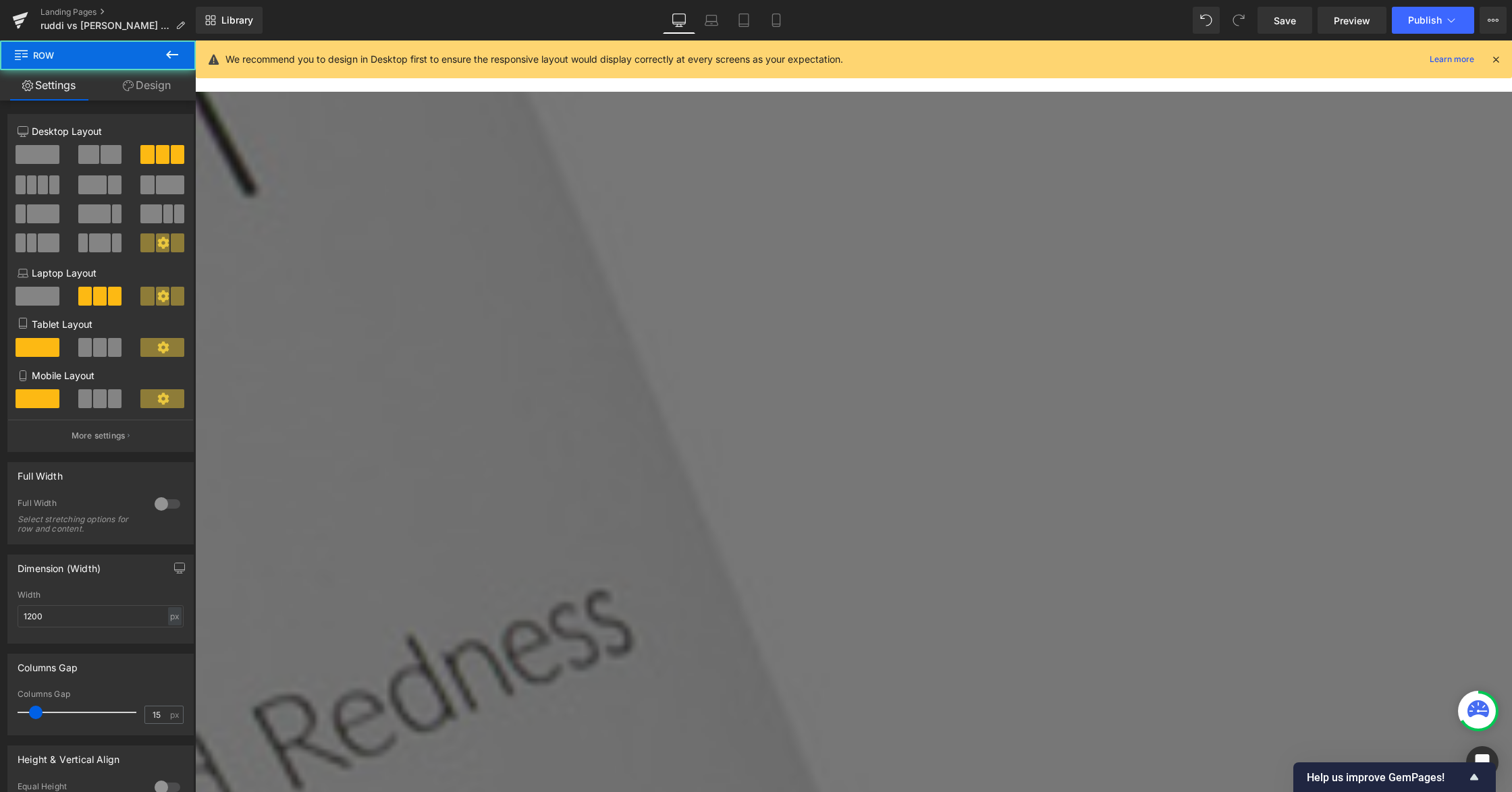
drag, startPoint x: 131, startPoint y: 77, endPoint x: 78, endPoint y: 158, distance: 96.8
click at [131, 76] on link "Design" at bounding box center [147, 85] width 98 height 30
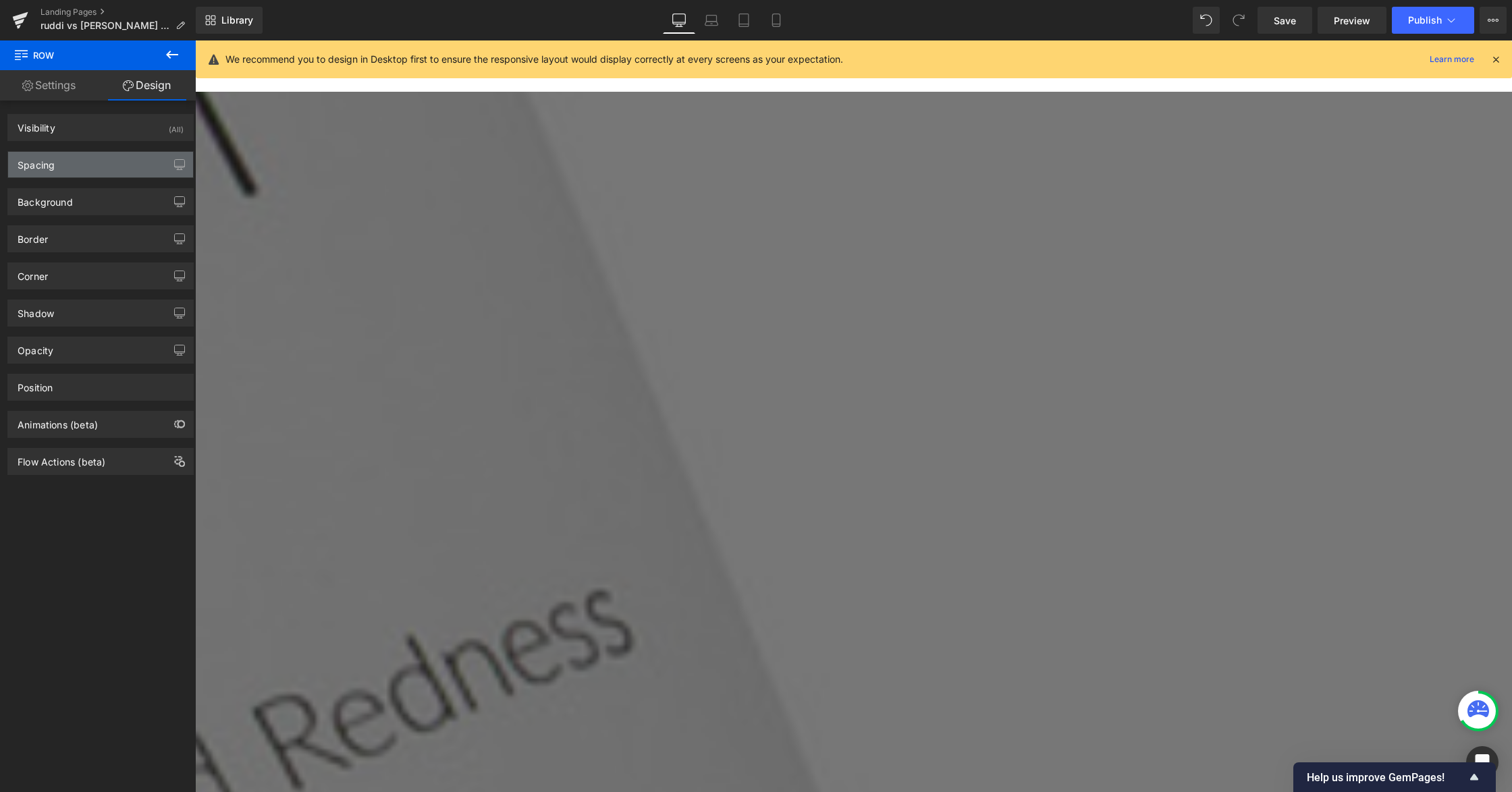
drag, startPoint x: 64, startPoint y: 132, endPoint x: 64, endPoint y: 157, distance: 25.0
click at [65, 154] on div "Visibility (All) 0|0|0|0 1 Show on Desktop 1 Show on Laptop 1 Show on Tablet 1 …" at bounding box center [100, 287] width 201 height 374
click at [64, 158] on div "Spacing" at bounding box center [100, 165] width 185 height 25
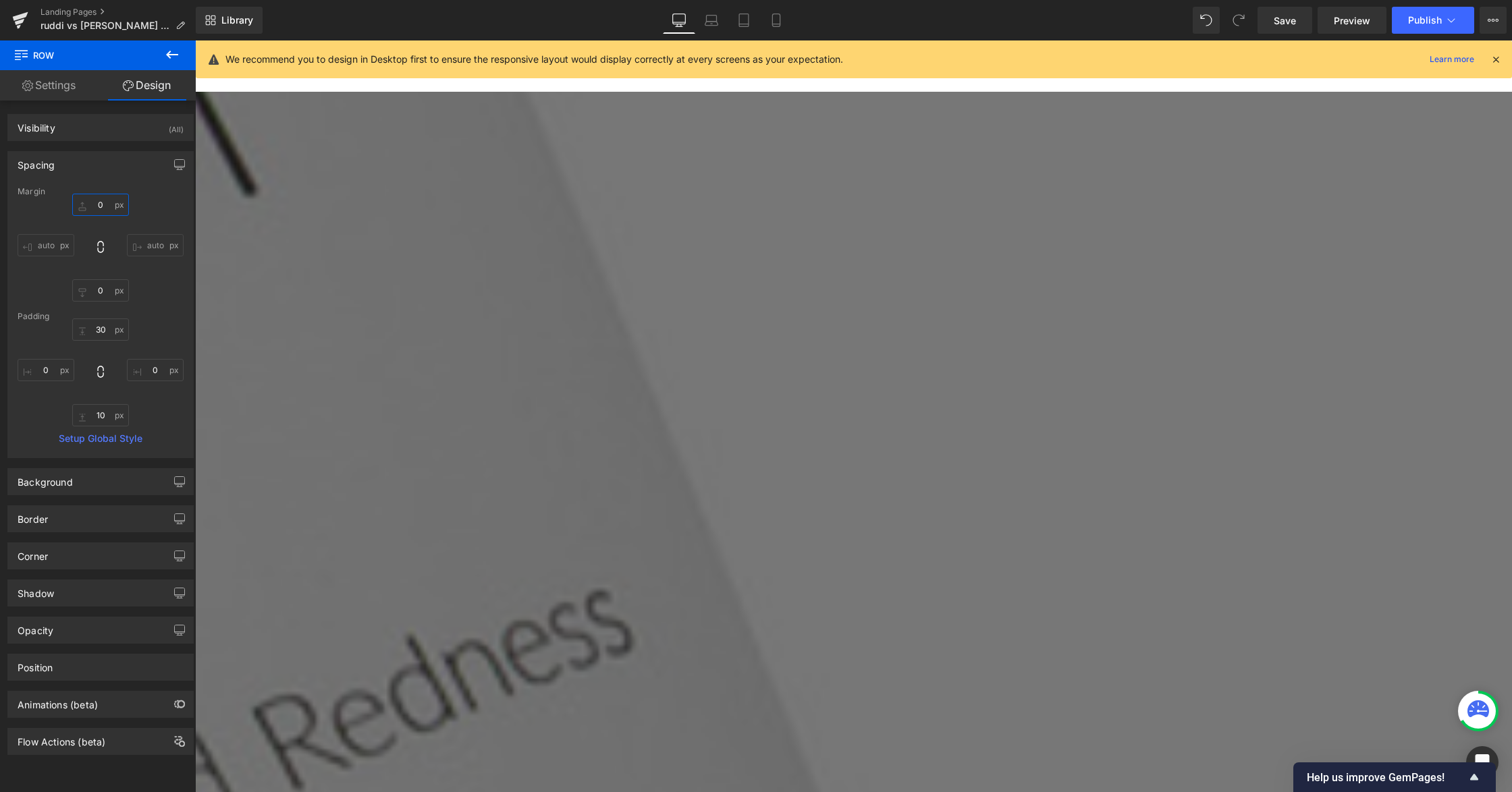
click at [99, 208] on input "0" at bounding box center [100, 205] width 57 height 22
type input "-100"
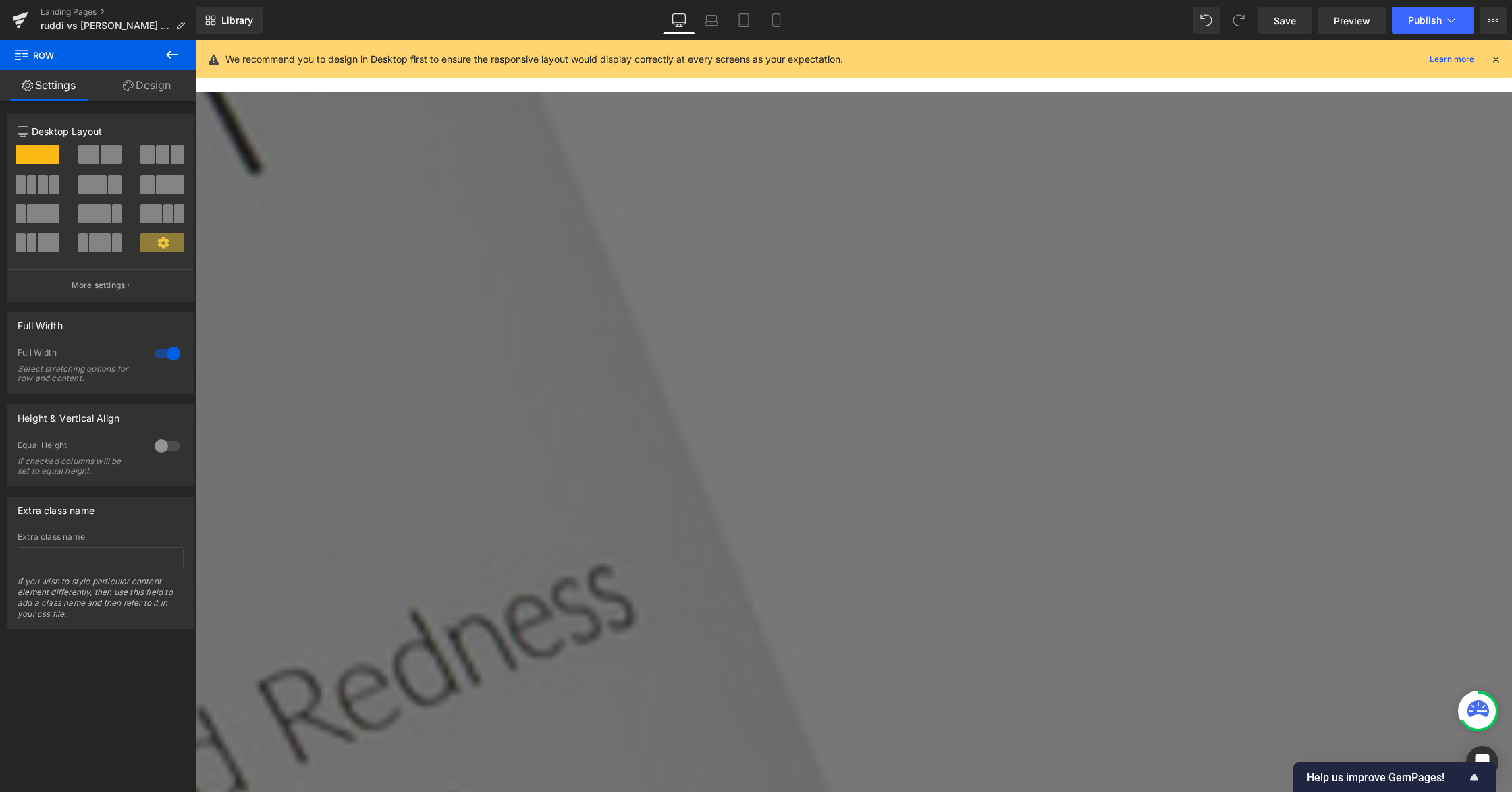
click at [195, 41] on span "Row" at bounding box center [195, 41] width 0 height 0
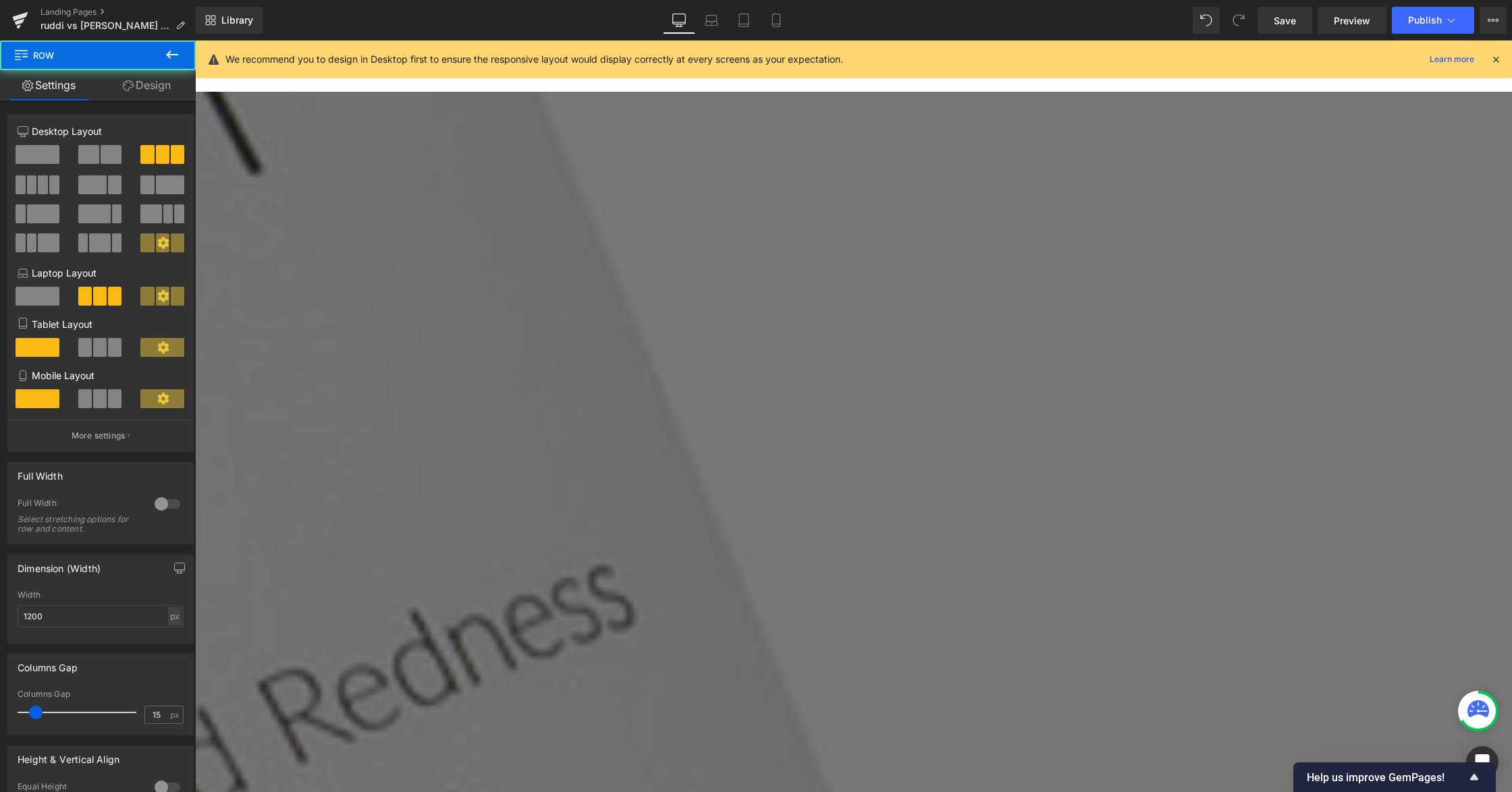
click at [142, 88] on link "Design" at bounding box center [147, 85] width 98 height 30
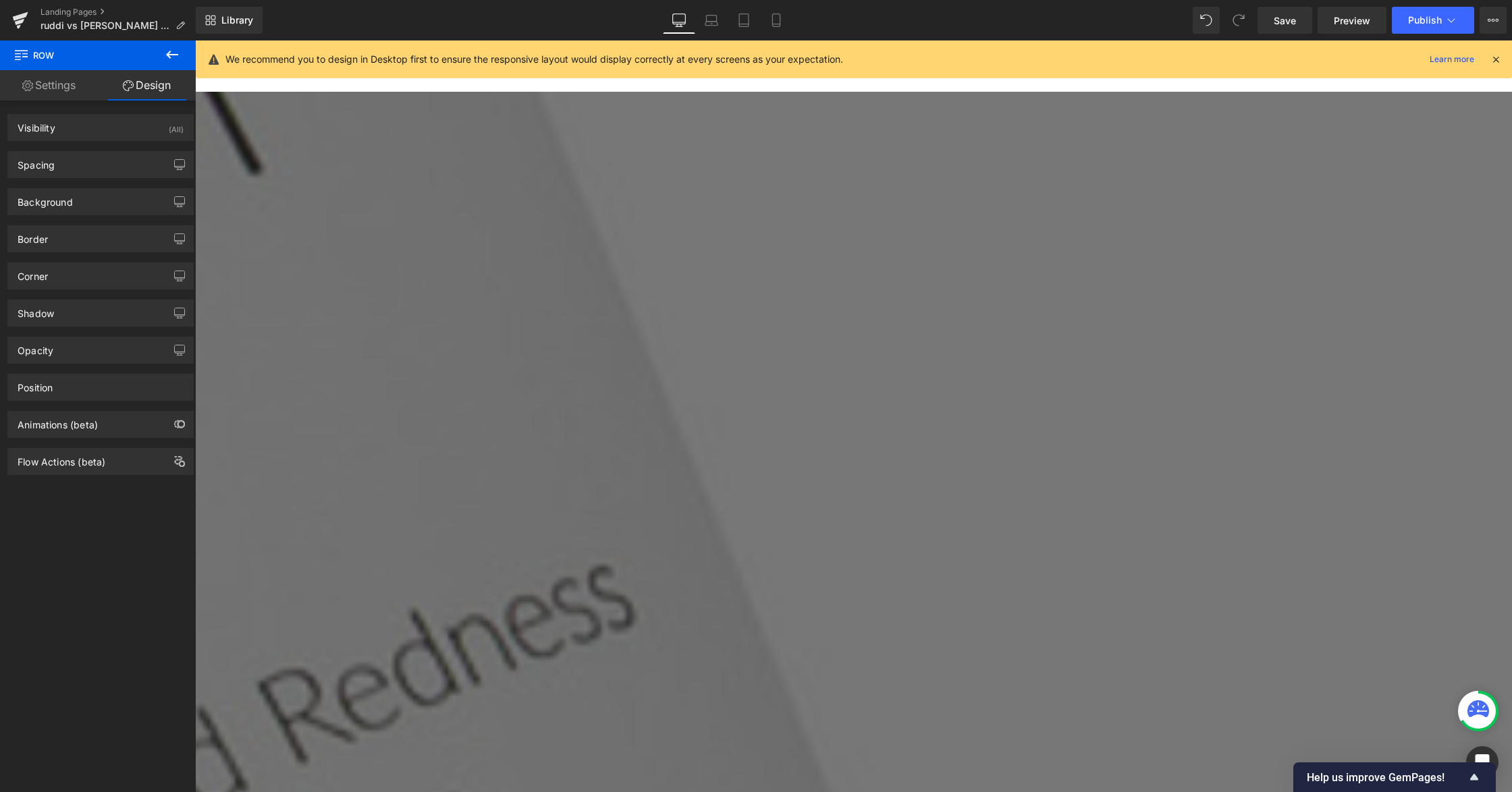
type input "transparent"
click at [82, 193] on div "Background" at bounding box center [100, 201] width 185 height 25
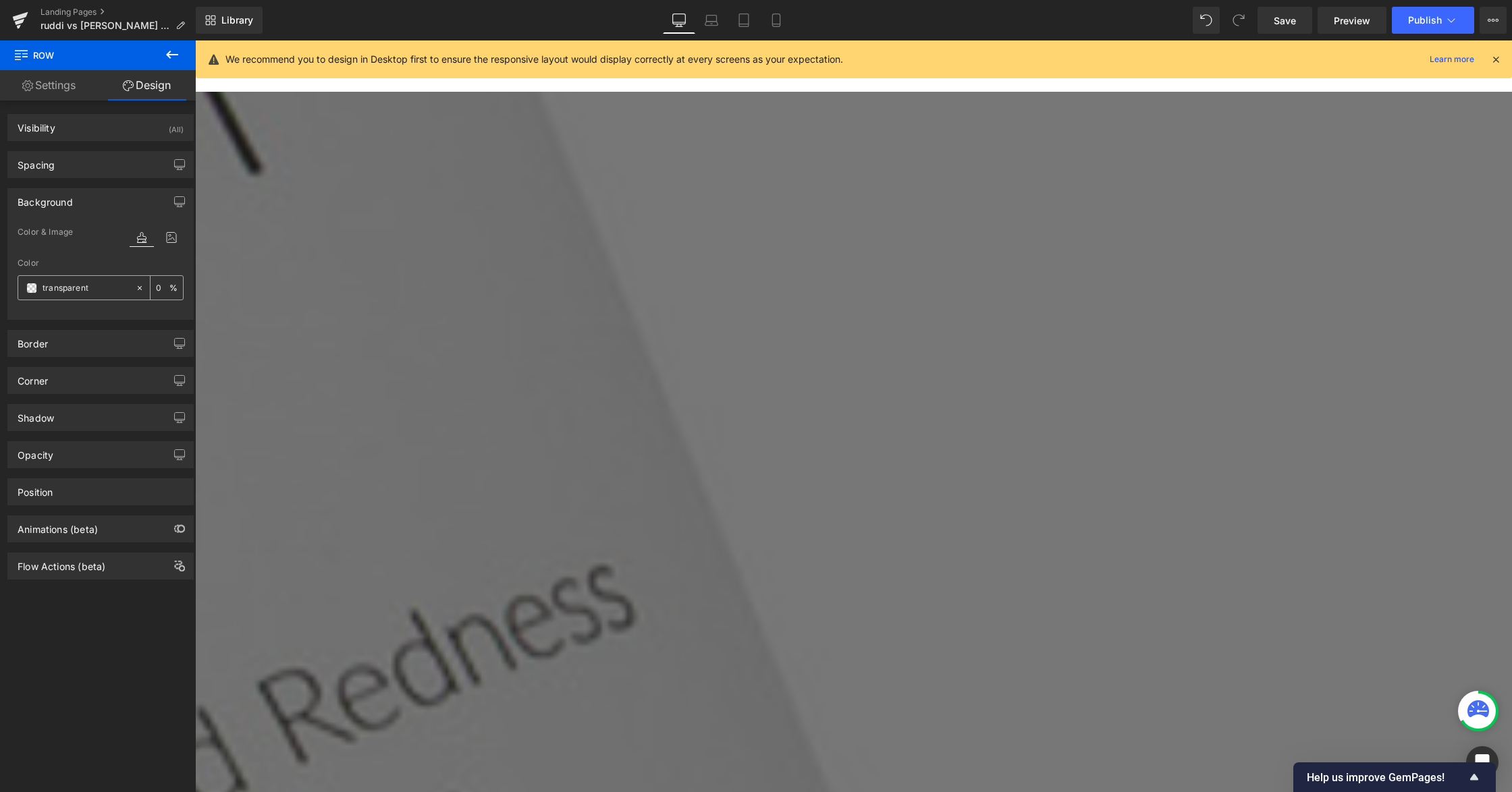
click at [158, 287] on input "0" at bounding box center [162, 287] width 14 height 15
type input "100"
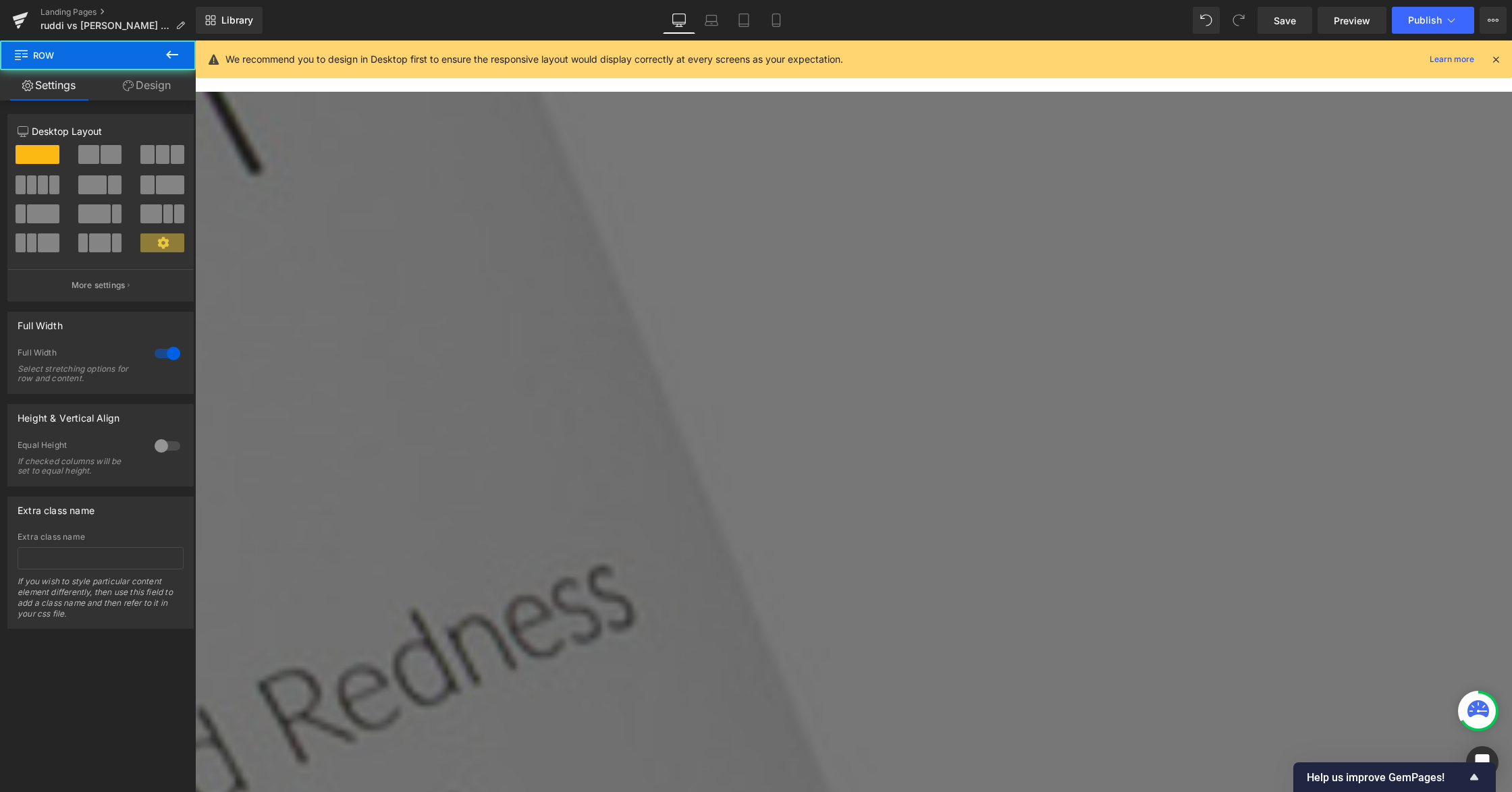
click at [195, 41] on span "Row" at bounding box center [195, 41] width 0 height 0
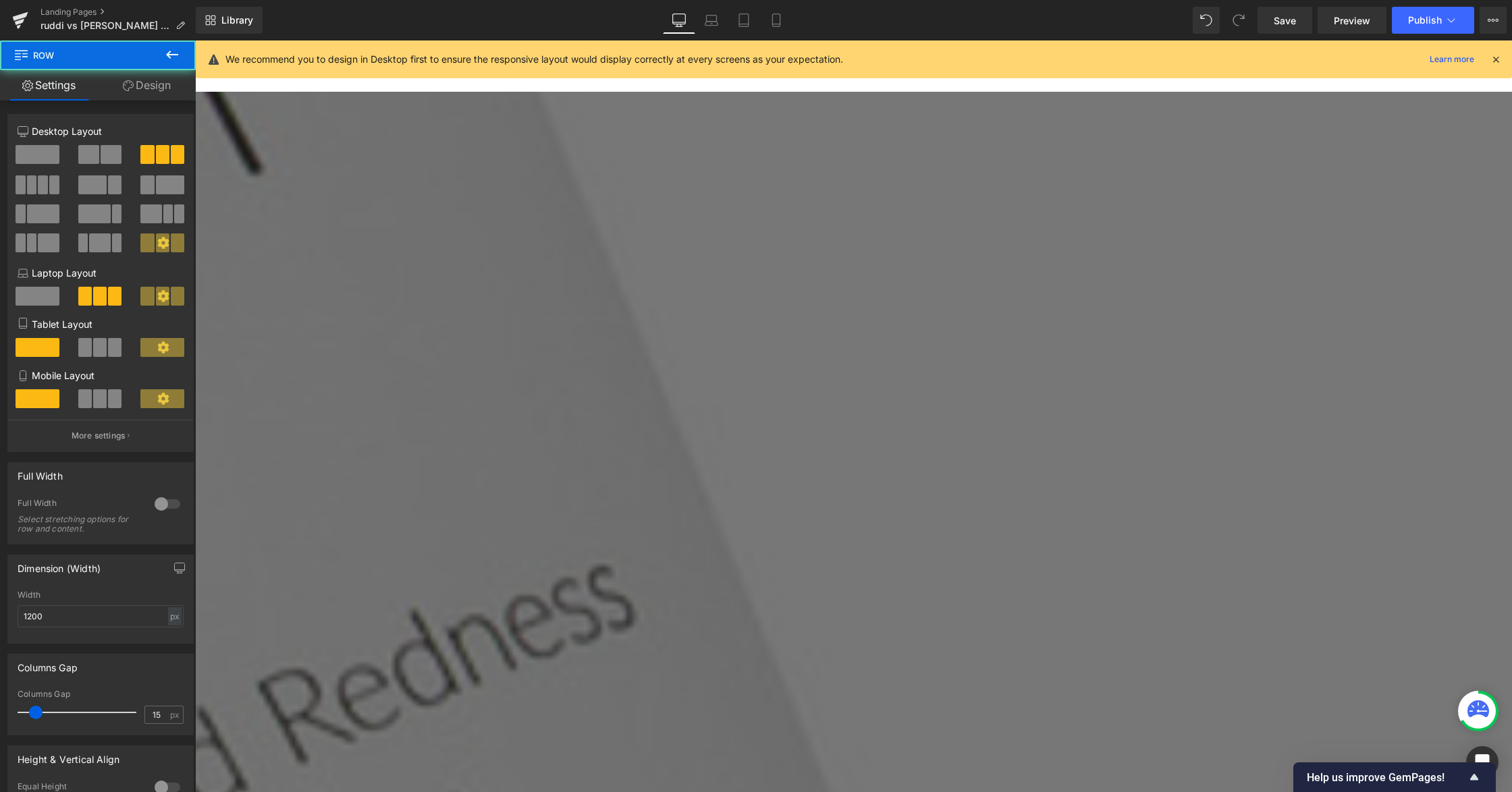
drag, startPoint x: 139, startPoint y: 81, endPoint x: 82, endPoint y: 189, distance: 122.1
click at [141, 82] on link "Design" at bounding box center [147, 85] width 98 height 30
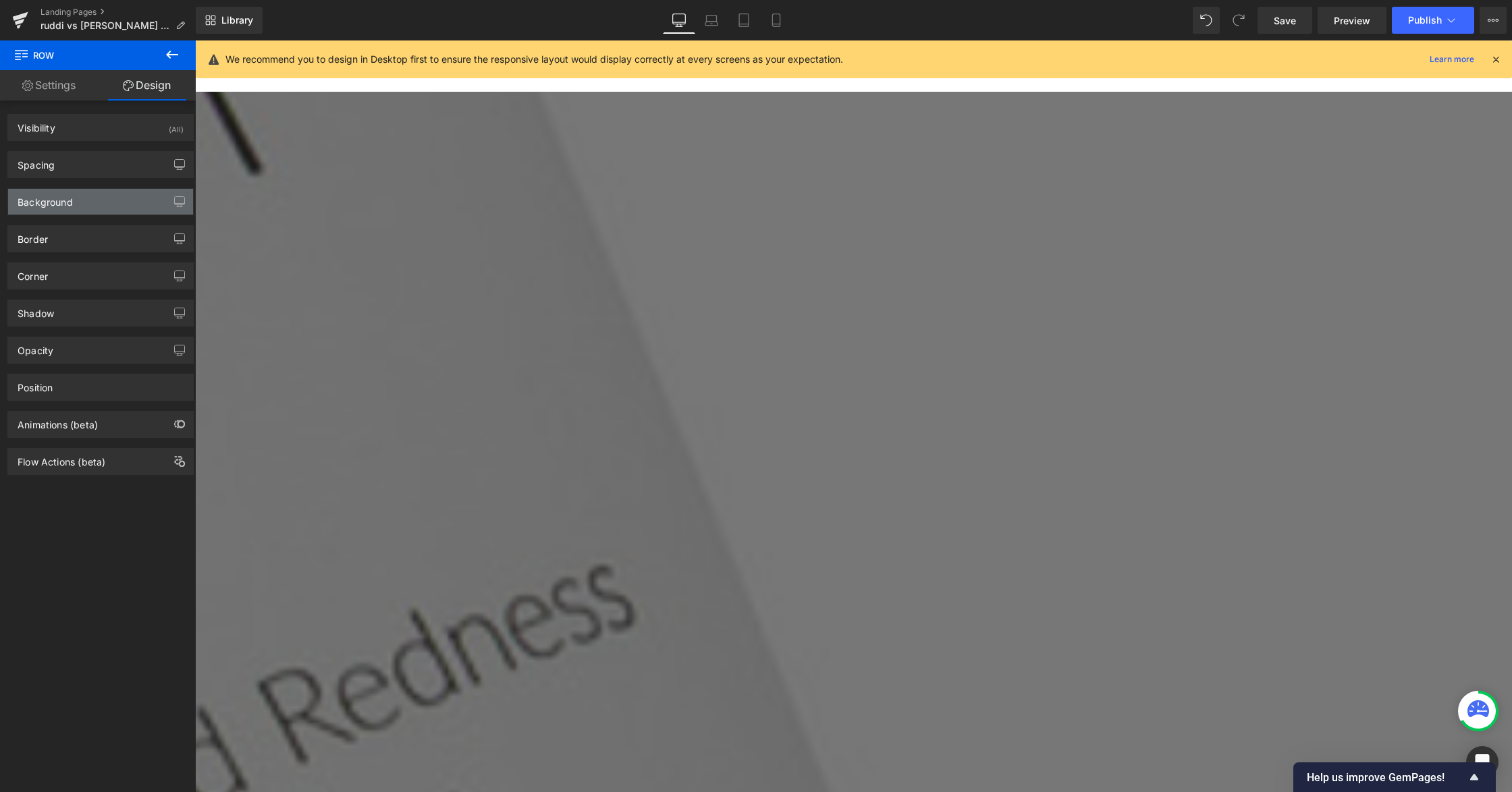
type input "transparent"
type input "0"
click at [81, 205] on div "Background" at bounding box center [100, 201] width 185 height 25
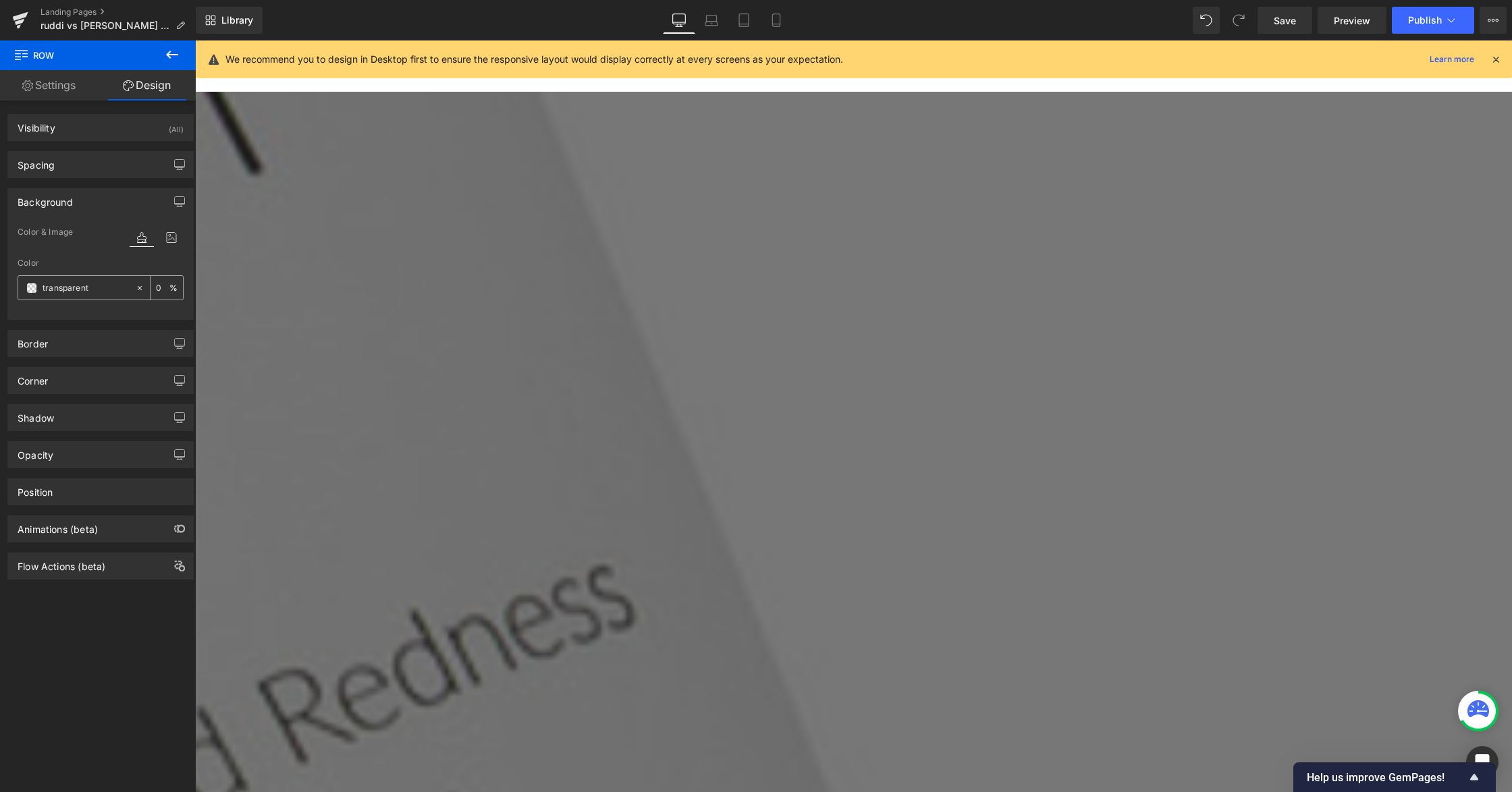
click at [66, 299] on div "transparent" at bounding box center [76, 288] width 117 height 24
click at [66, 295] on input "transparent" at bounding box center [85, 288] width 87 height 15
click at [29, 281] on div "transparent" at bounding box center [76, 288] width 117 height 24
click at [31, 287] on span at bounding box center [32, 288] width 11 height 11
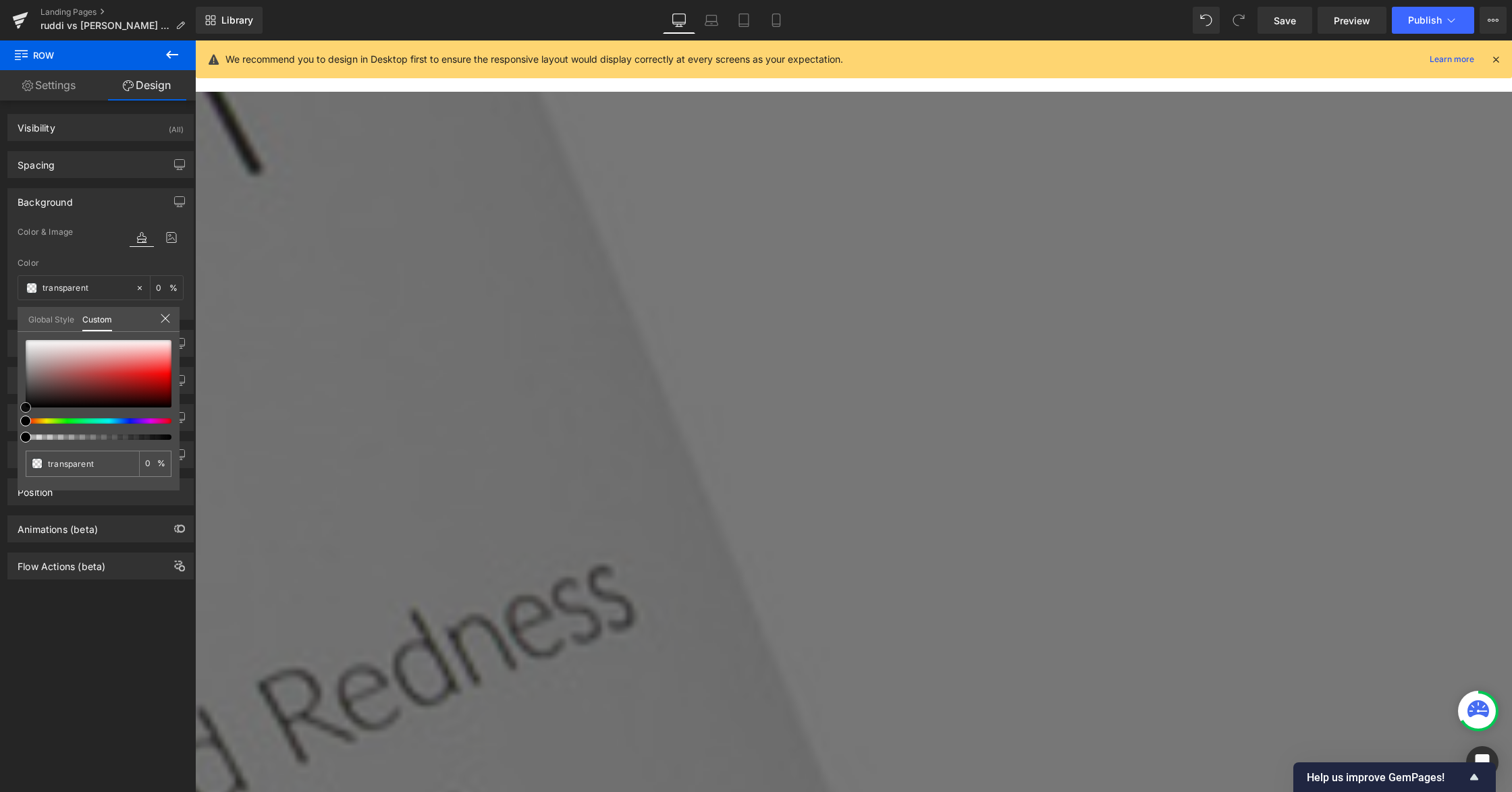
type input "#9a5555"
type input "100"
type input "#9a5555"
type input "100"
type input "#a76c6c"
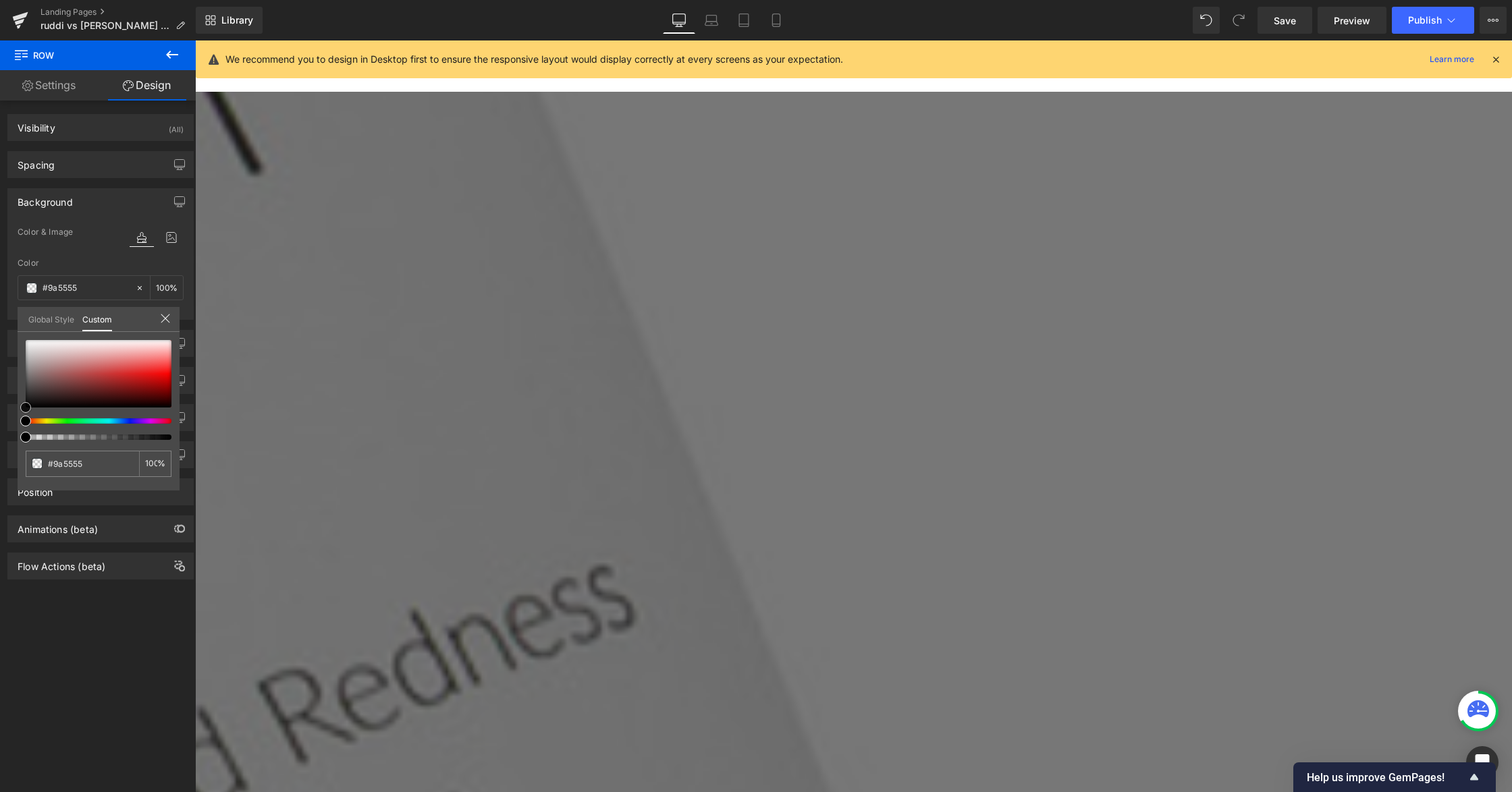
type input "#a76c6c"
type input "#ffffff"
drag, startPoint x: 68, startPoint y: 375, endPoint x: 3, endPoint y: 325, distance: 82.0
click at [3, 320] on div "Background Color & Image color rgba(255, 255, 255, 1) Color #ffffff 100 % Image…" at bounding box center [100, 249] width 201 height 142
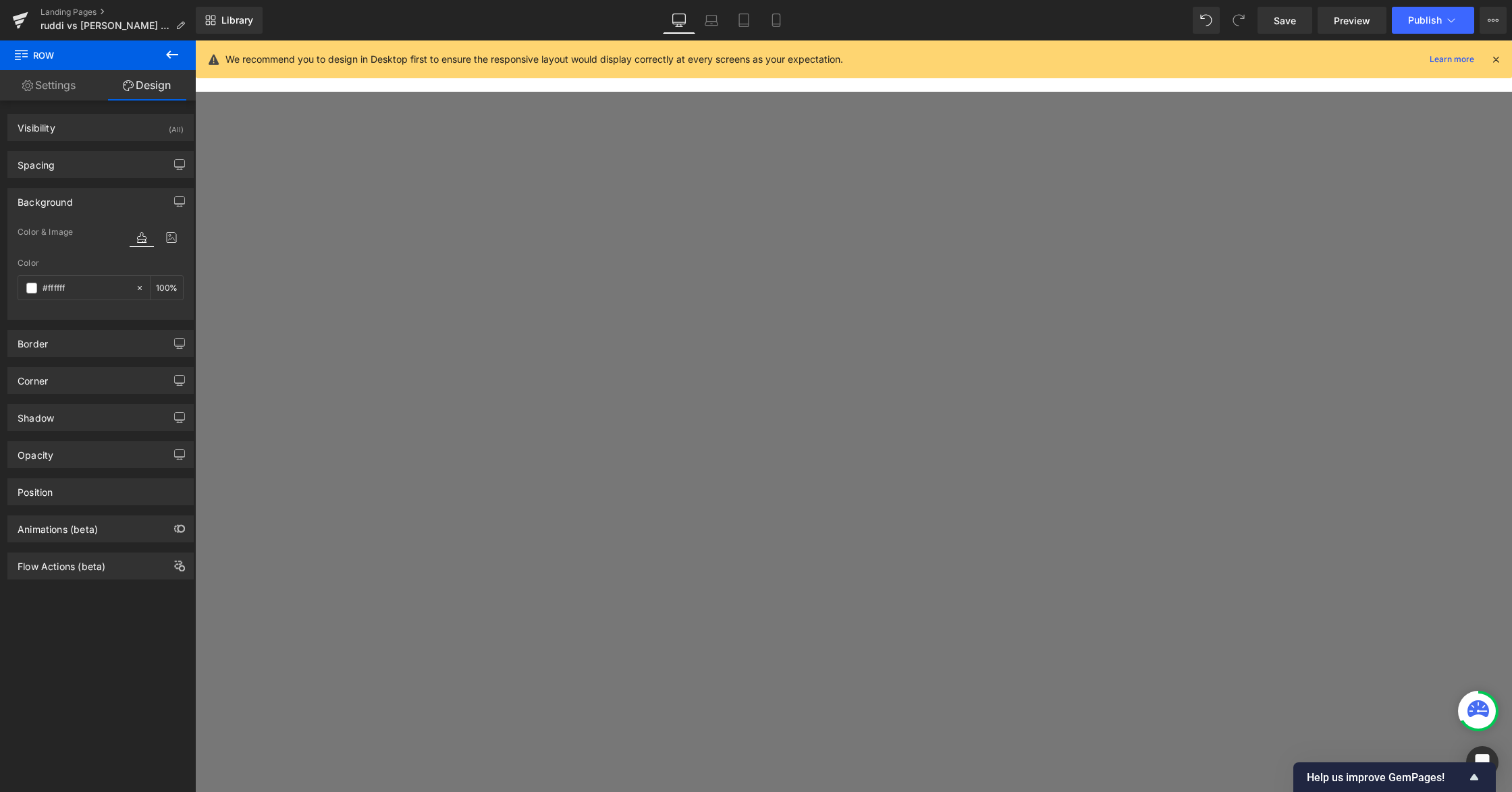
scroll to position [484, 0]
click at [1281, 19] on span "Save" at bounding box center [1285, 21] width 22 height 14
click at [763, 20] on link "Mobile" at bounding box center [776, 20] width 33 height 27
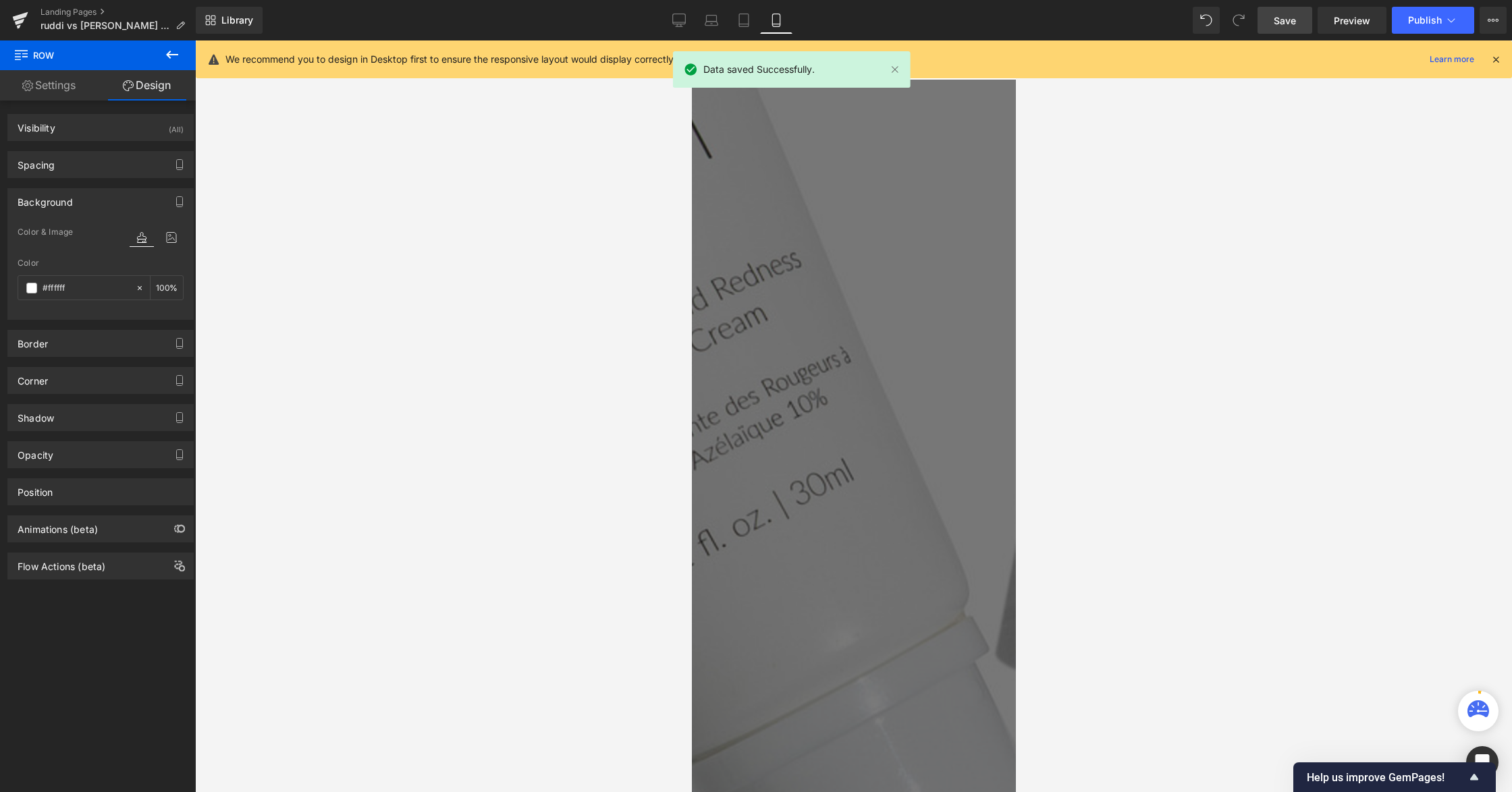
type input "100"
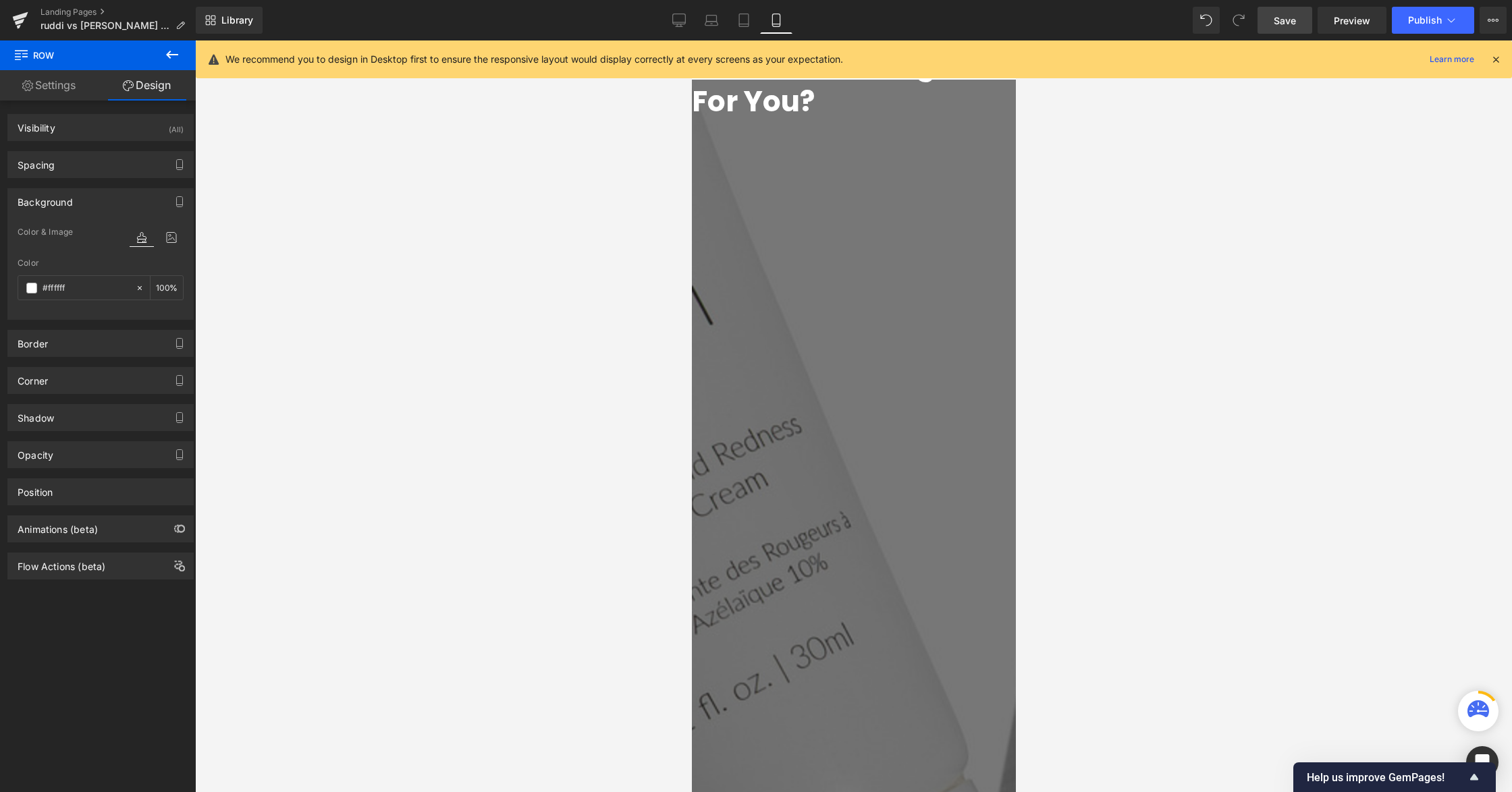
scroll to position [0, 0]
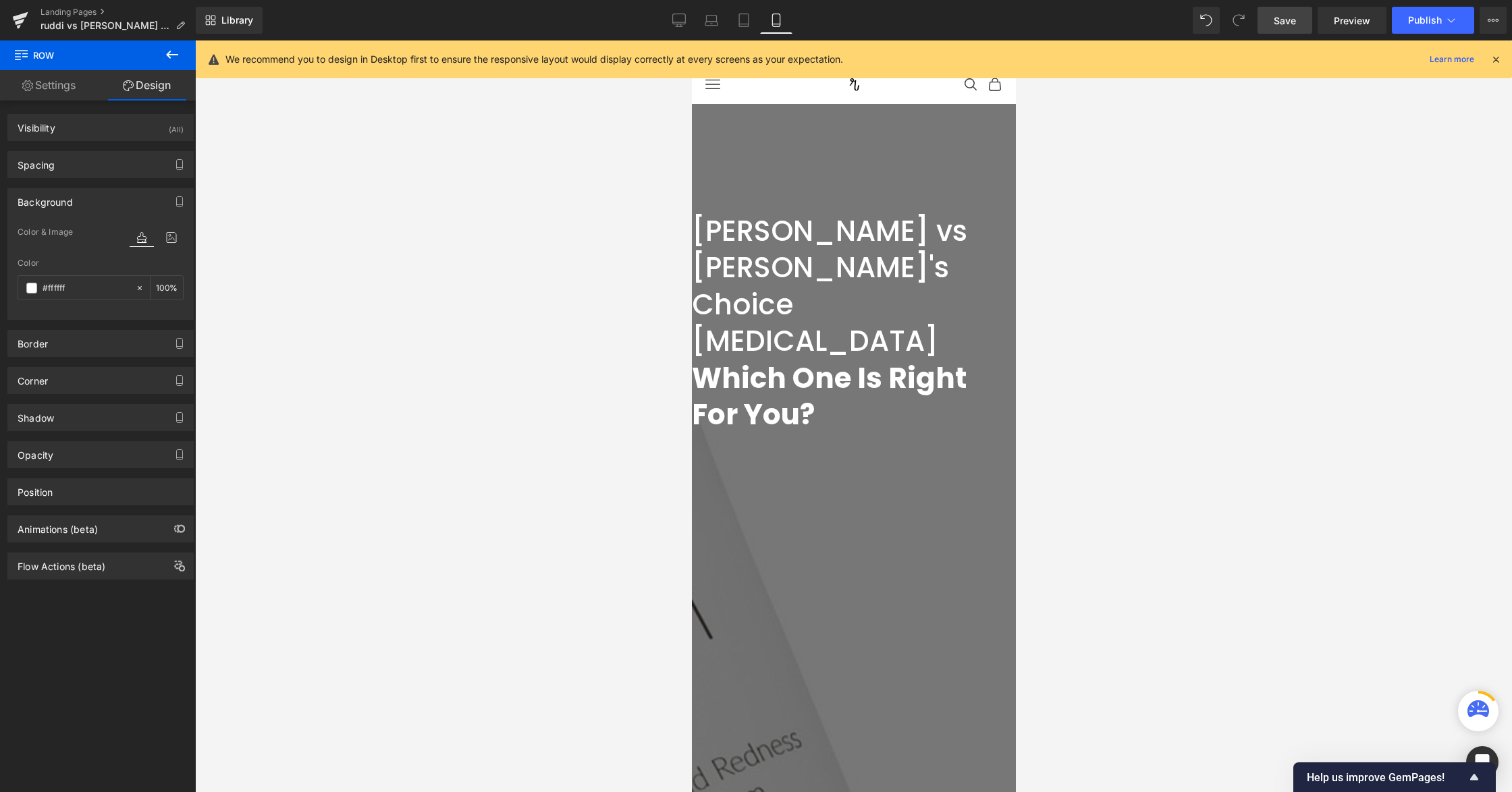
click at [575, 187] on div at bounding box center [854, 416] width 1317 height 751
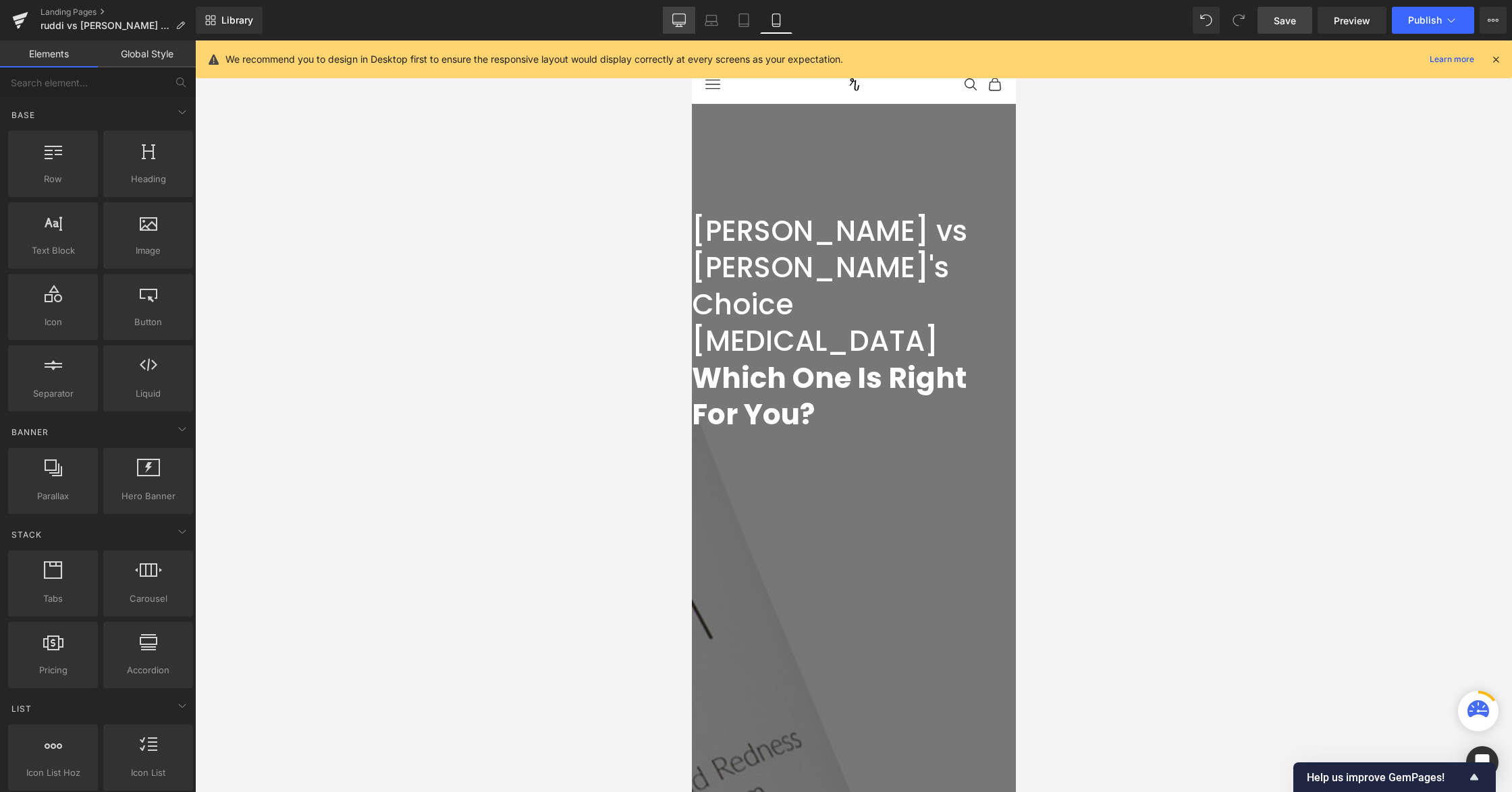
click at [686, 16] on icon at bounding box center [678, 20] width 14 height 14
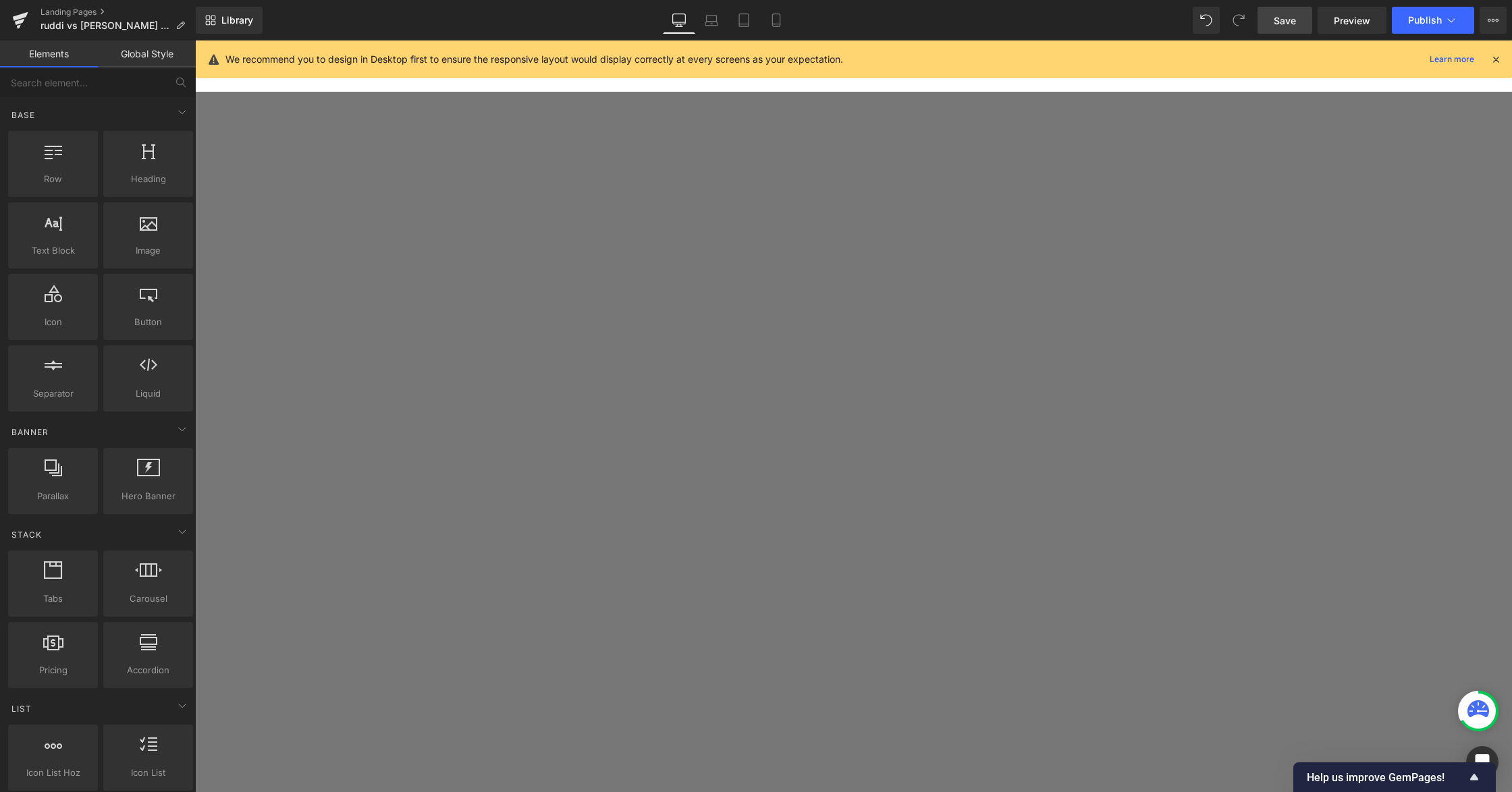
scroll to position [630, 0]
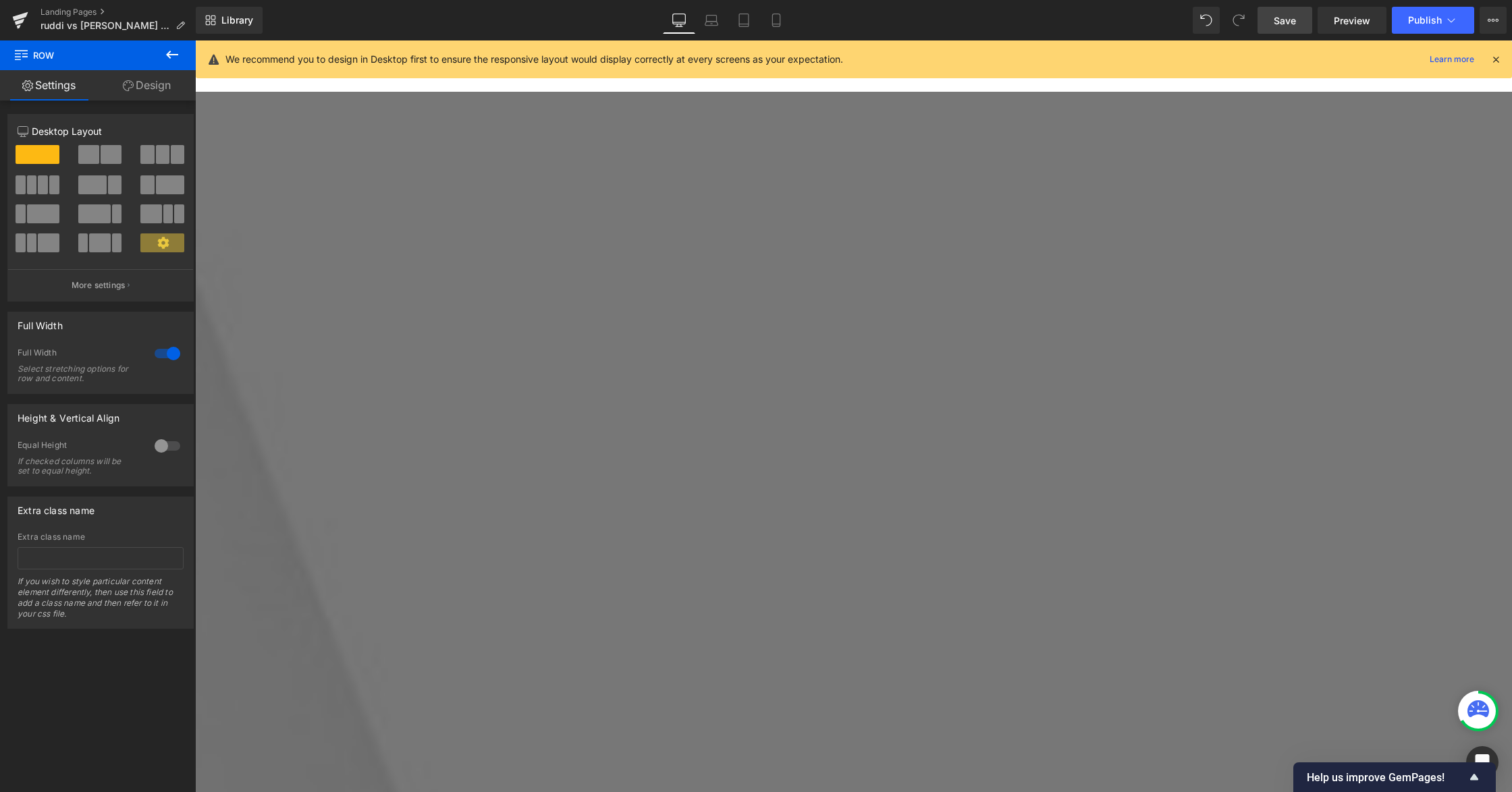
scroll to position [1259, 0]
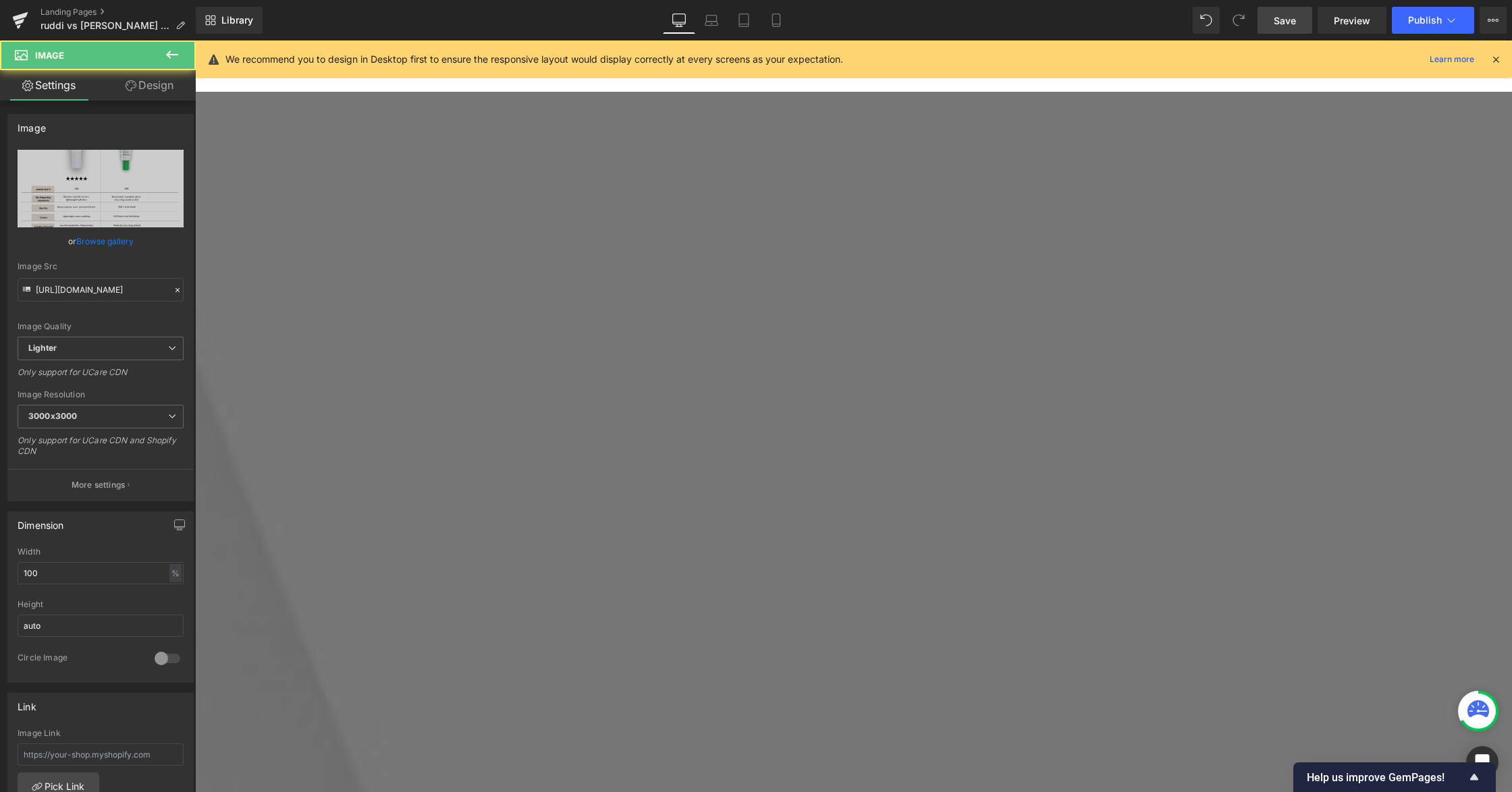
click at [195, 41] on span "Row" at bounding box center [195, 41] width 0 height 0
click at [127, 73] on link "Design" at bounding box center [149, 85] width 98 height 30
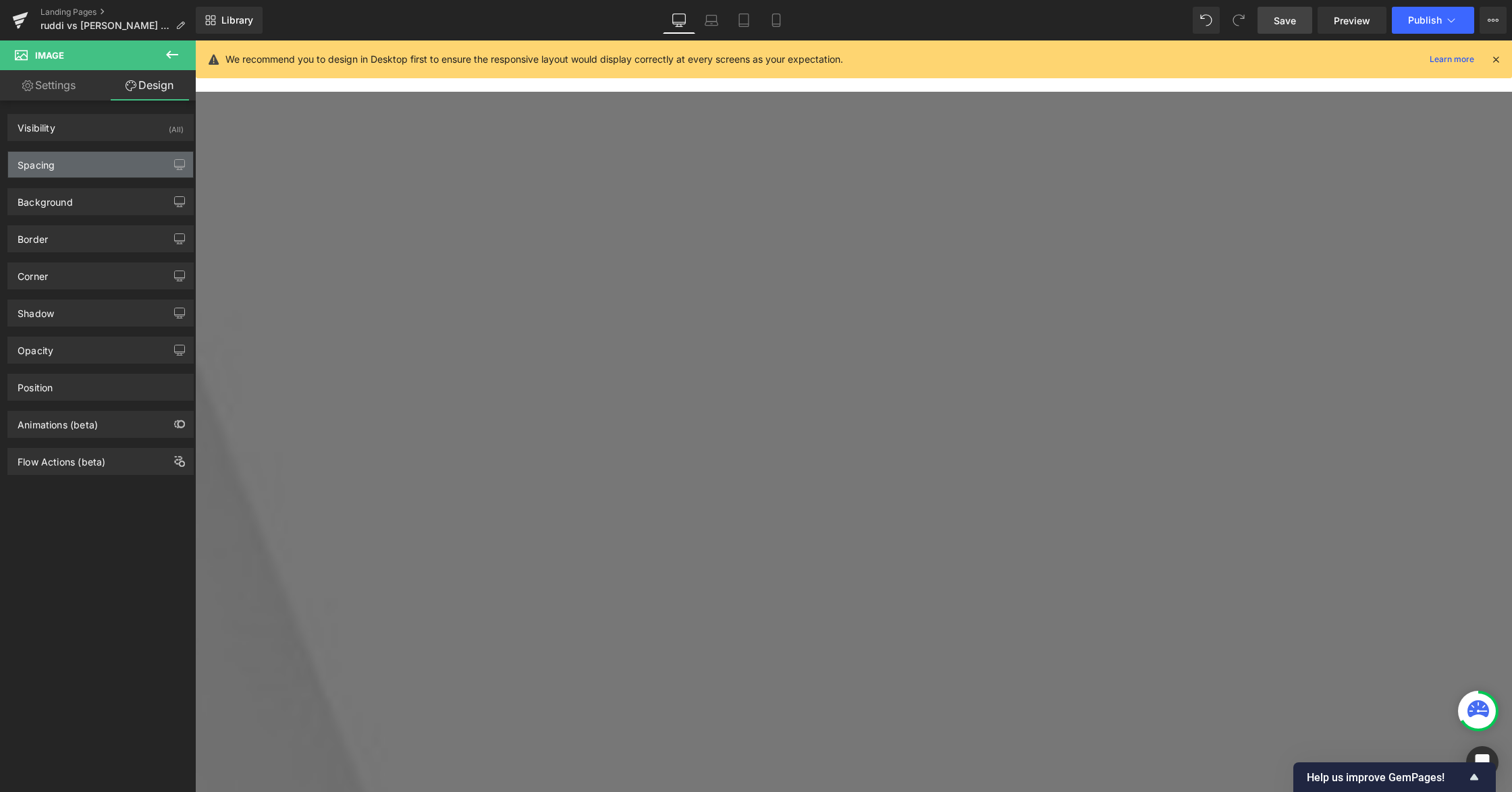
click at [108, 166] on div "Spacing" at bounding box center [100, 165] width 185 height 25
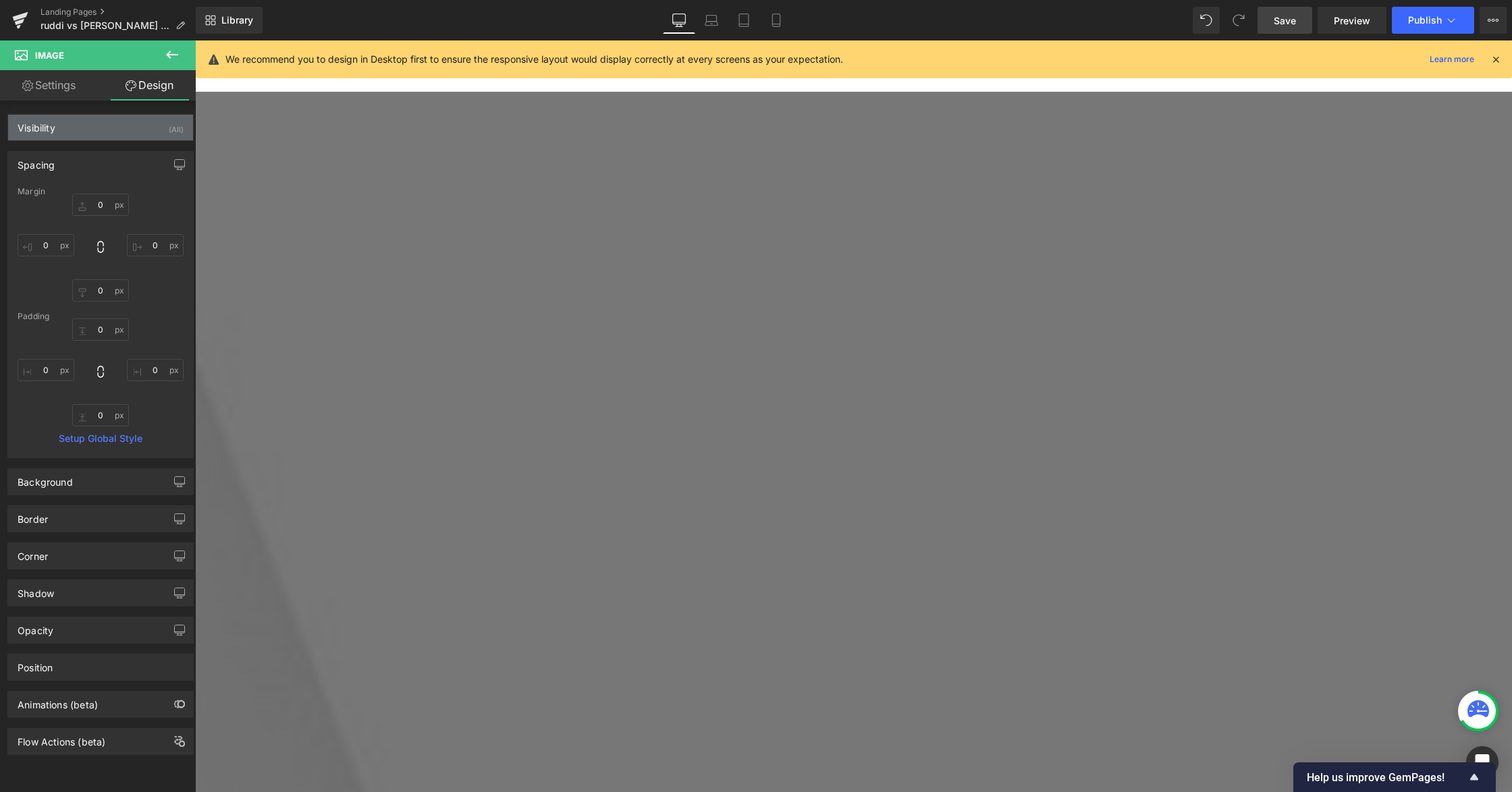
click at [96, 126] on div "Visibility (All)" at bounding box center [100, 127] width 185 height 25
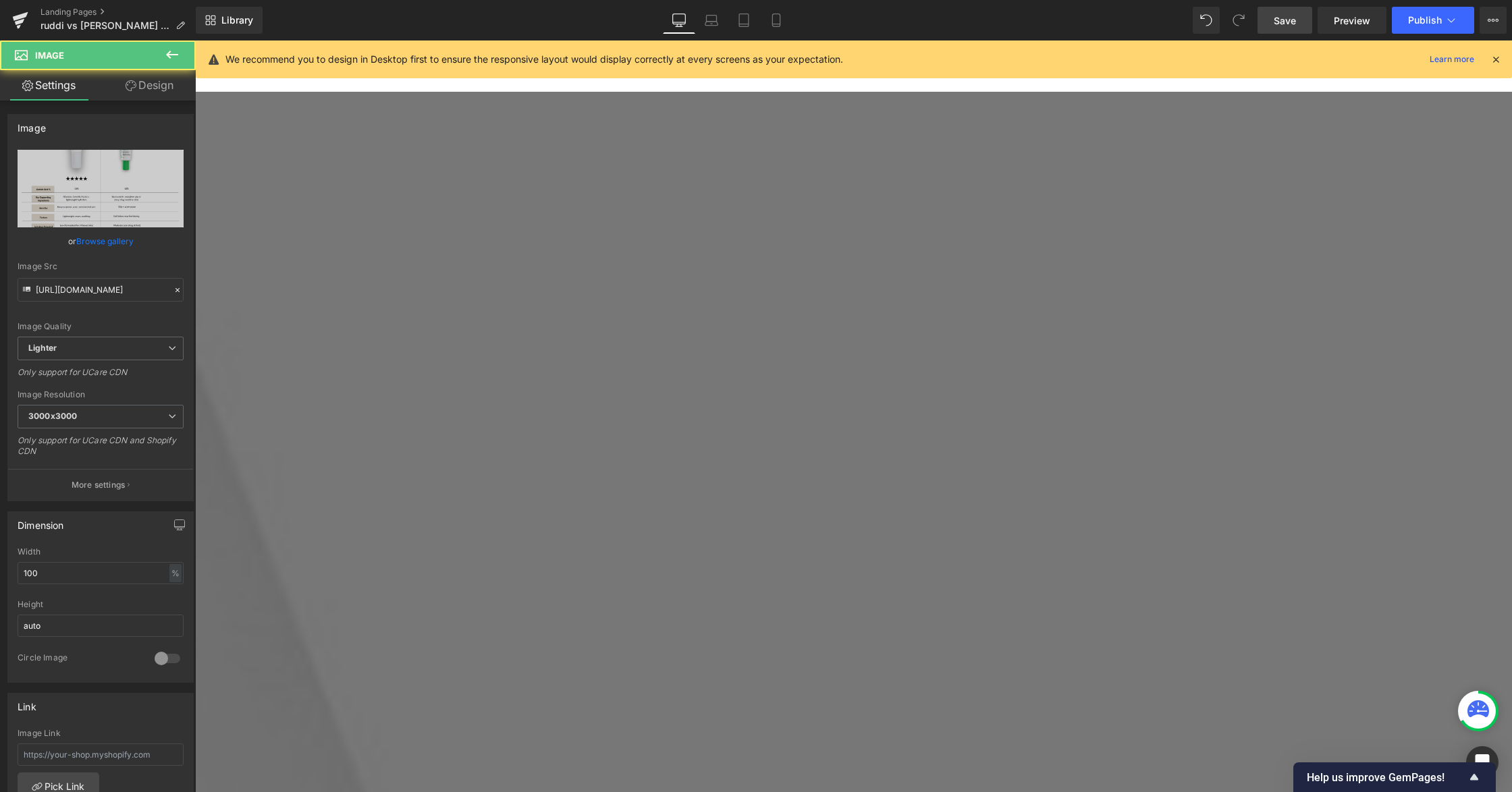
click at [195, 41] on span "Row" at bounding box center [195, 41] width 0 height 0
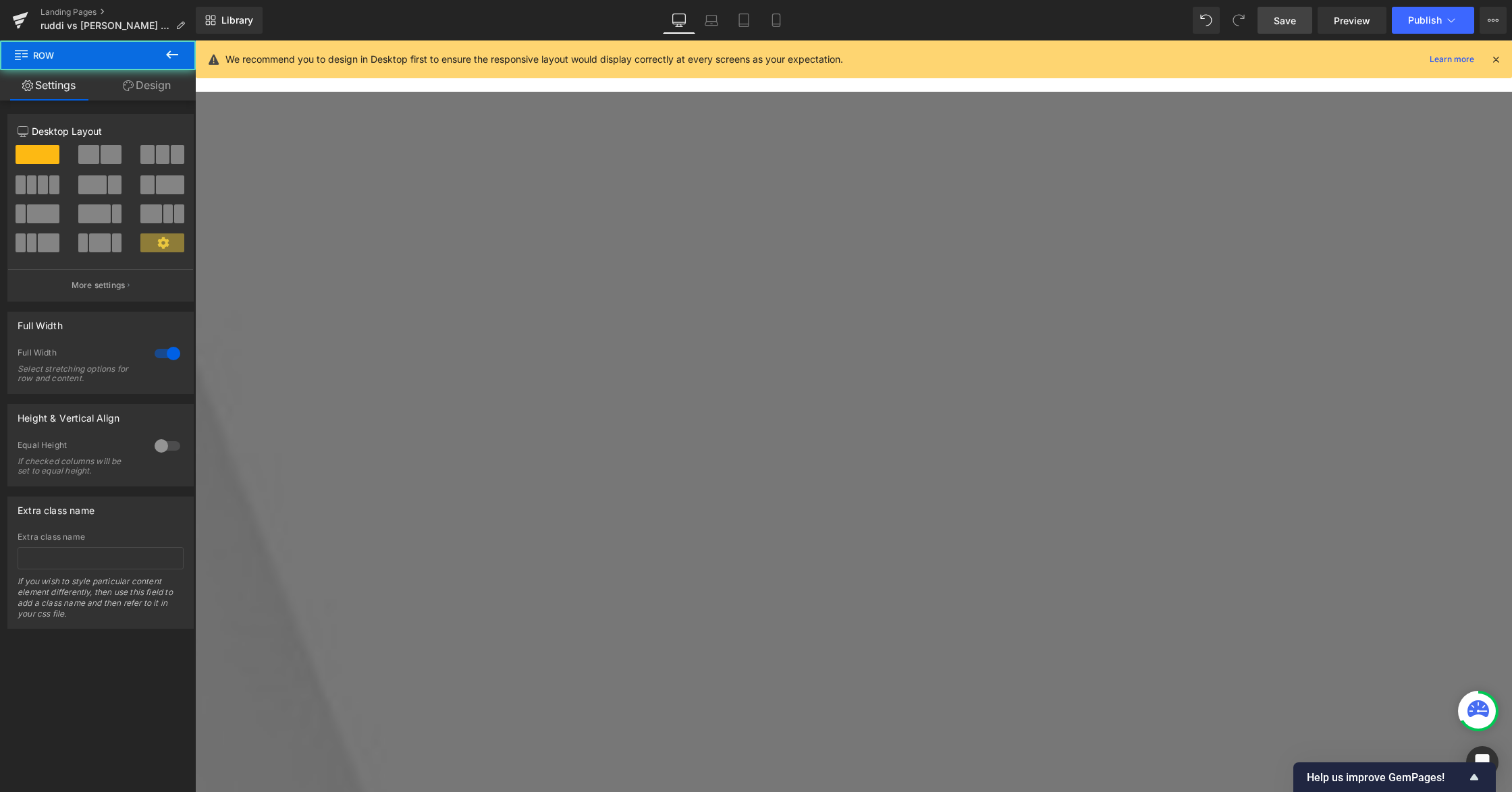
click at [159, 92] on link "Design" at bounding box center [147, 85] width 98 height 30
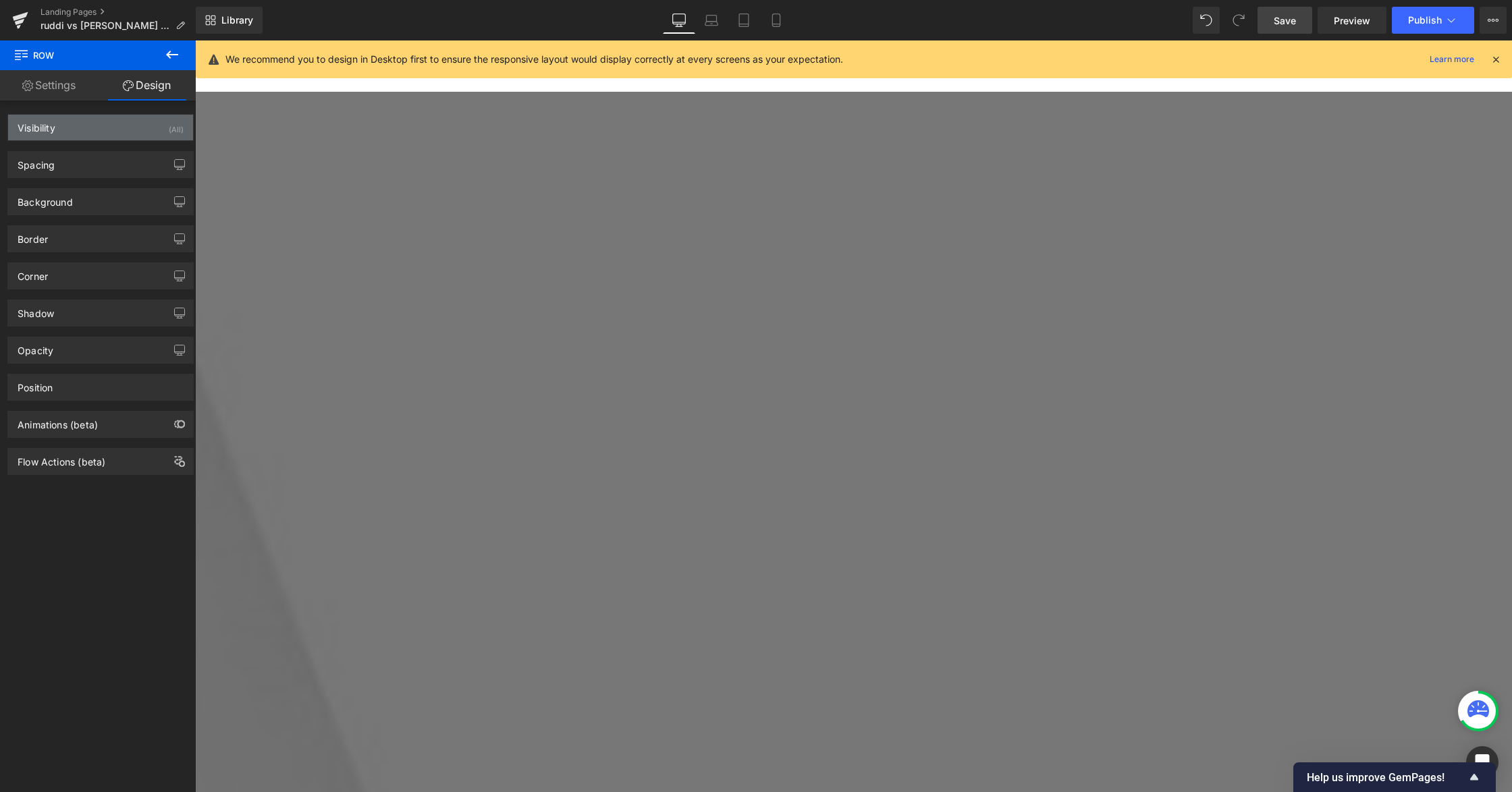
click at [89, 128] on div "Visibility (All)" at bounding box center [100, 127] width 185 height 25
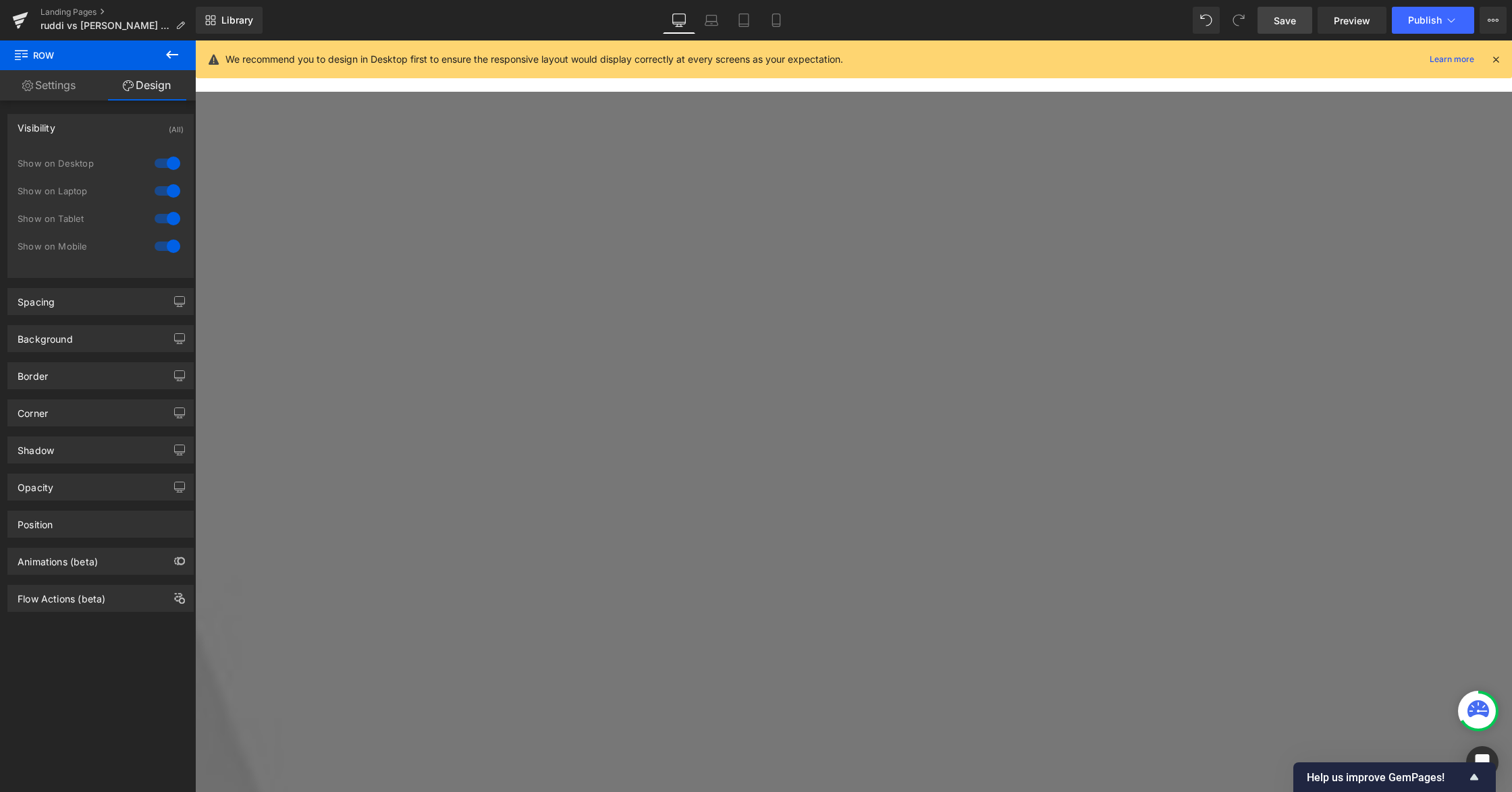
scroll to position [989, 0]
click at [195, 41] on span "Row" at bounding box center [195, 41] width 0 height 0
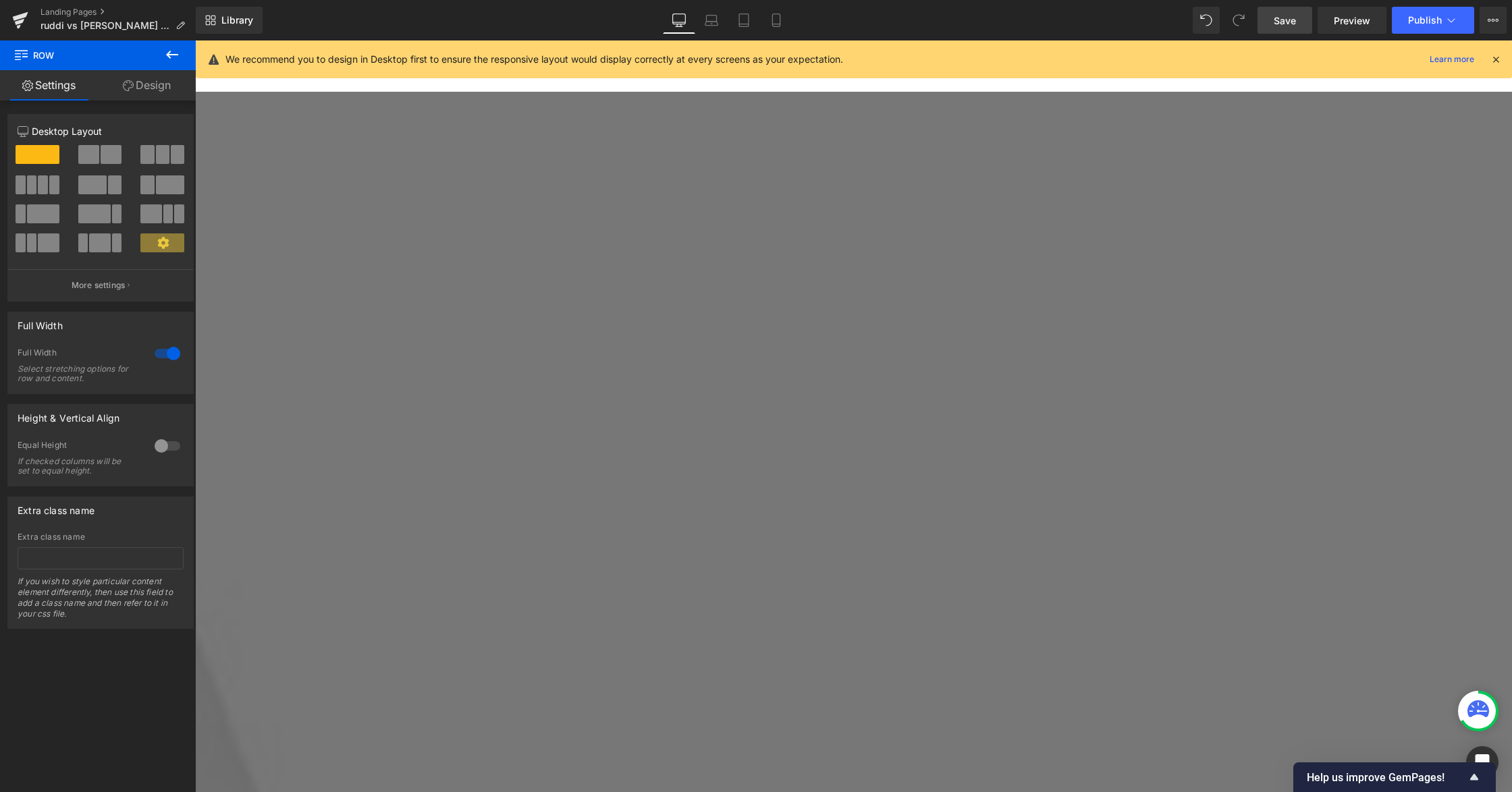
click at [1276, 25] on span "Save" at bounding box center [1285, 21] width 22 height 14
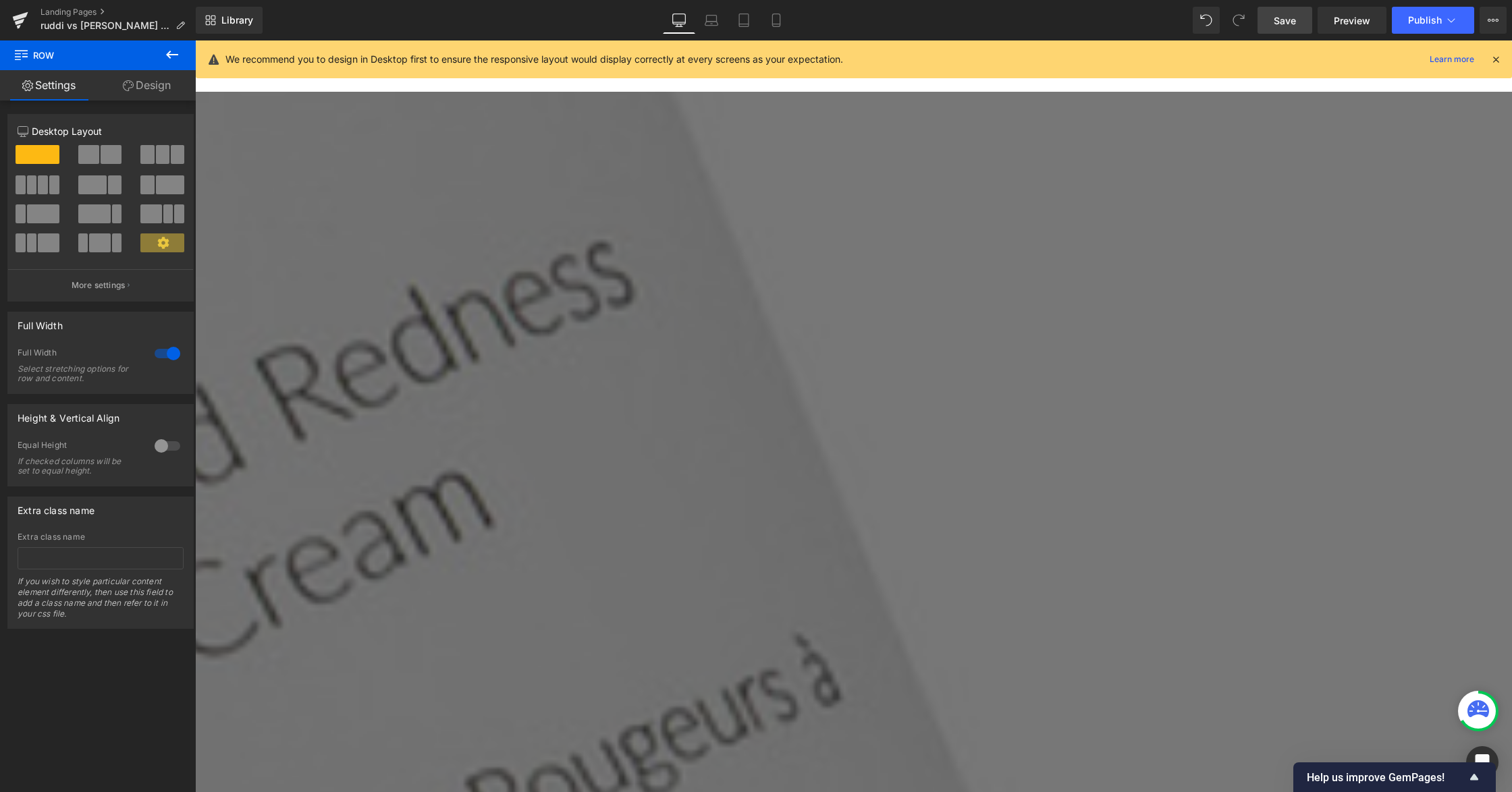
scroll to position [2773, 0]
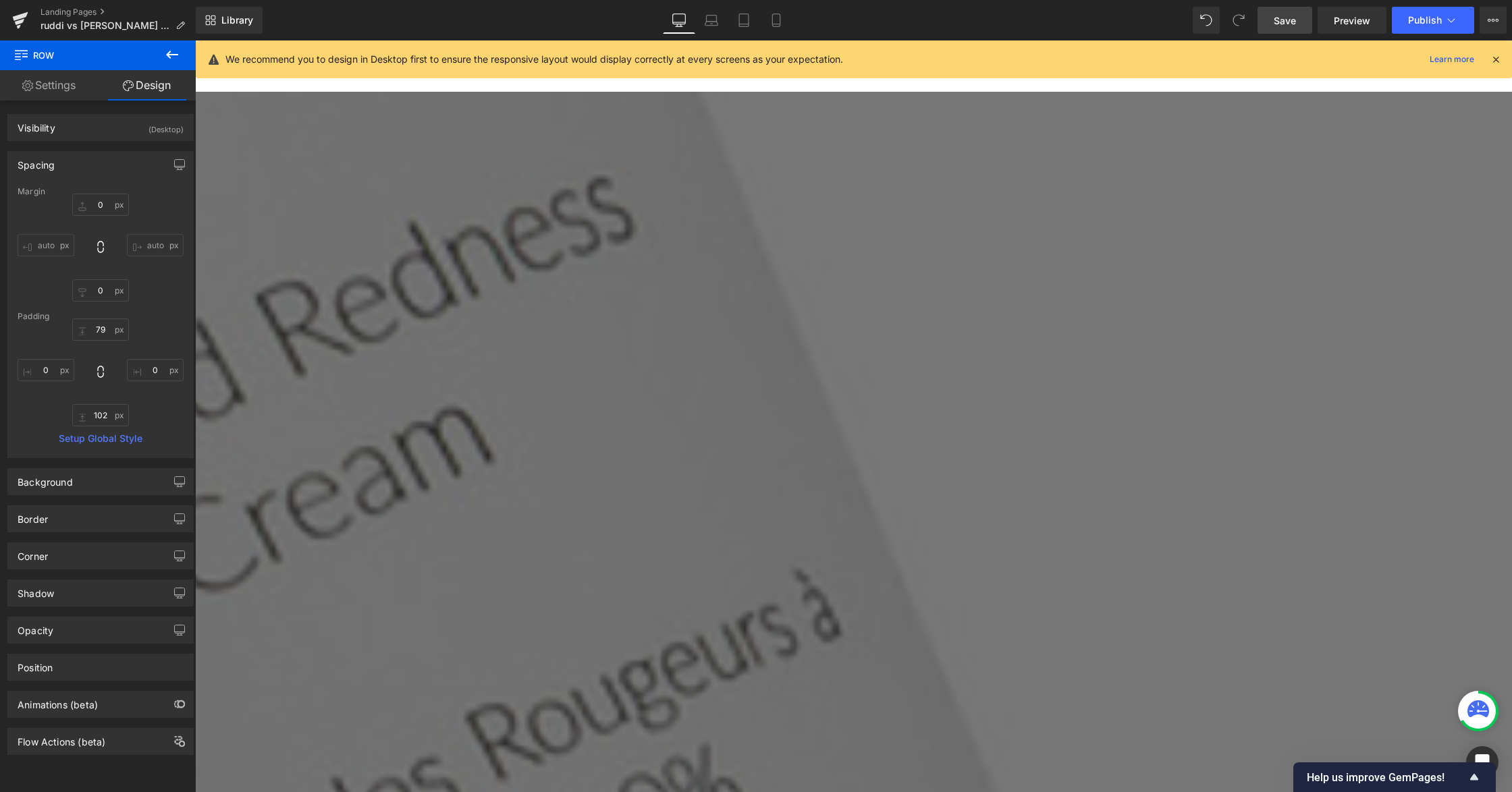
click at [162, 52] on button at bounding box center [171, 55] width 47 height 29
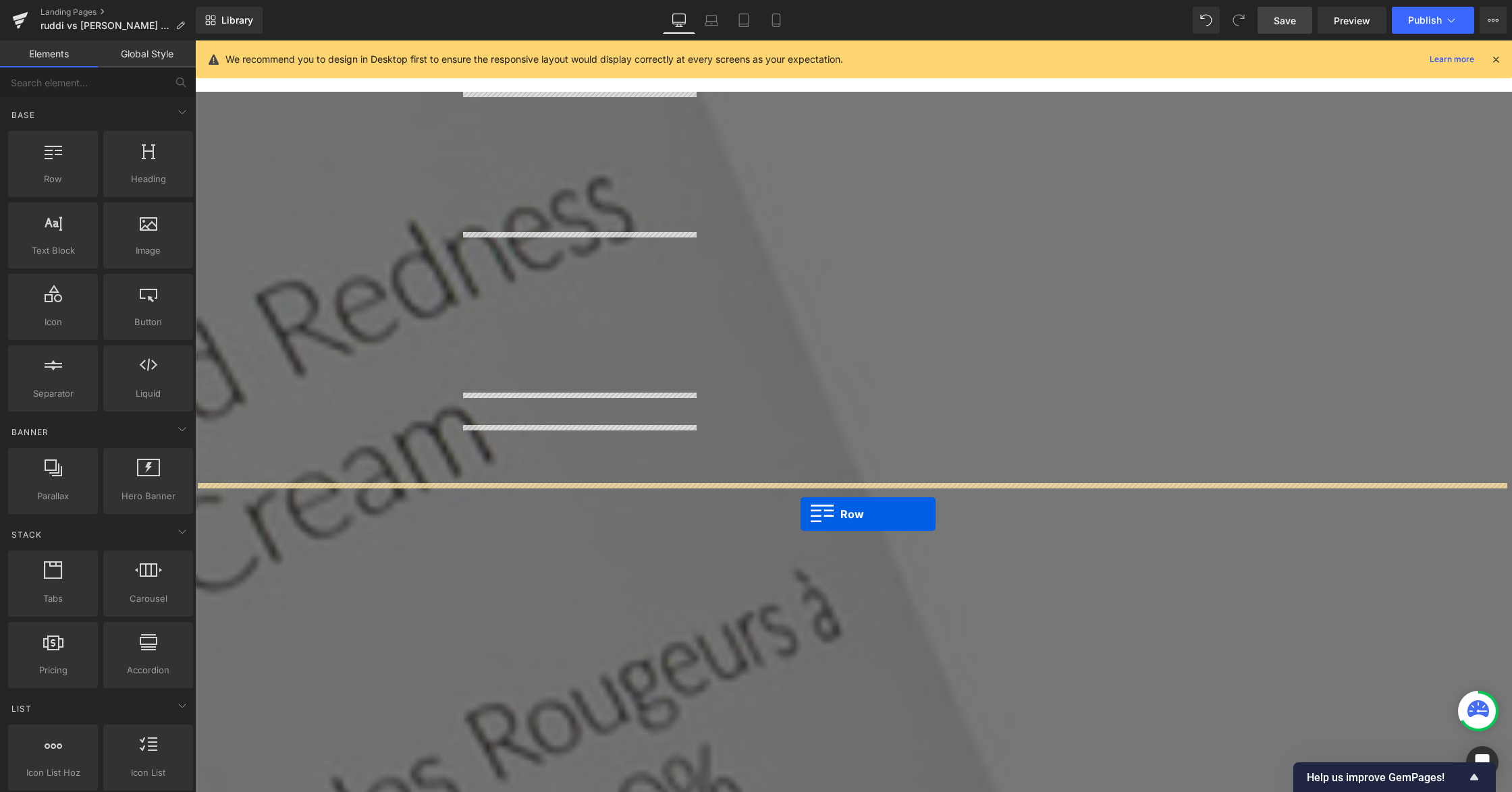
drag, startPoint x: 263, startPoint y: 205, endPoint x: 800, endPoint y: 514, distance: 619.6
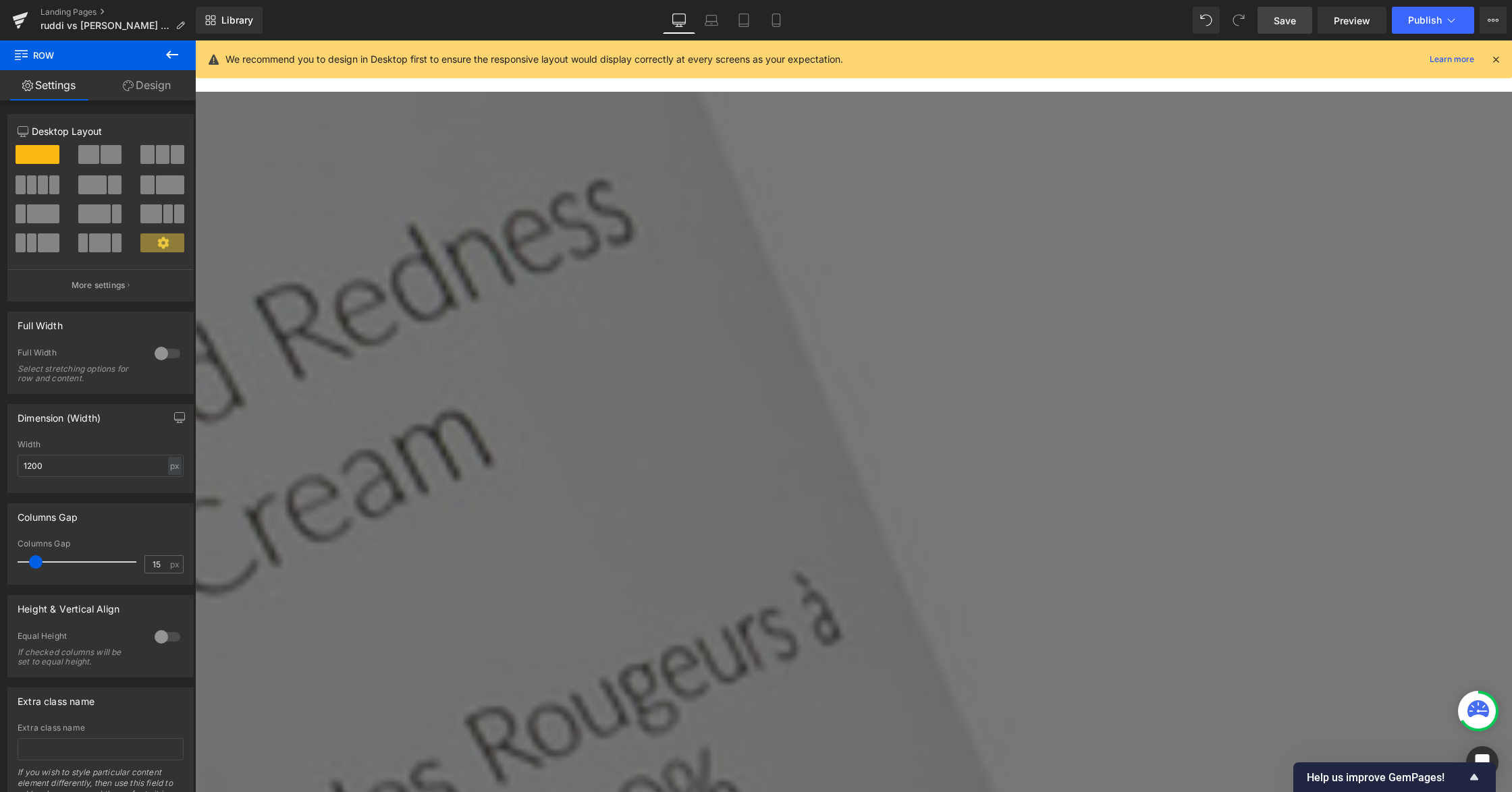
click at [174, 57] on icon at bounding box center [172, 54] width 16 height 16
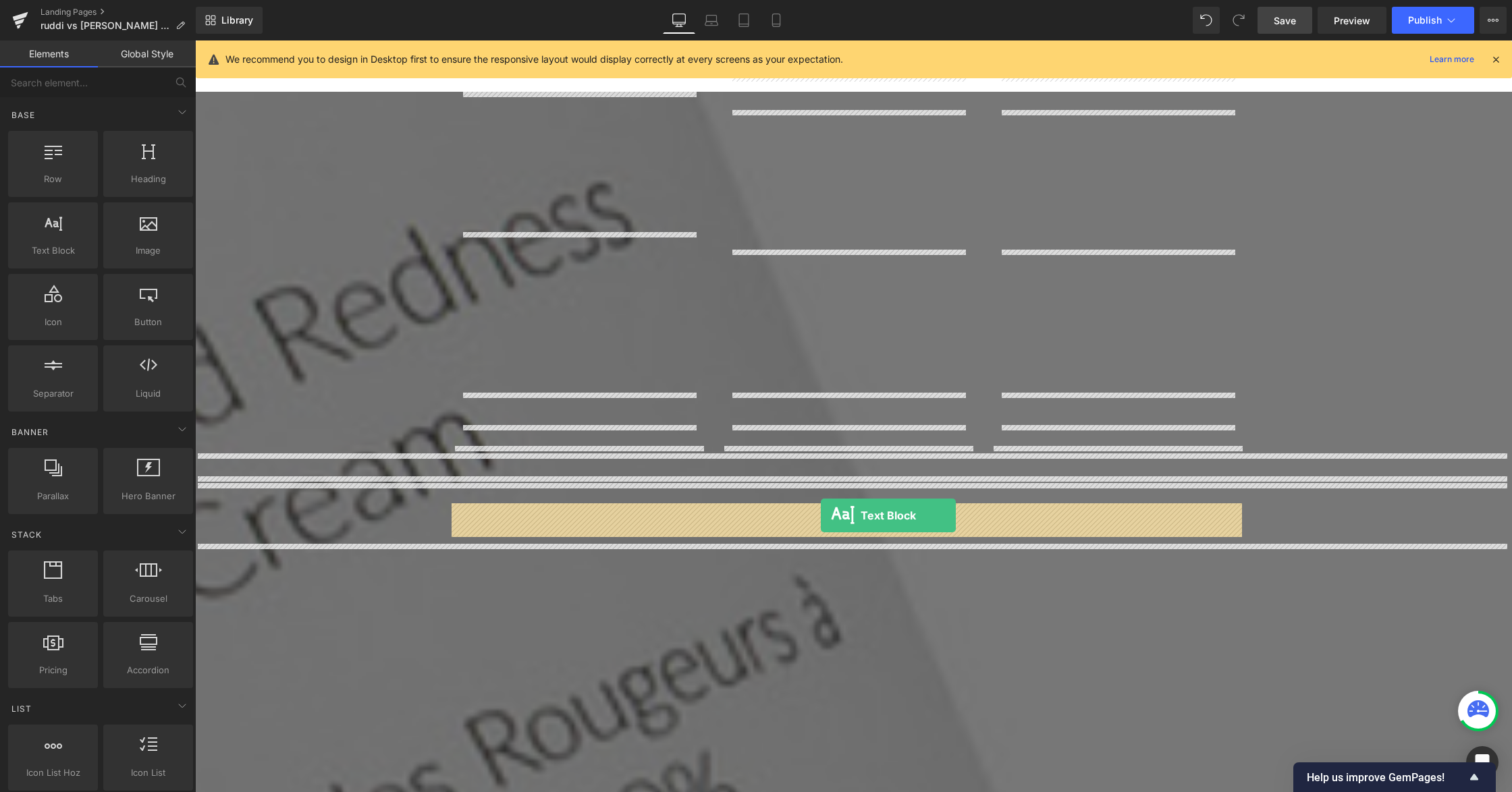
drag, startPoint x: 264, startPoint y: 276, endPoint x: 821, endPoint y: 516, distance: 606.5
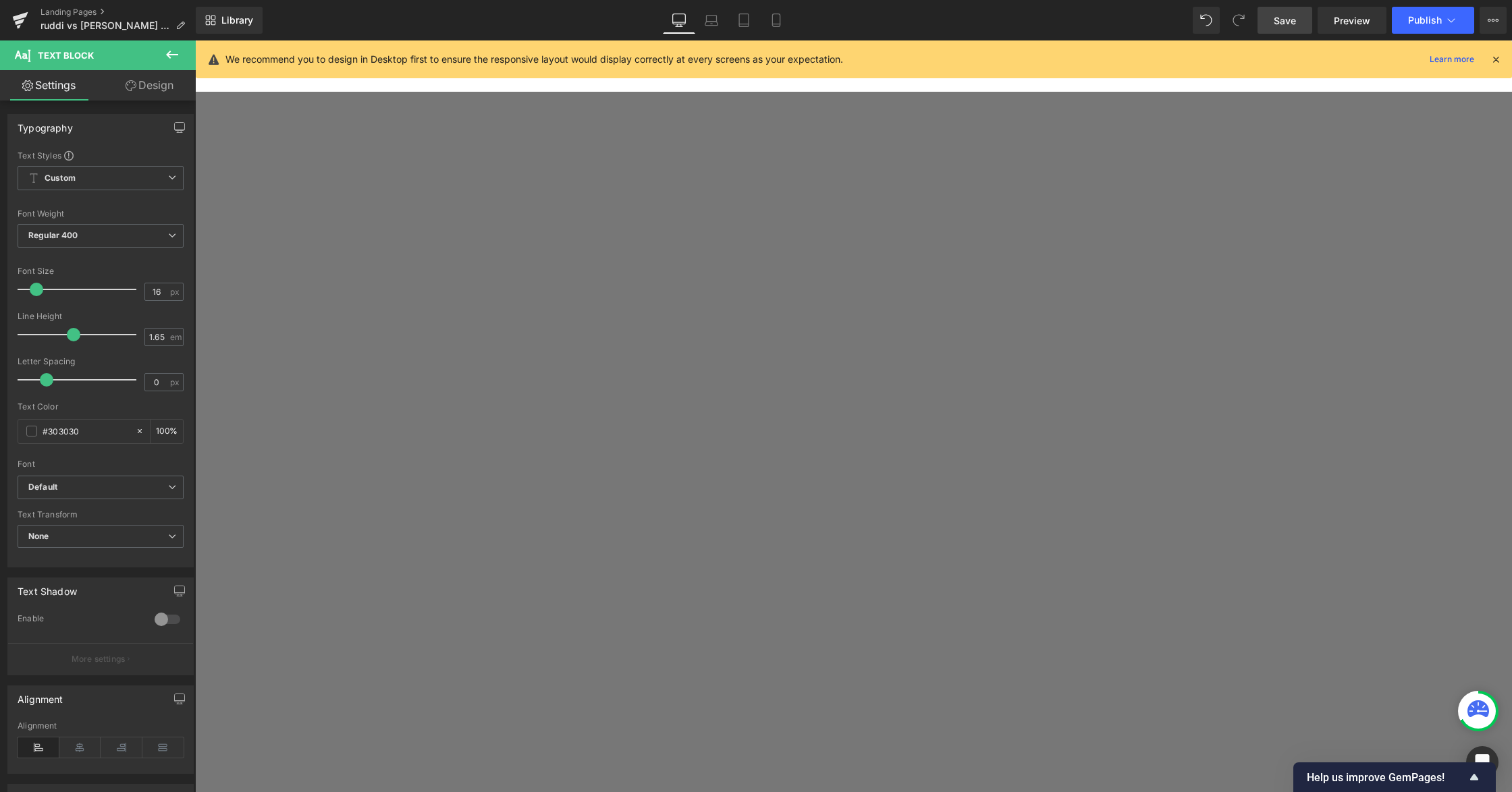
scroll to position [525, 0]
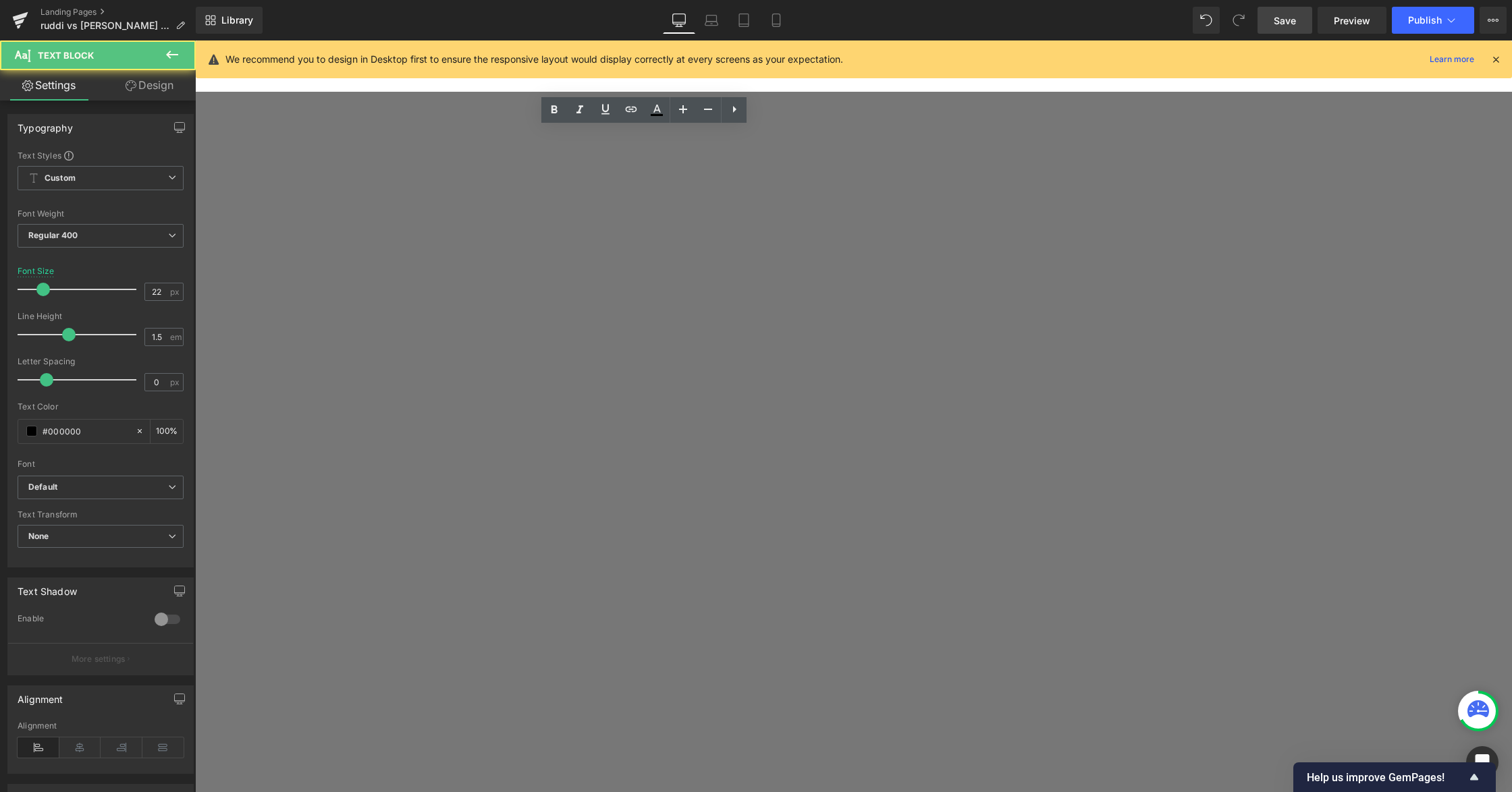
drag, startPoint x: 808, startPoint y: 189, endPoint x: 791, endPoint y: 197, distance: 18.8
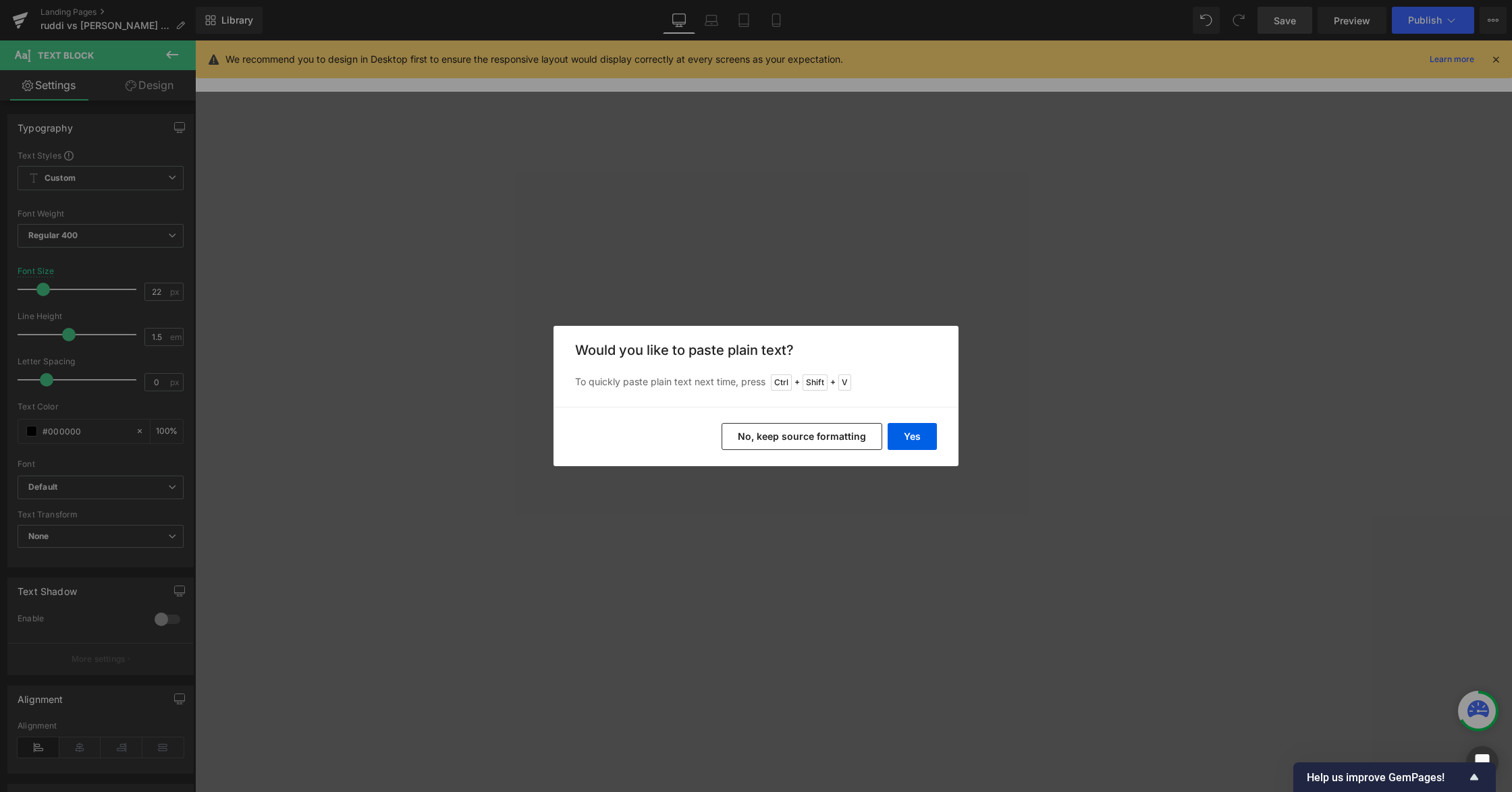
click at [808, 454] on div "Yes No, keep source formatting" at bounding box center [756, 436] width 405 height 60
click at [800, 424] on button "No, keep source formatting" at bounding box center [802, 436] width 161 height 27
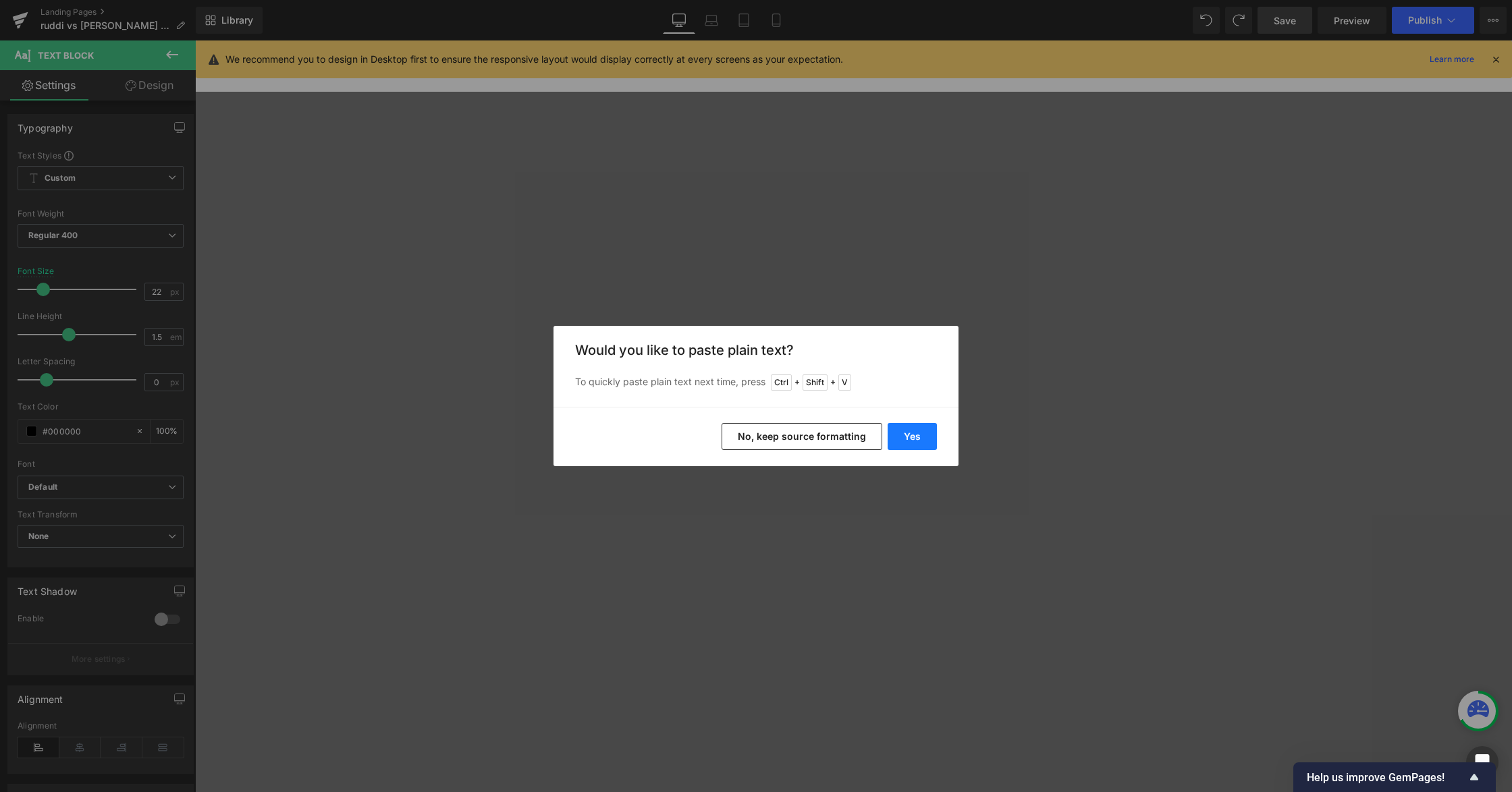
click at [907, 440] on button "Yes" at bounding box center [912, 436] width 49 height 27
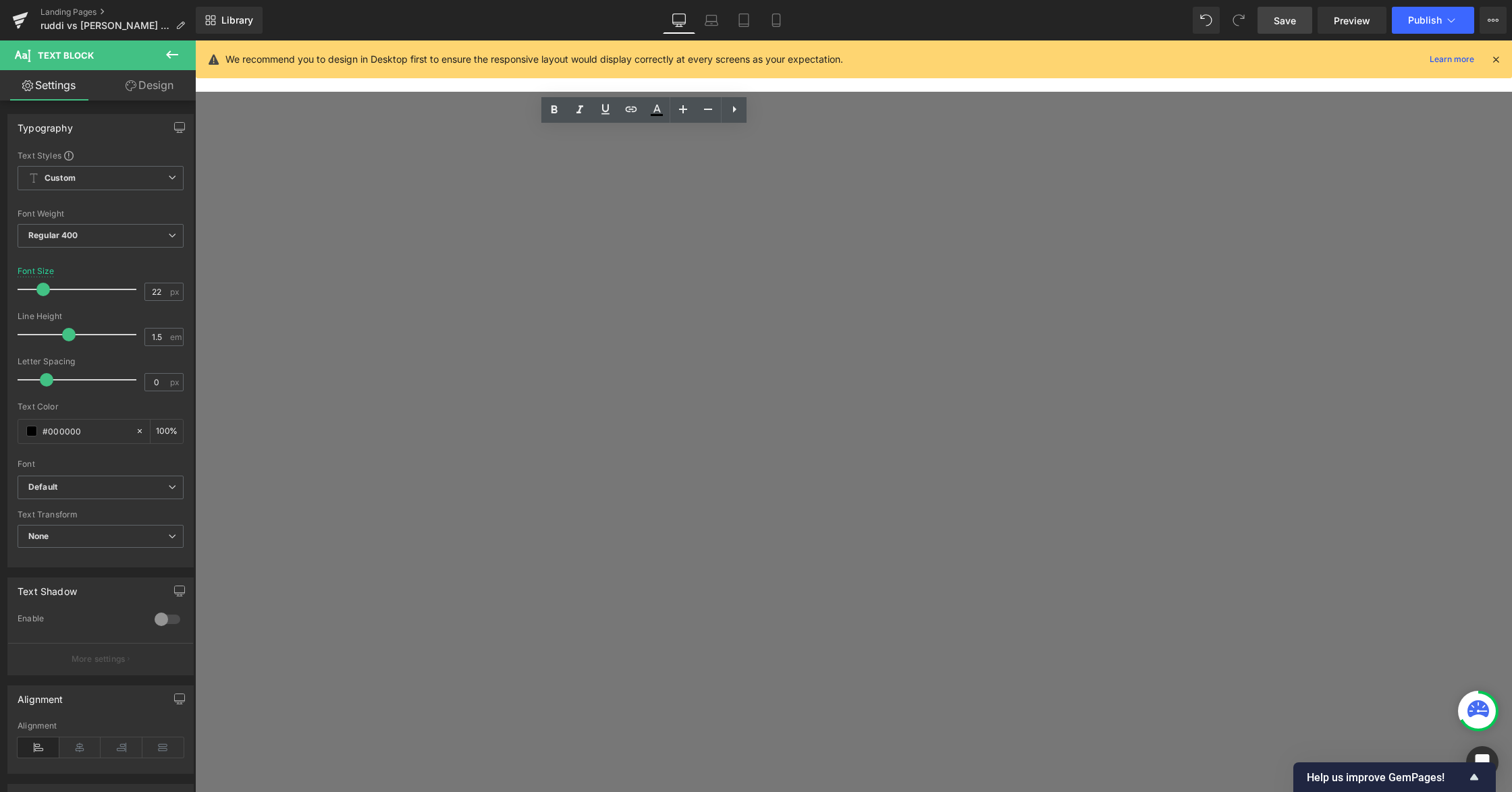
drag, startPoint x: 631, startPoint y: 363, endPoint x: 459, endPoint y: 357, distance: 172.1
drag, startPoint x: 740, startPoint y: 337, endPoint x: 419, endPoint y: 251, distance: 332.3
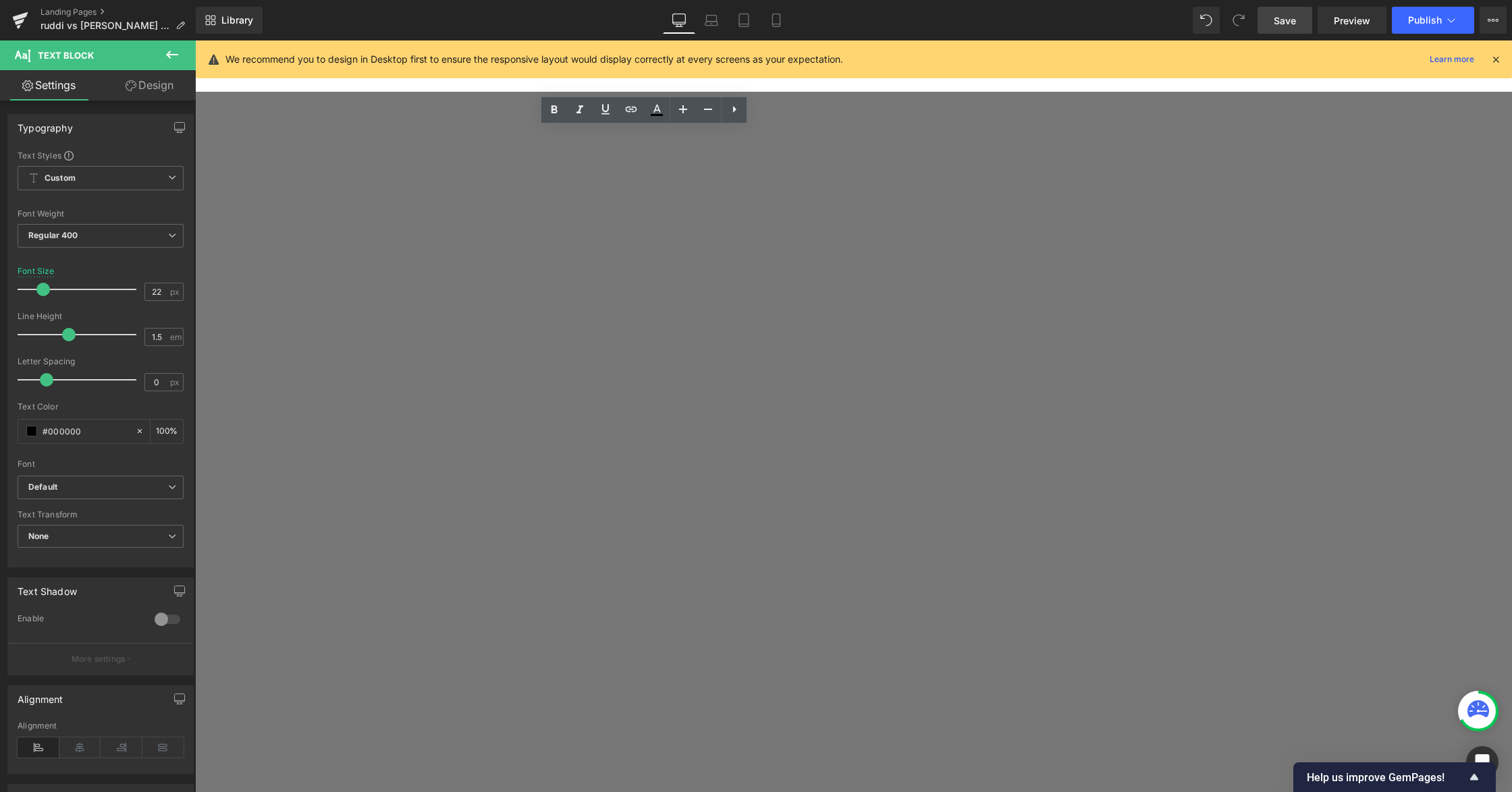
drag, startPoint x: 638, startPoint y: 258, endPoint x: 456, endPoint y: 244, distance: 182.5
drag, startPoint x: 702, startPoint y: 330, endPoint x: 695, endPoint y: 334, distance: 8.1
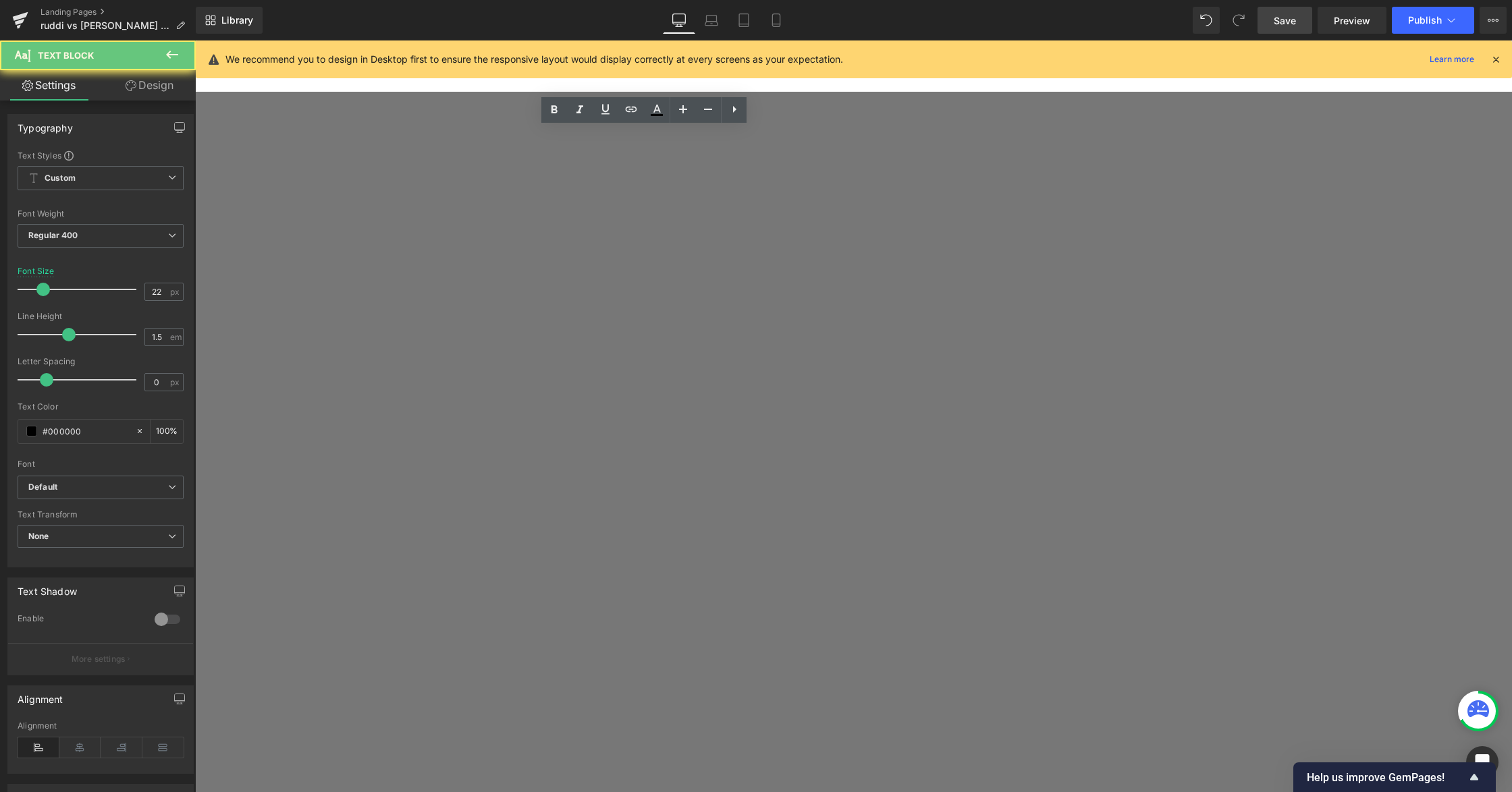
drag, startPoint x: 764, startPoint y: 451, endPoint x: 454, endPoint y: 297, distance: 346.1
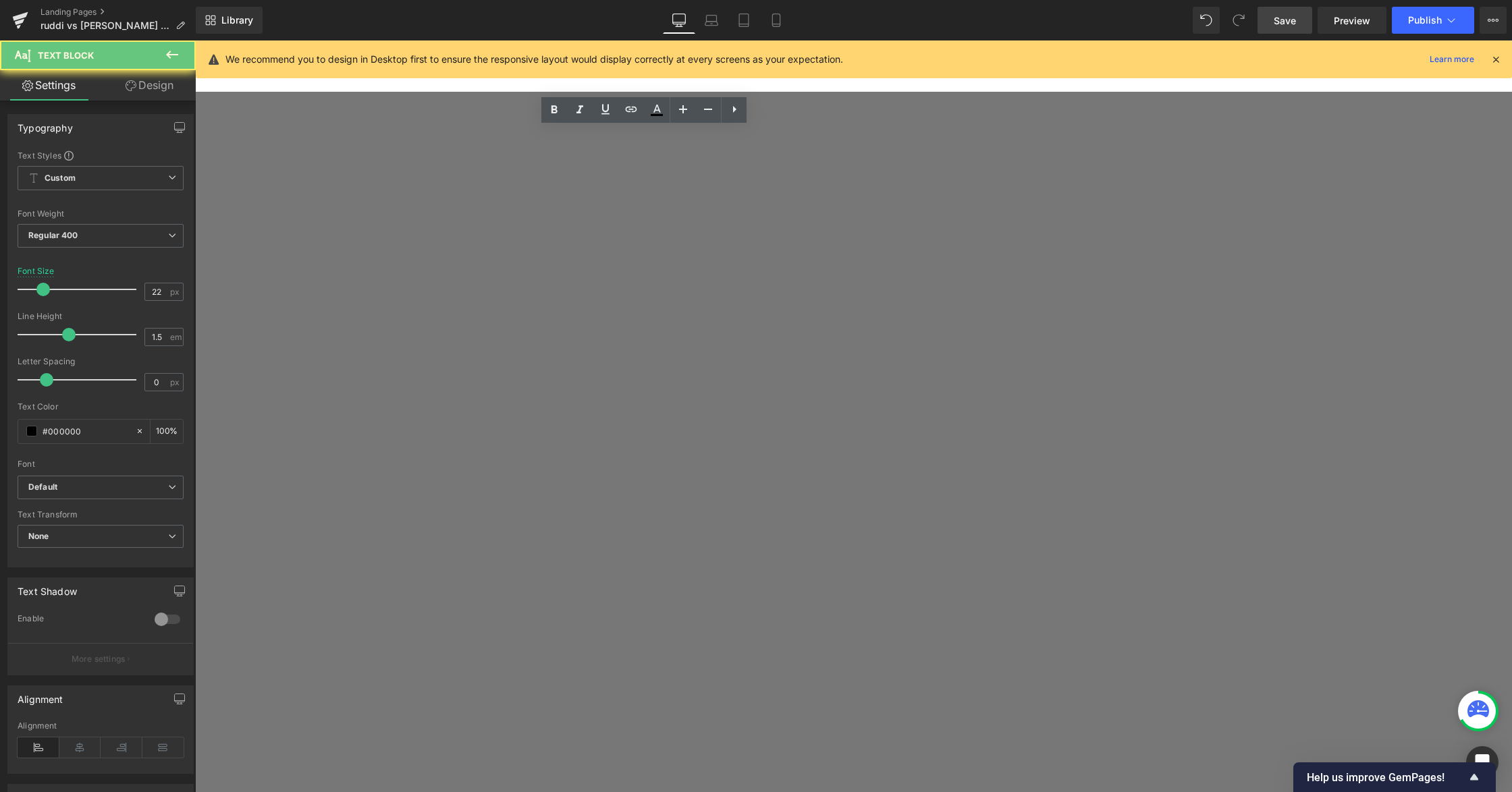
drag, startPoint x: 451, startPoint y: 297, endPoint x: 678, endPoint y: 457, distance: 277.7
drag, startPoint x: 781, startPoint y: 452, endPoint x: 428, endPoint y: 291, distance: 388.0
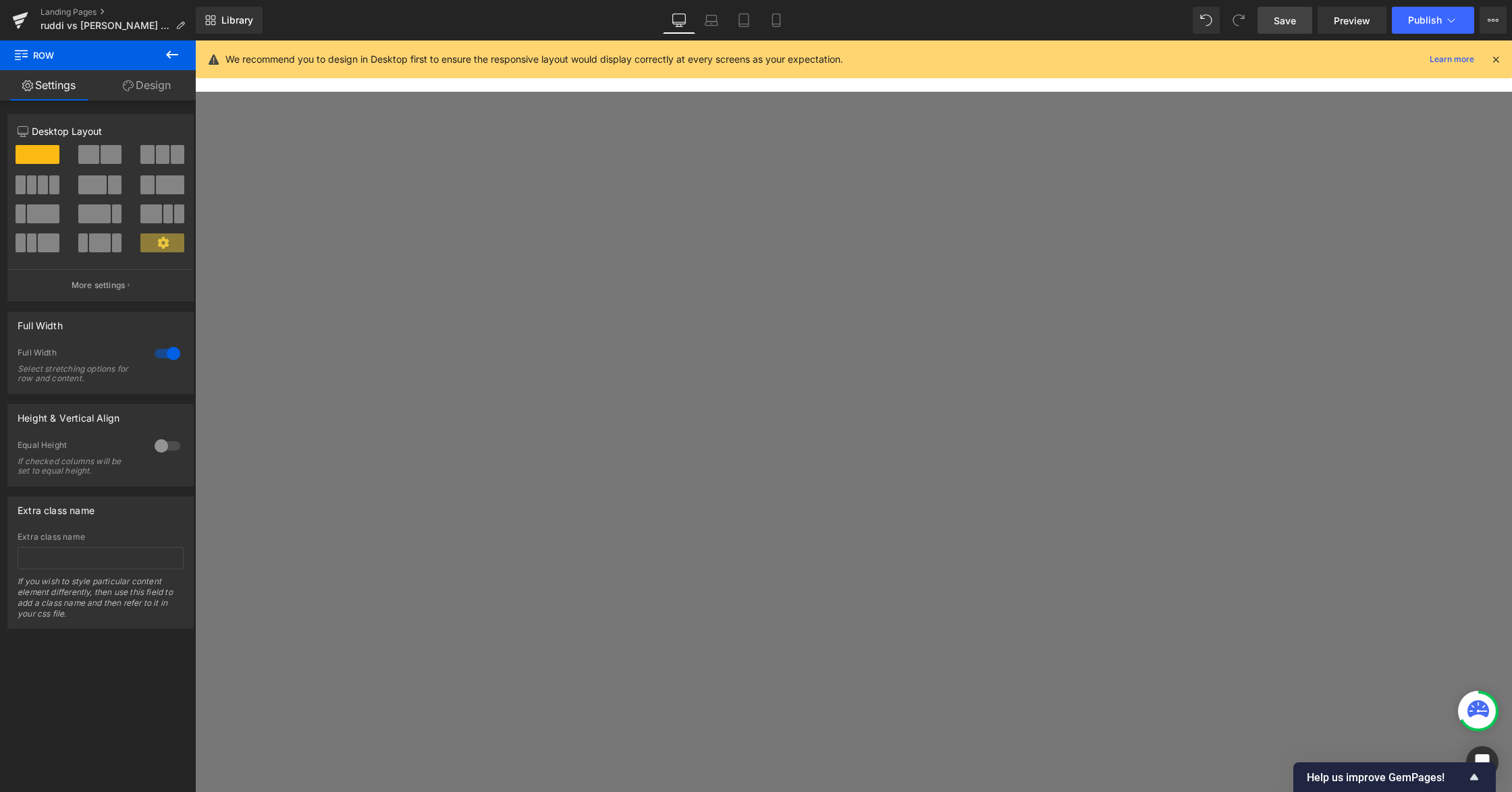
scroll to position [704, 0]
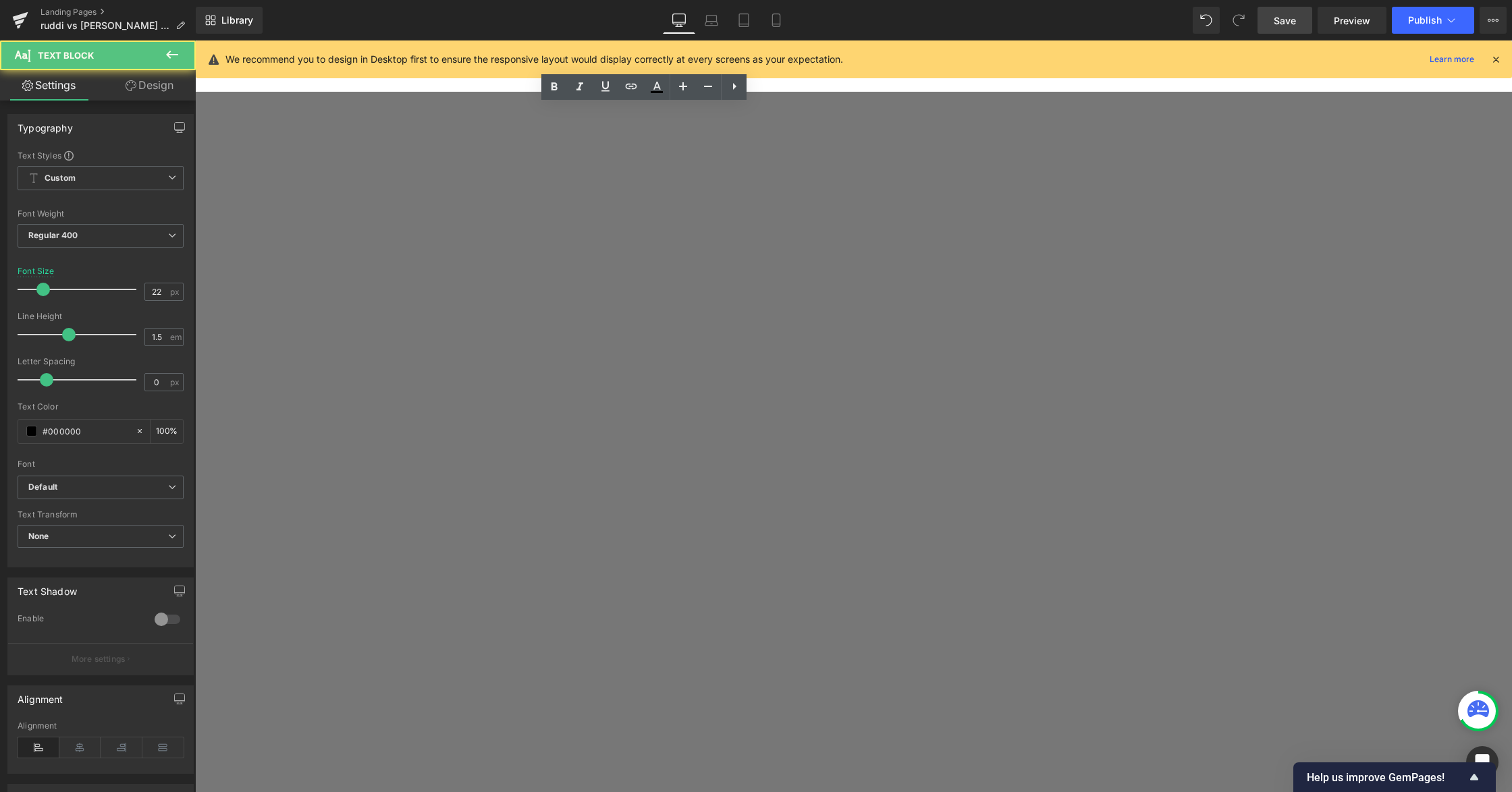
drag, startPoint x: 621, startPoint y: 334, endPoint x: 459, endPoint y: 309, distance: 163.9
drag, startPoint x: 459, startPoint y: 381, endPoint x: 638, endPoint y: 441, distance: 188.8
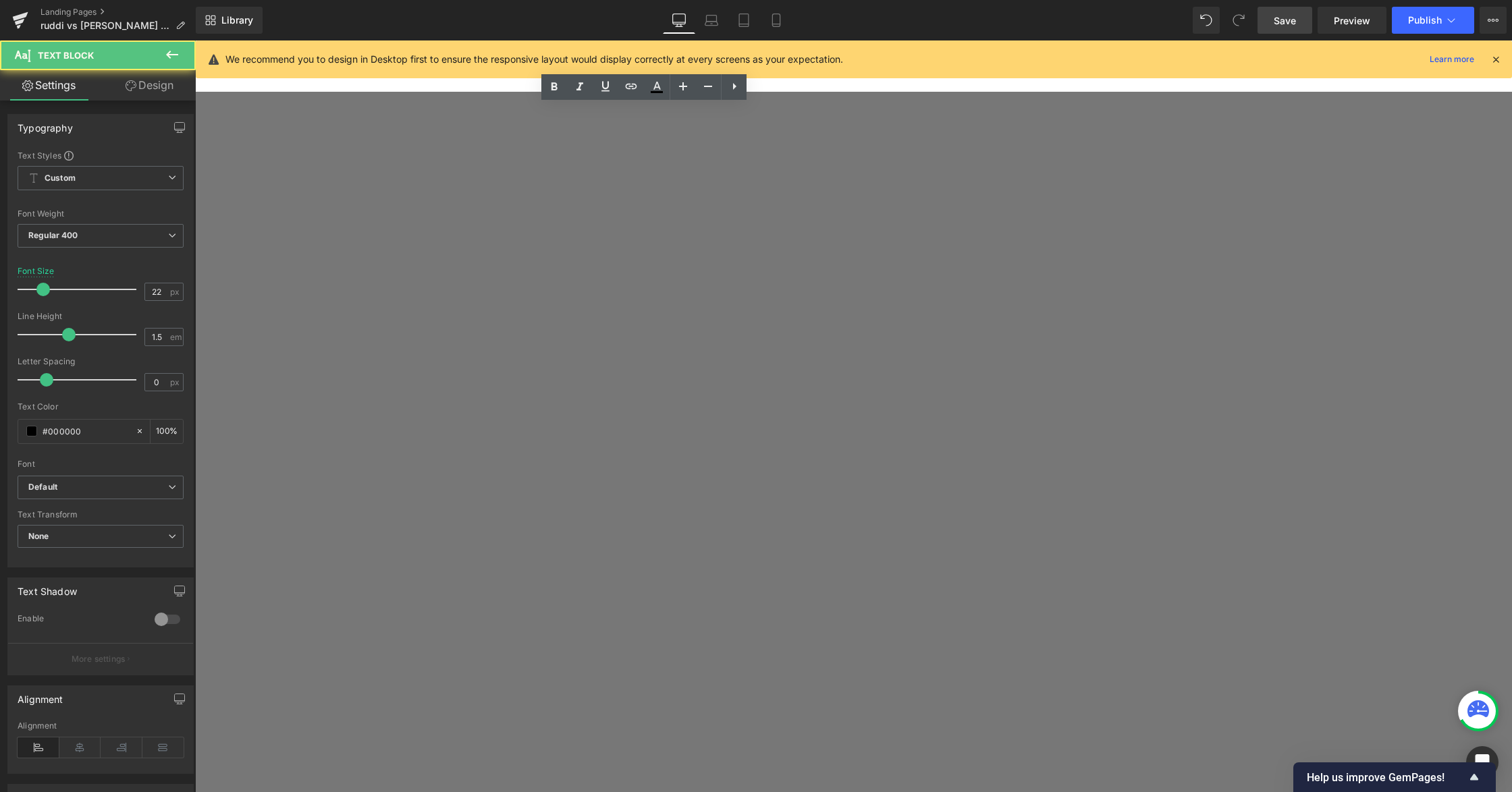
drag, startPoint x: 790, startPoint y: 497, endPoint x: 459, endPoint y: 378, distance: 351.7
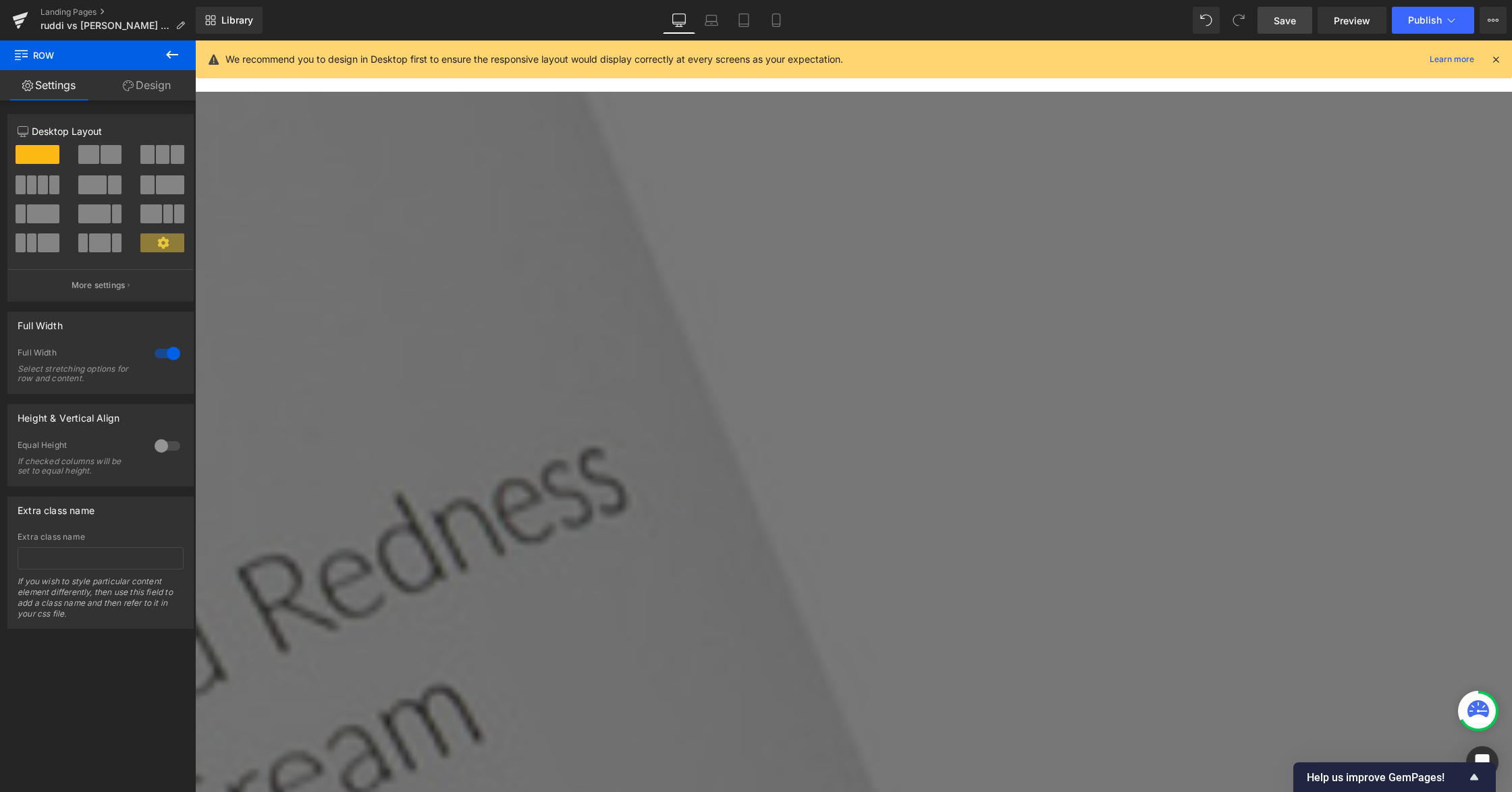
scroll to position [2503, 0]
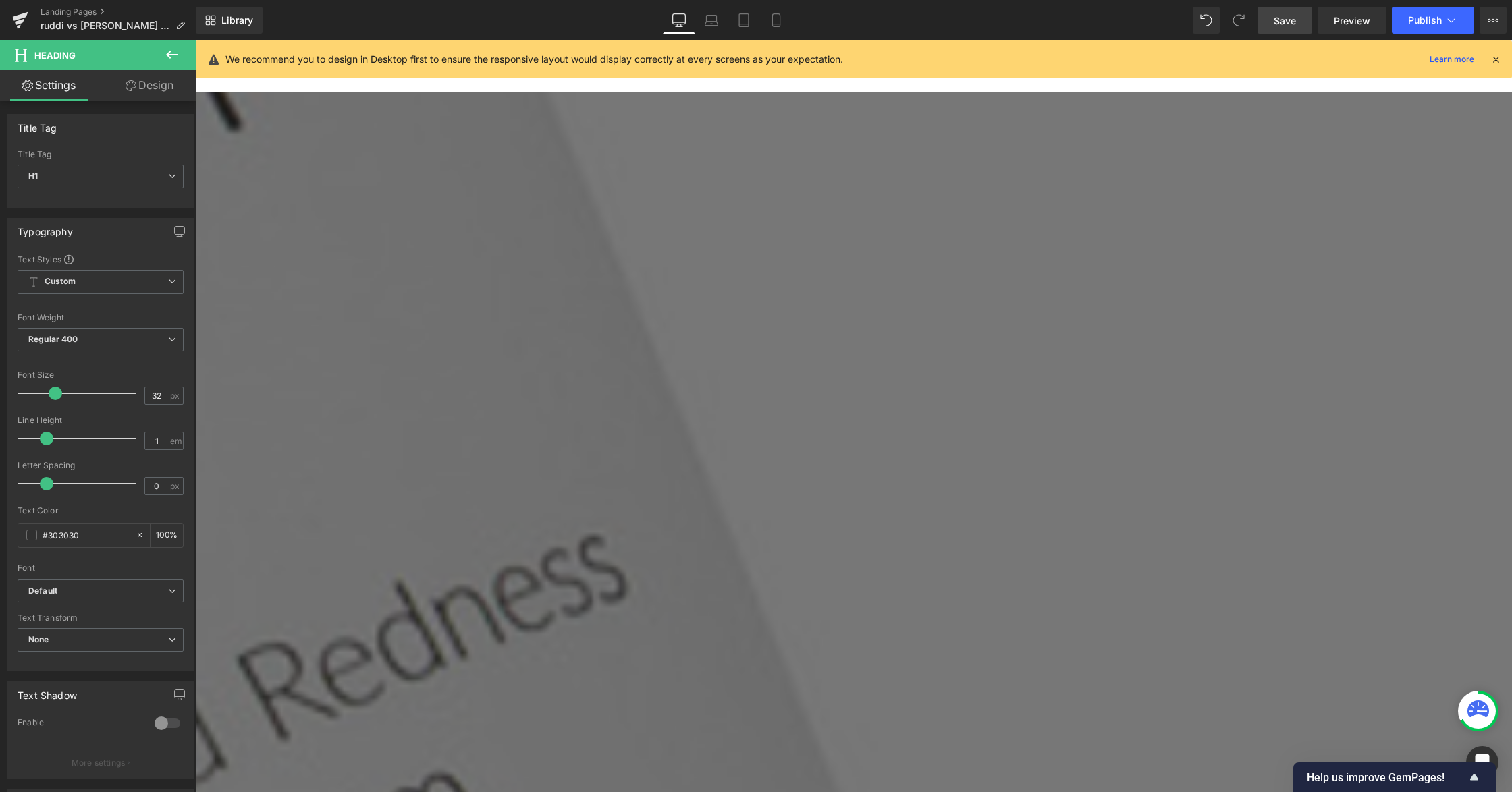
click at [195, 41] on link at bounding box center [195, 41] width 0 height 0
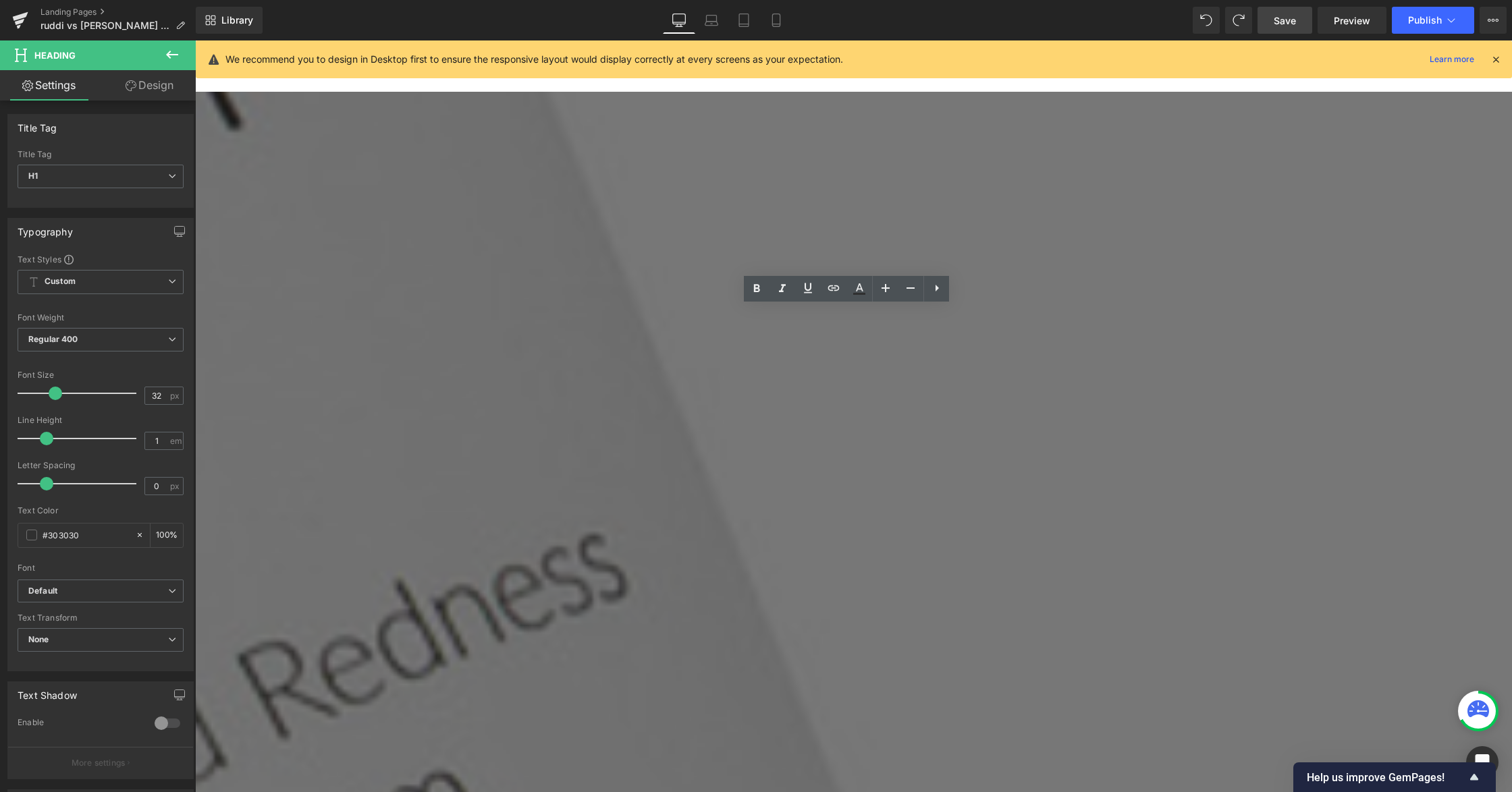
drag, startPoint x: 775, startPoint y: 320, endPoint x: 959, endPoint y: 338, distance: 184.9
paste div
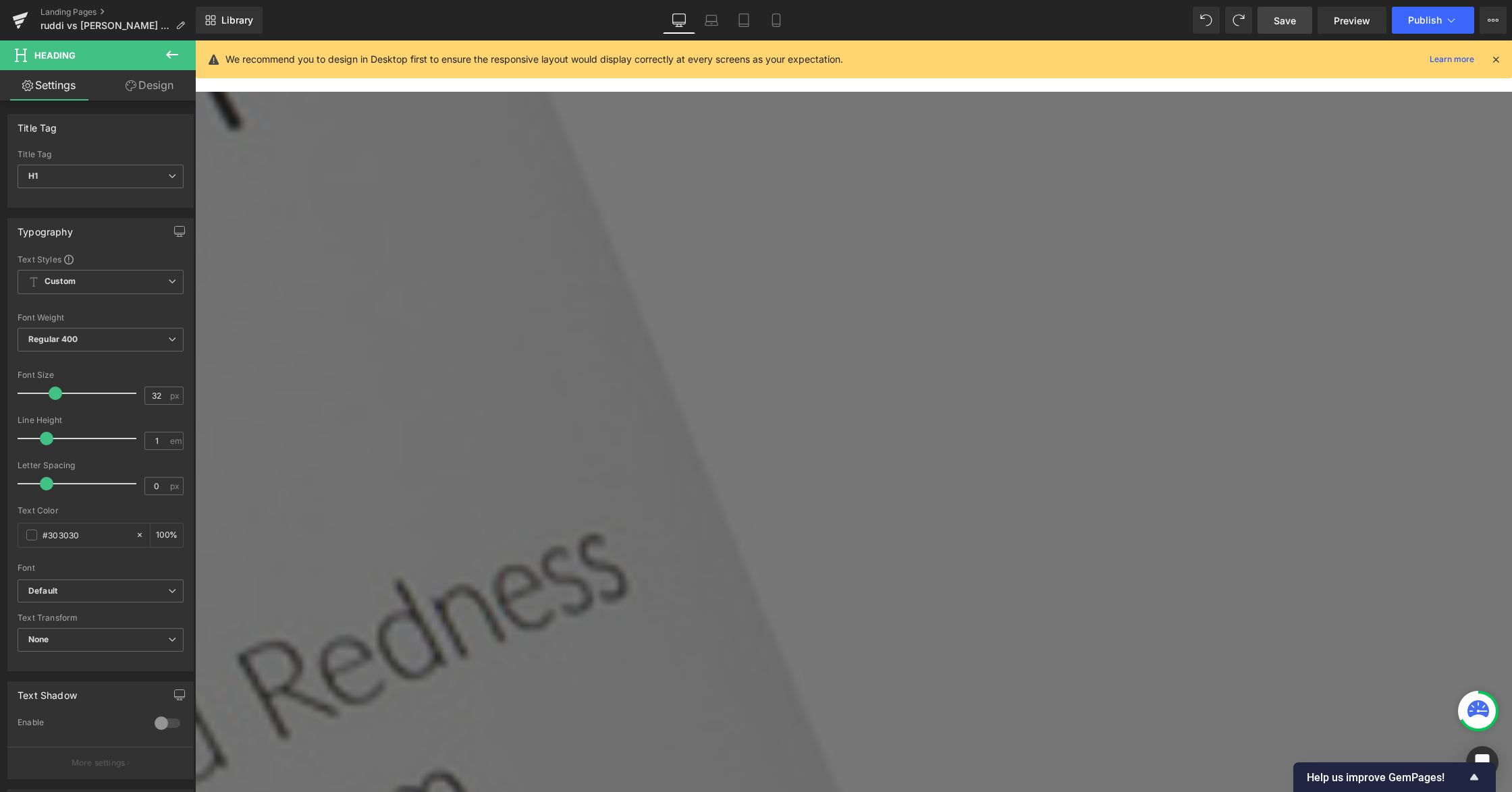
paste div
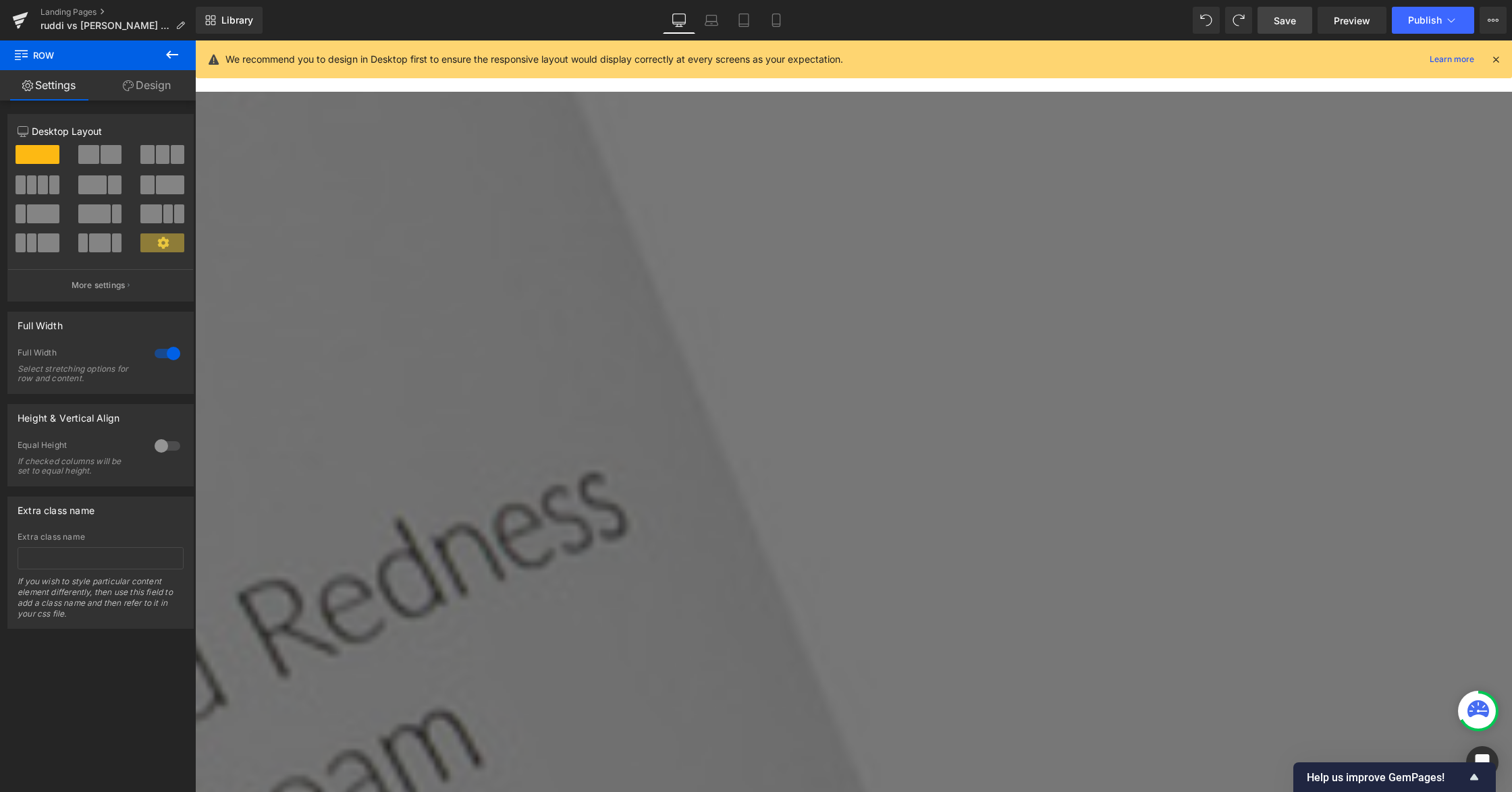
scroll to position [2593, 0]
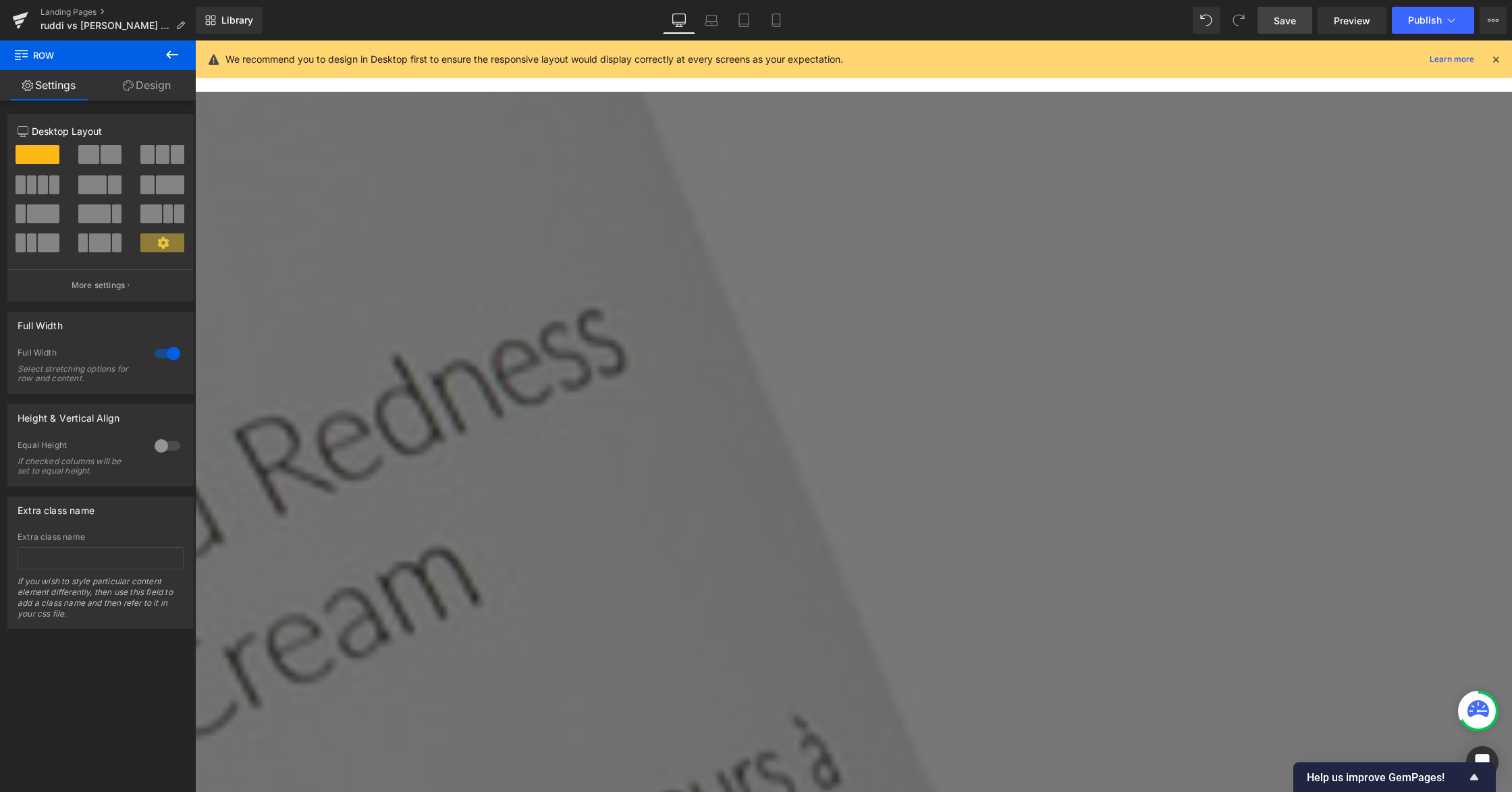
scroll to position [2864, 0]
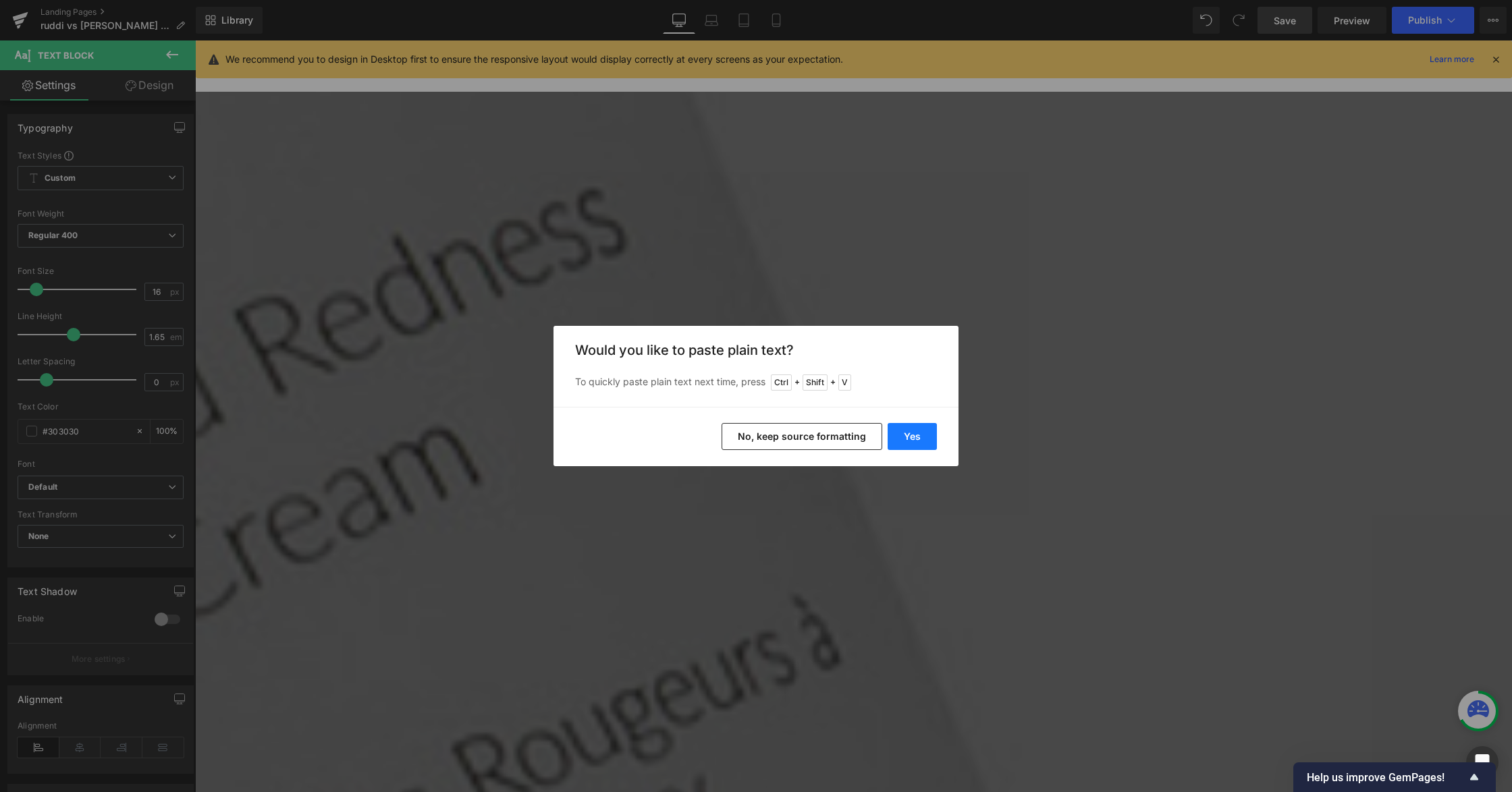
click at [902, 435] on button "Yes" at bounding box center [912, 436] width 49 height 27
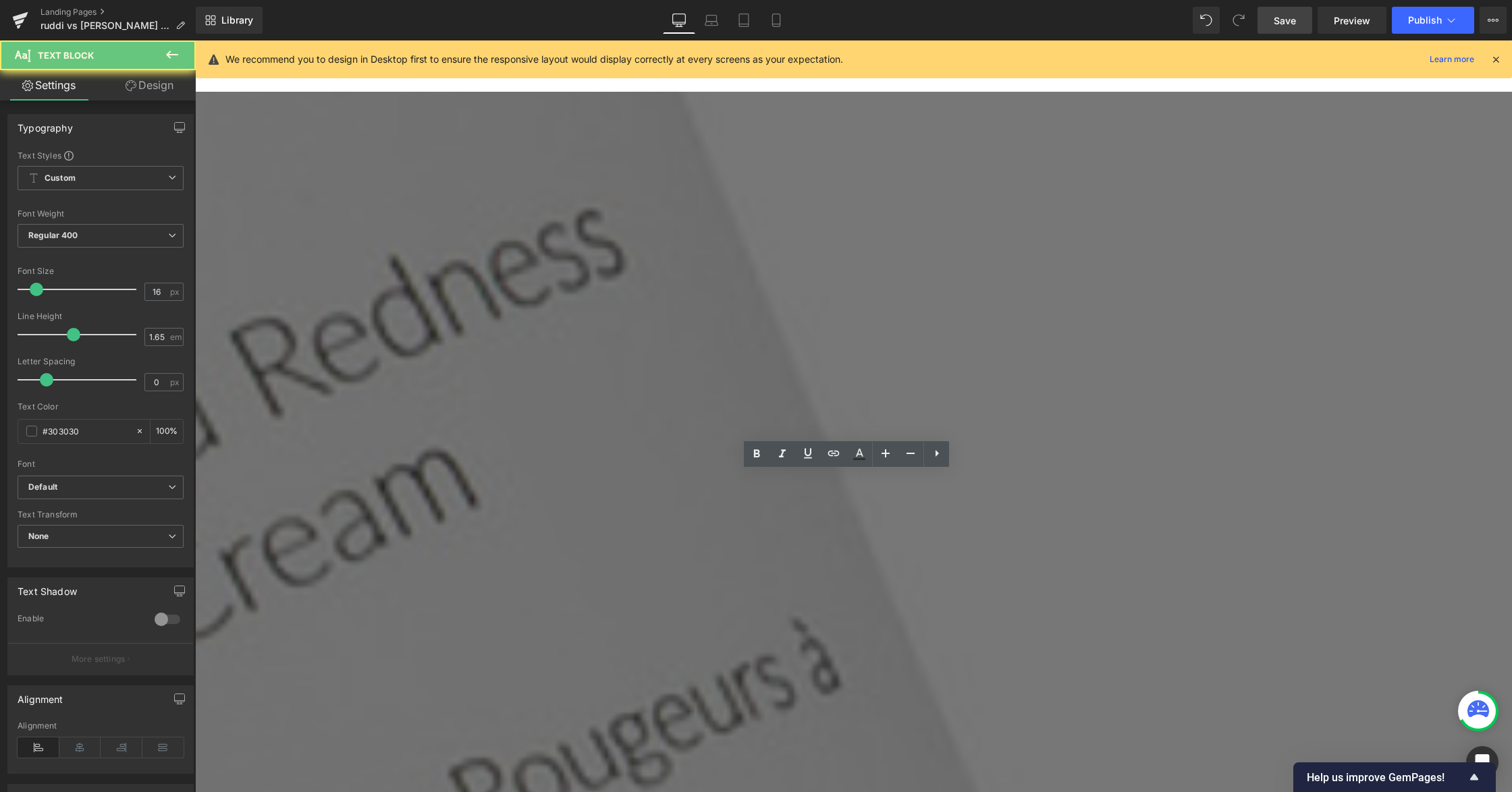
drag, startPoint x: 616, startPoint y: 481, endPoint x: 409, endPoint y: 457, distance: 208.4
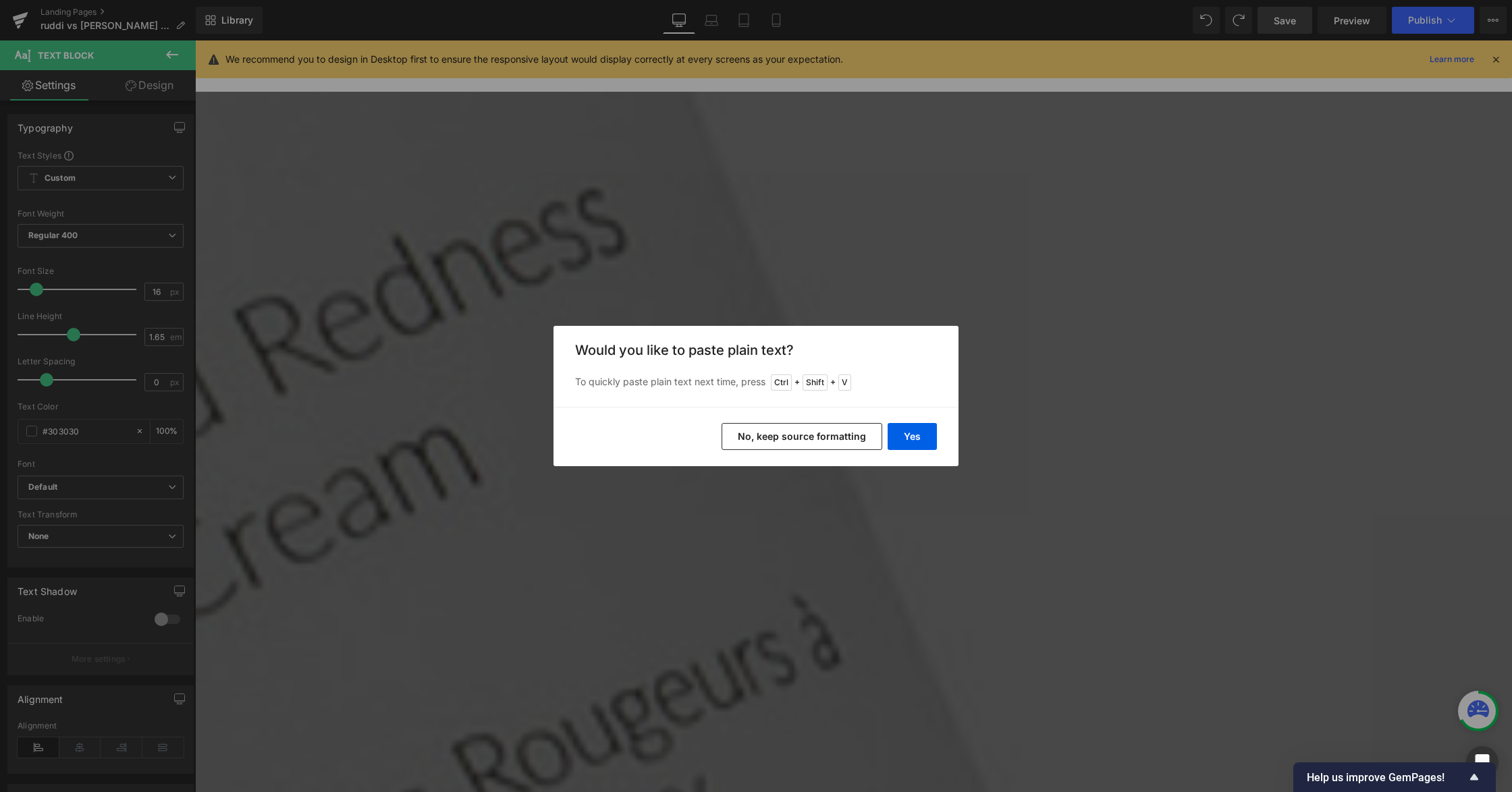
click at [844, 431] on button "No, keep source formatting" at bounding box center [802, 436] width 161 height 27
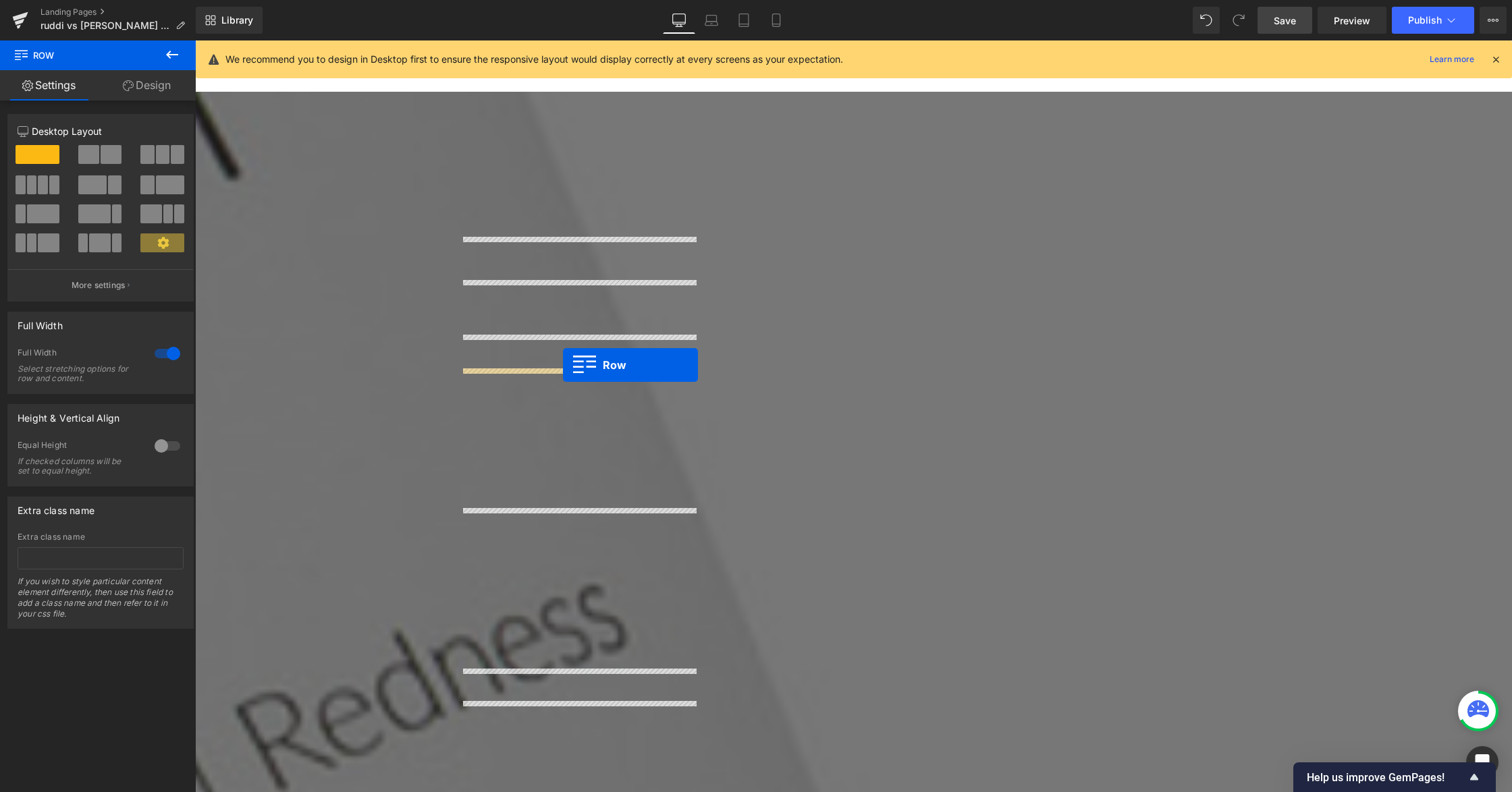
scroll to position [2413, 0]
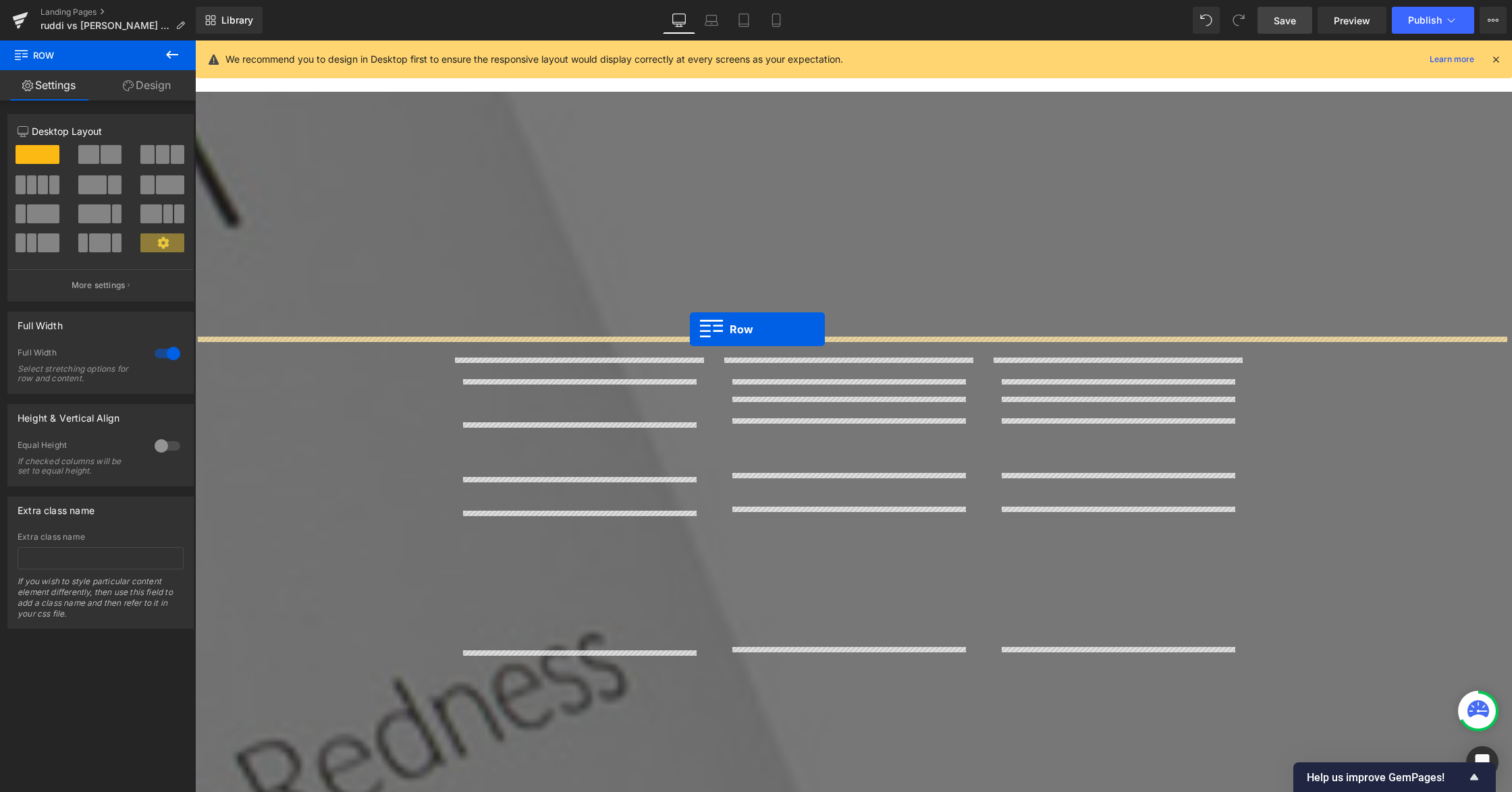
drag, startPoint x: 445, startPoint y: 463, endPoint x: 690, endPoint y: 330, distance: 278.8
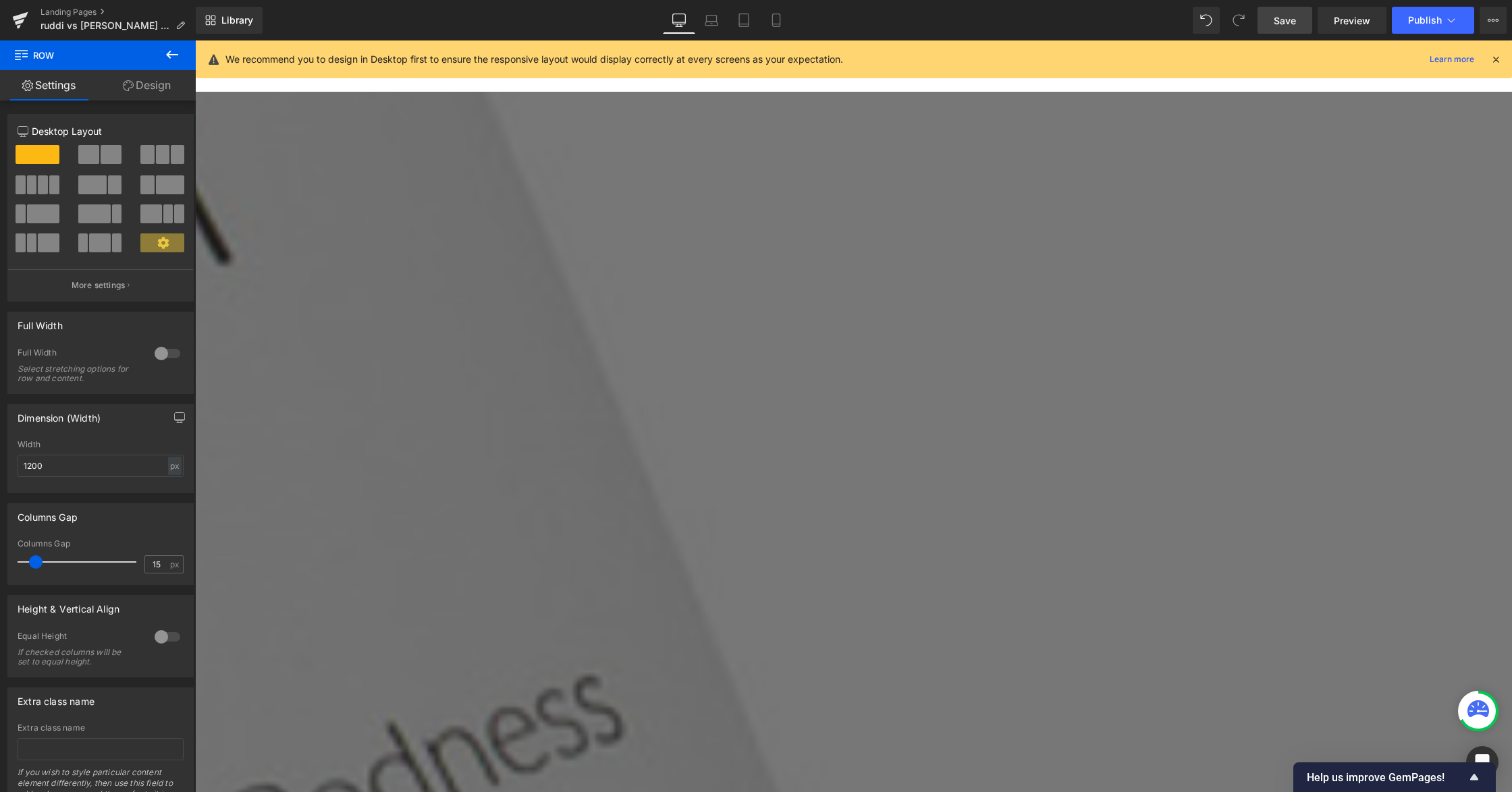
click at [195, 41] on icon at bounding box center [195, 41] width 0 height 0
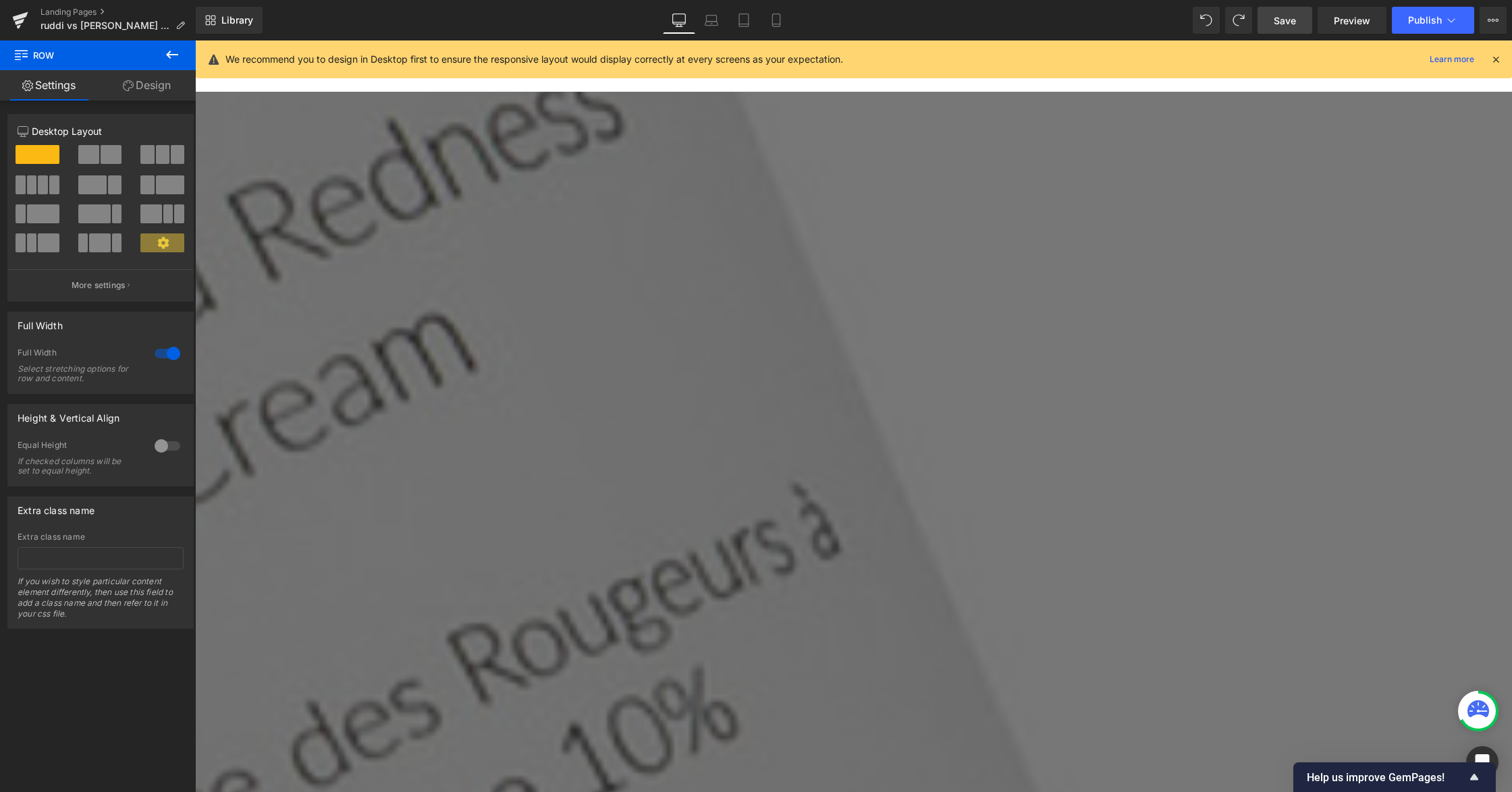
scroll to position [3023, 0]
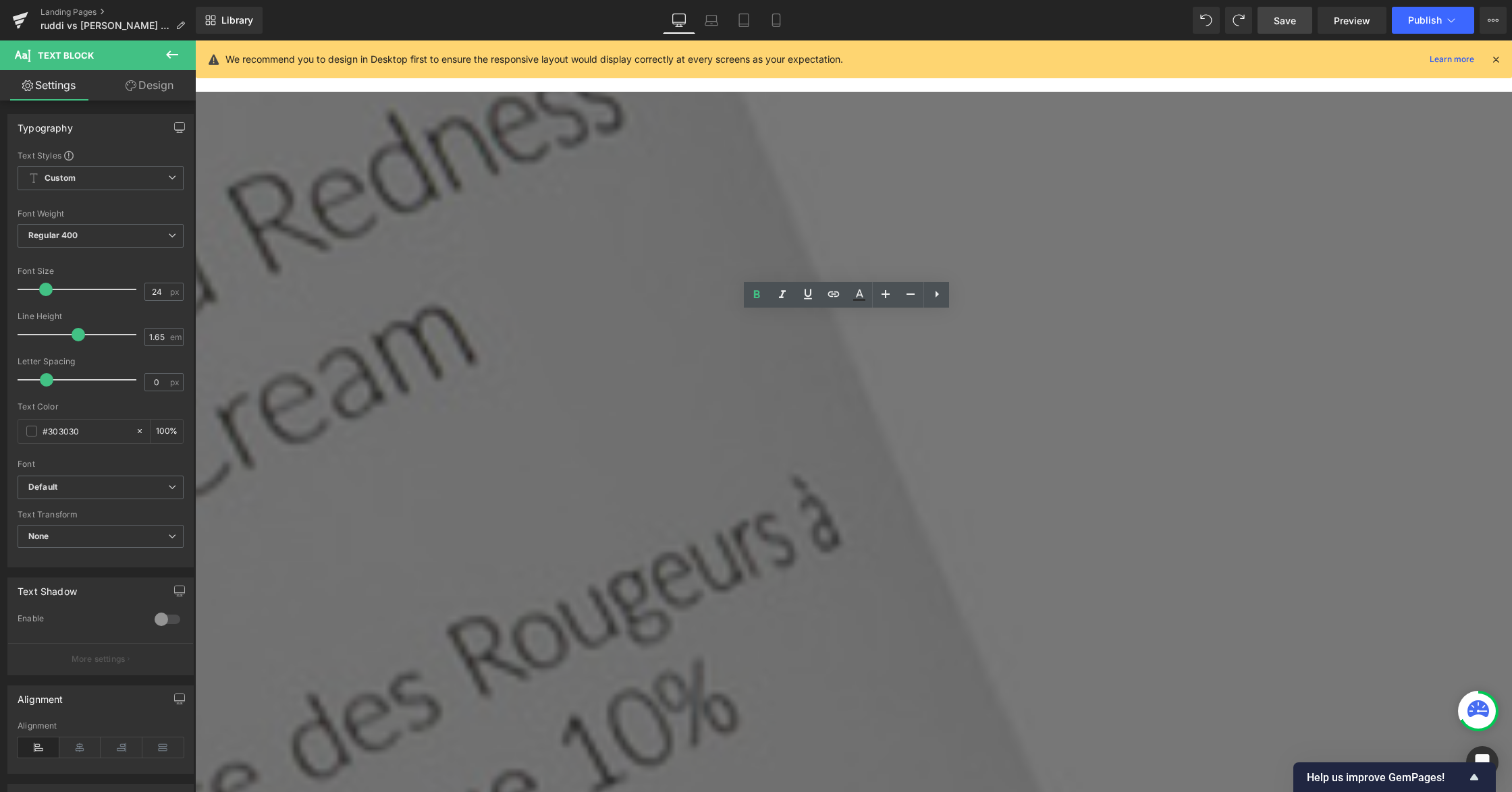
drag, startPoint x: 728, startPoint y: 334, endPoint x: 721, endPoint y: 349, distance: 16.6
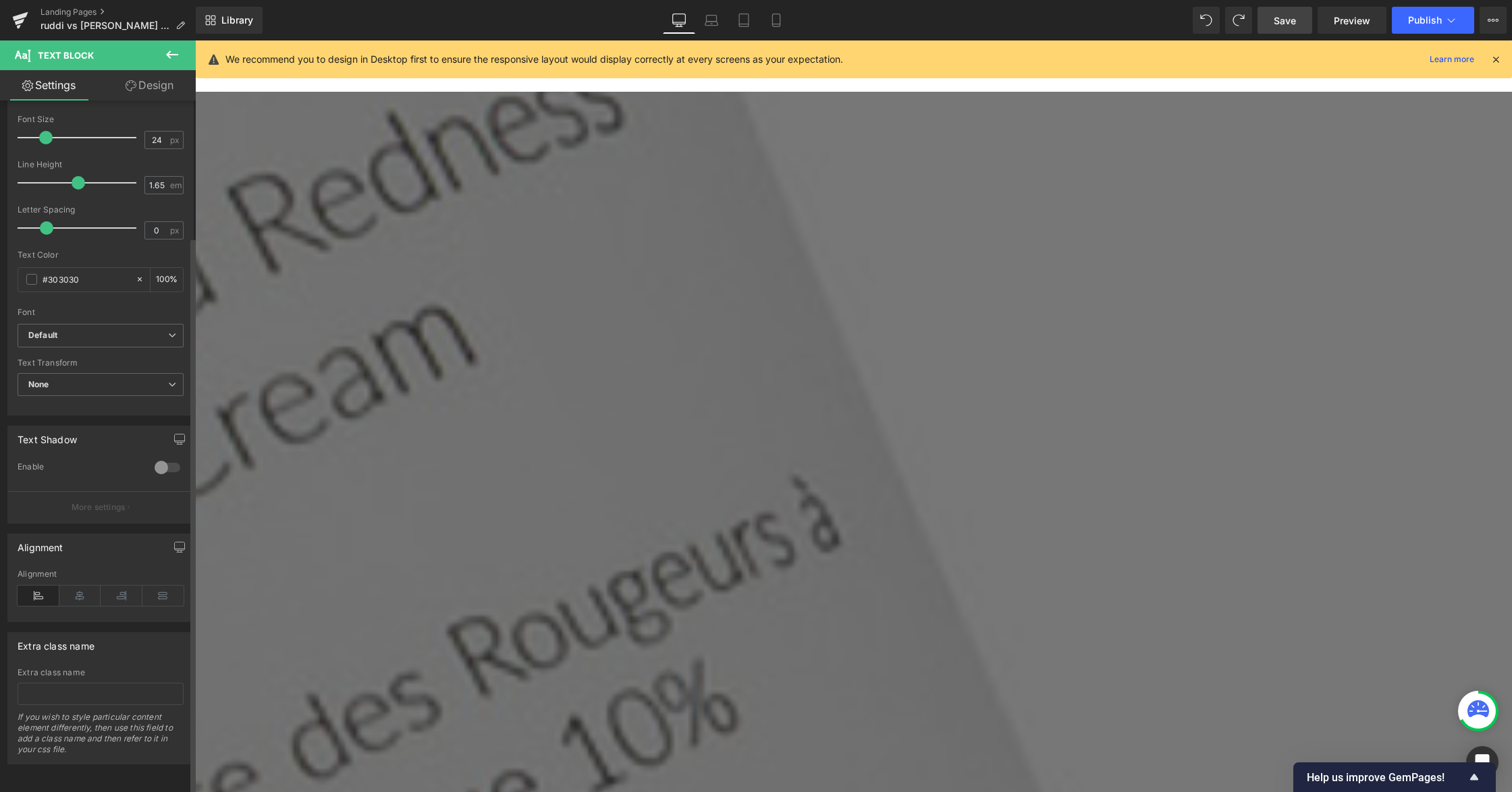
scroll to position [168, 0]
click at [82, 586] on icon at bounding box center [80, 595] width 42 height 20
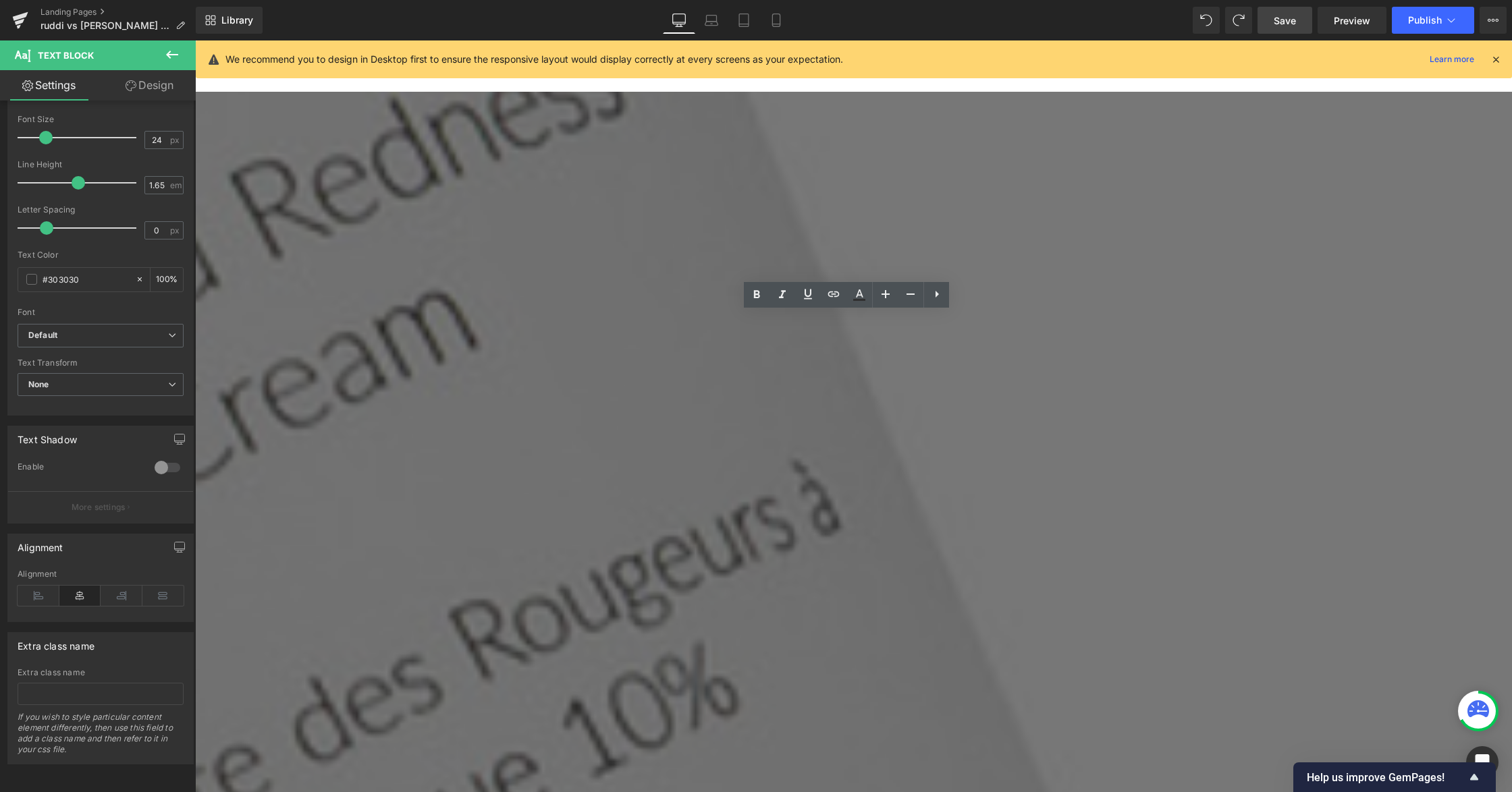
drag, startPoint x: 945, startPoint y: 317, endPoint x: 749, endPoint y: 298, distance: 196.9
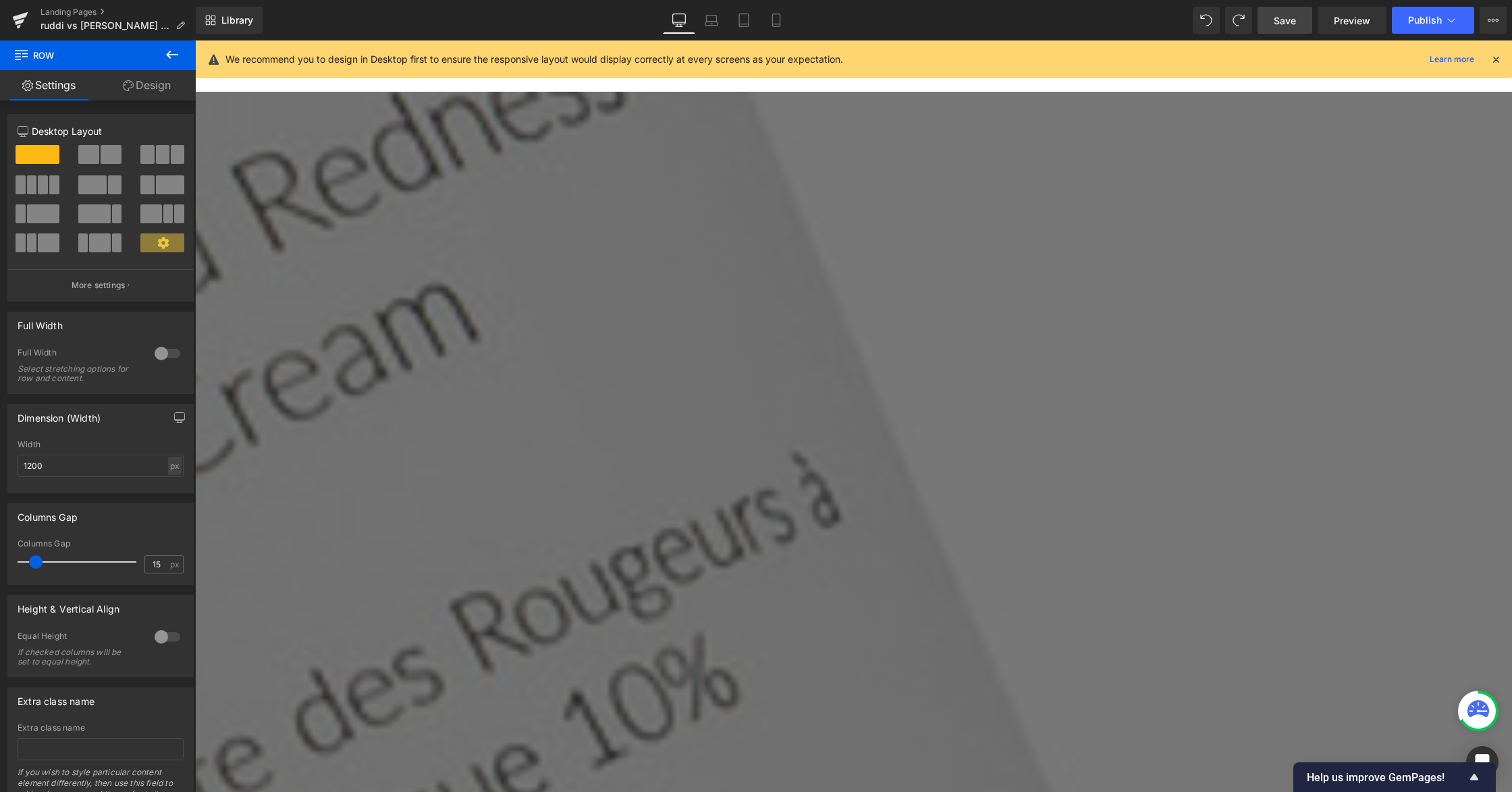
click at [195, 41] on link at bounding box center [195, 41] width 0 height 0
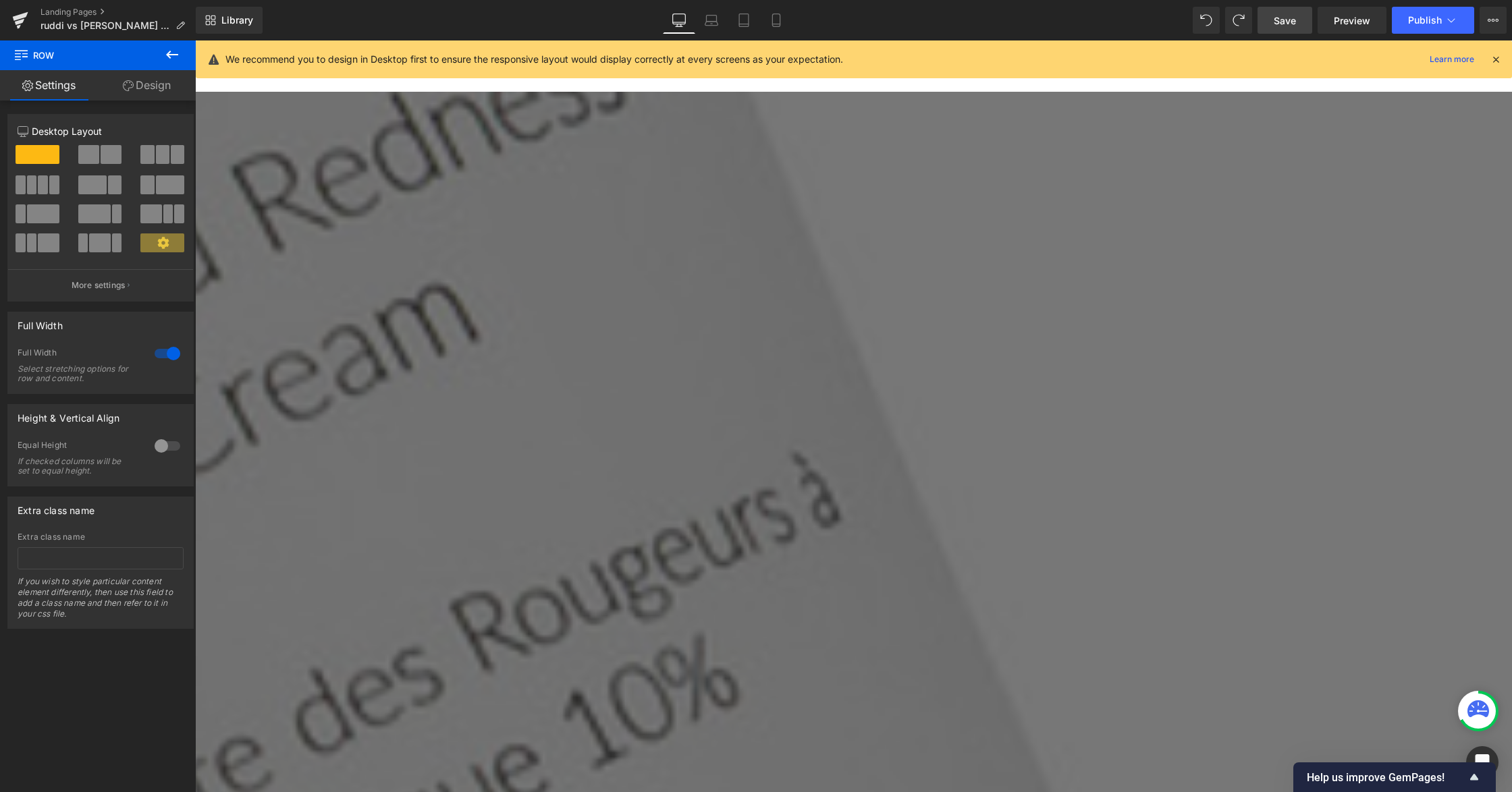
click at [171, 63] on button at bounding box center [171, 55] width 47 height 29
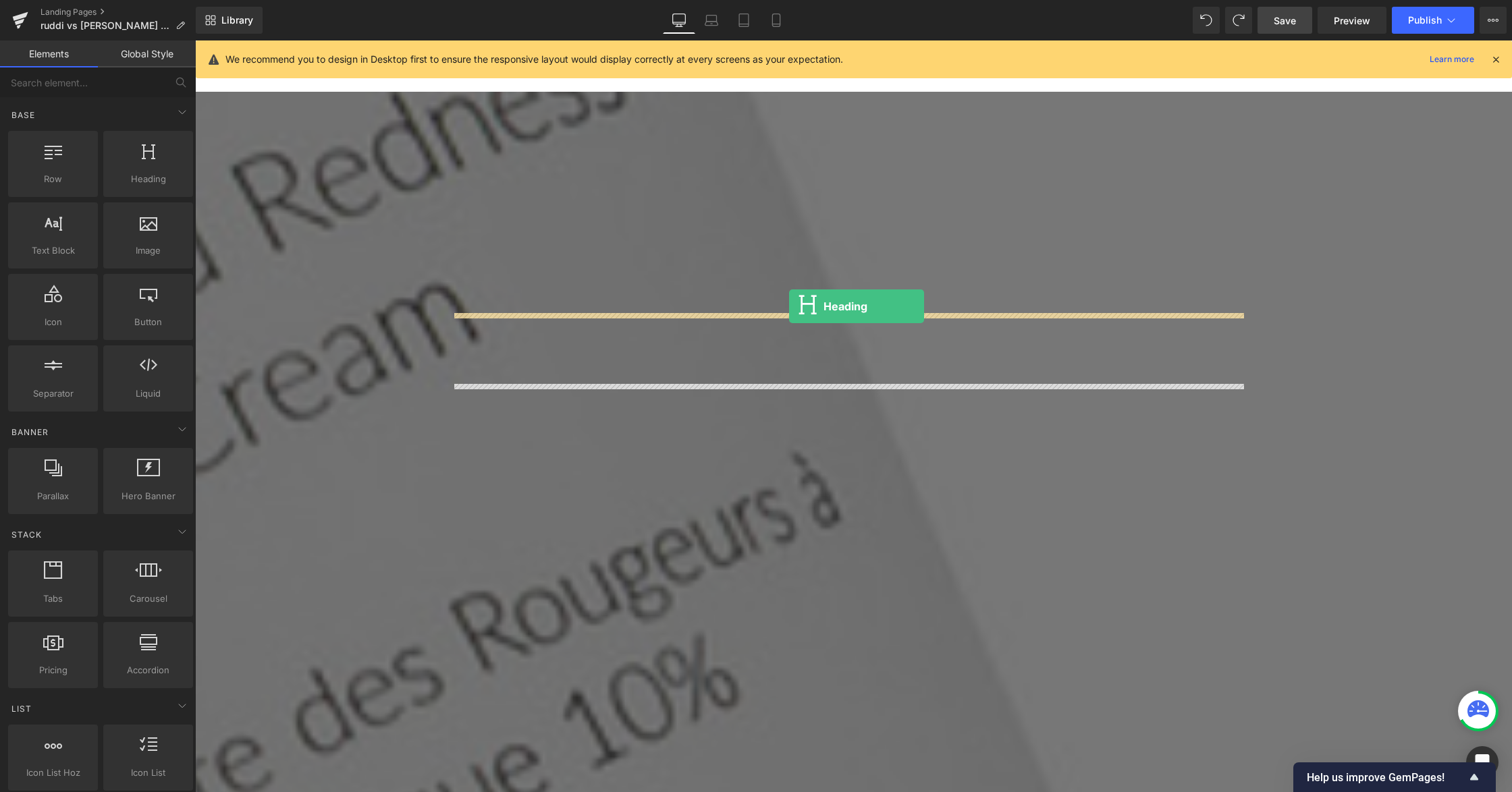
drag, startPoint x: 334, startPoint y: 210, endPoint x: 789, endPoint y: 308, distance: 465.4
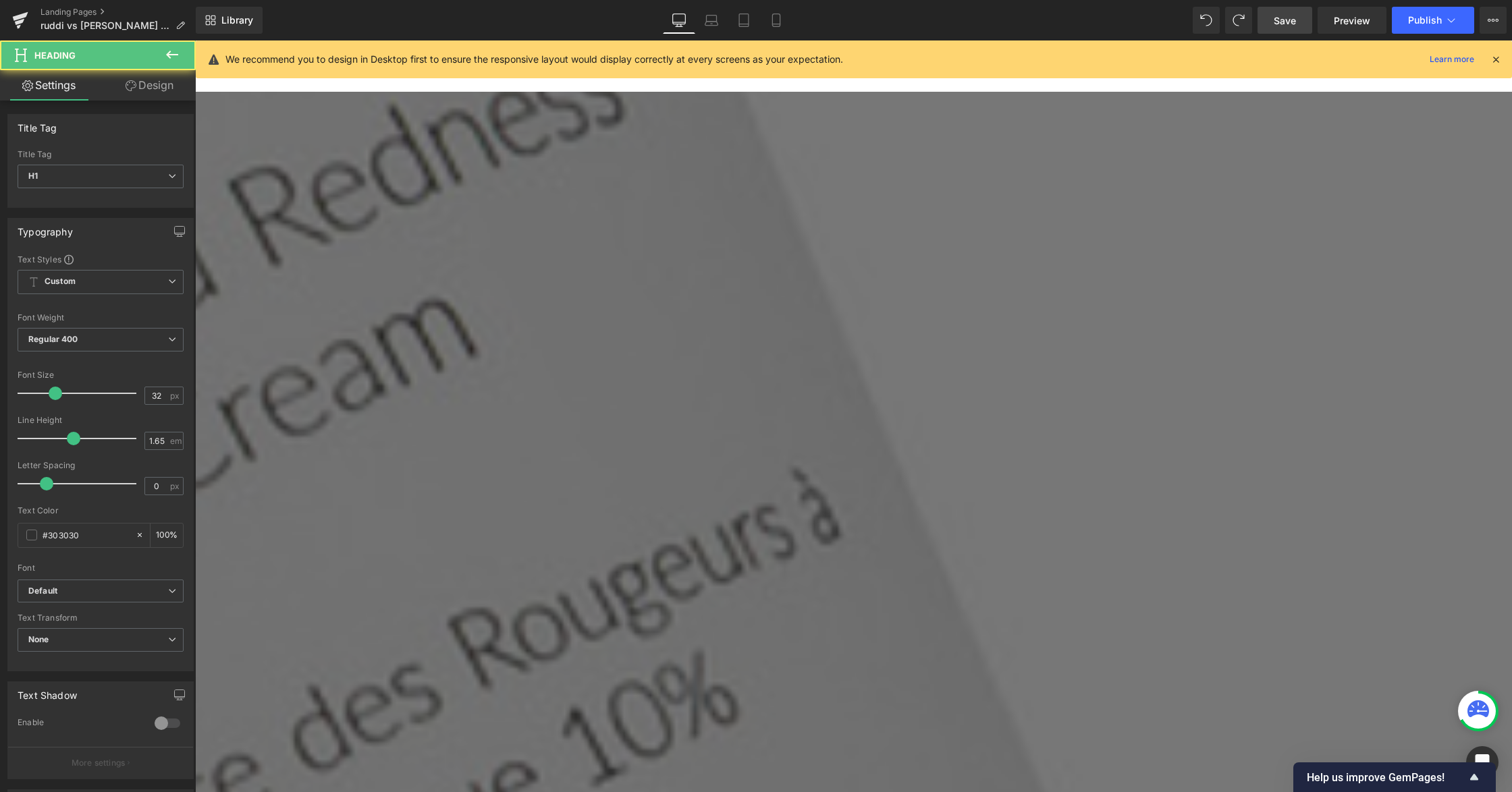
click at [195, 41] on span "Heading" at bounding box center [195, 41] width 0 height 0
paste div
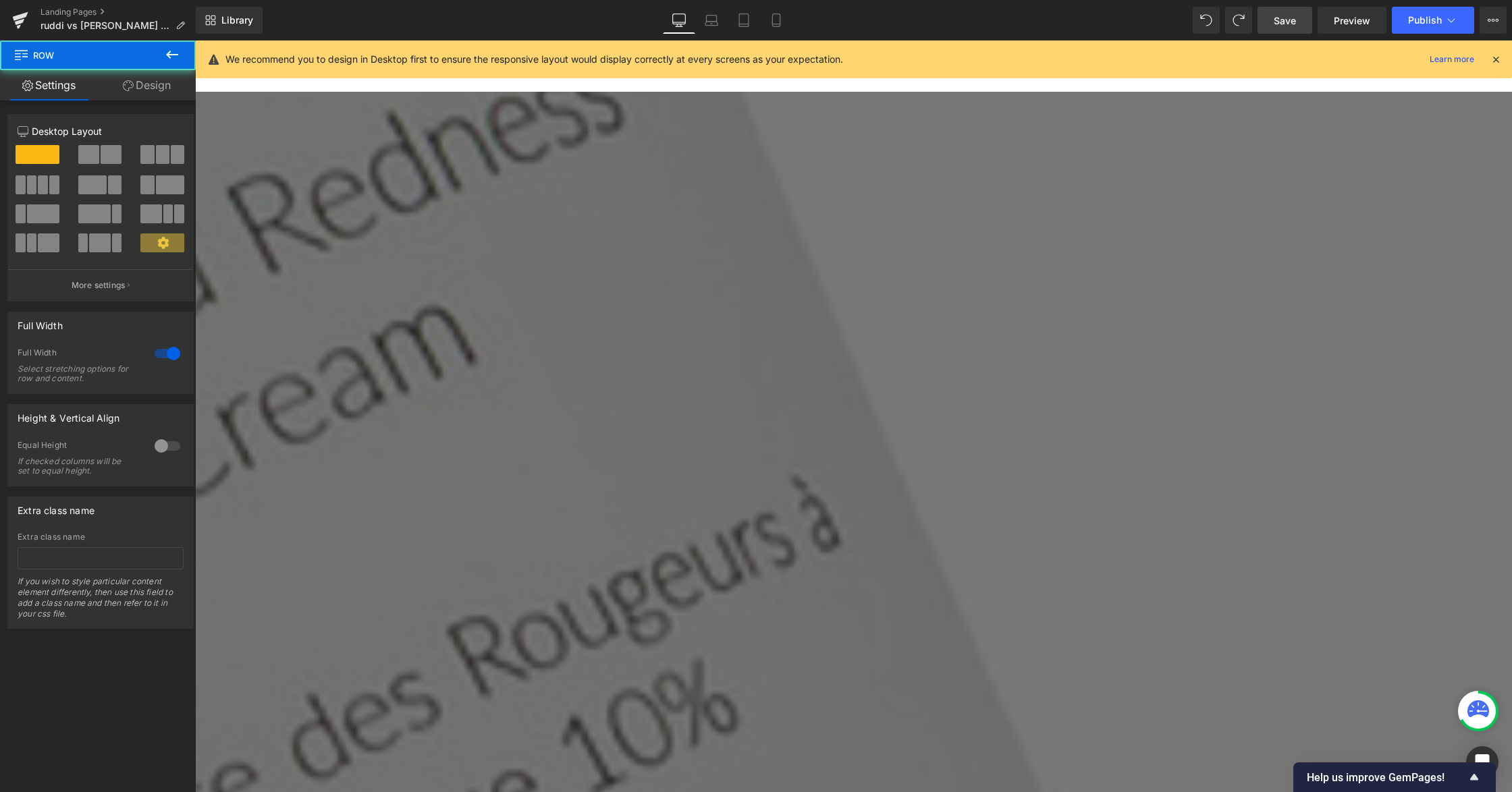
drag, startPoint x: 1300, startPoint y: 424, endPoint x: 1289, endPoint y: 423, distance: 11.0
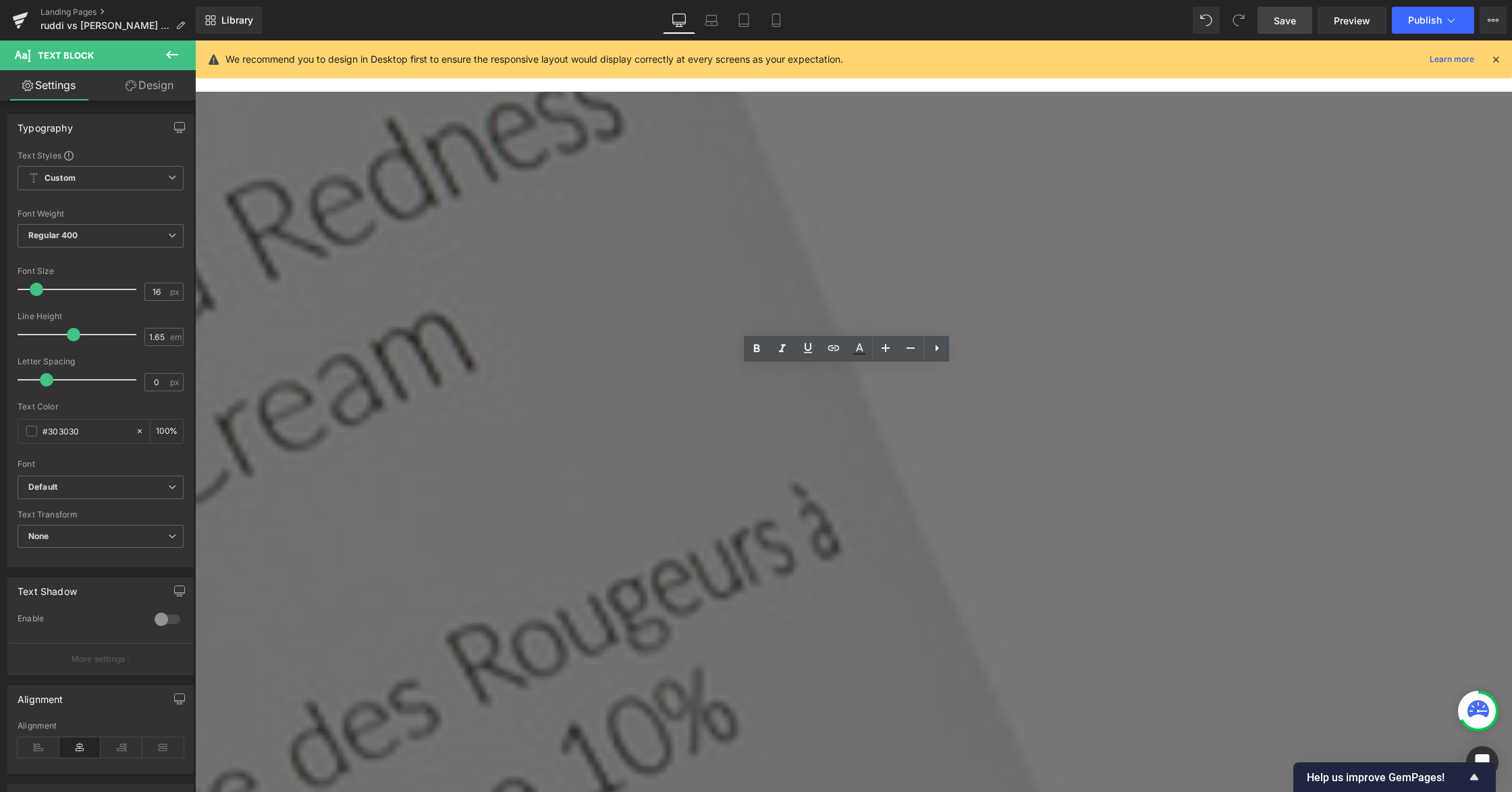
click at [101, 178] on span "Custom Setup Global Style" at bounding box center [100, 178] width 166 height 25
click at [101, 178] on span "Custom Setup Global Style" at bounding box center [98, 178] width 161 height 25
click at [101, 230] on span "Regular 400" at bounding box center [100, 236] width 166 height 24
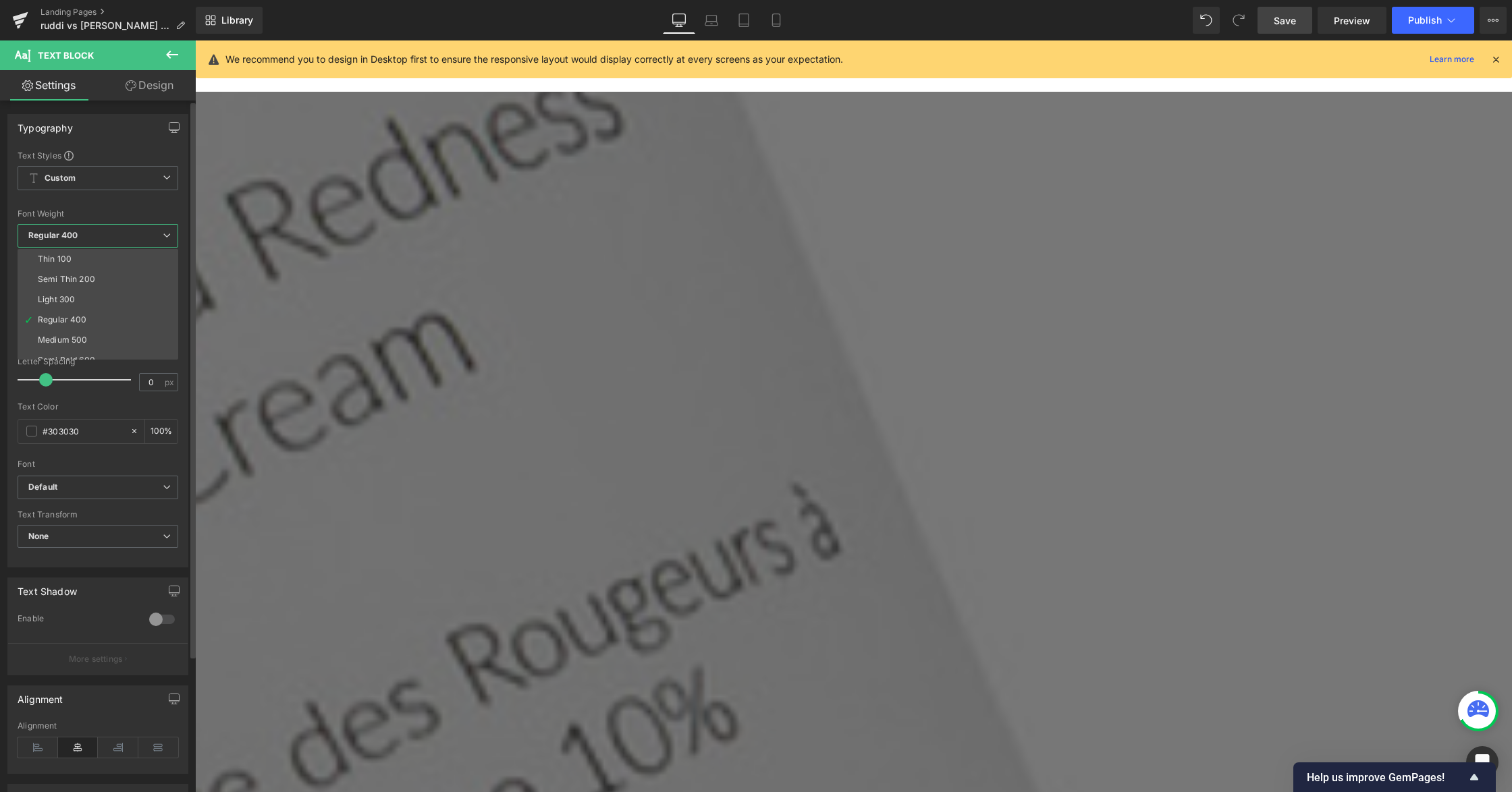
click at [101, 230] on span "Regular 400" at bounding box center [98, 236] width 161 height 24
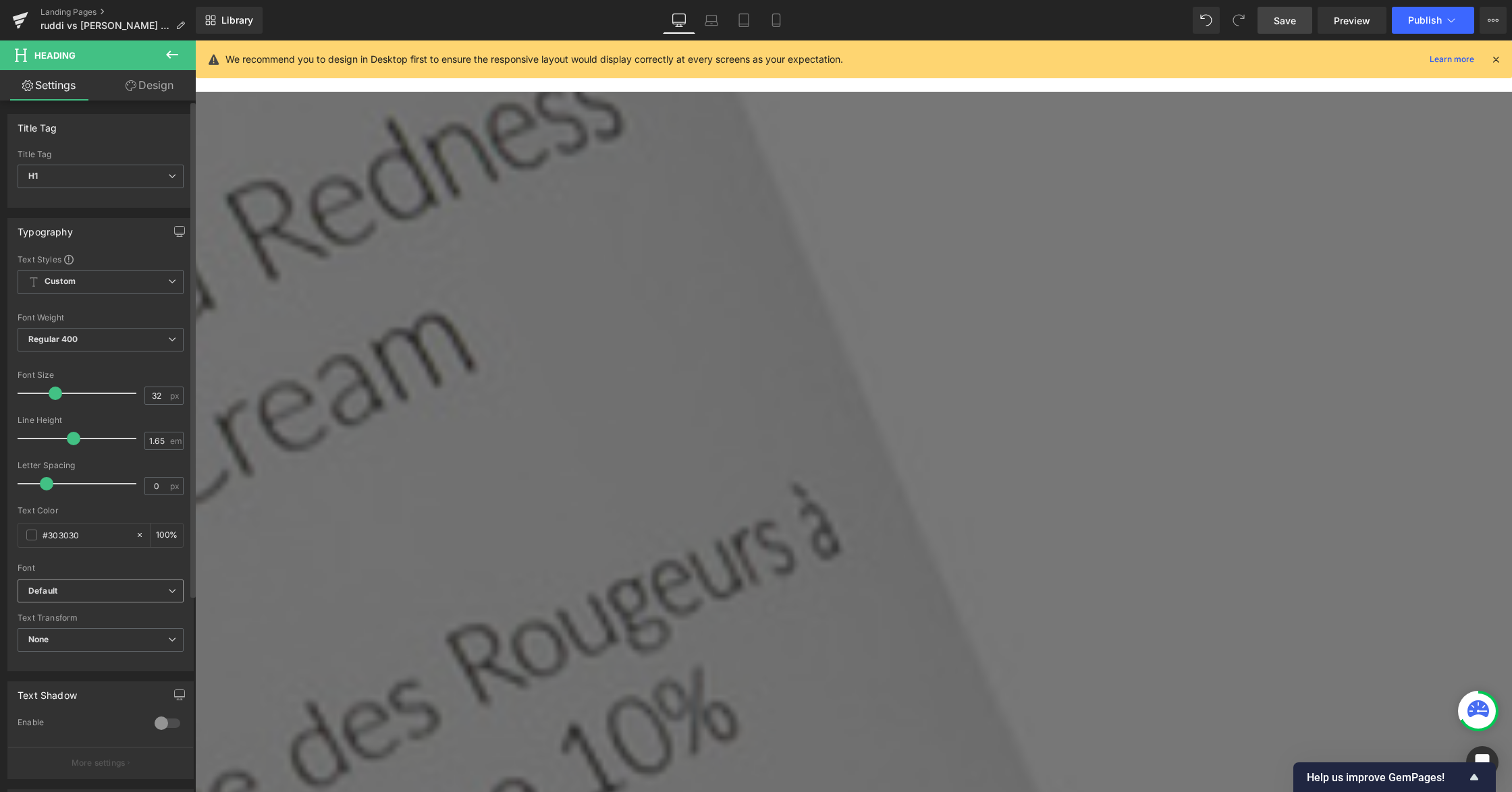
click at [99, 589] on b "Default" at bounding box center [98, 591] width 139 height 11
click at [92, 630] on li "Poppins" at bounding box center [100, 637] width 166 height 21
click at [96, 594] on b "Poppins" at bounding box center [98, 591] width 139 height 11
click at [79, 603] on span "Poppins" at bounding box center [98, 591] width 161 height 24
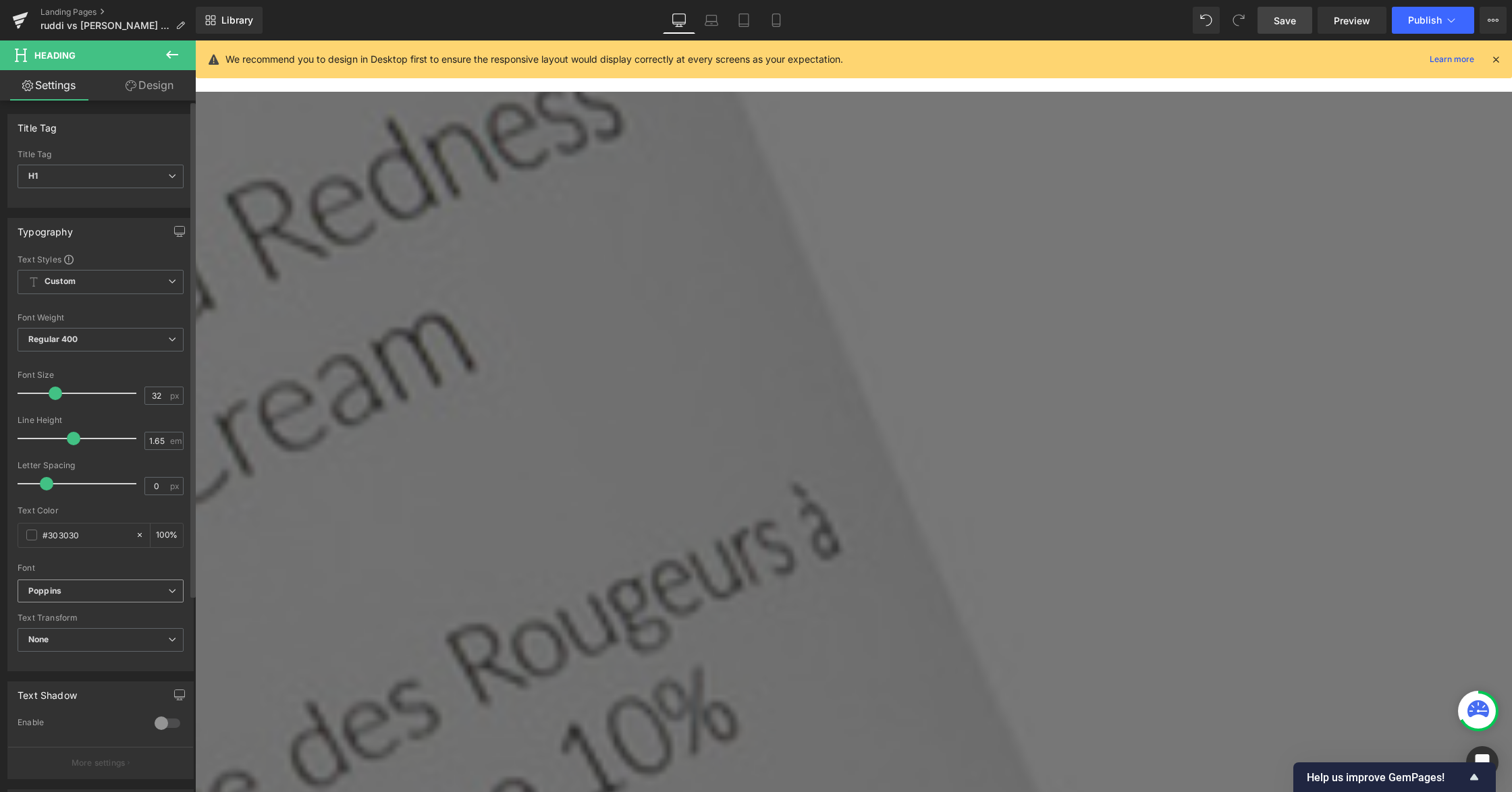
click at [97, 587] on b "Poppins" at bounding box center [98, 591] width 139 height 11
click at [84, 613] on li "Lato" at bounding box center [100, 610] width 166 height 21
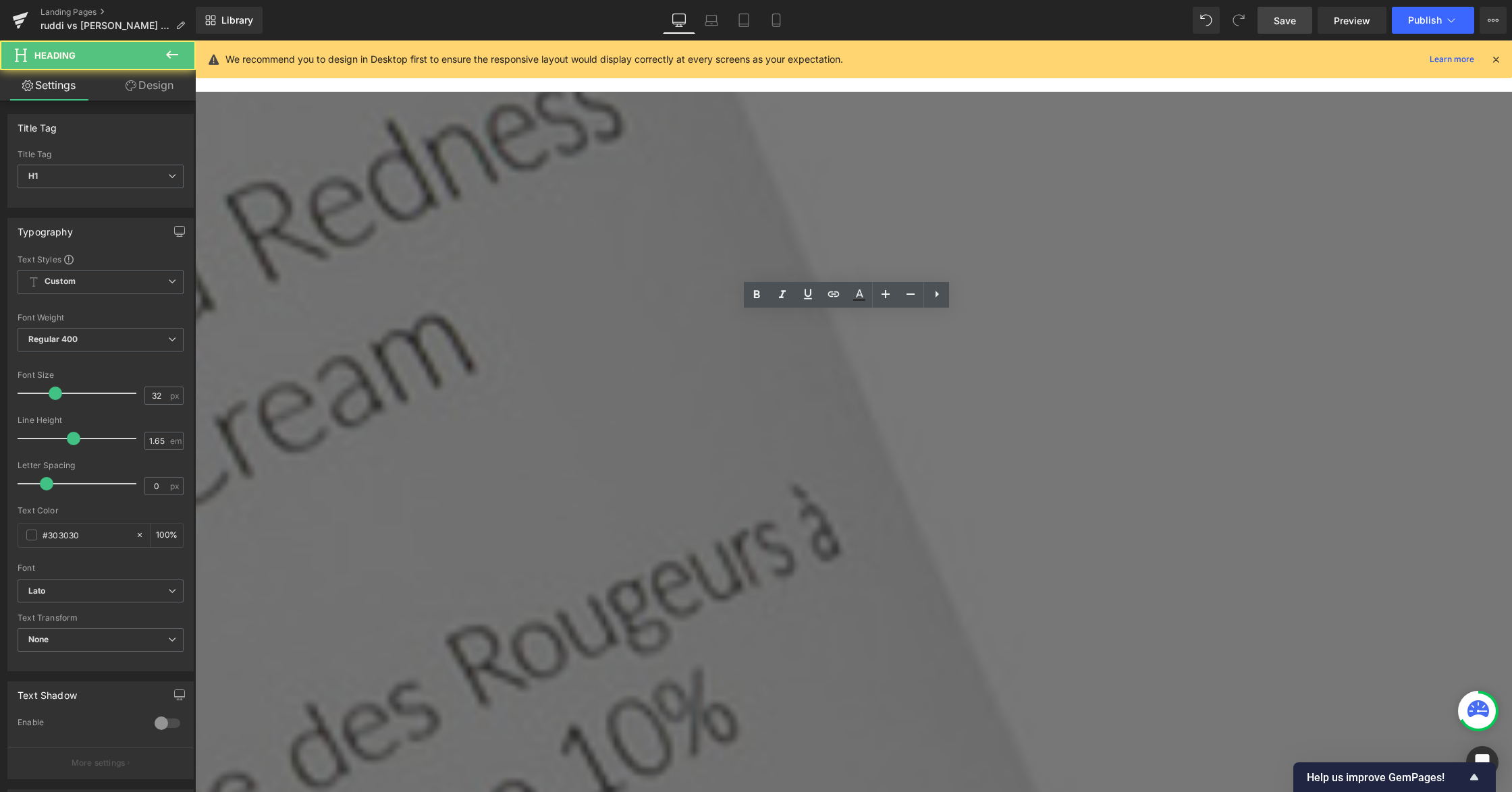
drag, startPoint x: 1035, startPoint y: 334, endPoint x: 689, endPoint y: 320, distance: 346.3
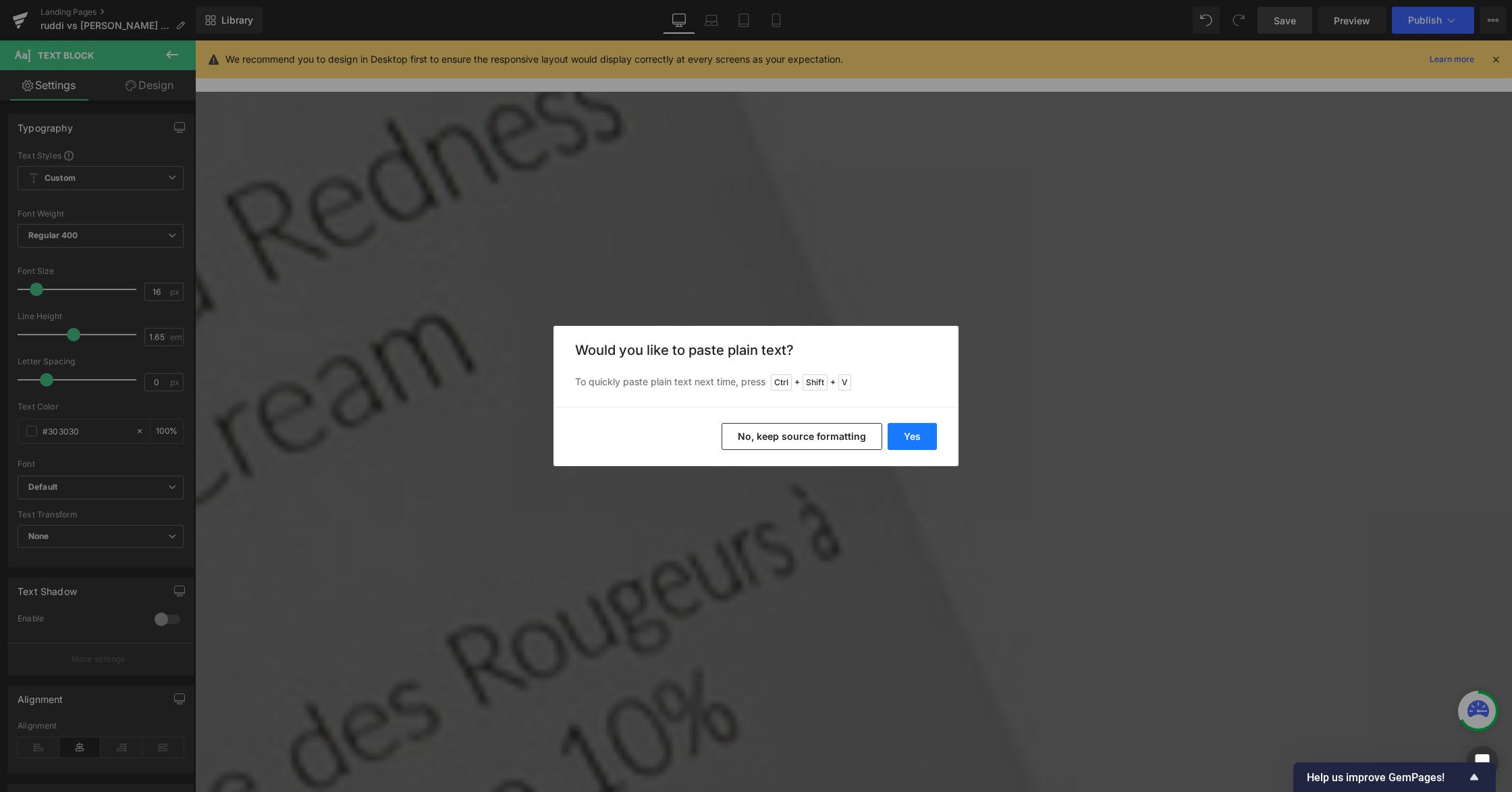
click at [905, 445] on button "Yes" at bounding box center [912, 436] width 49 height 27
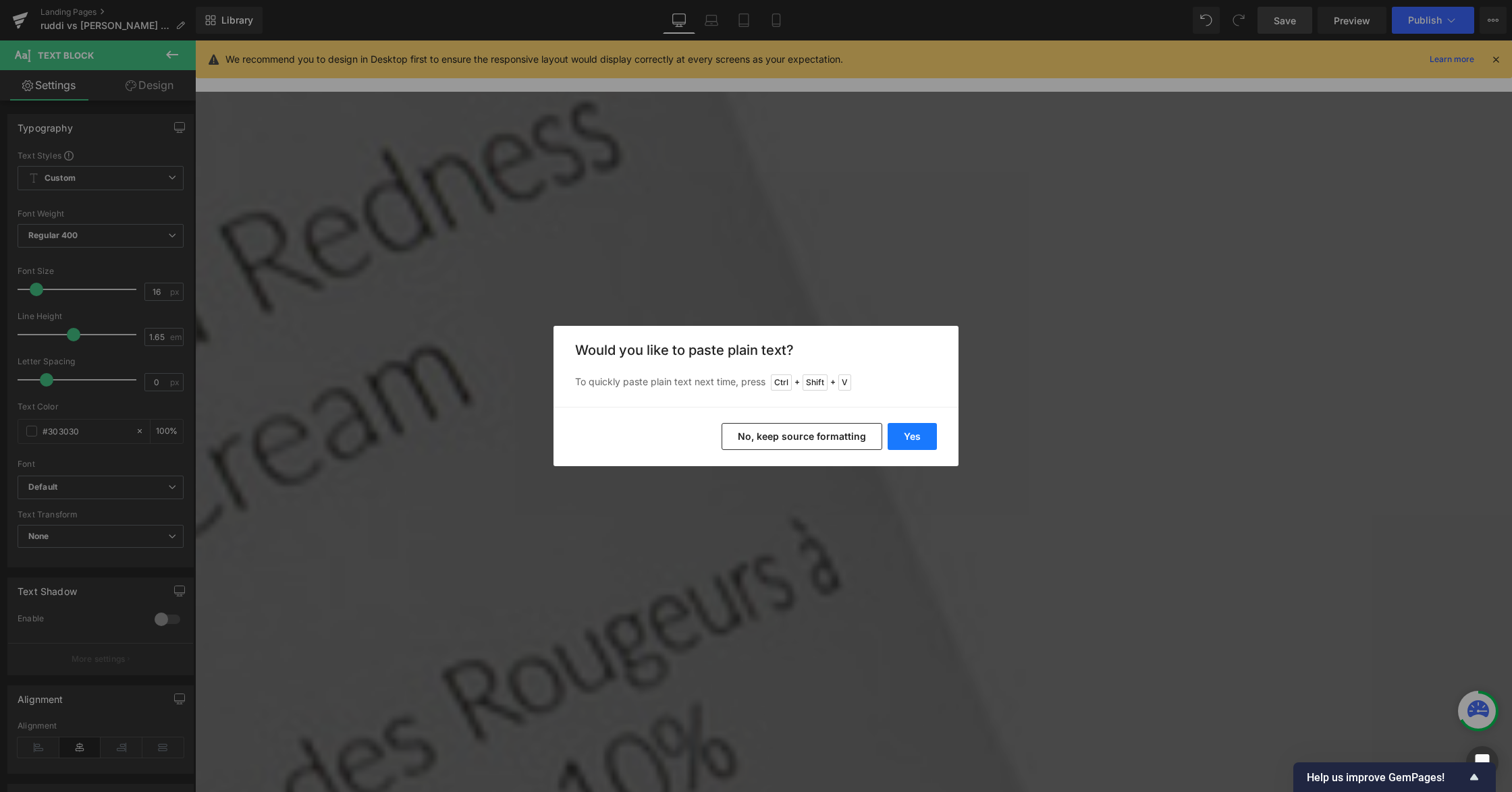
click at [920, 432] on button "Yes" at bounding box center [912, 436] width 49 height 27
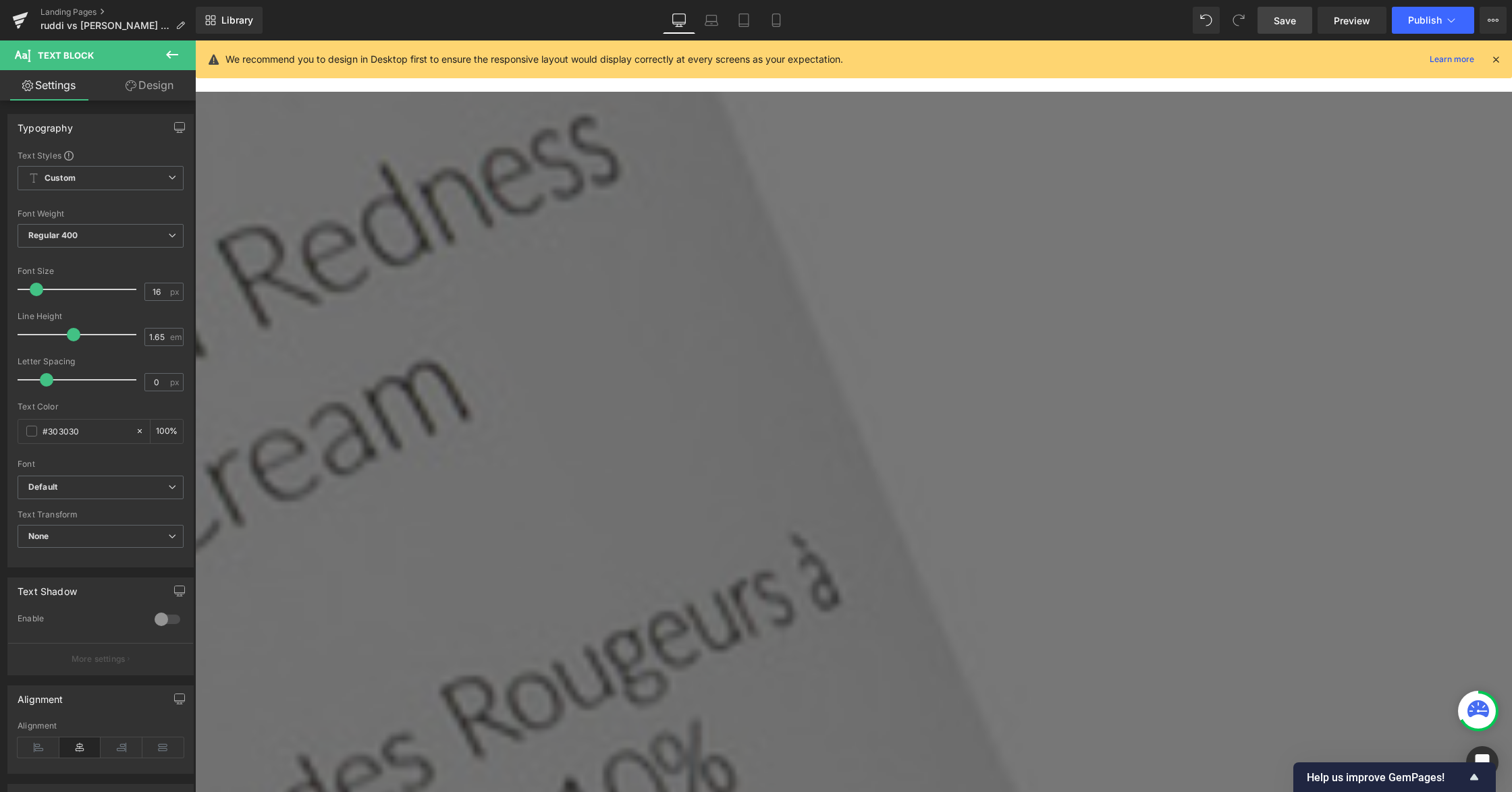
click at [150, 479] on span "Default" at bounding box center [100, 488] width 166 height 24
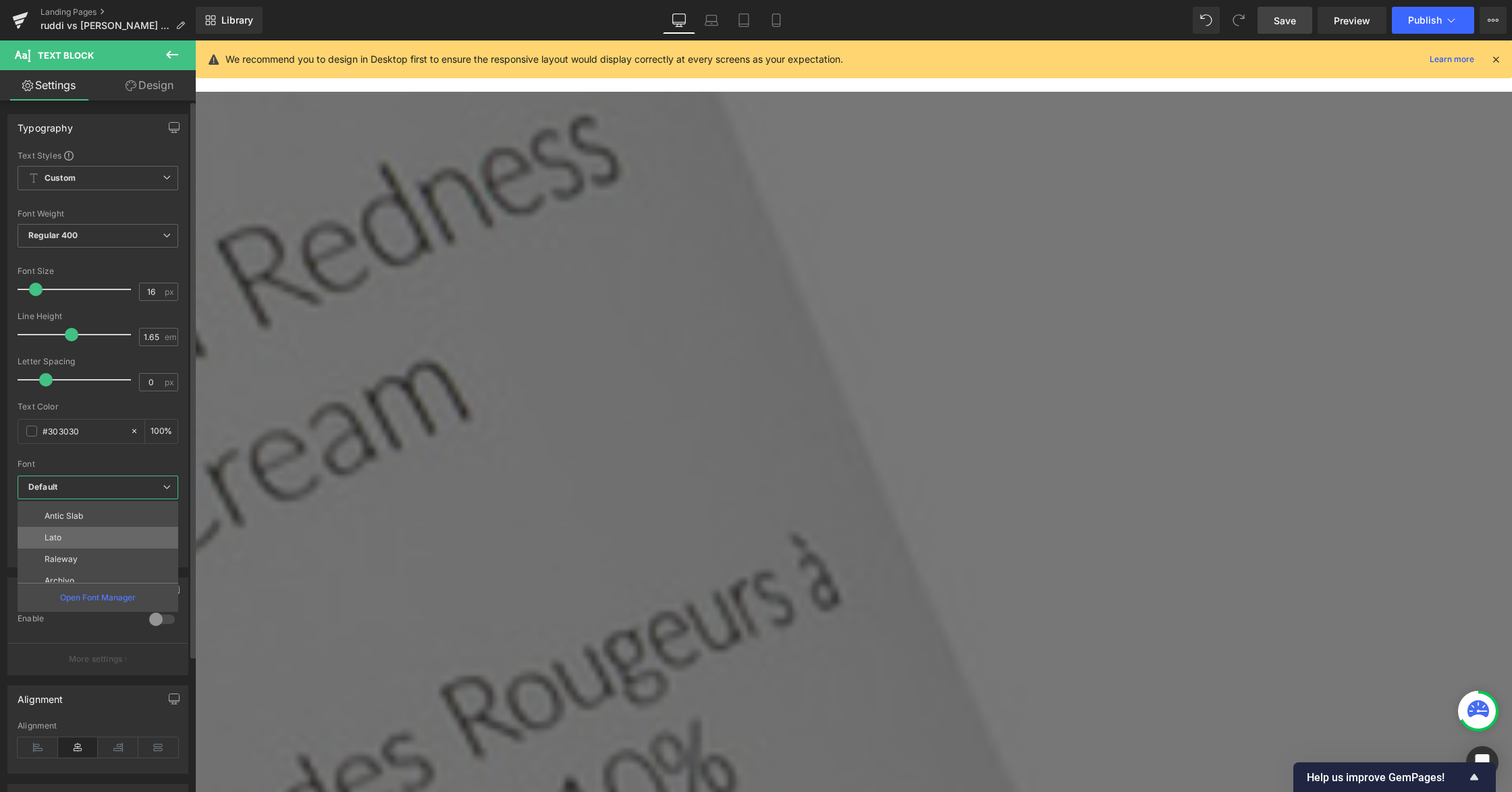
scroll to position [90, 0]
click at [84, 513] on li "Lato" at bounding box center [100, 509] width 166 height 21
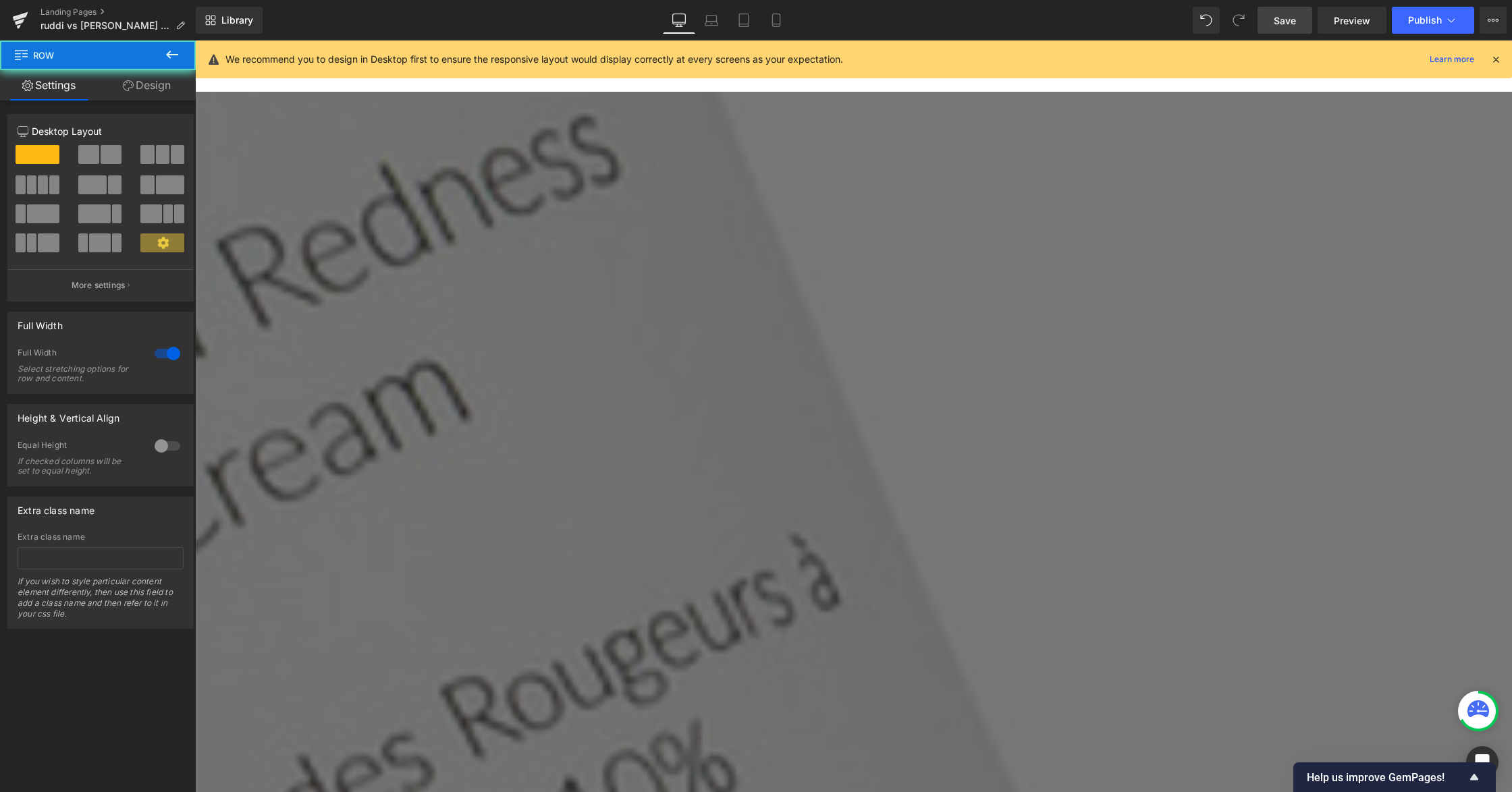
drag, startPoint x: 1320, startPoint y: 454, endPoint x: 1301, endPoint y: 456, distance: 19.1
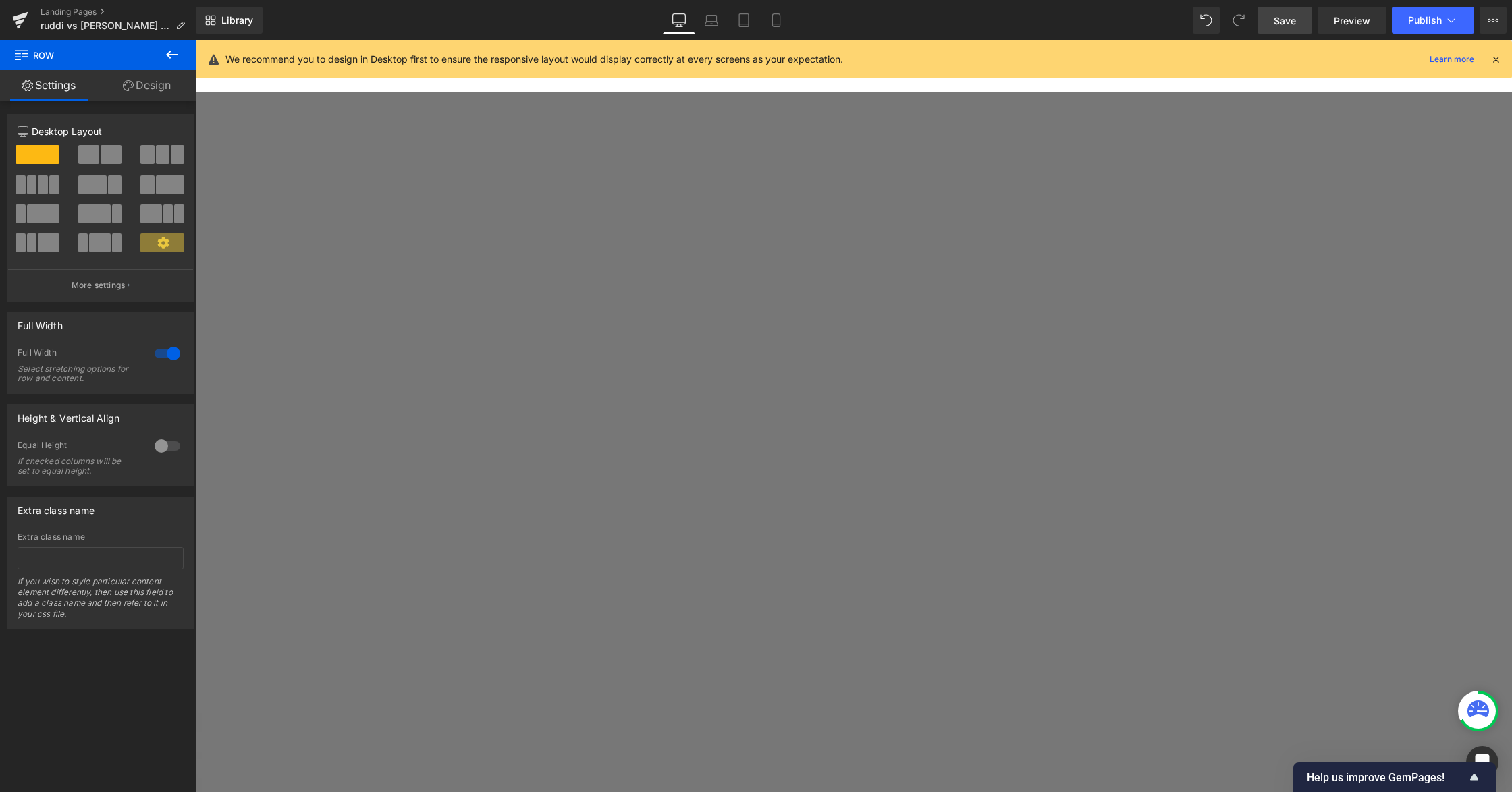
scroll to position [684, 0]
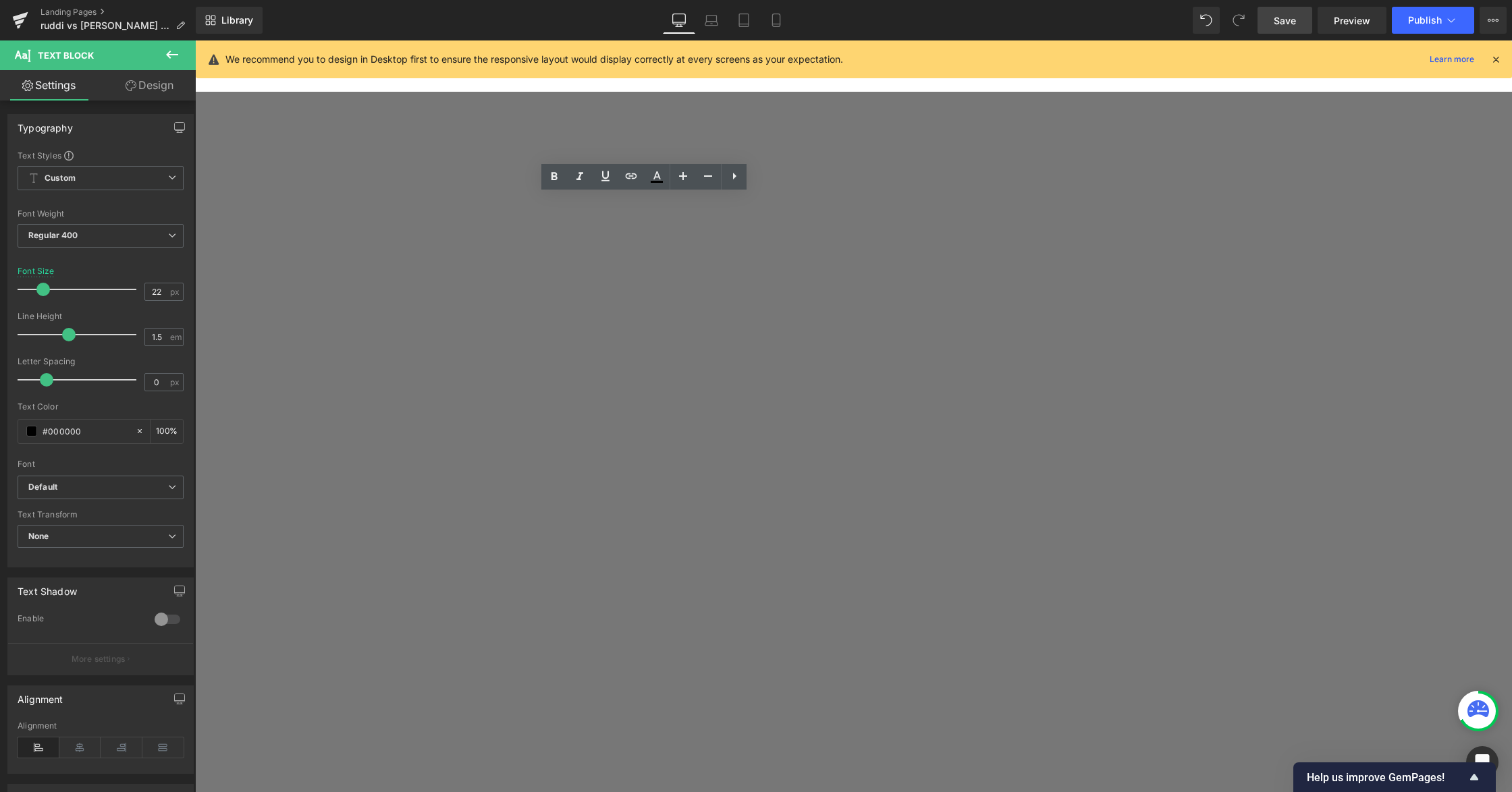
scroll to position [324, 0]
drag, startPoint x: 722, startPoint y: 378, endPoint x: 710, endPoint y: 373, distance: 13.0
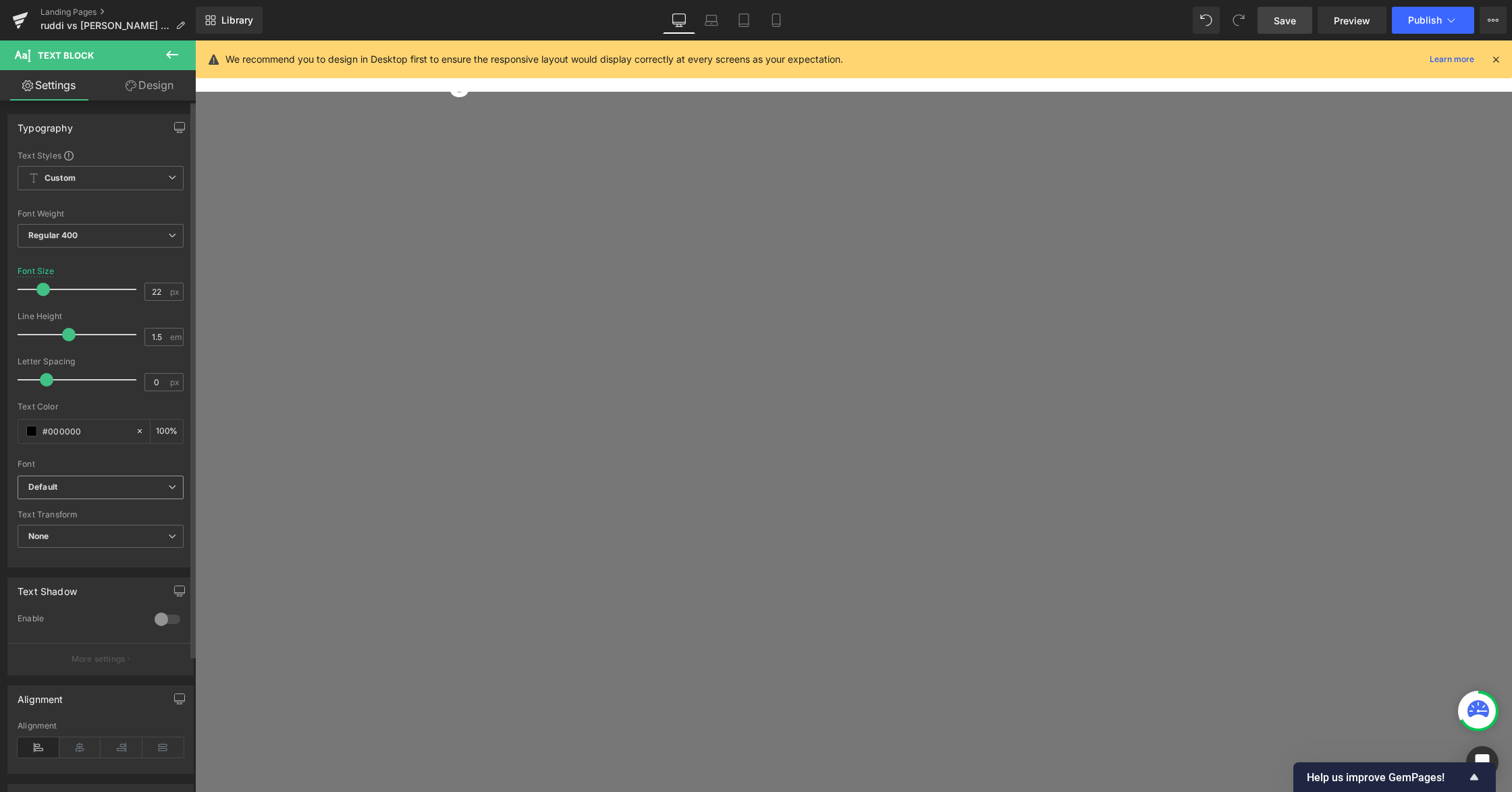
click at [97, 498] on span "Default" at bounding box center [100, 488] width 166 height 24
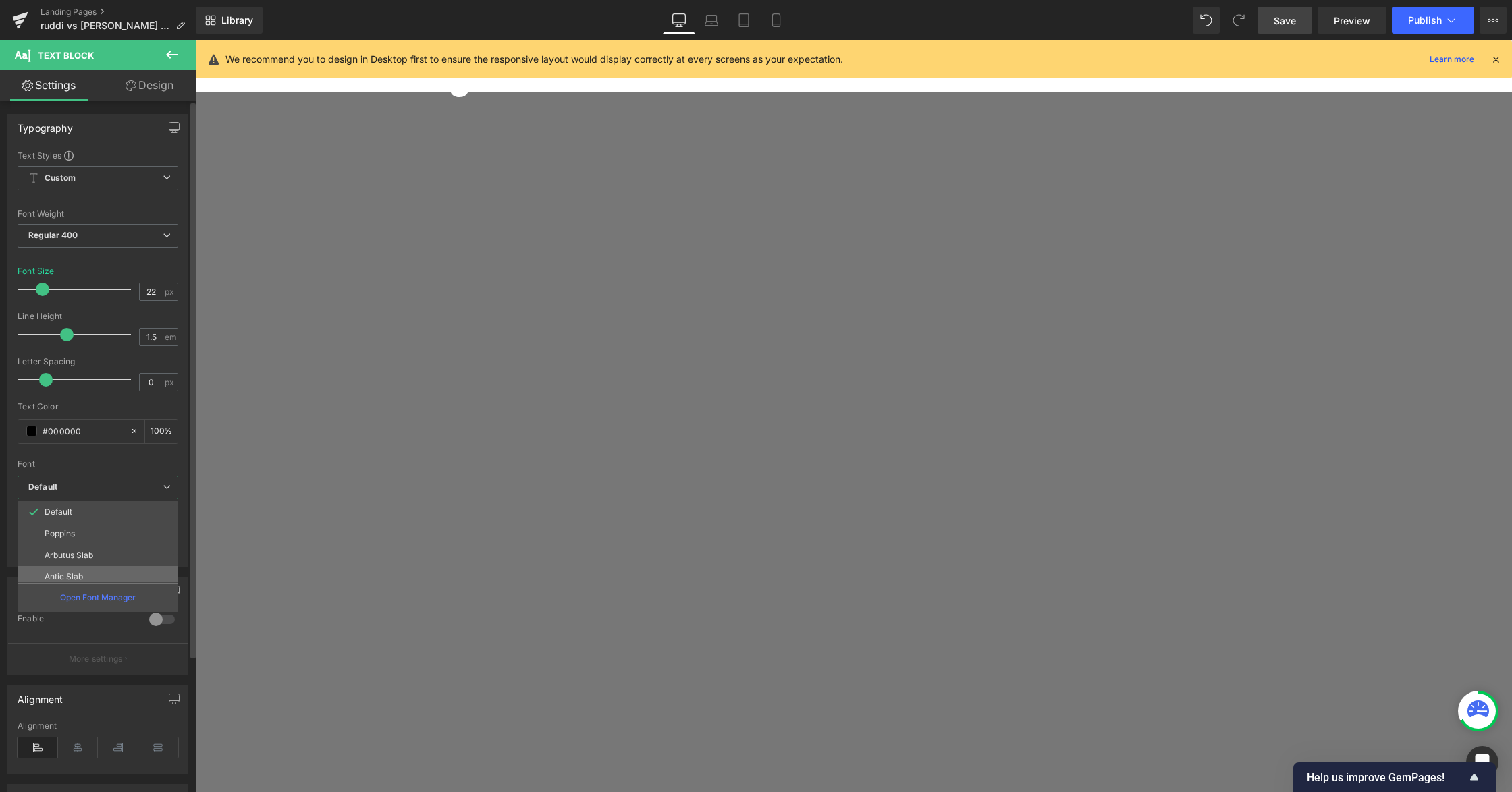
scroll to position [92, 0]
click at [80, 511] on li "Lato" at bounding box center [100, 506] width 166 height 21
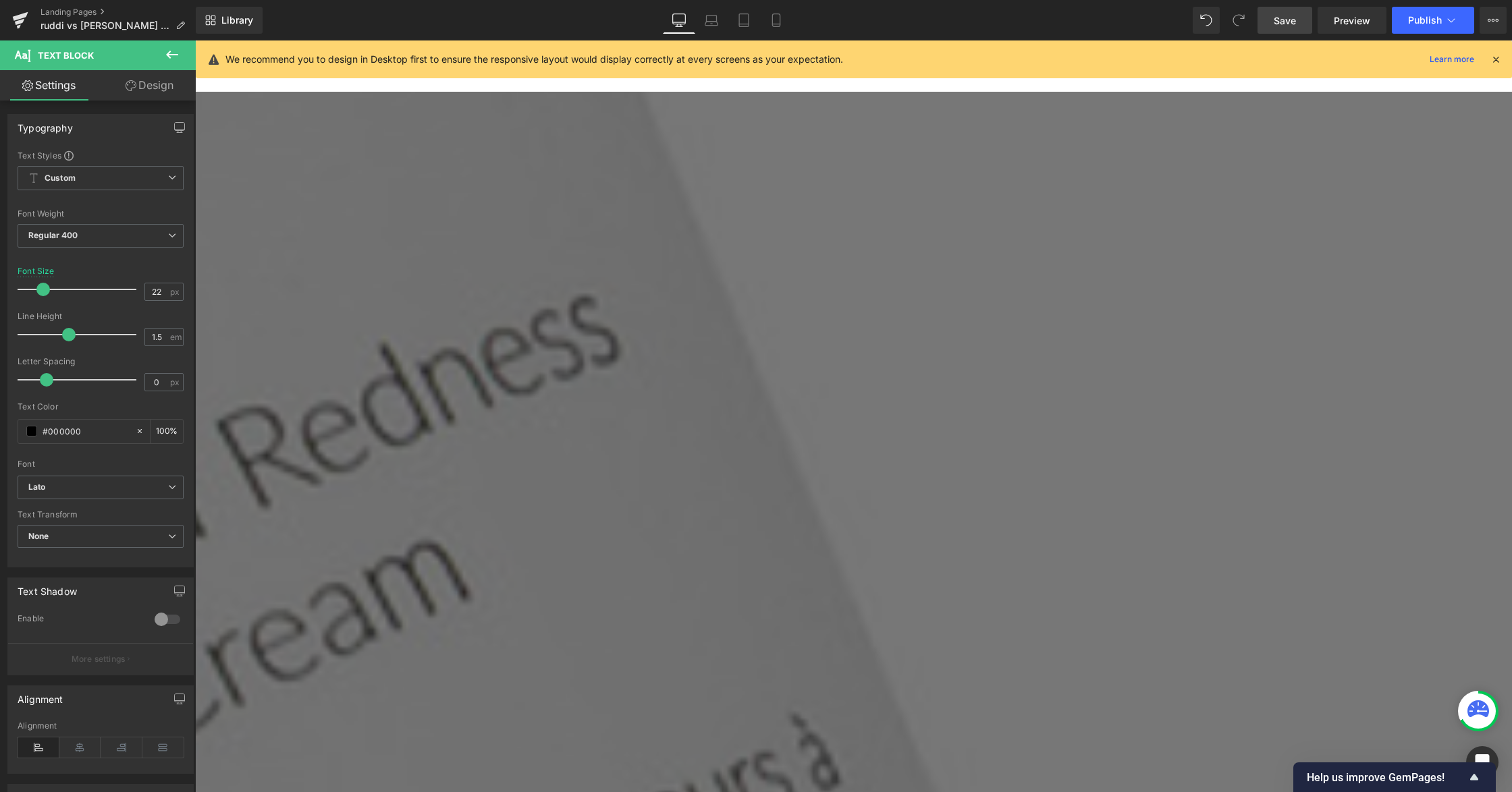
scroll to position [3023, 0]
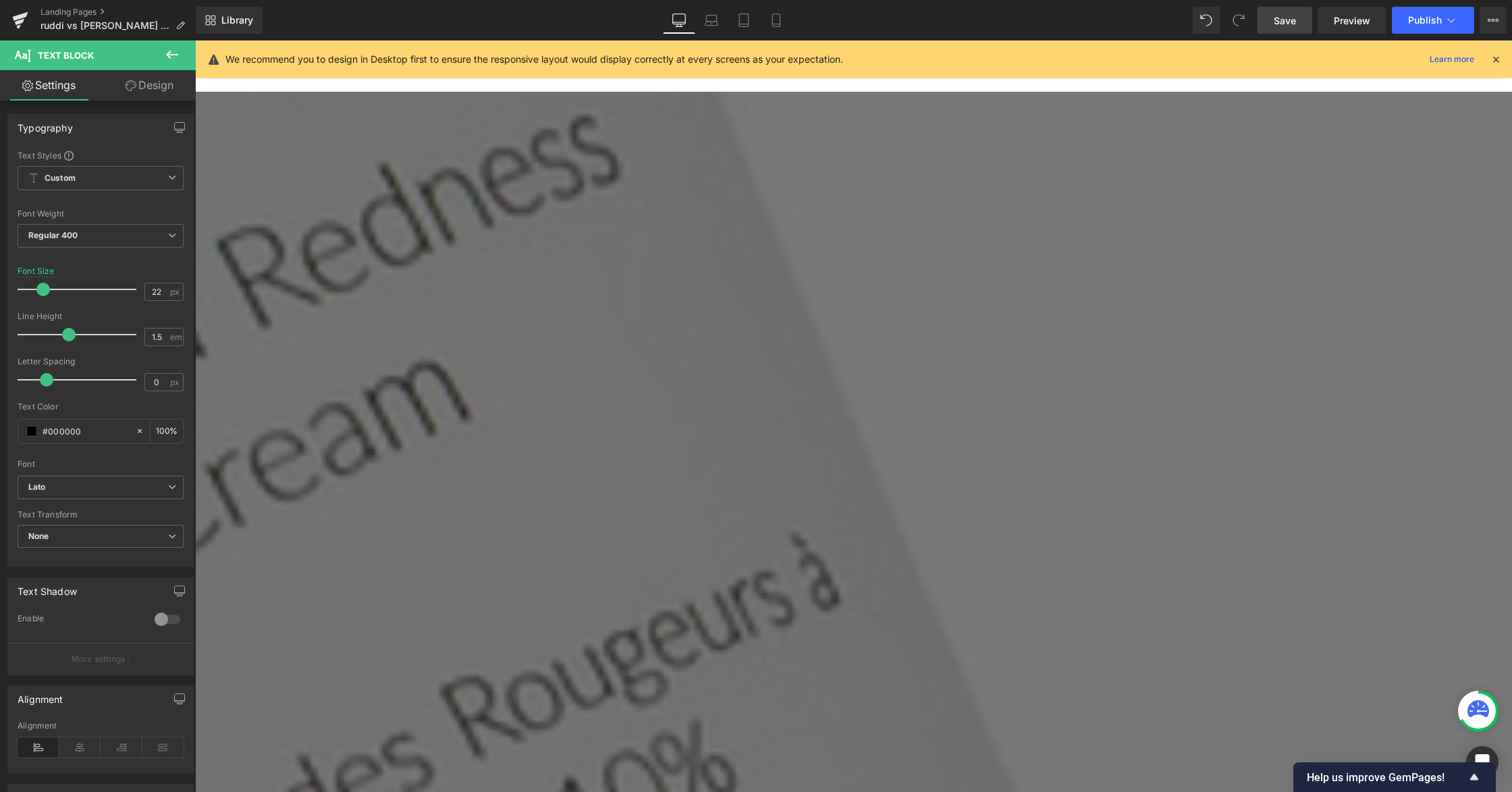
click at [174, 298] on div "16 px" at bounding box center [163, 291] width 39 height 18
click at [167, 292] on div "16 px" at bounding box center [163, 291] width 39 height 18
click at [161, 290] on input "16" at bounding box center [157, 291] width 24 height 17
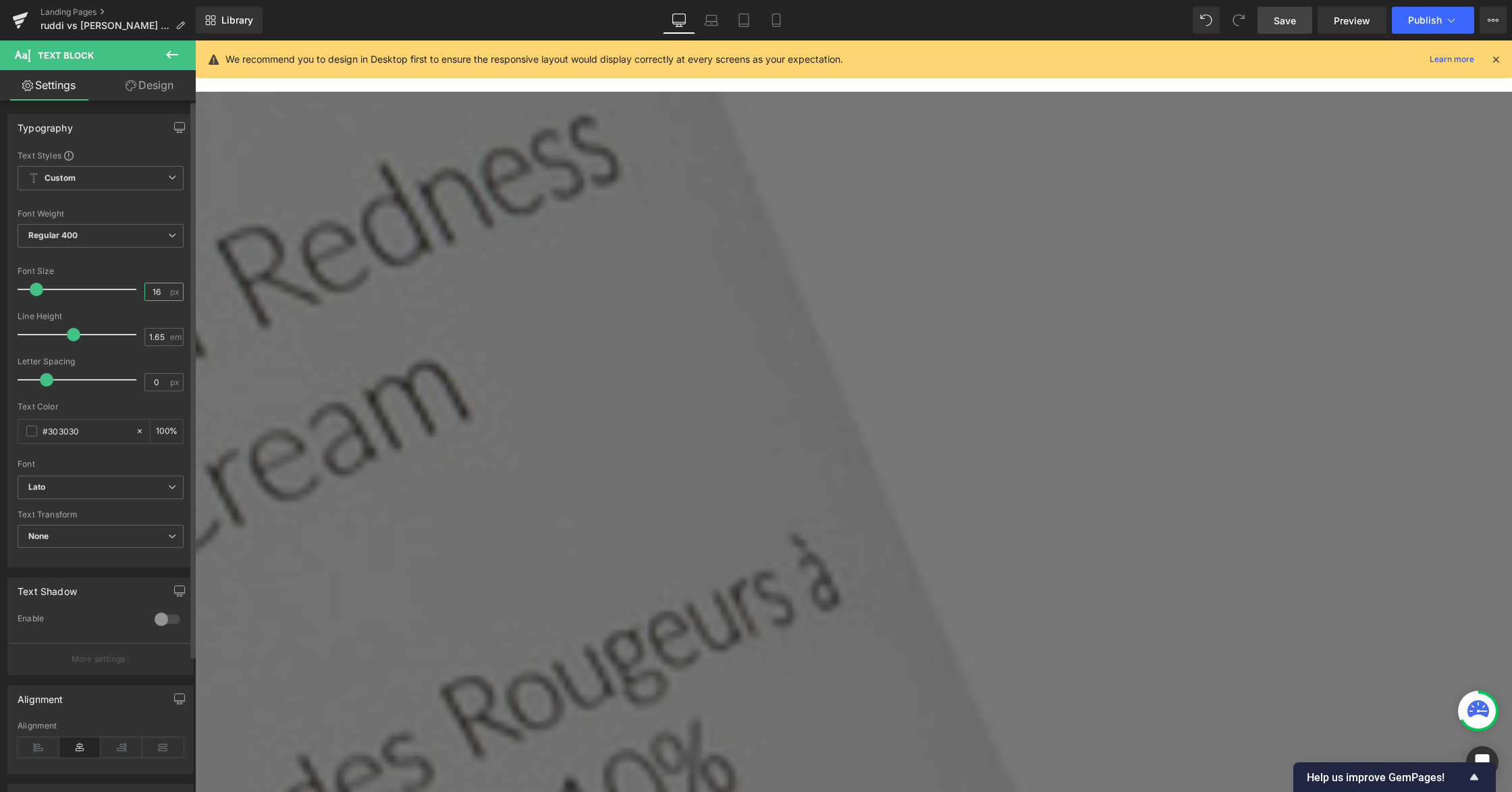
type input "1"
type input "22"
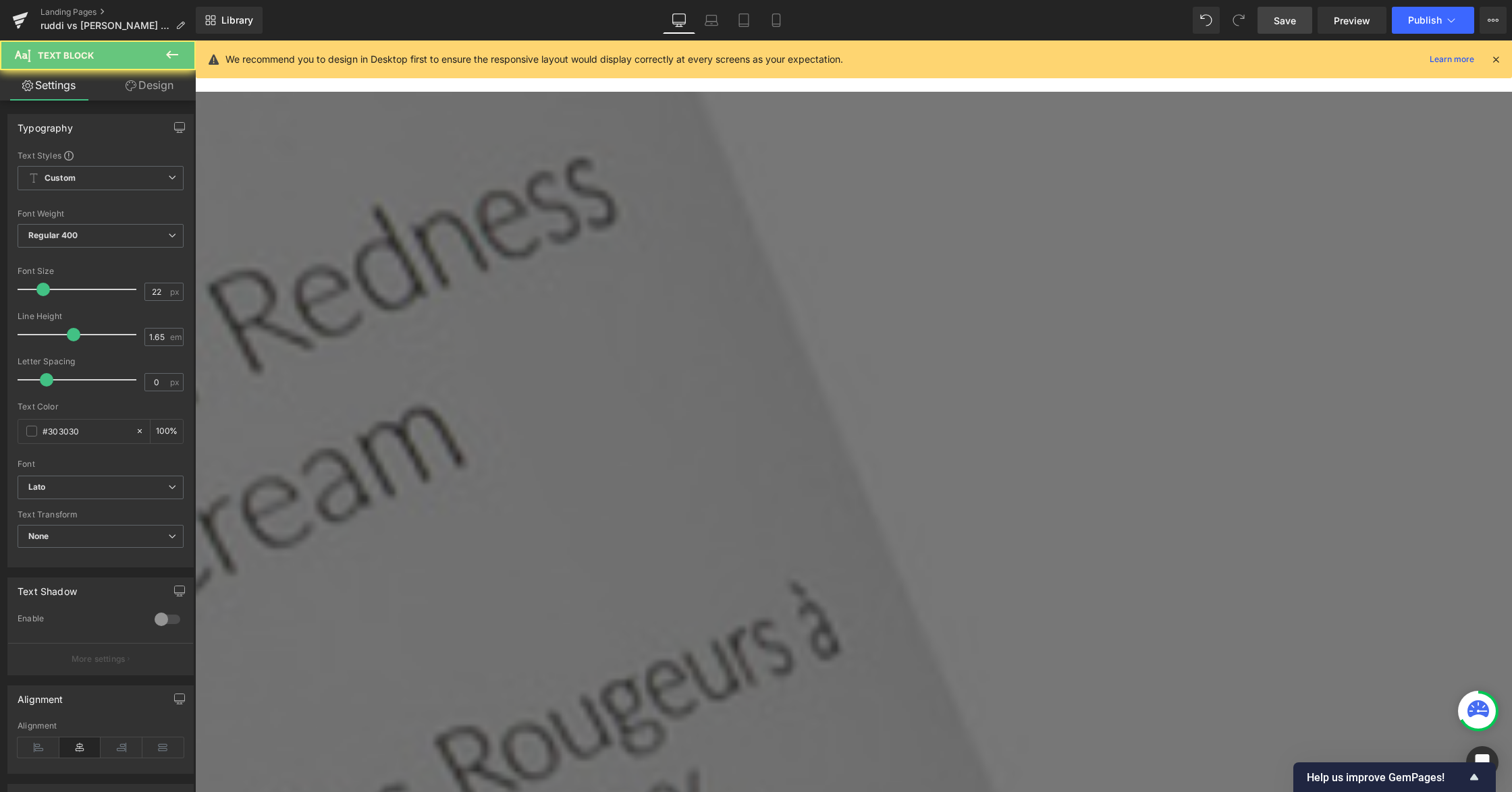
drag, startPoint x: 1311, startPoint y: 484, endPoint x: 1217, endPoint y: 447, distance: 101.0
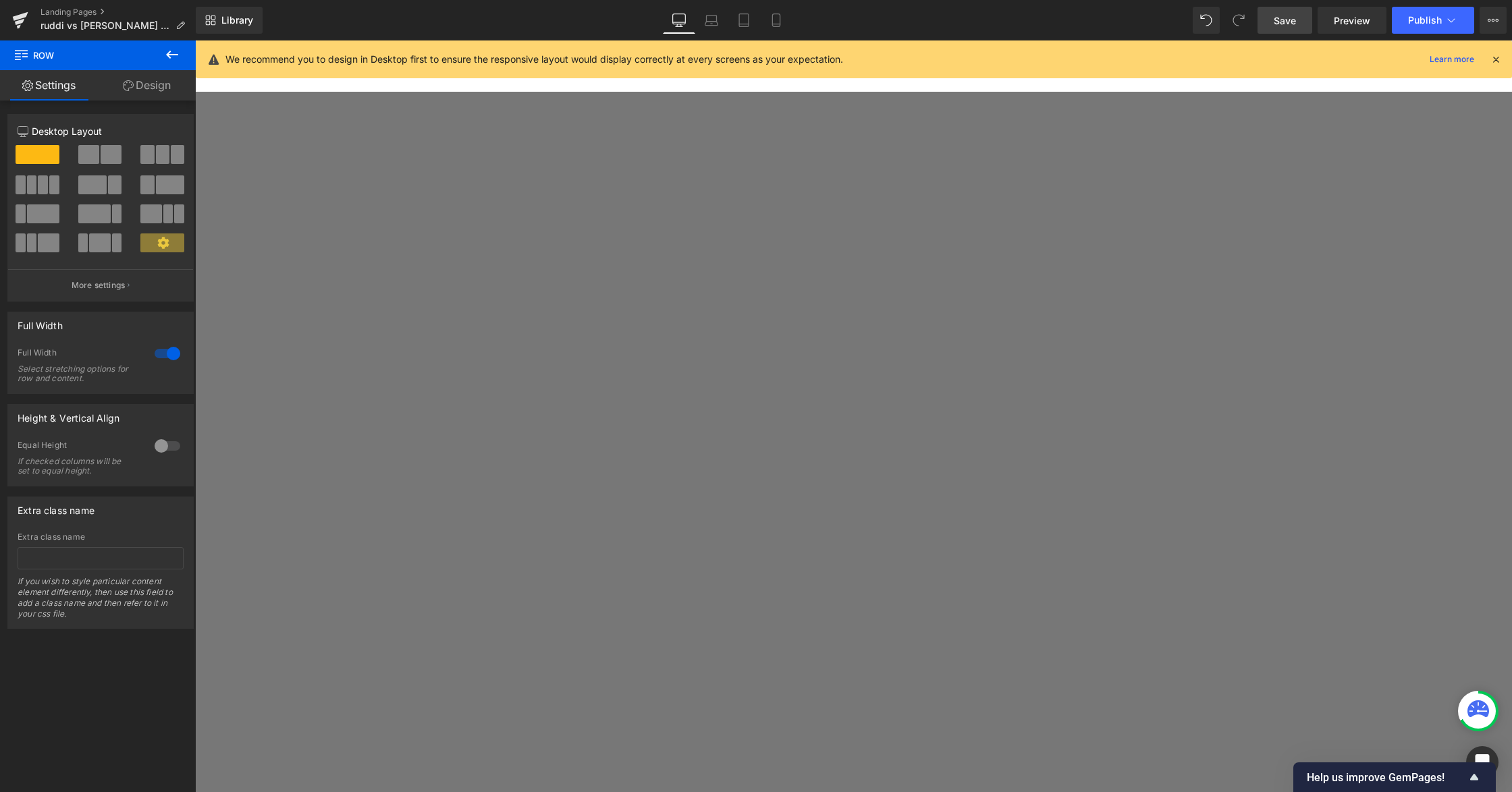
scroll to position [324, 0]
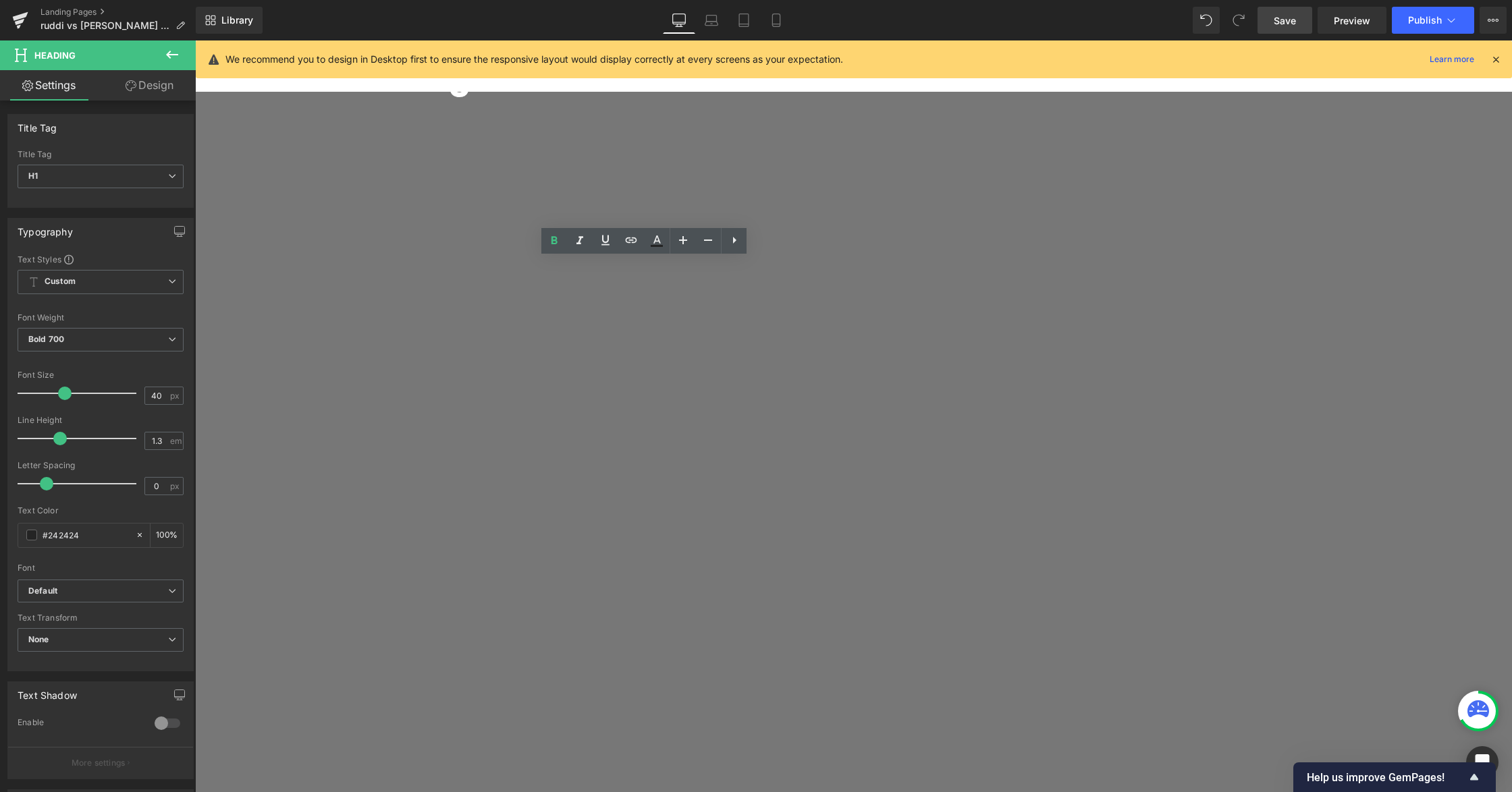
click at [113, 591] on b "Default" at bounding box center [98, 591] width 139 height 11
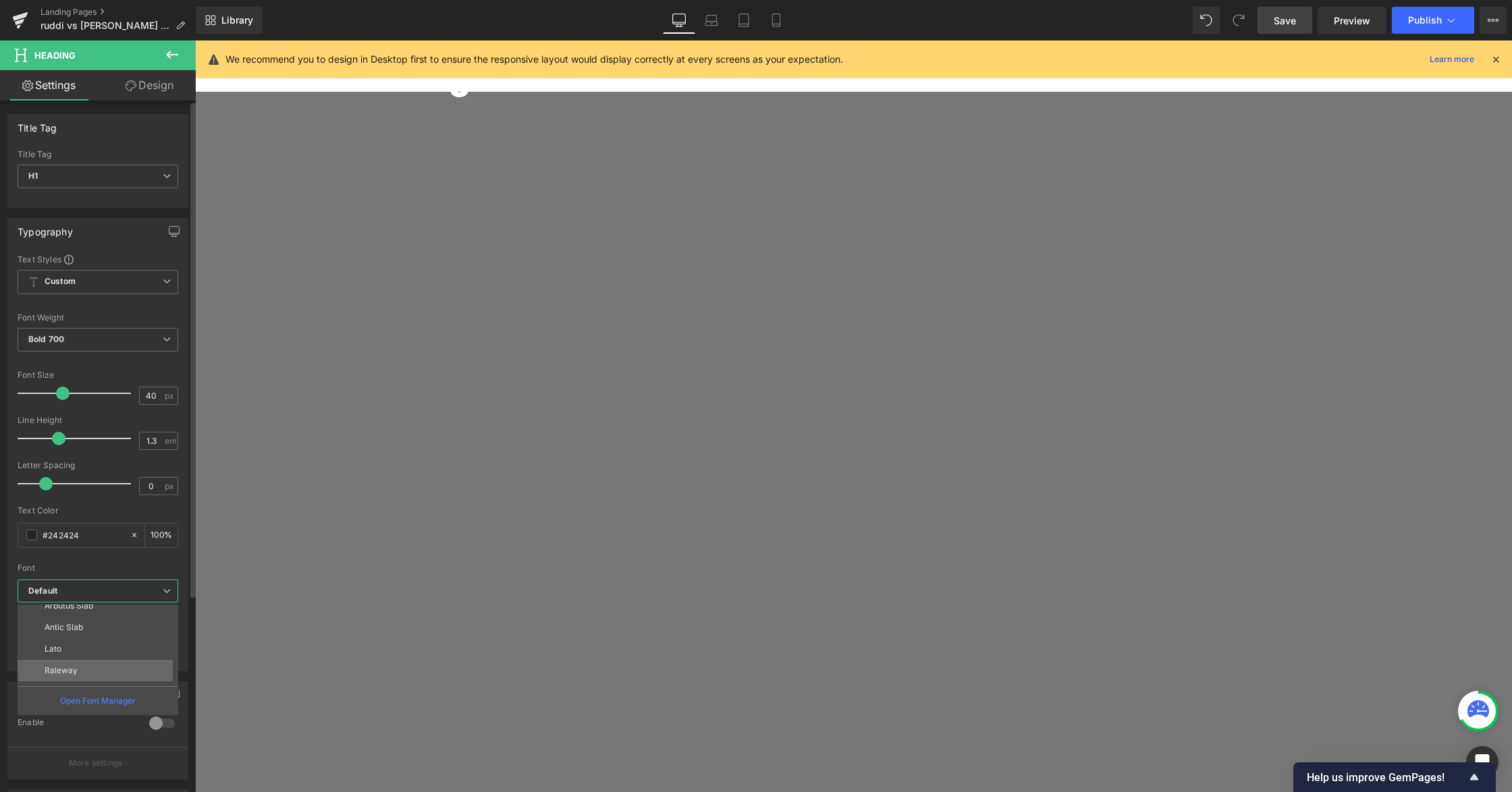
scroll to position [92, 0]
click at [90, 609] on li "Lato" at bounding box center [100, 610] width 166 height 21
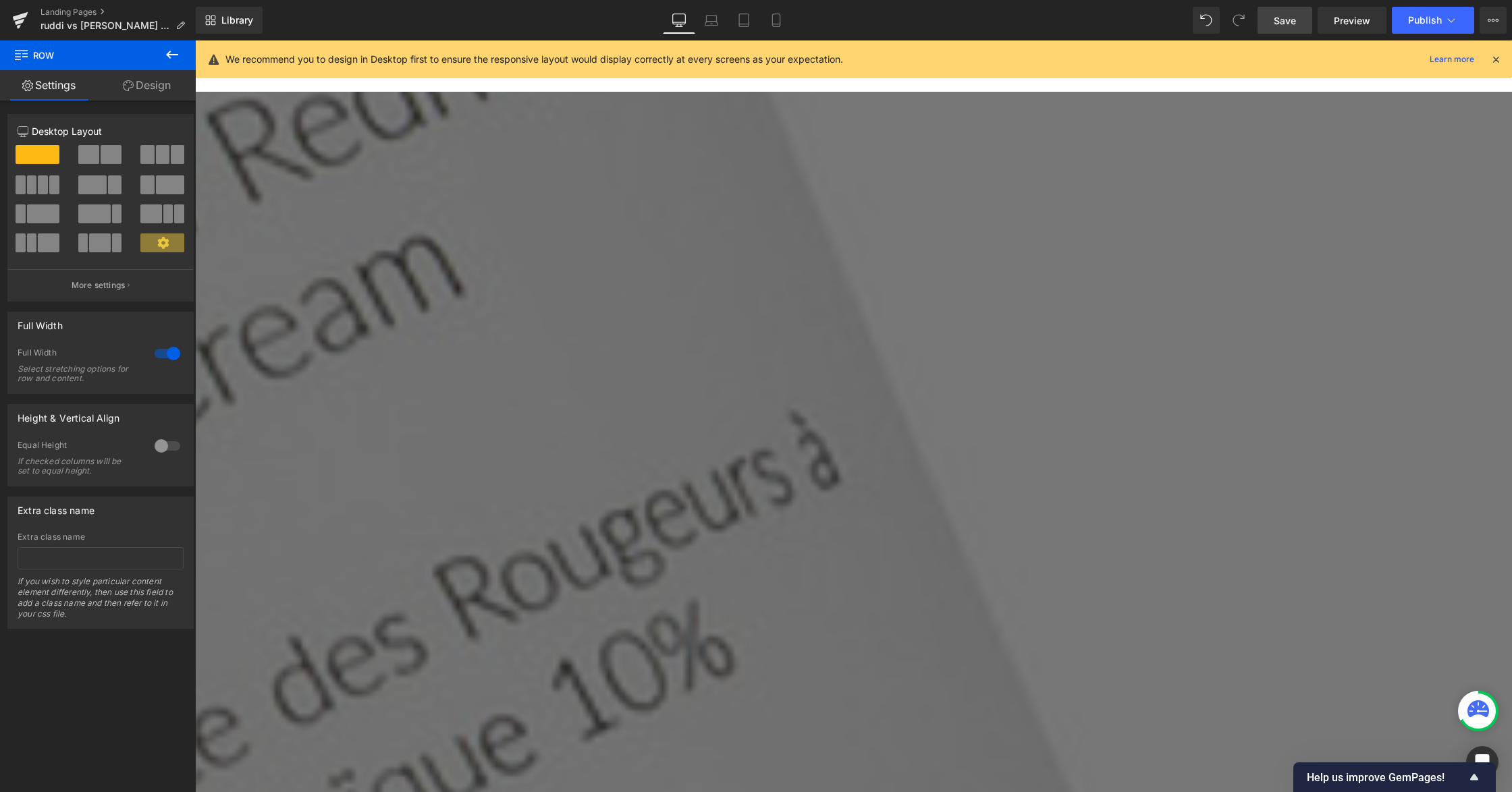
scroll to position [3202, 0]
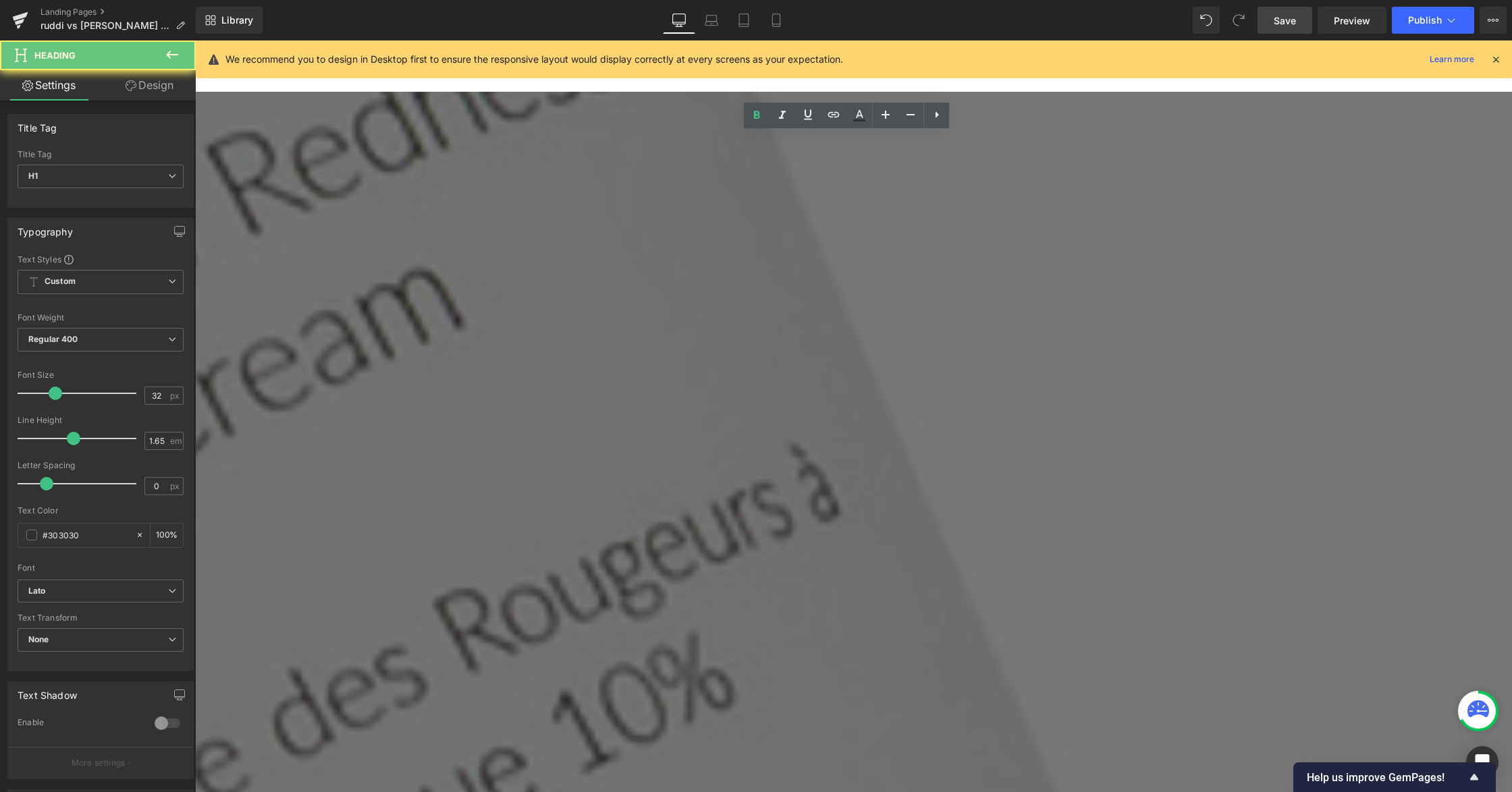
scroll to position [3112, 0]
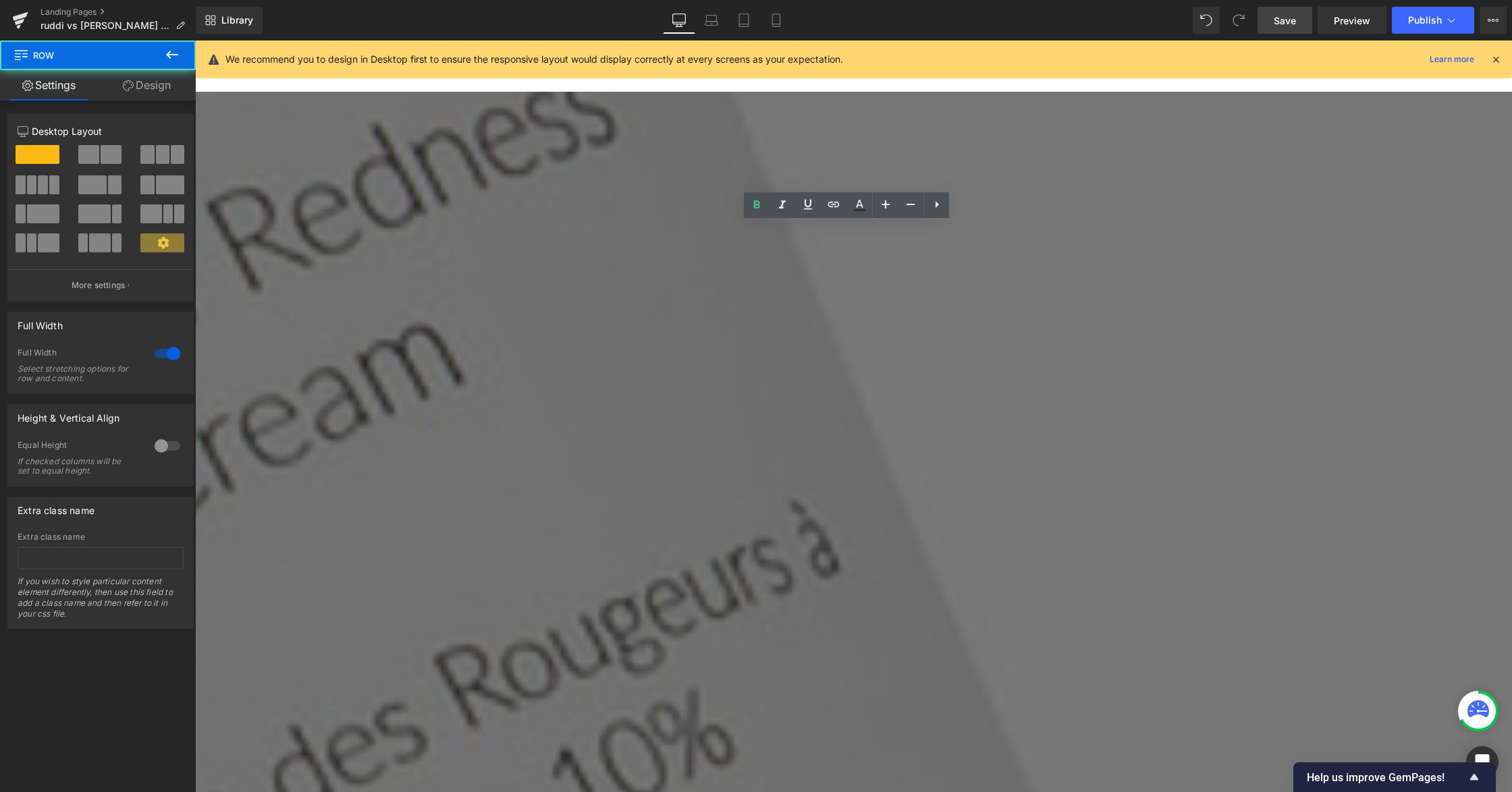
click at [195, 41] on span "Row" at bounding box center [195, 41] width 0 height 0
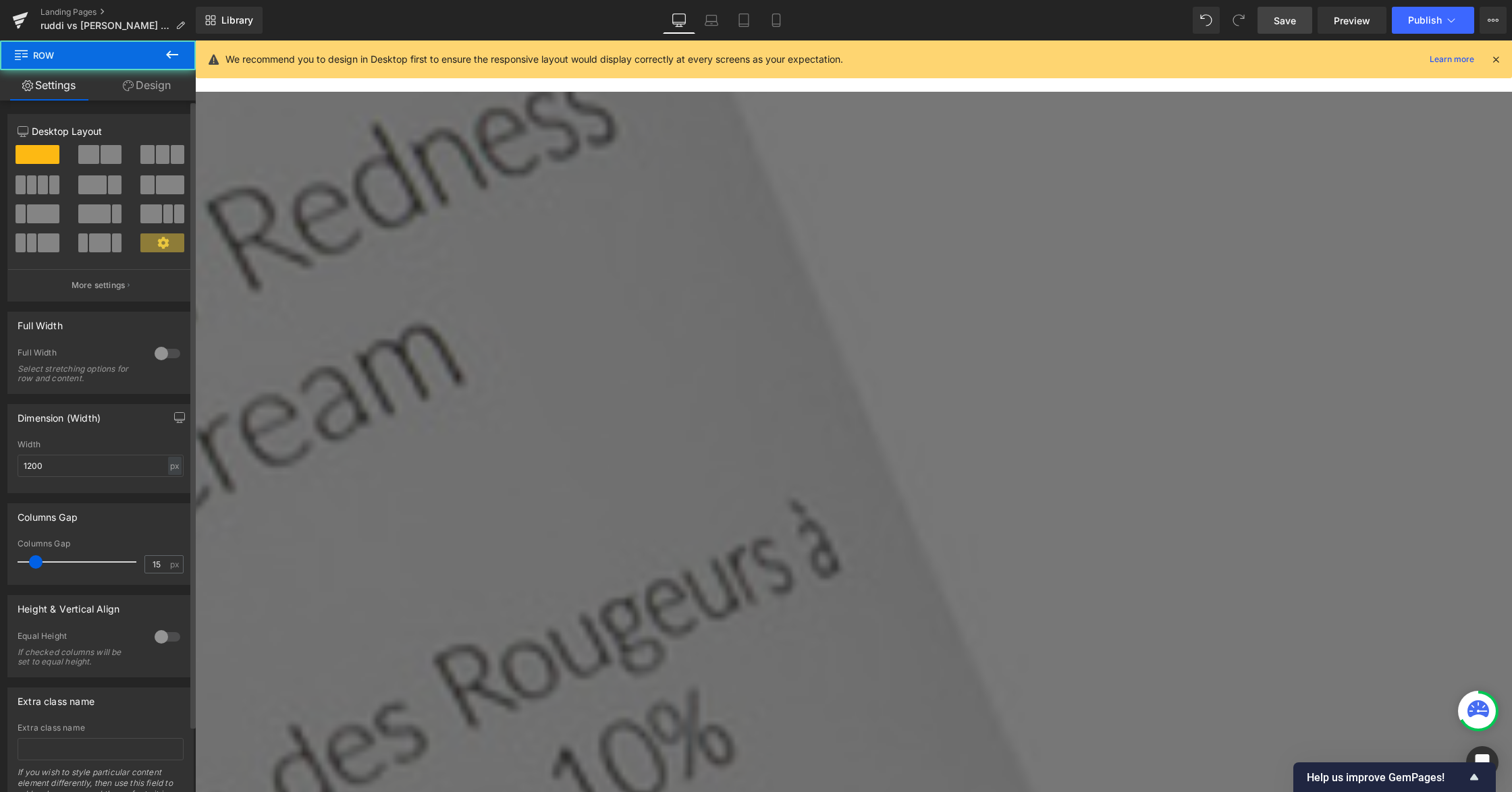
click at [88, 159] on span at bounding box center [88, 154] width 21 height 19
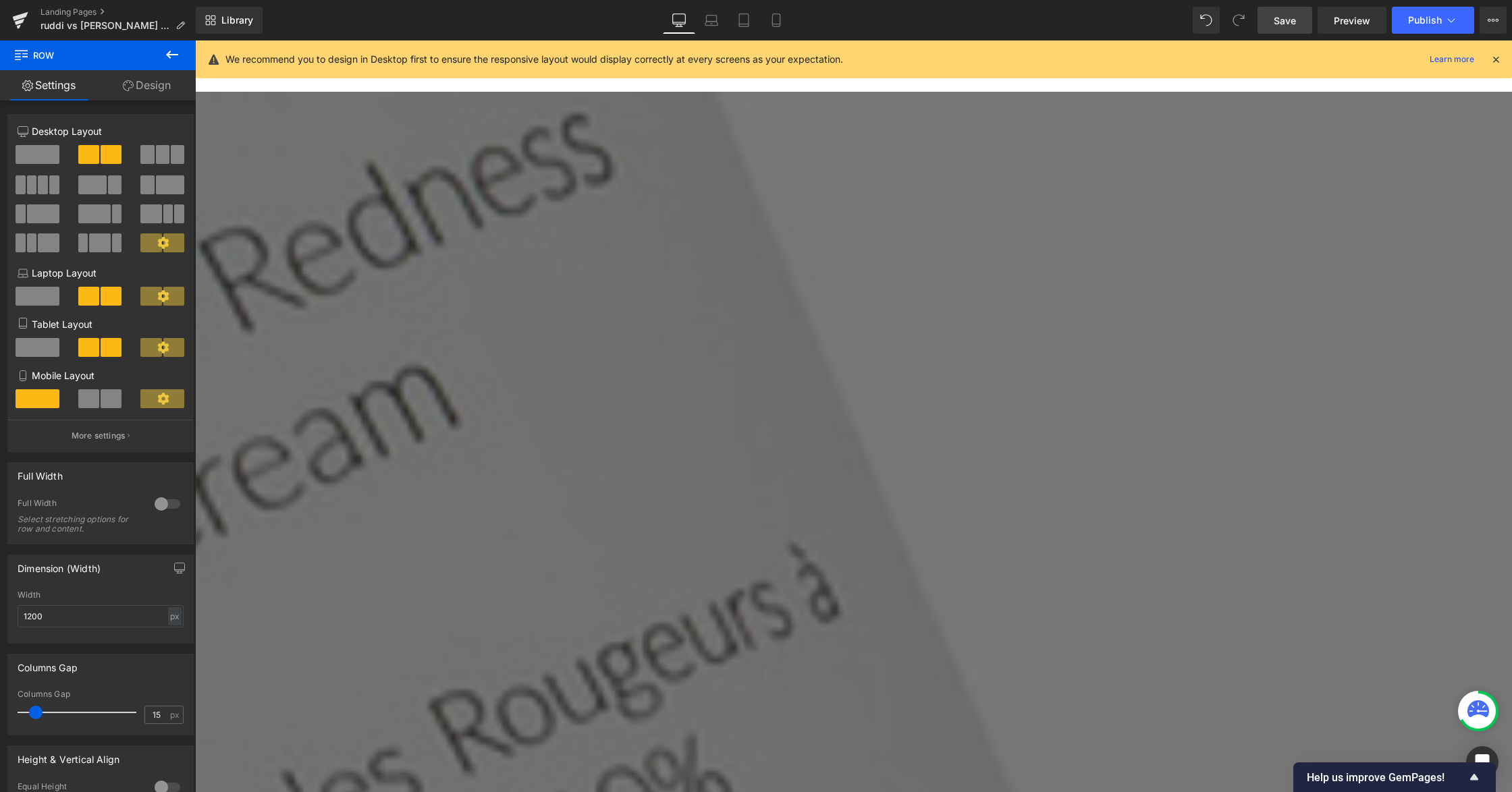
drag, startPoint x: 1102, startPoint y: 290, endPoint x: 1101, endPoint y: 281, distance: 9.1
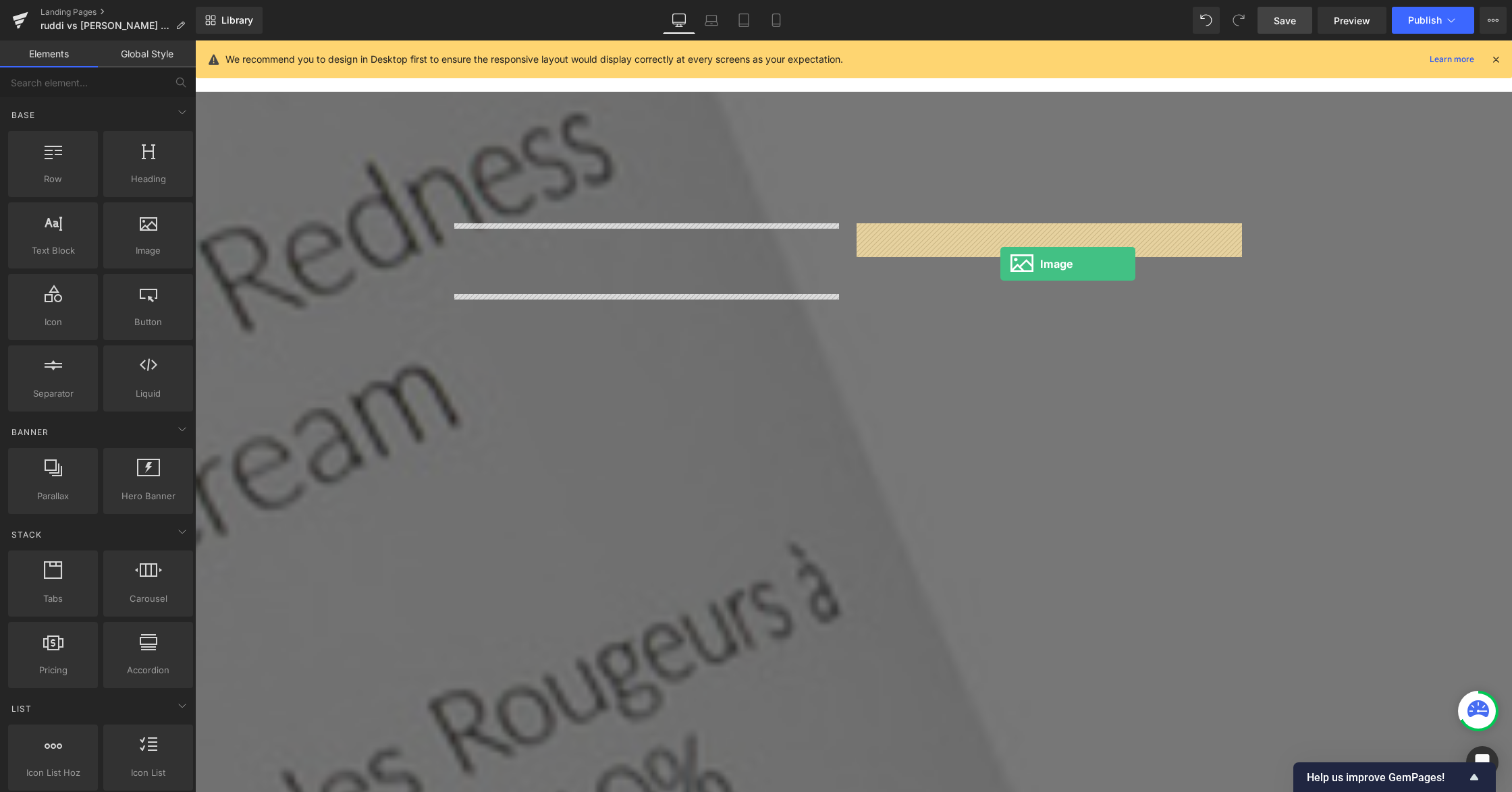
drag, startPoint x: 328, startPoint y: 279, endPoint x: 1000, endPoint y: 263, distance: 672.2
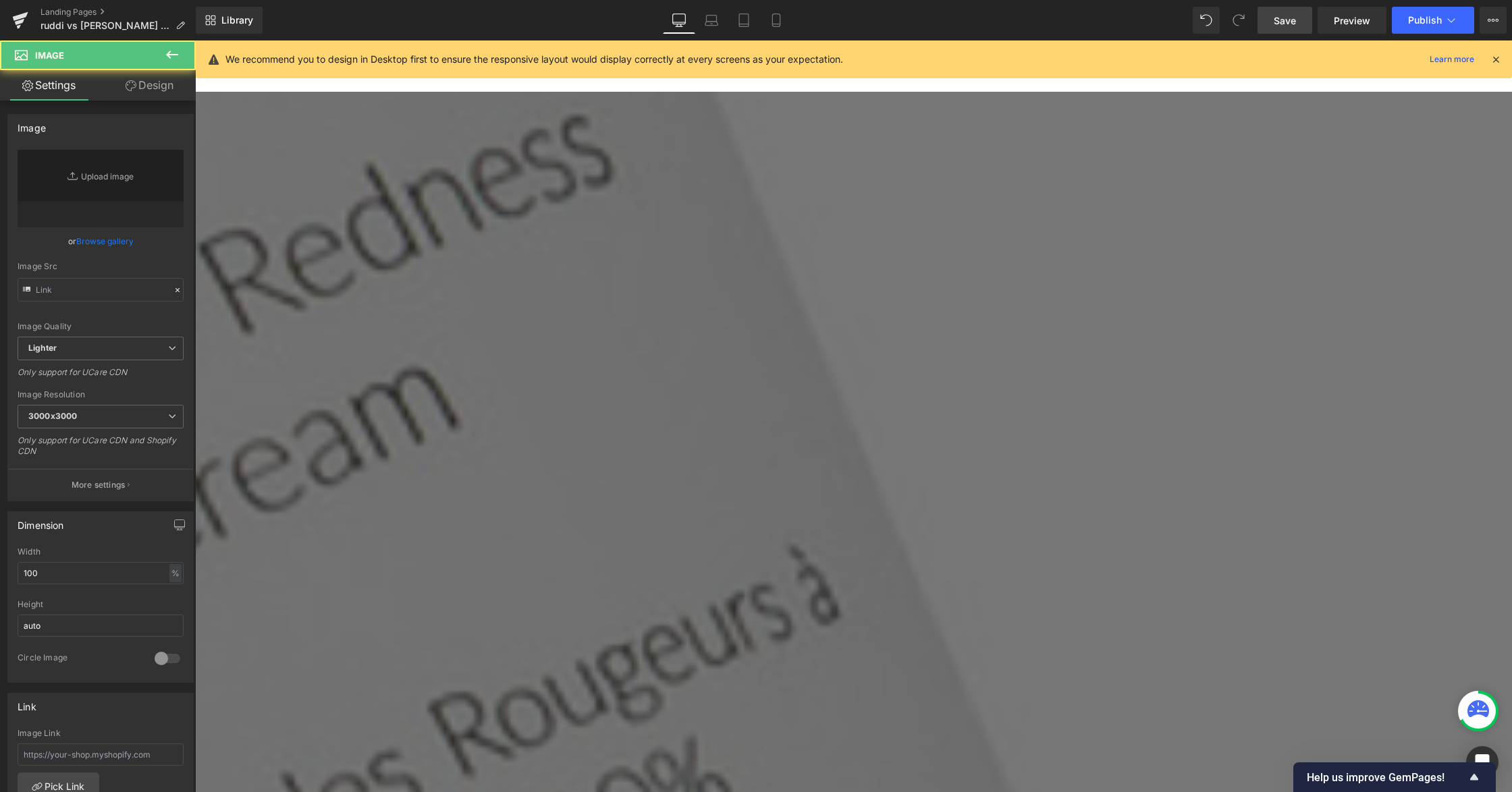
type input "//d1um8515vdn9kb.cloudfront.net/images/parallax.jpg"
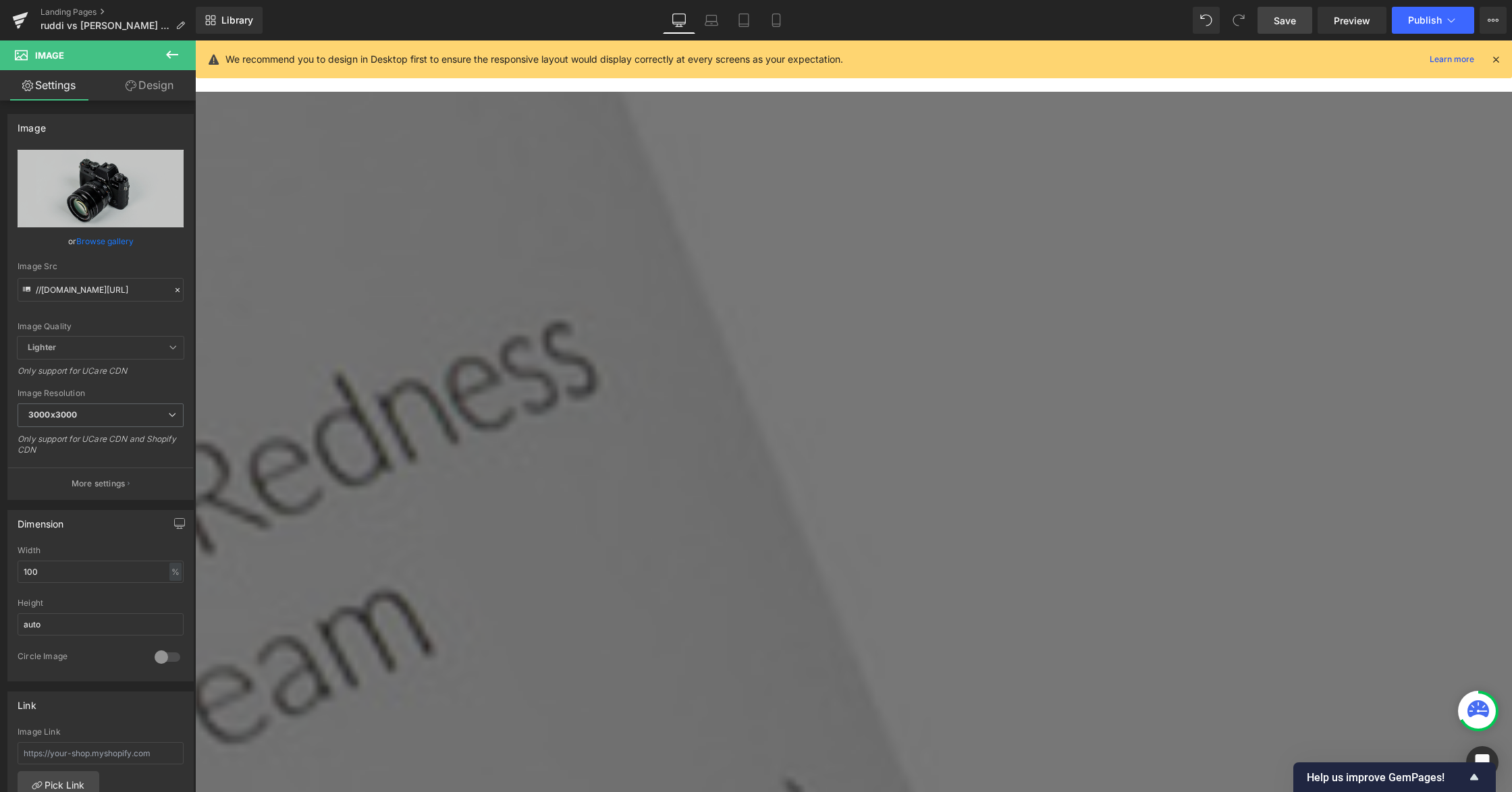
click at [195, 41] on span "Image" at bounding box center [195, 41] width 0 height 0
click at [100, 250] on link "Browse gallery" at bounding box center [105, 241] width 57 height 24
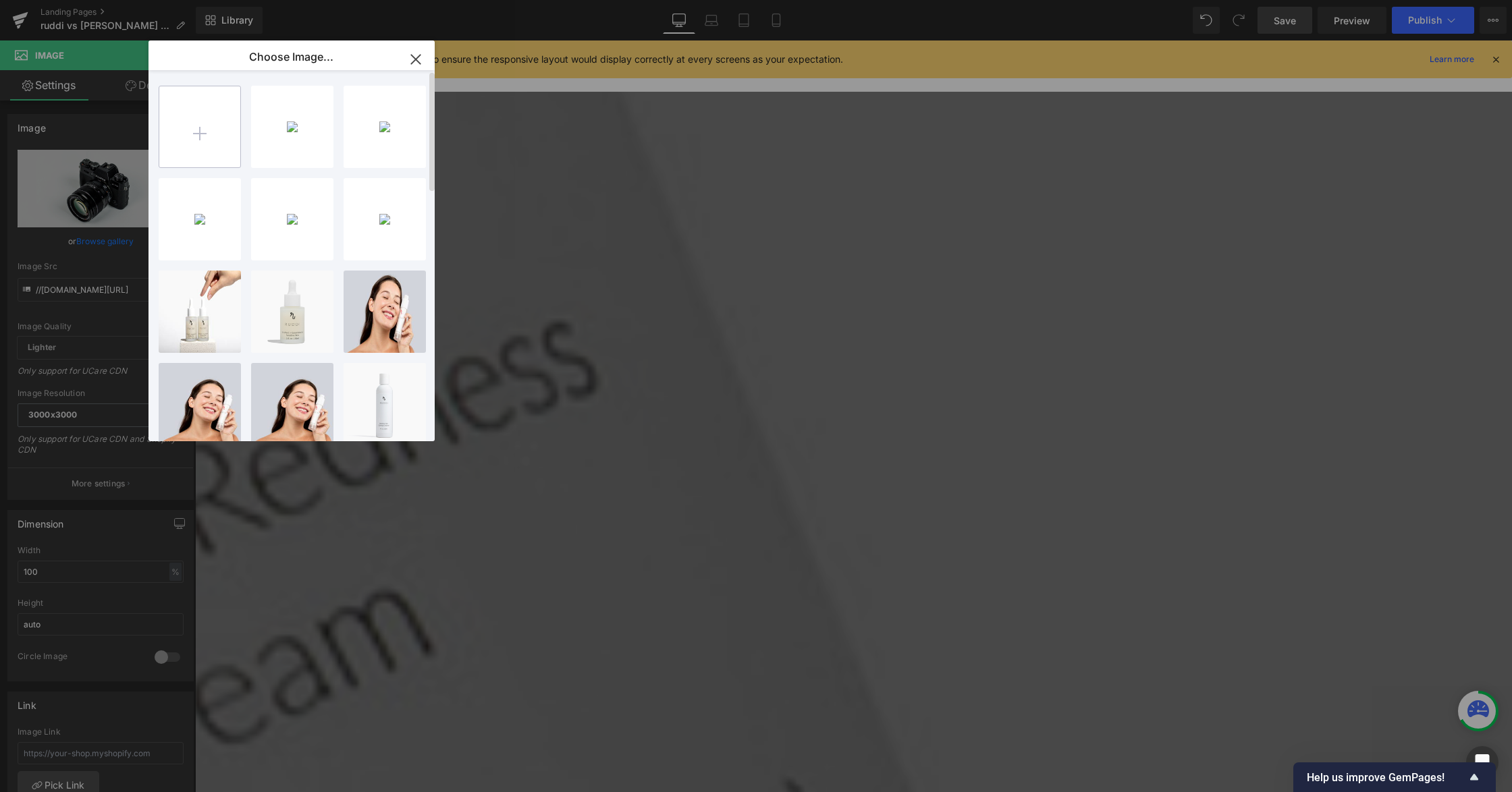
click at [201, 132] on input "file" at bounding box center [200, 127] width 81 height 81
type input "C:\fakepath\s2744498-main-zoom.webp"
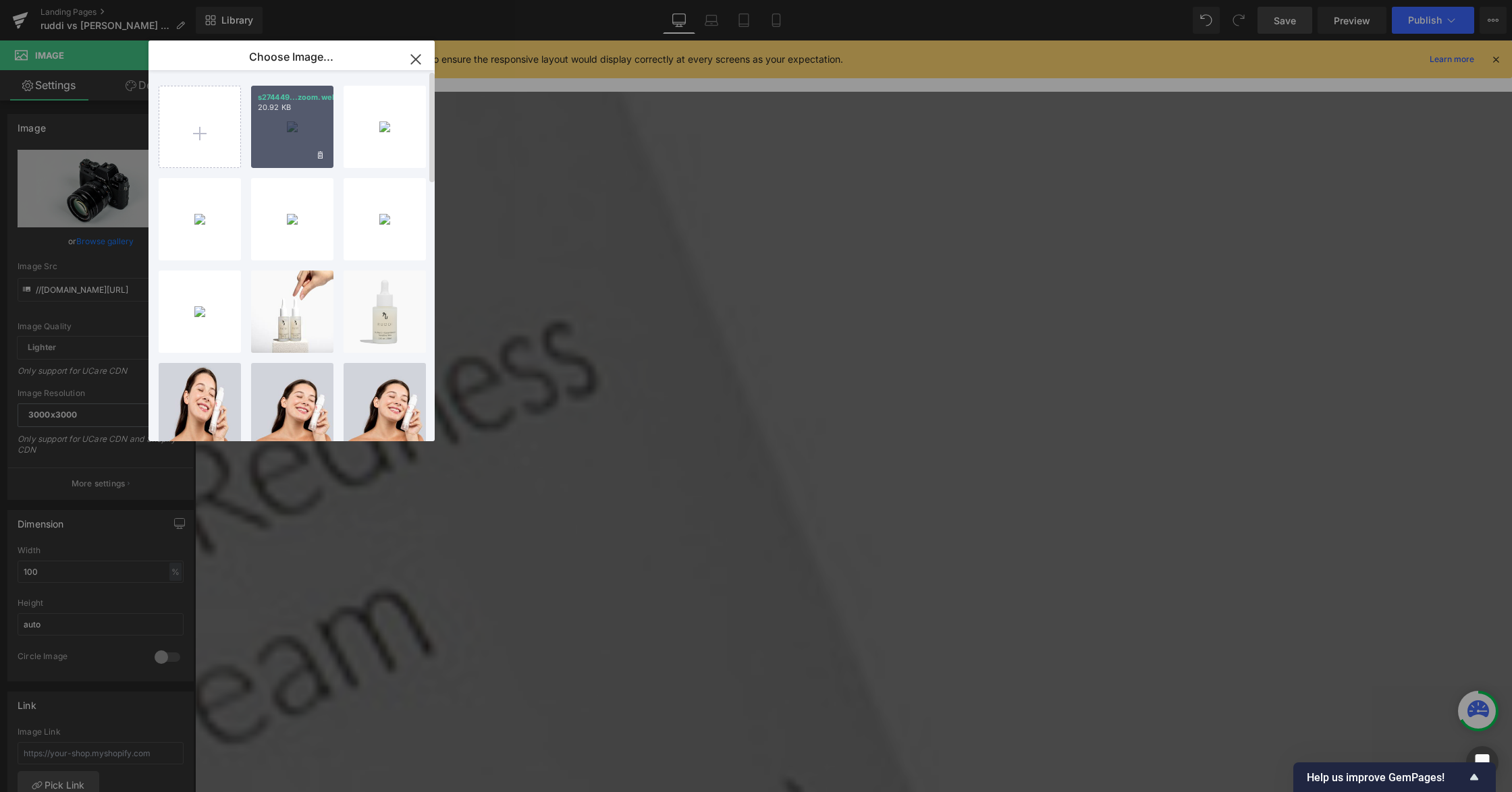
click at [293, 134] on div "s274449...zoom.webp 20.92 KB" at bounding box center [291, 127] width 82 height 82
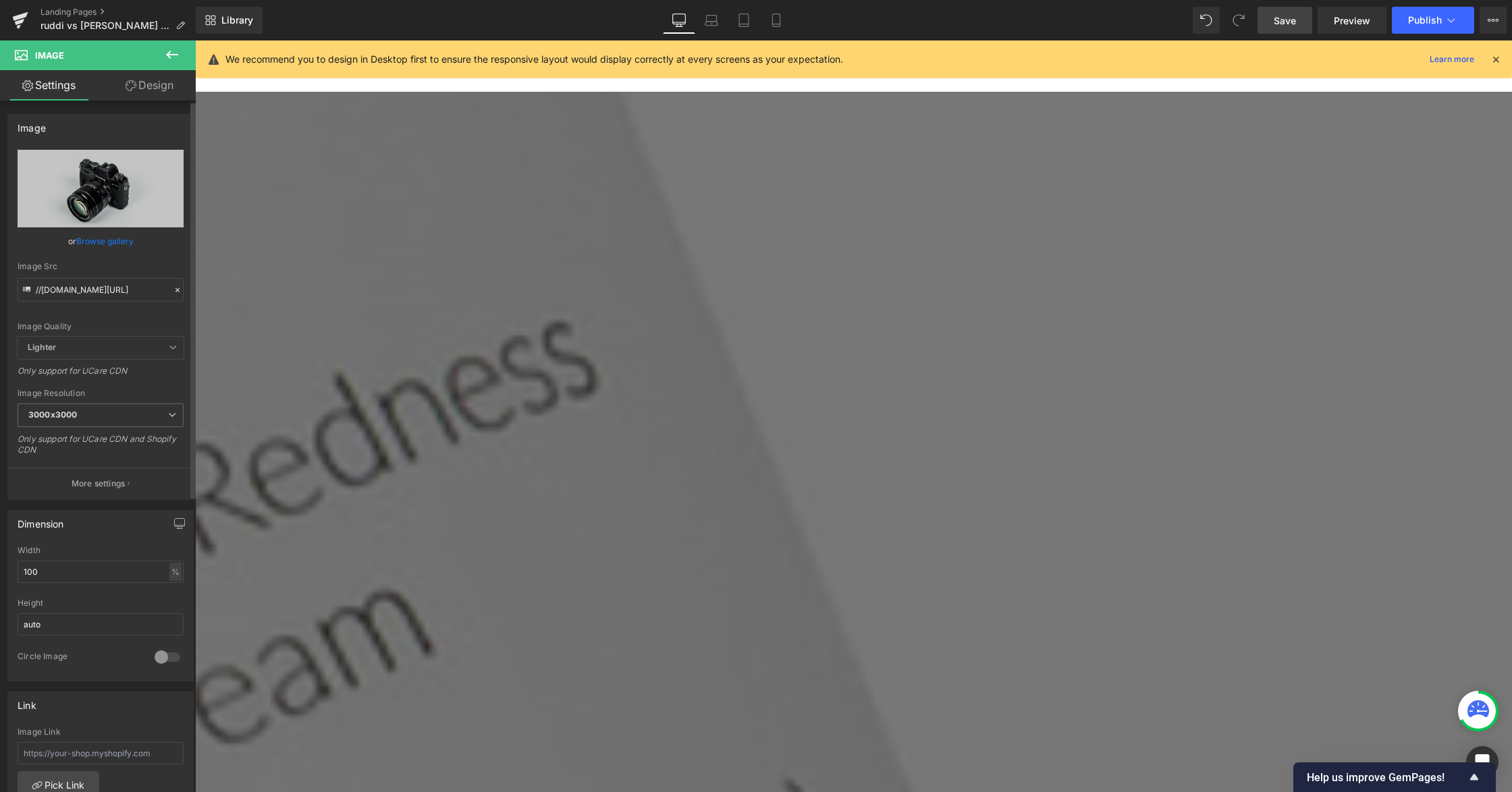
click at [131, 244] on link "Browse gallery" at bounding box center [105, 241] width 57 height 24
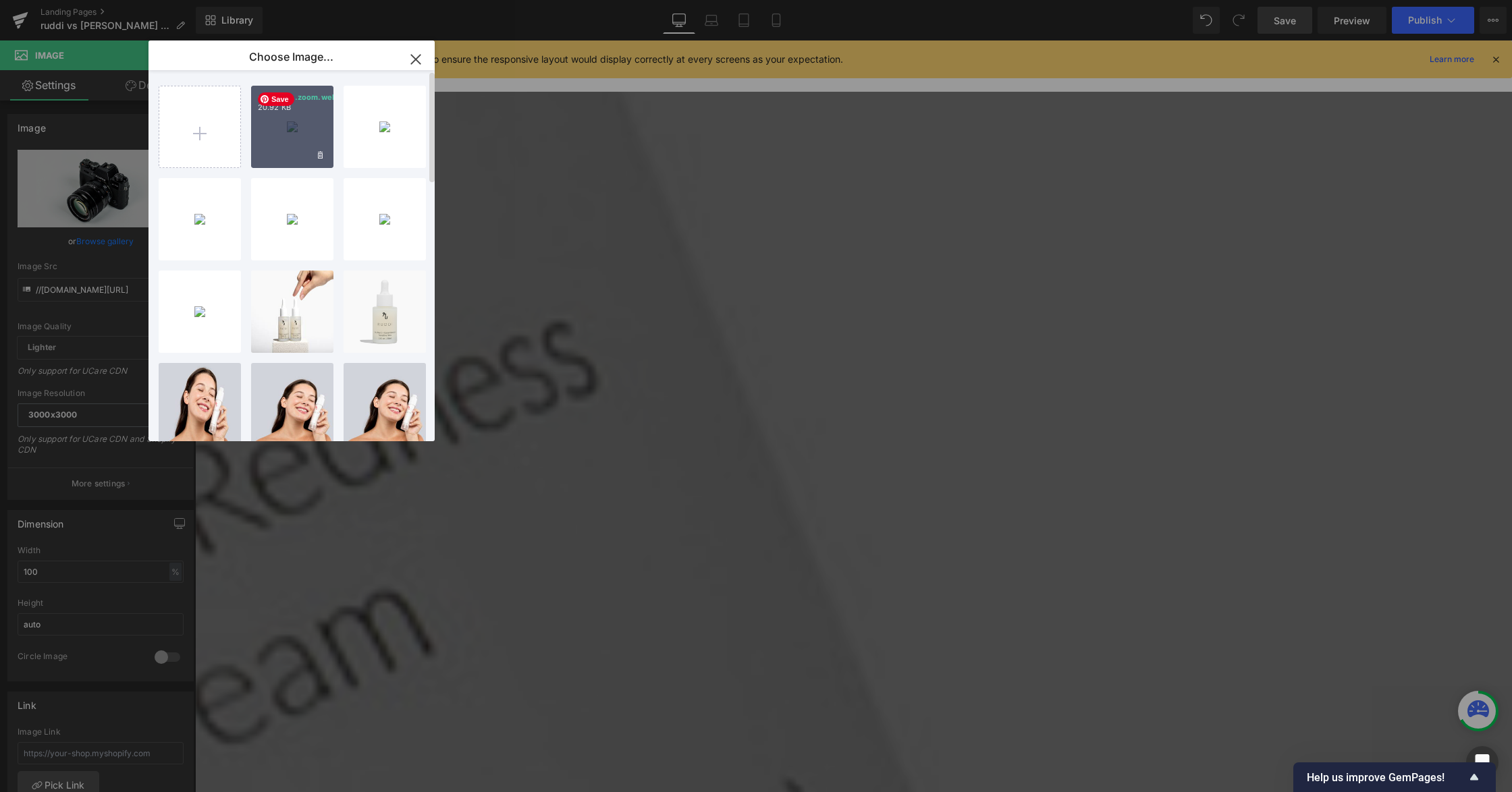
click at [295, 99] on p "s274449...zoom.webp" at bounding box center [292, 97] width 68 height 10
type input "https://ucarecdn.com/a940c531-b687-4273-87d9-f98d9eba7ff6/-/format/auto/-/previ…"
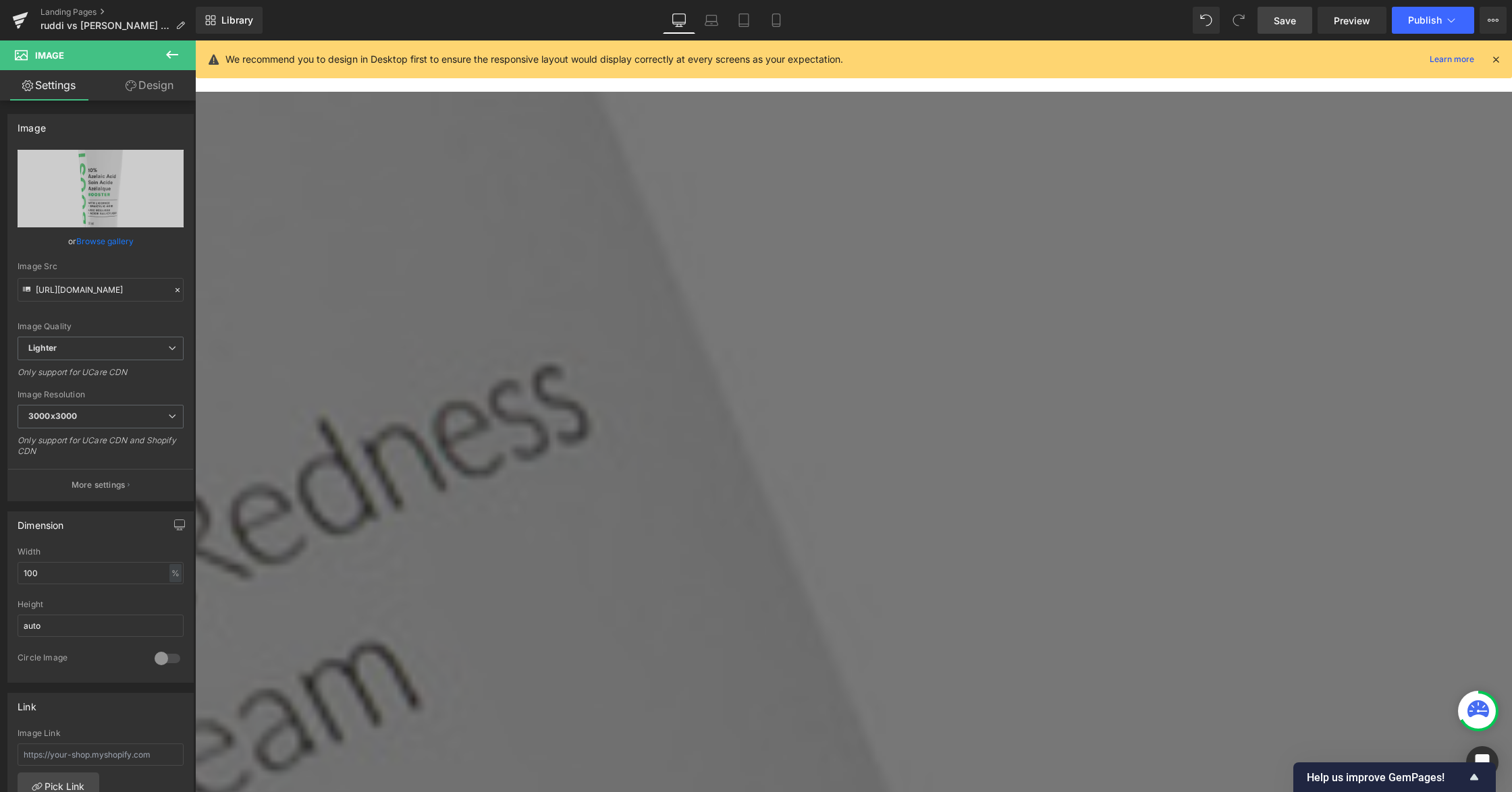
scroll to position [3202, 0]
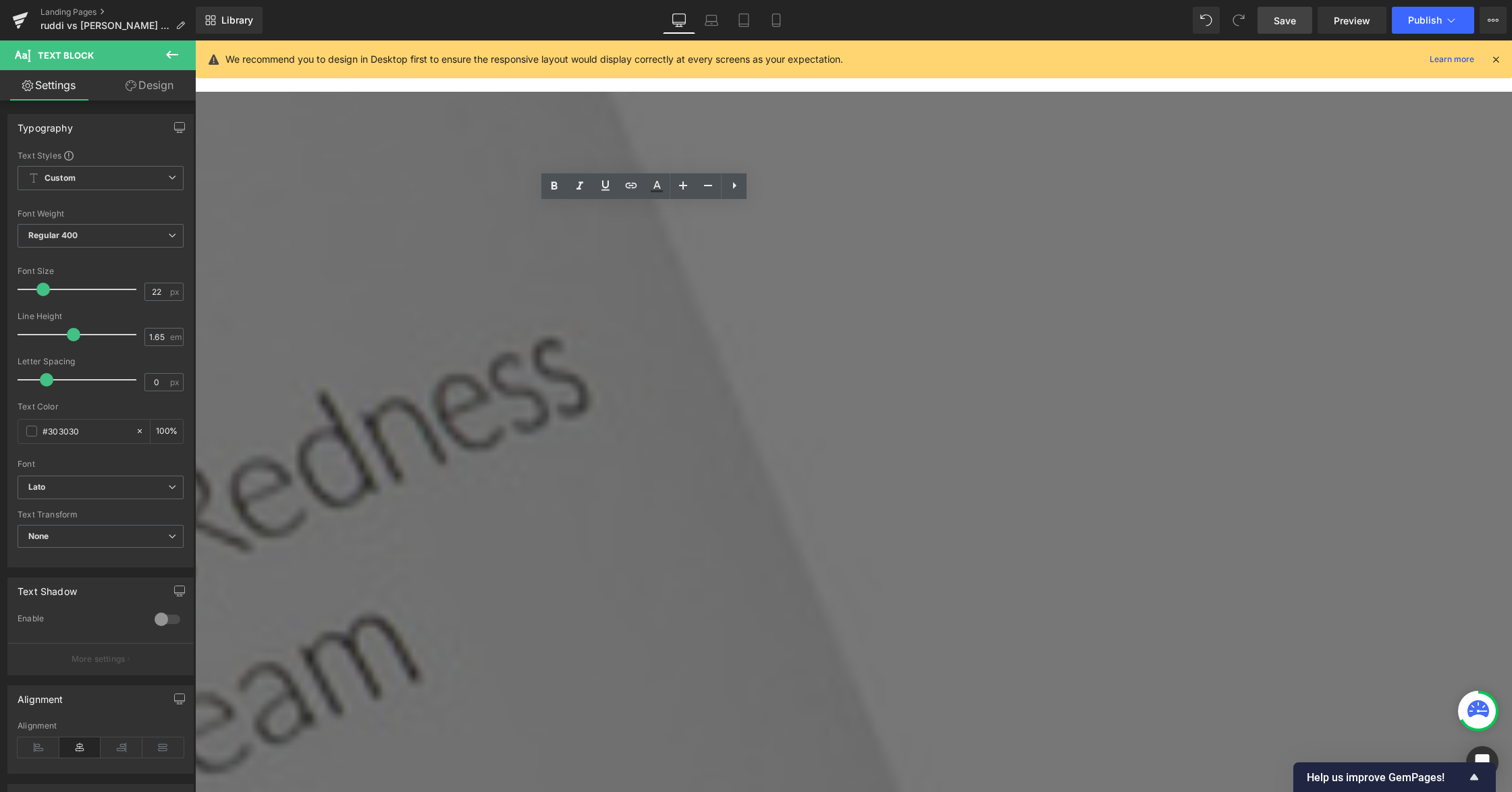
drag, startPoint x: 459, startPoint y: 223, endPoint x: 778, endPoint y: 224, distance: 319.0
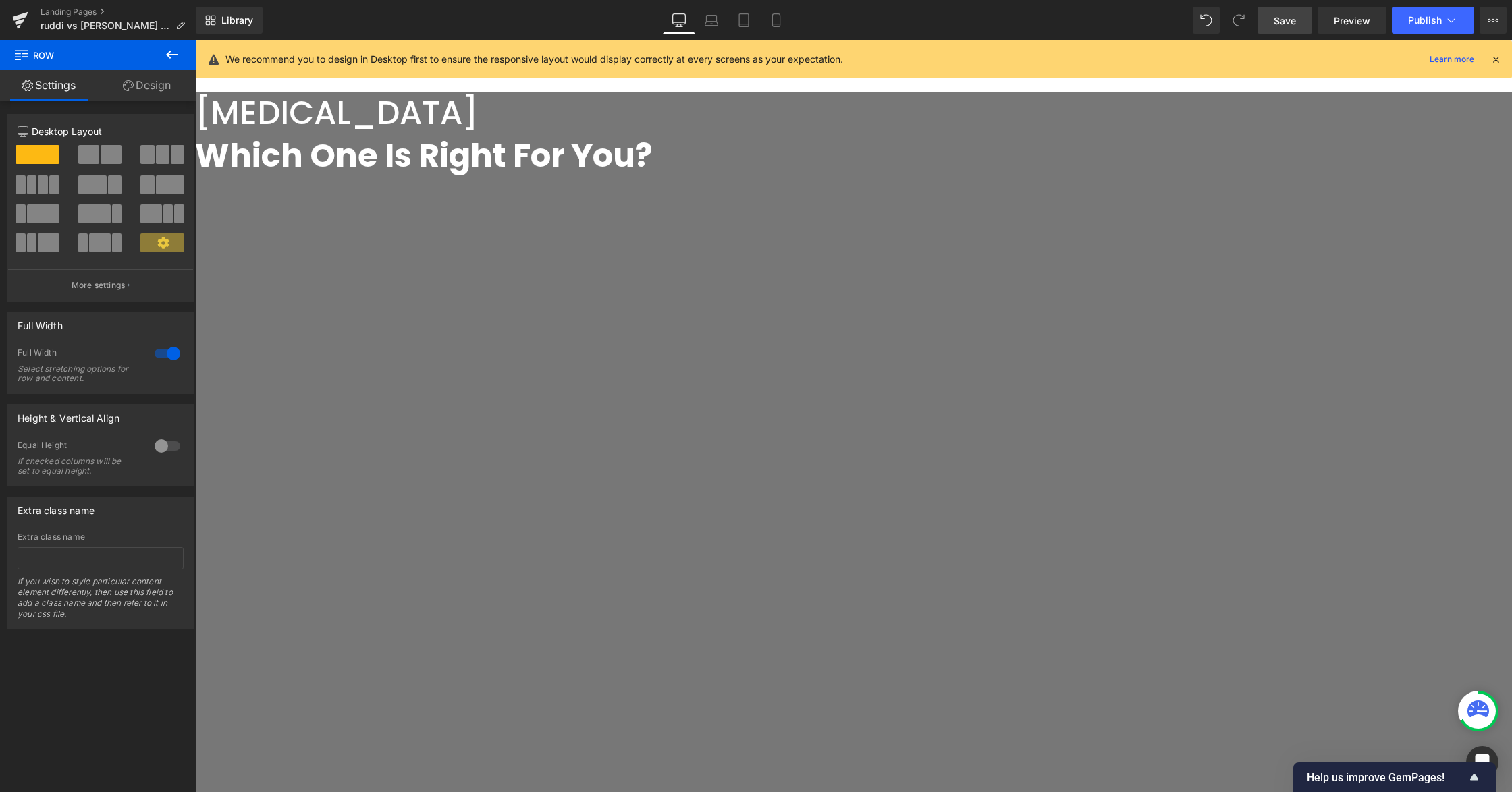
scroll to position [144, 0]
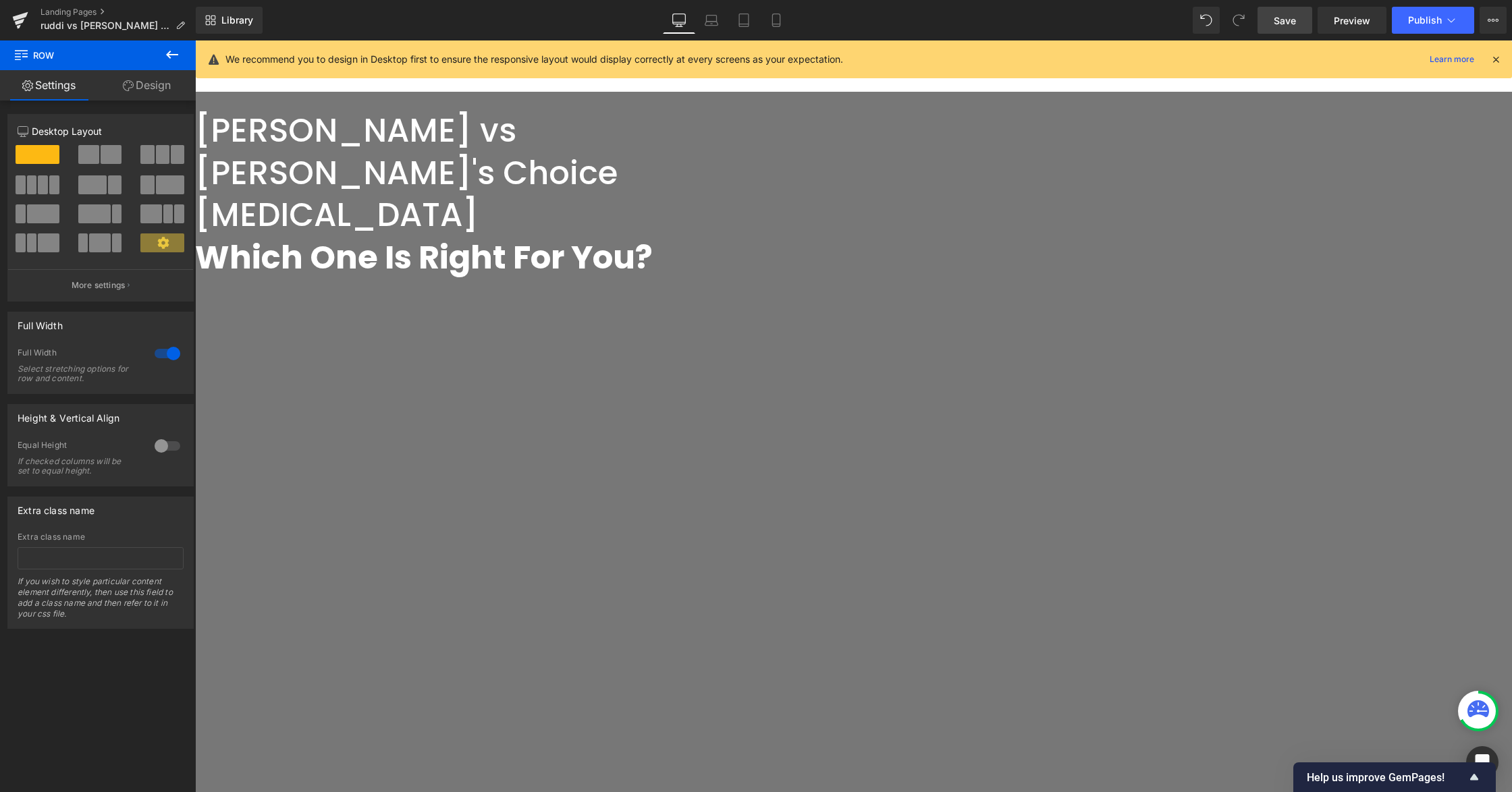
click at [195, 41] on icon at bounding box center [195, 41] width 0 height 0
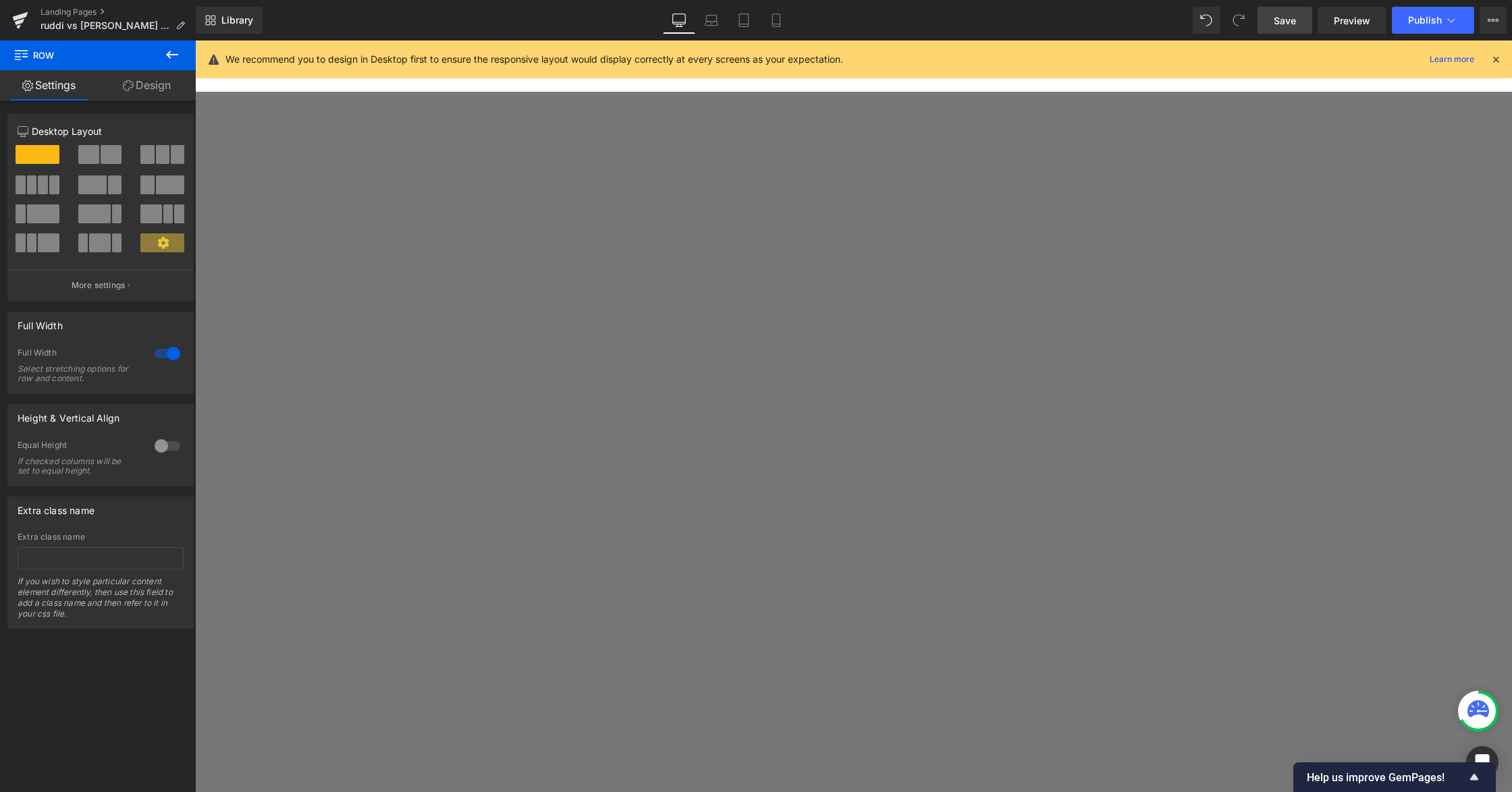
scroll to position [598, 0]
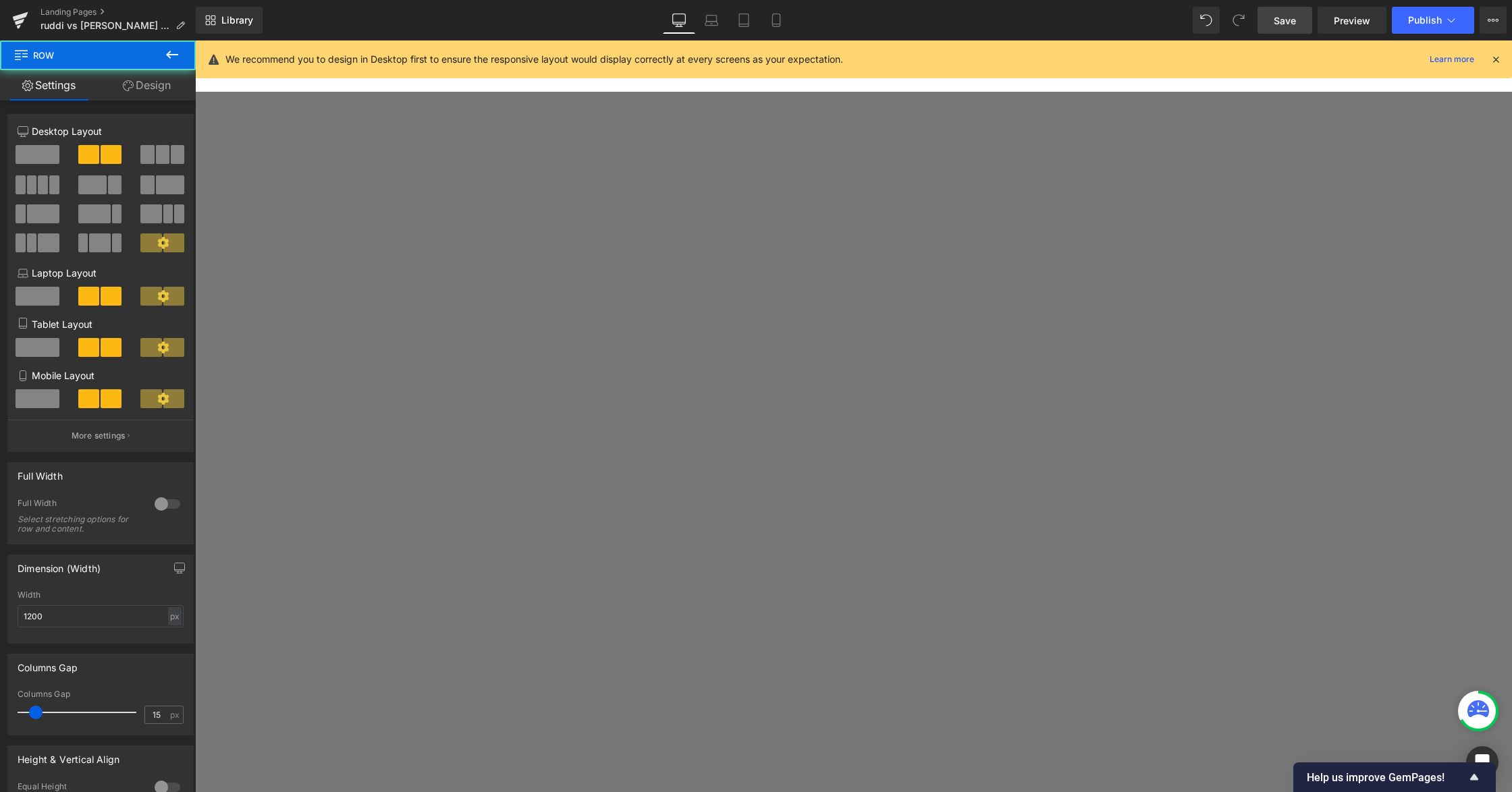
click at [195, 41] on link at bounding box center [195, 41] width 0 height 0
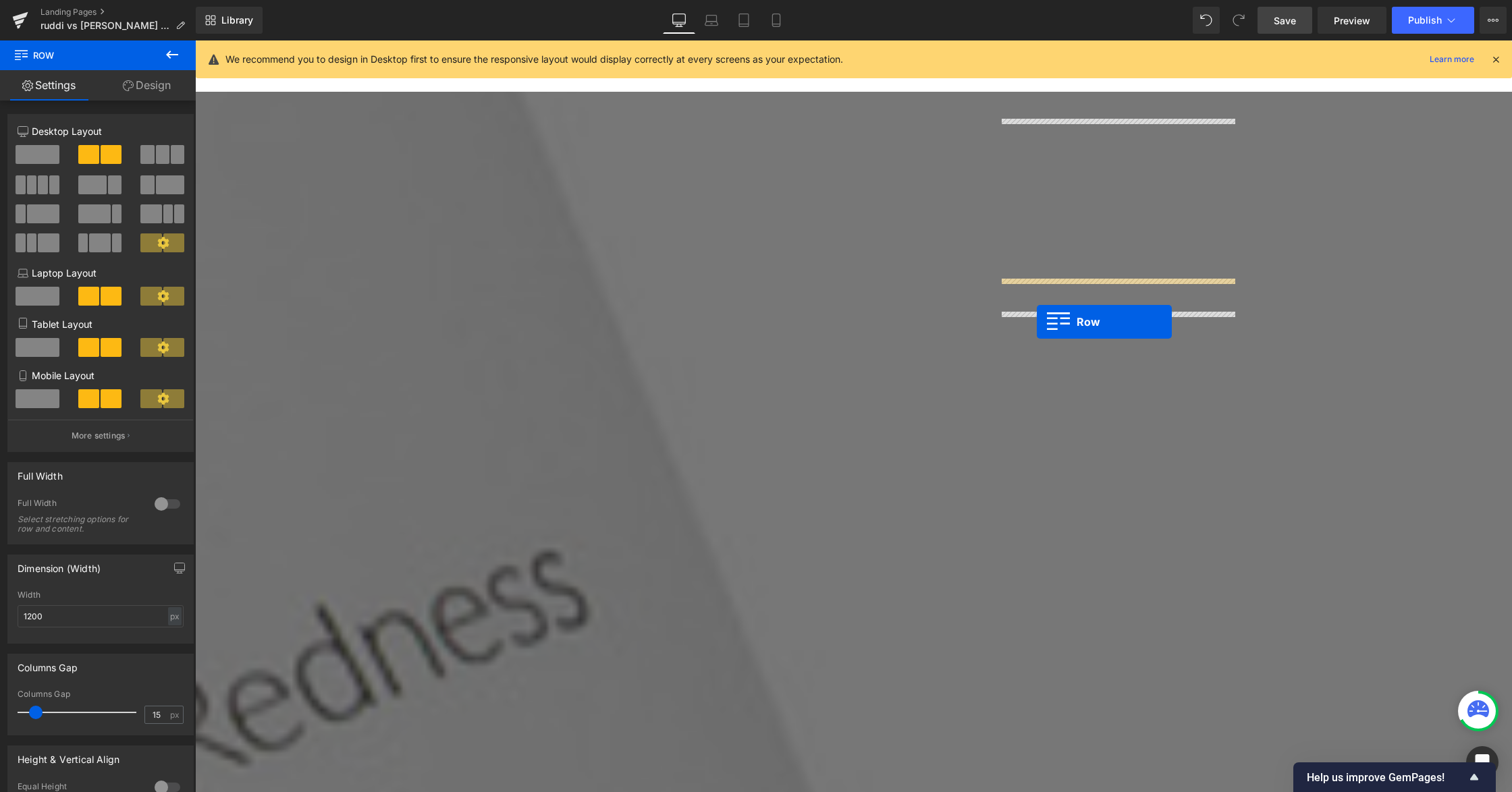
scroll to position [3027, 0]
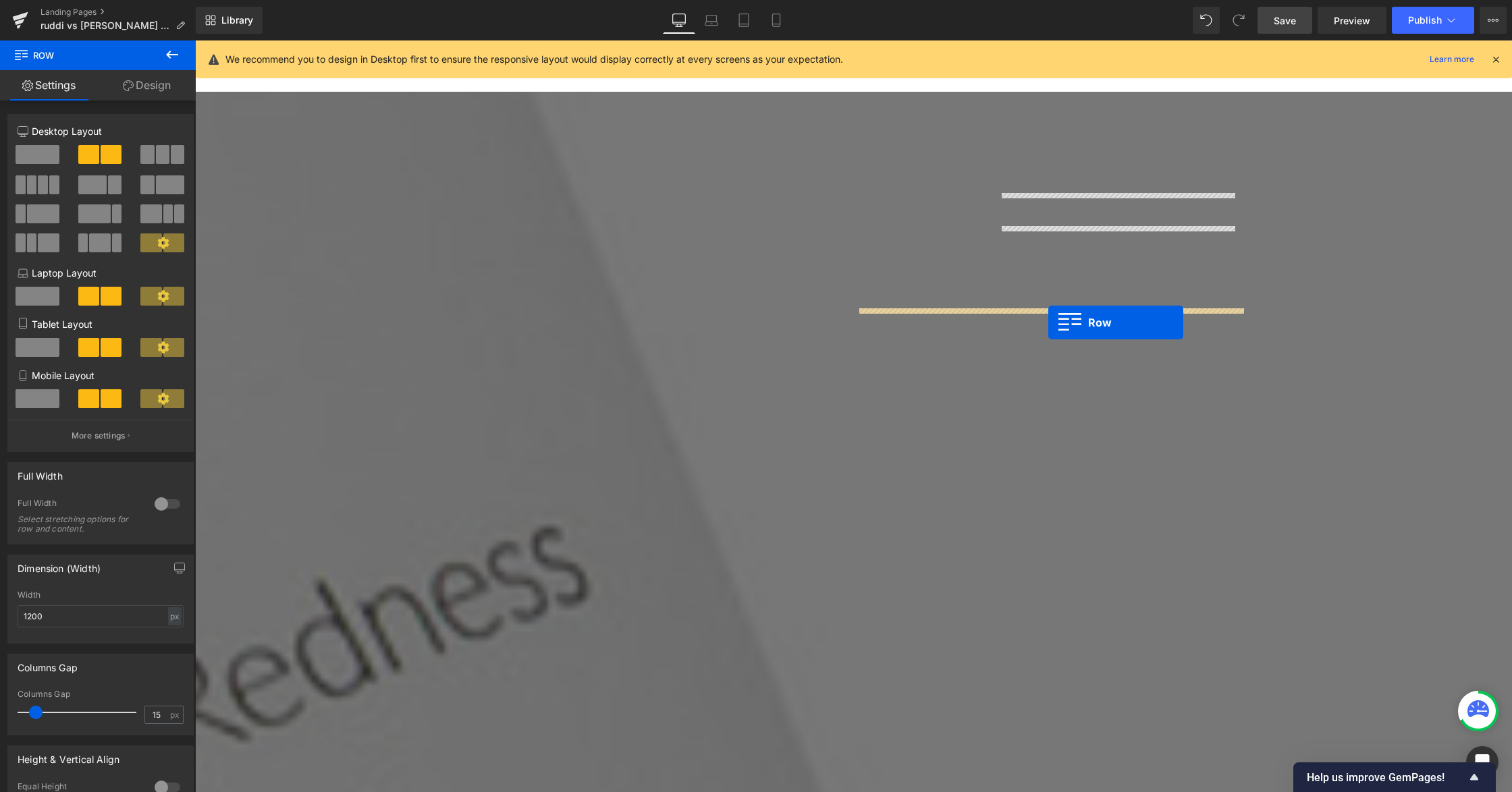
drag, startPoint x: 865, startPoint y: 195, endPoint x: 1048, endPoint y: 322, distance: 222.8
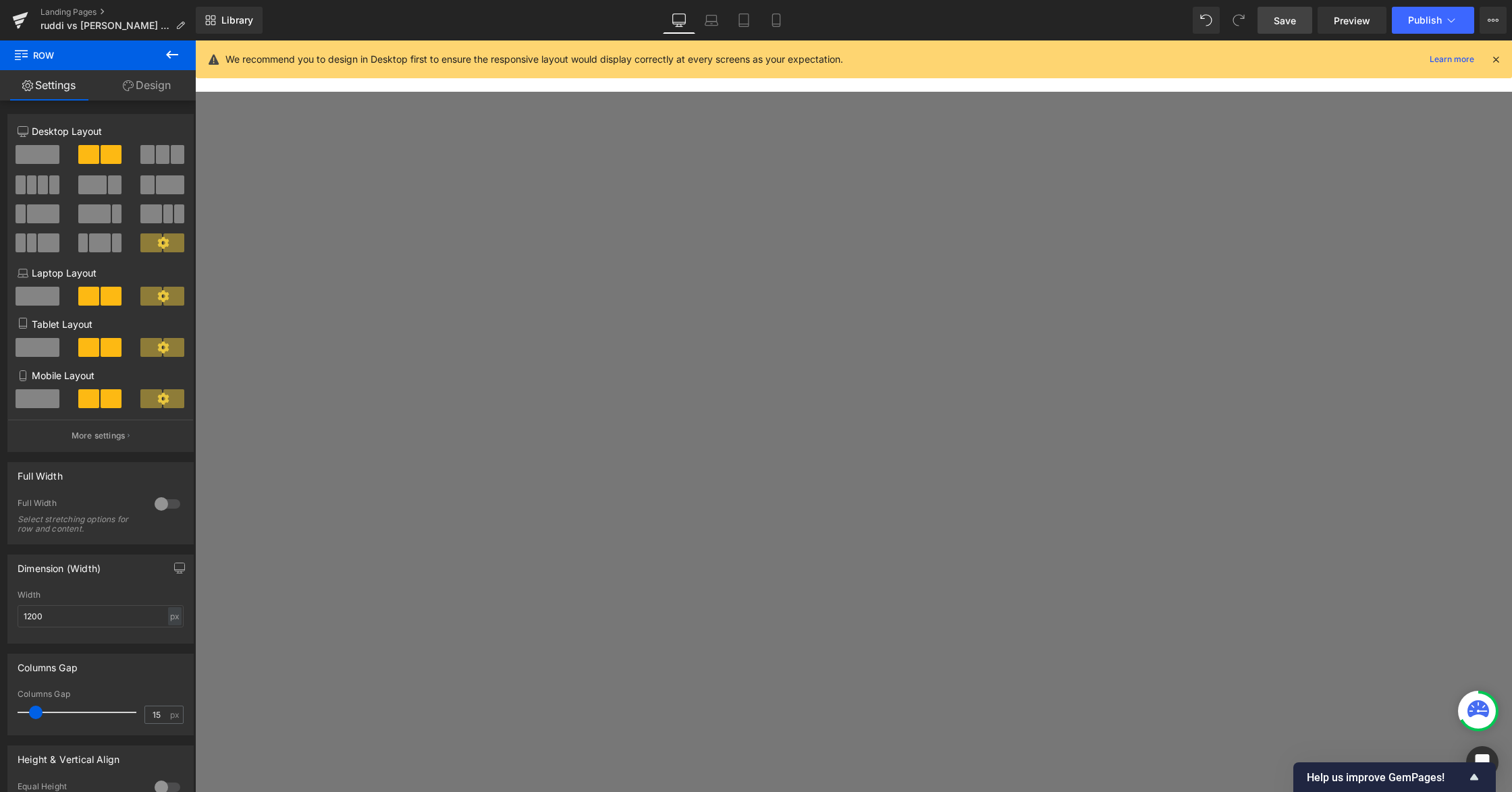
scroll to position [419, 0]
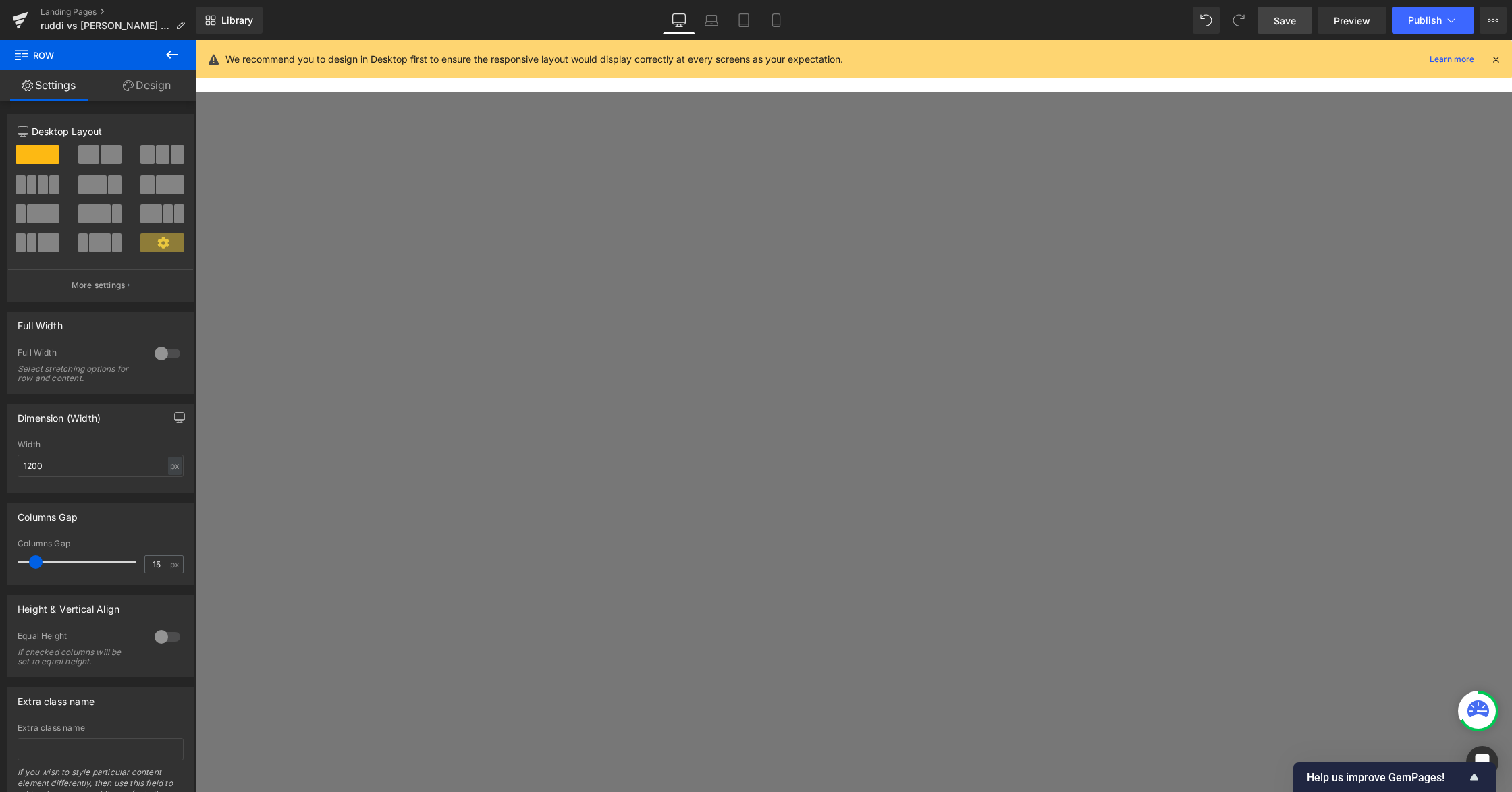
click at [195, 41] on icon at bounding box center [195, 41] width 0 height 0
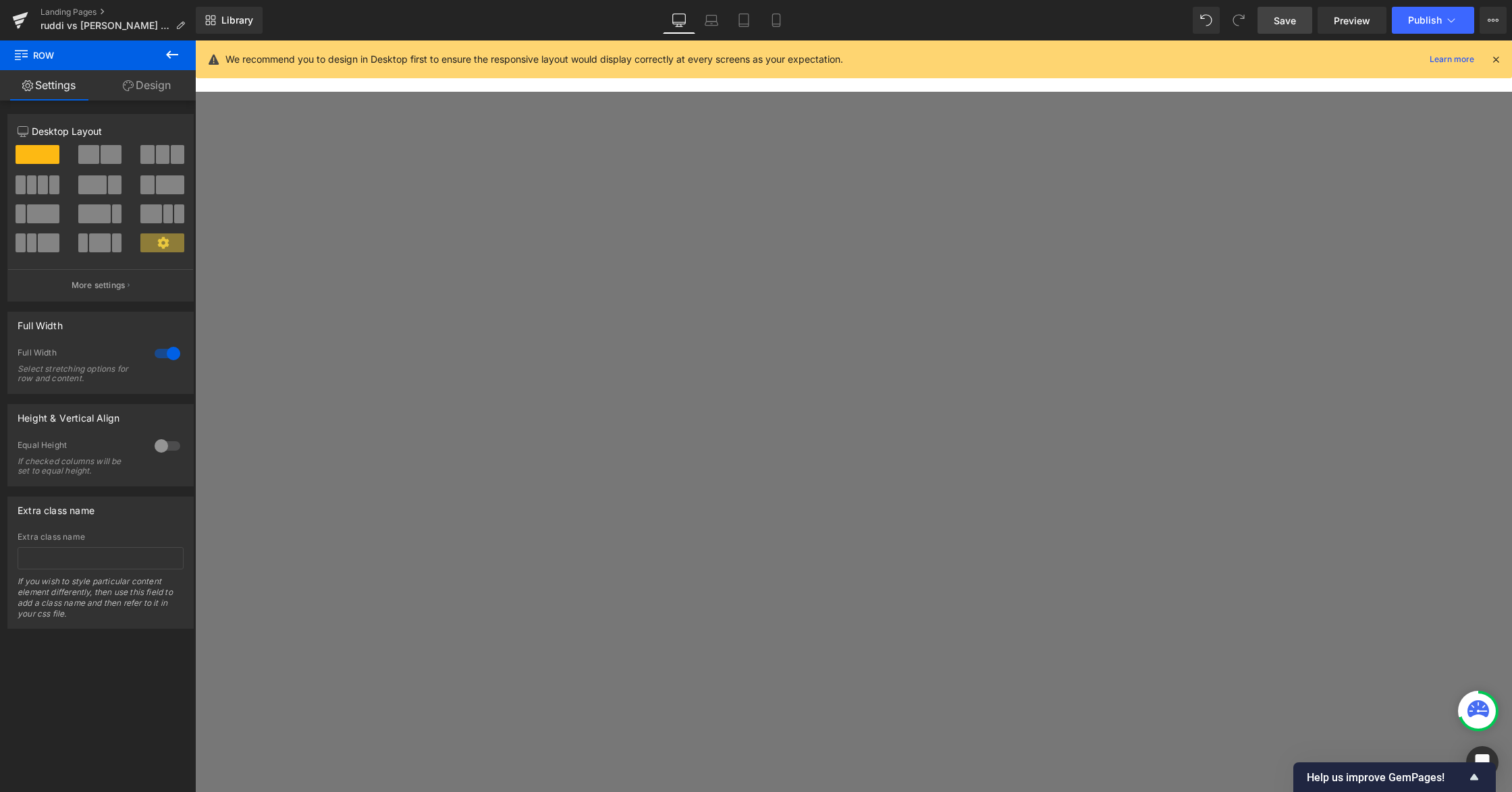
click at [195, 41] on link at bounding box center [195, 41] width 0 height 0
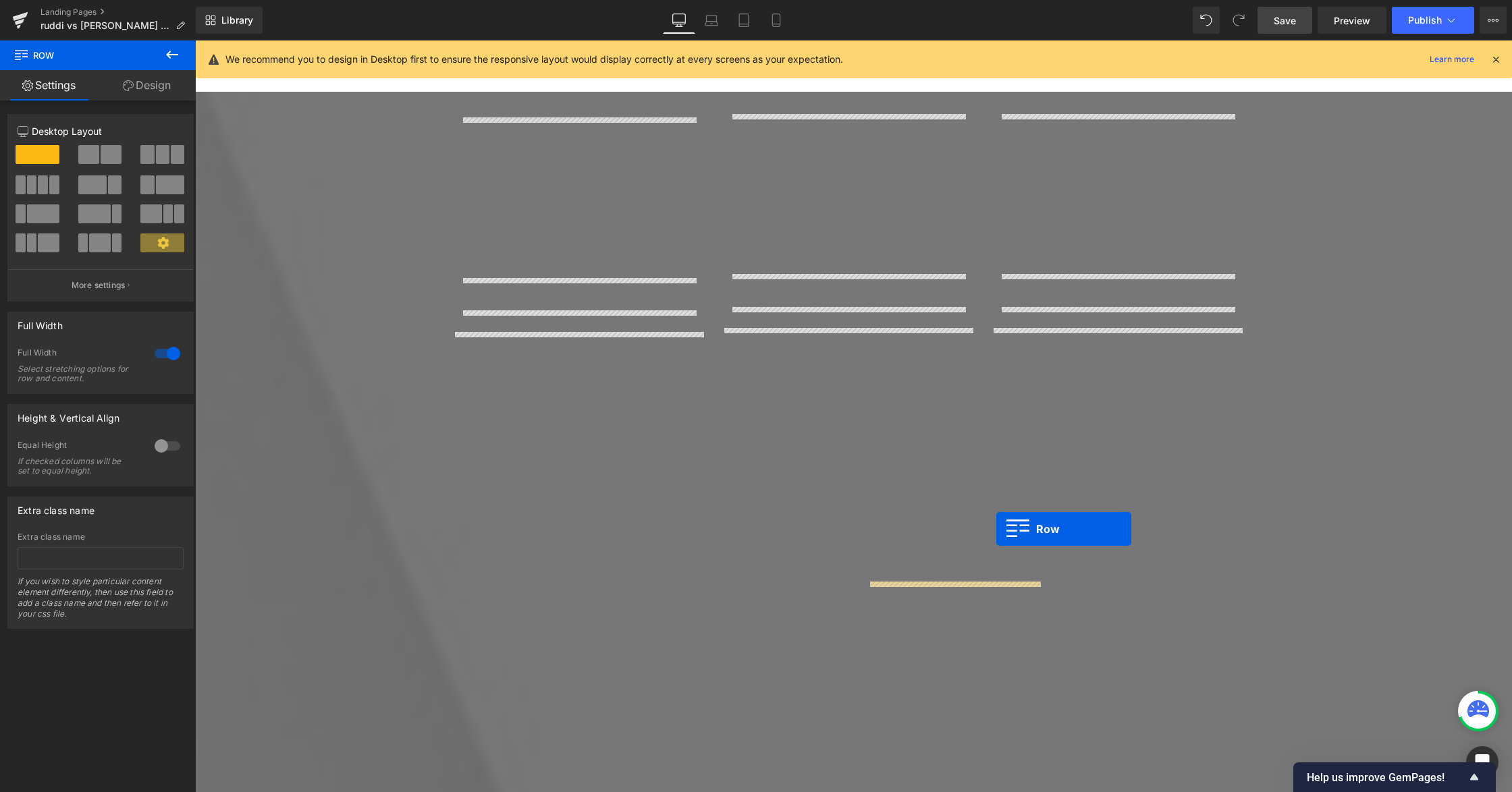
scroll to position [3307, 0]
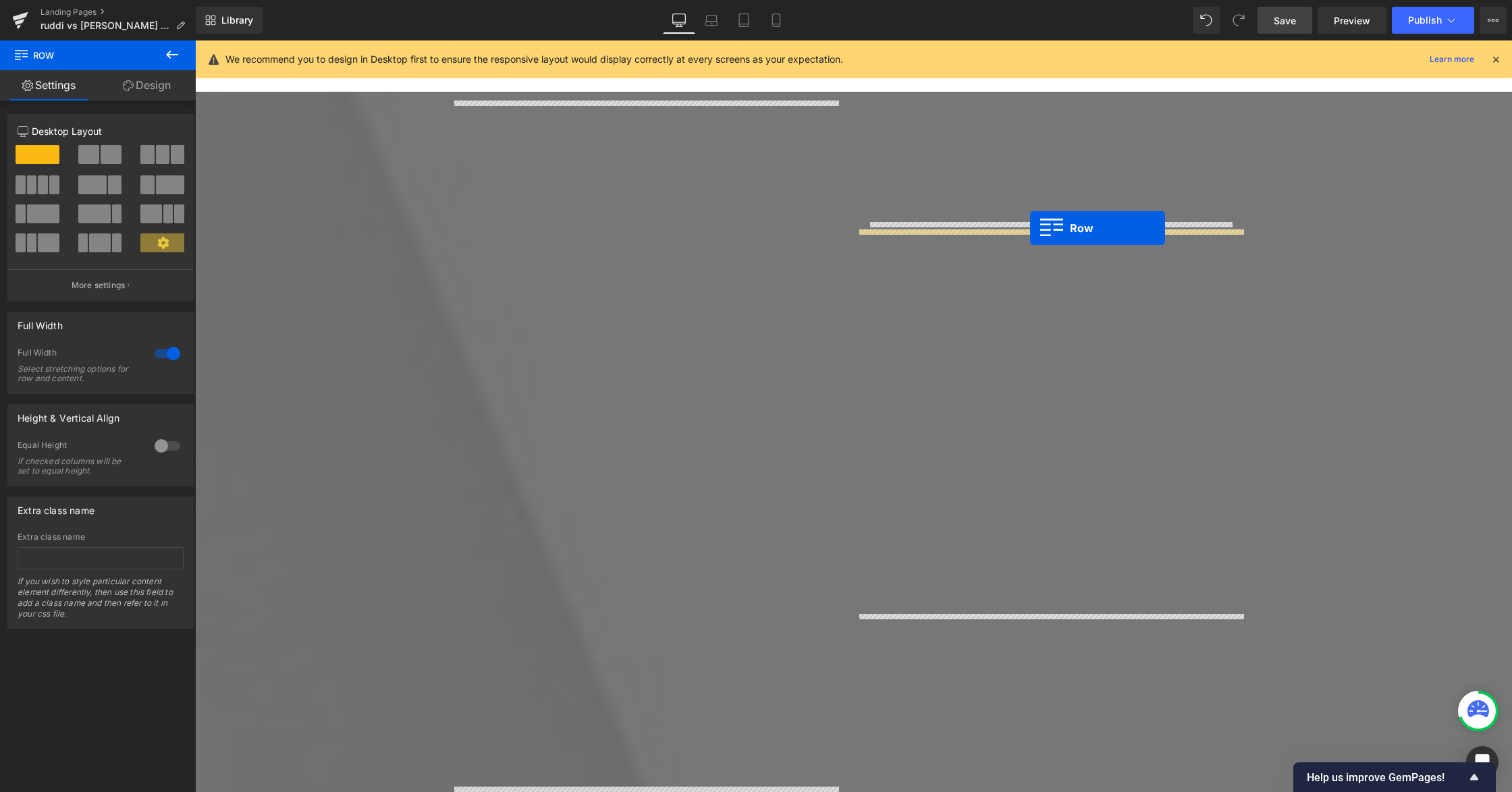
drag, startPoint x: 873, startPoint y: 289, endPoint x: 1030, endPoint y: 228, distance: 168.4
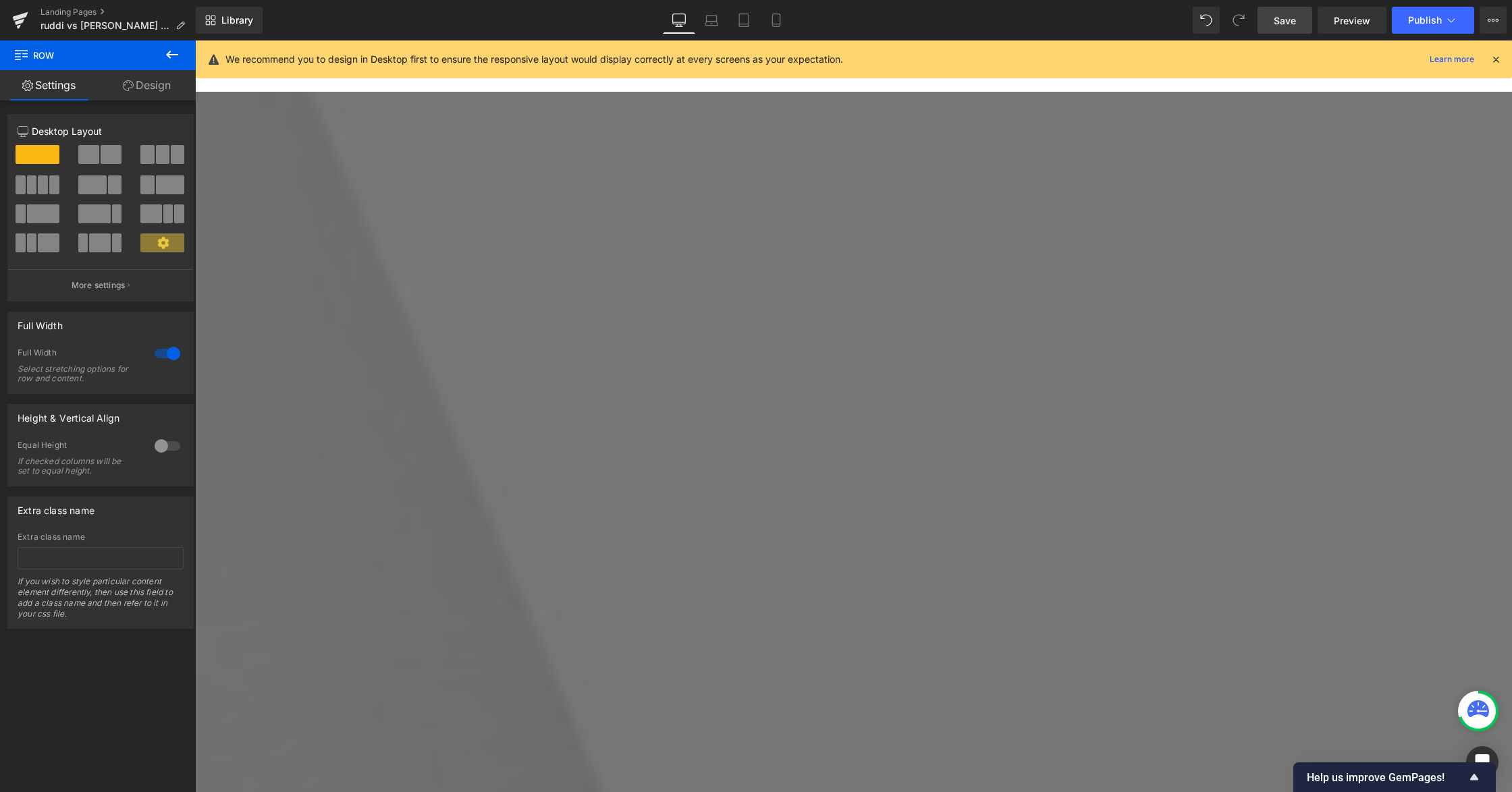
scroll to position [3486, 0]
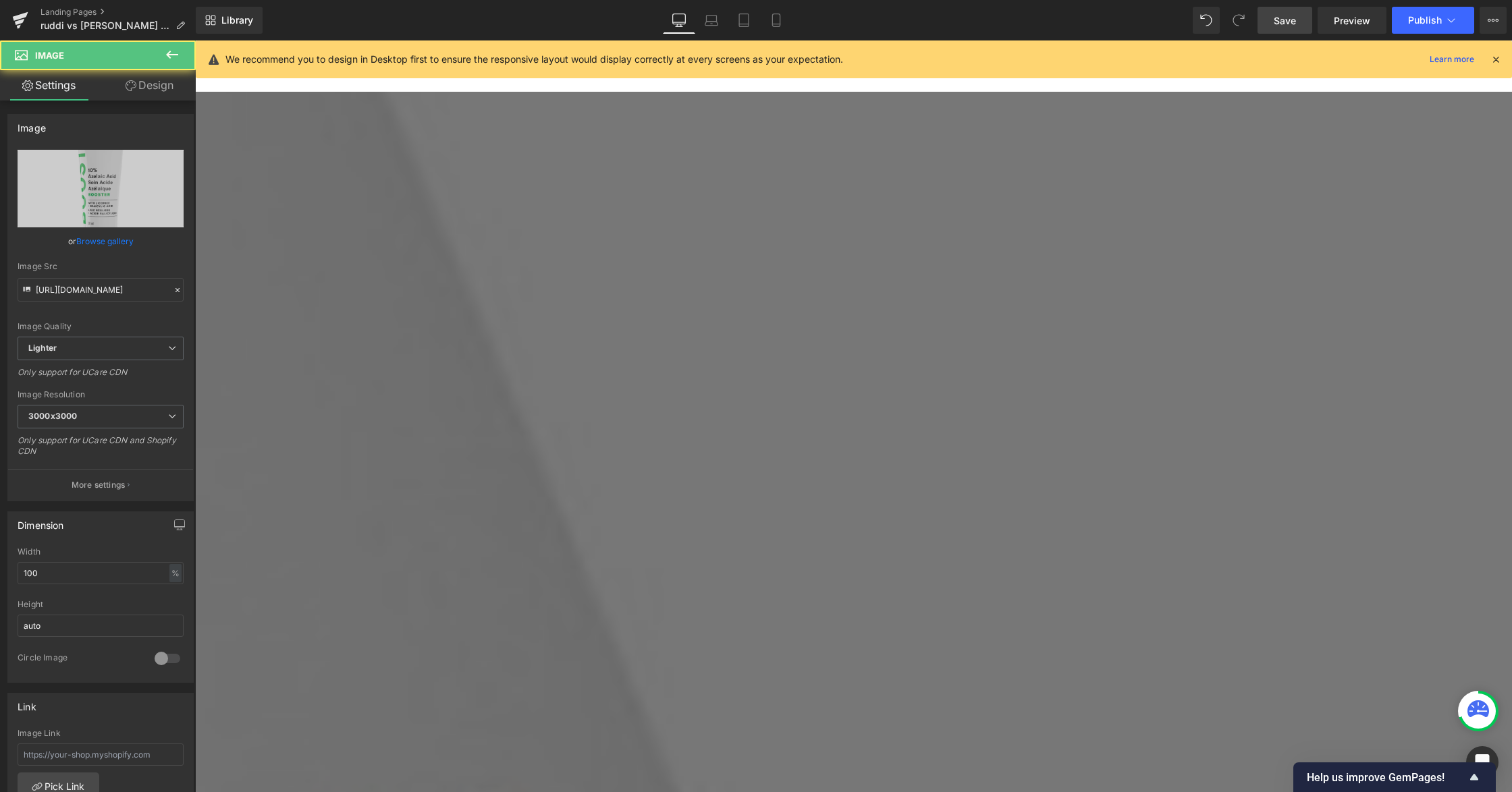
click at [195, 41] on link at bounding box center [195, 41] width 0 height 0
click at [195, 41] on icon at bounding box center [195, 41] width 0 height 0
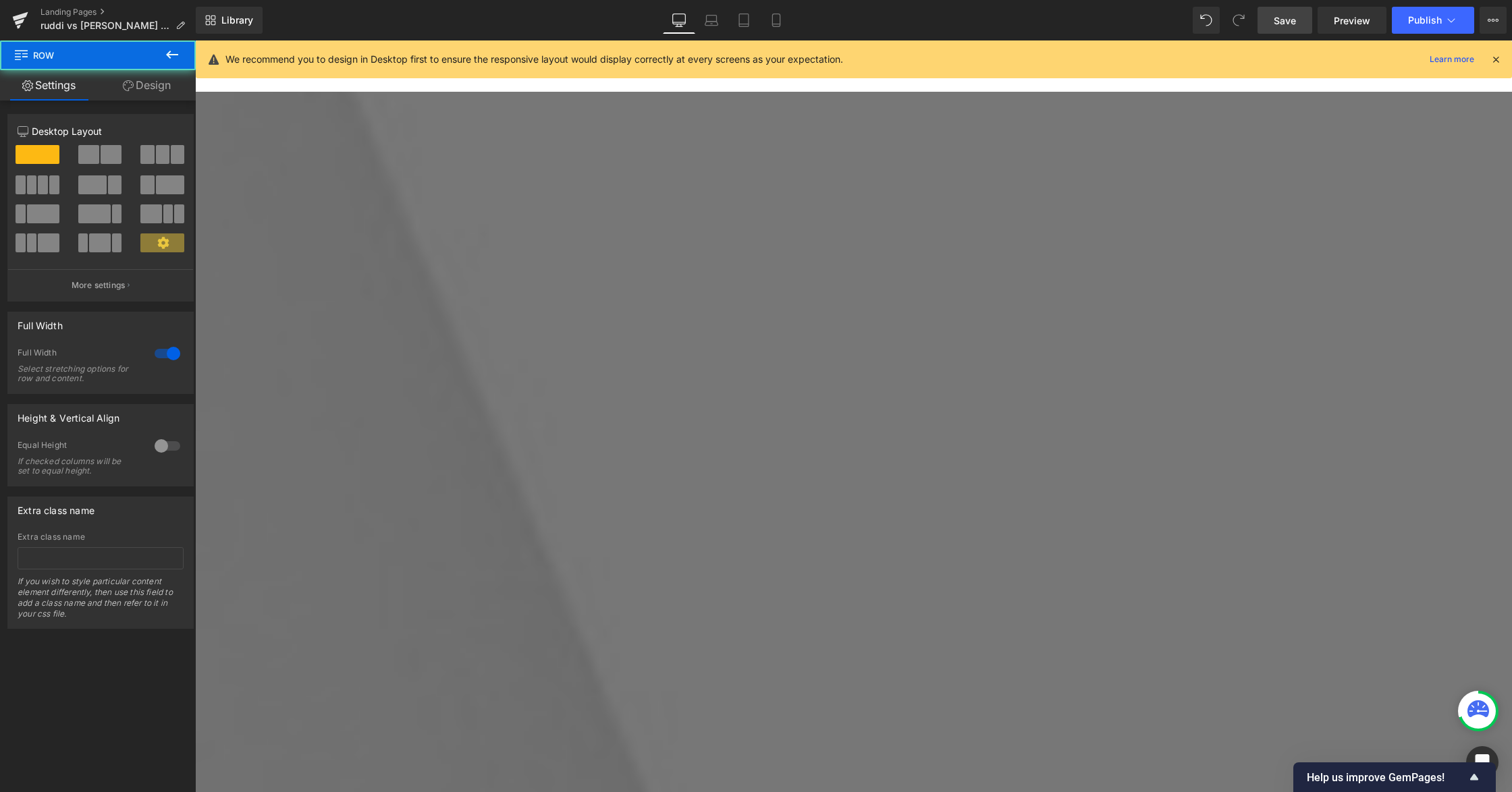
scroll to position [2946, 0]
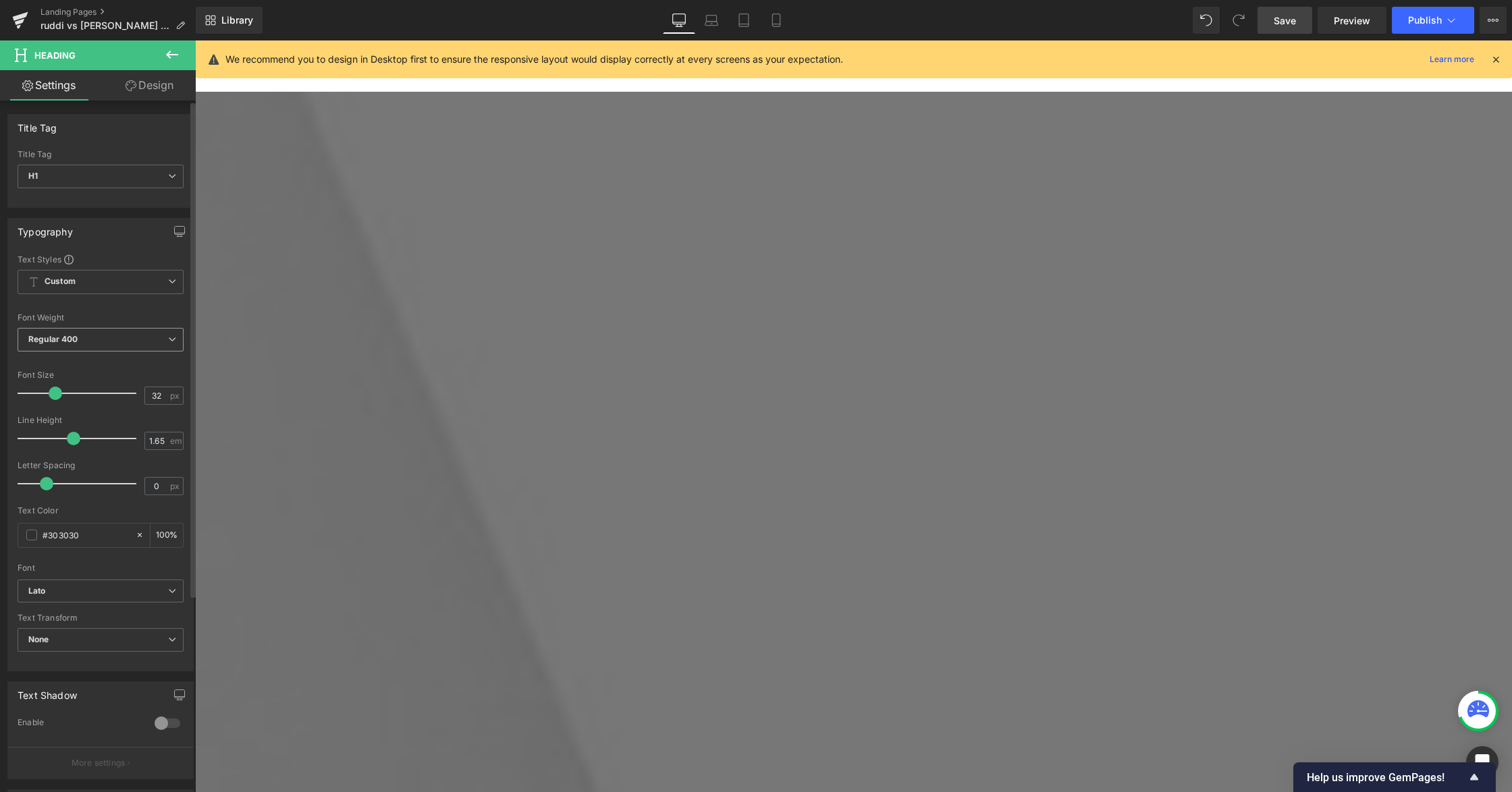
click at [107, 345] on span "Regular 400" at bounding box center [100, 340] width 166 height 24
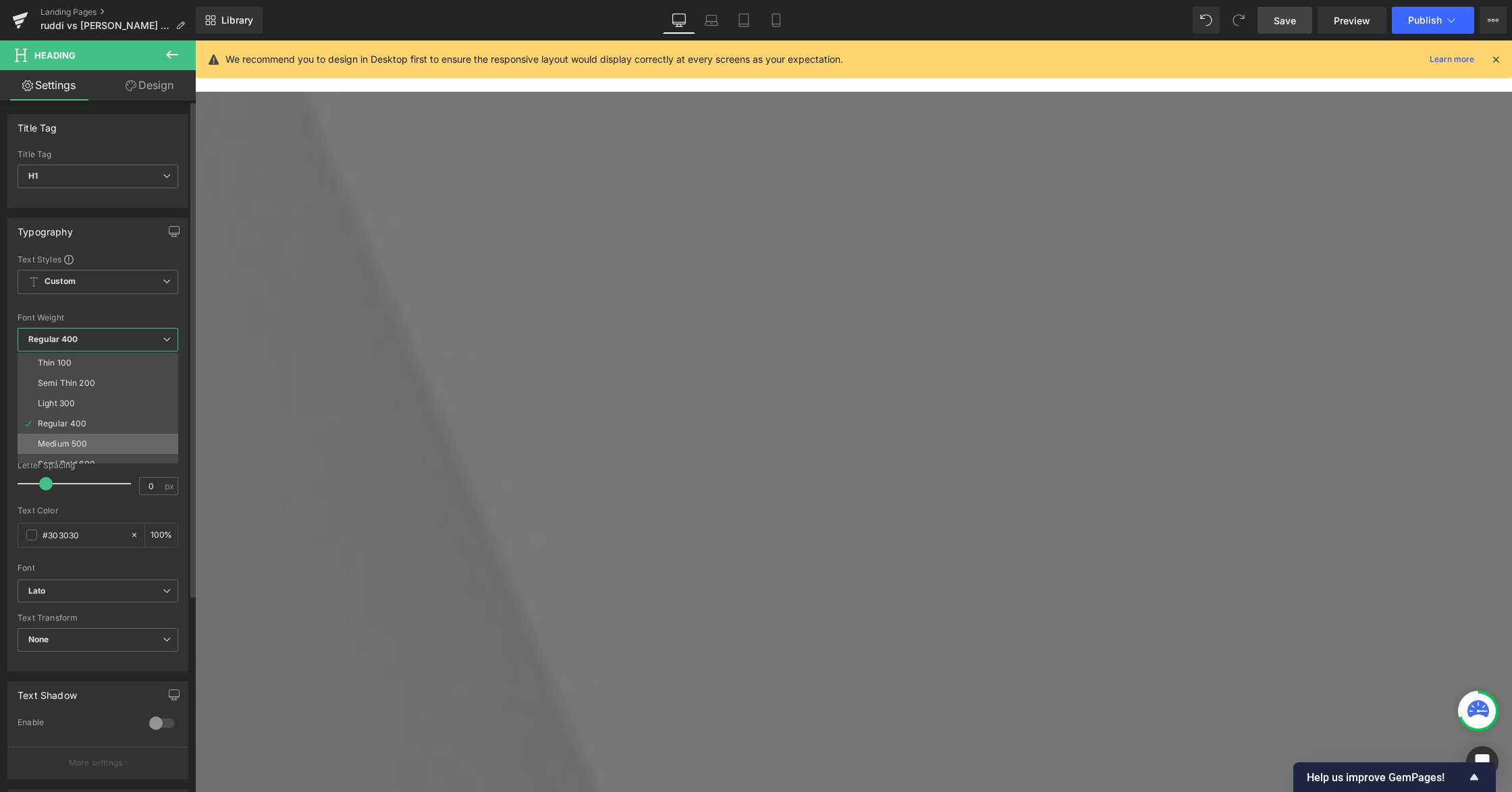
scroll to position [90, 0]
click at [108, 431] on li "Bold 700" at bounding box center [100, 435] width 166 height 20
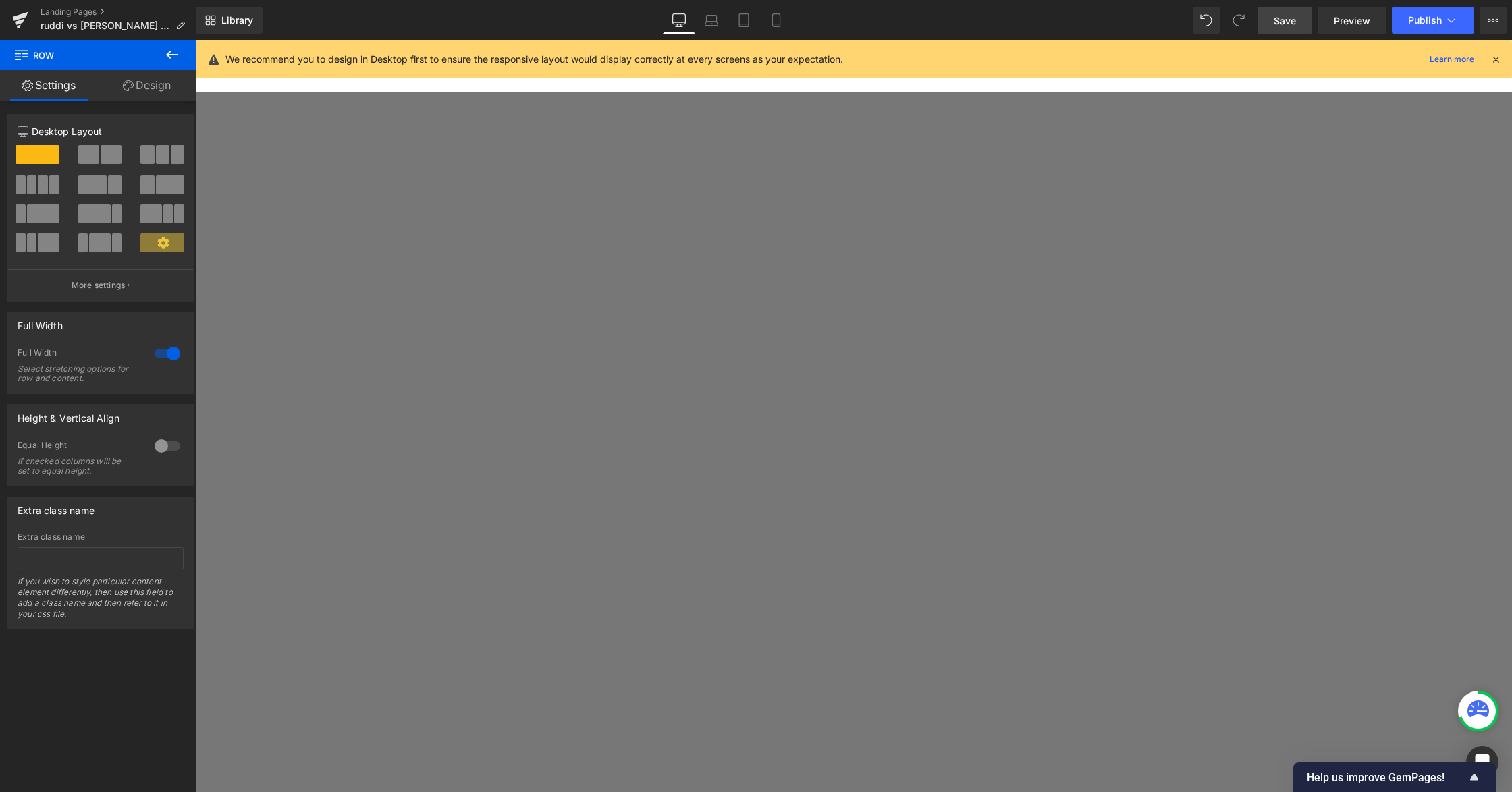
scroll to position [247, 0]
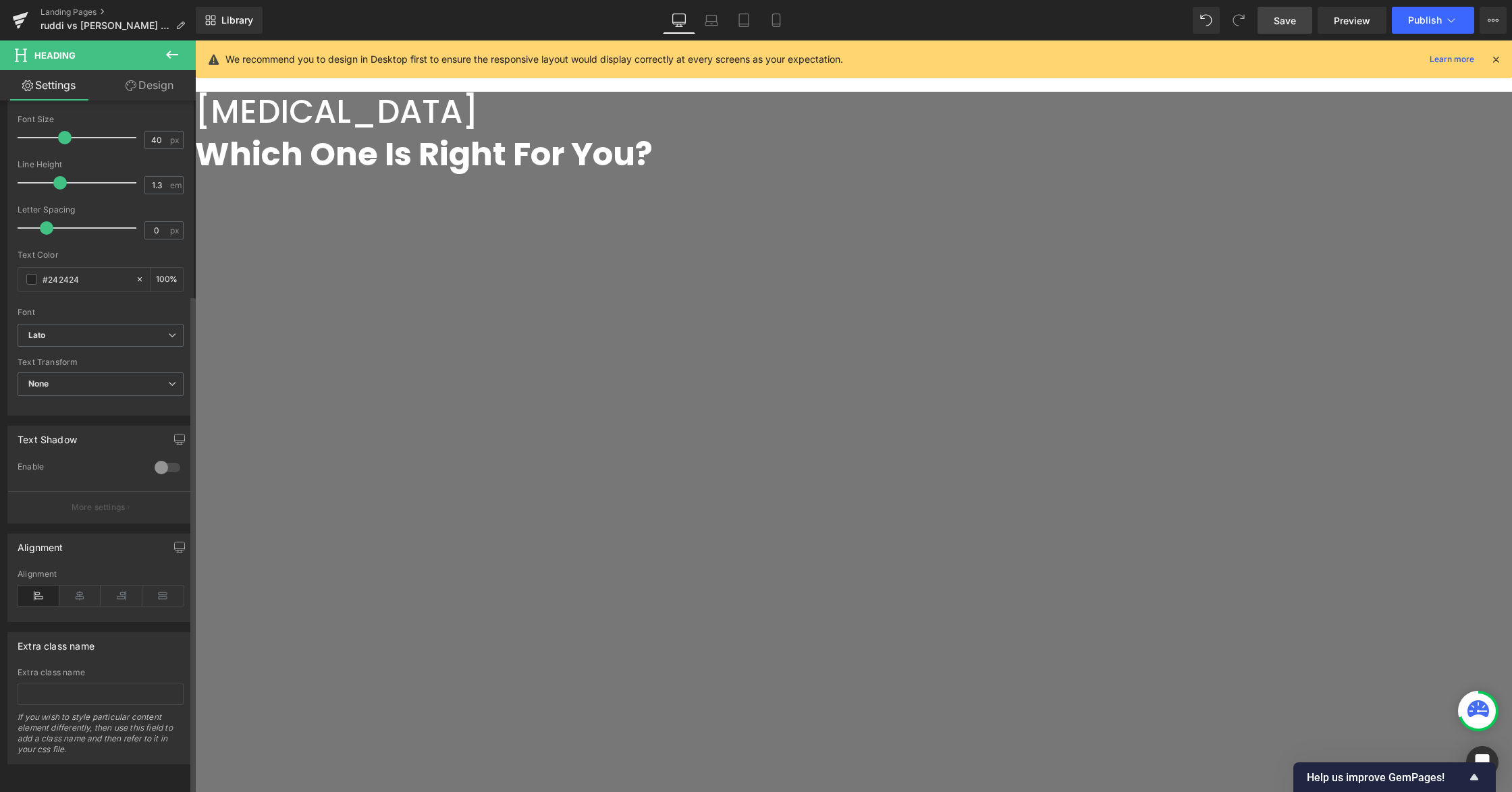
click at [76, 574] on div "Alignment" at bounding box center [100, 595] width 166 height 52
click at [76, 586] on icon at bounding box center [80, 595] width 42 height 20
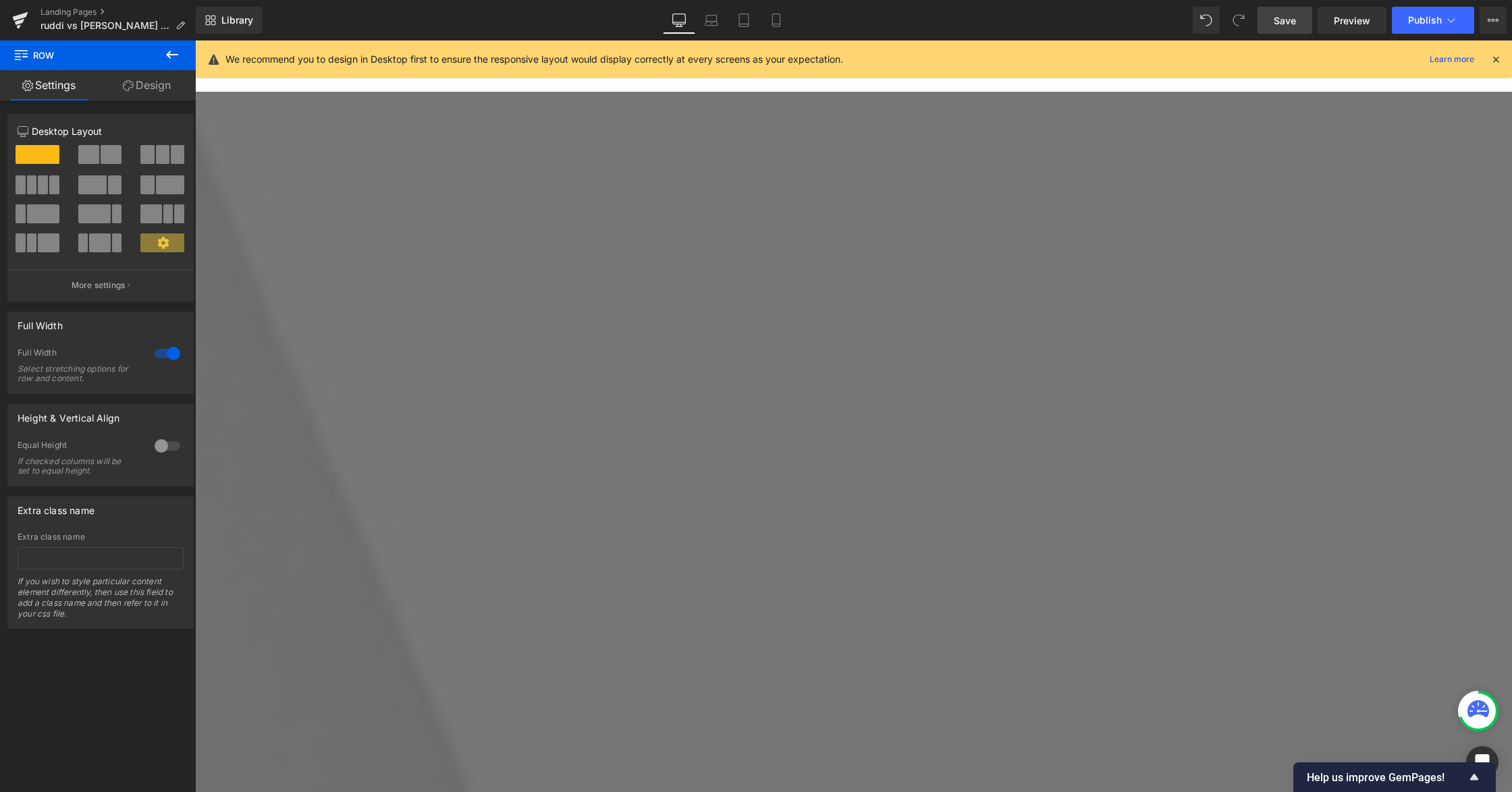
scroll to position [2316, 0]
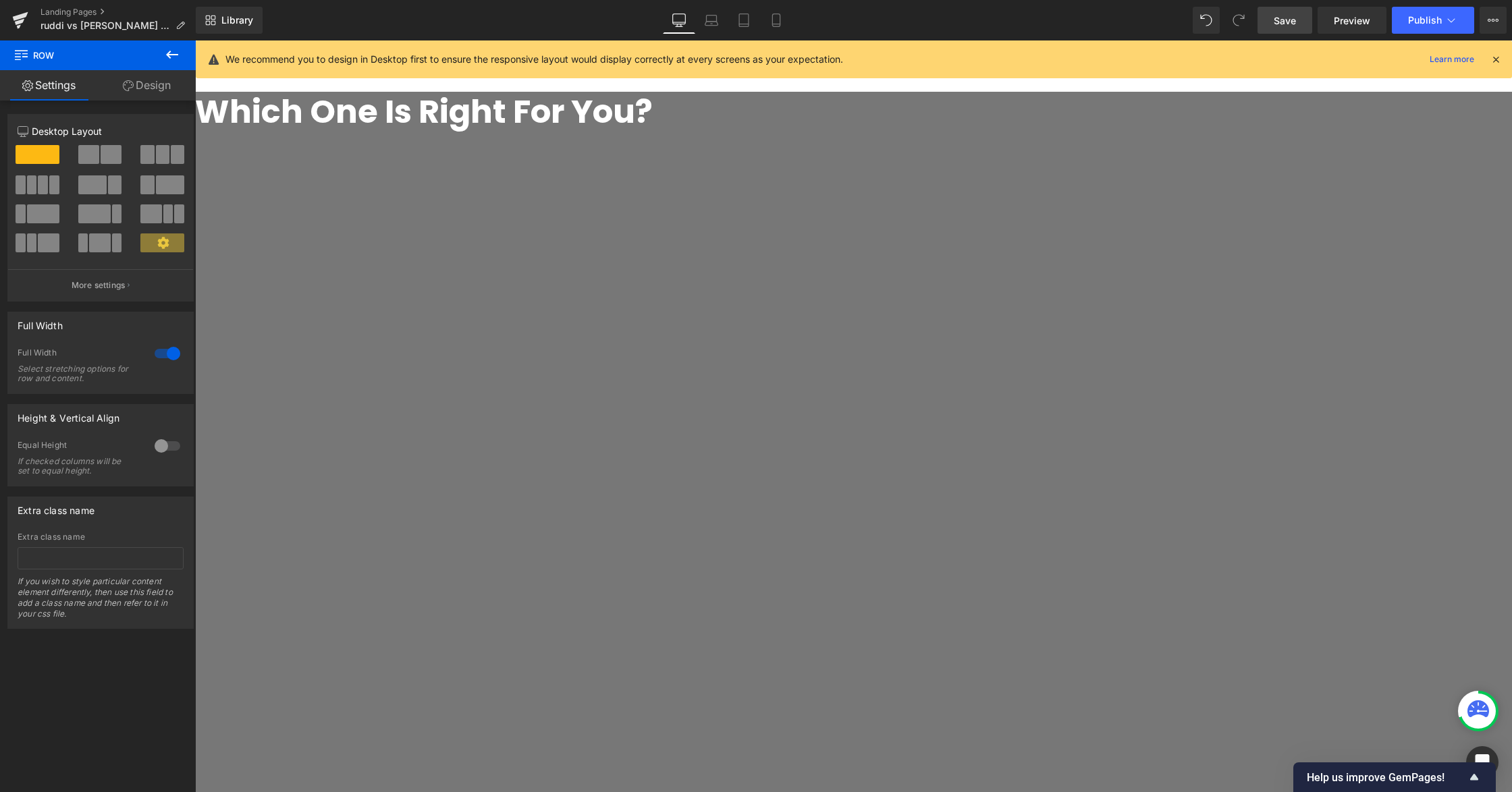
scroll to position [158, 0]
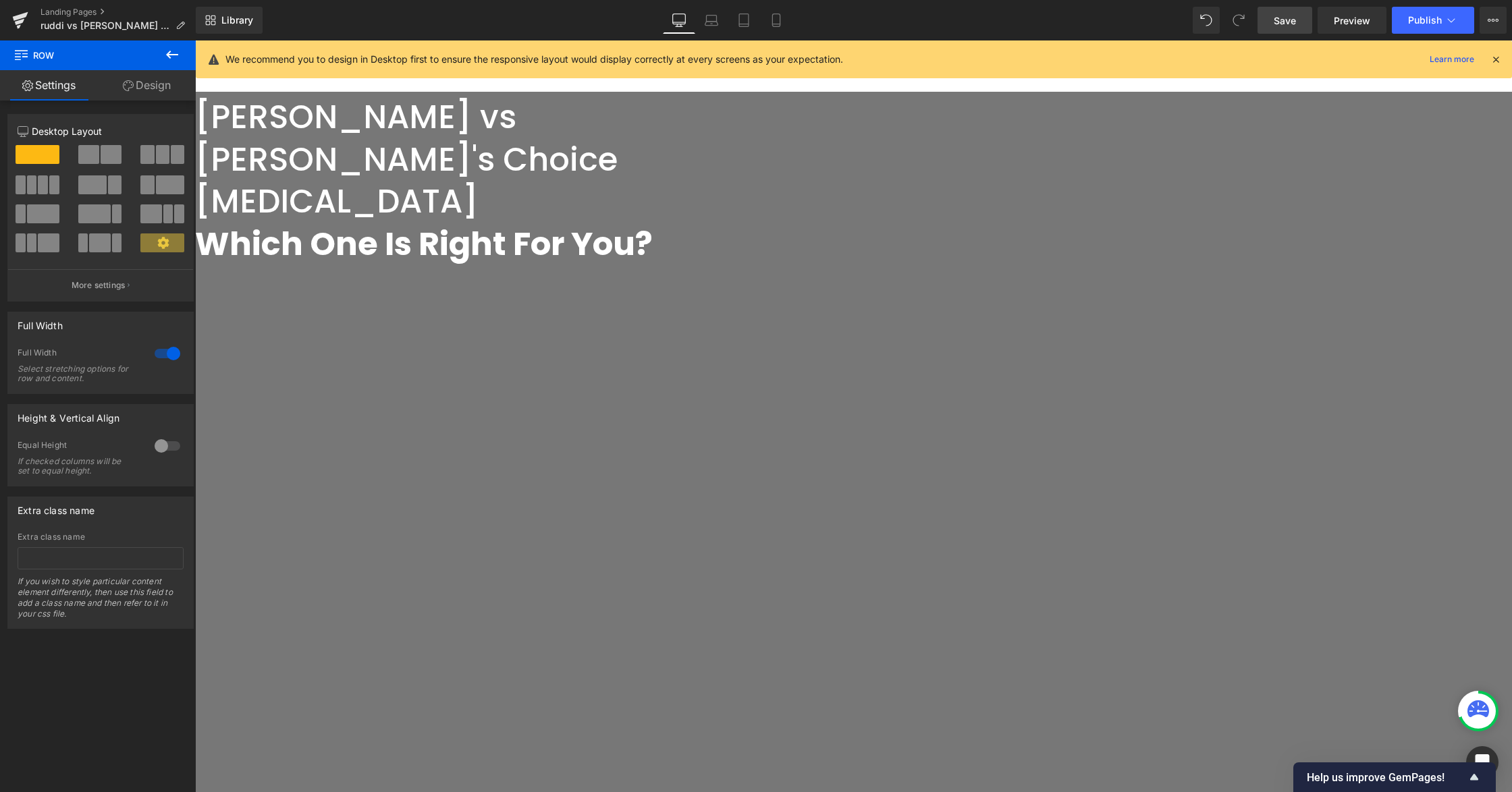
click at [195, 41] on span "Row" at bounding box center [195, 41] width 0 height 0
click at [135, 77] on link "Design" at bounding box center [147, 85] width 98 height 30
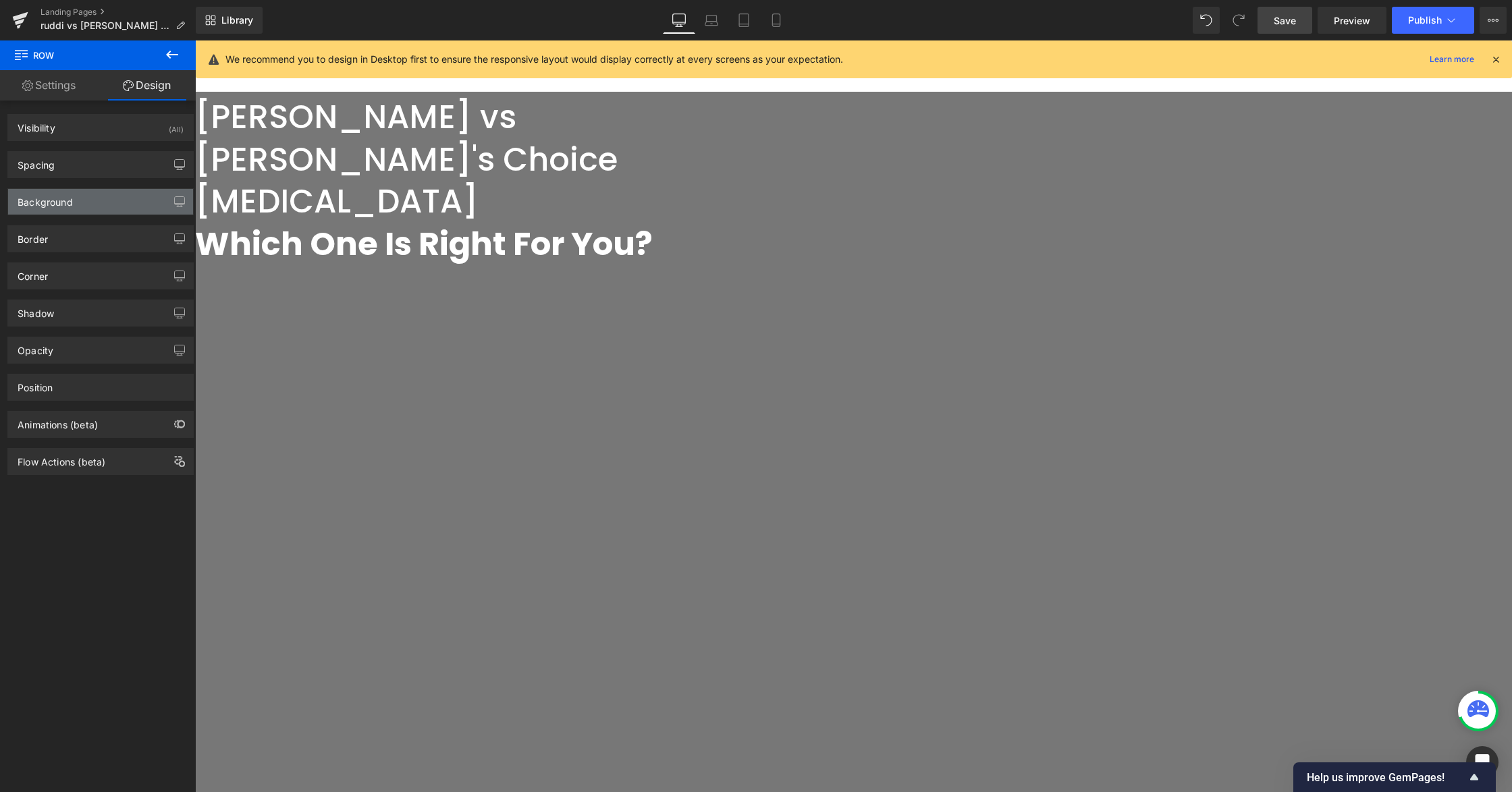
click at [82, 196] on div "Background" at bounding box center [100, 201] width 185 height 25
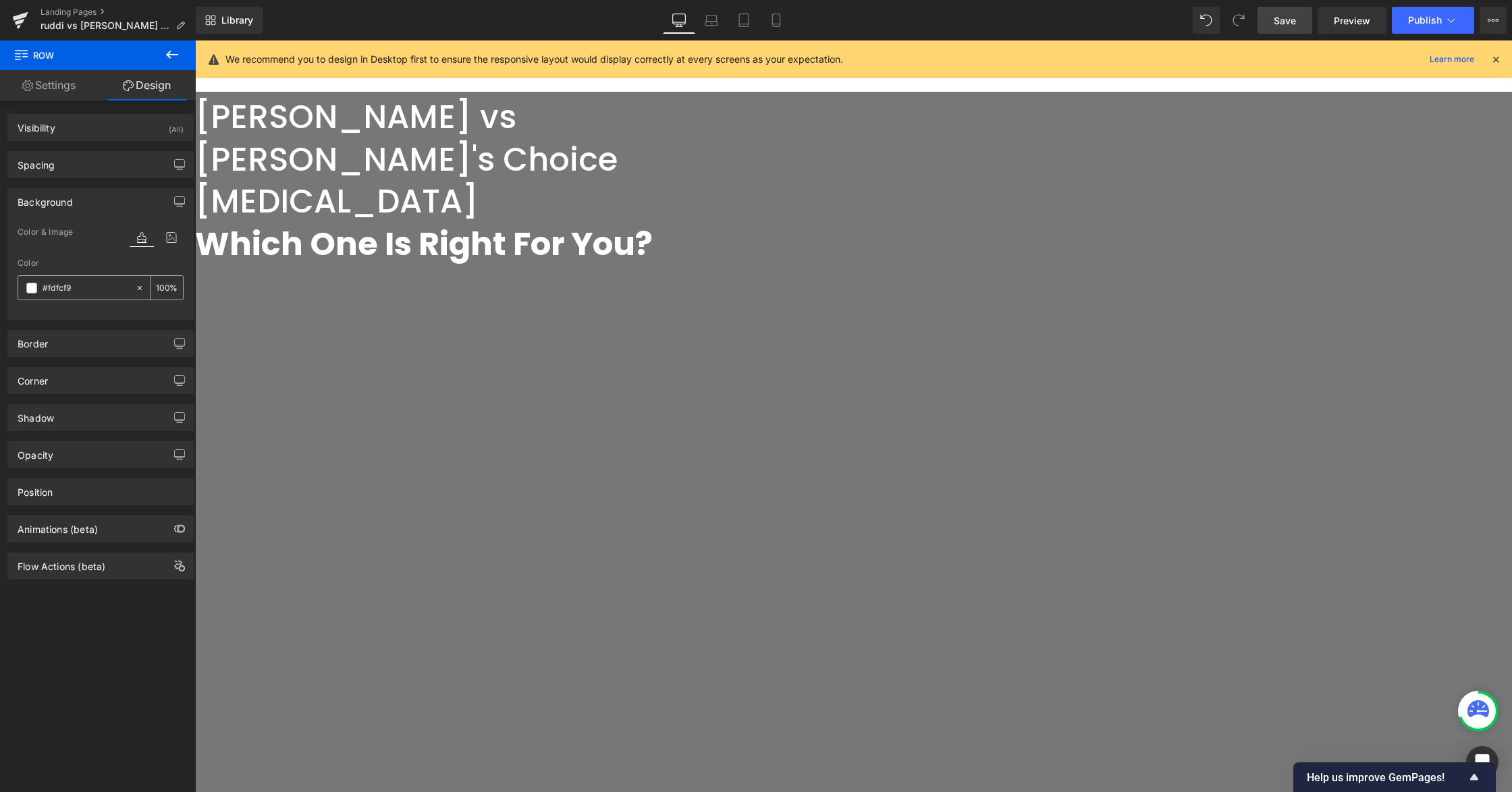
click at [135, 289] on icon at bounding box center [140, 288] width 10 height 10
type input "none"
type input "0"
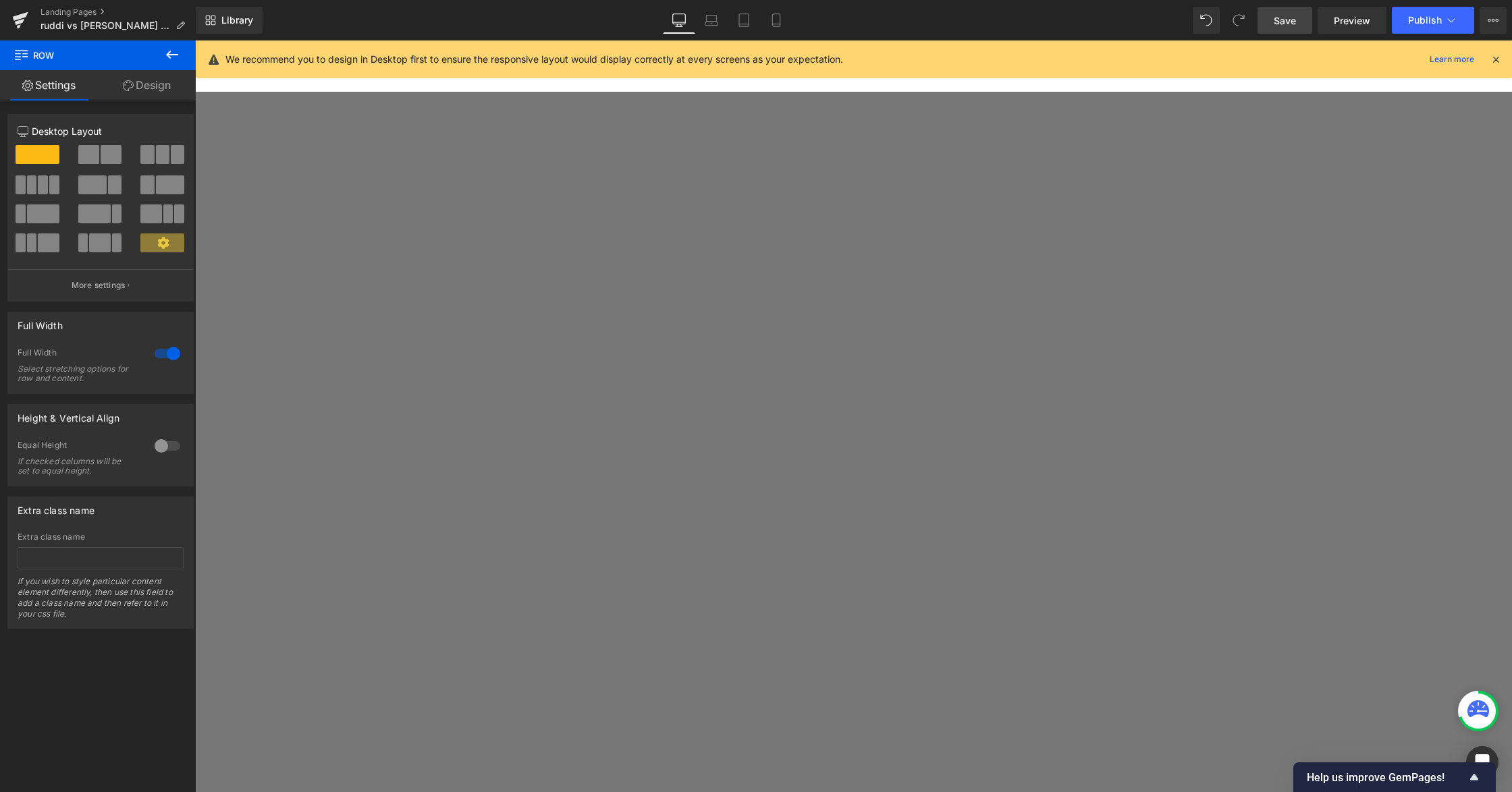
scroll to position [337, 0]
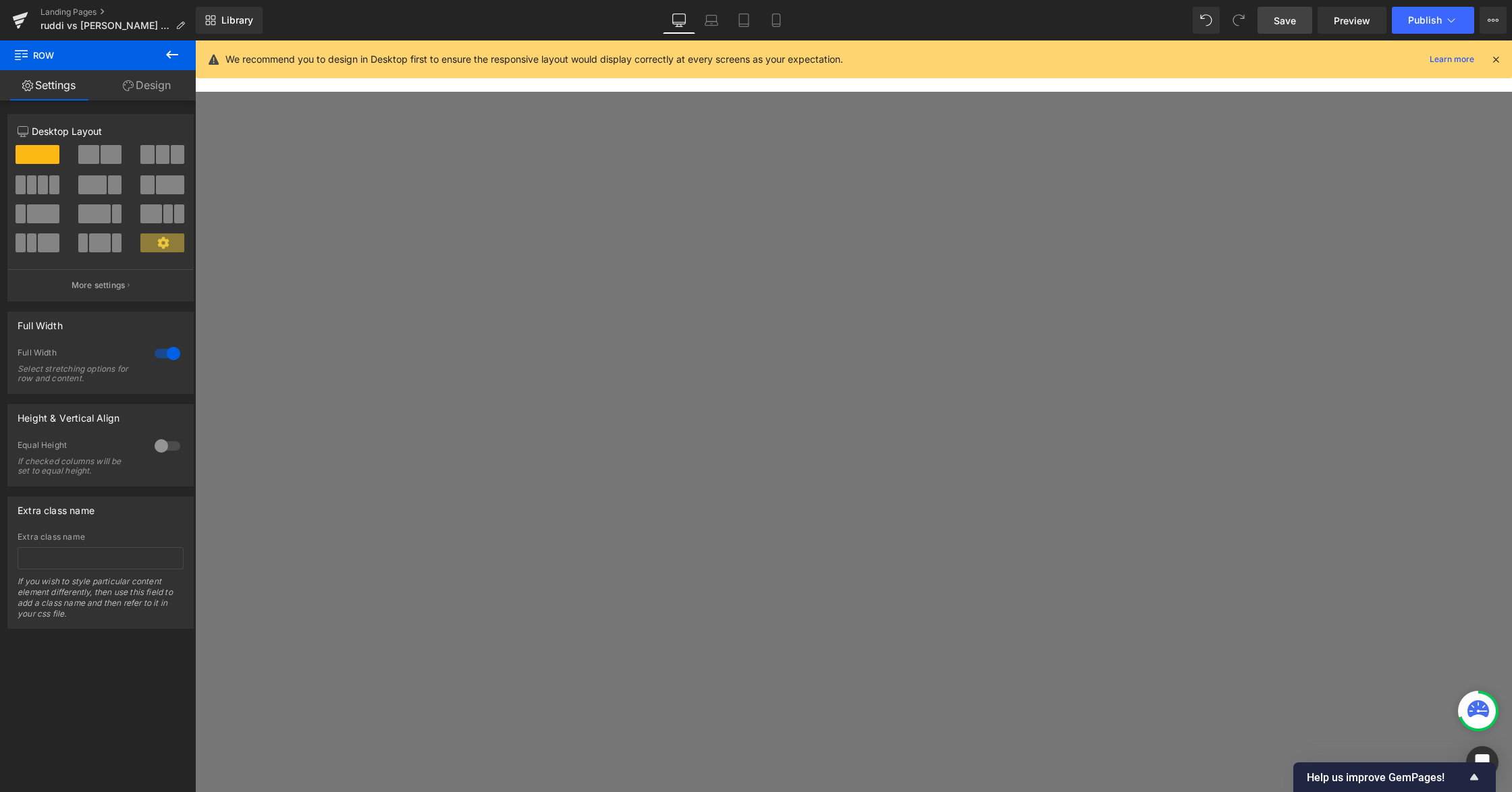
scroll to position [247, 0]
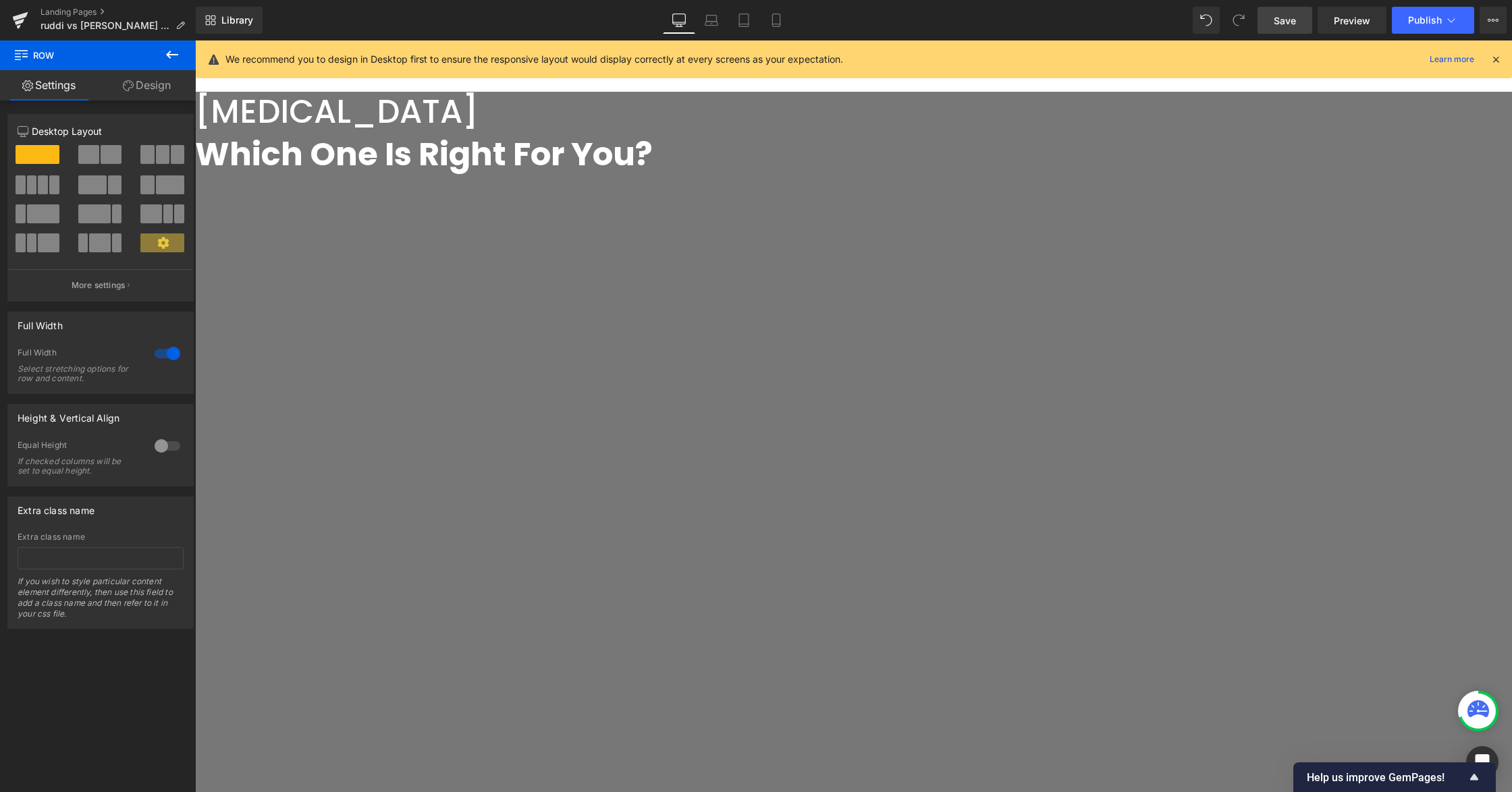
click at [195, 41] on span "Row" at bounding box center [195, 41] width 0 height 0
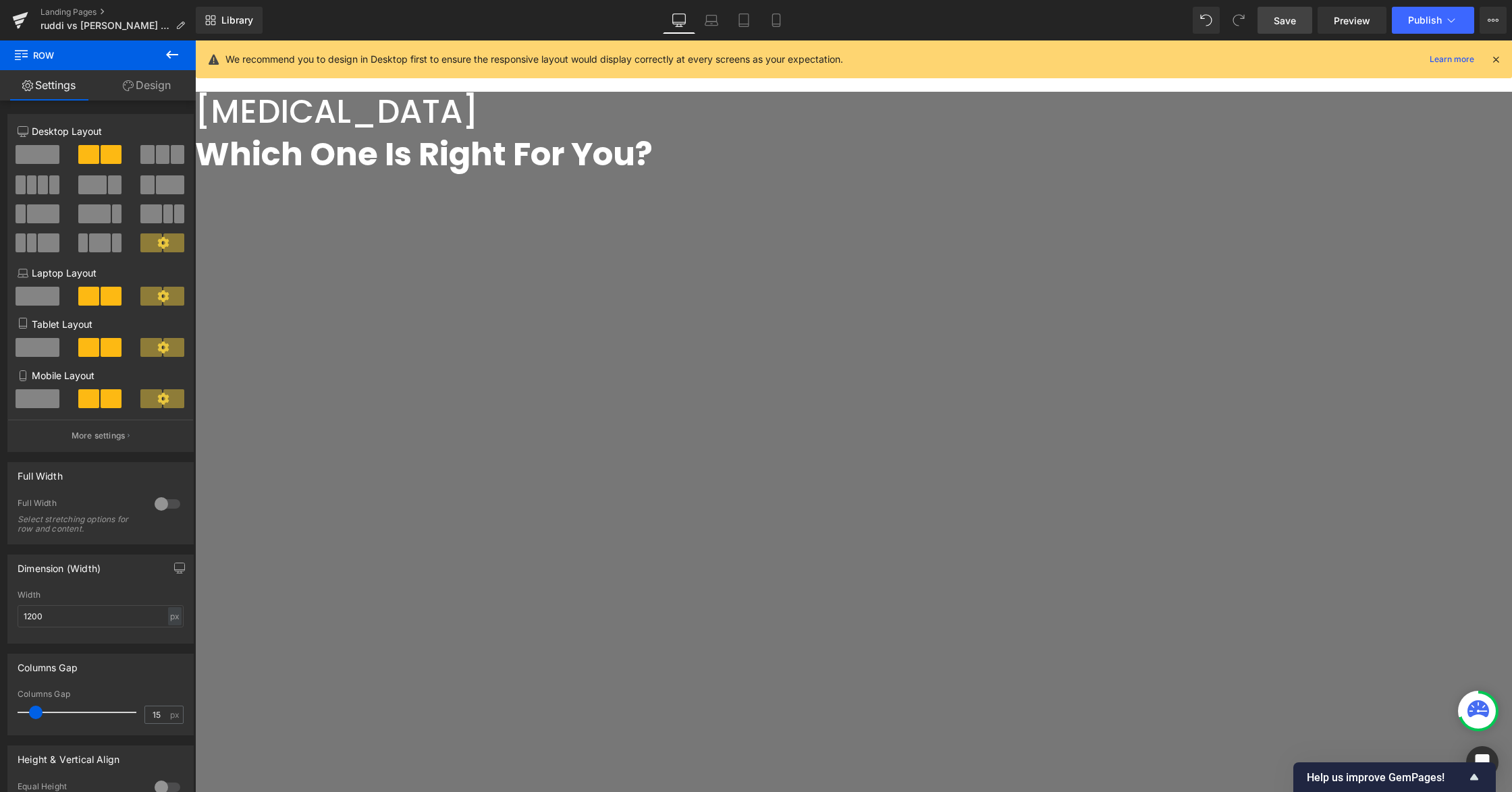
click at [144, 96] on link "Design" at bounding box center [147, 85] width 98 height 30
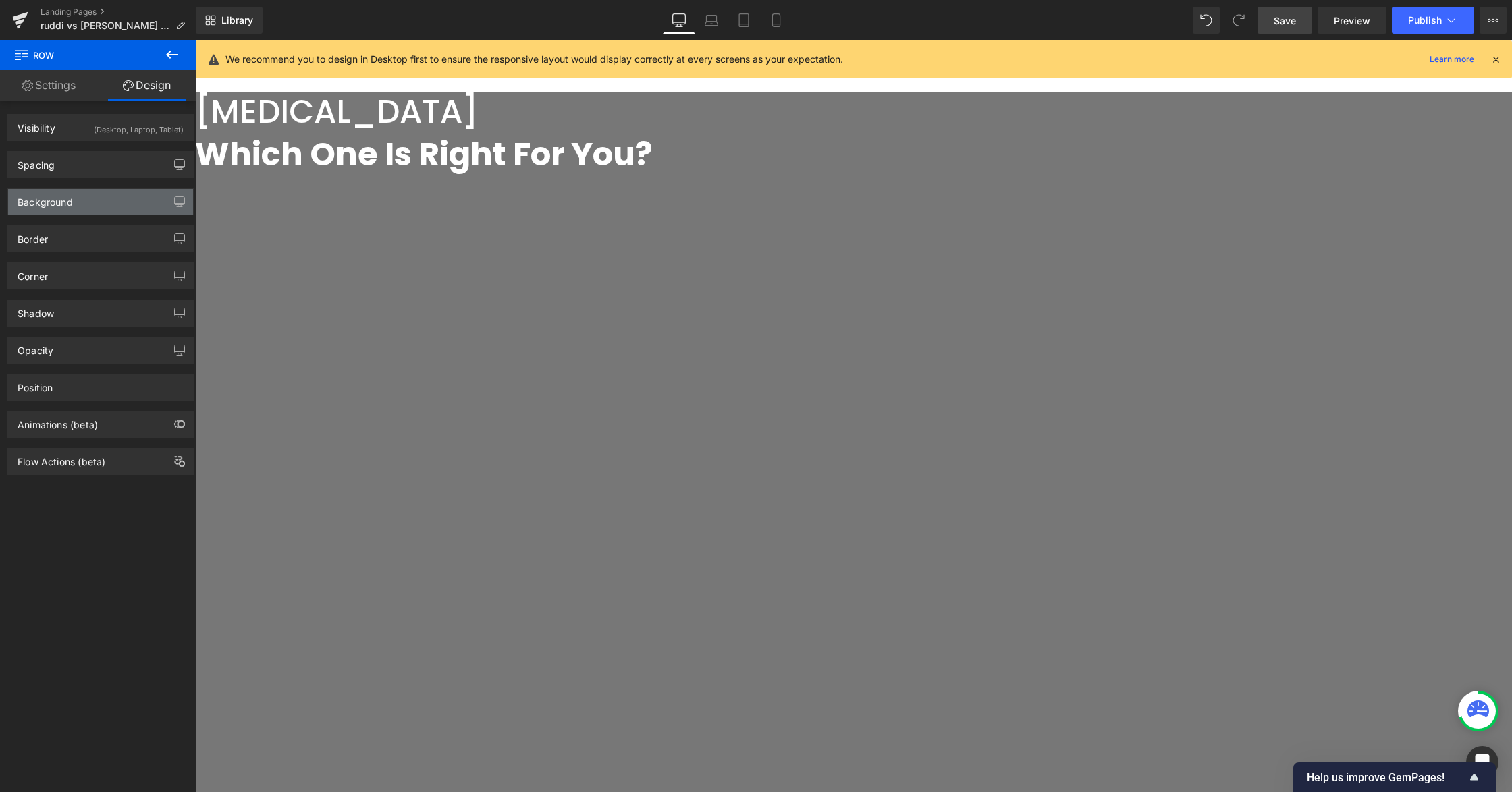
click at [78, 206] on div "Background" at bounding box center [100, 201] width 185 height 25
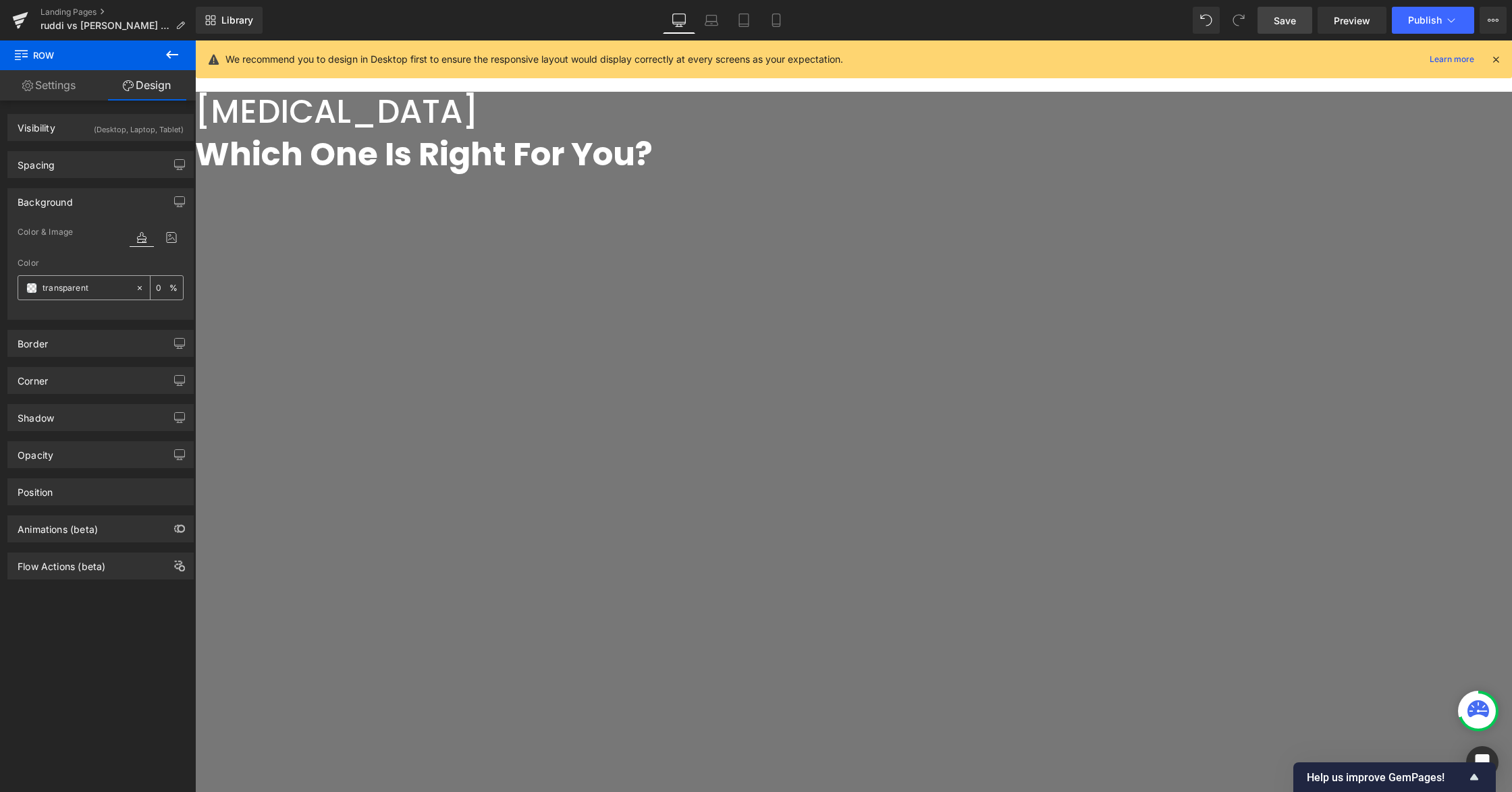
click at [35, 287] on span at bounding box center [32, 288] width 11 height 11
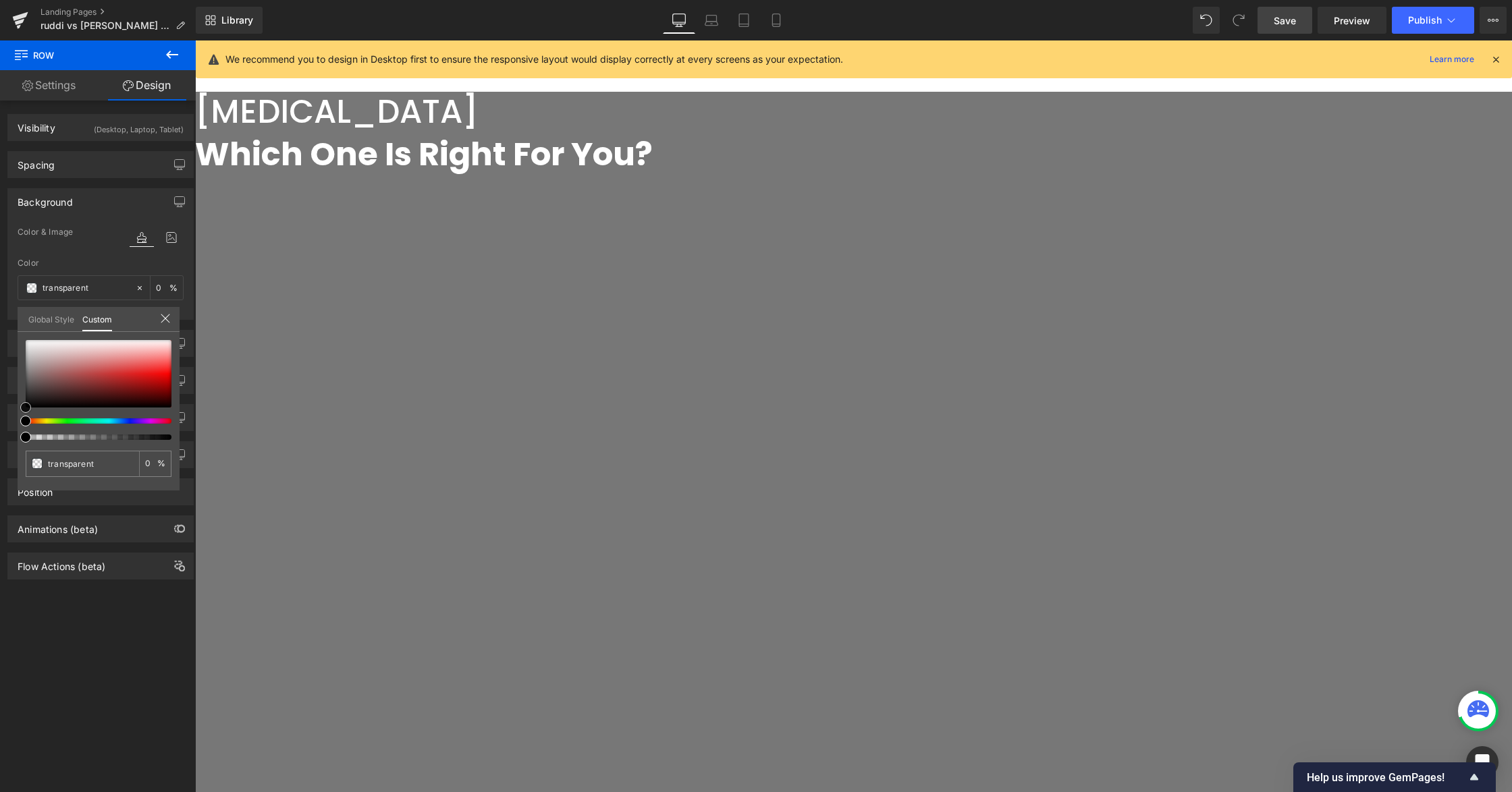
type input "#eee1e1"
type input "100"
type input "#eee1e1"
type input "100"
type input "#f1e9e9"
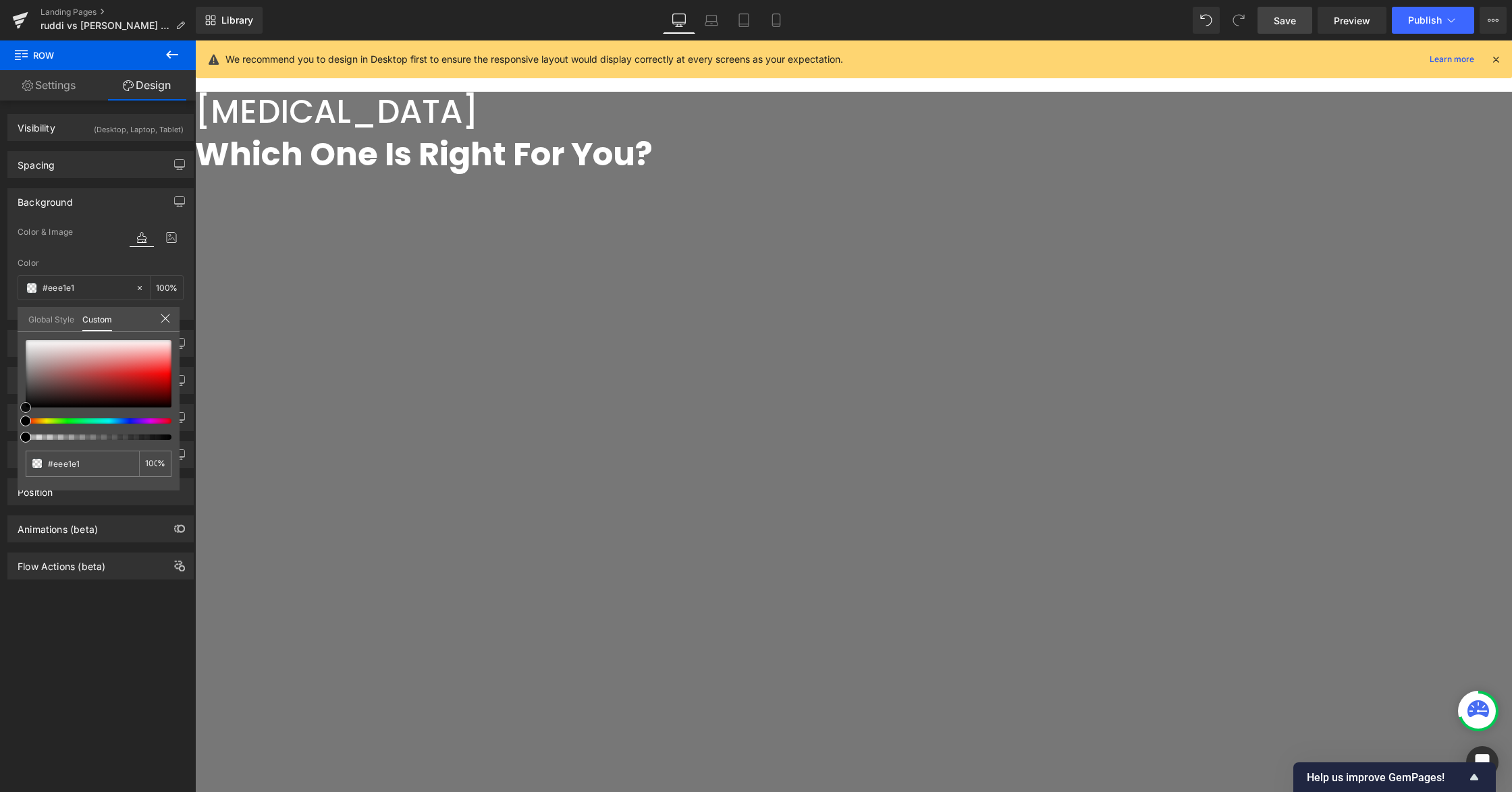
type input "#f1e9e9"
type input "#ffffff"
drag, startPoint x: 65, startPoint y: 345, endPoint x: 9, endPoint y: 311, distance: 65.5
click at [9, 311] on div "Background Color & Image color rgba(255, 255, 255, 1) Color #ffffff 100 % Image…" at bounding box center [100, 249] width 201 height 142
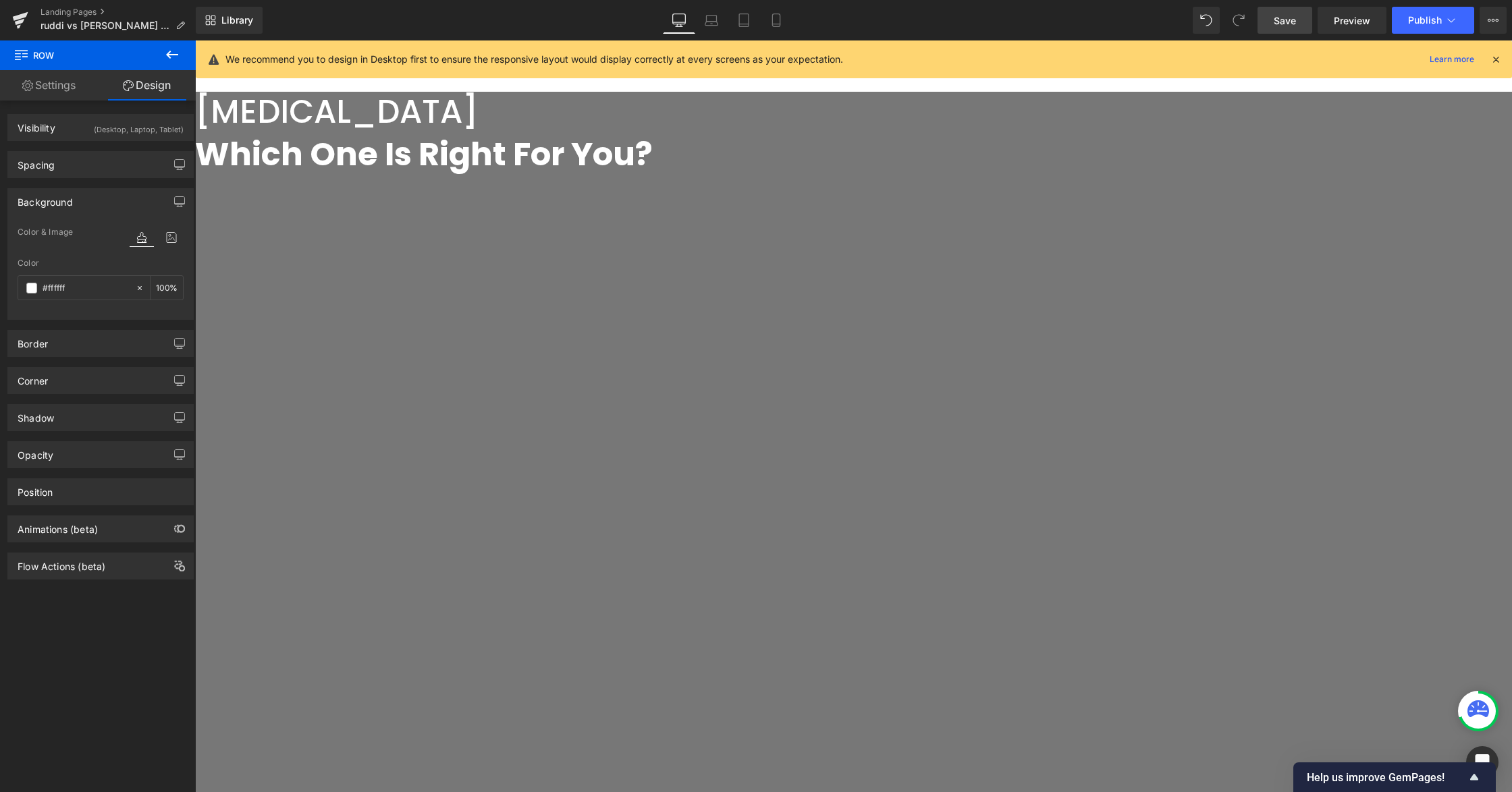
click at [195, 41] on span "Row" at bounding box center [195, 41] width 0 height 0
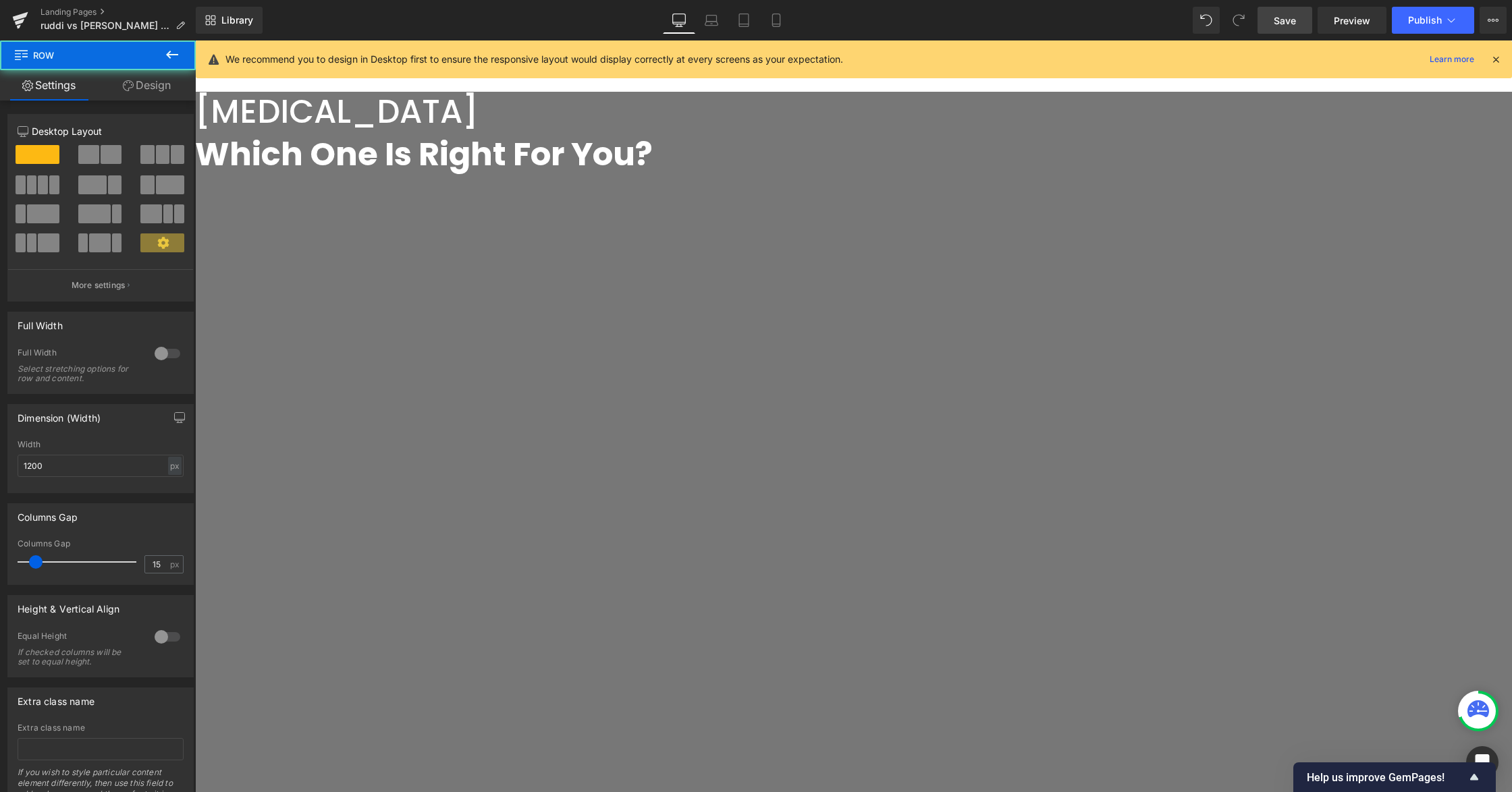
click at [133, 84] on link "Design" at bounding box center [147, 85] width 98 height 30
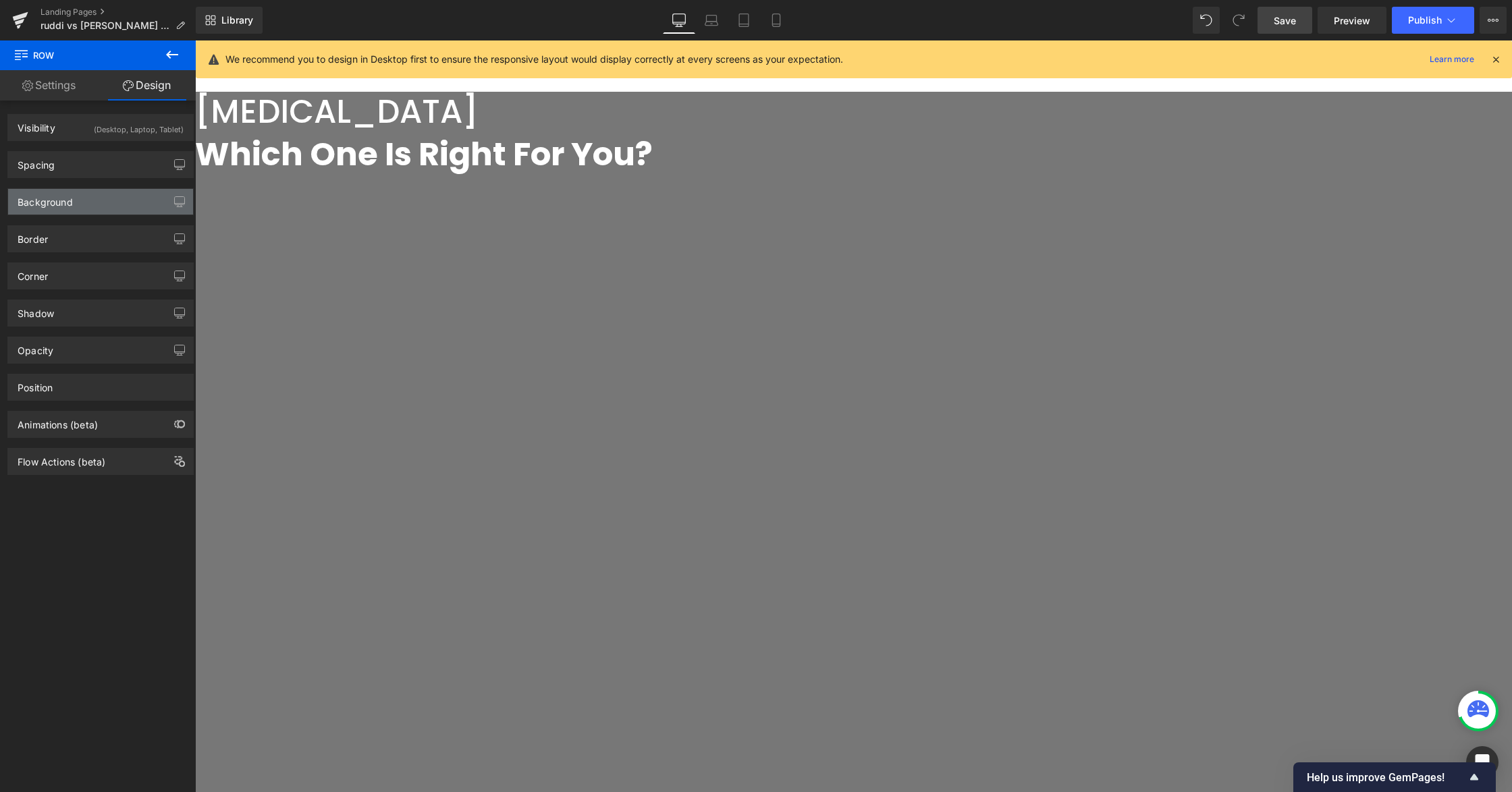
click at [73, 197] on div "Background" at bounding box center [100, 201] width 185 height 25
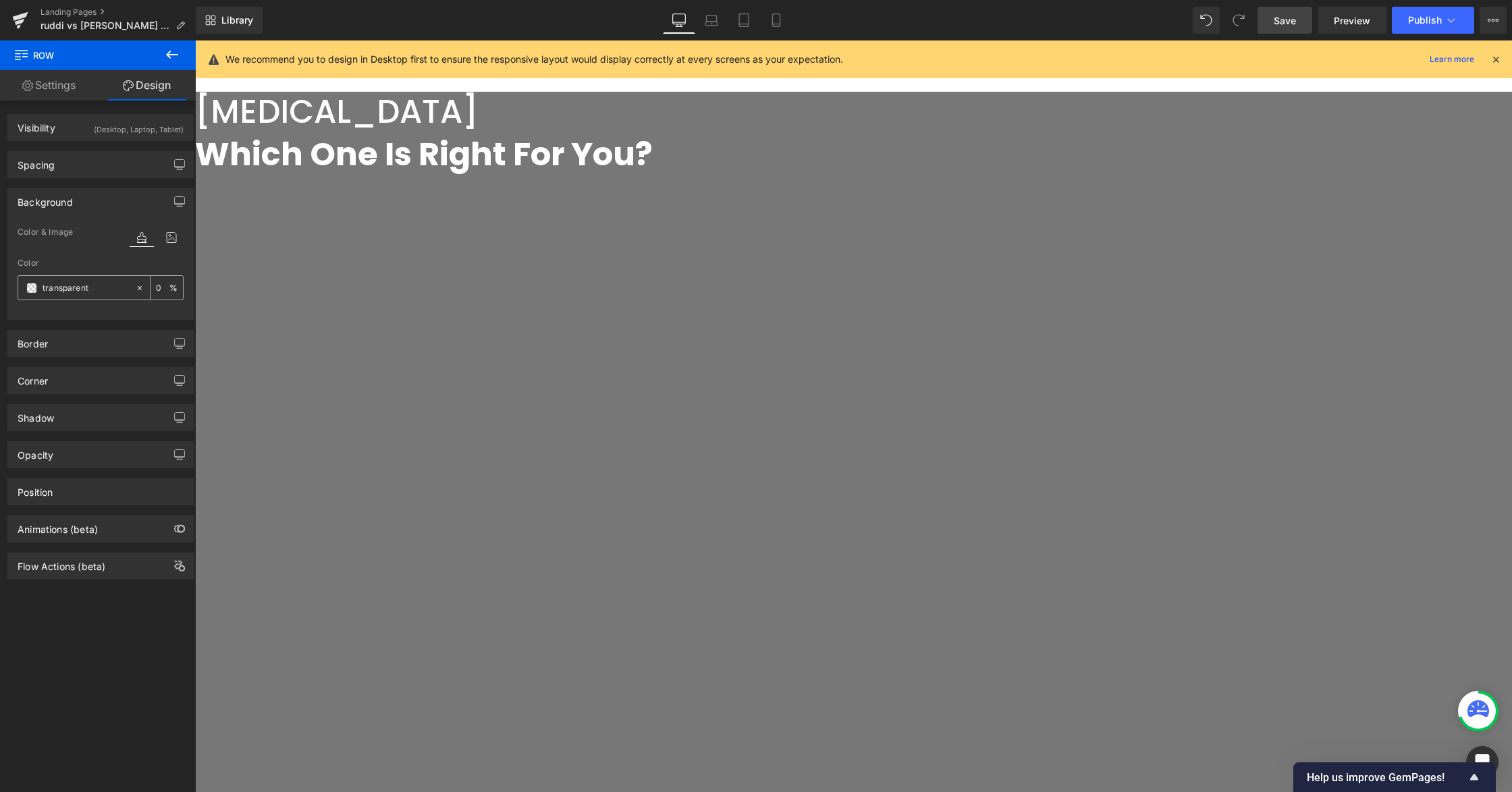
click at [33, 290] on span at bounding box center [32, 288] width 11 height 11
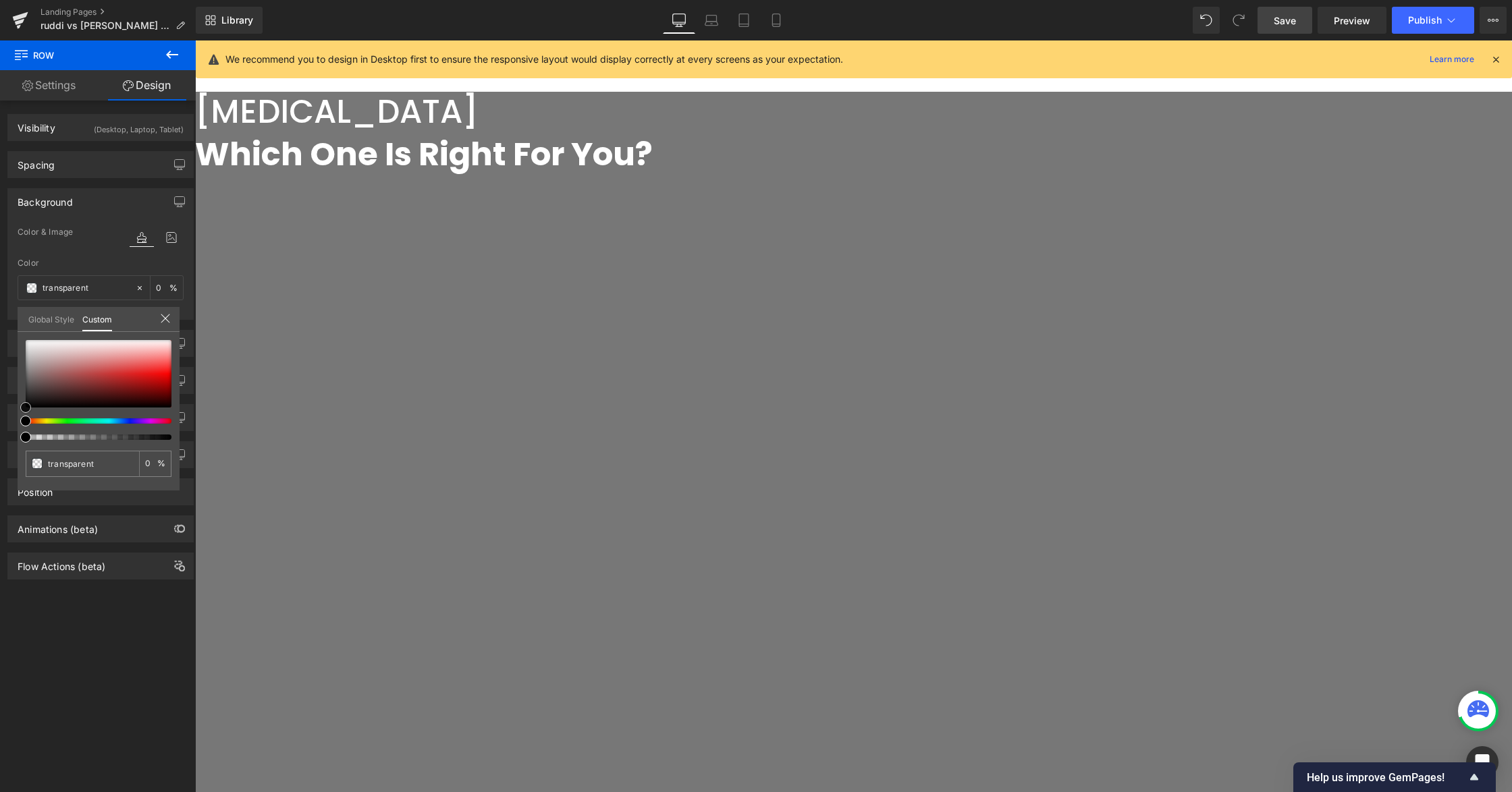
type input "#a85151"
type input "100"
type input "#a85151"
type input "100"
type input "#aa5454"
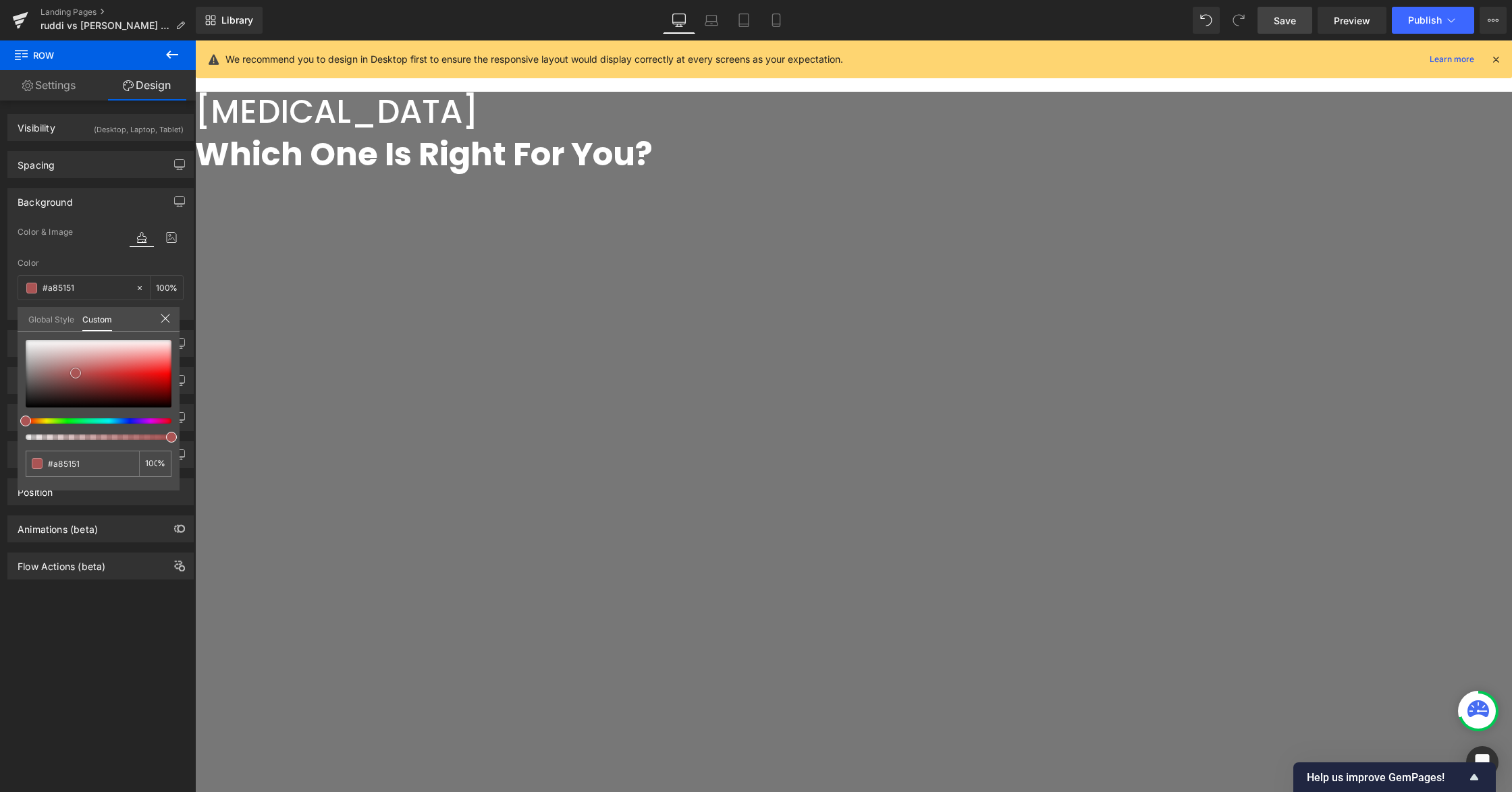
type input "#aa5454"
type input "#bd9393"
type input "#ffffff"
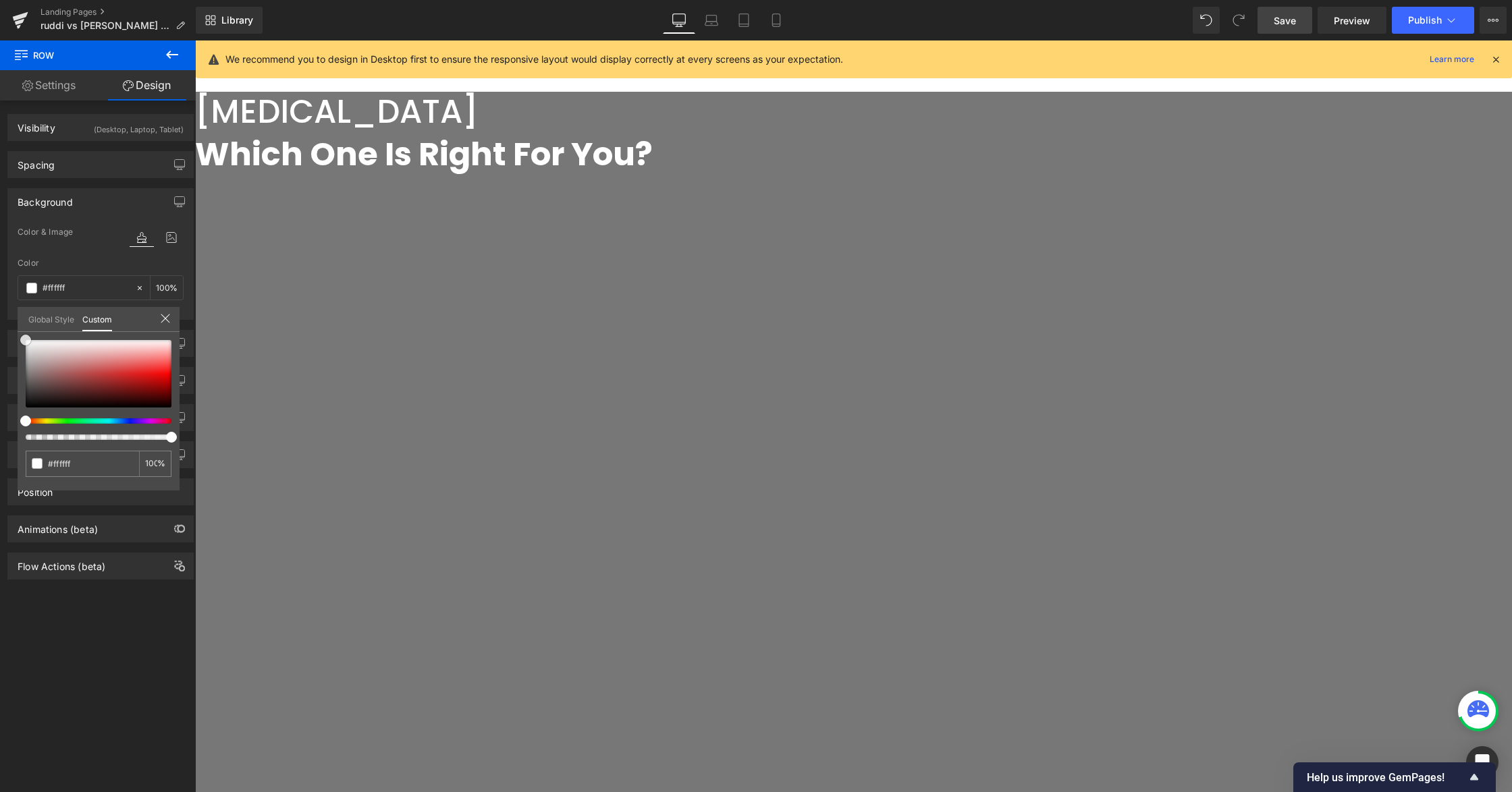
drag, startPoint x: 76, startPoint y: 373, endPoint x: -6, endPoint y: 311, distance: 102.8
click at [0, 311] on html "Row You are previewing how the will restyle your page. You can not edit Element…" at bounding box center [756, 396] width 1512 height 792
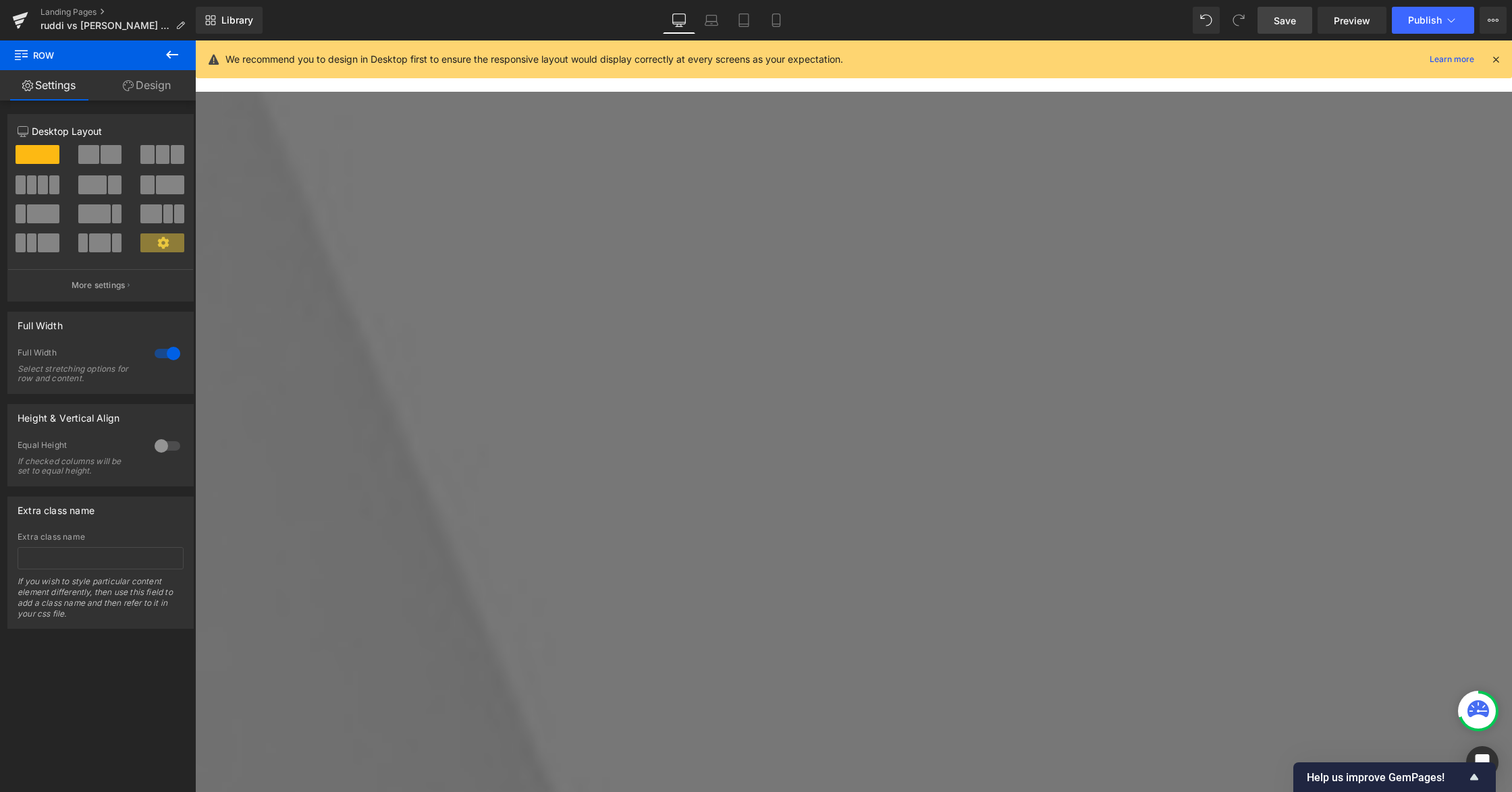
scroll to position [3126, 0]
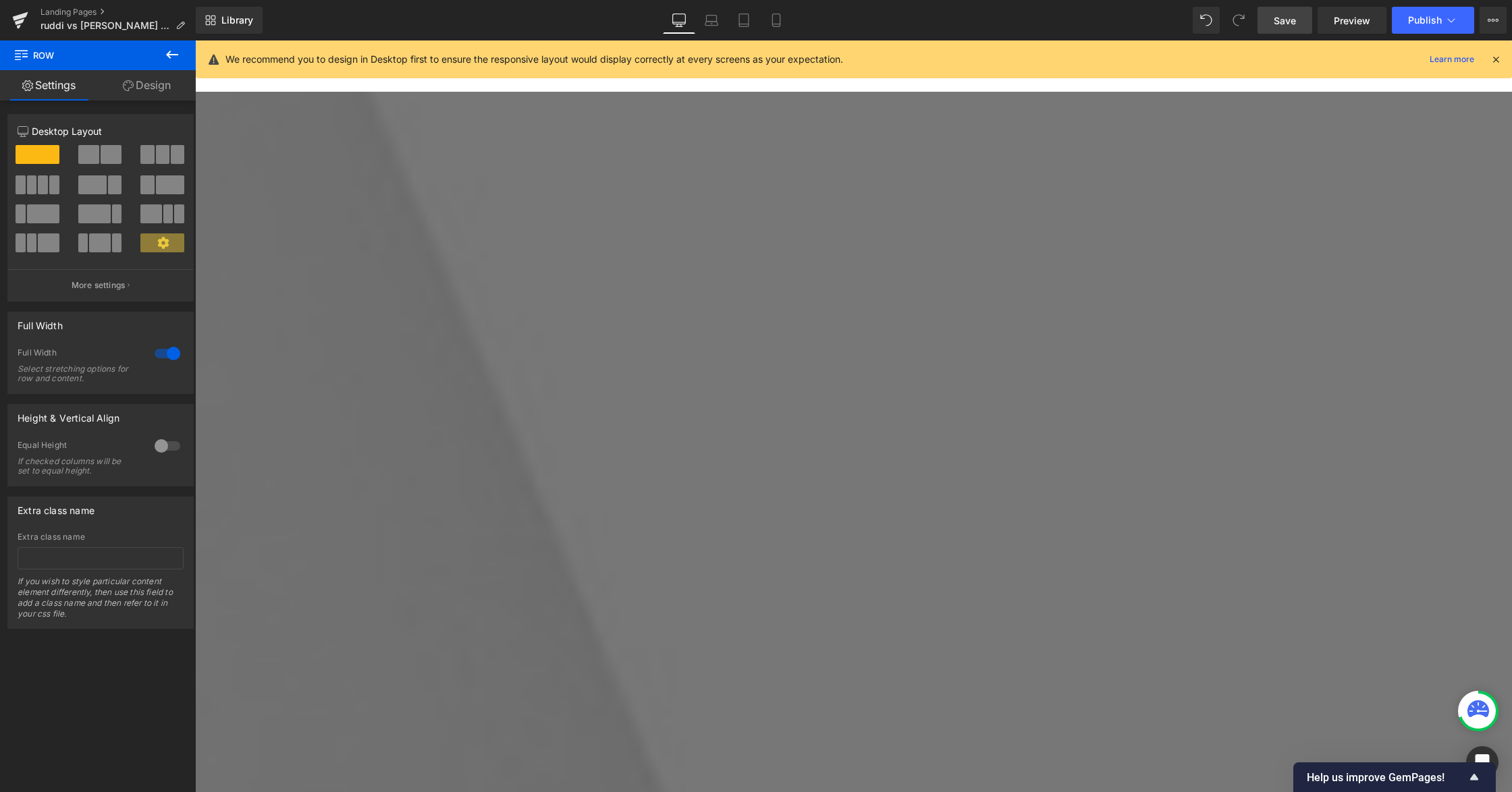
click at [195, 41] on icon at bounding box center [195, 41] width 0 height 0
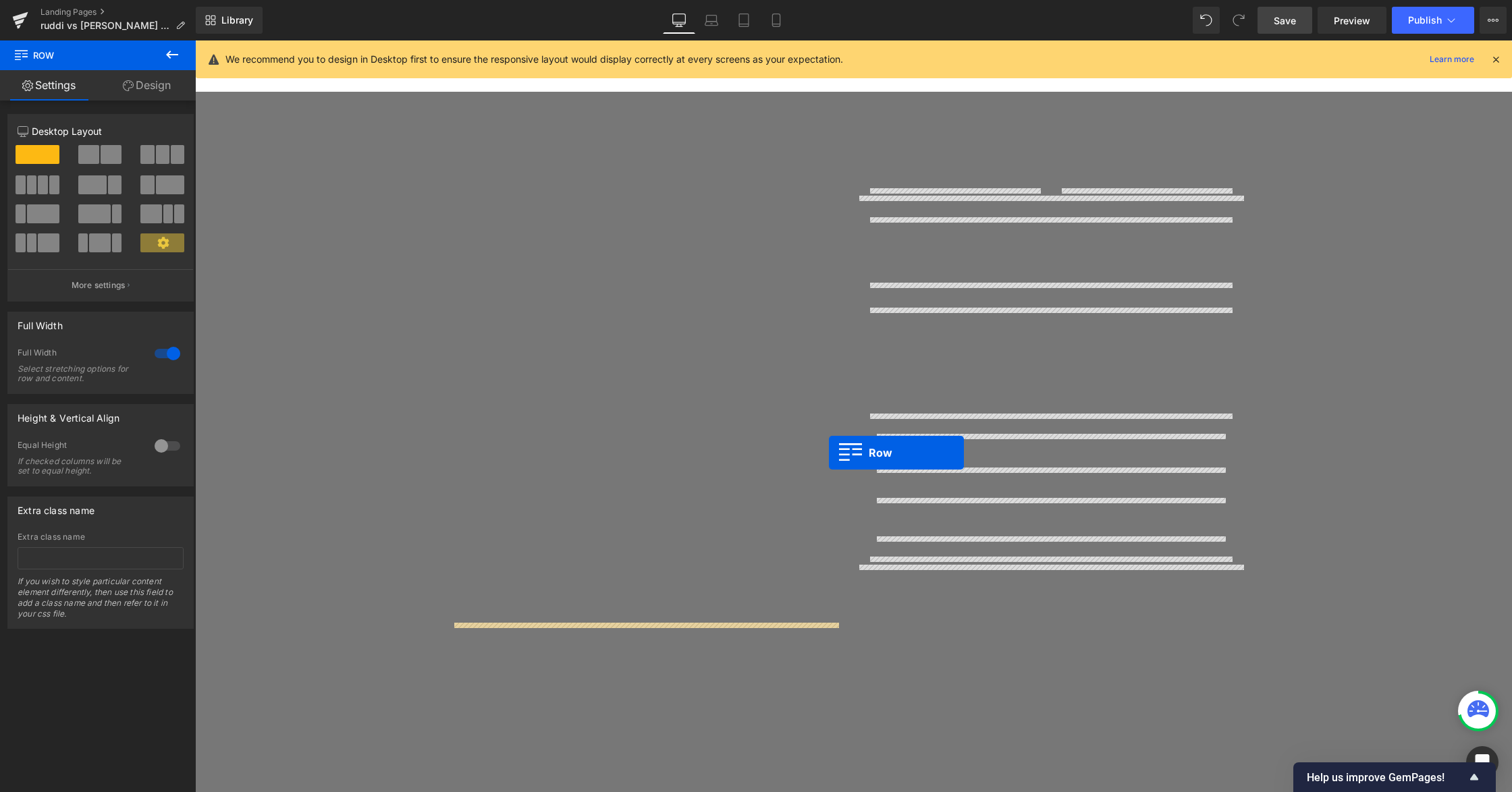
scroll to position [227, 0]
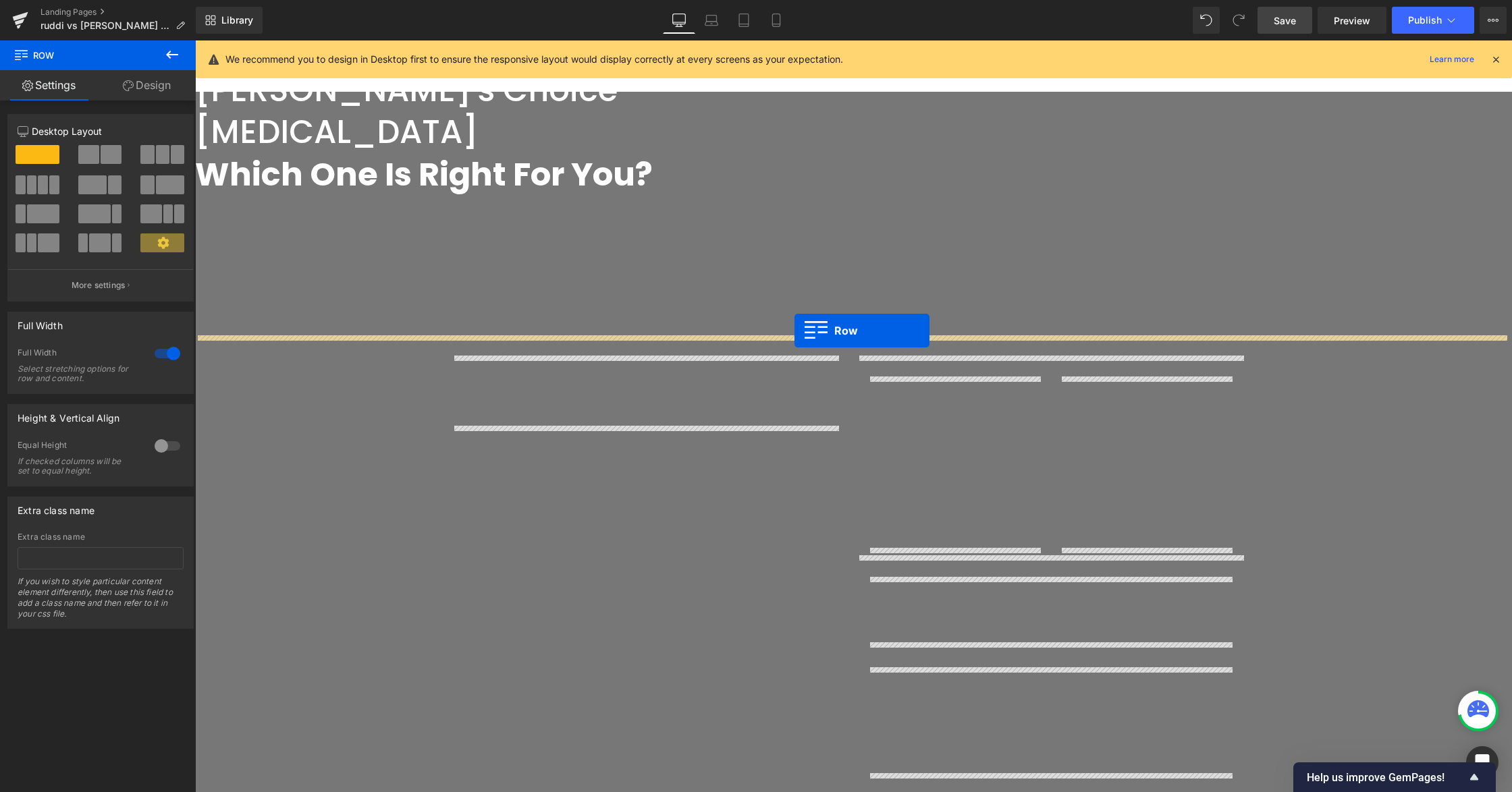
drag, startPoint x: 451, startPoint y: 282, endPoint x: 795, endPoint y: 330, distance: 347.3
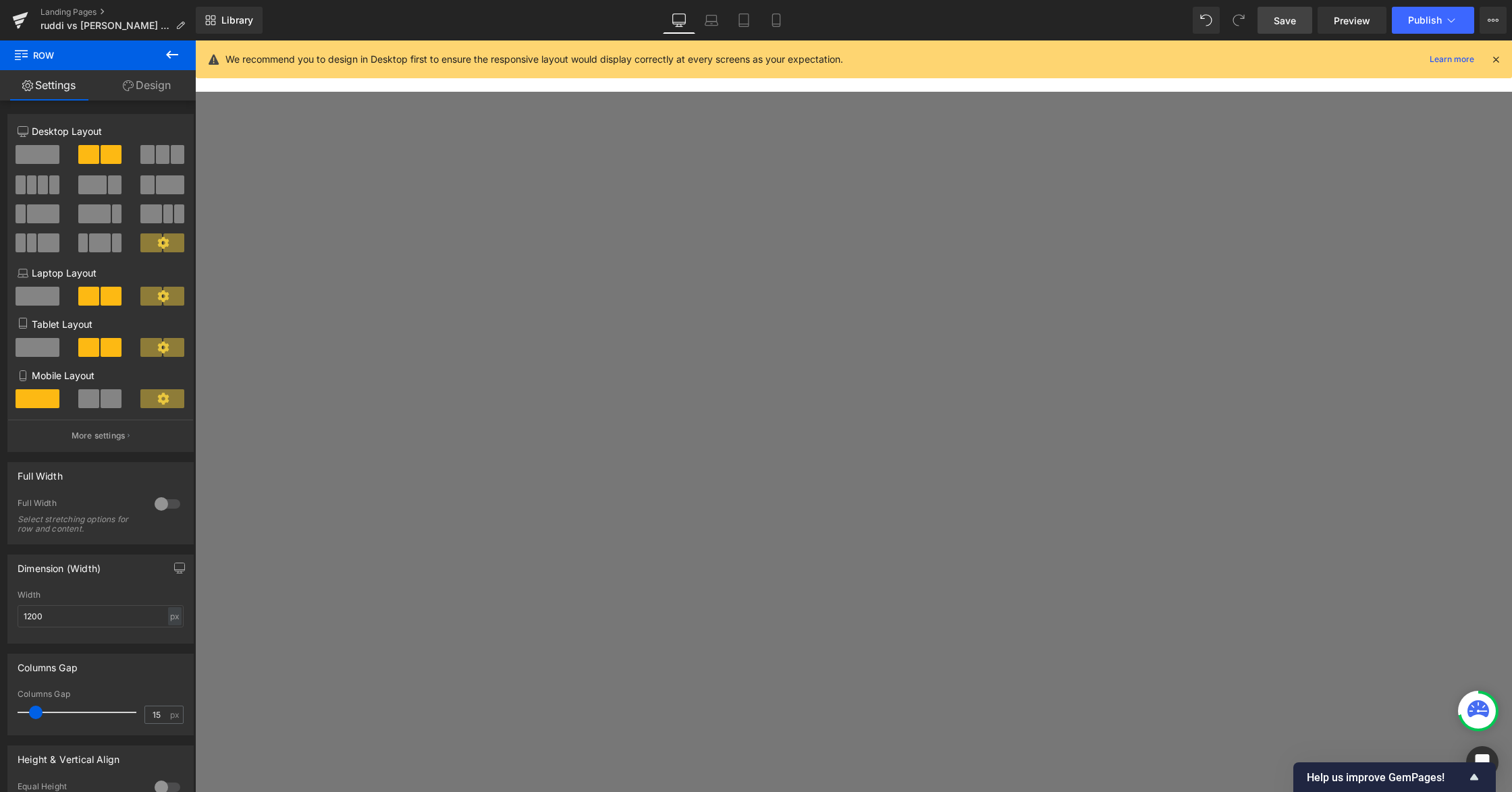
scroll to position [946, 0]
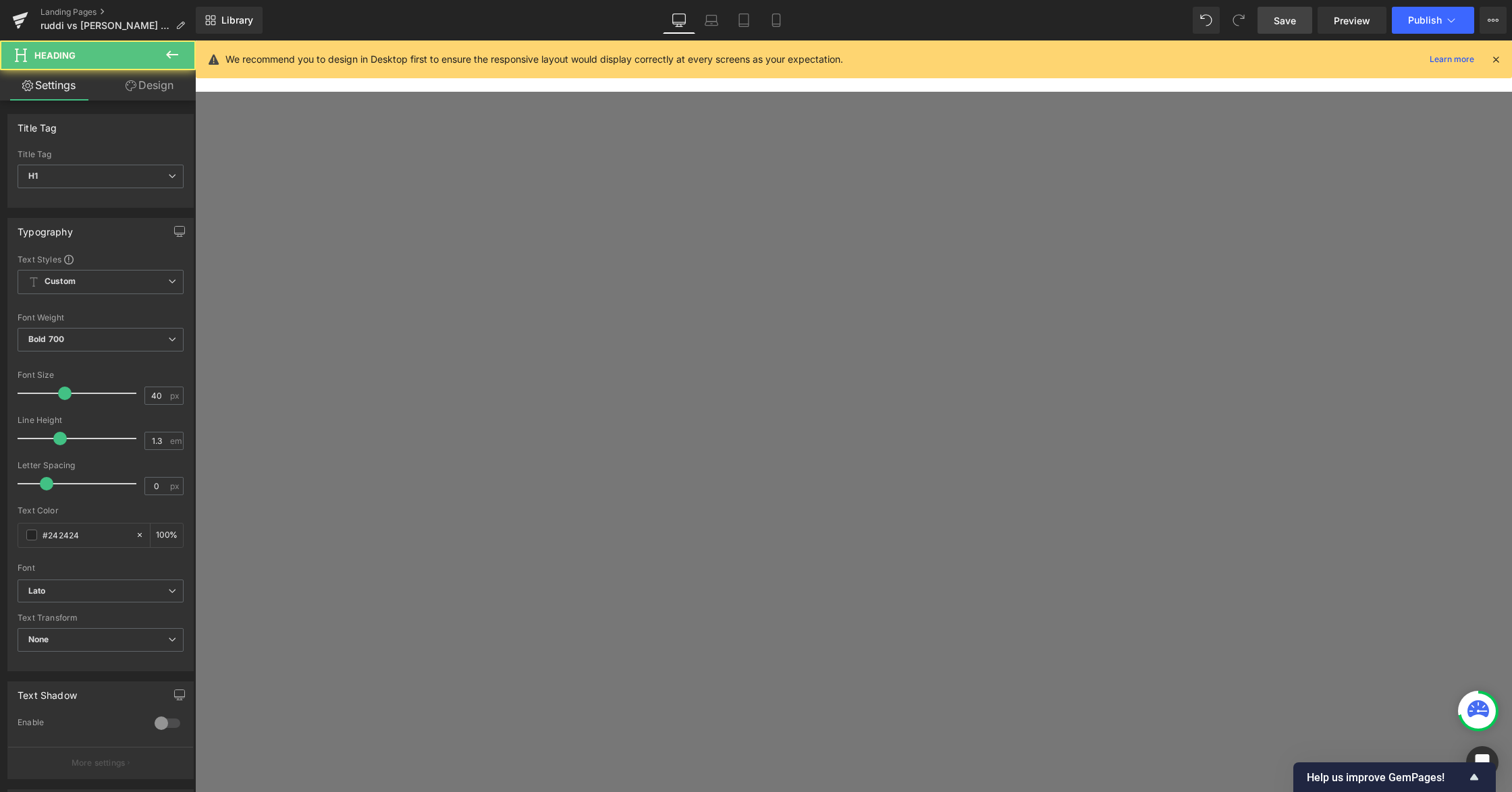
copy h1 "What is [MEDICAL_DATA] and what should you look for..."
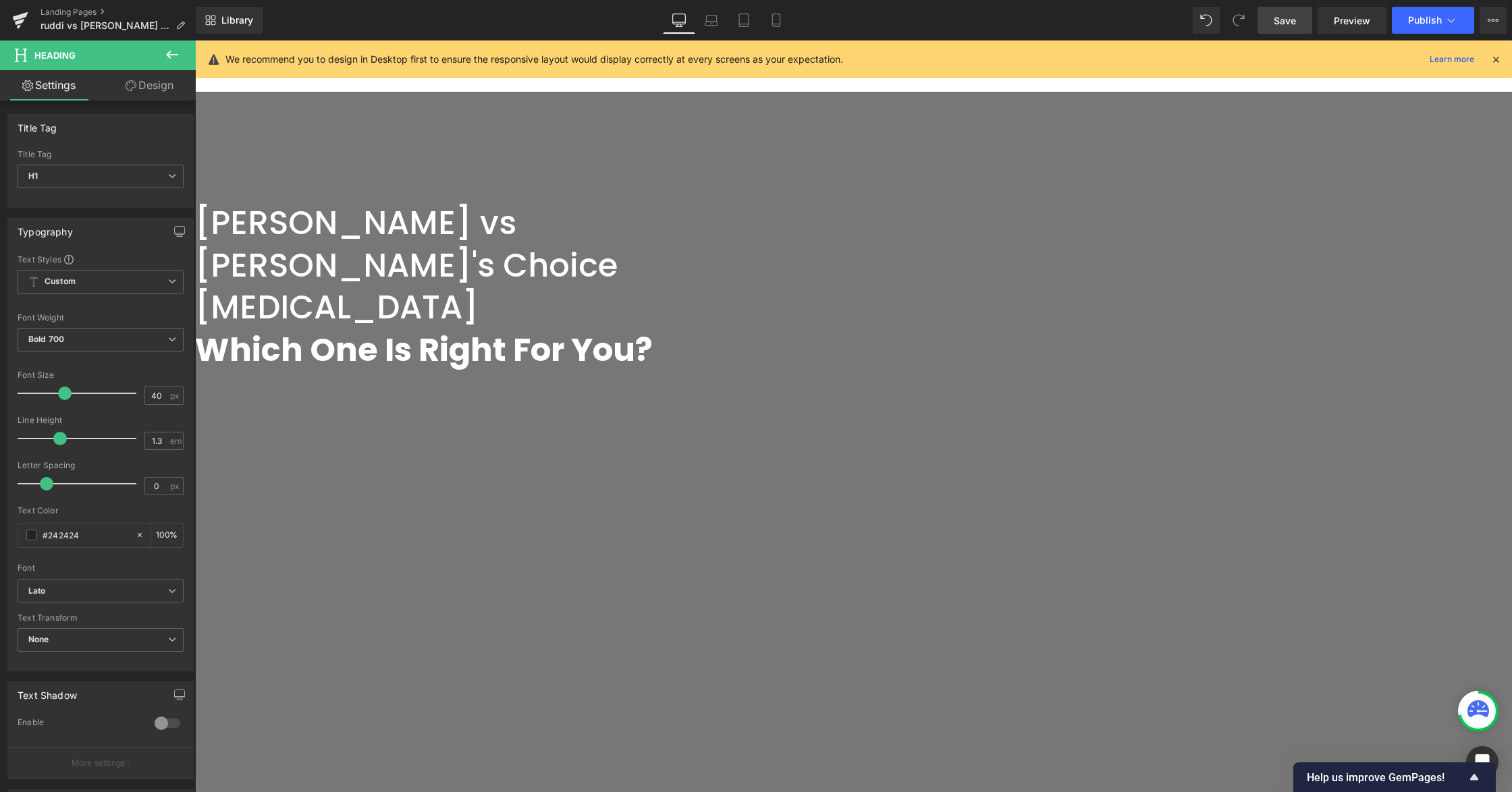
scroll to position [46, 0]
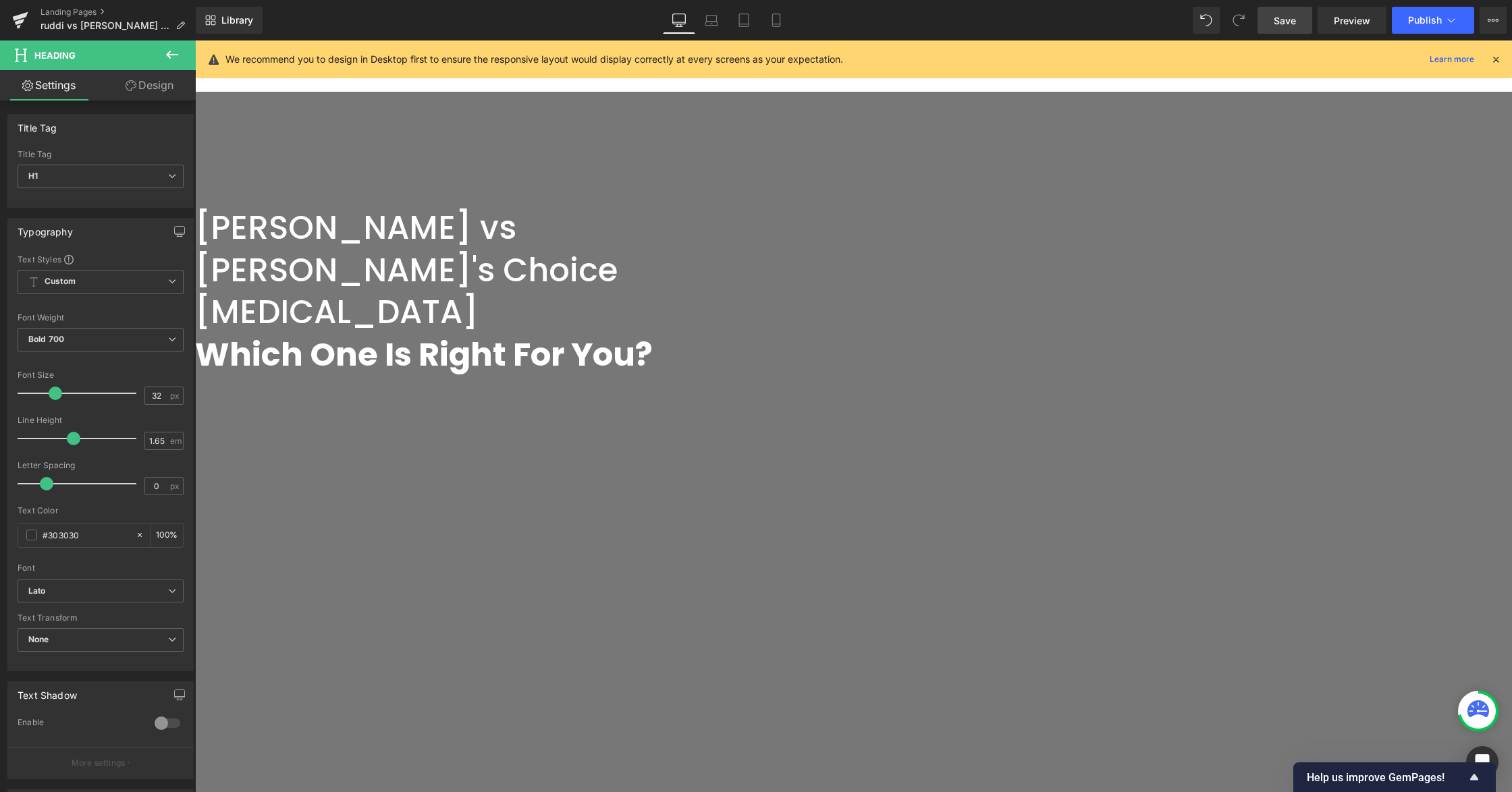
paste div
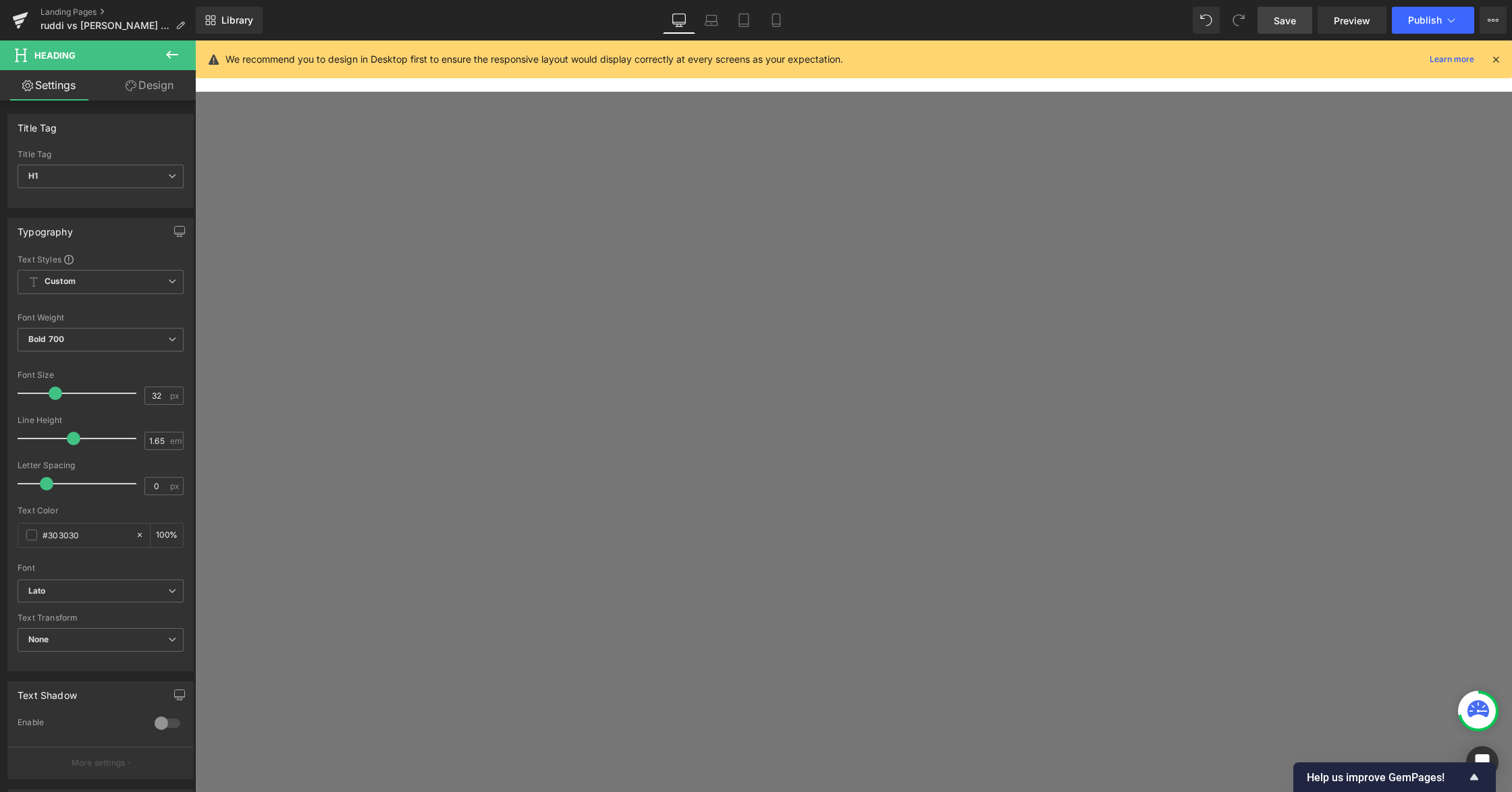
scroll to position [1126, 0]
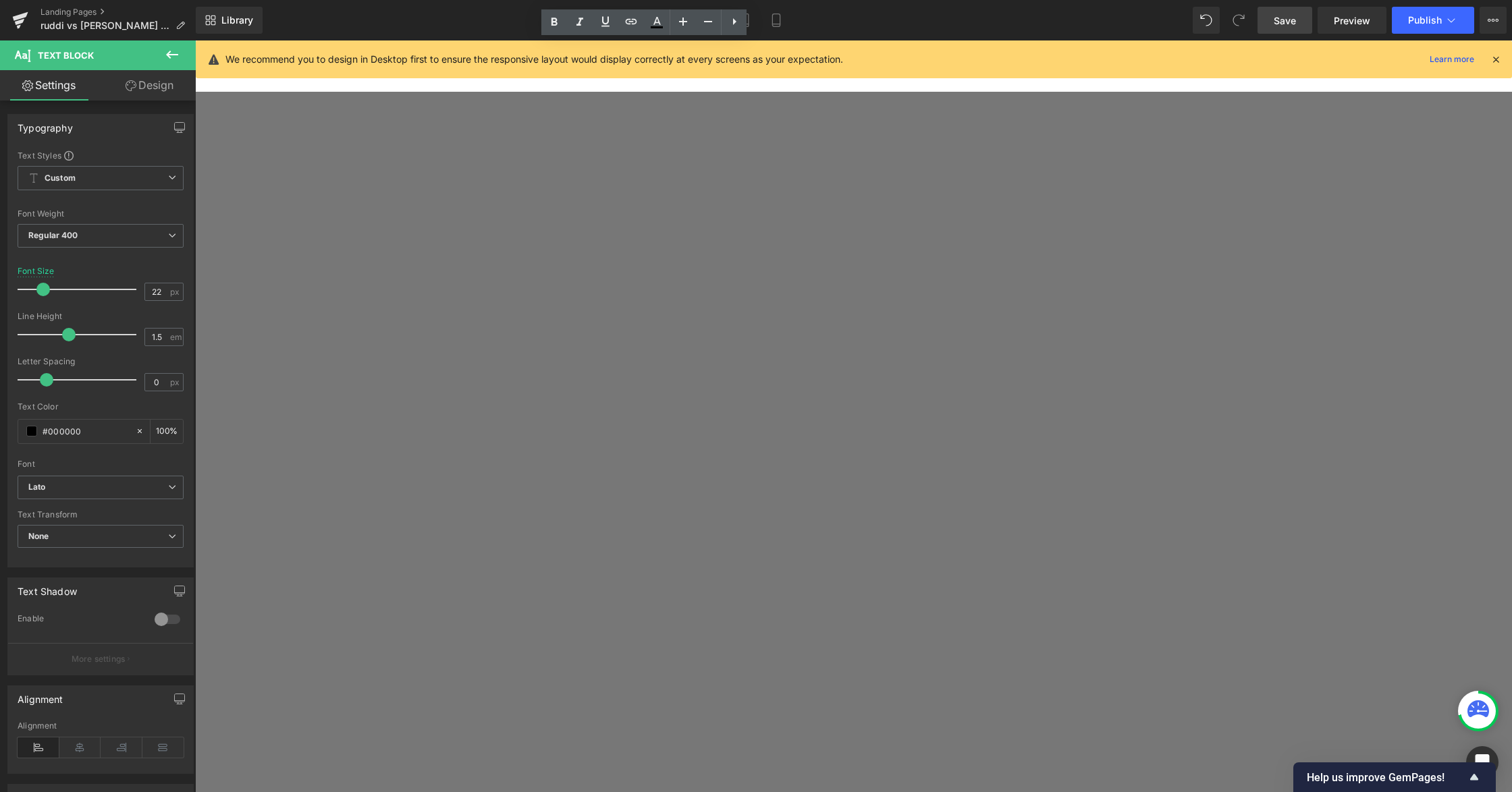
scroll to position [1396, 0]
drag, startPoint x: 452, startPoint y: 341, endPoint x: 778, endPoint y: 565, distance: 395.5
copy div "Azelaic acid is a naturally occurring compound derived from grains like wheat, …"
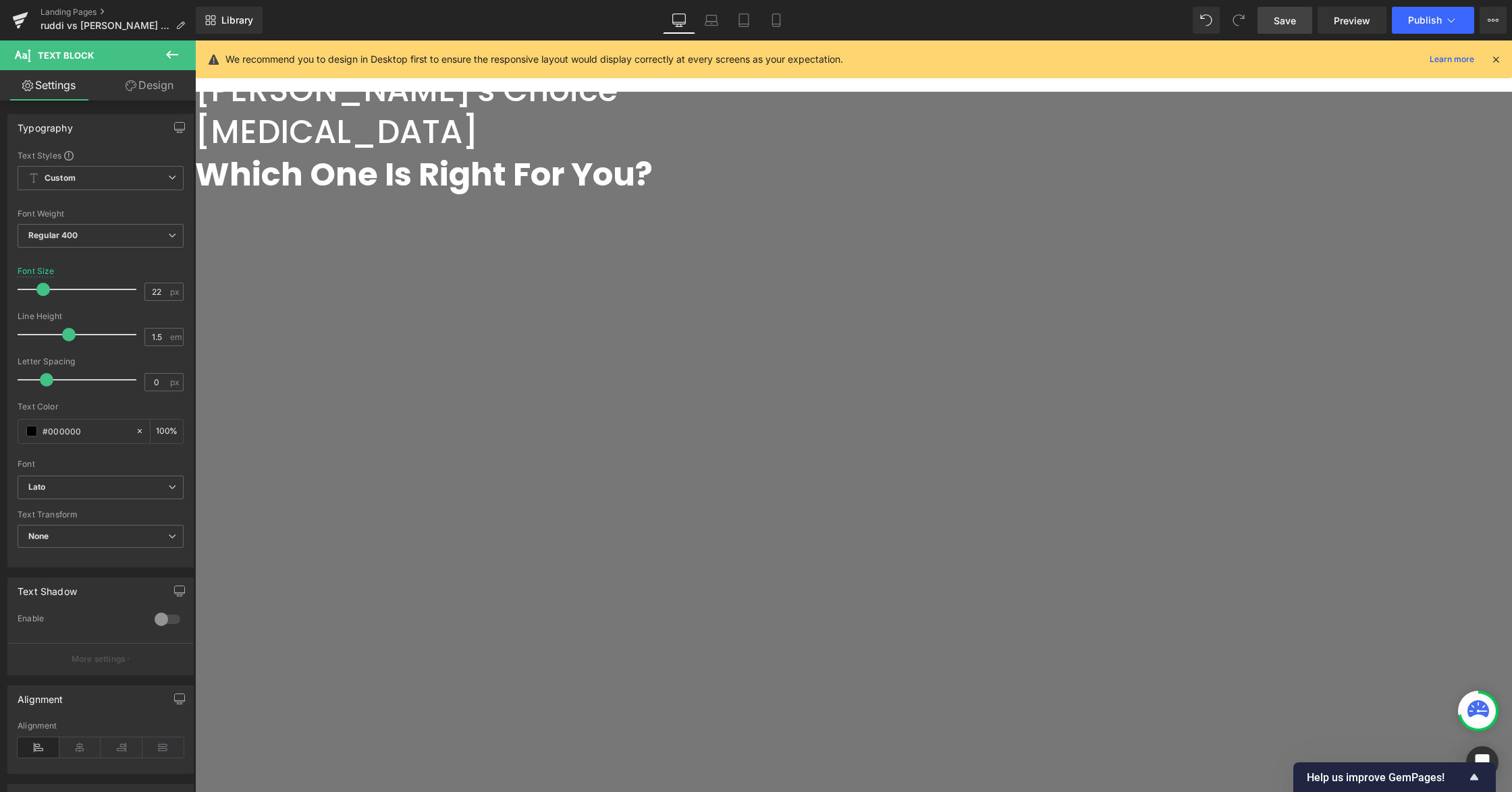
scroll to position [497, 0]
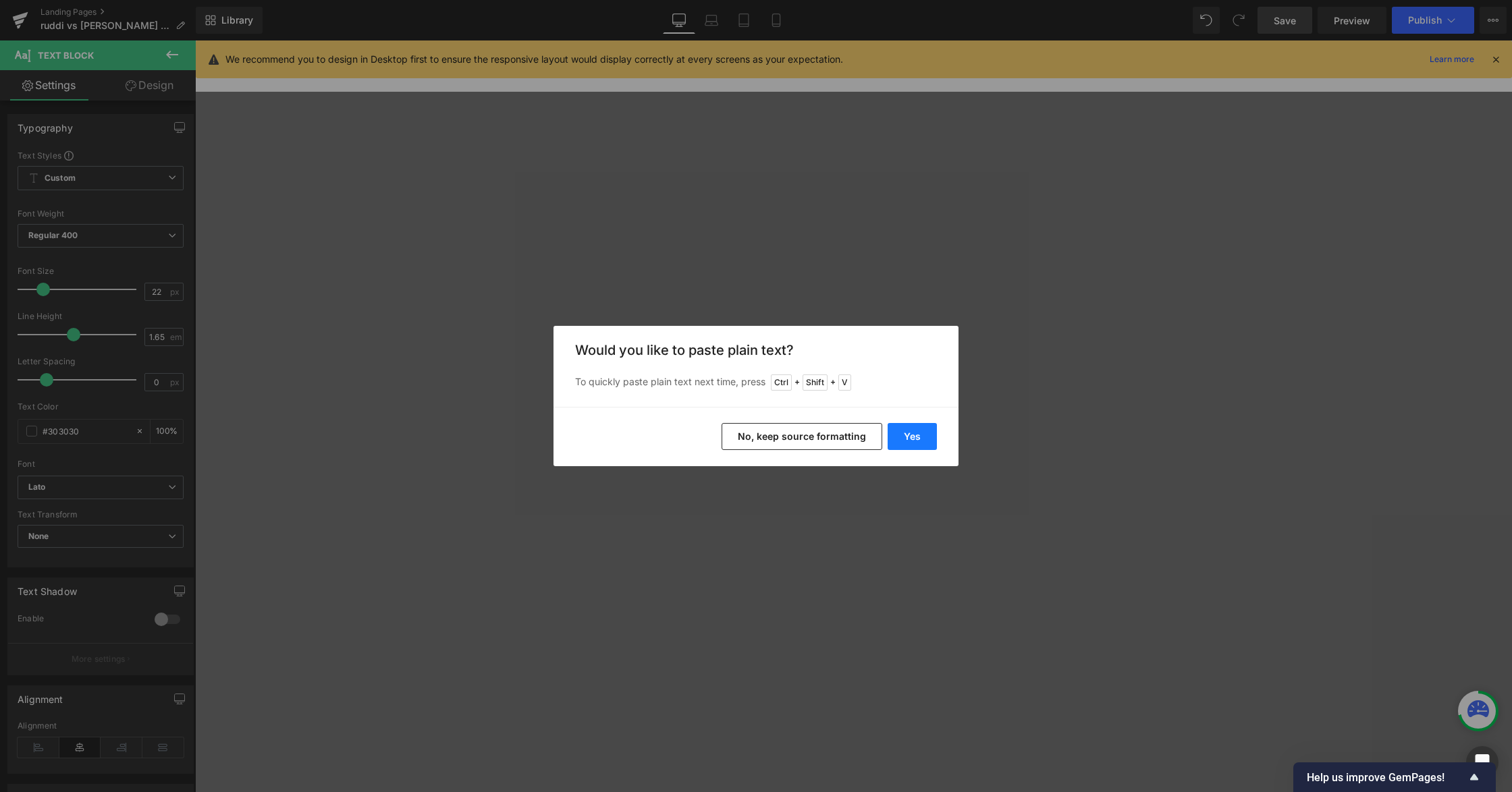
click at [903, 435] on button "Yes" at bounding box center [912, 436] width 49 height 27
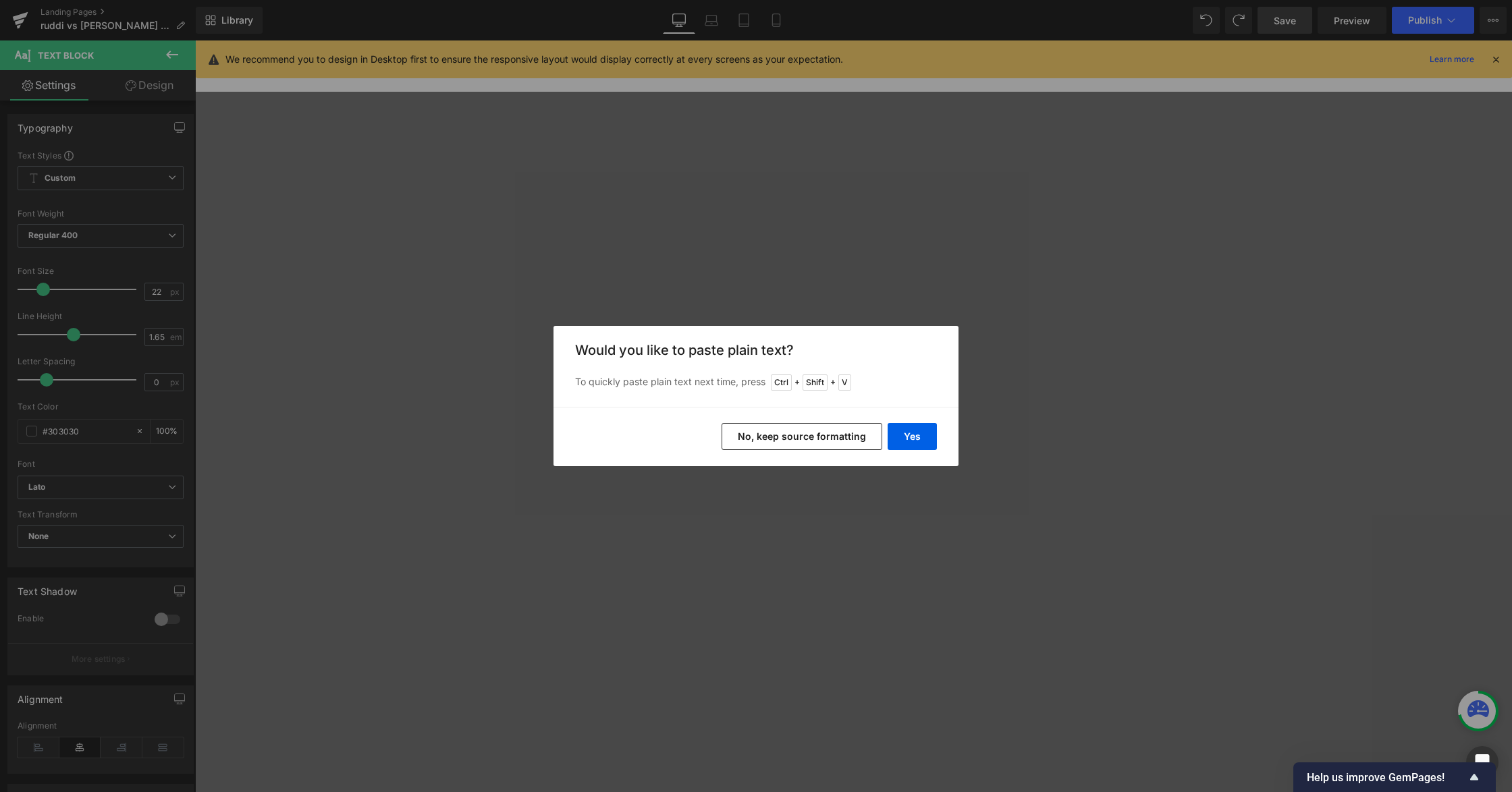
click at [813, 432] on button "No, keep source formatting" at bounding box center [802, 436] width 161 height 27
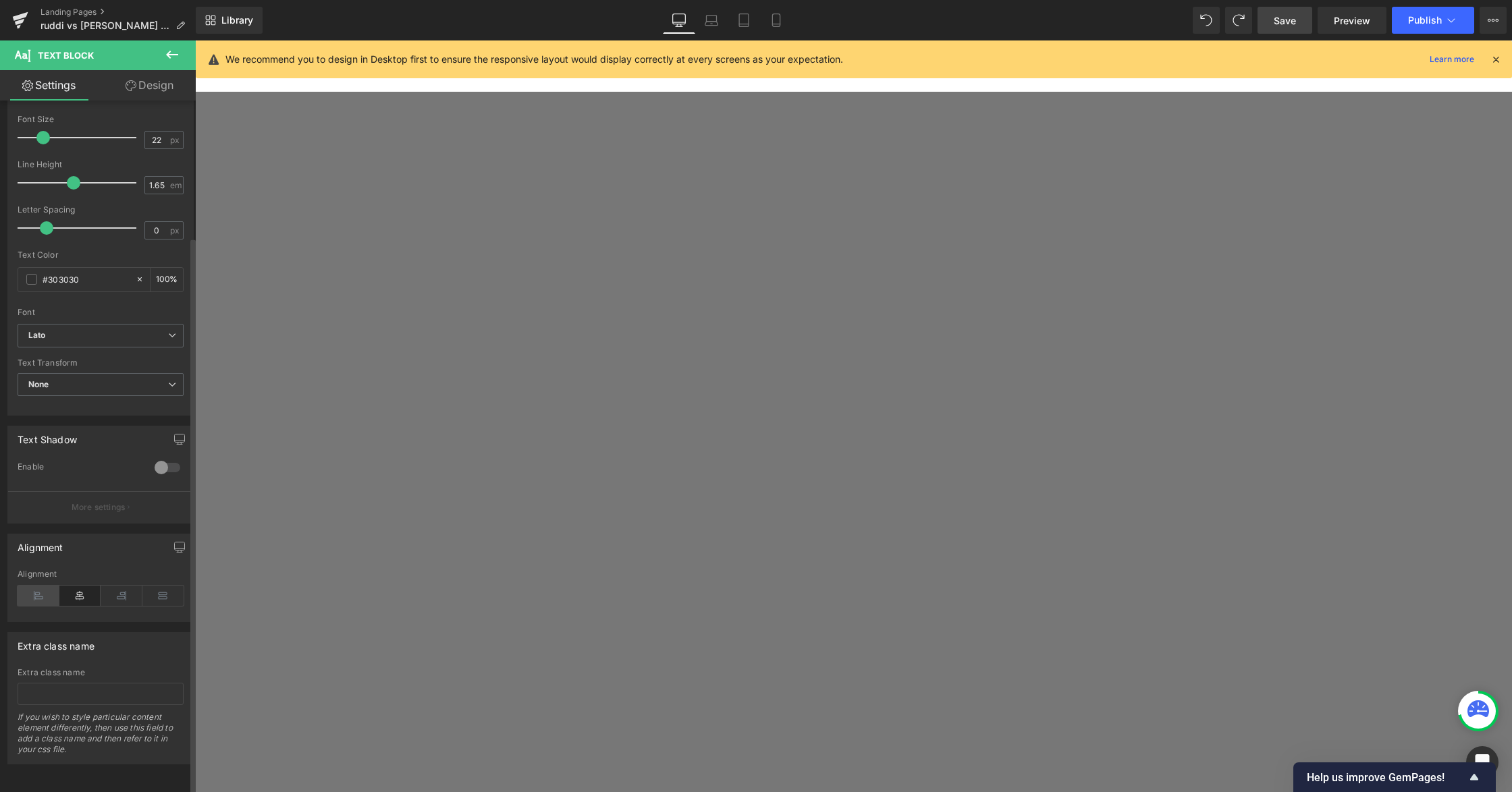
click at [45, 586] on icon at bounding box center [38, 595] width 42 height 20
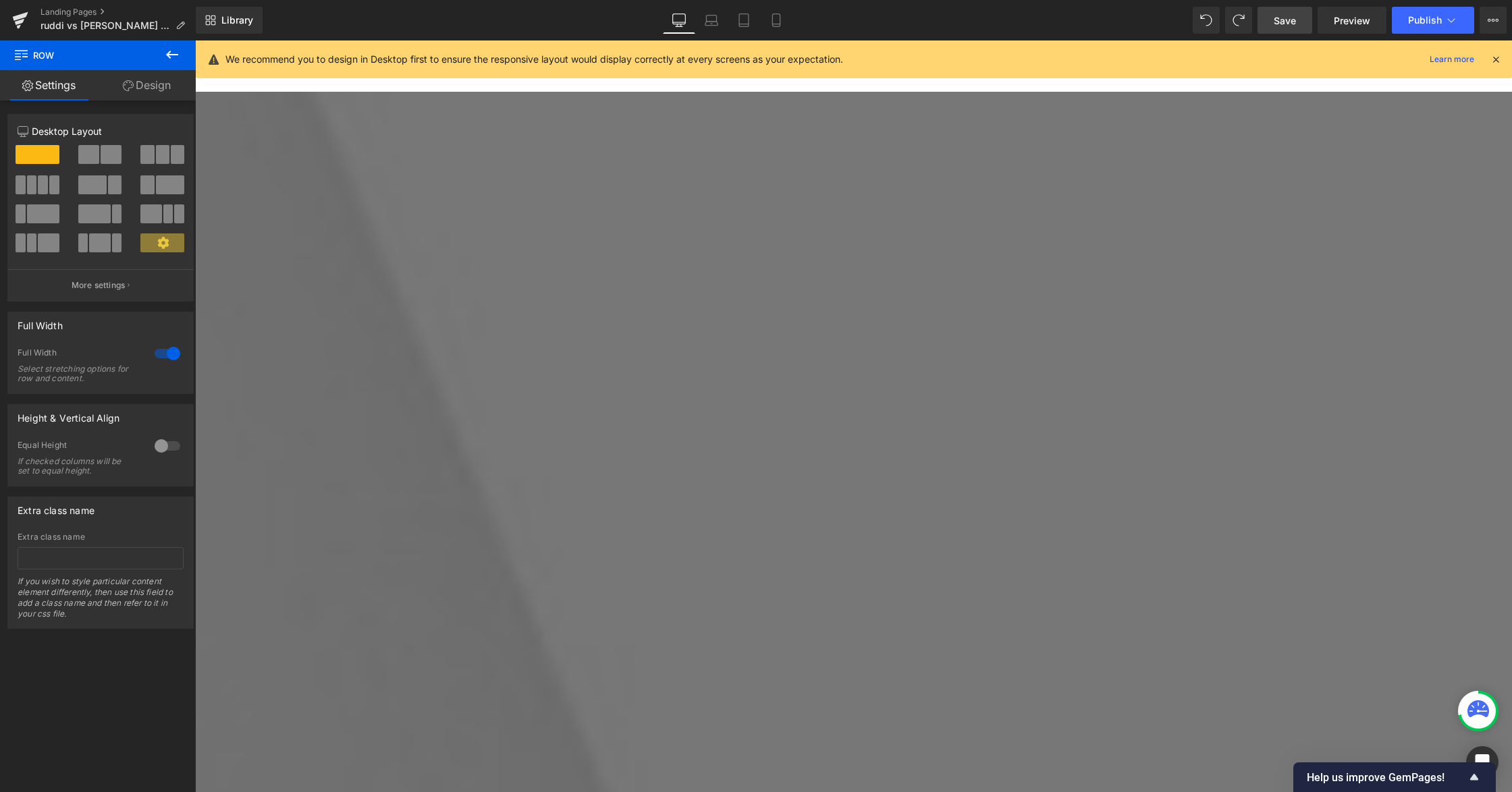
drag, startPoint x: 1205, startPoint y: 319, endPoint x: 1268, endPoint y: 343, distance: 67.4
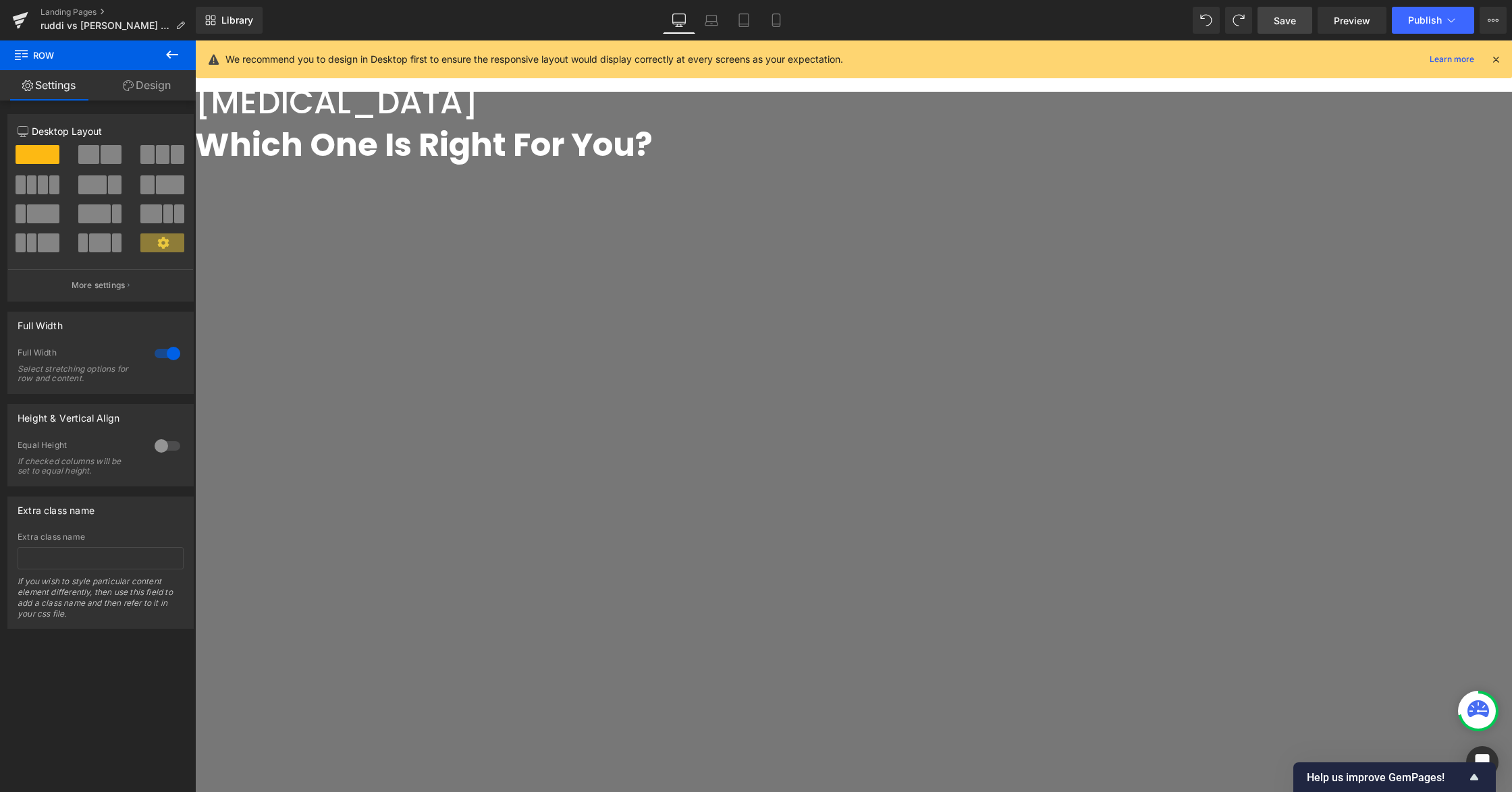
scroll to position [227, 0]
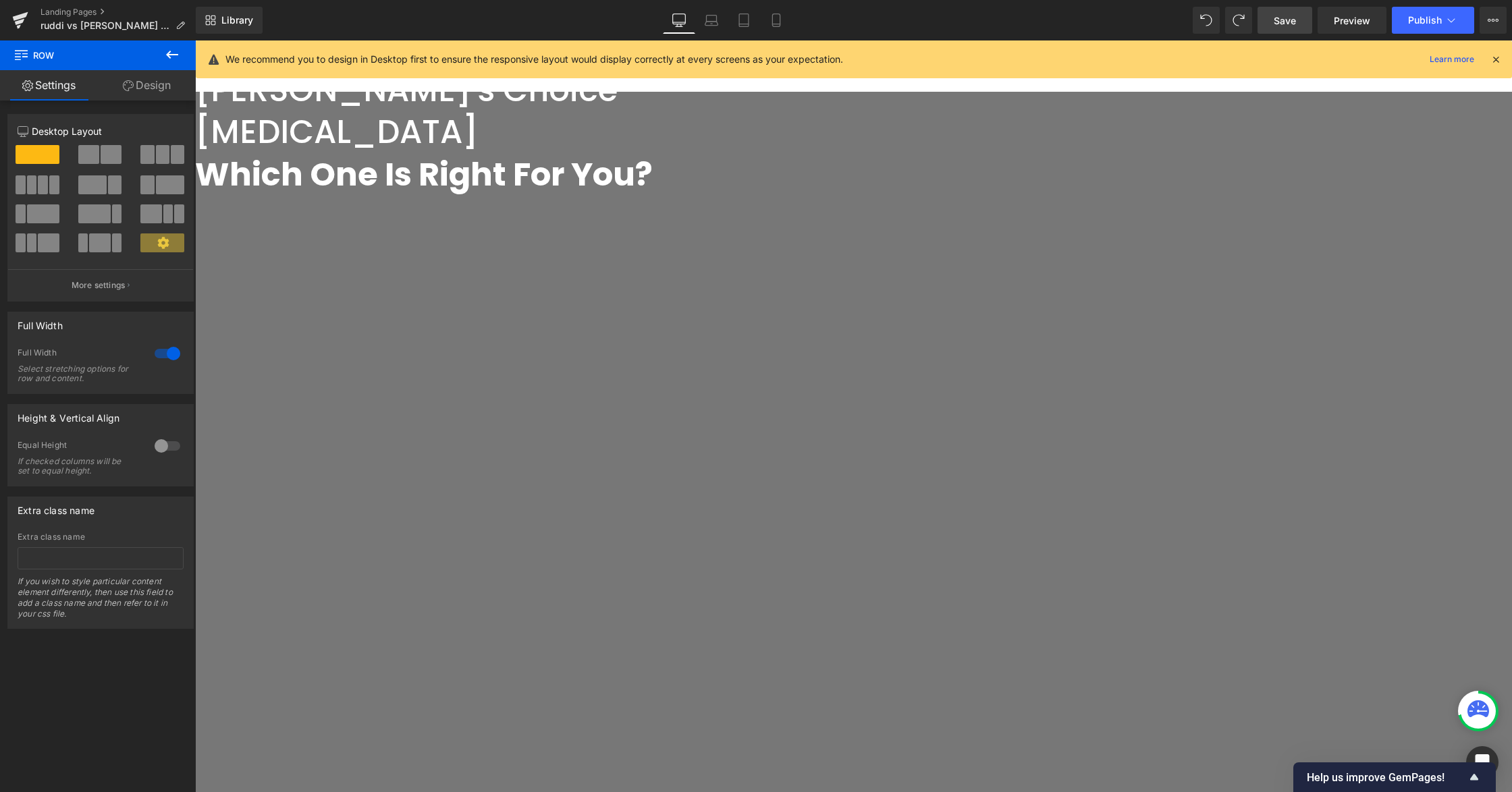
click at [195, 41] on span "Row" at bounding box center [195, 41] width 0 height 0
click at [131, 87] on icon at bounding box center [128, 86] width 11 height 11
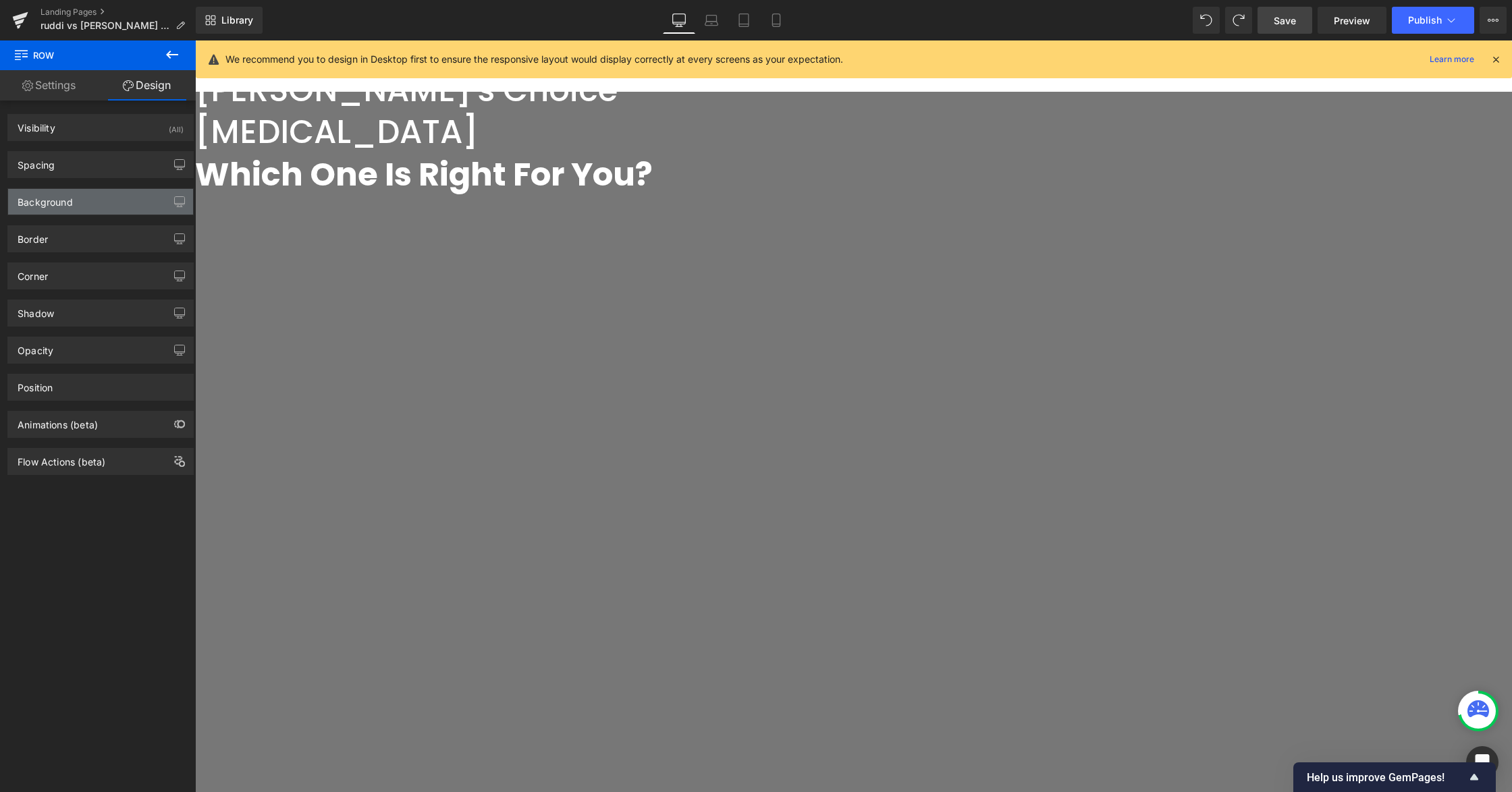
click at [84, 193] on div "Background" at bounding box center [100, 201] width 185 height 25
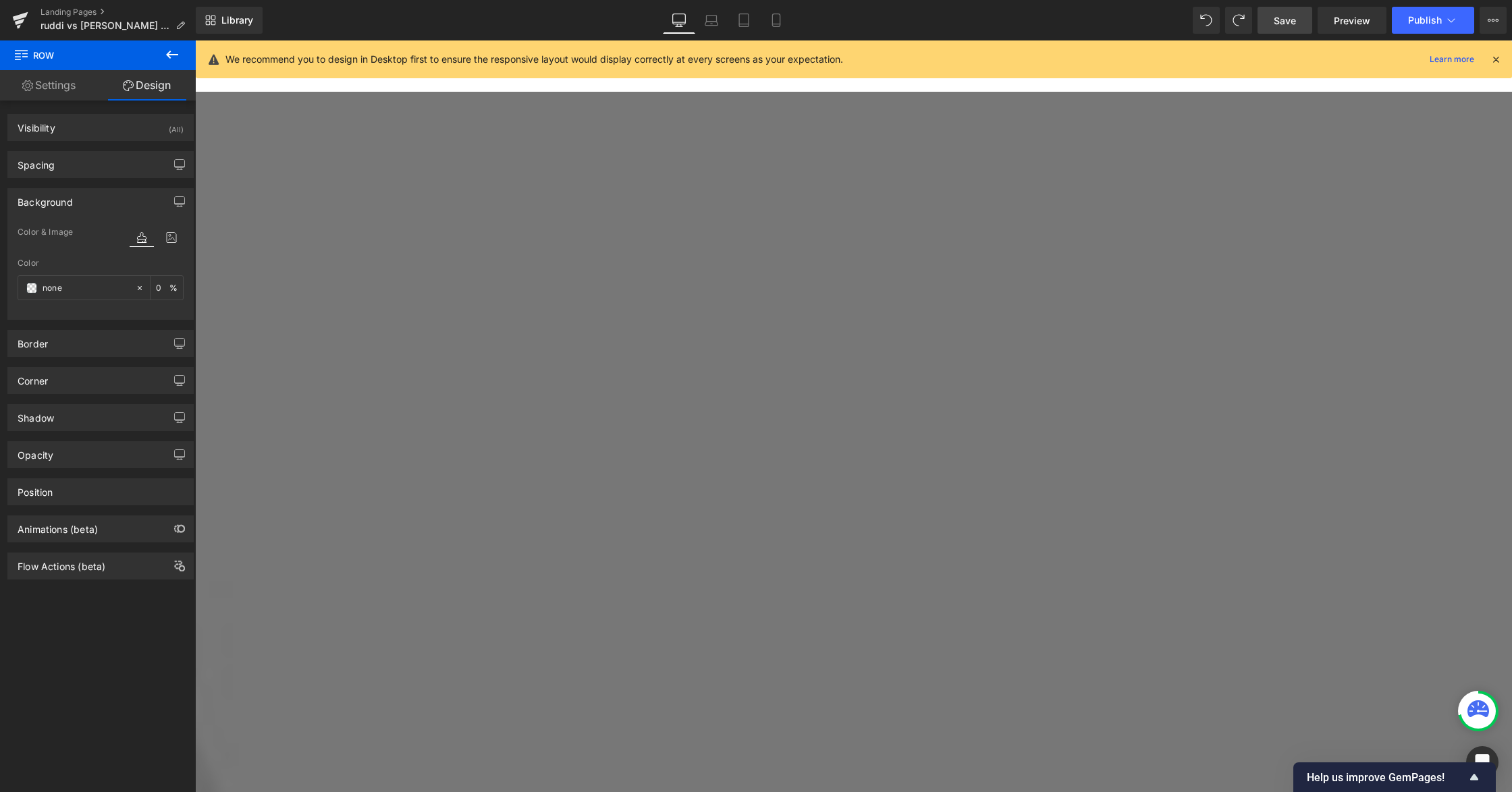
scroll to position [3196, 0]
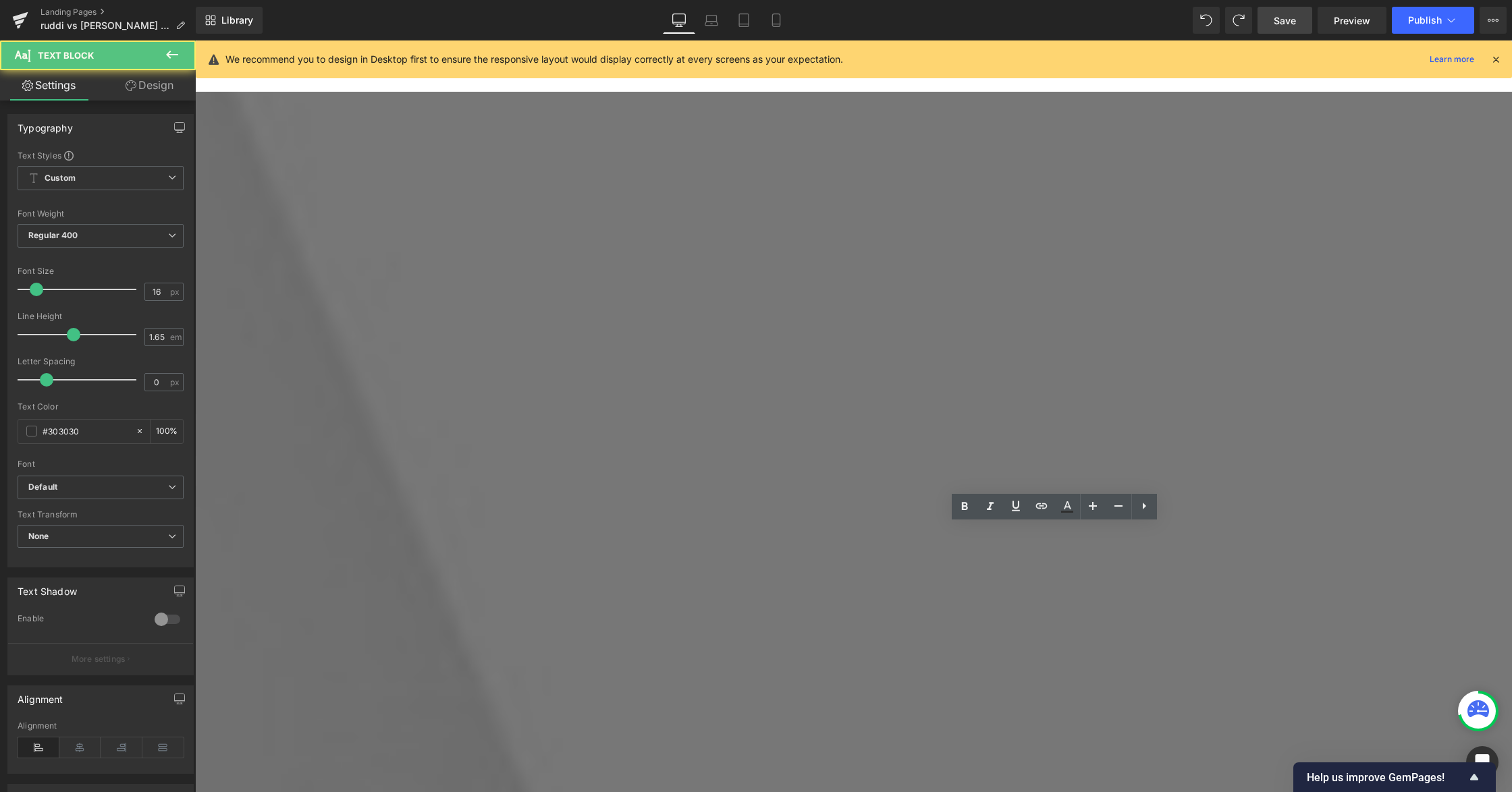
click at [147, 87] on link "Design" at bounding box center [149, 85] width 98 height 30
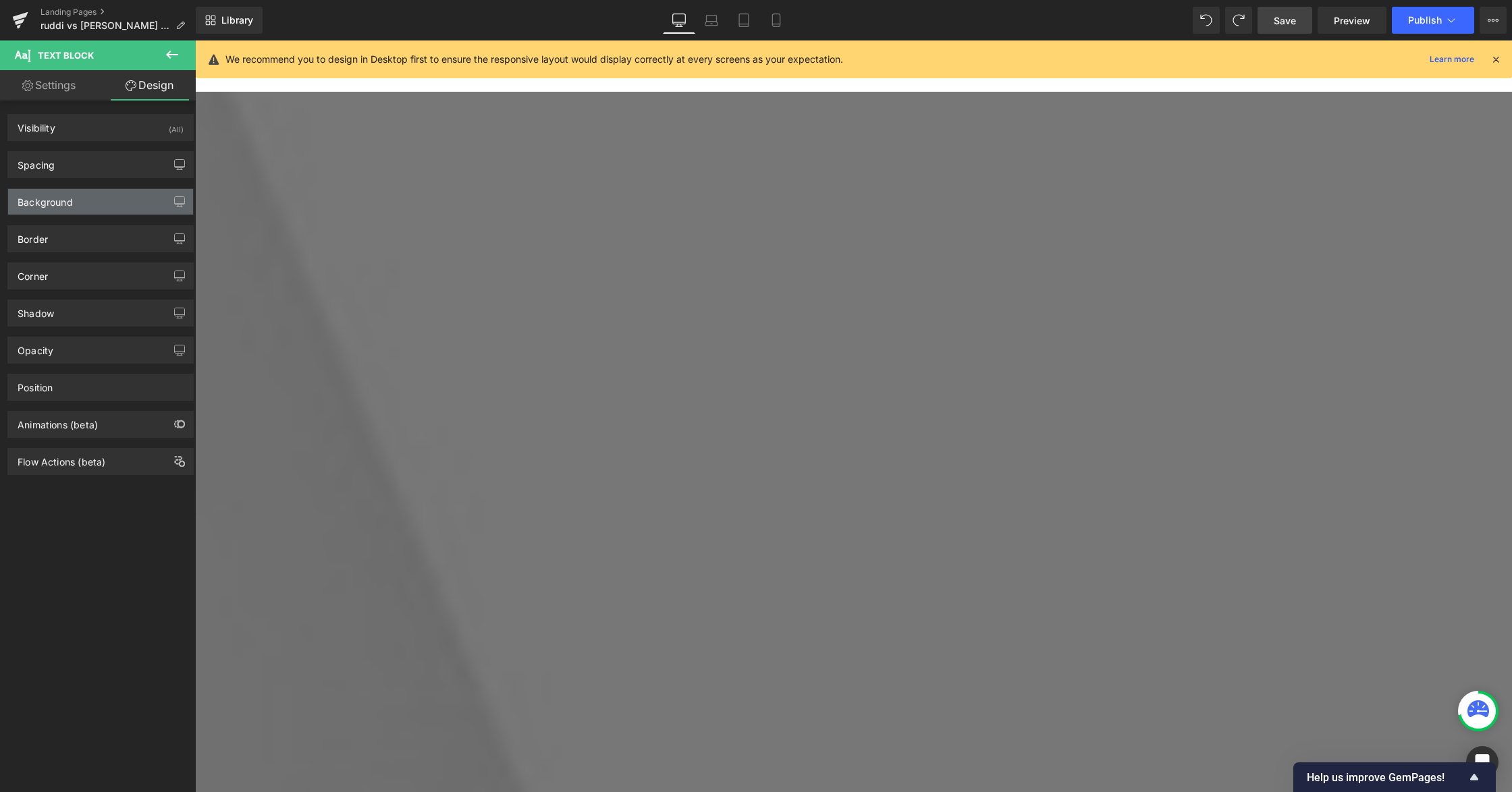
click at [58, 204] on div "Background" at bounding box center [45, 198] width 56 height 19
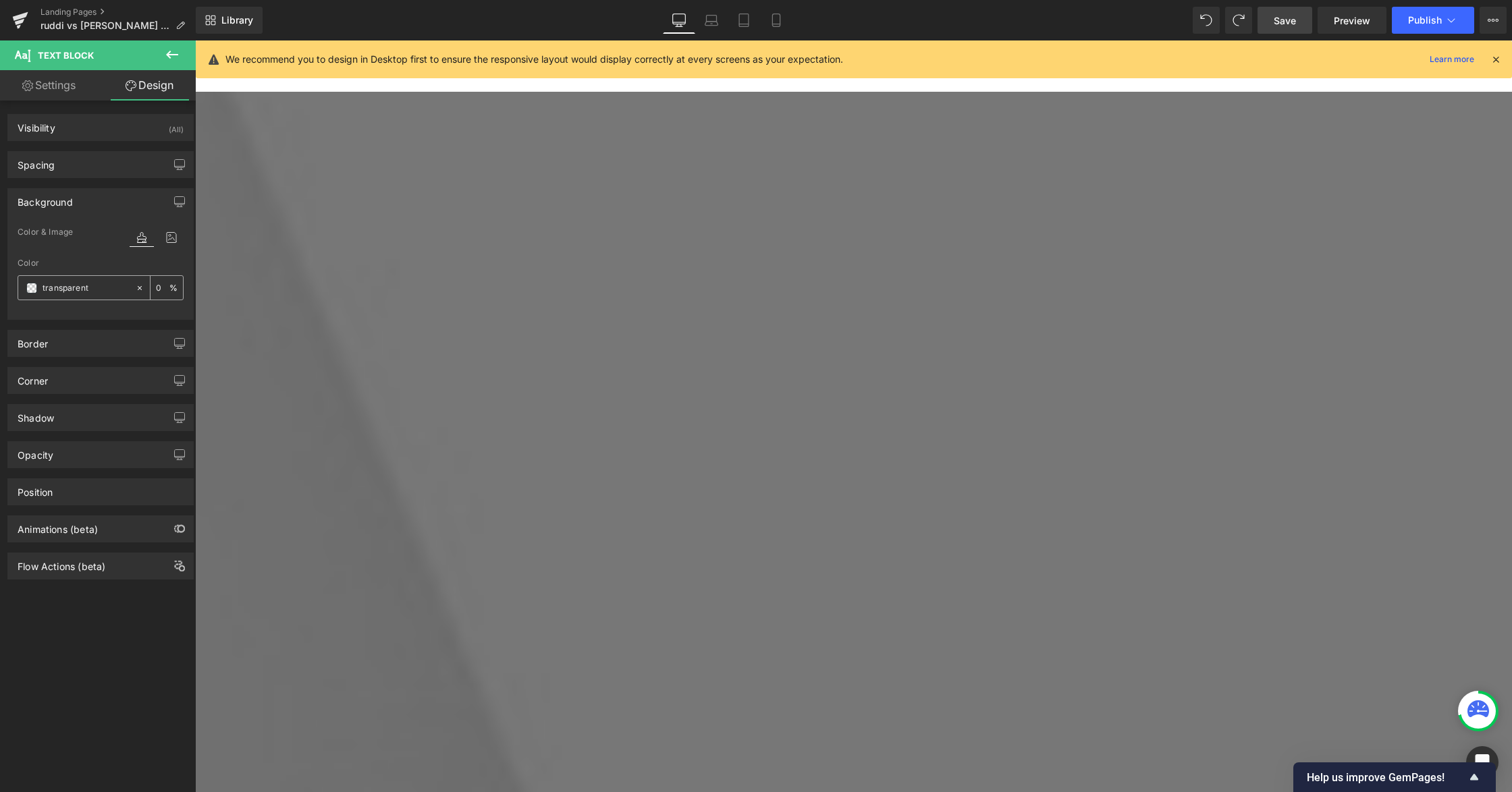
click at [29, 291] on span at bounding box center [32, 288] width 11 height 11
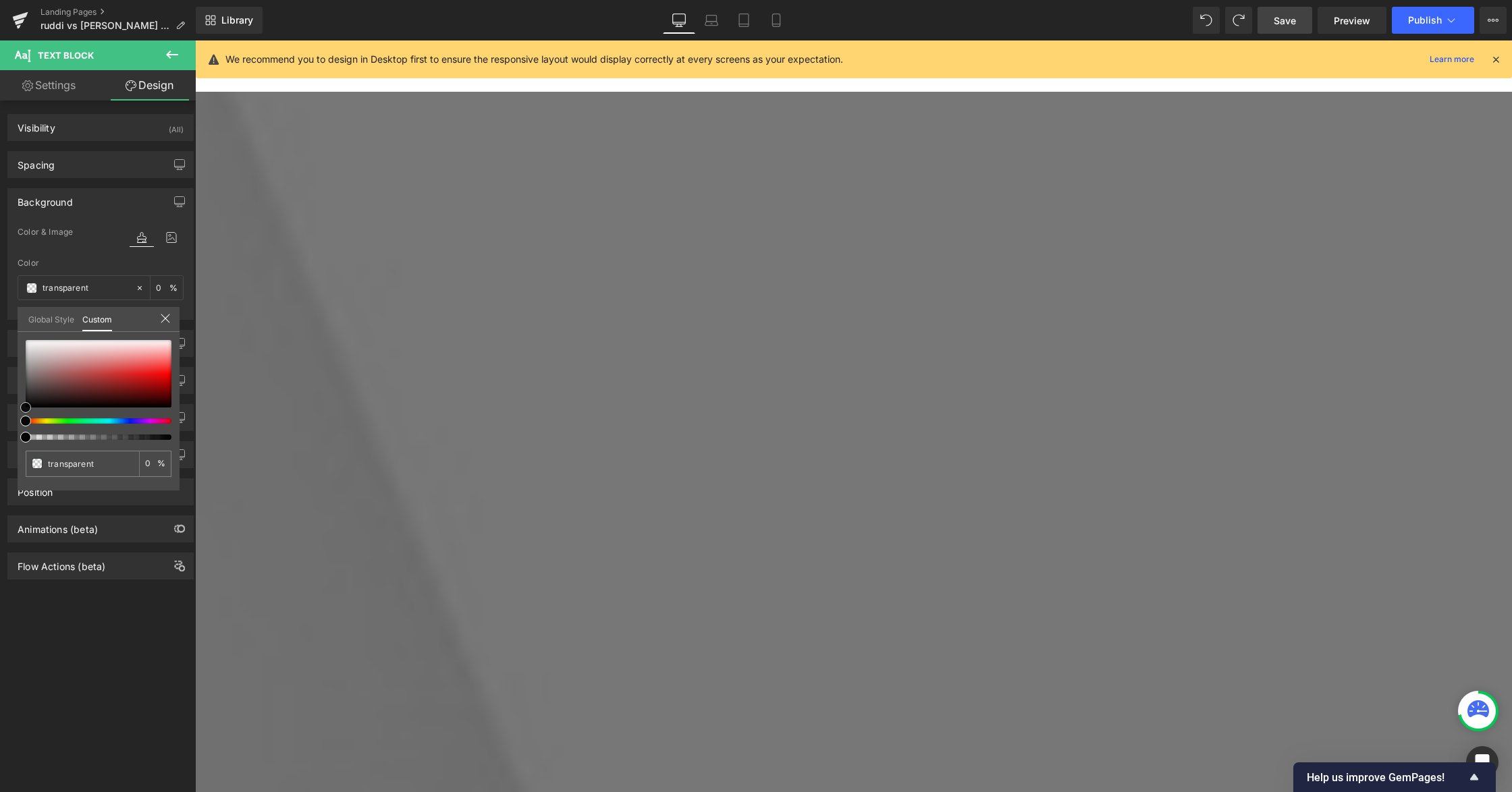
type input "#9b9191"
type input "100"
type input "#9b9191"
type input "100"
type input "#a09696"
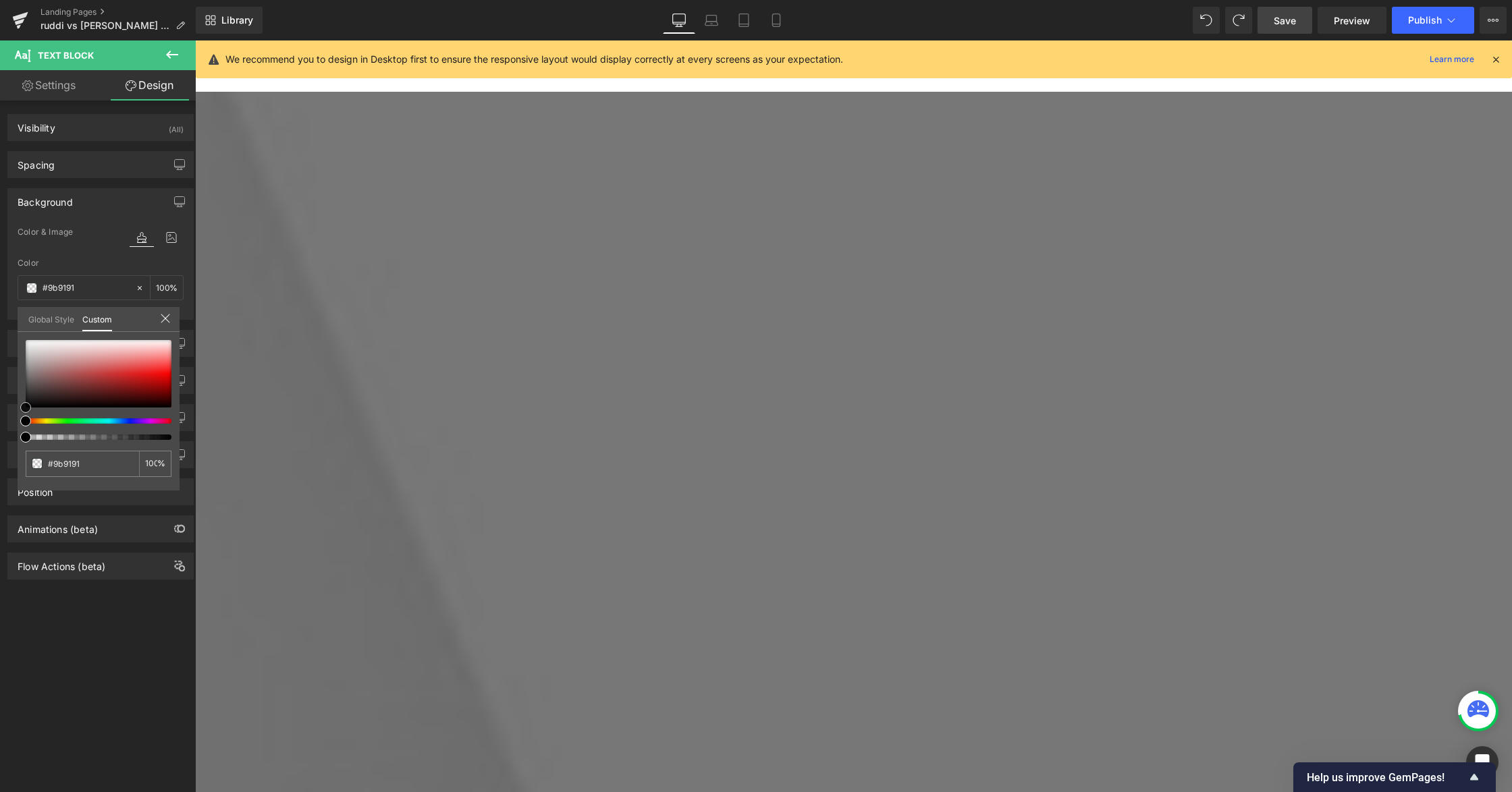
type input "#a09696"
type input "#a8a3a3"
type input "#b5b5b5"
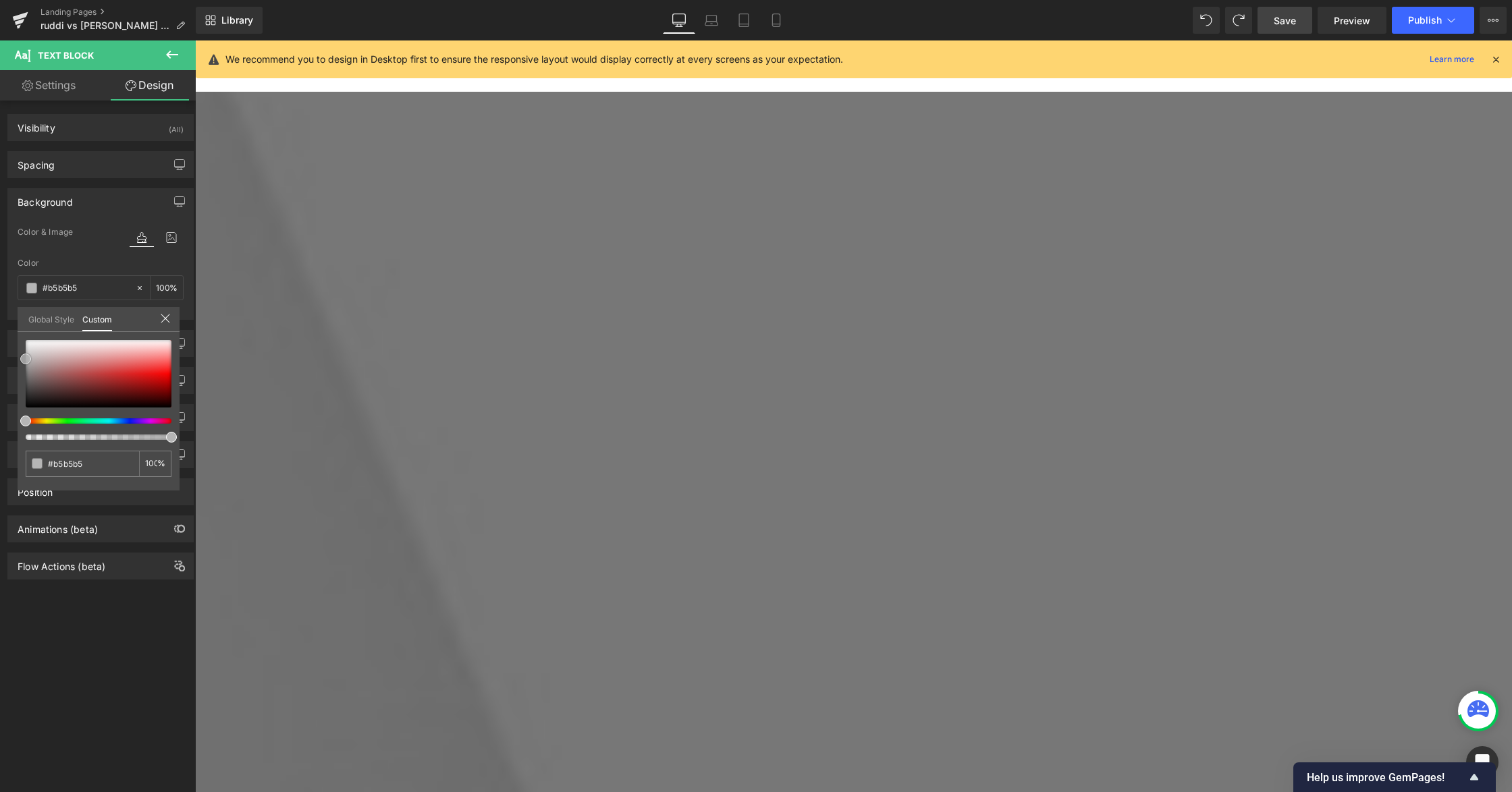
type input "#c6c6c6"
type input "#c9c9c9"
type input "#d8d8d8"
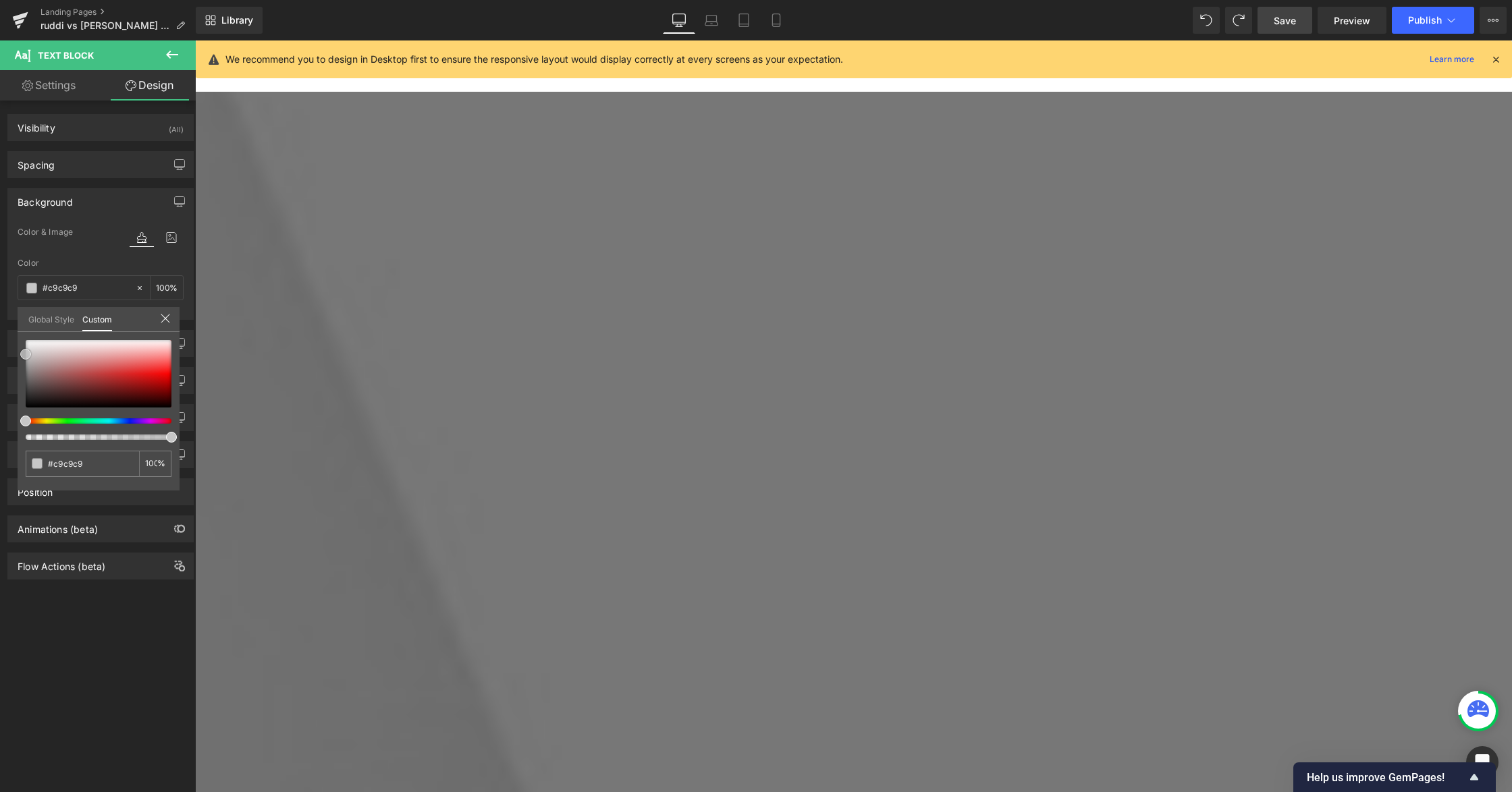
type input "#d8d8d8"
type input "#dddddd"
type input "#e3e2e2"
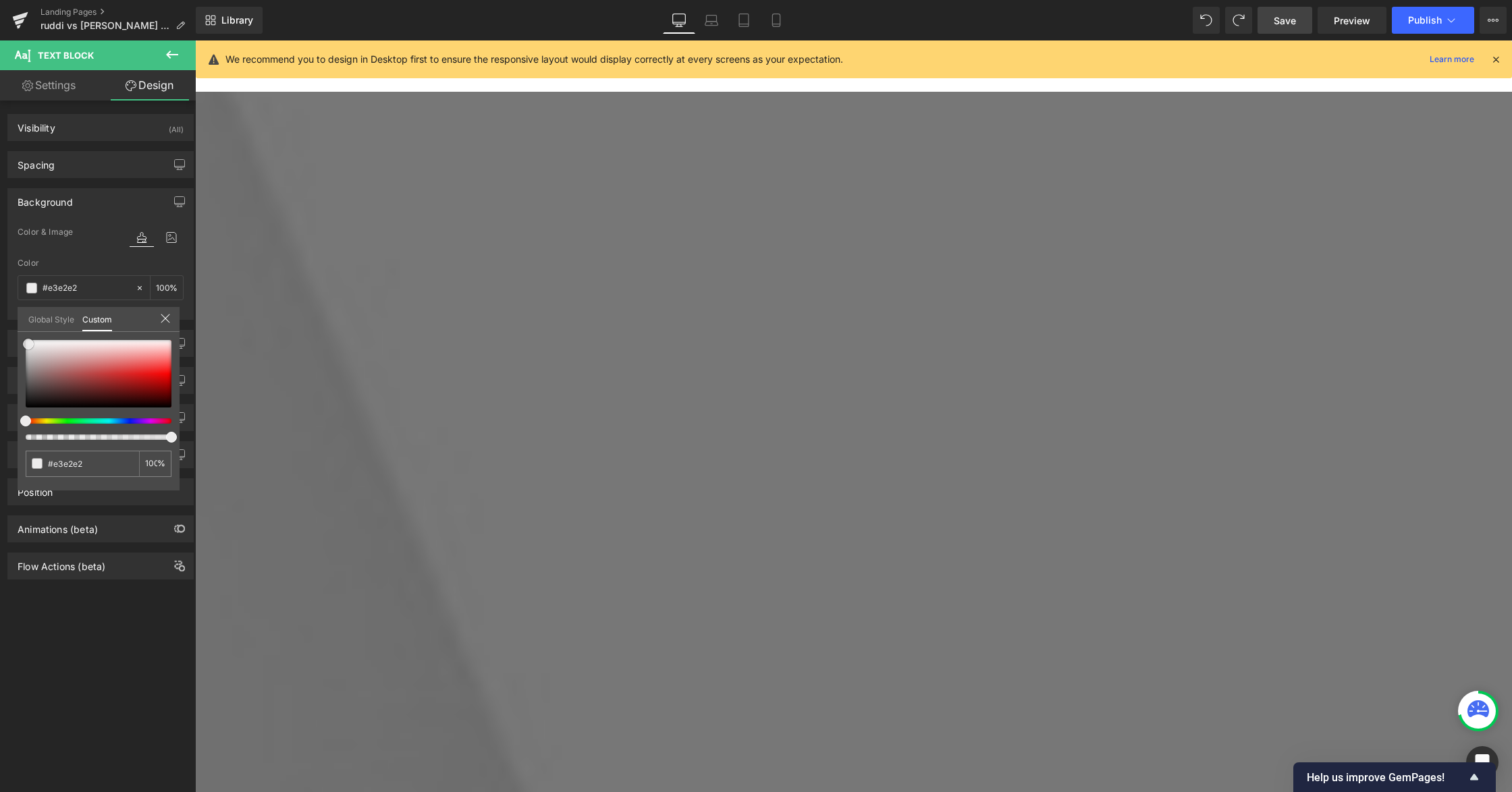
type input "#edecec"
type input "#f0efef"
type input "#f7f7f7"
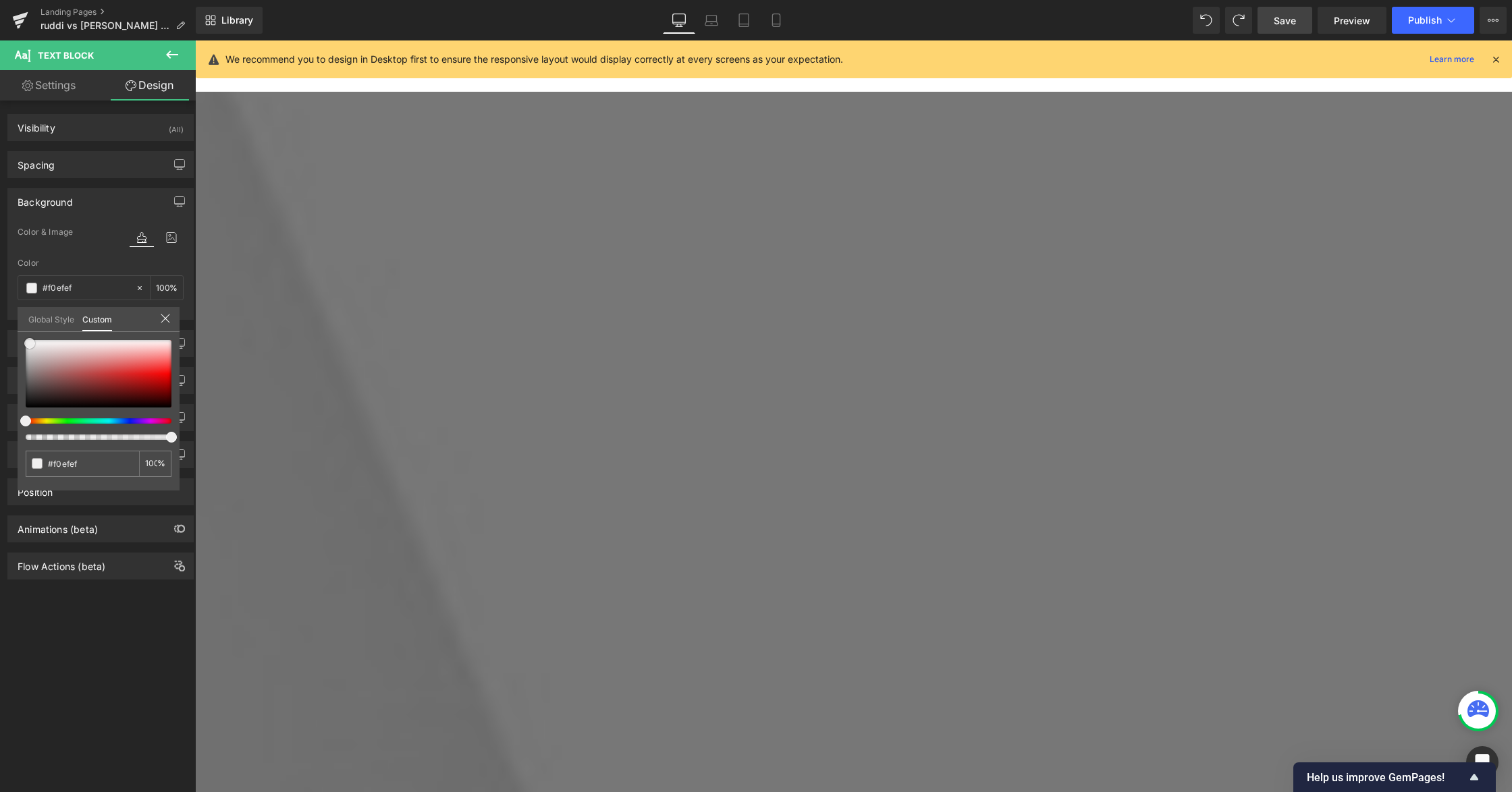
type input "#f7f7f7"
type input "#ffffff"
drag, startPoint x: 33, startPoint y: 367, endPoint x: 29, endPoint y: 279, distance: 88.1
click at [29, 279] on div "Background Color & Image color rgba(255, 255, 255, 1) Color #ffffff 100 % Image…" at bounding box center [100, 249] width 201 height 142
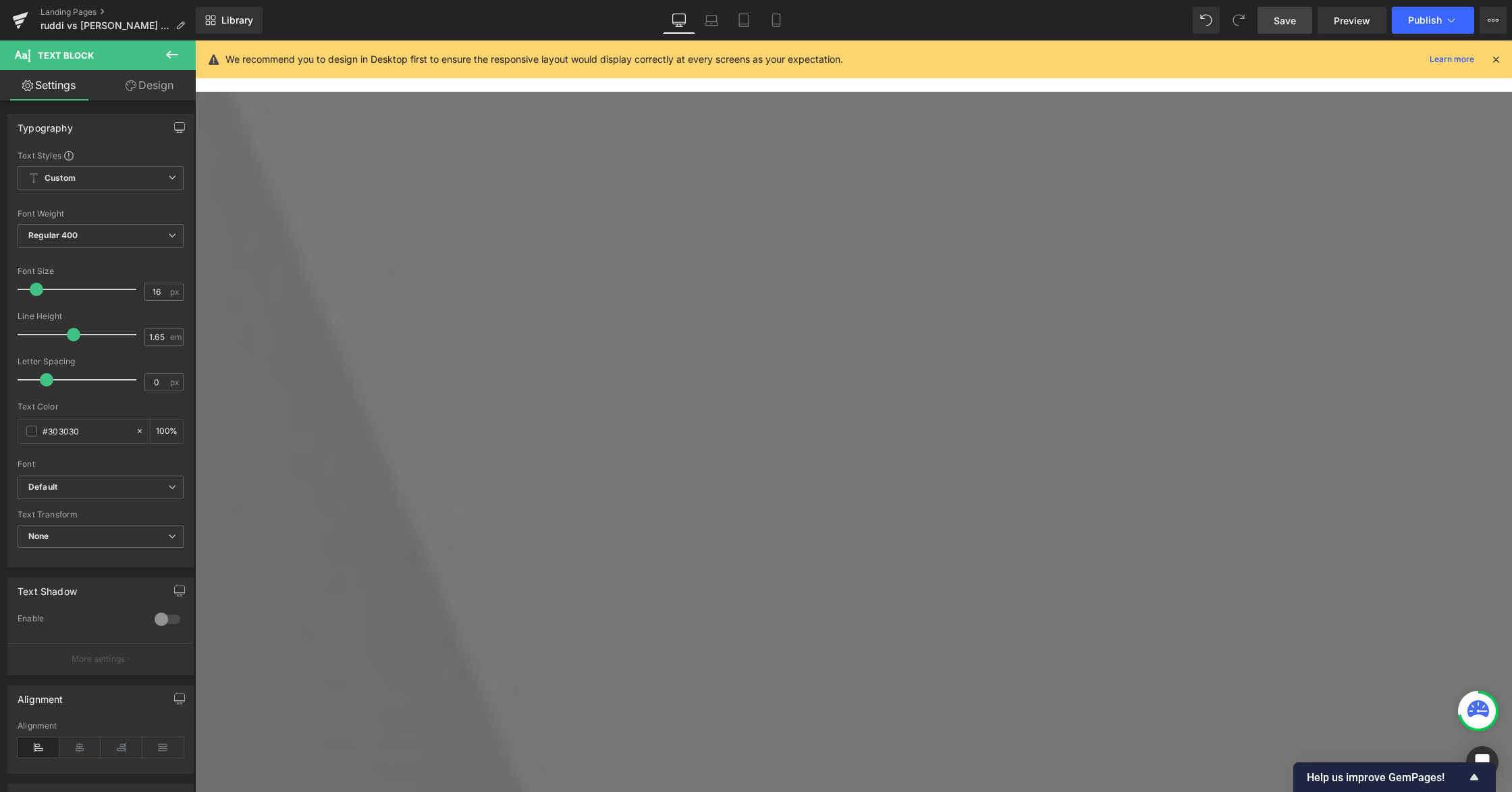
click at [127, 82] on icon at bounding box center [131, 86] width 11 height 11
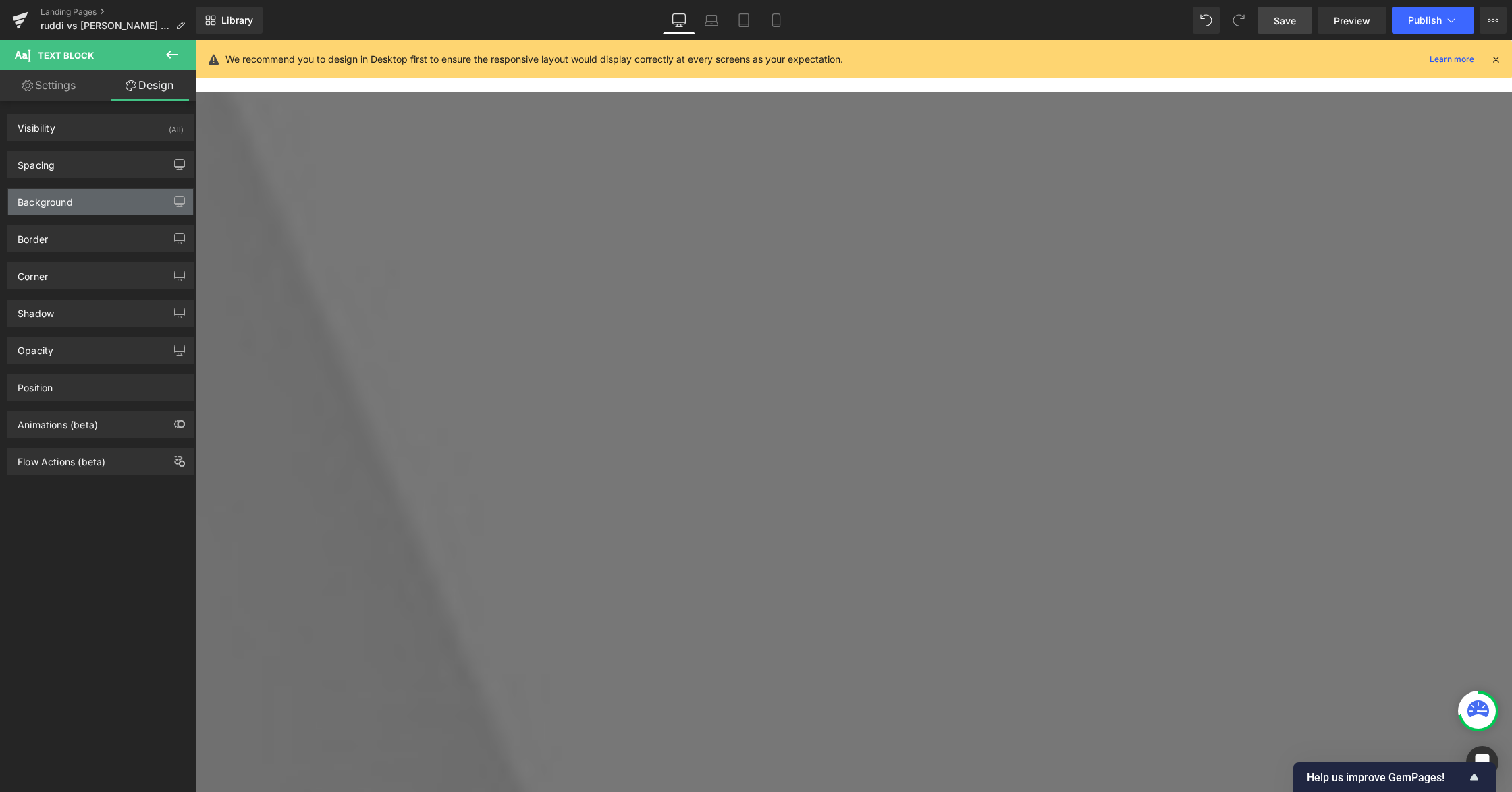
click at [78, 202] on div "Background" at bounding box center [100, 201] width 185 height 25
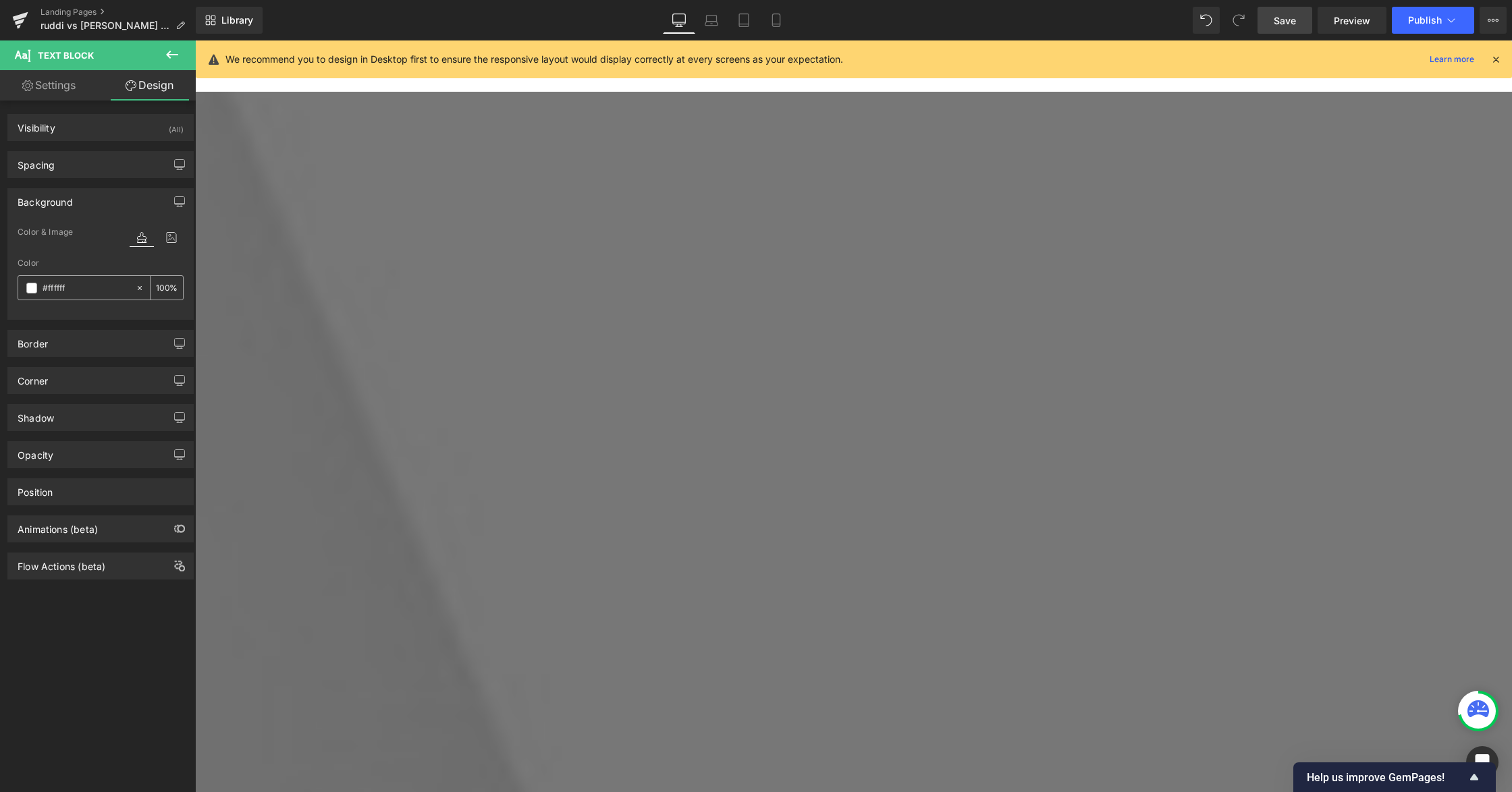
click at [135, 286] on icon at bounding box center [140, 288] width 10 height 10
type input "none"
type input "0"
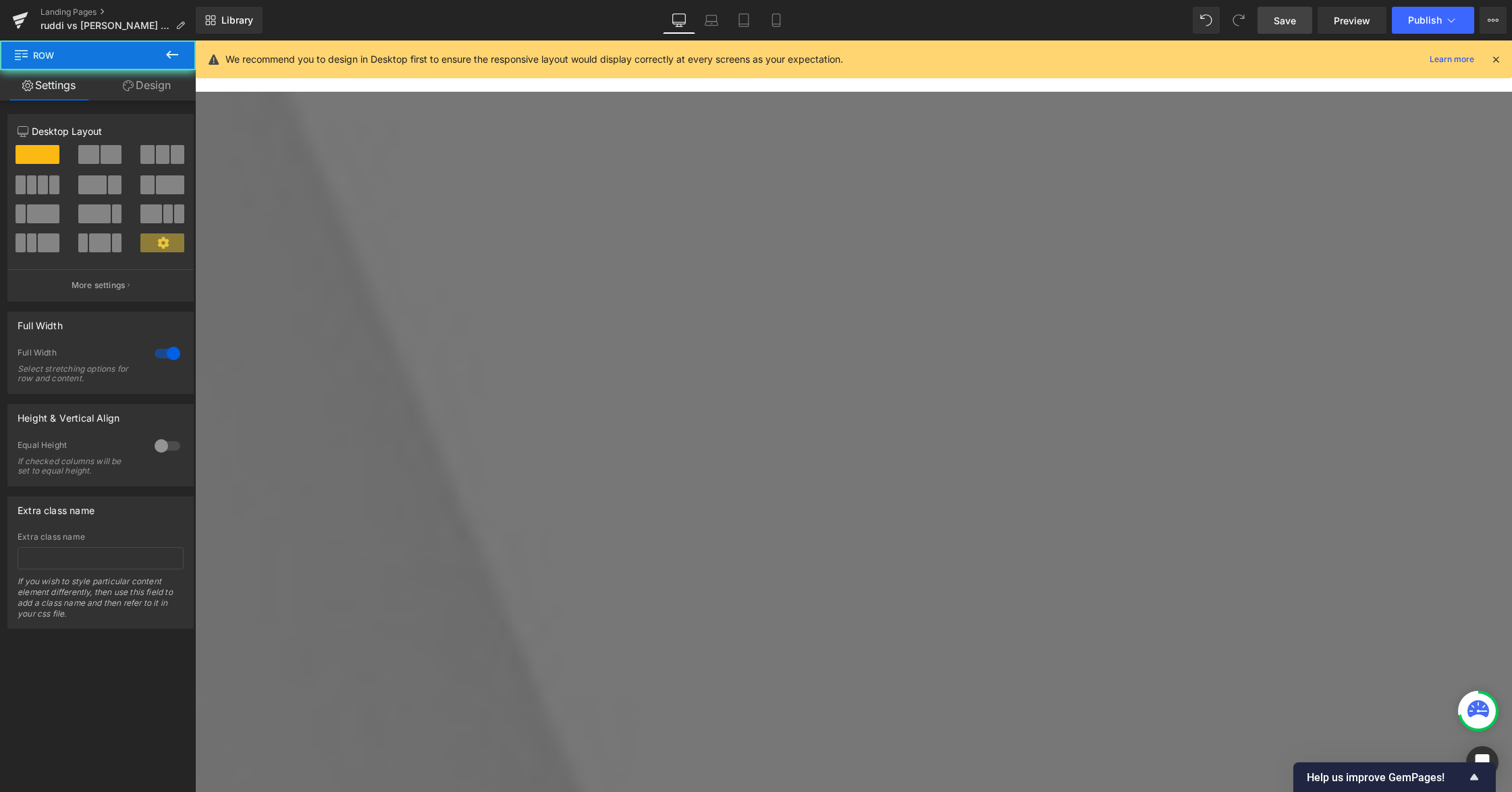
scroll to position [4095, 0]
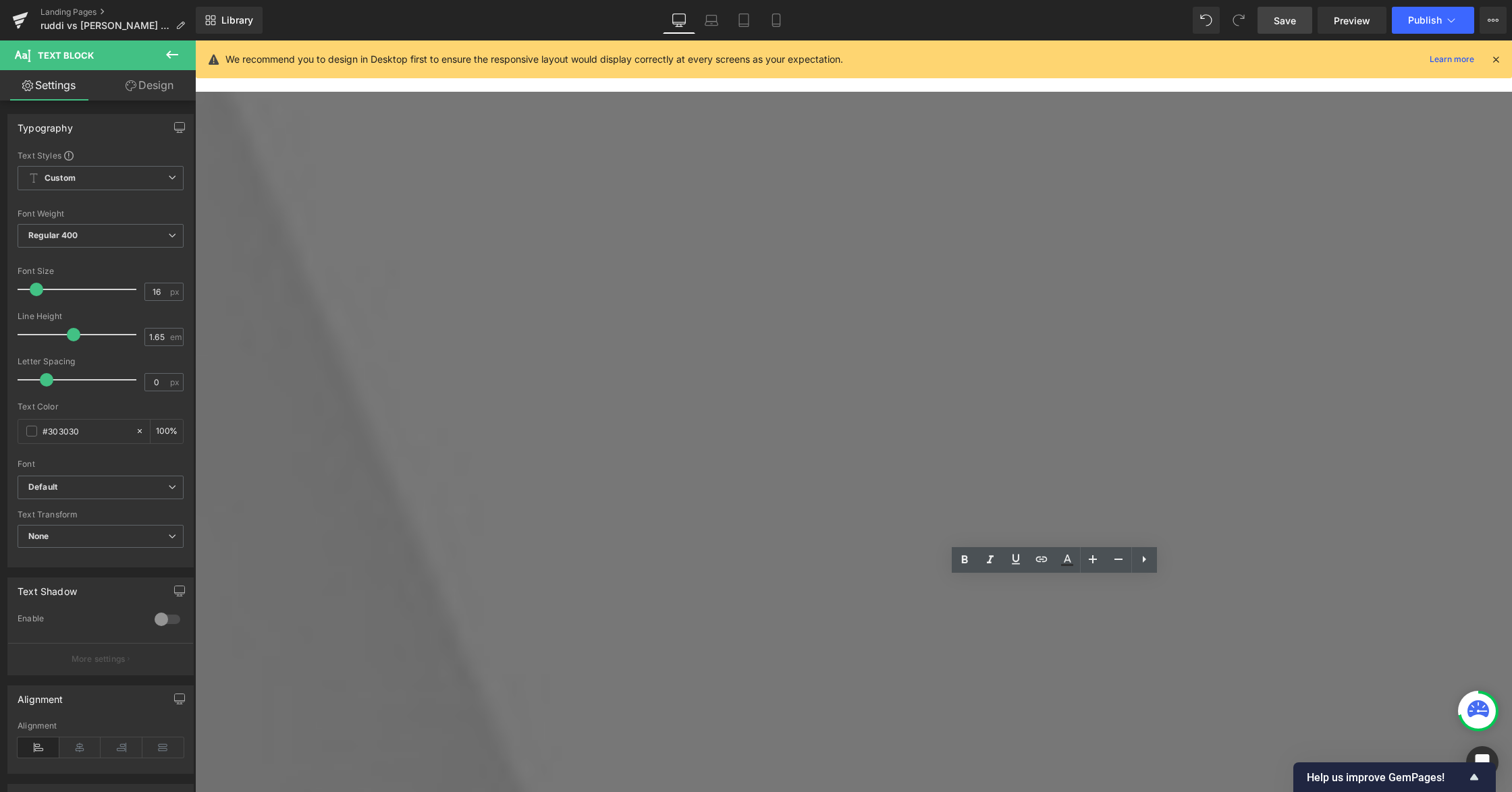
scroll to position [3555, 0]
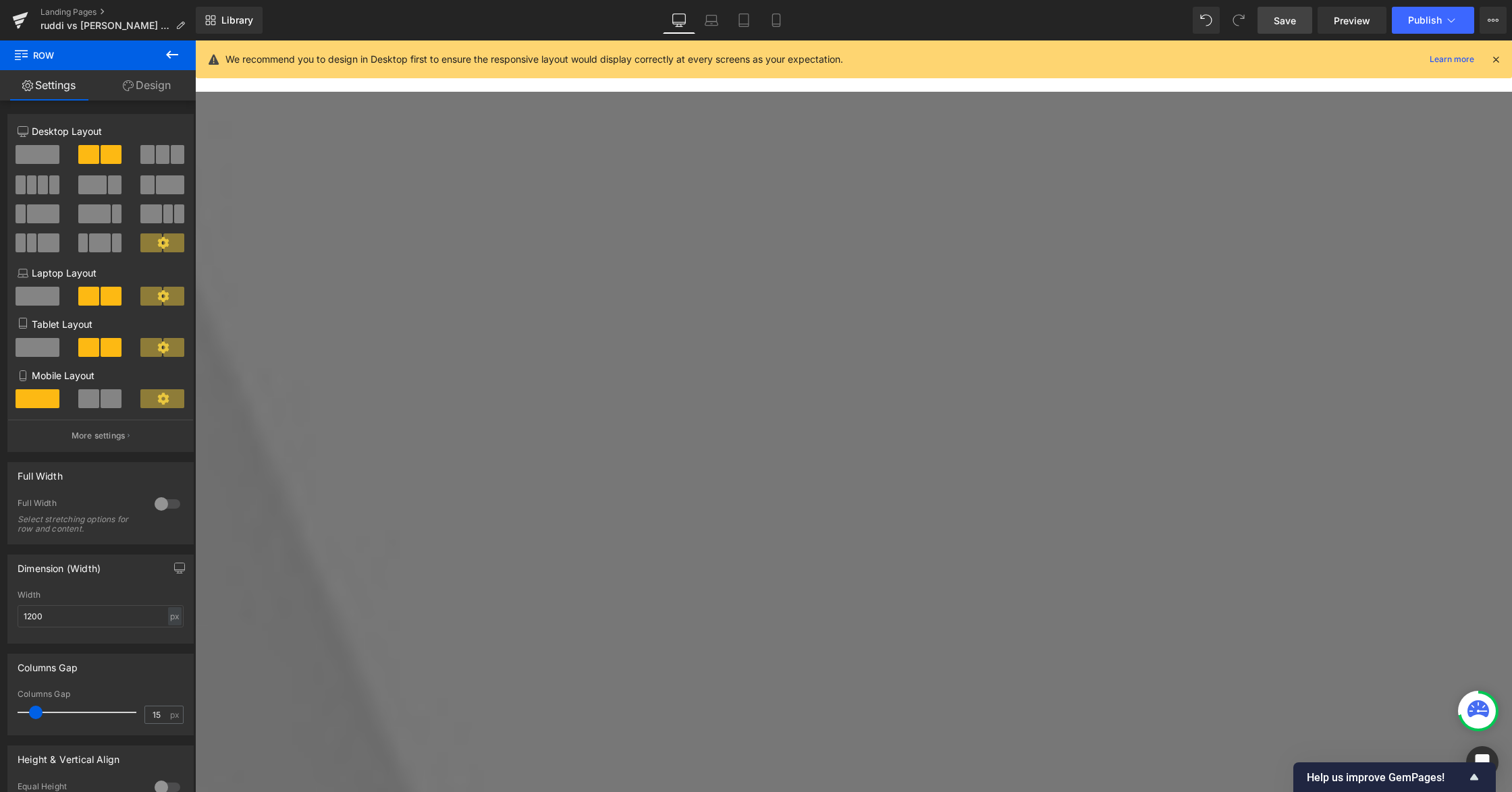
click at [195, 41] on span "Row" at bounding box center [195, 41] width 0 height 0
click at [142, 90] on link "Design" at bounding box center [147, 85] width 98 height 30
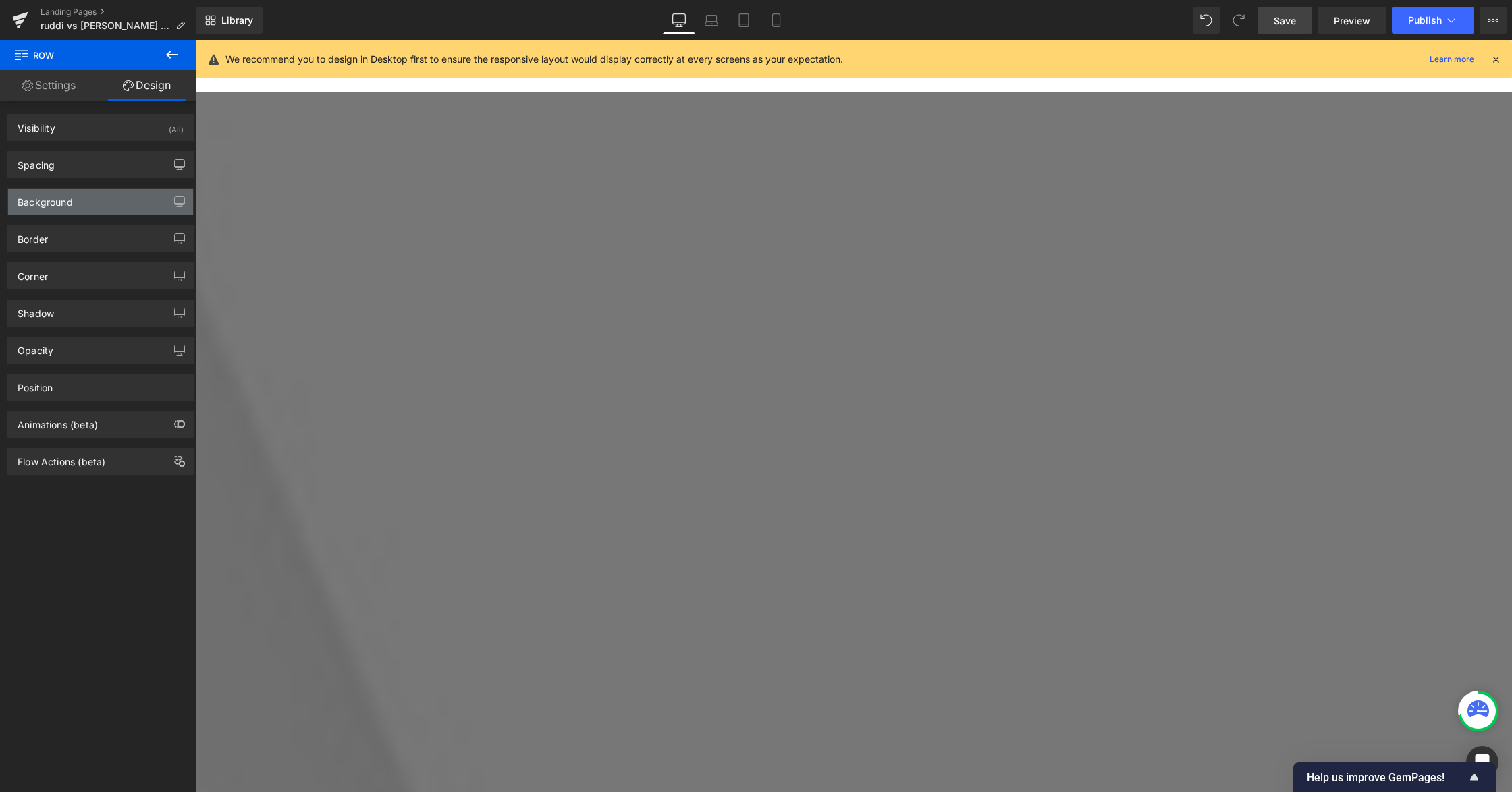
click at [74, 196] on div "Background" at bounding box center [100, 201] width 185 height 25
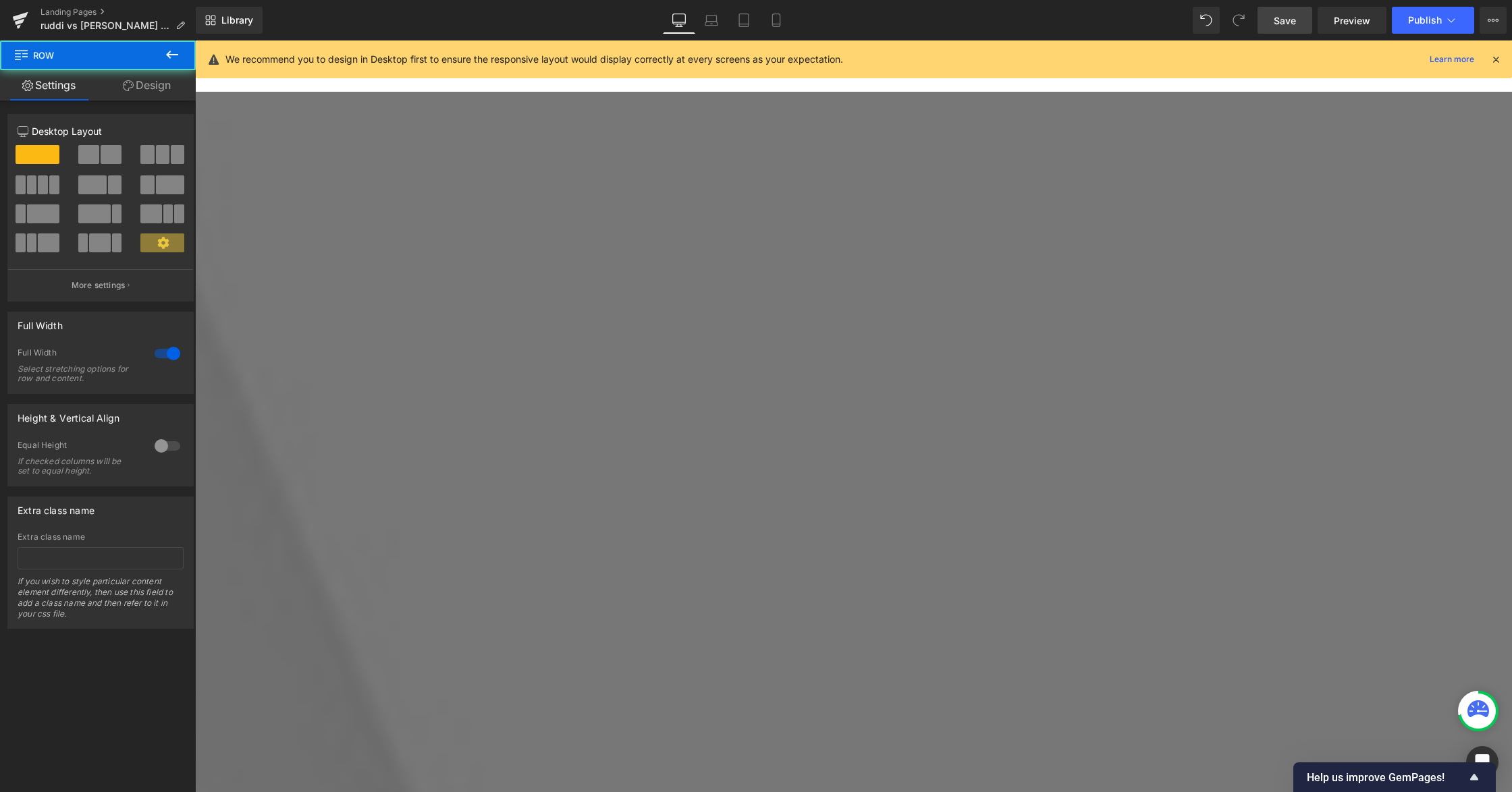
scroll to position [3196, 0]
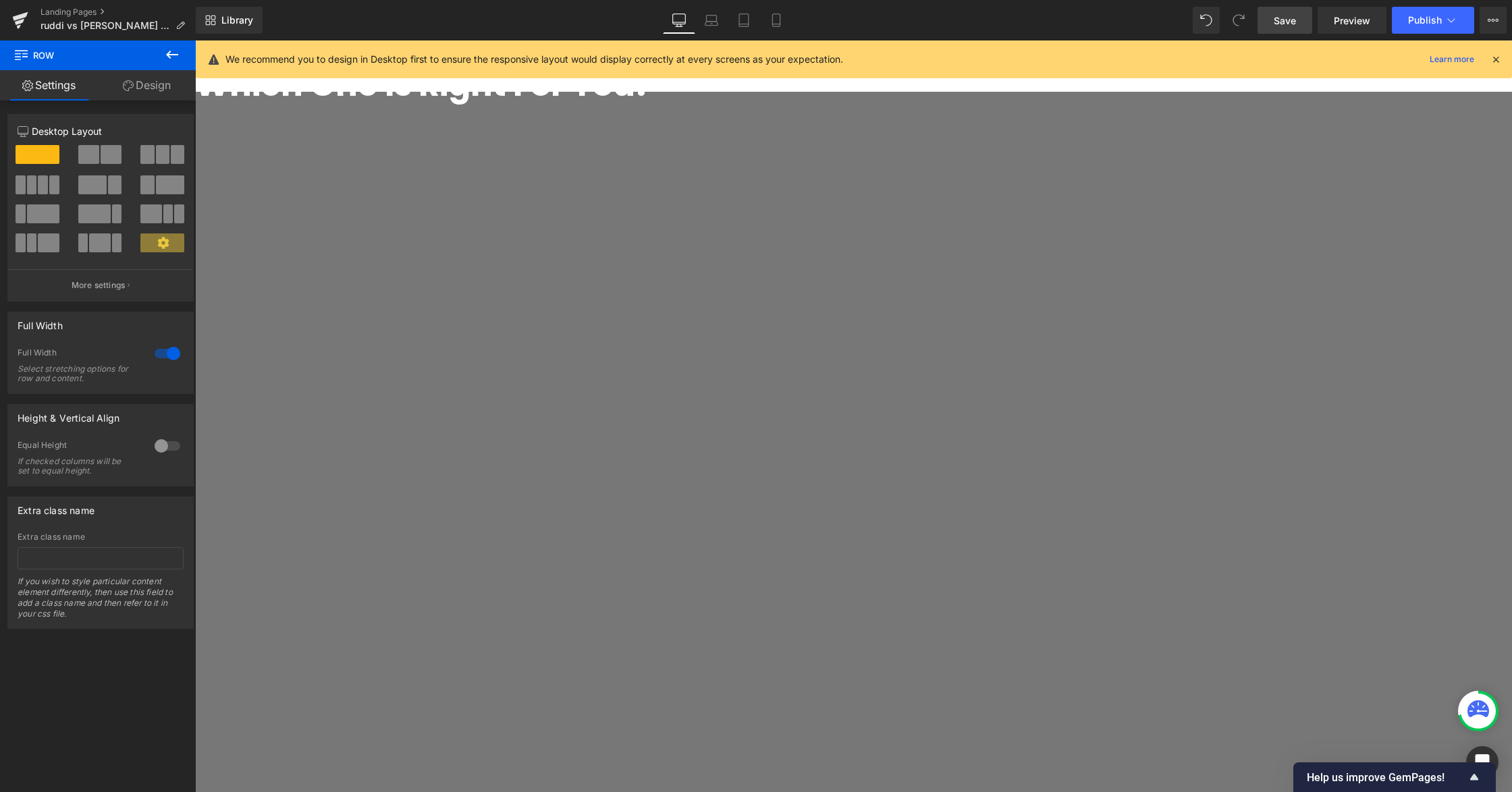
drag, startPoint x: 682, startPoint y: 263, endPoint x: 676, endPoint y: 271, distance: 10.0
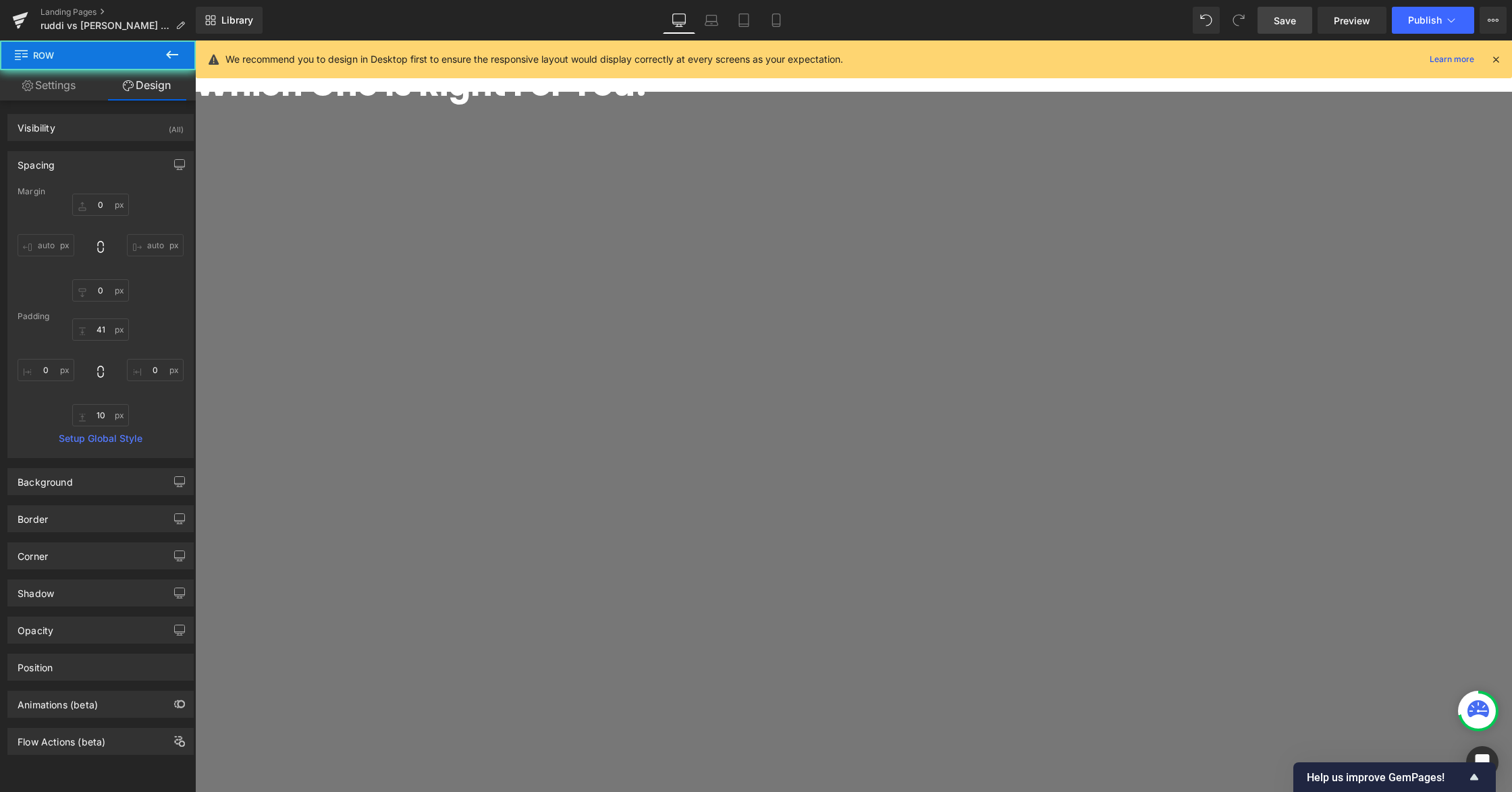
click at [195, 41] on icon at bounding box center [195, 41] width 0 height 0
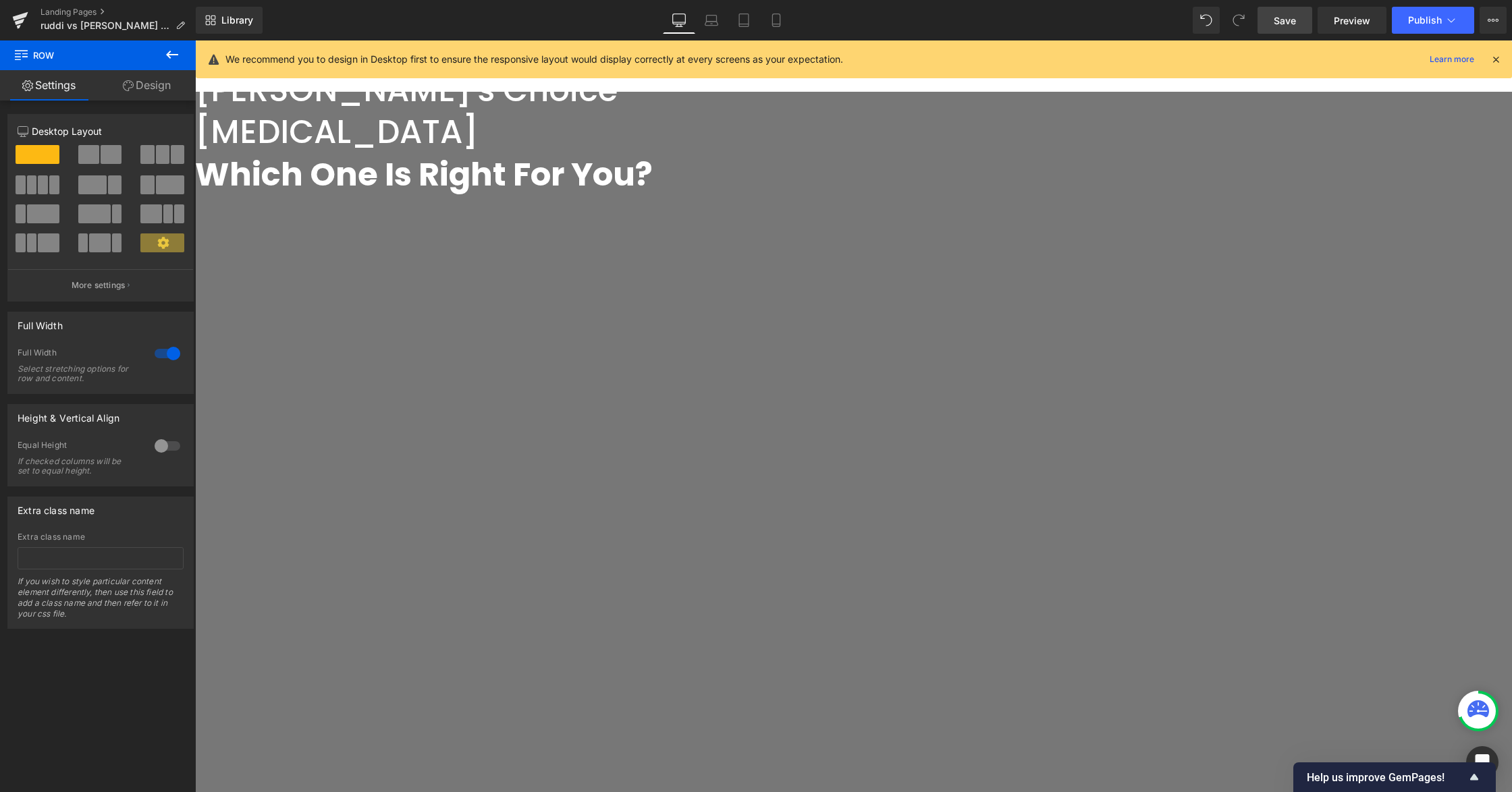
click at [195, 41] on span "Row" at bounding box center [195, 41] width 0 height 0
click at [143, 89] on link "Design" at bounding box center [147, 85] width 98 height 30
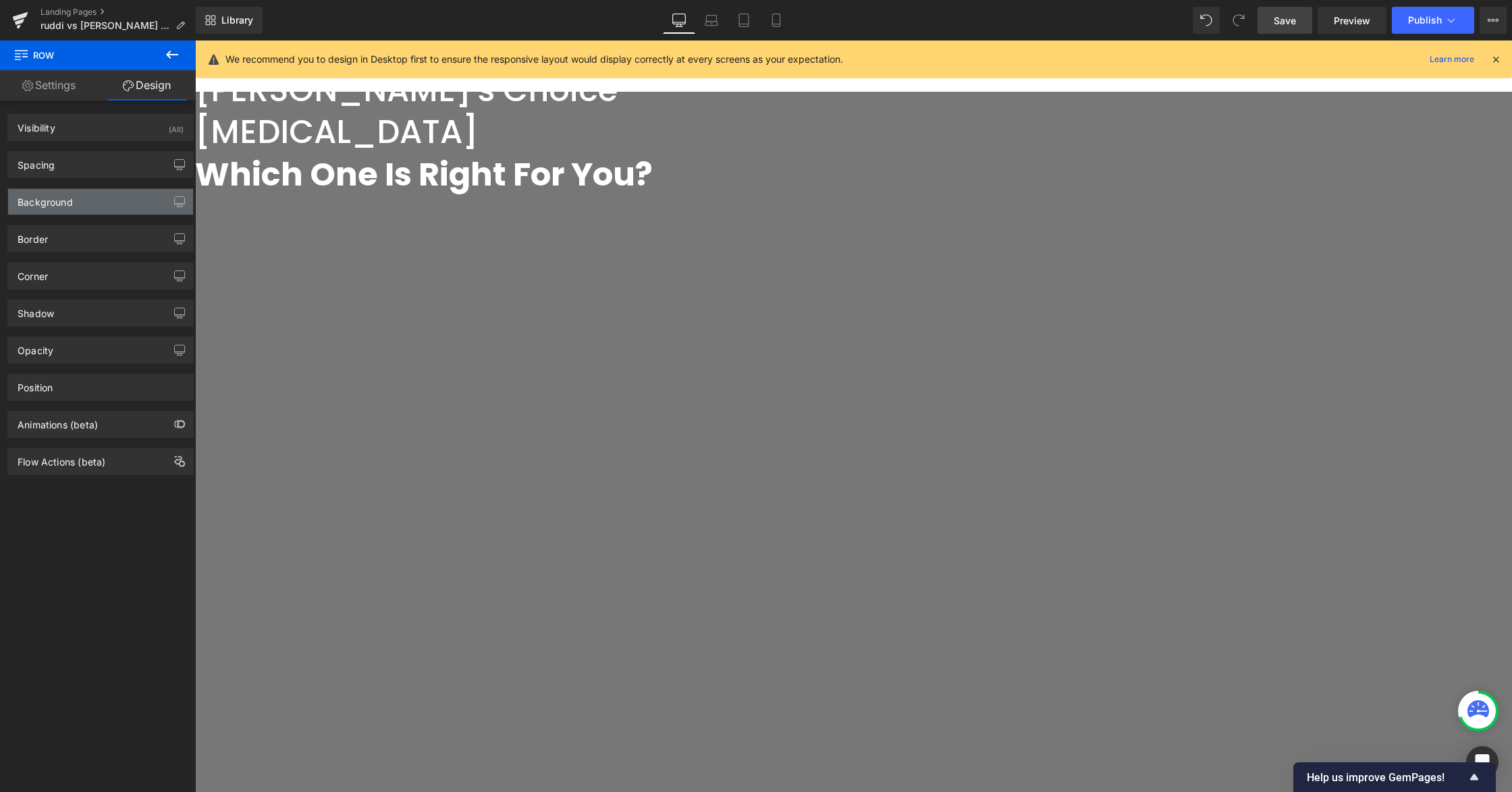
click at [89, 204] on div "Background" at bounding box center [100, 201] width 185 height 25
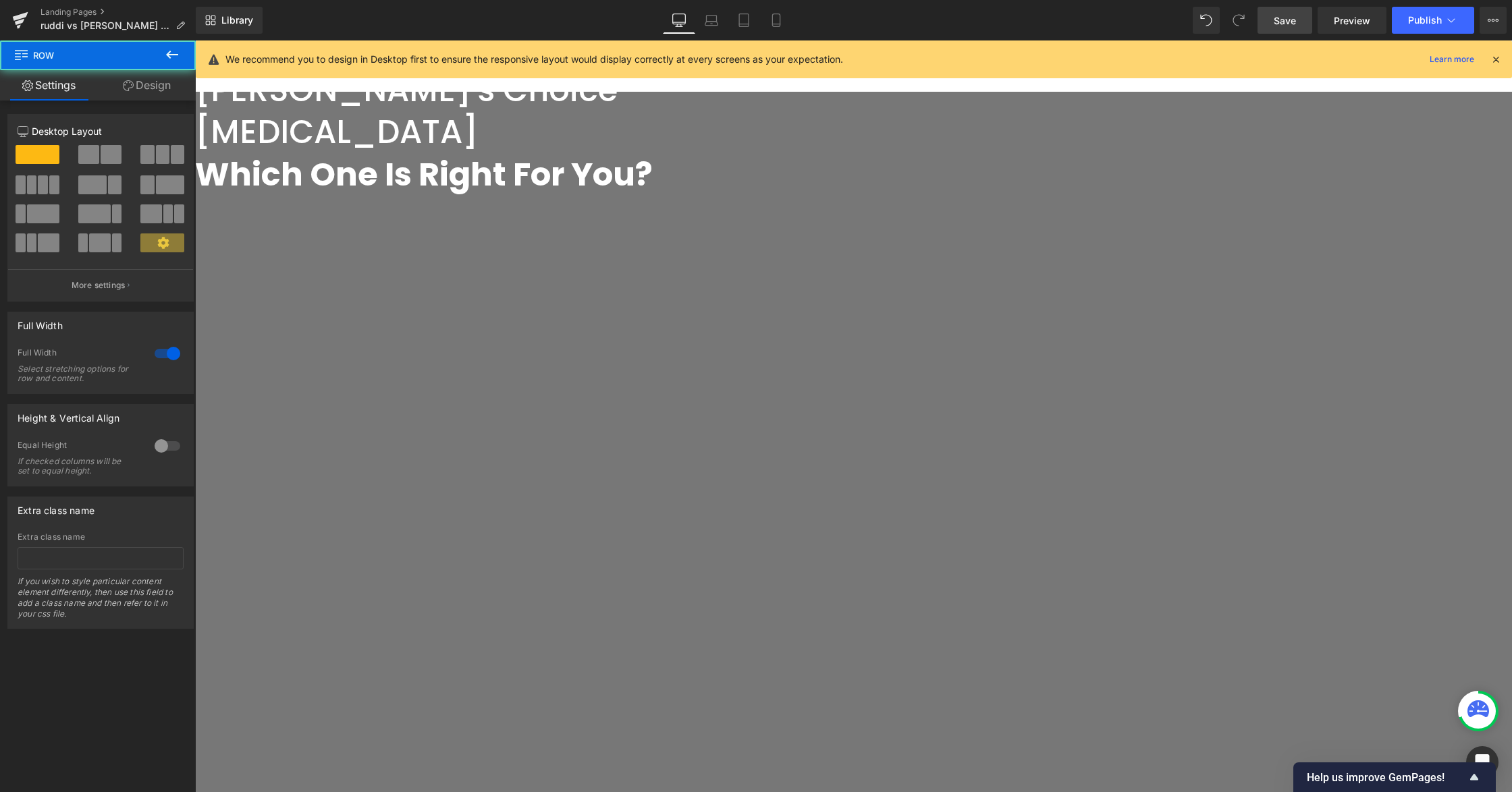
click at [70, 87] on link "Settings" at bounding box center [49, 85] width 98 height 30
click at [1491, 11] on button "View Live Page View with current Template Save Template to Library Schedule Pub…" at bounding box center [1493, 20] width 27 height 27
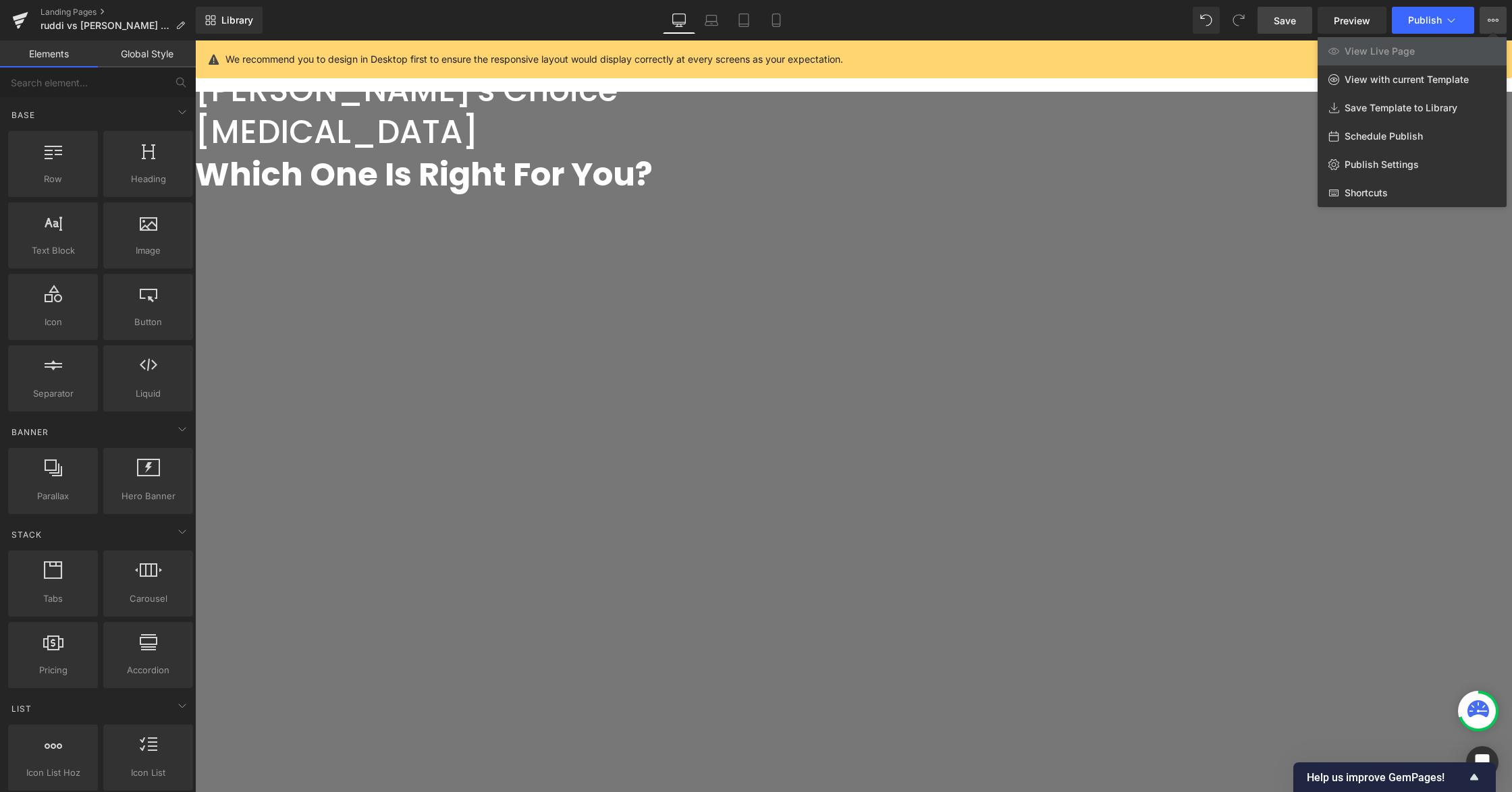
click at [1413, 360] on div at bounding box center [854, 416] width 1317 height 751
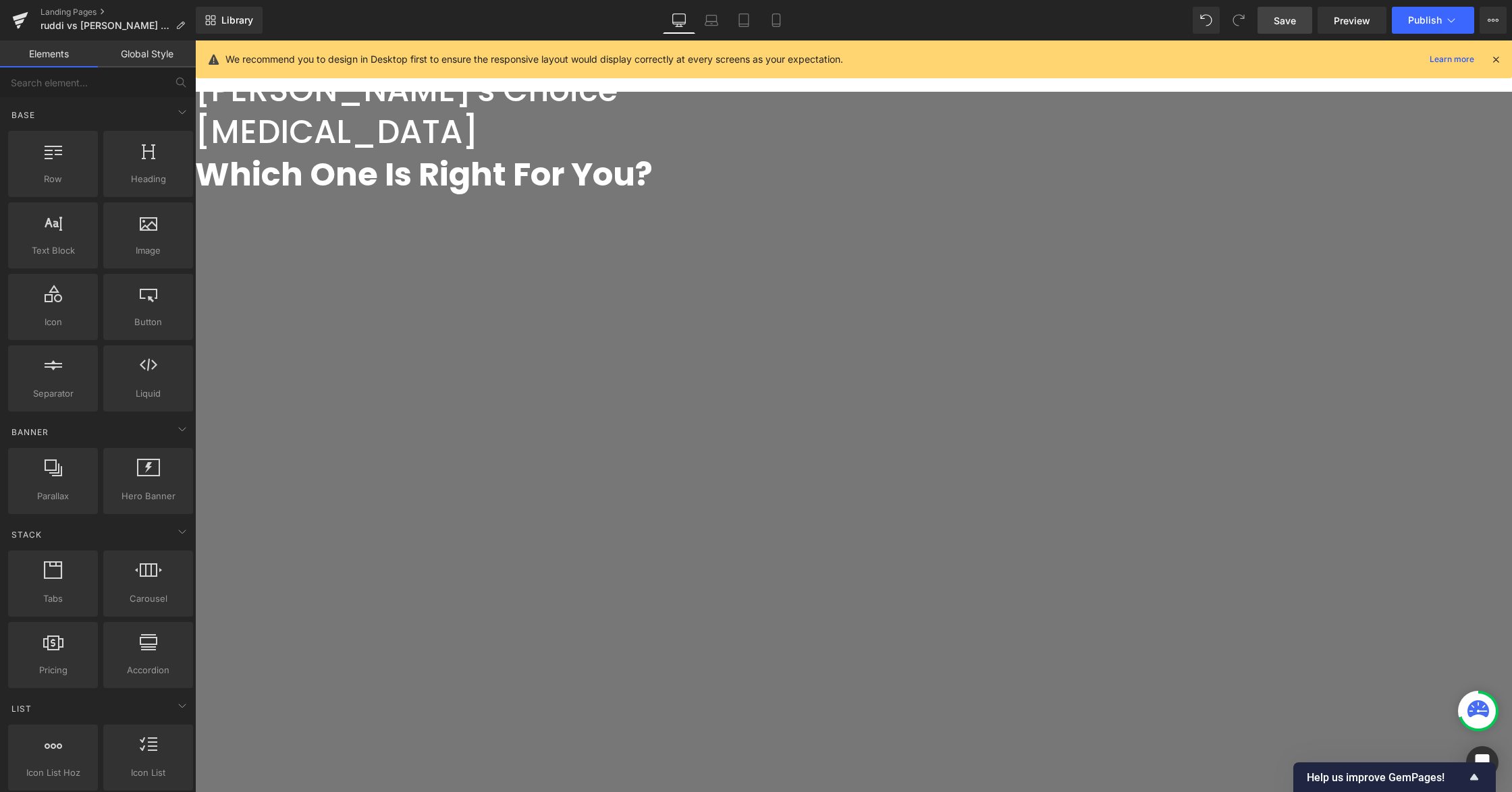
click at [1291, 19] on span "Save" at bounding box center [1285, 21] width 22 height 14
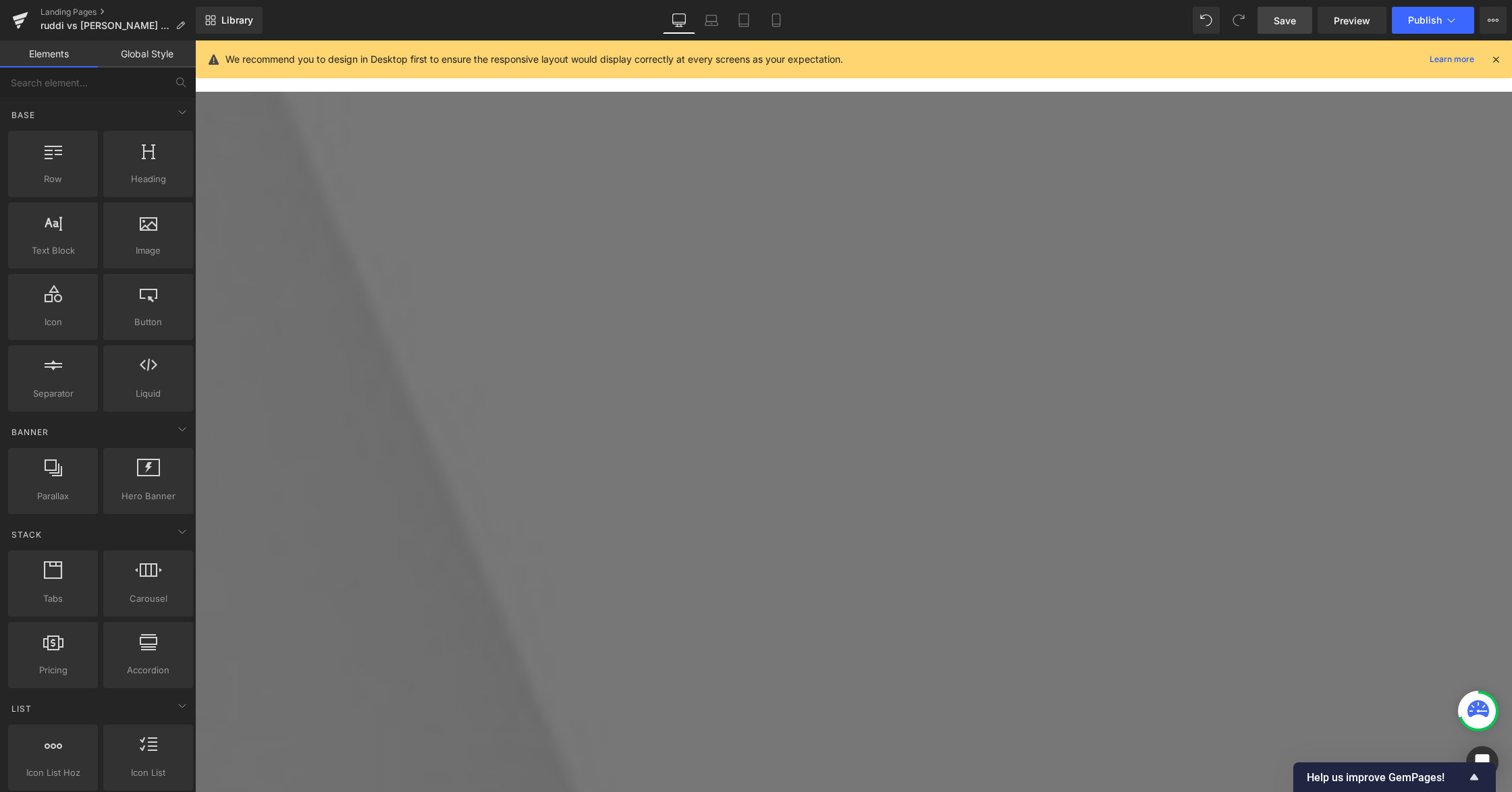
scroll to position [3166, 0]
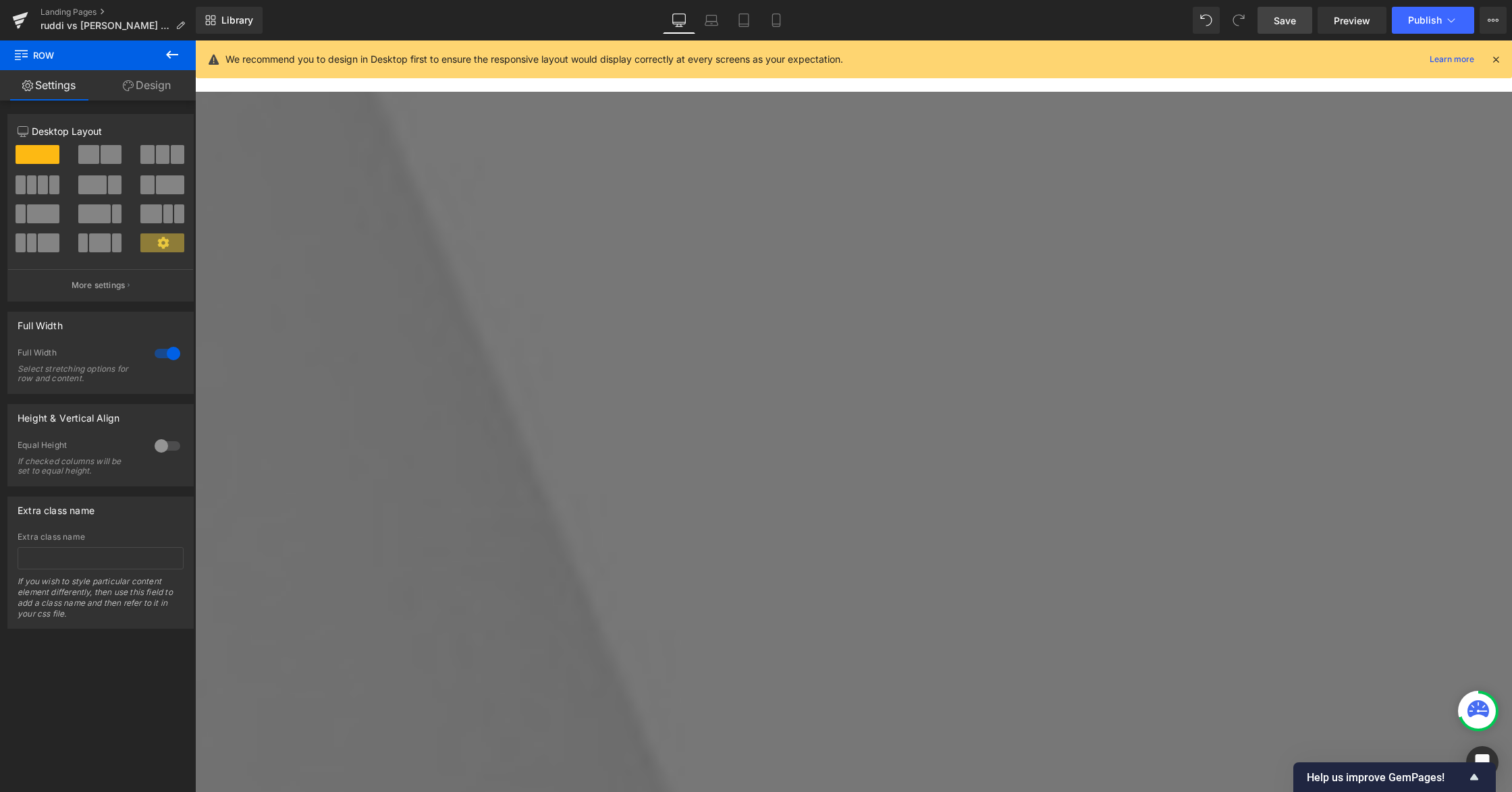
click at [195, 41] on span "Product" at bounding box center [195, 41] width 0 height 0
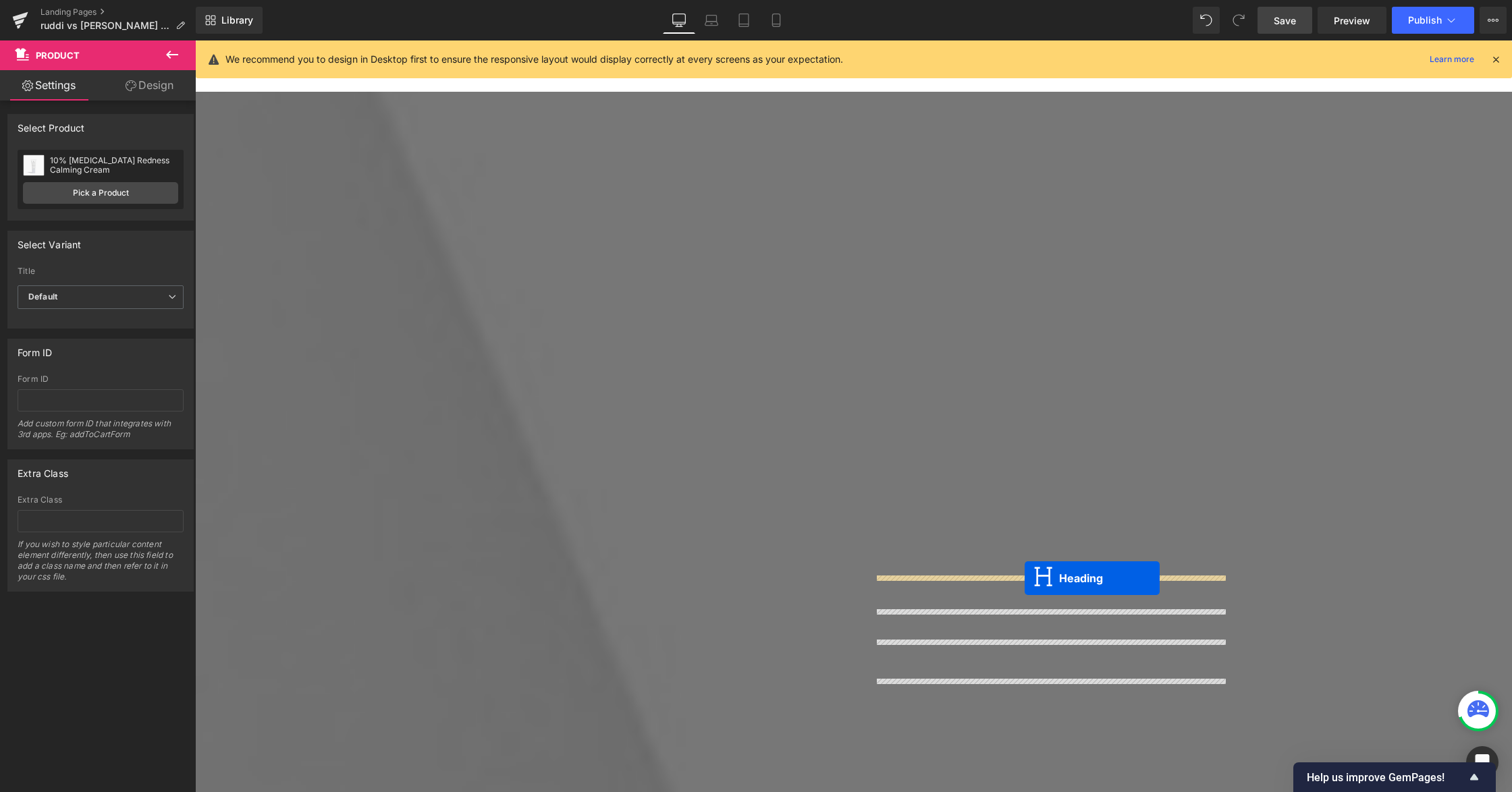
drag, startPoint x: 1017, startPoint y: 423, endPoint x: 1025, endPoint y: 578, distance: 155.2
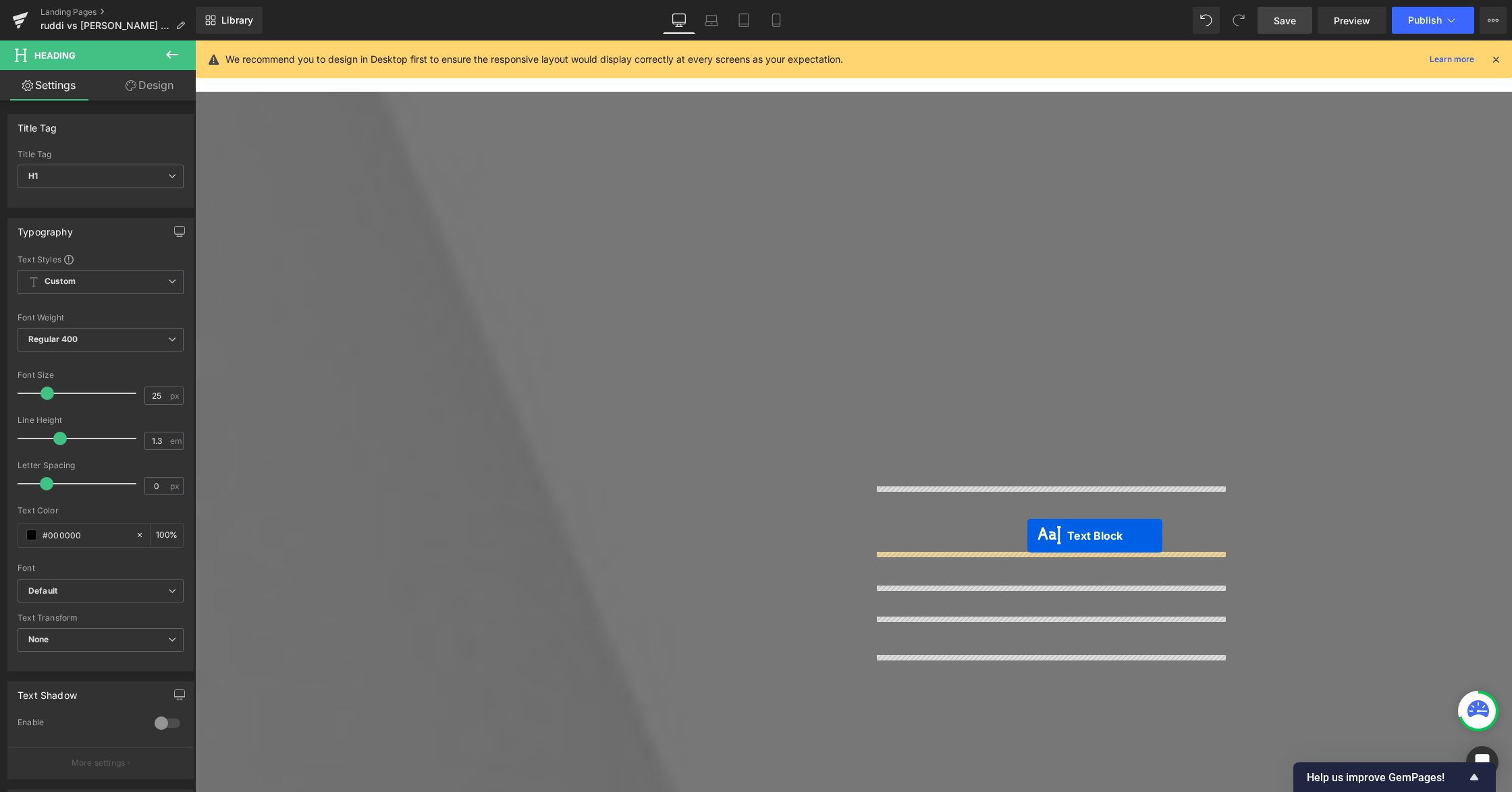
drag, startPoint x: 1023, startPoint y: 476, endPoint x: 1027, endPoint y: 536, distance: 60.1
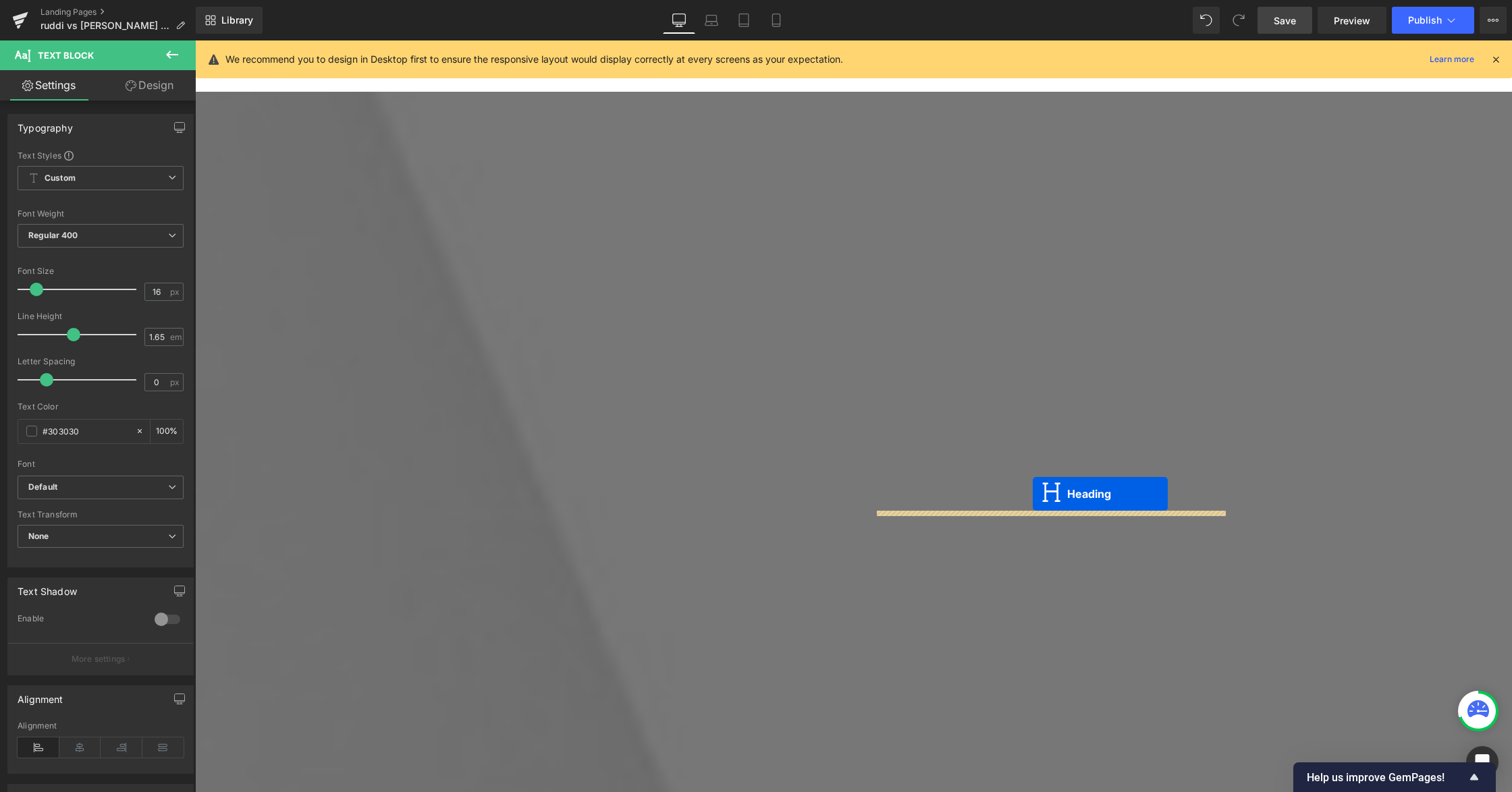
drag, startPoint x: 1027, startPoint y: 405, endPoint x: 1033, endPoint y: 494, distance: 89.2
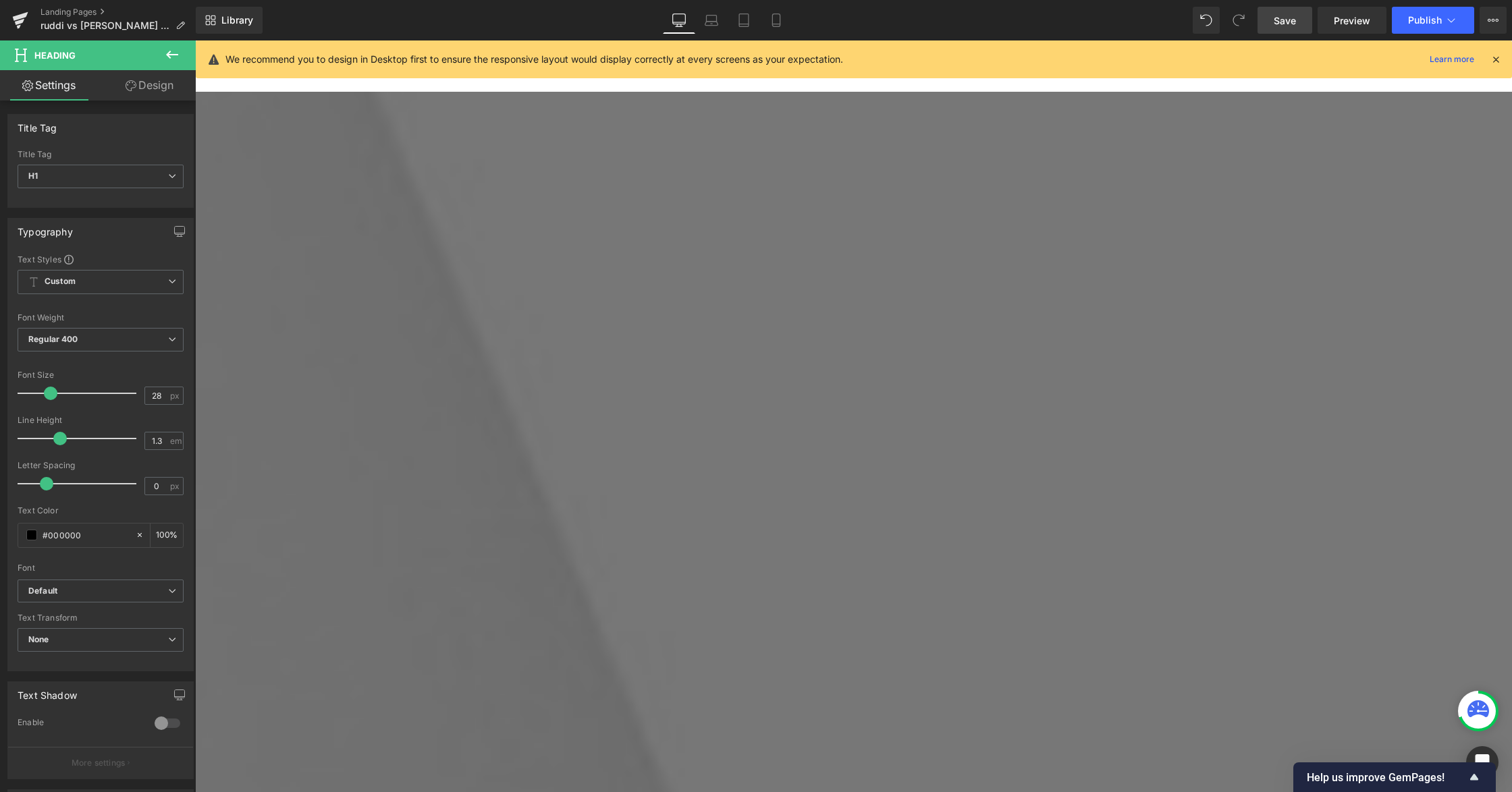
click at [195, 41] on icon at bounding box center [195, 41] width 0 height 0
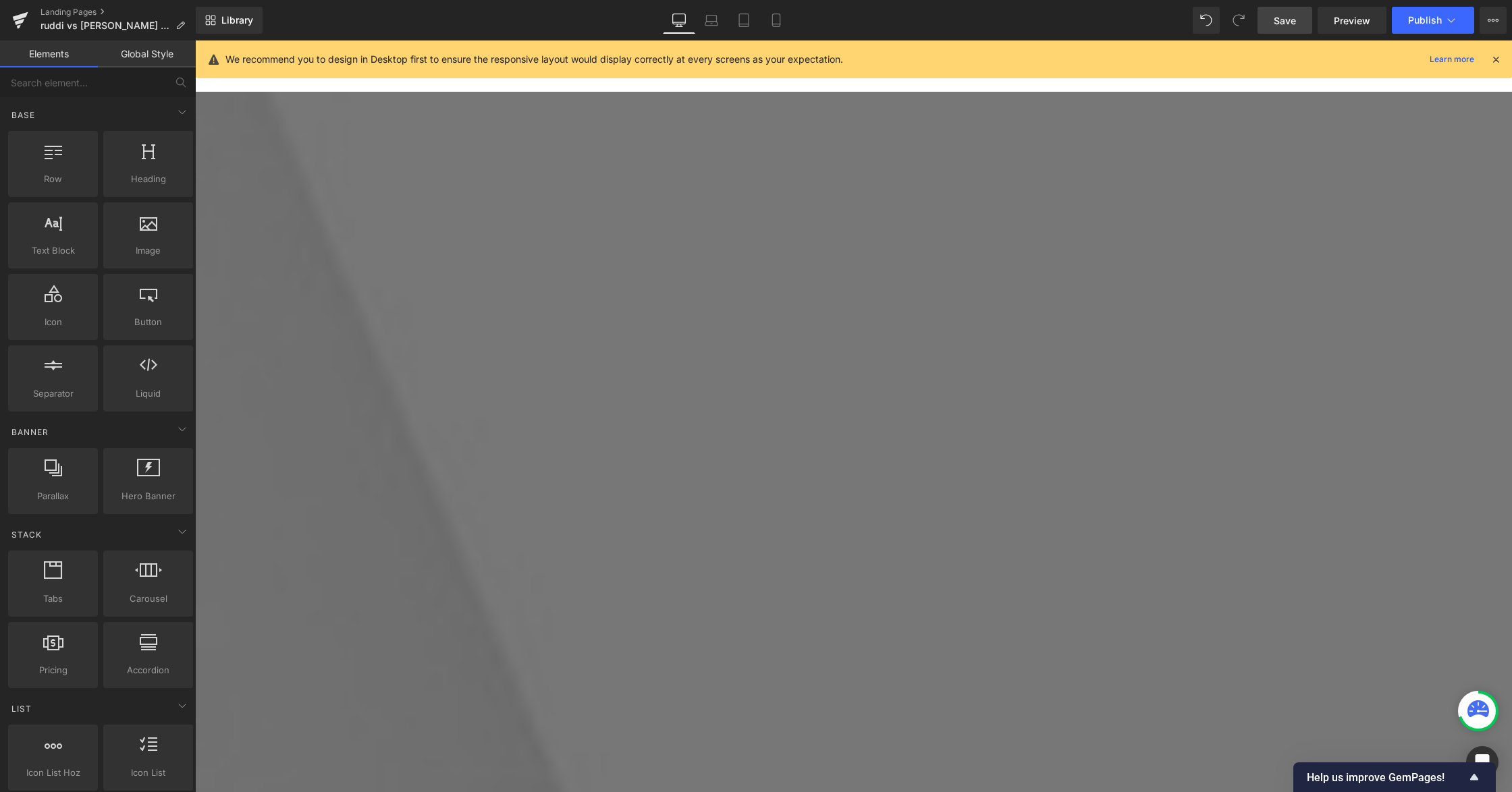
scroll to position [3346, 0]
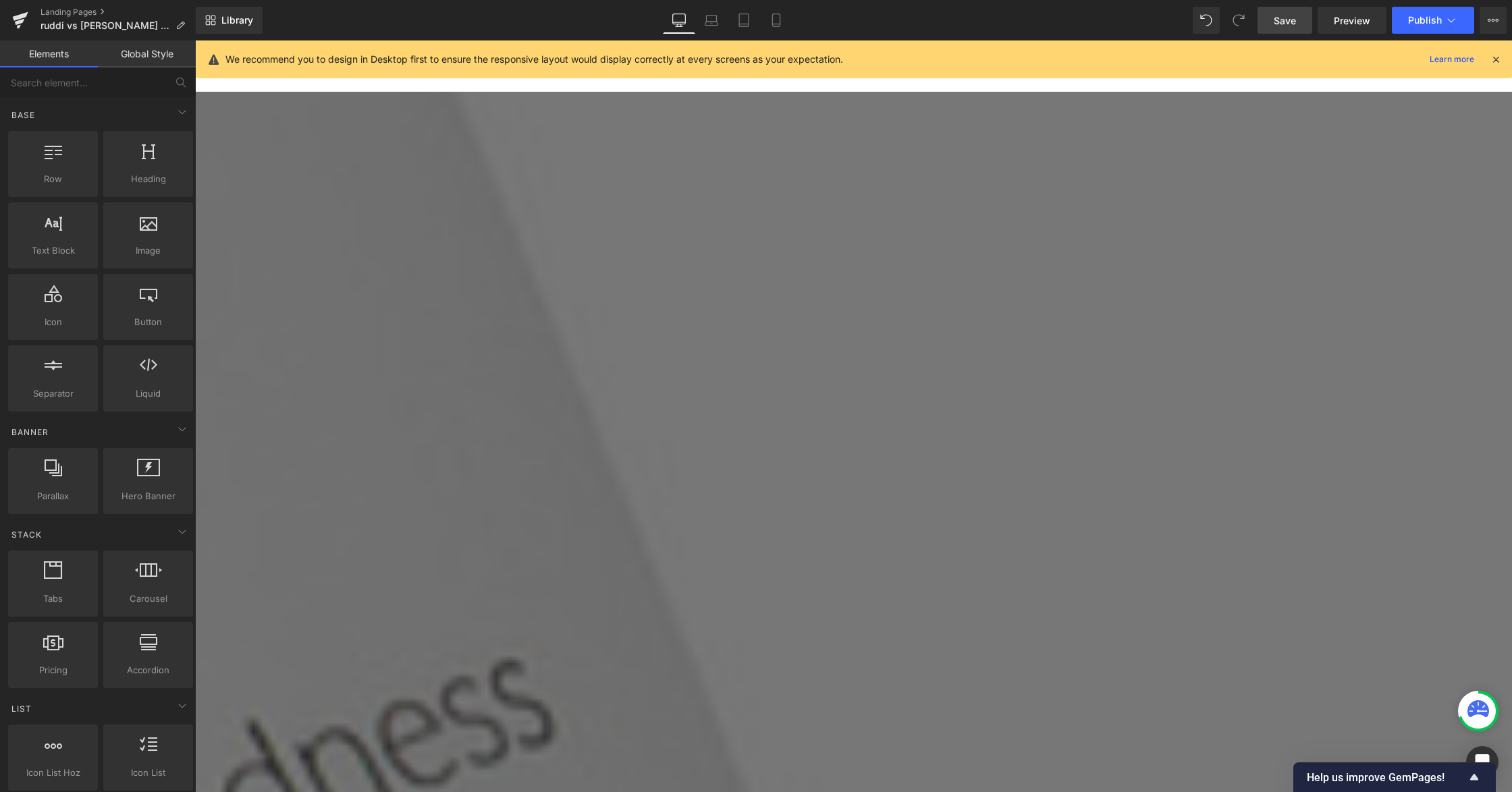
click at [195, 41] on span "Text Block" at bounding box center [195, 41] width 0 height 0
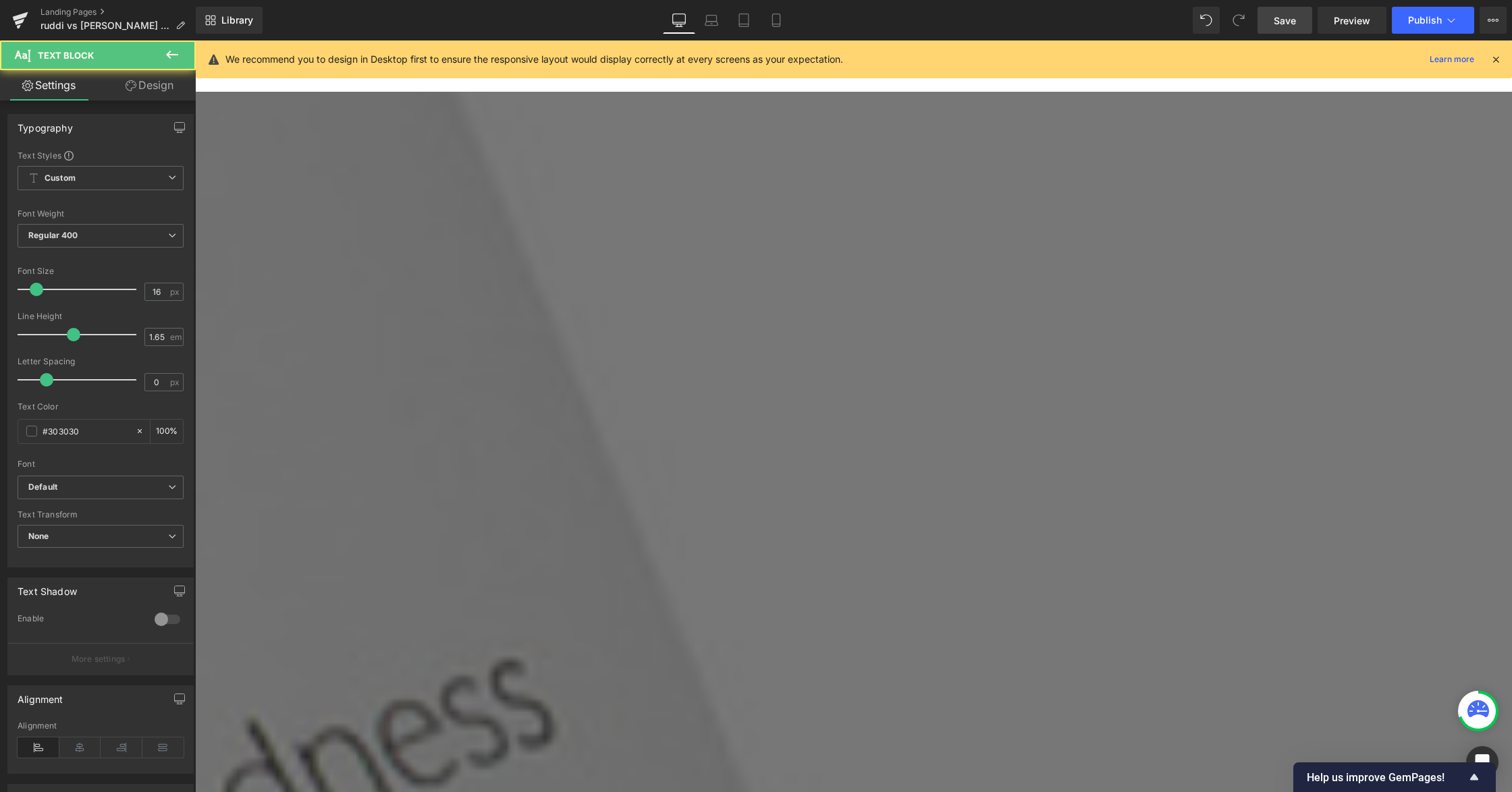
click at [150, 89] on link "Design" at bounding box center [149, 85] width 98 height 30
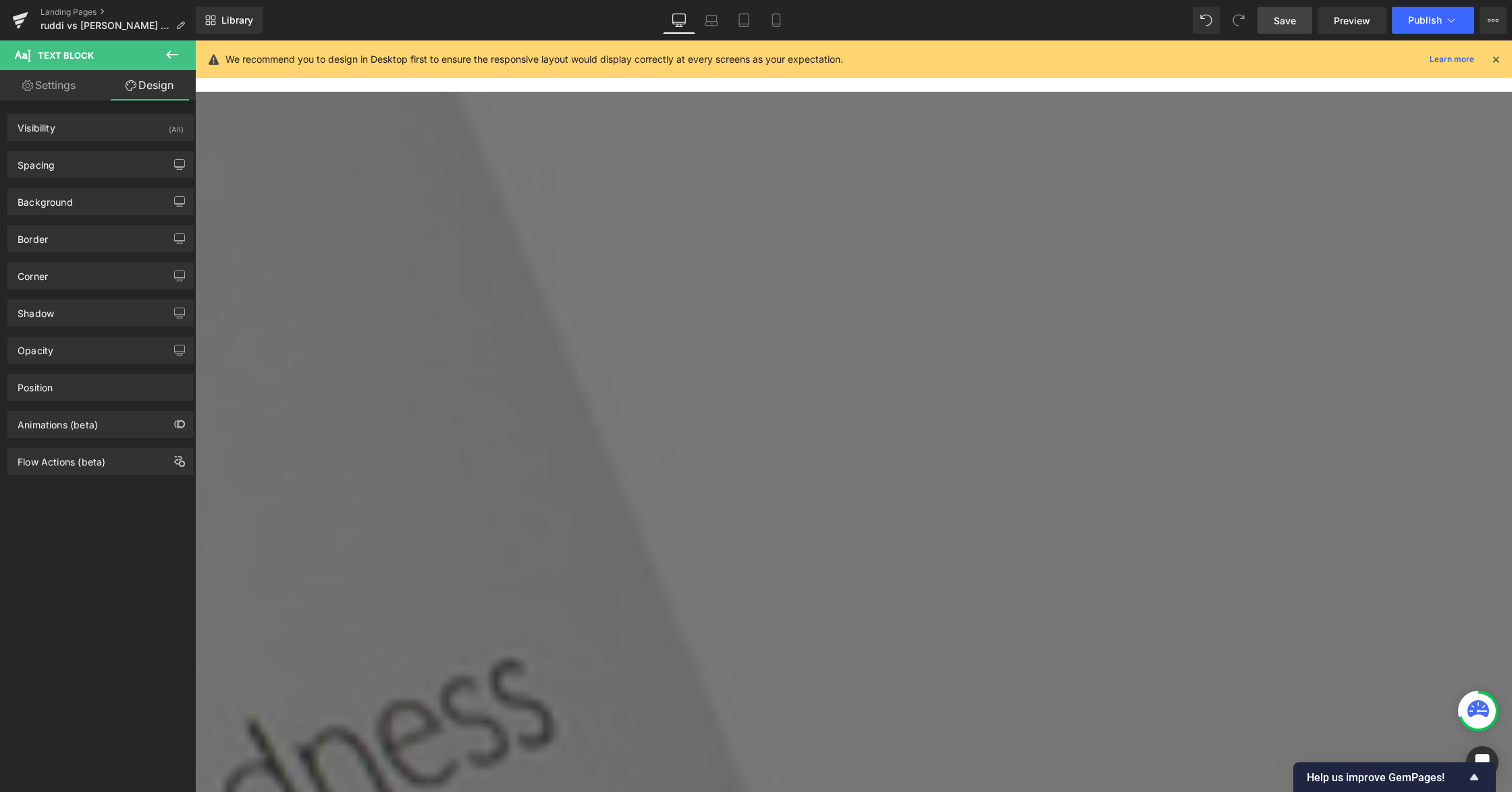
type input "none"
type input "0"
click at [92, 189] on div "Background" at bounding box center [100, 201] width 185 height 25
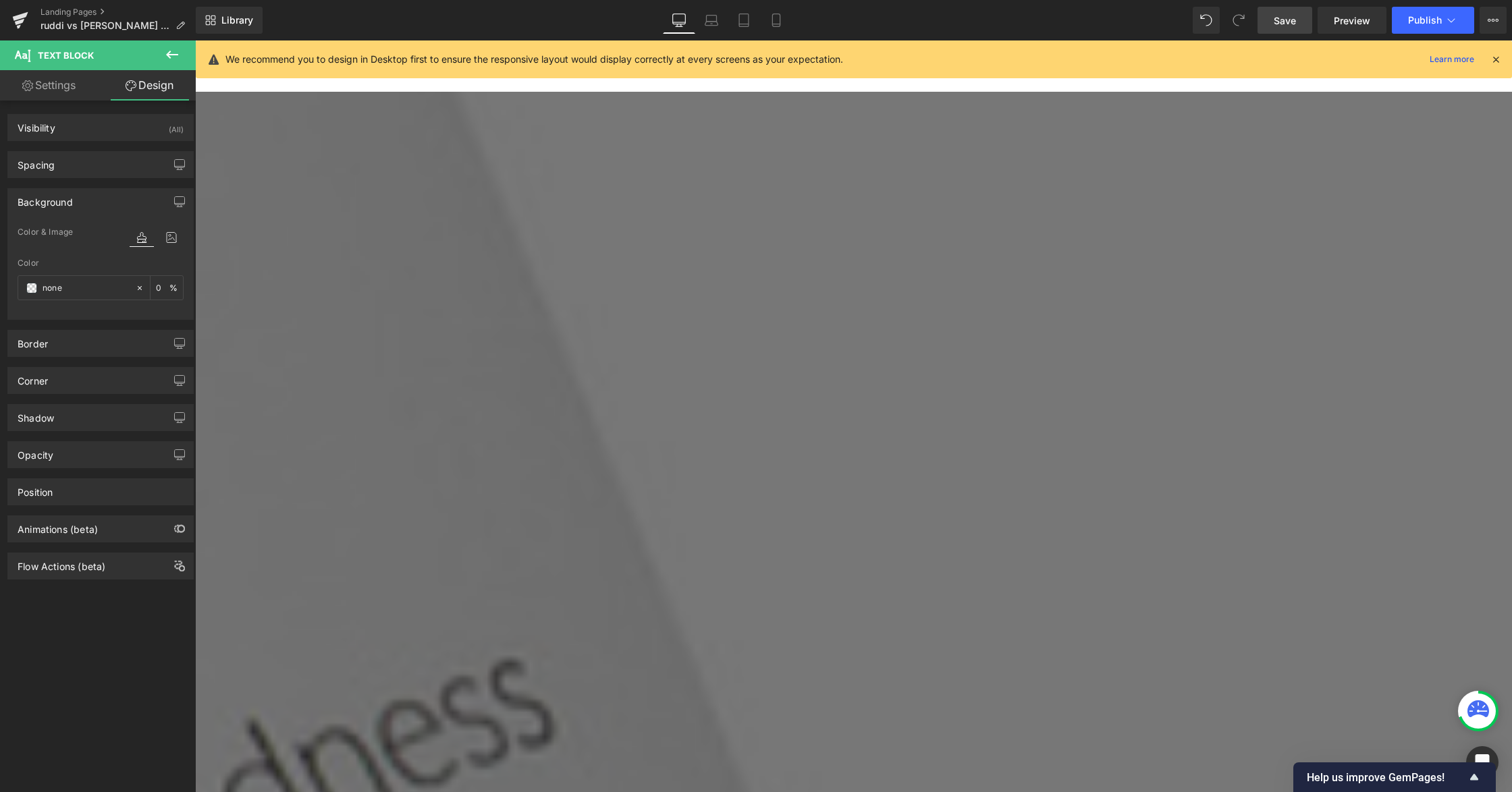
drag, startPoint x: 1428, startPoint y: 379, endPoint x: 1423, endPoint y: 419, distance: 40.3
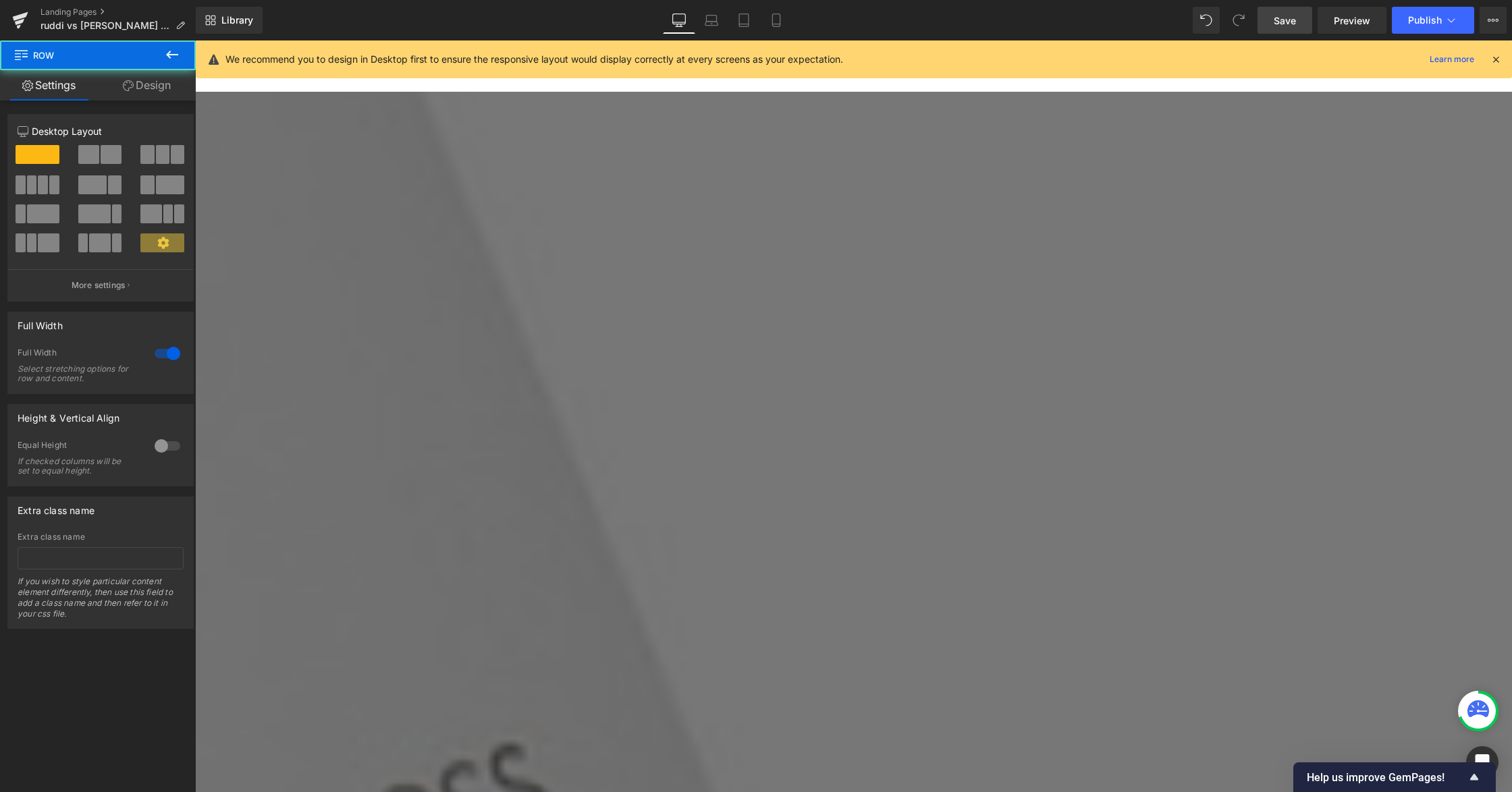
scroll to position [3076, 0]
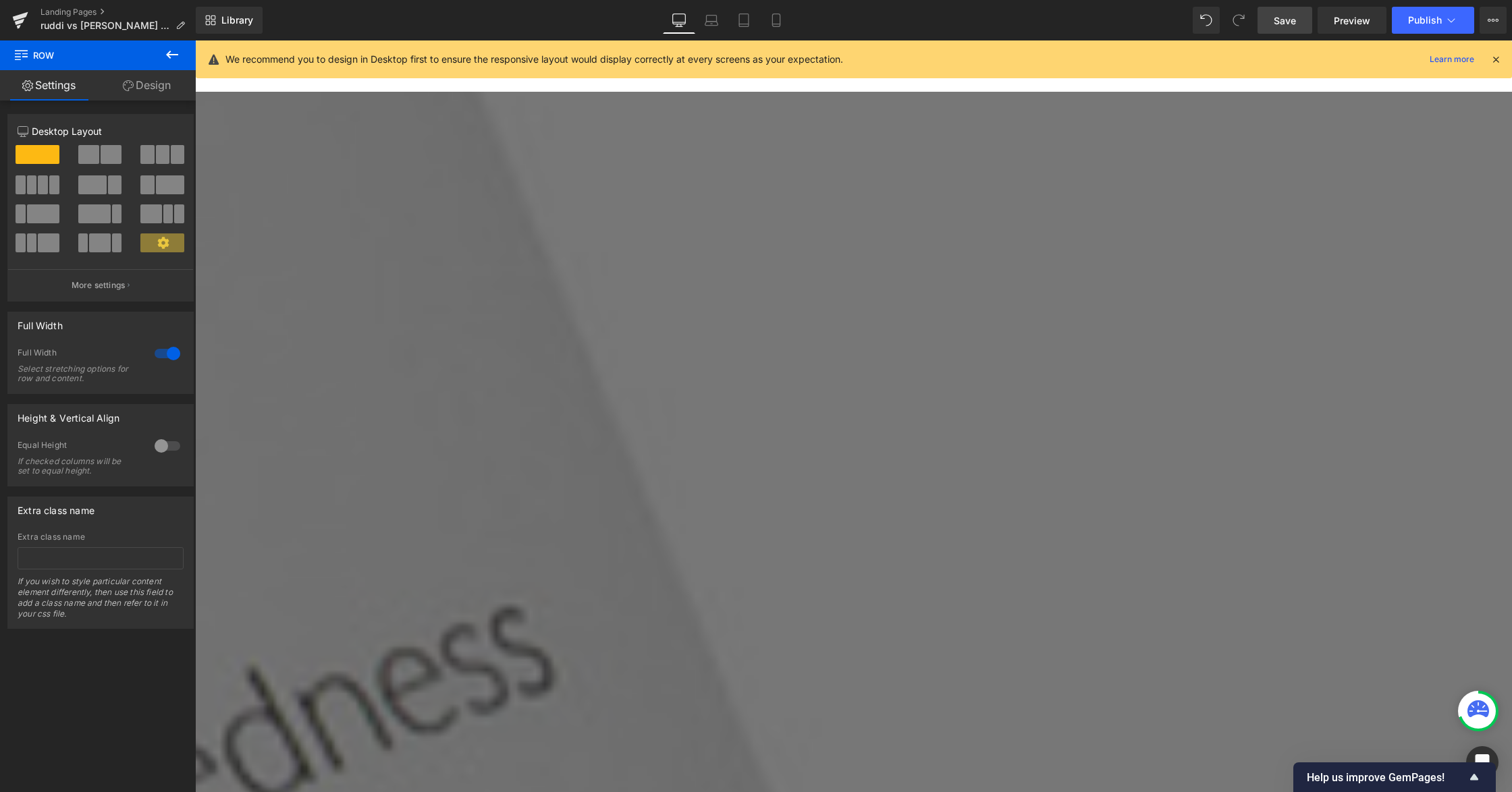
scroll to position [3346, 0]
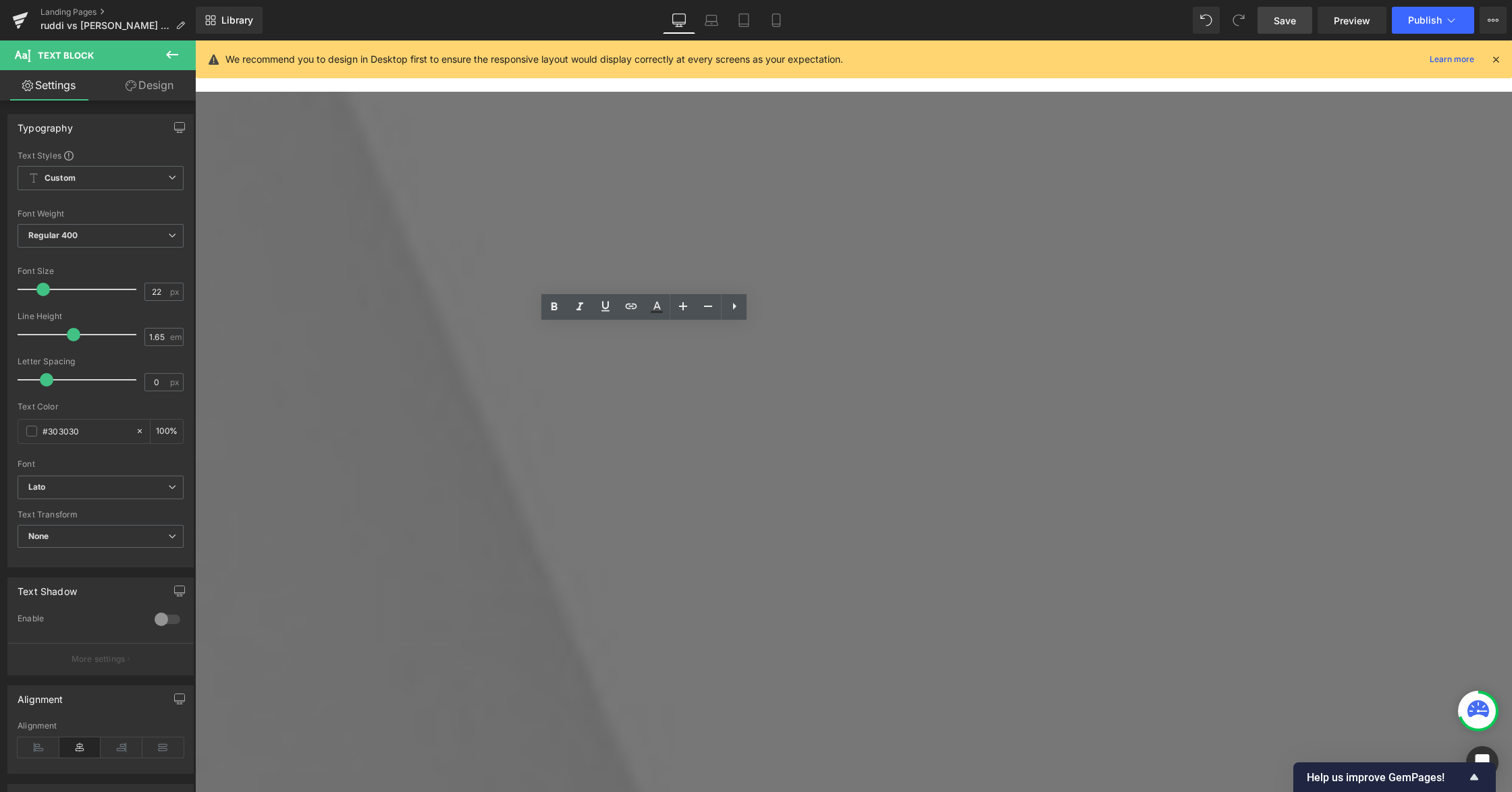
scroll to position [3076, 0]
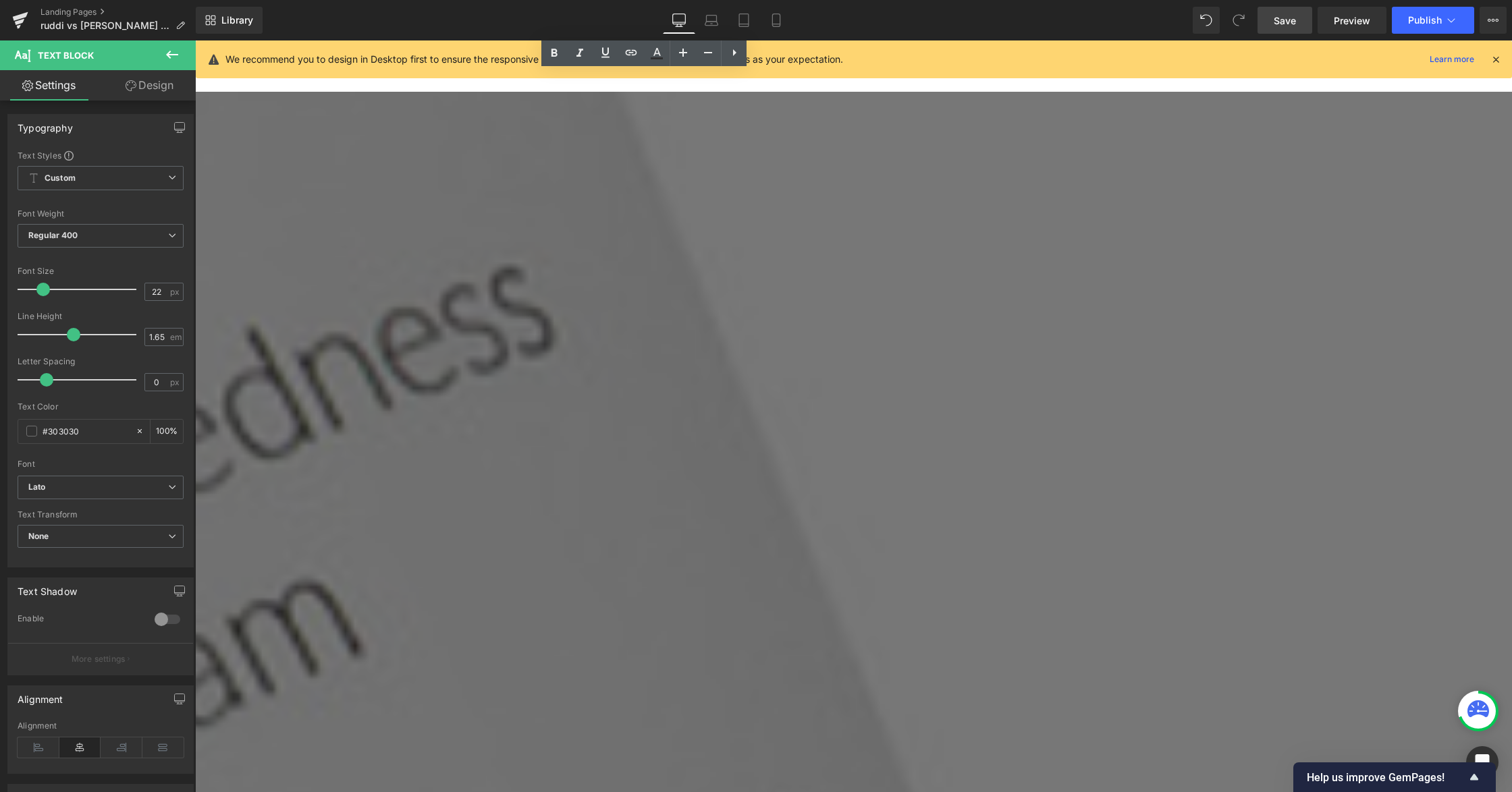
scroll to position [3795, 0]
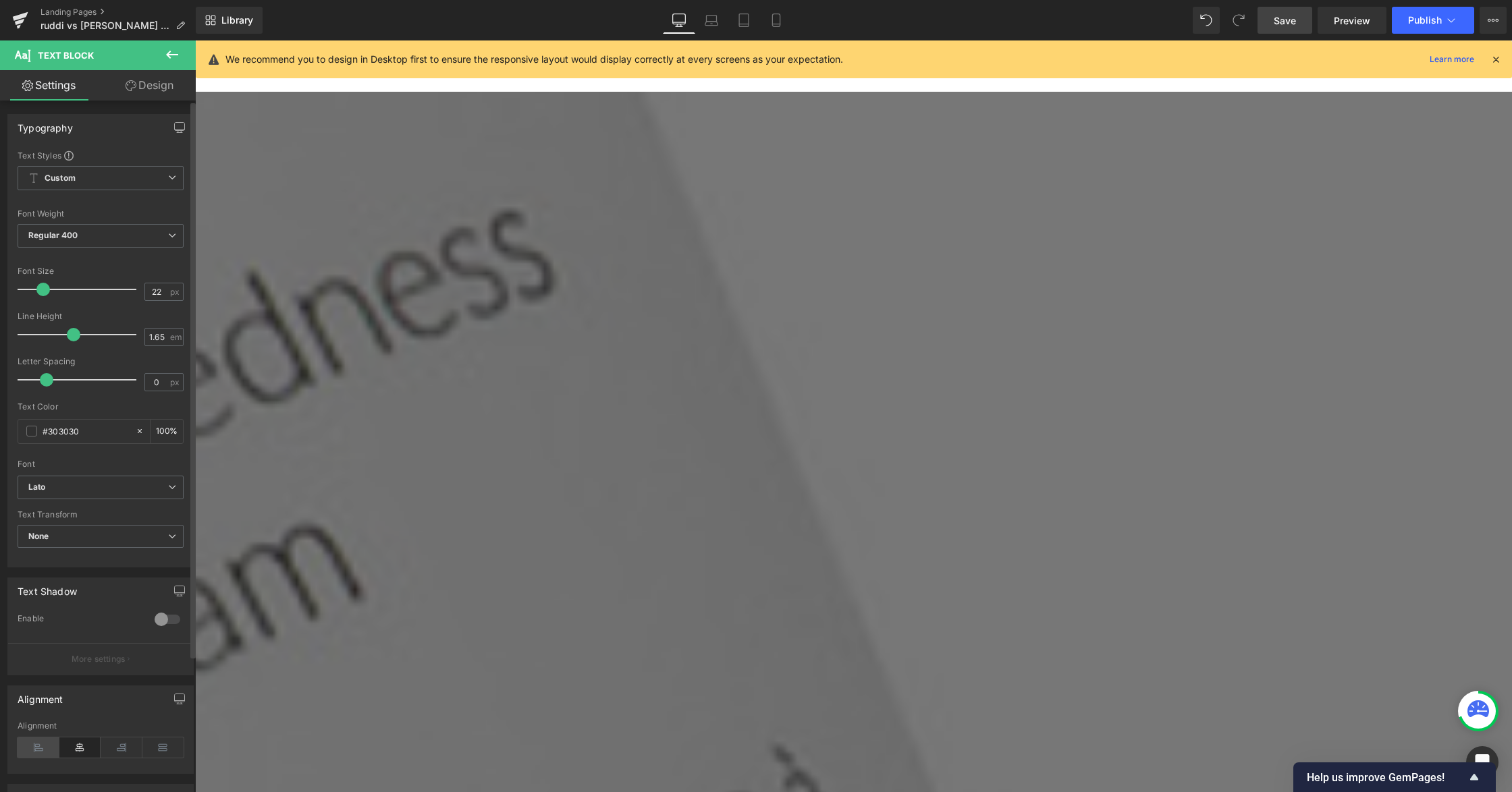
click at [53, 743] on icon at bounding box center [38, 747] width 42 height 20
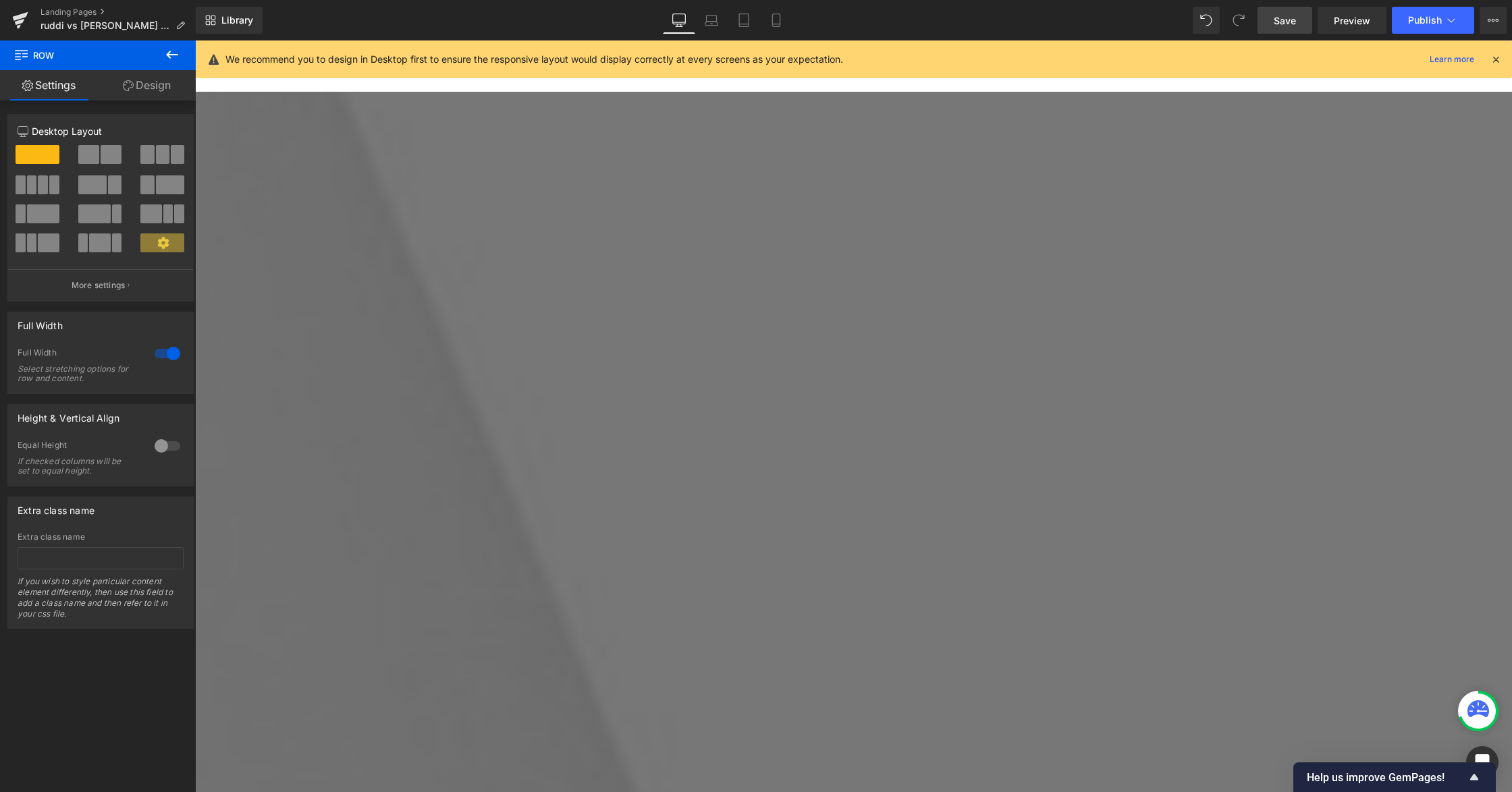
drag, startPoint x: 892, startPoint y: 274, endPoint x: 859, endPoint y: 267, distance: 33.7
click at [195, 41] on span "Row" at bounding box center [195, 41] width 0 height 0
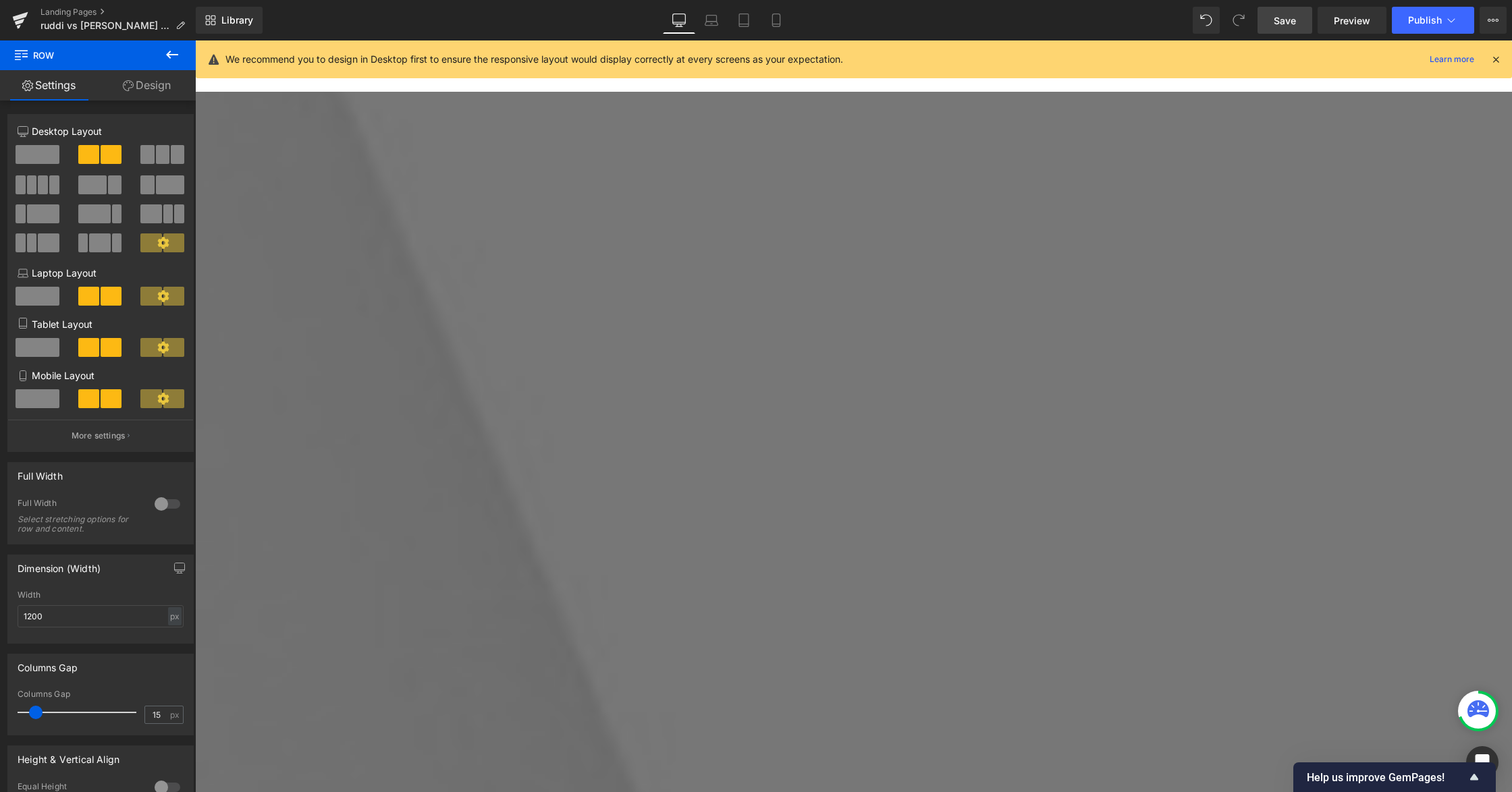
click at [153, 93] on link "Design" at bounding box center [147, 85] width 98 height 30
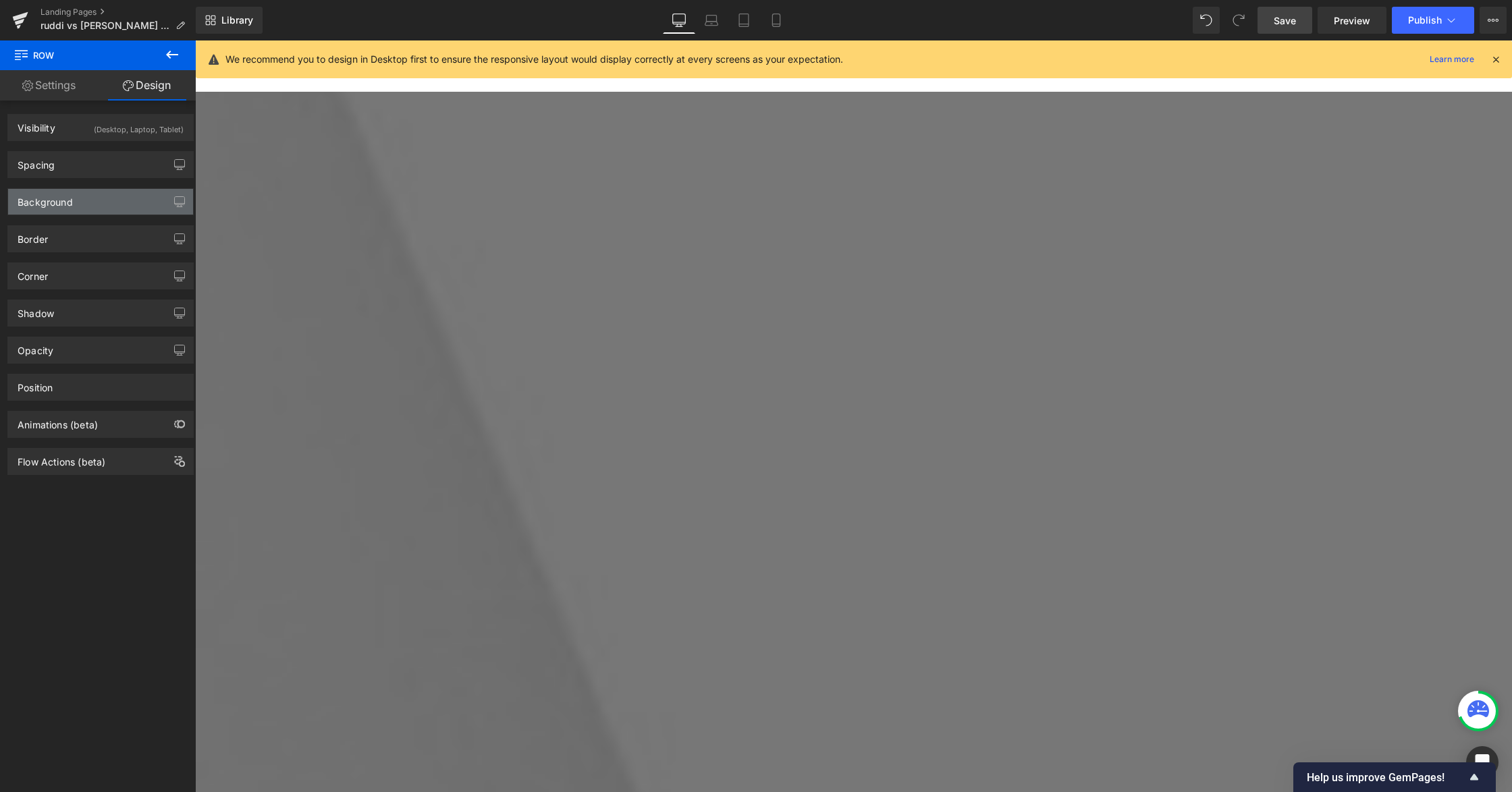
drag, startPoint x: 51, startPoint y: 201, endPoint x: 71, endPoint y: 271, distance: 72.8
click at [52, 201] on div "Background" at bounding box center [45, 198] width 56 height 19
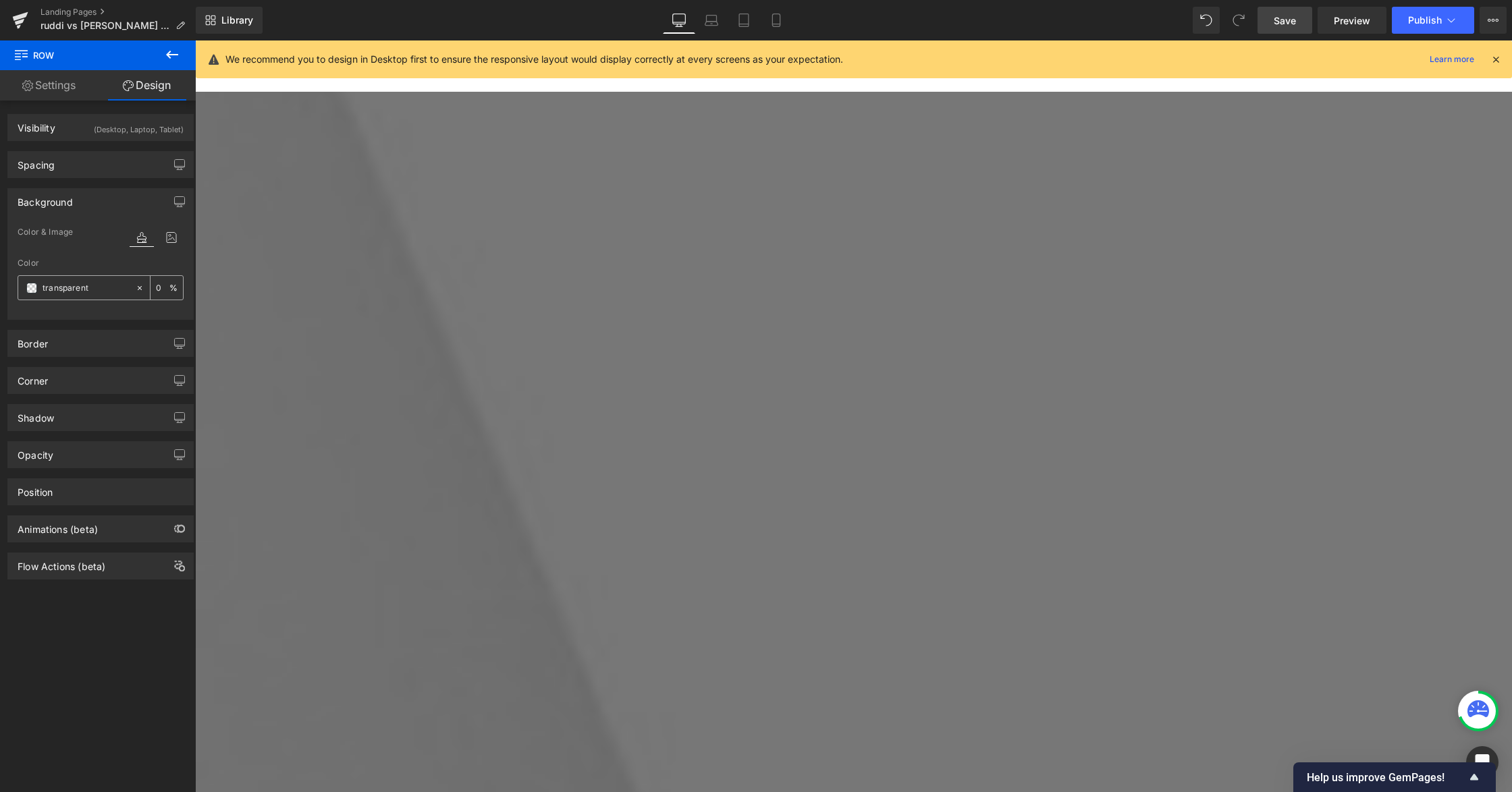
click at [74, 291] on input "transparent" at bounding box center [85, 288] width 87 height 15
click at [25, 277] on div "transparent" at bounding box center [76, 288] width 117 height 24
click at [33, 289] on span at bounding box center [32, 288] width 11 height 11
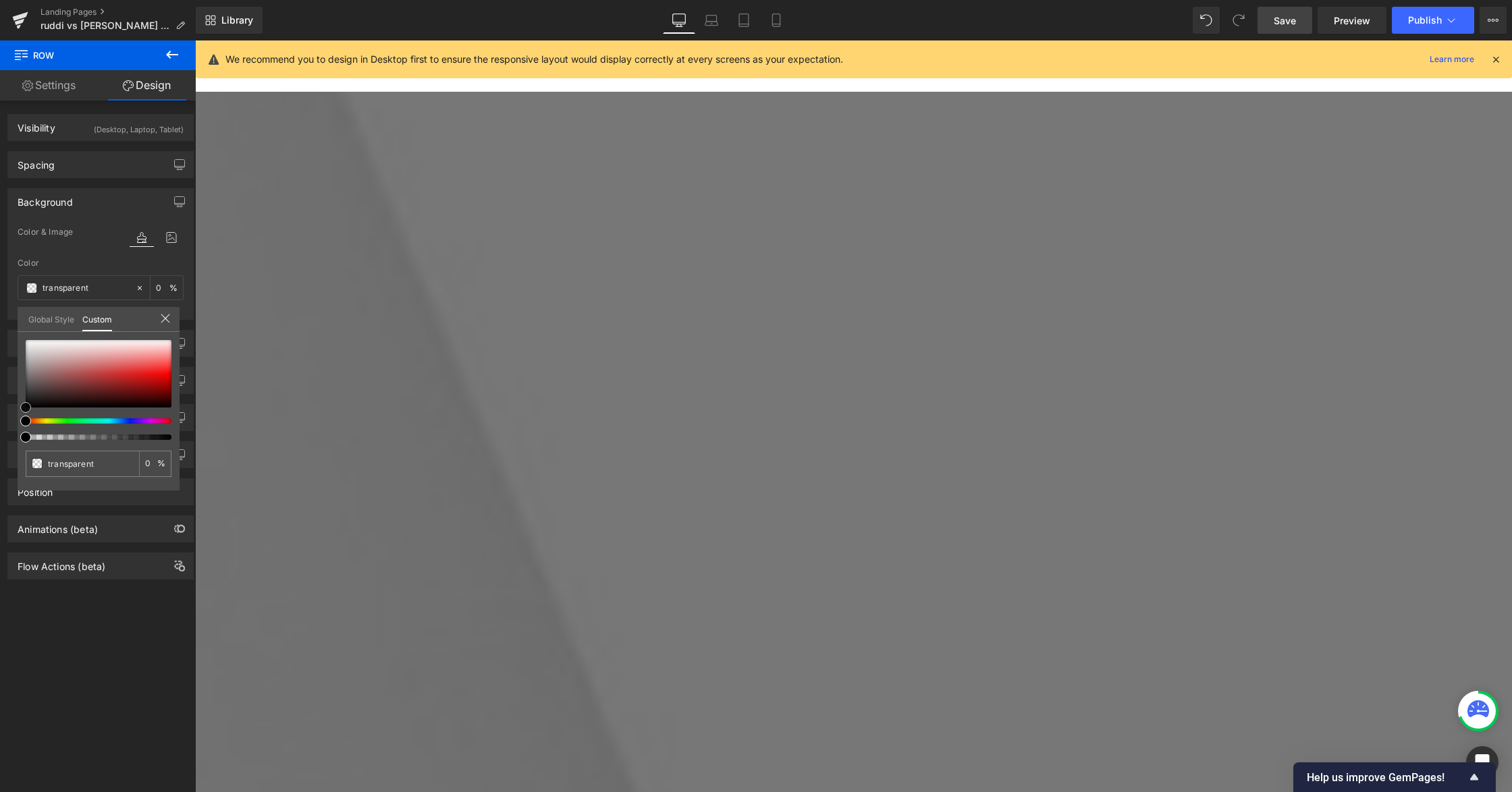
type input "#ce9b9b"
type input "100"
type input "#ce9b9b"
type input "100"
drag, startPoint x: 76, startPoint y: 359, endPoint x: -2, endPoint y: 306, distance: 94.3
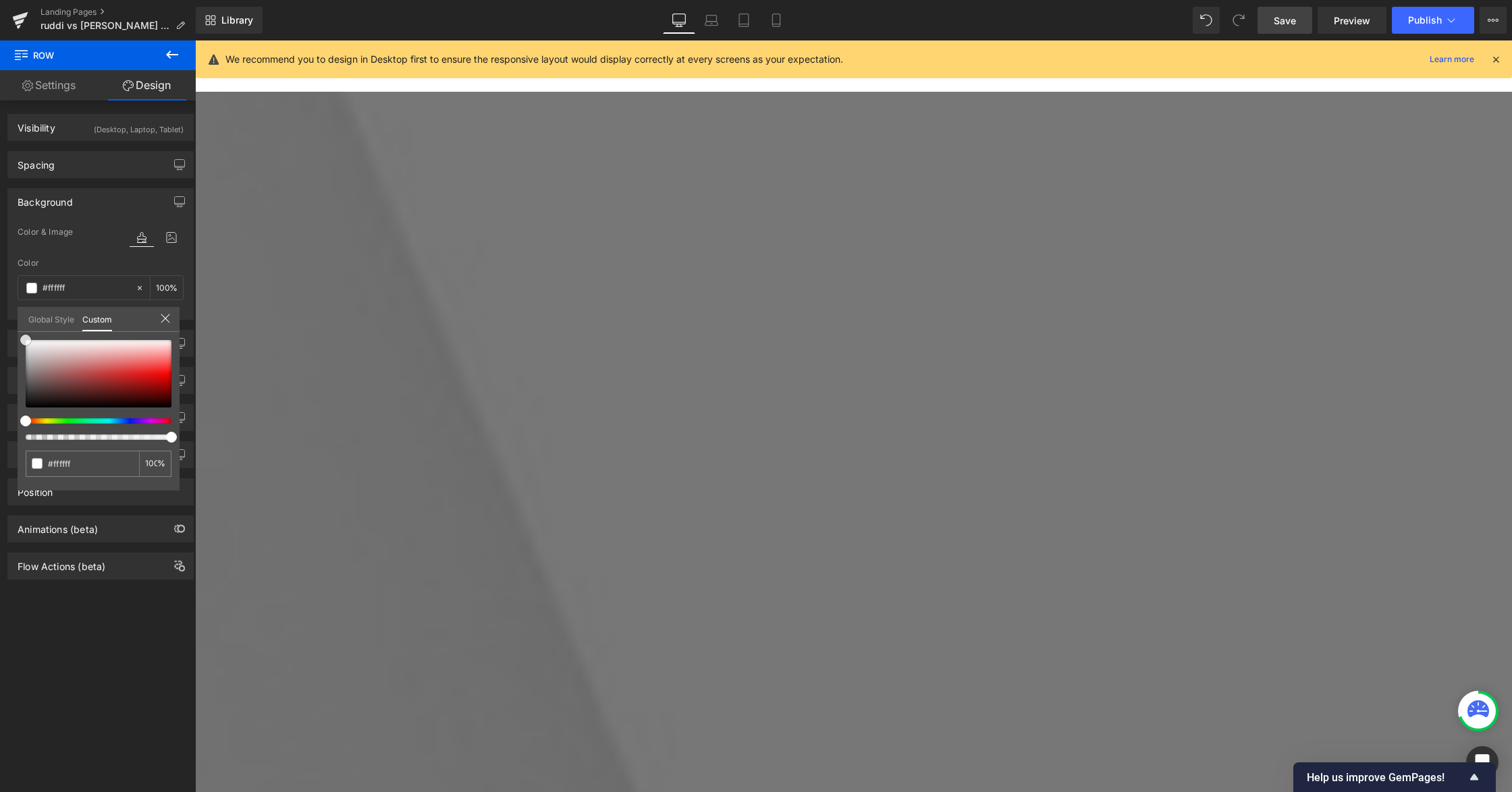
click at [0, 306] on html "Row You are previewing how the will restyle your page. You can not edit Element…" at bounding box center [756, 396] width 1512 height 792
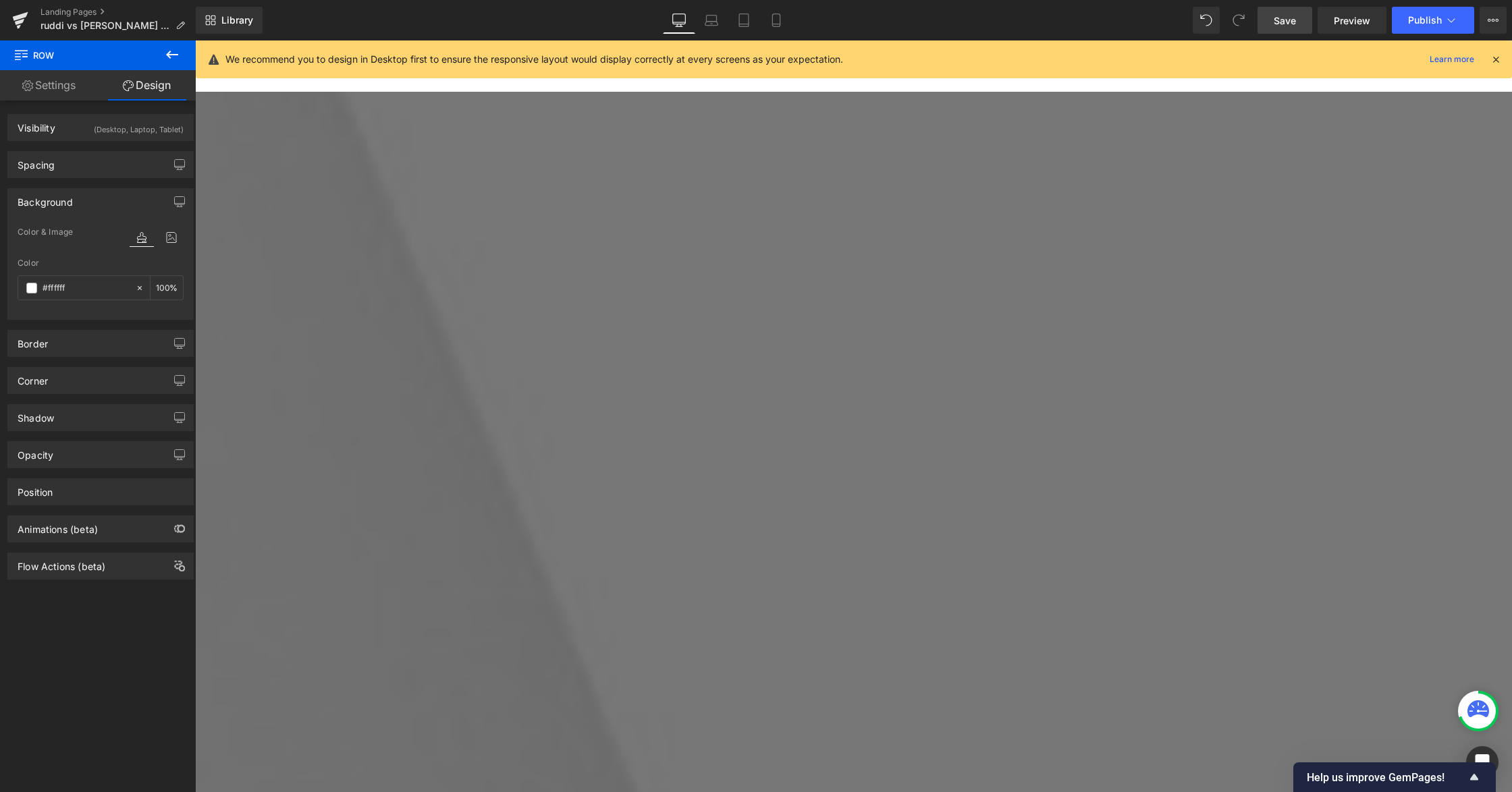
click at [195, 41] on span "Row" at bounding box center [195, 41] width 0 height 0
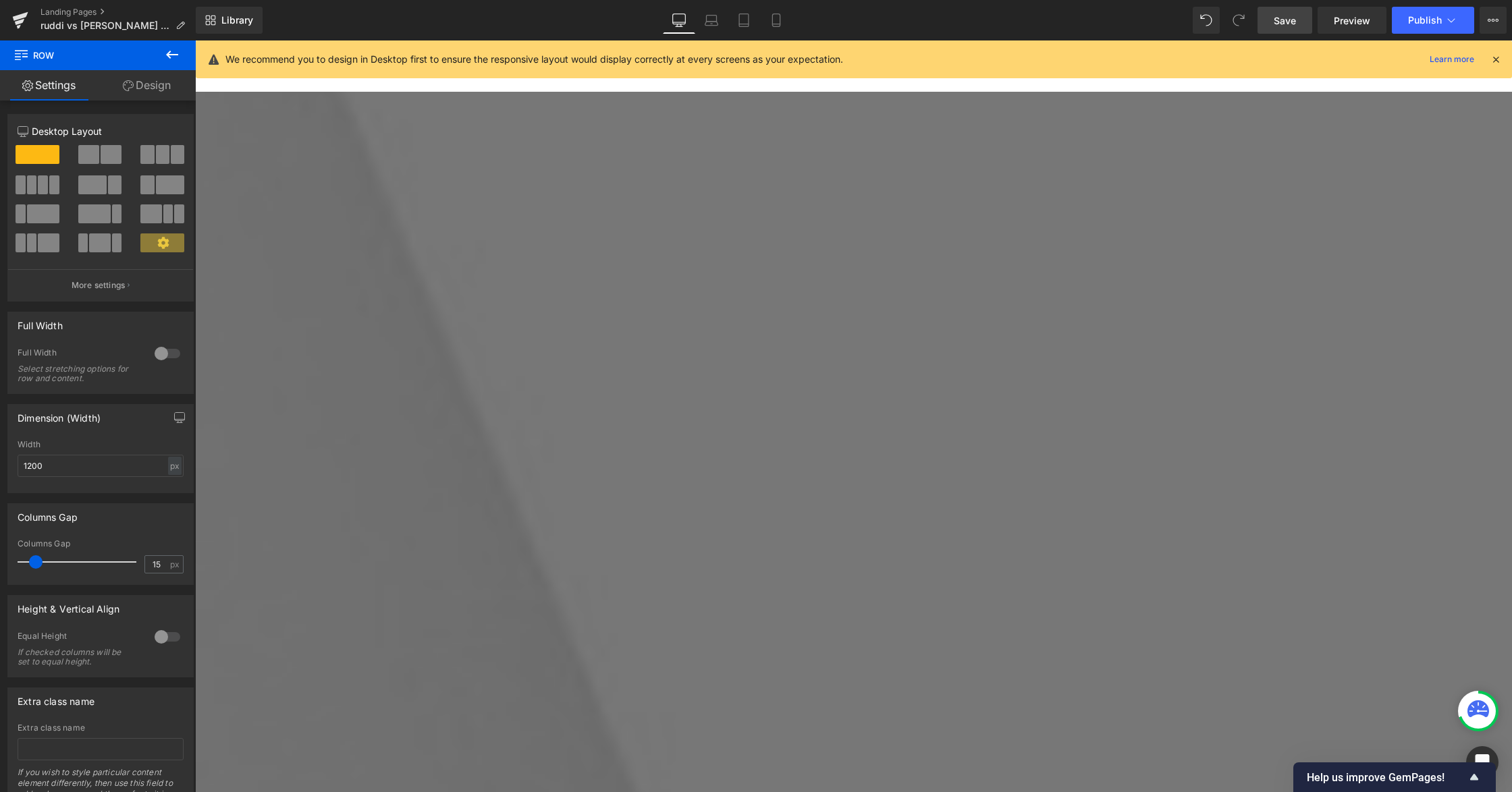
click at [138, 96] on link "Design" at bounding box center [147, 85] width 98 height 30
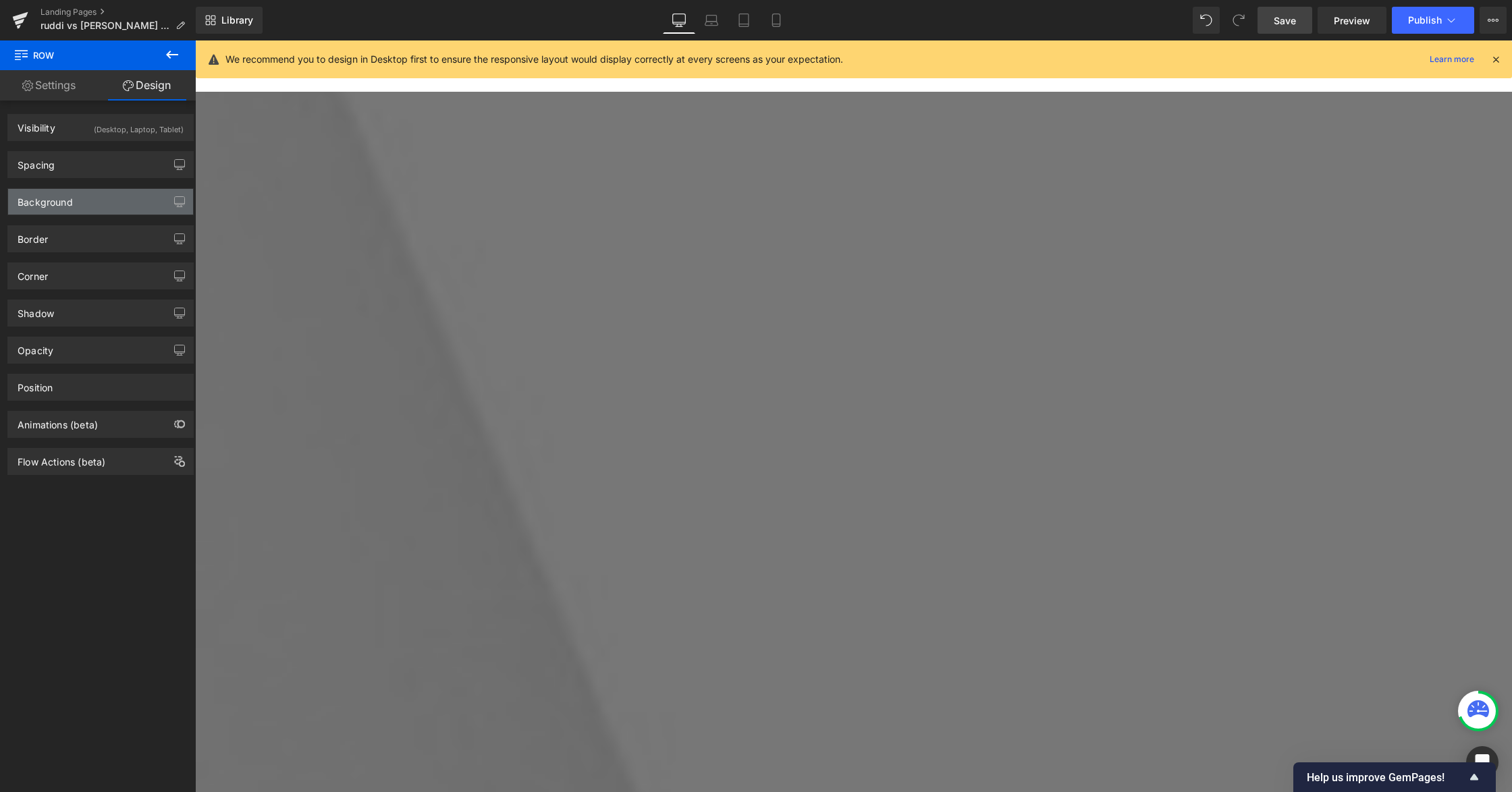
click at [64, 198] on div "Background" at bounding box center [45, 198] width 56 height 19
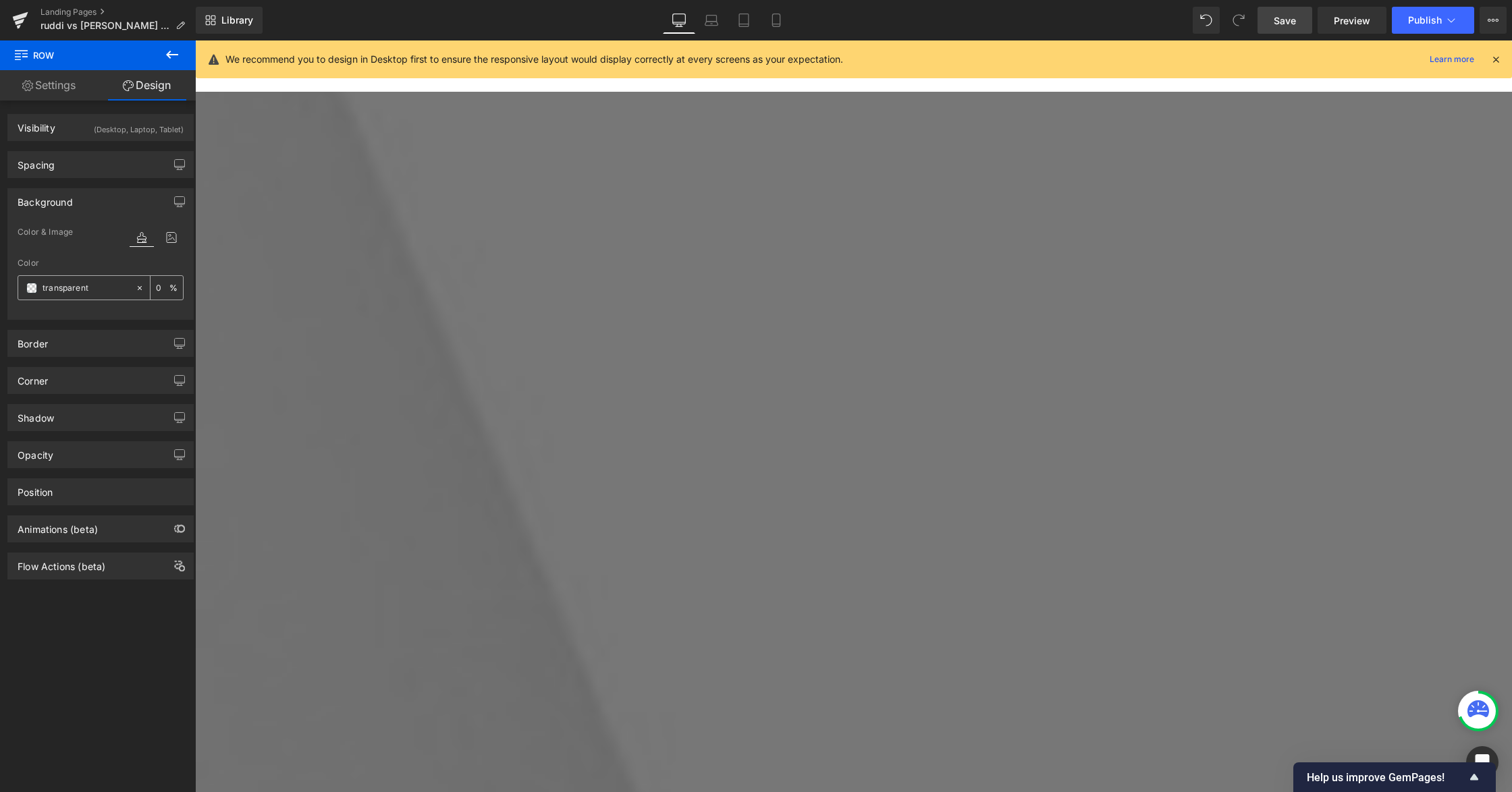
click at [60, 291] on input "transparent" at bounding box center [85, 288] width 87 height 15
click at [29, 285] on span at bounding box center [32, 288] width 11 height 11
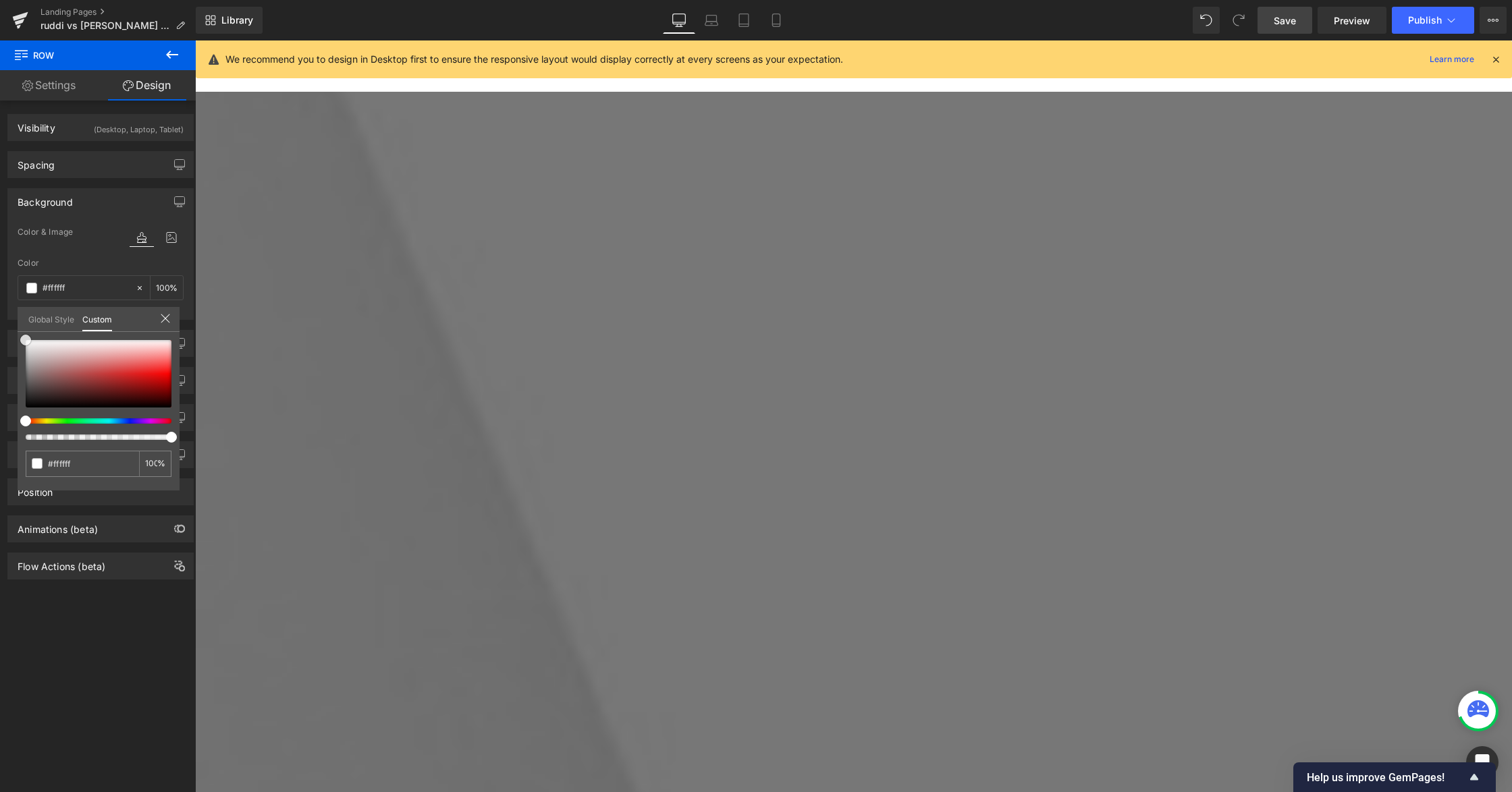
drag, startPoint x: 57, startPoint y: 349, endPoint x: 0, endPoint y: 317, distance: 65.4
click at [0, 317] on div "Background Color & Image color rgba(255, 255, 255, 1) Color #ffffff 100 % Image…" at bounding box center [100, 249] width 201 height 142
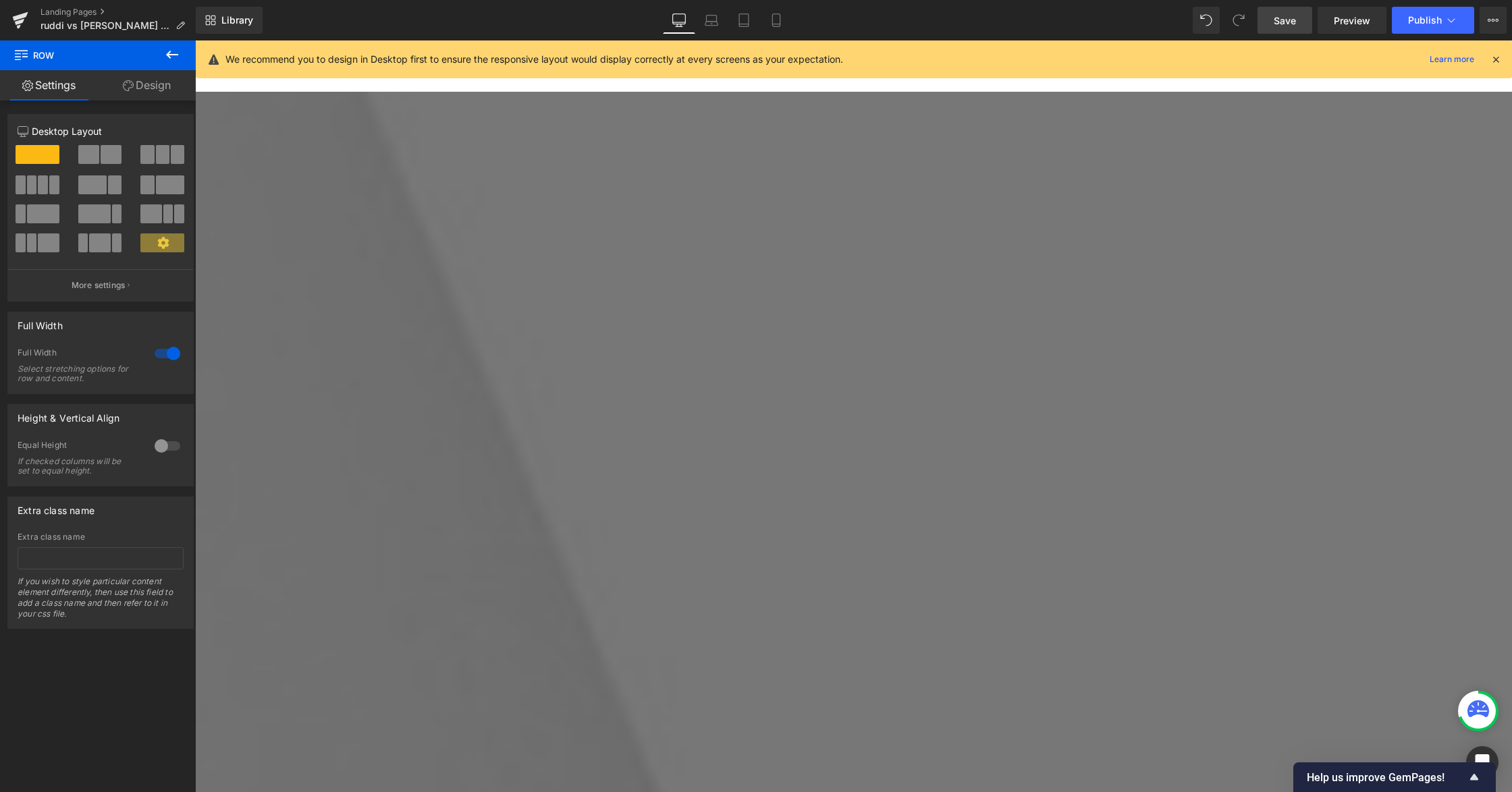
scroll to position [3256, 0]
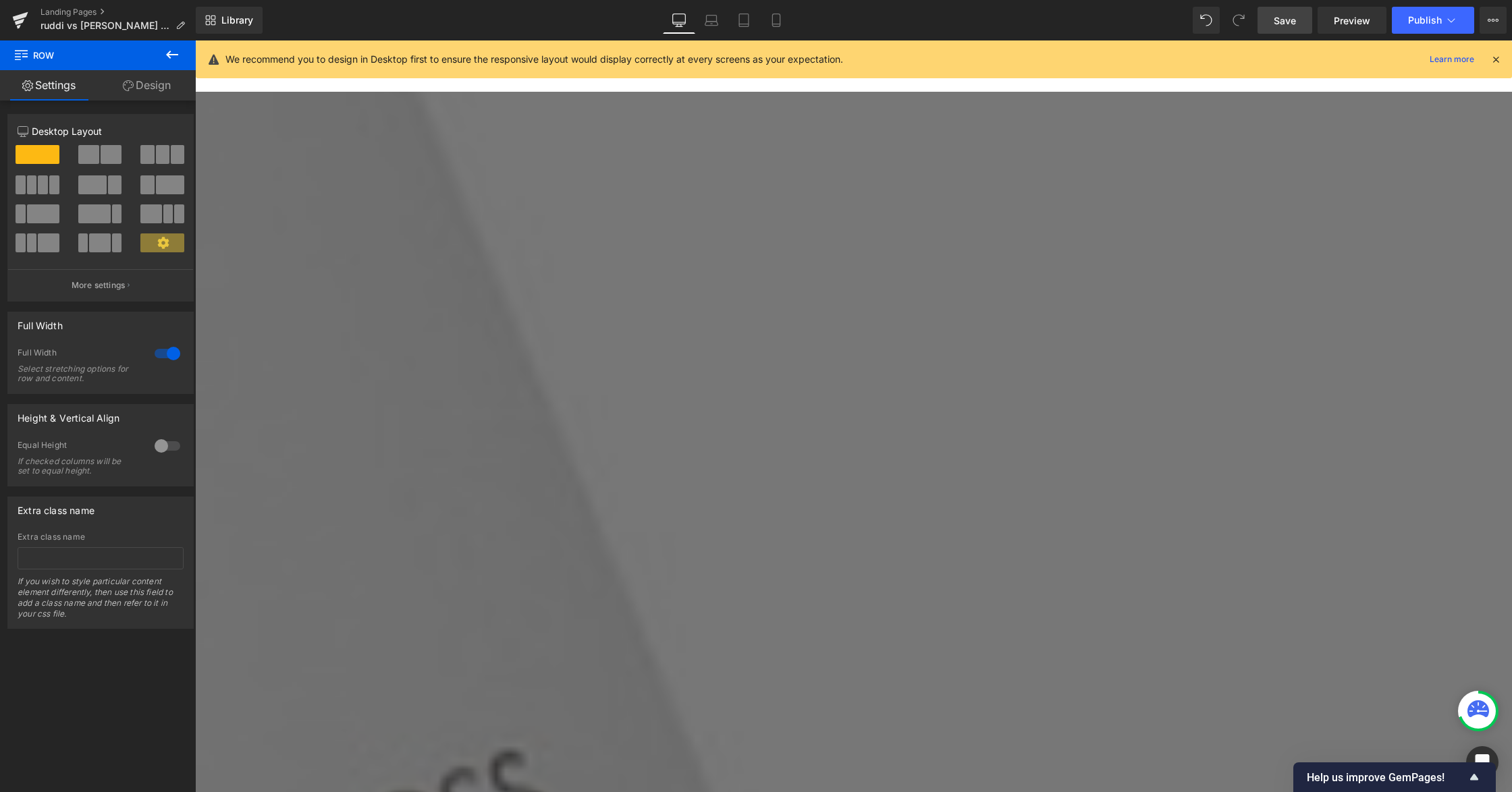
click at [148, 92] on link "Design" at bounding box center [147, 85] width 98 height 30
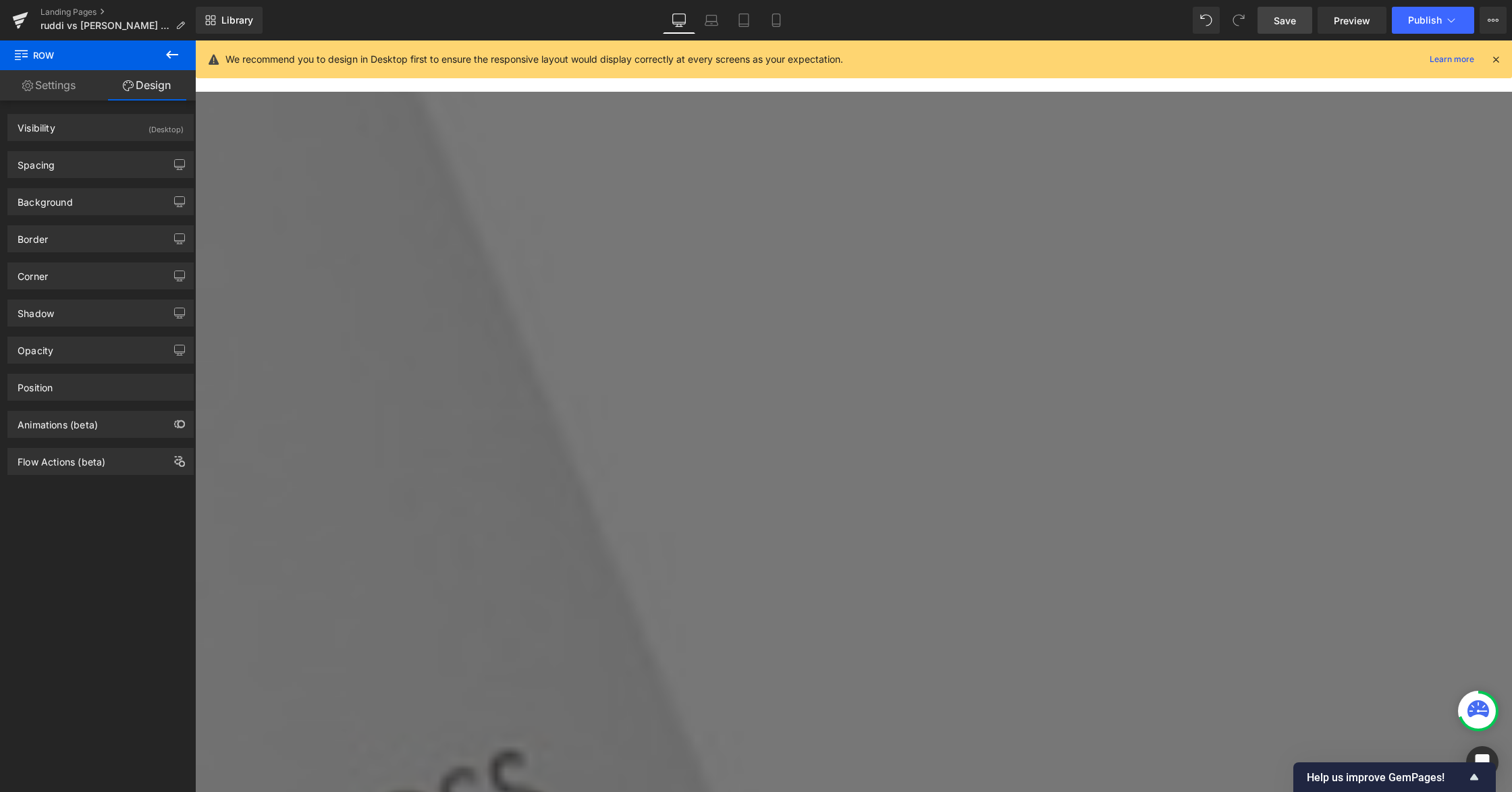
click at [39, 82] on link "Settings" at bounding box center [49, 85] width 98 height 30
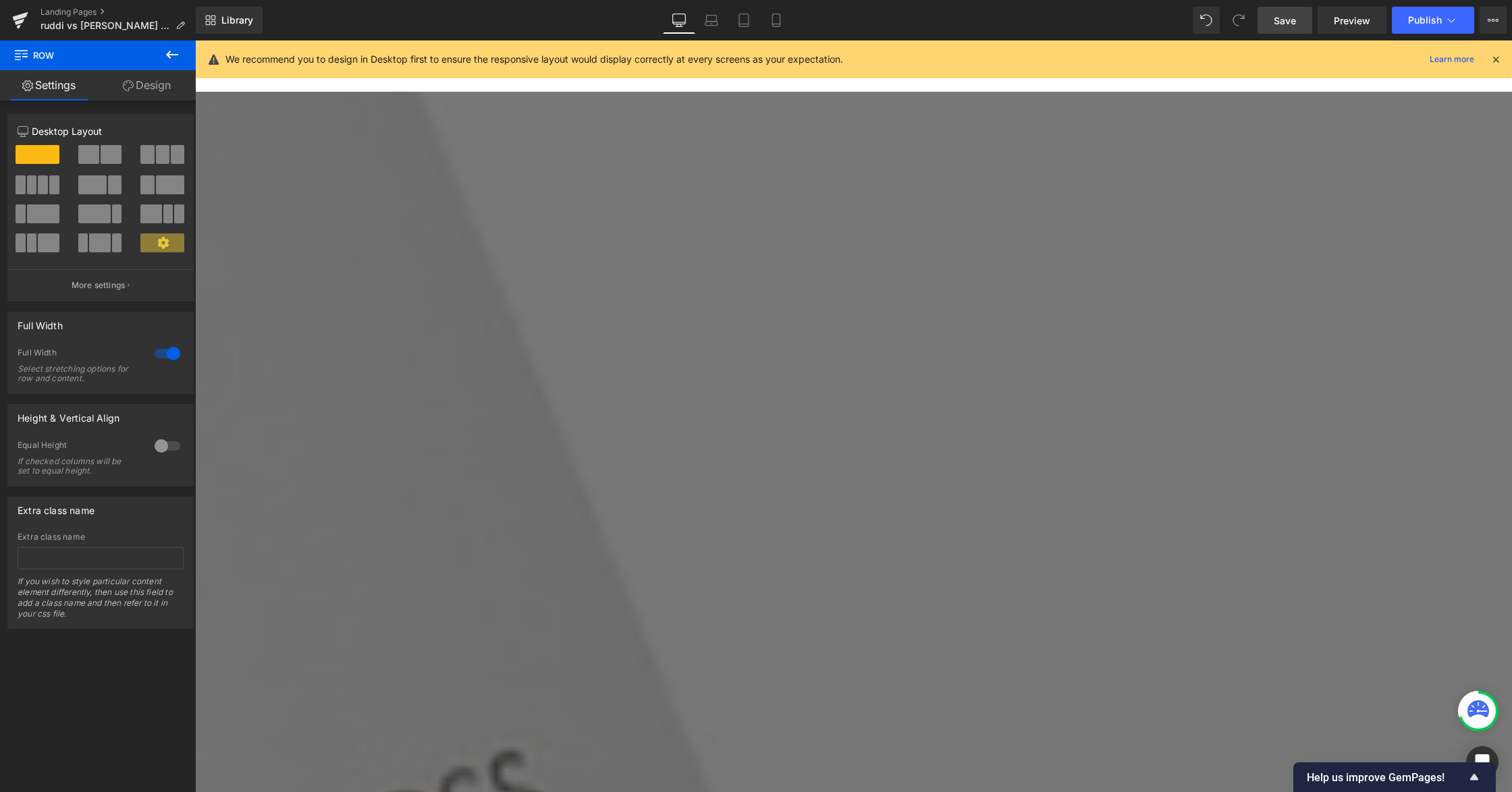
click at [179, 49] on icon at bounding box center [172, 54] width 16 height 16
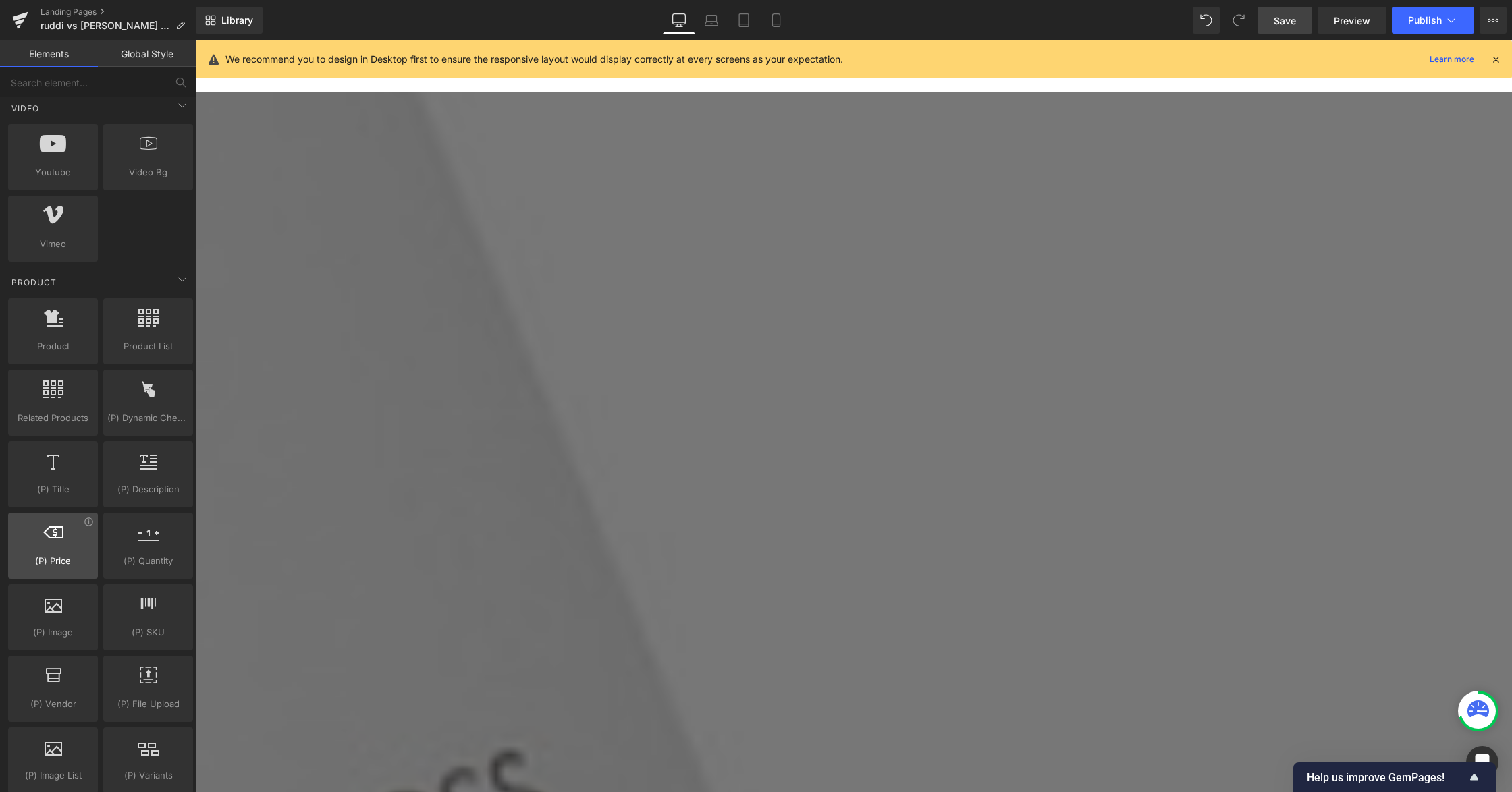
scroll to position [1079, 0]
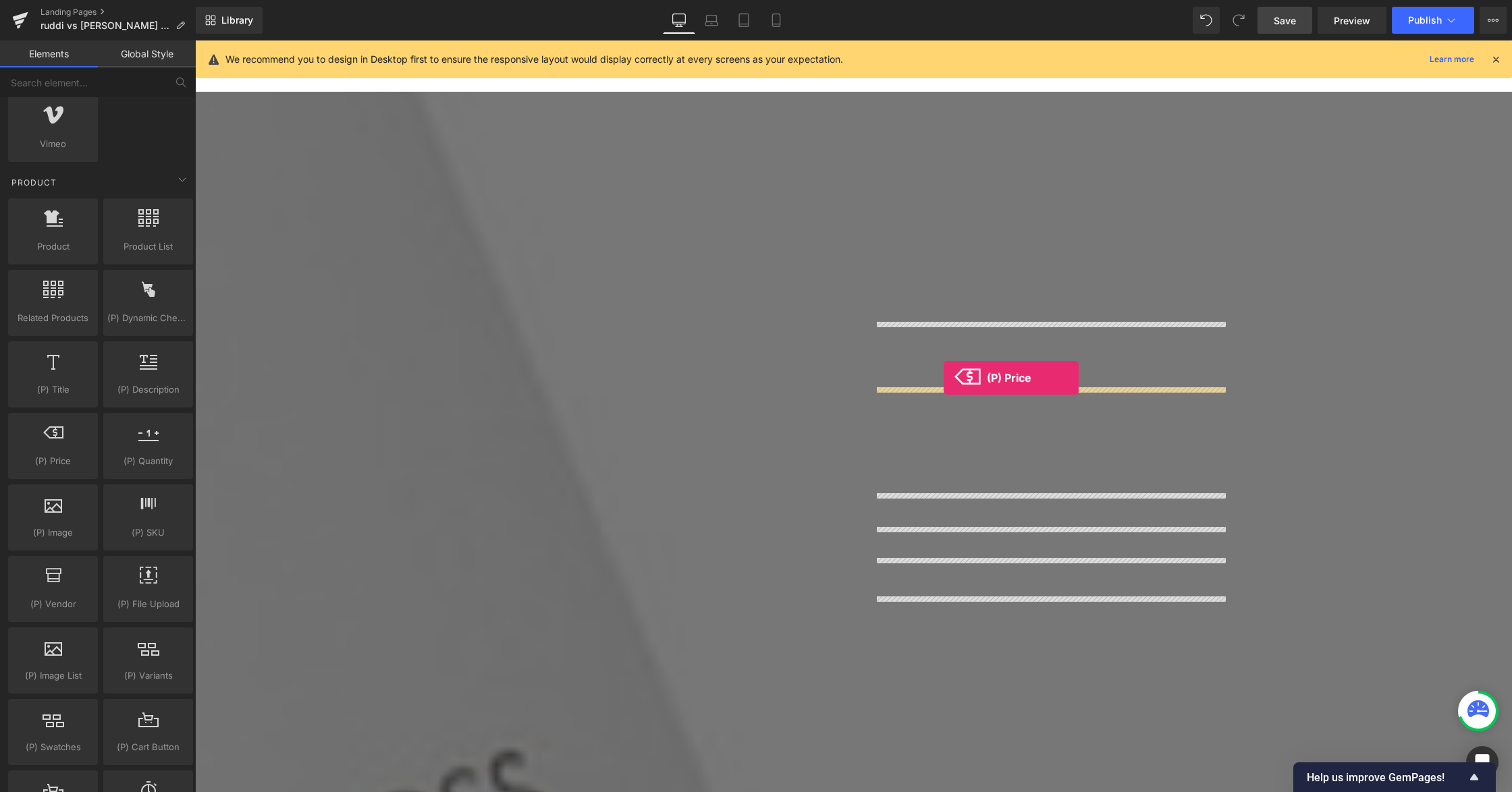
drag, startPoint x: 250, startPoint y: 497, endPoint x: 944, endPoint y: 384, distance: 703.1
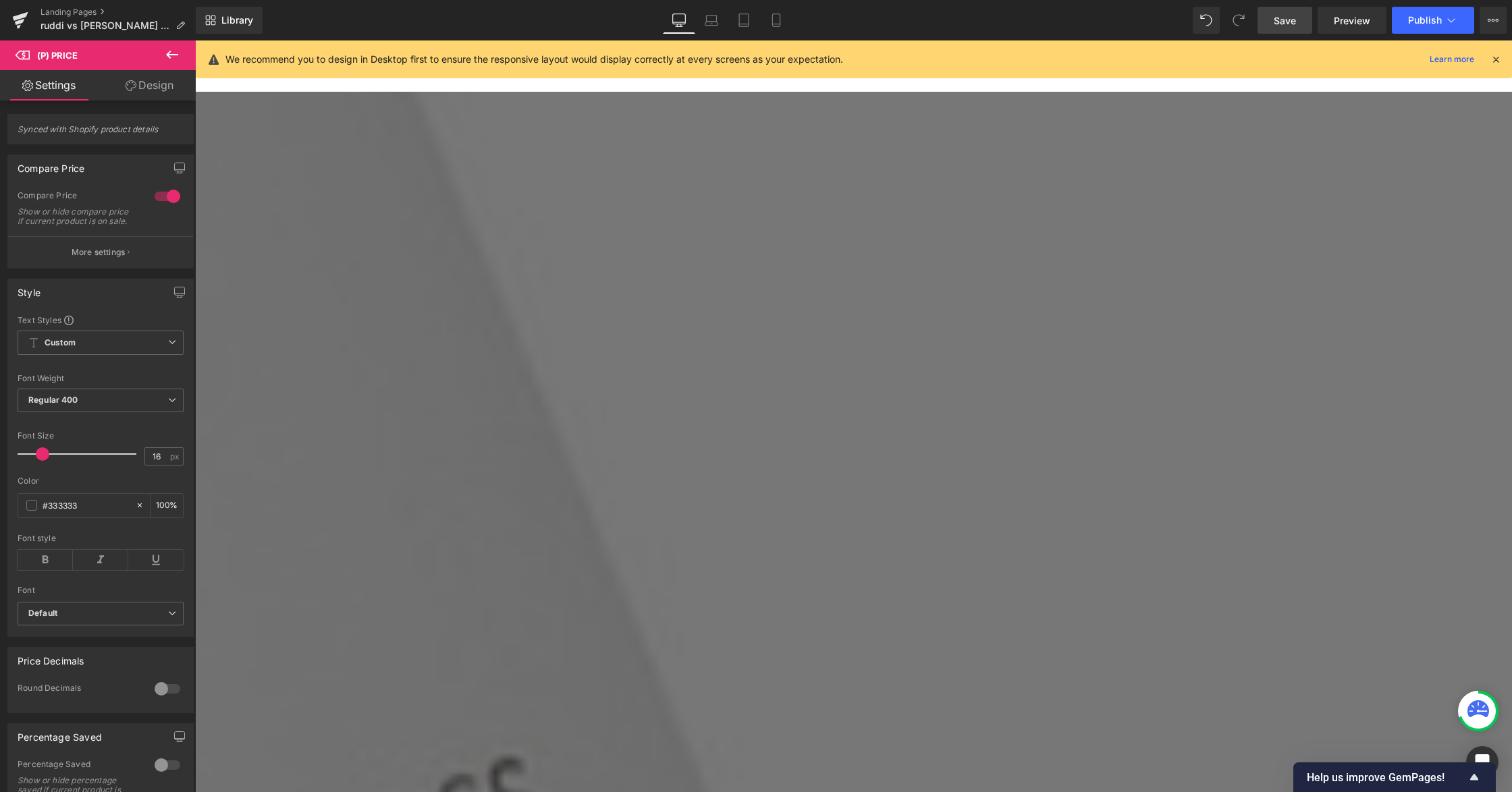
click at [195, 41] on span "(P) Price" at bounding box center [195, 41] width 0 height 0
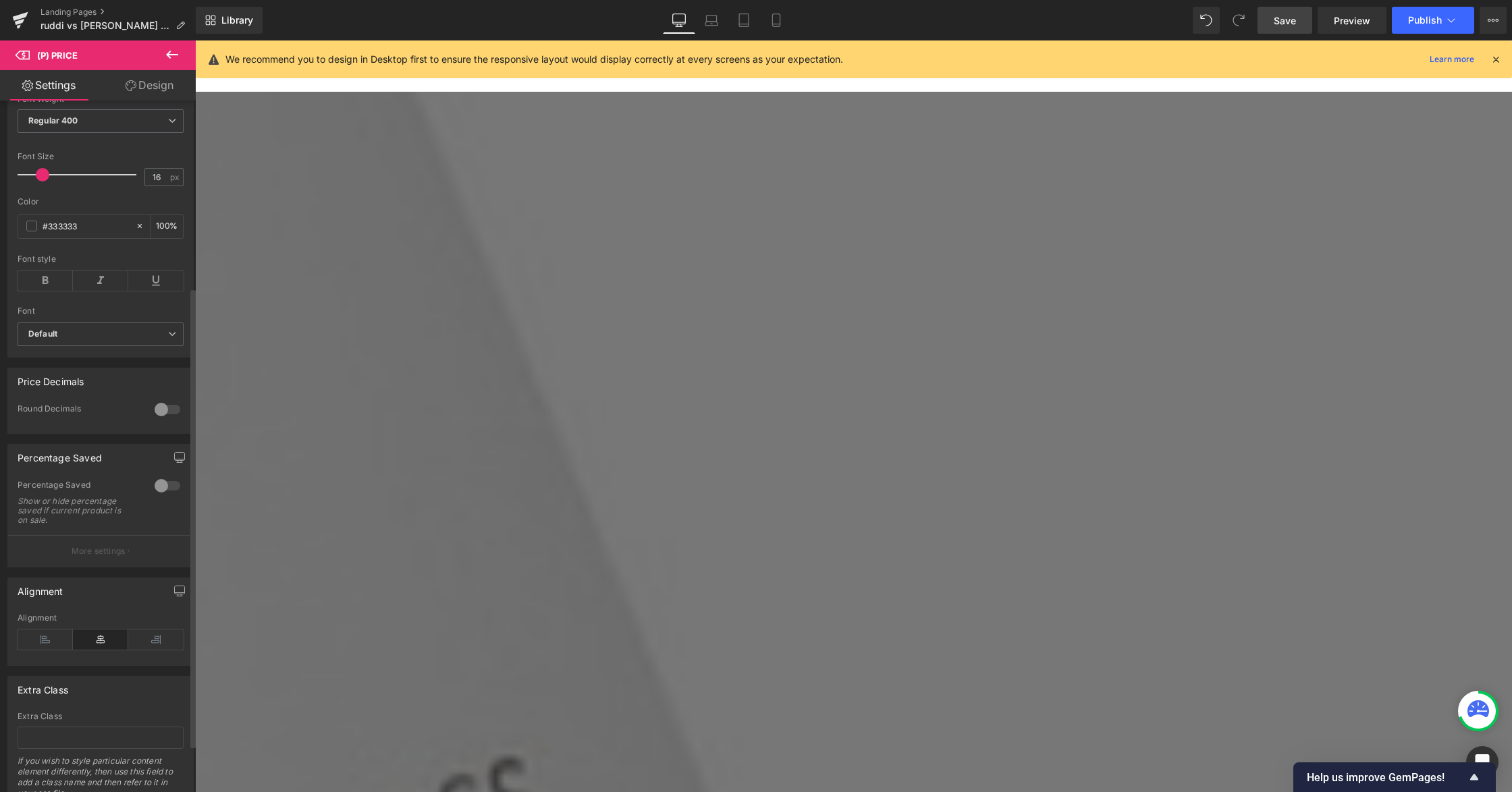
scroll to position [349, 0]
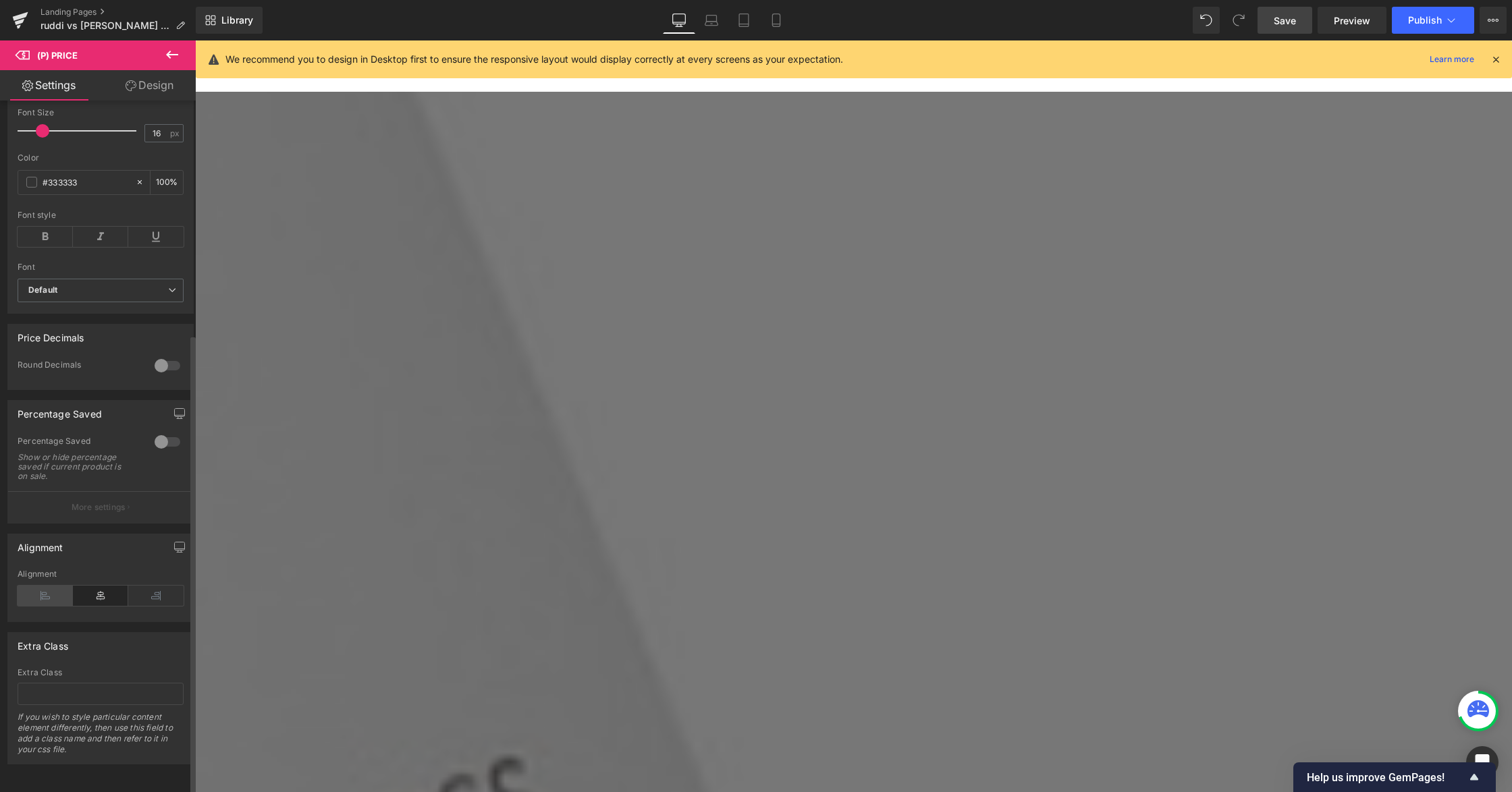
click at [50, 590] on icon at bounding box center [45, 595] width 56 height 20
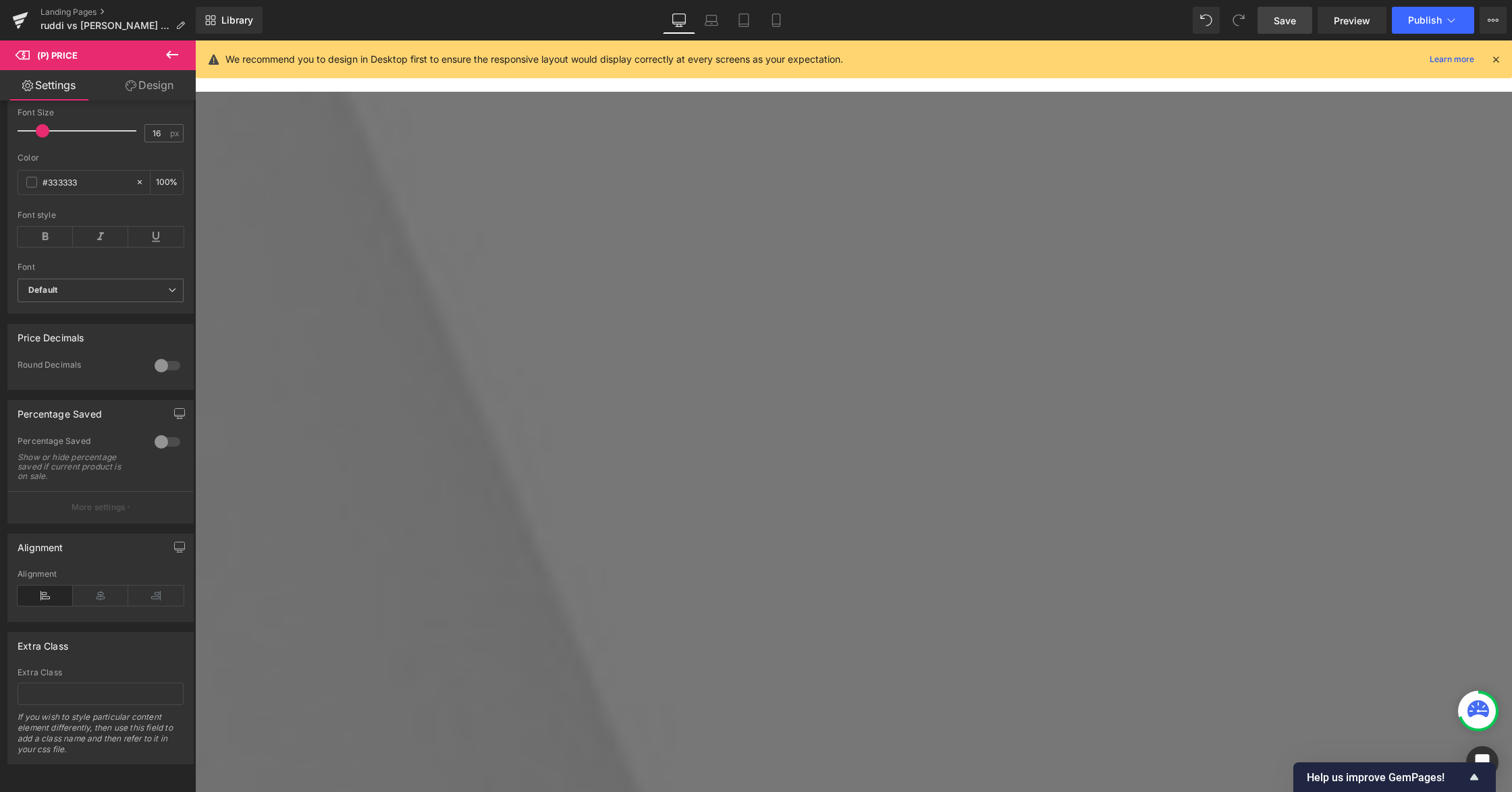
scroll to position [3346, 0]
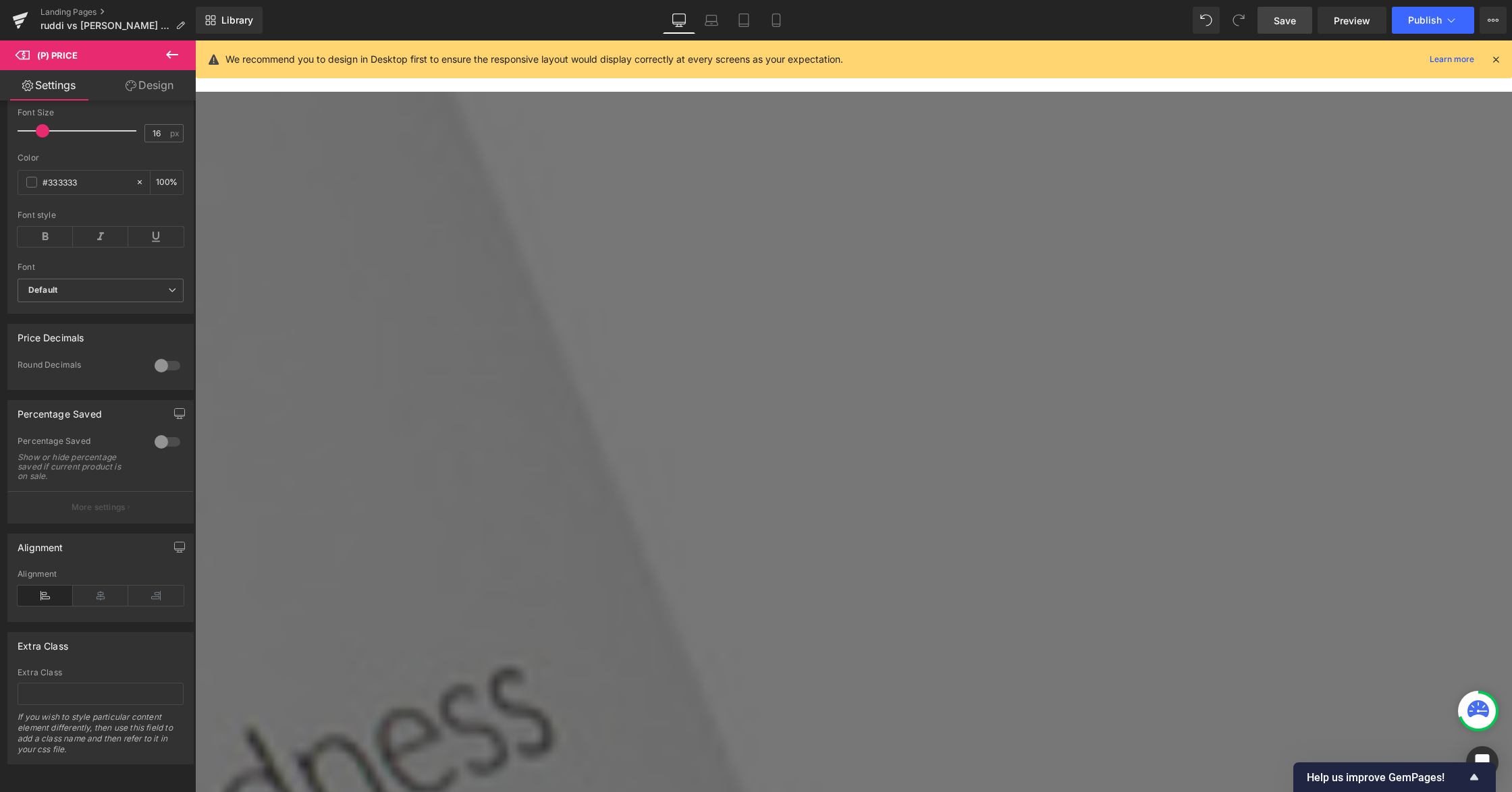
click at [195, 41] on span "(P) Price" at bounding box center [195, 41] width 0 height 0
click at [84, 285] on b "Default" at bounding box center [98, 291] width 139 height 11
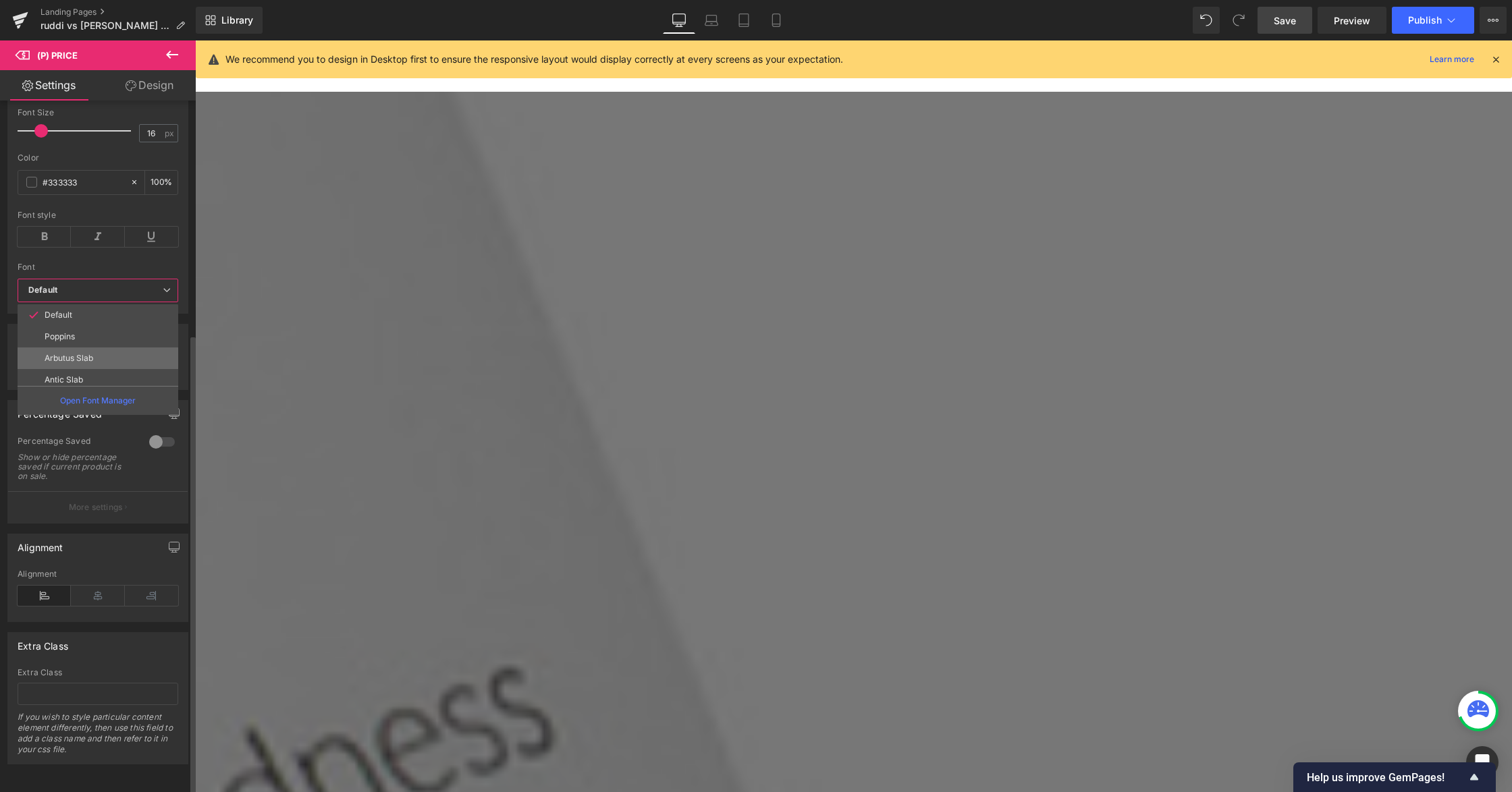
scroll to position [92, 0]
click at [84, 303] on li "Lato" at bounding box center [100, 310] width 166 height 21
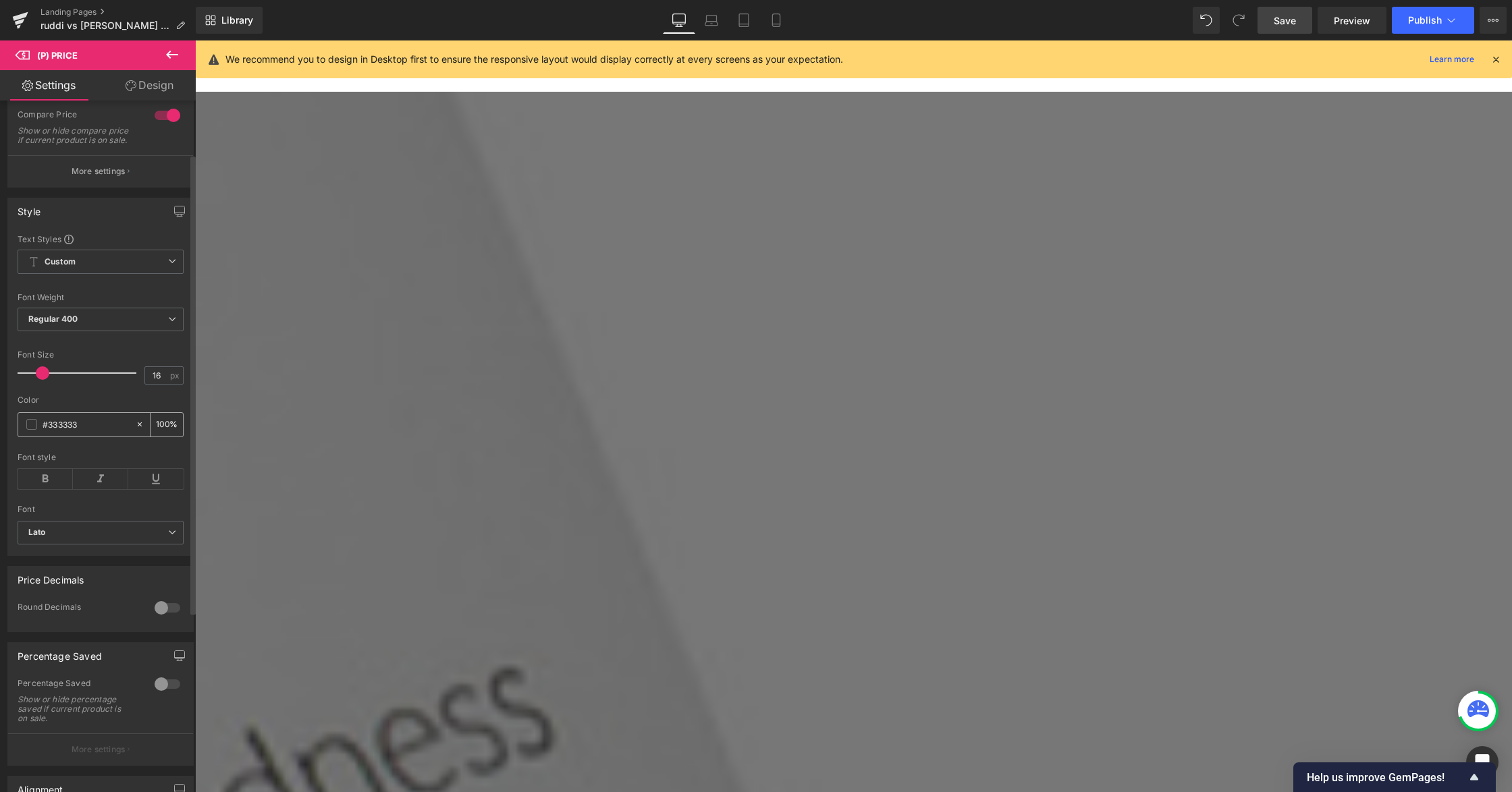
scroll to position [80, 0]
drag, startPoint x: 47, startPoint y: 379, endPoint x: 73, endPoint y: 396, distance: 31.1
click at [73, 388] on div at bounding box center [80, 375] width 112 height 27
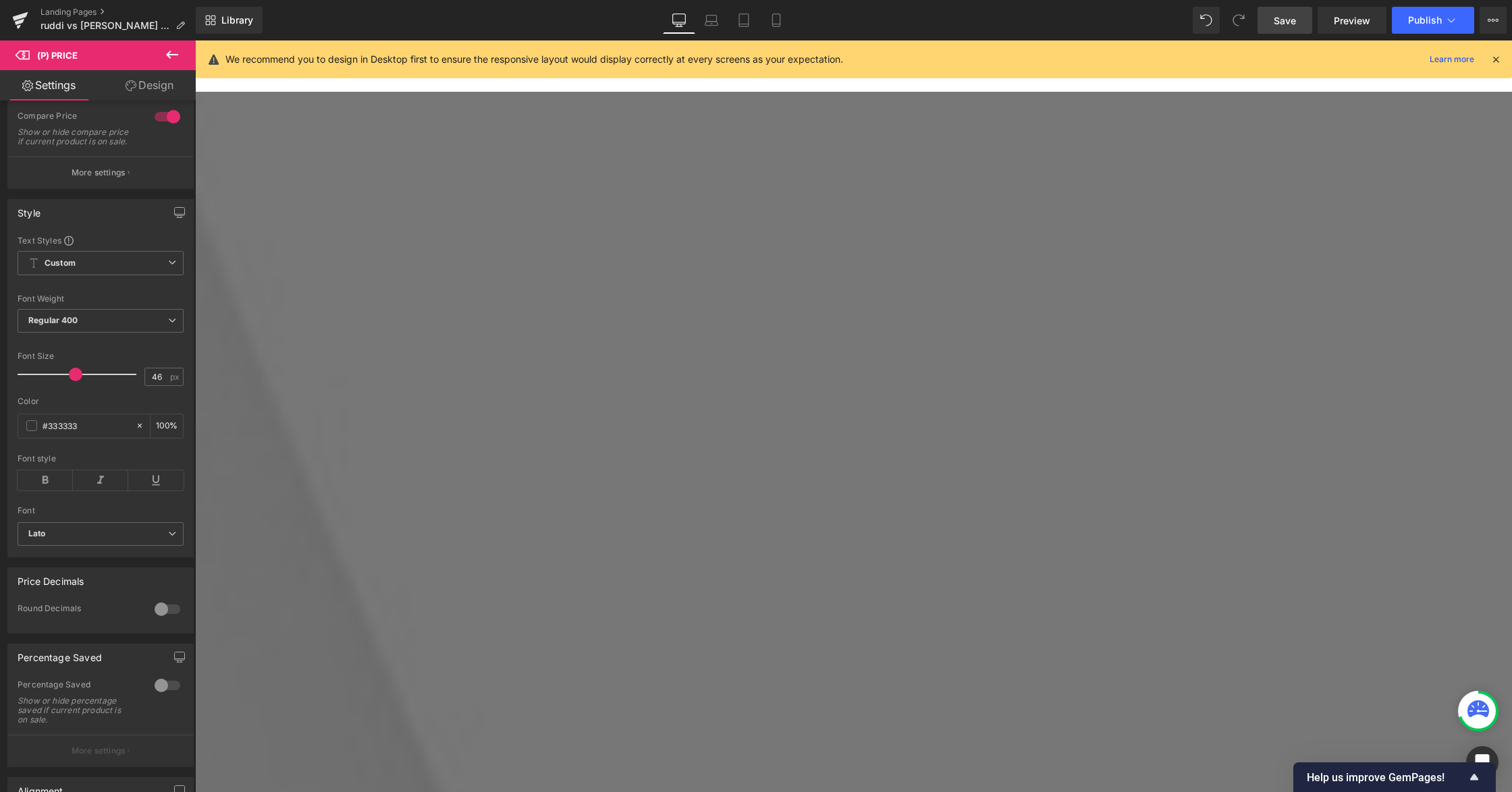
scroll to position [2446, 0]
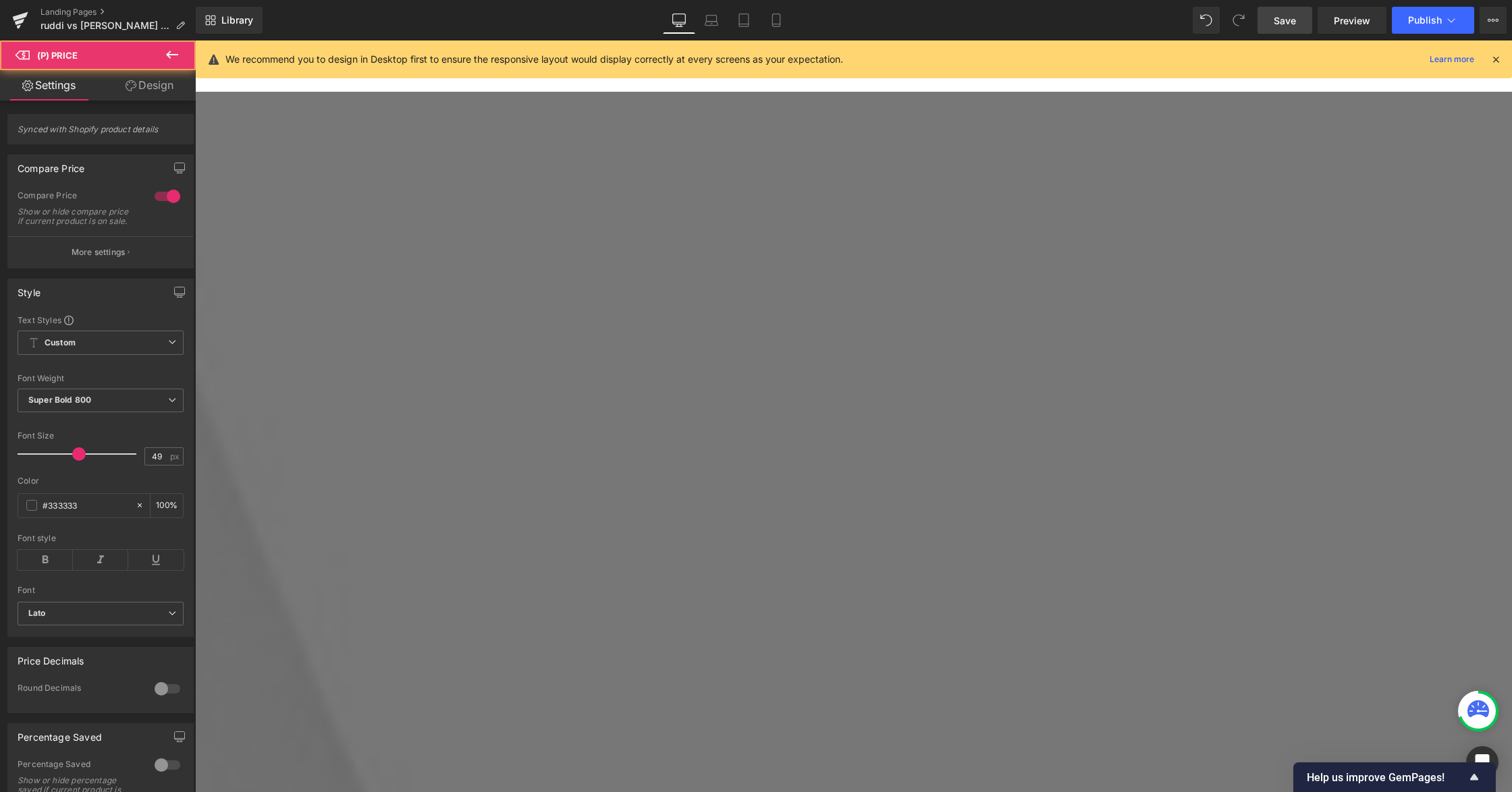
click at [195, 41] on icon at bounding box center [195, 41] width 0 height 0
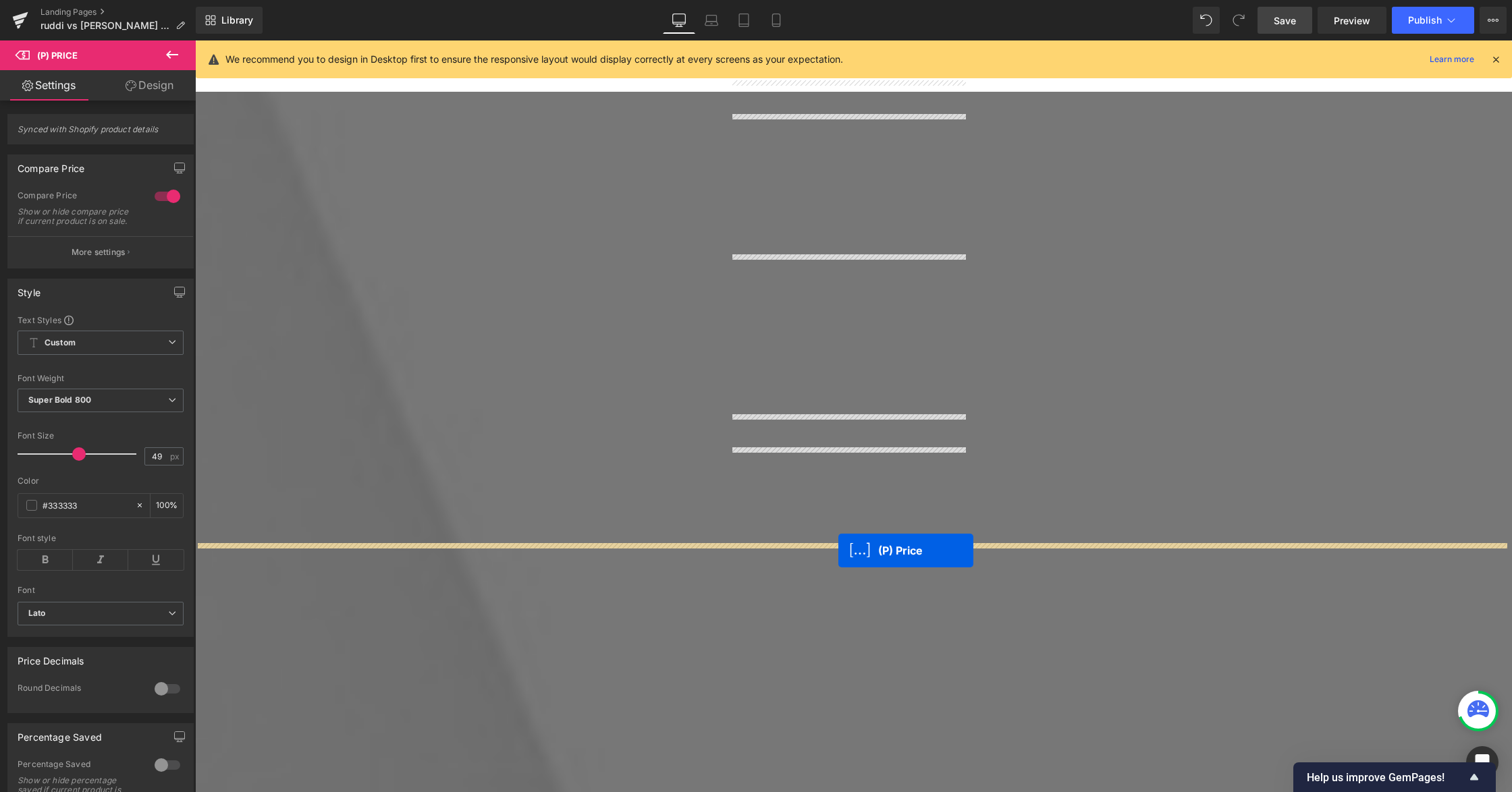
scroll to position [3166, 0]
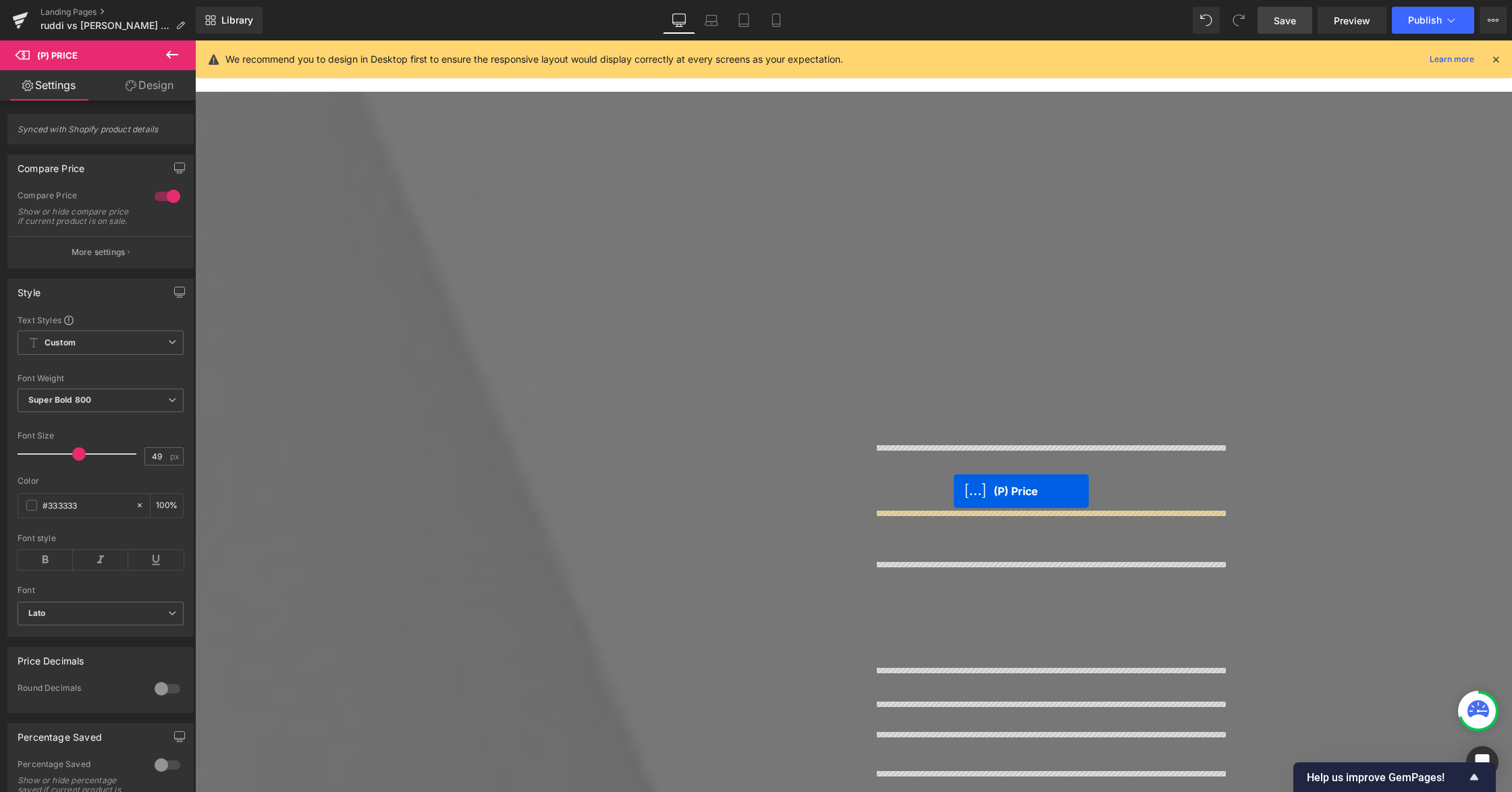
drag, startPoint x: 551, startPoint y: 467, endPoint x: 954, endPoint y: 491, distance: 403.7
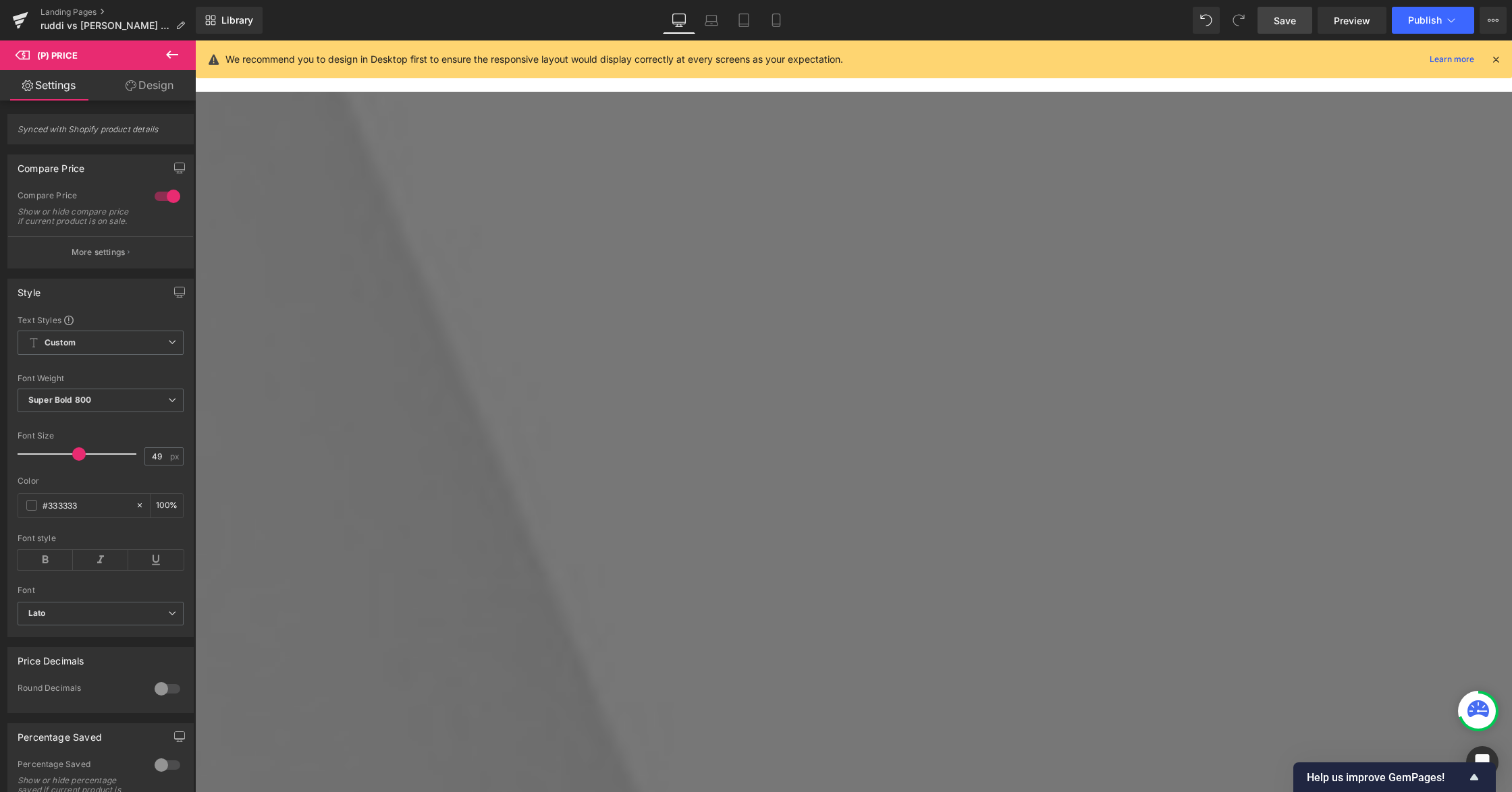
click at [195, 41] on icon at bounding box center [195, 41] width 0 height 0
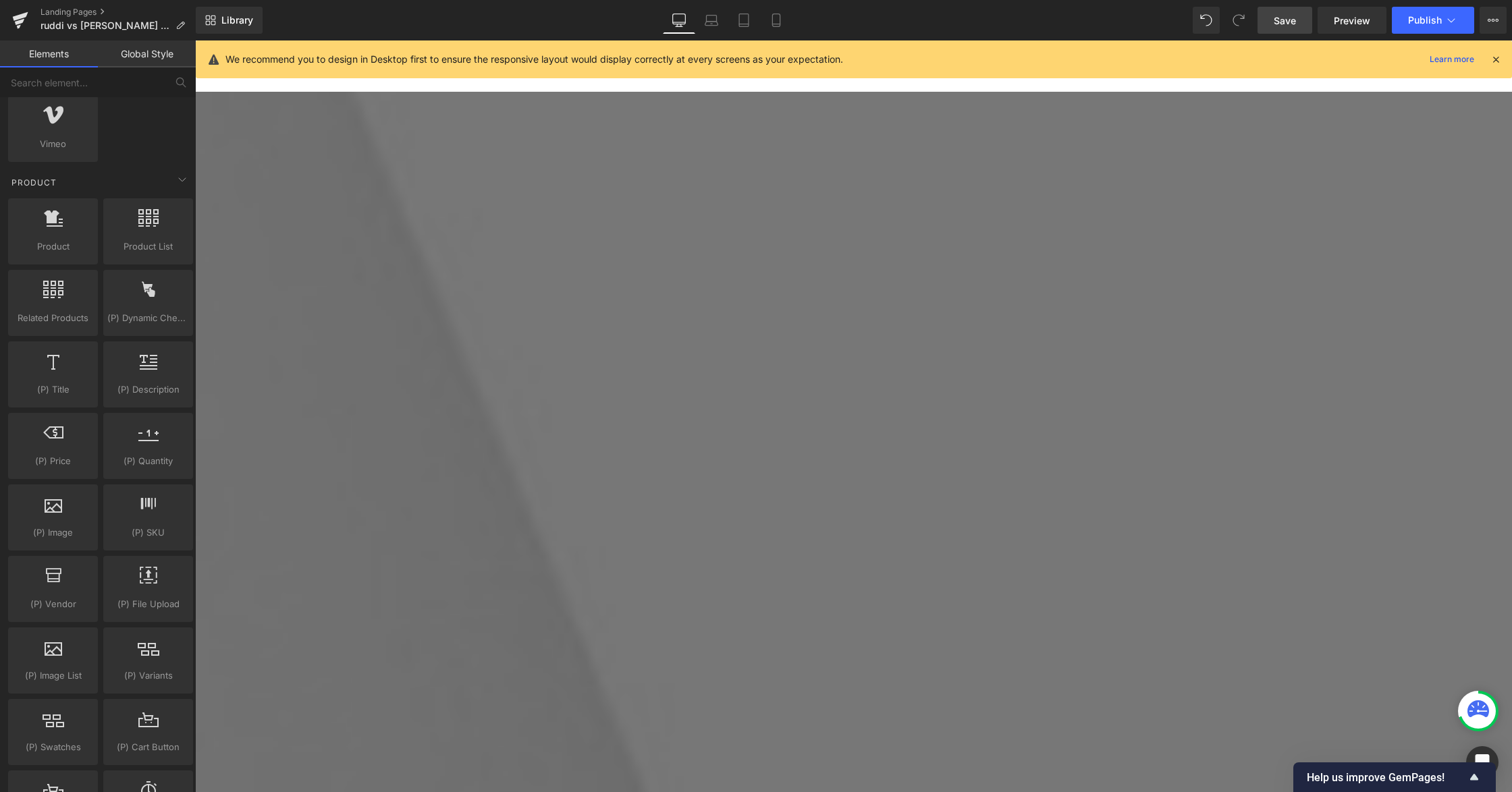
click at [195, 41] on span "(P) Price" at bounding box center [195, 41] width 0 height 0
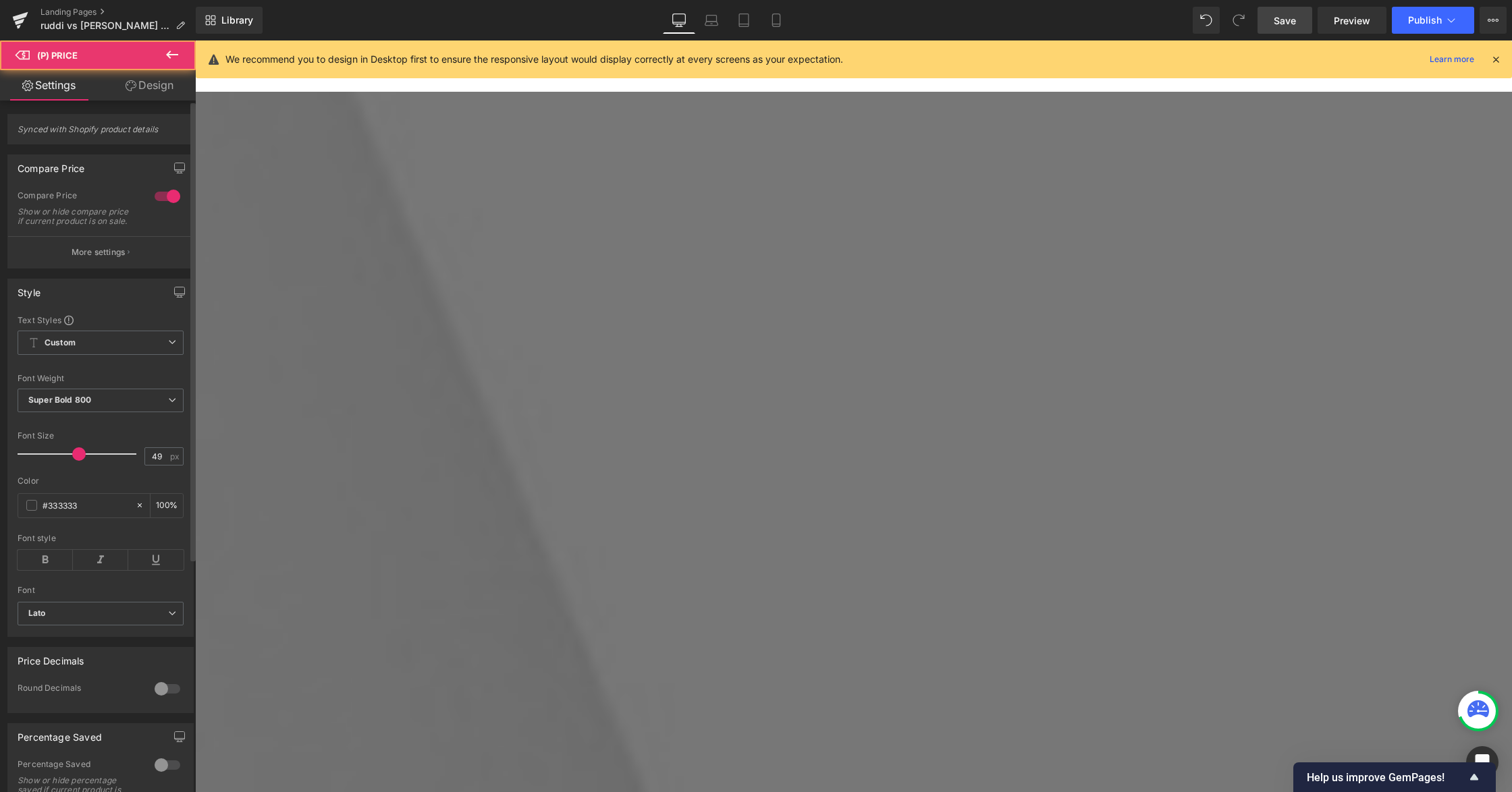
scroll to position [349, 0]
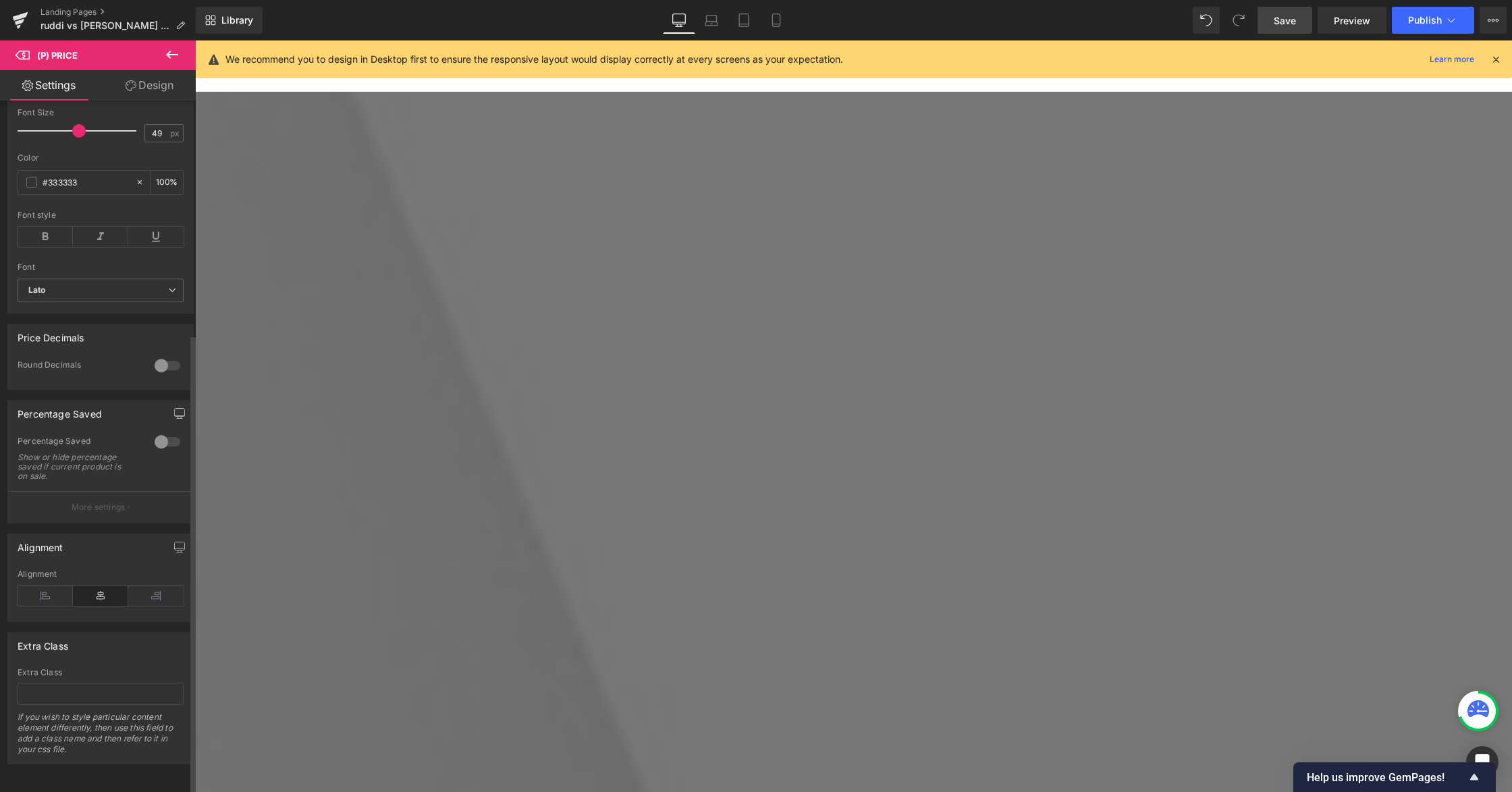
click at [29, 592] on div "Alignment" at bounding box center [100, 595] width 166 height 52
click at [33, 586] on icon at bounding box center [45, 595] width 56 height 20
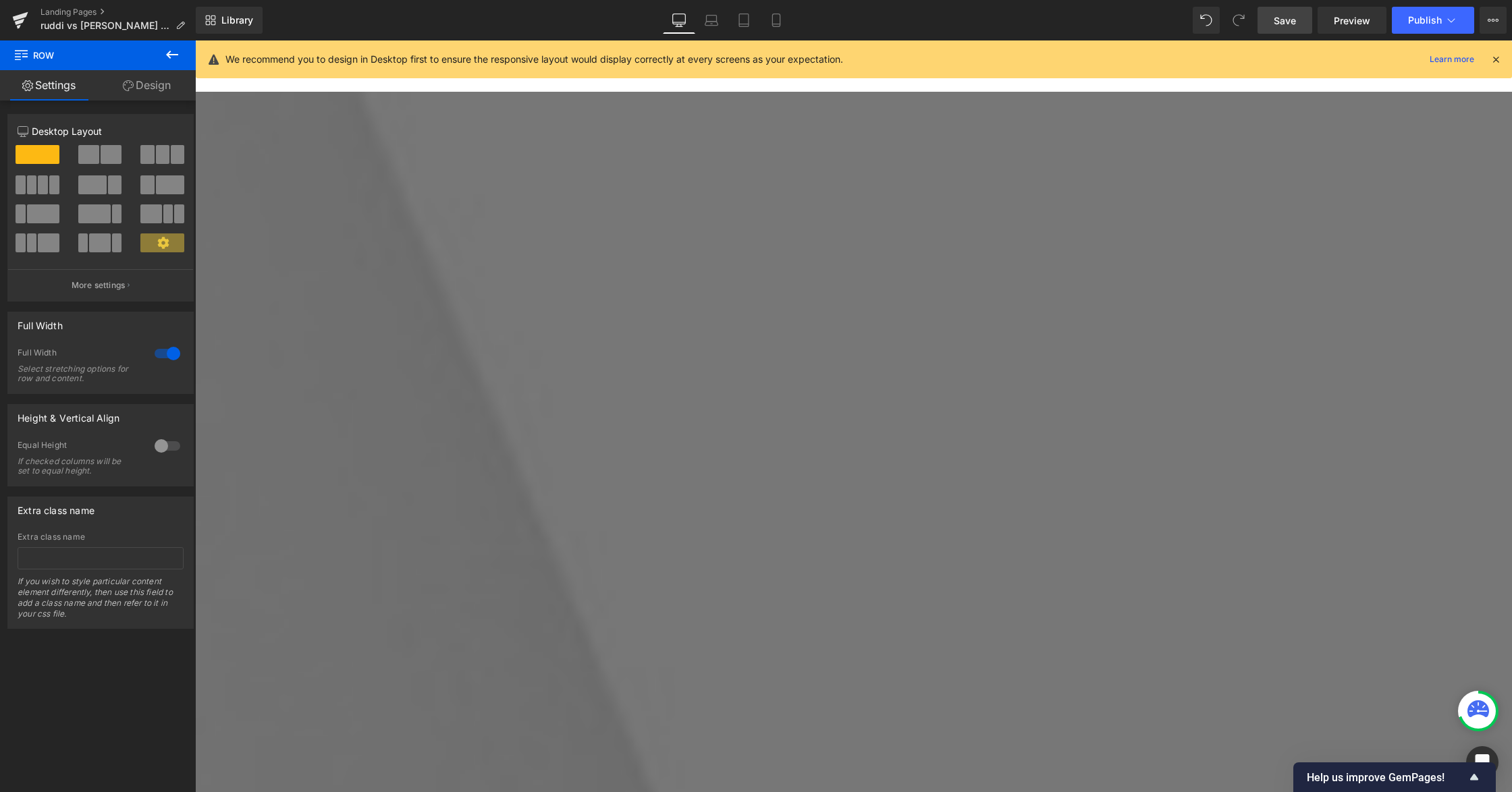
scroll to position [3221, 0]
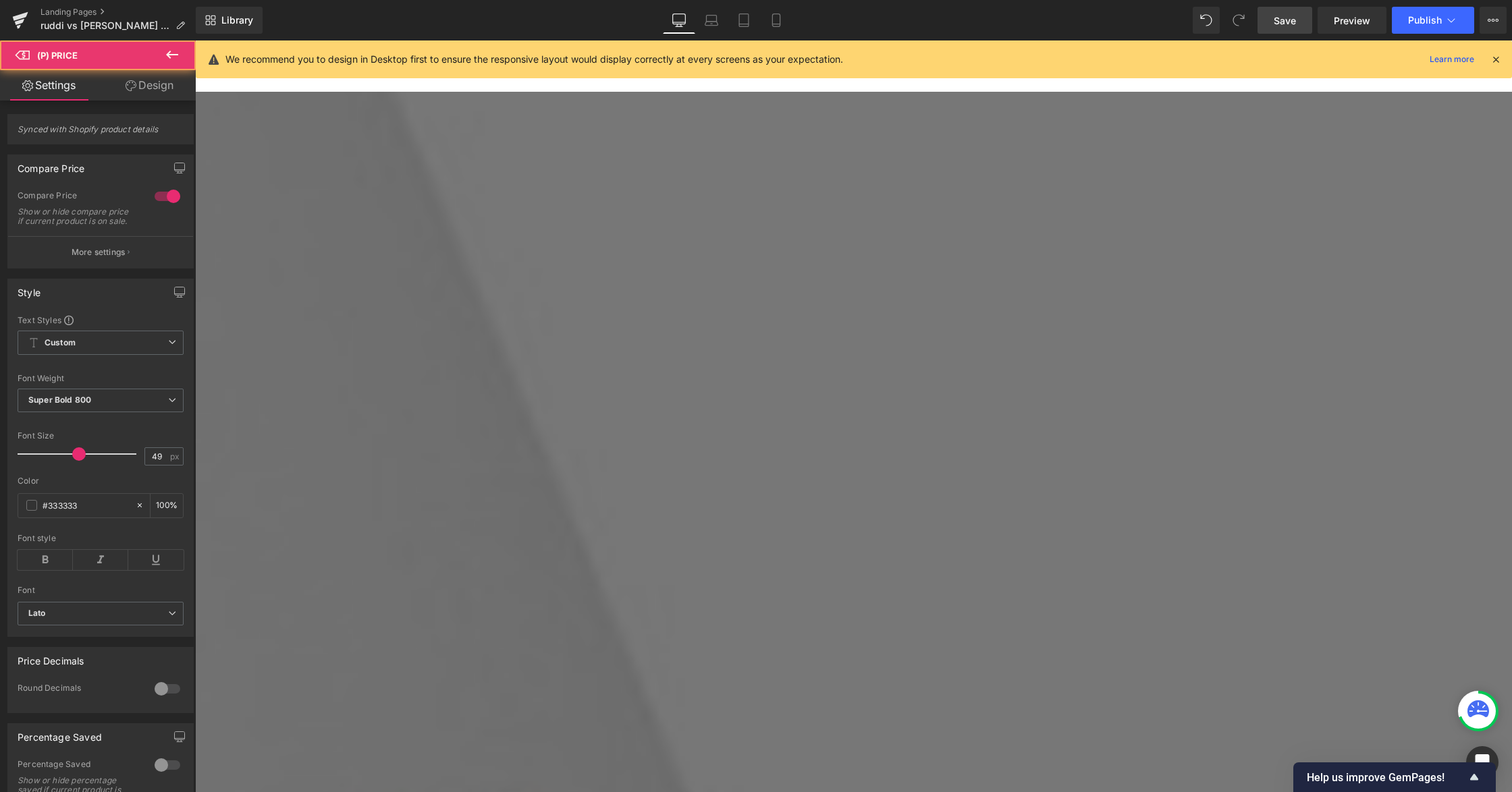
click at [195, 41] on span "(P) Price" at bounding box center [195, 41] width 0 height 0
drag, startPoint x: 143, startPoint y: 84, endPoint x: 87, endPoint y: 161, distance: 95.2
click at [144, 84] on link "Design" at bounding box center [149, 85] width 98 height 30
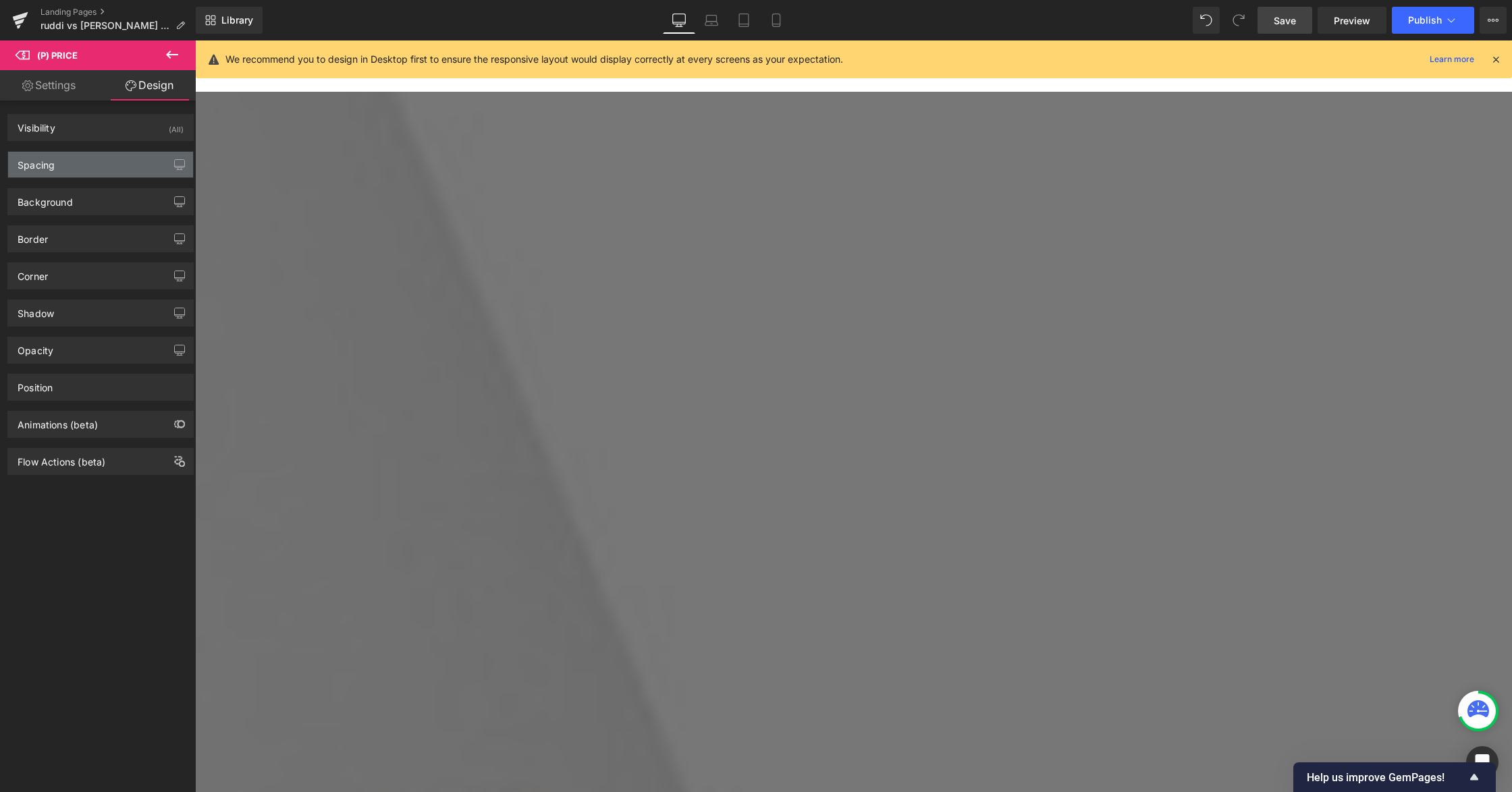
click at [68, 166] on div "Spacing" at bounding box center [100, 165] width 185 height 25
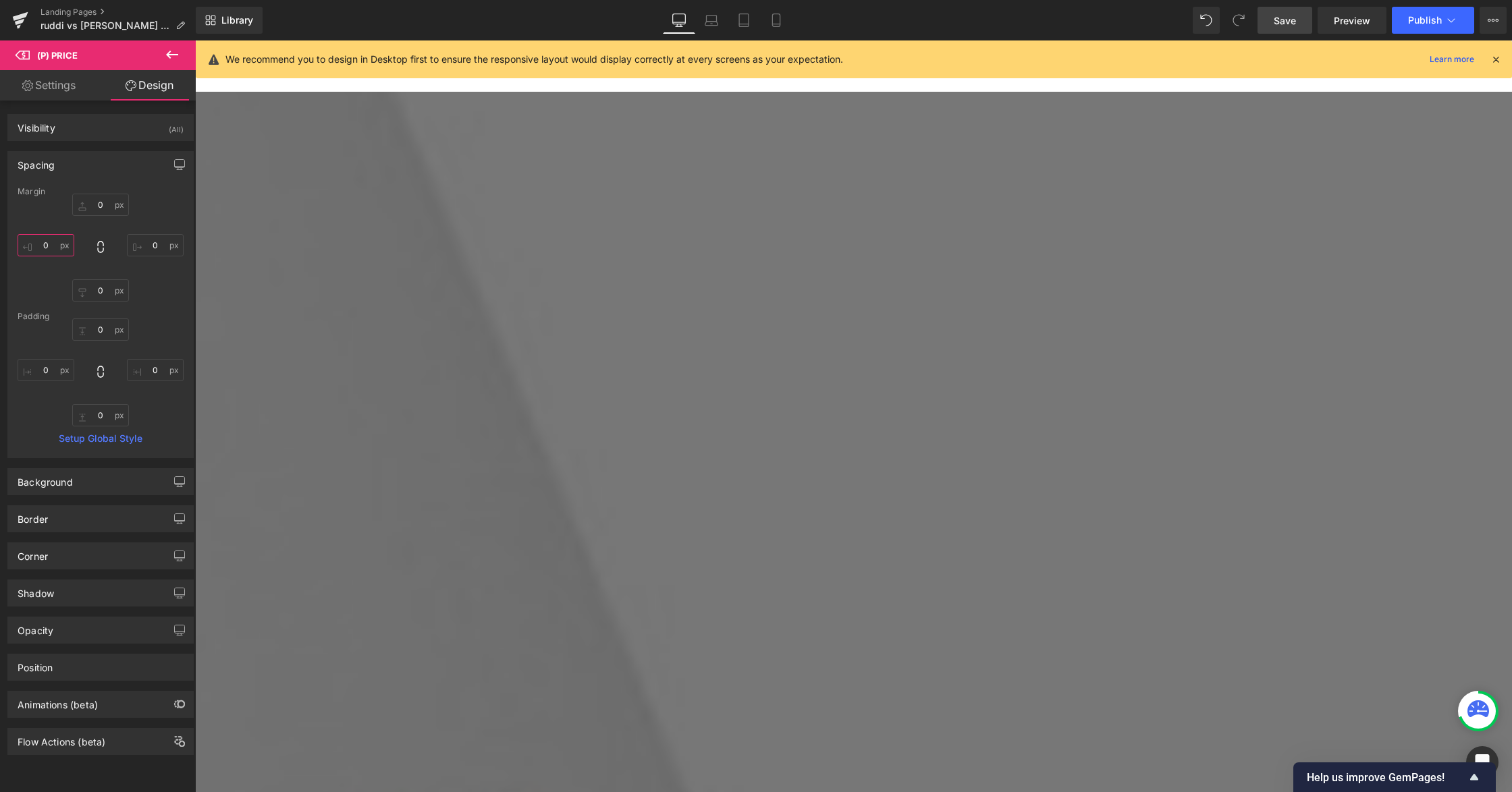
click at [62, 240] on input "0" at bounding box center [45, 245] width 57 height 22
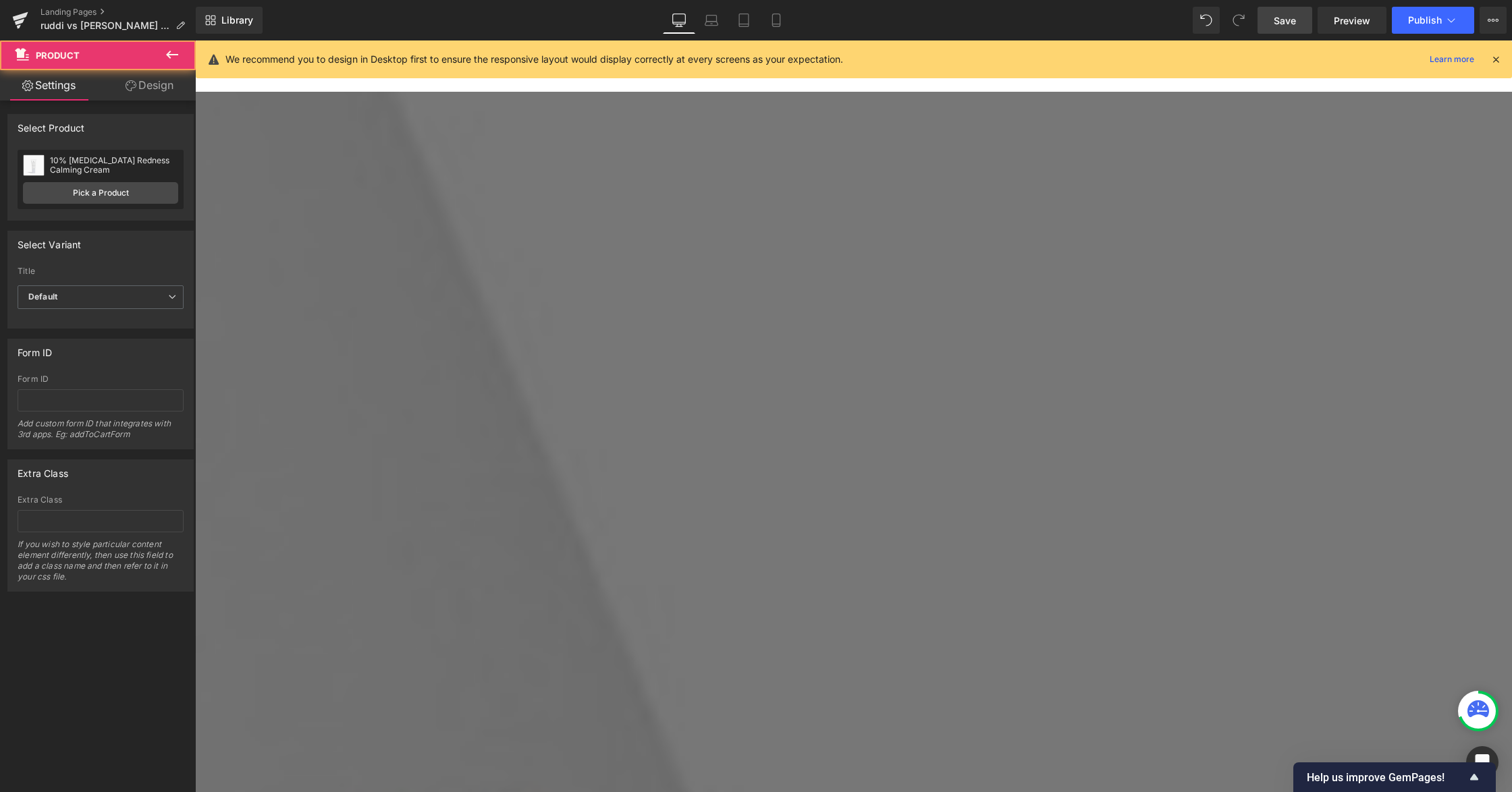
click at [195, 41] on span "(P) Price" at bounding box center [195, 41] width 0 height 0
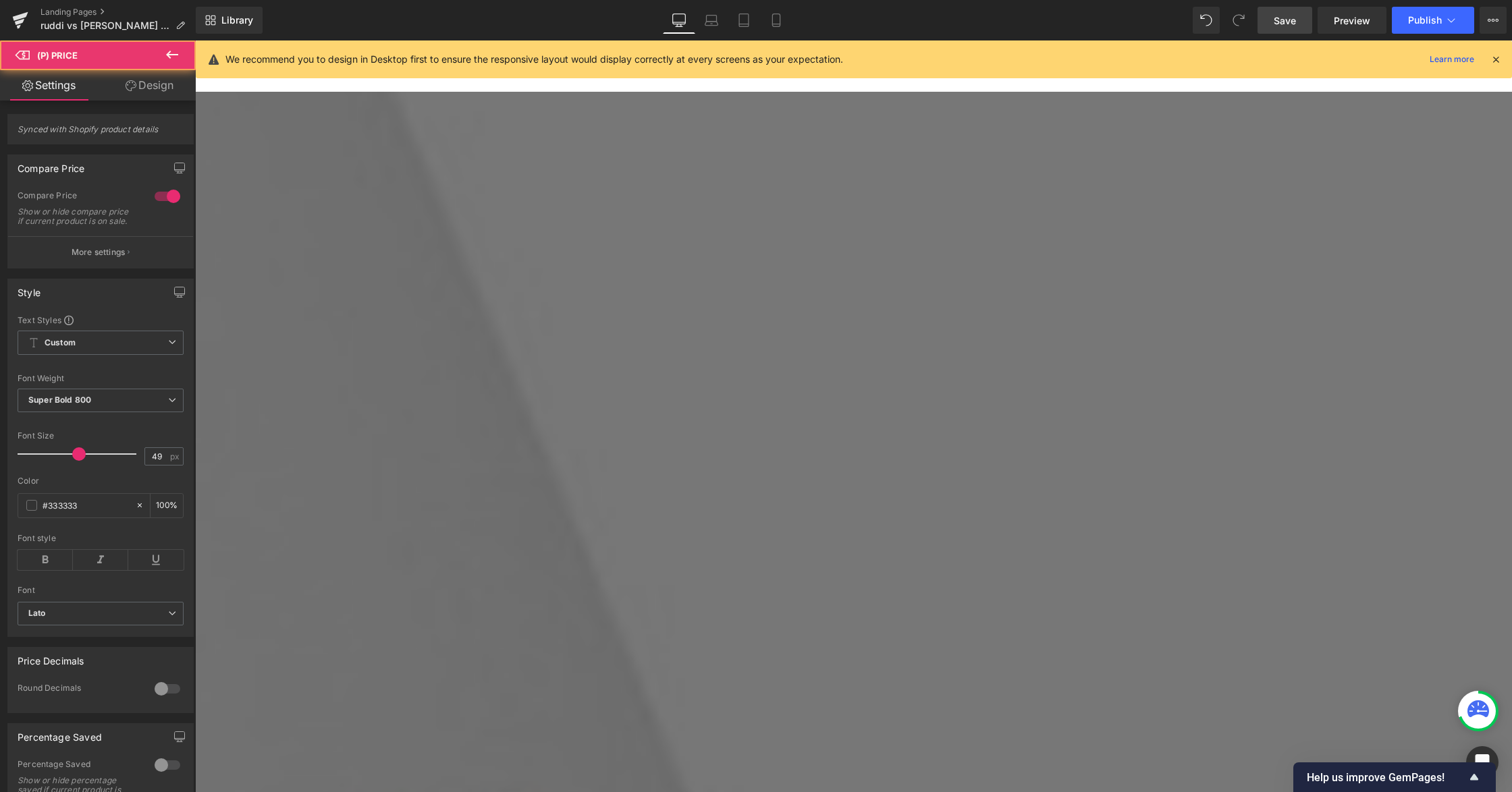
click at [195, 41] on icon at bounding box center [195, 41] width 0 height 0
drag, startPoint x: 971, startPoint y: 484, endPoint x: 980, endPoint y: 486, distance: 9.2
click at [195, 41] on icon at bounding box center [195, 41] width 0 height 0
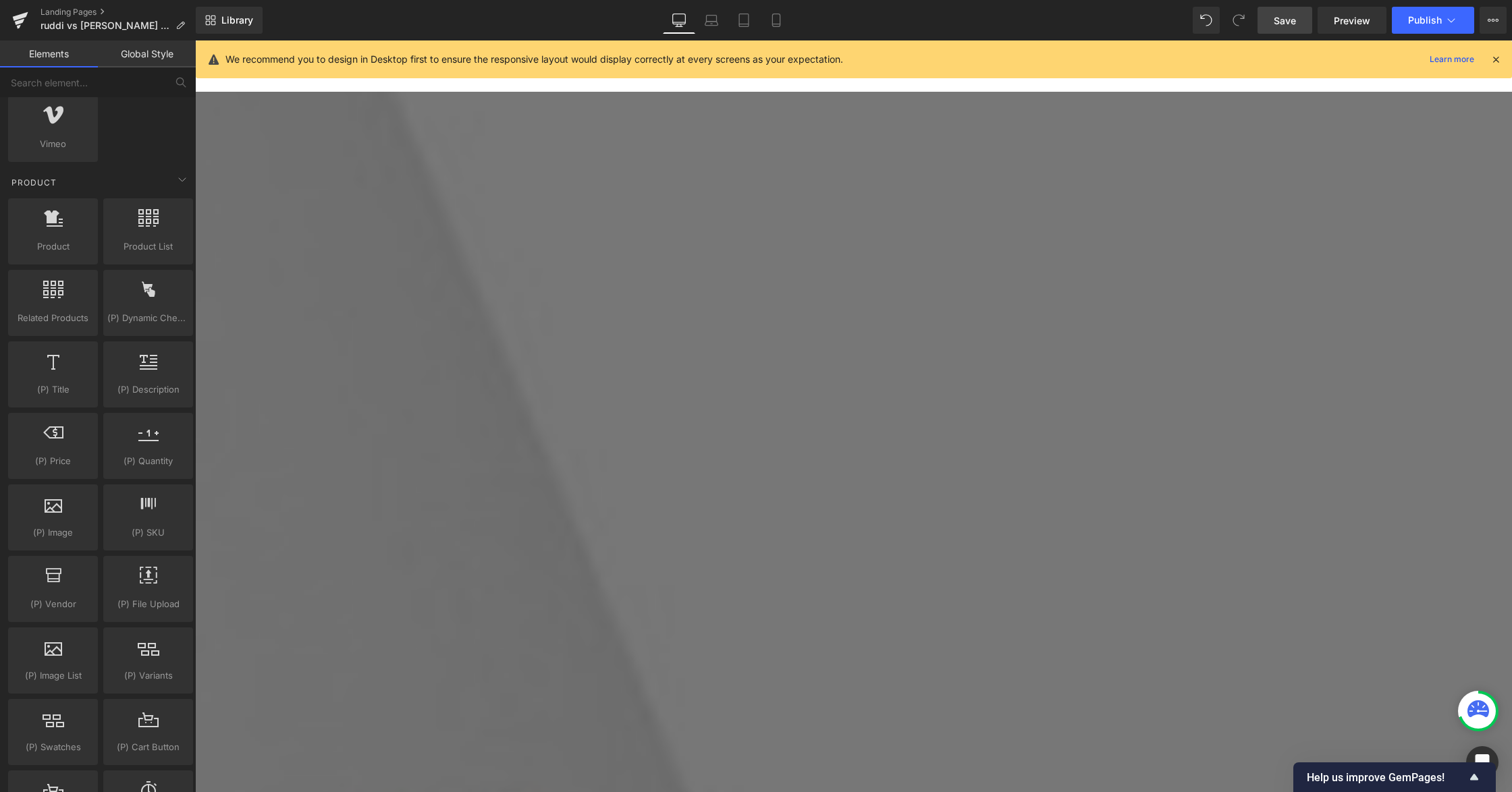
drag, startPoint x: 1310, startPoint y: 519, endPoint x: 1227, endPoint y: 505, distance: 84.2
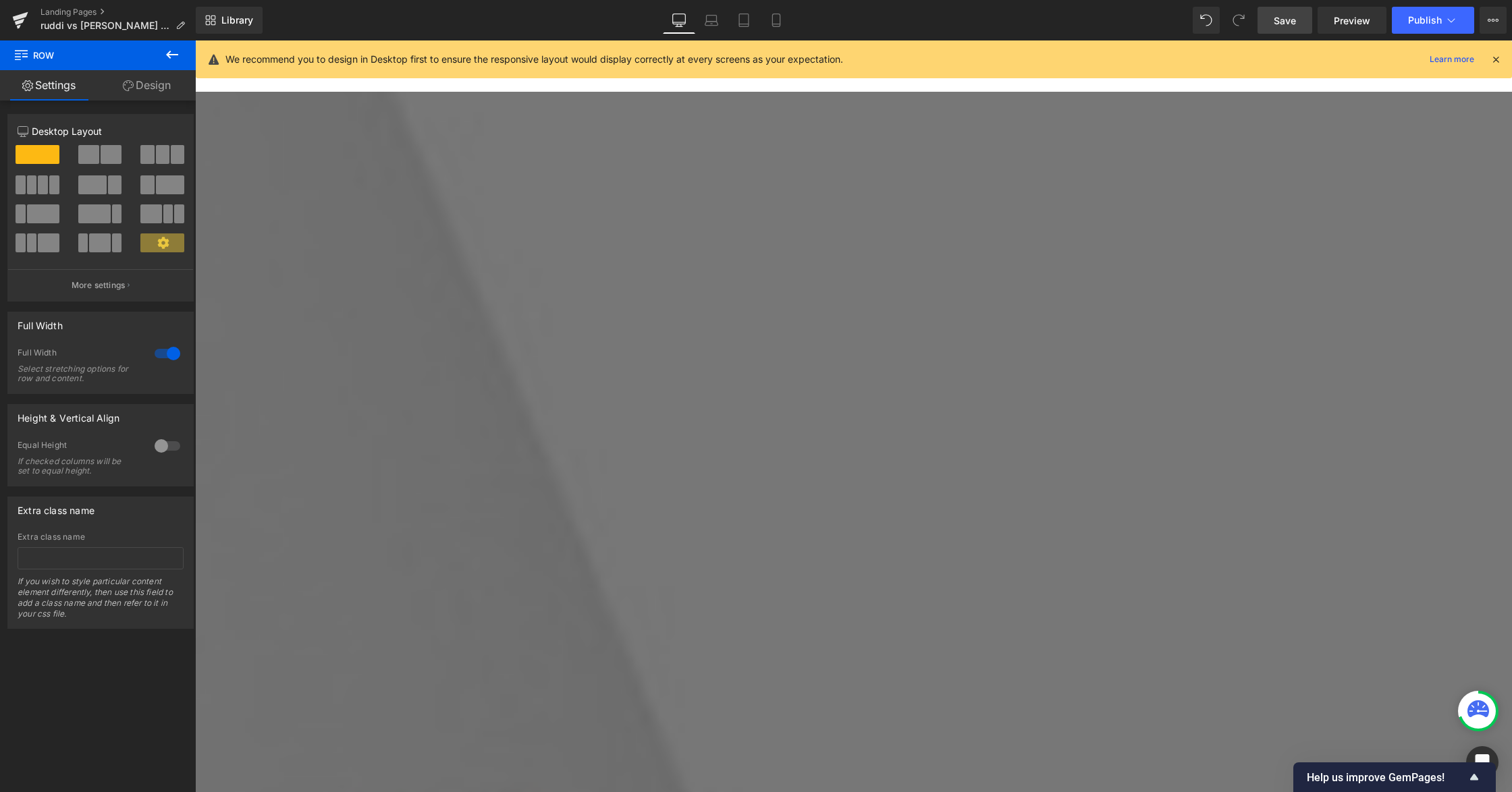
click at [195, 41] on link at bounding box center [195, 41] width 0 height 0
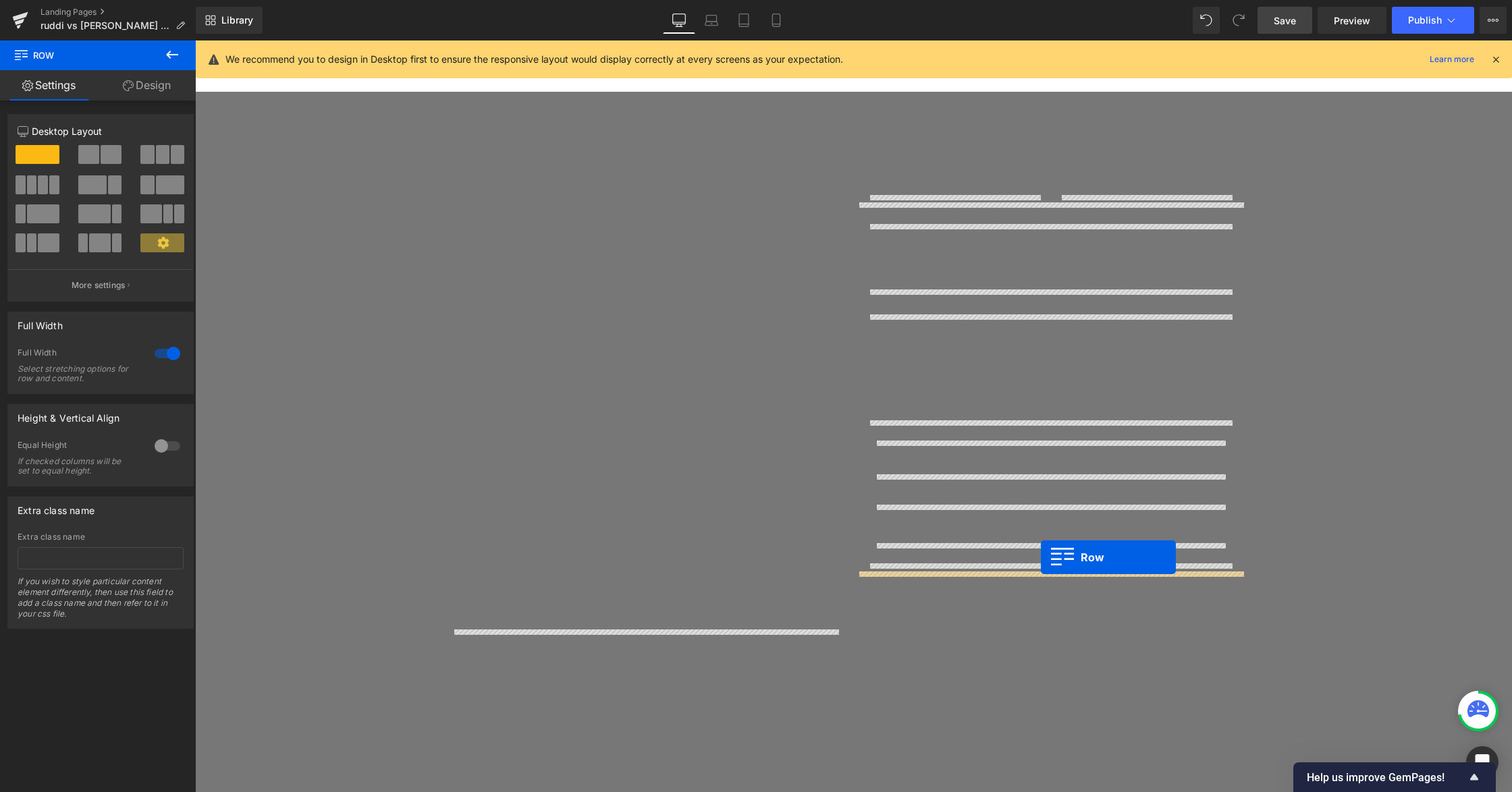
scroll to position [579, 0]
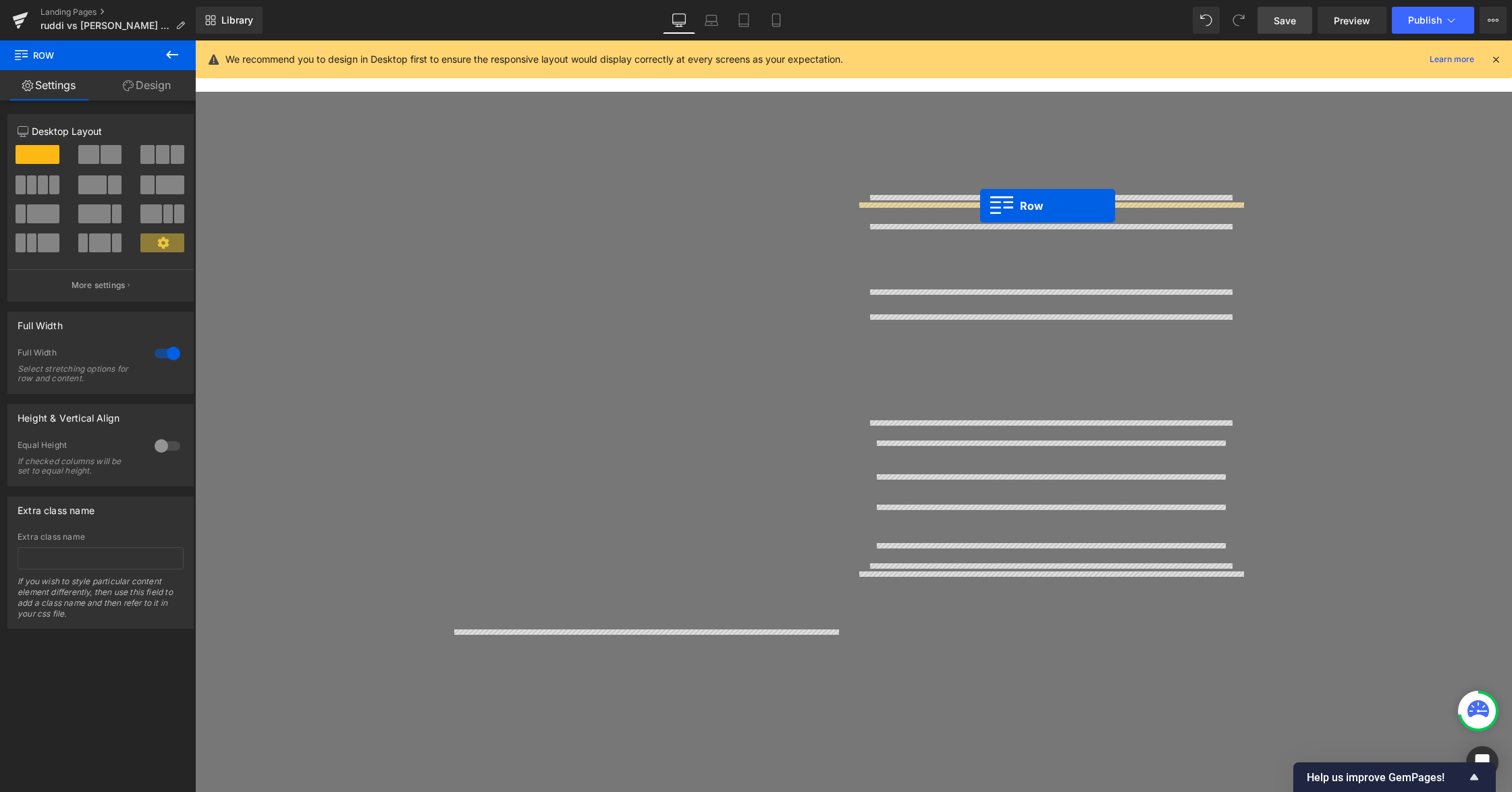
drag, startPoint x: 871, startPoint y: 287, endPoint x: 980, endPoint y: 206, distance: 135.8
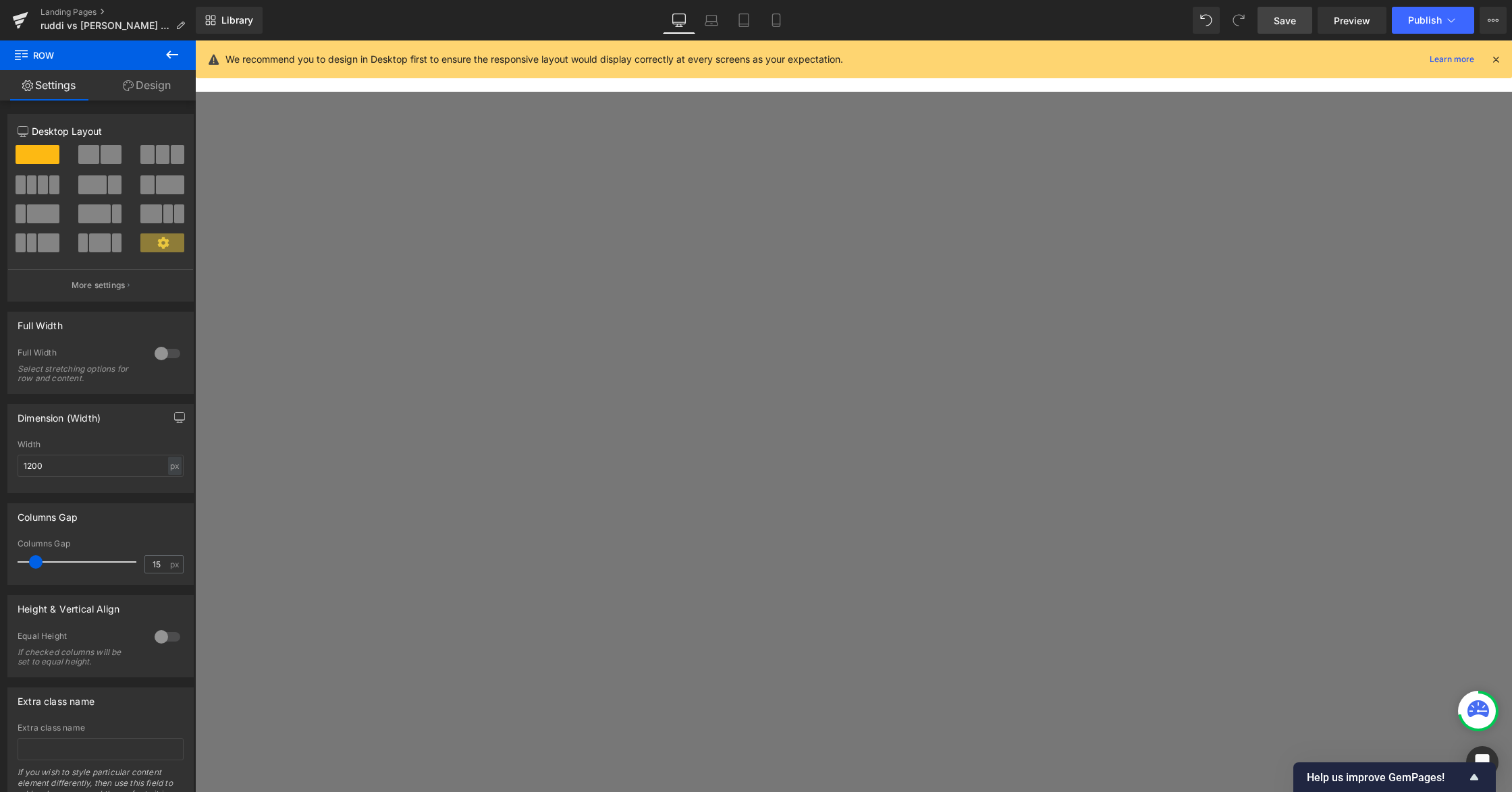
click at [195, 41] on link at bounding box center [195, 41] width 0 height 0
click at [195, 41] on icon at bounding box center [195, 41] width 0 height 0
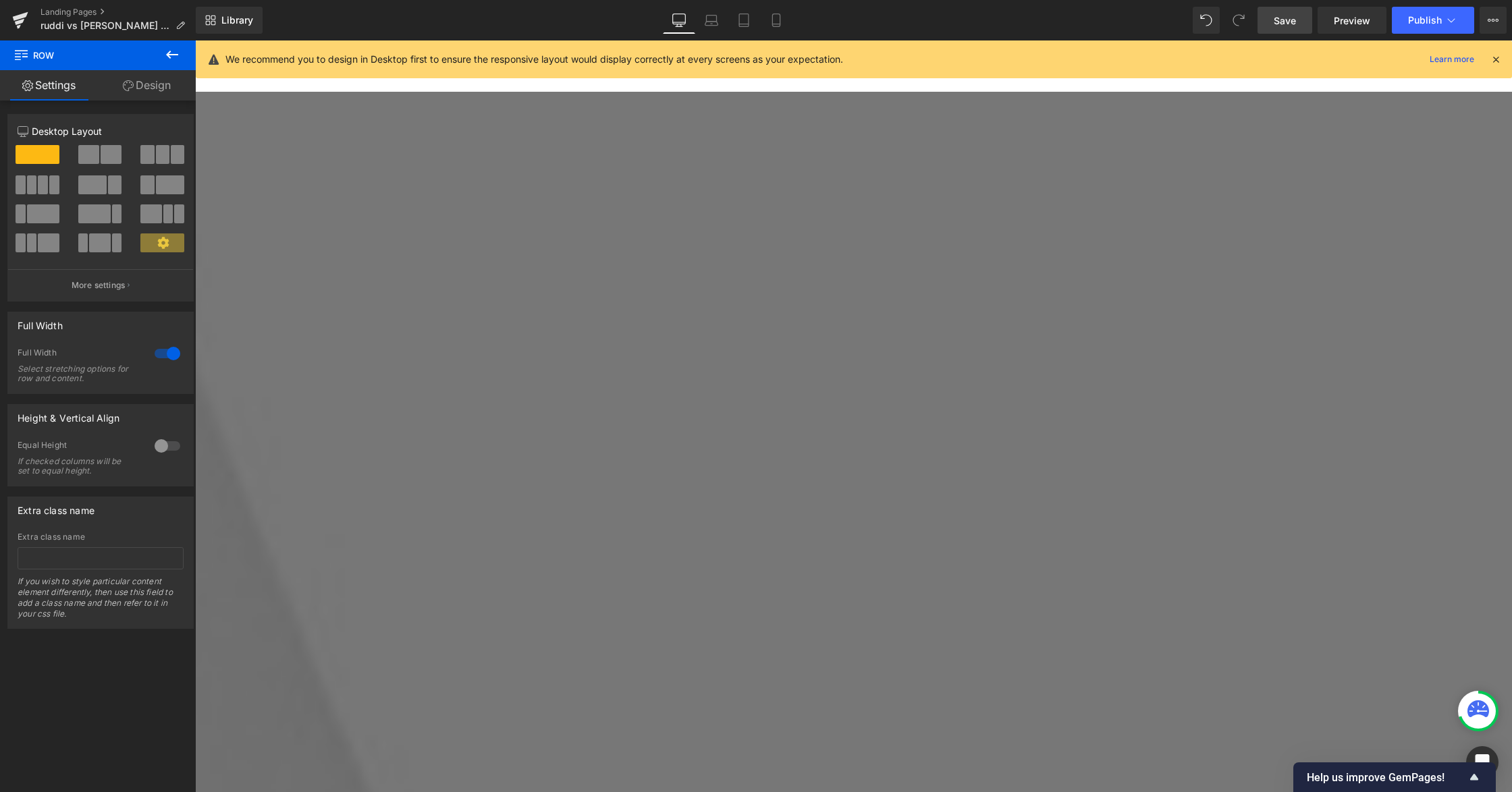
scroll to position [2518, 0]
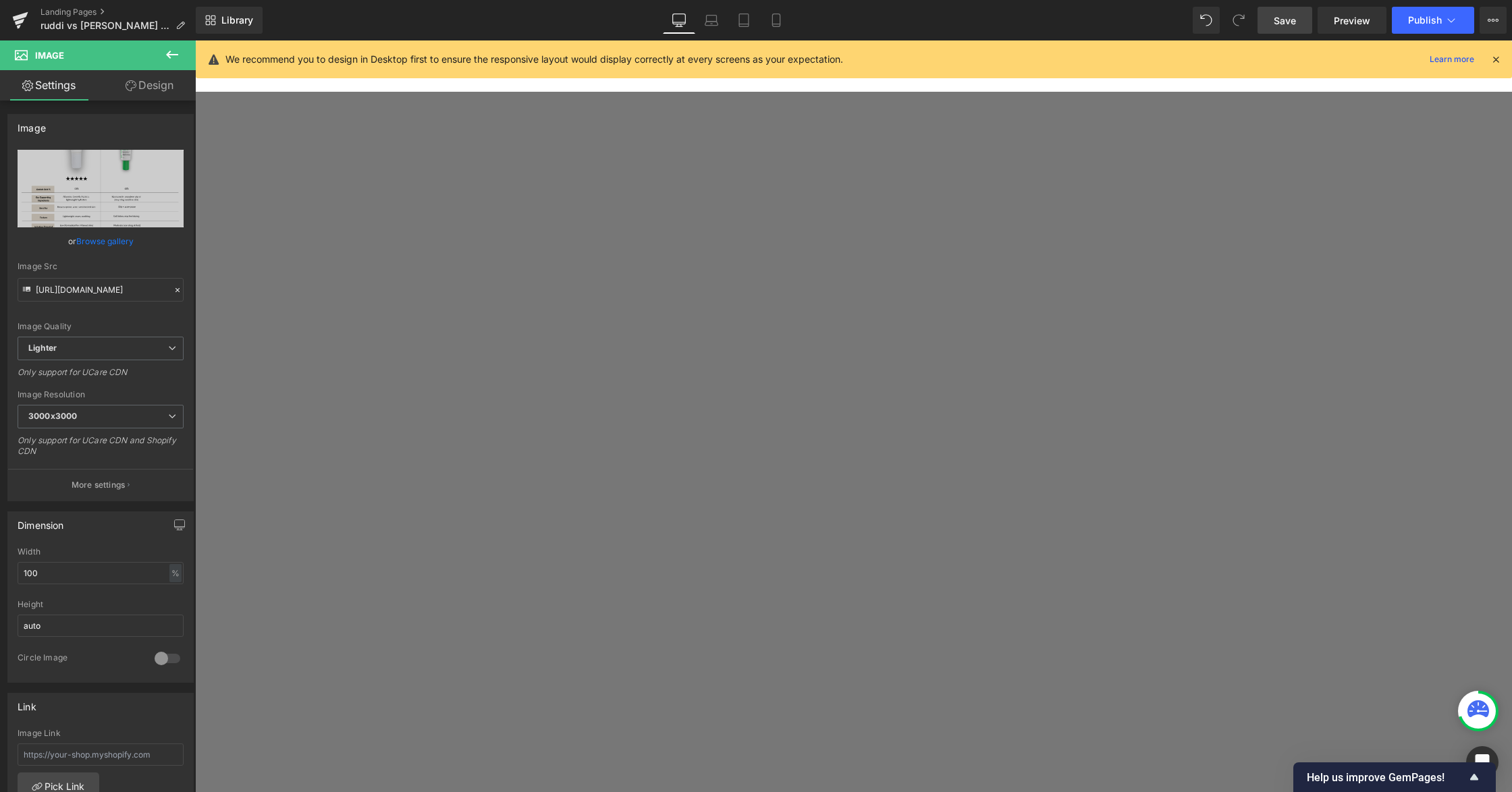
scroll to position [1079, 0]
click at [195, 41] on span "Row" at bounding box center [195, 41] width 0 height 0
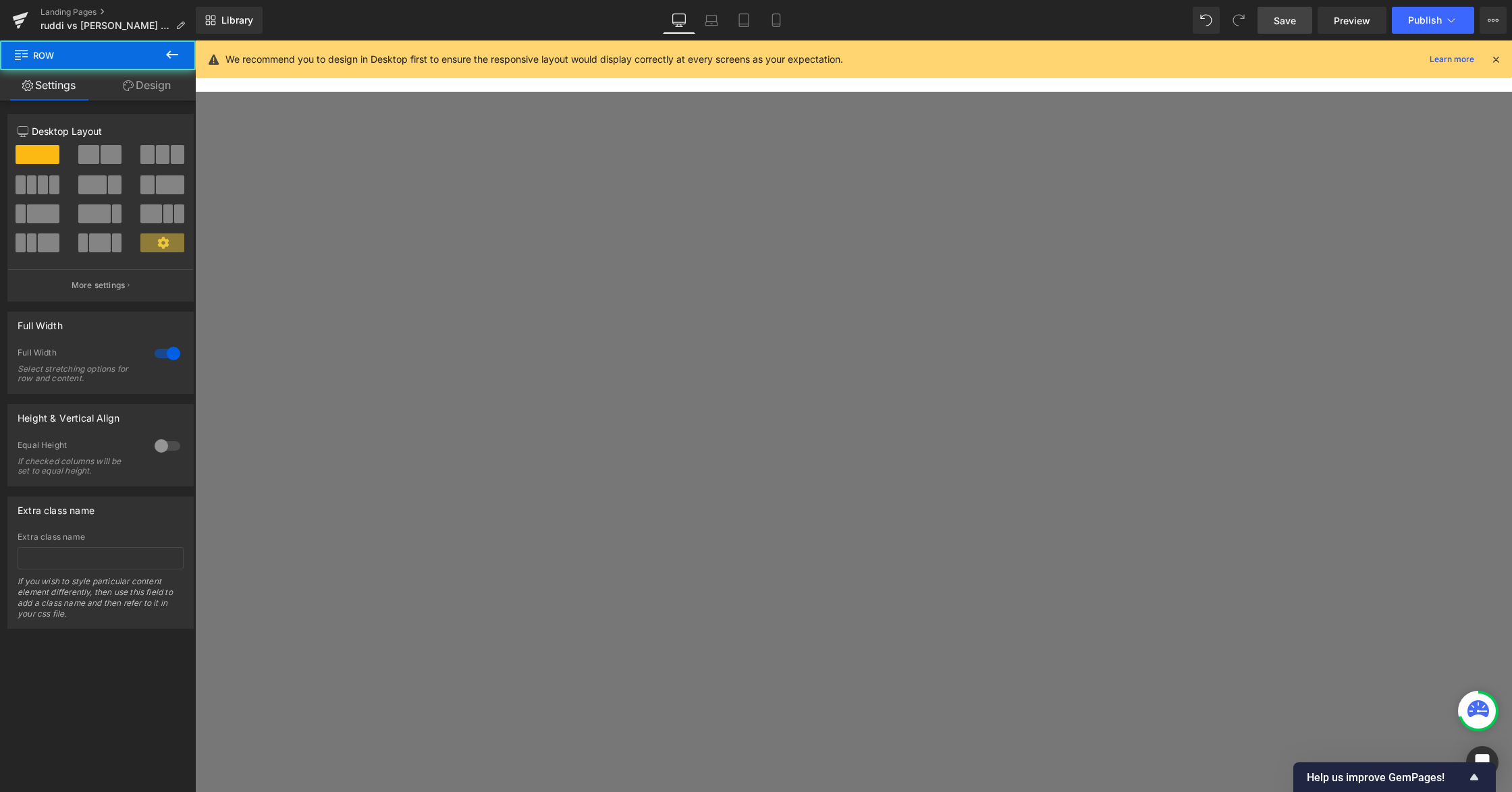
click at [147, 89] on link "Design" at bounding box center [147, 85] width 98 height 30
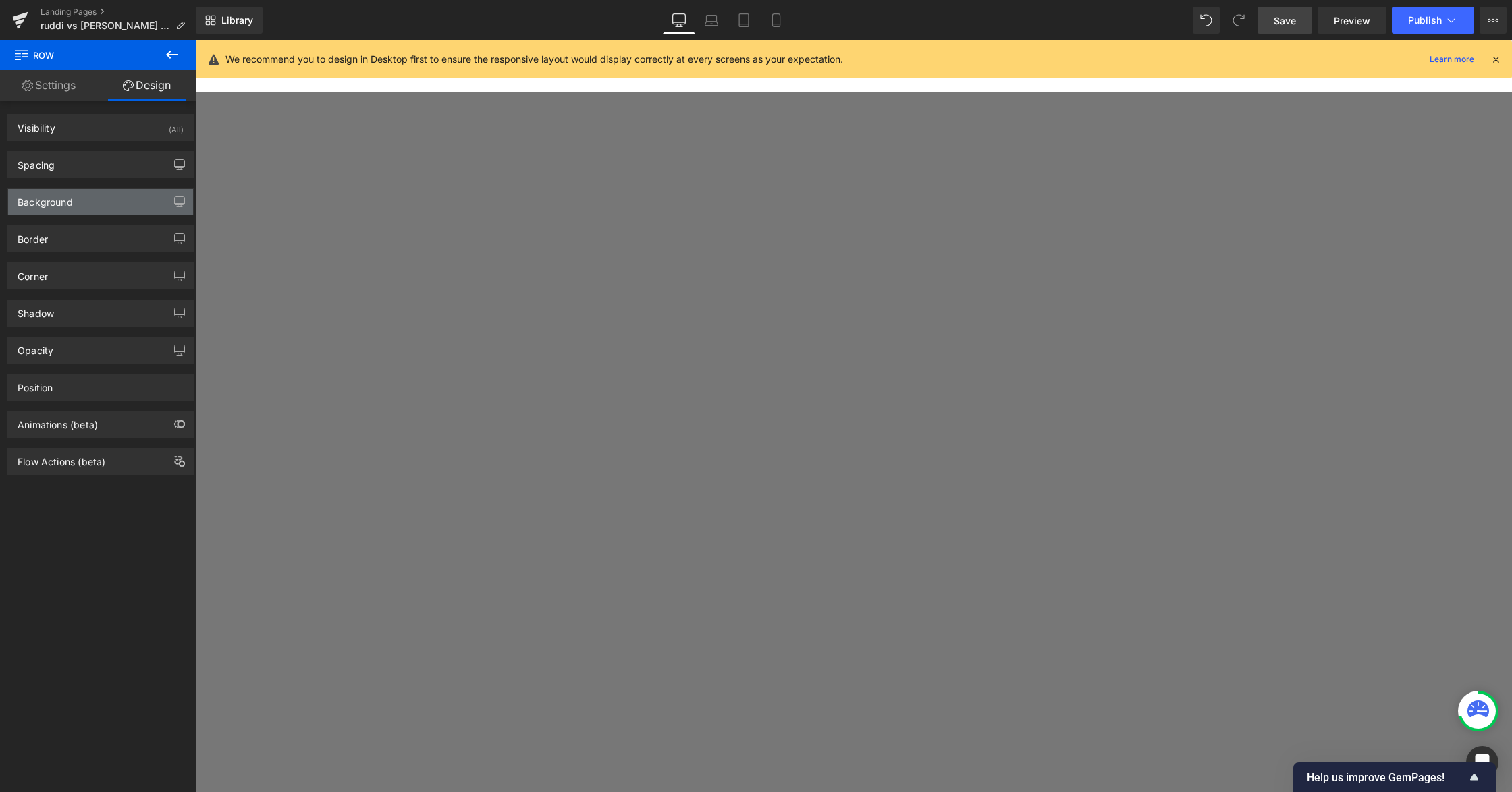
click at [71, 205] on div "Background" at bounding box center [45, 198] width 56 height 19
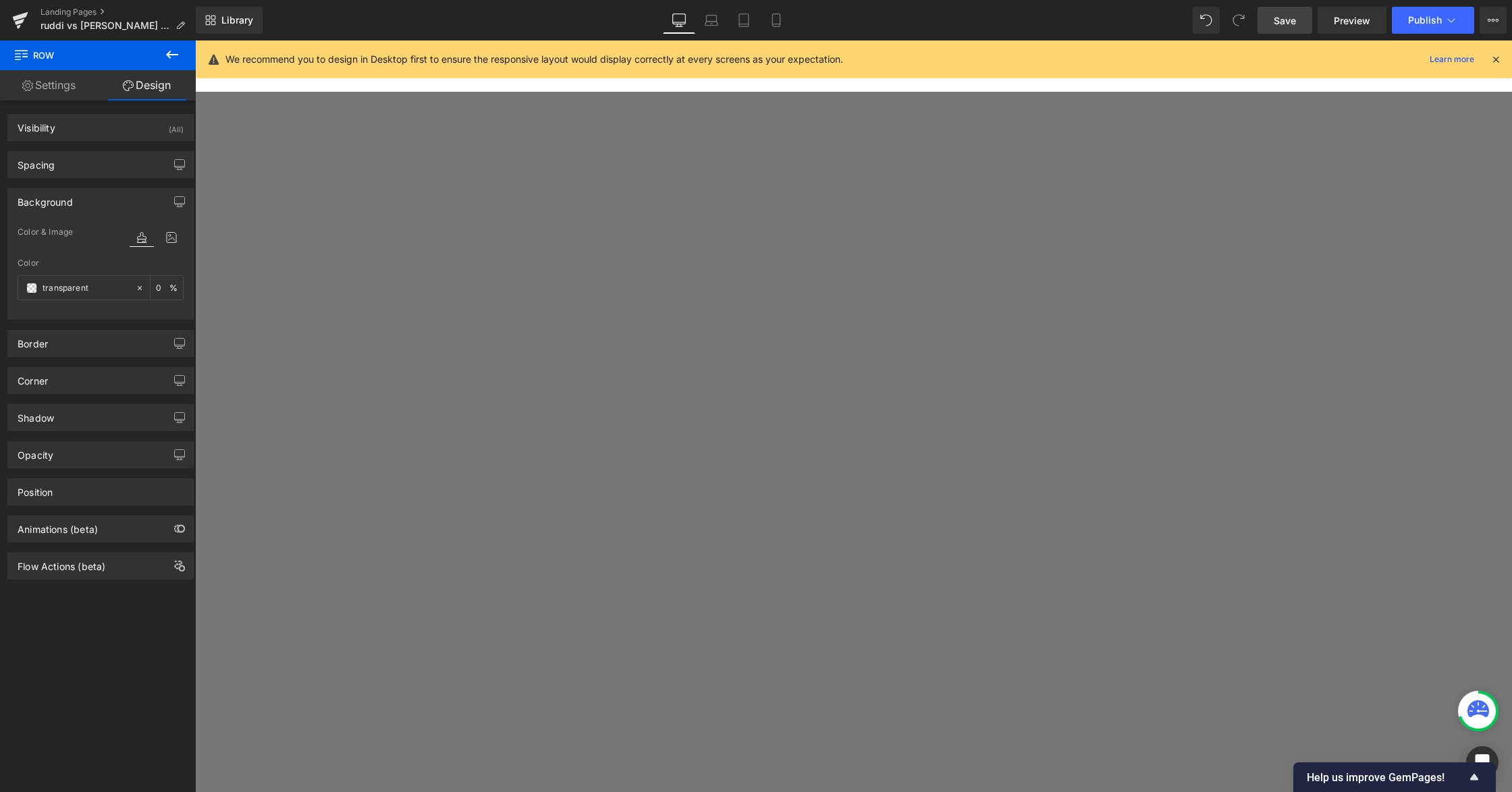
click at [195, 41] on span "Row" at bounding box center [195, 41] width 0 height 0
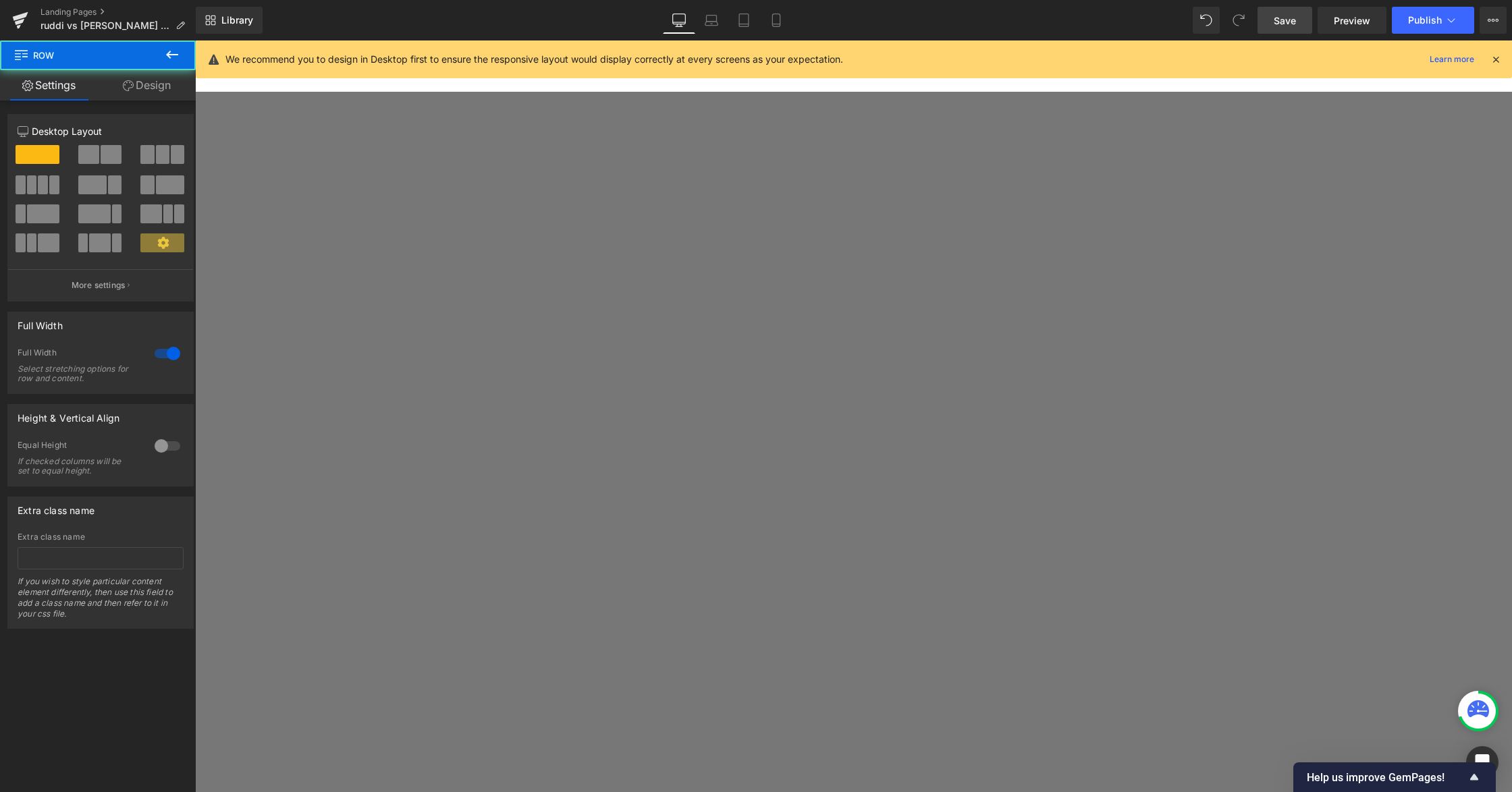
click at [142, 78] on link "Design" at bounding box center [147, 85] width 98 height 30
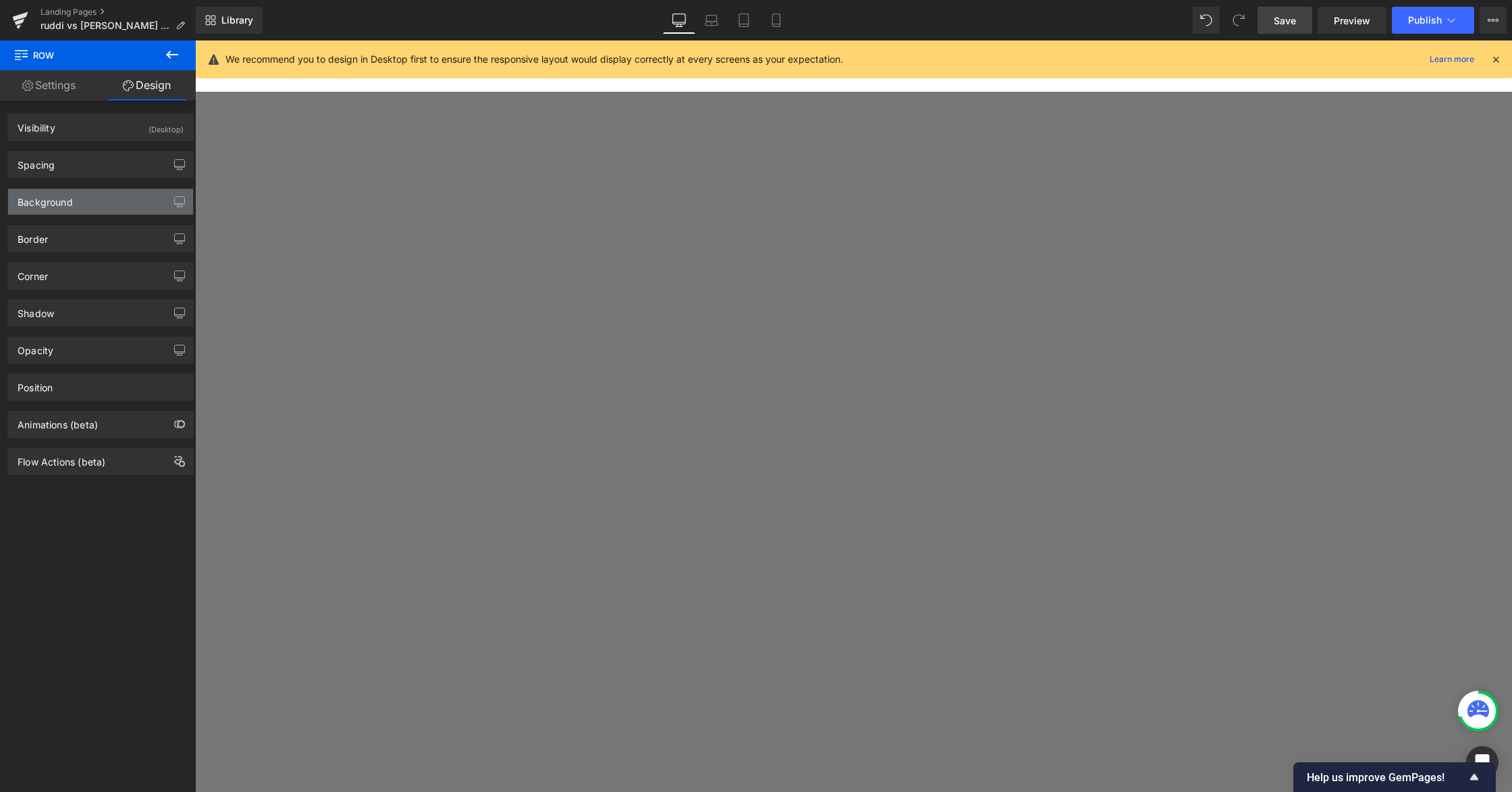
click at [70, 194] on div "Background" at bounding box center [45, 198] width 56 height 19
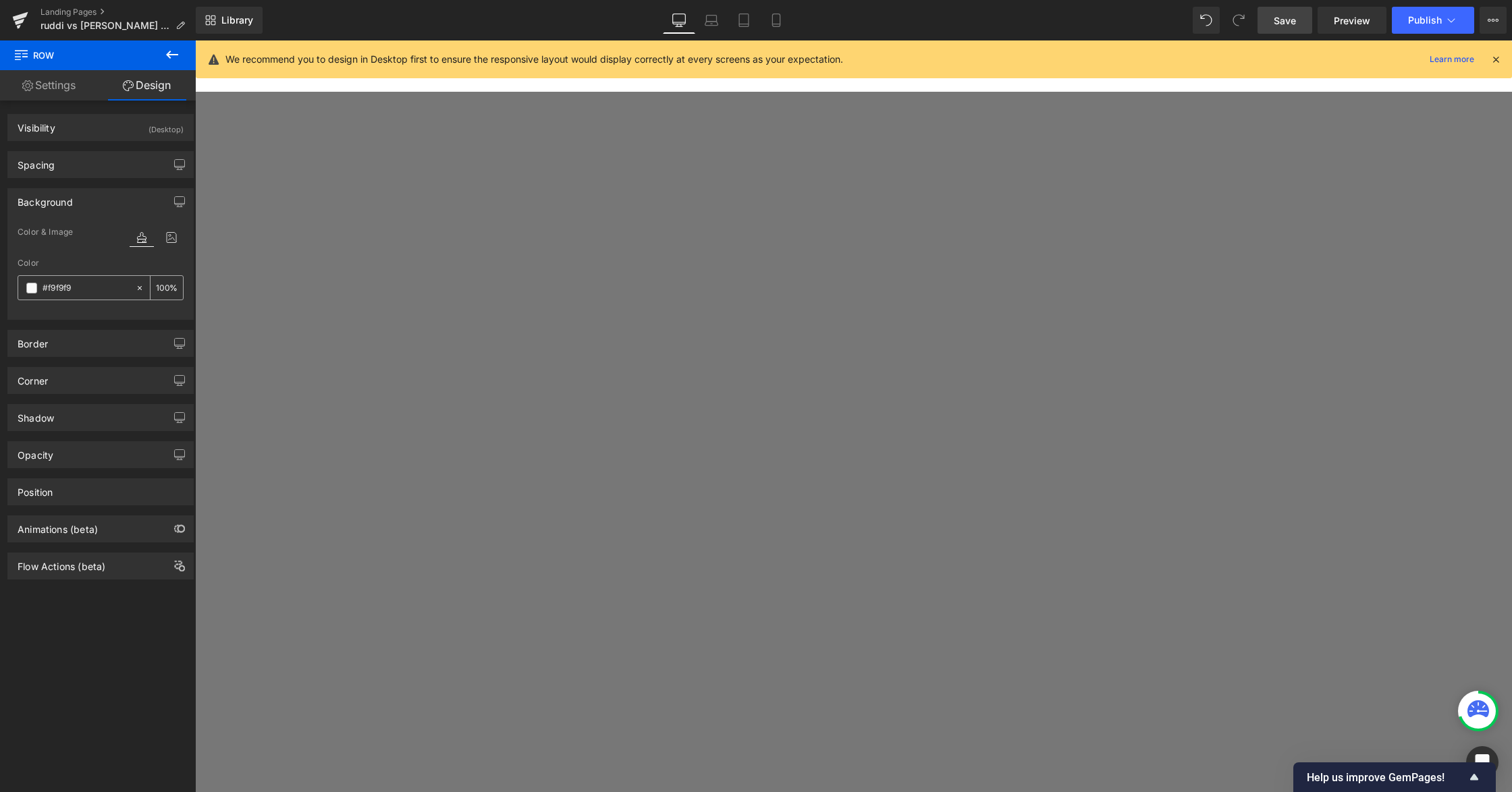
click at [96, 292] on input "#f9f9f9" at bounding box center [85, 288] width 87 height 15
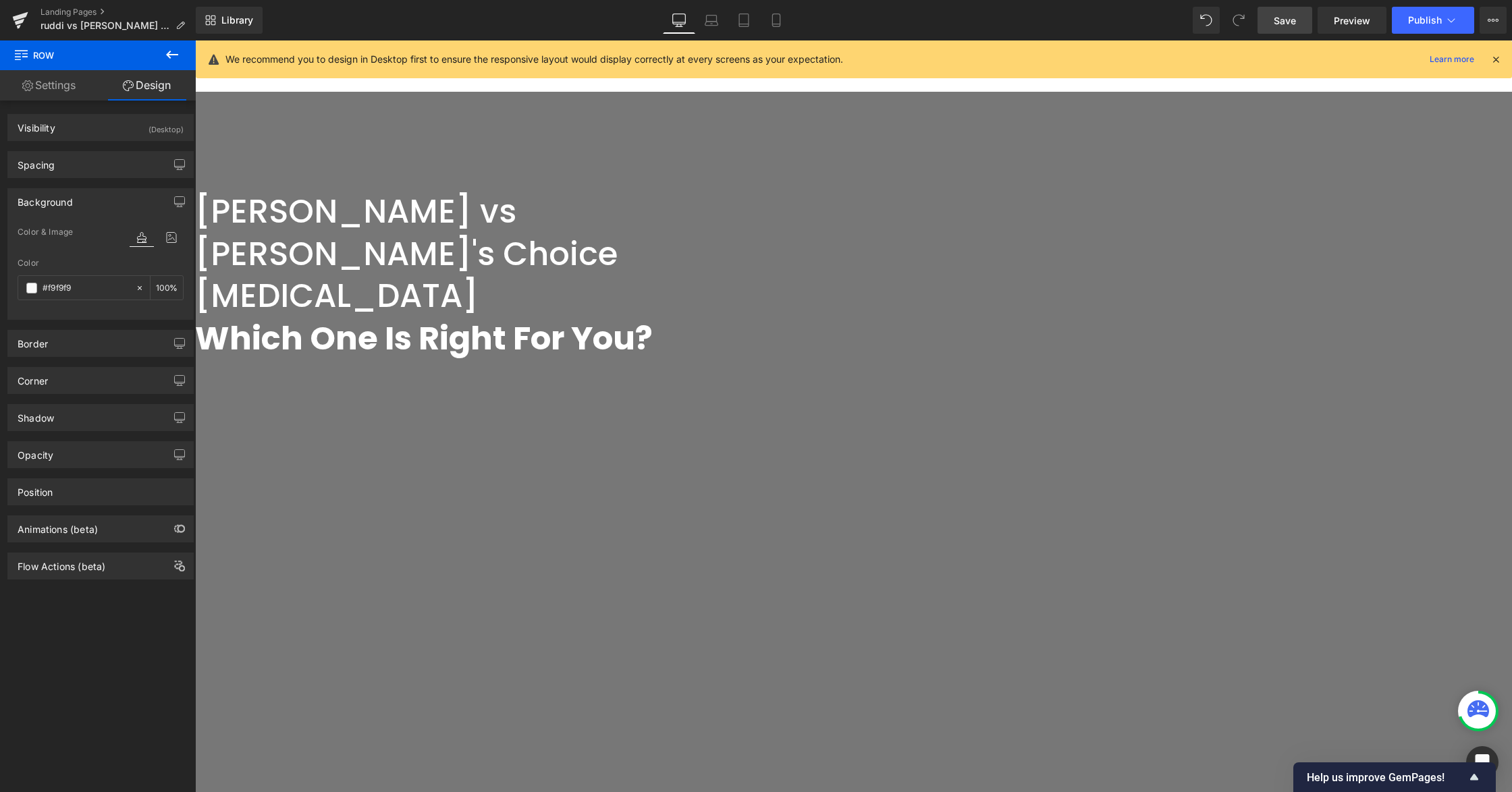
scroll to position [0, 0]
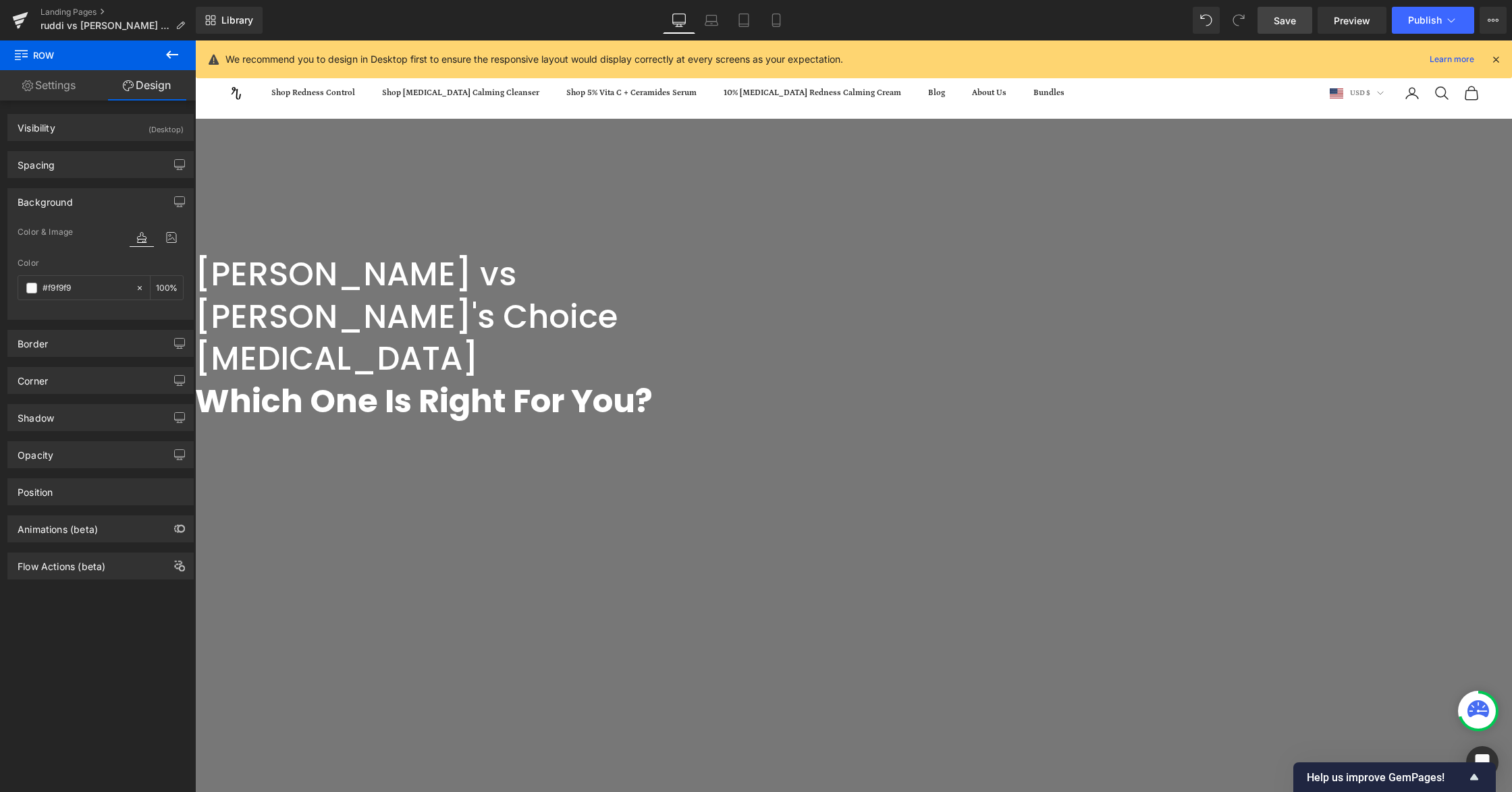
click at [195, 41] on span "Row" at bounding box center [195, 41] width 0 height 0
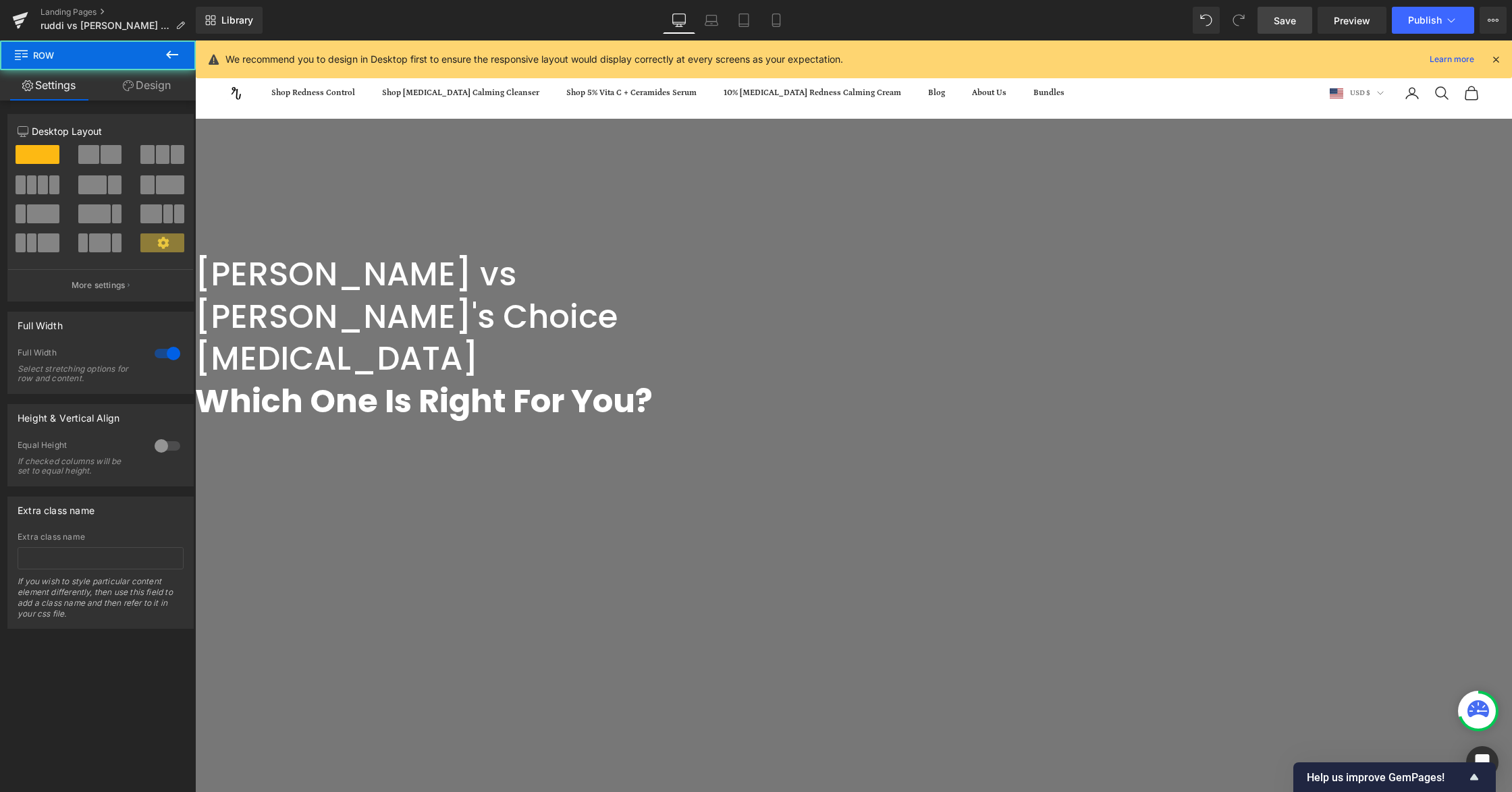
click at [144, 91] on link "Design" at bounding box center [147, 85] width 98 height 30
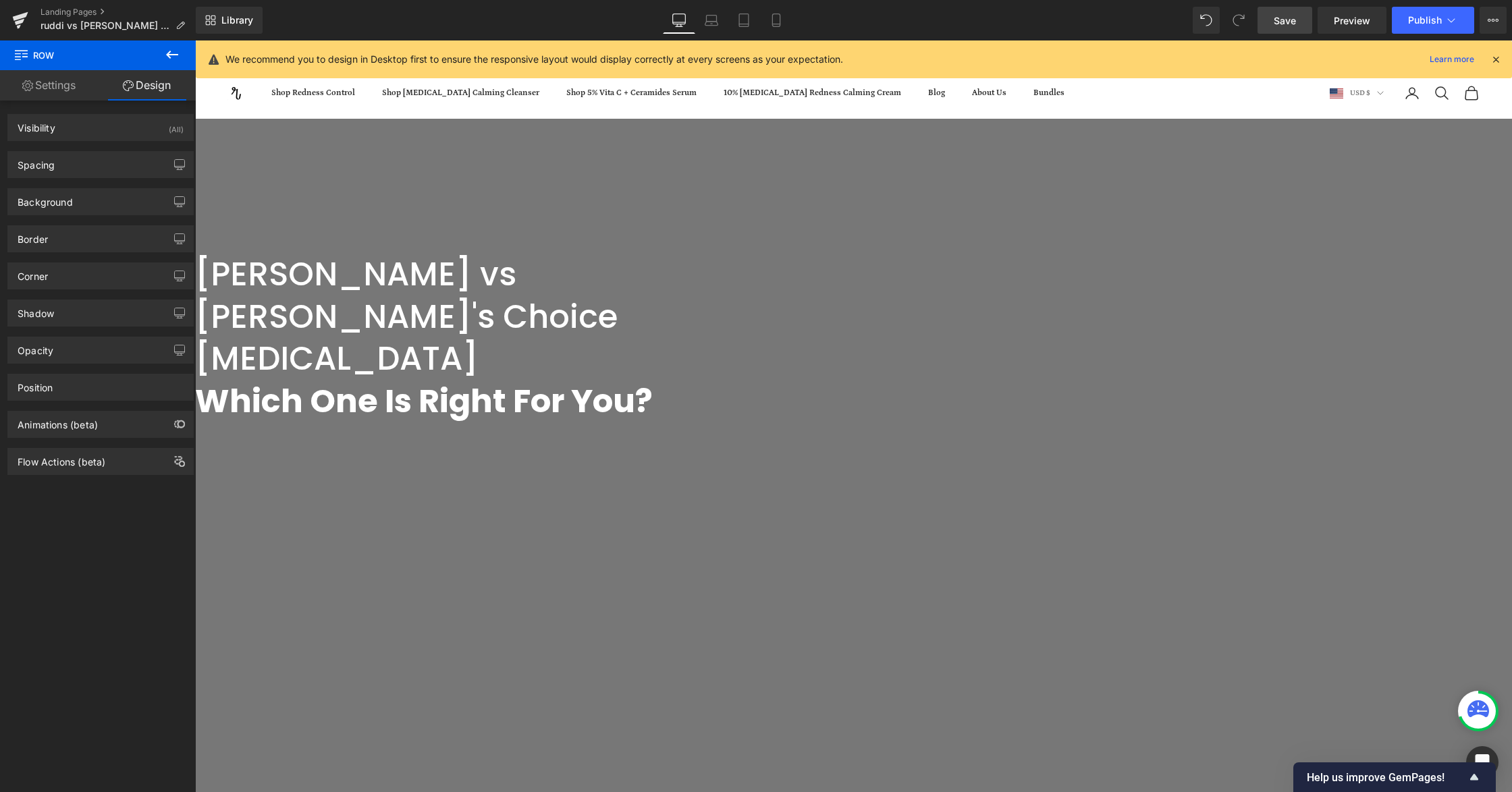
click at [96, 188] on div "Background Color & Image color none Color none 0 % Image Replace Image Upload i…" at bounding box center [100, 197] width 201 height 37
click at [96, 202] on div "Background" at bounding box center [100, 201] width 185 height 25
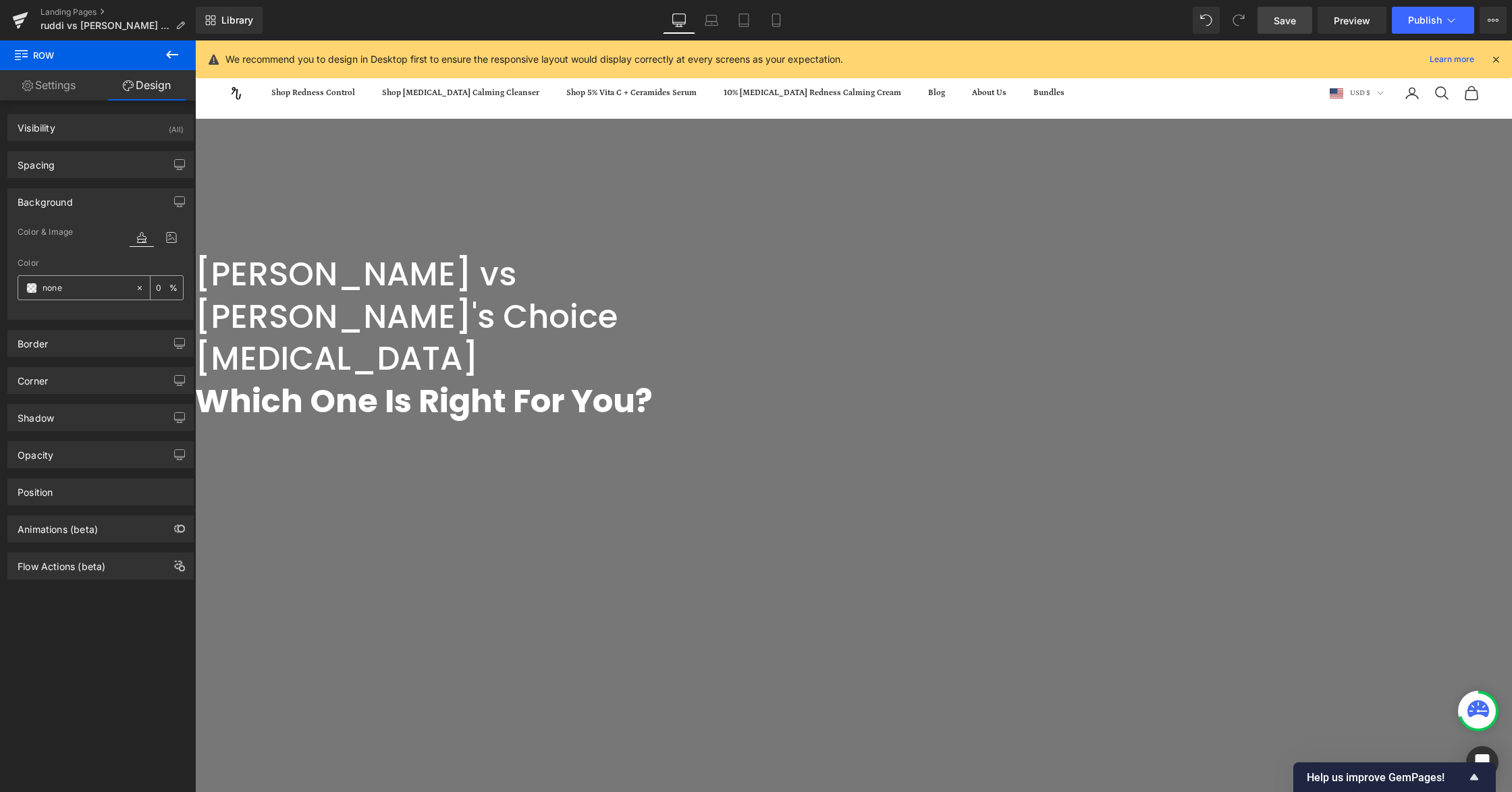
click at [89, 289] on input "none" at bounding box center [85, 288] width 87 height 15
paste input "#f9f9f9"
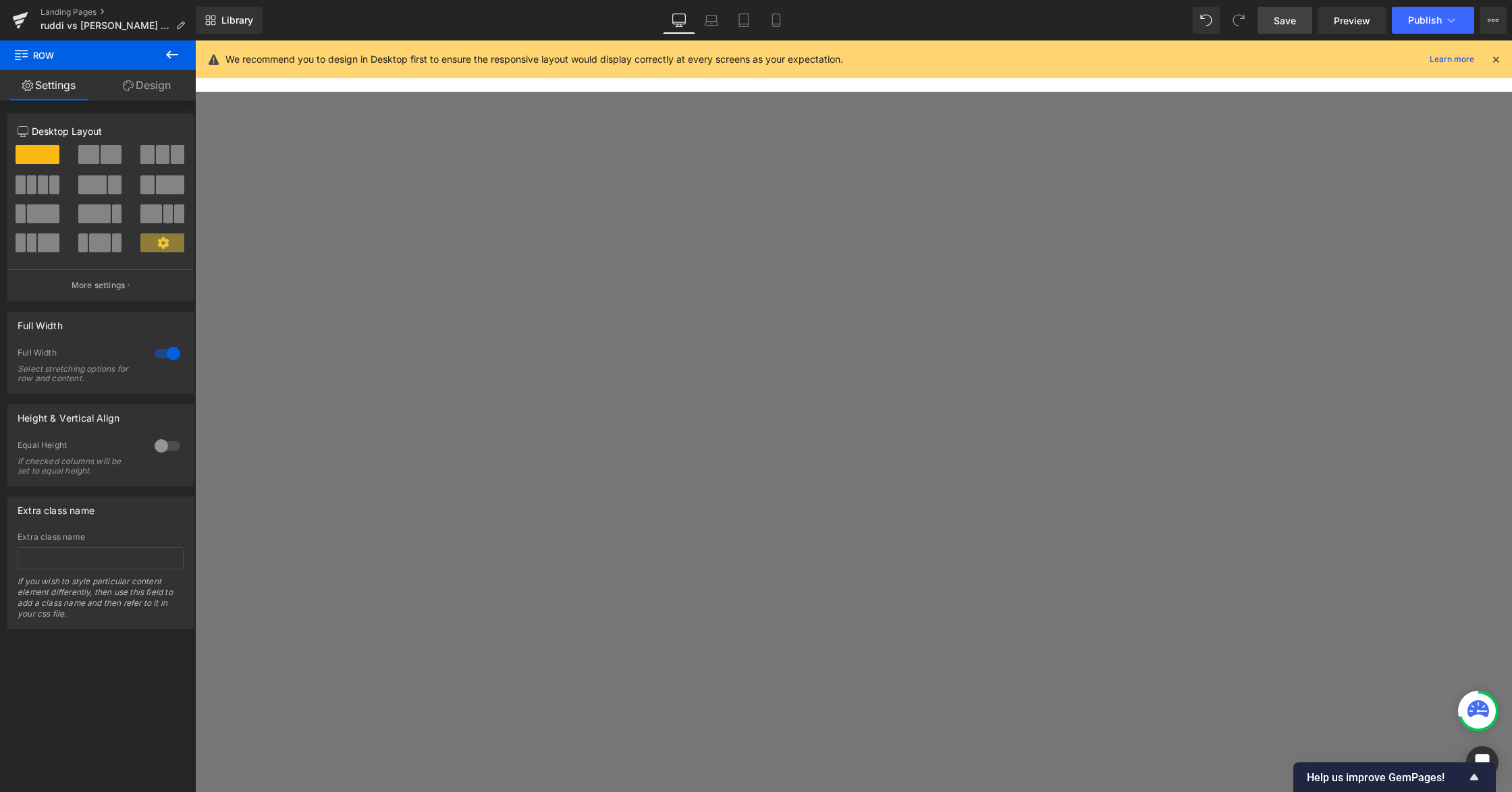
scroll to position [989, 0]
click at [195, 41] on icon at bounding box center [195, 41] width 0 height 0
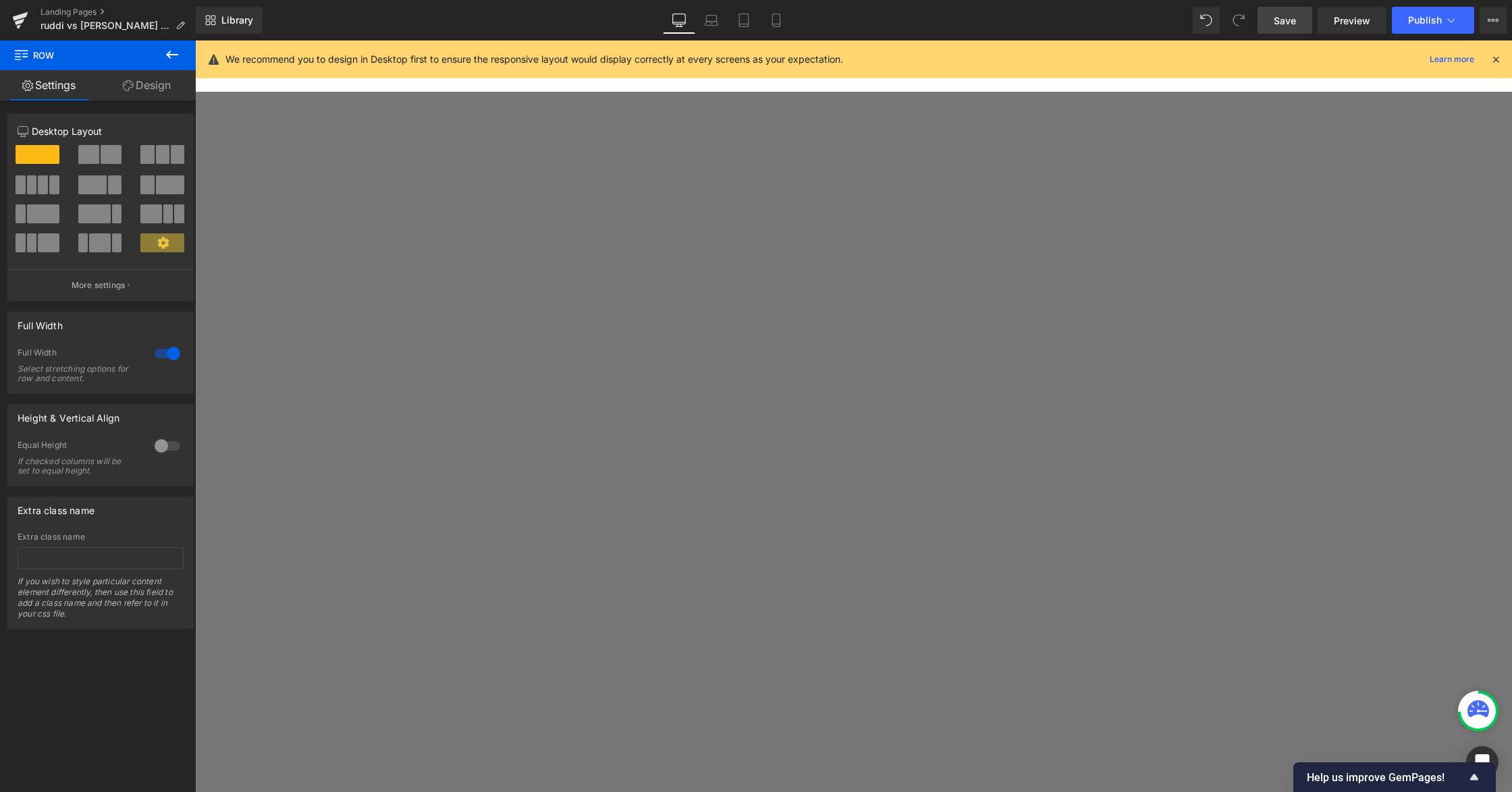
scroll to position [3985, 0]
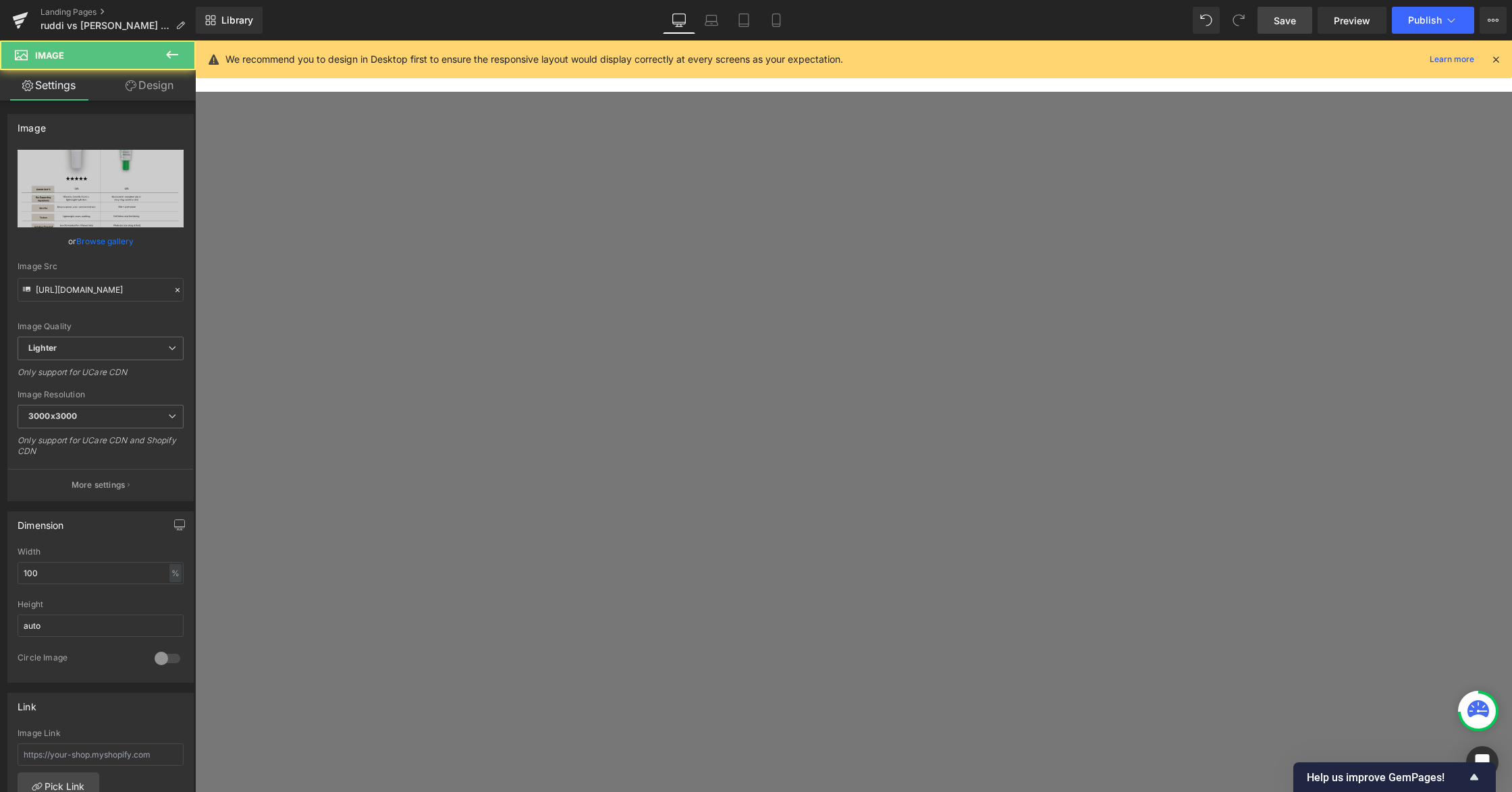
click at [195, 41] on link at bounding box center [195, 41] width 0 height 0
click at [195, 41] on icon at bounding box center [195, 41] width 0 height 0
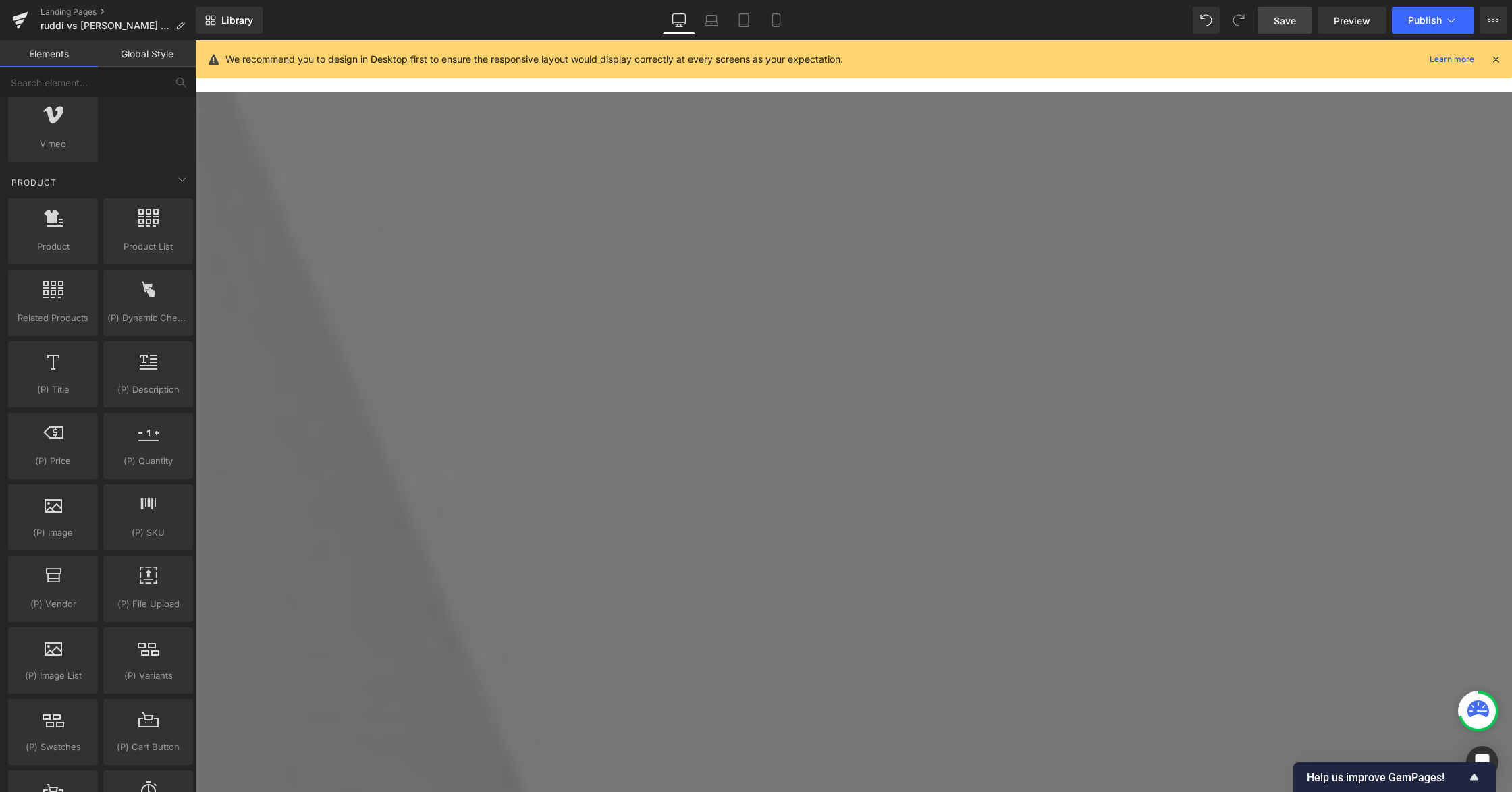
click at [195, 41] on icon at bounding box center [195, 41] width 0 height 0
click at [195, 41] on link at bounding box center [195, 41] width 0 height 0
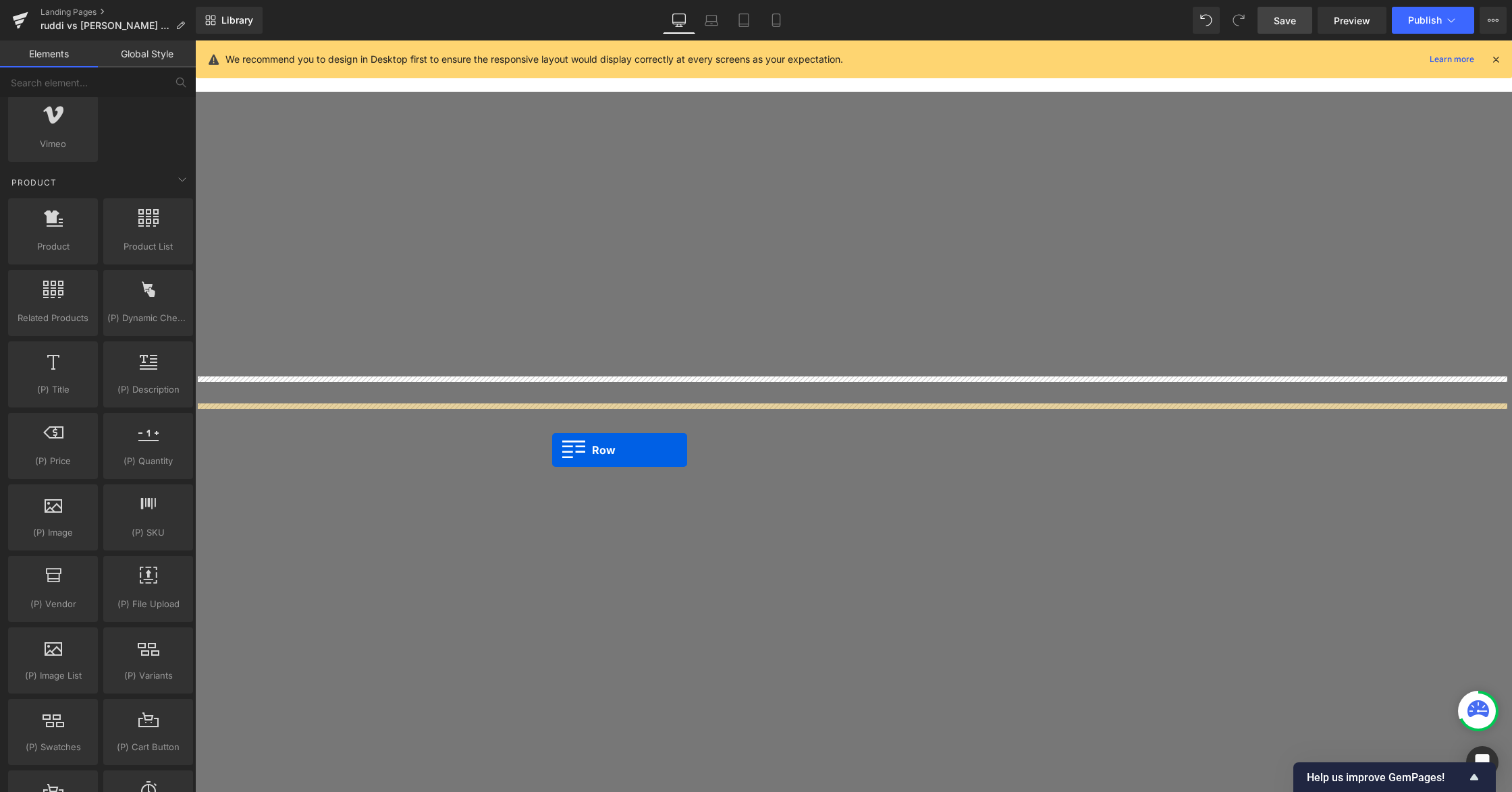
scroll to position [950, 0]
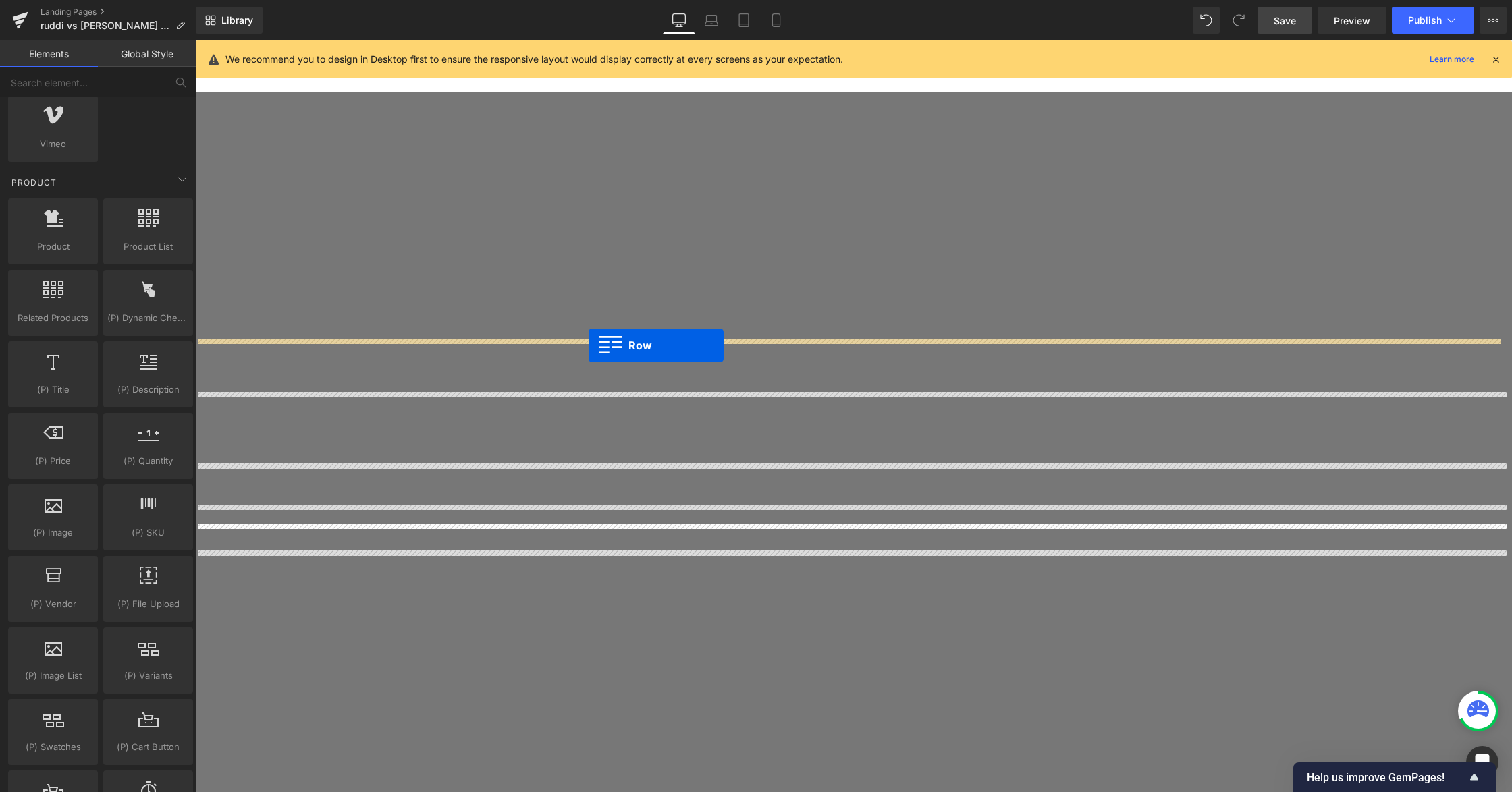
drag, startPoint x: 201, startPoint y: 189, endPoint x: 588, endPoint y: 345, distance: 417.3
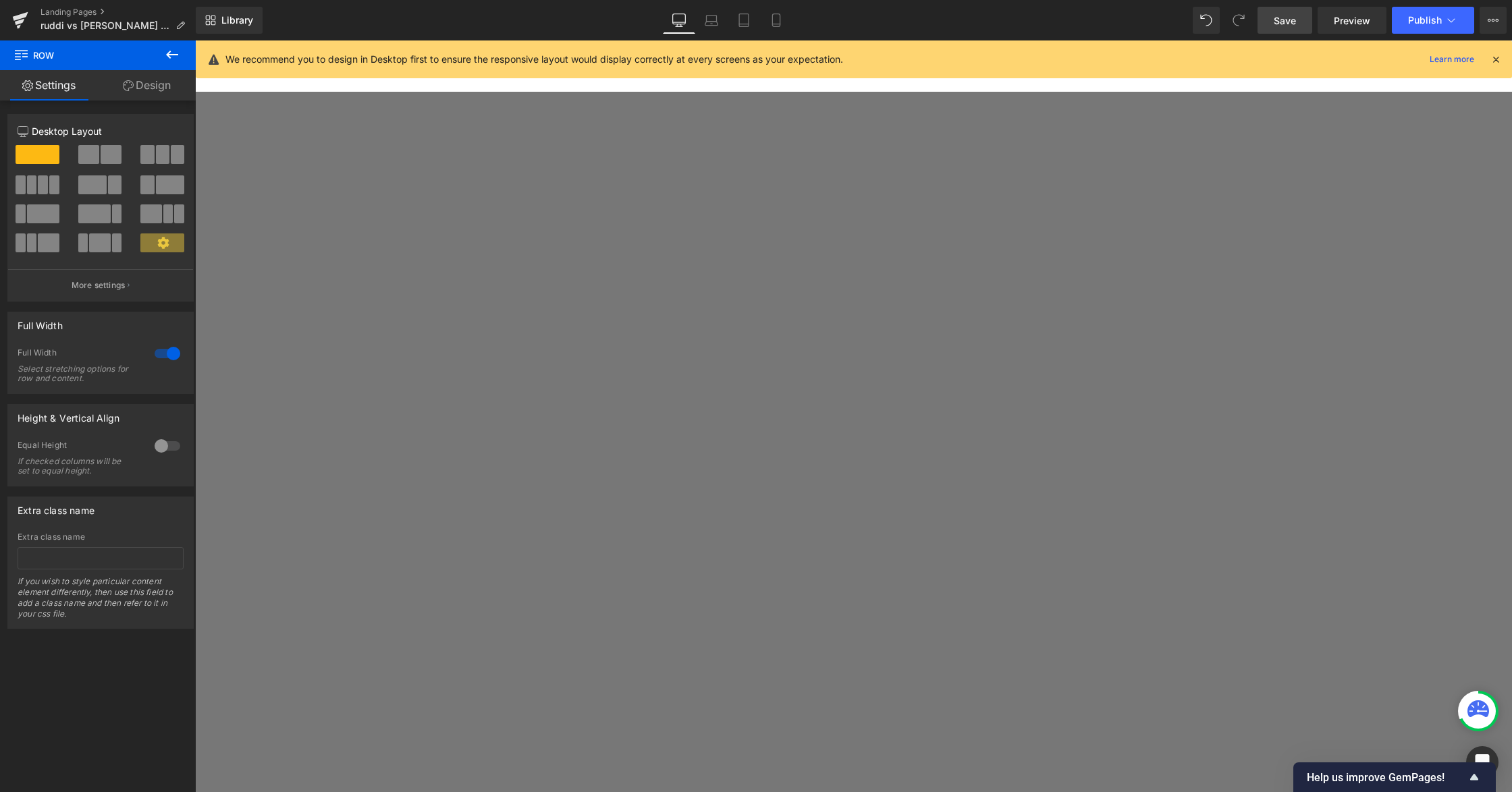
click at [195, 41] on span "Row" at bounding box center [195, 41] width 0 height 0
click at [195, 41] on link at bounding box center [195, 41] width 0 height 0
click at [195, 41] on icon at bounding box center [195, 41] width 0 height 0
click at [195, 41] on link at bounding box center [195, 41] width 0 height 0
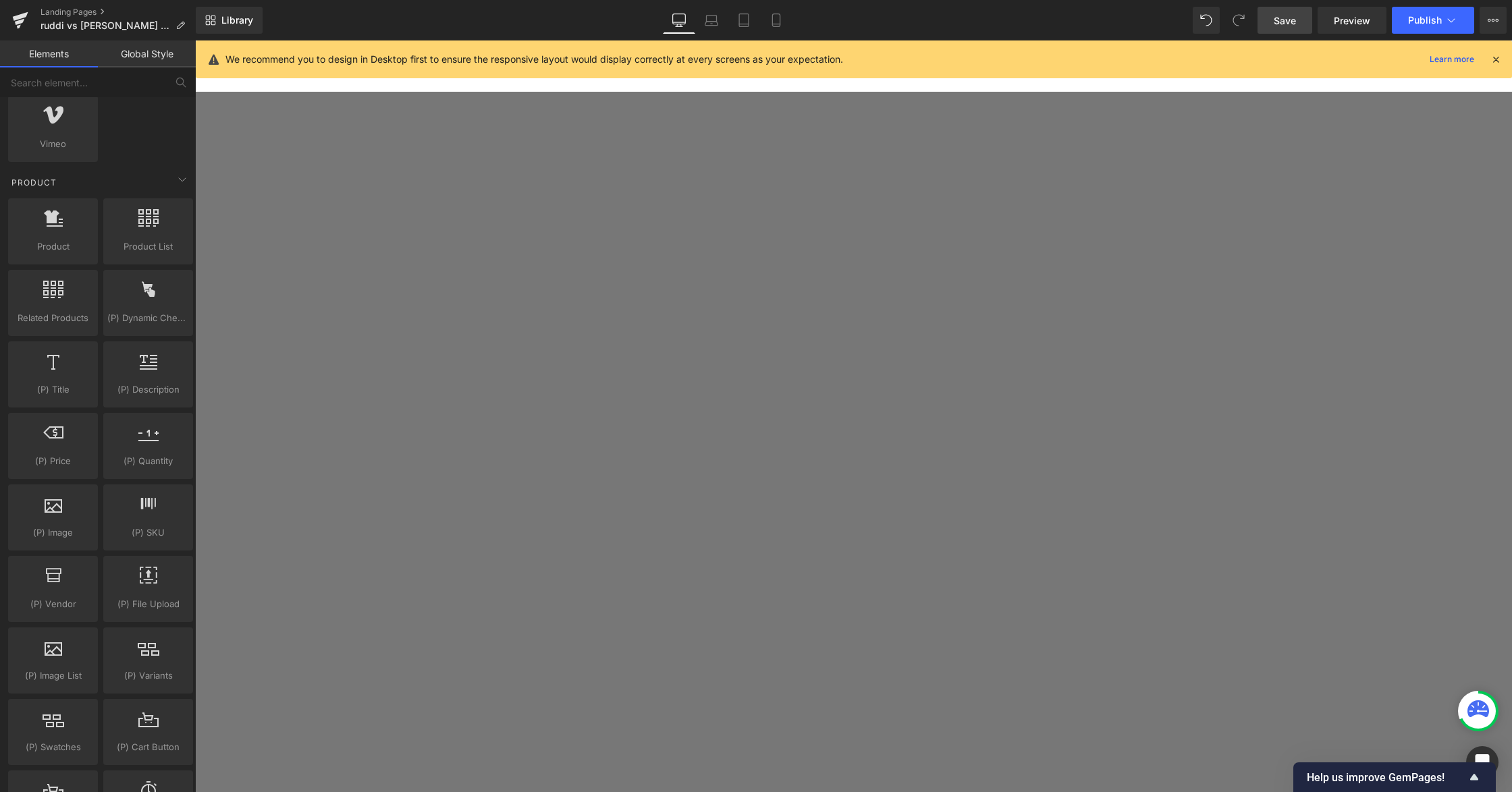
click at [195, 41] on icon at bounding box center [195, 41] width 0 height 0
click at [195, 41] on span "Row" at bounding box center [195, 41] width 0 height 0
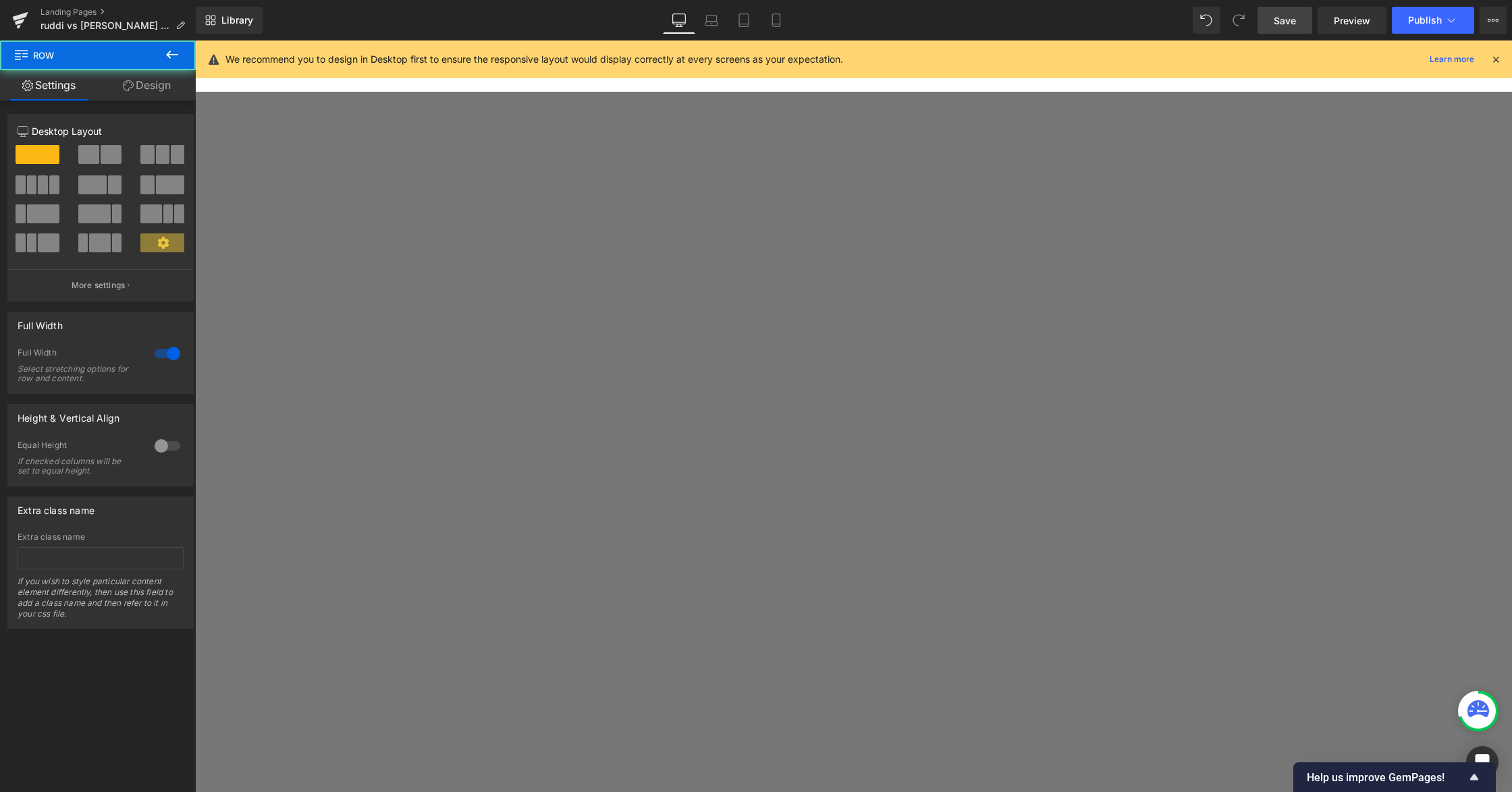
click at [147, 90] on link "Design" at bounding box center [147, 85] width 98 height 30
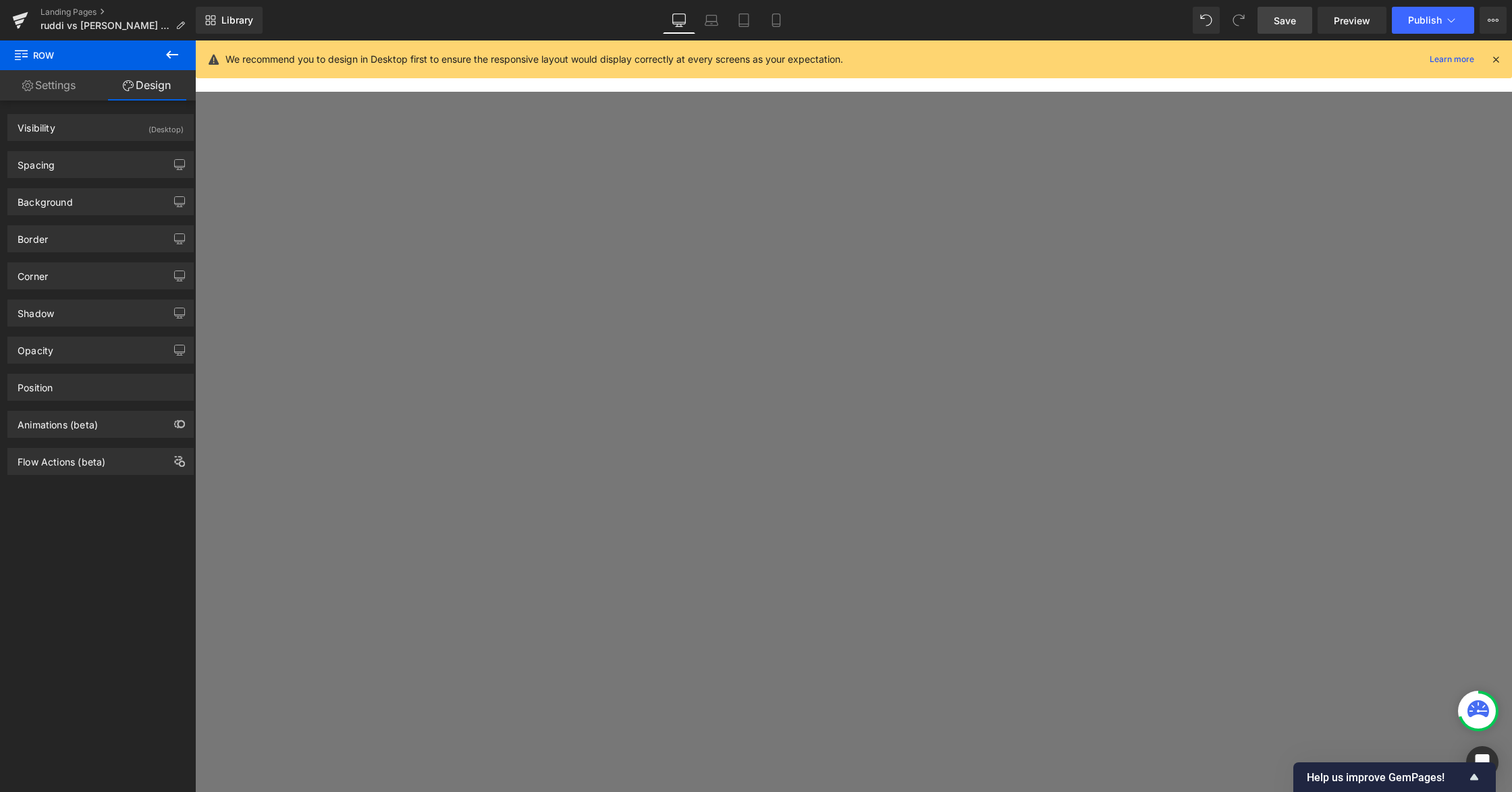
scroll to position [540, 0]
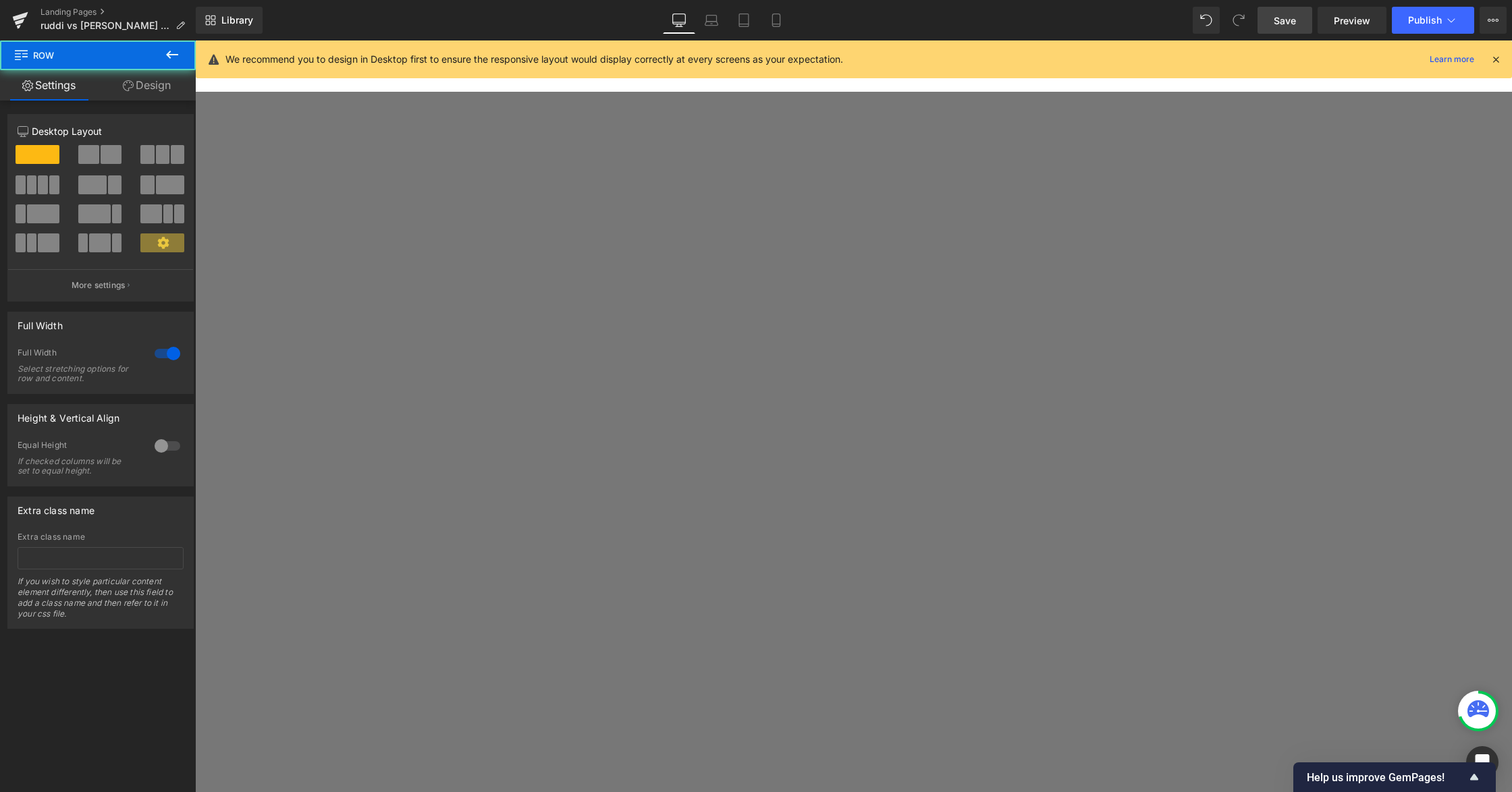
drag, startPoint x: 440, startPoint y: 140, endPoint x: 588, endPoint y: 213, distance: 165.0
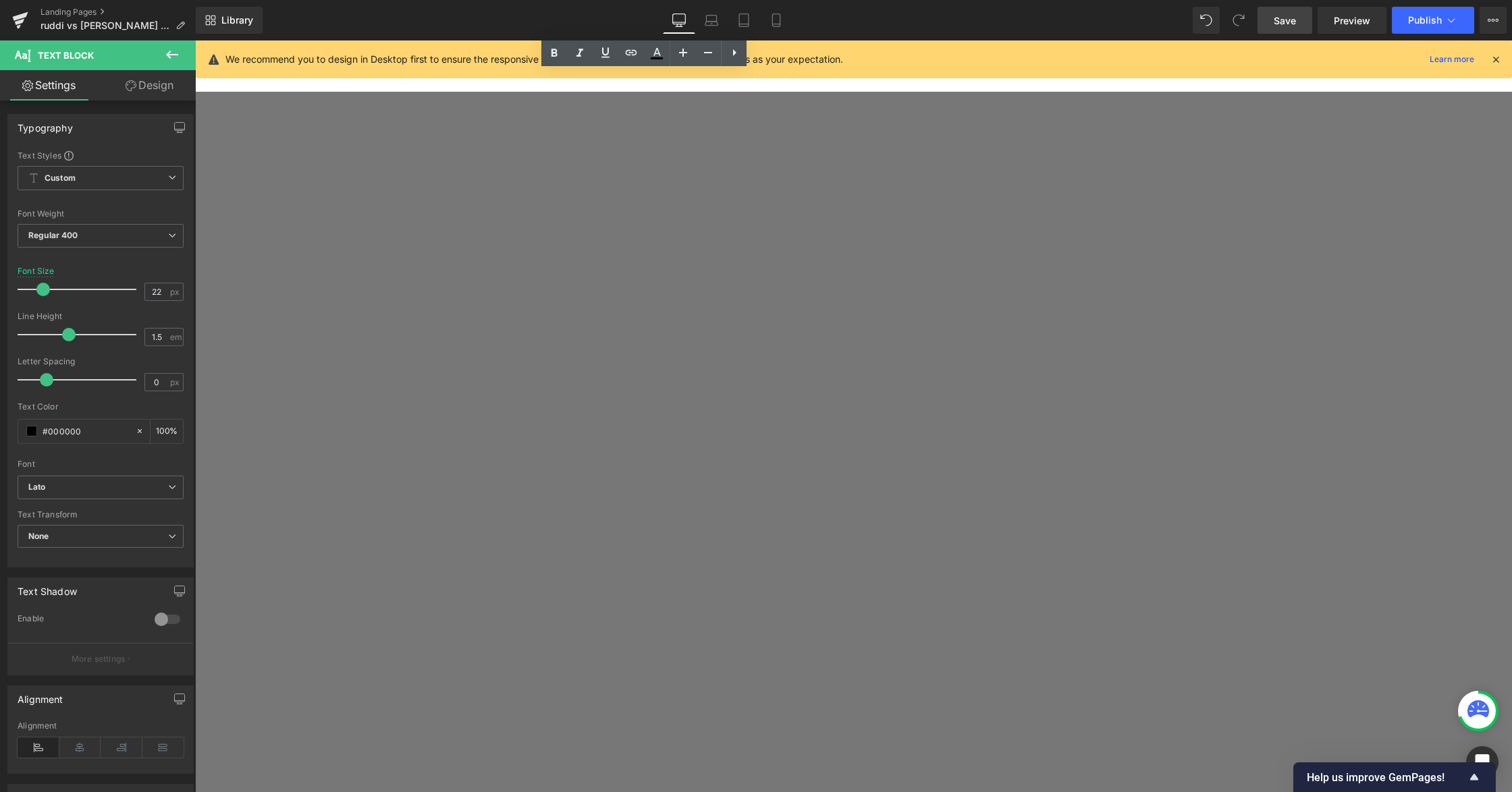
scroll to position [1169, 0]
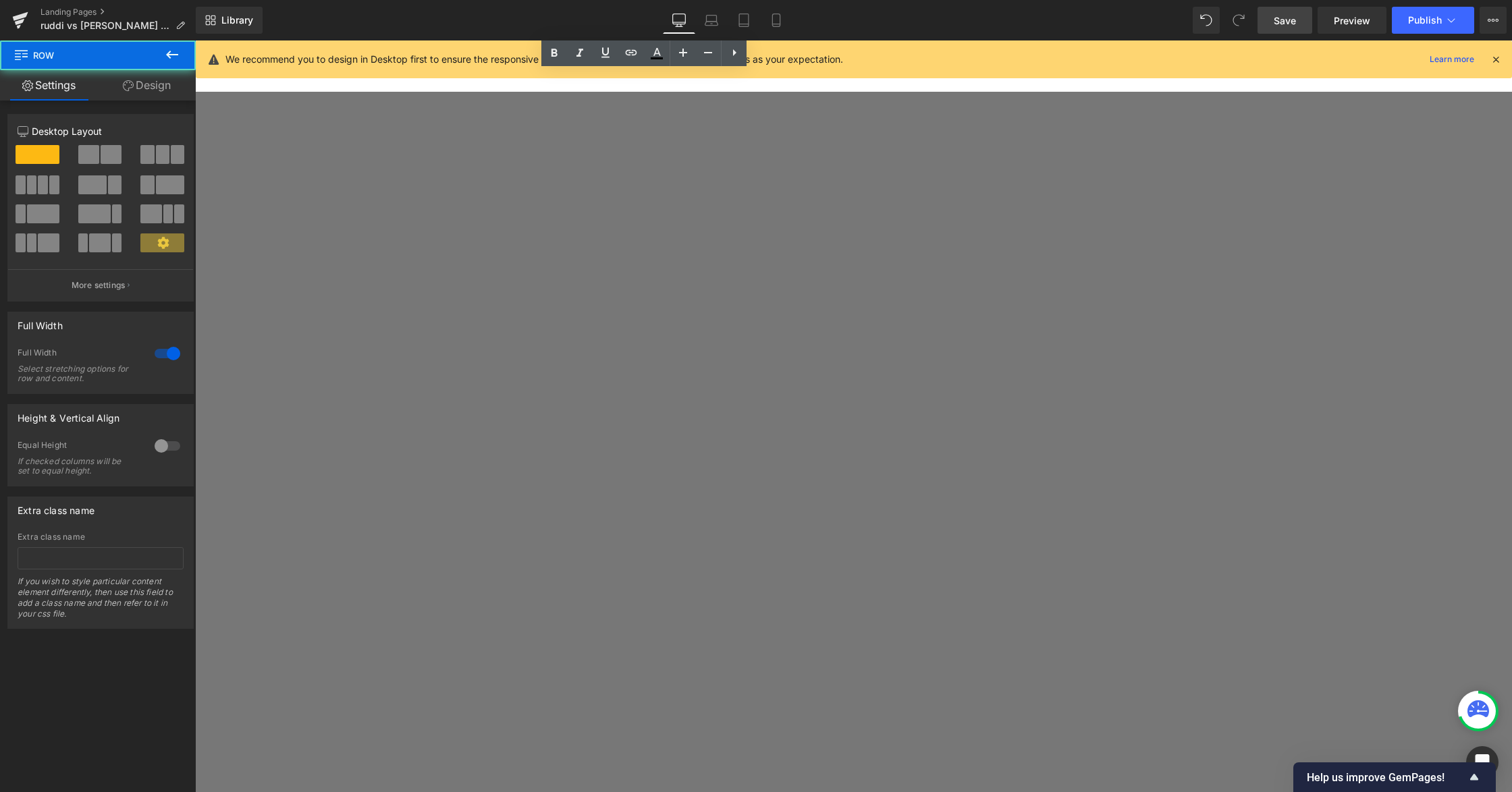
drag, startPoint x: 684, startPoint y: 204, endPoint x: 1184, endPoint y: 317, distance: 512.6
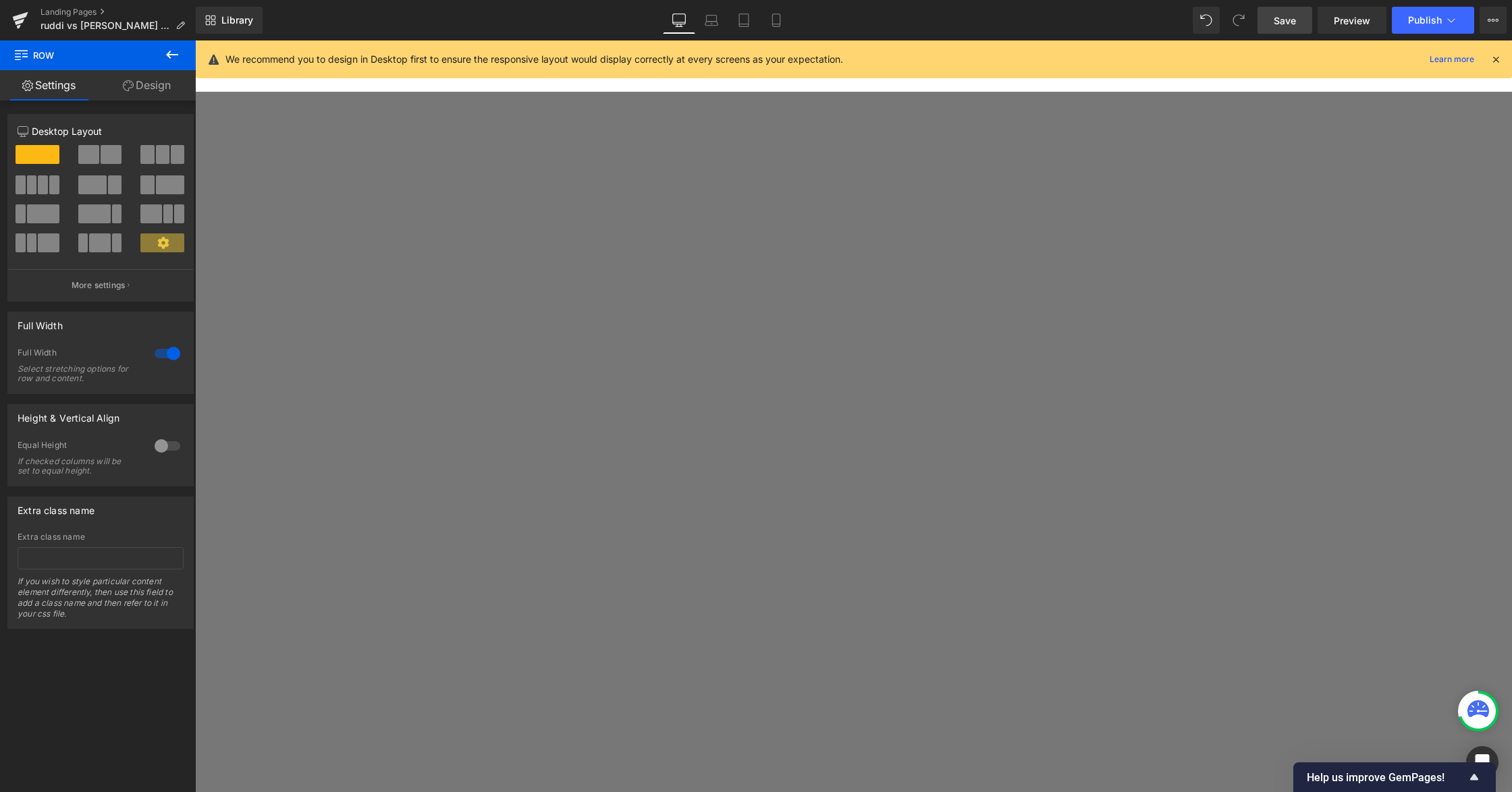
scroll to position [989, 0]
drag, startPoint x: 211, startPoint y: 311, endPoint x: 365, endPoint y: 278, distance: 157.5
click at [195, 41] on span "Row" at bounding box center [195, 41] width 0 height 0
click at [142, 99] on link "Design" at bounding box center [147, 85] width 98 height 30
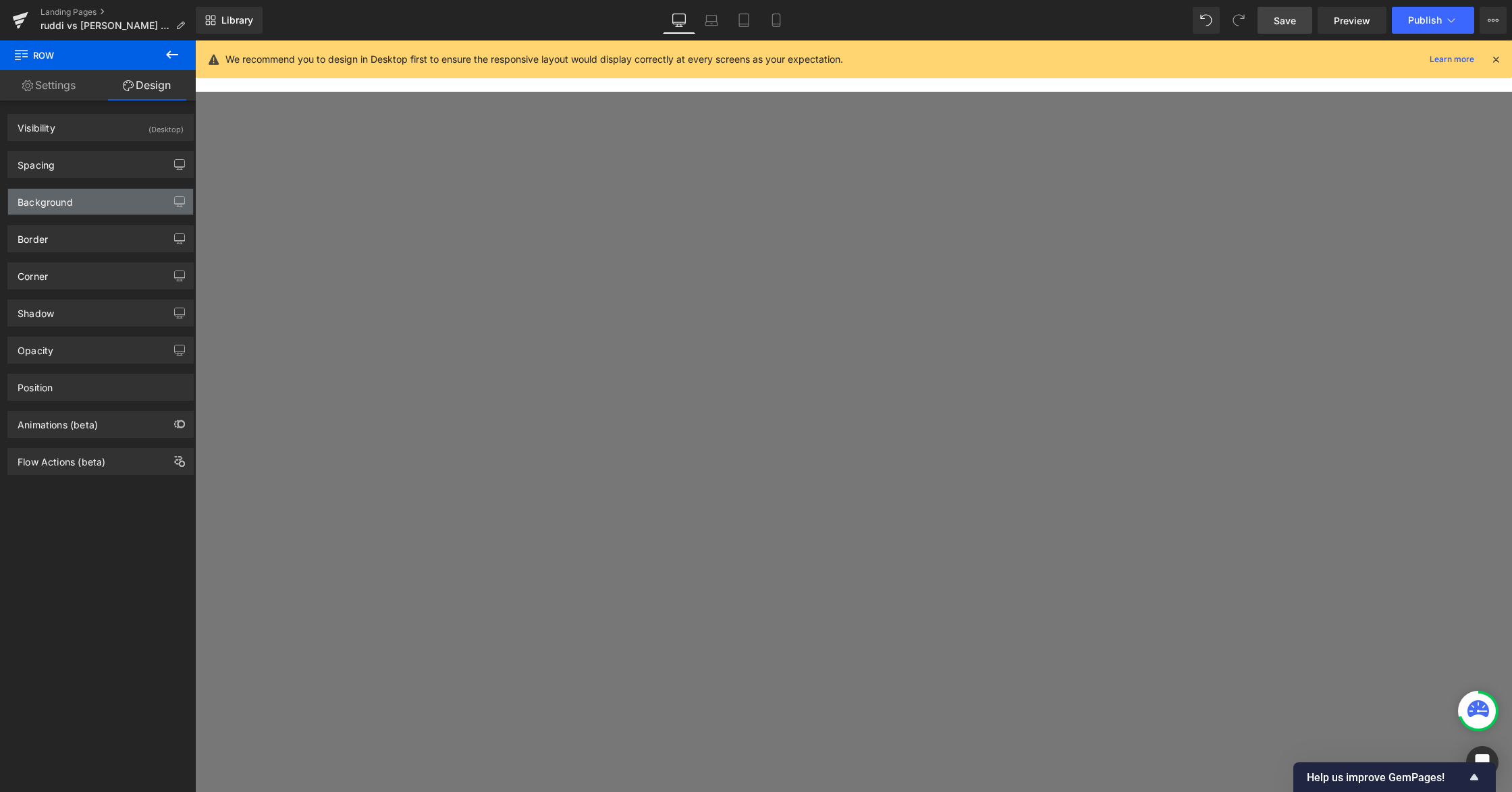
click at [100, 201] on div "Background" at bounding box center [100, 201] width 185 height 25
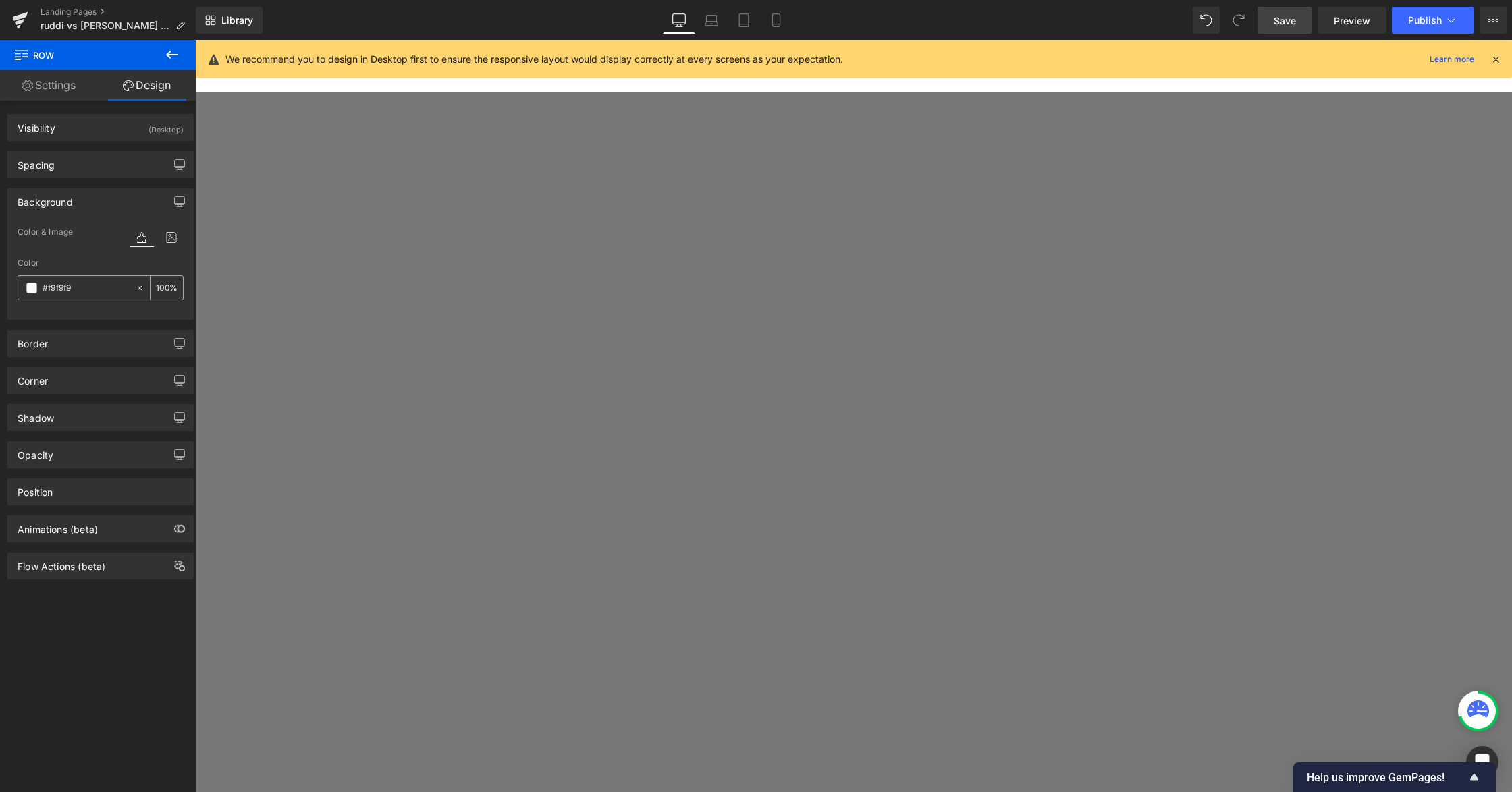
click at [92, 286] on input "#f9f9f9" at bounding box center [85, 288] width 87 height 15
click at [33, 295] on div "#f9f9f9" at bounding box center [76, 288] width 117 height 24
click at [35, 291] on span at bounding box center [32, 288] width 11 height 11
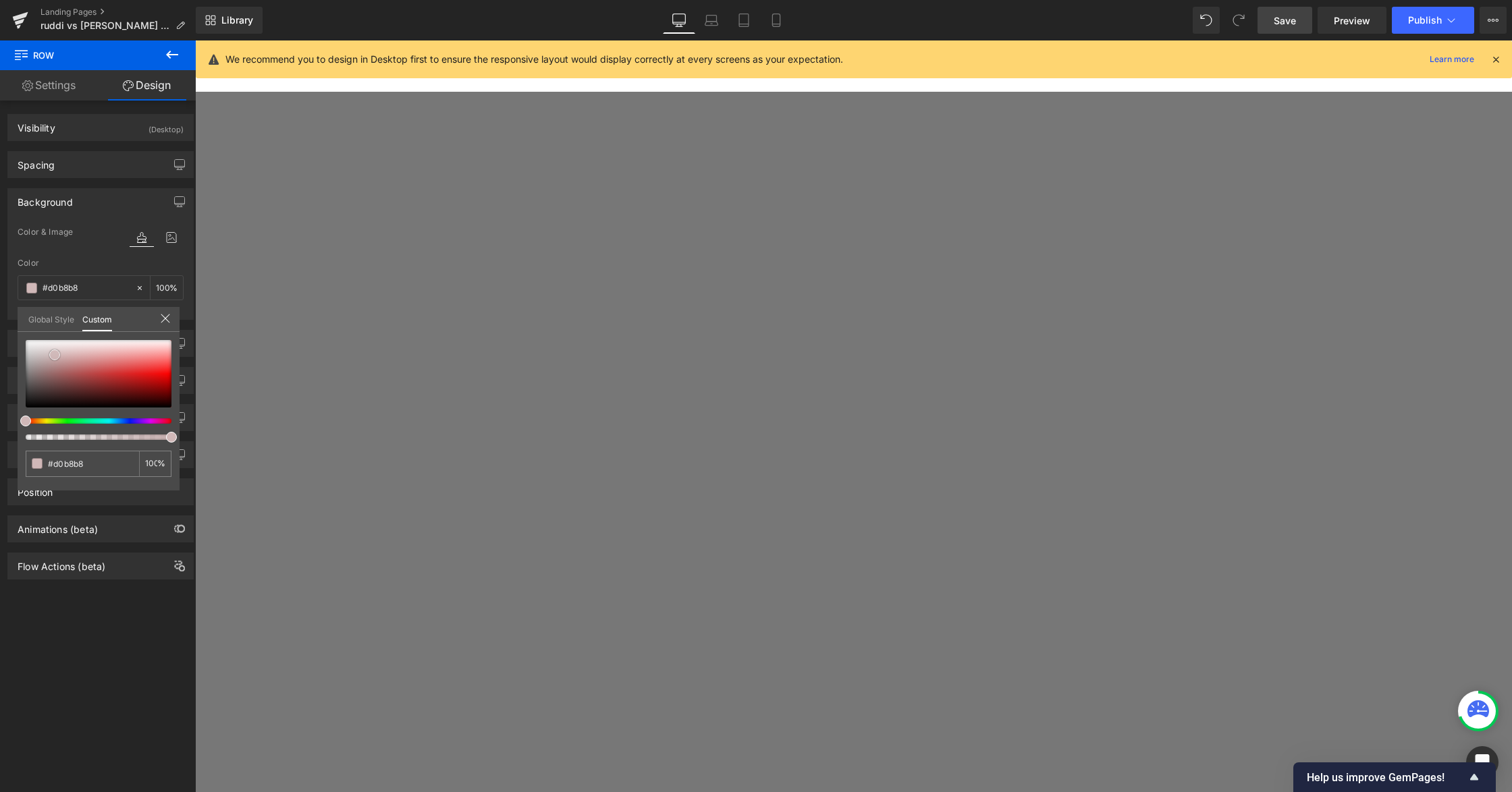
drag, startPoint x: 79, startPoint y: 386, endPoint x: 55, endPoint y: 355, distance: 39.2
click at [55, 355] on div at bounding box center [98, 373] width 146 height 68
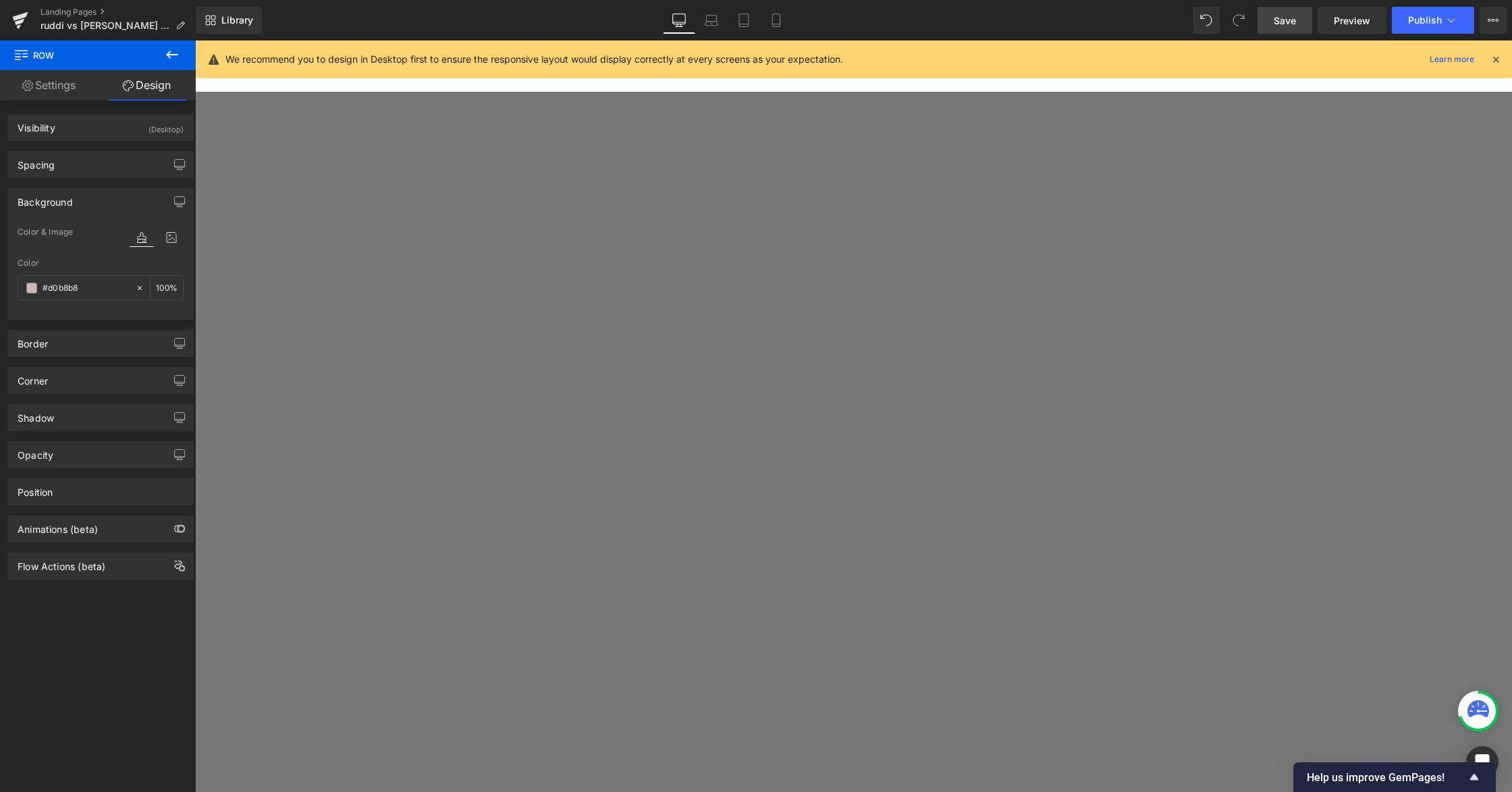
click at [765, 22] on link "Mobile" at bounding box center [776, 20] width 33 height 27
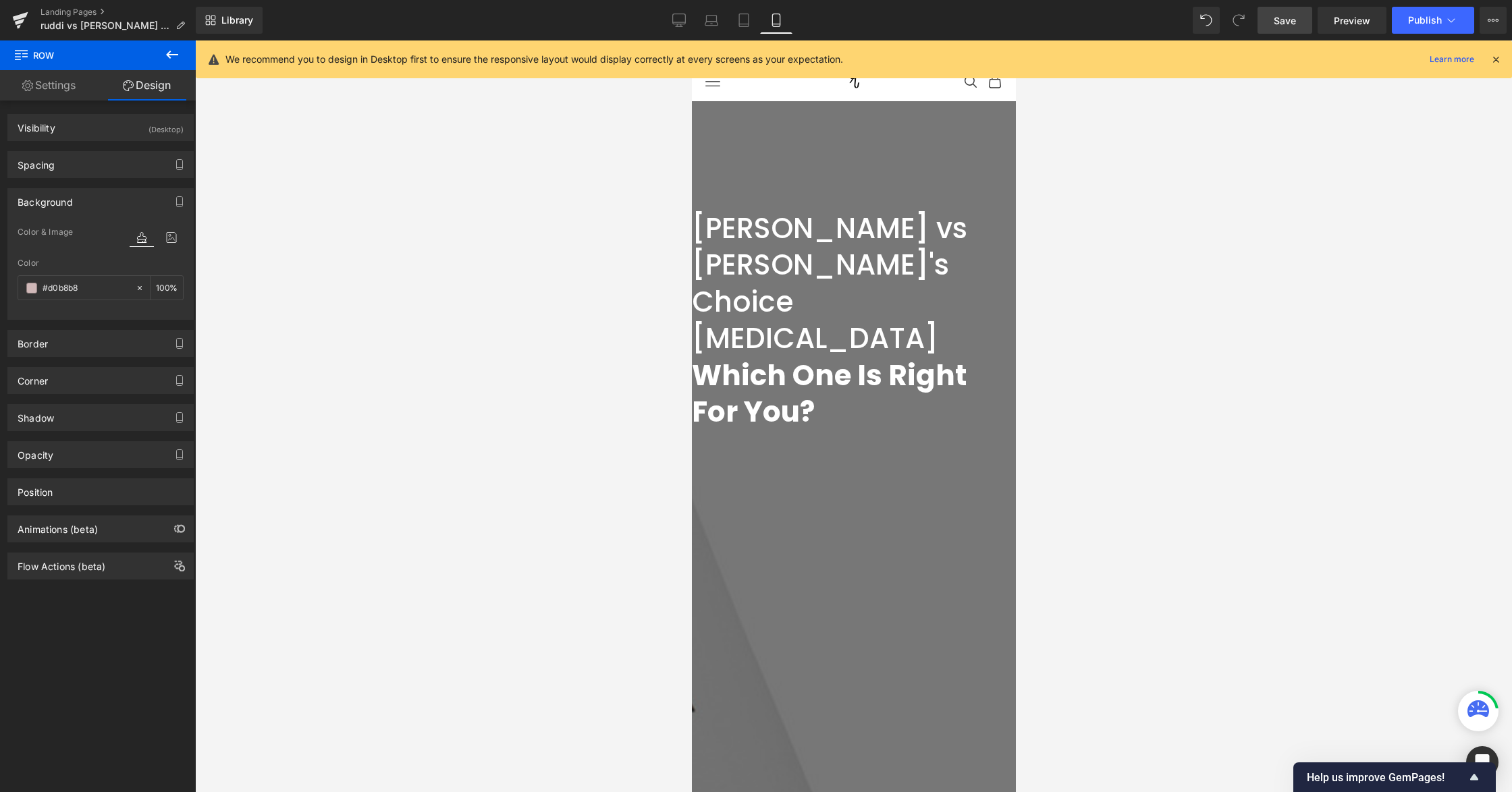
scroll to position [0, 0]
drag, startPoint x: 678, startPoint y: 22, endPoint x: 556, endPoint y: 361, distance: 360.3
click at [678, 22] on icon at bounding box center [679, 22] width 13 height 0
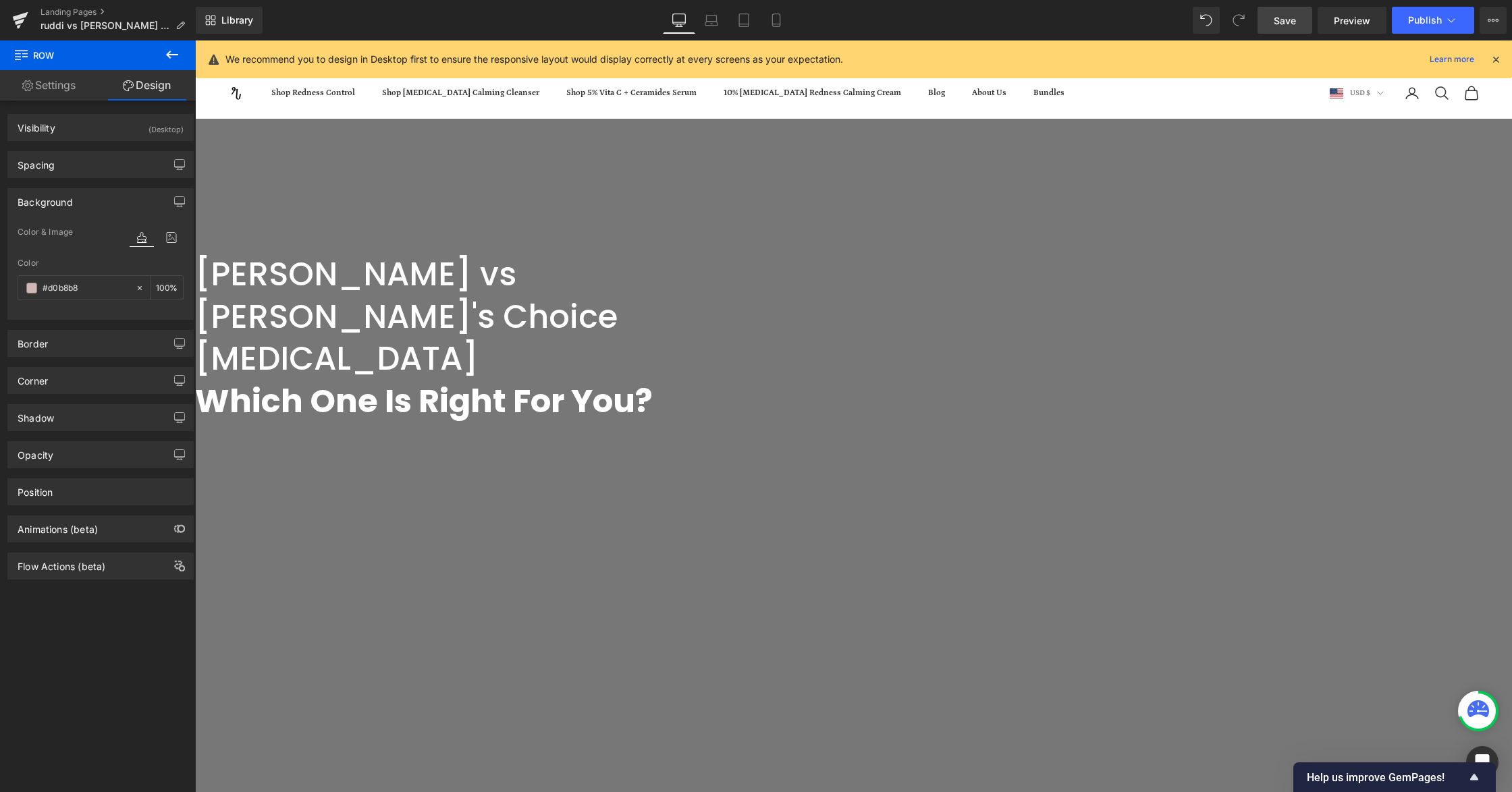
click at [1299, 16] on link "Save" at bounding box center [1284, 20] width 55 height 27
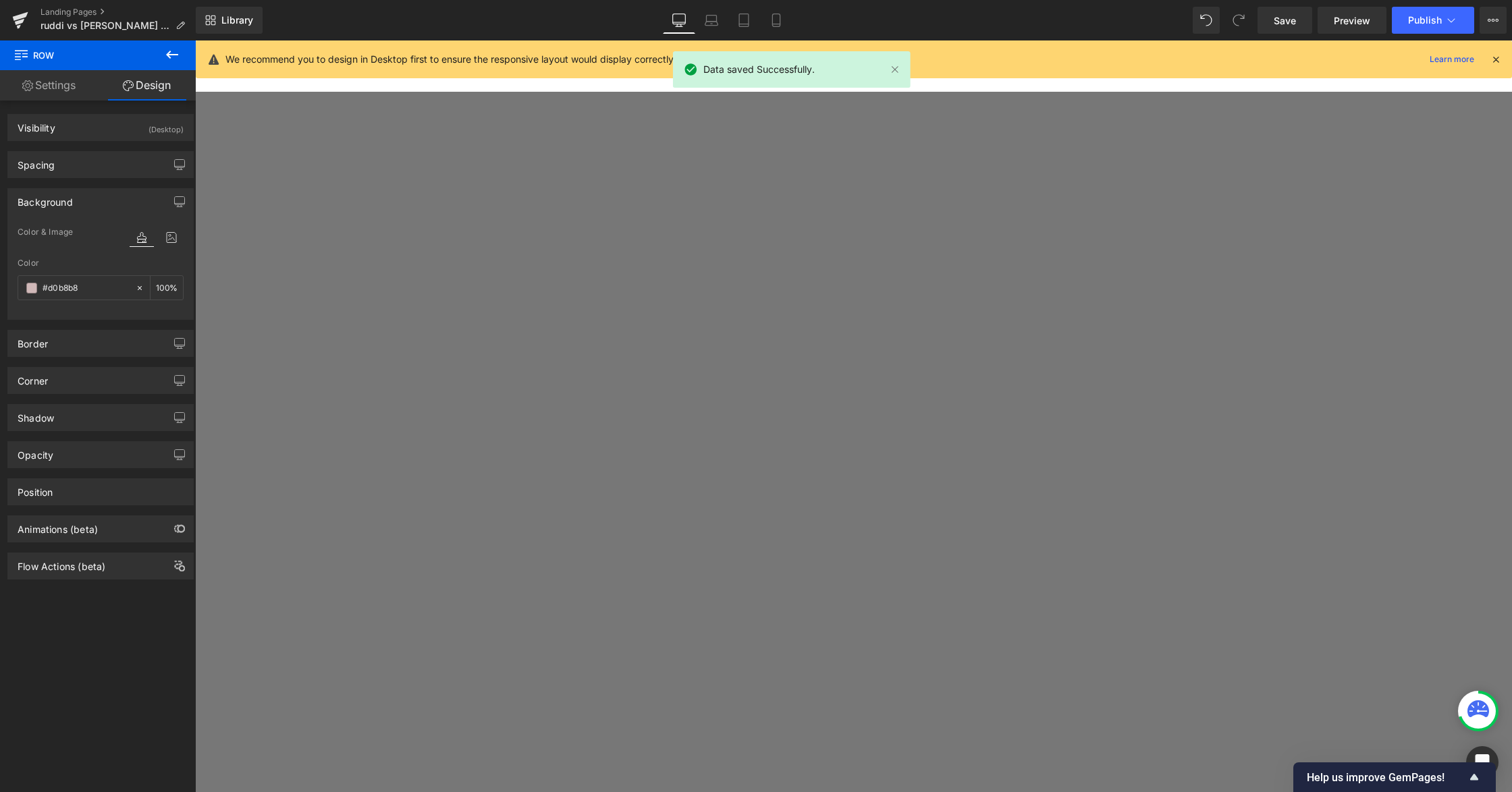
scroll to position [1079, 0]
click at [1372, 29] on link "Preview" at bounding box center [1352, 20] width 68 height 27
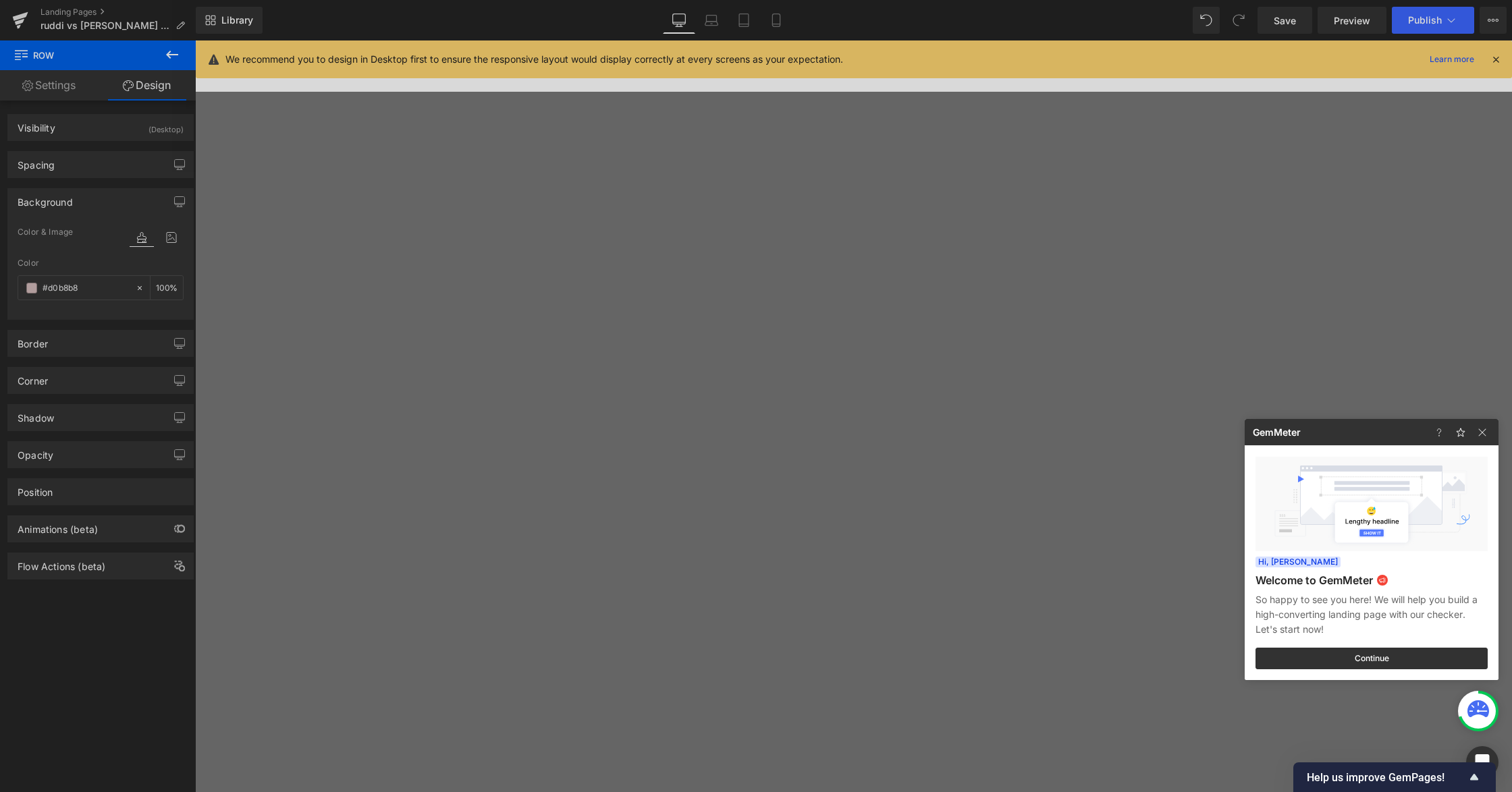
click at [538, 298] on div at bounding box center [756, 396] width 1512 height 792
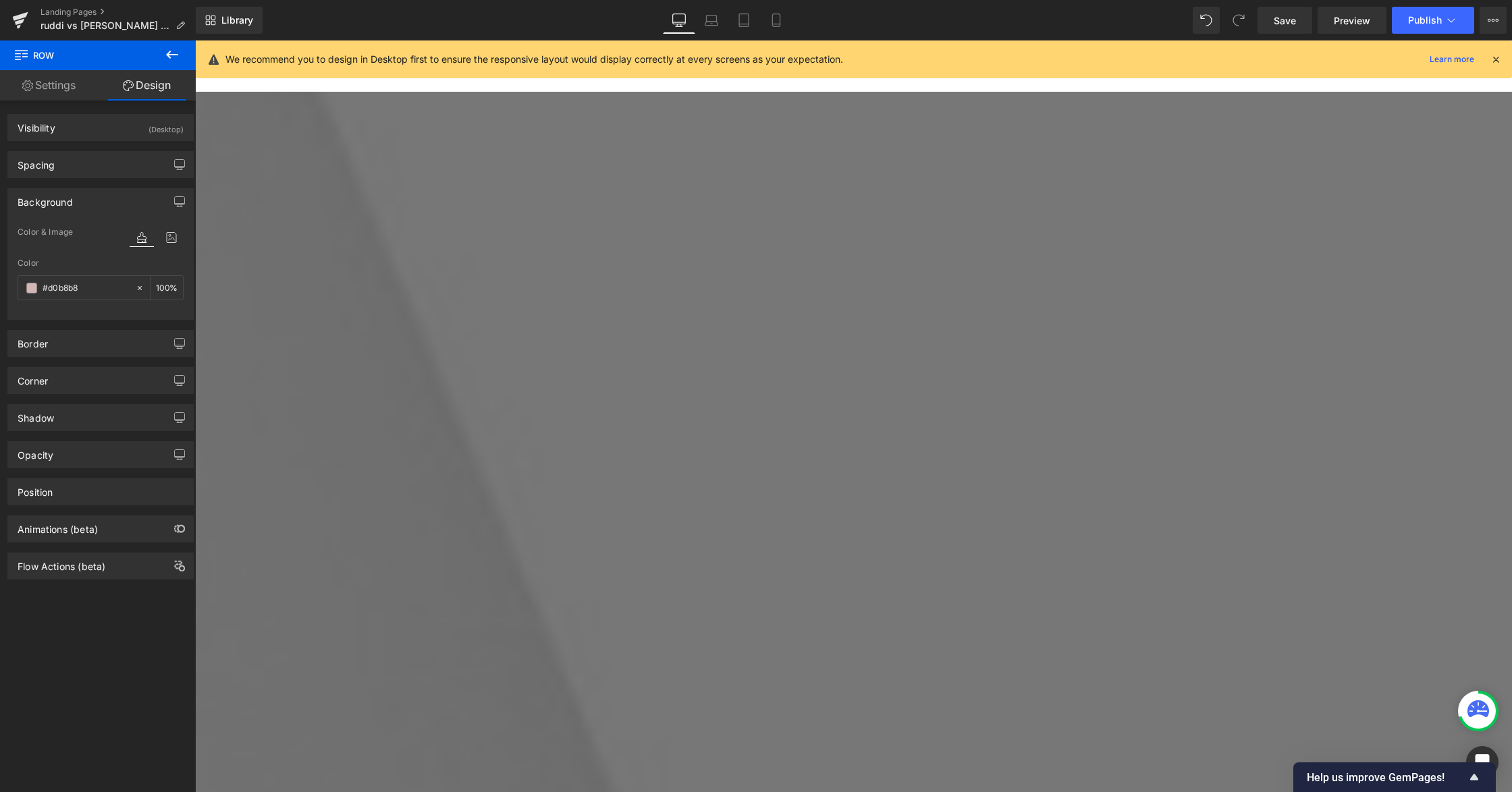
scroll to position [2878, 0]
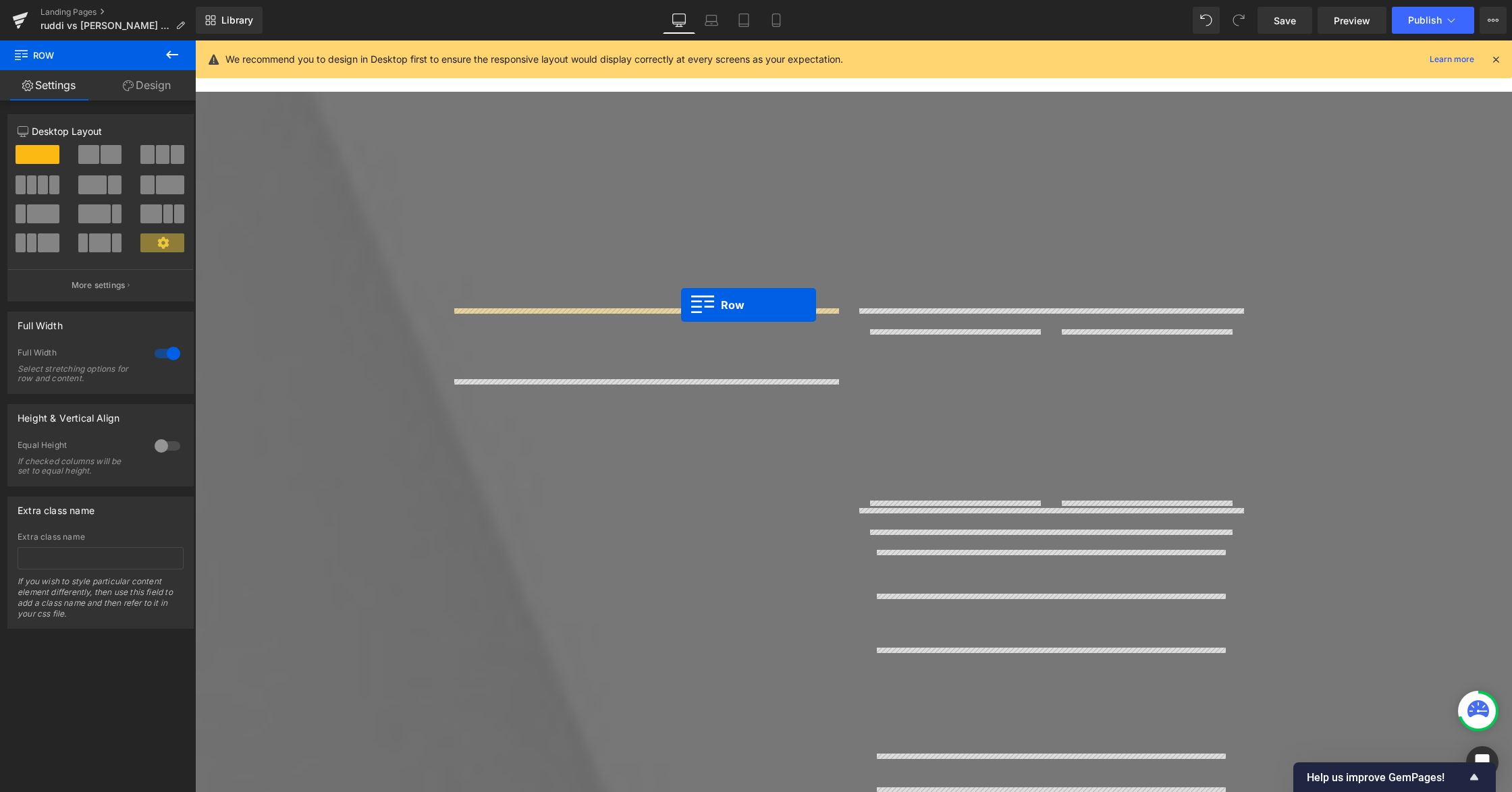
scroll to position [3148, 0]
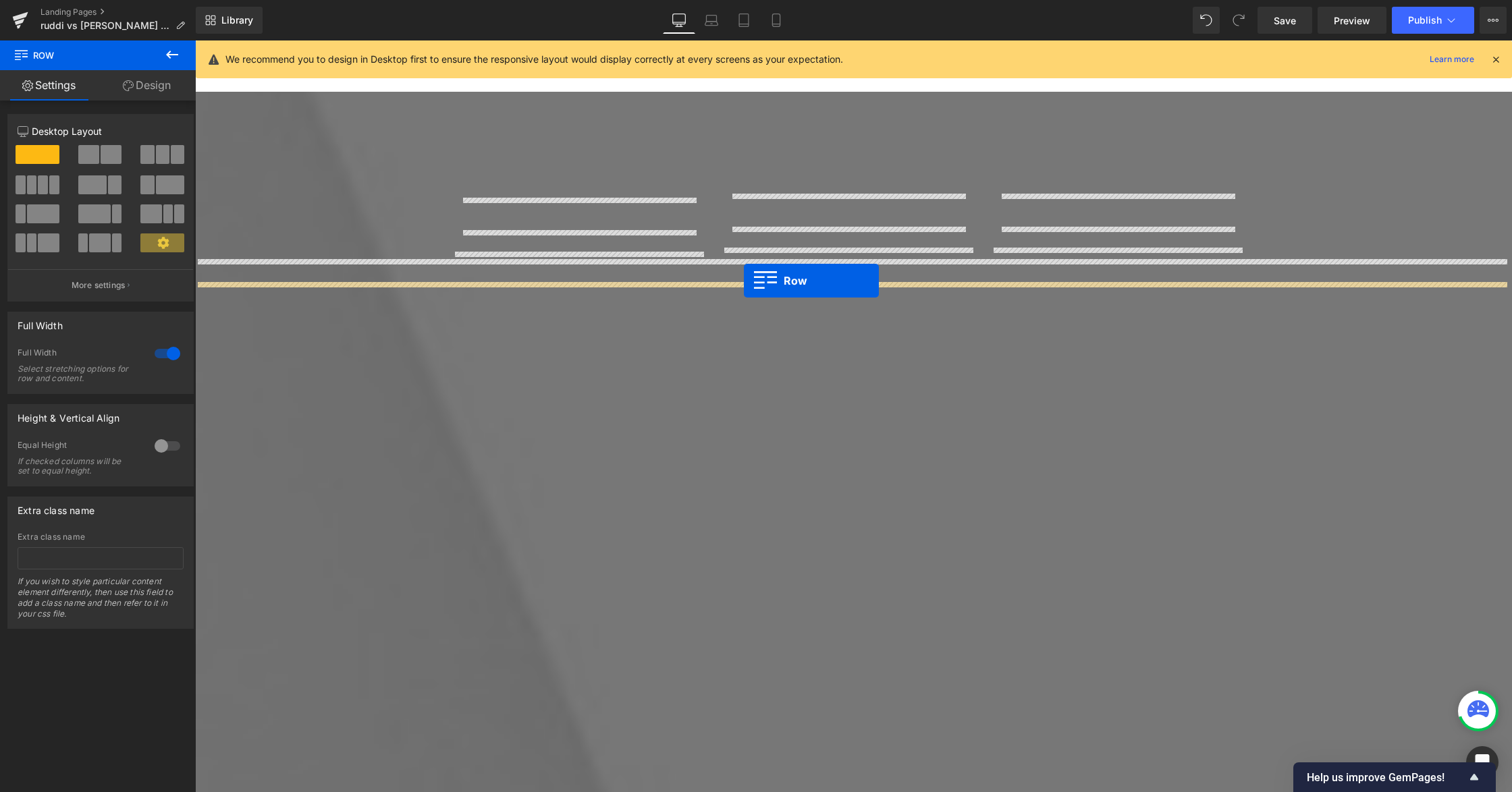
drag, startPoint x: 452, startPoint y: 430, endPoint x: 744, endPoint y: 281, distance: 327.8
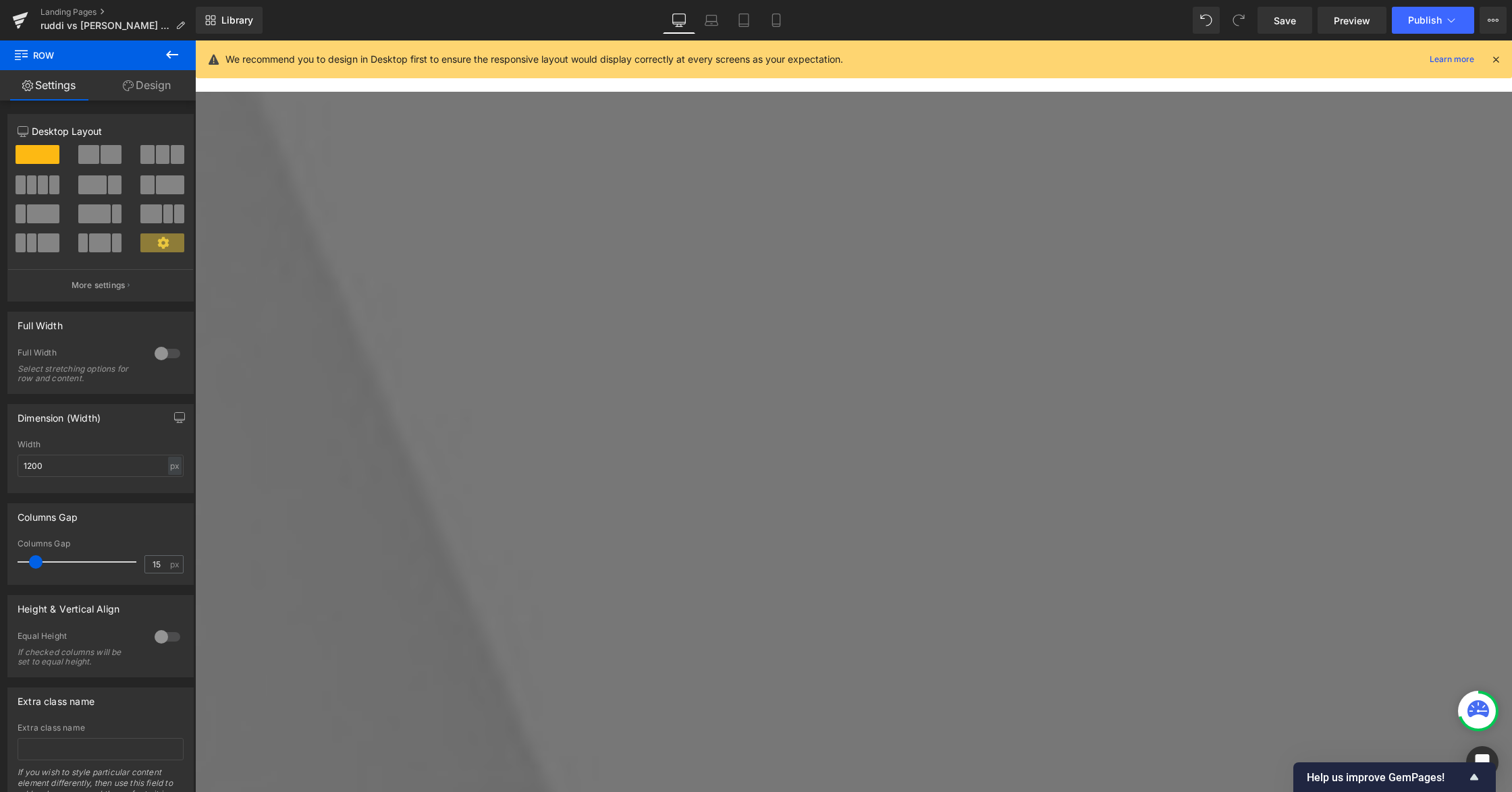
scroll to position [2969, 0]
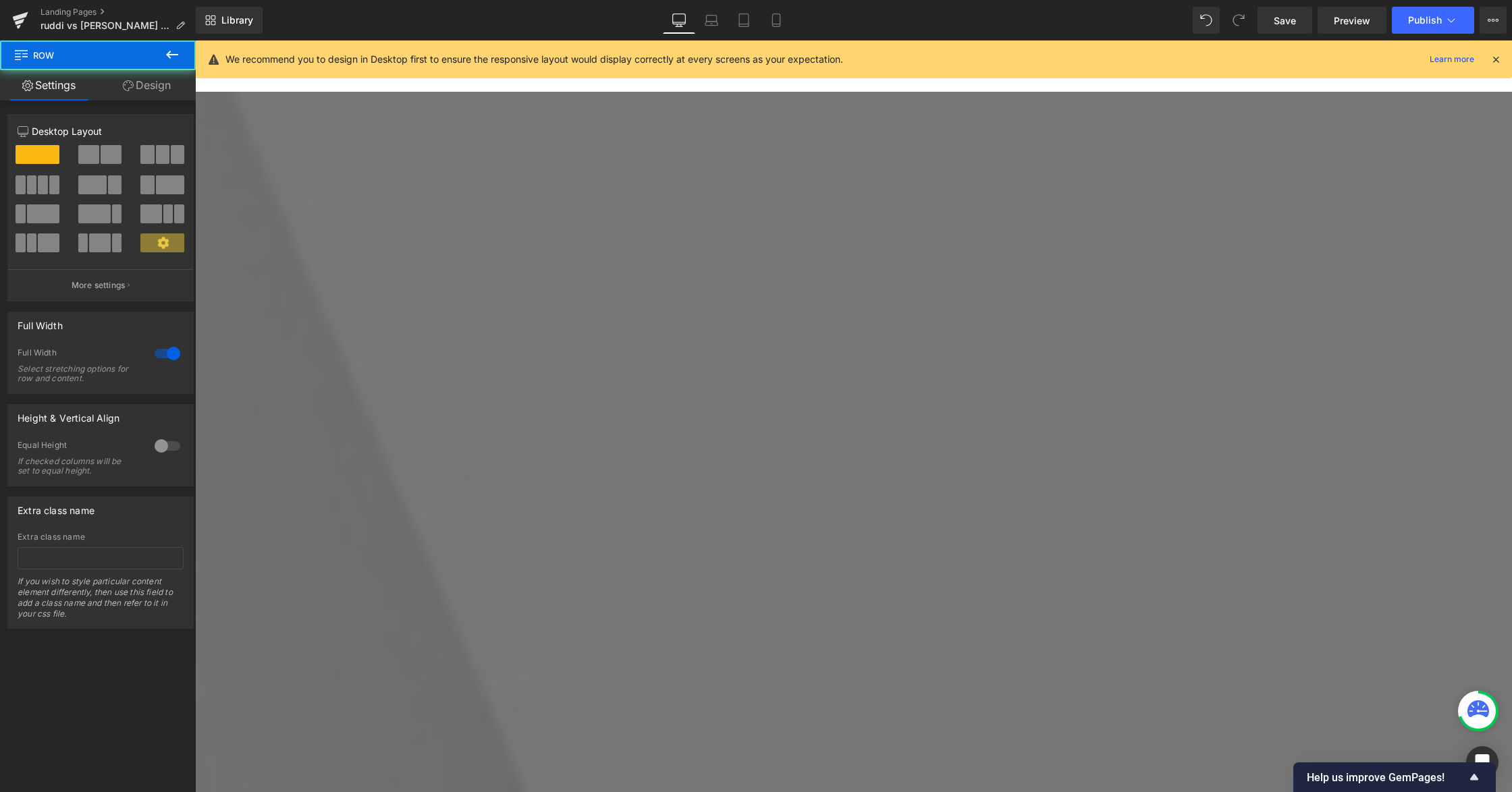
click at [1281, 20] on span "Save" at bounding box center [1285, 21] width 22 height 14
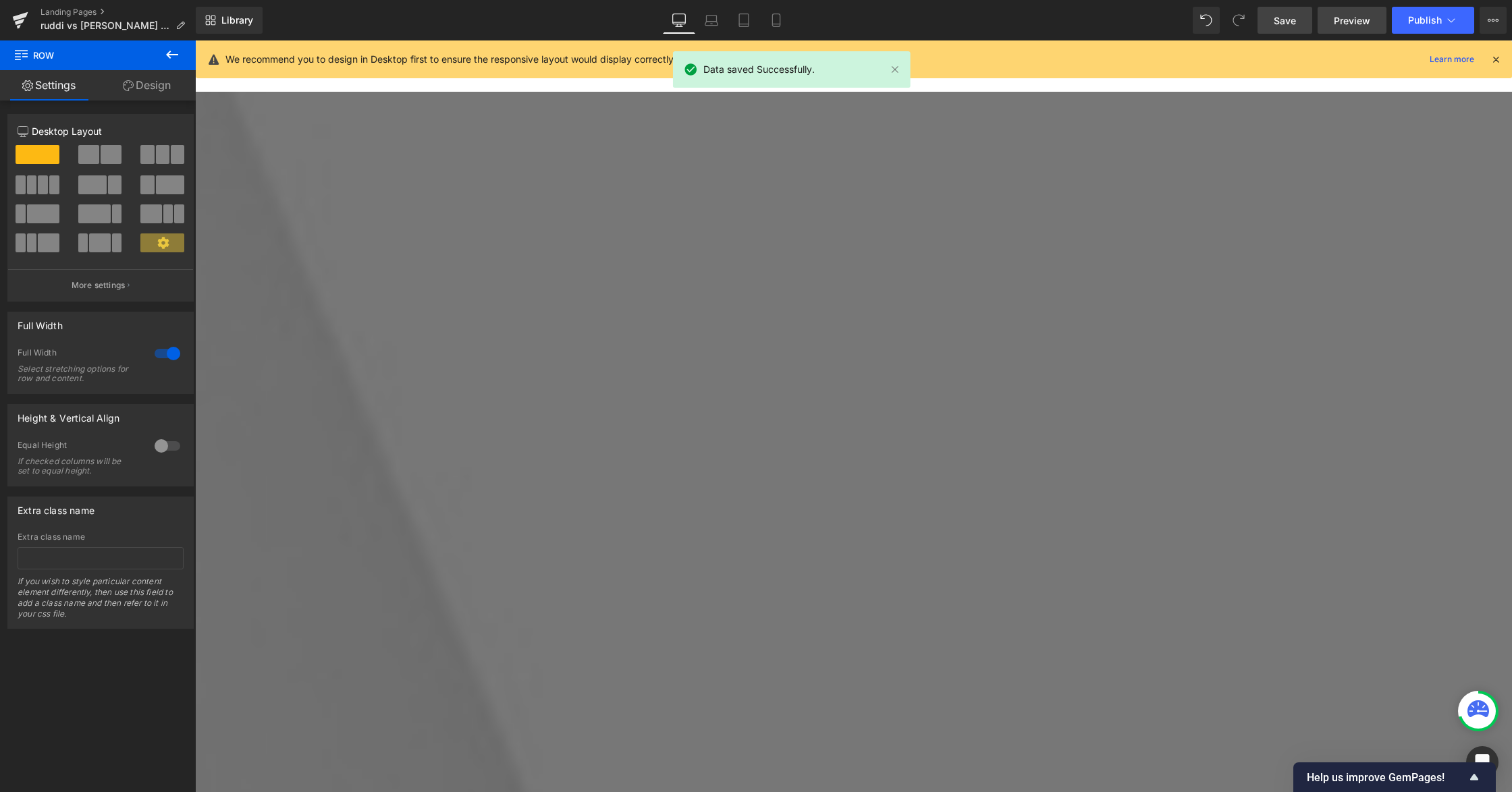
click at [1350, 17] on span "Preview" at bounding box center [1352, 21] width 37 height 14
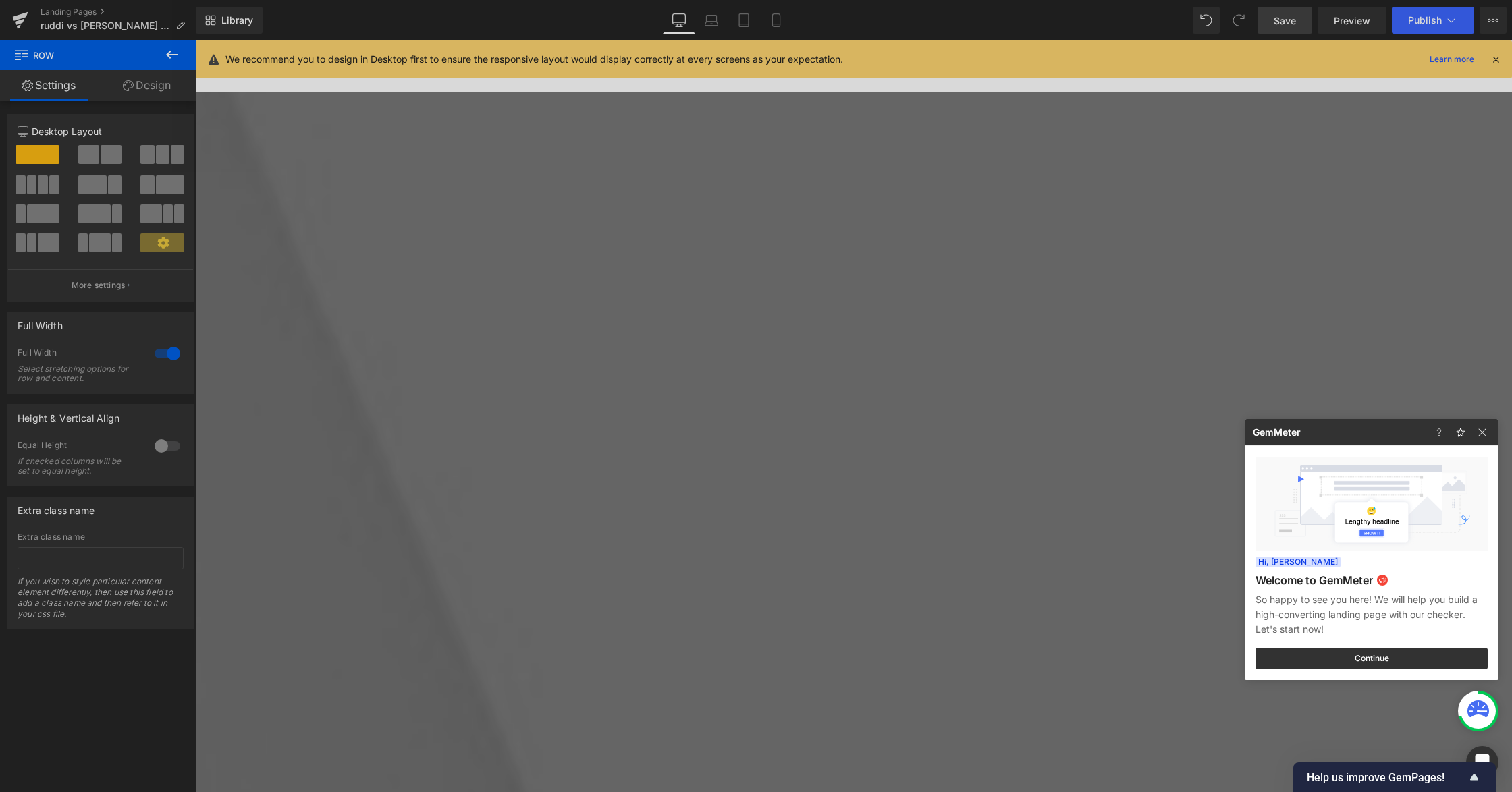
drag, startPoint x: 1389, startPoint y: 236, endPoint x: 1123, endPoint y: 119, distance: 290.6
click at [1389, 236] on div at bounding box center [756, 396] width 1512 height 792
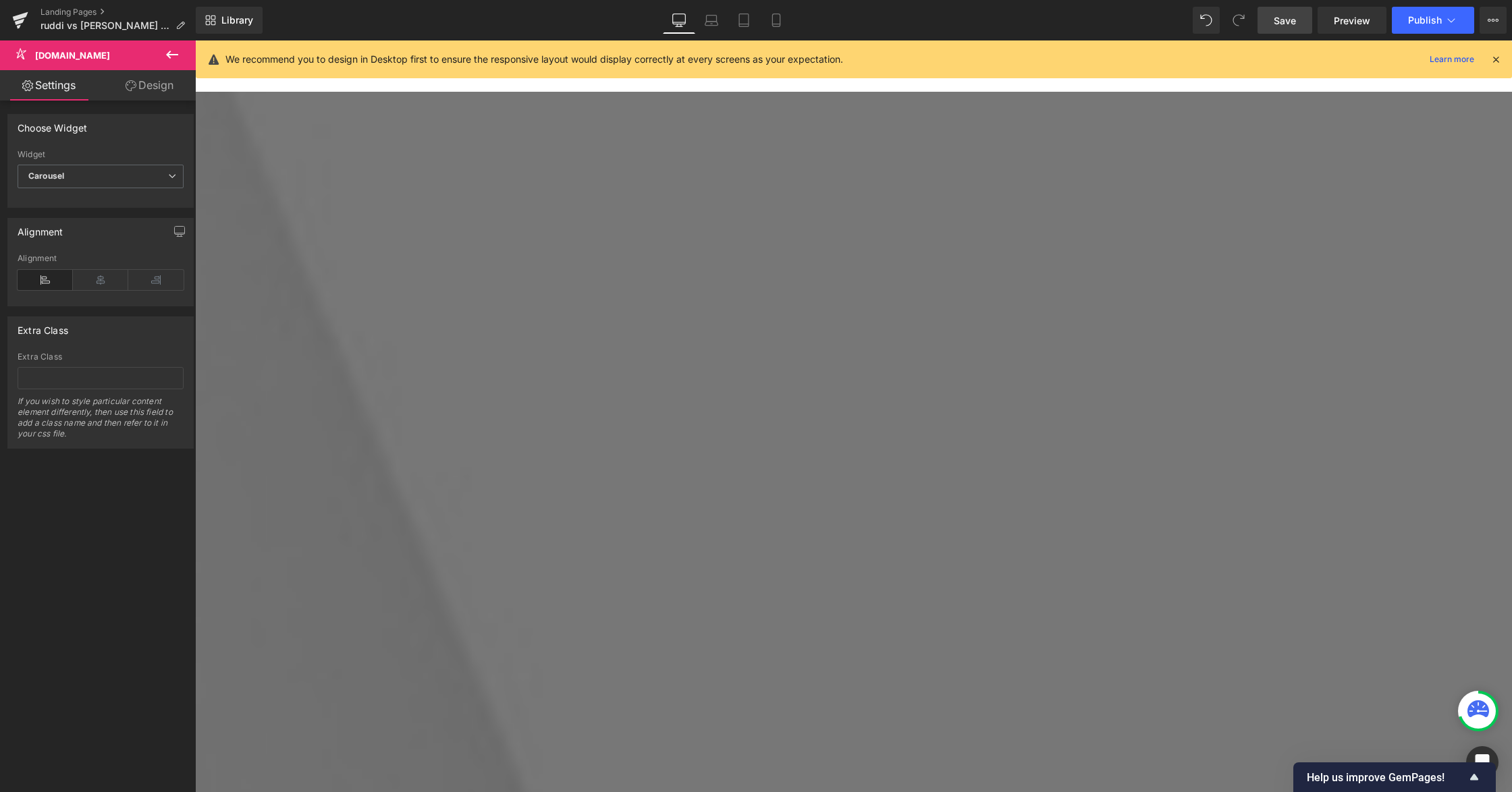
drag, startPoint x: 549, startPoint y: 502, endPoint x: 608, endPoint y: 513, distance: 60.0
click at [195, 41] on span "[DOMAIN_NAME]" at bounding box center [195, 41] width 0 height 0
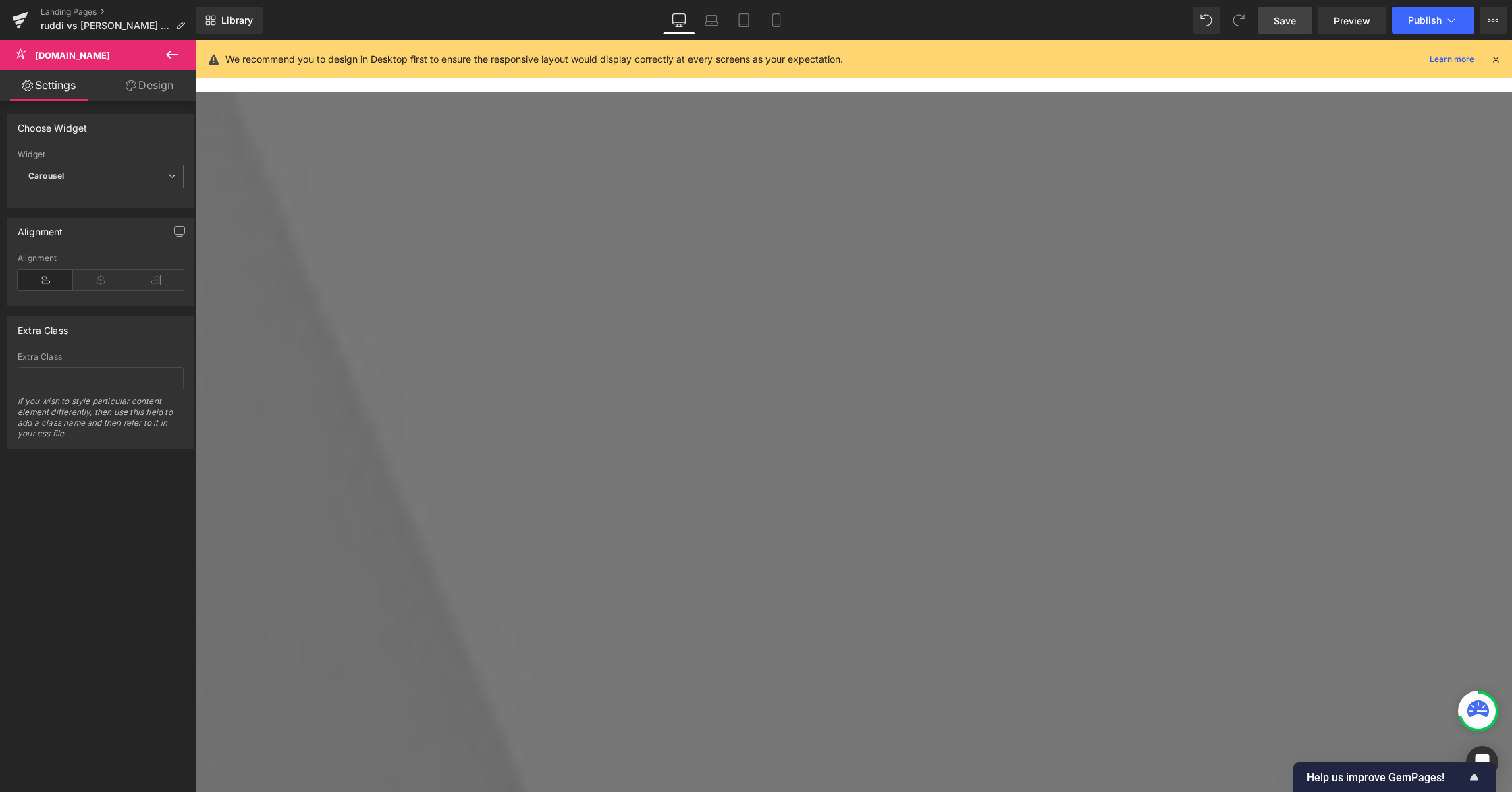
click at [195, 41] on link at bounding box center [195, 41] width 0 height 0
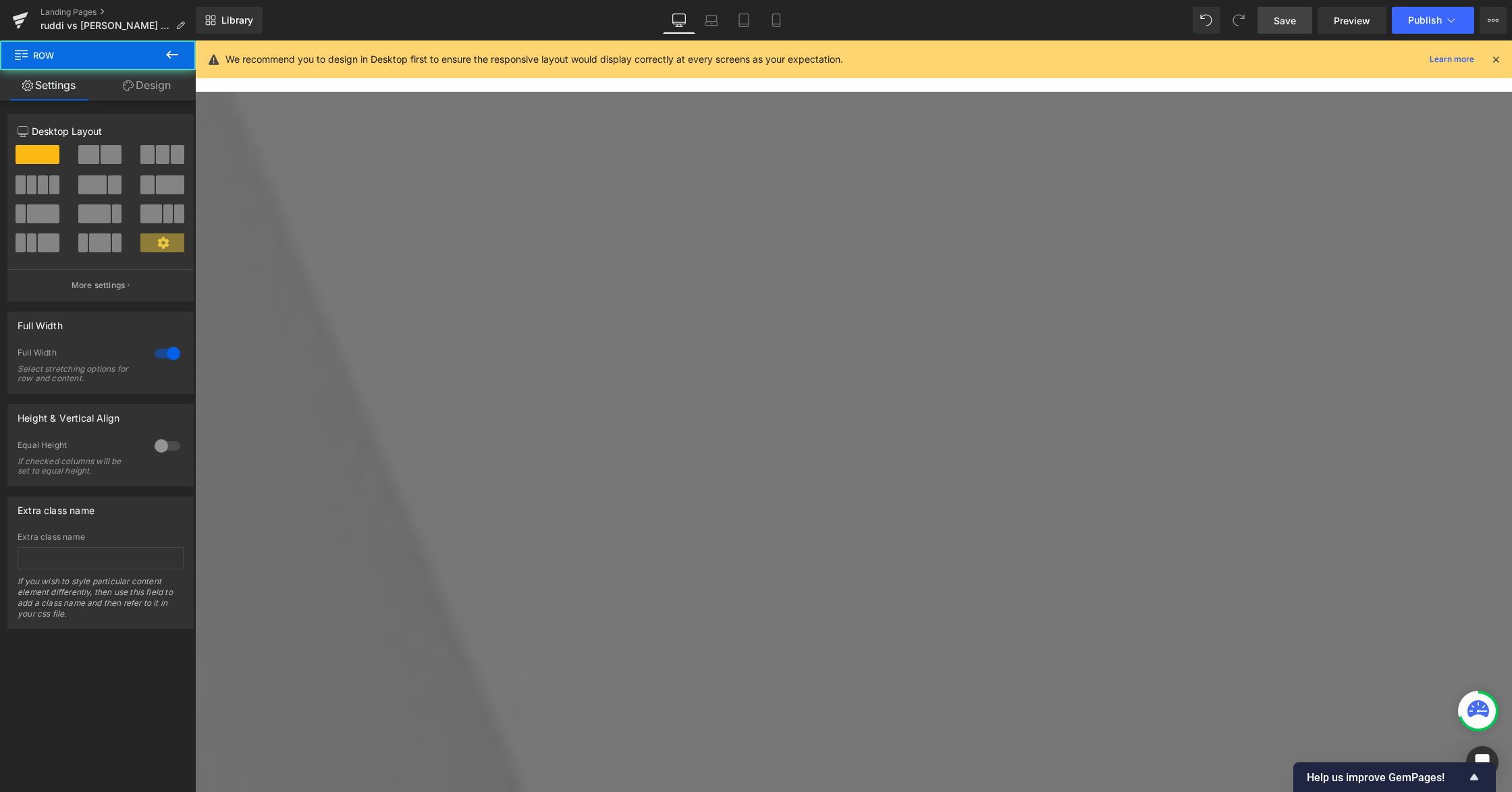
drag, startPoint x: 1294, startPoint y: 25, endPoint x: 676, endPoint y: 540, distance: 804.5
click at [1294, 25] on span "Save" at bounding box center [1285, 21] width 22 height 14
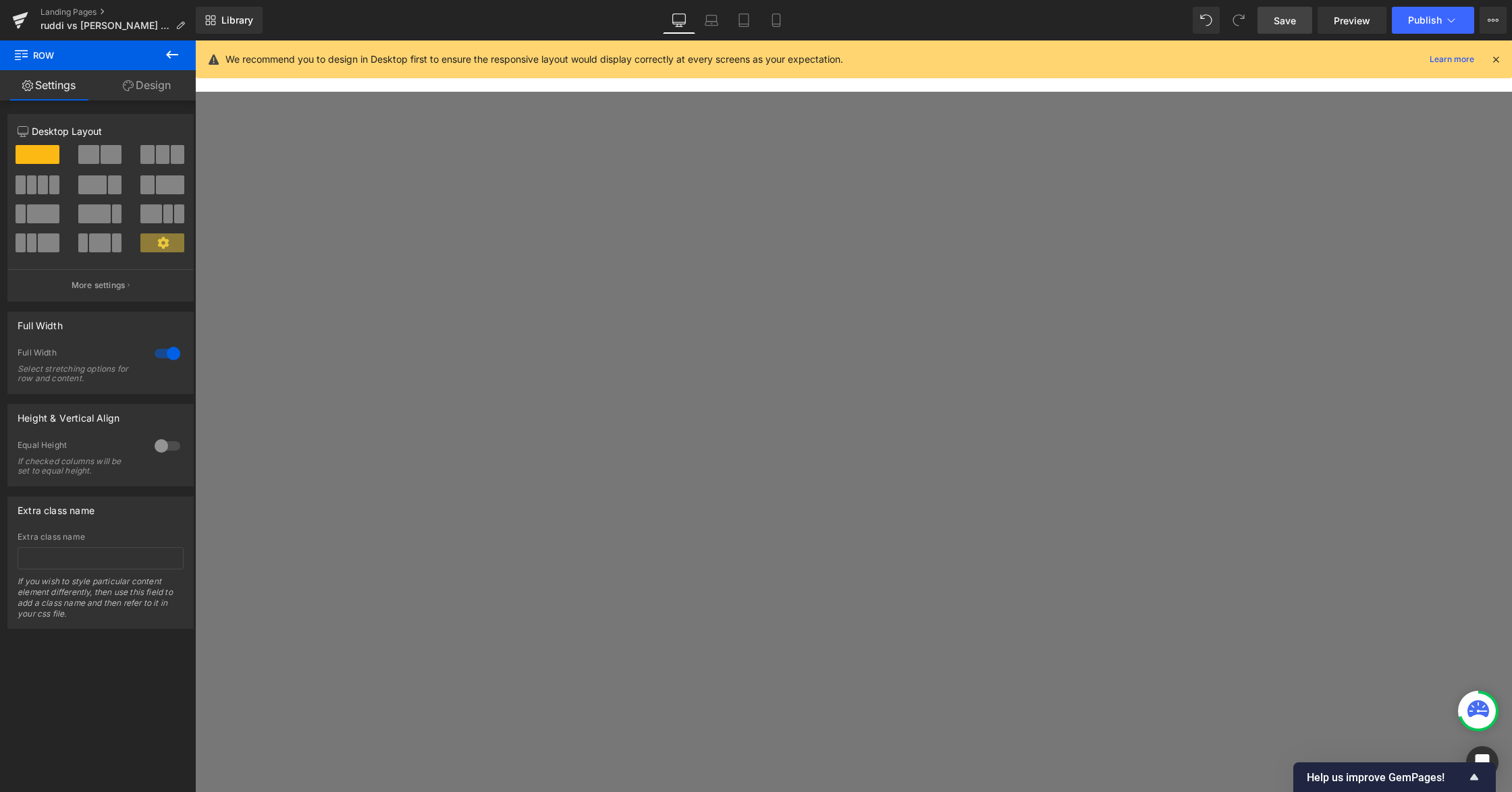
scroll to position [989, 0]
